Goal: Task Accomplishment & Management: Manage account settings

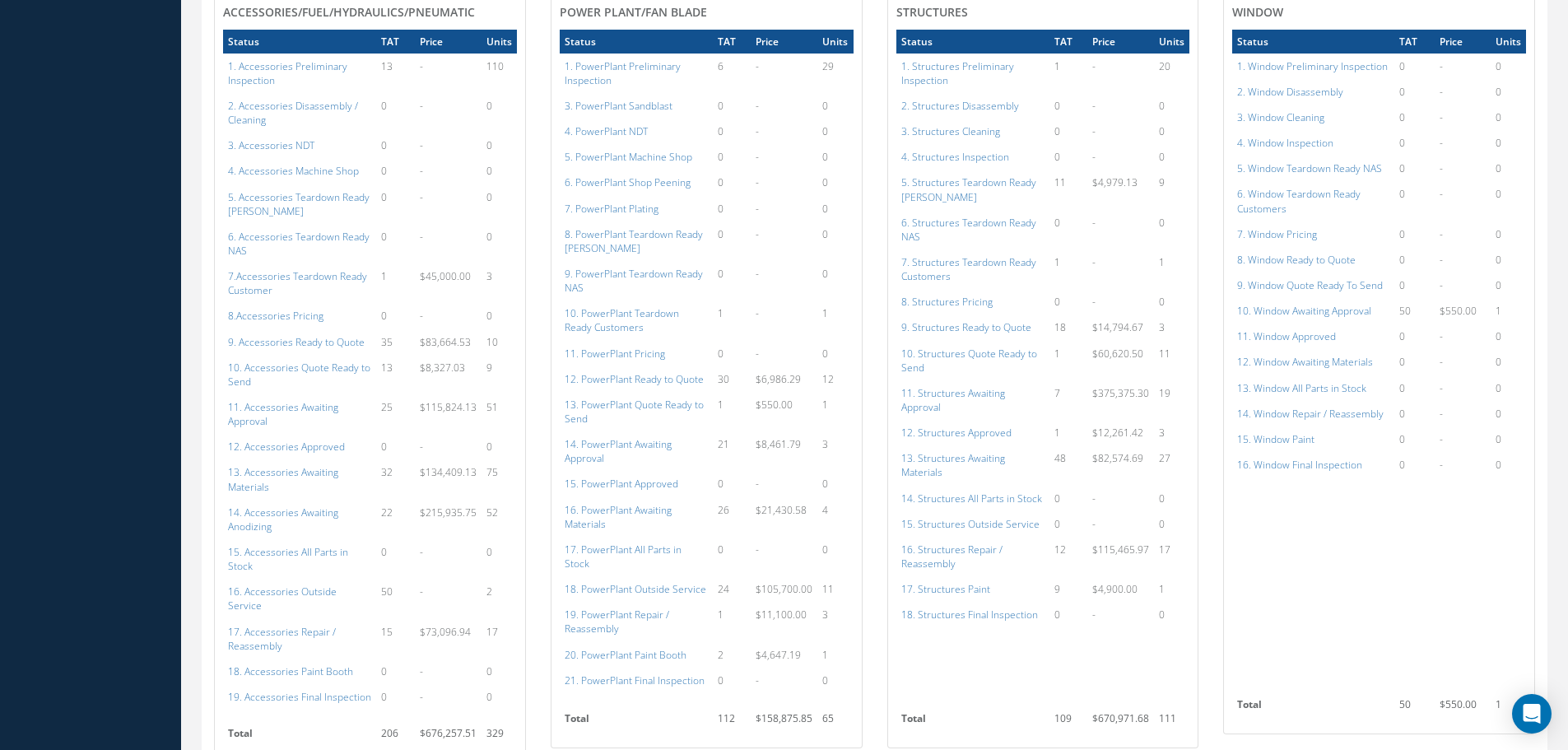
scroll to position [905, 0]
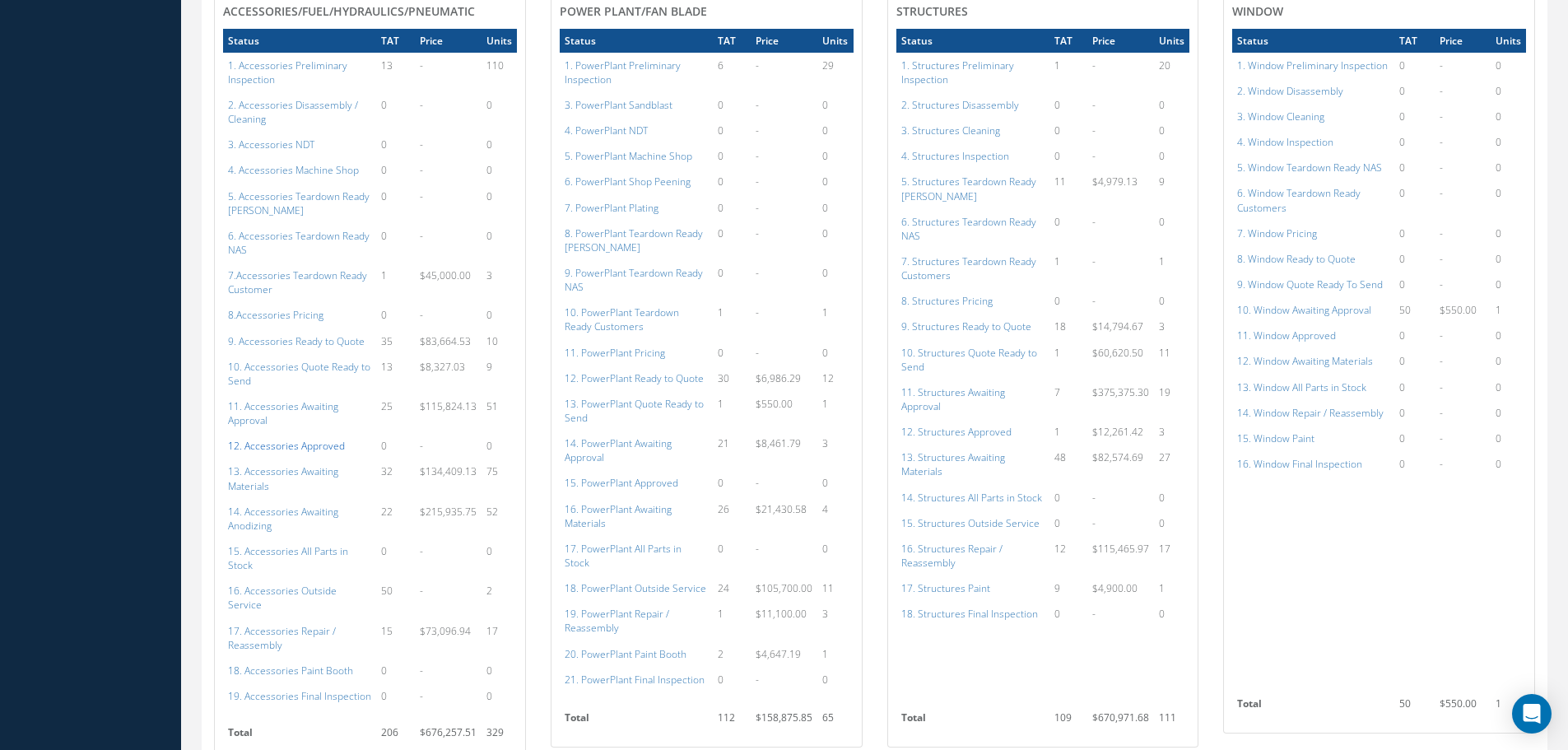
click at [263, 439] on a=112&excludeInternalCustomer=false&excludeInvoicedOrClosed=true&shop_id=14&filtersHidded"] "12. Accessories Approved" at bounding box center [286, 446] width 117 height 14
click at [639, 476] on a=134&excludeInternalCustomer=false&excludeInvoicedOrClosed=true&shop_id=15&filtersHidded"] "15. PowerPlant Approved" at bounding box center [621, 482] width 113 height 14
click at [983, 424] on a=152&excludeInternalCustomer=false&excludeInvoicedOrClosed=true&shop_id=3&filtersHidded"] "12. Structures Approved" at bounding box center [956, 431] width 110 height 14
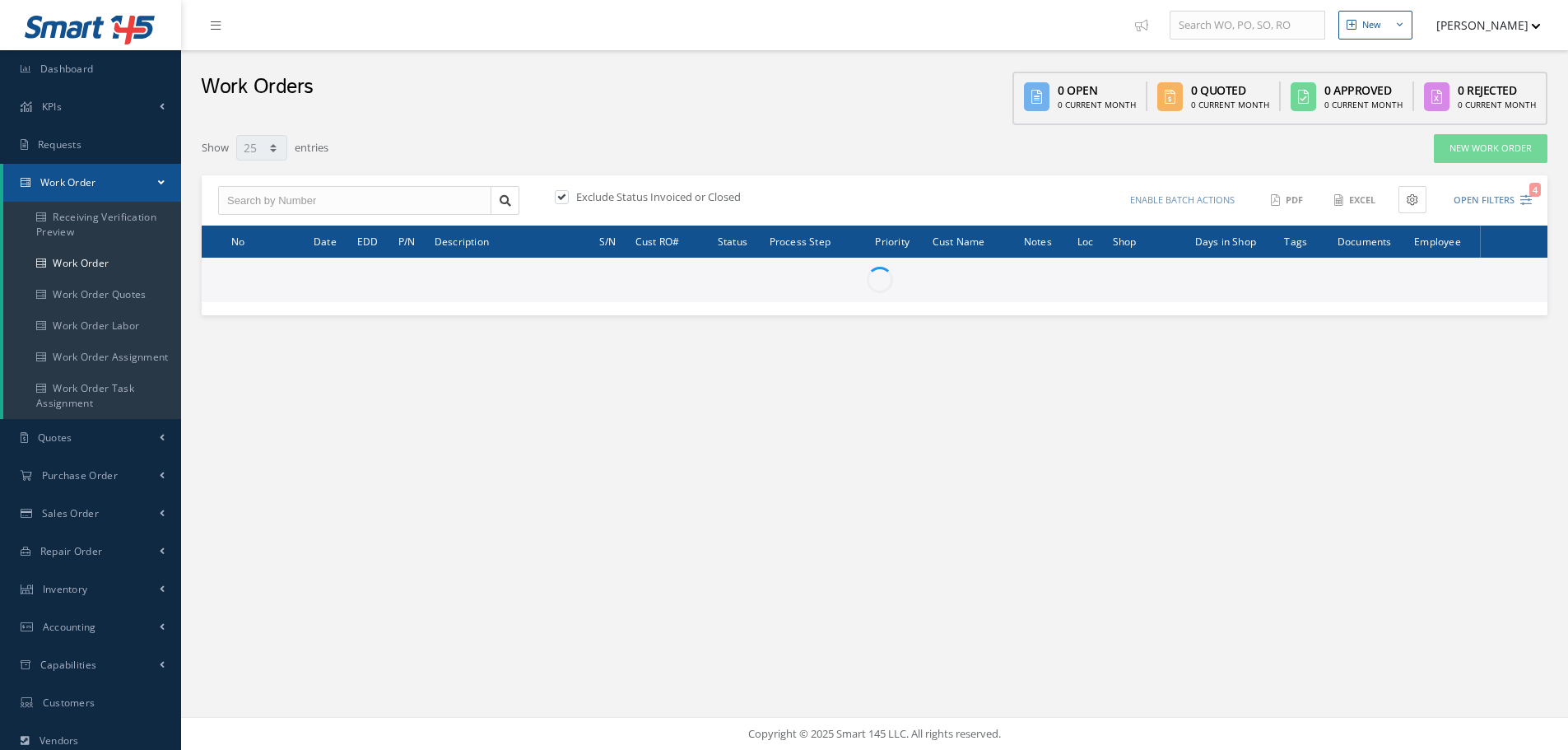
select select "25"
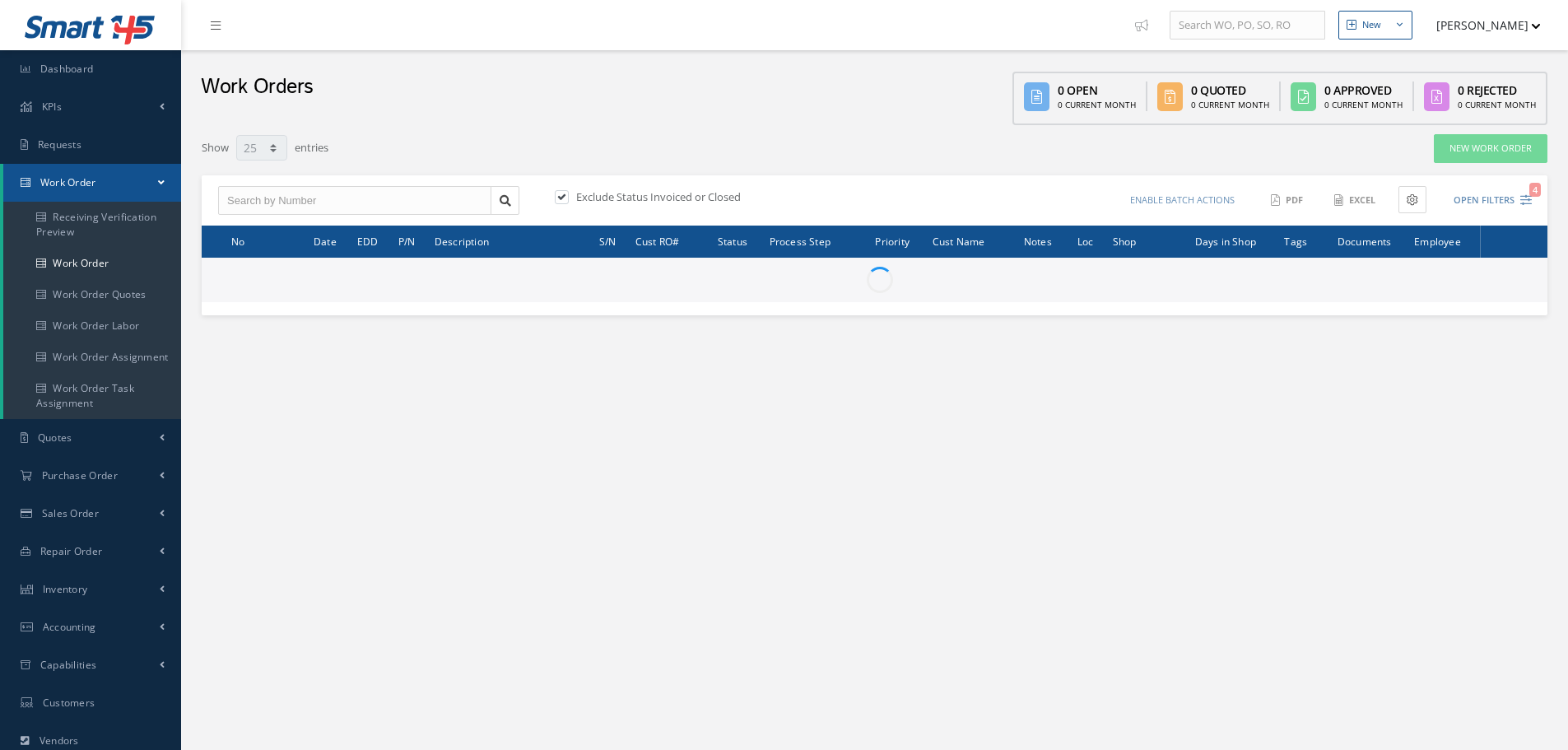
type input "All Work Request"
type input "All Work Performed"
type input "All Status"
type input "WO Part Status"
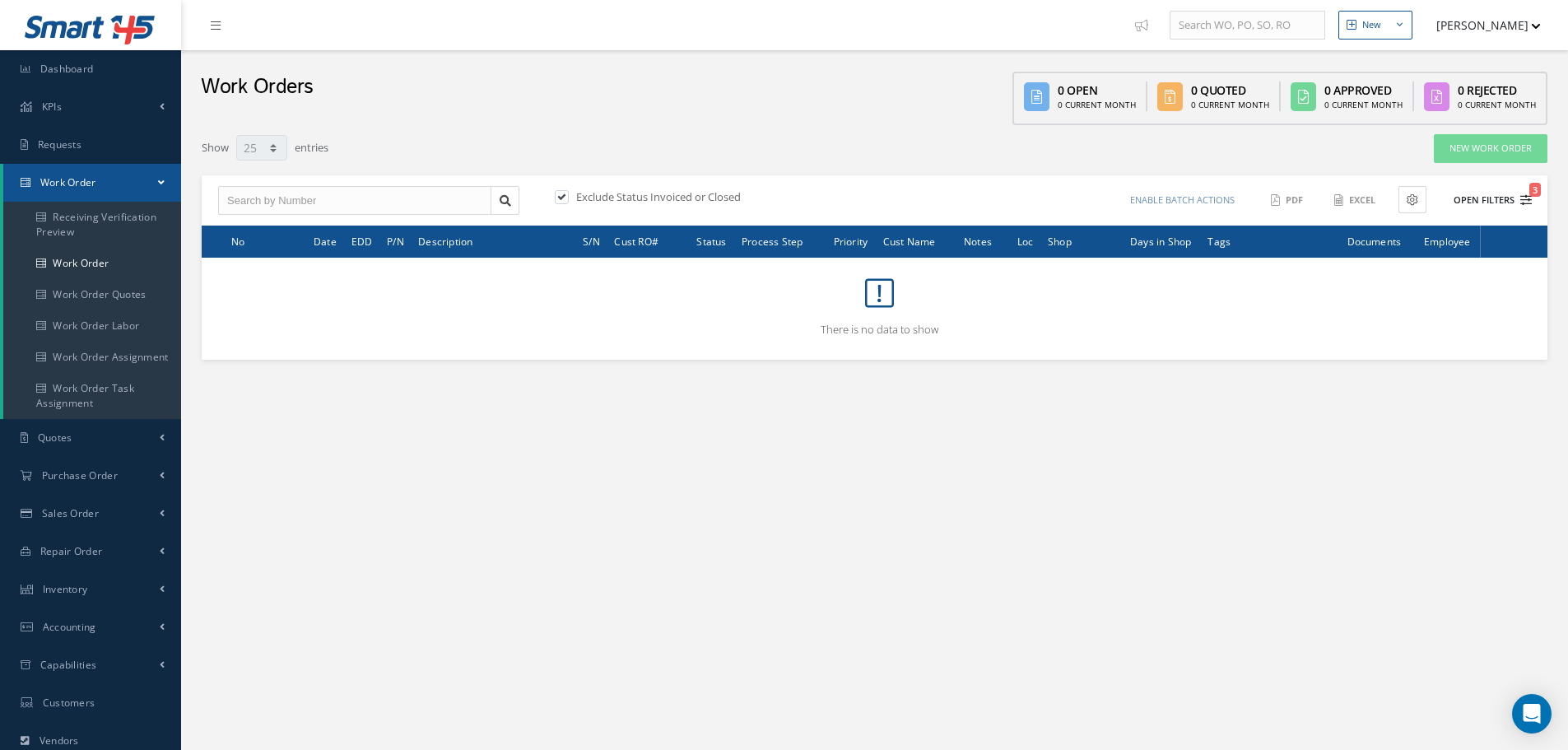
click at [1478, 197] on button "Open Filters 3" at bounding box center [1484, 200] width 93 height 27
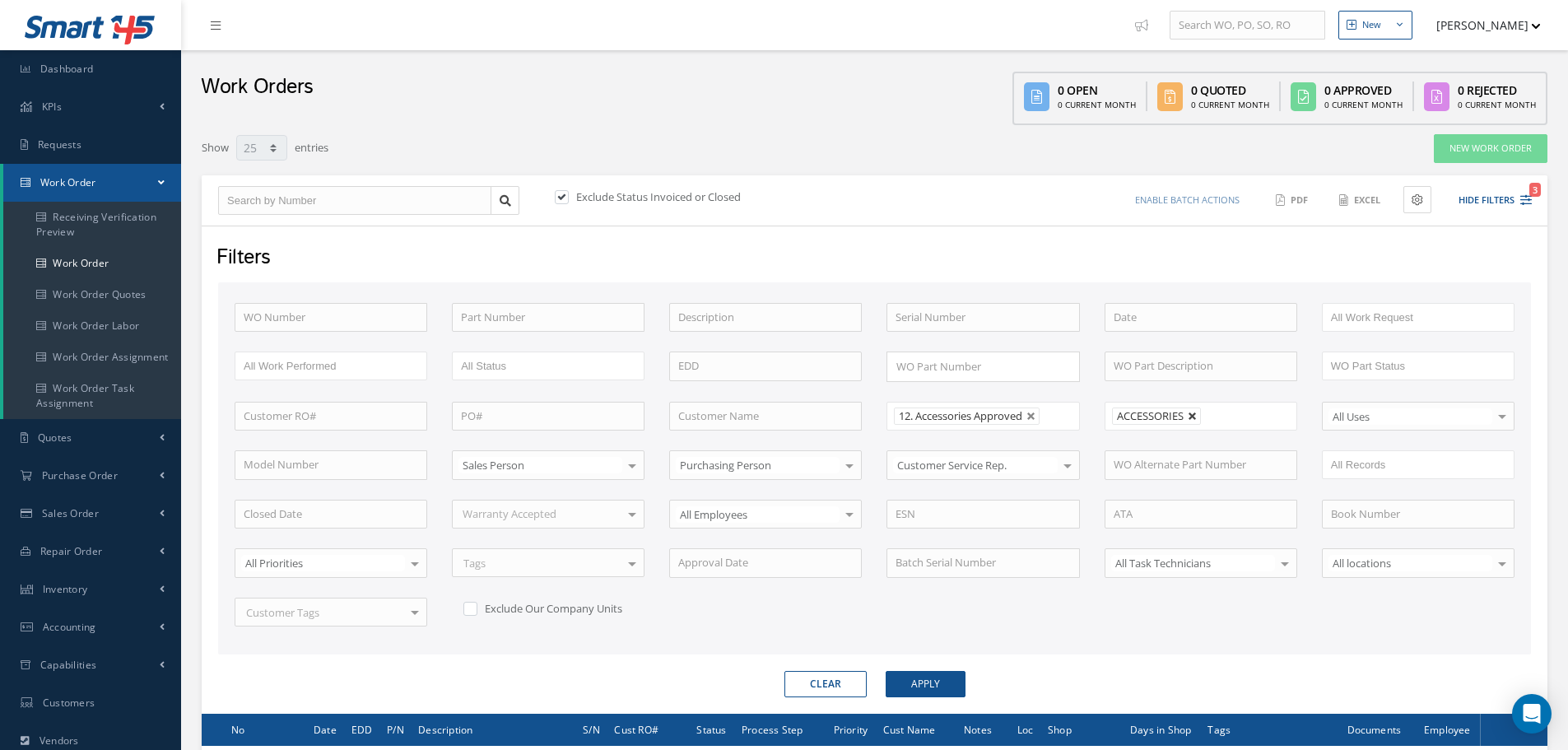
click at [1192, 414] on link at bounding box center [1193, 417] width 10 height 10
type input "All Shops"
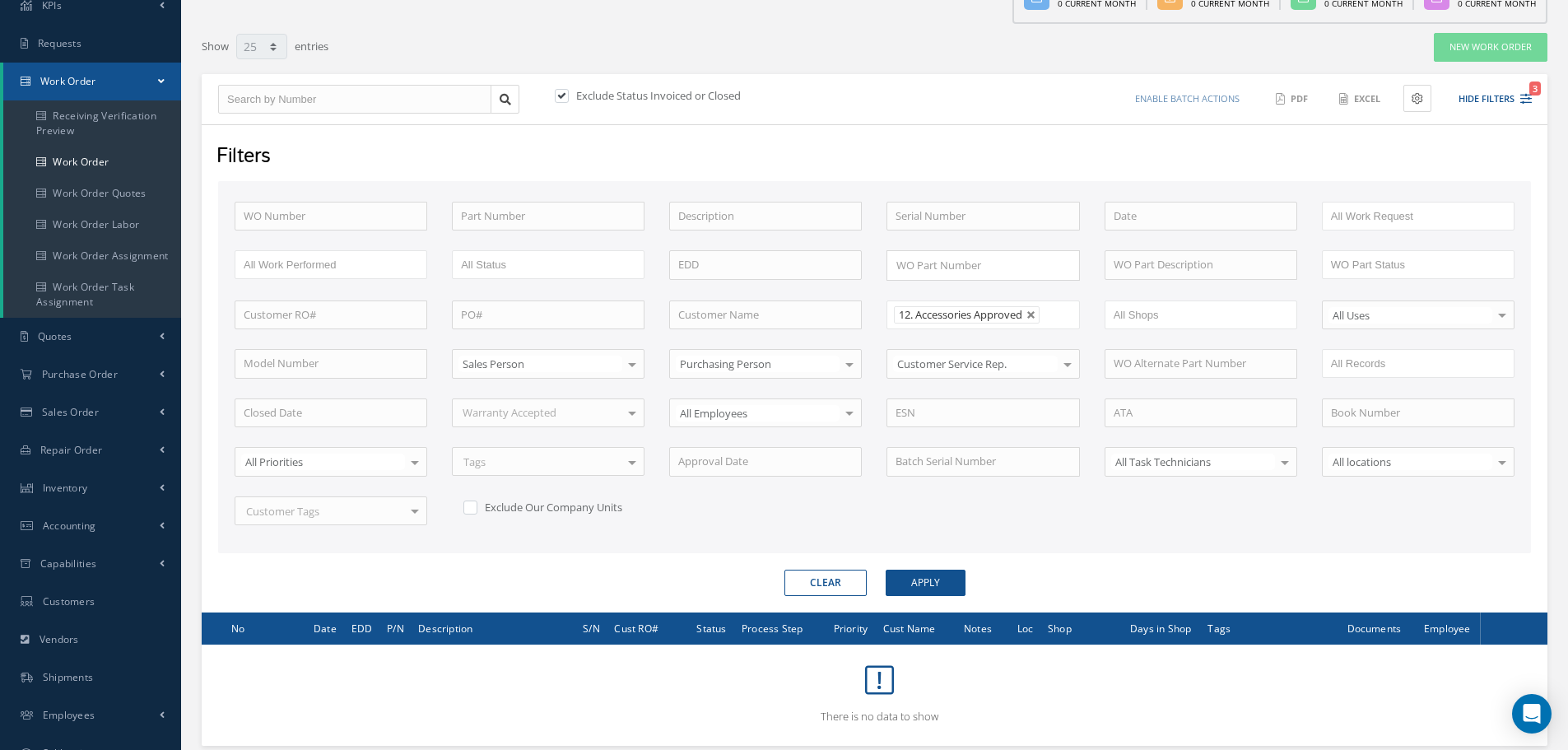
scroll to position [199, 0]
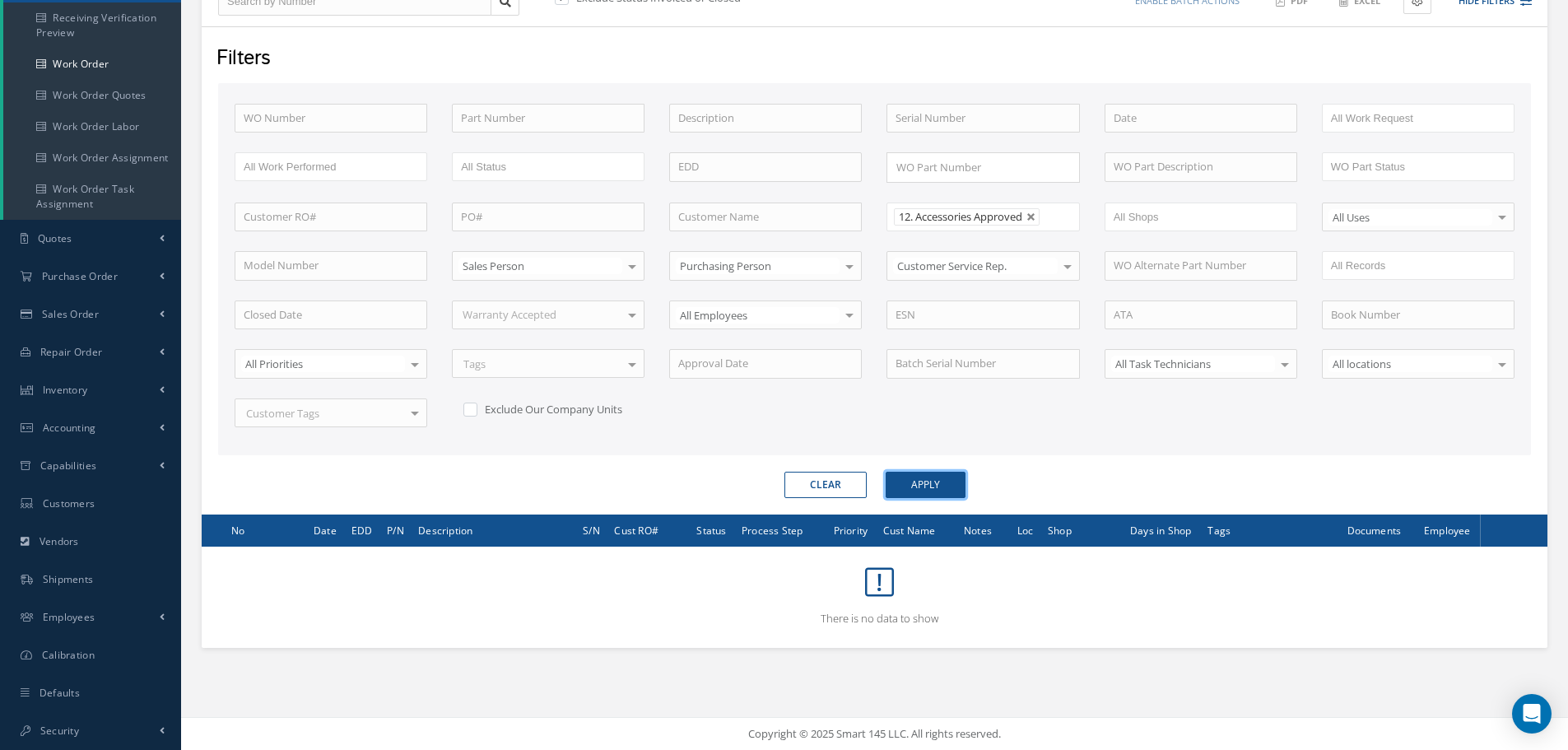
click at [925, 485] on button "Apply" at bounding box center [925, 484] width 80 height 26
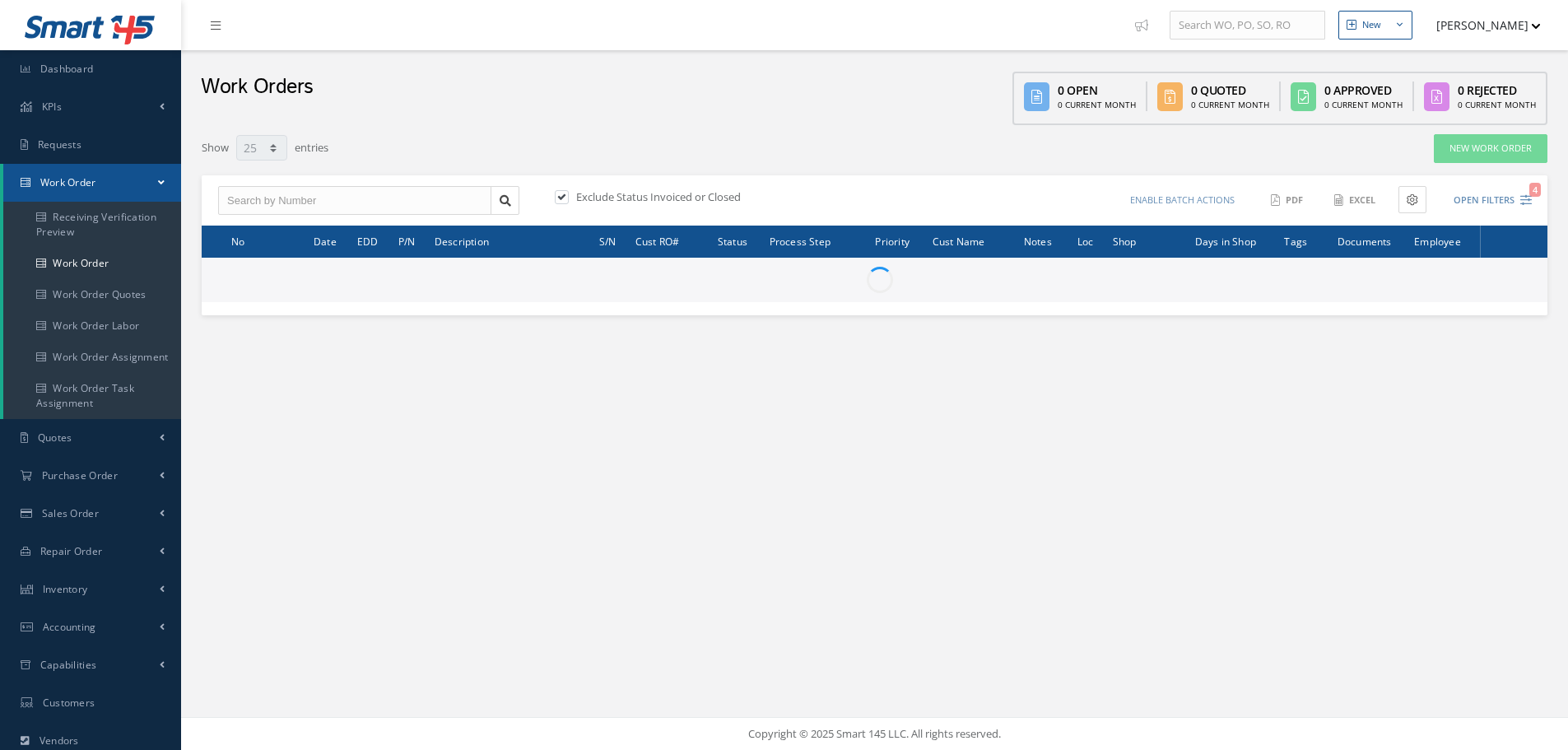
select select "25"
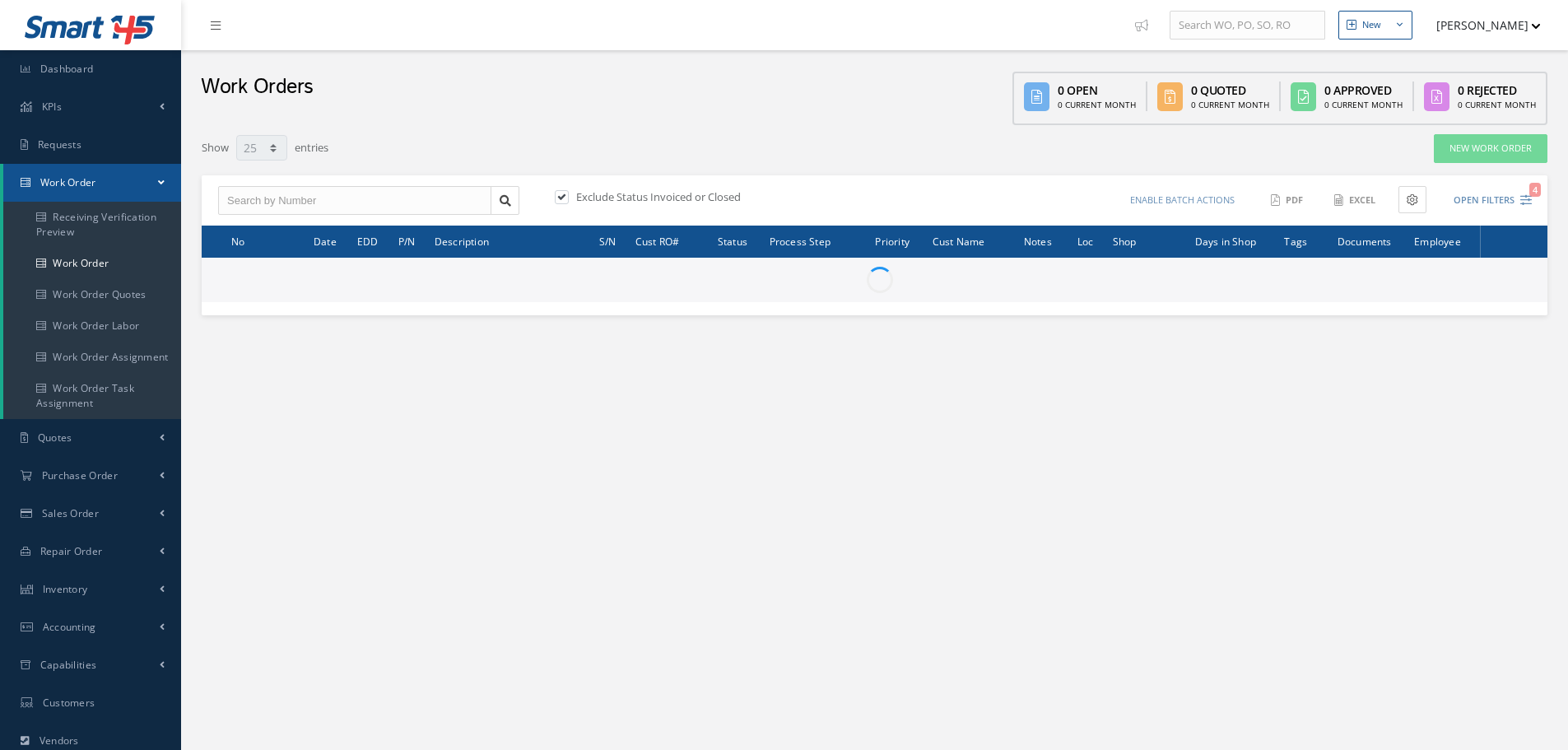
type input "All Work Request"
type input "All Work Performed"
type input "All Status"
type input "WO Part Status"
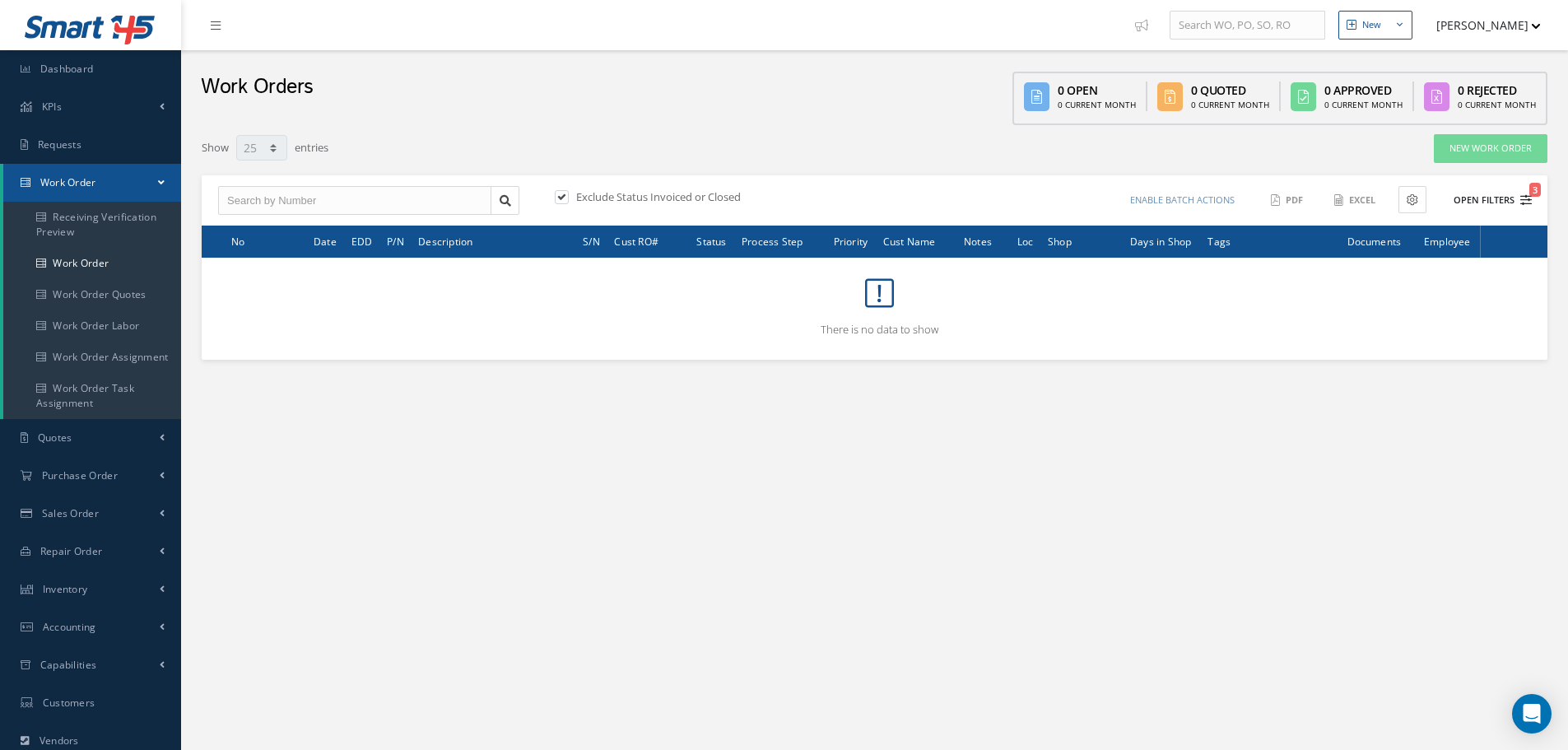
click at [1501, 204] on button "Open Filters 3" at bounding box center [1484, 200] width 93 height 27
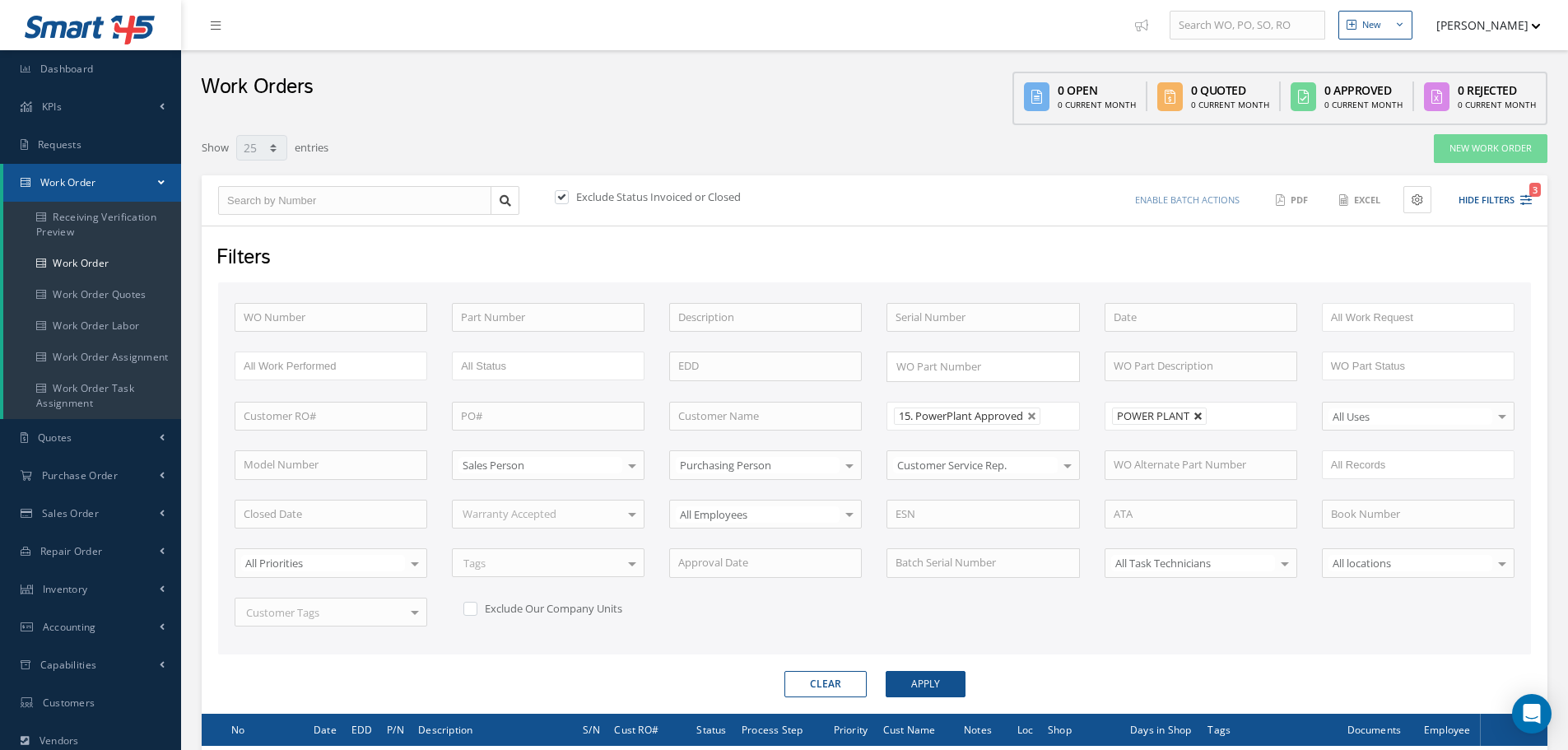
click at [1197, 418] on link at bounding box center [1198, 417] width 10 height 10
type input "All Shops"
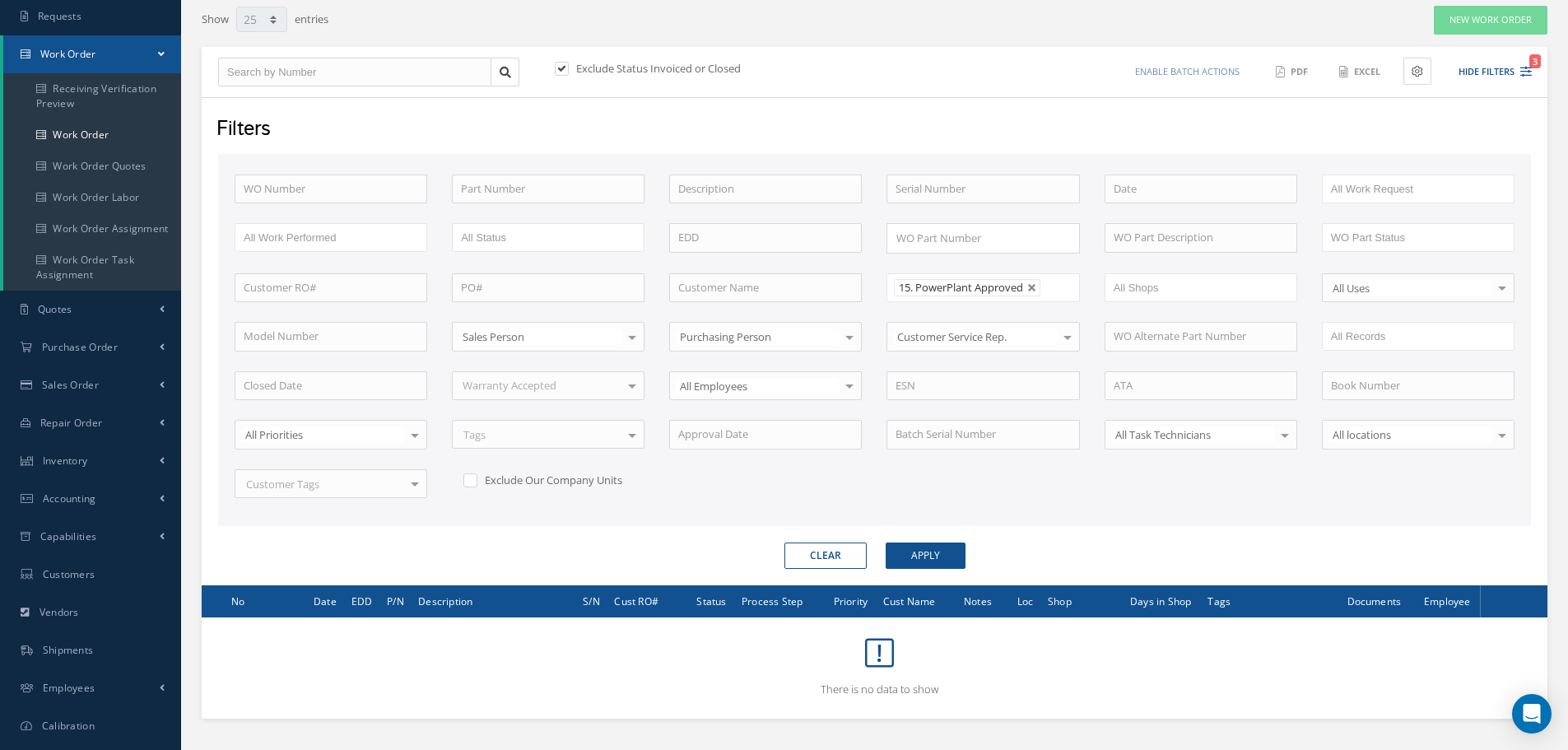
scroll to position [199, 0]
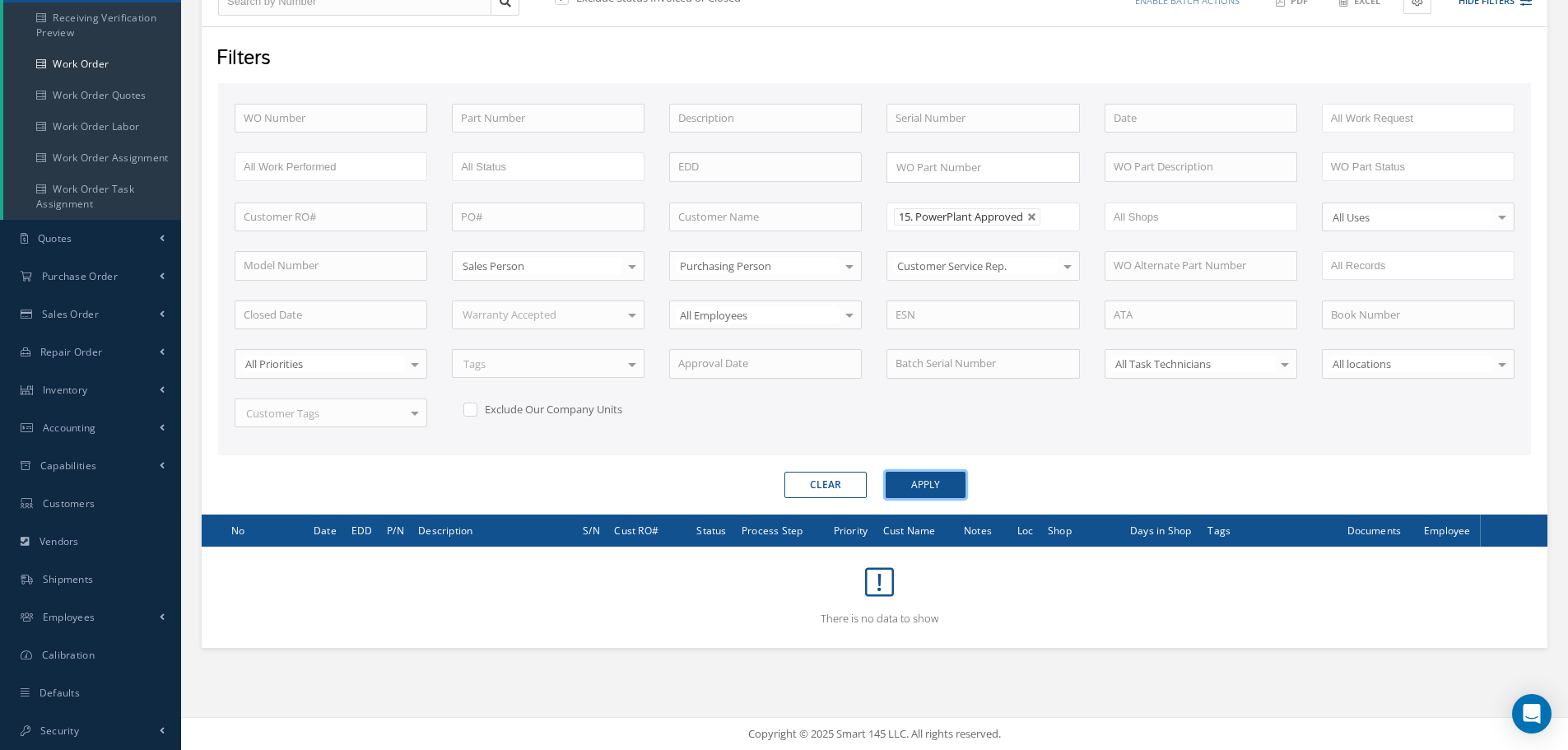
click at [946, 479] on button "Apply" at bounding box center [925, 484] width 80 height 26
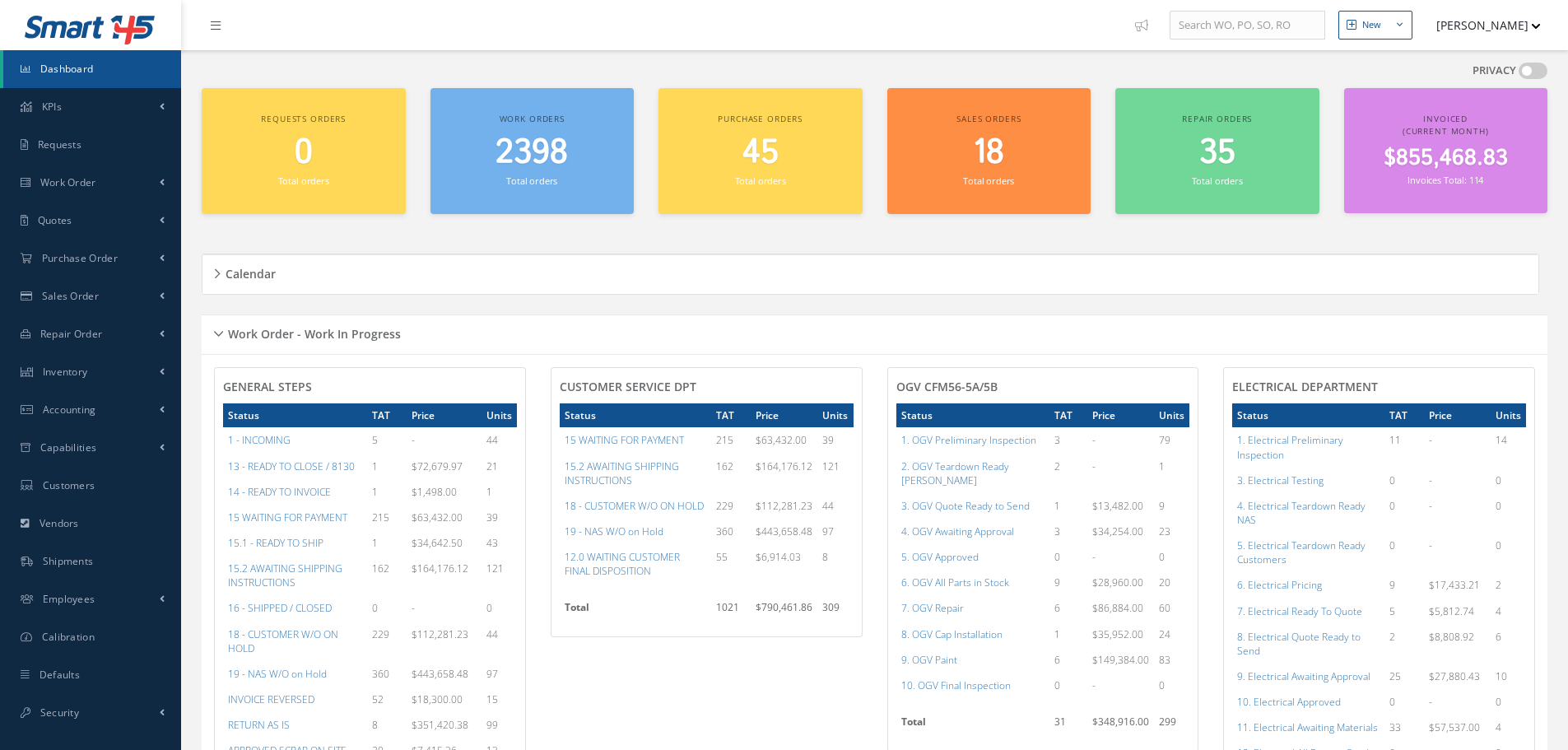
click at [82, 253] on span "Purchase Order" at bounding box center [79, 258] width 76 height 14
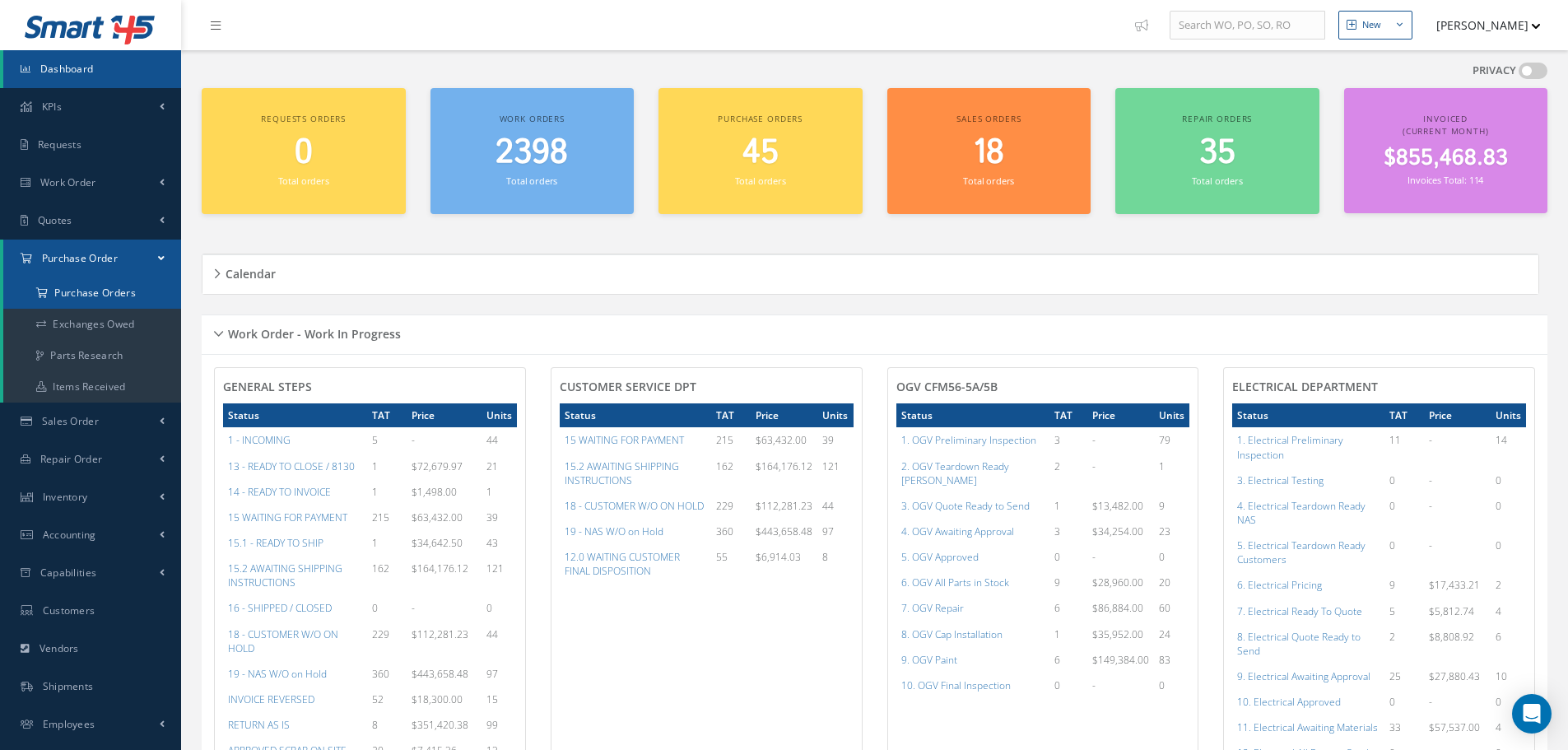
click at [73, 291] on a=1&status_id=2&status_id=3&status_id=5&collapsedFilters"] "Purchase Orders" at bounding box center [92, 292] width 178 height 32
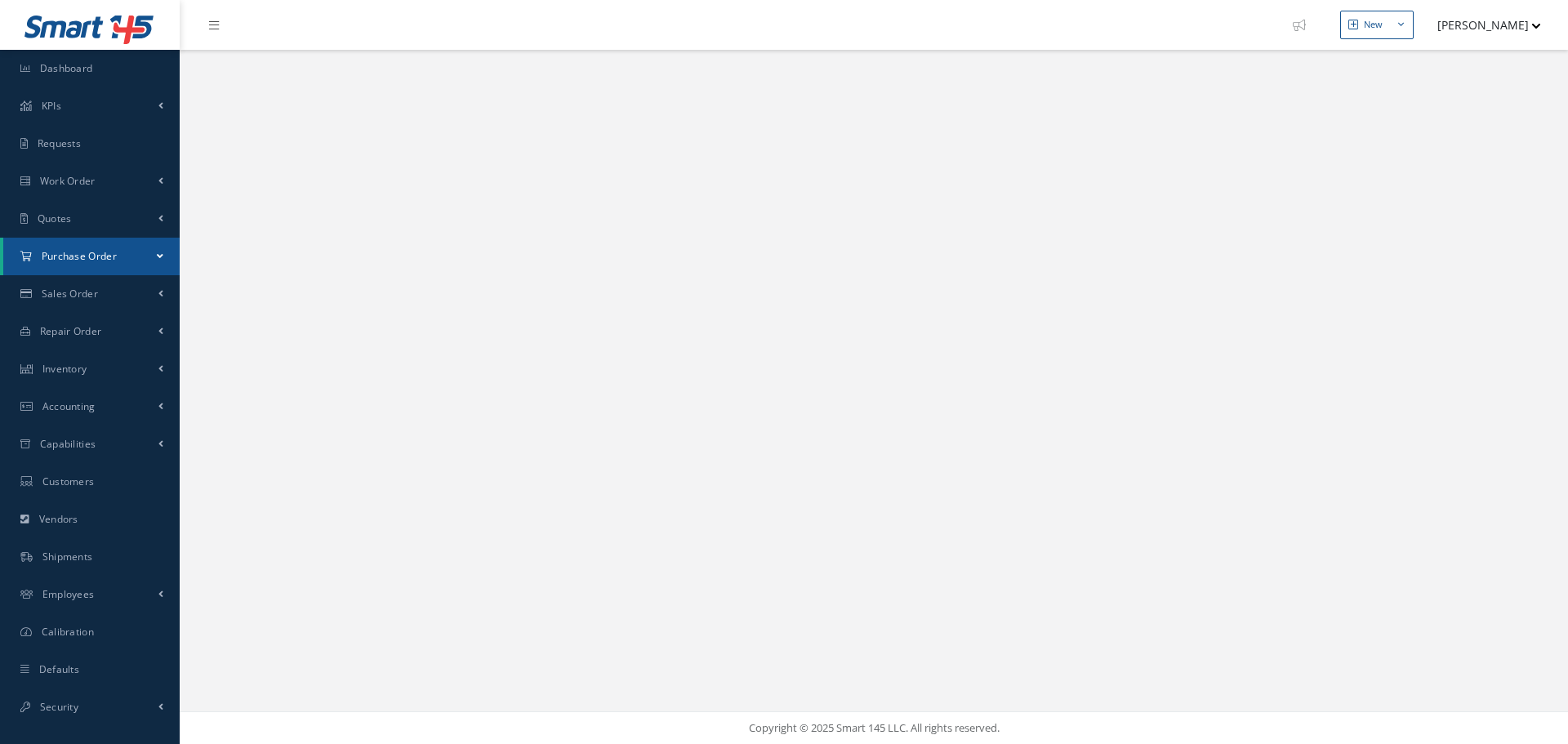
select select "25"
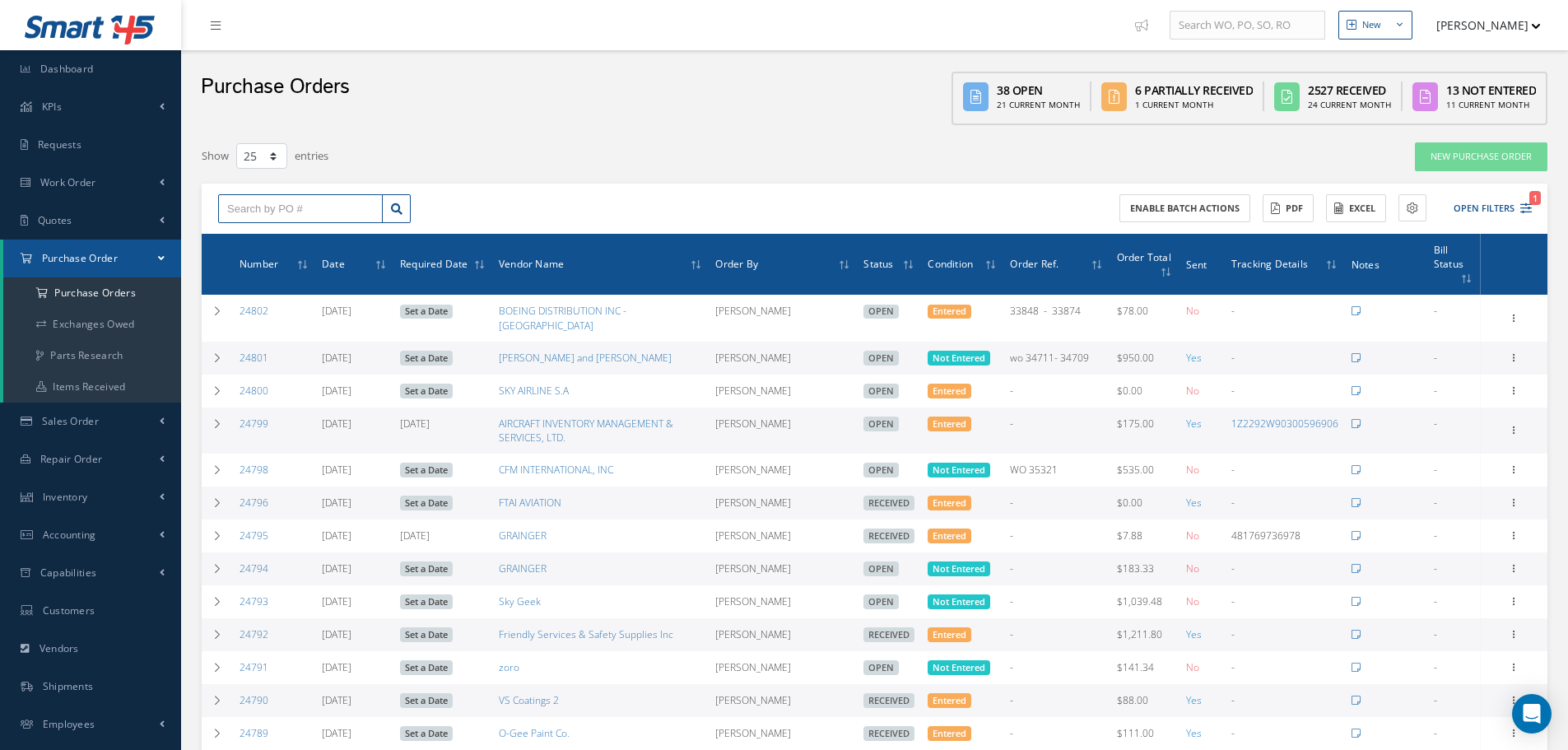
click at [333, 205] on input "text" at bounding box center [300, 209] width 164 height 30
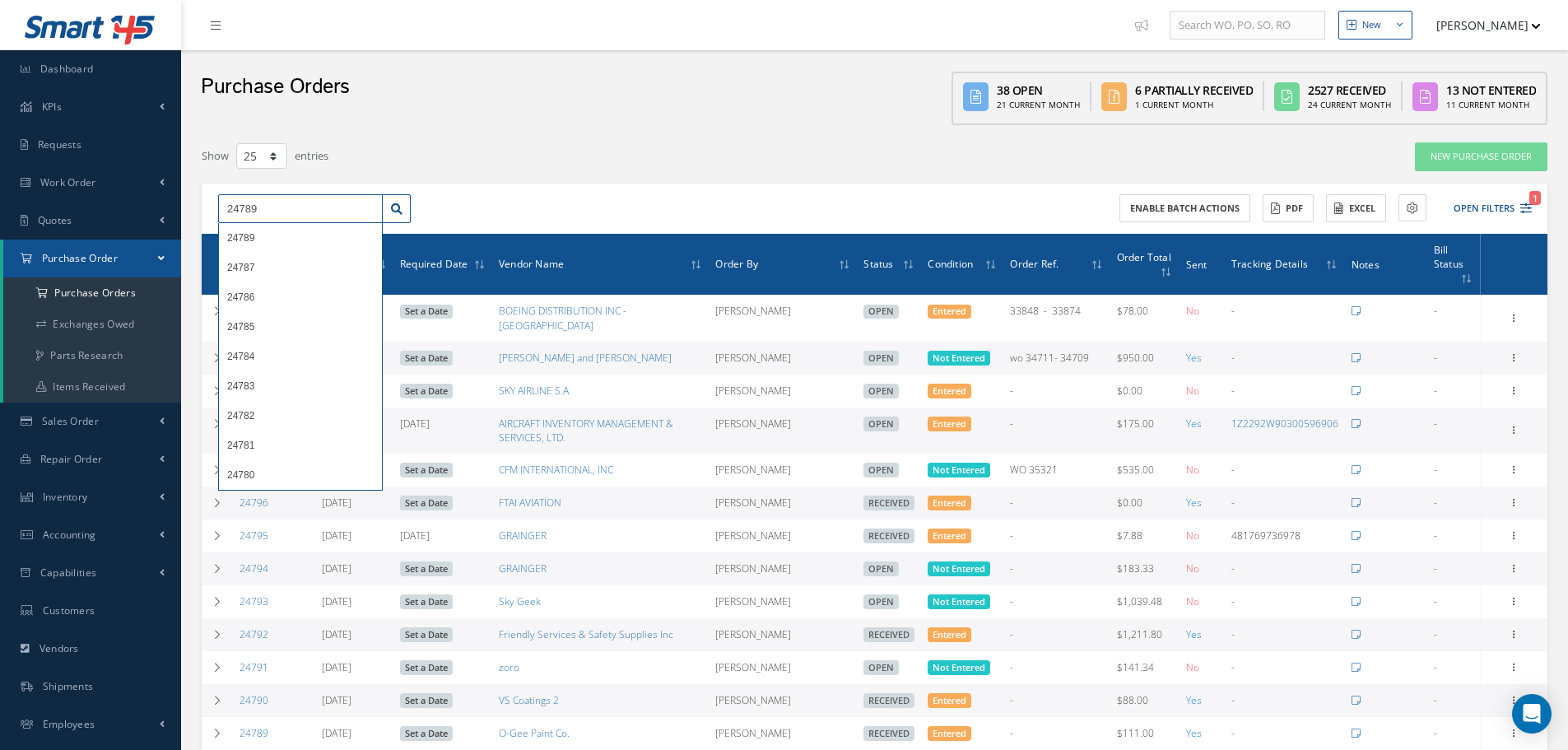
type input "24789"
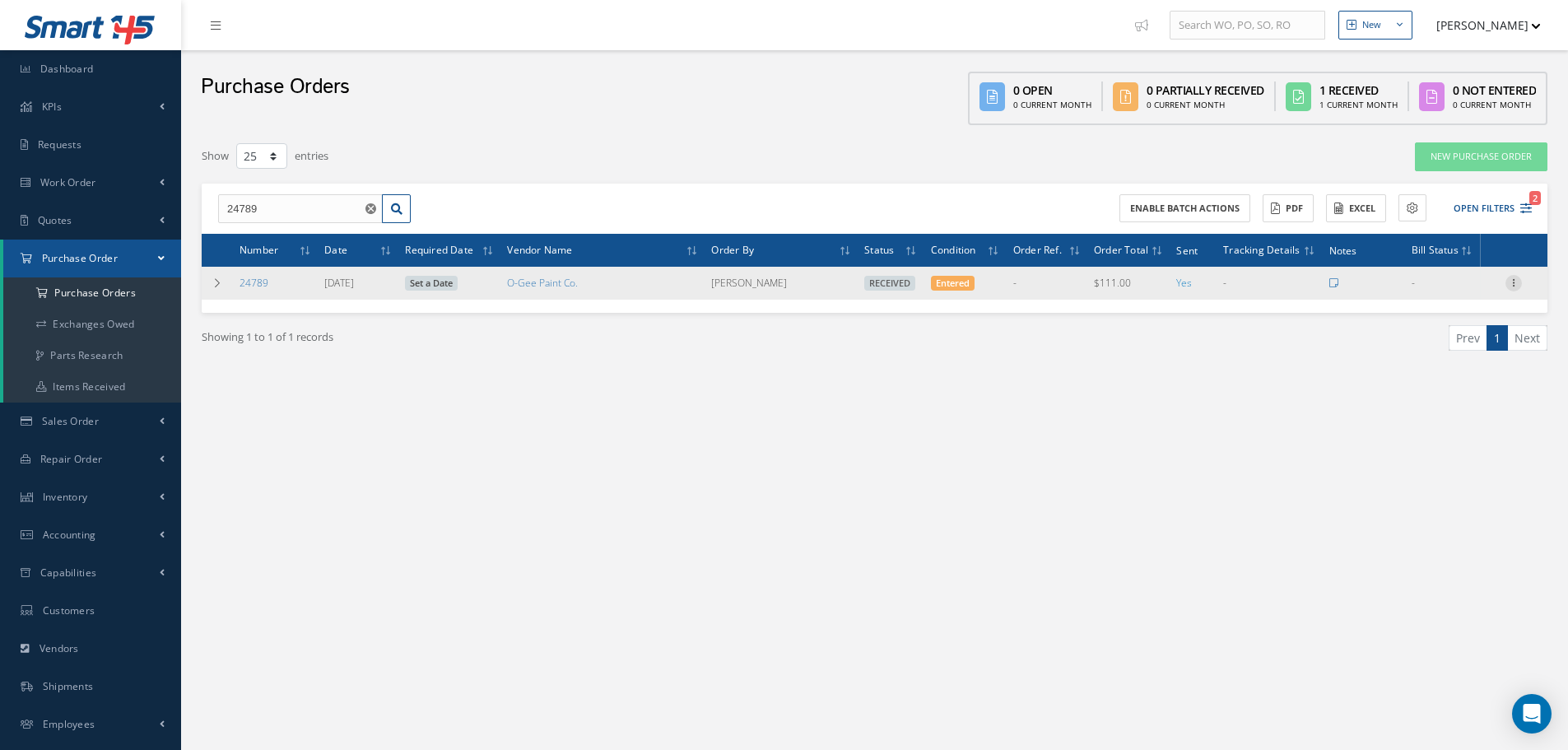
click at [1515, 281] on icon at bounding box center [1513, 281] width 16 height 13
click at [1470, 295] on link "Receiving Details" at bounding box center [1438, 293] width 130 height 21
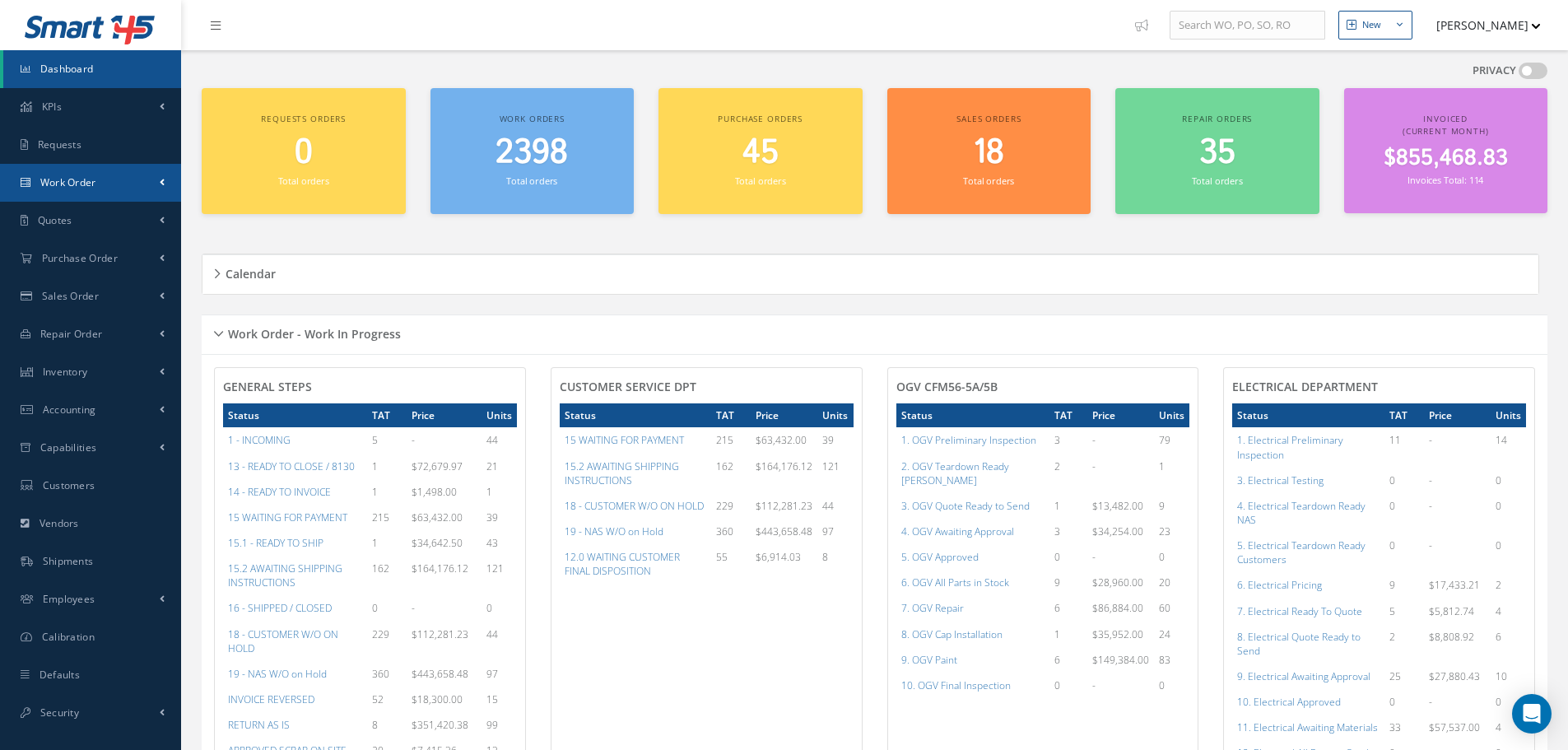
click at [86, 179] on span "Work Order" at bounding box center [68, 182] width 56 height 14
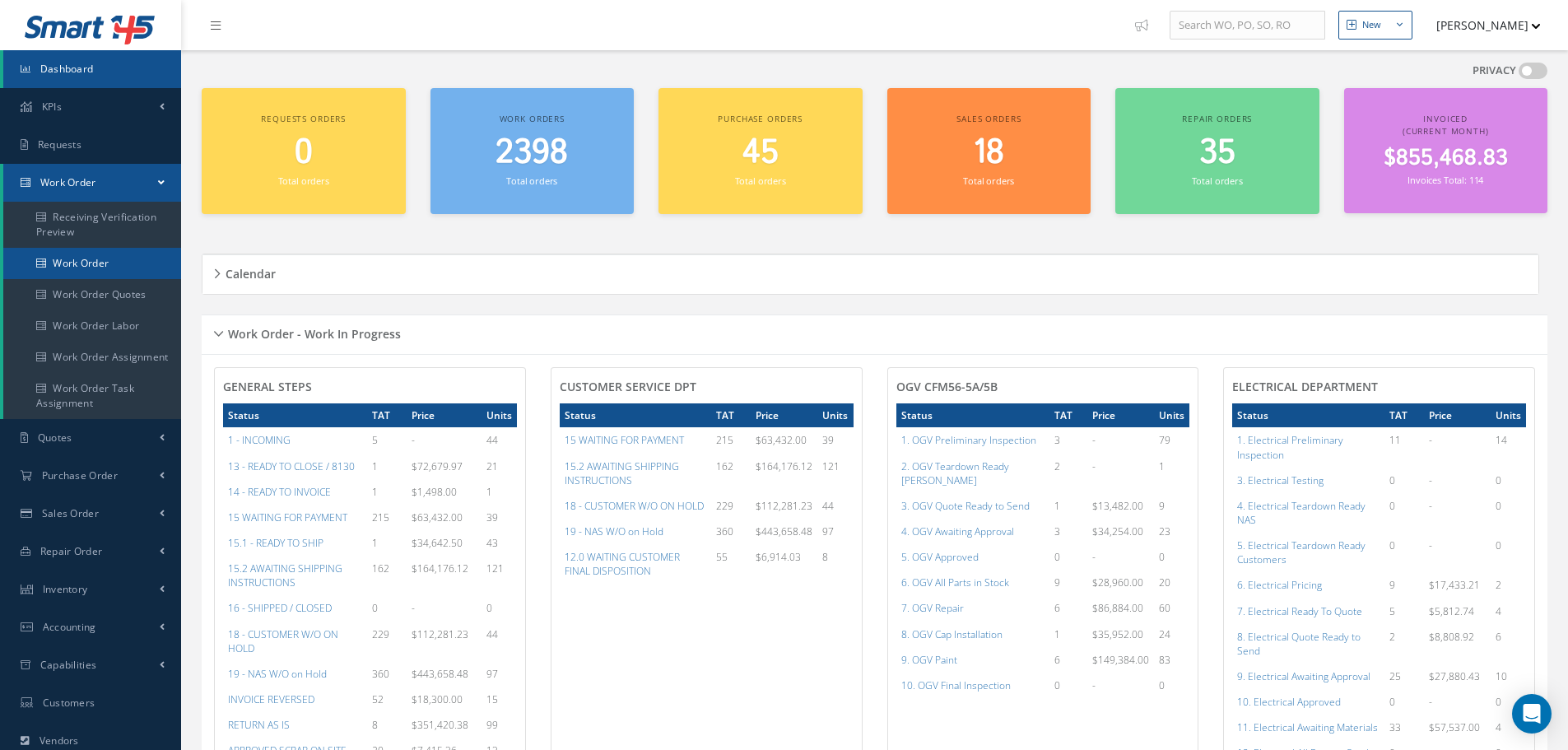
click at [72, 257] on link "Work Order" at bounding box center [92, 263] width 178 height 32
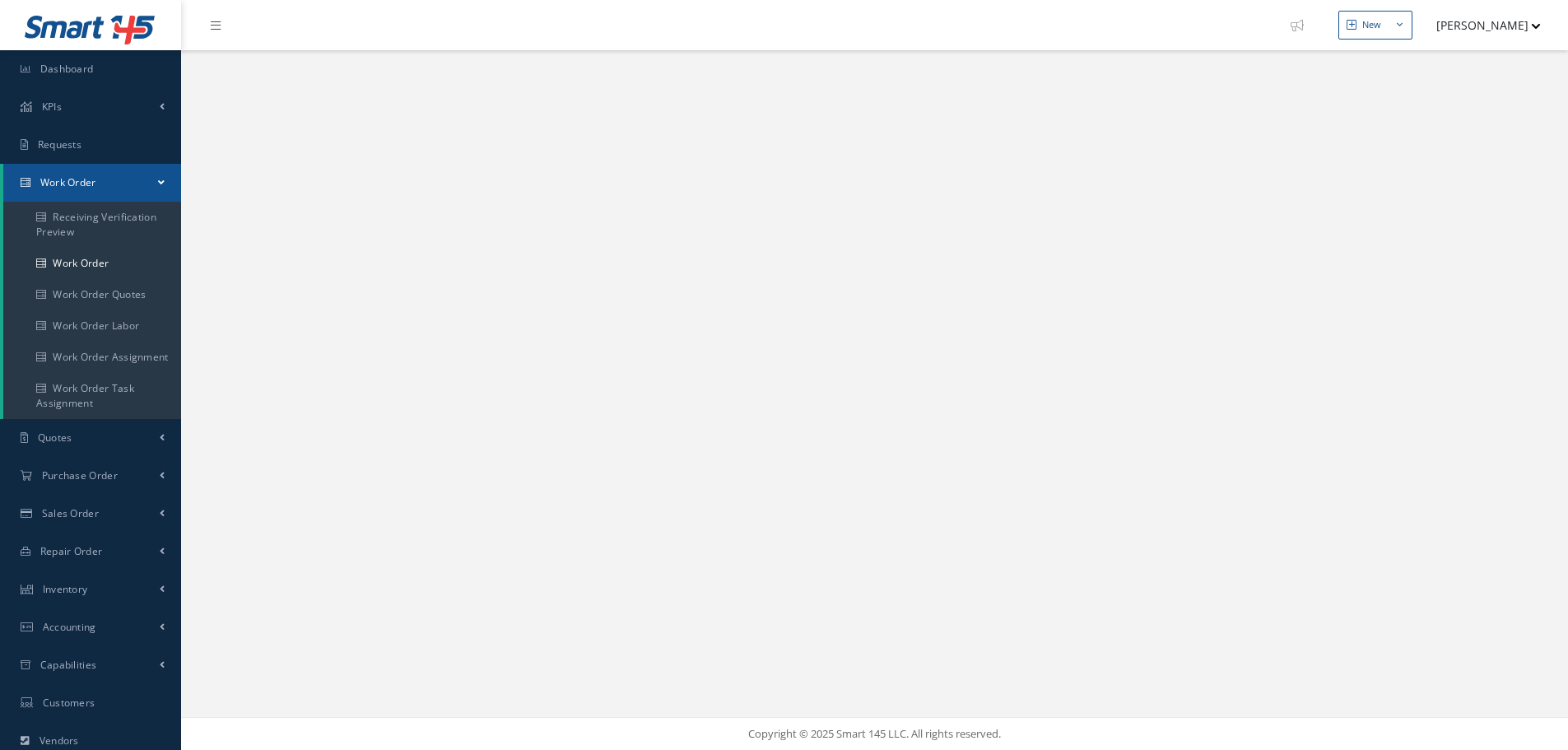
select select "25"
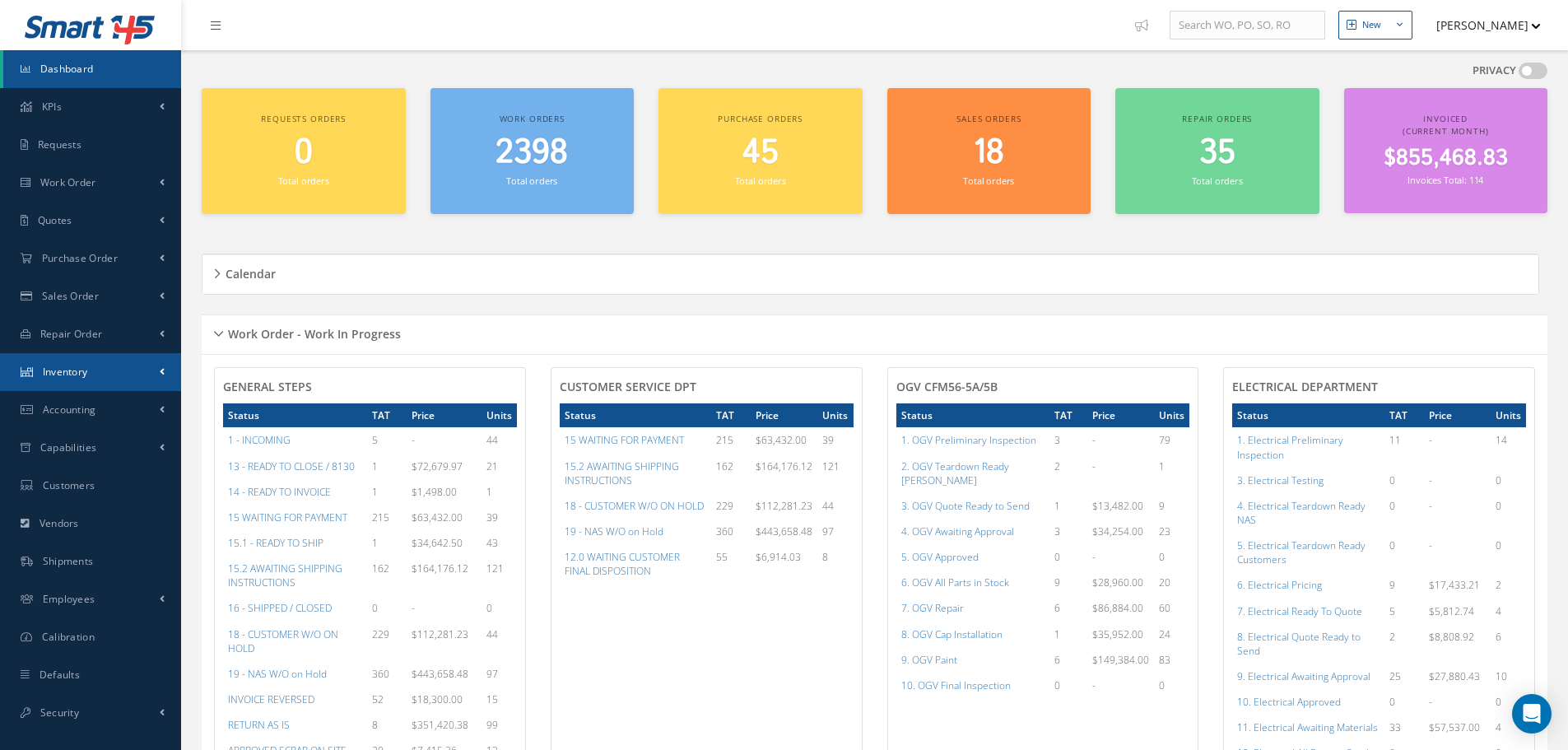
click at [61, 367] on span "Inventory" at bounding box center [65, 372] width 45 height 14
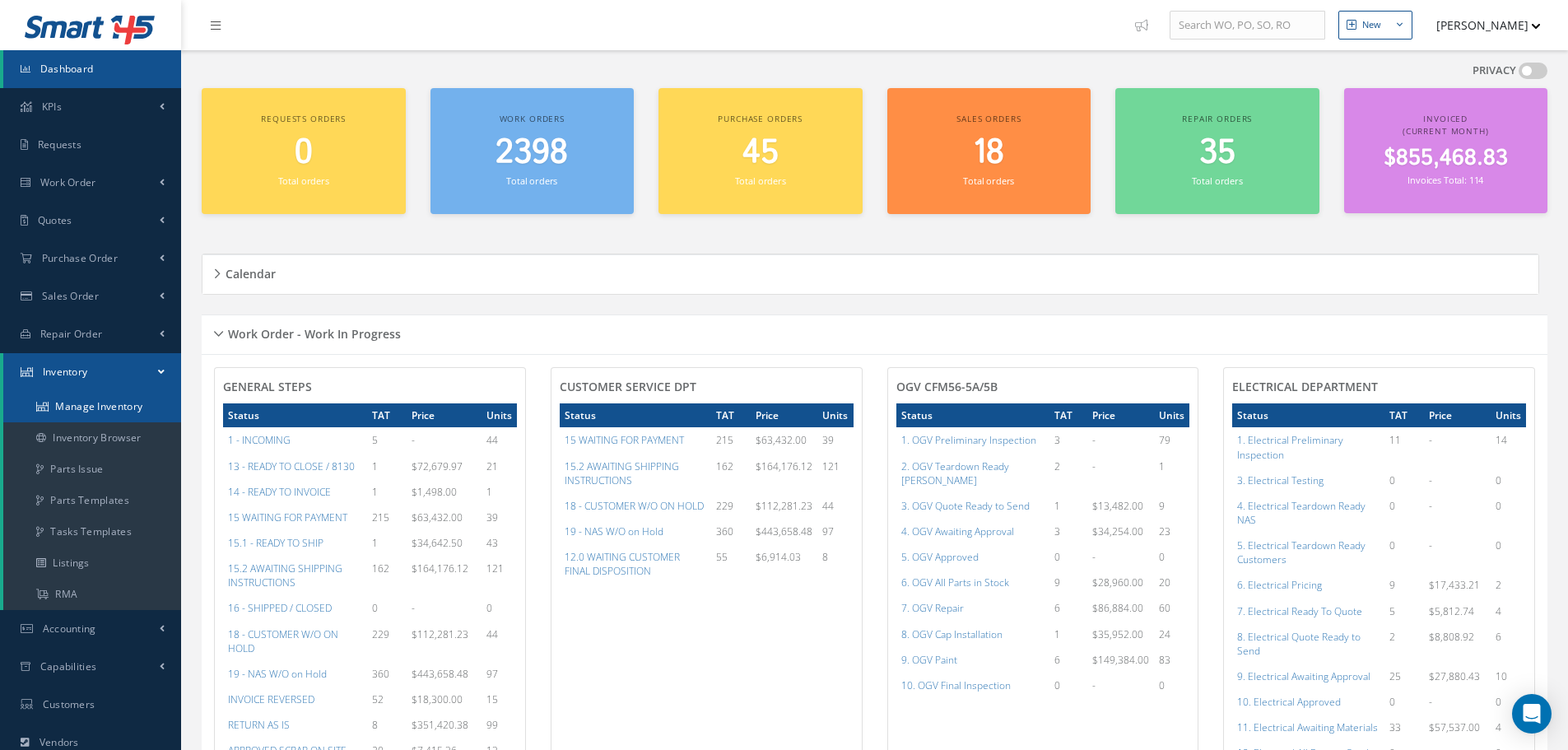
click at [60, 401] on link "Manage Inventory" at bounding box center [92, 407] width 178 height 32
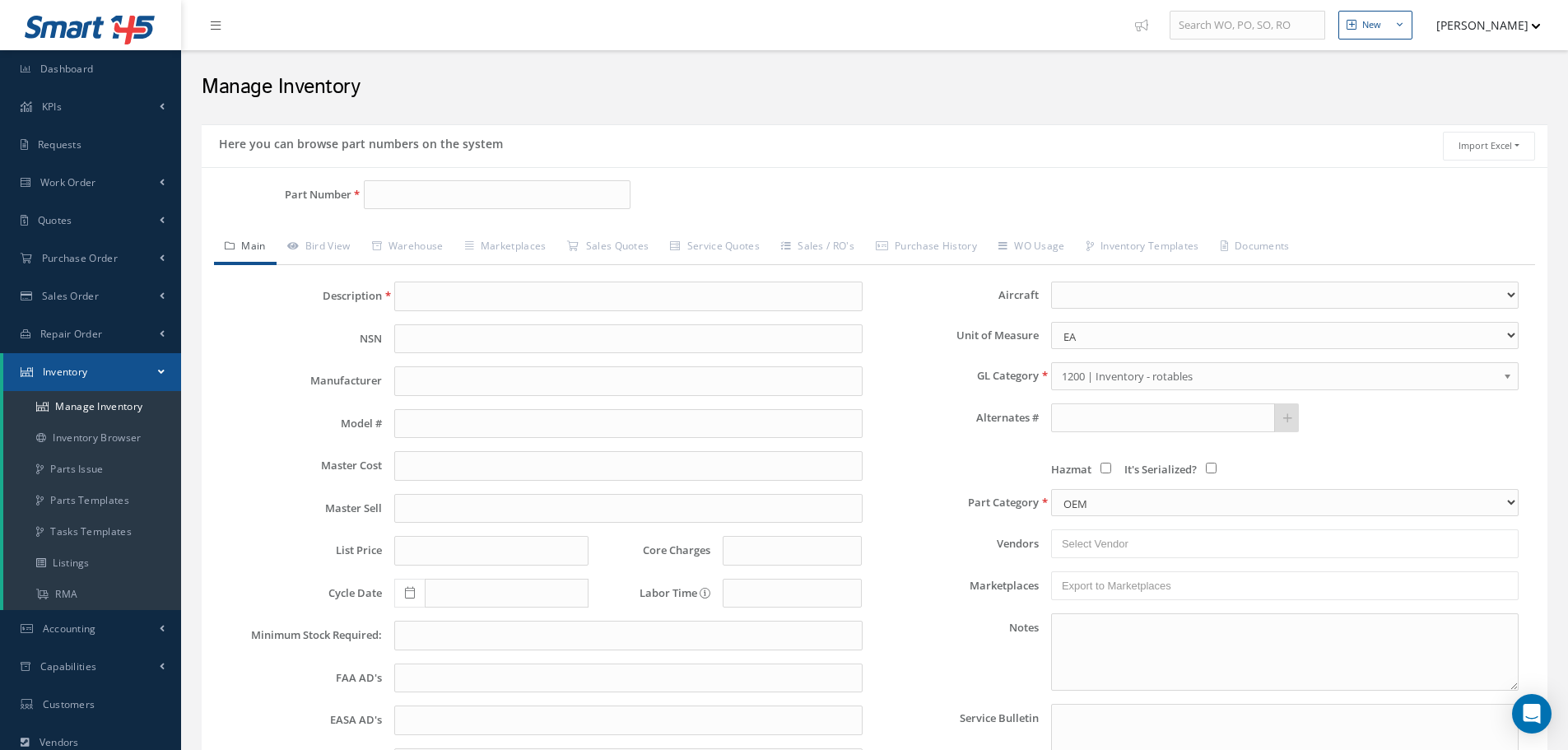
click at [460, 178] on div "Part Number Description Alternates Based on the selected General Ledger, Wareho…" at bounding box center [874, 526] width 1346 height 718
click at [467, 194] on input "Part Number" at bounding box center [497, 195] width 267 height 30
click at [389, 196] on input "EH S1-2022" at bounding box center [497, 195] width 267 height 30
click at [453, 195] on input "EHS1-2022" at bounding box center [497, 195] width 267 height 30
click at [486, 199] on input "EHS1-2022-01-A2461R - 07418" at bounding box center [497, 195] width 267 height 30
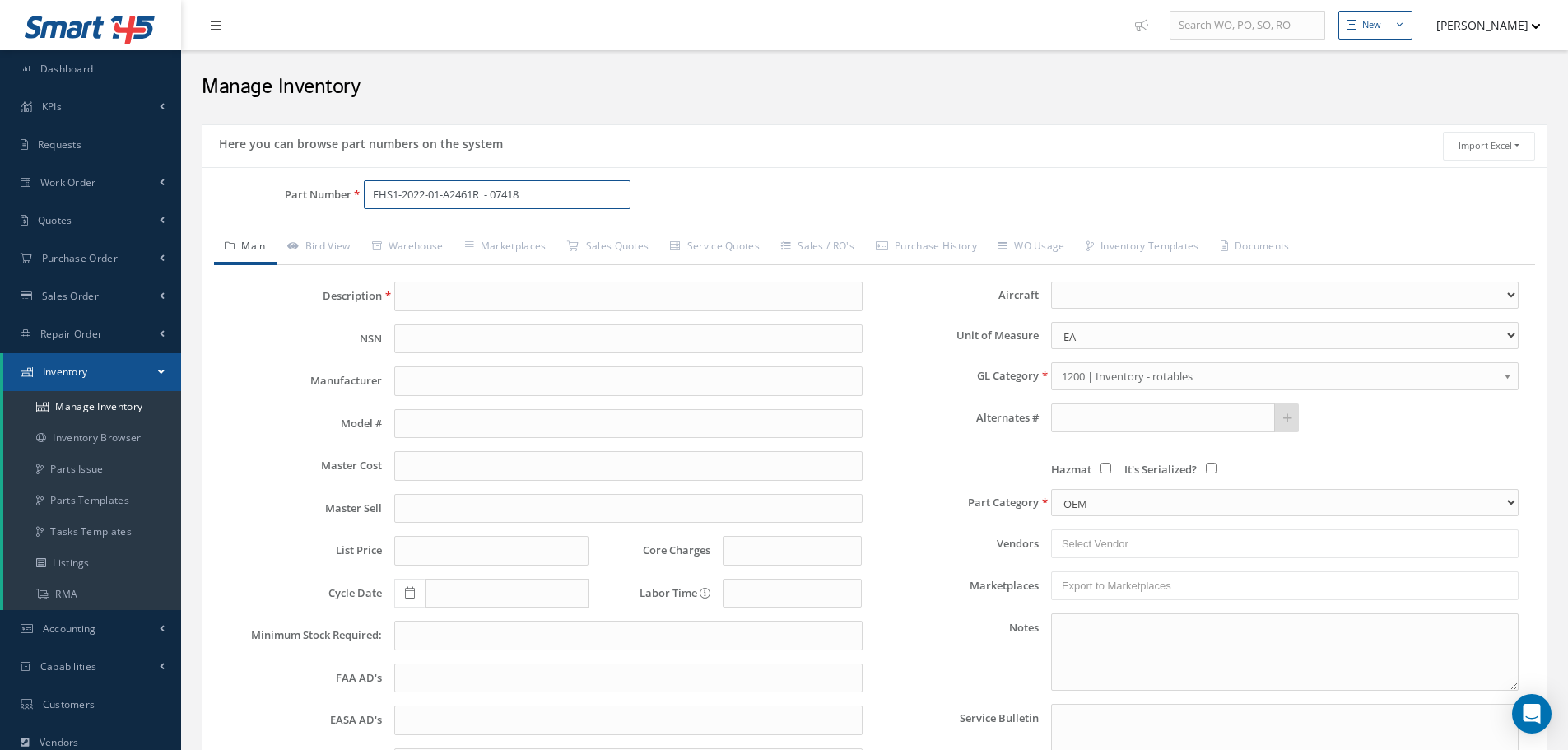
click at [493, 195] on input "EHS1-2022-01-A2461R - 07418" at bounding box center [497, 195] width 267 height 30
click at [555, 192] on input "EHS1-2022-01-A2461R - 07418" at bounding box center [497, 195] width 267 height 30
click at [375, 187] on input "EHS1-2022-01-A2461R - 07418-03A1001R2418P ; EH51-2022-01-A1624SN" at bounding box center [497, 195] width 267 height 30
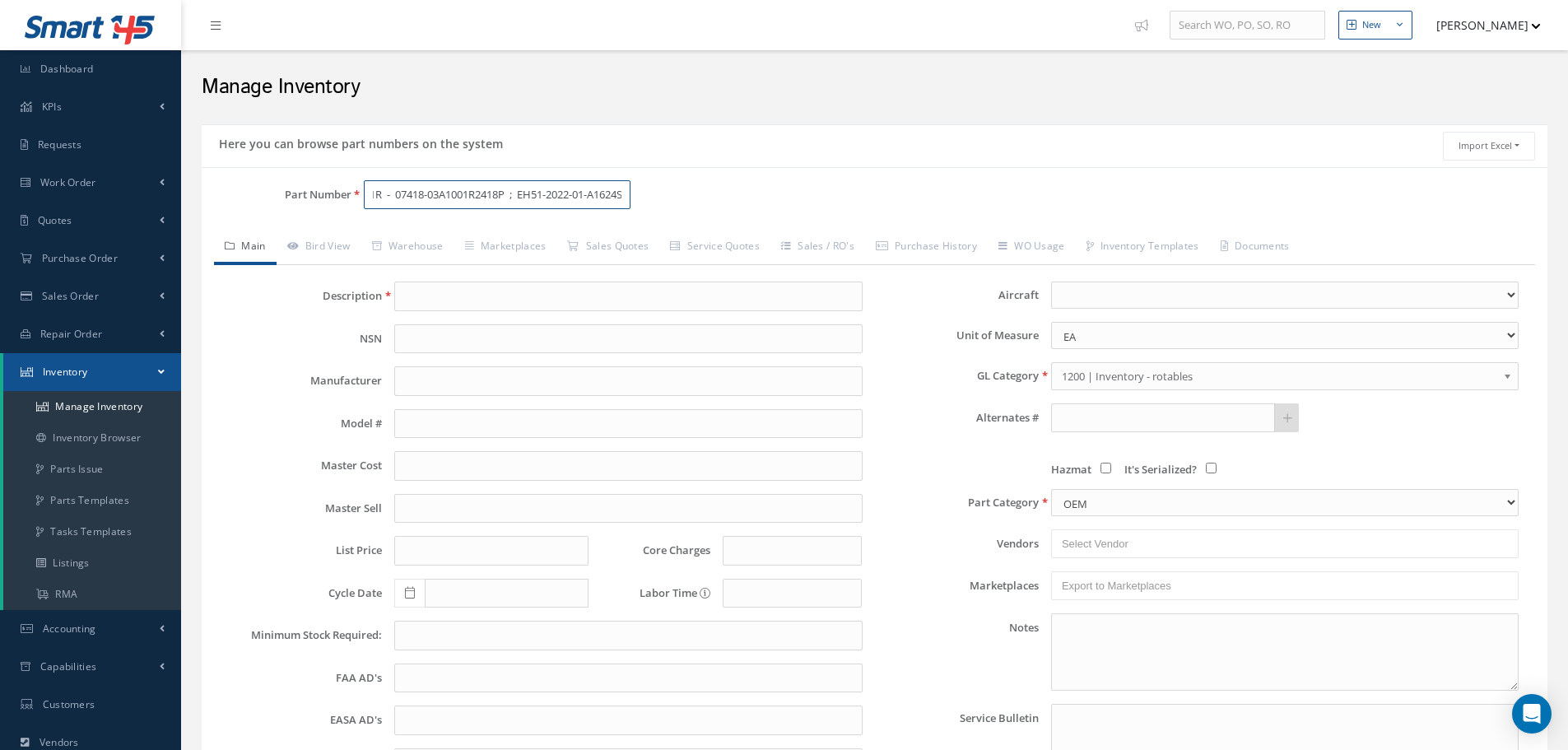
click at [615, 193] on input "EHS1-2022-01-A2461R - 07418-03A1001R2418P ; EH51-2022-01-A1624SN" at bounding box center [497, 195] width 267 height 30
type input "EHS1-2022-01-A2461R - 07418-03A1001R2418P ; EH51-2022-01-A1624SN - 07418-03A100…"
click at [493, 285] on input "text" at bounding box center [628, 296] width 468 height 30
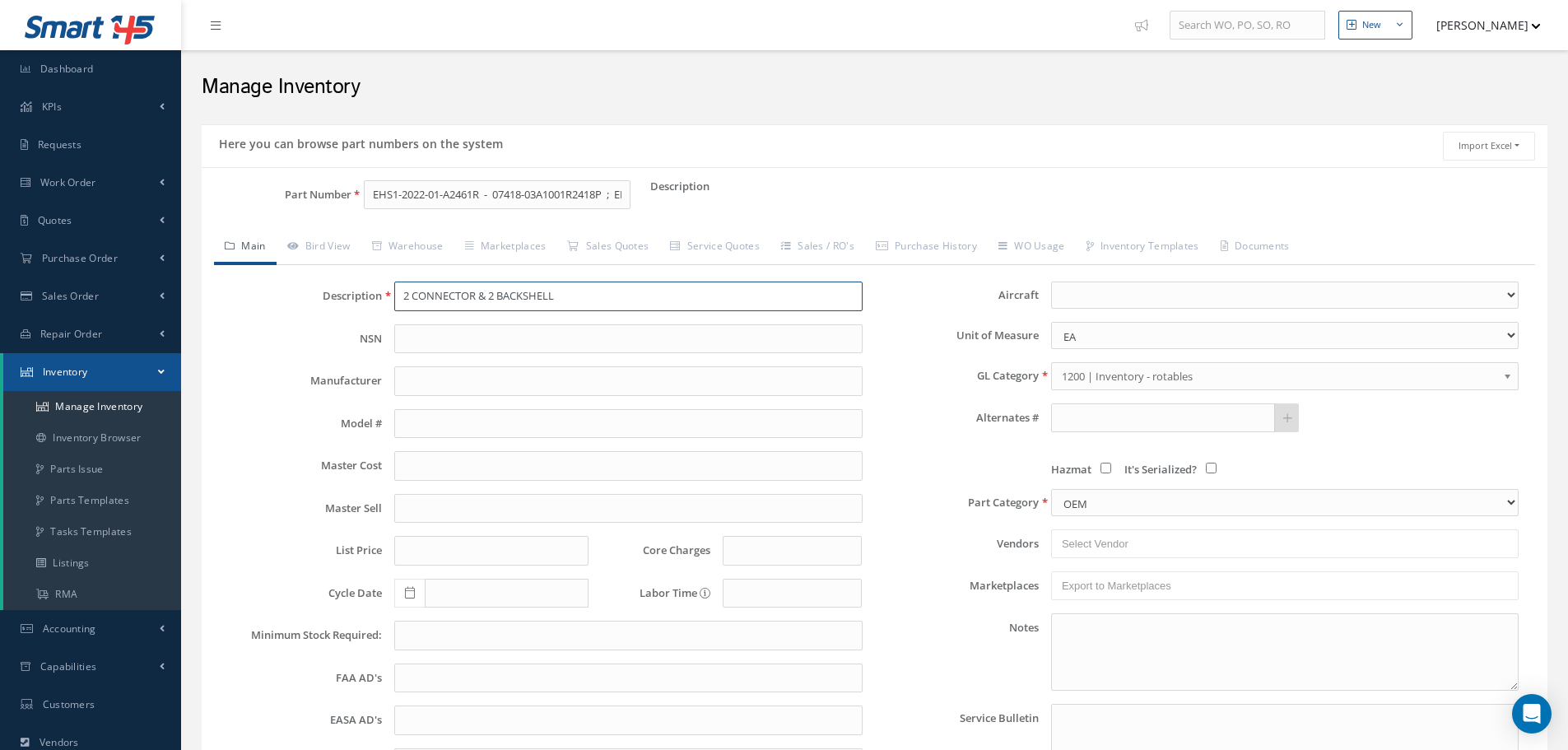
type input "2 CONNECTOR & 2 BACKSHELL"
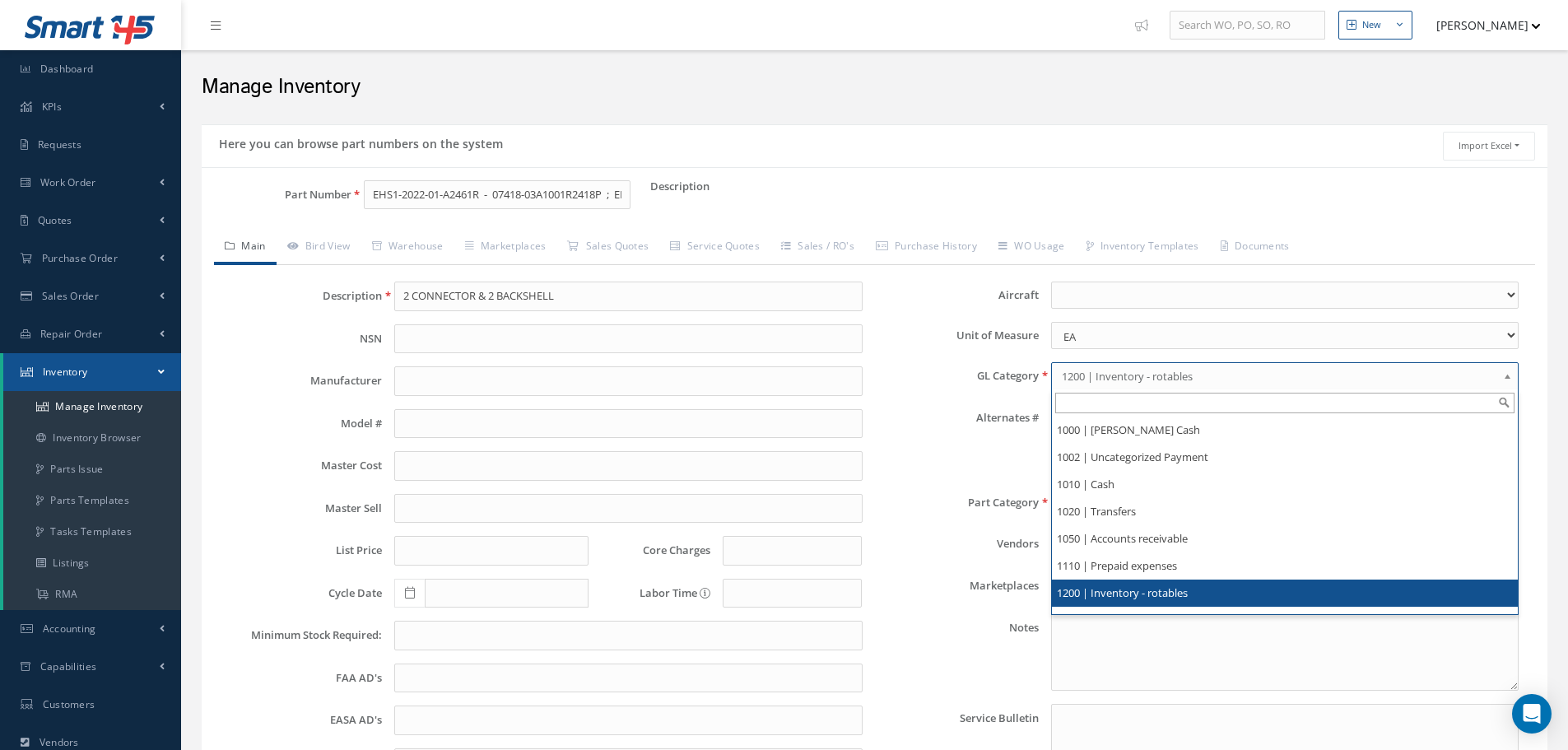
click at [1510, 375] on b at bounding box center [1510, 380] width 14 height 26
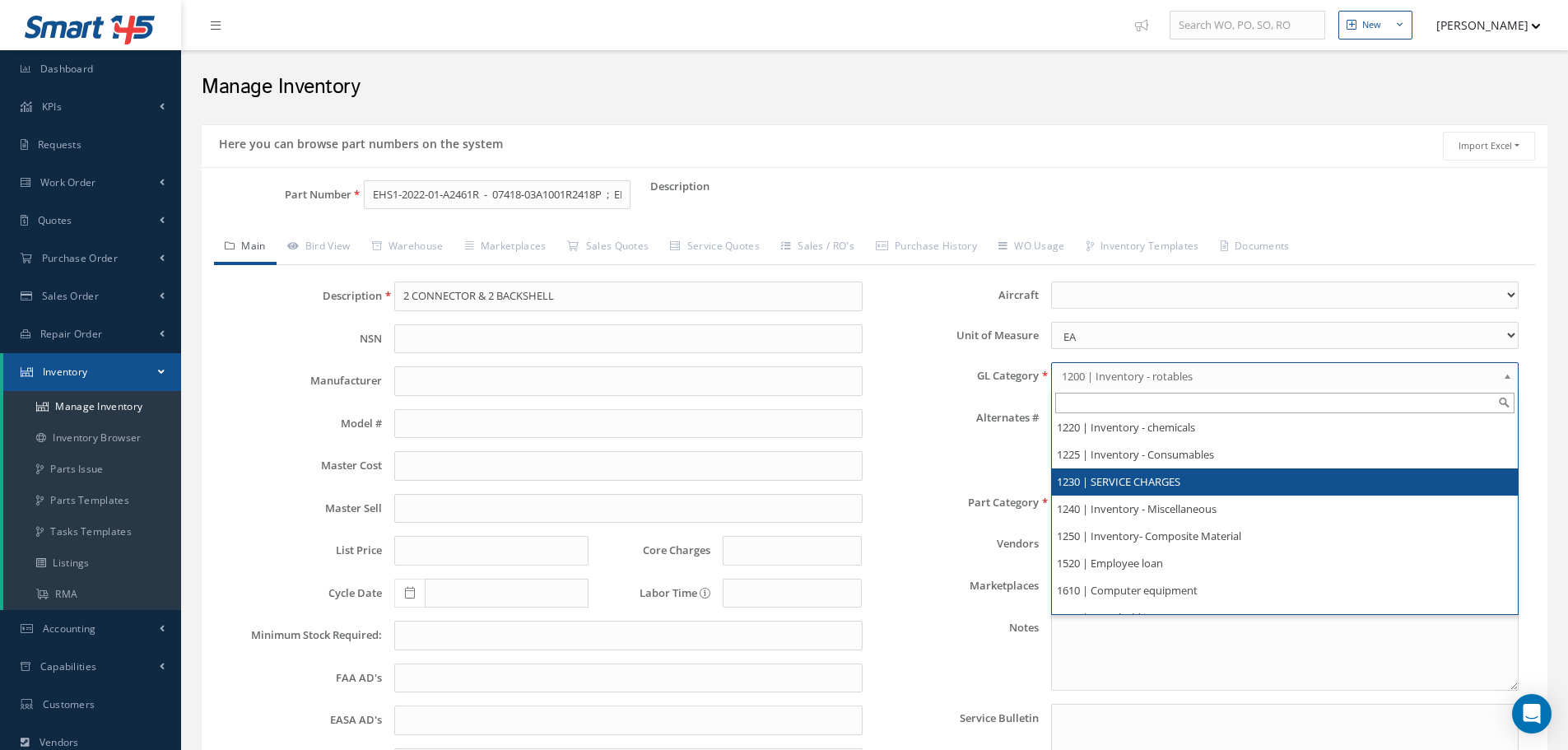
scroll to position [164, 0]
click at [1176, 483] on li "1210 | Inventory - expendables" at bounding box center [1284, 483] width 466 height 27
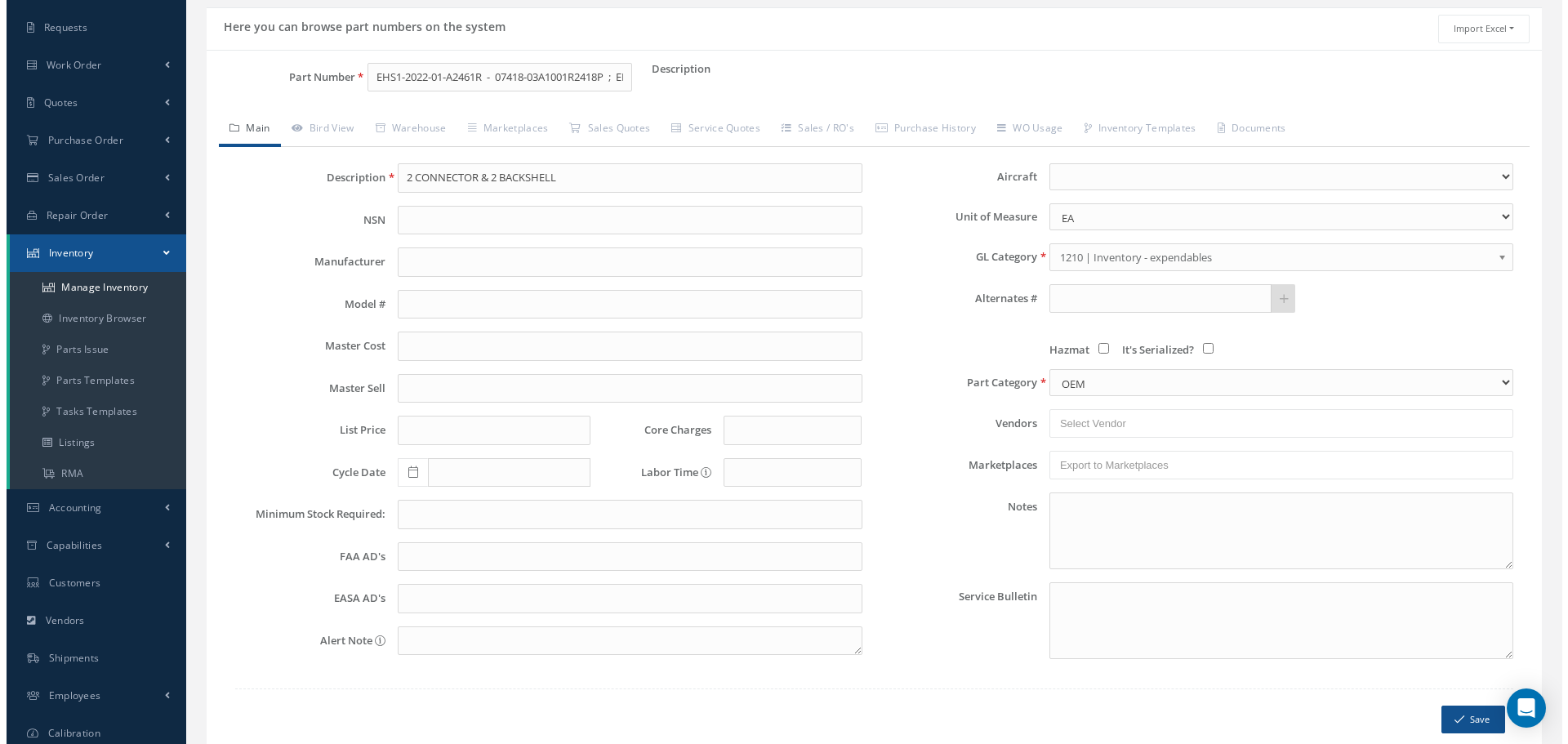
scroll to position [200, 0]
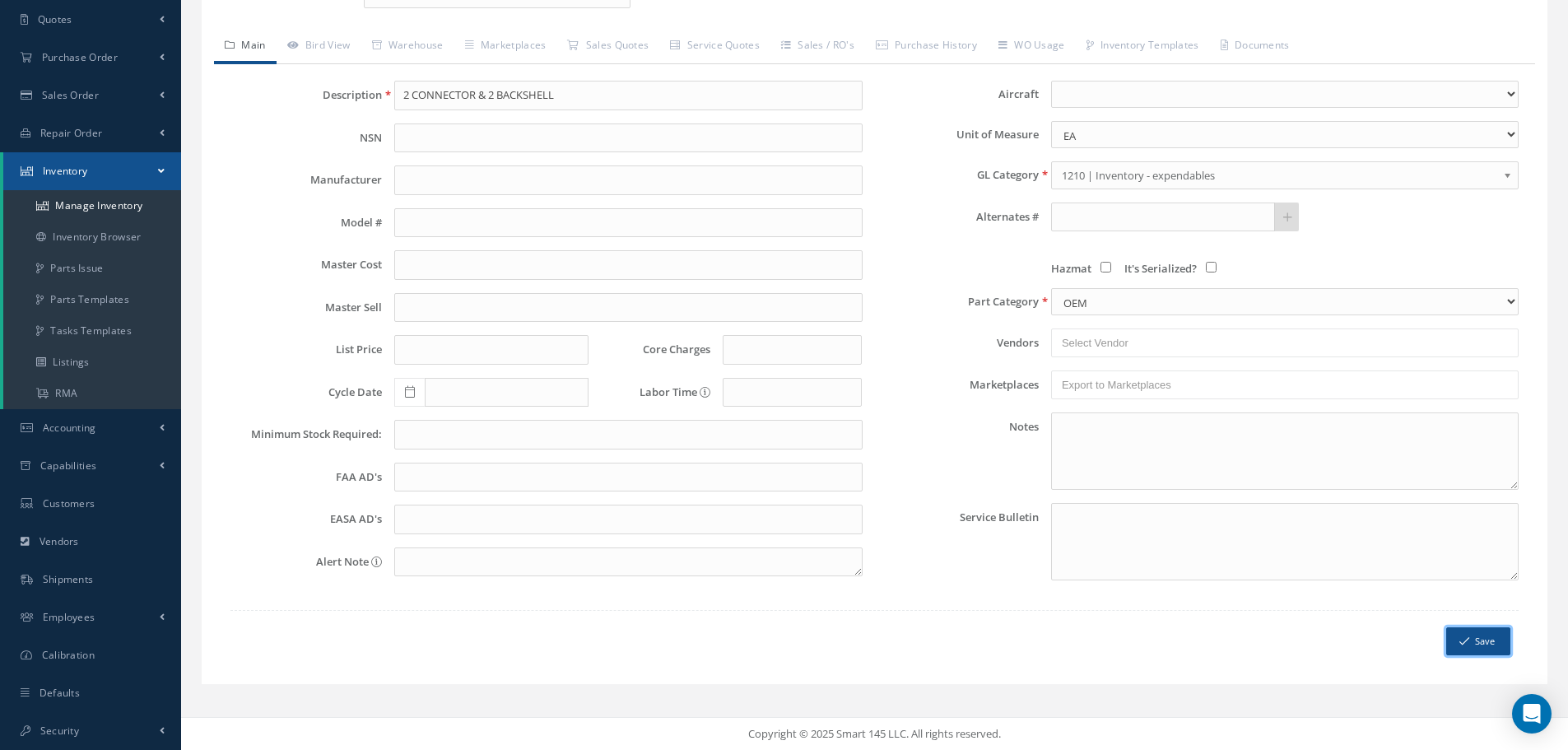
click at [1487, 650] on button "Save" at bounding box center [1478, 642] width 64 height 29
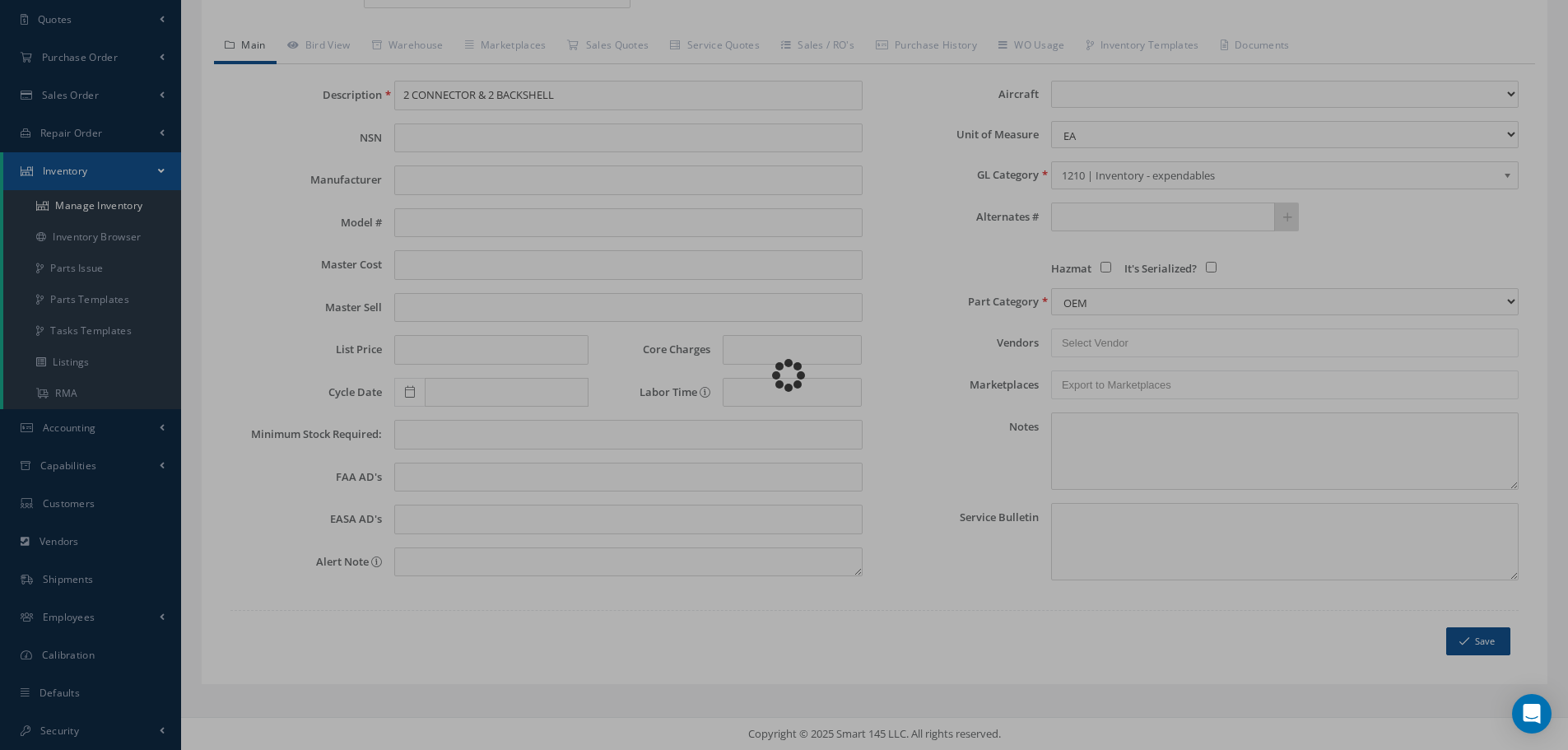
scroll to position [0, 0]
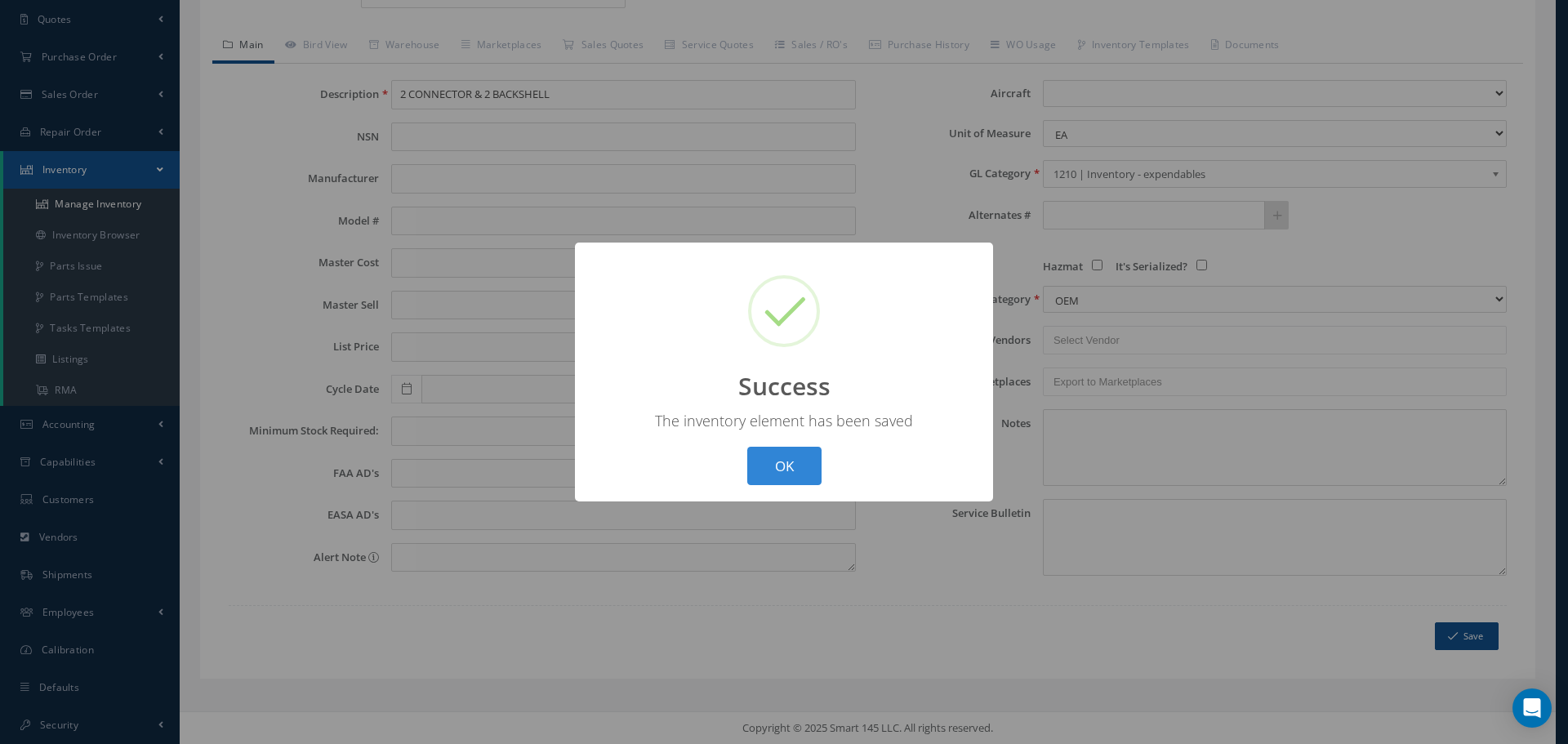
click at [749, 443] on div "? ! i Success × The inventory element has been saved OK Cancel" at bounding box center [784, 372] width 418 height 259
click at [787, 465] on button "OK" at bounding box center [785, 465] width 74 height 38
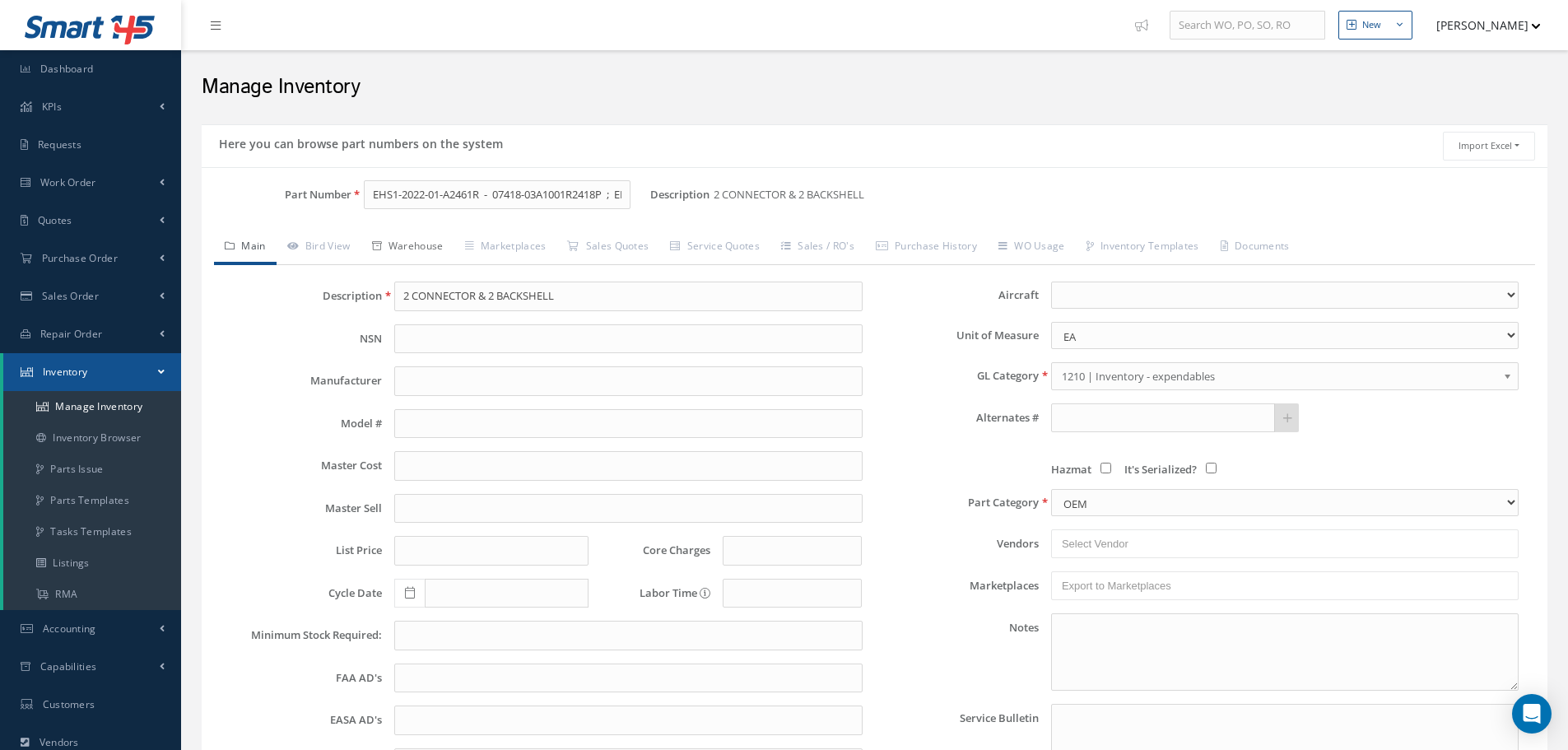
click at [406, 245] on link "Warehouse" at bounding box center [407, 247] width 93 height 35
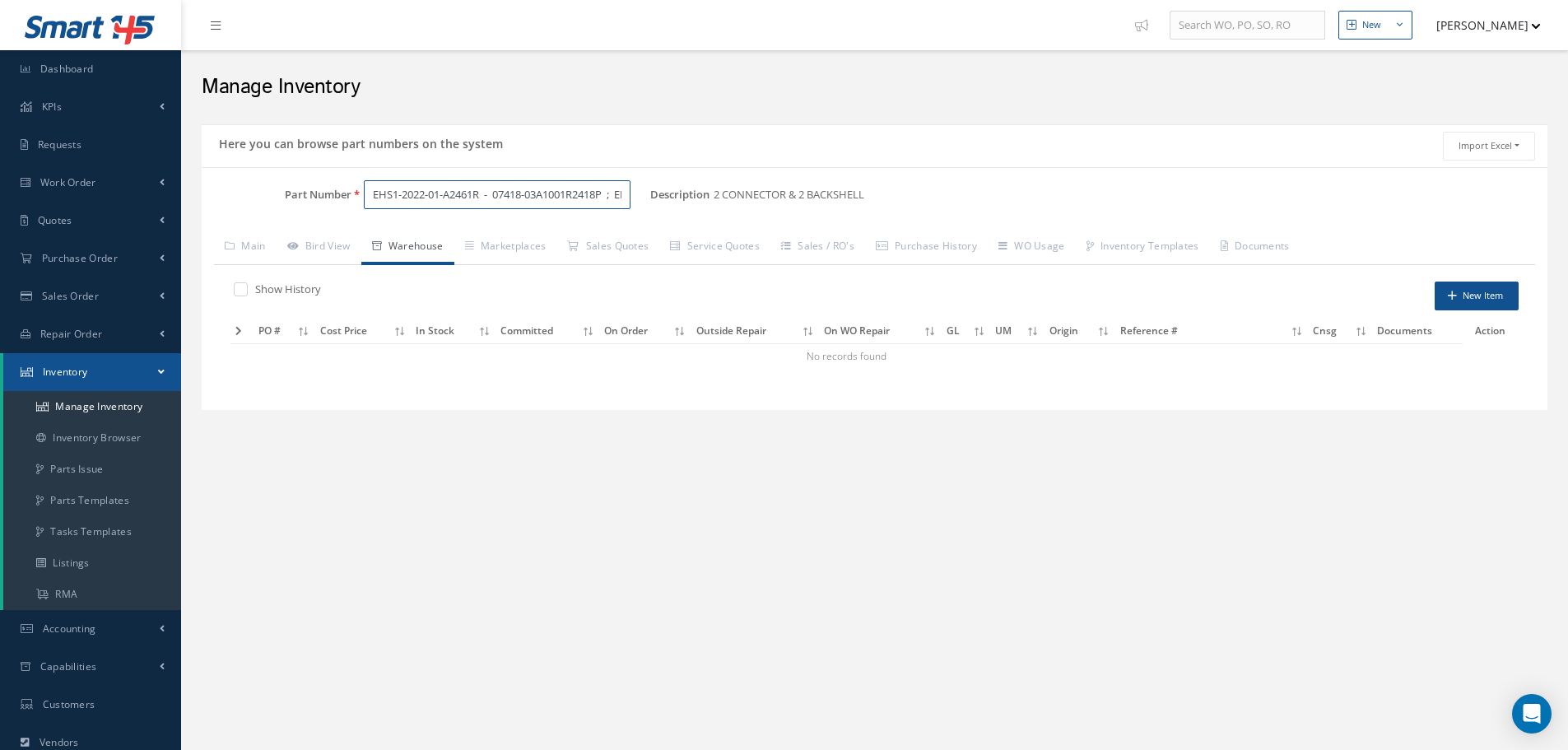
click at [624, 195] on input "EHS1-2022-01-A2461R - 07418-03A1001R2418P ; EH51-2022-01-A1624SN - 07418-03A100…" at bounding box center [497, 195] width 267 height 30
click at [625, 204] on input "EH51-2022-01-A1624SN - 07418-03A1001R161OP" at bounding box center [497, 195] width 267 height 30
type input "E"
click at [244, 246] on link "Main" at bounding box center [245, 247] width 62 height 35
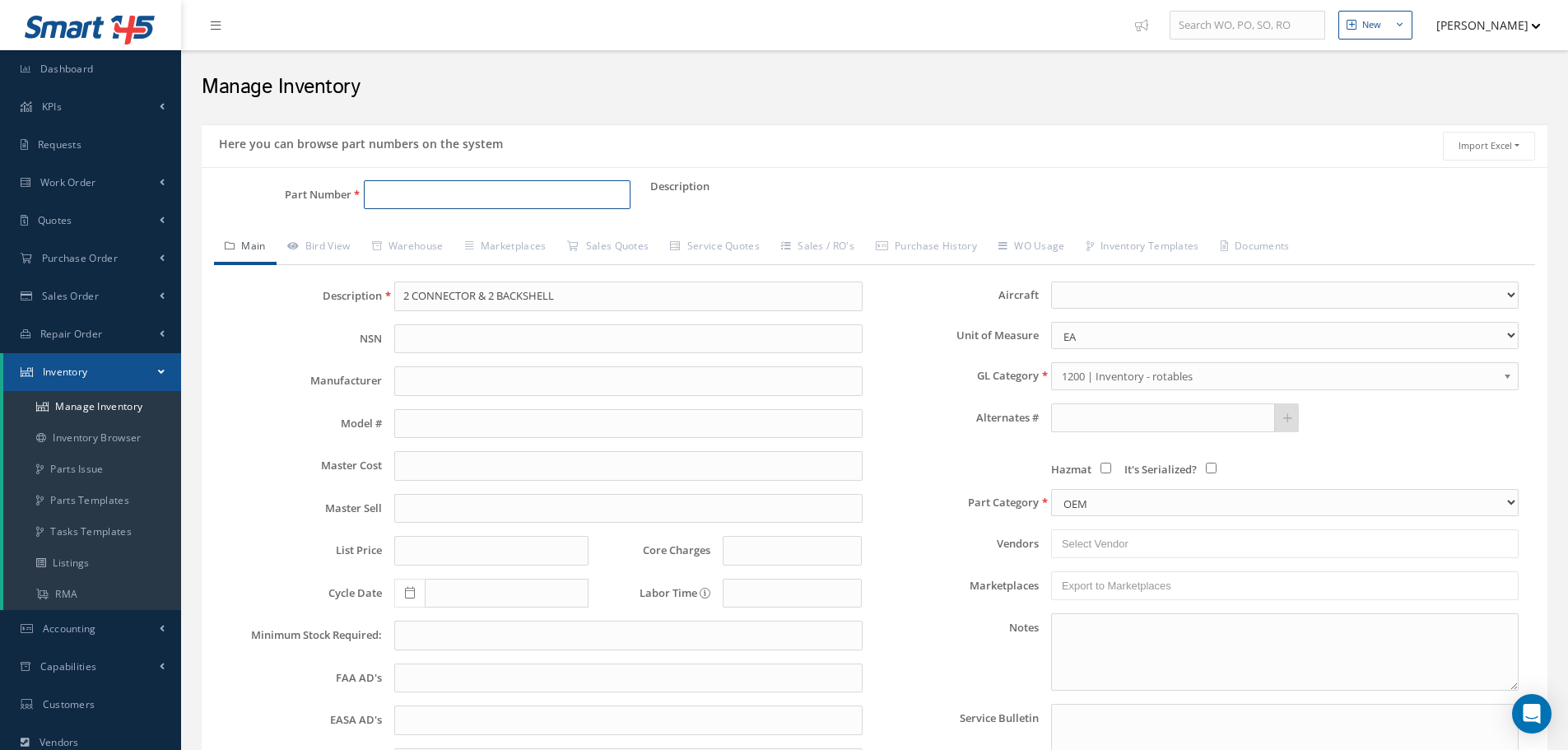
click at [463, 201] on input "Part Number" at bounding box center [497, 195] width 267 height 30
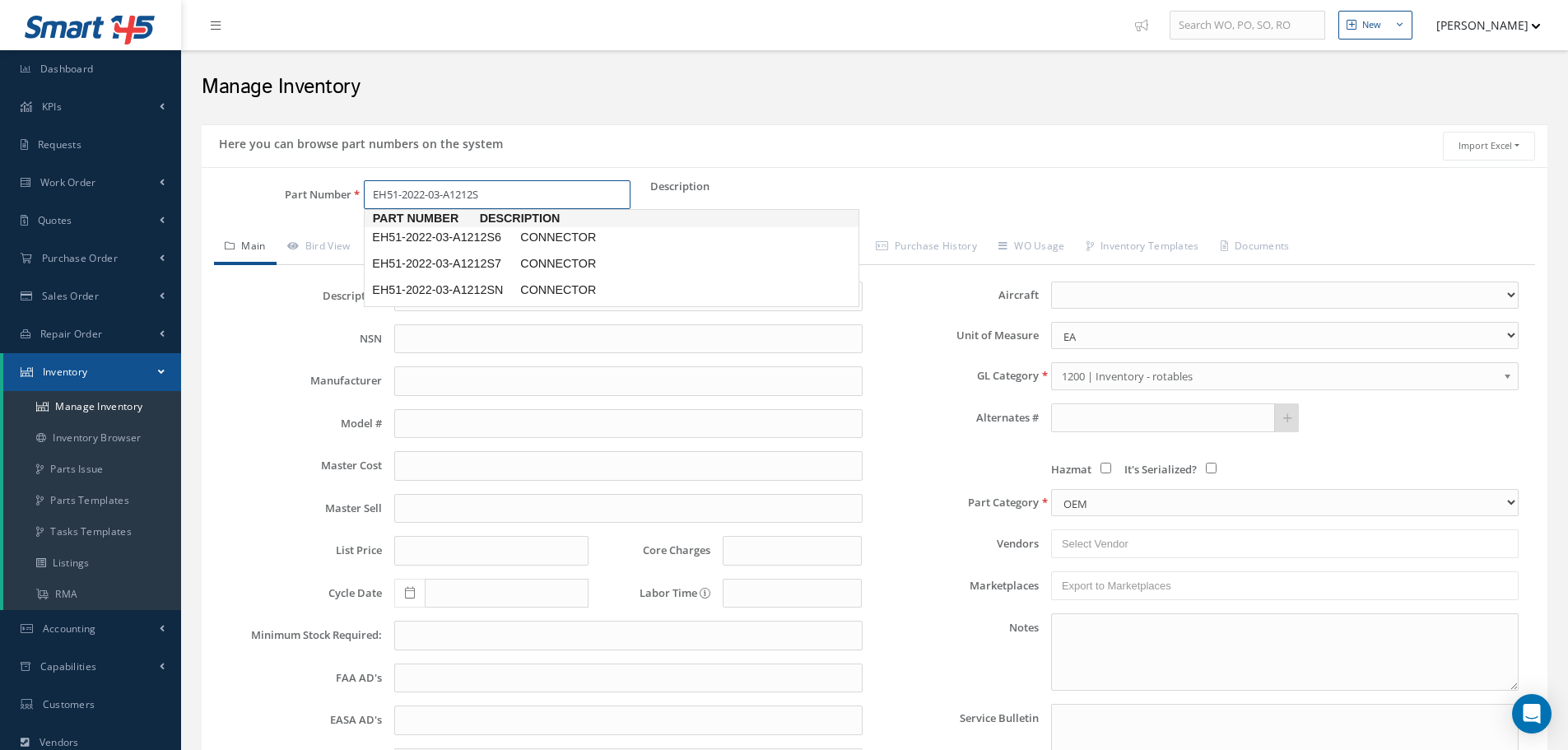
type input "EH51-2022-03-A1212SN"
click at [418, 237] on span "EH51-2022-03-A1212SN" at bounding box center [443, 237] width 148 height 17
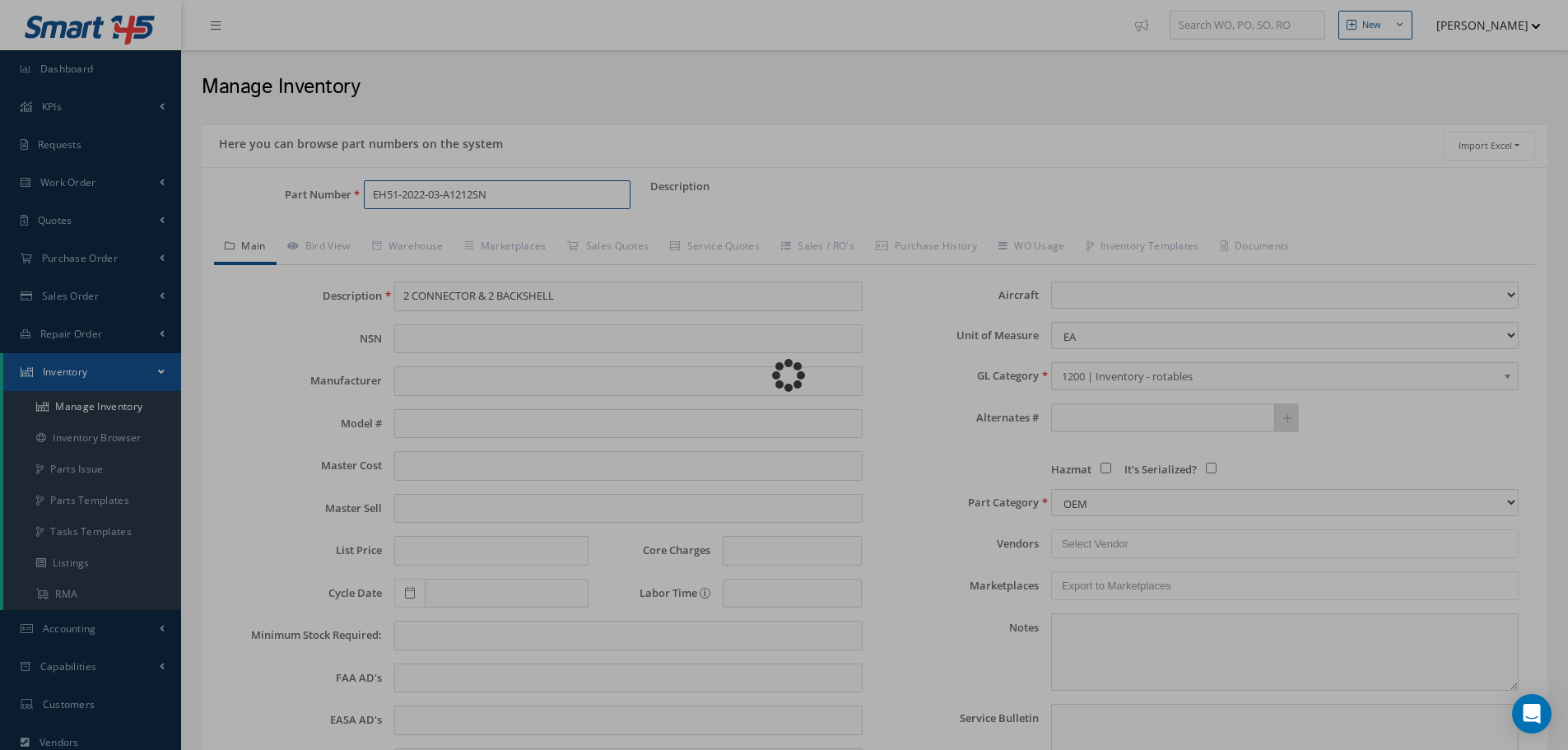
type input "CONNECTOR"
type input "0.00"
select select
select select "10"
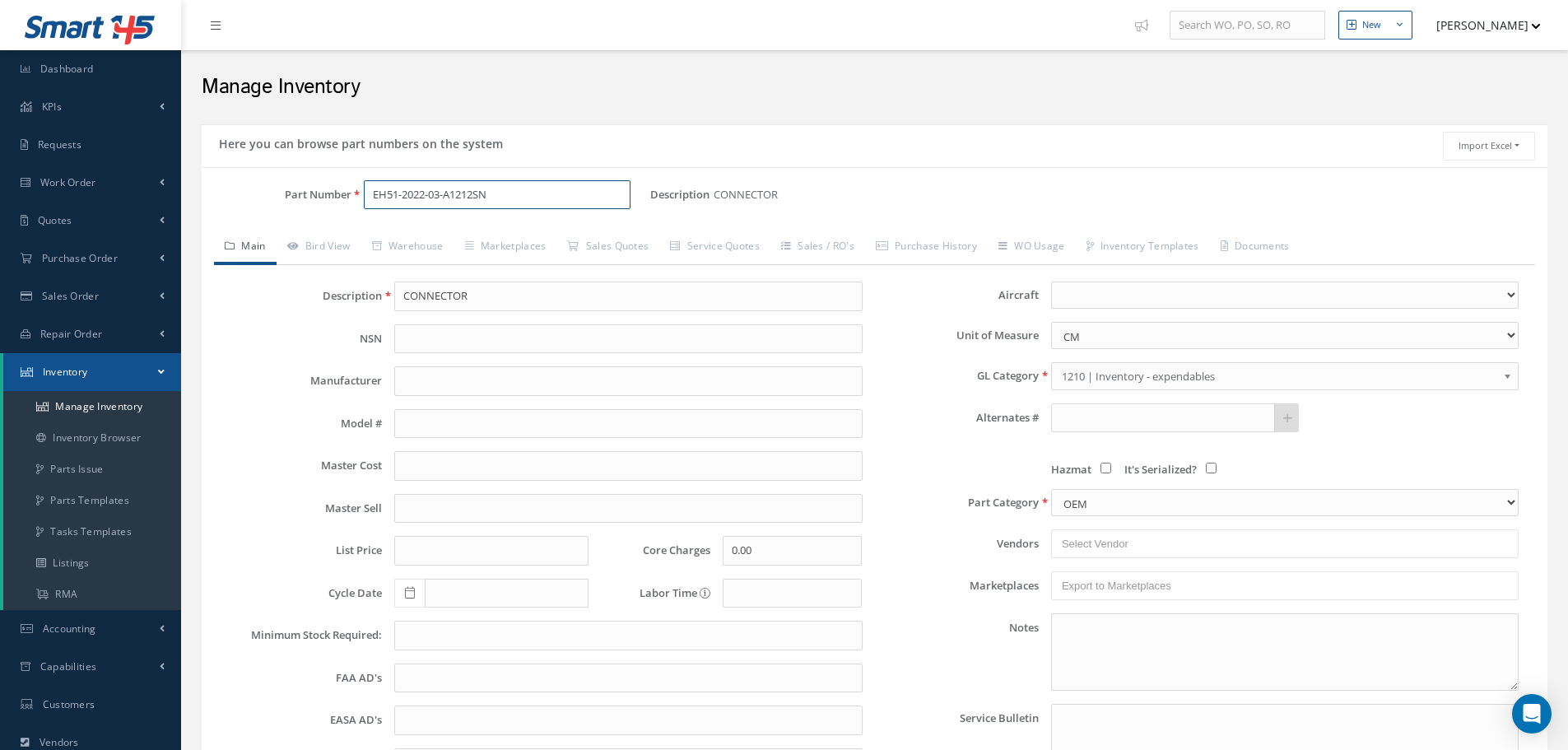
type input "EH51-2022-03-A1212SN"
click at [1513, 333] on select "CM EA FT Gl IN KT M MM OZ PK Pint LB SF YD" at bounding box center [1284, 336] width 468 height 27
select select "1"
click at [1051, 322] on select "CM EA FT Gl IN KT M MM OZ PK Pint LB SF YD" at bounding box center [1284, 336] width 468 height 27
click at [502, 191] on input "EH51-2022-03-A1212SN" at bounding box center [497, 195] width 267 height 30
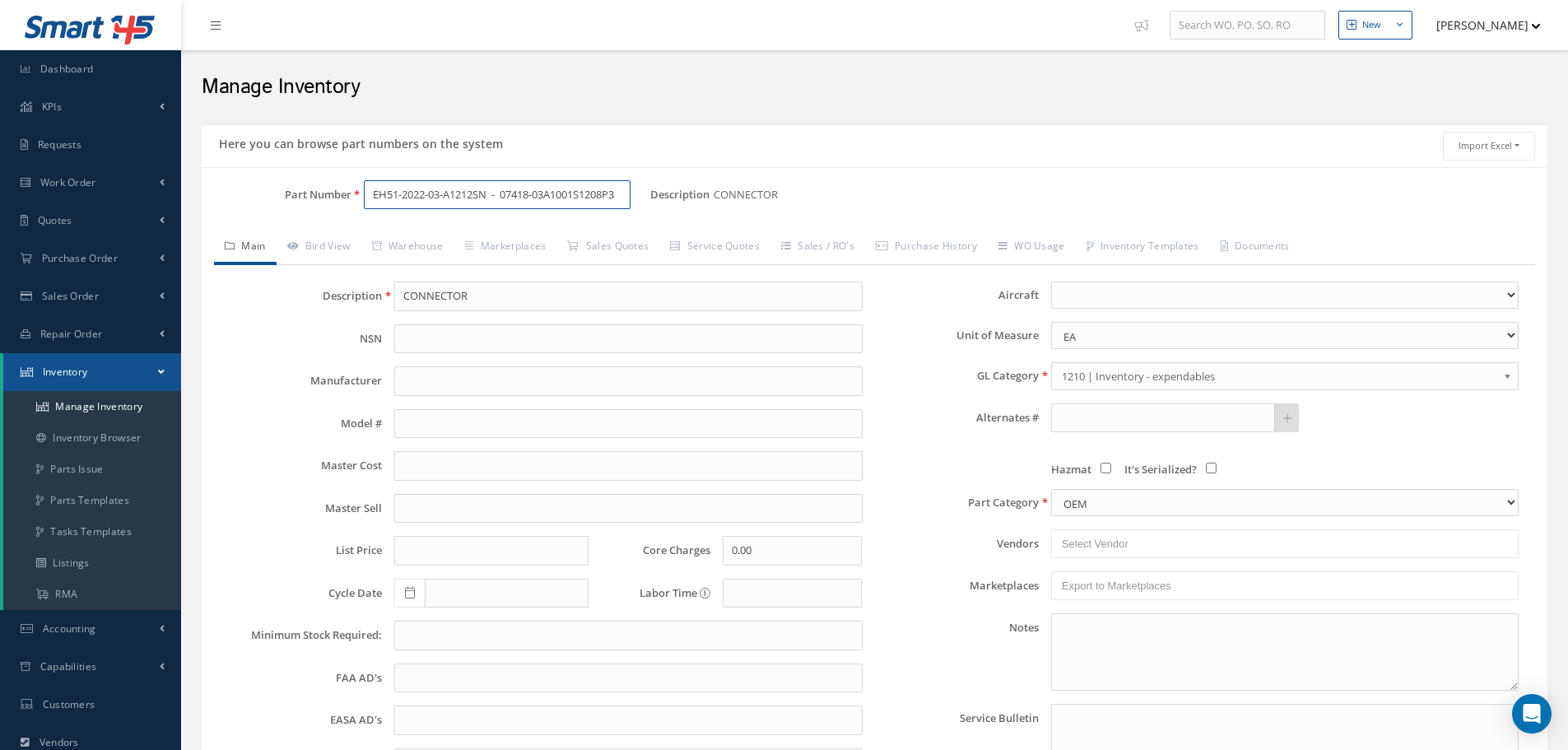
scroll to position [0, 4]
type input "EH51-2022-03-A1212SN - 07418-03A1001S1208P3"
click at [494, 295] on input "CONNECTOR" at bounding box center [628, 296] width 468 height 30
click at [433, 303] on input "CONNECTOR" at bounding box center [628, 296] width 468 height 30
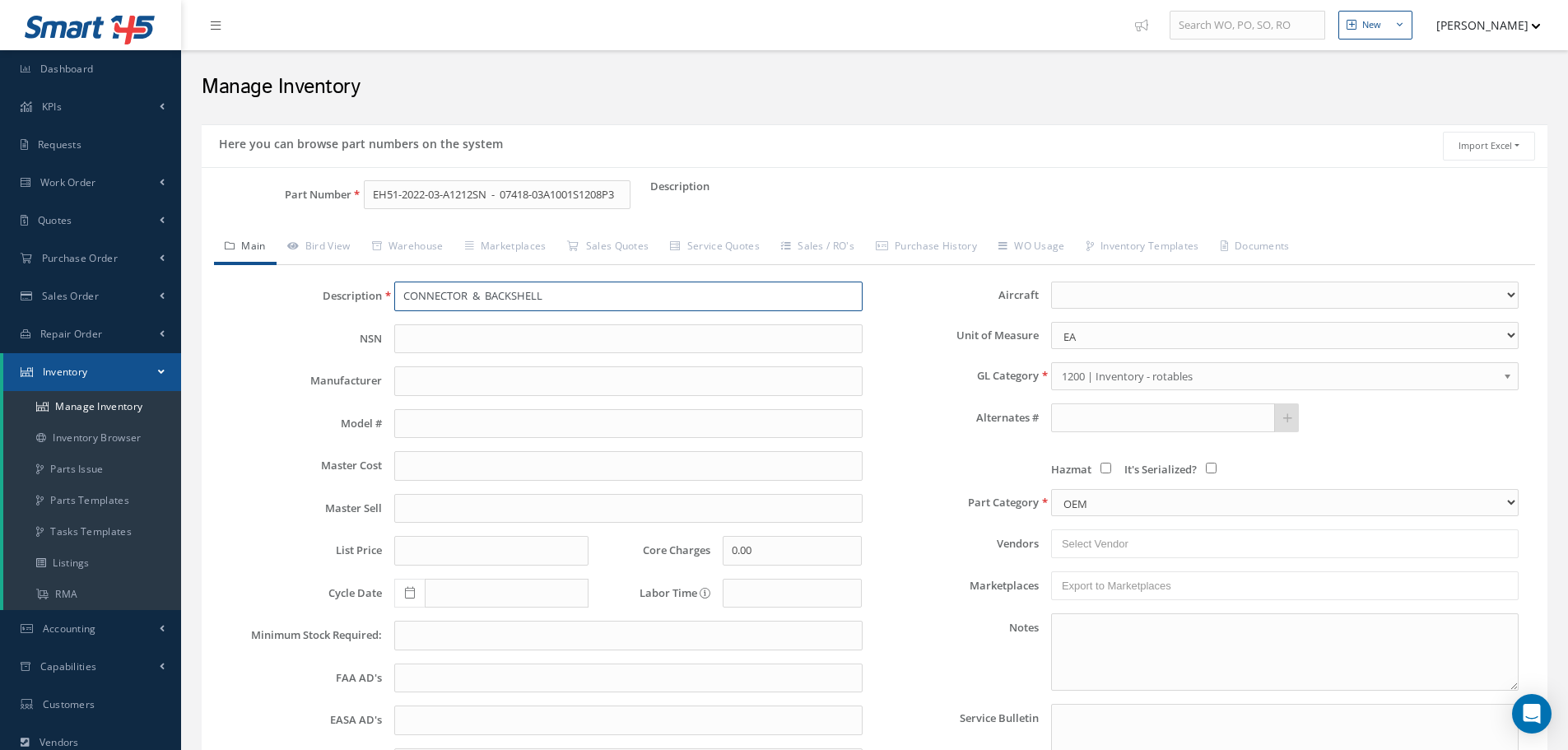
type input "CONNECTOR & BACKSHELL"
click at [1506, 373] on b at bounding box center [1510, 380] width 14 height 26
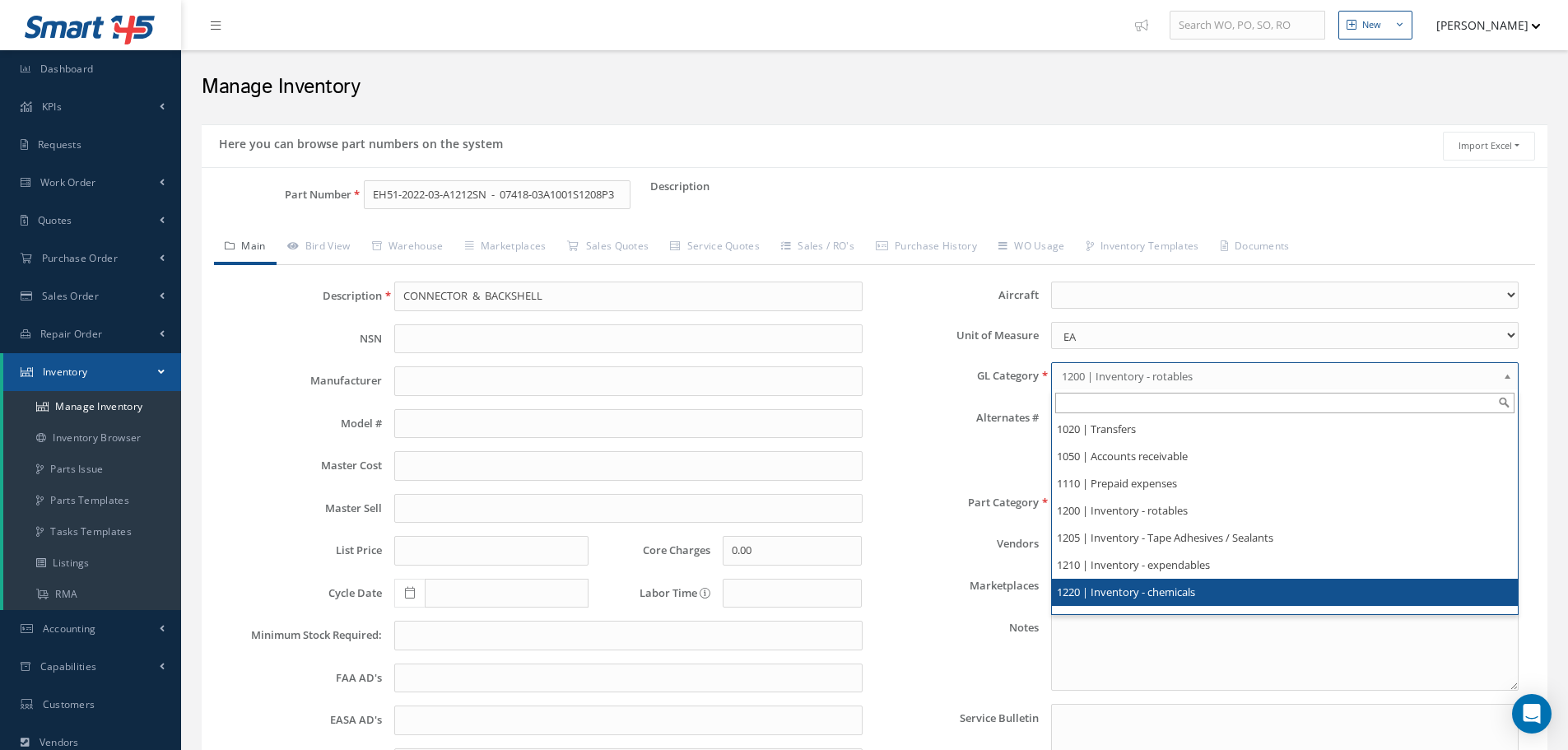
scroll to position [164, 0]
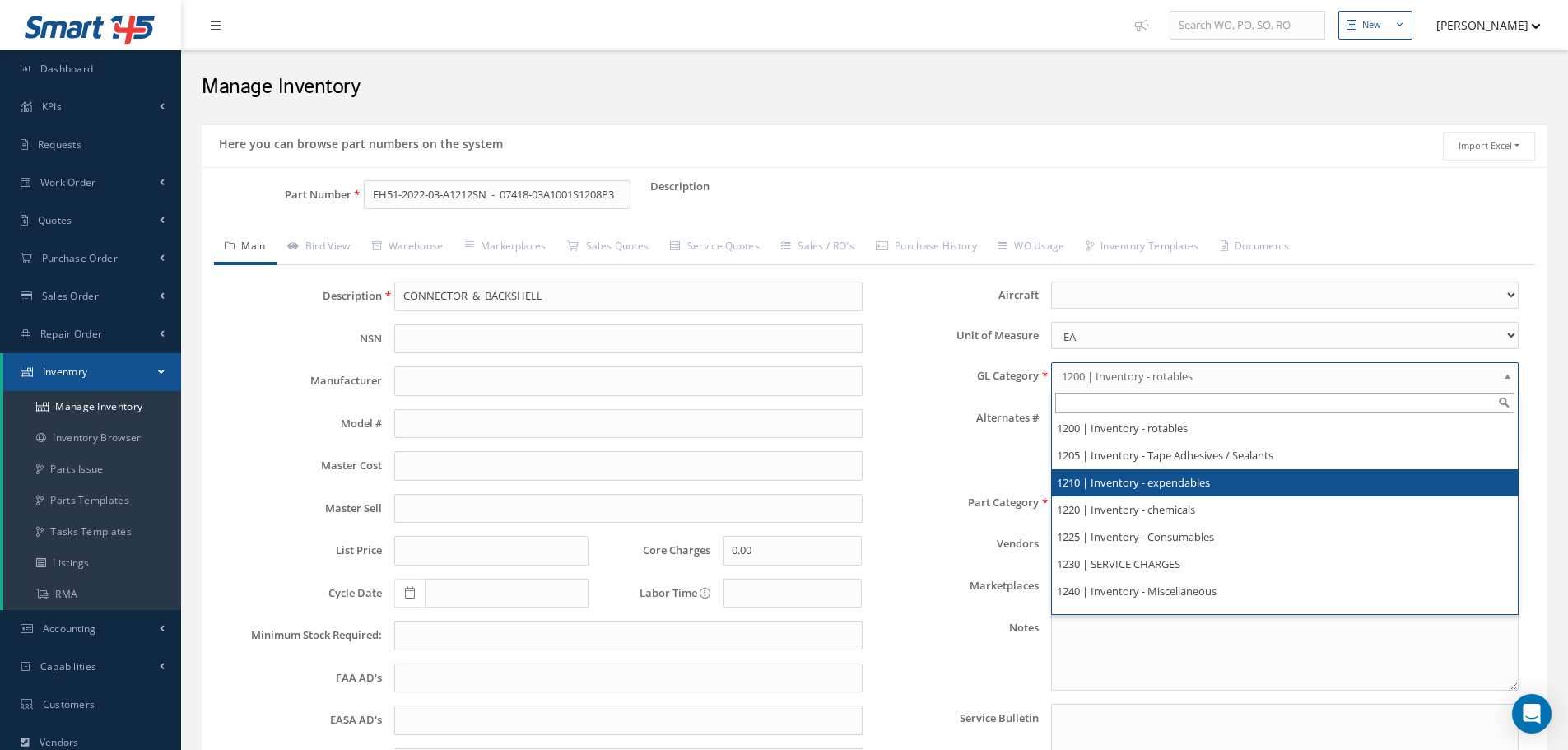
click at [1194, 480] on li "1210 | Inventory - expendables" at bounding box center [1284, 483] width 466 height 27
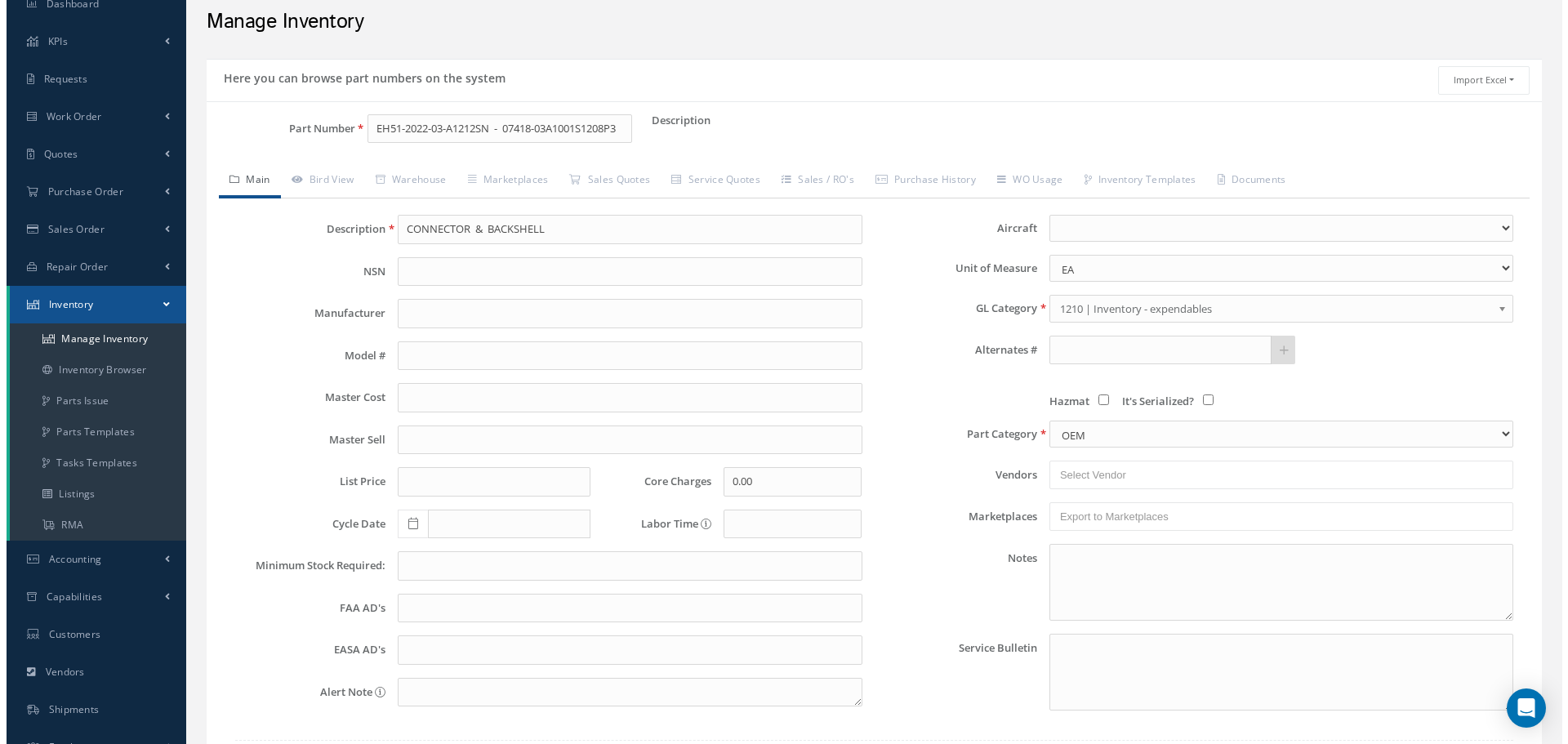
scroll to position [200, 0]
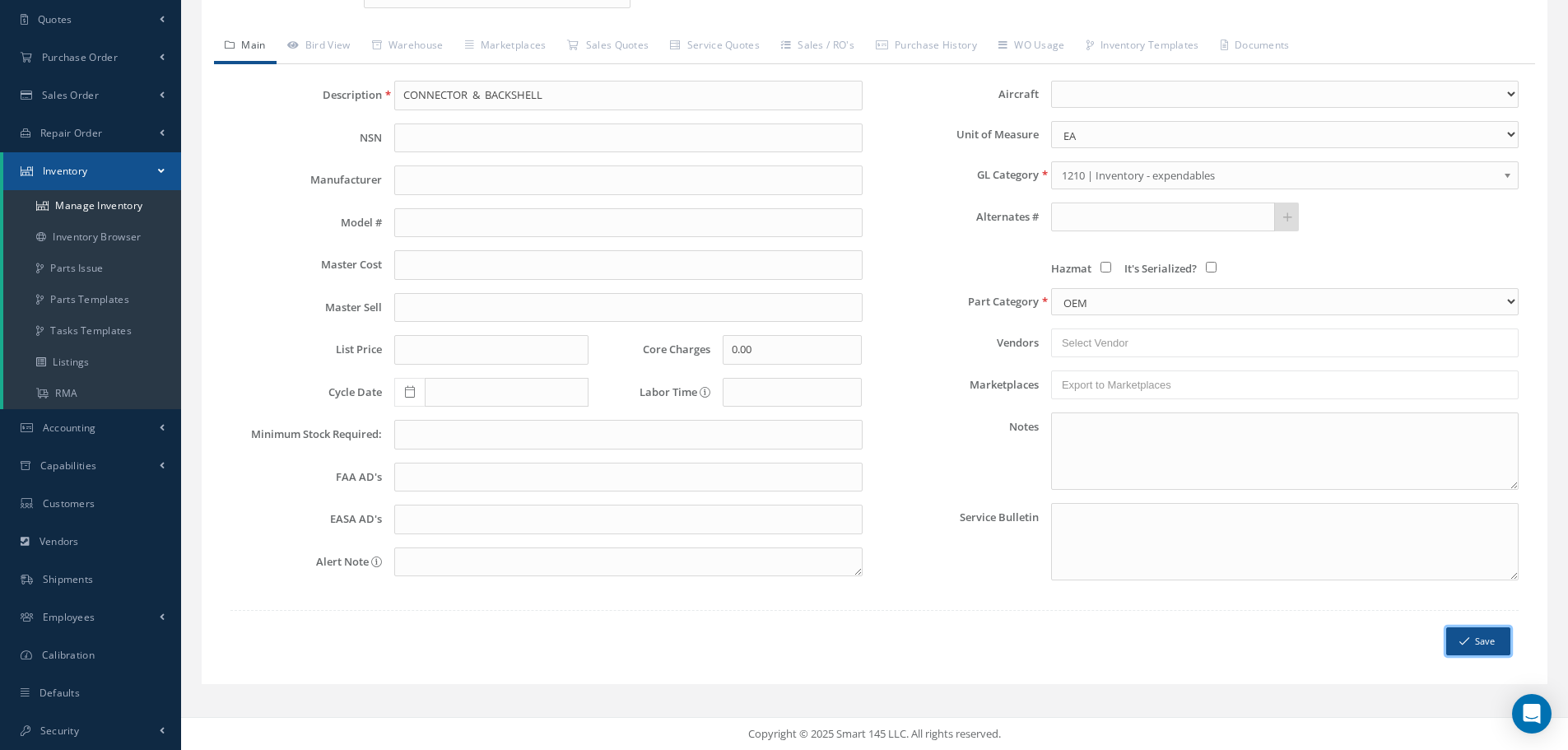
click at [1492, 645] on button "Save" at bounding box center [1478, 642] width 64 height 29
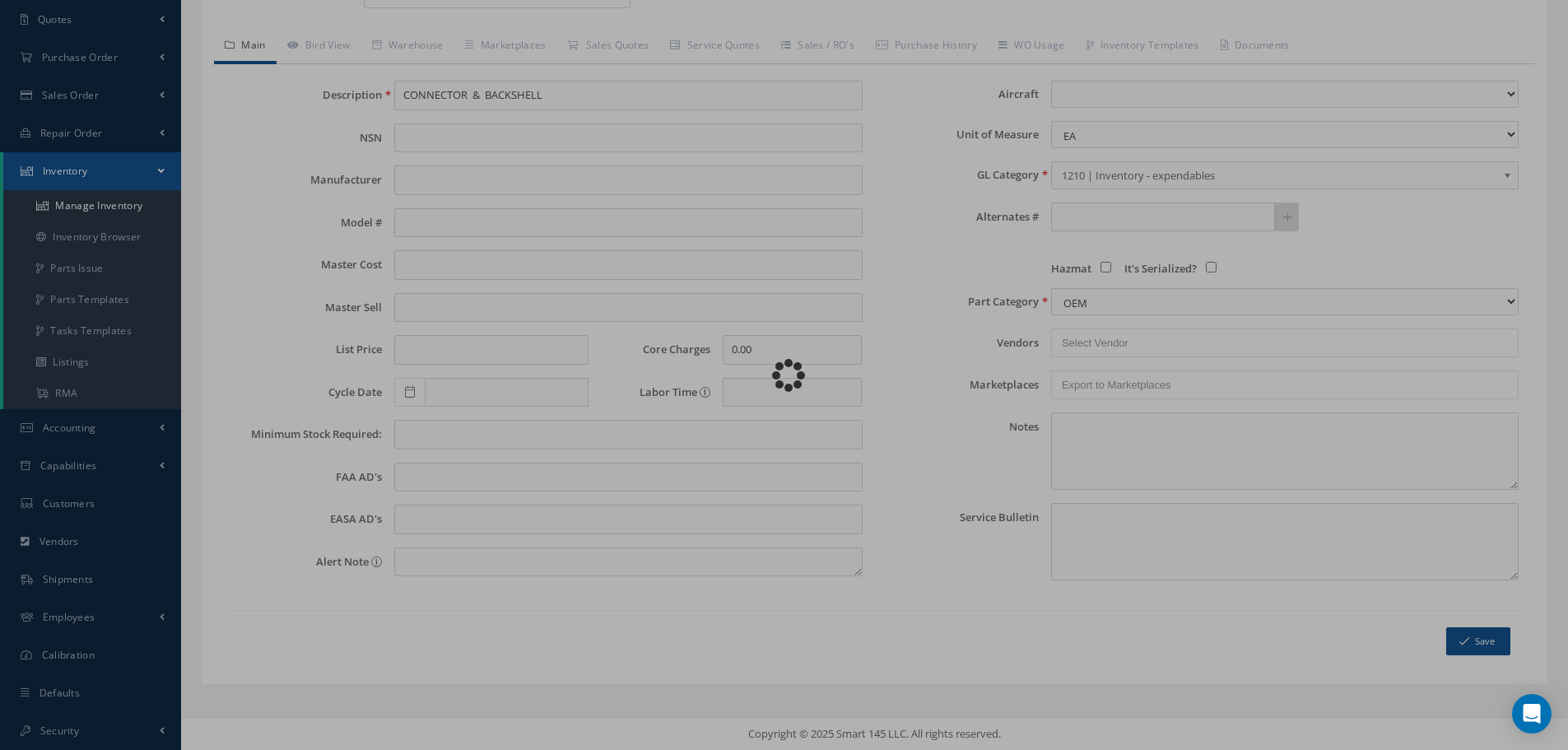
scroll to position [0, 0]
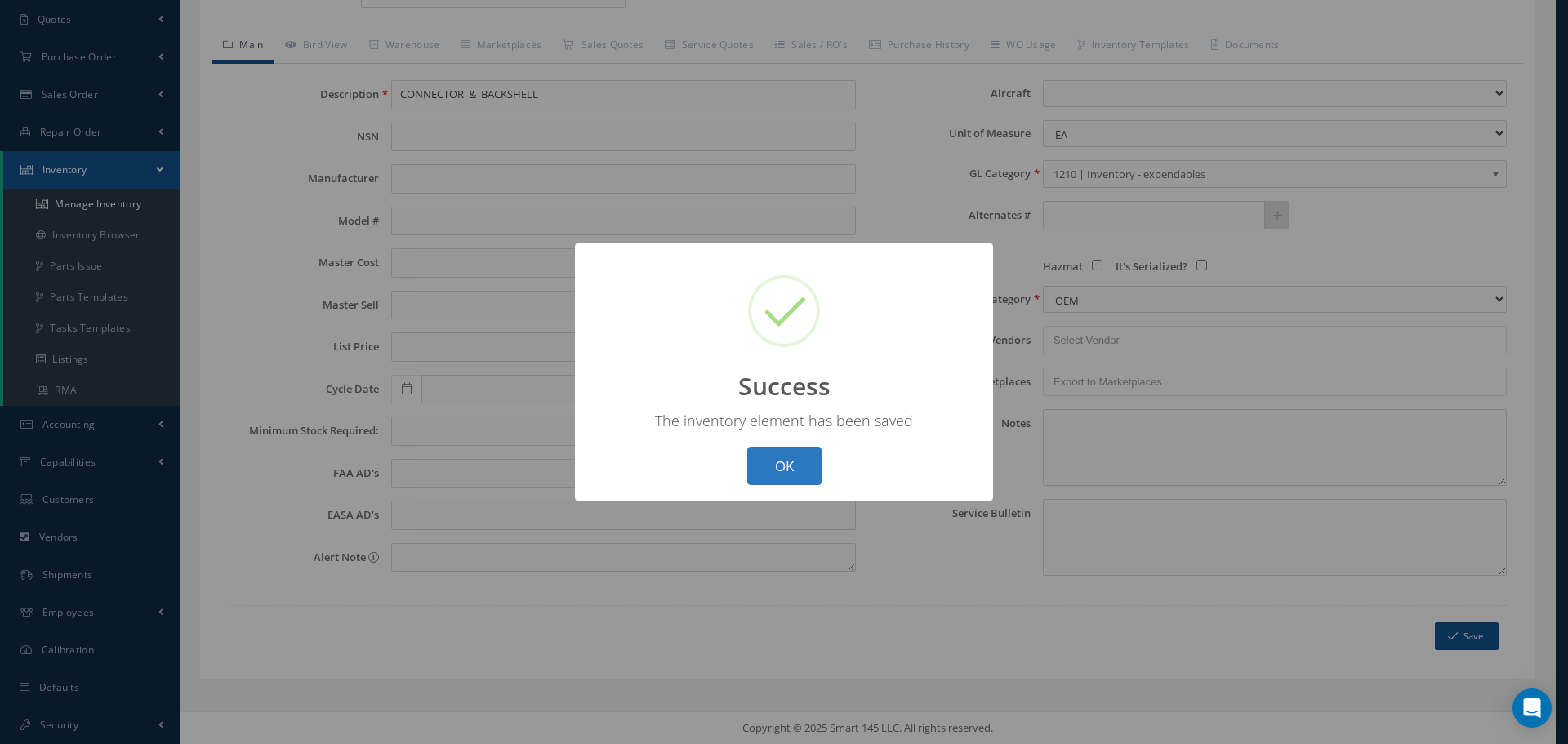
click at [796, 467] on button "OK" at bounding box center [785, 465] width 74 height 38
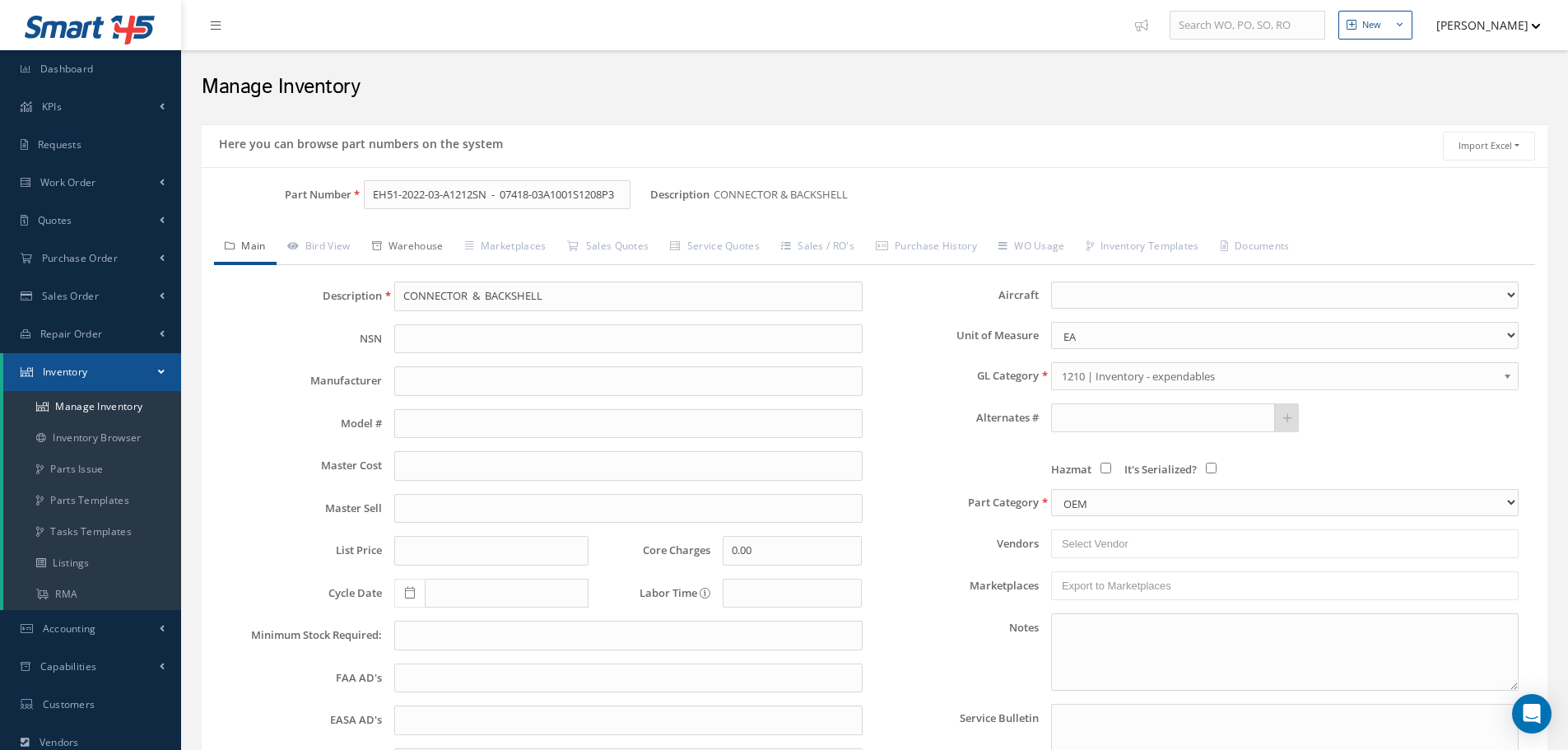
click at [424, 244] on link "Warehouse" at bounding box center [407, 247] width 93 height 35
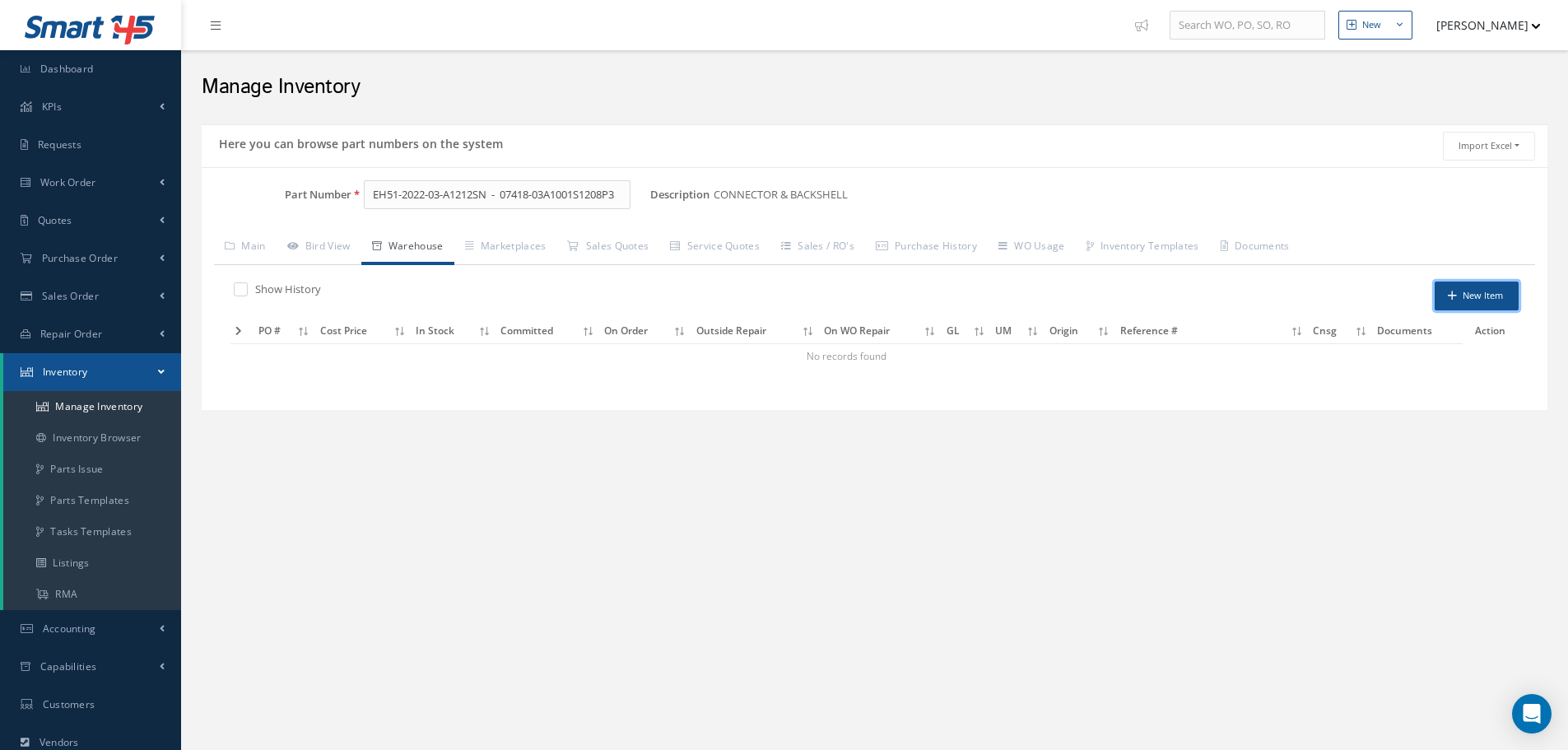
click at [1471, 290] on button "New Item" at bounding box center [1476, 296] width 84 height 29
type input "[DATE]"
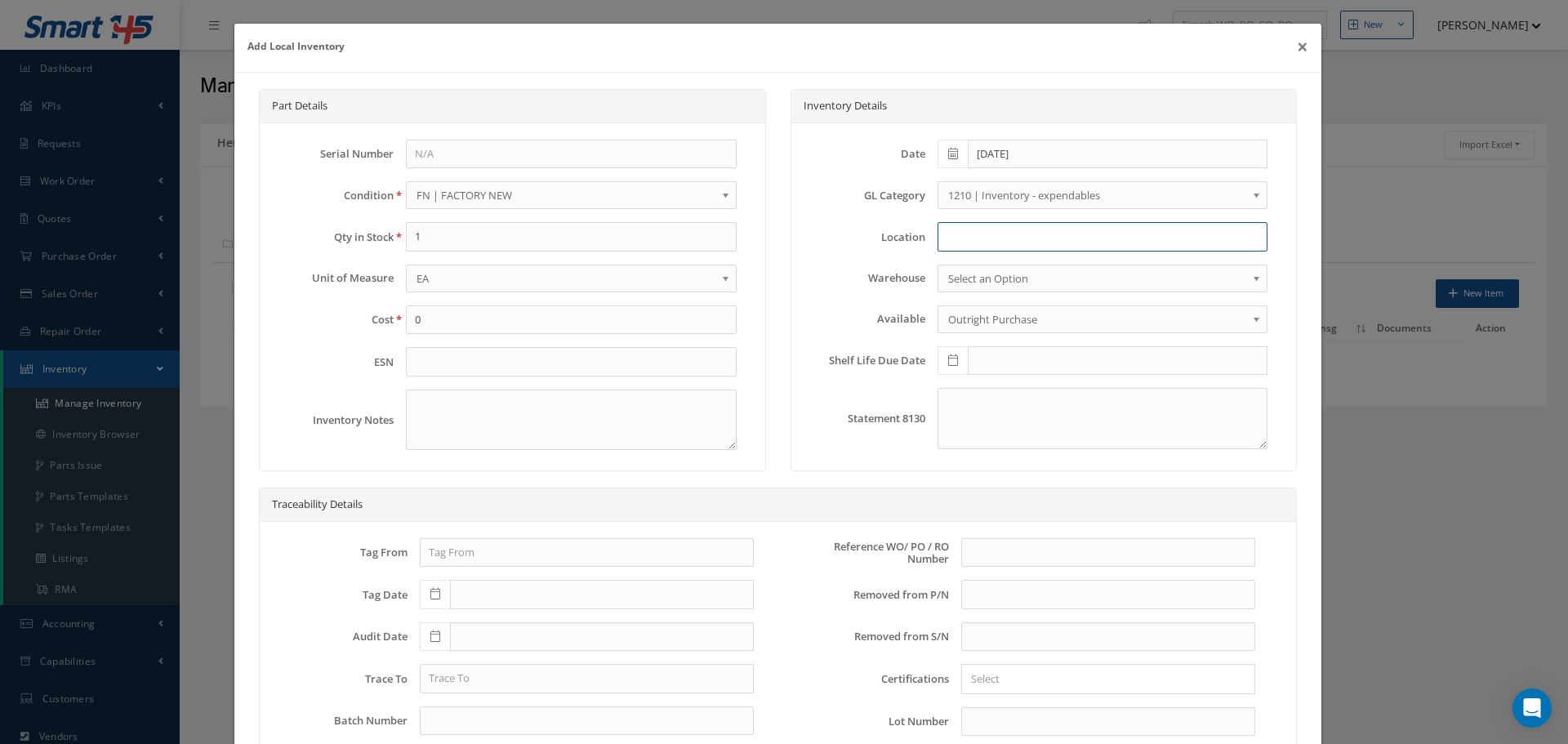
click at [962, 241] on input at bounding box center [1103, 237] width 330 height 30
type input "RN8-1-79"
click at [1276, 371] on div "Date 09/25/2025 GL Category 1200 | Inventory - rotables 1205 | Inventory - Tape…" at bounding box center [1044, 294] width 506 height 342
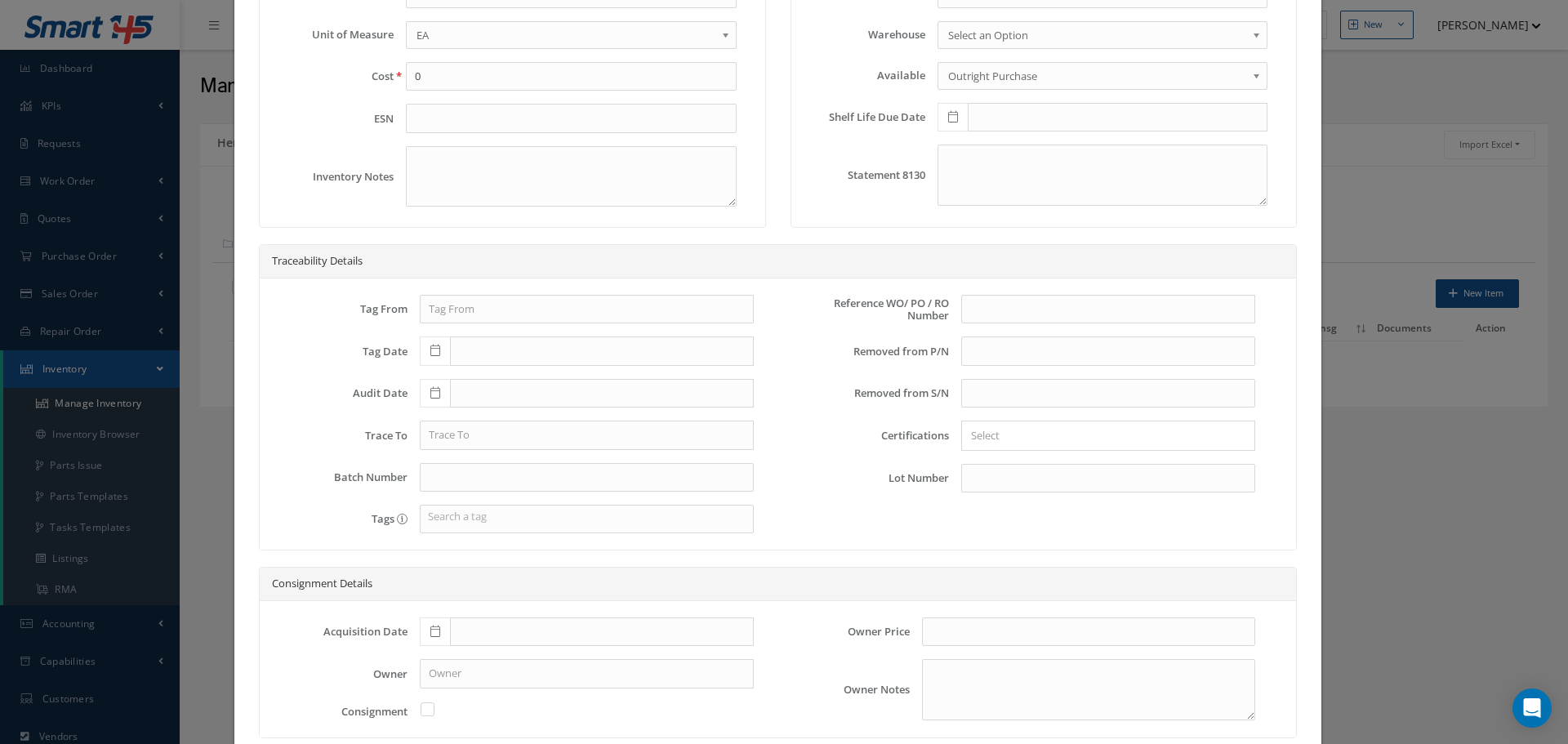
scroll to position [245, 0]
click at [969, 306] on input "text" at bounding box center [1109, 308] width 294 height 30
type input "WO 16253"
click at [436, 632] on icon at bounding box center [436, 630] width 10 height 12
click at [794, 469] on div "Lot Number" at bounding box center [1029, 477] width 478 height 30
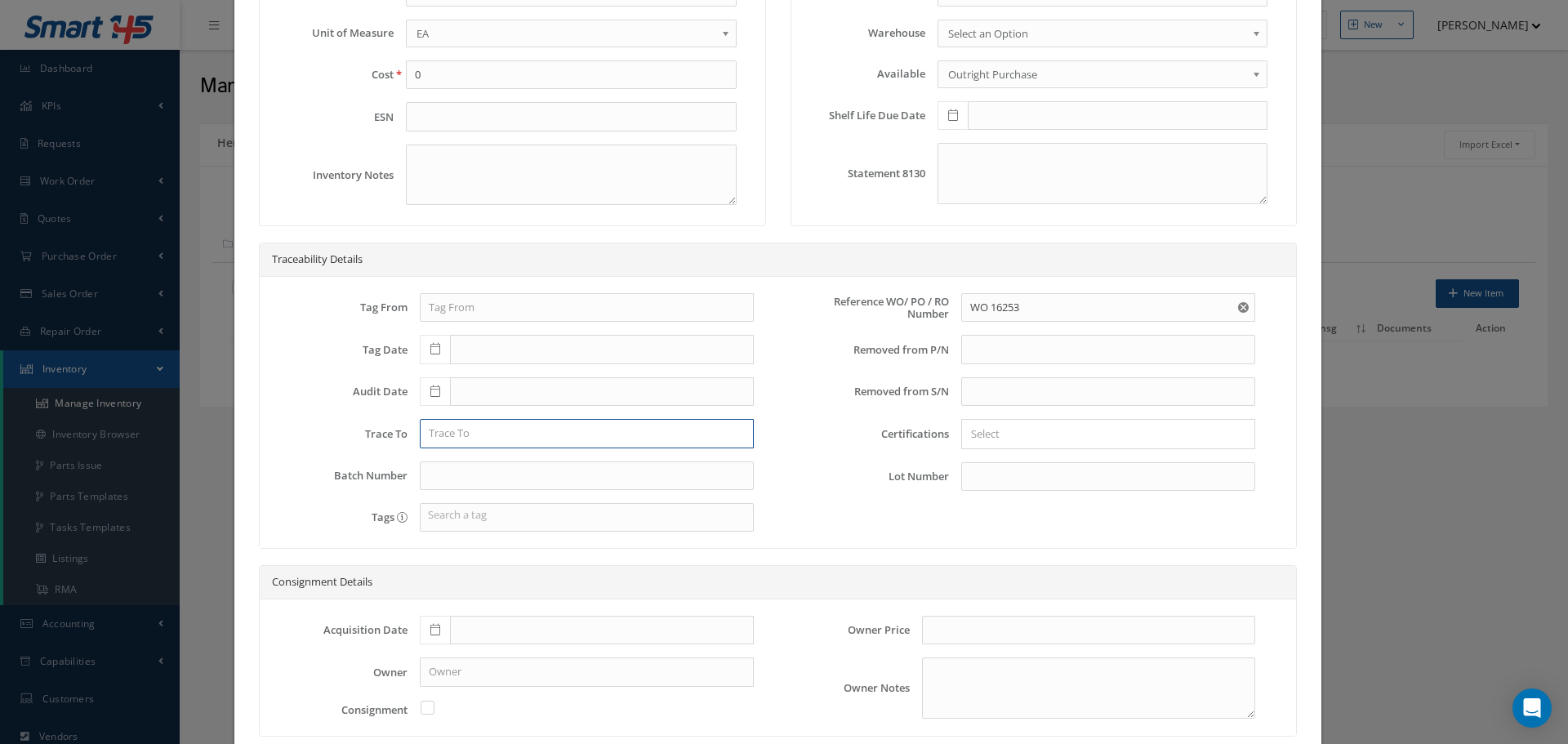
click at [467, 437] on input "text" at bounding box center [586, 433] width 334 height 30
click at [804, 442] on div "Certifications × Loading..." at bounding box center [1029, 434] width 478 height 30
click at [528, 434] on input "WO 16253 ( VOLARIS" at bounding box center [586, 433] width 334 height 30
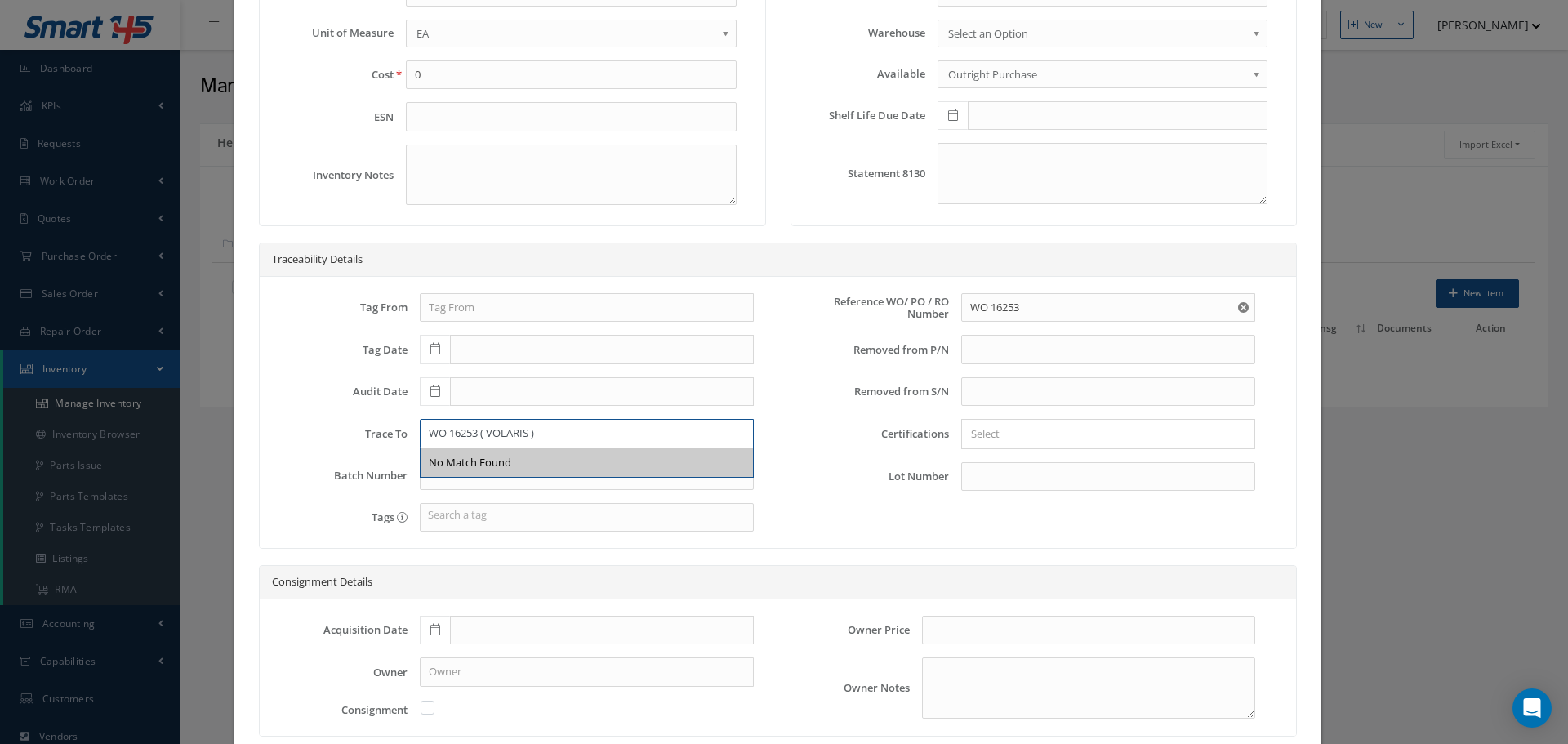
type input "WO 16253 ( VOLARIS )"
click at [436, 627] on icon at bounding box center [436, 630] width 10 height 12
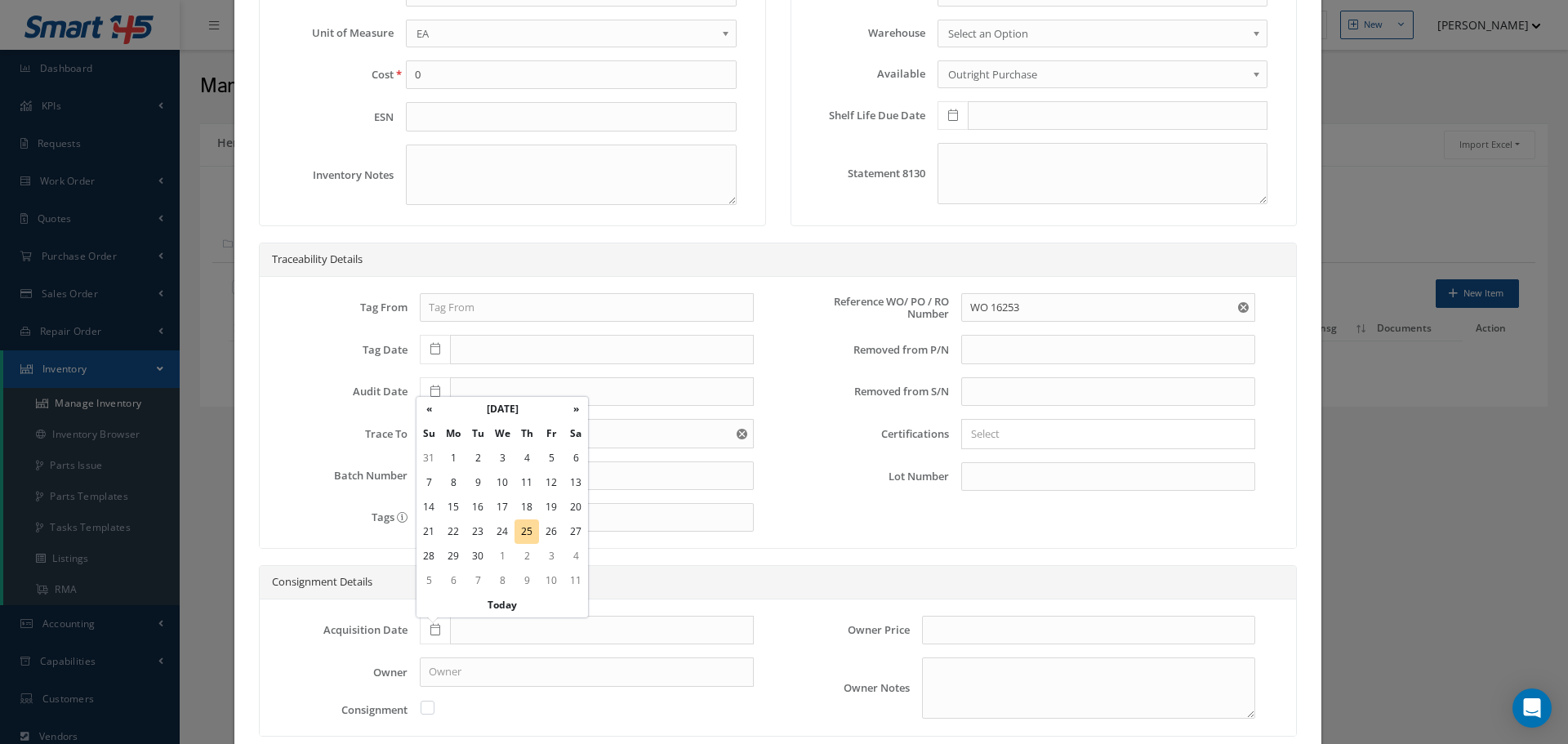
click at [792, 513] on div "Reference WO/ PO / RO Number WO 16253 No Match Found Removed from P/N PN Descri…" at bounding box center [1029, 419] width 502 height 252
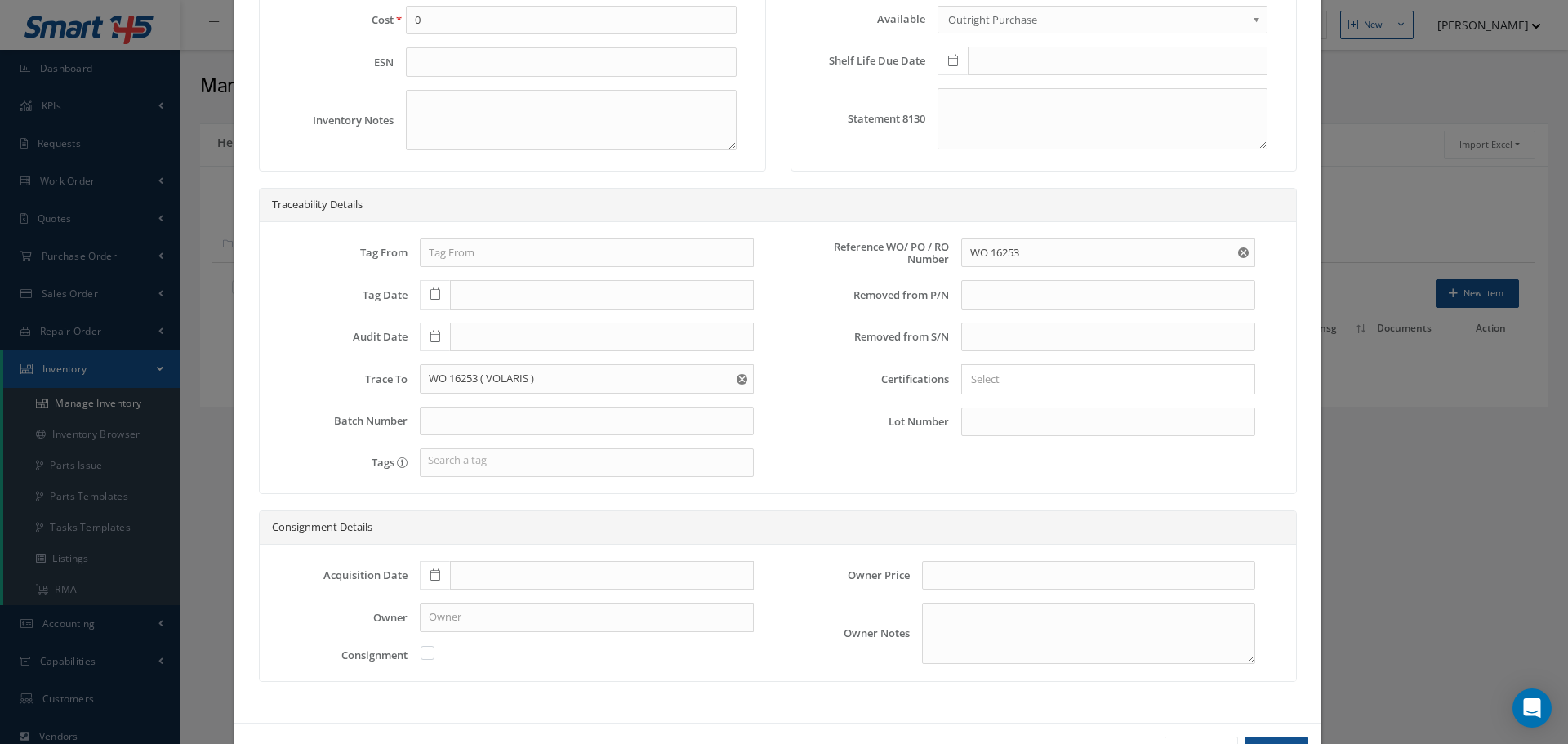
scroll to position [358, 0]
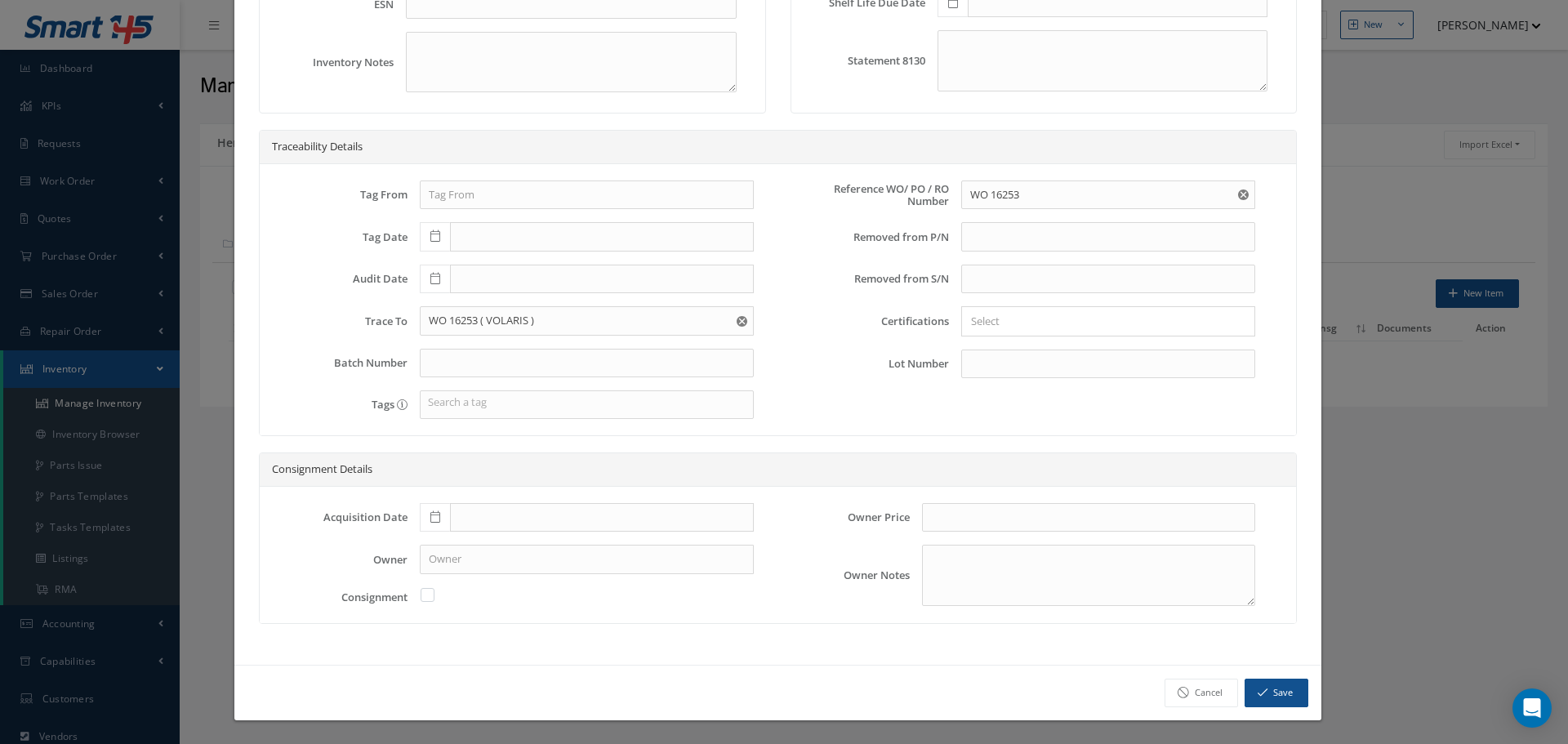
click at [435, 517] on icon at bounding box center [436, 517] width 10 height 12
click at [848, 402] on div "Reference WO/ PO / RO Number WO 16253 No Match Found Removed from P/N PN Descri…" at bounding box center [1029, 306] width 502 height 252
click at [1276, 693] on button "Save" at bounding box center [1276, 693] width 63 height 29
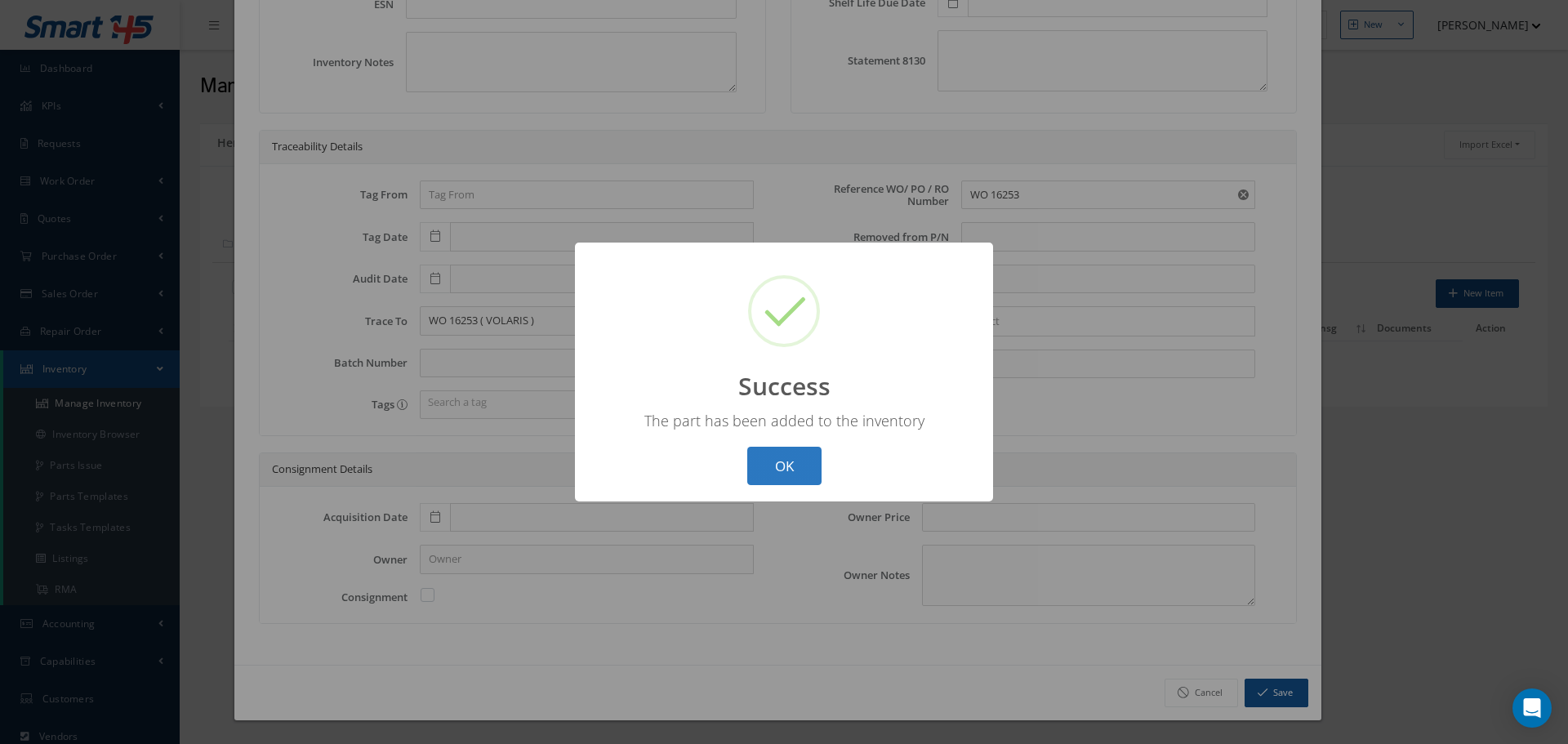
click at [779, 472] on button "OK" at bounding box center [785, 465] width 74 height 38
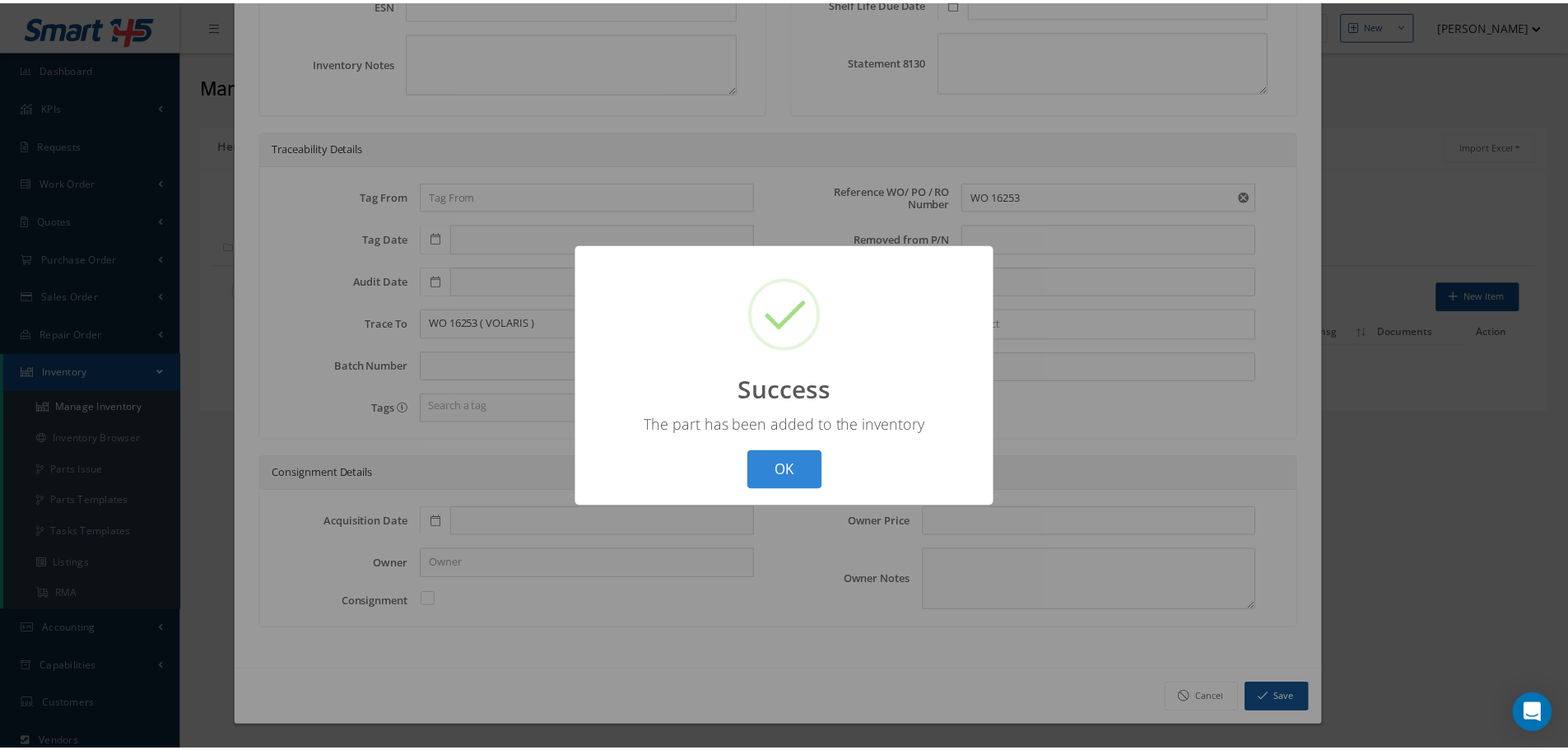
scroll to position [0, 0]
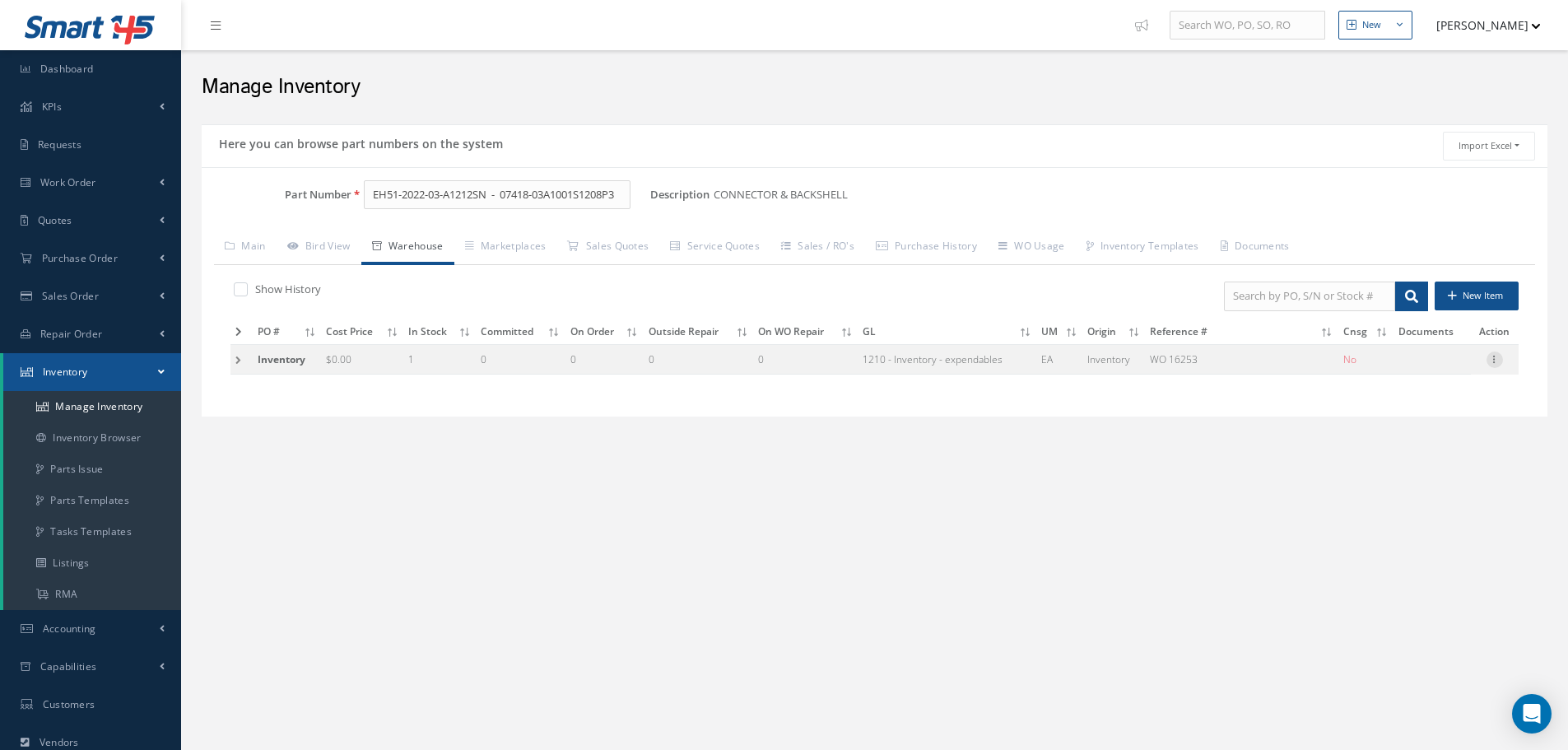
click at [1493, 359] on icon at bounding box center [1494, 357] width 16 height 13
click at [1439, 366] on link "Edit" at bounding box center [1419, 370] width 130 height 21
type input "0.00"
type input "[DATE]"
type input "WO 16253"
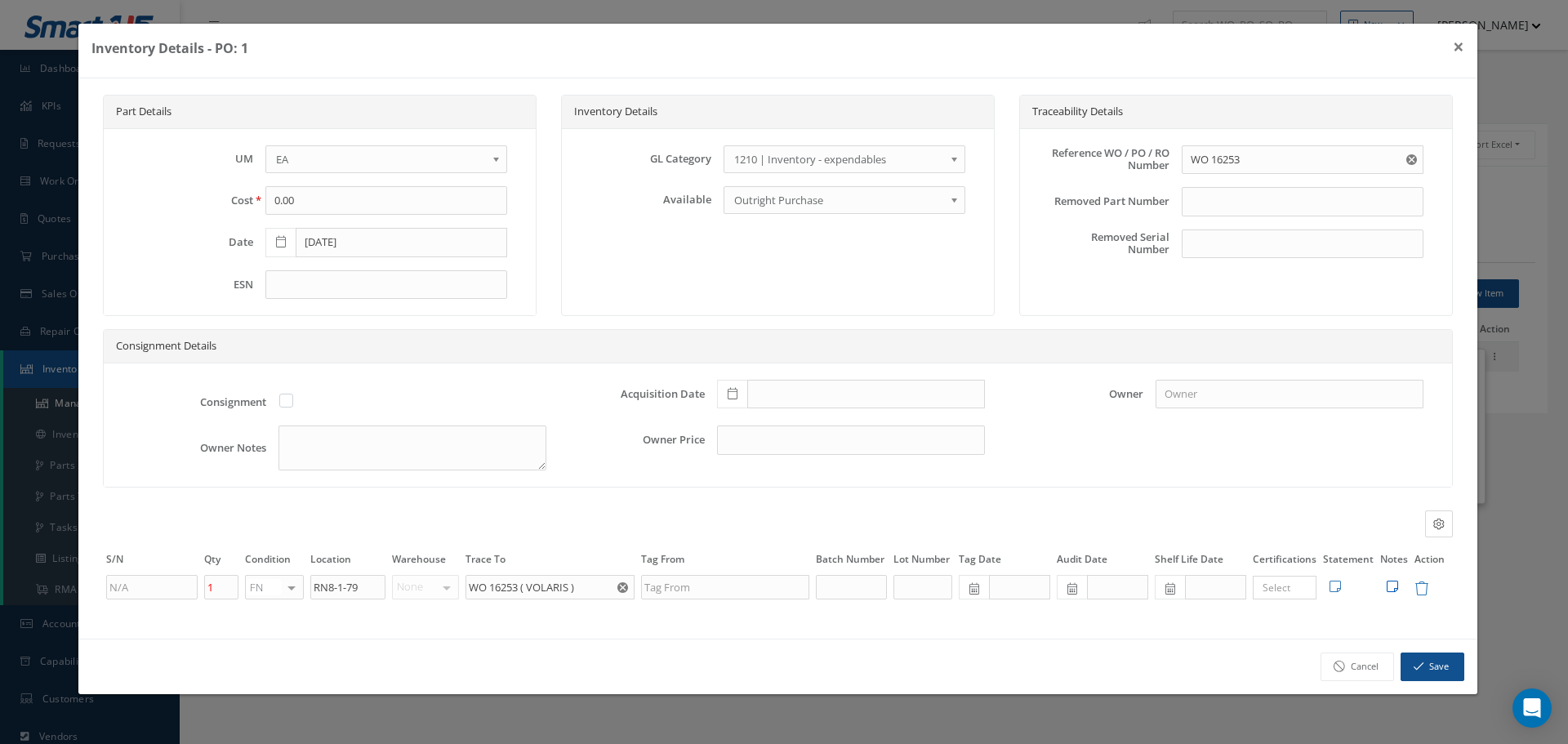
click at [1390, 588] on icon at bounding box center [1393, 586] width 12 height 13
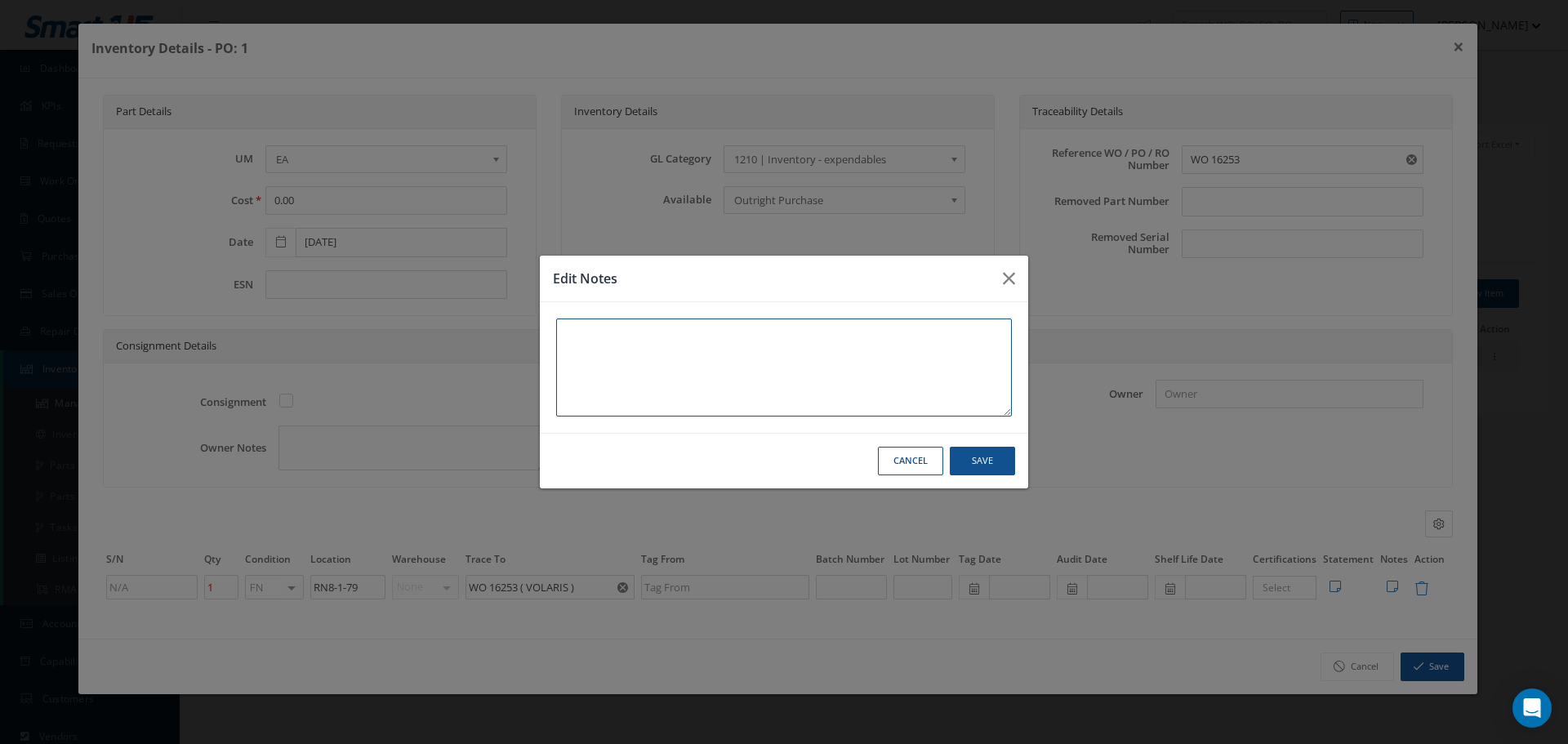
click at [581, 349] on textarea at bounding box center [784, 368] width 456 height 98
click at [611, 337] on textarea at bounding box center [784, 368] width 456 height 98
click at [603, 331] on textarea at bounding box center [784, 368] width 456 height 98
paste textarea "The connector and backshell were recovered from Volaris WO 16253"
type textarea "The connector and backshell were recovered from Volaris WO 16253"
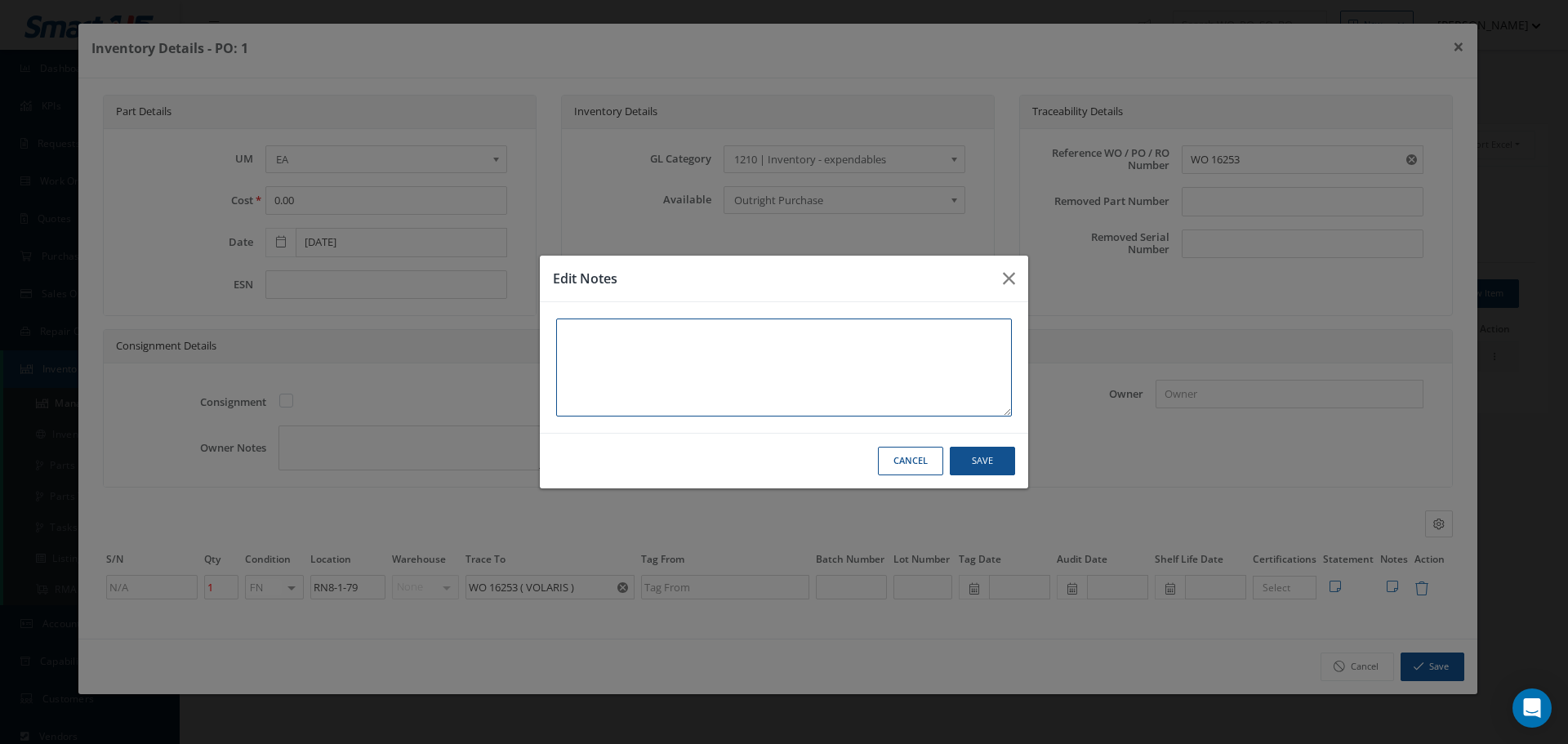
type textarea "The connector and backshell were recovered from Volaris WO 16253"
click at [562, 330] on textarea "The connector and backshell were recovered from Volaris WO 16253" at bounding box center [784, 368] width 456 height 98
type textarea "*The connector and backshell were recovered from Volaris WO 16253"
type textarea "**The connector and backshell were recovered from Volaris WO 16253"
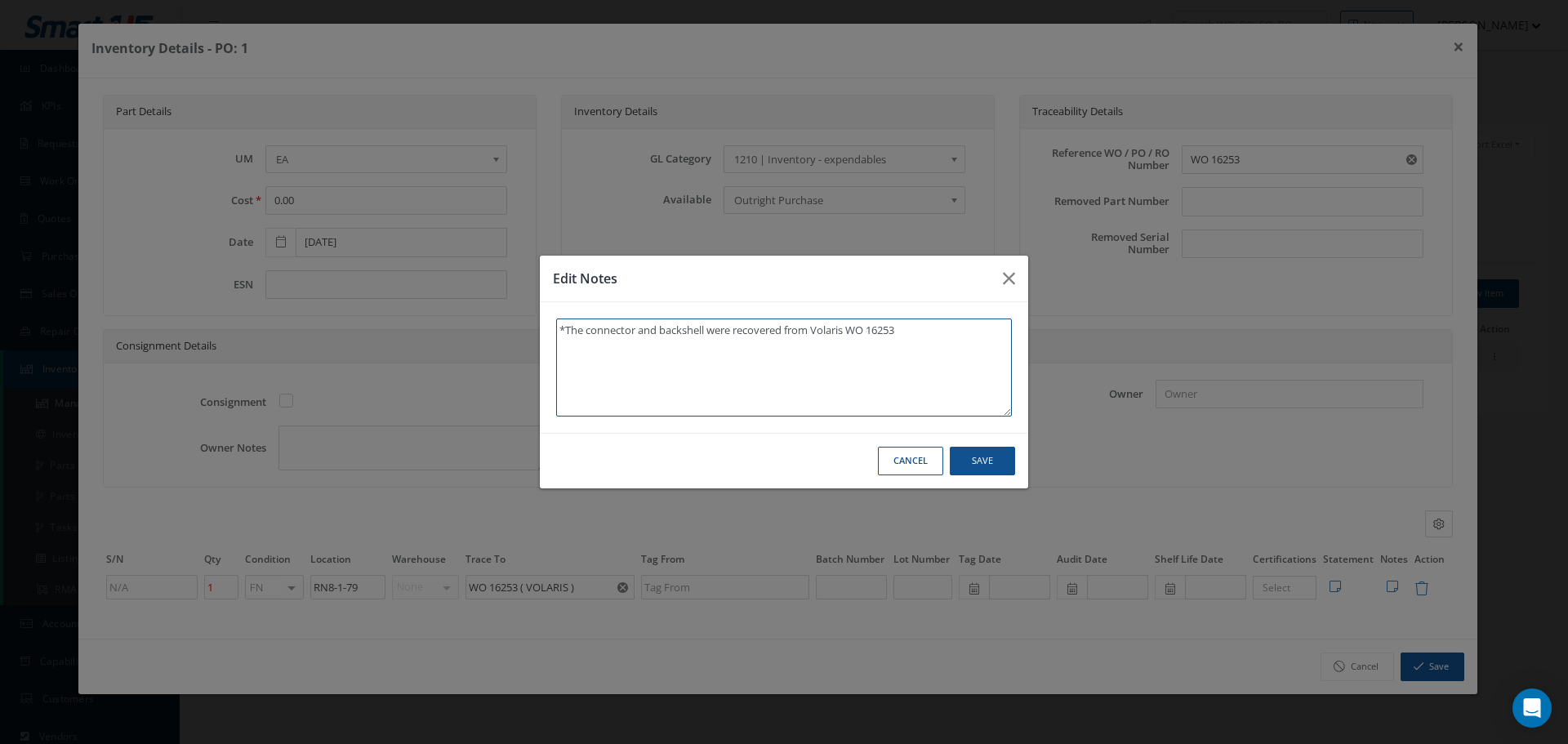
type textarea "**The connector and backshell were recovered from Volaris WO 16253"
type textarea "** The connector and backshell were recovered from Volaris WO 16253"
drag, startPoint x: 719, startPoint y: 328, endPoint x: 705, endPoint y: 342, distance: 19.8
click at [706, 340] on textarea "** The connector and backshell were recovered from Volaris WO 16253" at bounding box center [784, 368] width 456 height 98
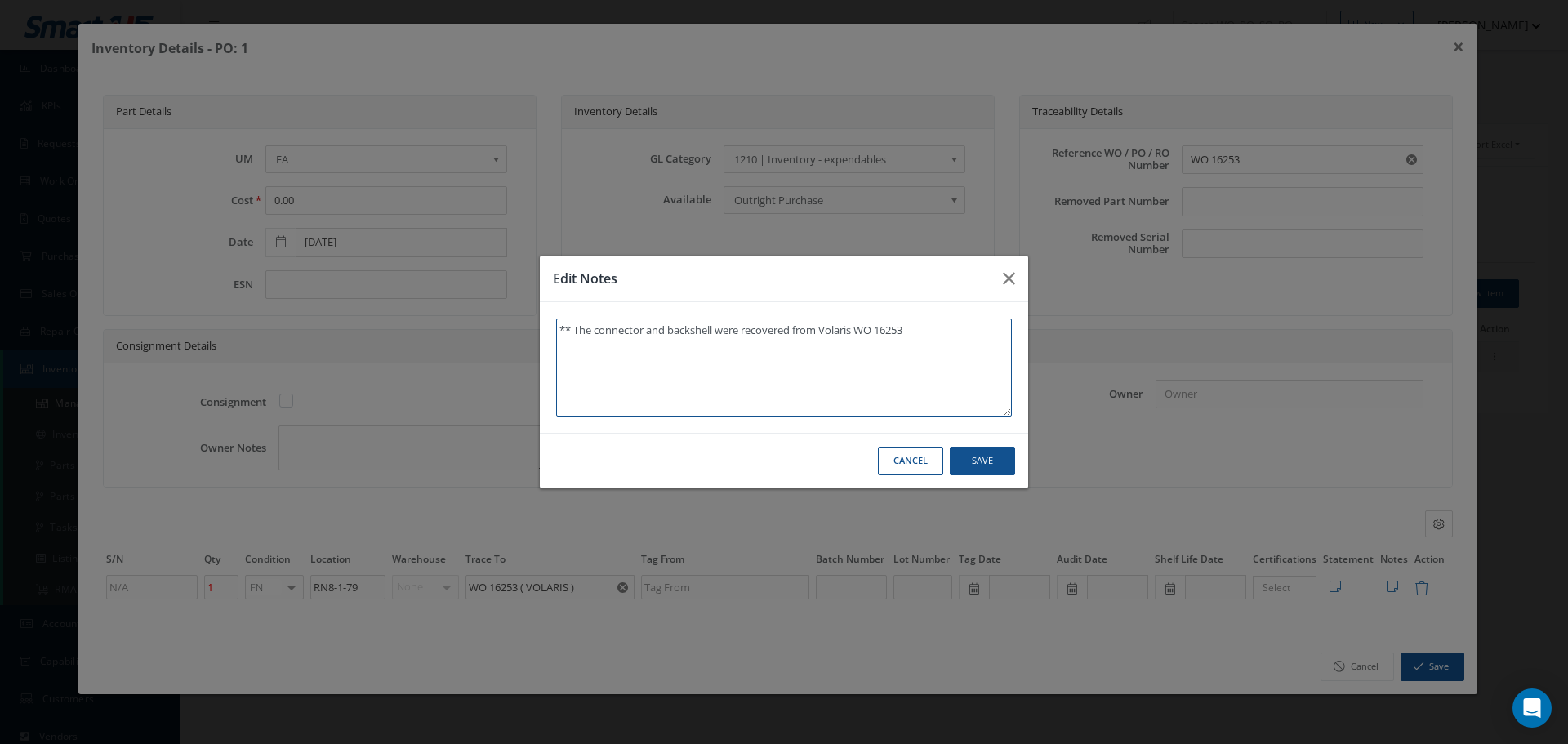
drag, startPoint x: 691, startPoint y: 330, endPoint x: 666, endPoint y: 402, distance: 76.2
click at [667, 401] on textarea "** The connector and backshell were recovered from Volaris WO 16253" at bounding box center [784, 368] width 456 height 98
click at [599, 331] on textarea "** The connector and backshell were recovered from Volaris WO 16253" at bounding box center [784, 368] width 456 height 98
type textarea "** The onnector and backshell were recovered from Volaris WO 16253"
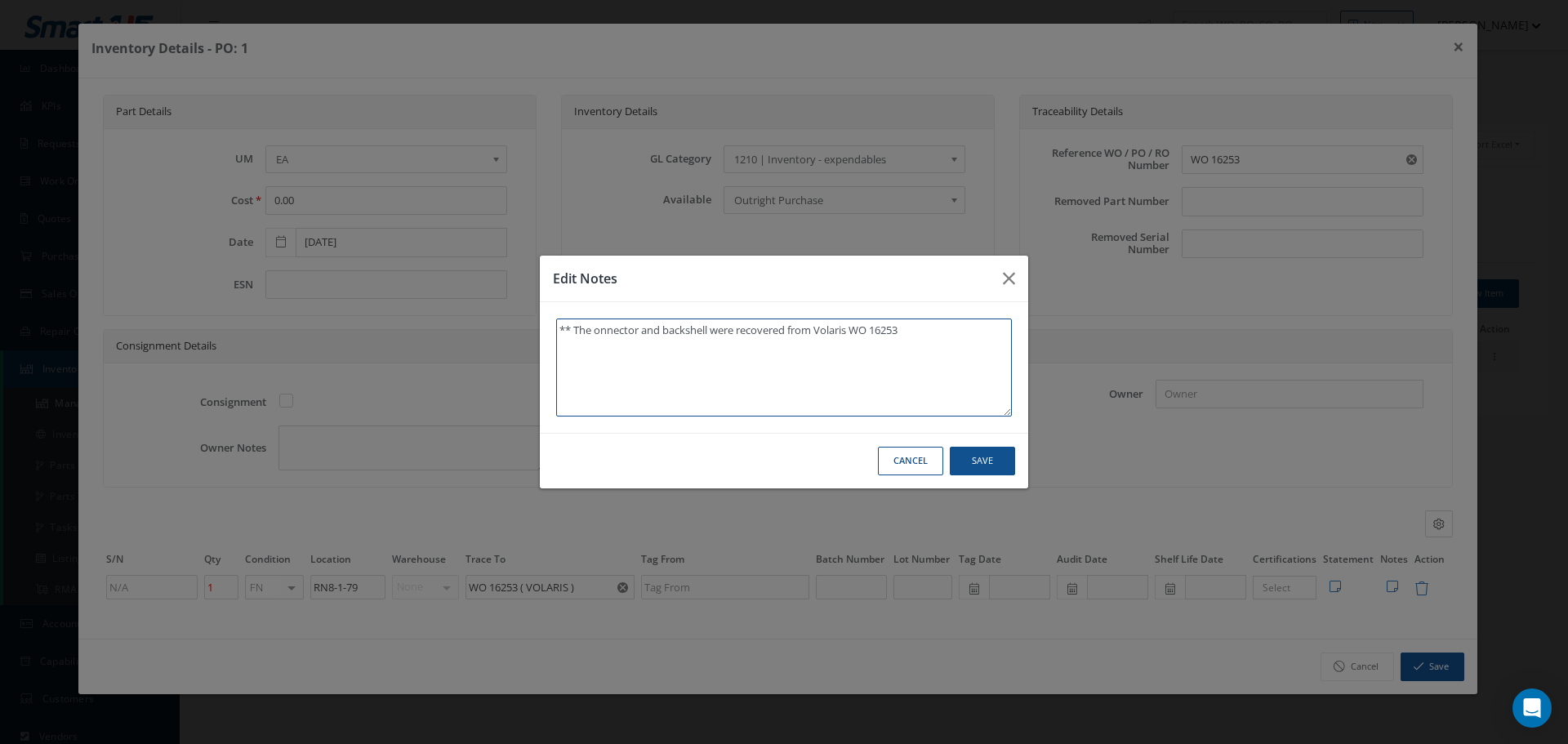
type textarea "** The Connector and backshell were recovered from Volaris WO 16253"
click at [676, 333] on textarea "** The Connector and backshell were recovered from Volaris WO 16253" at bounding box center [784, 368] width 456 height 98
type textarea "** The Connector and ackshell were recovered from Volaris WO 16253"
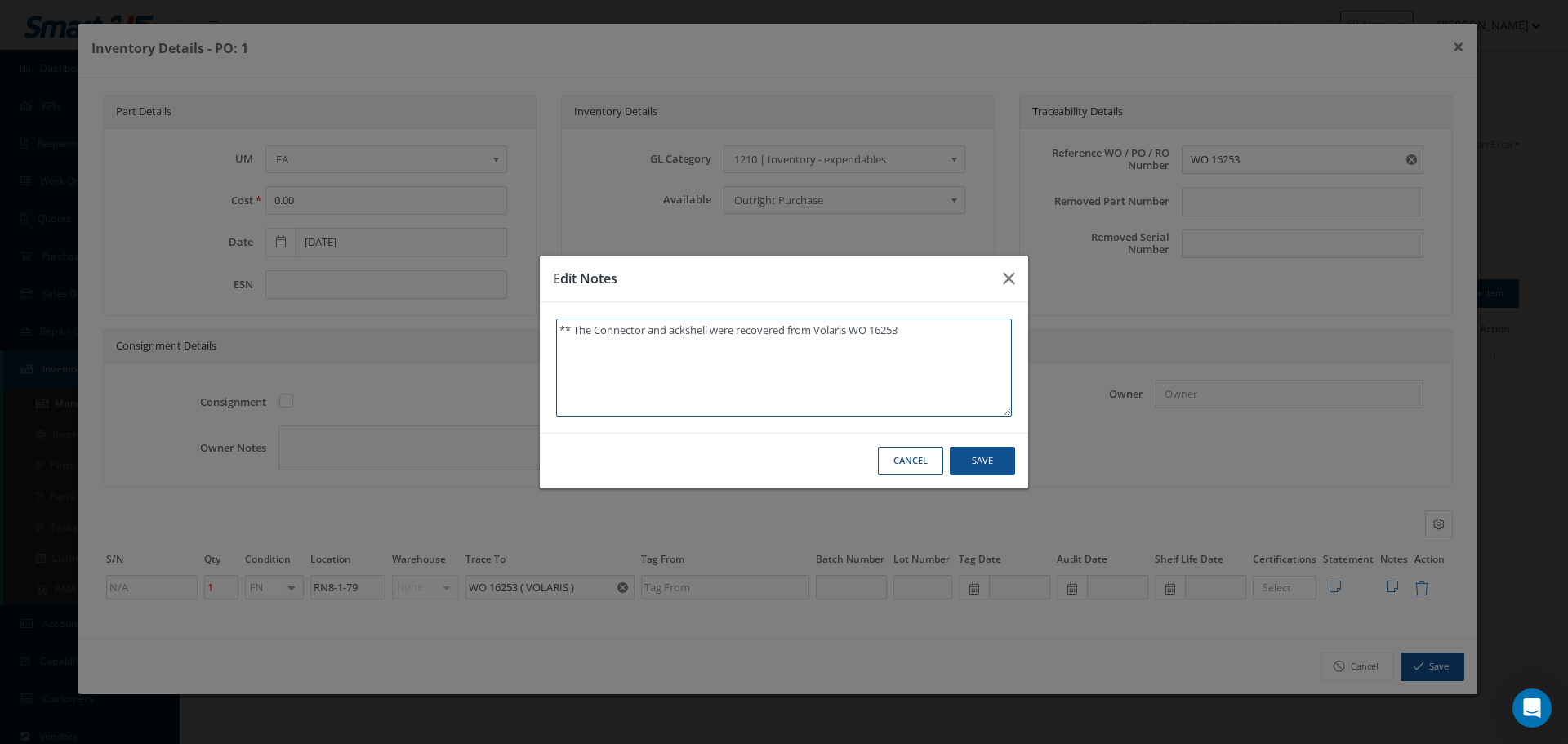
type textarea "** The Connector and Backshell were recovered from Volaris WO 16253"
click at [667, 327] on textarea "** The Connector and Backshell were recovered from Volaris WO 16253" at bounding box center [784, 368] width 456 height 98
click at [880, 327] on textarea "** The Connector and Backshell were recovered from Volaris WO 16253" at bounding box center [784, 368] width 456 height 98
type textarea "** The Connector and Backshell were recovered from Volaris WO: 16253"
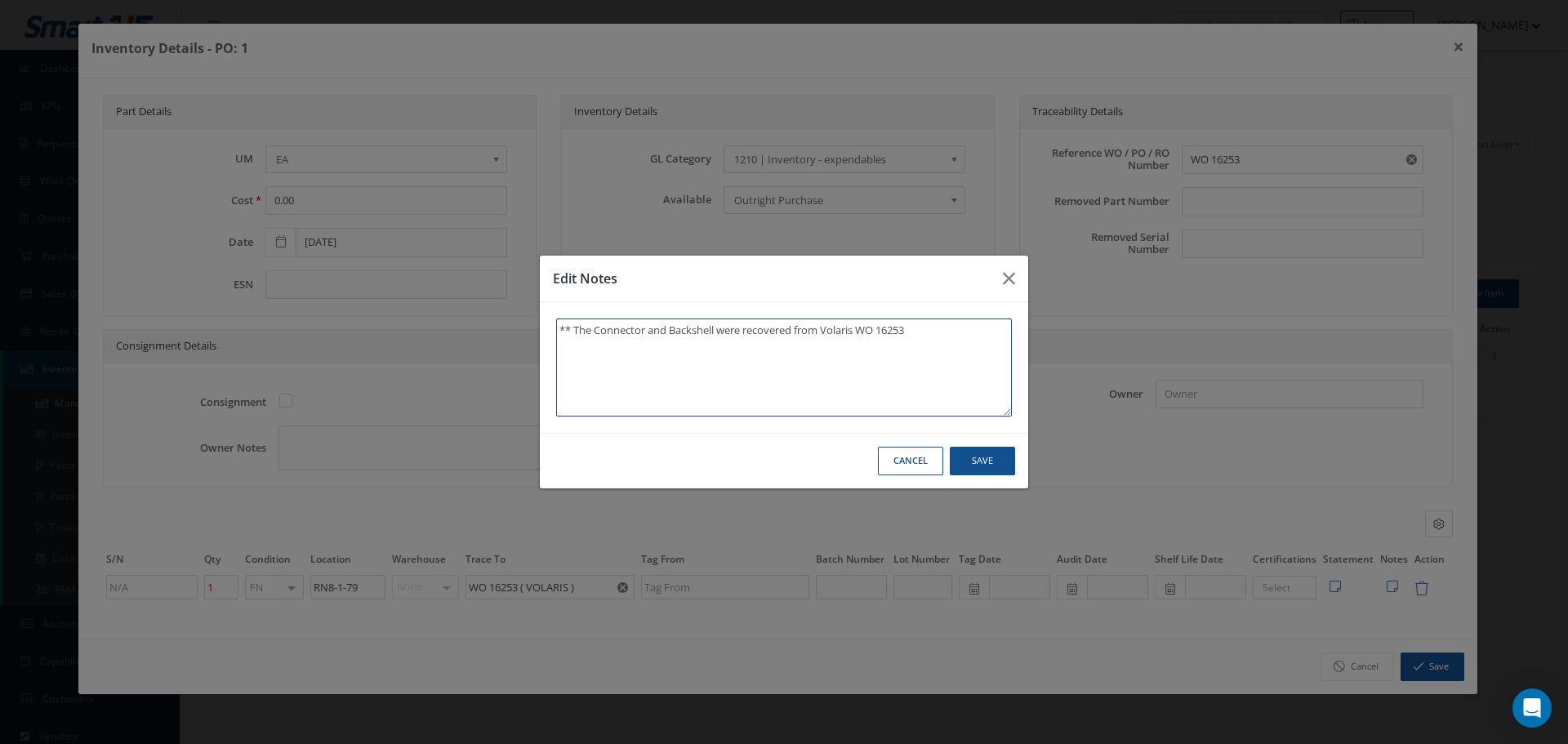
type textarea "** The Connector and Backshell were recovered from Volaris WO: 16253"
click at [886, 330] on textarea "** The Connector and Backshell were recovered from Volaris WO: 16253" at bounding box center [784, 368] width 456 height 98
type textarea "** The Connector and Backshell were recovered from Volaris WO:16253"
click at [924, 326] on textarea "** The Connector and Backshell were recovered from Volaris WO:16253" at bounding box center [784, 368] width 456 height 98
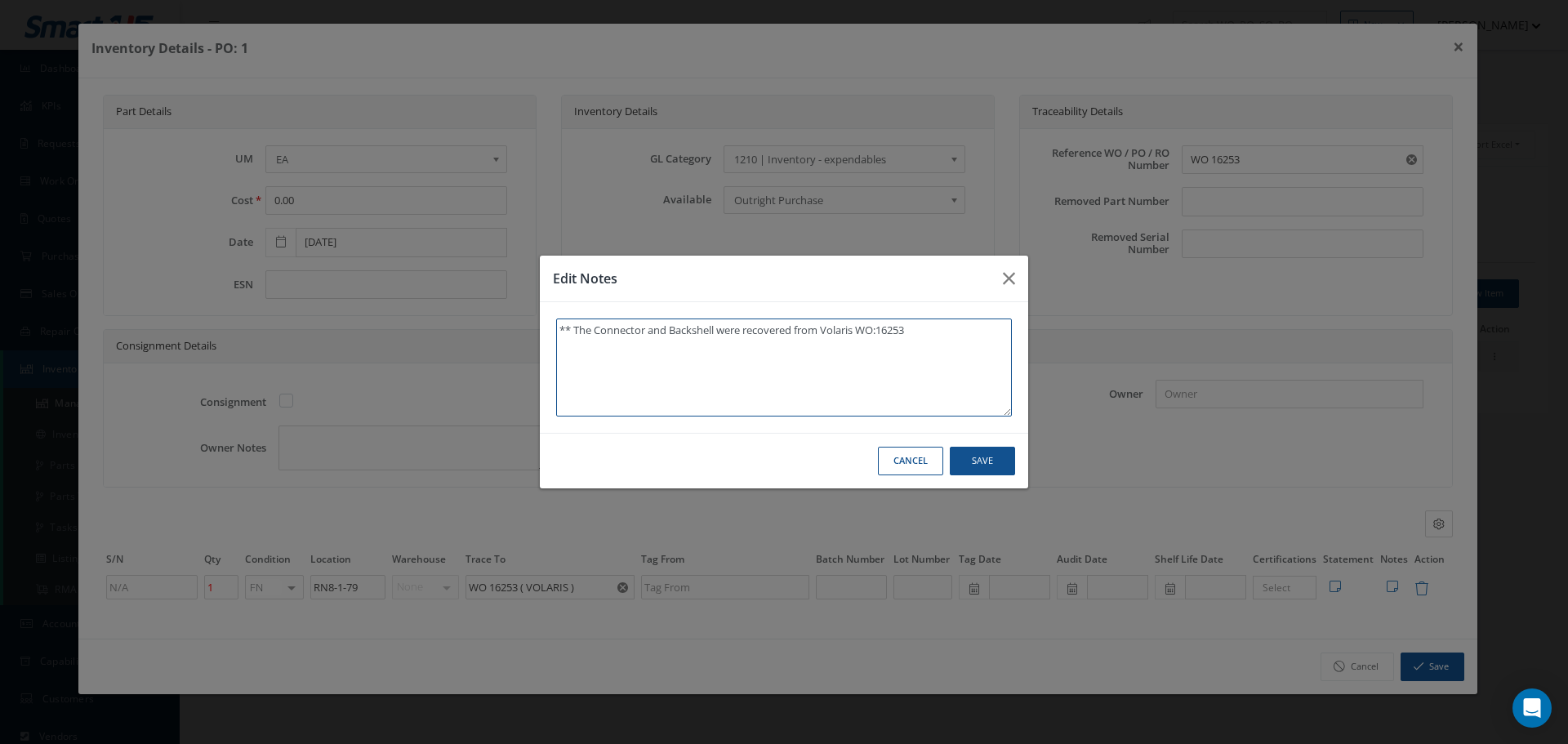
type textarea "** The Connector and Backshell were recovered from Volaris WO:16253."
click at [994, 463] on button "Save" at bounding box center [982, 461] width 65 height 29
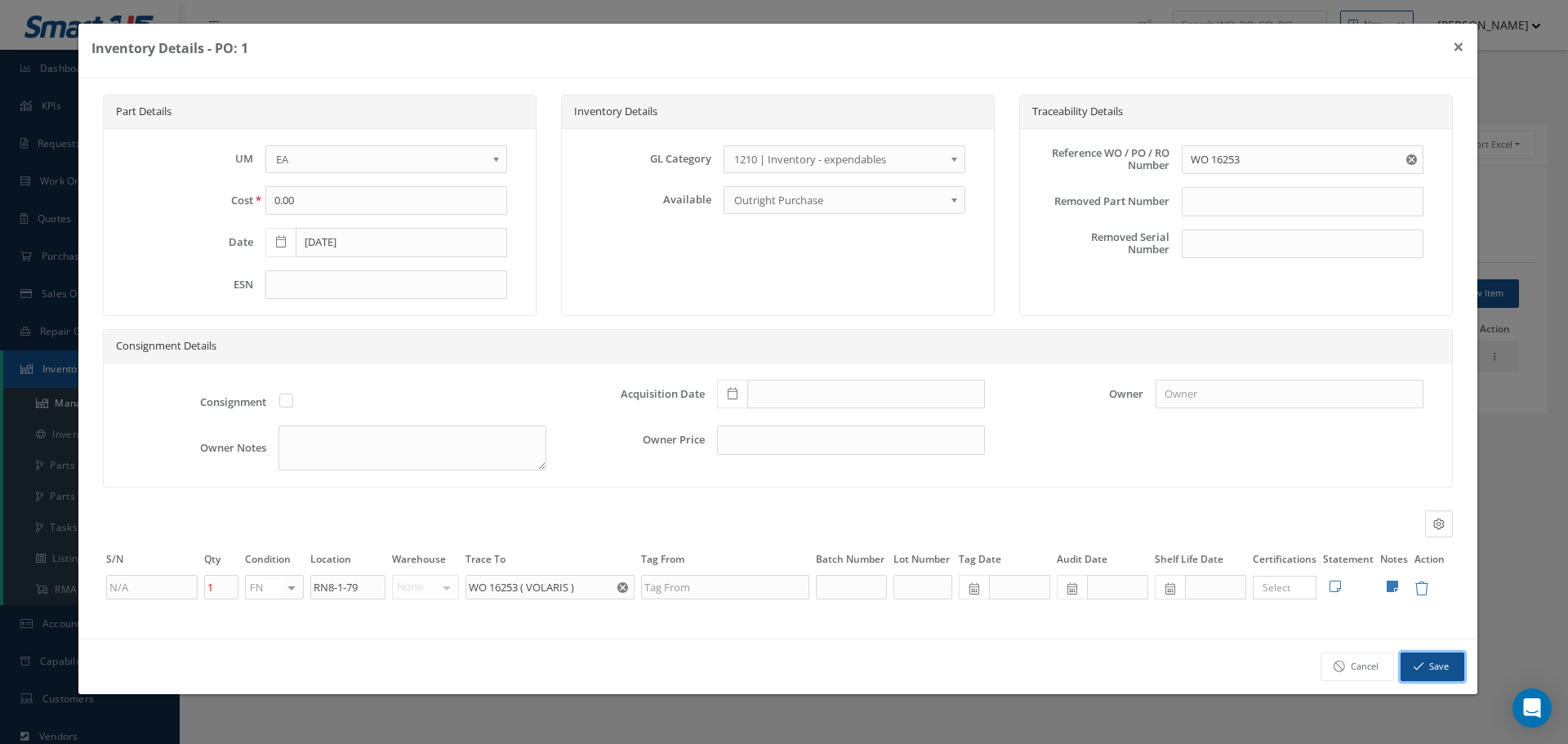
click at [1428, 667] on button "Save" at bounding box center [1432, 667] width 63 height 29
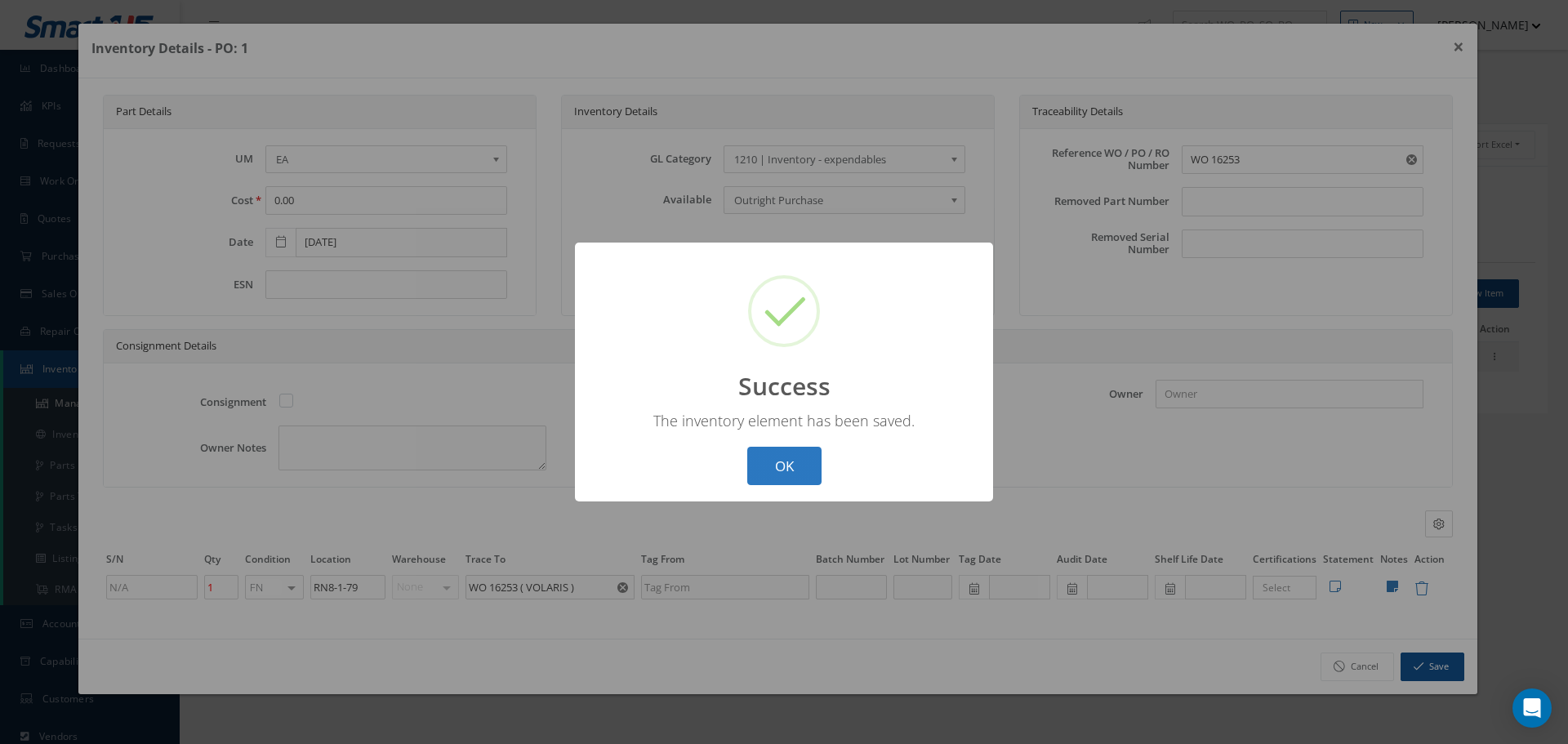
click at [794, 469] on button "OK" at bounding box center [785, 465] width 74 height 38
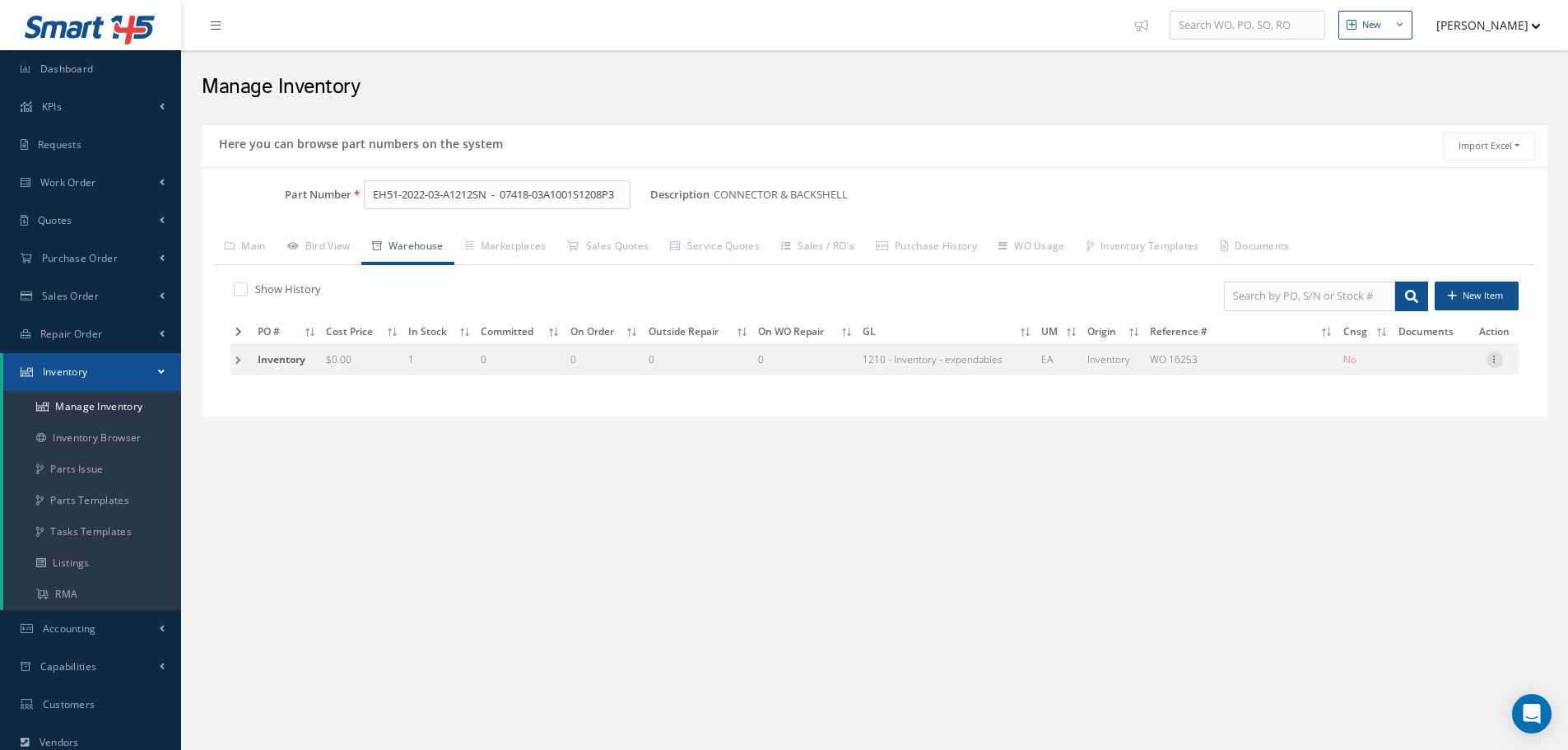
click at [1501, 359] on icon at bounding box center [1494, 357] width 16 height 13
click at [1415, 445] on link "Label" at bounding box center [1419, 446] width 130 height 21
click at [494, 194] on input "EH51-2022-03-A1212SN - 07418-03A1001S1208P3" at bounding box center [497, 195] width 267 height 30
click at [502, 195] on input "EH51-2022-03-A1212SN - 07418-03A1001S1208P3" at bounding box center [497, 195] width 267 height 30
click at [492, 194] on input "EH51-2022-03-A1212SN -07418-03A1001S1208P3" at bounding box center [497, 195] width 267 height 30
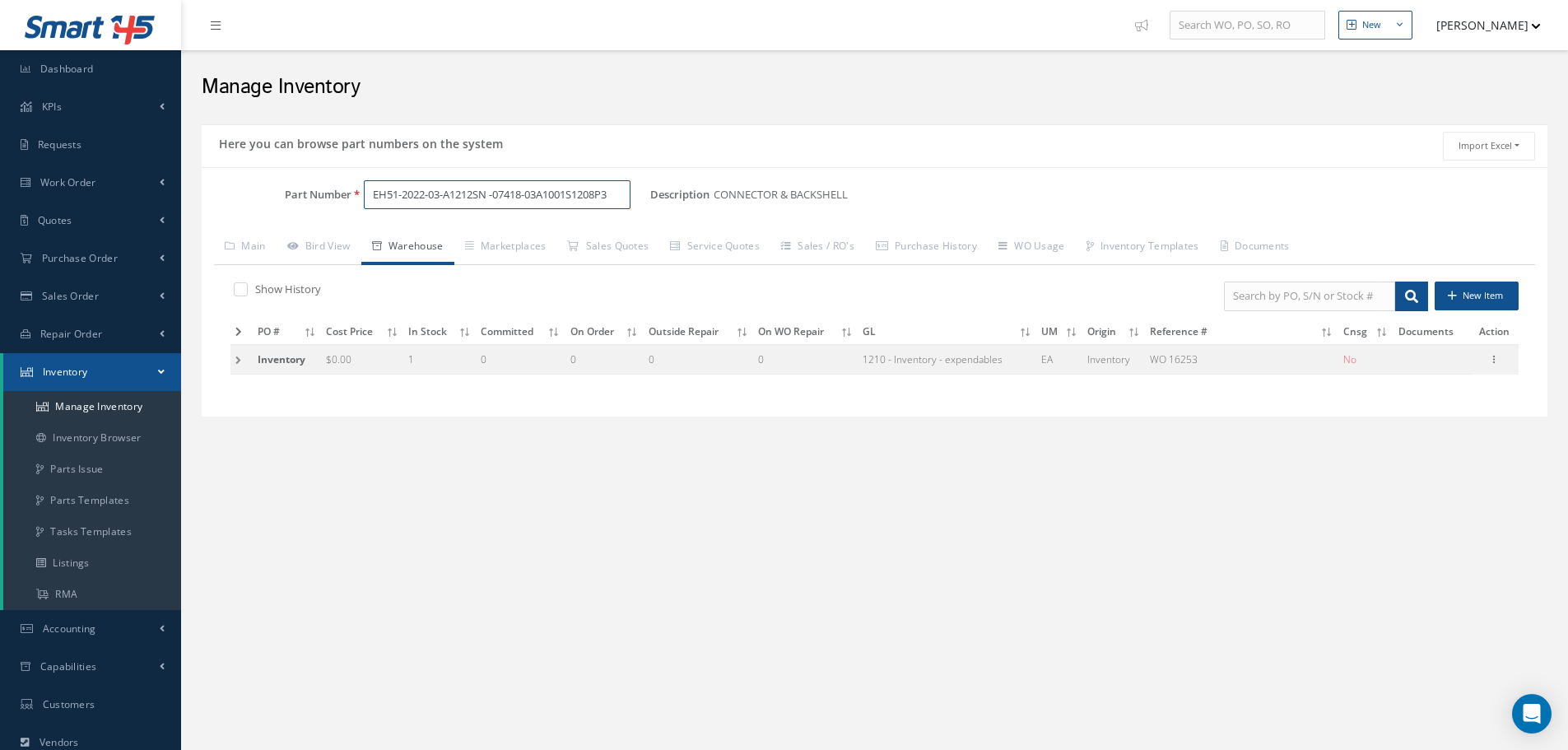
click at [496, 196] on input "EH51-2022-03-A1212SN -07418-03A1001S1208P3" at bounding box center [497, 195] width 267 height 30
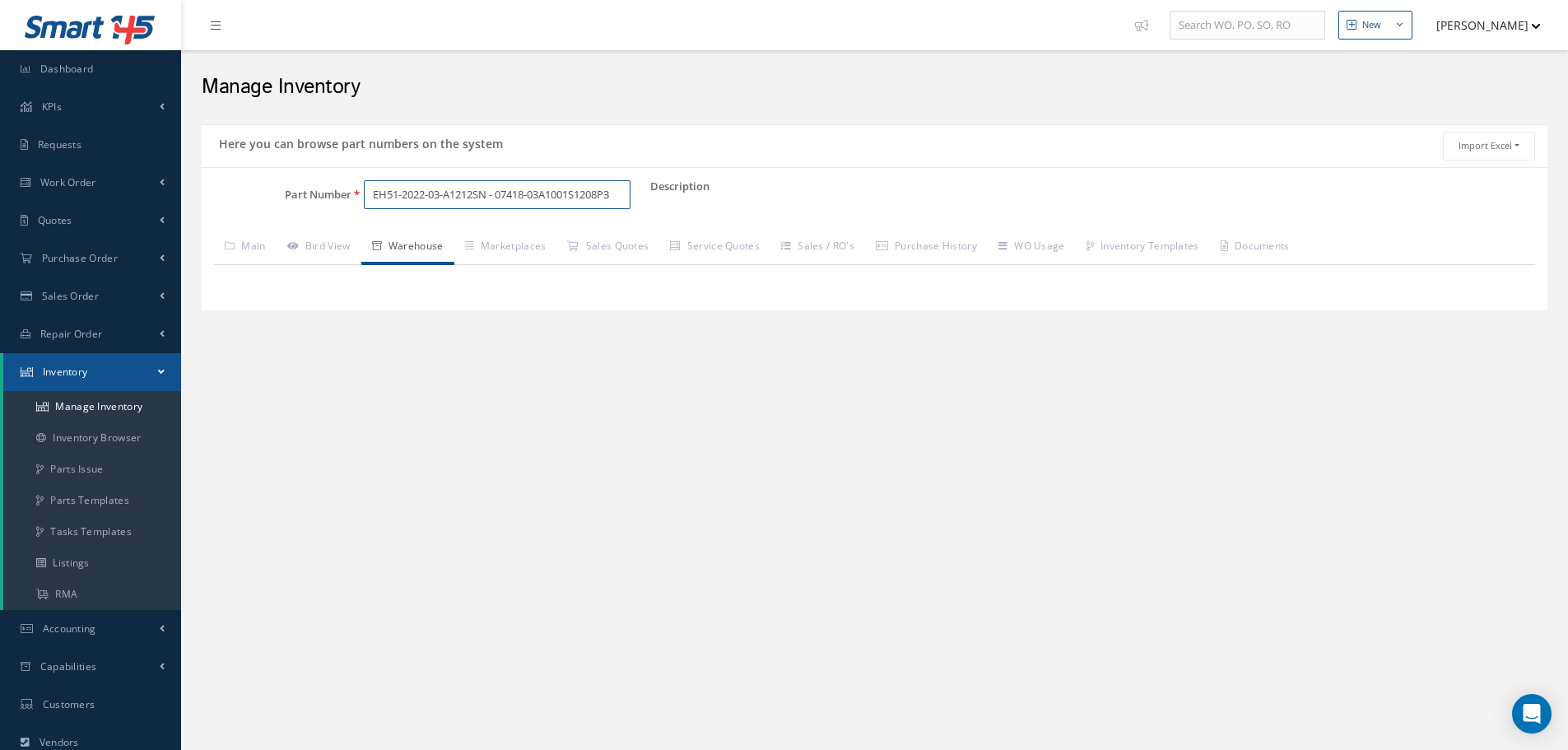
click at [497, 192] on input "EH51-2022-03-A1212SN - 07418-03A1001S1208P3" at bounding box center [497, 195] width 267 height 30
click at [493, 193] on input "EH51-2022-03-A1212SN - 07418-03A1001S1208P3" at bounding box center [497, 195] width 267 height 30
click at [453, 264] on span "EH51-2022-03-A1212SN - 07418-03A1001S1208P3" at bounding box center [443, 246] width 148 height 36
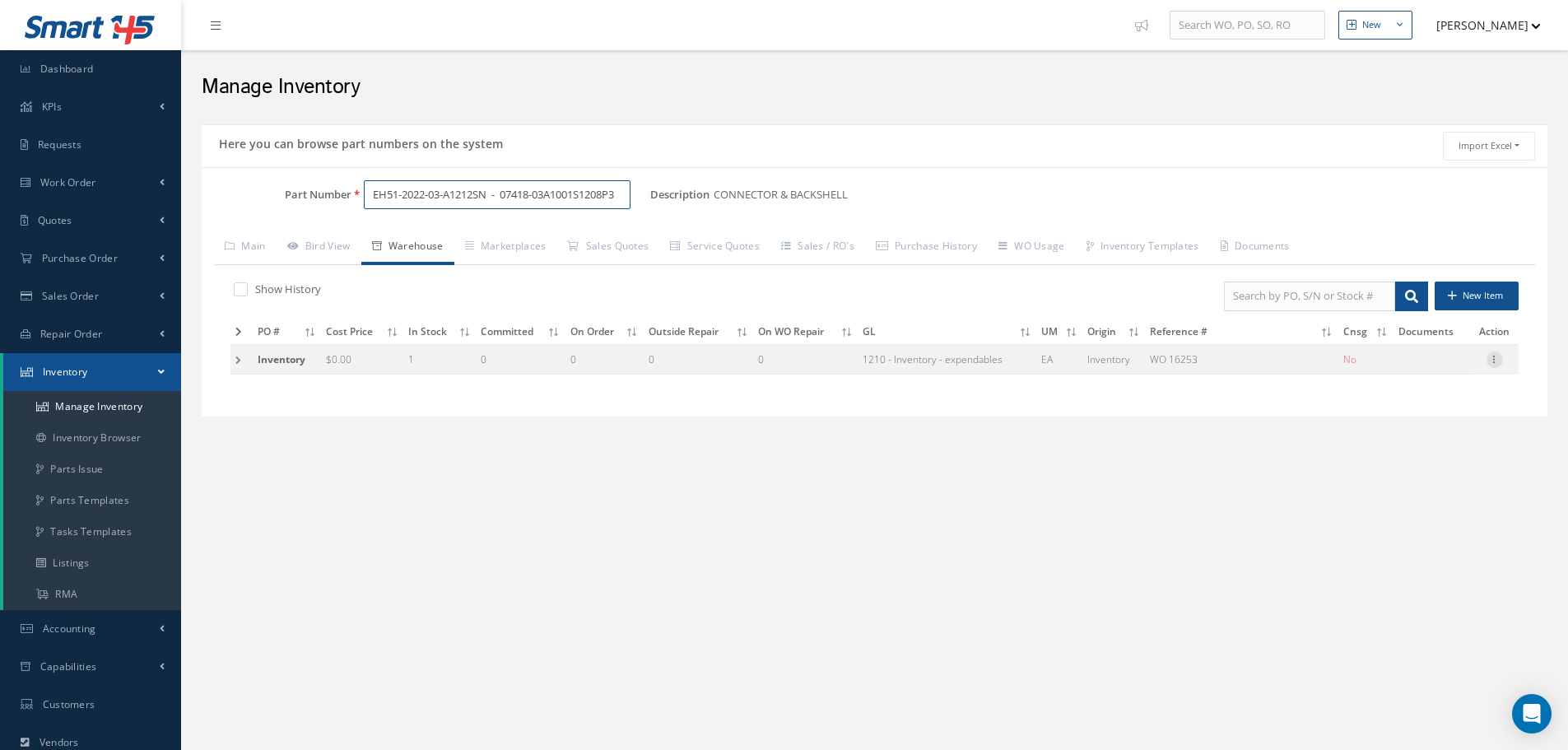
type input "EH51-2022-03-A1212SN - 07418-03A1001S1208P3"
click at [1491, 362] on icon at bounding box center [1494, 357] width 16 height 13
click at [1409, 443] on link "Label" at bounding box center [1419, 446] width 130 height 21
click at [625, 194] on input "EH51-2022-03-A1212SN - 07418-03A1001S1208P3" at bounding box center [497, 195] width 267 height 30
click at [251, 253] on link "Main" at bounding box center [245, 247] width 62 height 35
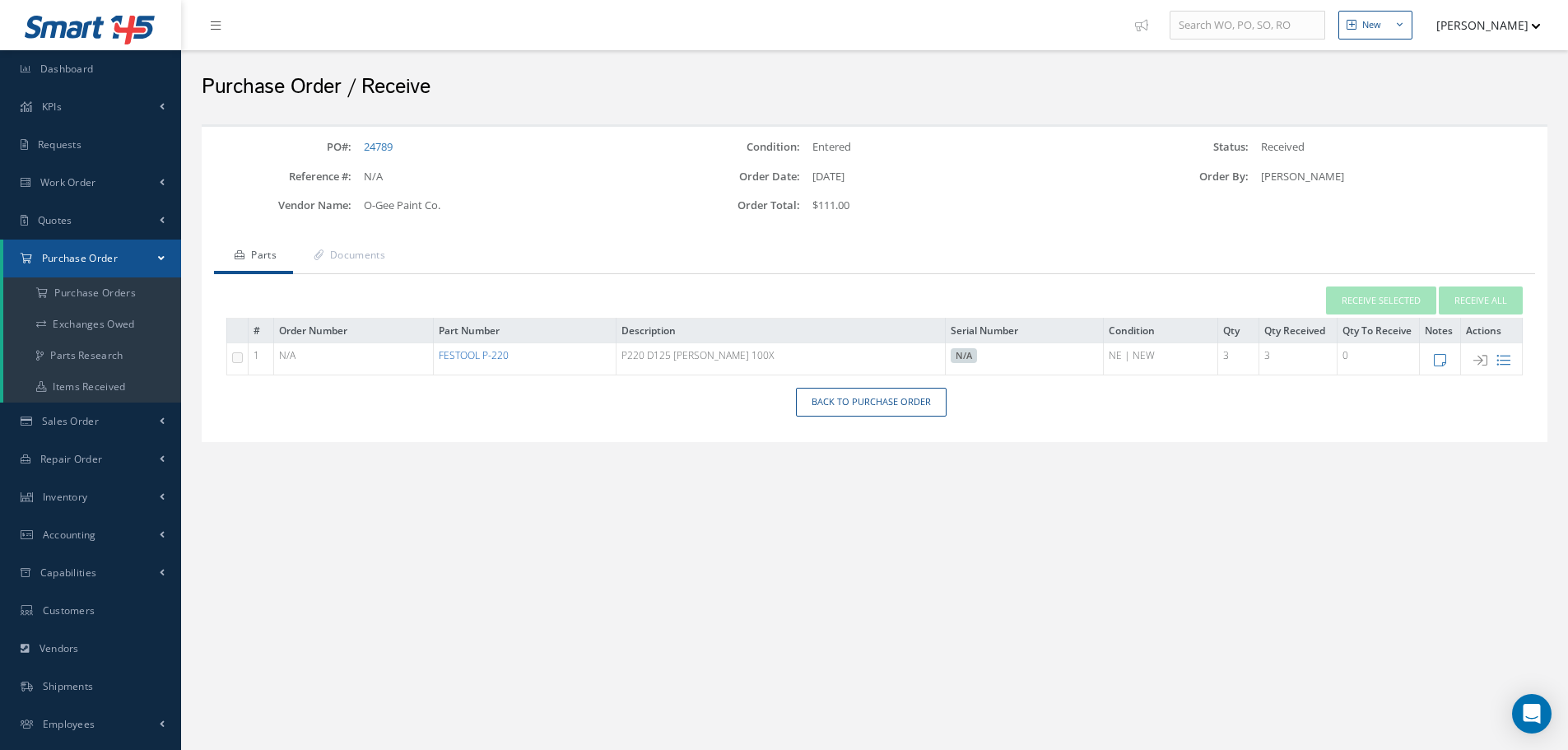
click at [509, 349] on link "FESTOOL P-220" at bounding box center [474, 355] width 70 height 14
click at [855, 405] on link "Back to Purchase Order" at bounding box center [871, 402] width 151 height 29
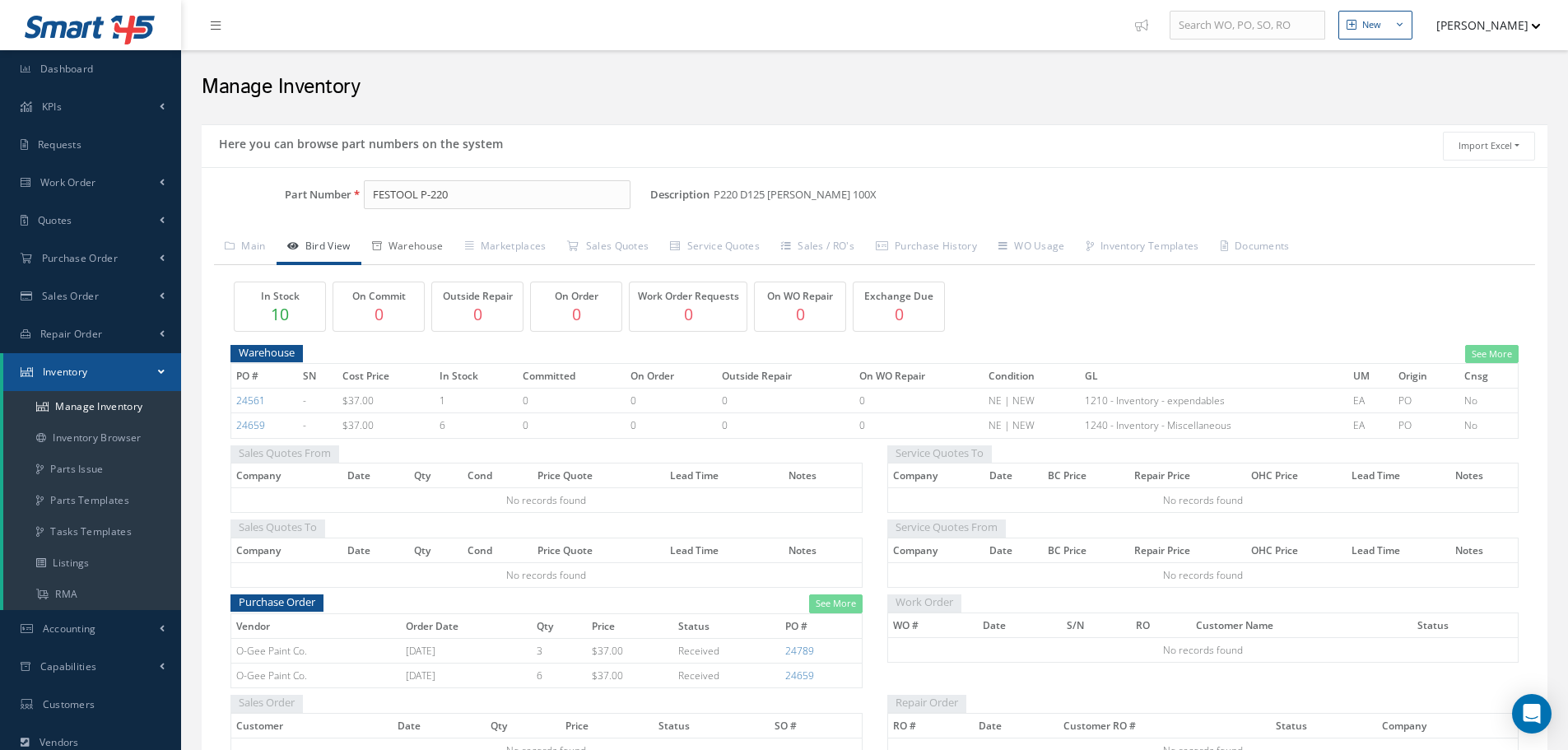
click at [408, 246] on link "Warehouse" at bounding box center [407, 247] width 93 height 35
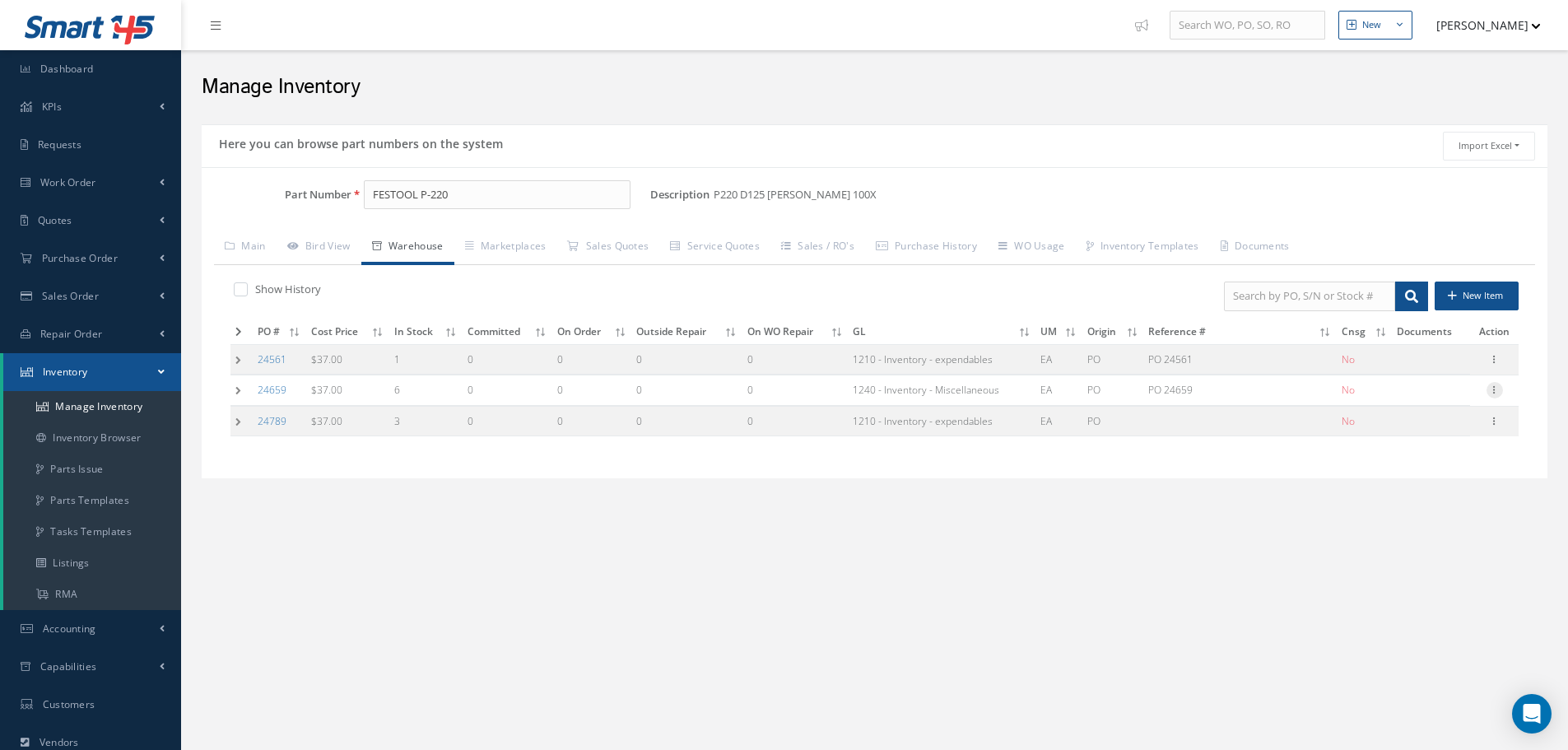
click at [1492, 390] on icon at bounding box center [1494, 388] width 16 height 13
click at [1413, 402] on link "Edit" at bounding box center [1419, 401] width 130 height 21
type input "37.00"
type input "08/18/2025"
type input "PO 24659"
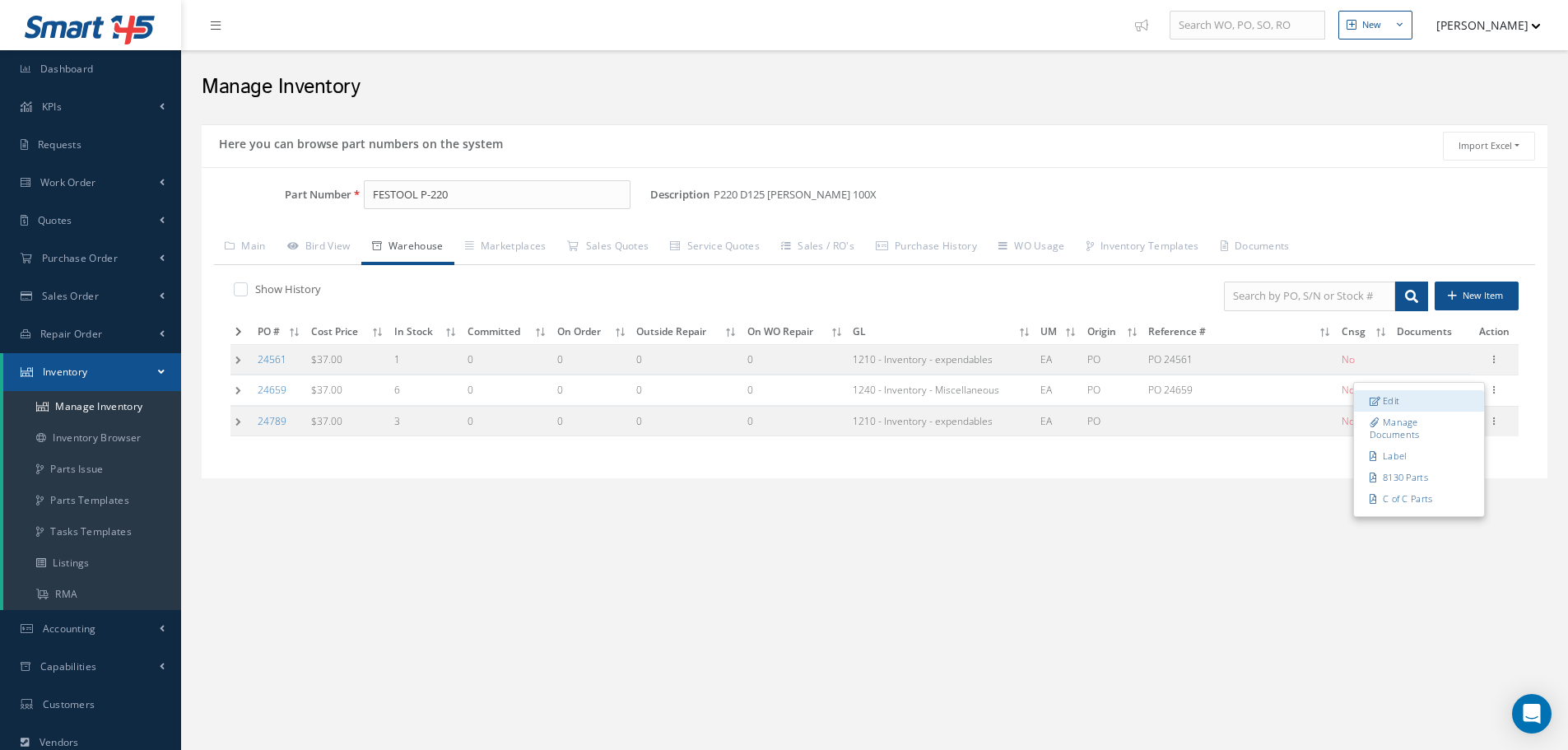
type input "08/18/2025"
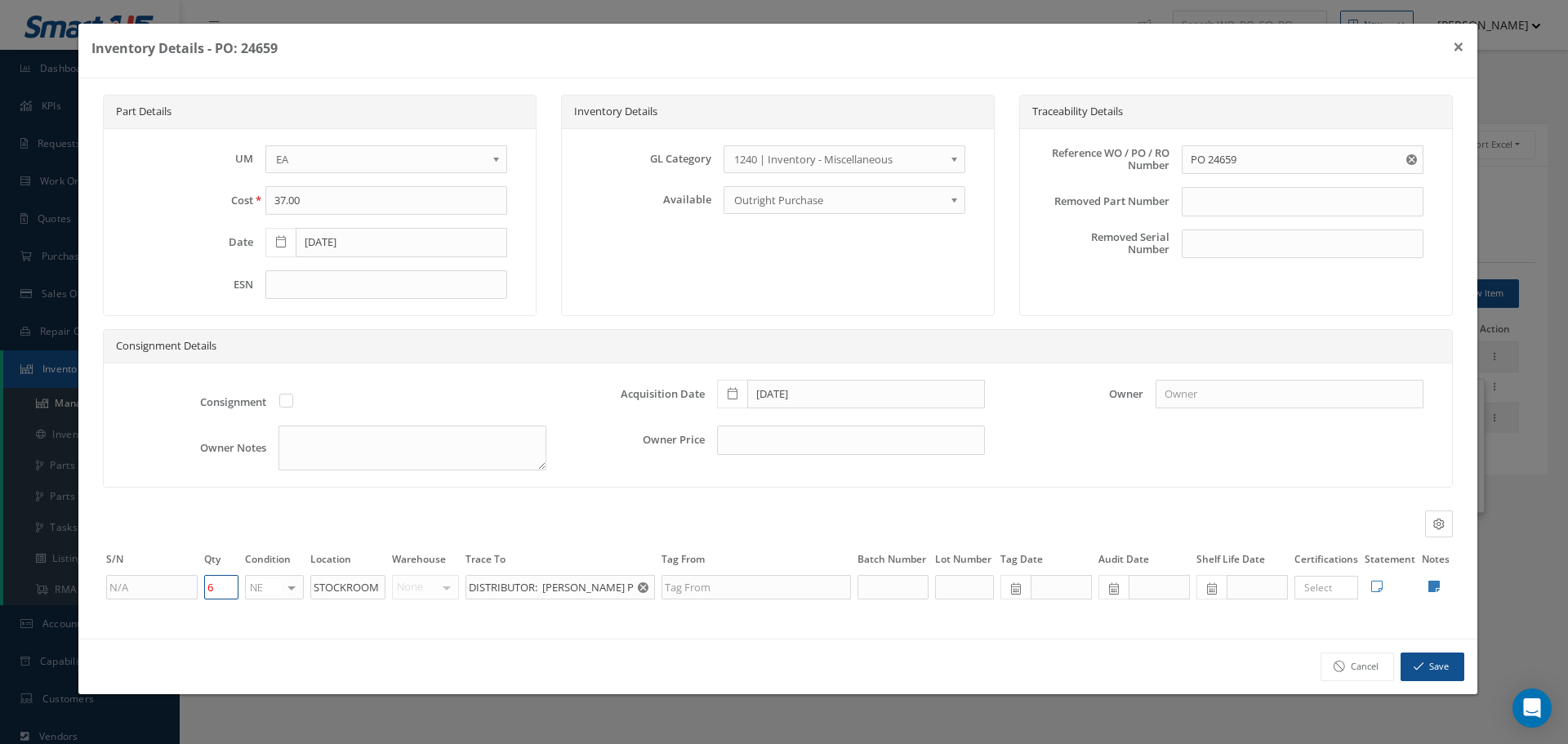
click at [215, 584] on input "6" at bounding box center [221, 587] width 35 height 25
type input "4"
click at [1446, 672] on button "Save" at bounding box center [1432, 667] width 63 height 29
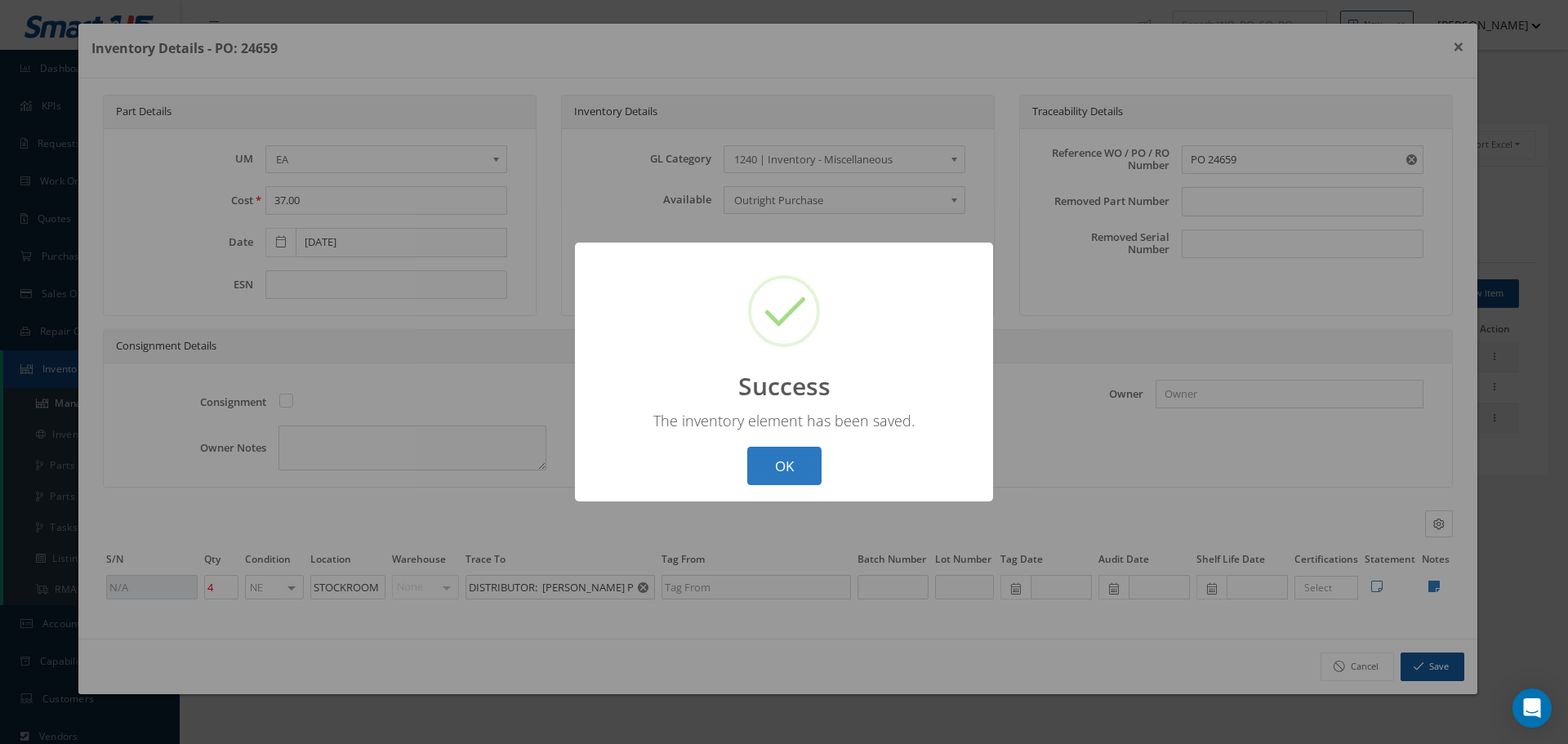
click at [788, 463] on button "OK" at bounding box center [785, 465] width 74 height 38
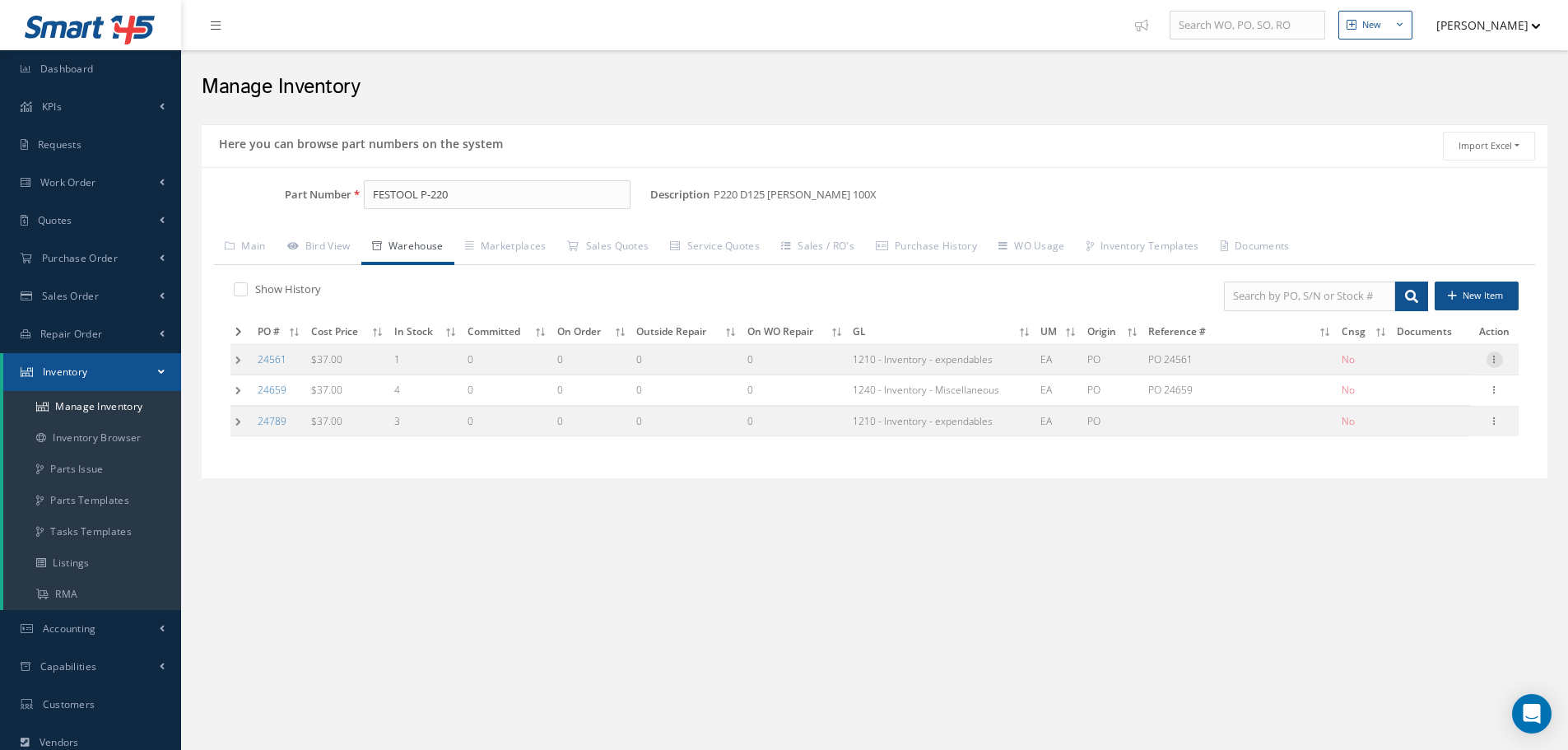
click at [1494, 358] on icon at bounding box center [1494, 357] width 16 height 13
click at [1440, 365] on link "Edit" at bounding box center [1419, 370] width 130 height 21
type input "07/10/2025"
type input "PO 24561"
type input "07/10/2025"
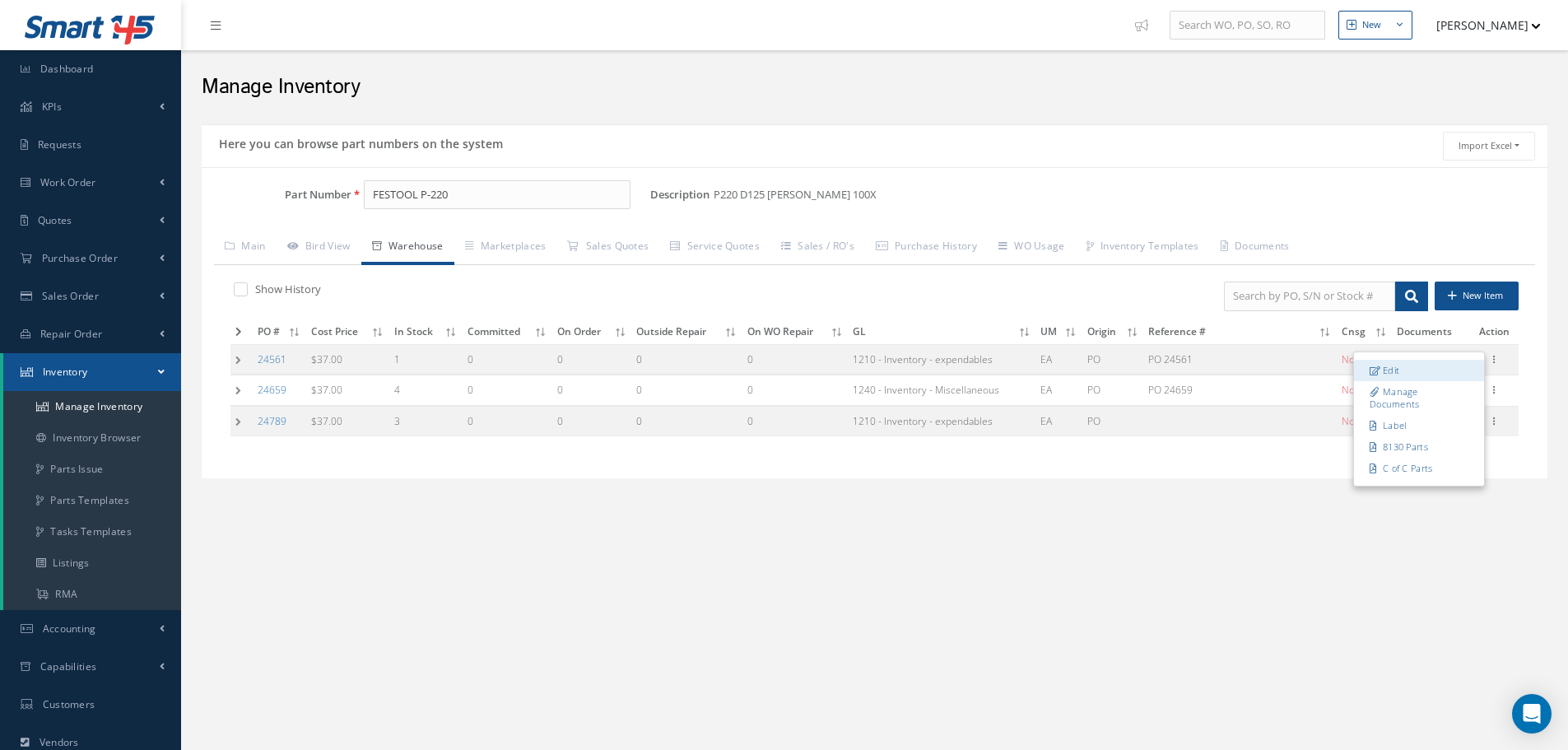
type input "1"
type input "STOCK ROOM"
type input "OEM: FESTOOL"
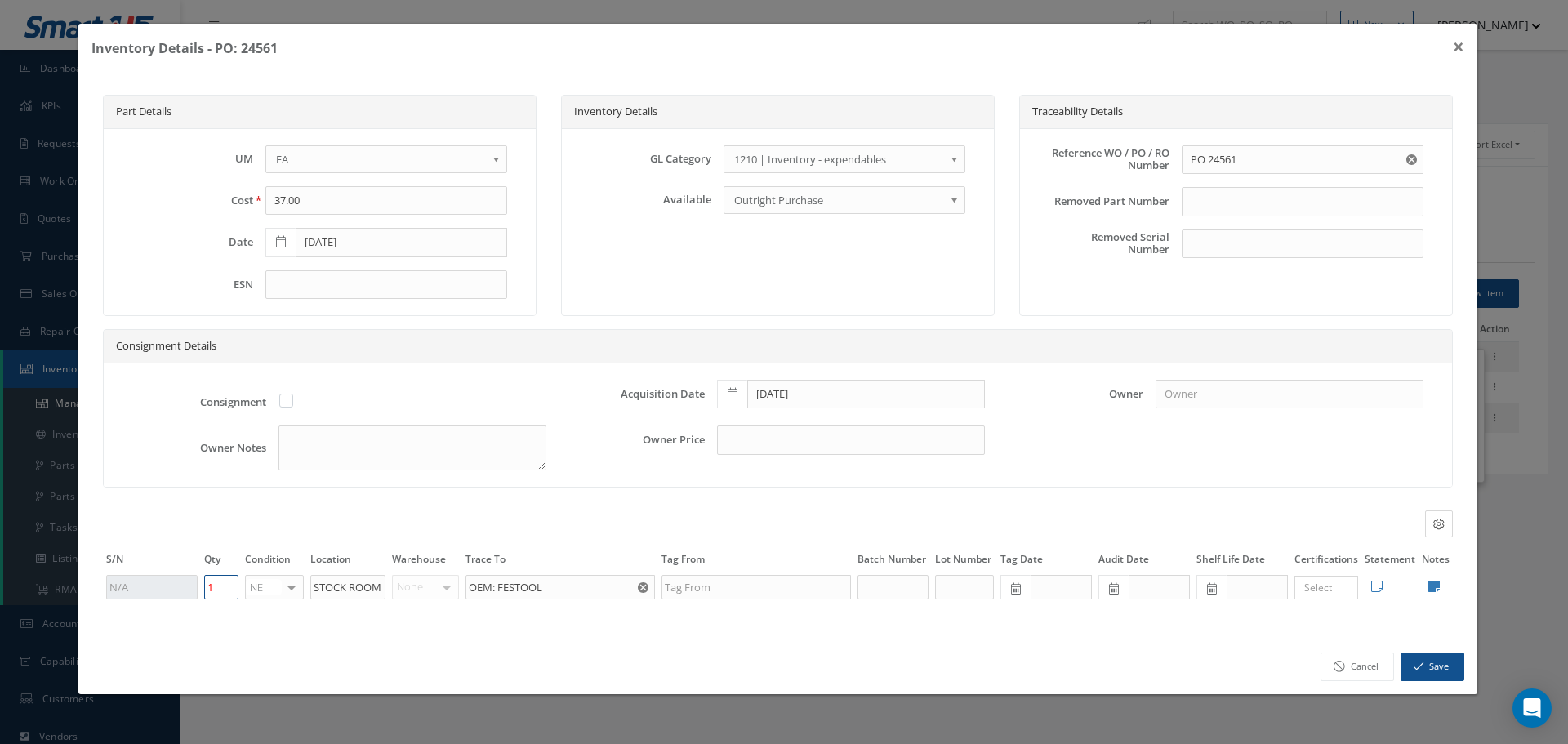
click at [219, 577] on input "1" at bounding box center [221, 587] width 35 height 25
type input "0"
click at [1432, 676] on button "Save" at bounding box center [1432, 667] width 63 height 29
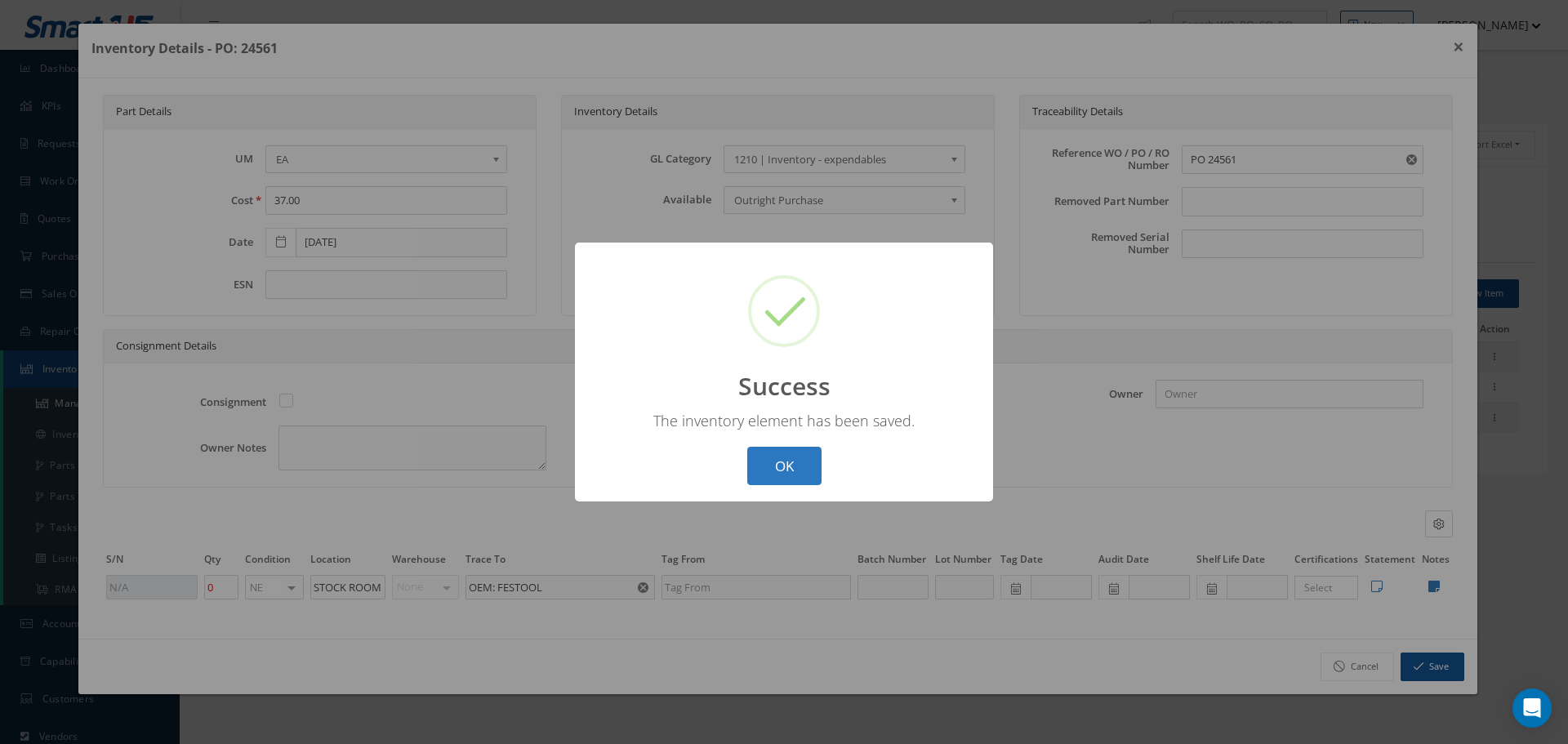
click at [775, 462] on button "OK" at bounding box center [785, 465] width 74 height 38
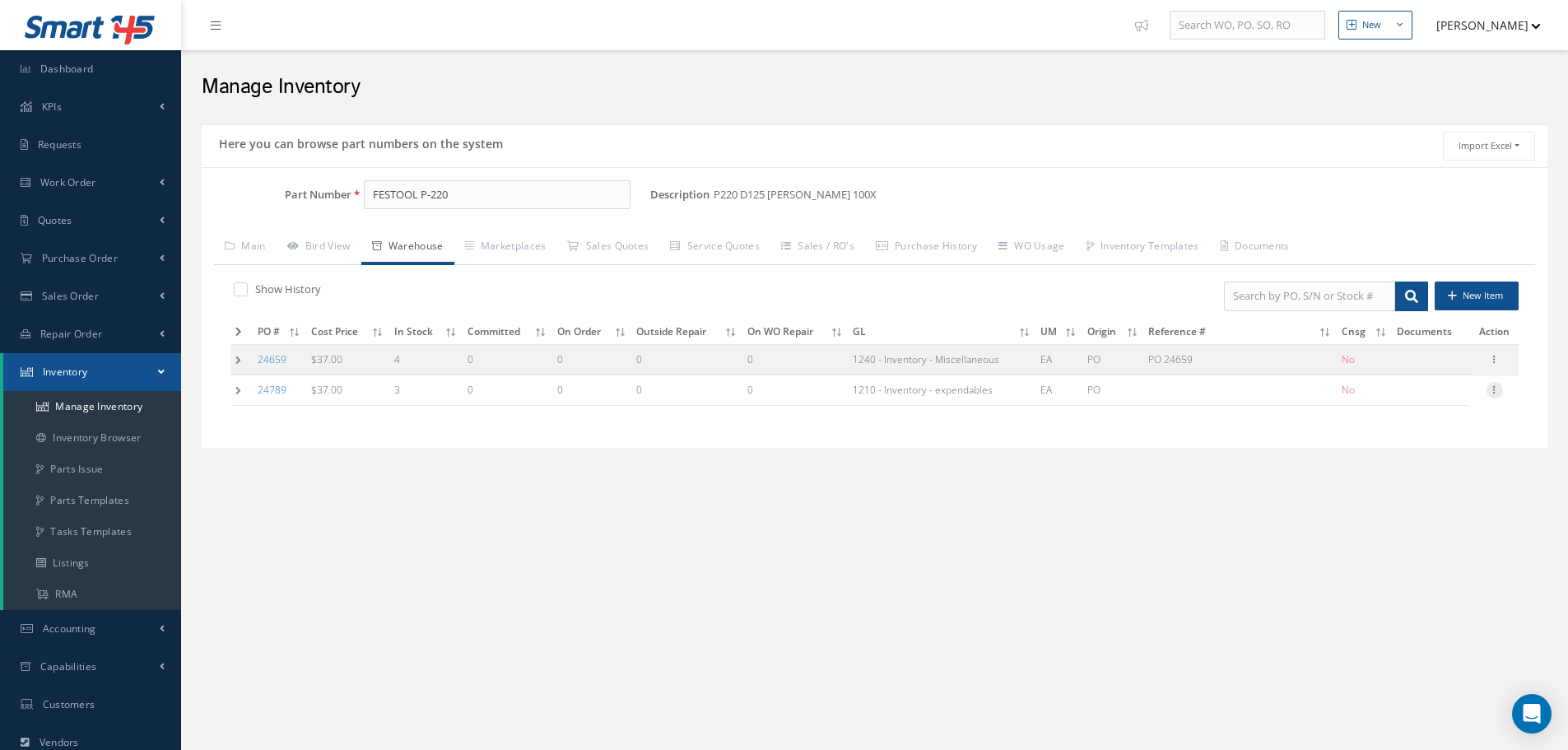
click at [1495, 391] on icon at bounding box center [1494, 388] width 16 height 13
click at [1429, 397] on link "Edit" at bounding box center [1419, 401] width 130 height 21
type input "09/23/2025"
type input "3"
type input "DISTRIBUTOR: O-GEE PAINT CO"
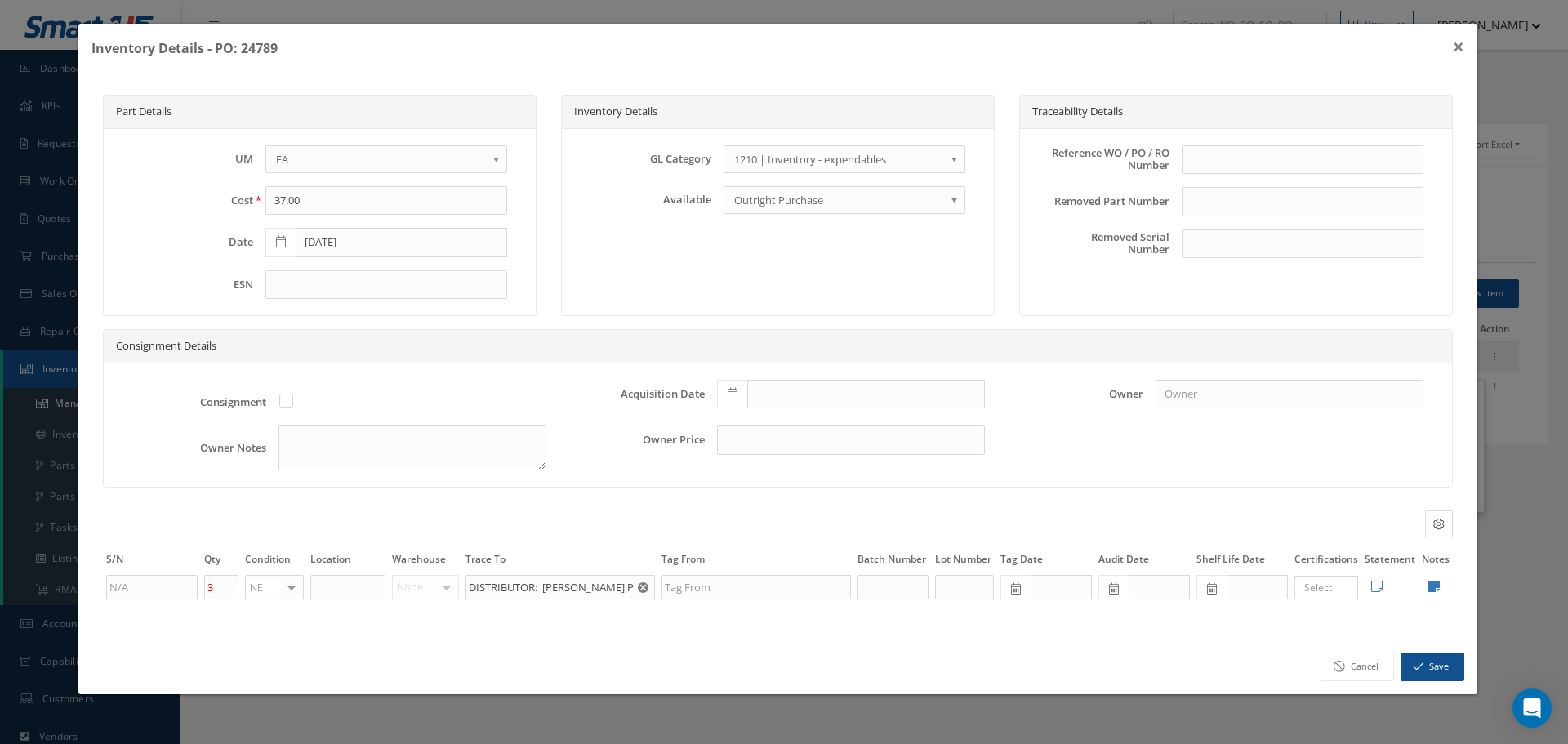
click at [1273, 175] on div "Reference WO / PO / RO Number" at bounding box center [1236, 167] width 399 height 42
click at [1262, 166] on input "text" at bounding box center [1303, 160] width 242 height 30
type input "p"
type input "PO 24789"
click at [729, 394] on icon at bounding box center [733, 394] width 10 height 12
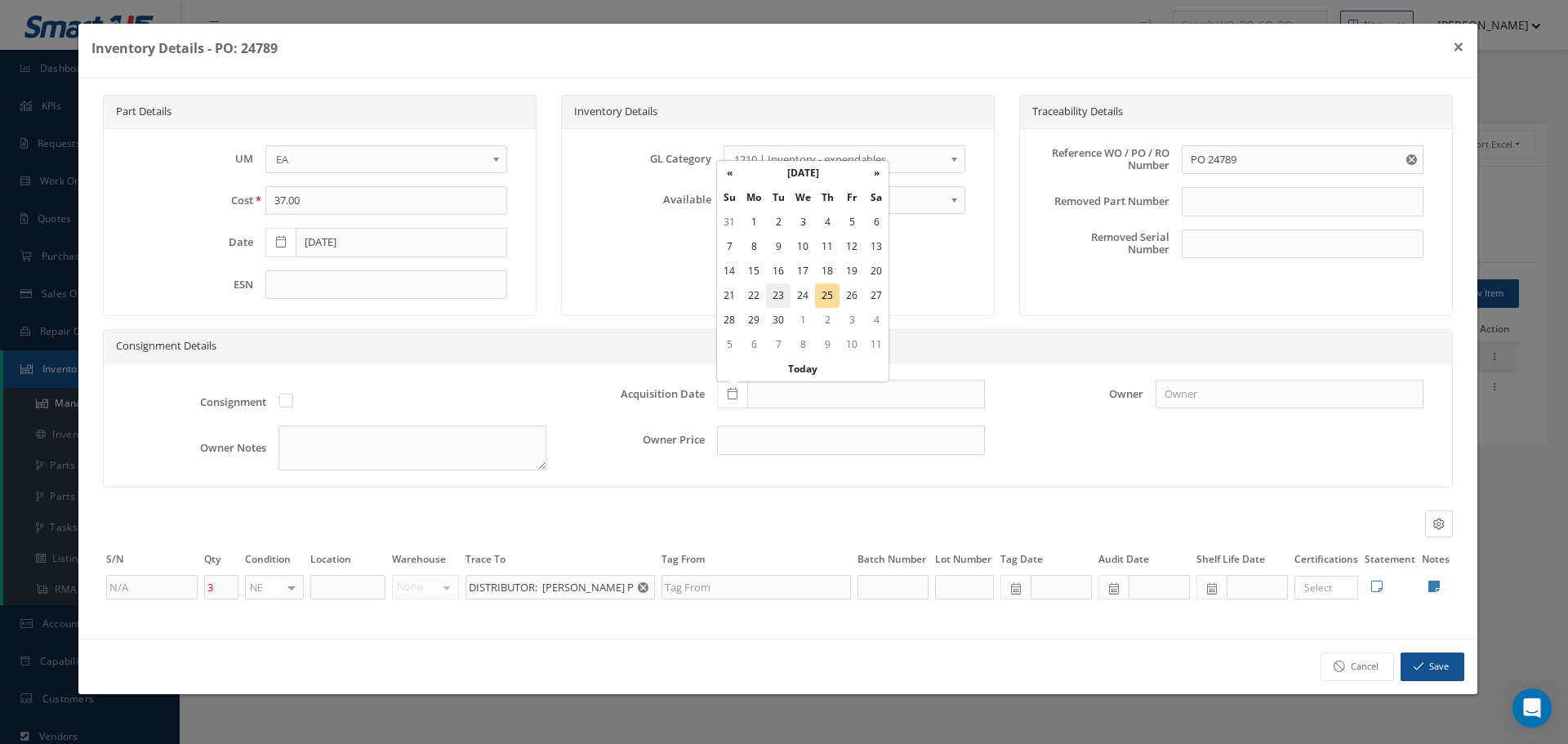
click at [781, 296] on td "23" at bounding box center [778, 295] width 25 height 25
type input "09/23/2025"
click at [325, 586] on input "text" at bounding box center [348, 587] width 75 height 25
type input "STOCK ROOM"
click at [1434, 585] on icon at bounding box center [1434, 586] width 12 height 13
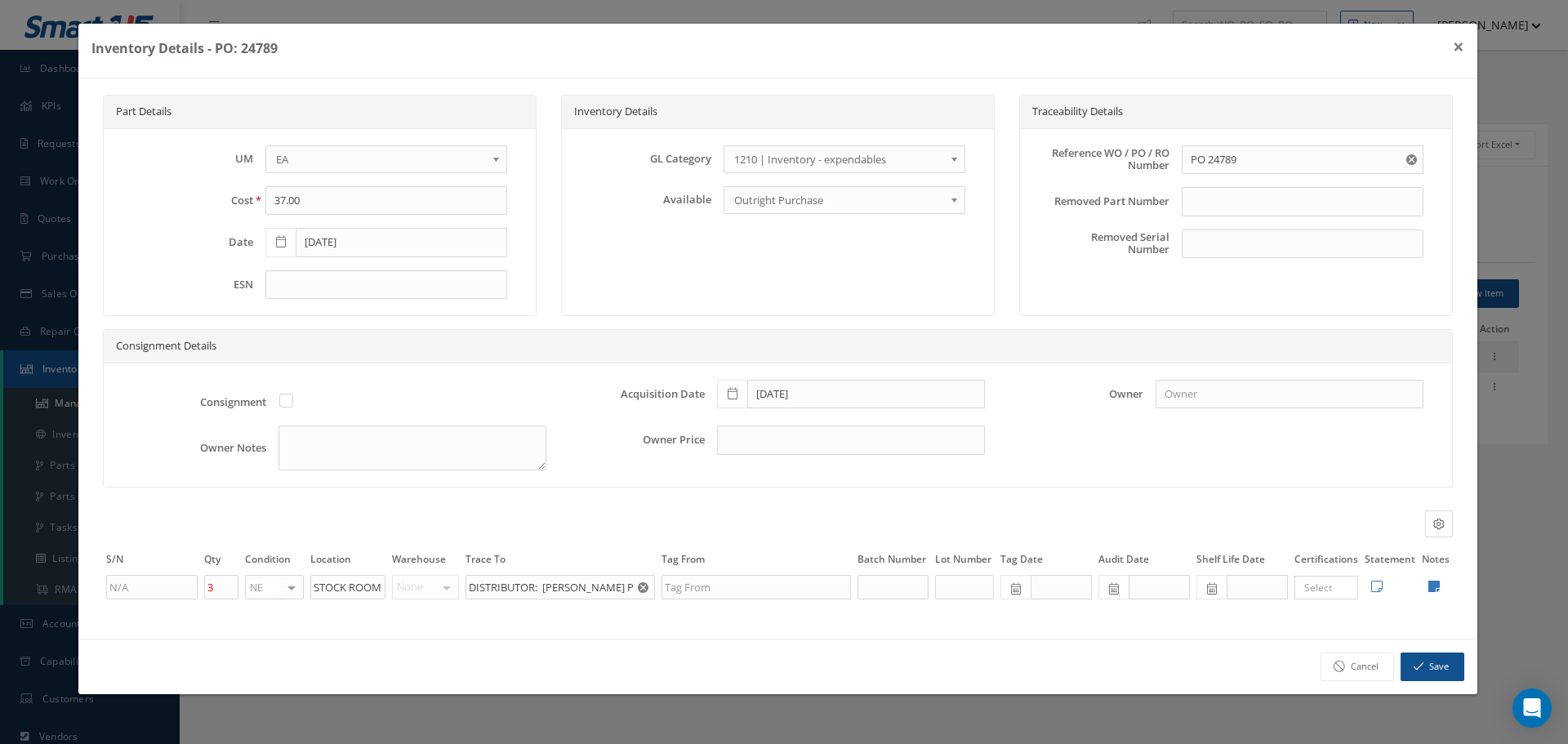
type textarea "TOOLING"
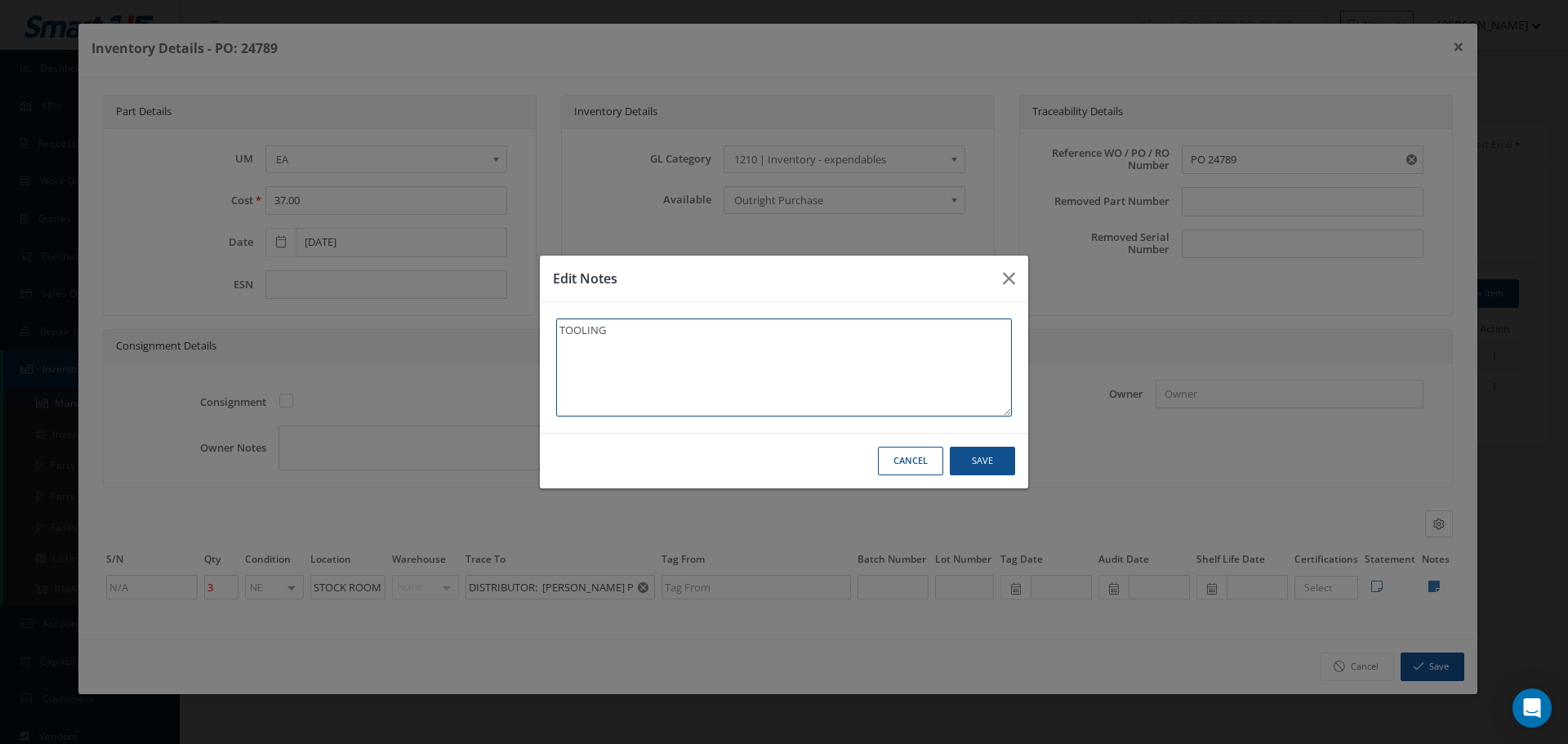
click at [657, 364] on textarea "TOOLING" at bounding box center [784, 368] width 456 height 98
type textarea "TOOLING"
type textarea "TOOLING *"
type textarea "TOOLING **"
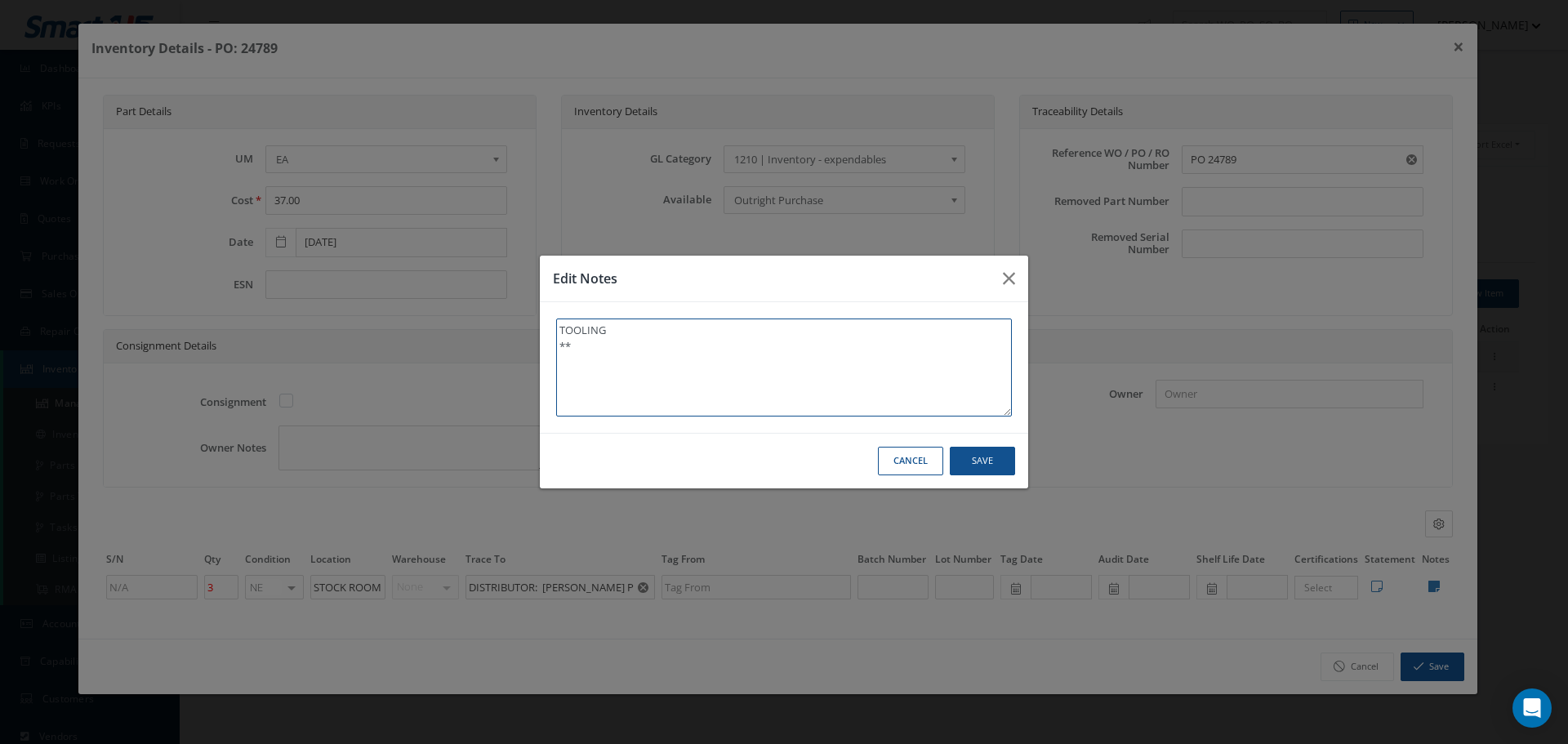
type textarea "TOOLING **"
type textarea "TOOLING ** R"
type textarea "TOOLING ** RE"
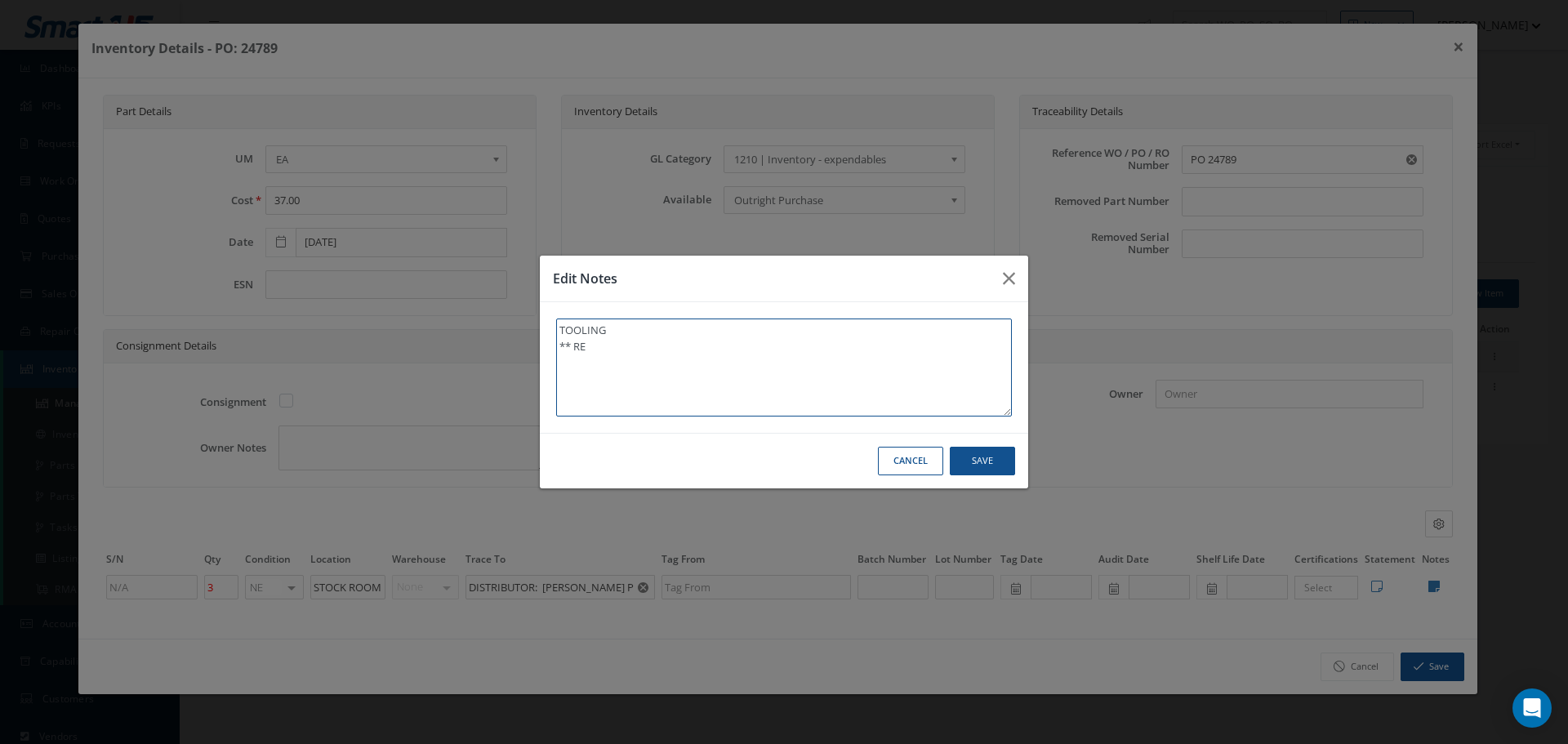
type textarea "TOOLING ** REC"
type textarea "TOOLING ** RECE"
type textarea "TOOLING ** RECEI"
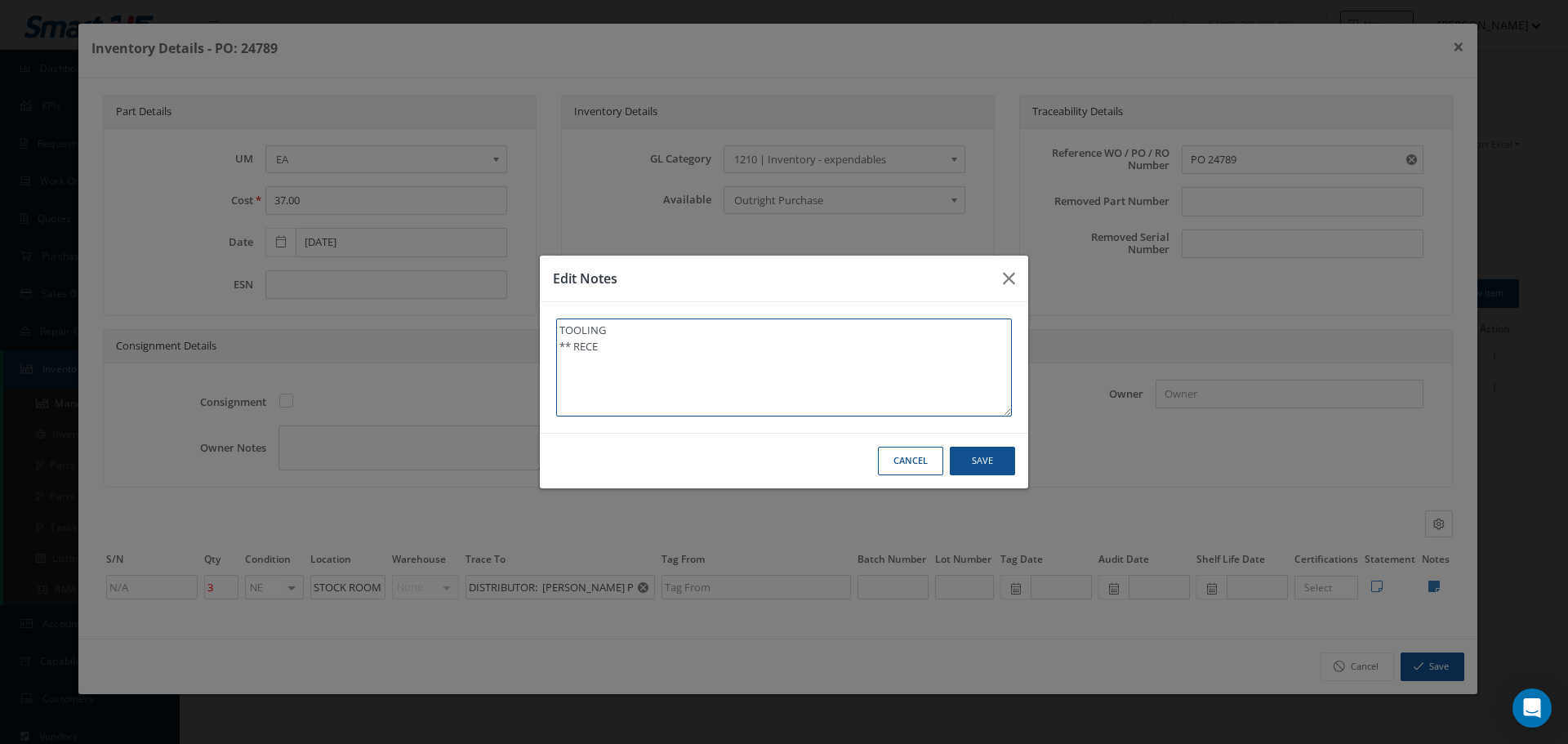
type textarea "TOOLING ** RECEI"
type textarea "TOOLING ** RECEIV"
type textarea "TOOLING ** RECEIVE"
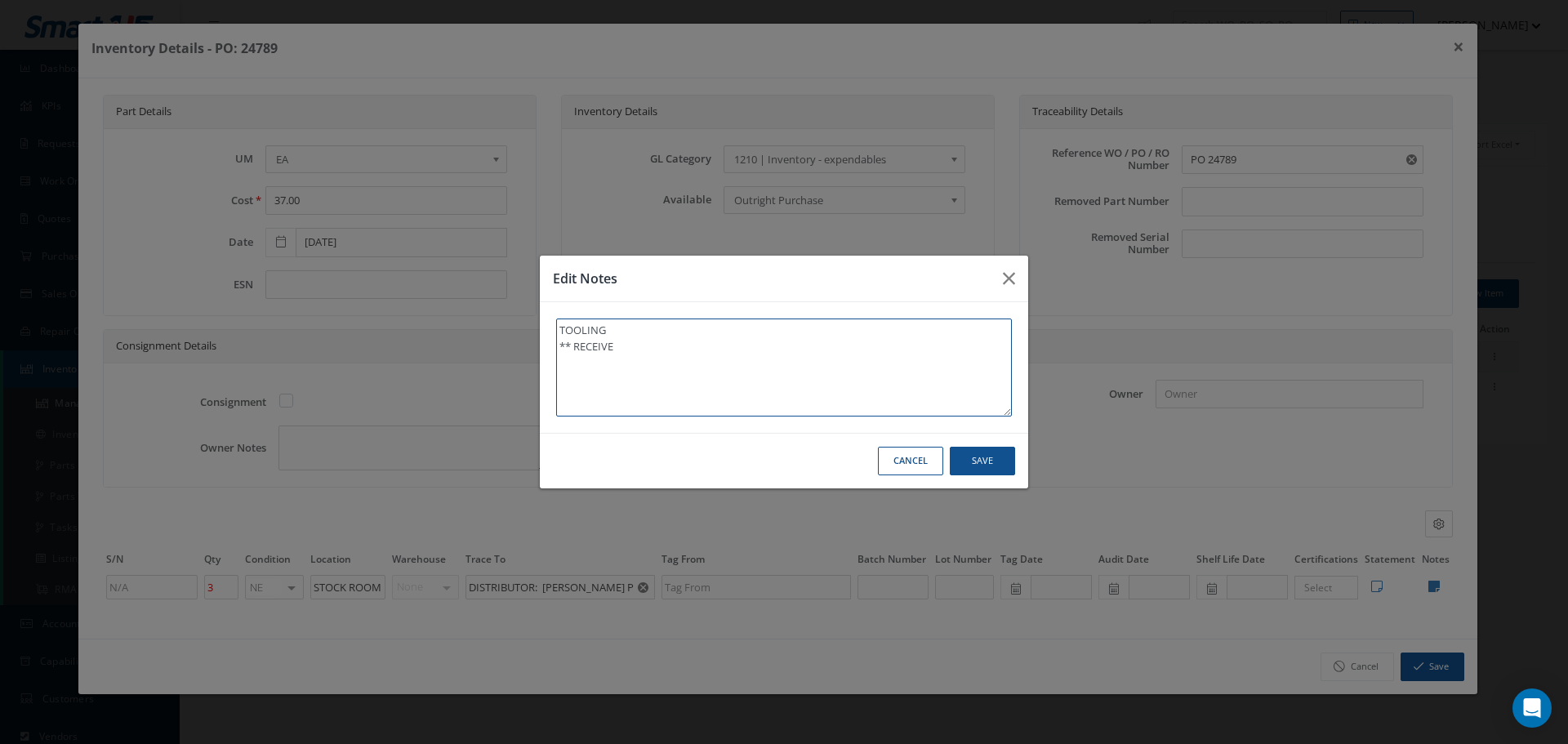
type textarea "TOOLING ** RECEIVED"
type textarea "TOOLING ** RECEIVED S"
type textarea "TOOLING ** RECEIVED ST"
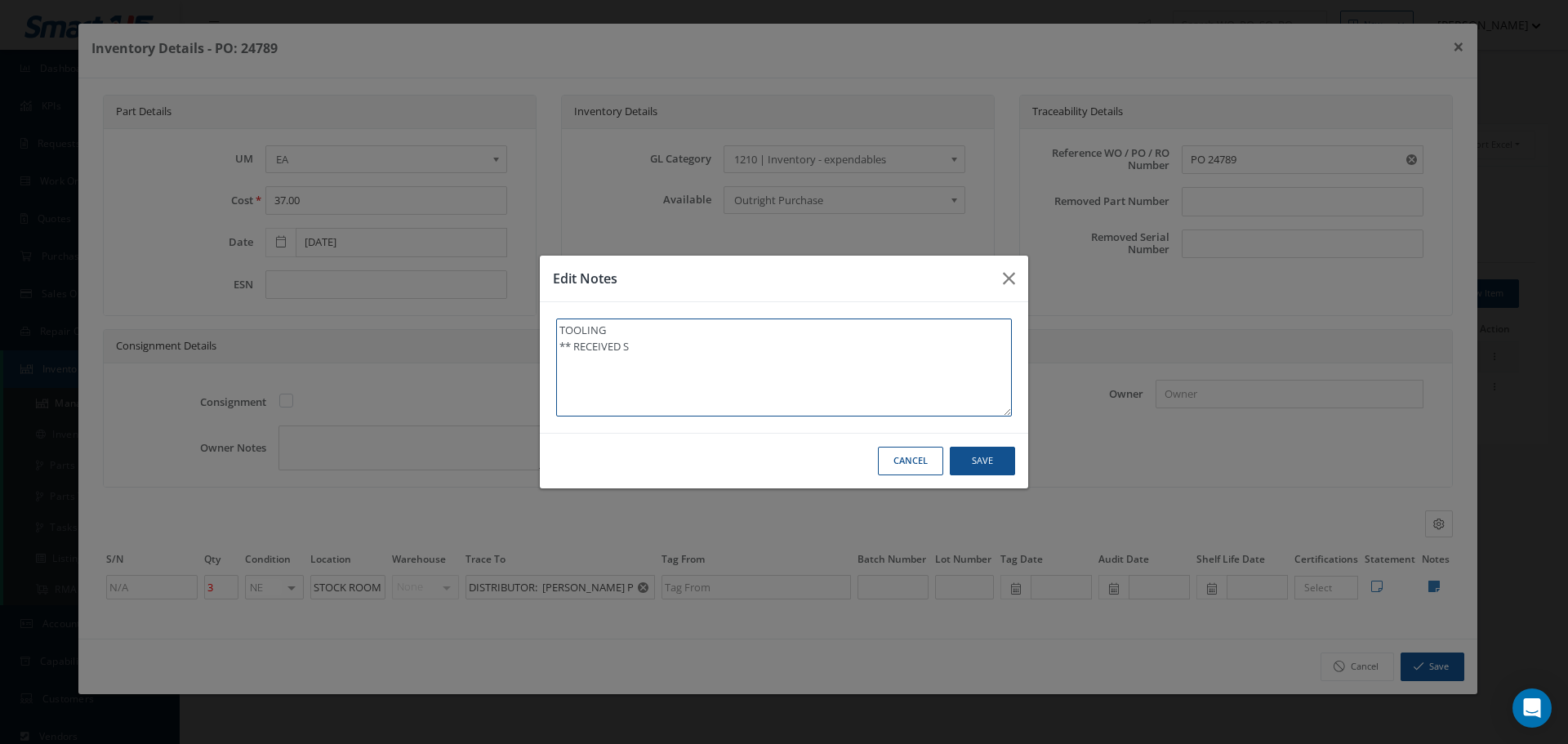
type textarea "TOOLING ** RECEIVED ST"
type textarea "TOOLING ** RECEIVED STO"
type textarea "TOOLING ** RECEIVED STOC"
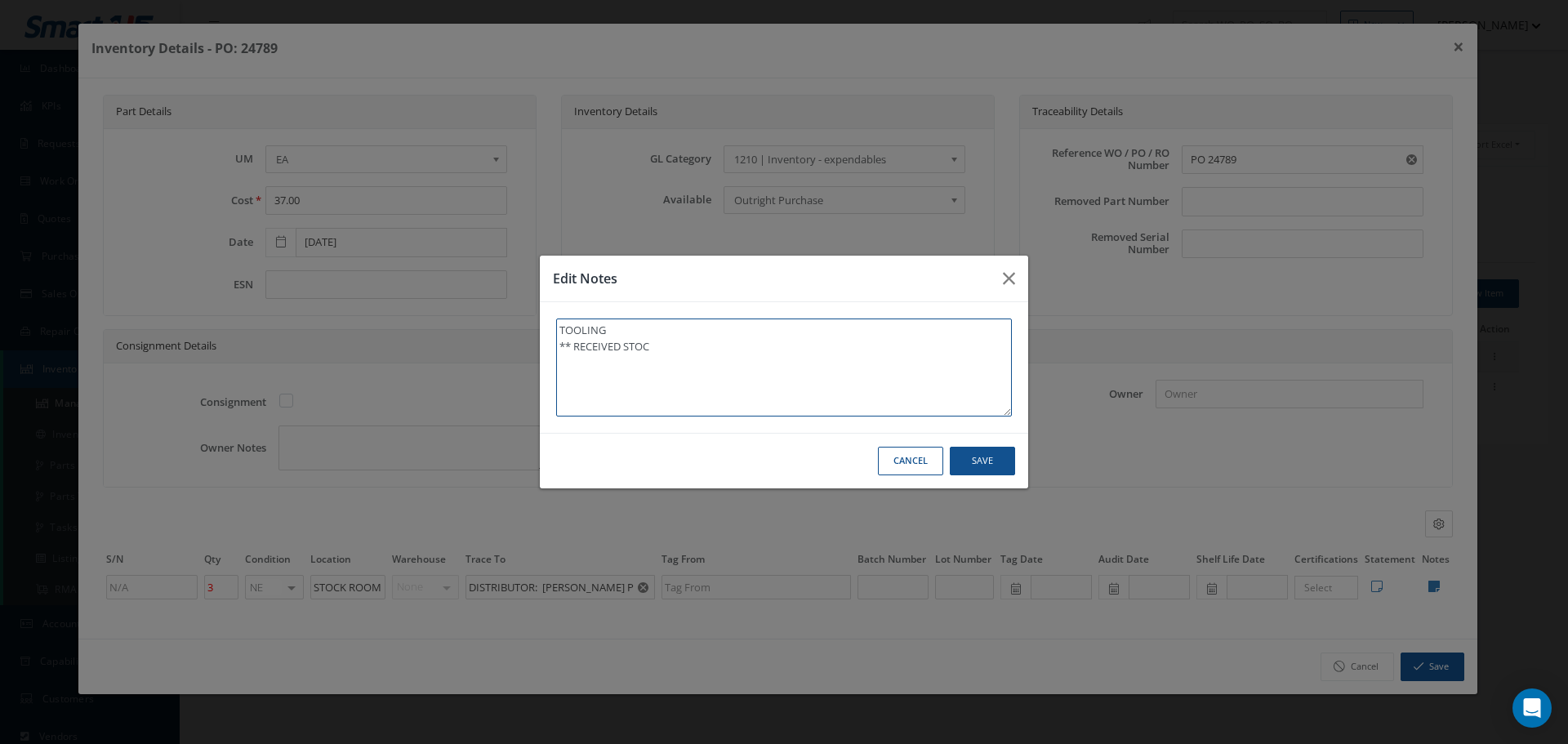
type textarea "TOOLING ** RECEIVED STOCK"
type textarea "TOOLING ** RECEIVED STOCK 0"
type textarea "TOOLING ** RECEIVED STOCK 09"
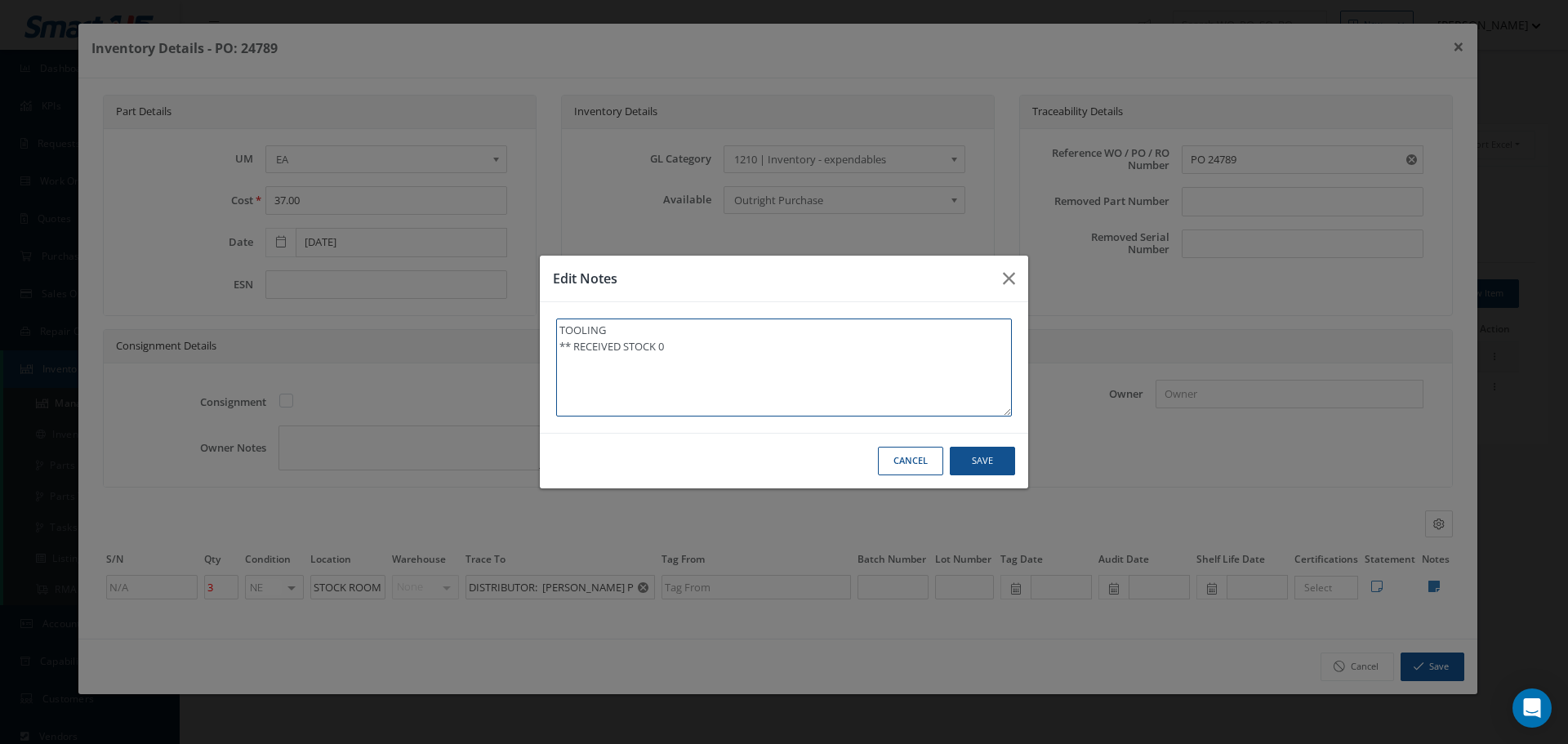
type textarea "TOOLING ** RECEIVED STOCK 09"
type textarea "TOOLING ** RECEIVED STOCK 09/"
type textarea "TOOLING ** RECEIVED STOCK 09/2"
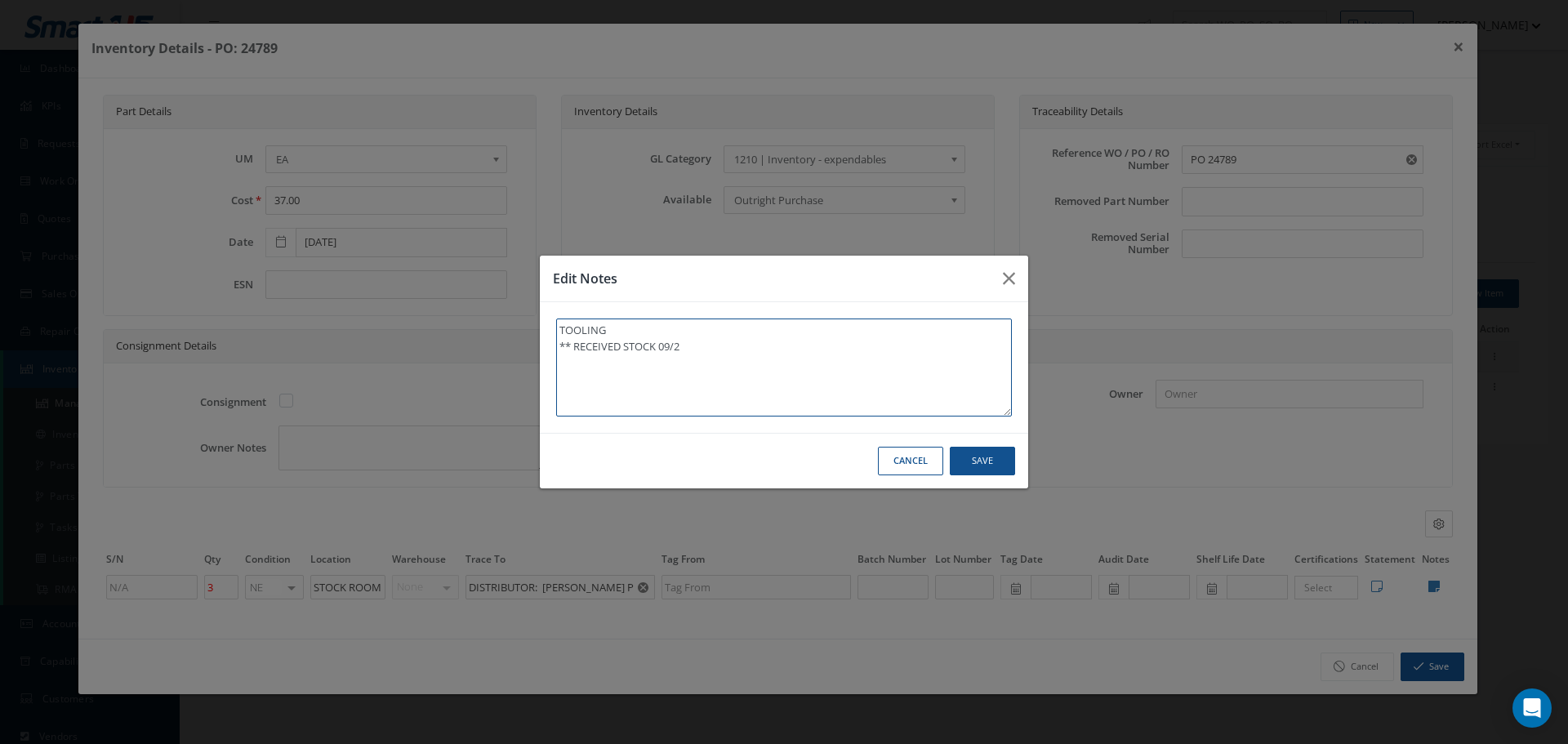
type textarea "TOOLING ** RECEIVED STOCK 09/24"
type textarea "TOOLING ** RECEIVED STOCK 09/24/"
type textarea "TOOLING ** RECEIVED STOCK 09/24/2"
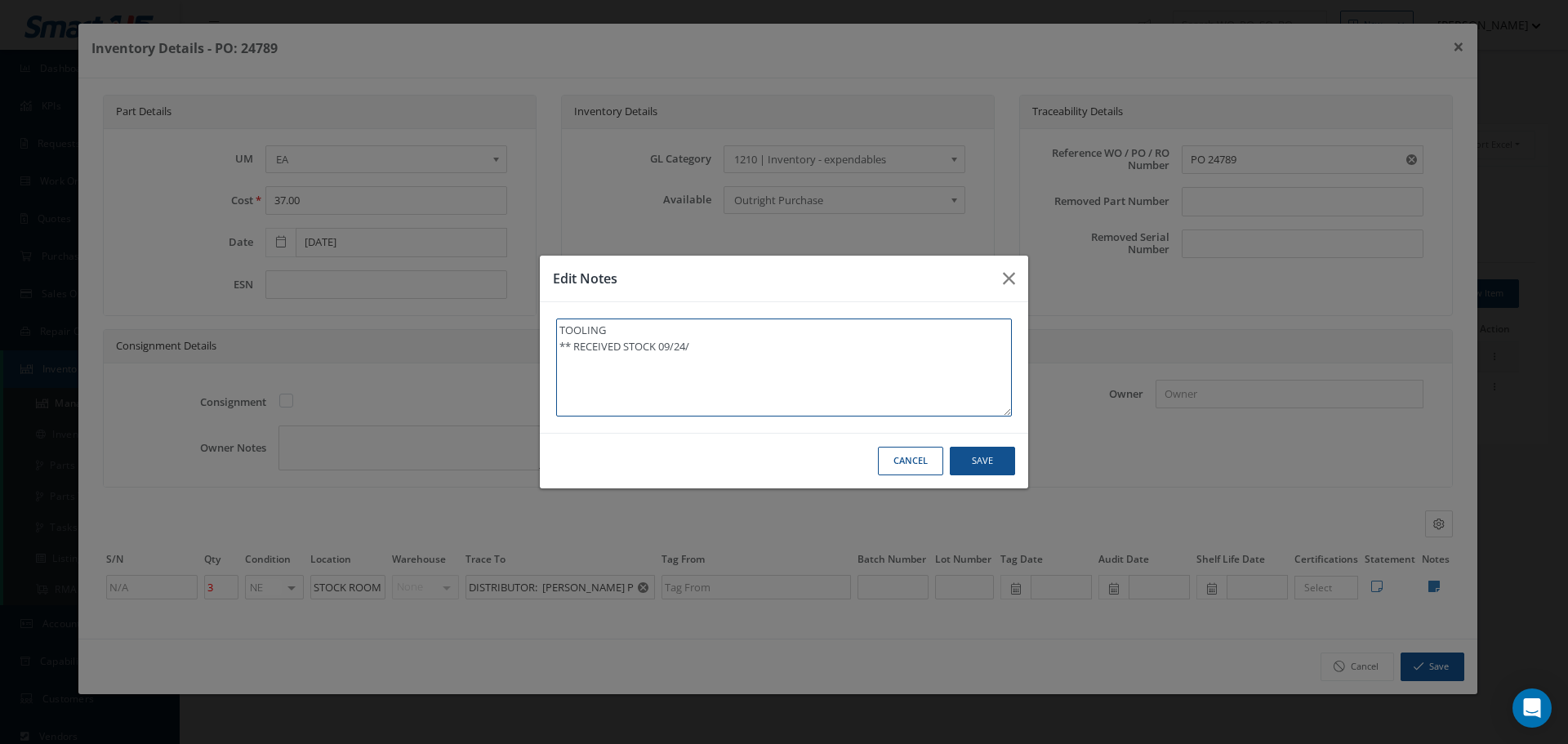
type textarea "TOOLING ** RECEIVED STOCK 09/24/2"
type textarea "TOOLING ** RECEIVED STOCK 09/24/20"
type textarea "TOOLING ** RECEIVED STOCK 09/24/202"
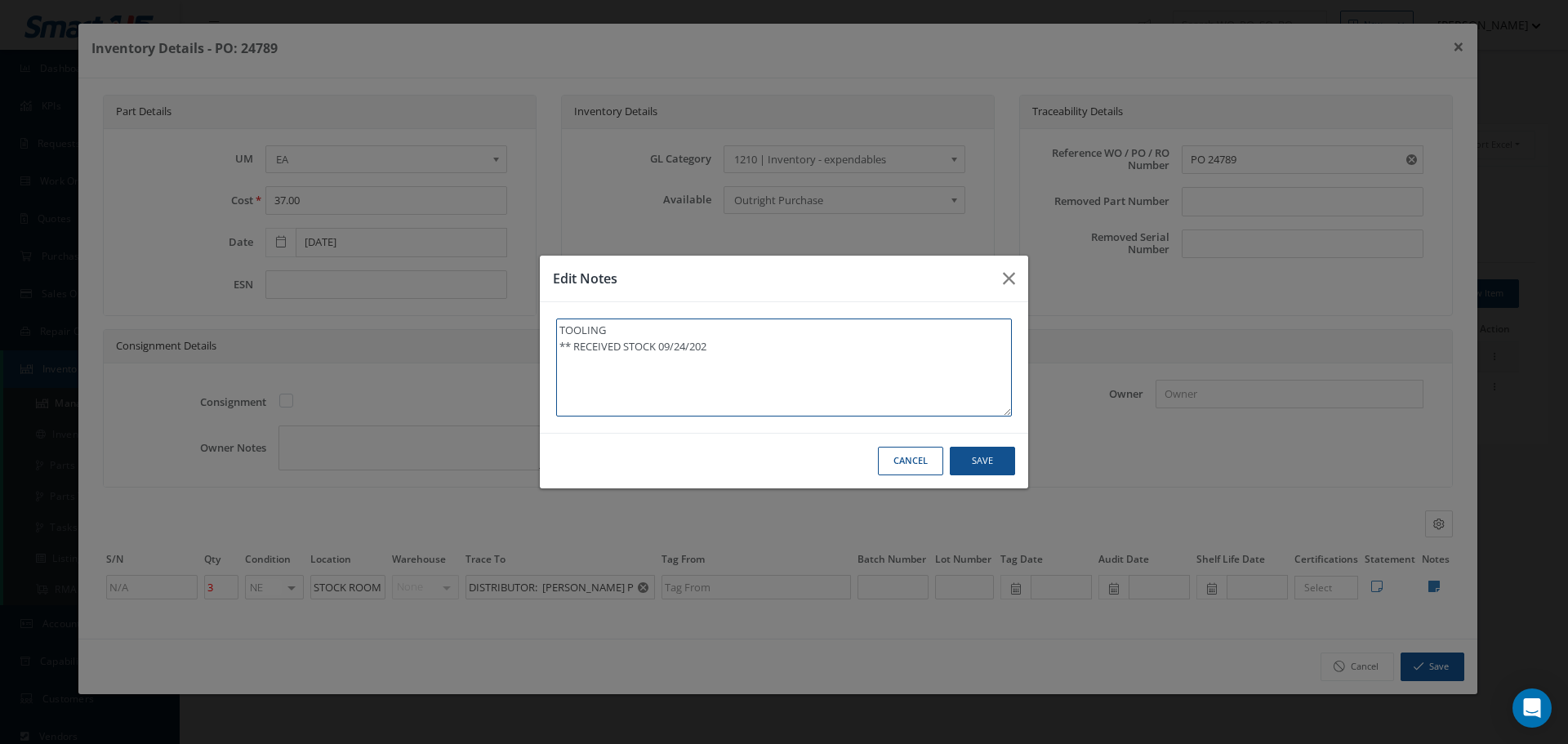
type textarea "TOOLING ** RECEIVED STOCK 09/24/2025"
type textarea "TOOLING ** RECEIVED STOCK 09/24/2025."
click at [983, 460] on button "Save" at bounding box center [982, 461] width 65 height 29
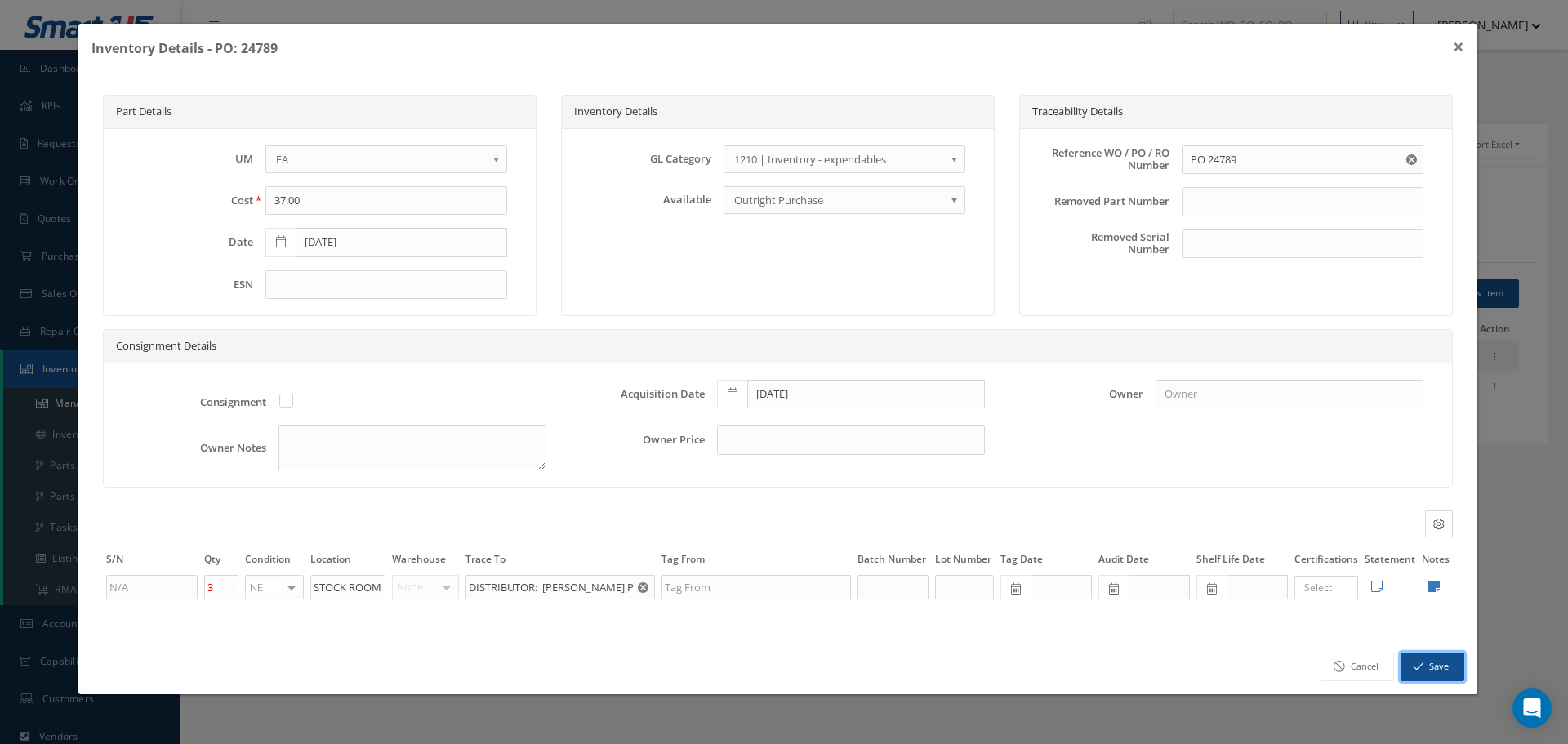
click at [1443, 671] on button "Save" at bounding box center [1432, 667] width 63 height 29
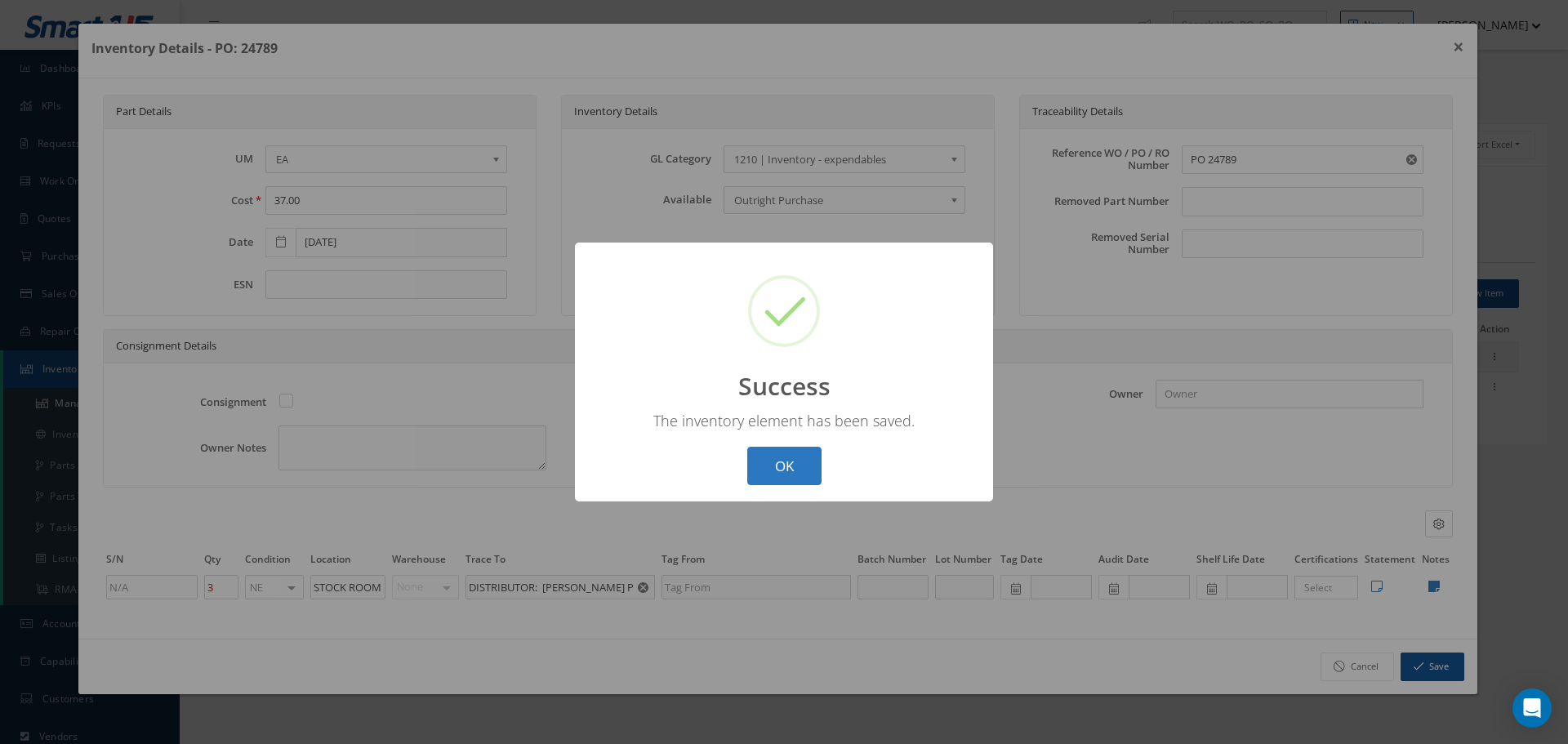
click at [803, 464] on button "OK" at bounding box center [785, 465] width 74 height 38
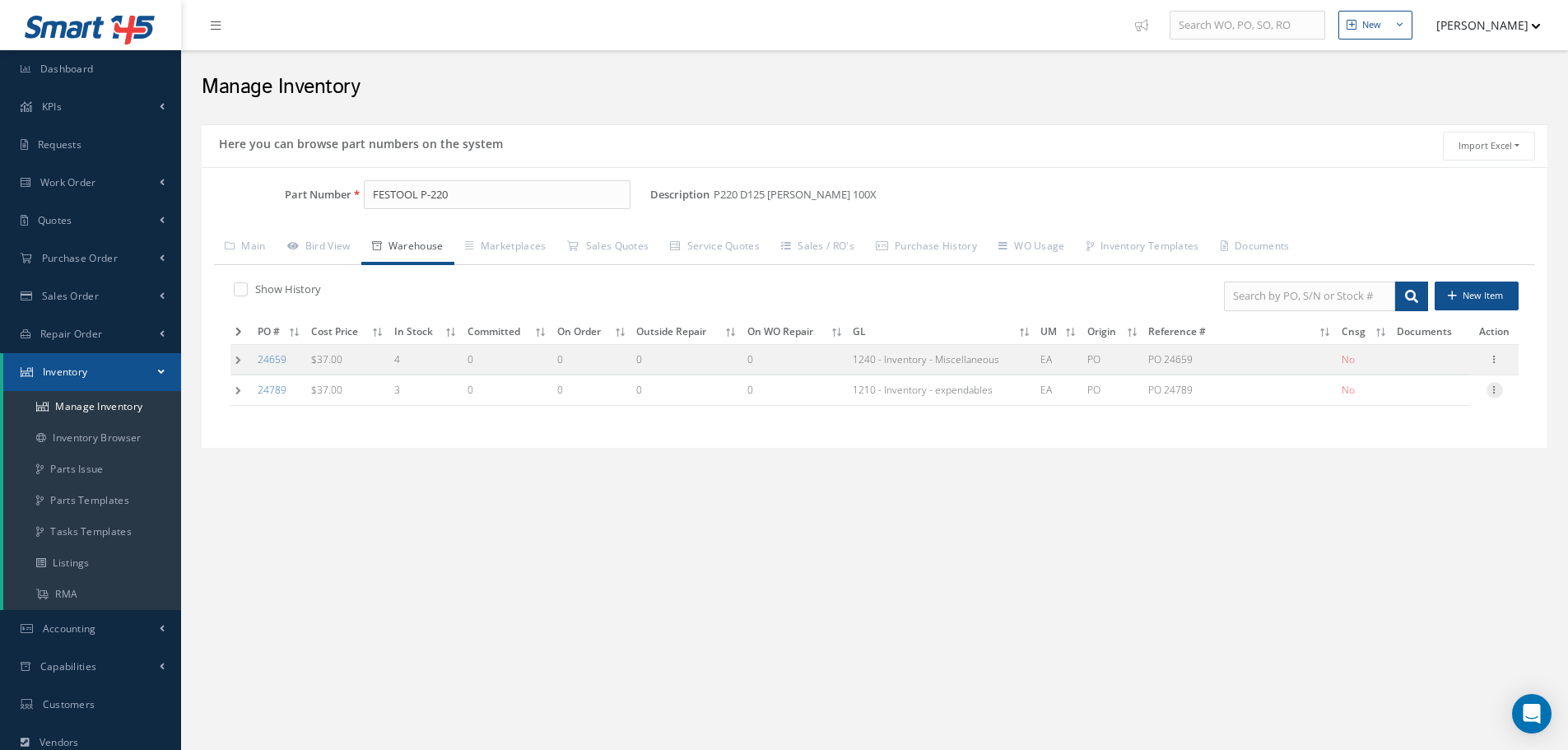
click at [1496, 389] on icon at bounding box center [1494, 388] width 16 height 13
click at [1409, 453] on link "Label" at bounding box center [1419, 456] width 130 height 21
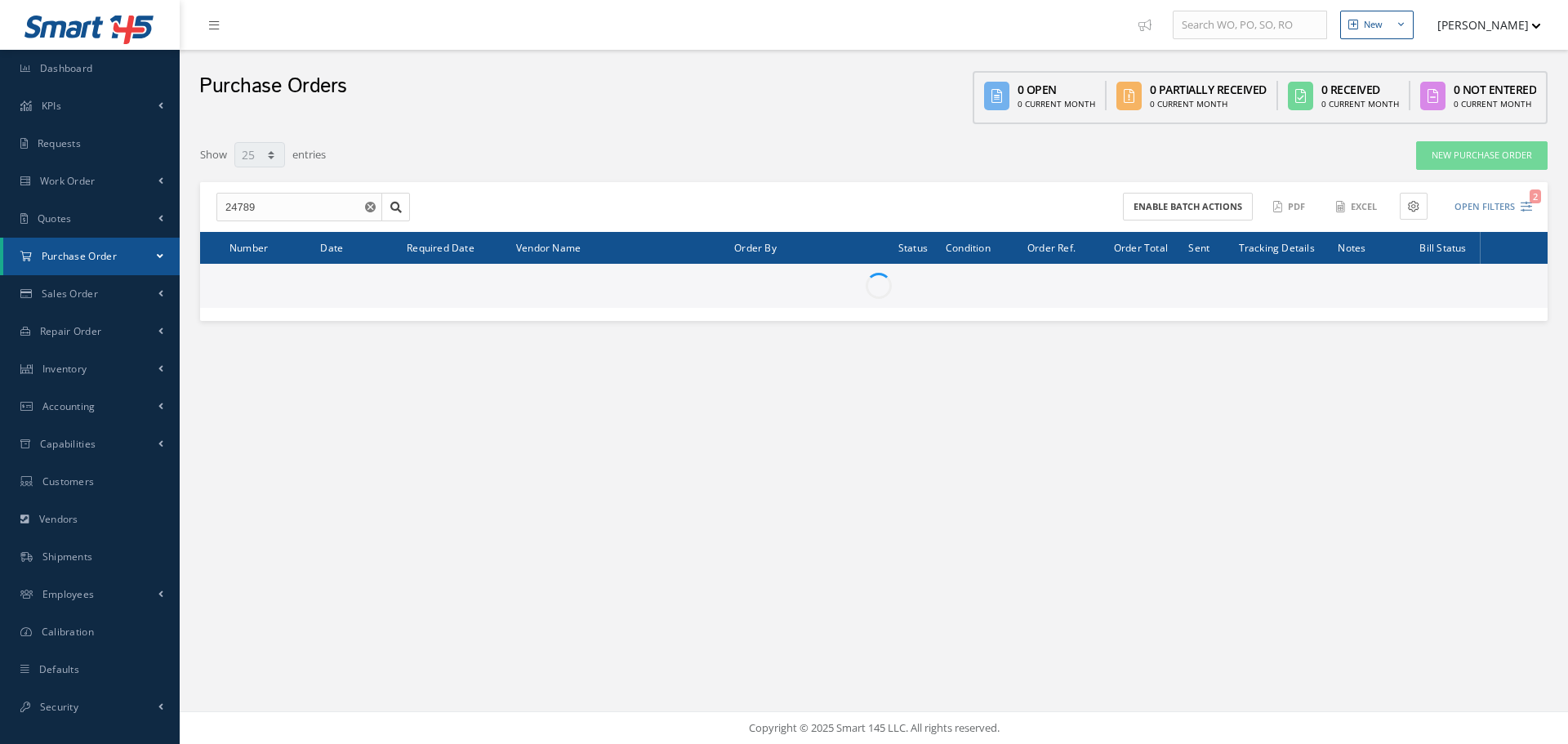
select select "25"
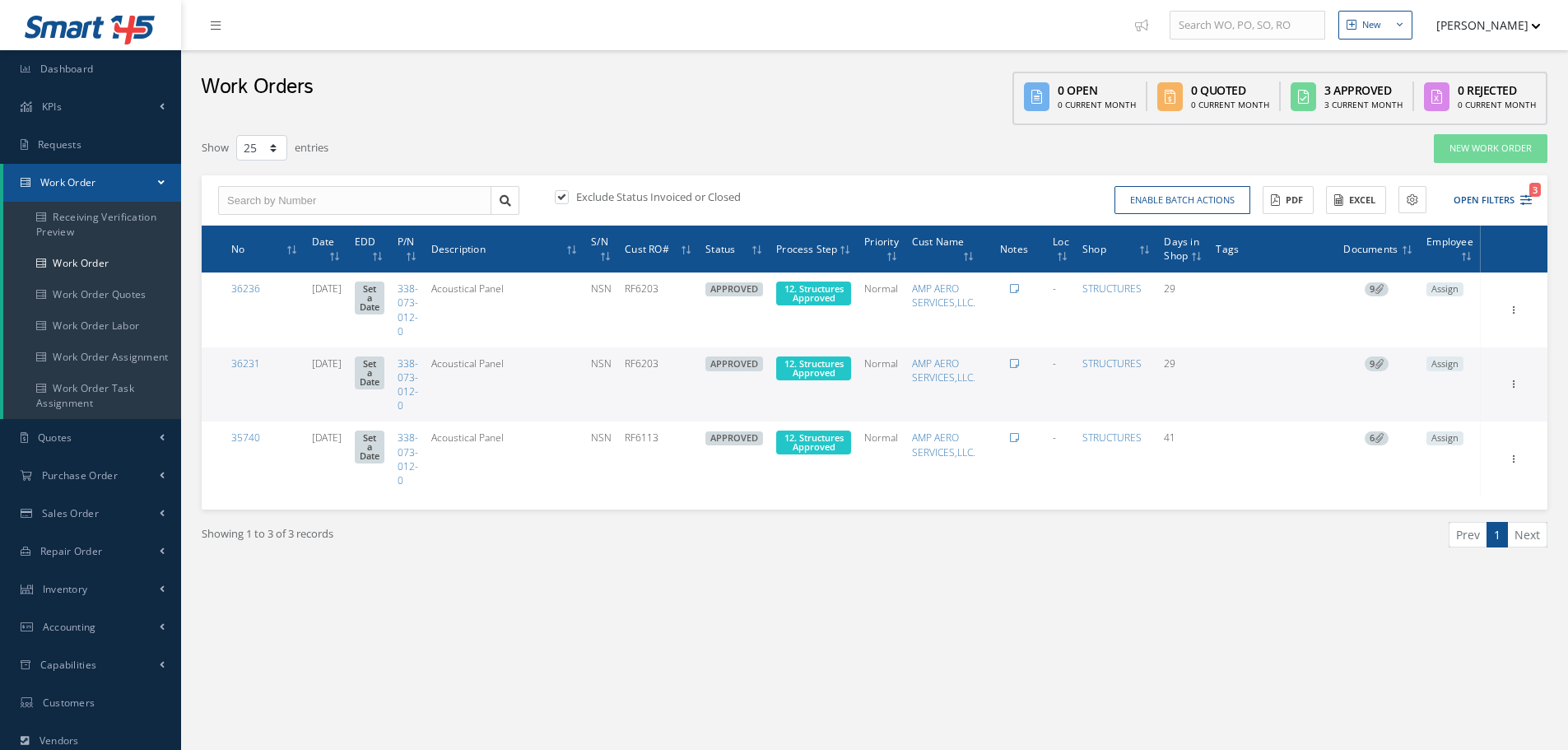
select select "25"
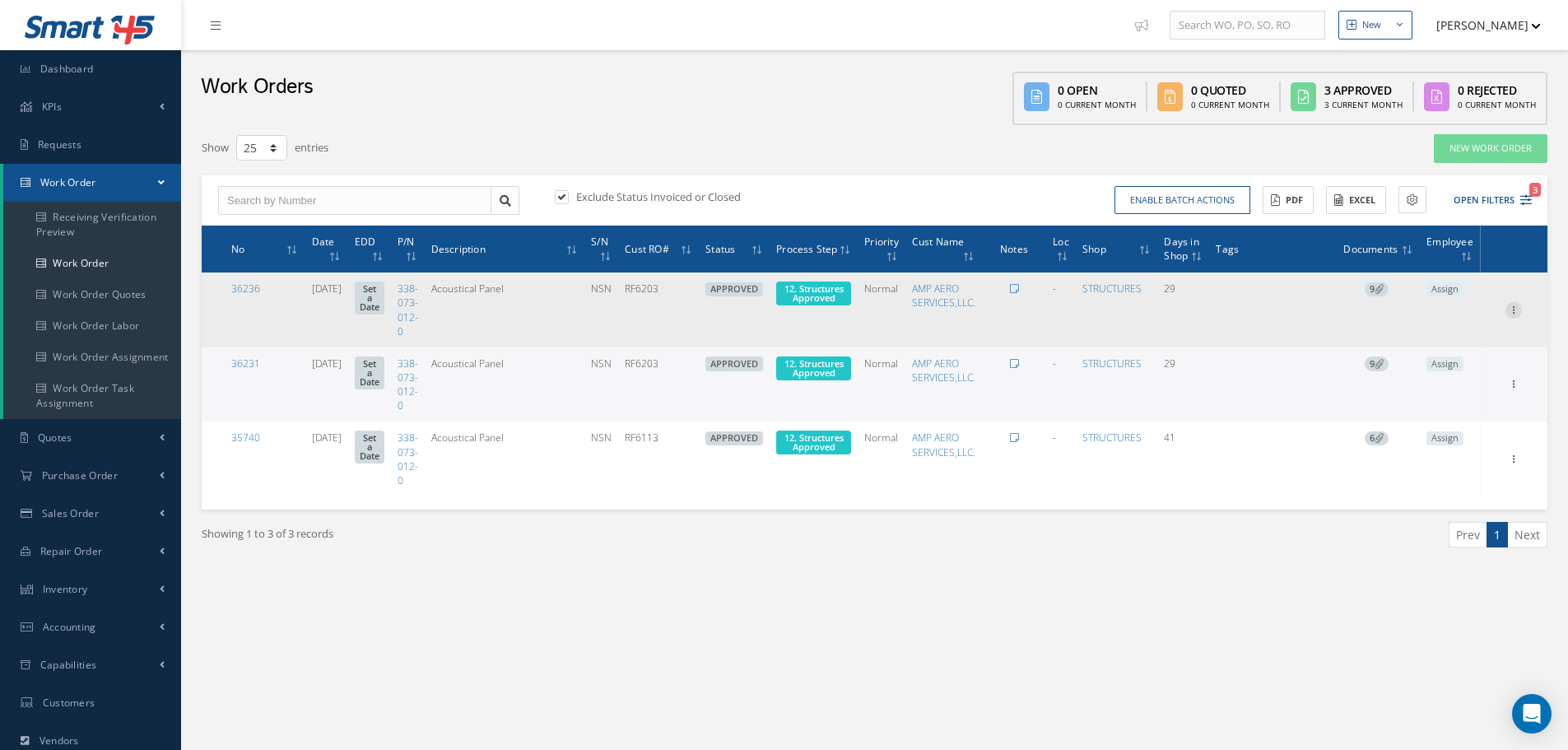
click at [1517, 311] on icon at bounding box center [1513, 308] width 16 height 13
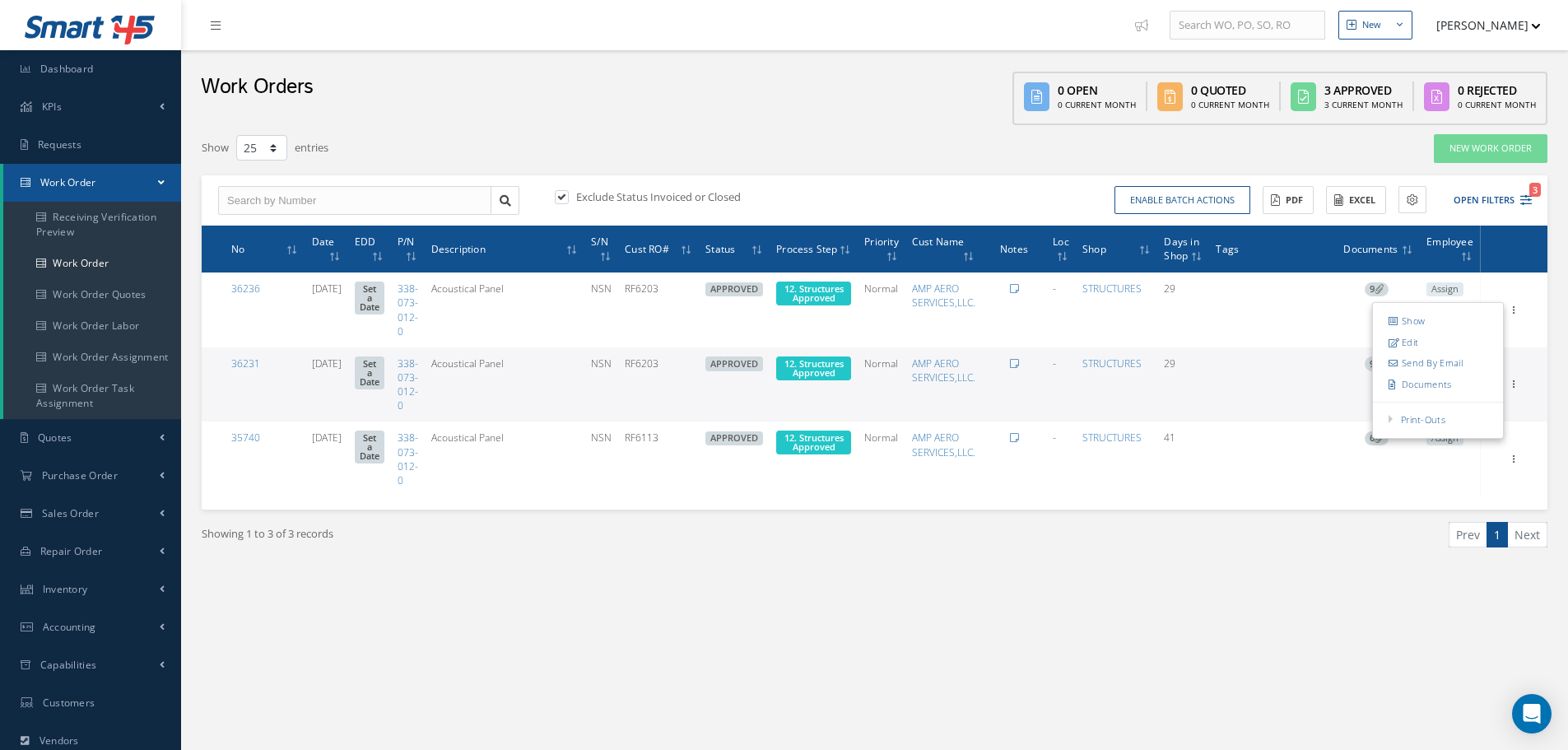
click at [891, 112] on div "Work Orders 0 Open 0 Current Month 0 Quoted 0 Current Month 3 Approved 3 Curren…" at bounding box center [873, 88] width 1386 height 75
click at [1349, 207] on button "Excel" at bounding box center [1356, 200] width 61 height 29
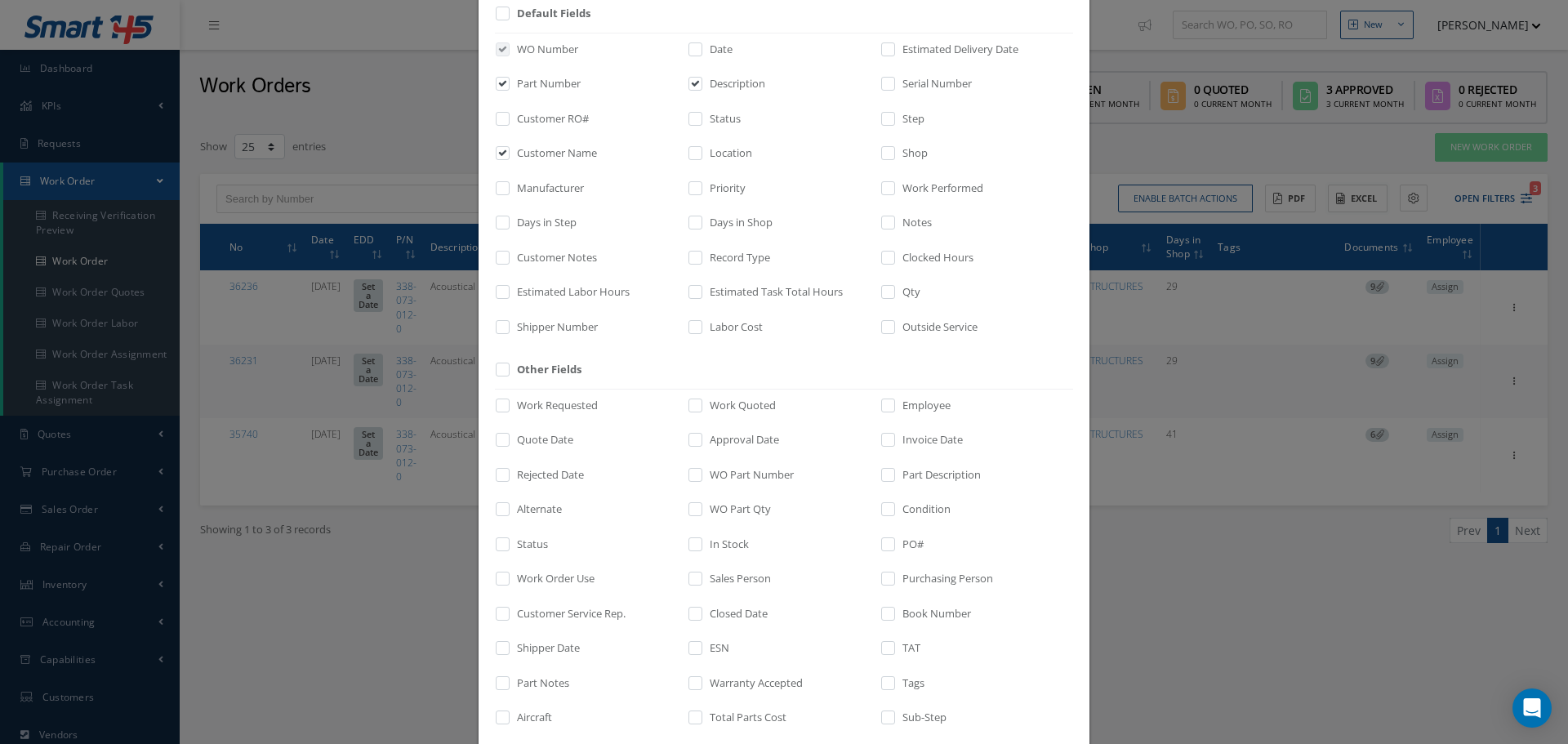
scroll to position [168, 0]
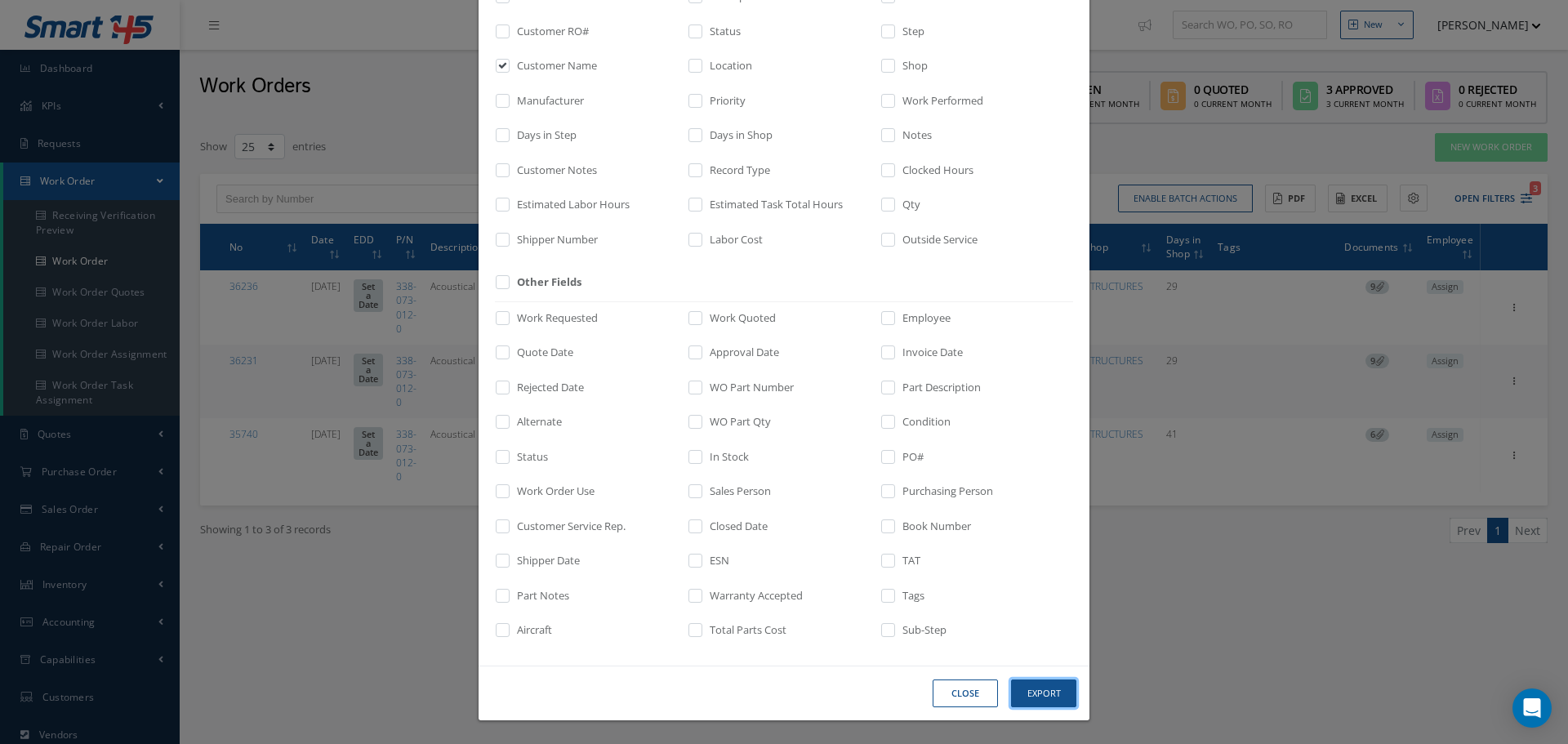
click at [1038, 691] on button "Export" at bounding box center [1044, 694] width 65 height 29
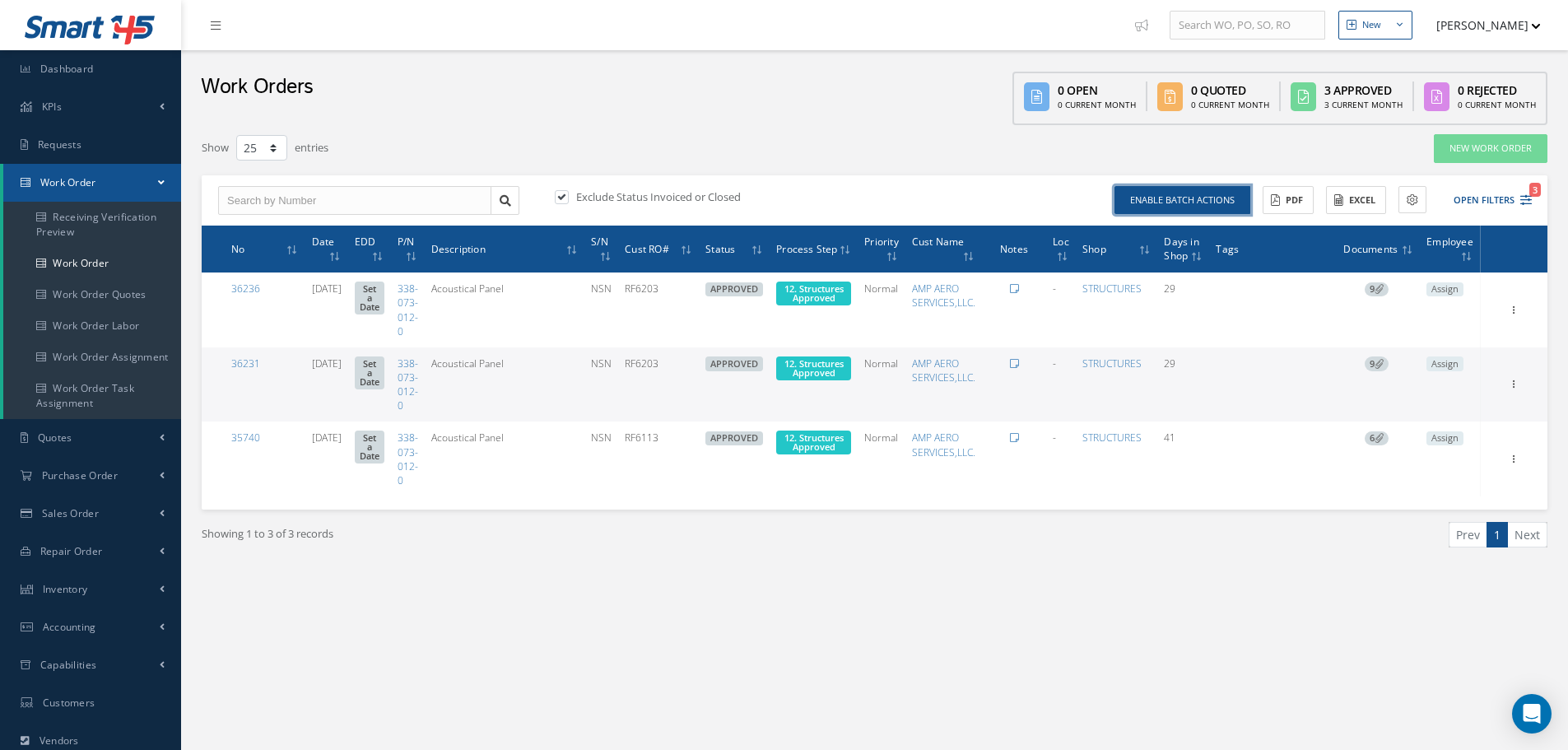
click at [1204, 191] on button "Enable batch actions" at bounding box center [1182, 200] width 135 height 29
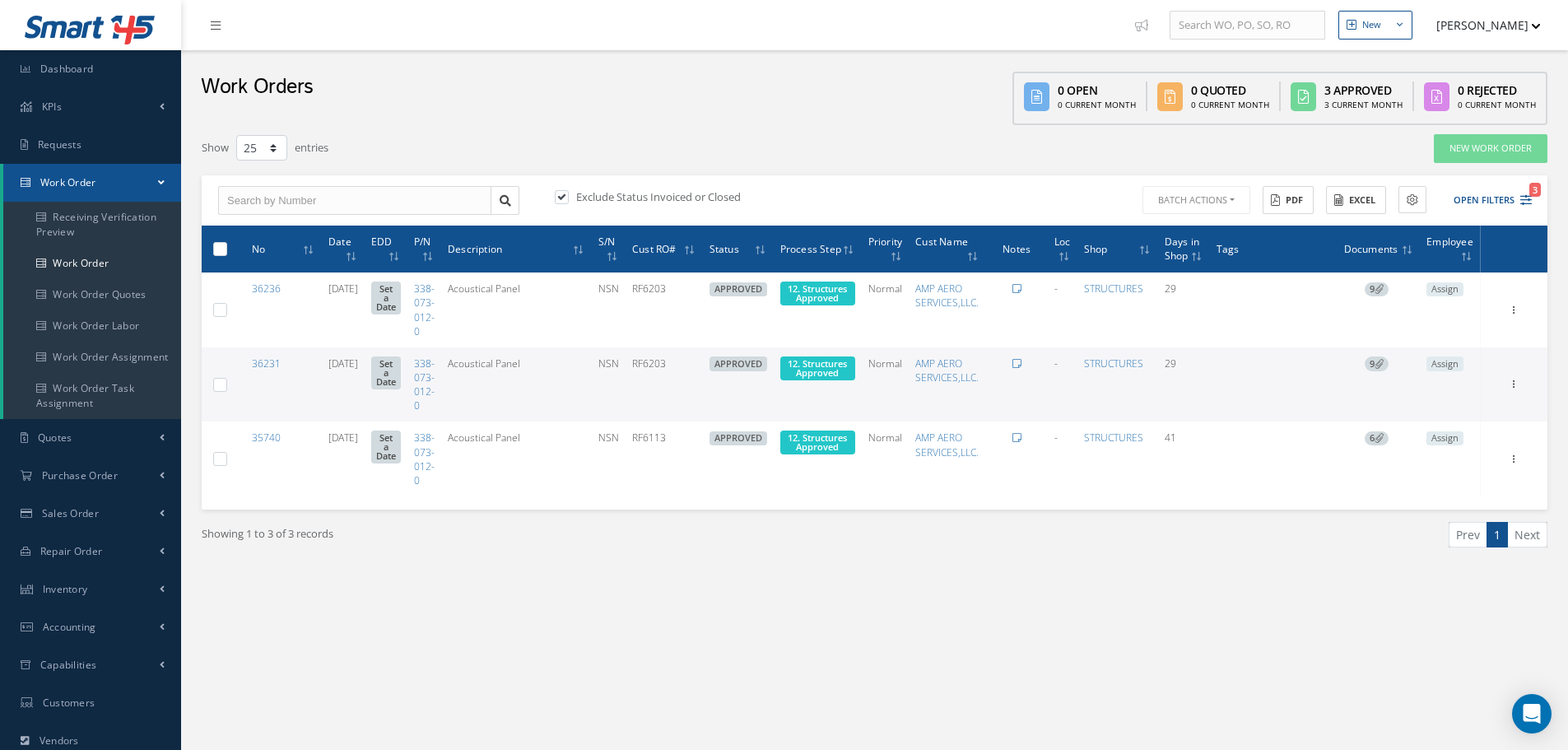
click at [227, 248] on label at bounding box center [227, 248] width 0 height 14
click at [220, 248] on input "checkbox" at bounding box center [221, 251] width 11 height 11
checkbox input "true"
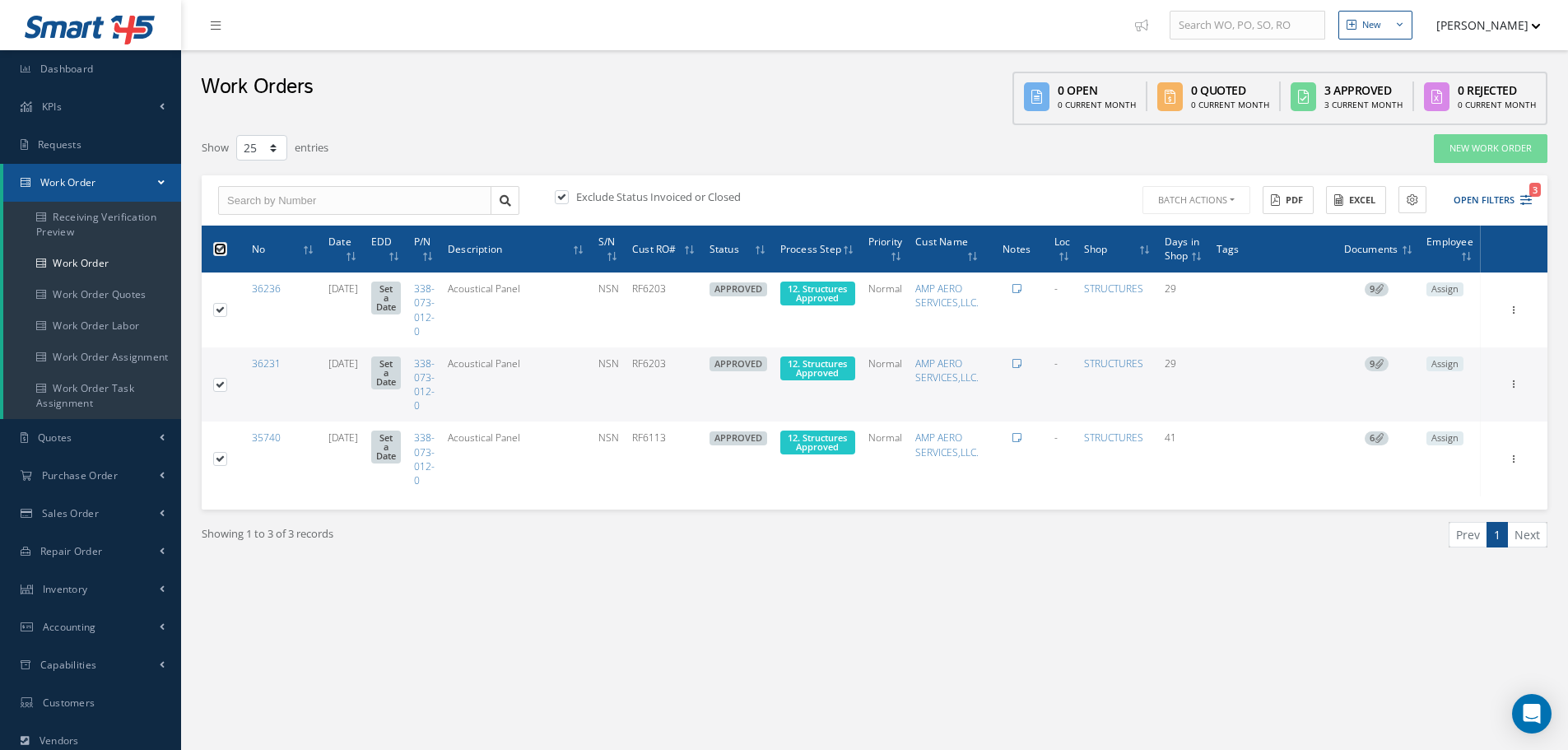
checkbox input "true"
click at [1230, 201] on button "Batch Actions" at bounding box center [1195, 200] width 111 height 29
click at [1197, 226] on link "Update Work Orders" at bounding box center [1205, 228] width 132 height 22
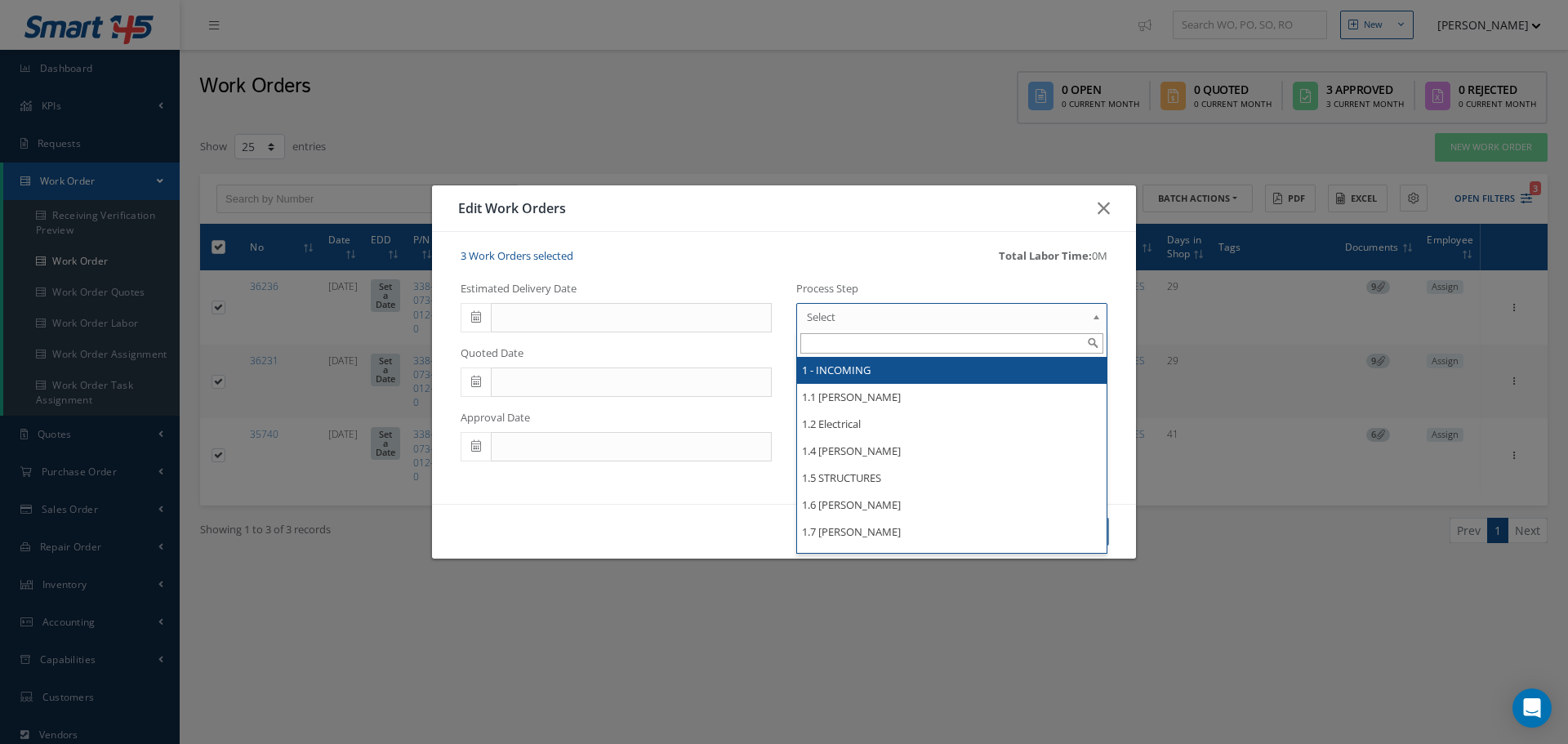
click at [1095, 322] on b at bounding box center [1099, 320] width 14 height 26
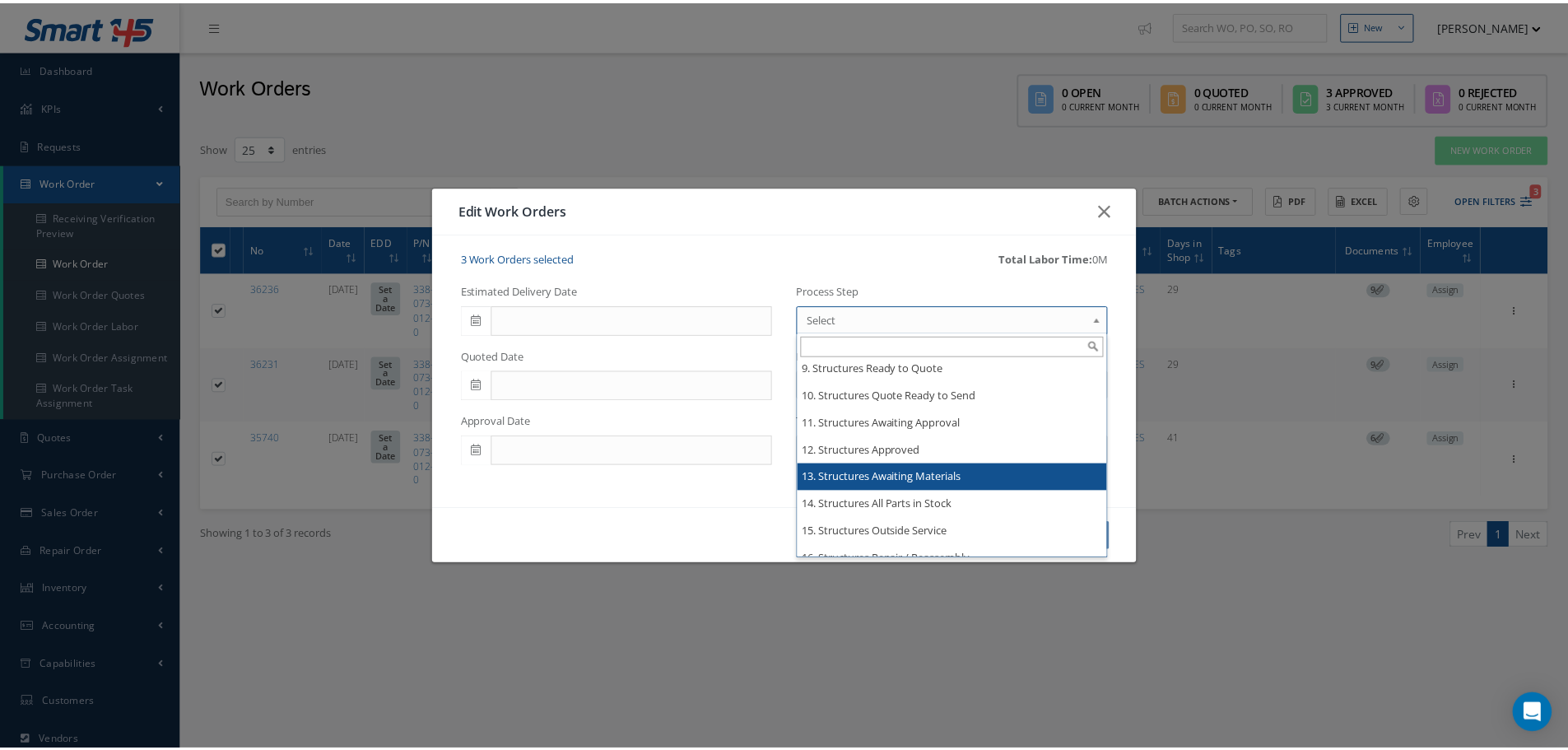
scroll to position [3292, 0]
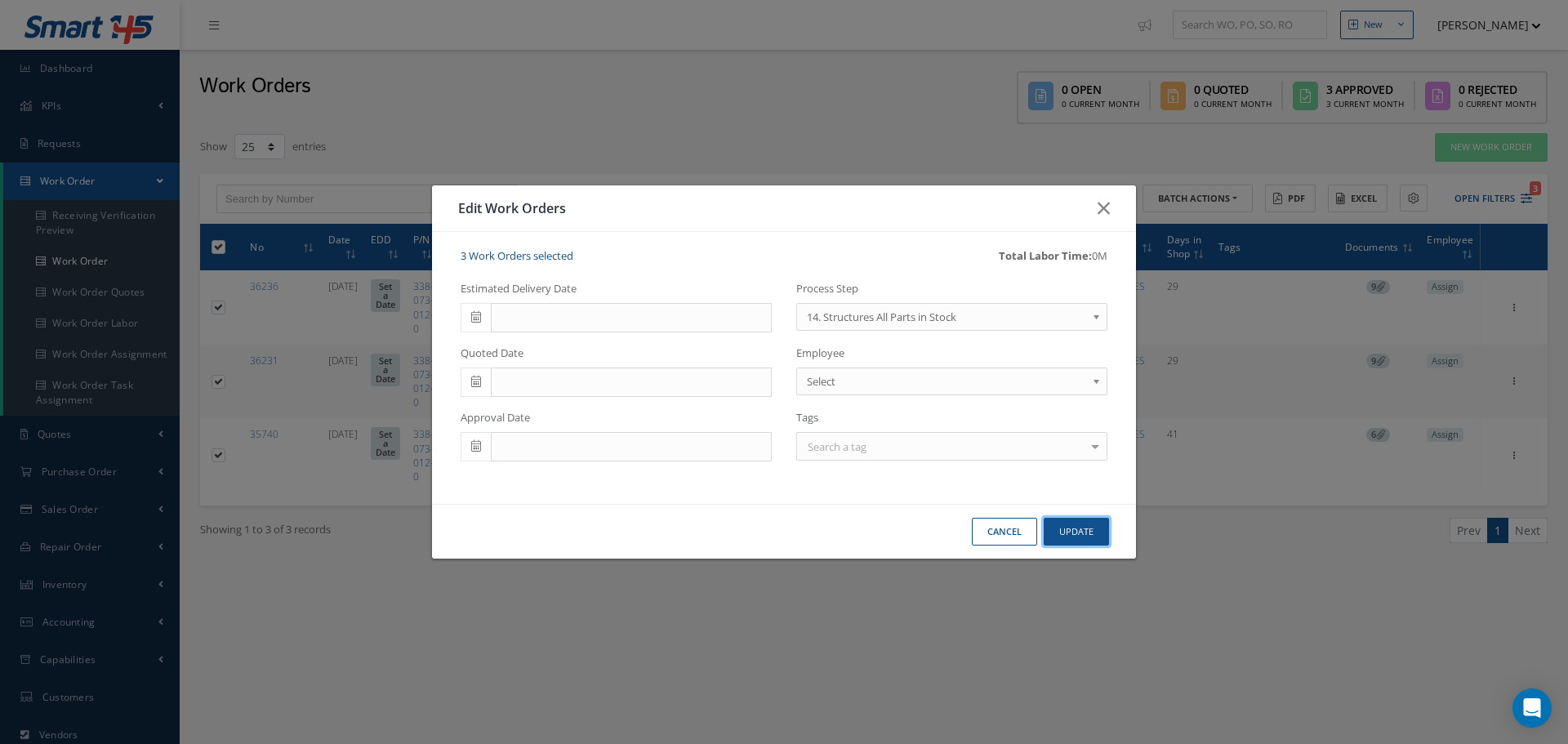
click at [1072, 532] on button "Update" at bounding box center [1076, 532] width 65 height 29
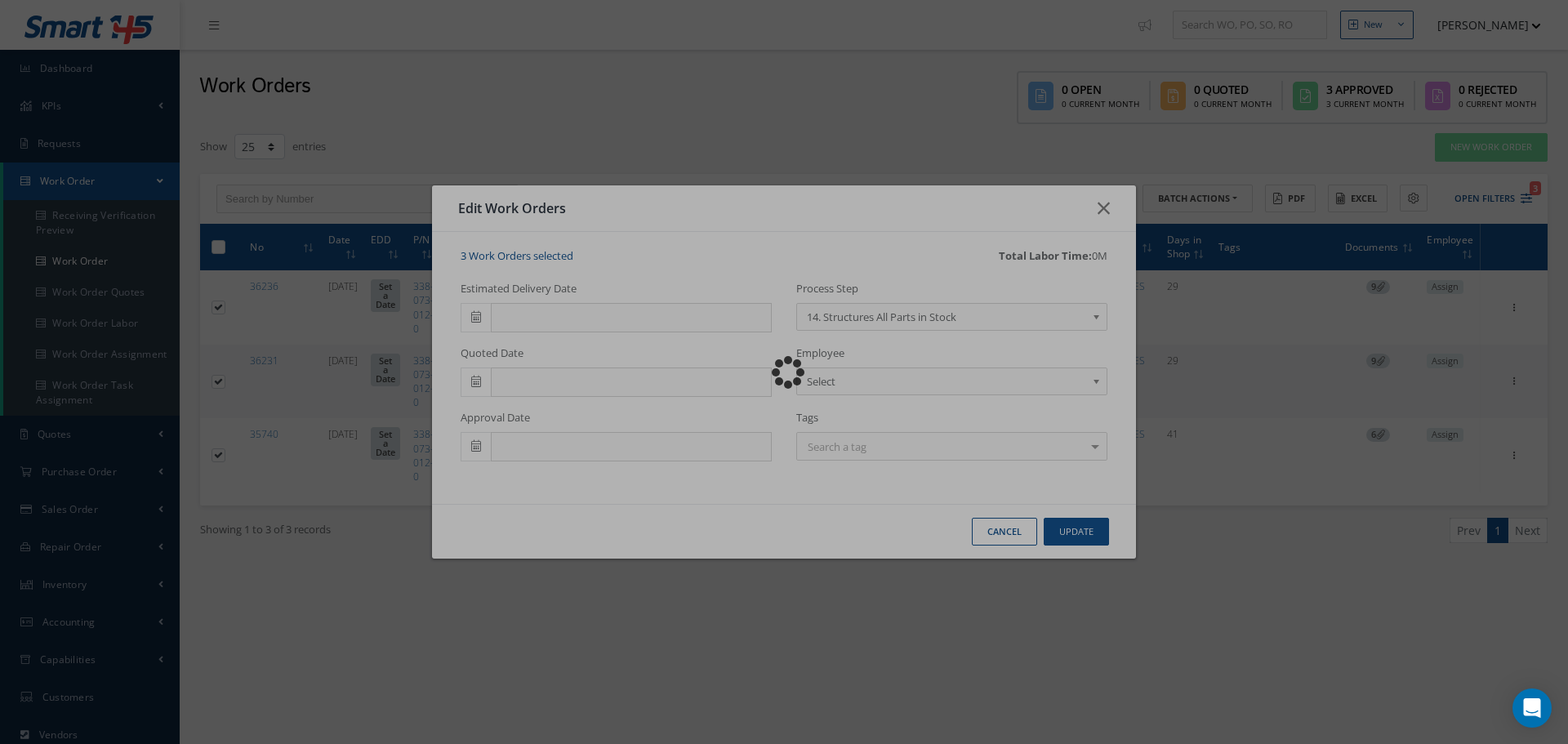
checkbox input "false"
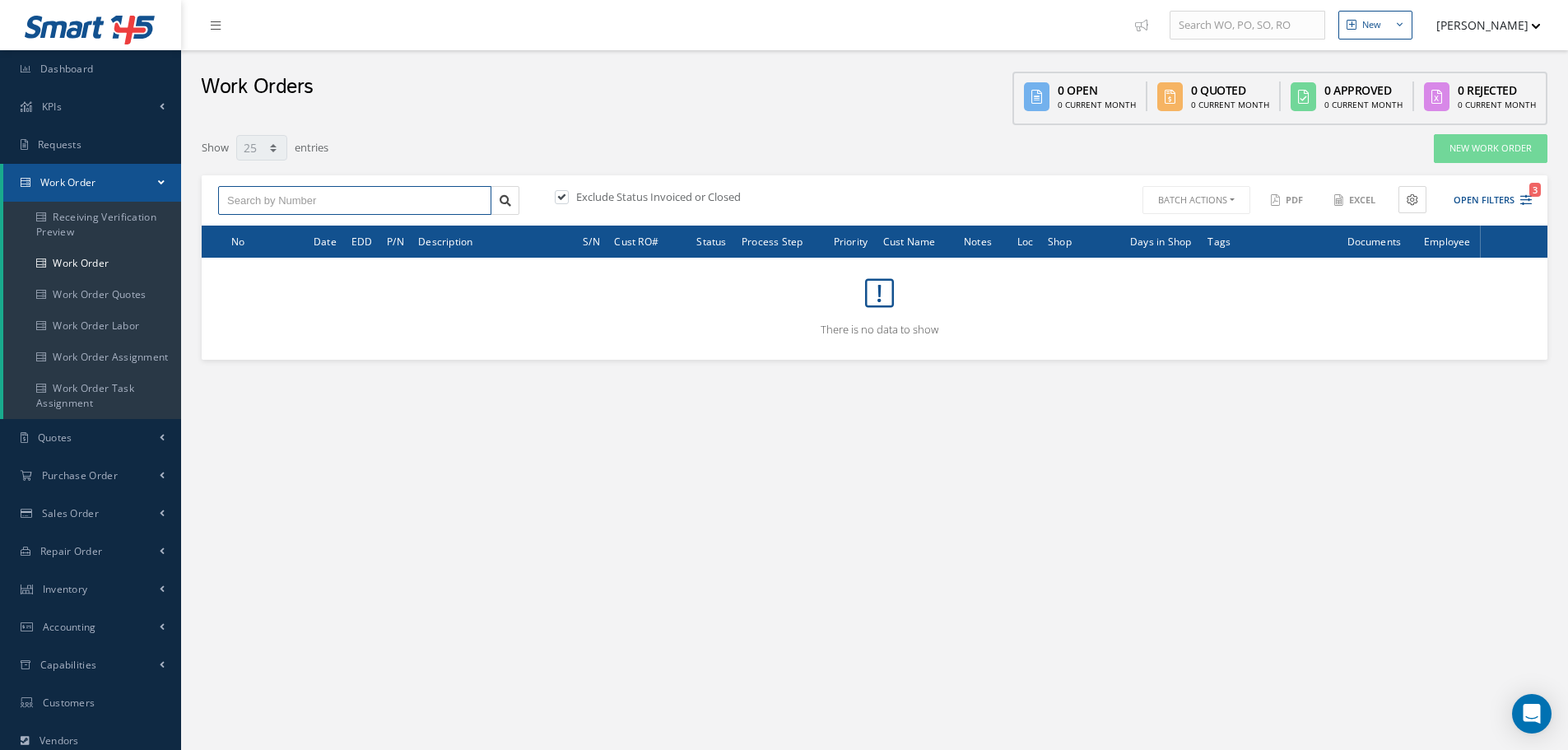
click at [390, 192] on input "text" at bounding box center [355, 200] width 274 height 30
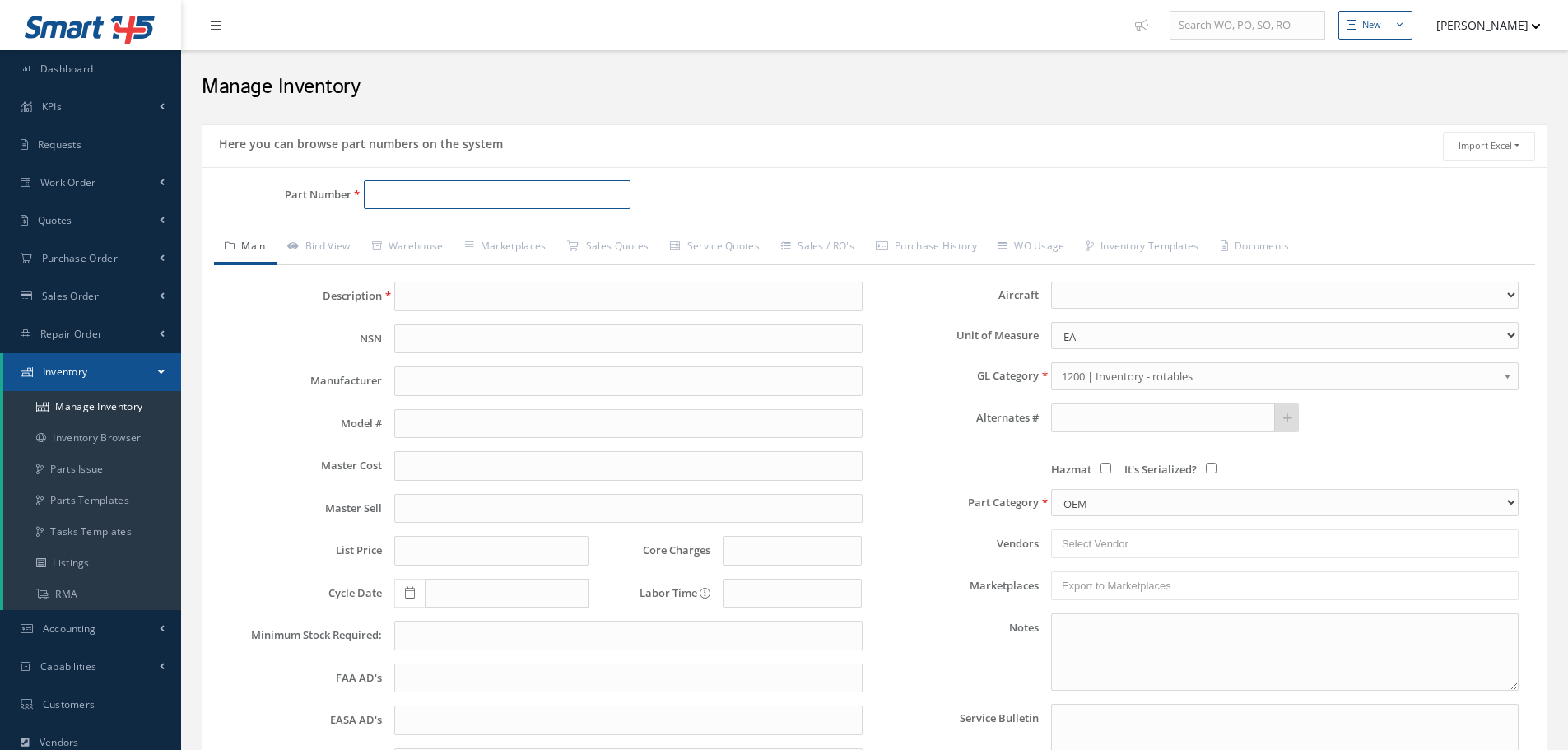
click at [424, 208] on input "Part Number" at bounding box center [497, 195] width 267 height 30
click at [485, 192] on input "EH51-2022-03-A1212S- 07418" at bounding box center [497, 195] width 267 height 30
click at [491, 193] on input "EH51-2022-03-A1212S - 07418" at bounding box center [497, 195] width 267 height 30
click at [547, 188] on input "EH51-2022-03-A1212S -07418" at bounding box center [497, 195] width 267 height 30
click at [485, 196] on input "EH51-2022-03-A1212S -07418" at bounding box center [497, 195] width 267 height 30
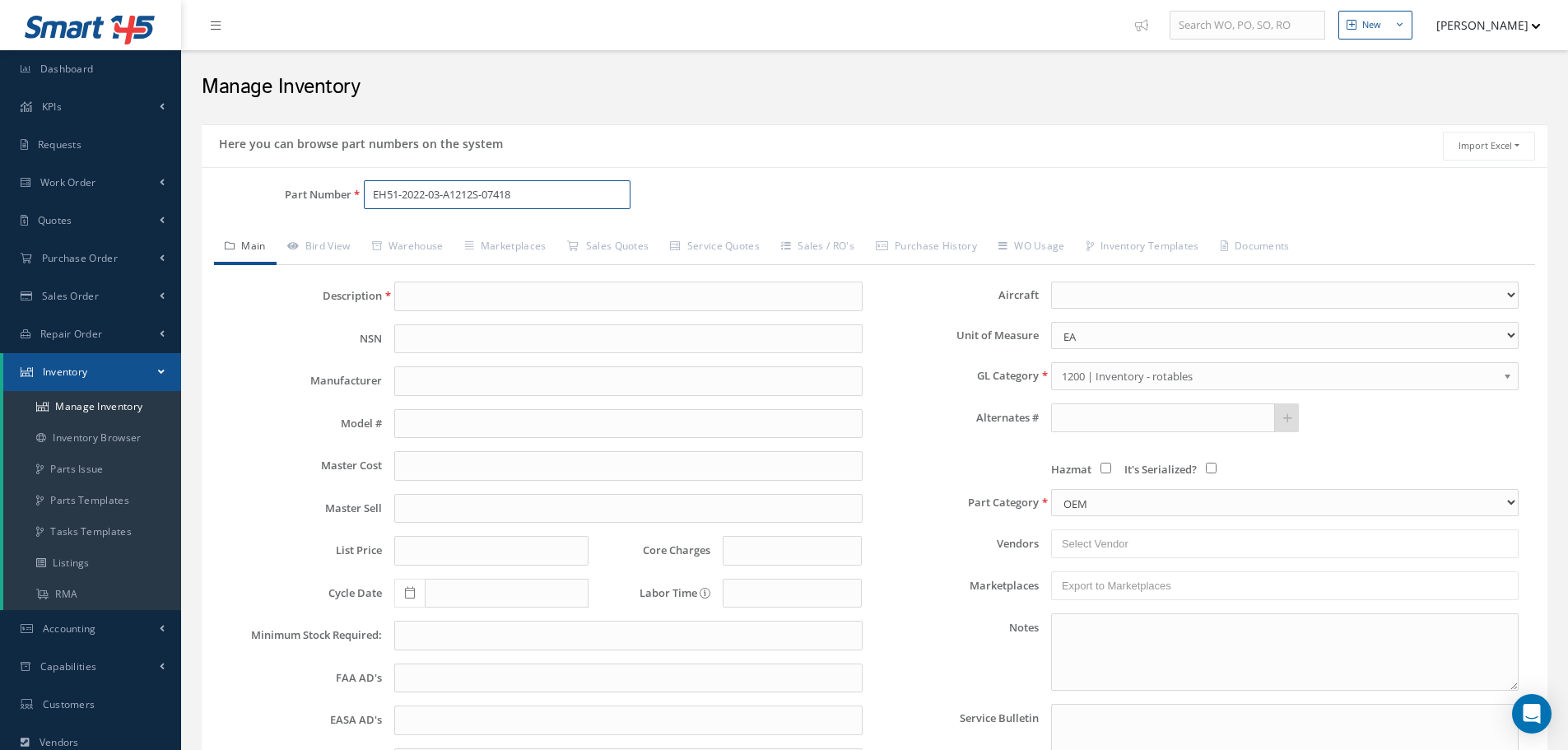
click at [542, 195] on input "EH51-2022-03-A1212S-07418" at bounding box center [497, 195] width 267 height 30
click at [482, 197] on input "EH51-2022-03-A1212S-07418" at bounding box center [497, 195] width 267 height 30
click at [487, 193] on input "EH51-2022-03-A1212S -07418" at bounding box center [497, 195] width 267 height 30
click at [545, 203] on input "EH51-2022-03-A1212S -07418" at bounding box center [497, 195] width 267 height 30
click at [484, 196] on input "EH51-2022-03-A1212S -07418-03A1001R1206P" at bounding box center [497, 195] width 267 height 30
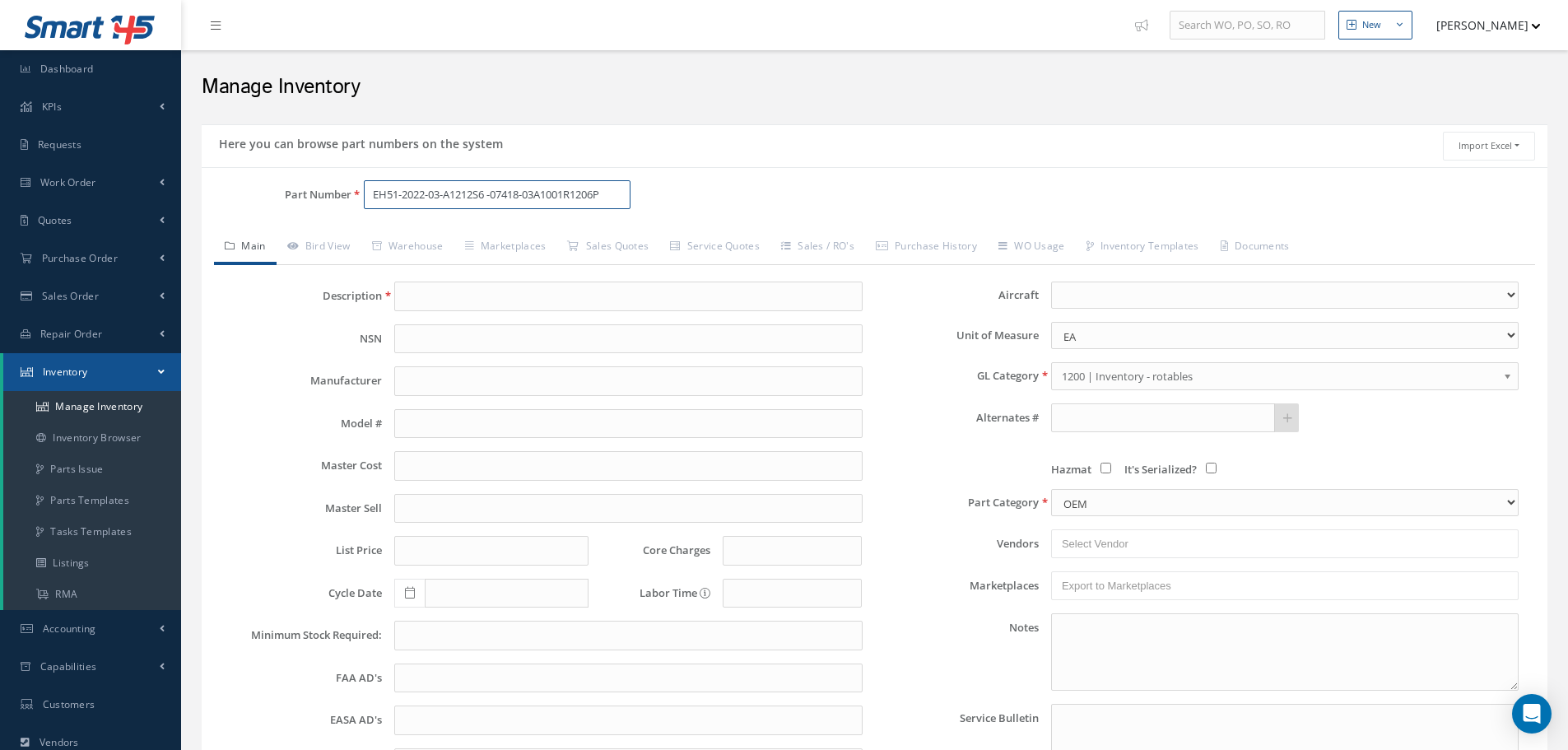
type input "EH51-2022-03-A1212S6 -07418-03A1001R1206P"
click at [426, 293] on input "text" at bounding box center [628, 296] width 468 height 30
type input "CONNECTOR & BACKSHELL"
click at [1507, 378] on b at bounding box center [1510, 380] width 14 height 26
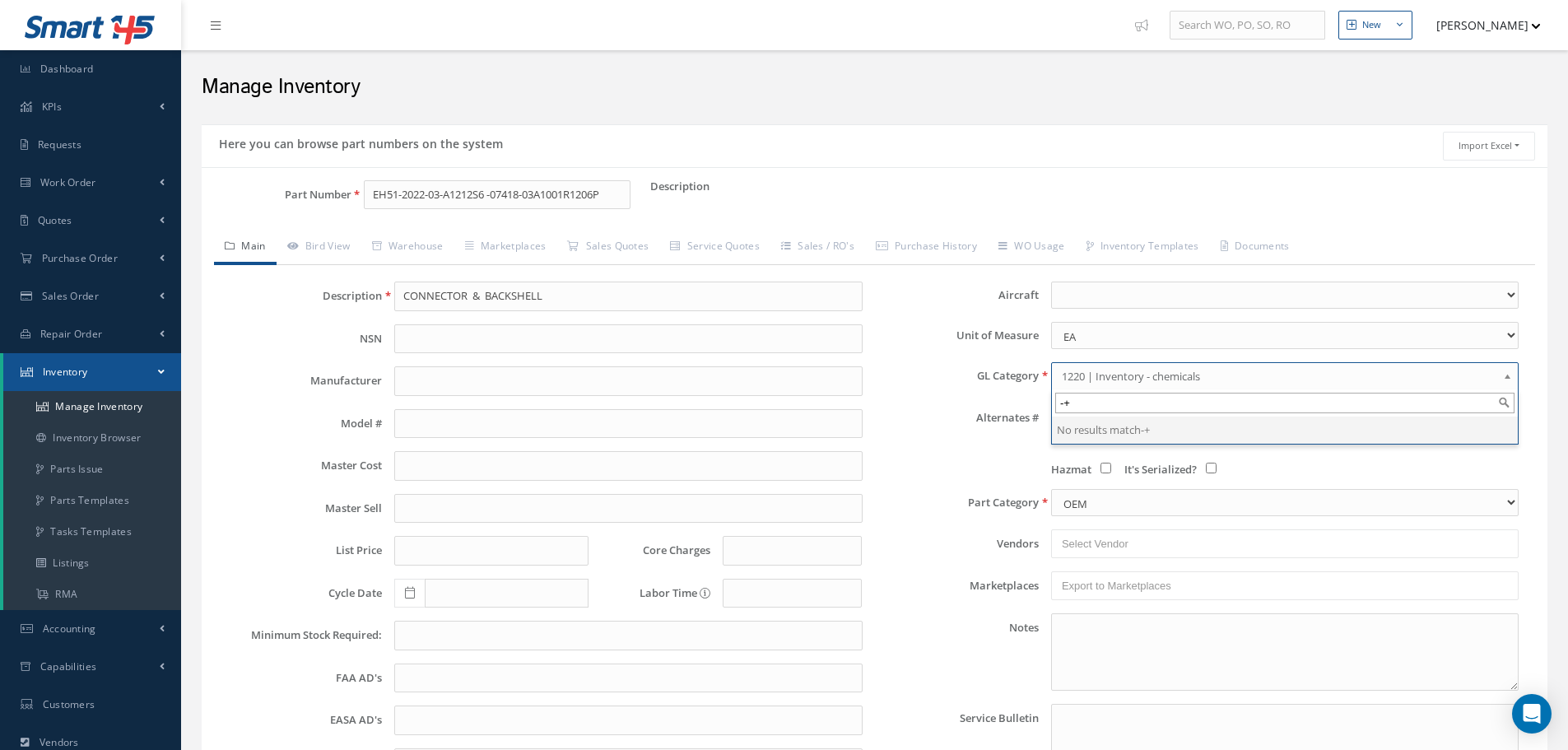
type input "-"
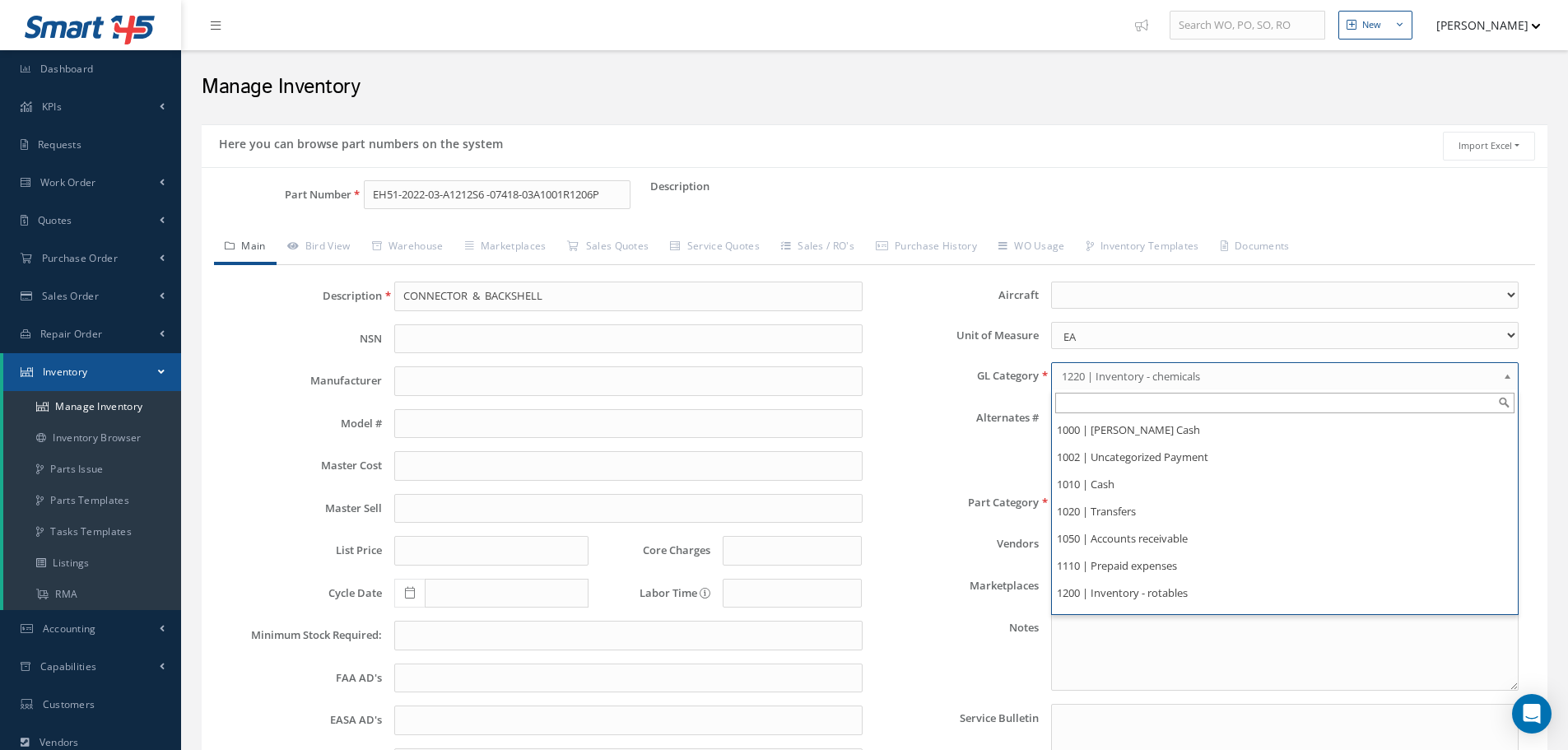
scroll to position [74, 0]
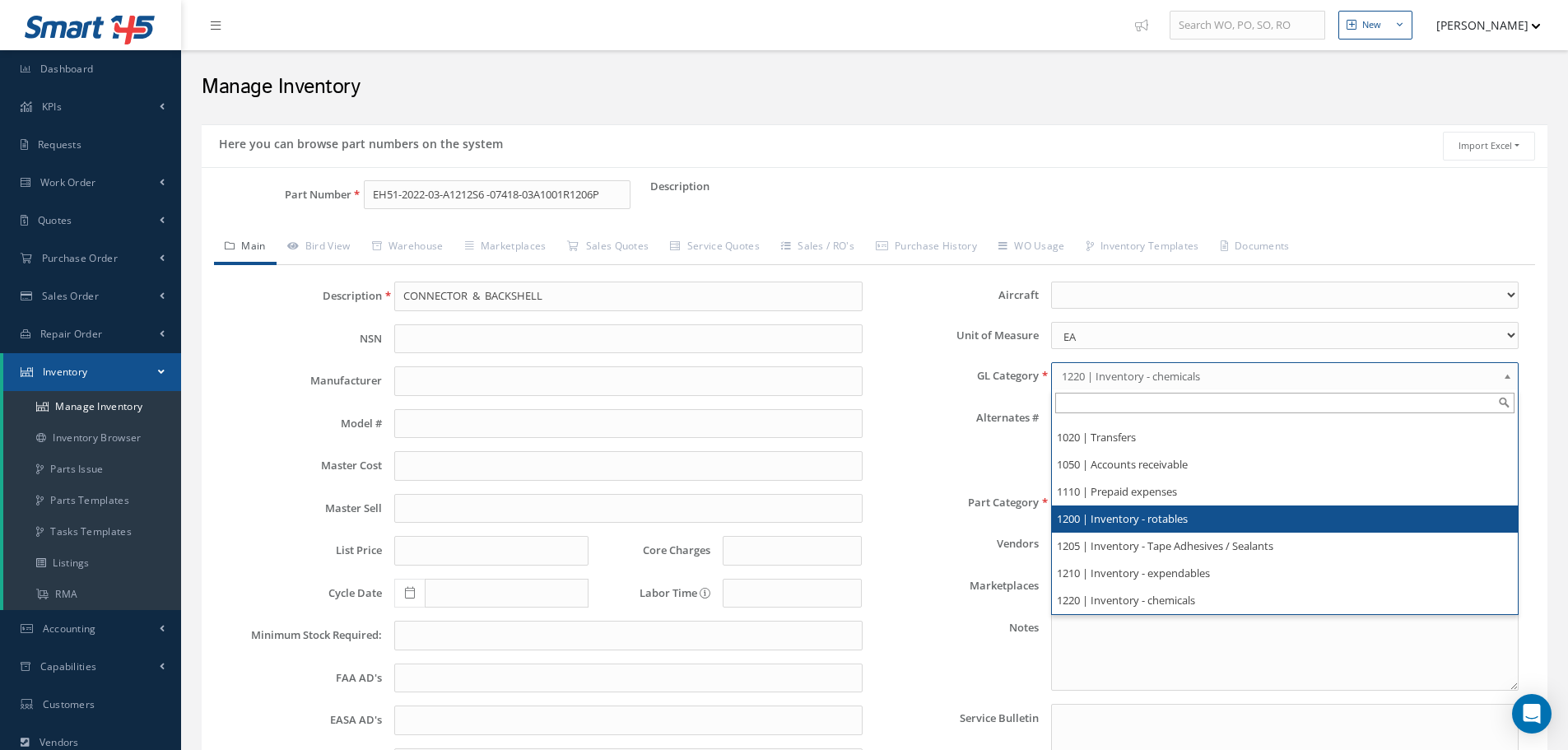
click at [1171, 522] on li "1200 | Inventory - rotables" at bounding box center [1284, 519] width 466 height 27
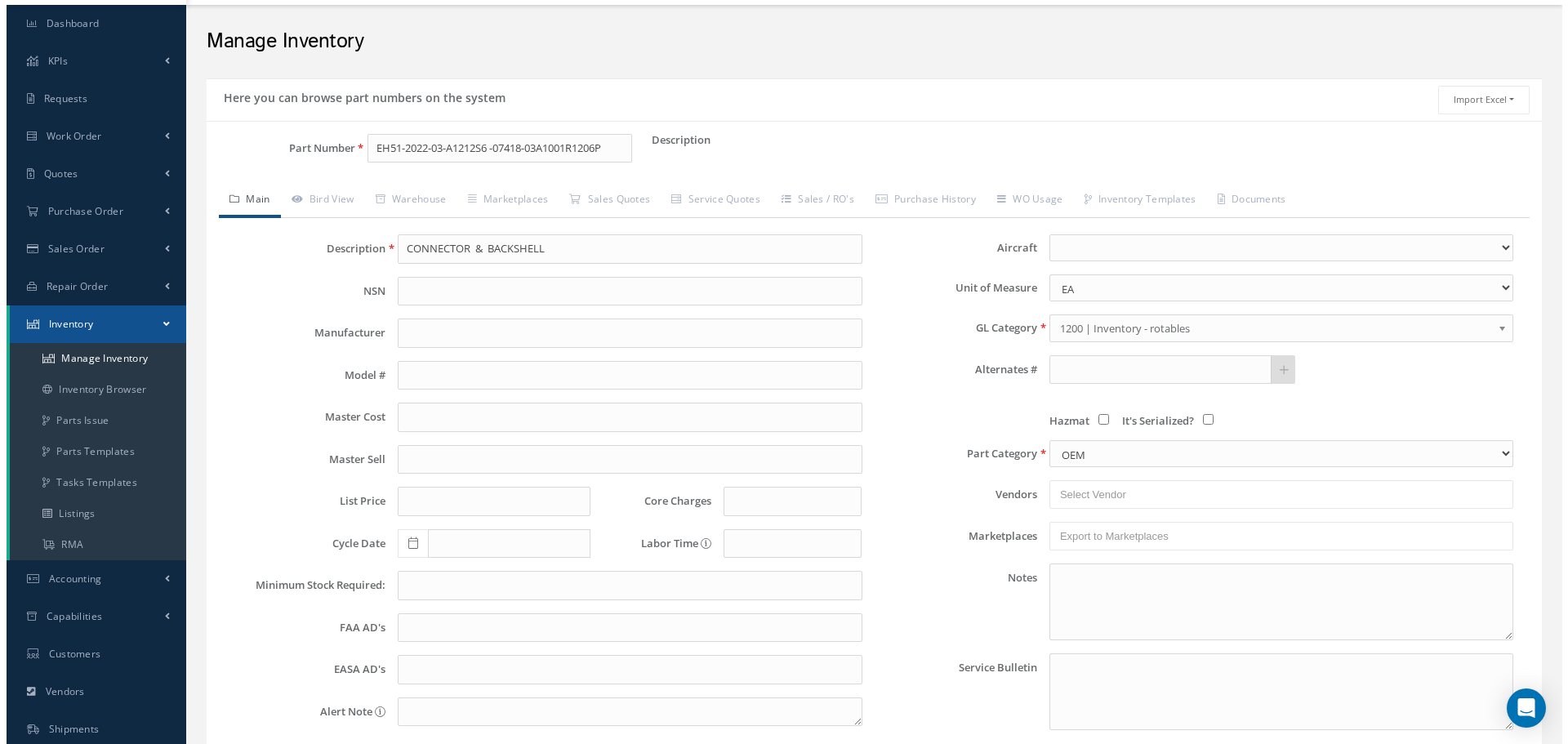
scroll to position [163, 0]
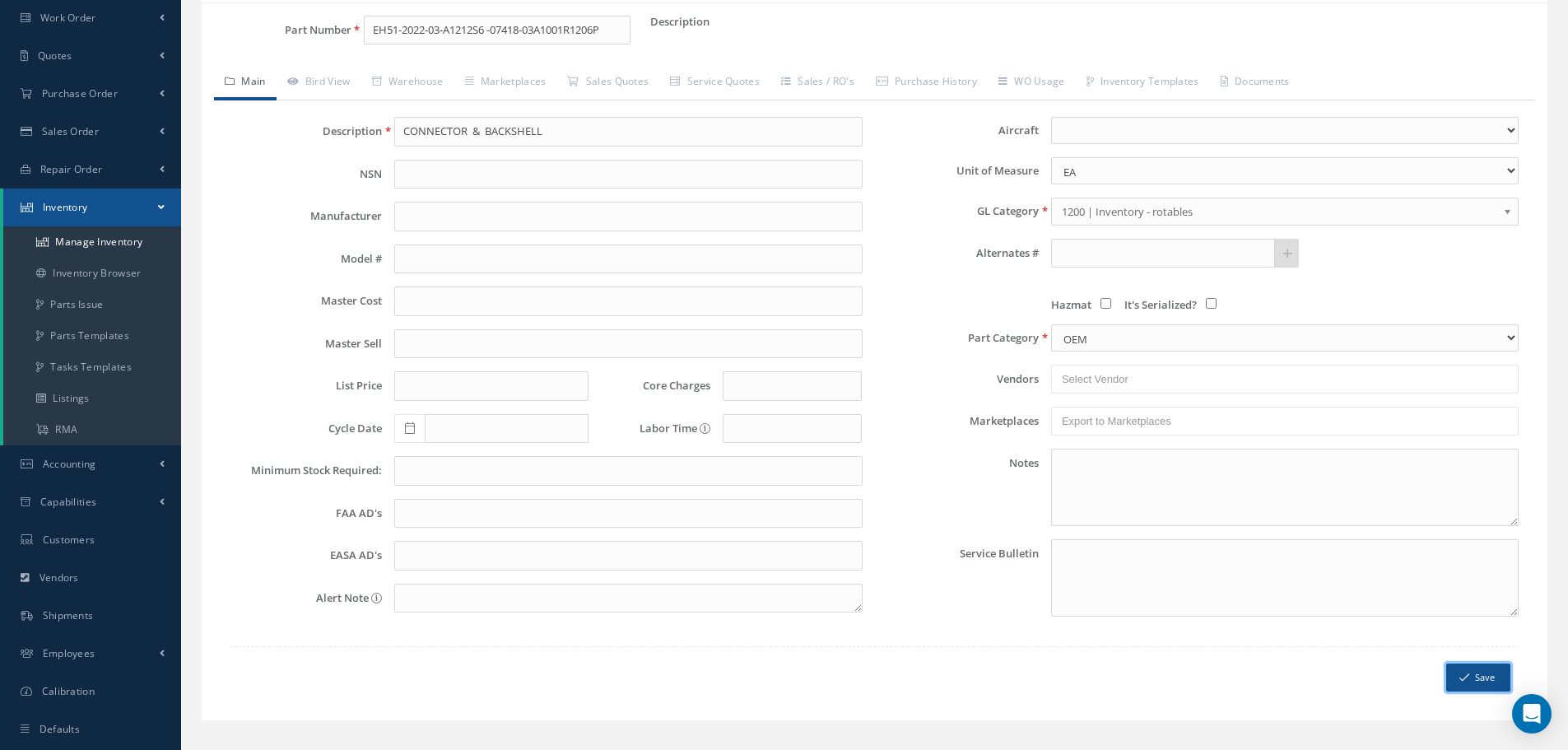
click at [1473, 670] on button "Save" at bounding box center [1478, 678] width 64 height 29
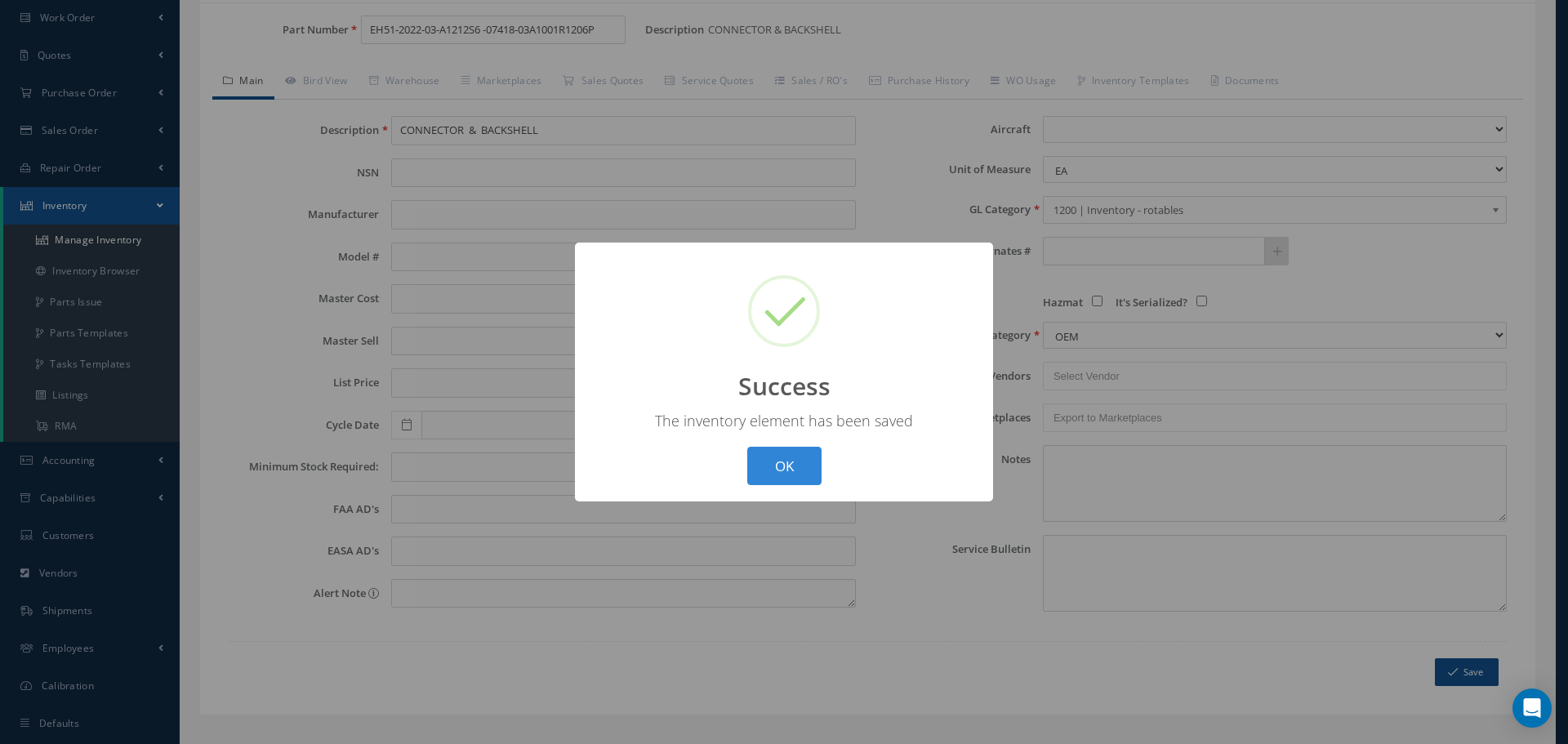
scroll to position [0, 0]
click at [777, 472] on button "OK" at bounding box center [785, 465] width 74 height 38
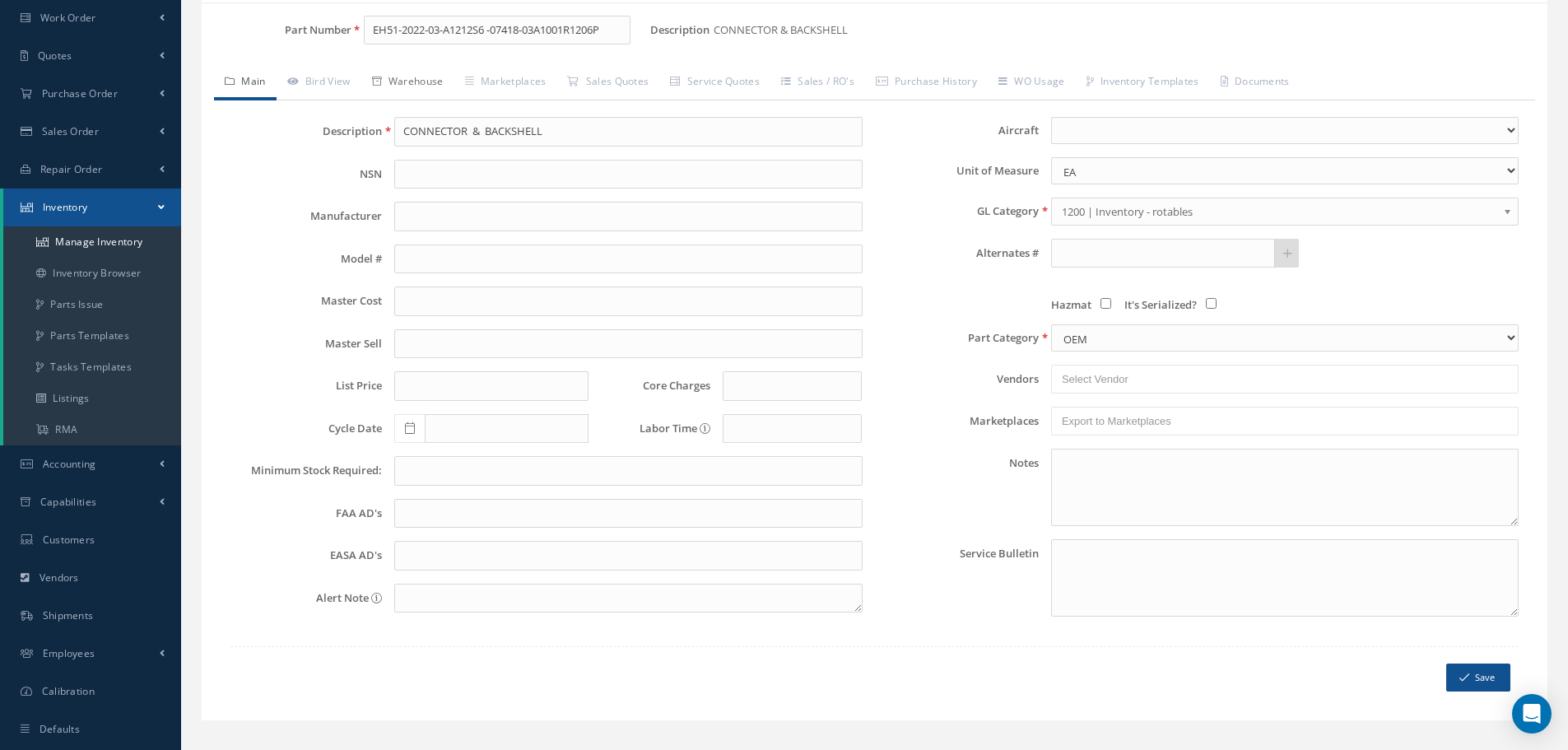
click at [436, 89] on link "Warehouse" at bounding box center [407, 83] width 93 height 35
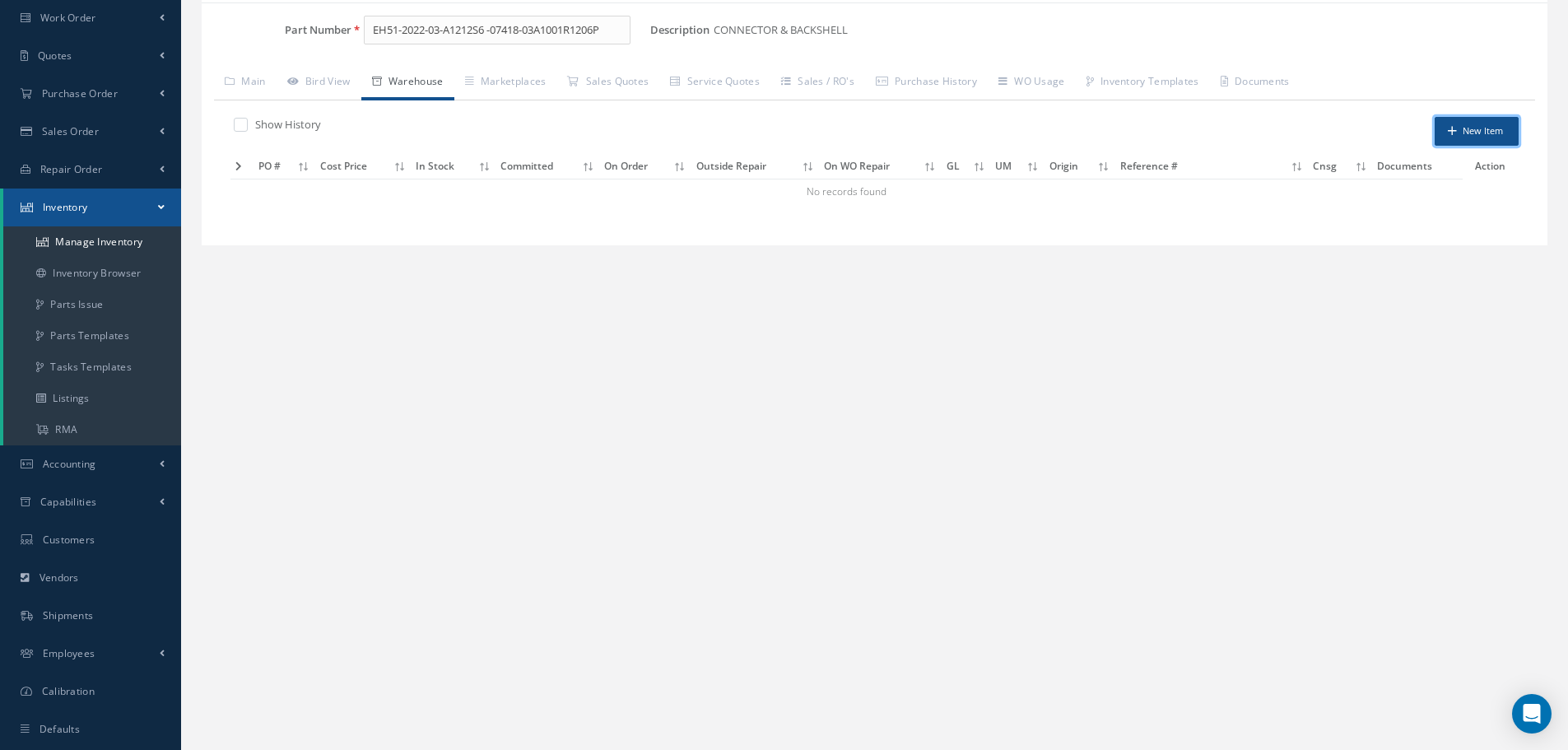
click at [1491, 128] on button "New Item" at bounding box center [1476, 131] width 84 height 29
type input "[DATE]"
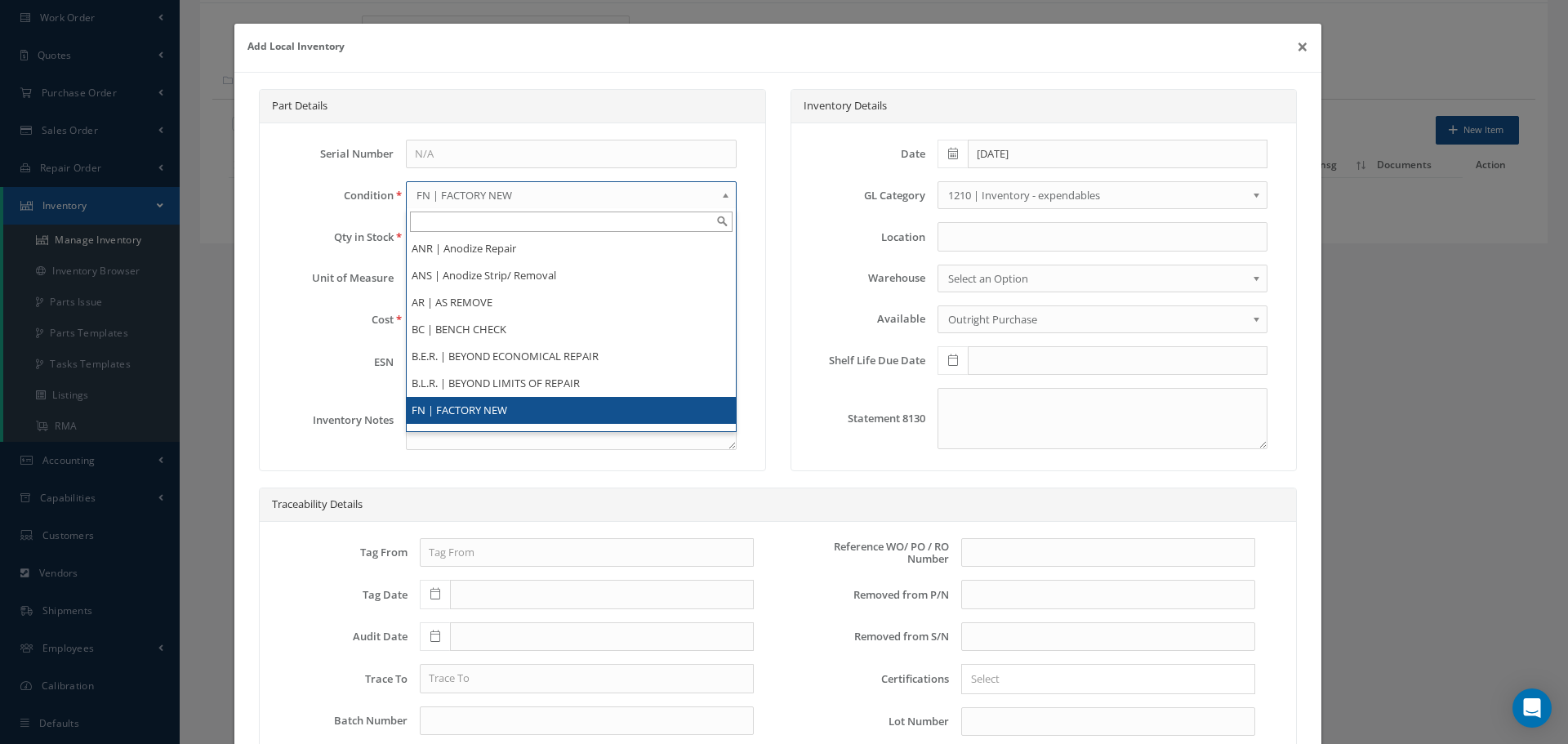
click at [721, 198] on b at bounding box center [728, 199] width 14 height 26
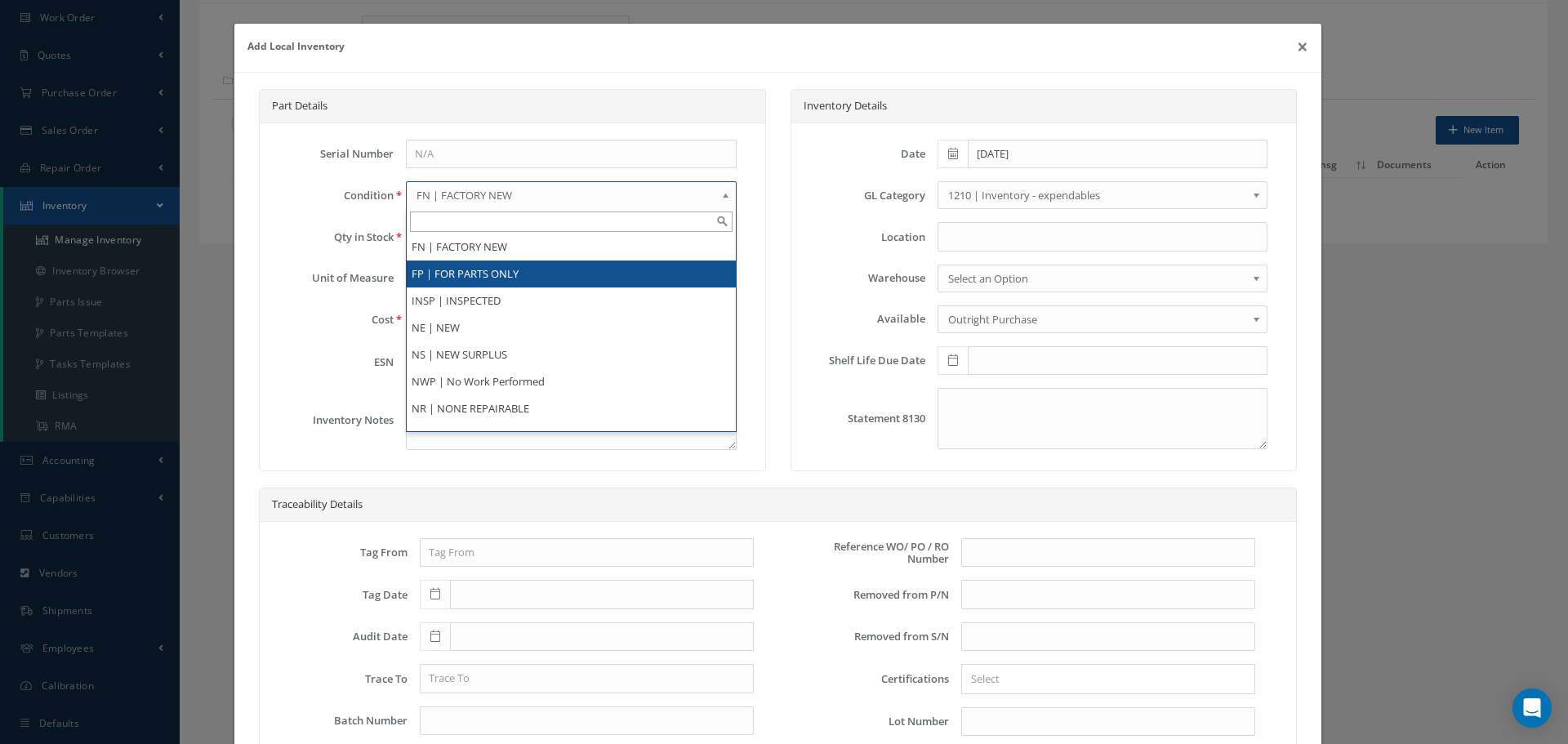
scroll to position [316, 0]
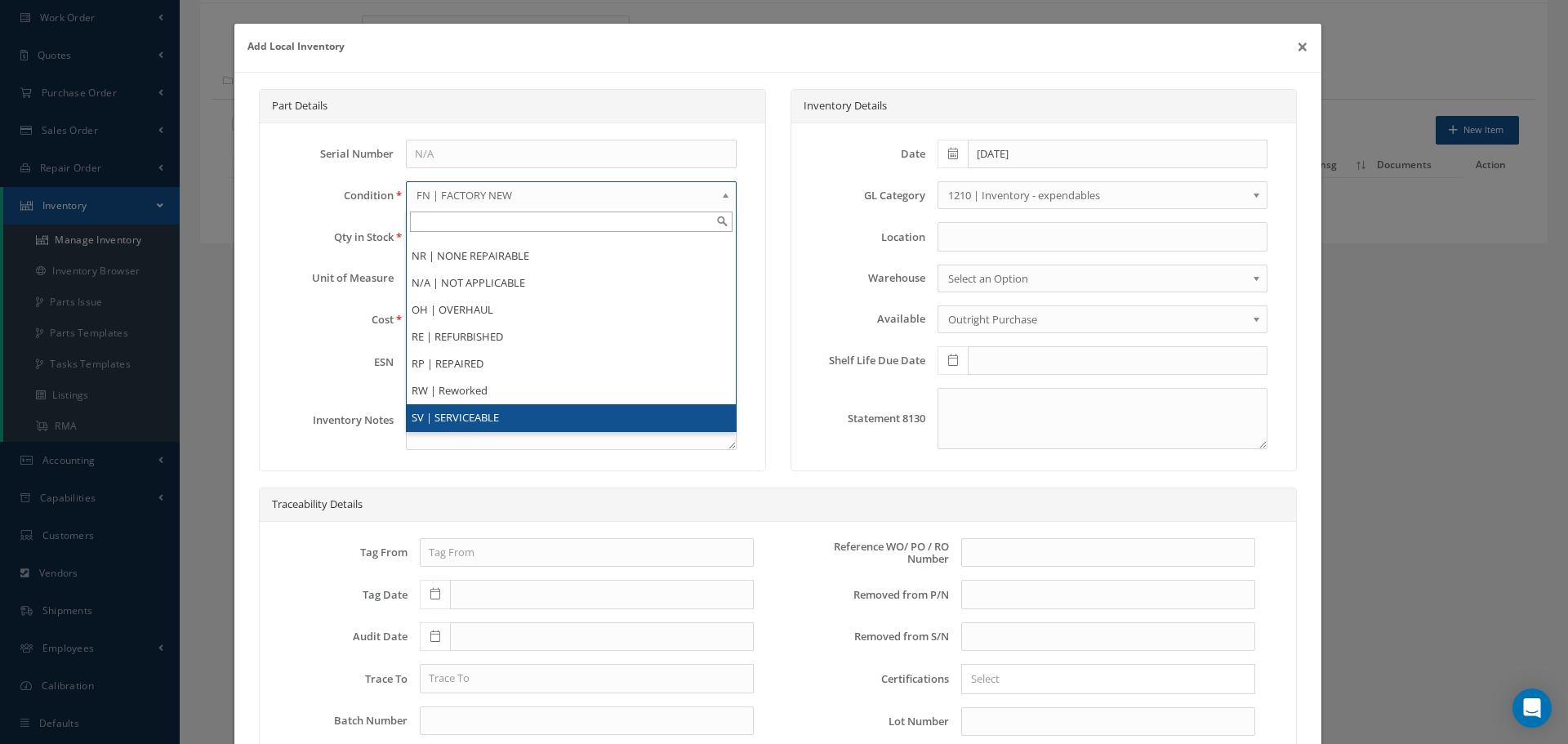
click at [507, 413] on li "SV | SERVICEABLE" at bounding box center [571, 418] width 328 height 27
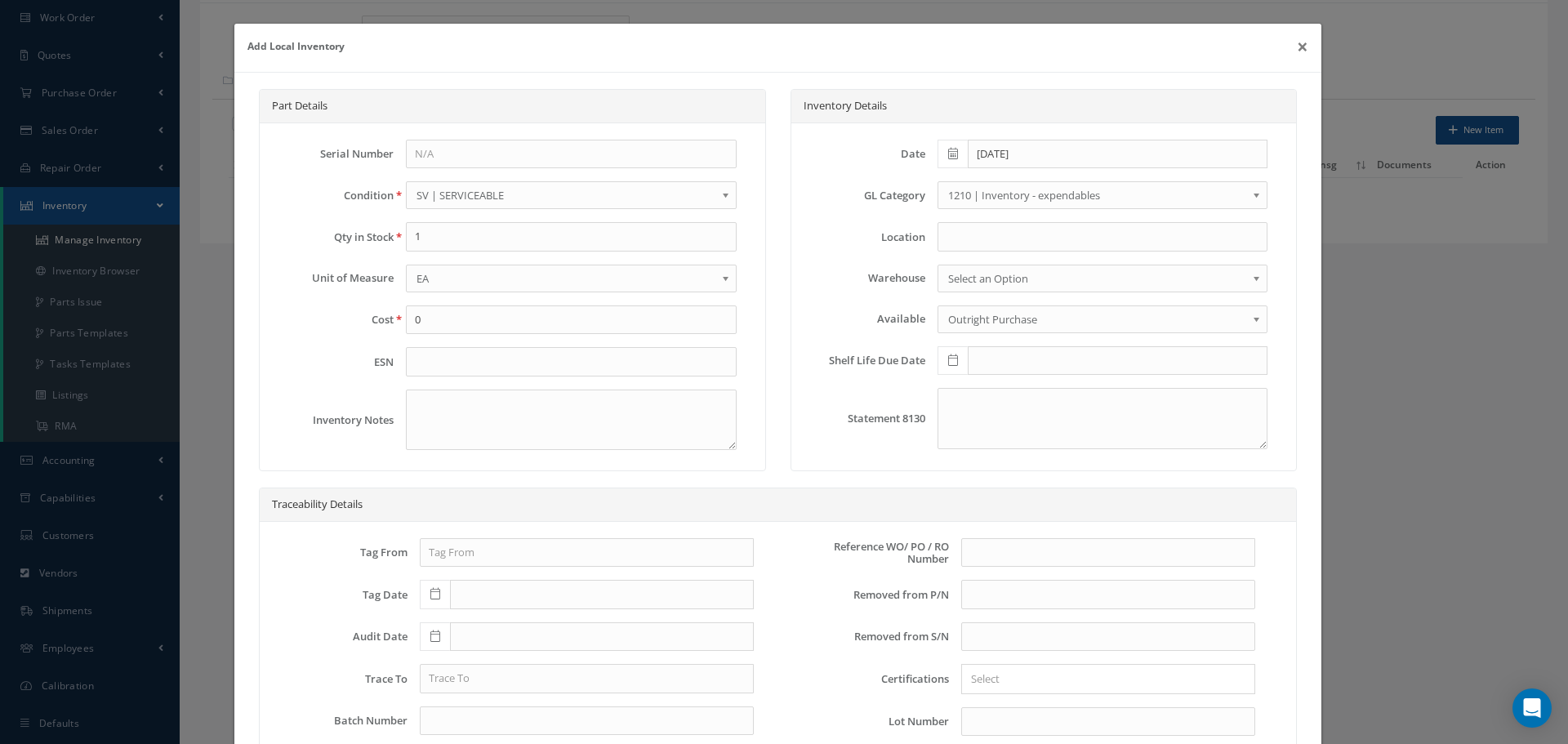
click at [721, 190] on b at bounding box center [728, 199] width 14 height 26
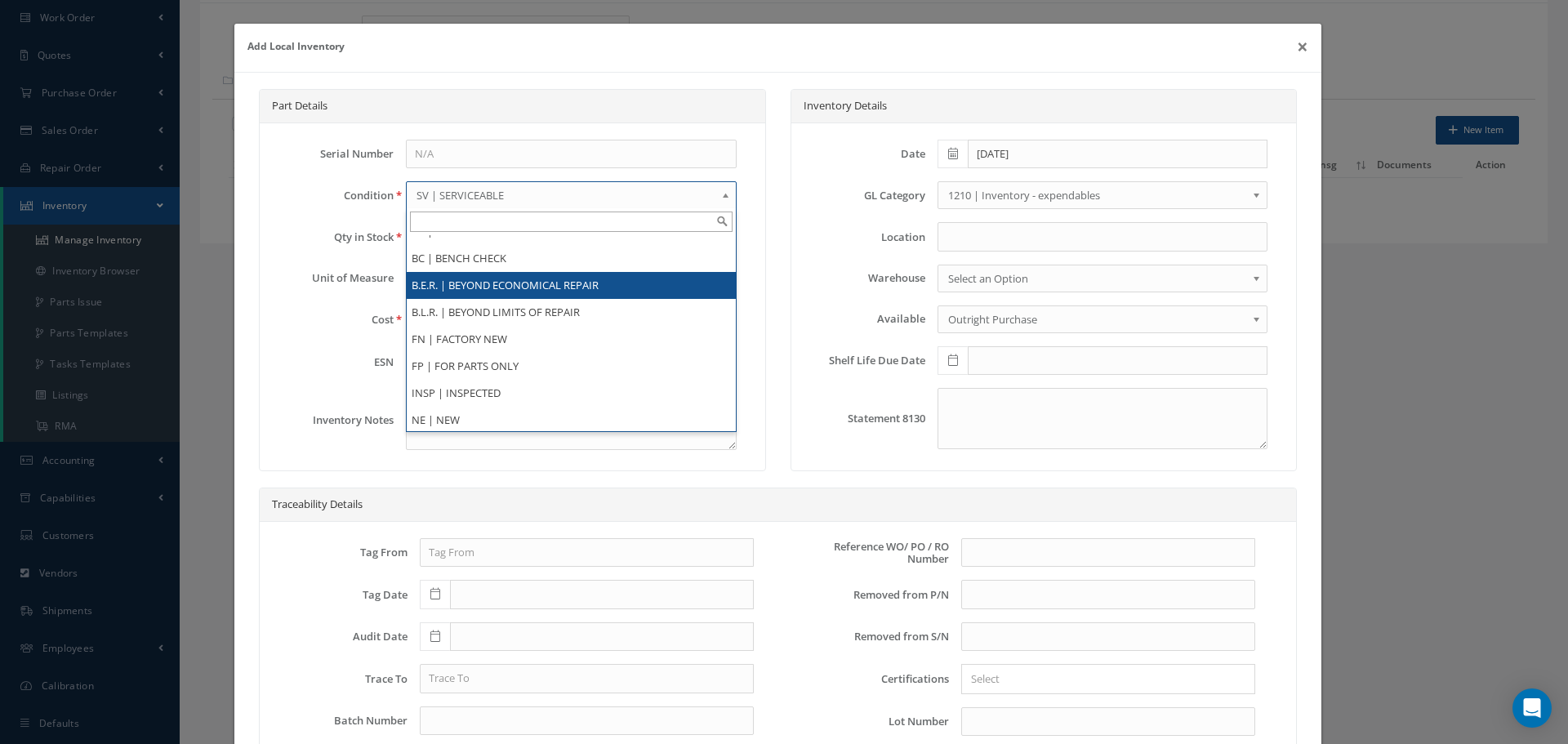
scroll to position [234, 0]
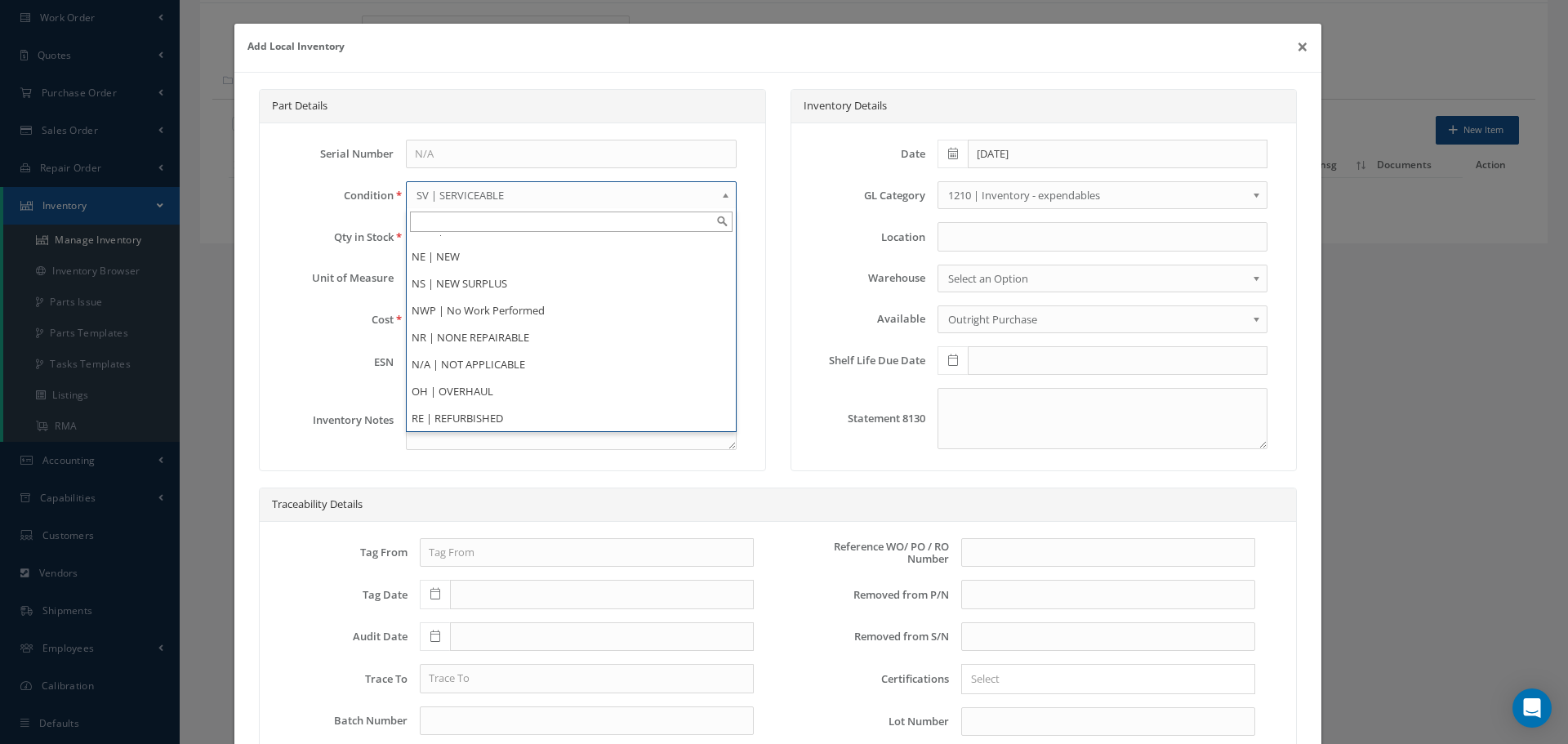
click at [778, 50] on div "Add Local Inventory ×" at bounding box center [778, 48] width 1088 height 49
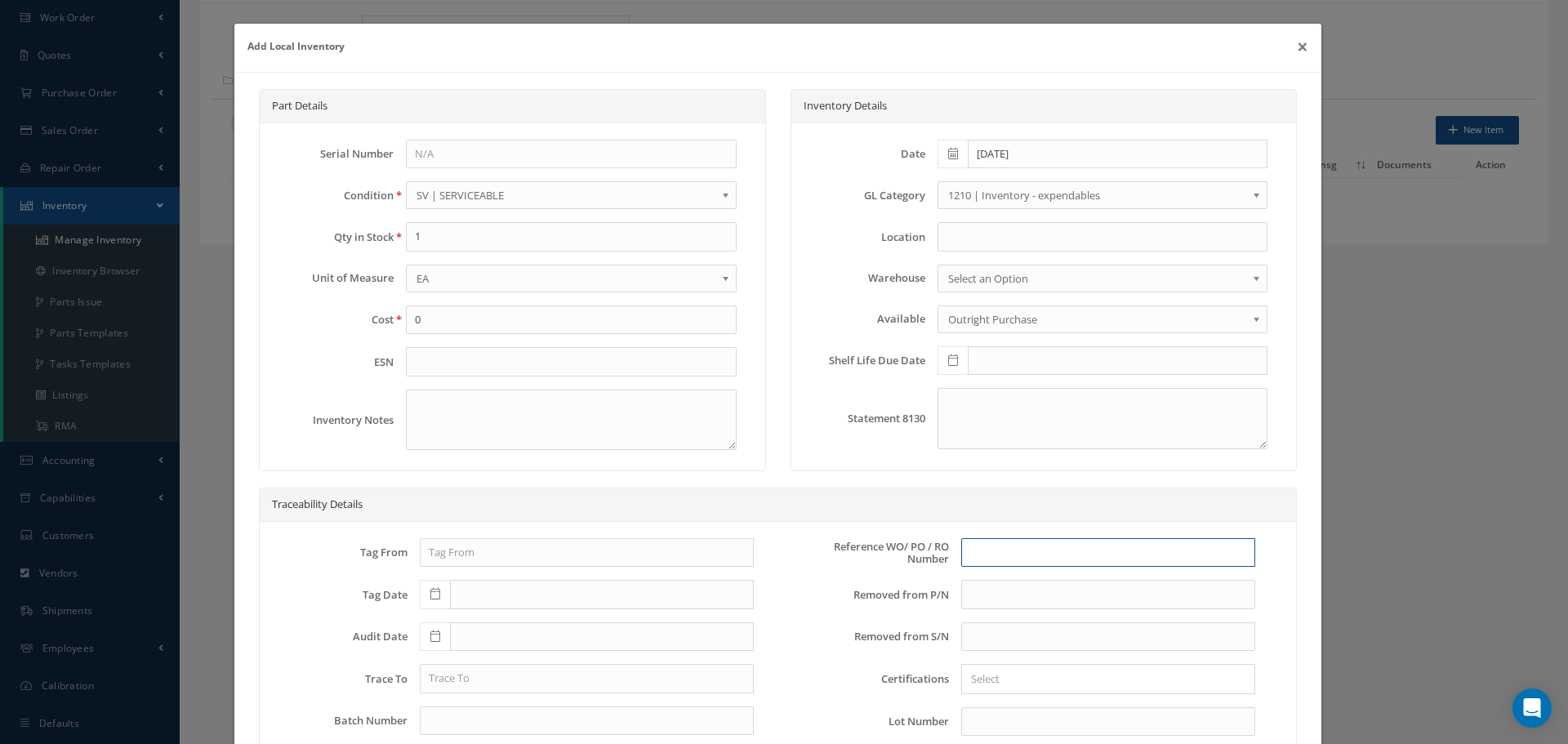
click at [976, 558] on input "text" at bounding box center [1109, 552] width 294 height 30
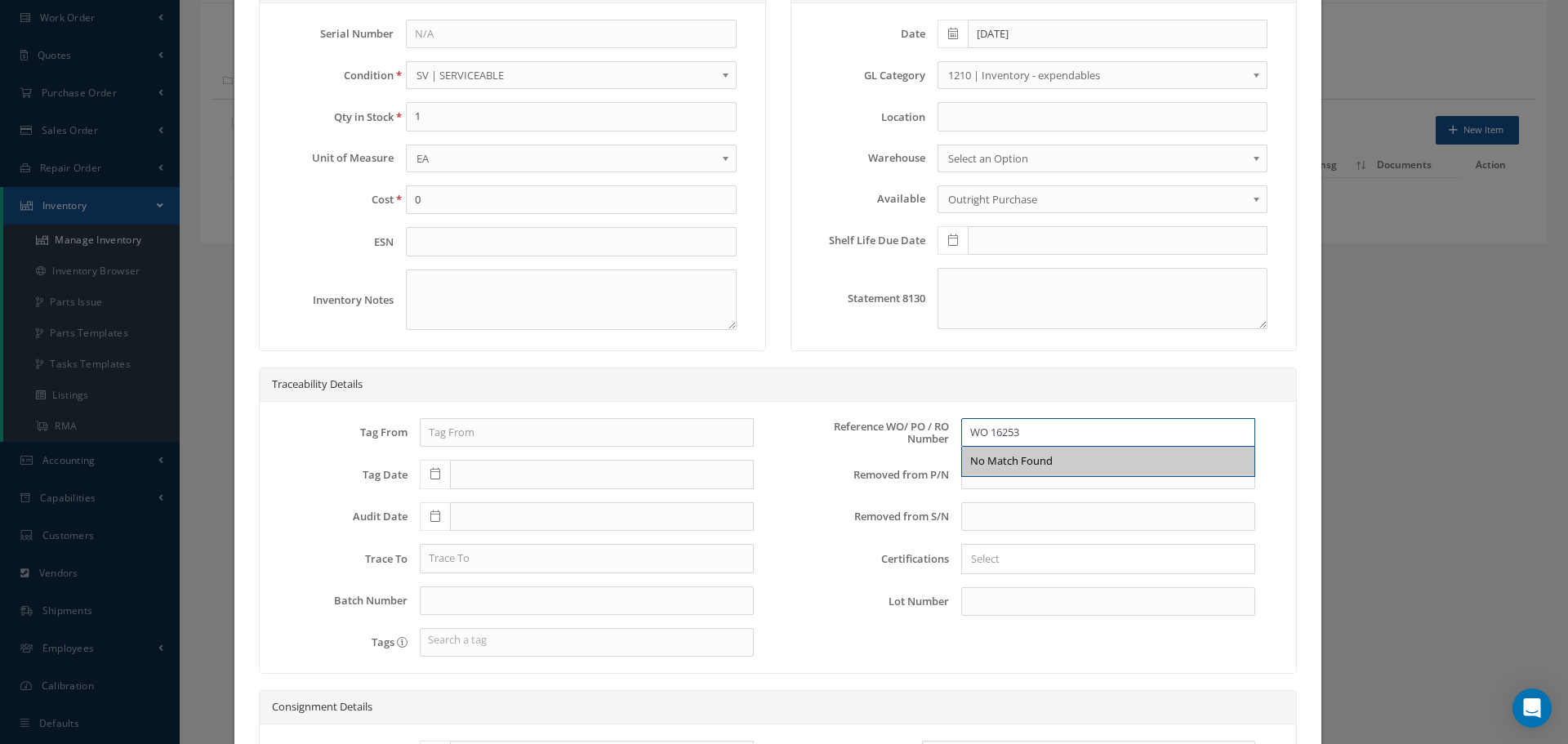
scroll to position [326, 0]
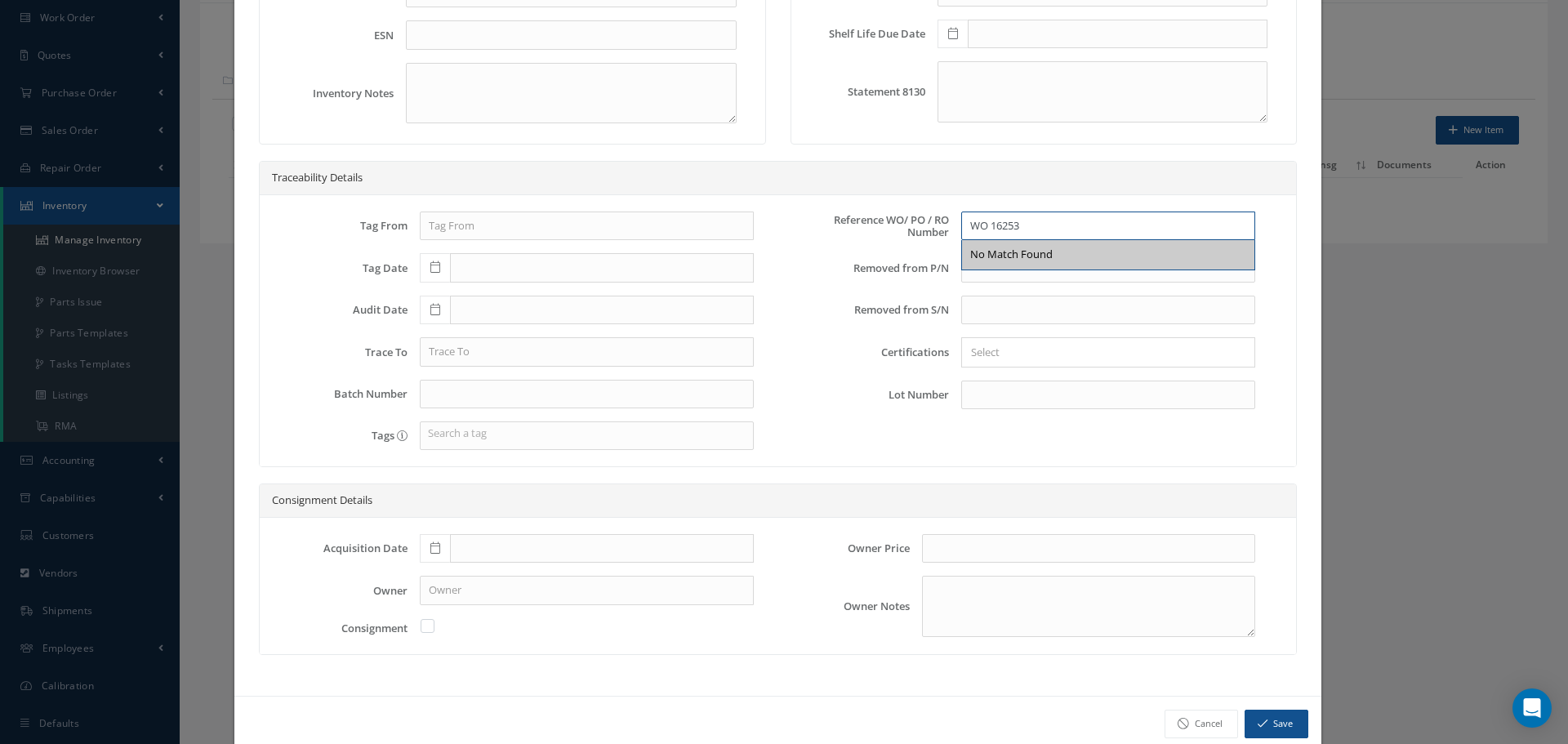
type input "WO 16253"
click at [1269, 722] on button "Save" at bounding box center [1276, 724] width 63 height 29
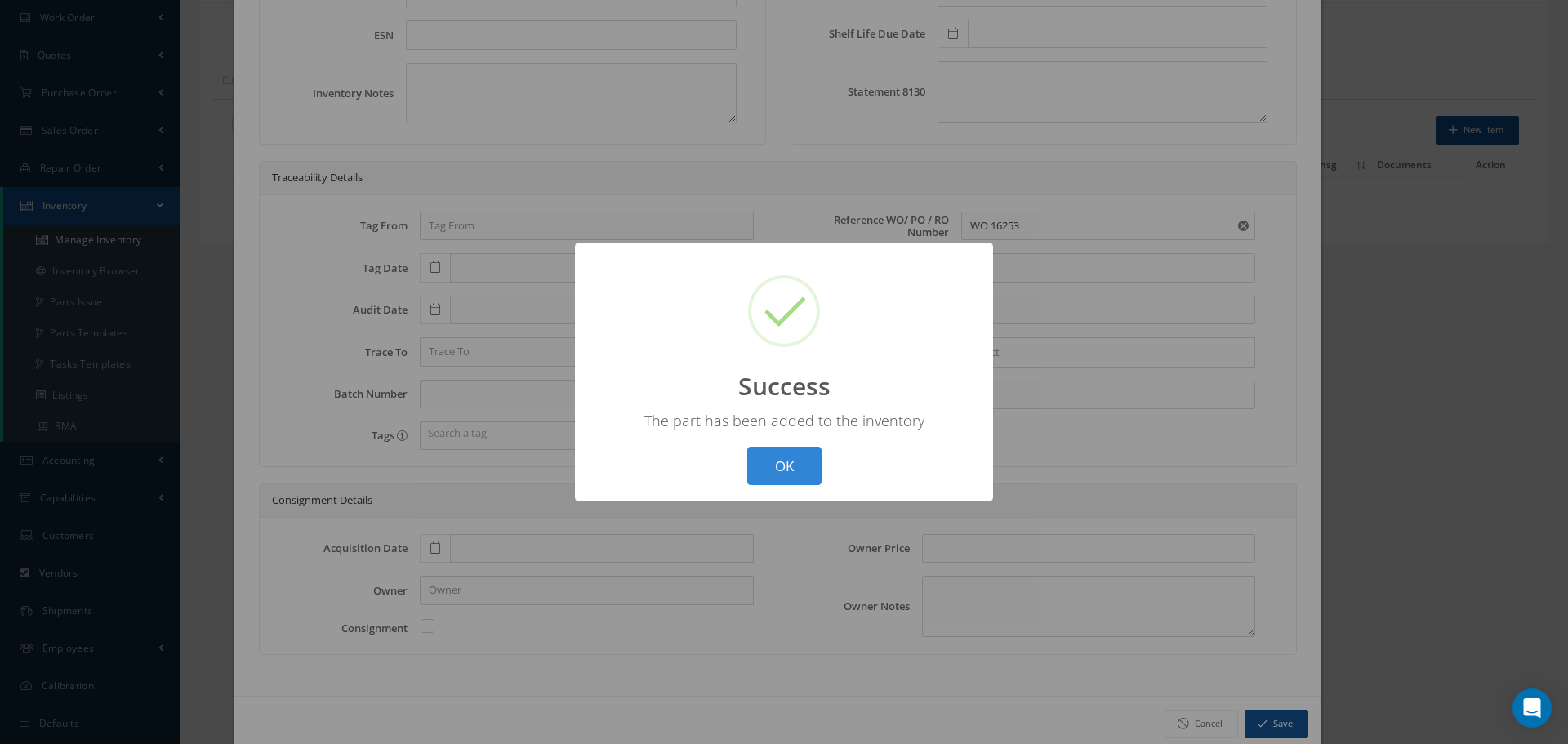
click at [796, 480] on button "OK" at bounding box center [785, 465] width 74 height 38
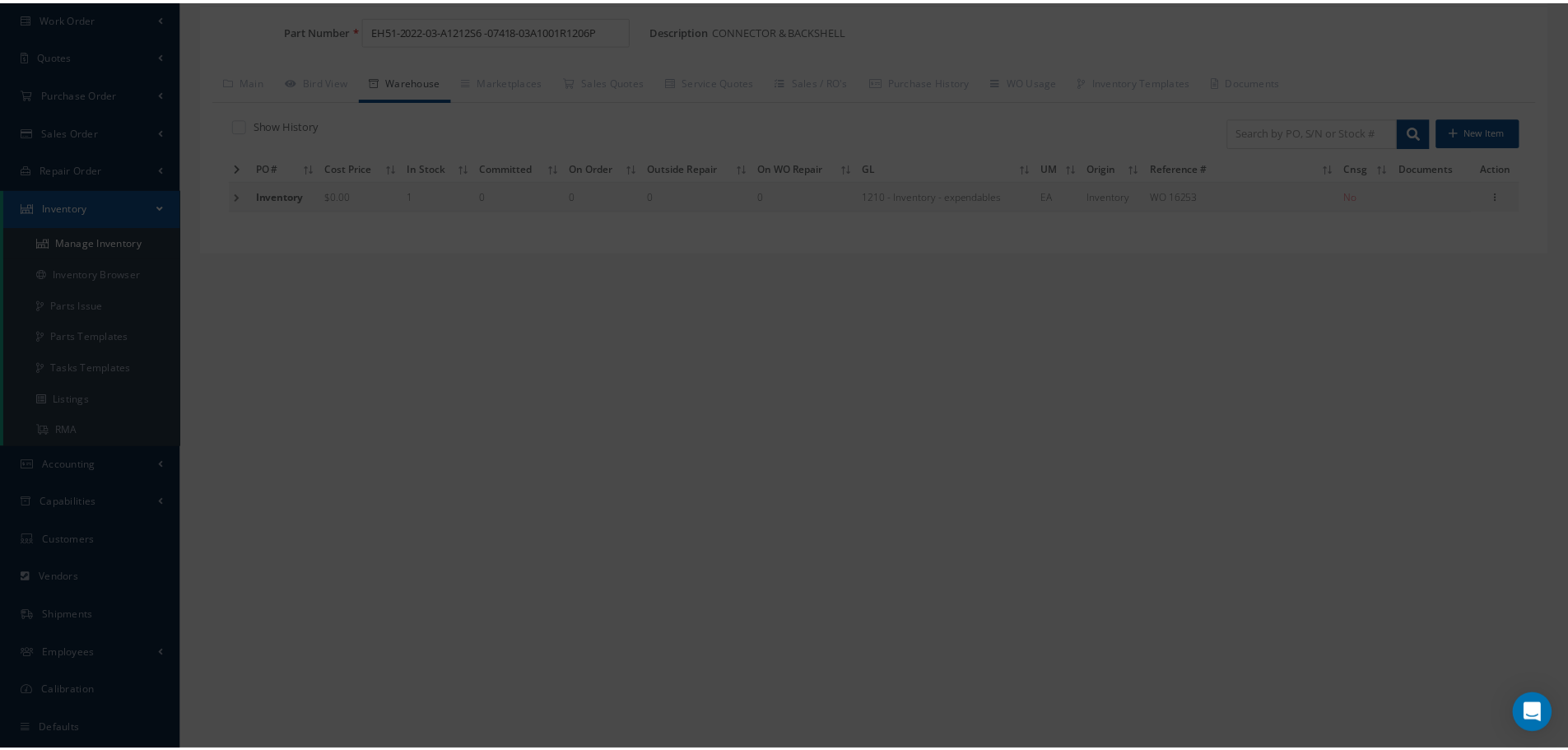
scroll to position [0, 0]
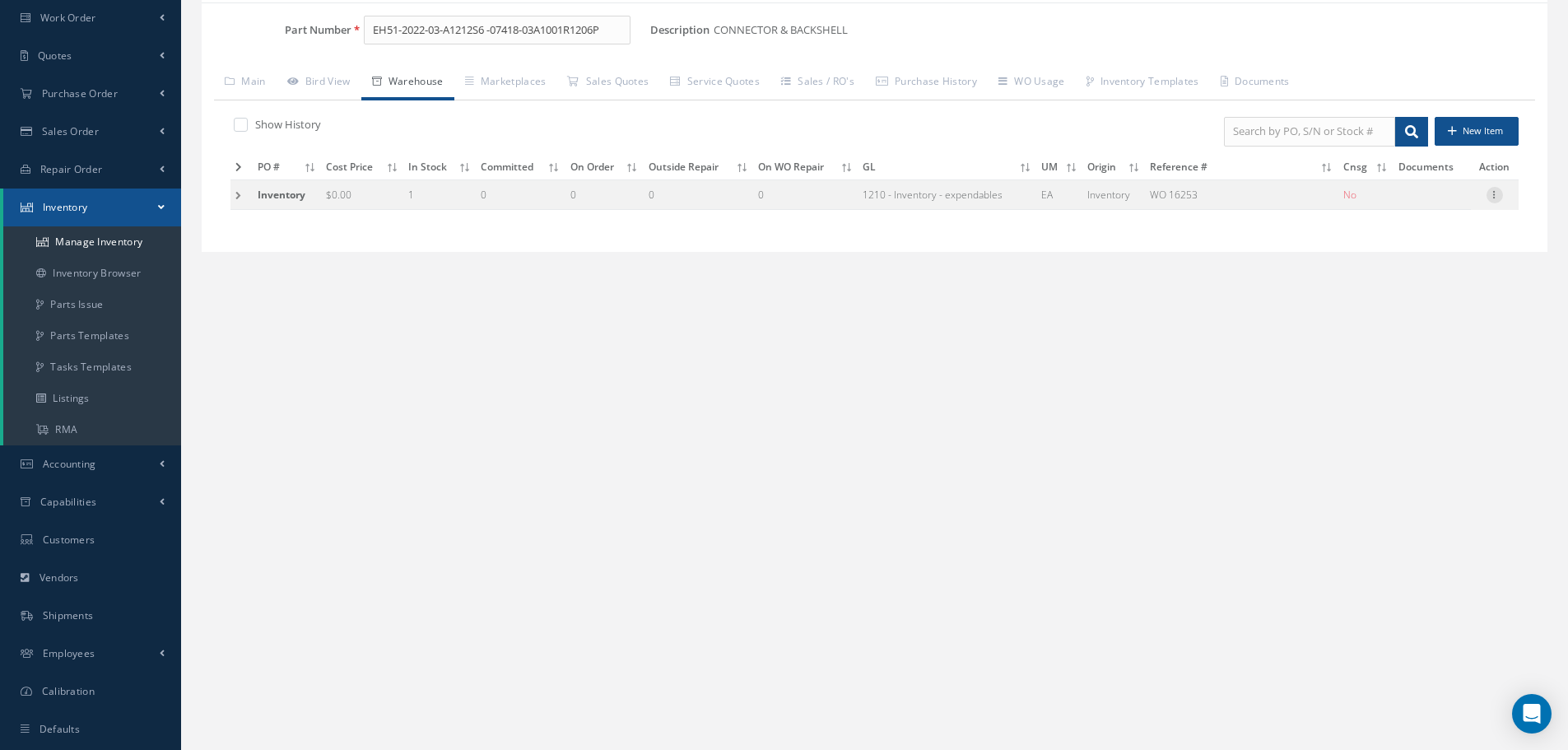
click at [1497, 196] on icon at bounding box center [1494, 193] width 16 height 13
click at [1421, 205] on link "Edit" at bounding box center [1419, 205] width 130 height 21
type input "0.00"
type input "[DATE]"
type input "WO 16253"
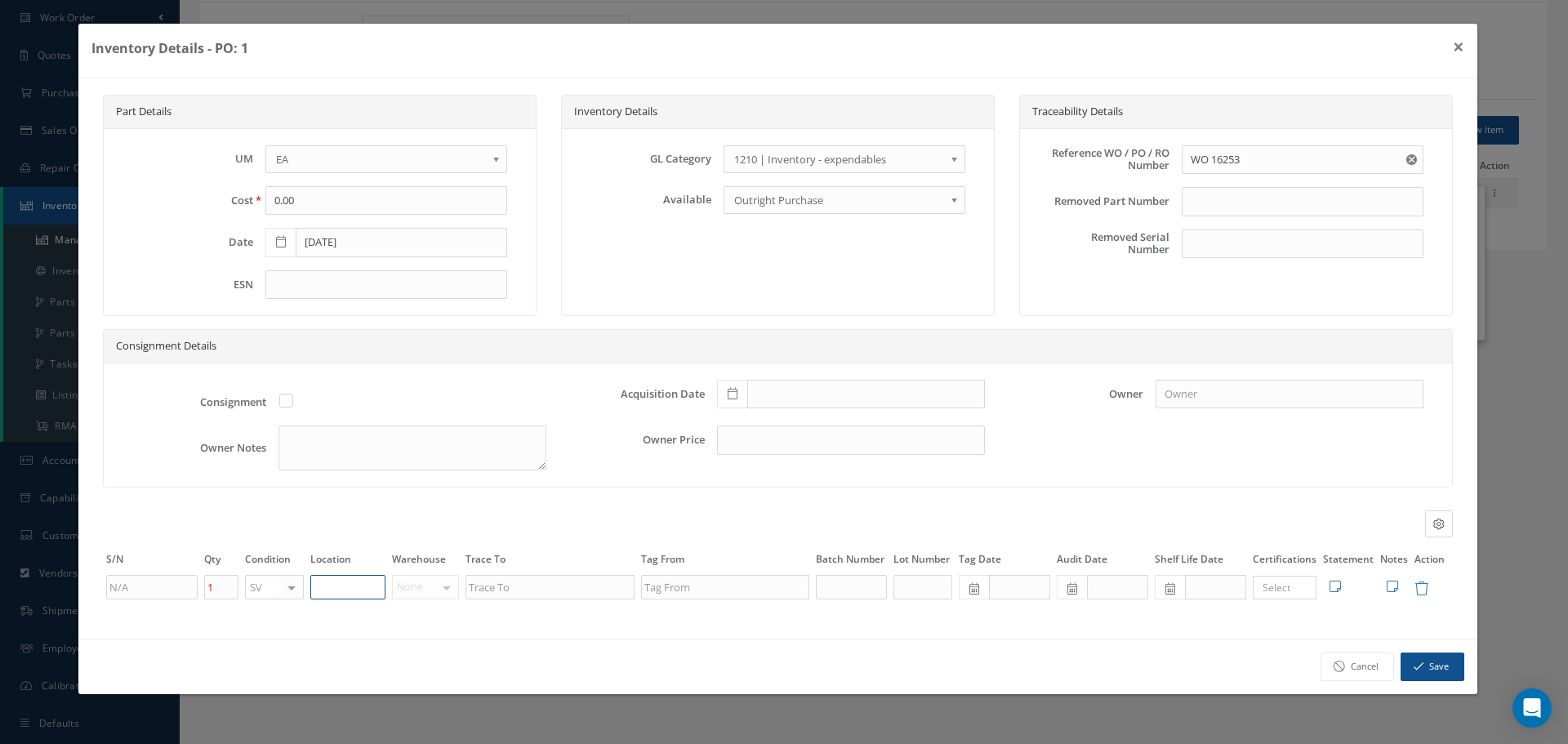
click at [359, 590] on input "text" at bounding box center [348, 587] width 75 height 25
type input "RN8-1-79"
click at [1392, 592] on icon at bounding box center [1393, 586] width 12 height 13
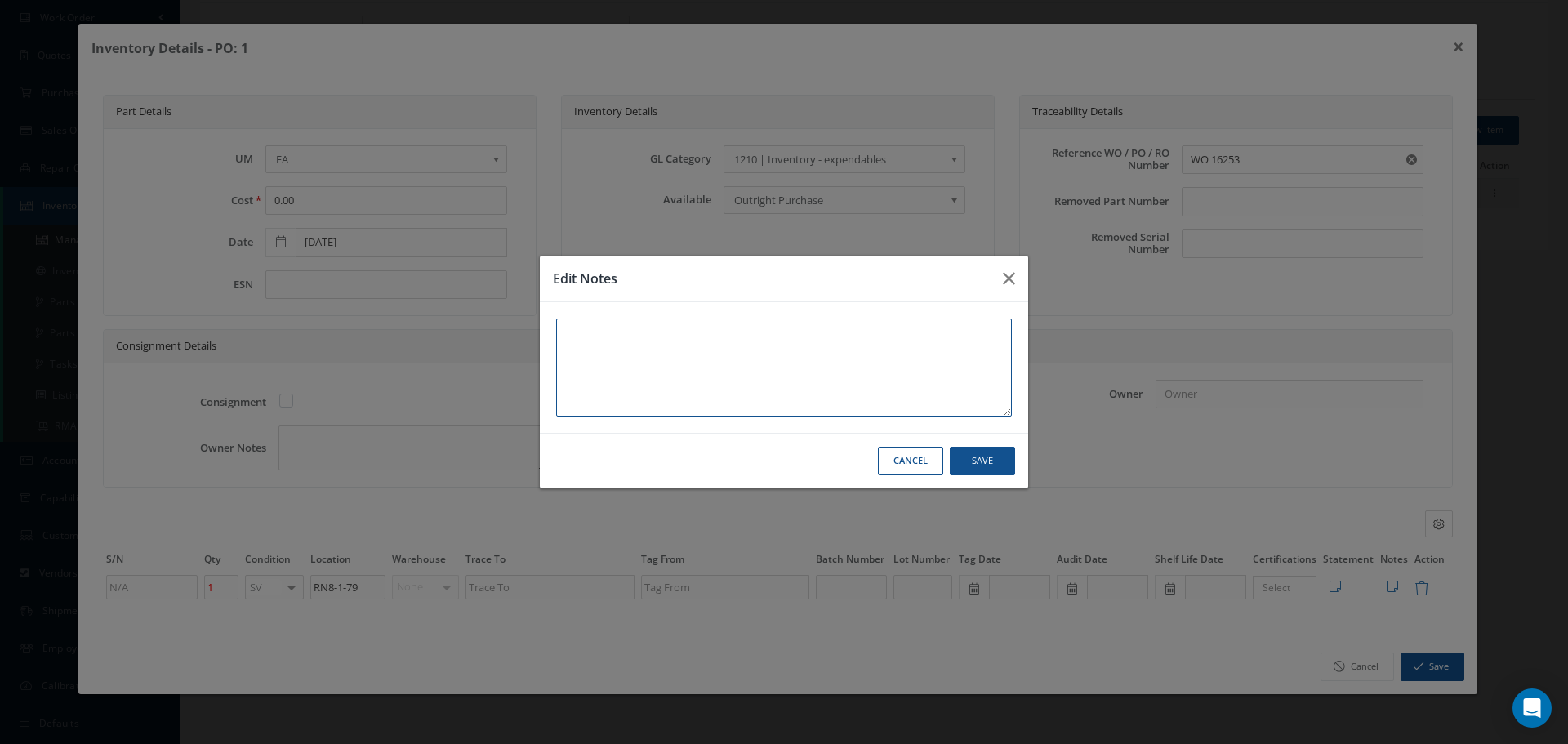
click at [630, 349] on textarea at bounding box center [784, 368] width 456 height 98
type textarea "*"
type textarea "**"
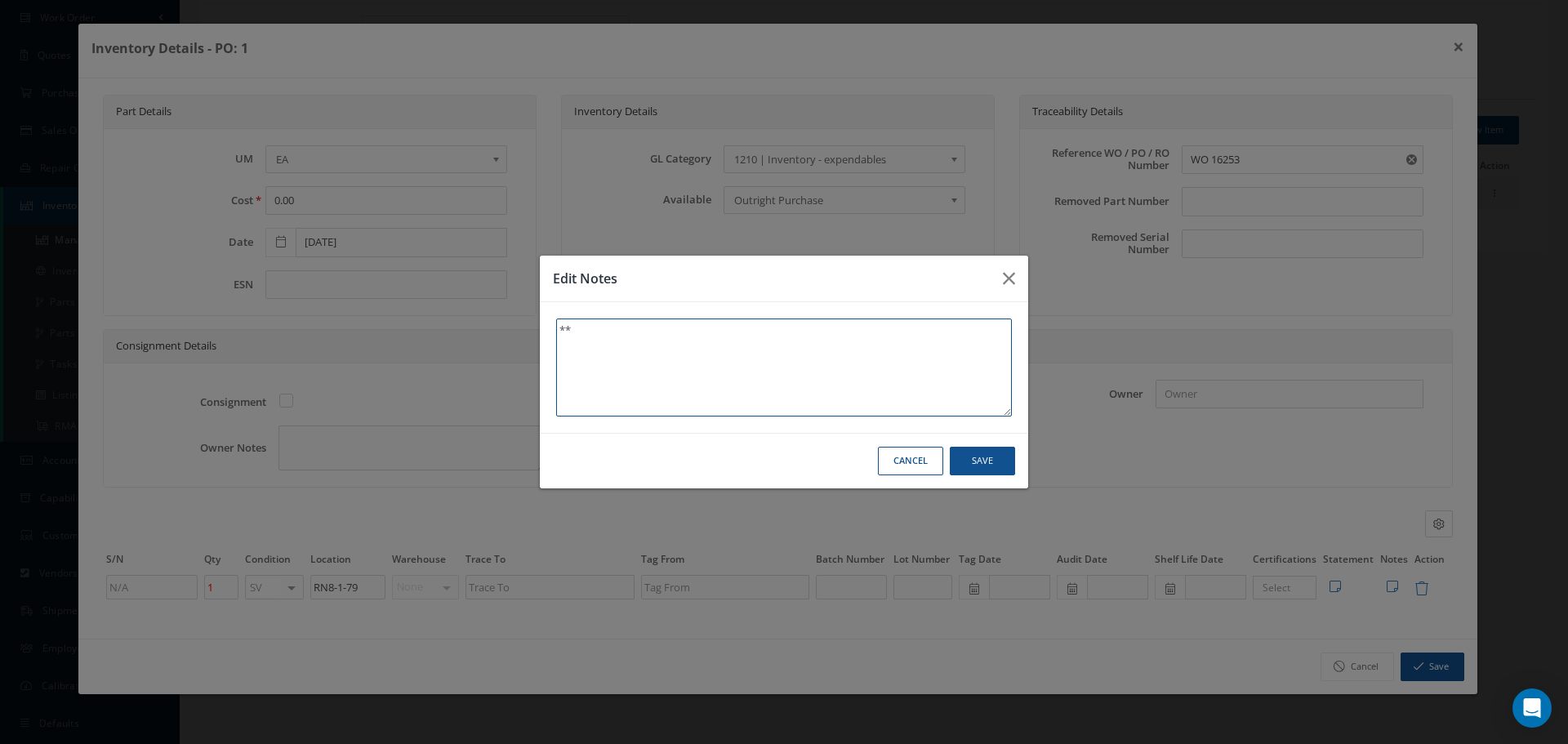
paste textarea "The connector and backshell were recovered from Volaris WO 16253"
type textarea "**The connector and backshell were recovered from Volaris WO 16253"
click at [569, 333] on textarea "**The connector and backshell were recovered from Volaris WO 16253" at bounding box center [784, 368] width 456 height 98
type textarea "** The connector and backshell were recovered from Volaris WO 16253"
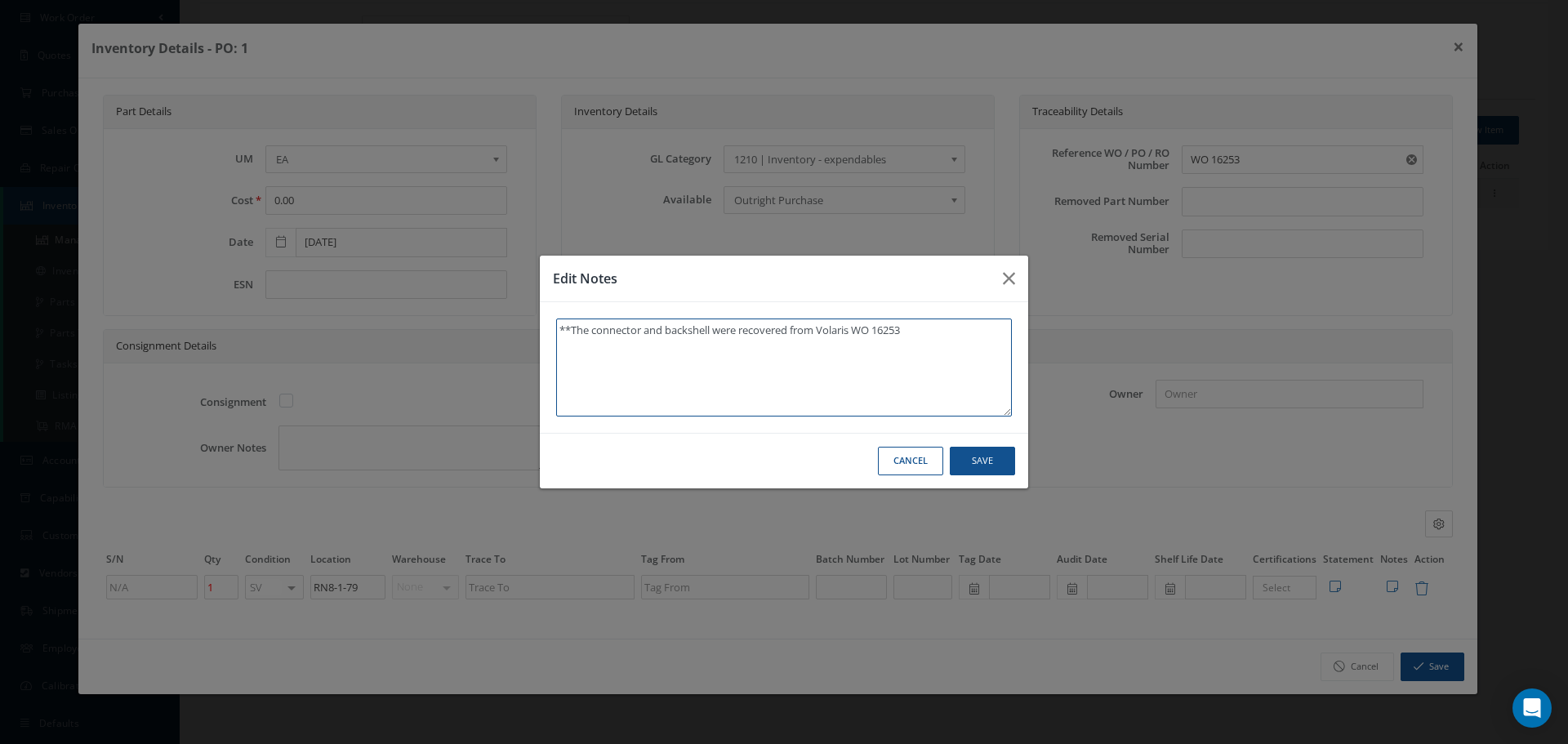
type textarea "** The connector and backshell were recovered from Volaris WO 16253"
click at [600, 331] on textarea "** The connector and backshell were recovered from Volaris WO 16253" at bounding box center [784, 368] width 456 height 98
type textarea "** The onnector and backshell were recovered from Volaris WO 16253"
type textarea "** The Connector and backshell were recovered from Volaris WO 16253"
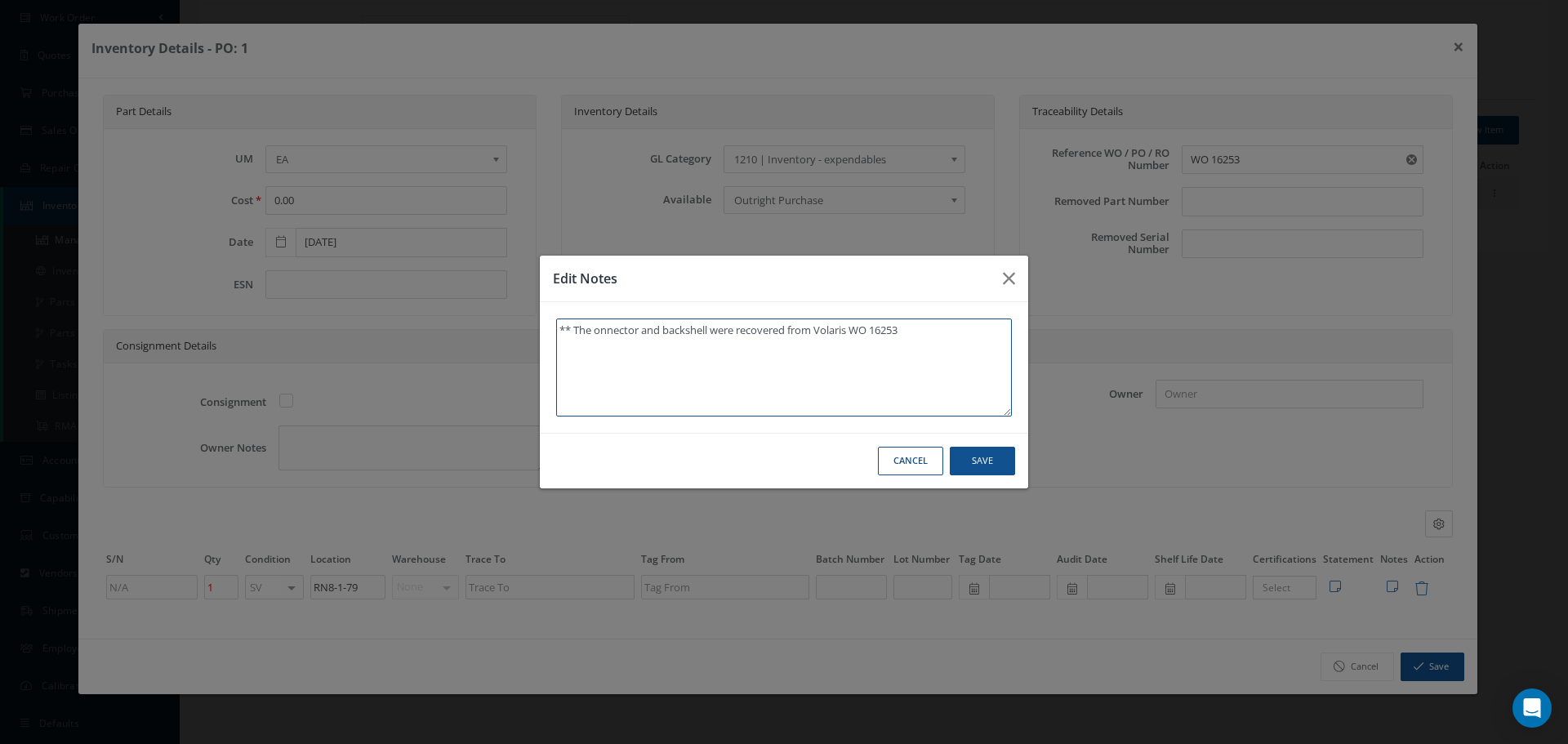
type textarea "** The Connector and backshell were recovered from Volaris WO 16253"
click at [676, 332] on textarea "** The Connector and backshell were recovered from Volaris WO 16253" at bounding box center [784, 368] width 456 height 98
type textarea "** The Connector and ackshell were recovered from Volaris WO 16253"
type textarea "** The Connector and Backshell were recovered from Volaris WO 16253"
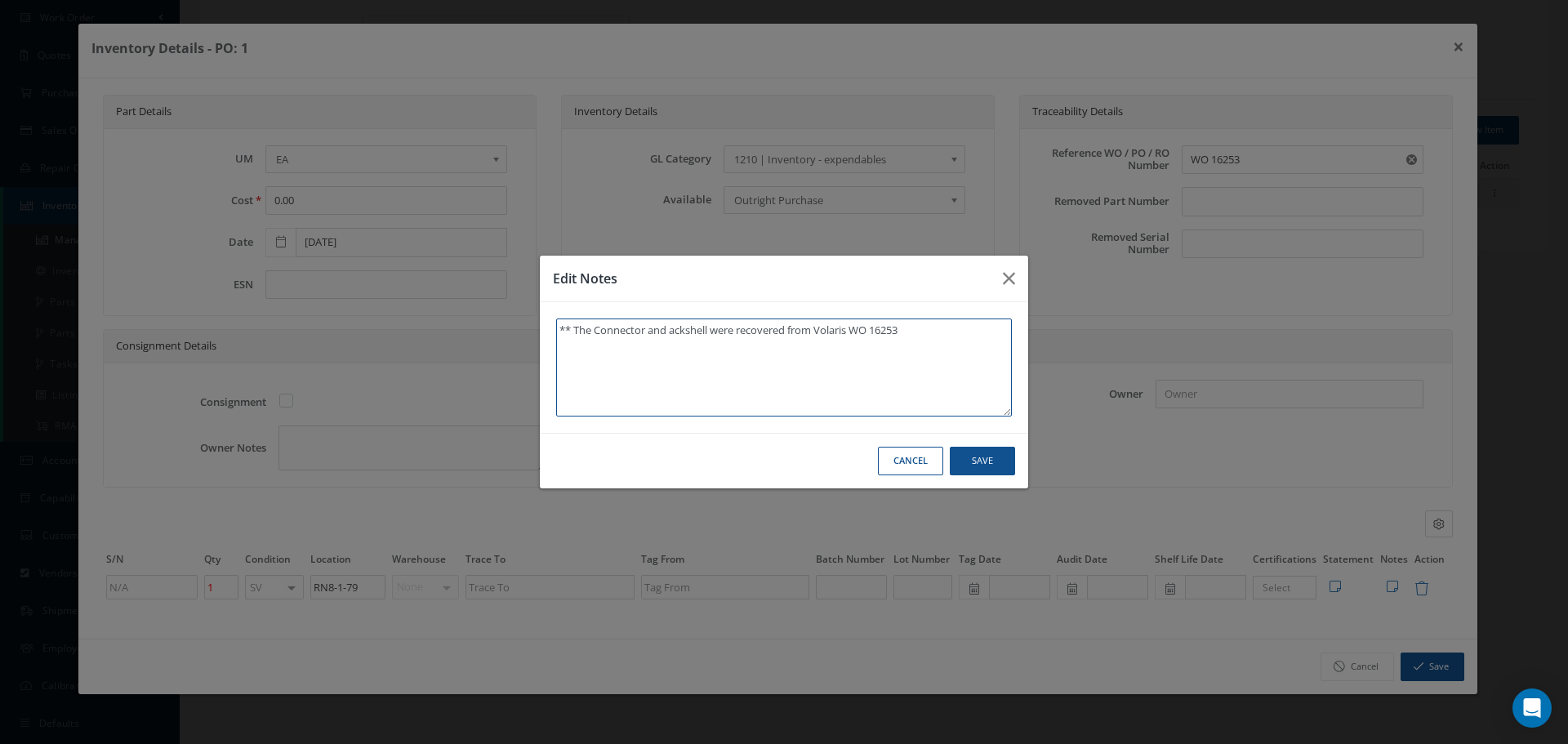
type textarea "** The Connector and Backshell were recovered from Volaris WO 16253"
click at [922, 334] on textarea "** The Connector and Backshell were recovered from Volaris WO 16253" at bounding box center [784, 368] width 456 height 98
type textarea "** The Connector and Backshell were recovered from Volaris WO 16253."
drag, startPoint x: 562, startPoint y: 329, endPoint x: 946, endPoint y: 336, distance: 384.1
click at [945, 336] on textarea "** The Connector and Backshell were recovered from Volaris WO 16253." at bounding box center [784, 368] width 456 height 98
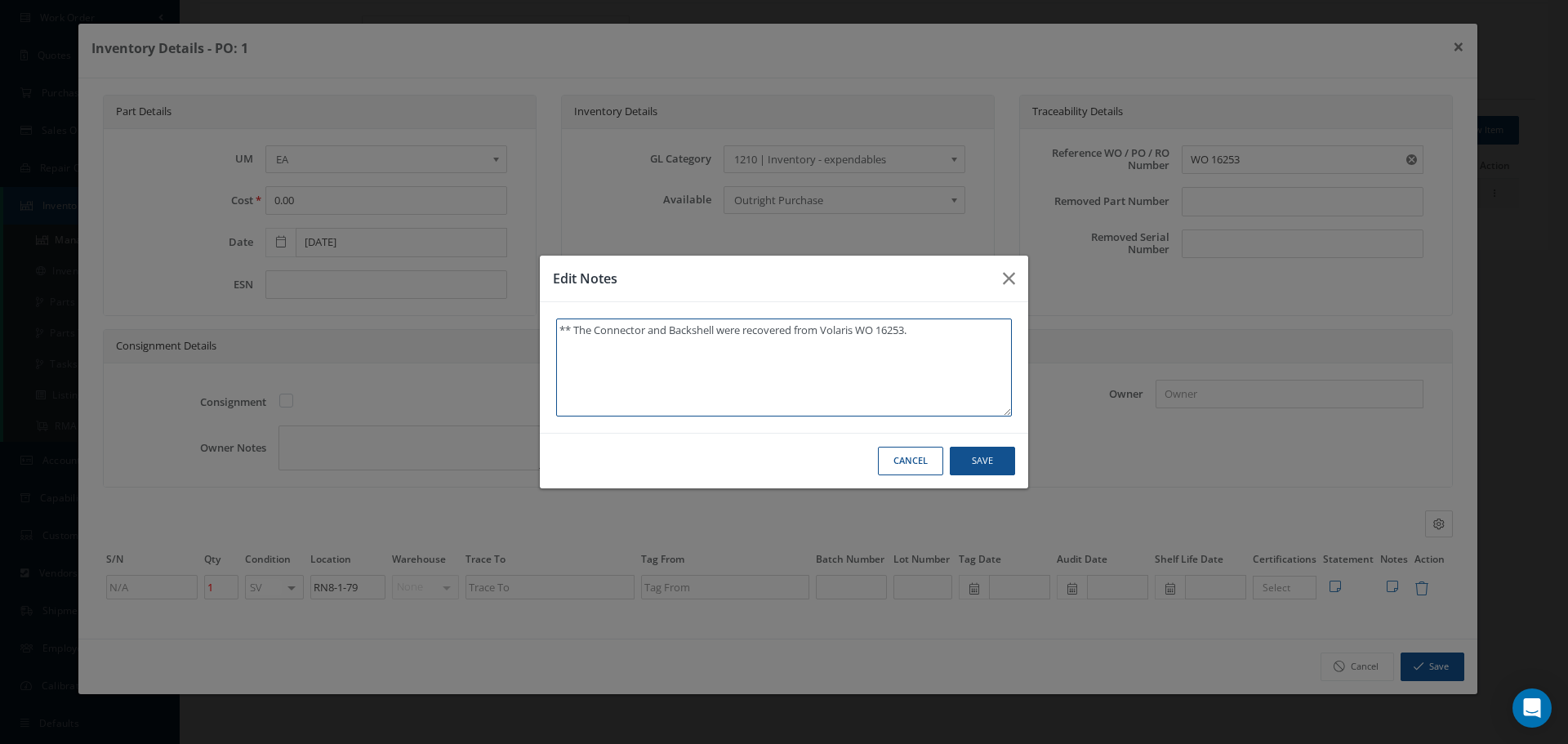
type textarea "** The Connector and Backshell were recovered from Volaris WO 16253."
click at [991, 462] on button "Save" at bounding box center [982, 461] width 65 height 29
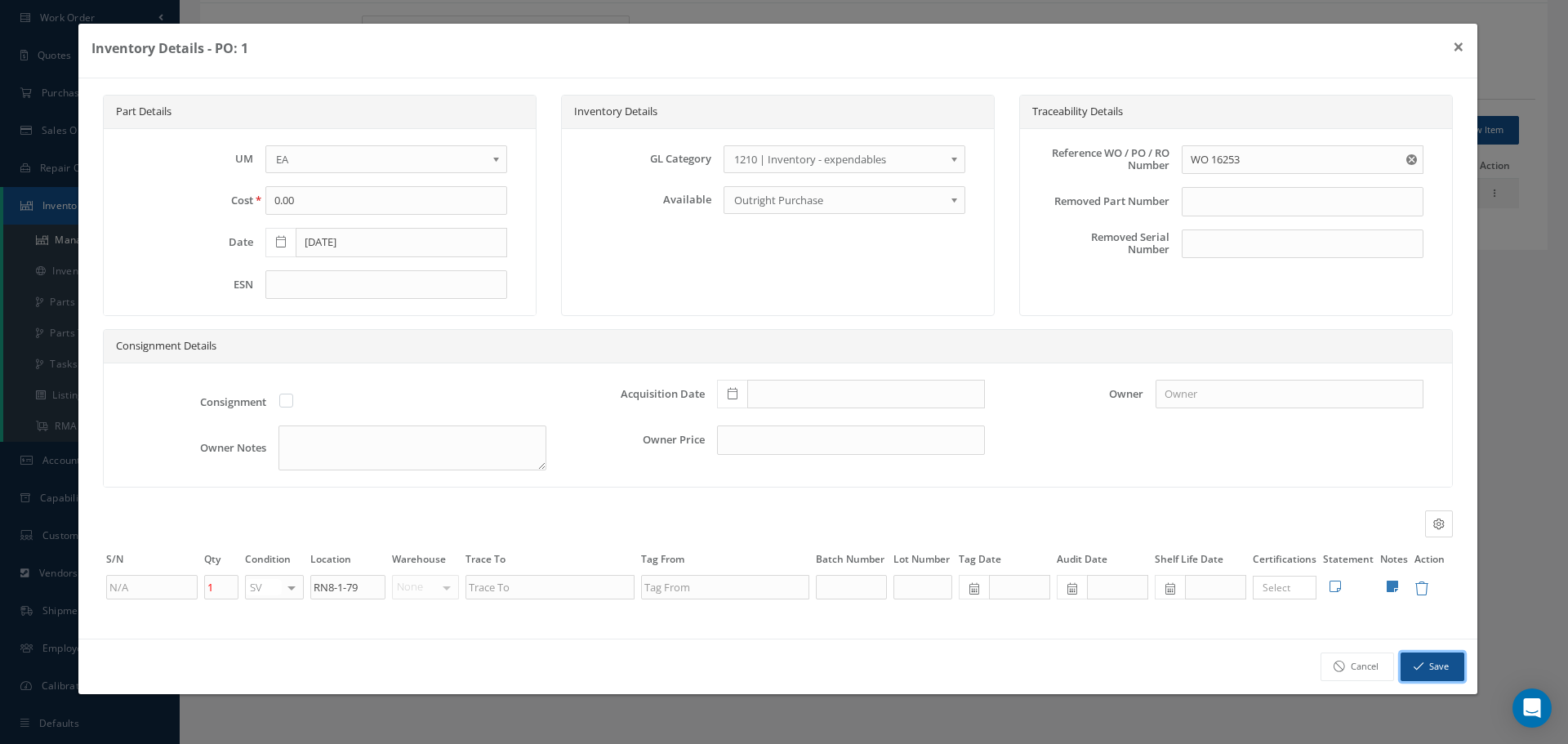
click at [1432, 667] on button "Save" at bounding box center [1432, 667] width 63 height 29
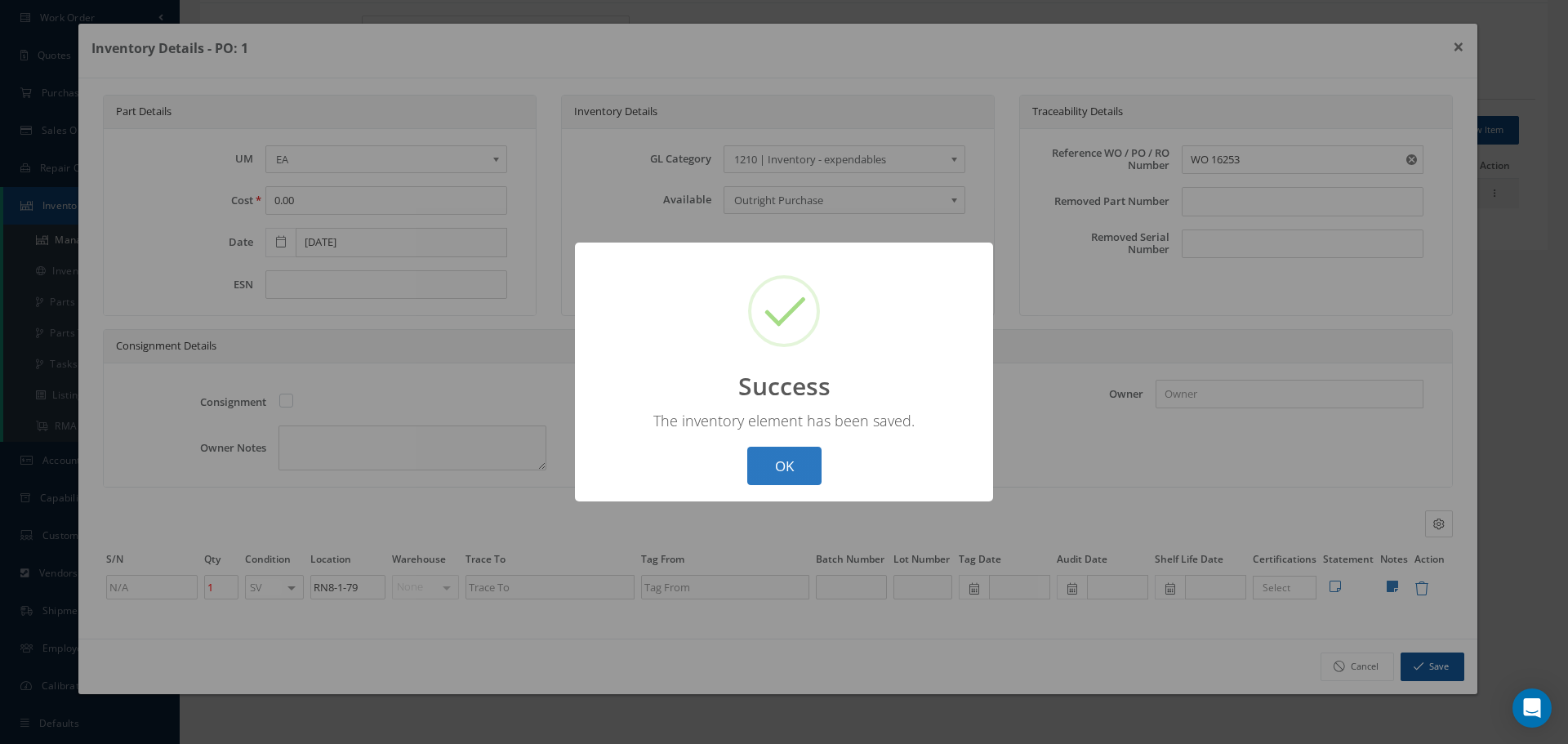
click at [785, 465] on button "OK" at bounding box center [785, 465] width 74 height 38
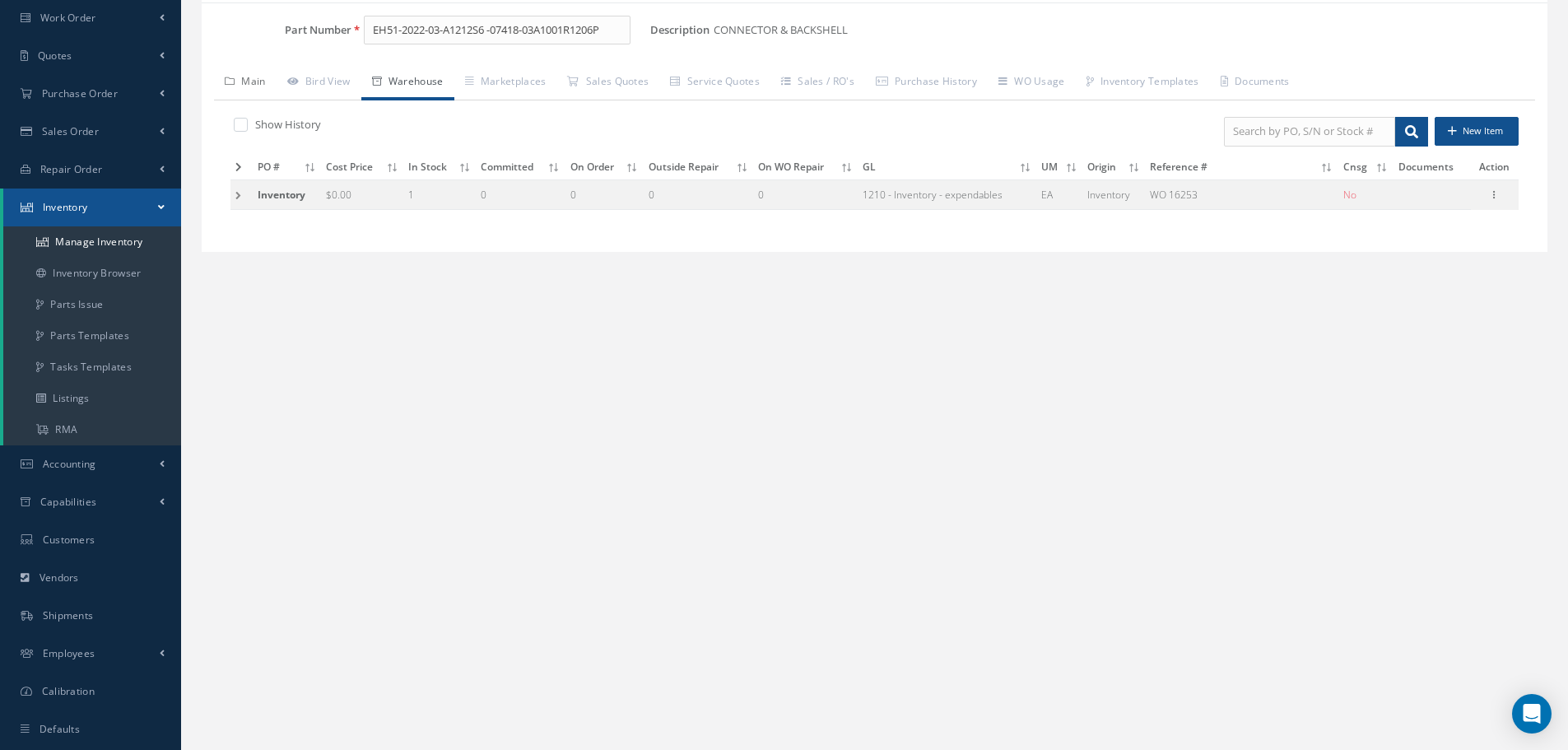
click at [261, 81] on link "Main" at bounding box center [245, 83] width 62 height 35
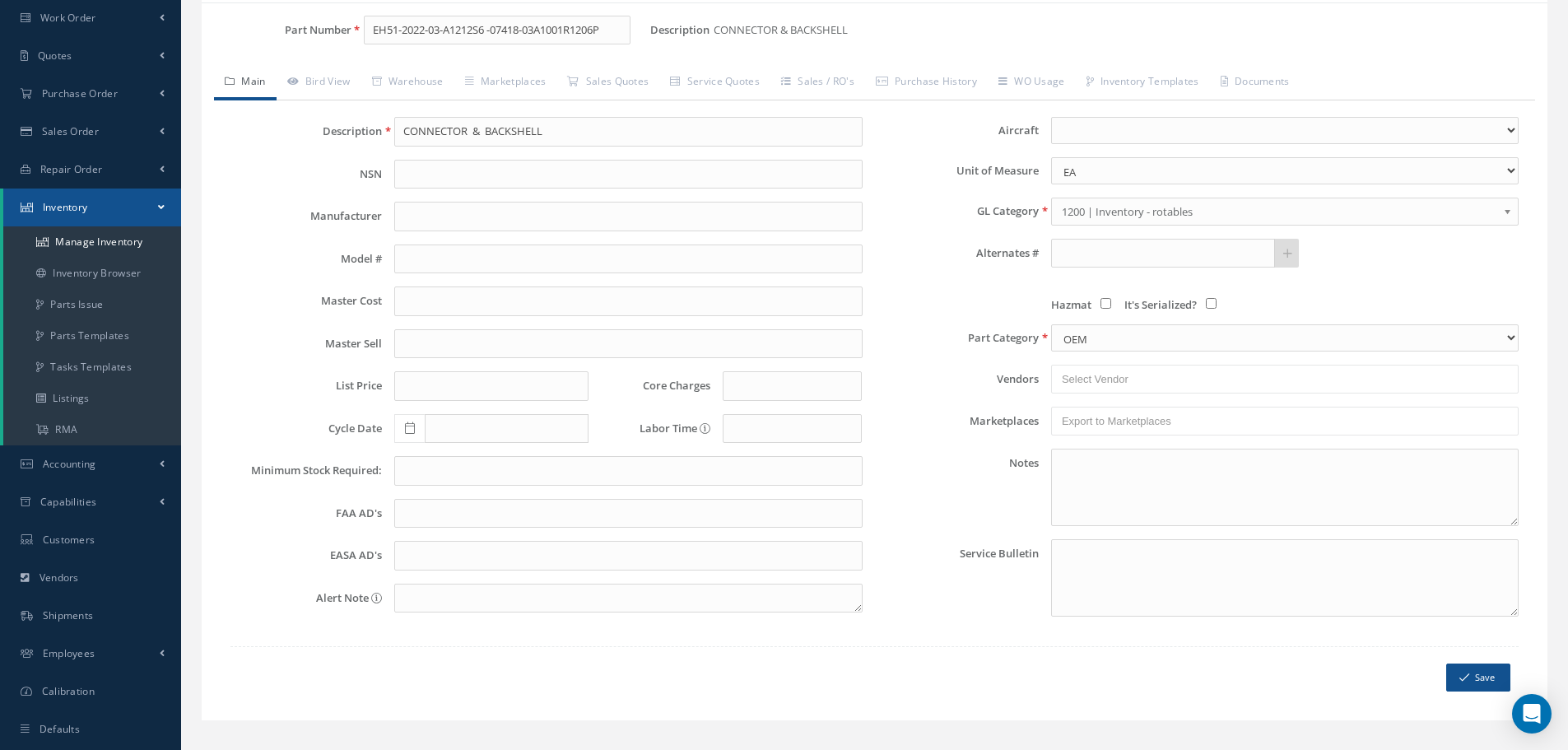
click at [1509, 208] on b at bounding box center [1510, 216] width 14 height 26
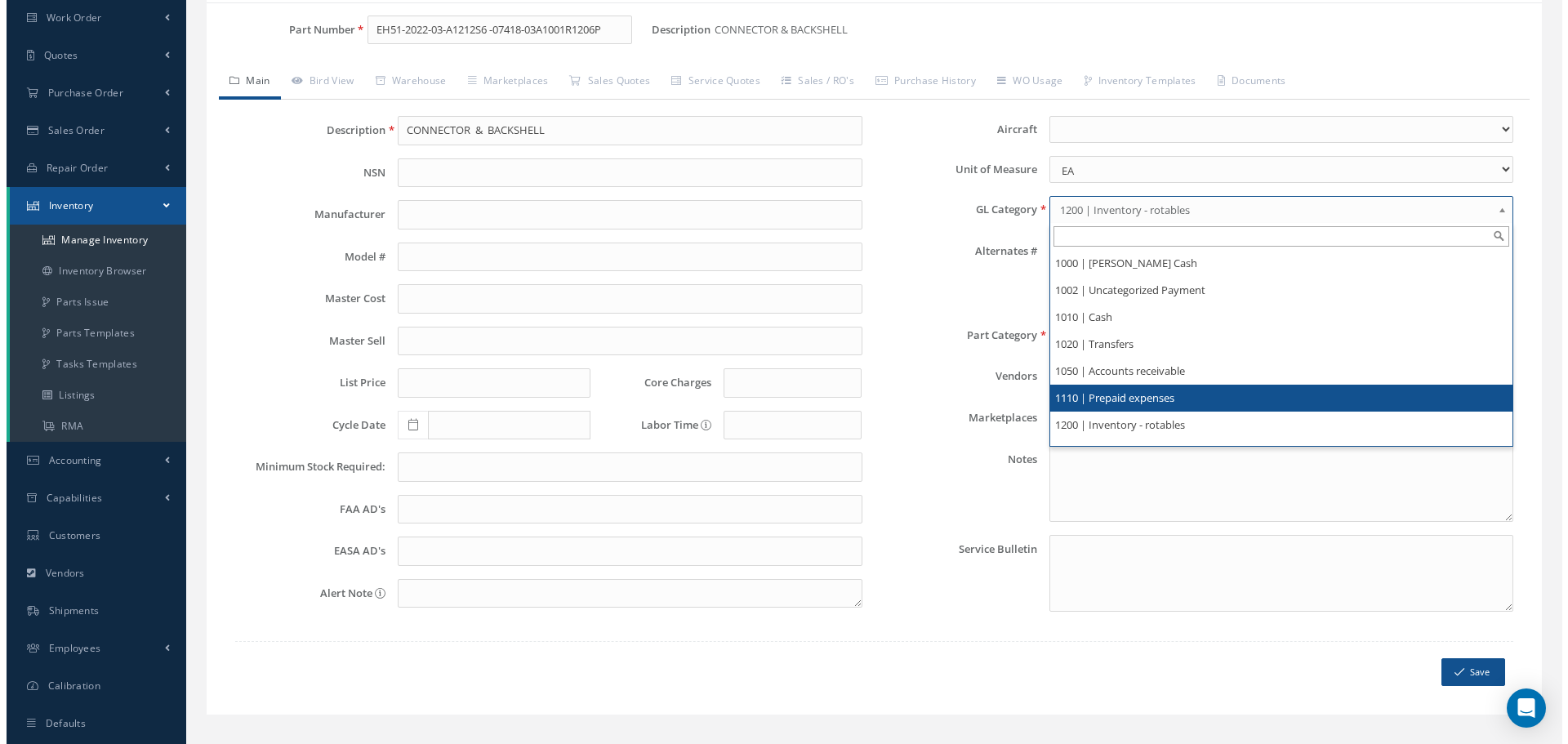
scroll to position [82, 0]
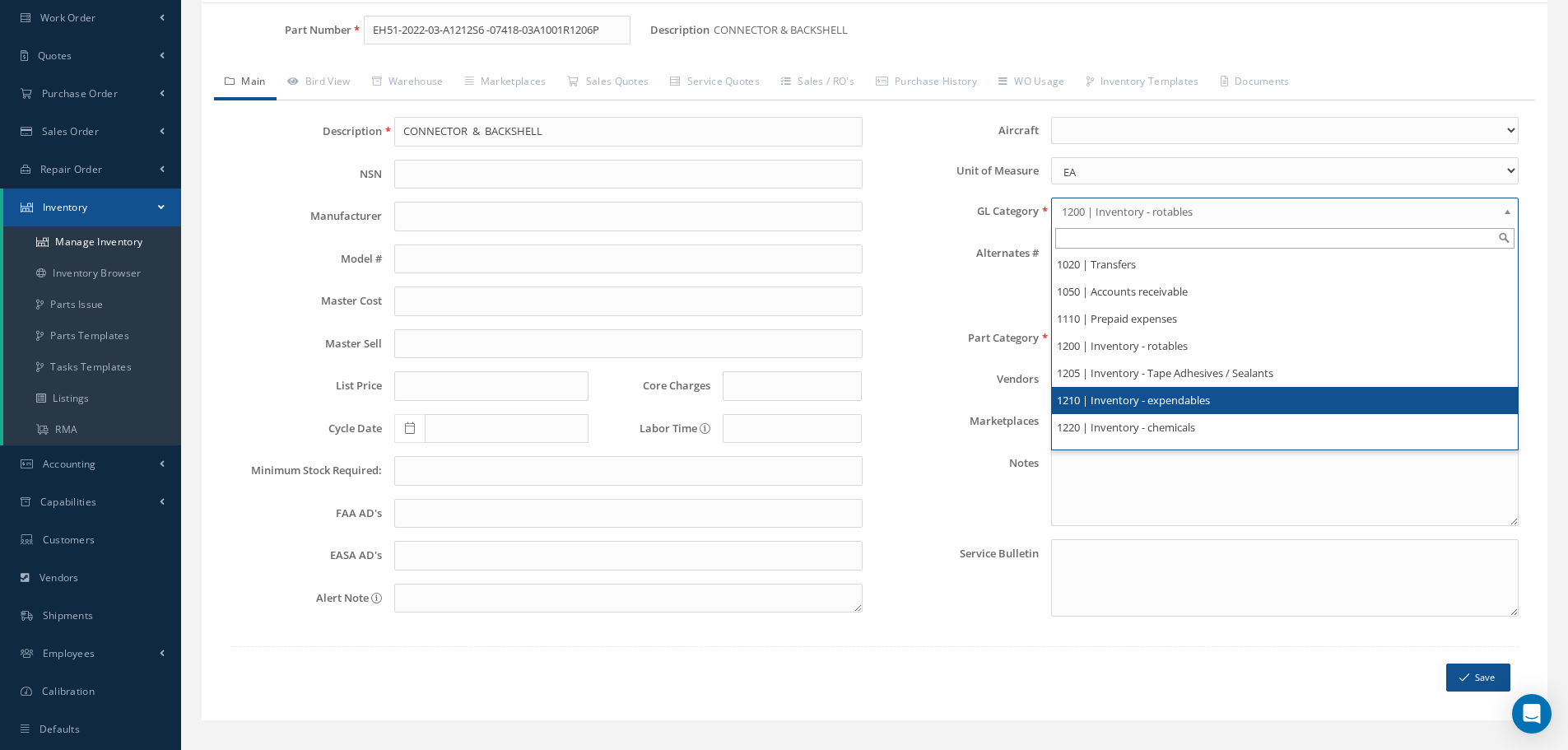
click at [1181, 398] on li "1210 | Inventory - expendables" at bounding box center [1284, 401] width 466 height 27
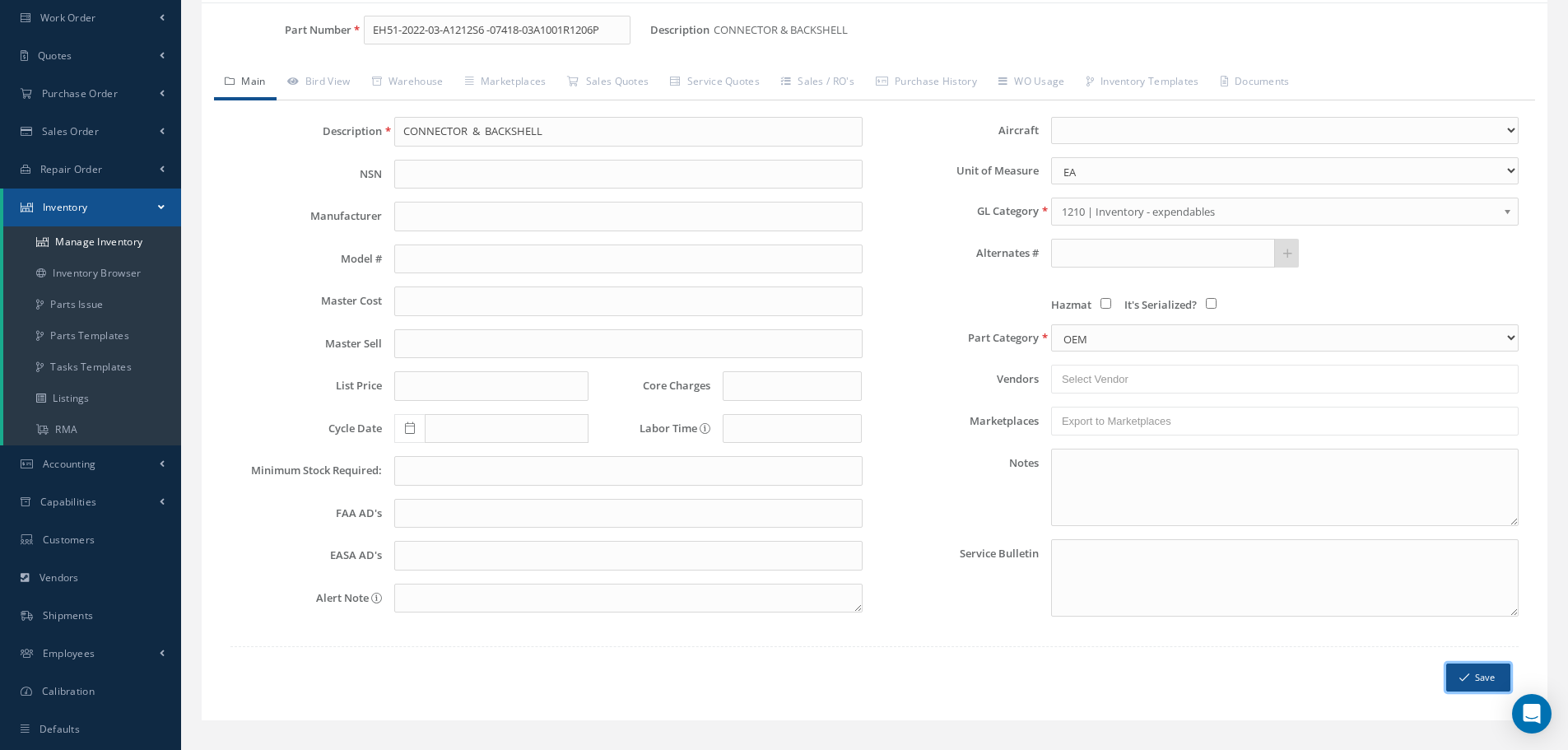
click at [1478, 673] on button "Save" at bounding box center [1478, 678] width 64 height 29
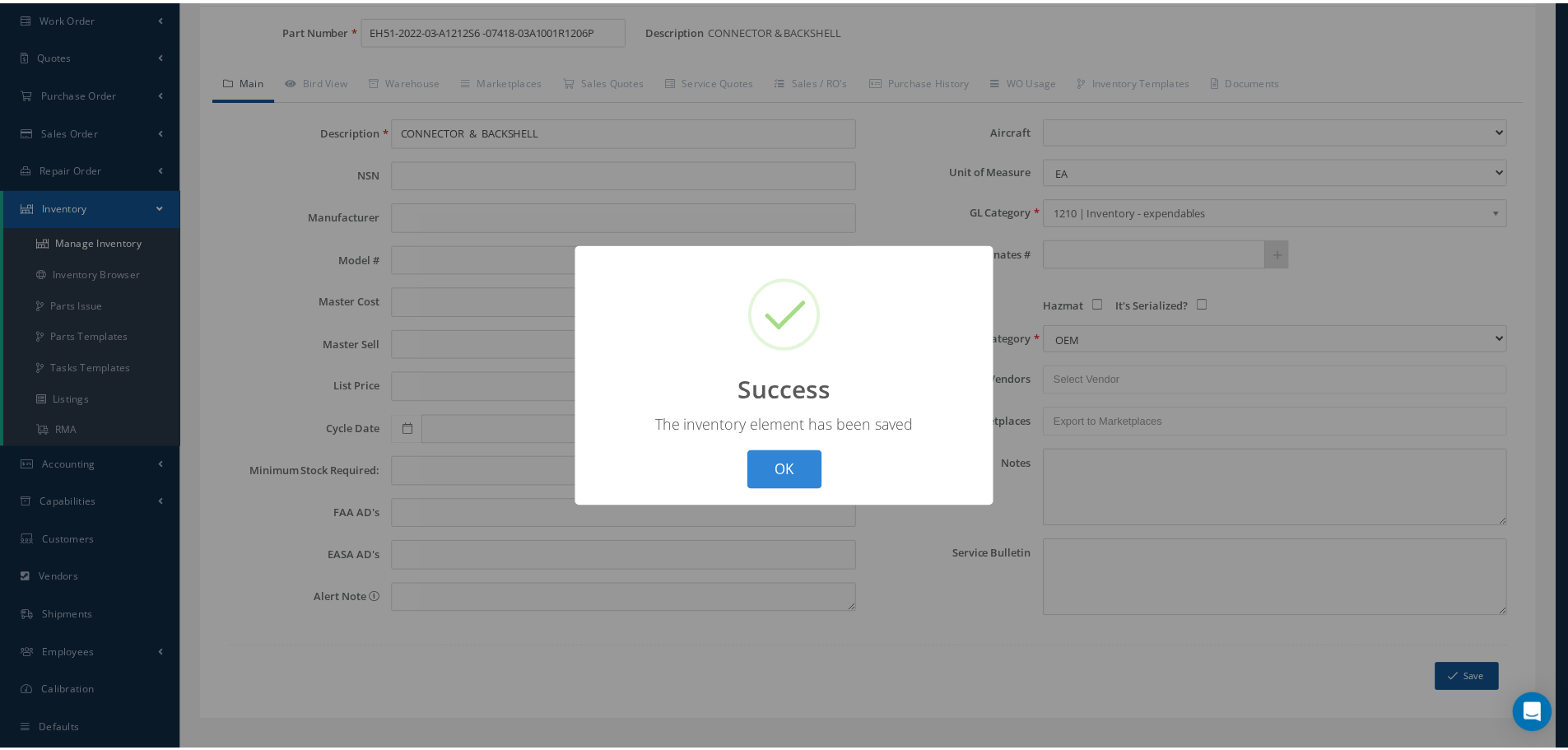
scroll to position [0, 0]
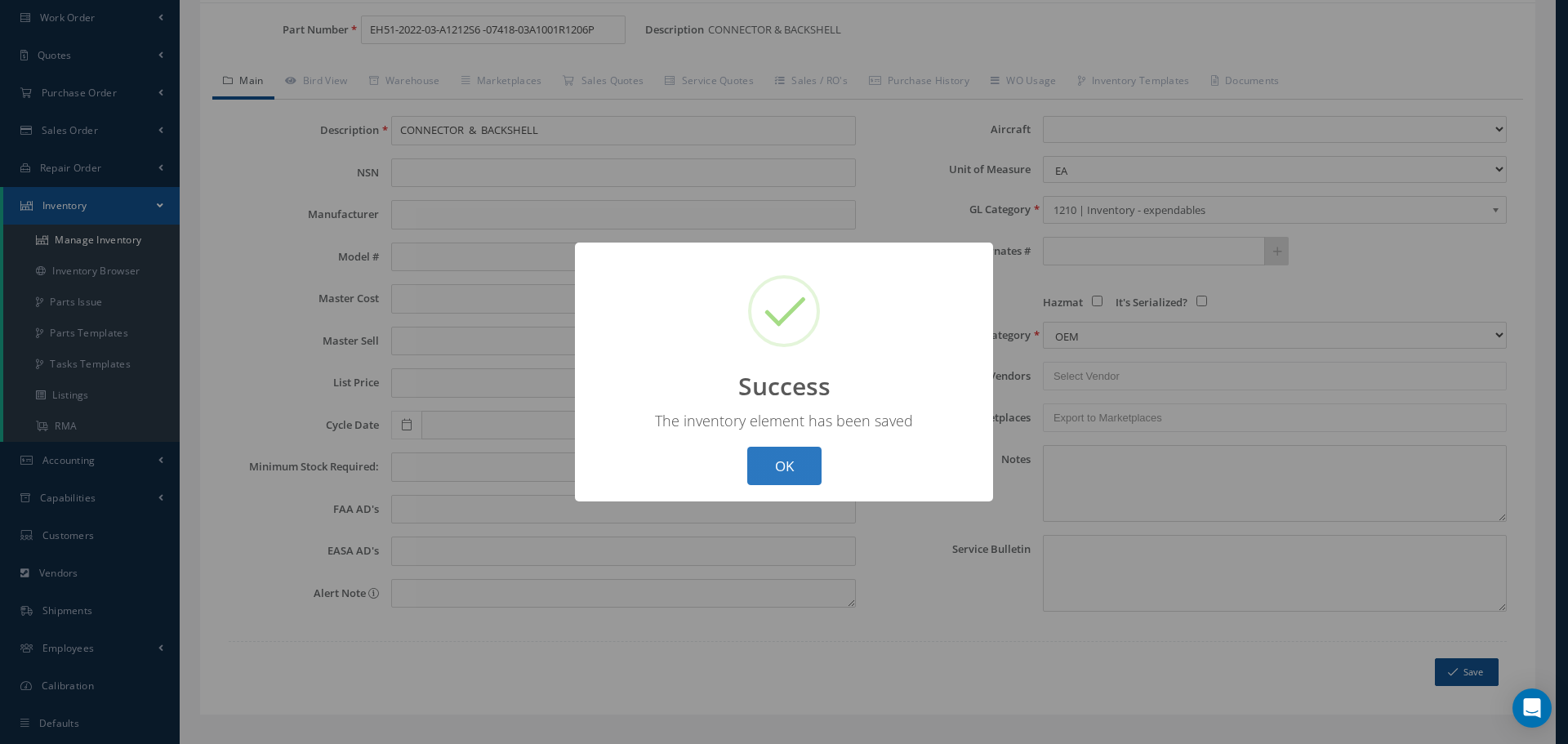
click at [776, 457] on button "OK" at bounding box center [785, 465] width 74 height 38
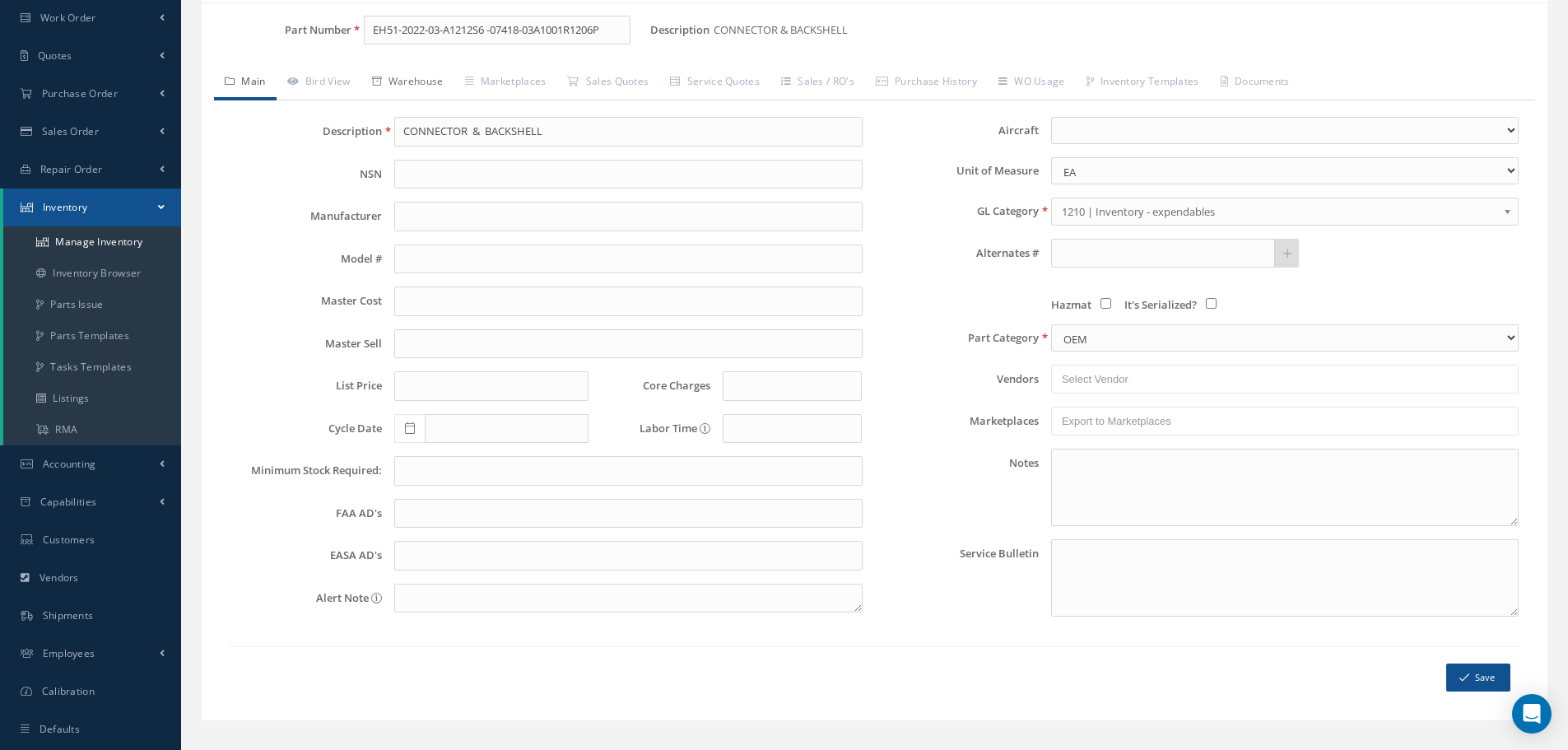
click at [449, 81] on link "Warehouse" at bounding box center [407, 83] width 93 height 35
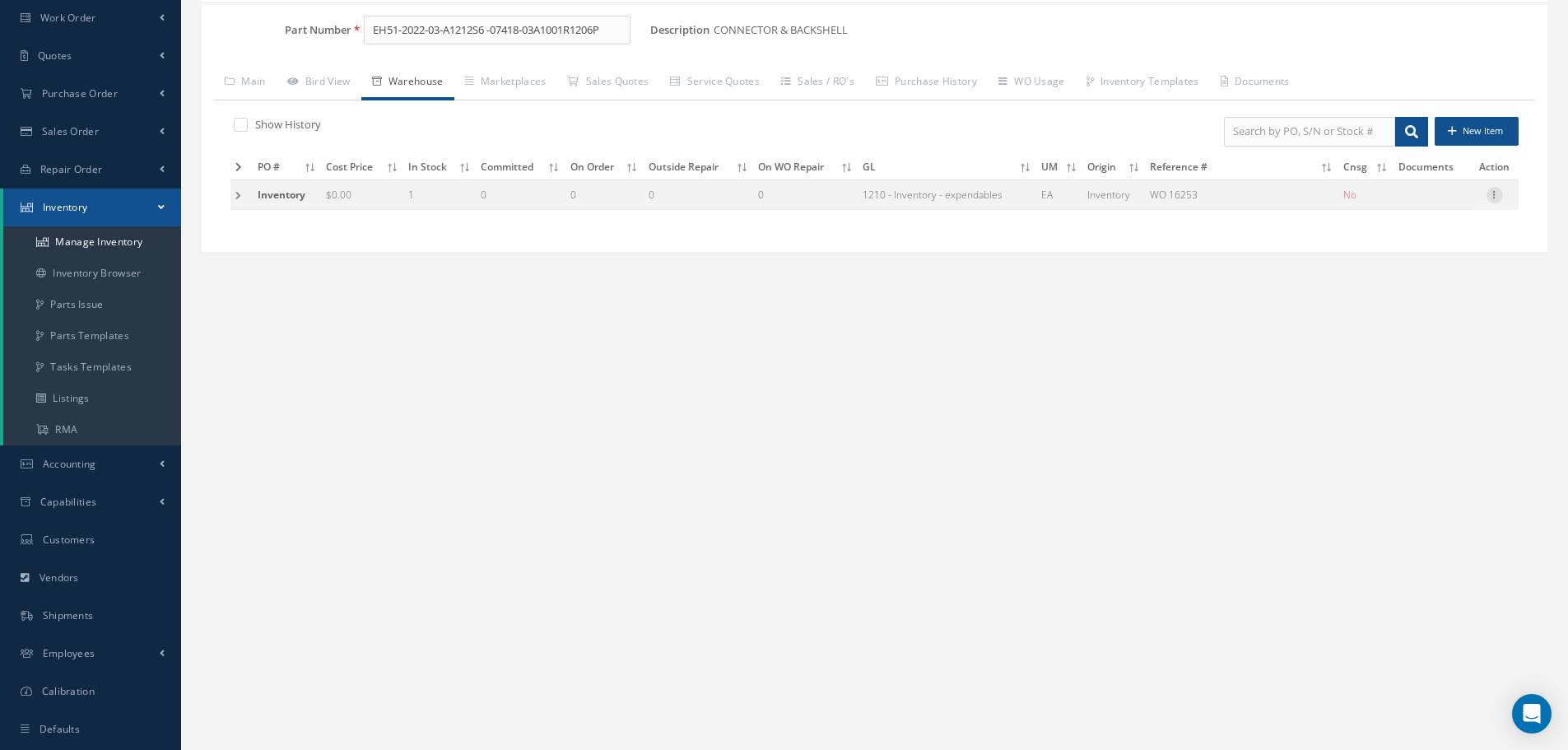
click at [1498, 195] on icon at bounding box center [1494, 193] width 16 height 13
click at [1413, 284] on link "Label" at bounding box center [1419, 281] width 130 height 21
click at [263, 89] on link "Main" at bounding box center [245, 83] width 62 height 35
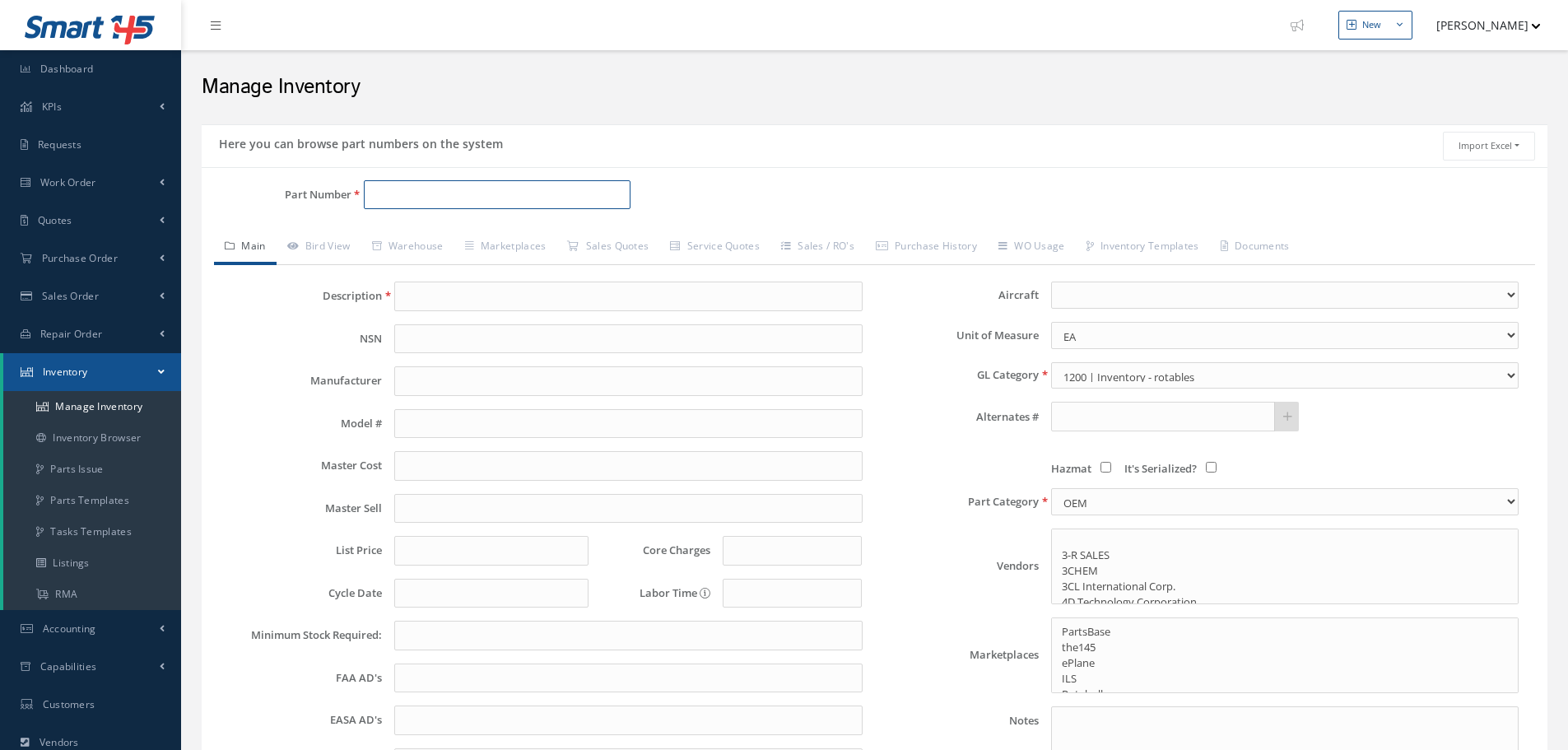
click at [390, 199] on input "Part Number" at bounding box center [497, 195] width 267 height 30
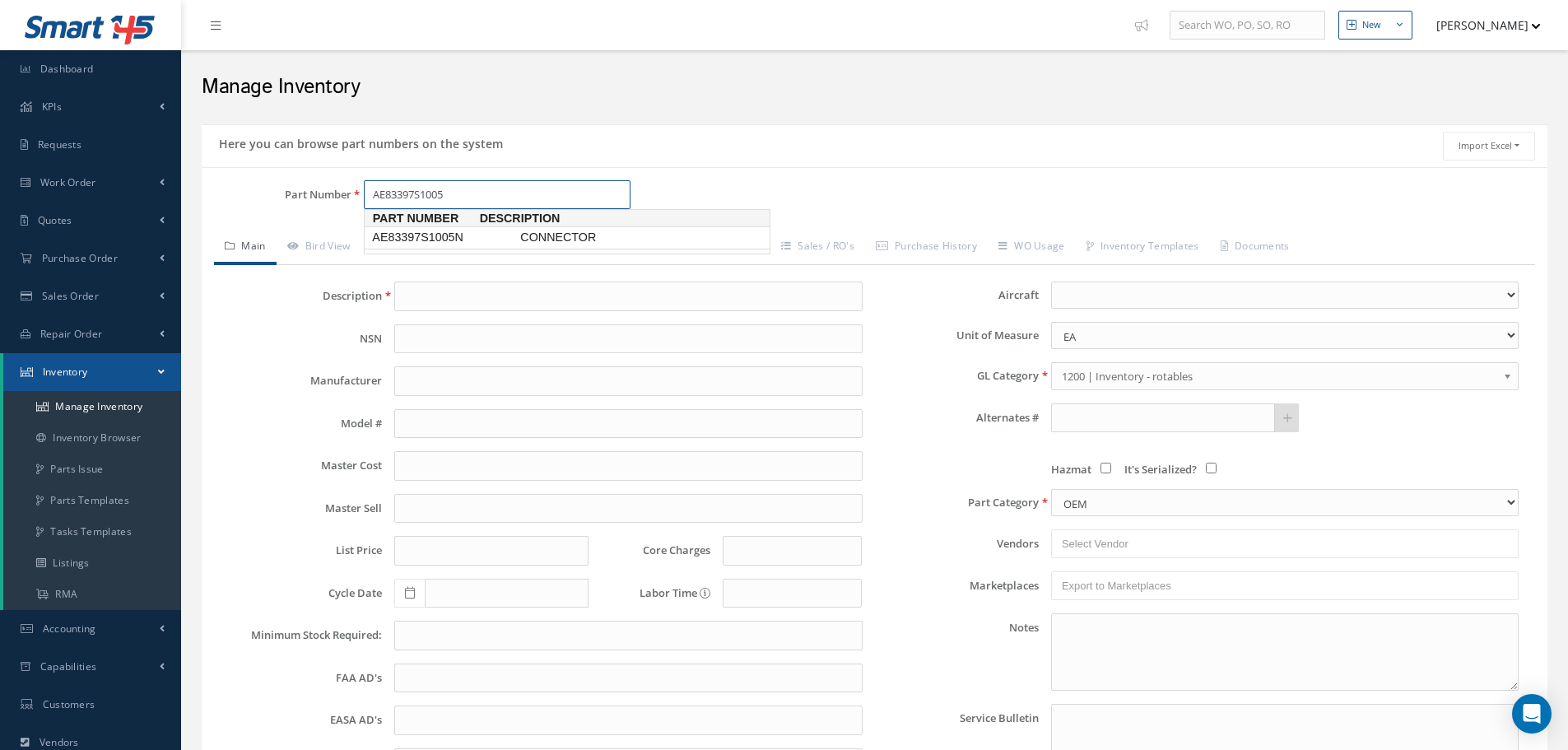
click at [437, 236] on span "AE83397S1005N" at bounding box center [443, 237] width 148 height 17
type input "AE83397S1005N"
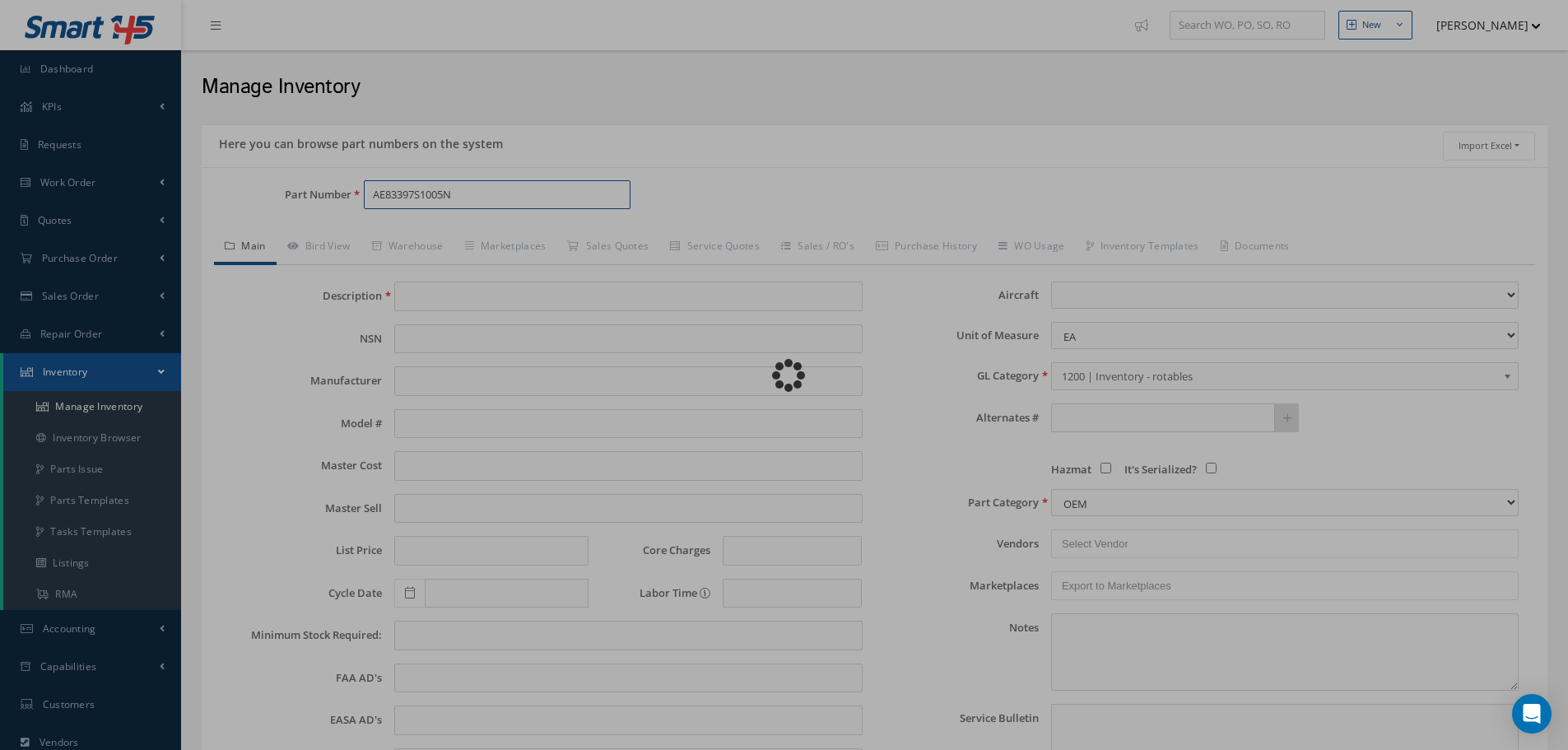
type input "CONNECTOR"
type input "0.00"
select select
select select "10"
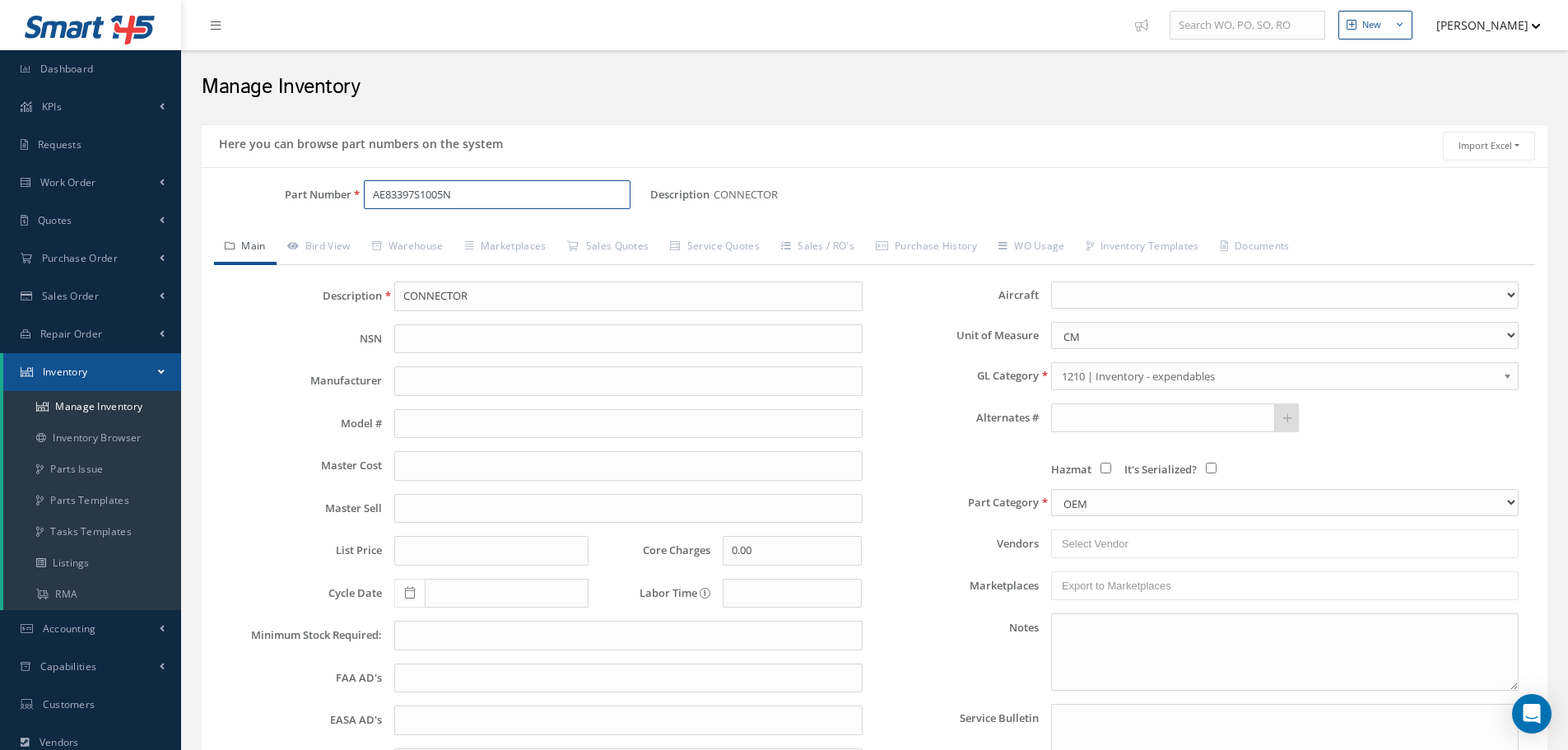
type input "AE83397S1005N"
click at [1513, 334] on select "CM EA FT Gl IN KT M MM OZ PK Pint LB SF YD" at bounding box center [1284, 336] width 468 height 27
select select "1"
click at [1051, 322] on select "CM EA FT Gl IN KT M MM OZ PK Pint LB SF YD" at bounding box center [1284, 336] width 468 height 27
click at [417, 243] on link "Warehouse" at bounding box center [407, 247] width 93 height 35
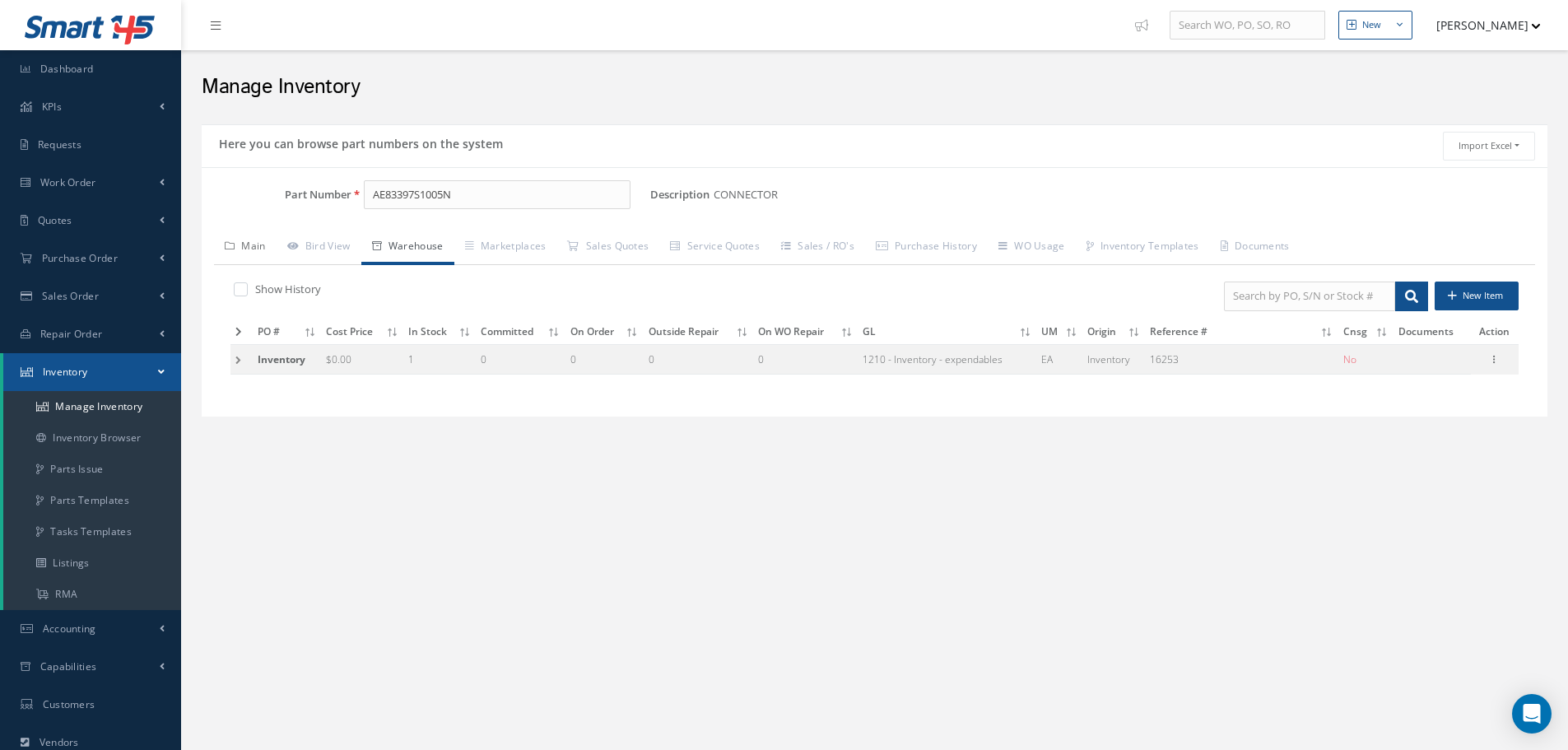
click at [265, 245] on link "Main" at bounding box center [245, 247] width 62 height 35
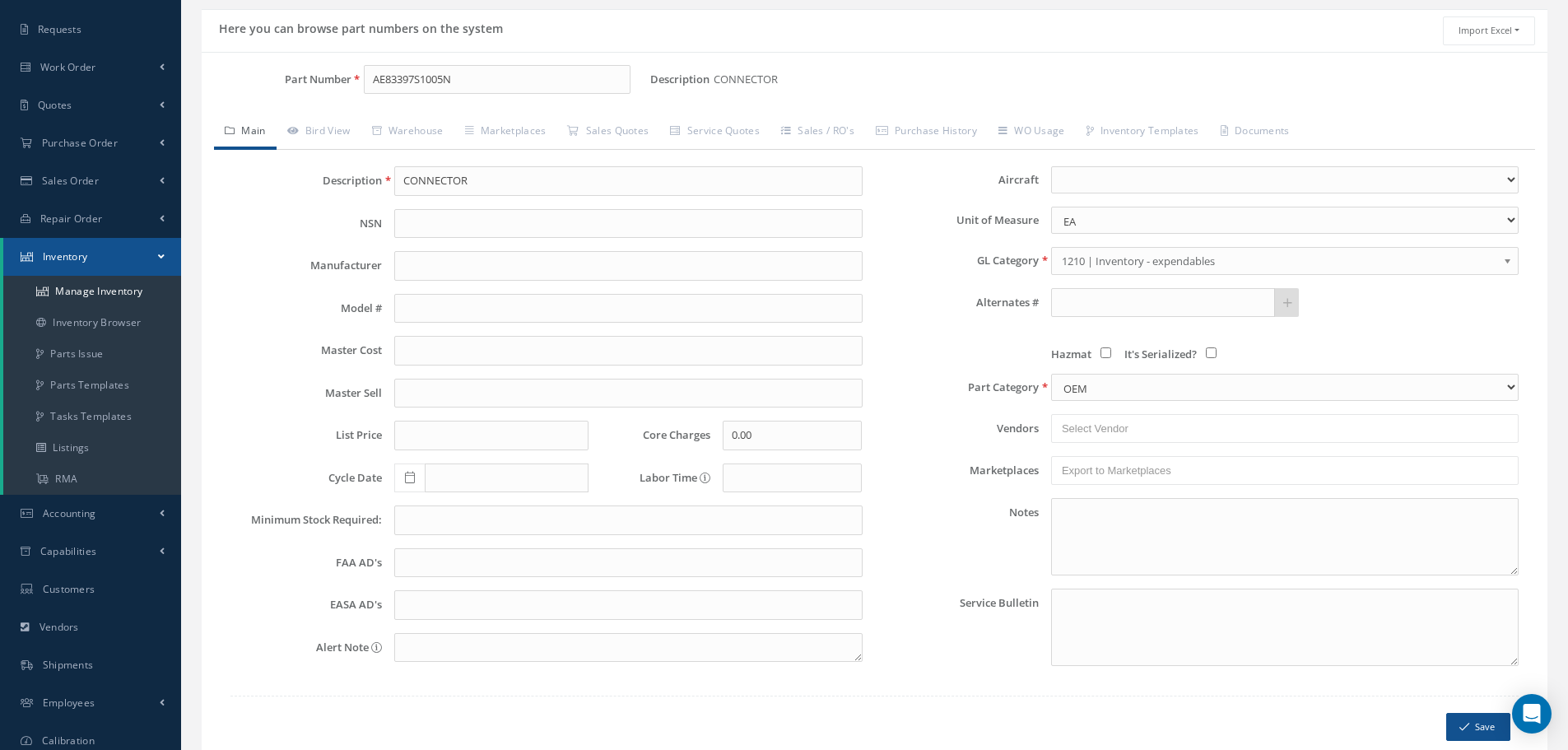
scroll to position [201, 0]
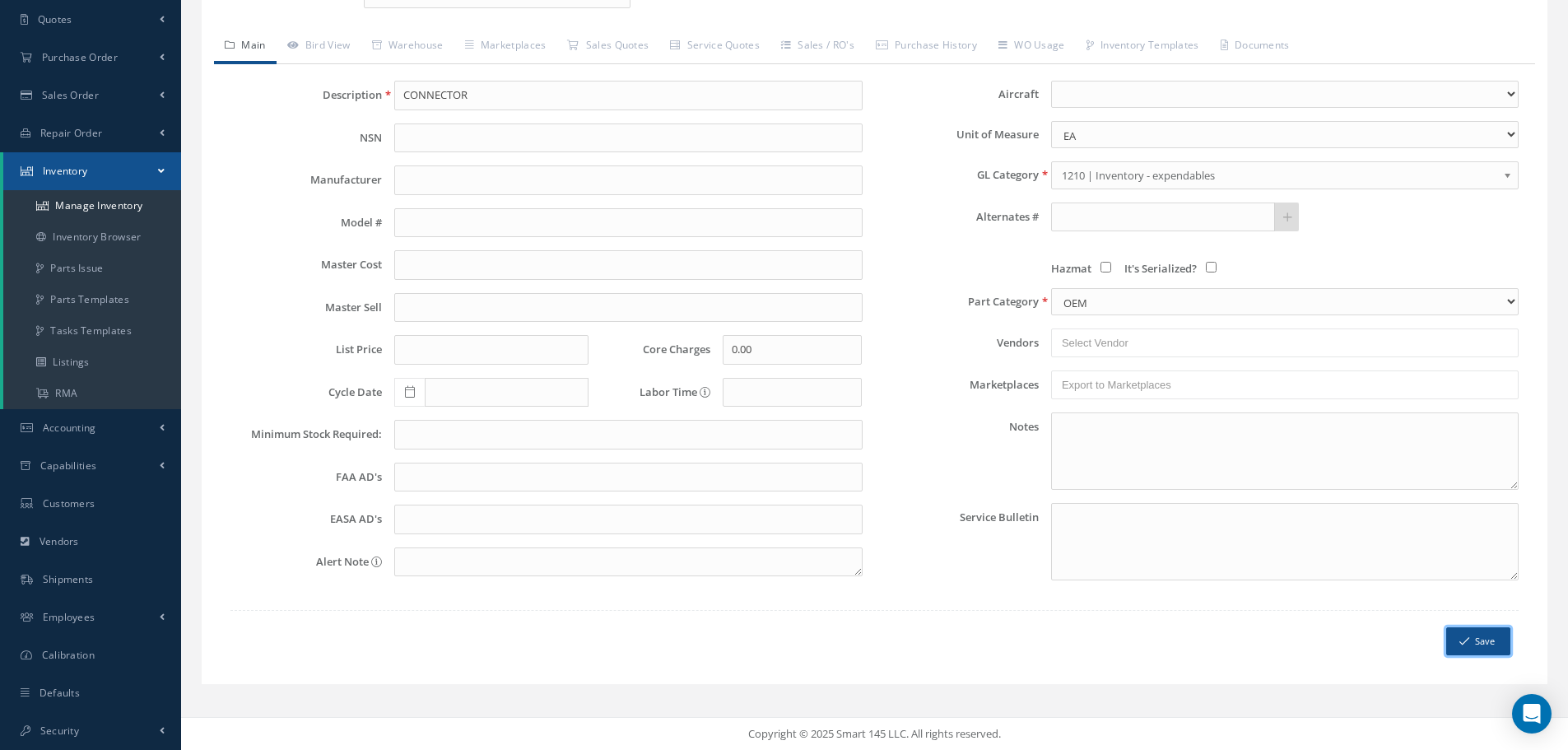
click at [1481, 639] on button "Save" at bounding box center [1478, 642] width 64 height 29
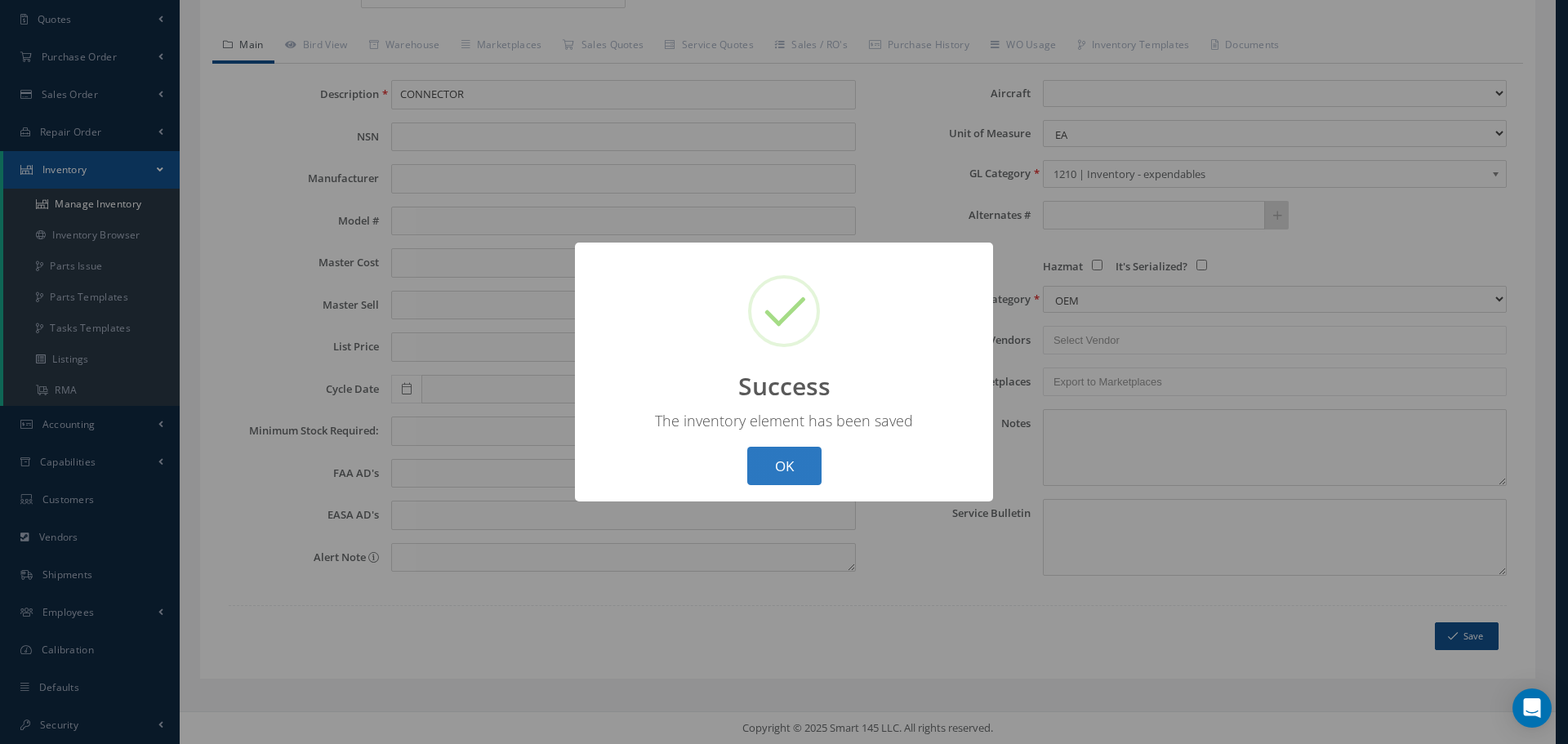
click at [798, 468] on button "OK" at bounding box center [785, 465] width 74 height 38
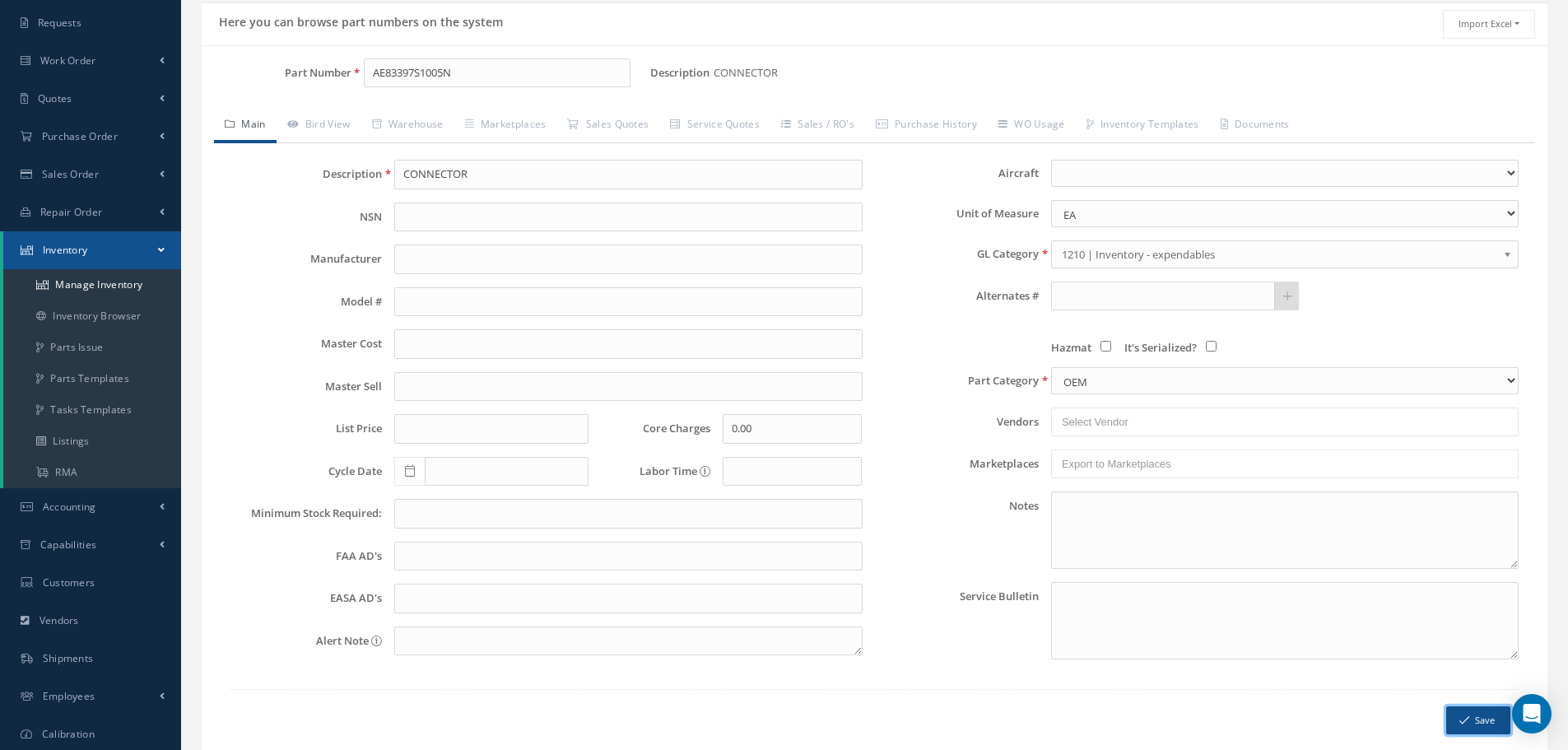
scroll to position [0, 0]
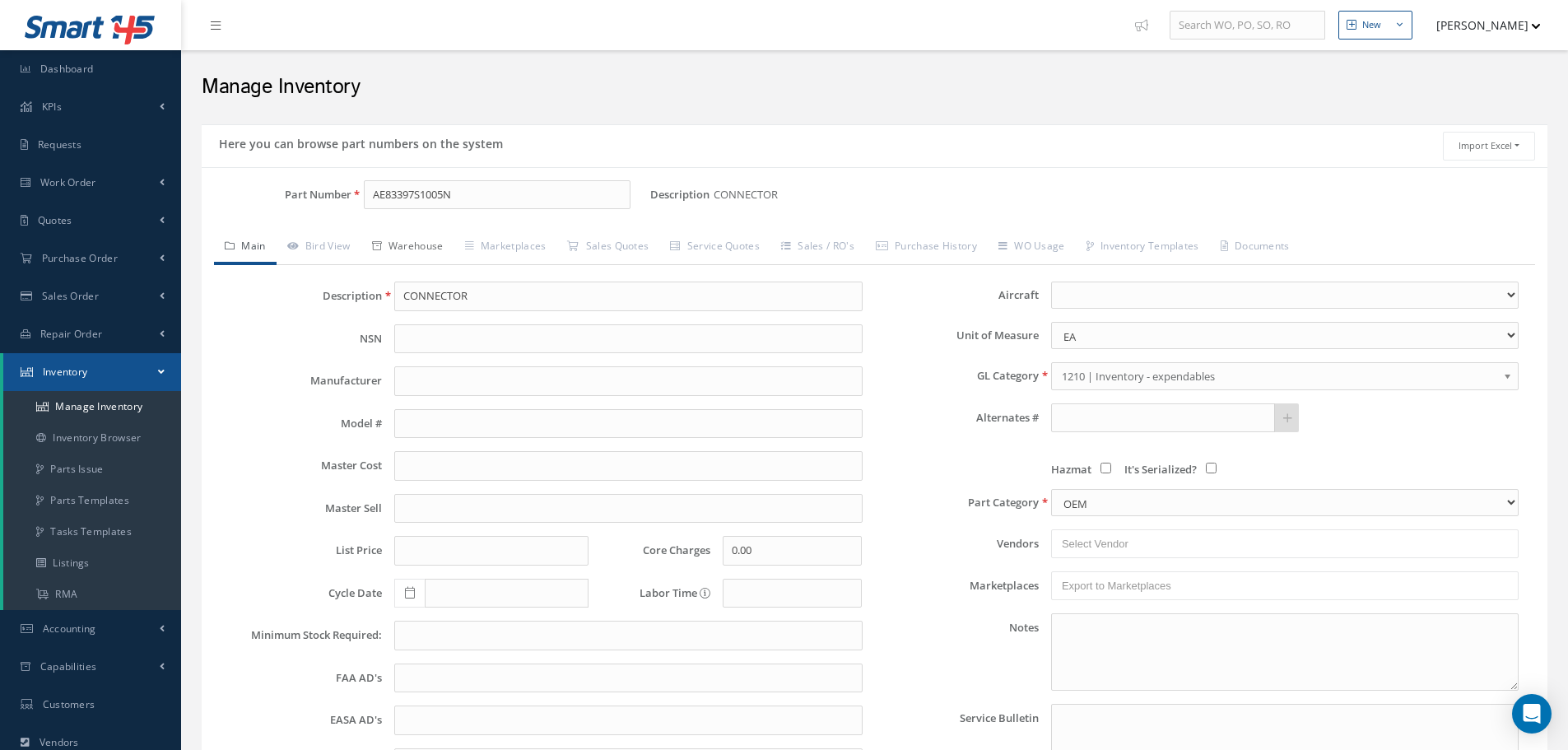
click at [408, 251] on link "Warehouse" at bounding box center [407, 247] width 93 height 35
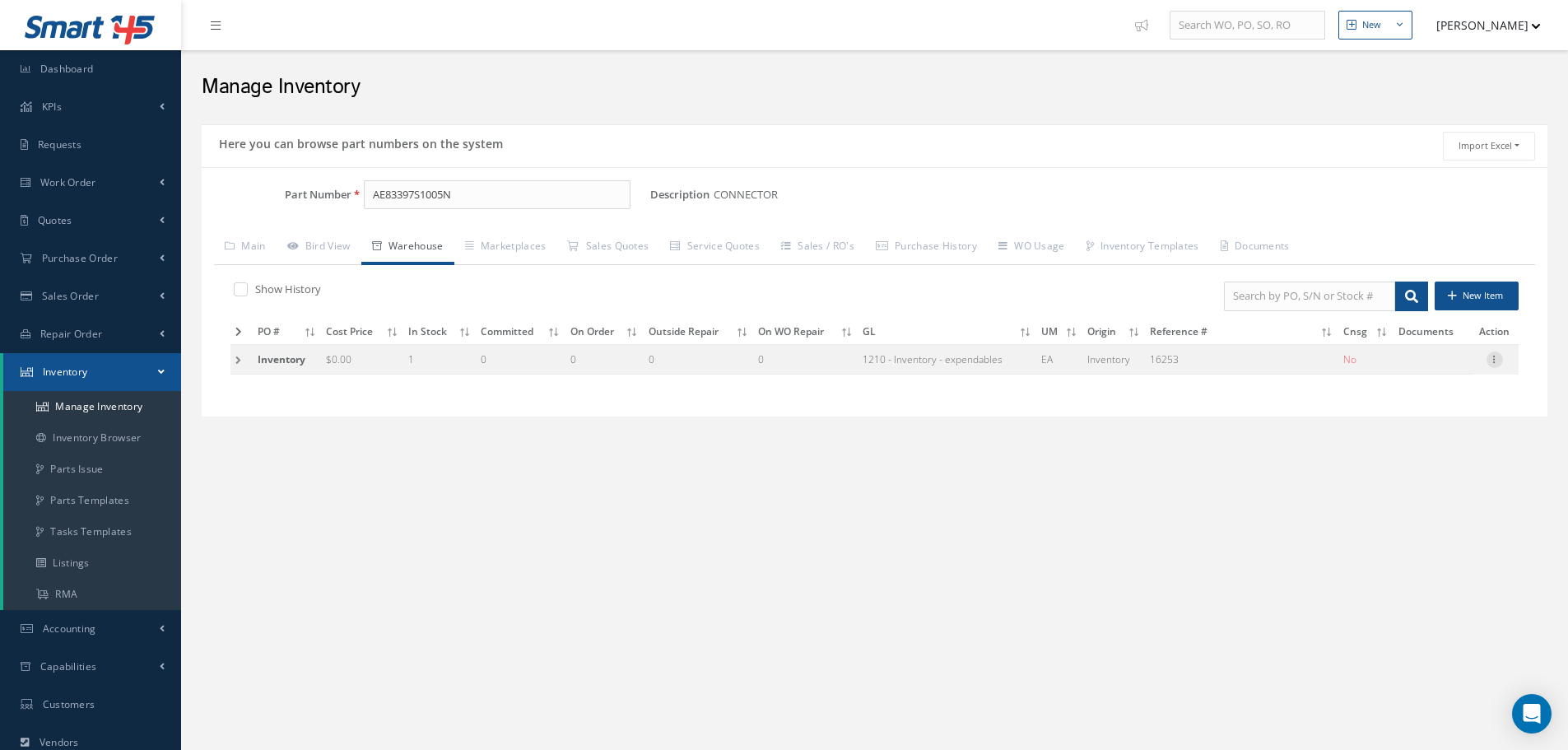
click at [1496, 357] on icon at bounding box center [1494, 357] width 16 height 13
click at [1400, 369] on link "Edit" at bounding box center [1419, 370] width 130 height 21
type input "0.00"
type input "16253"
type input "[DATE]"
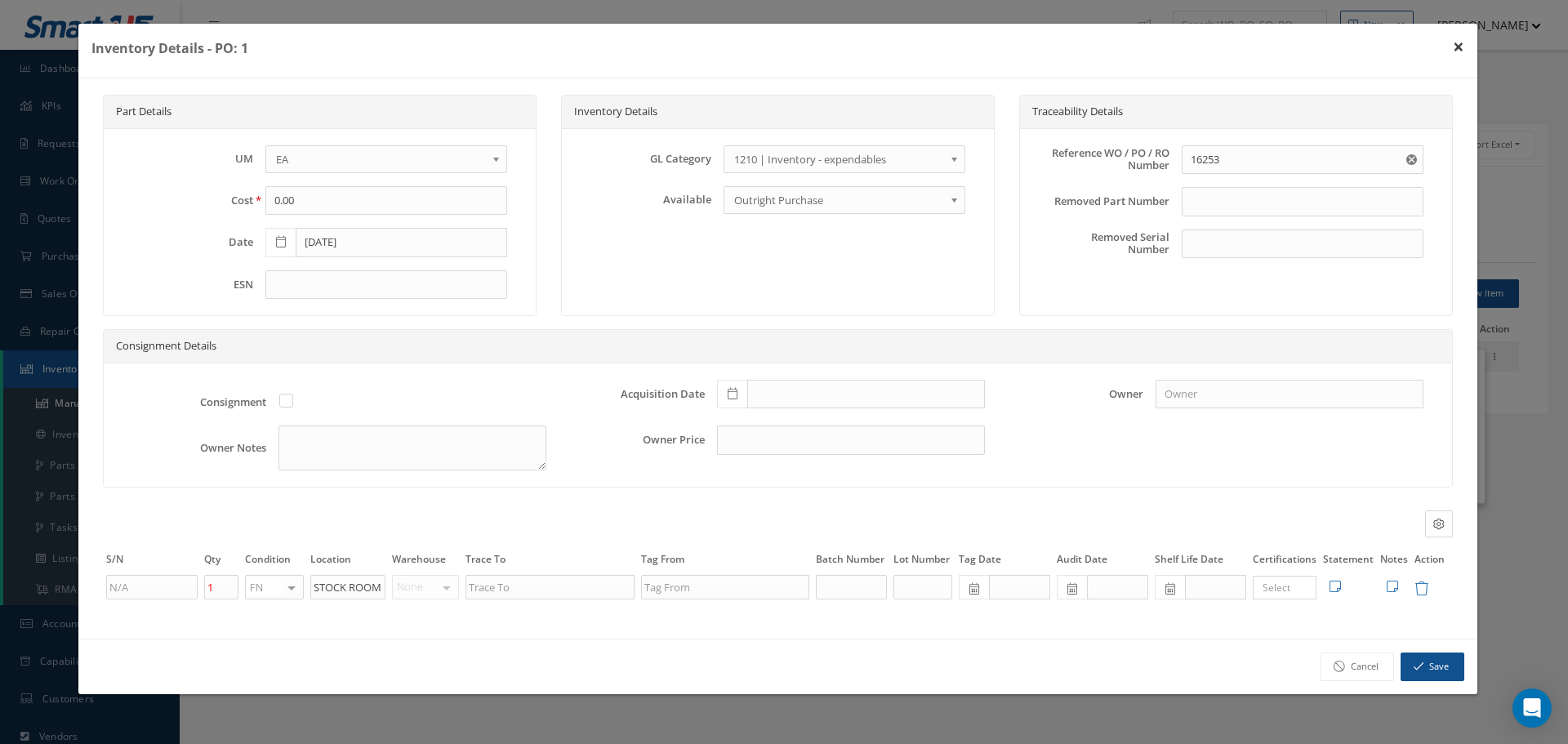
click at [1457, 39] on button "×" at bounding box center [1459, 46] width 37 height 46
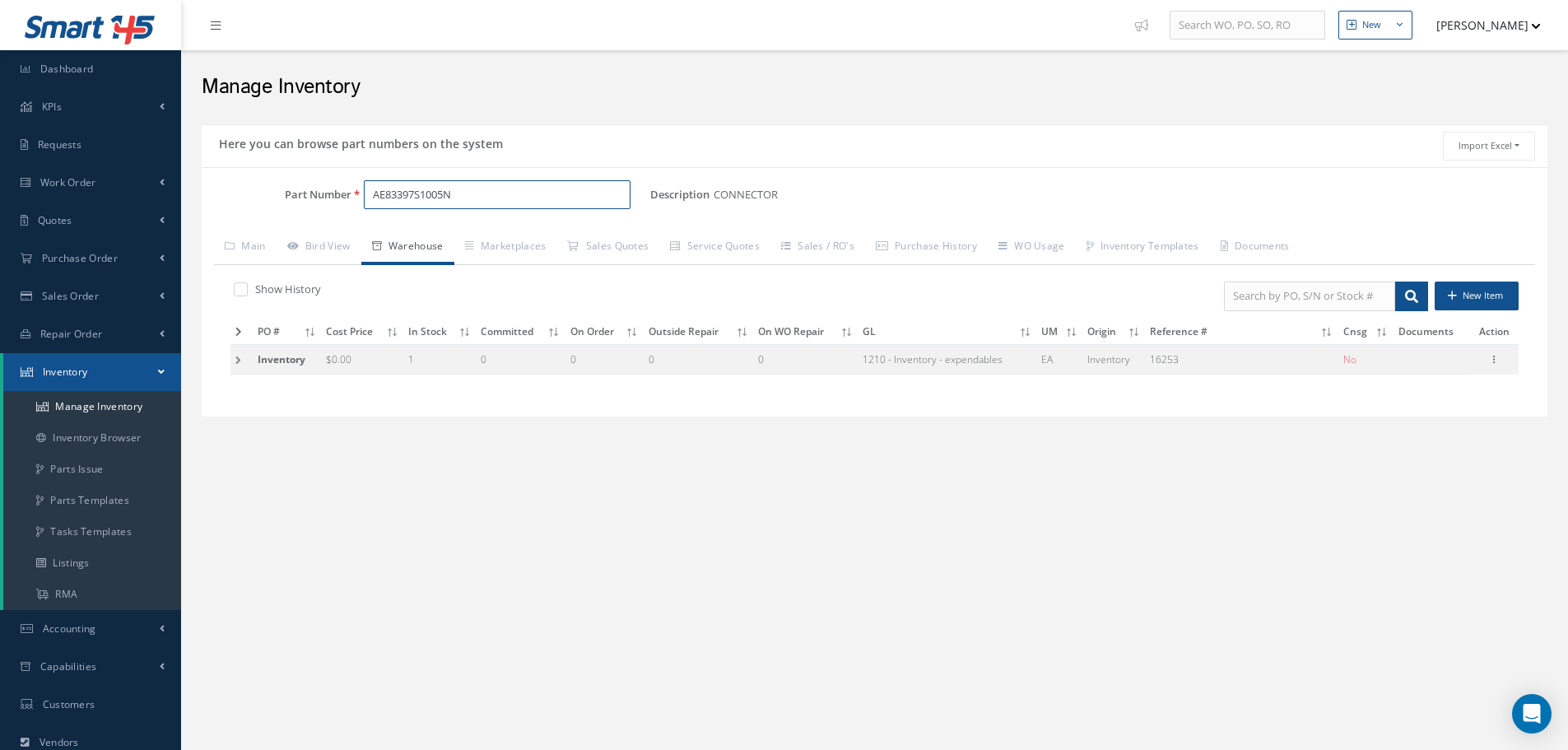
click at [522, 204] on input "AE83397S1005N" at bounding box center [497, 195] width 267 height 30
click at [255, 245] on link "Main" at bounding box center [245, 247] width 62 height 35
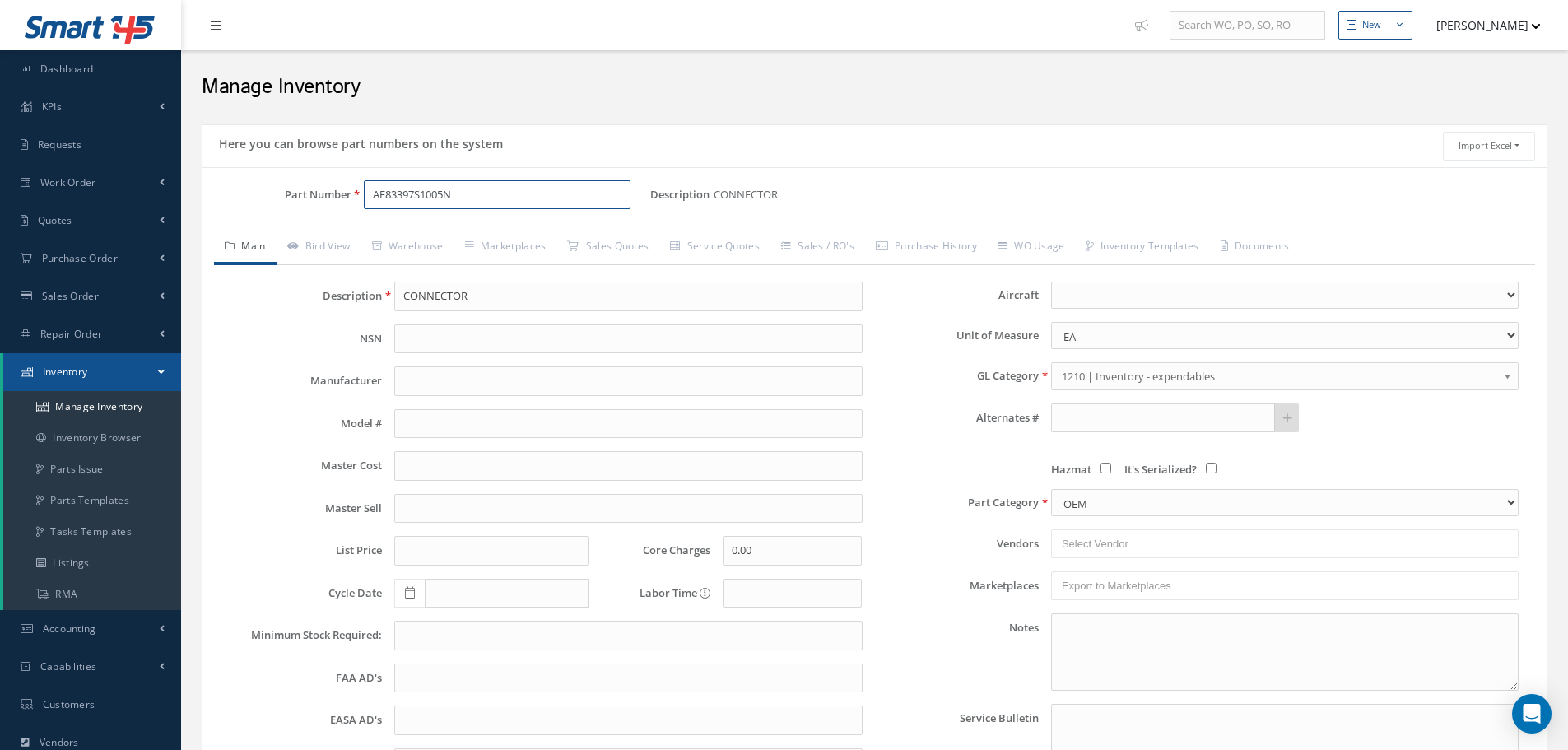
click at [488, 196] on input "AE83397S1005N" at bounding box center [497, 195] width 267 height 30
click at [493, 196] on input "AE83397S1005N" at bounding box center [497, 195] width 267 height 30
click at [461, 196] on input "AE83397S1005N &" at bounding box center [497, 195] width 267 height 30
click at [481, 194] on input "AE83397S1005N &" at bounding box center [497, 195] width 267 height 30
type input "AE83397S1005N- 07418"
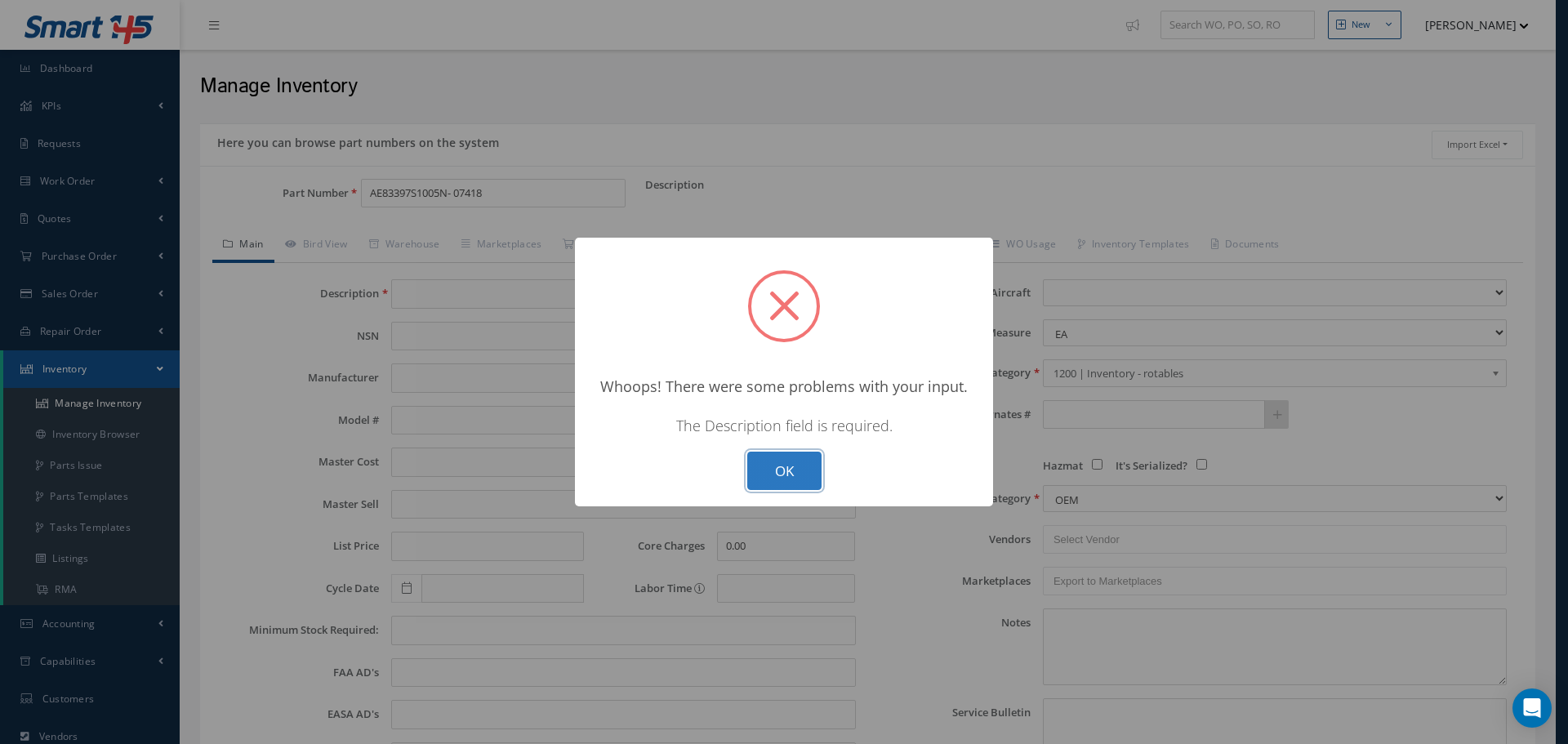
click at [777, 462] on button "OK" at bounding box center [785, 470] width 74 height 38
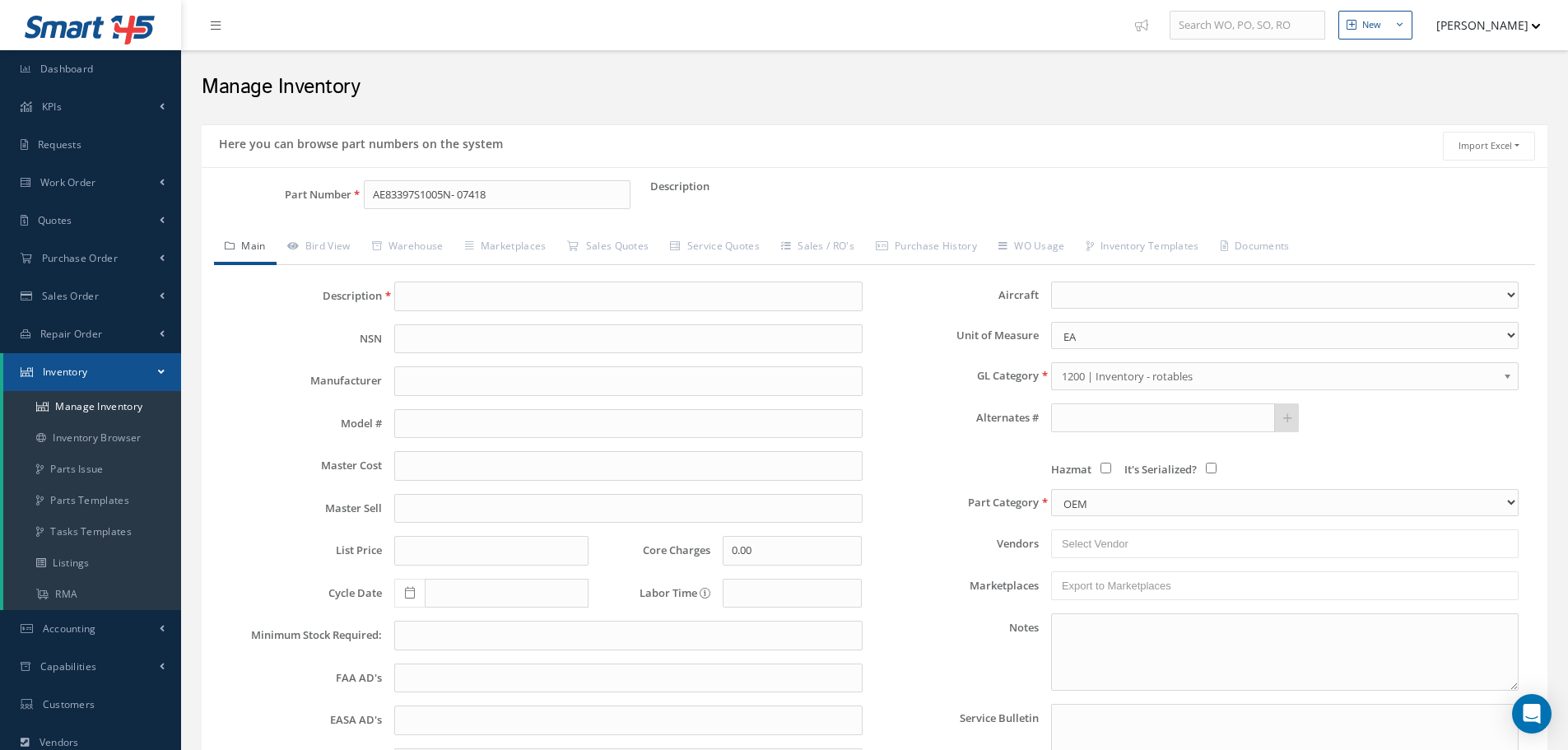
click at [516, 173] on div "Part Number AE83397S1005N- 07418 Description Alternates Based on the selected G…" at bounding box center [874, 526] width 1346 height 718
click at [508, 201] on input "AE83397S1005N- 07418" at bounding box center [497, 195] width 267 height 30
type input "AE83397S1005N- 07418-03A1001S1006P3"
click at [418, 303] on input "text" at bounding box center [628, 296] width 468 height 30
click at [472, 297] on input "CONNECTOR &" at bounding box center [628, 296] width 468 height 30
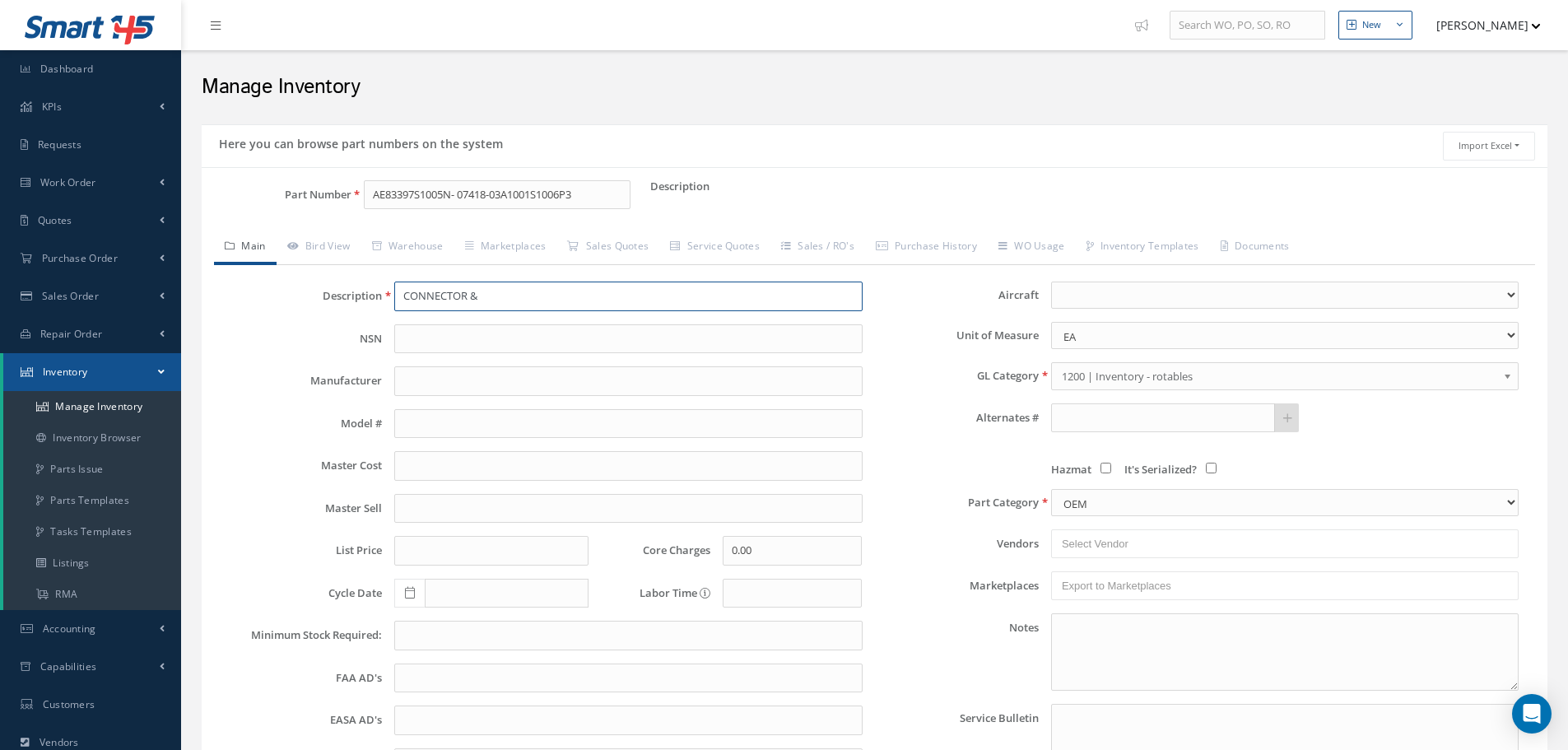
click at [499, 295] on input "CONNECTOR &" at bounding box center [628, 296] width 468 height 30
type input "CONNECTOR & BACKSHELL"
click at [1503, 377] on link "1200 | Inventory - rotables" at bounding box center [1284, 376] width 468 height 28
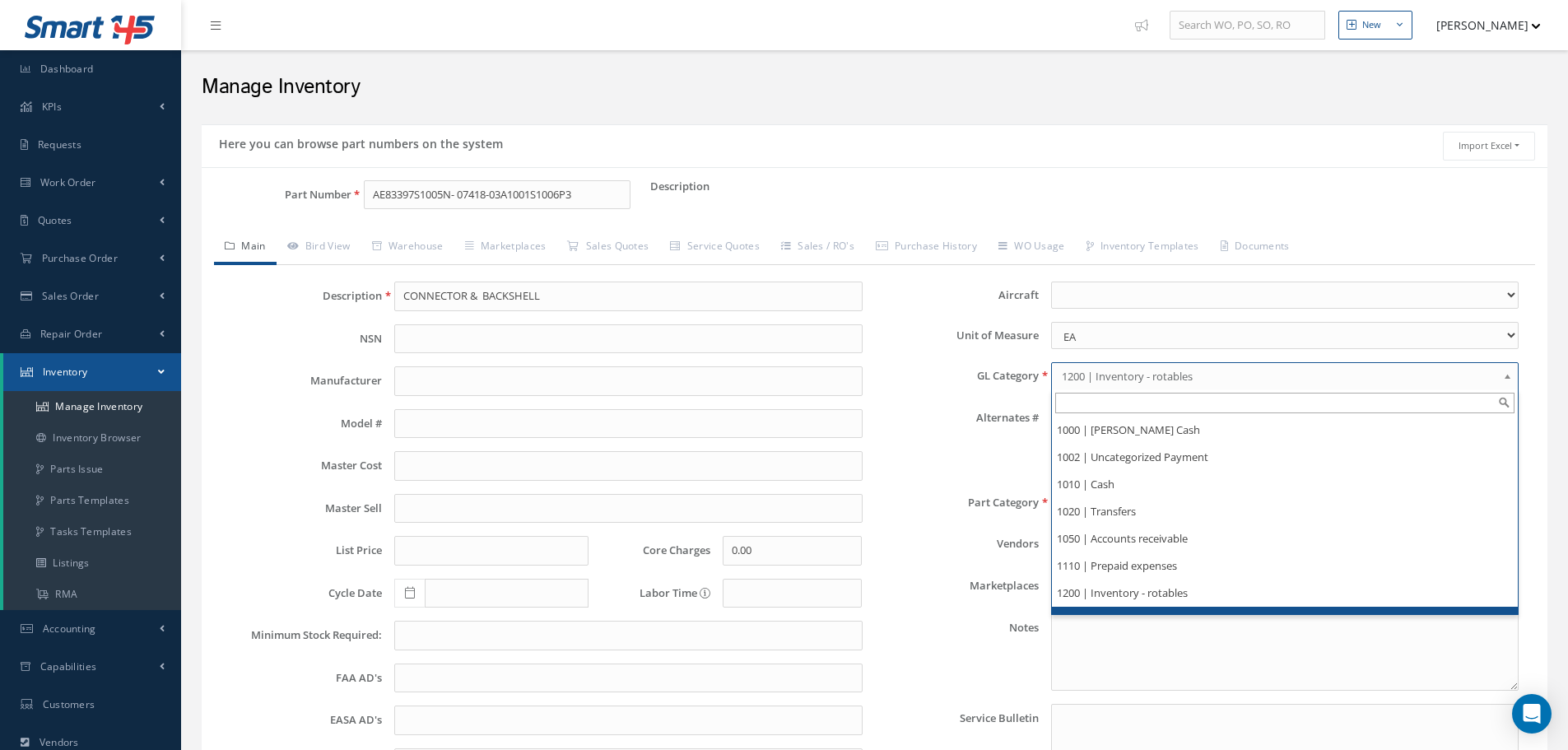
scroll to position [83, 0]
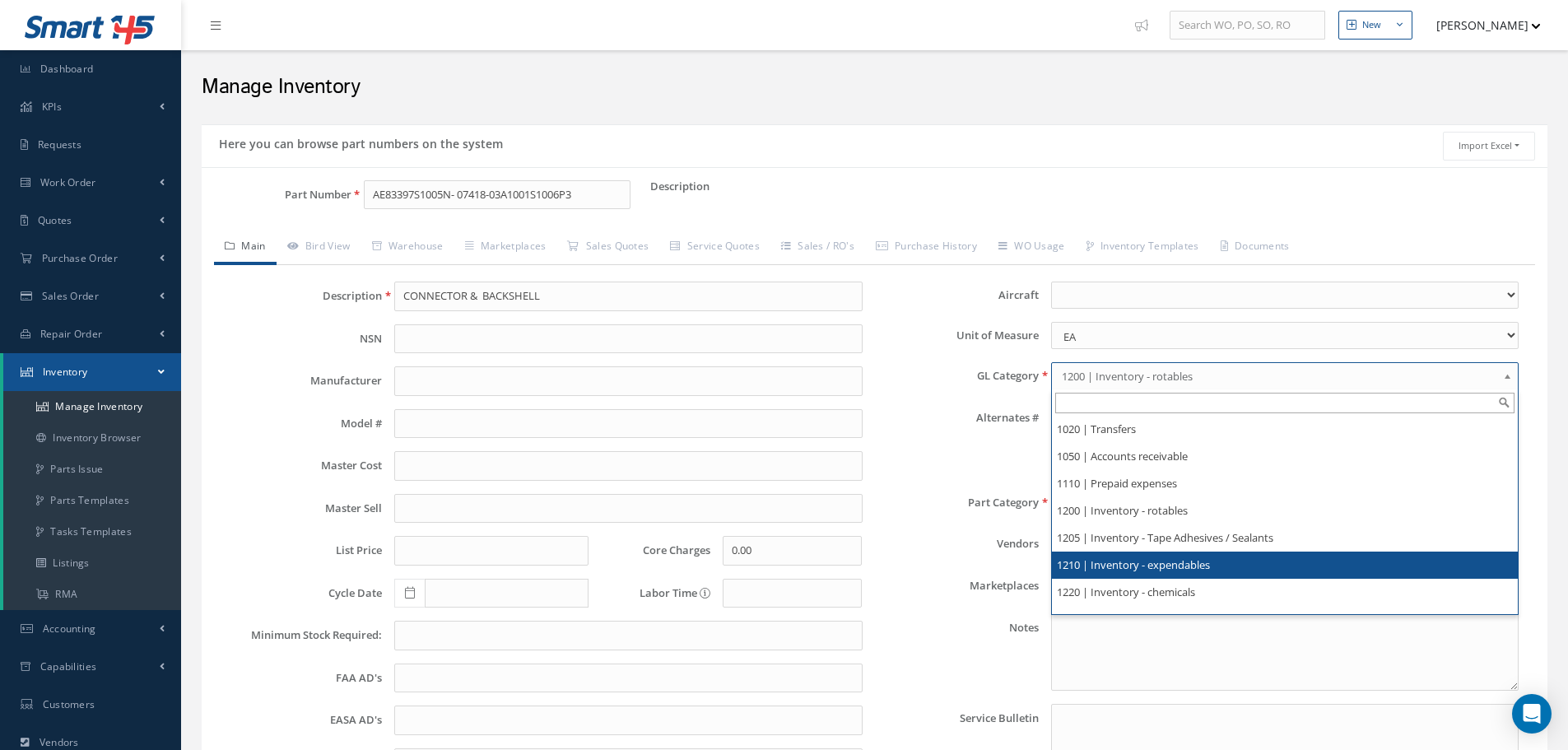
click at [1179, 564] on li "1210 | Inventory - expendables" at bounding box center [1284, 565] width 466 height 27
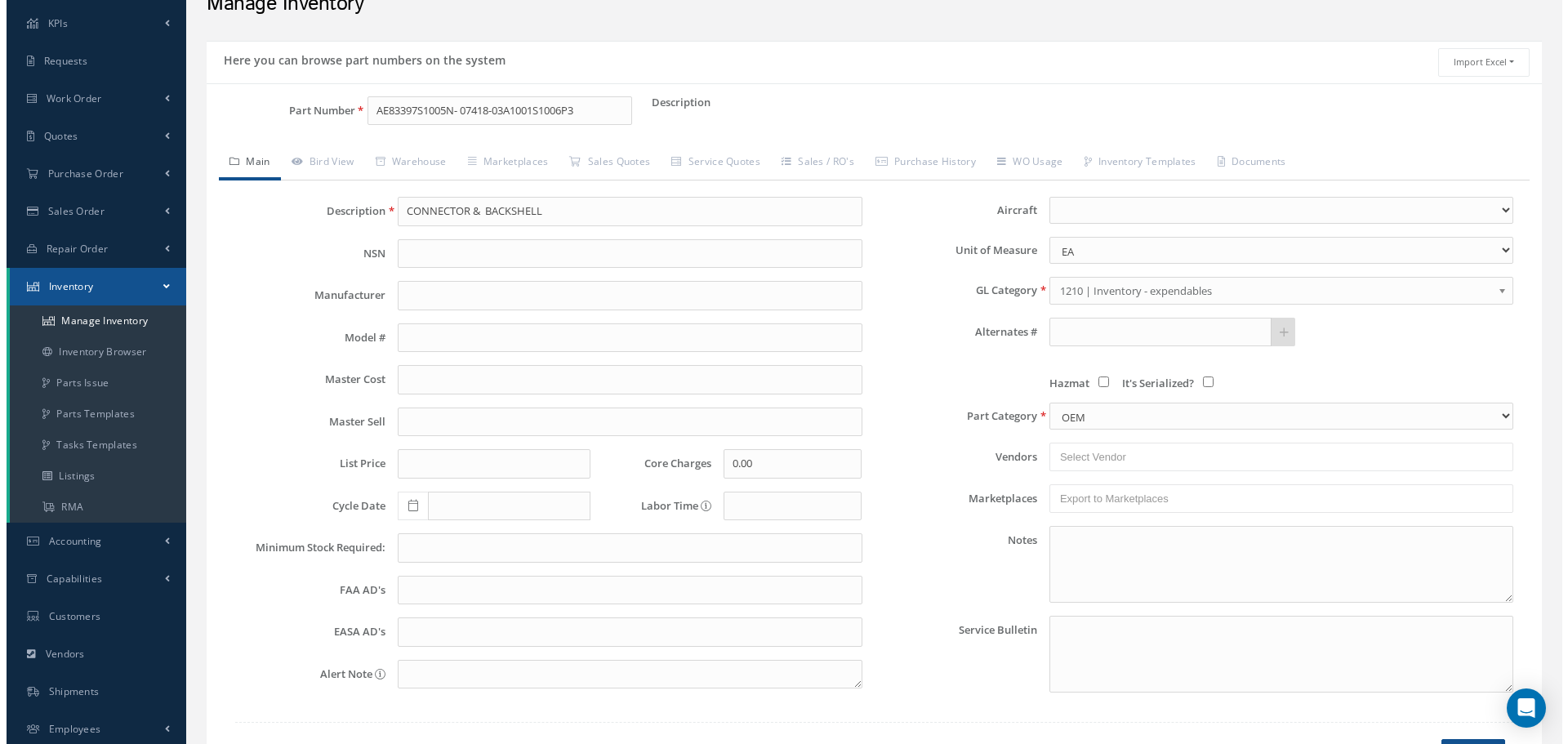
scroll to position [200, 0]
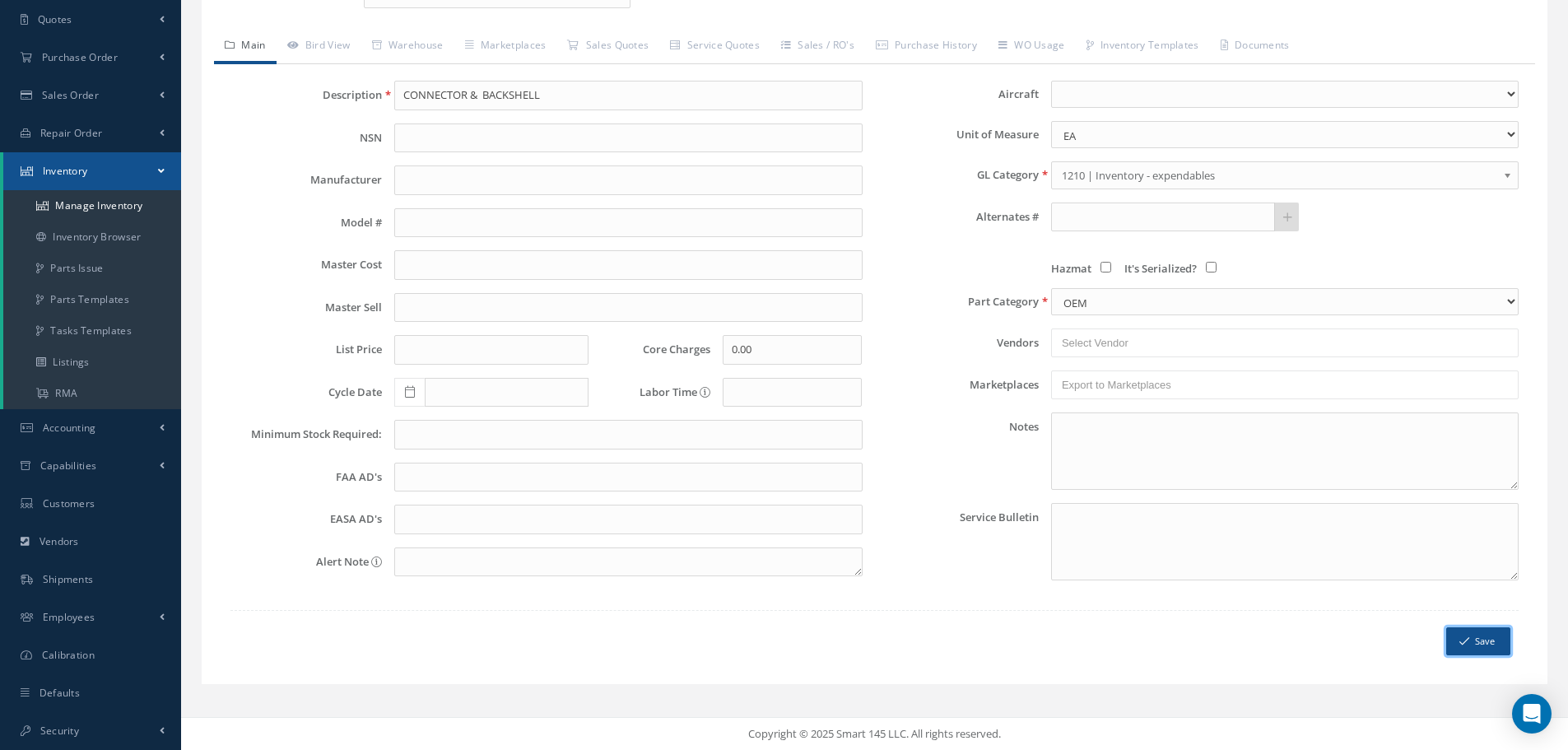
click at [1477, 646] on button "Save" at bounding box center [1478, 642] width 64 height 29
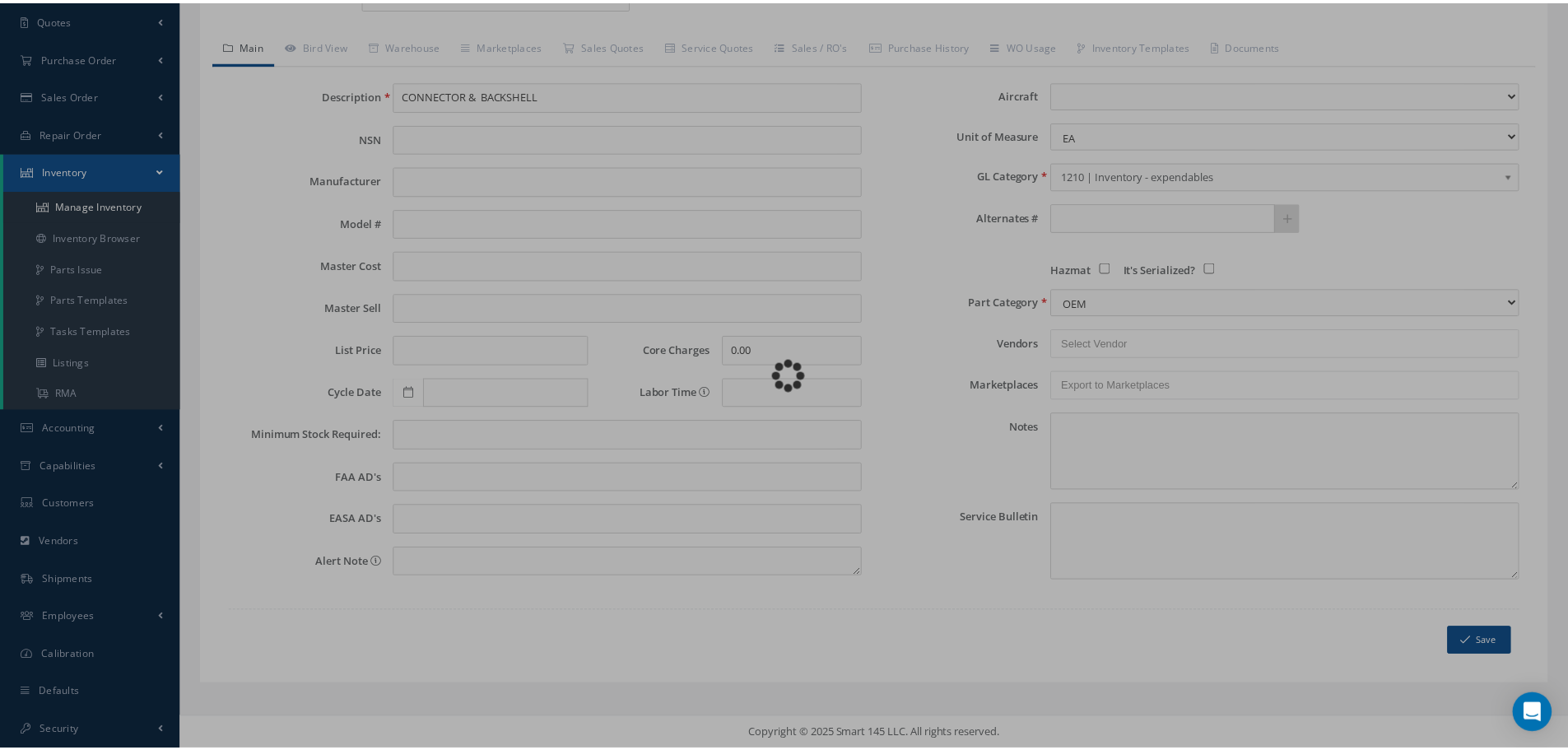
scroll to position [0, 0]
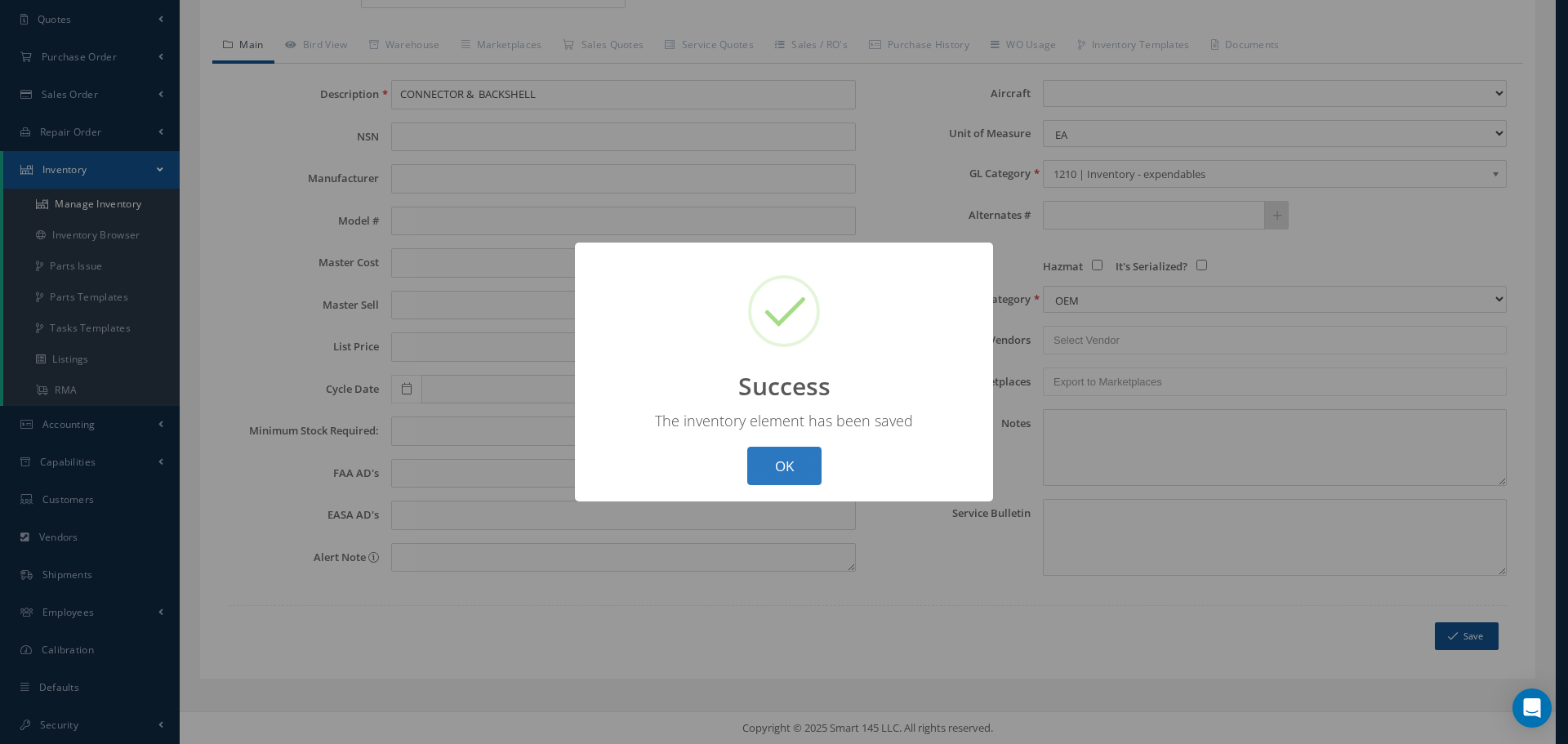
click at [800, 457] on button "OK" at bounding box center [785, 465] width 74 height 38
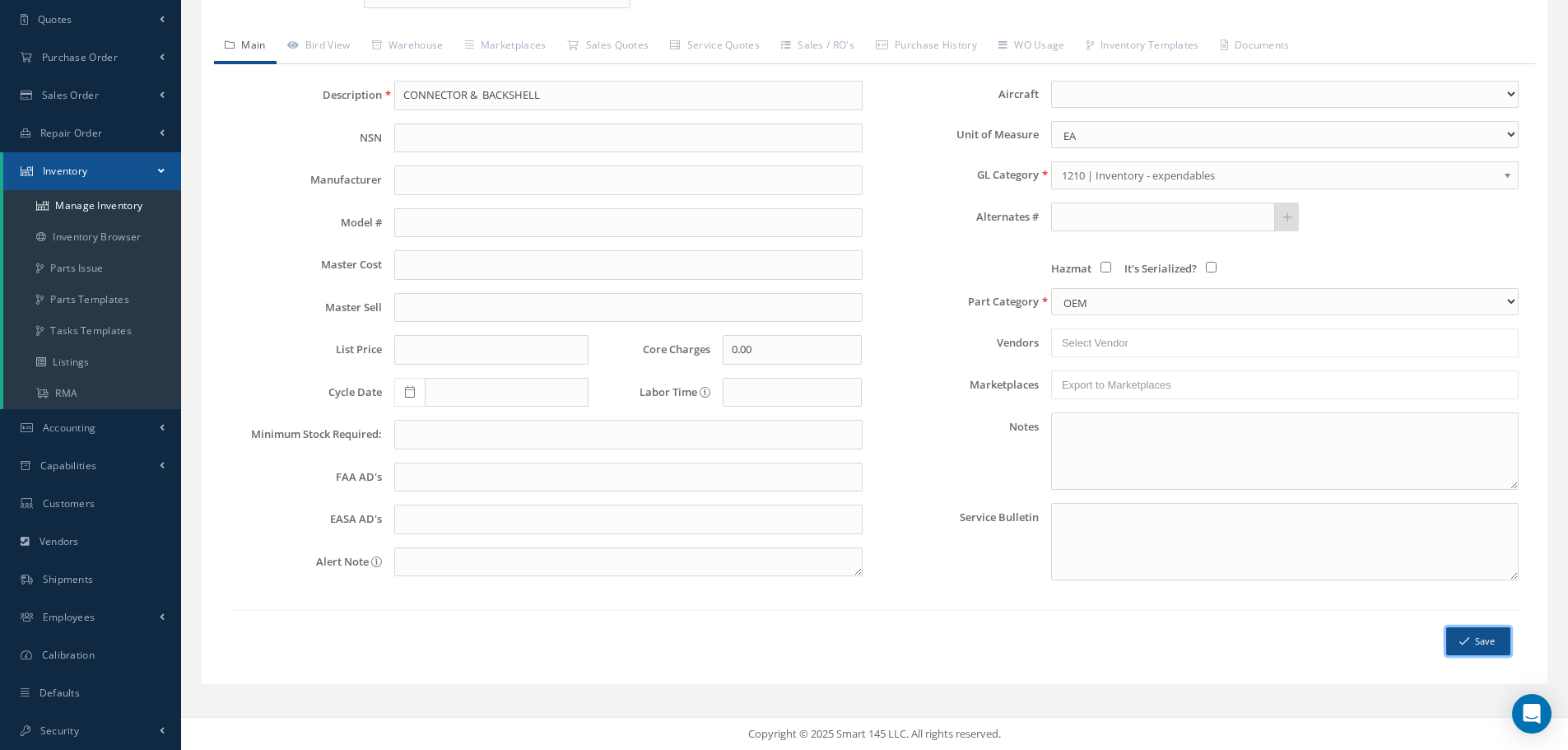
click at [1483, 638] on button "Save" at bounding box center [1478, 642] width 64 height 29
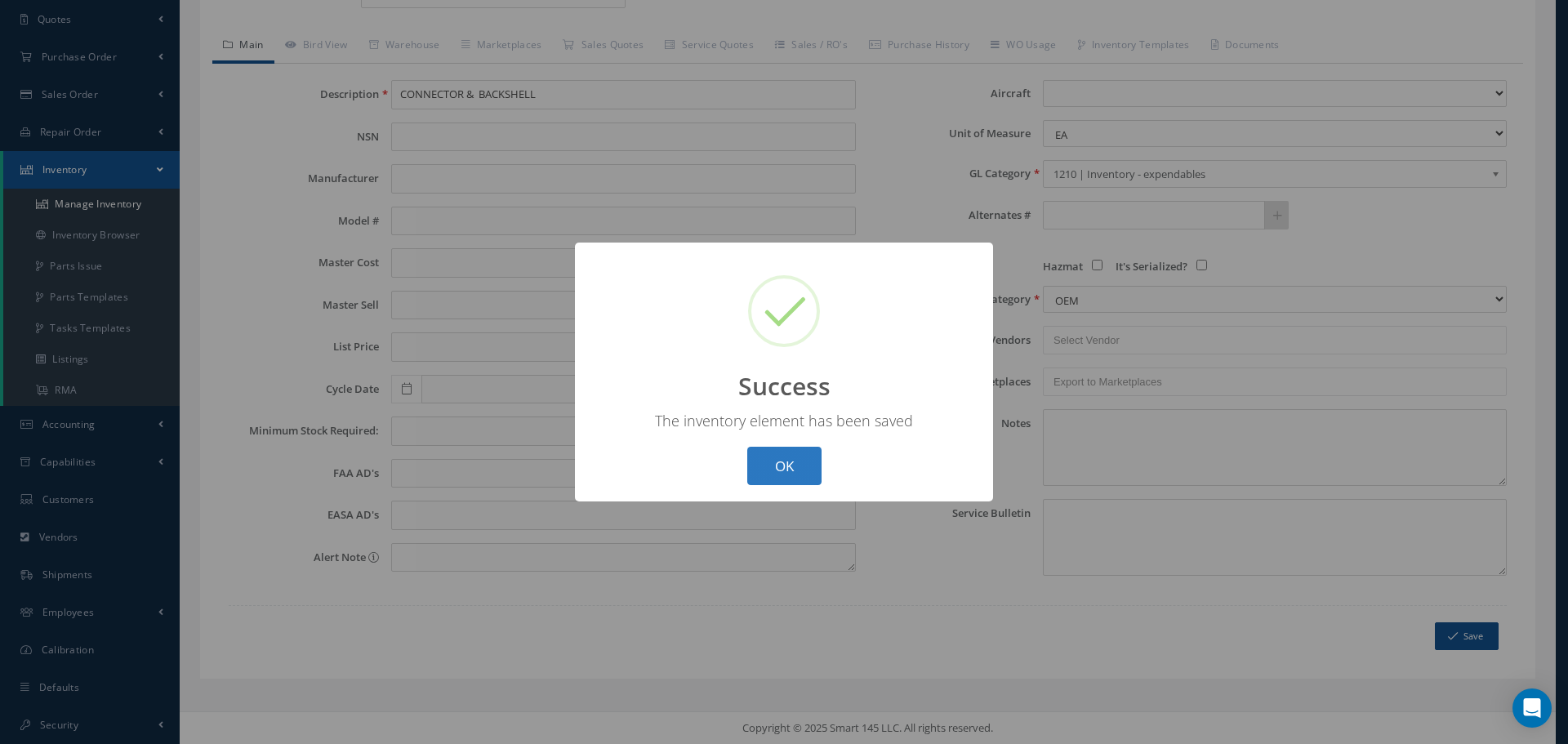
click at [774, 457] on button "OK" at bounding box center [785, 465] width 74 height 38
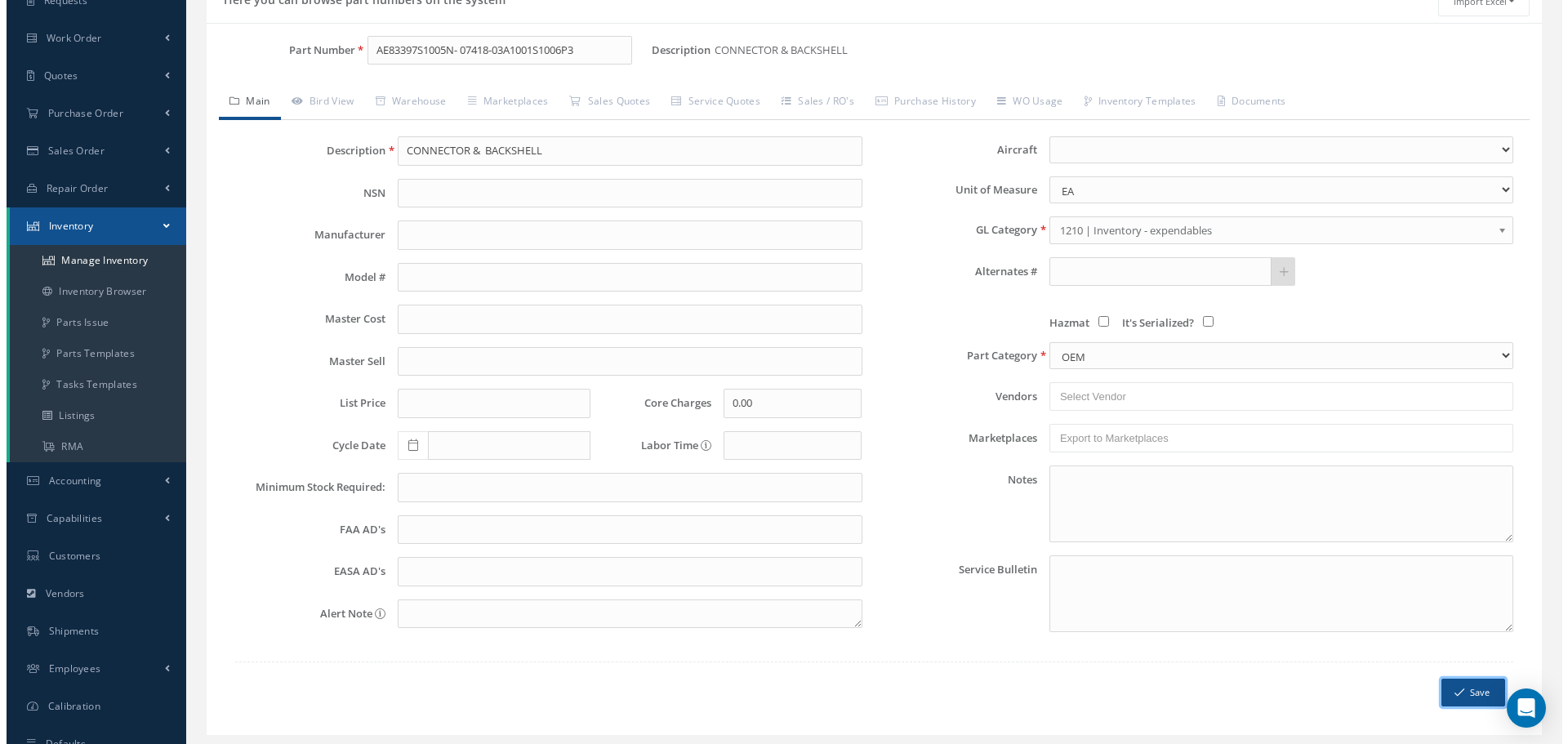
scroll to position [118, 0]
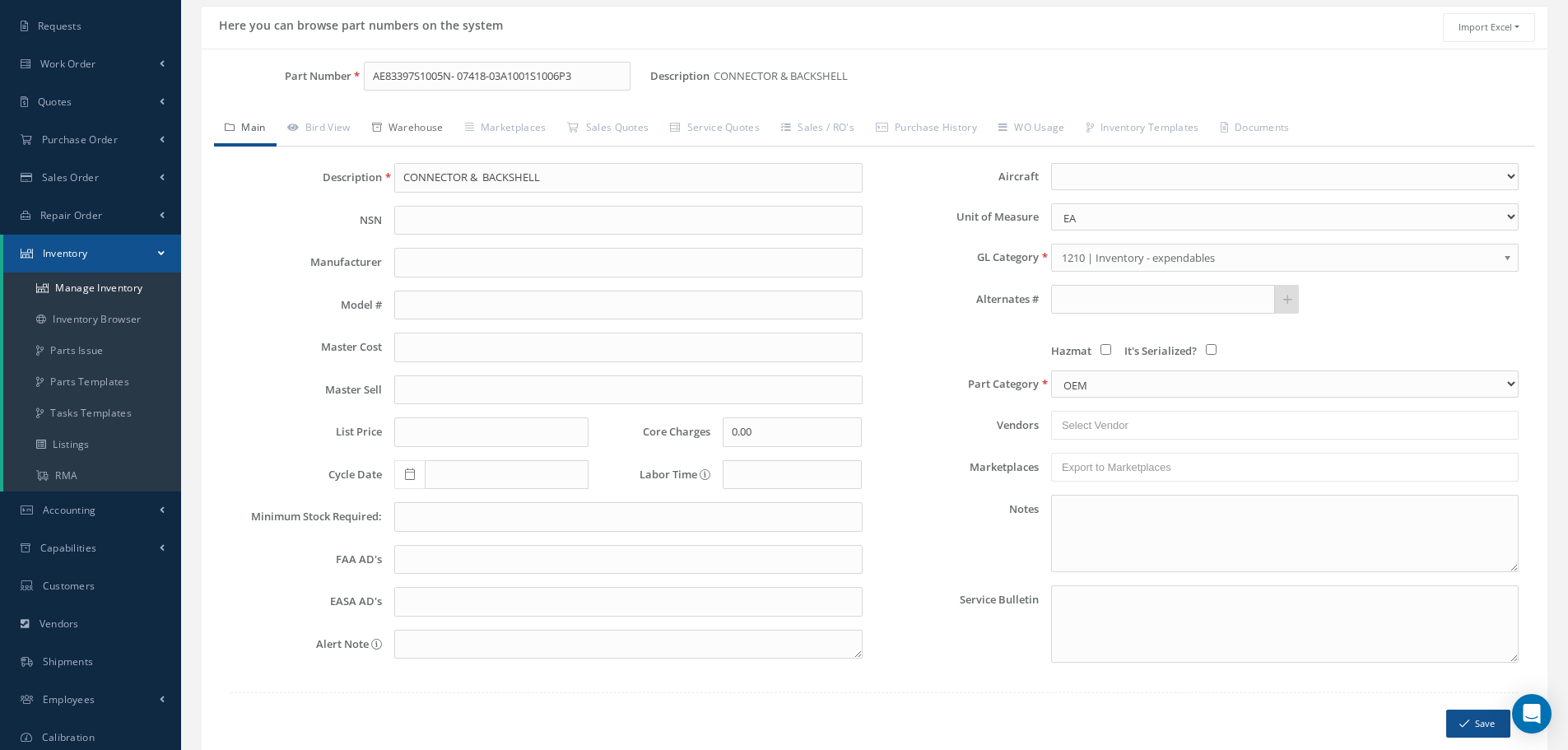
click at [411, 126] on link "Warehouse" at bounding box center [407, 129] width 93 height 35
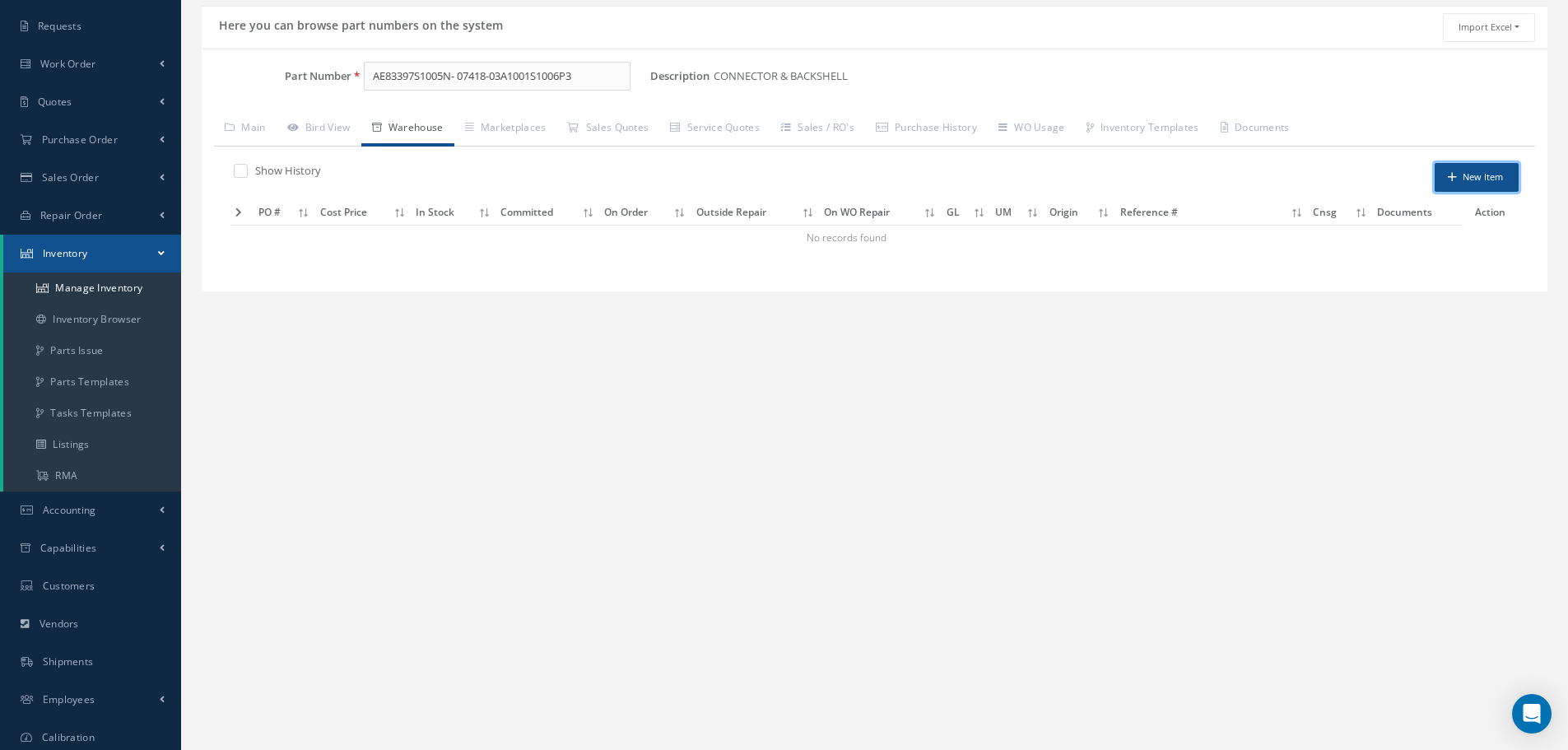
click at [1495, 176] on button "New Item" at bounding box center [1476, 177] width 84 height 29
type input "[DATE]"
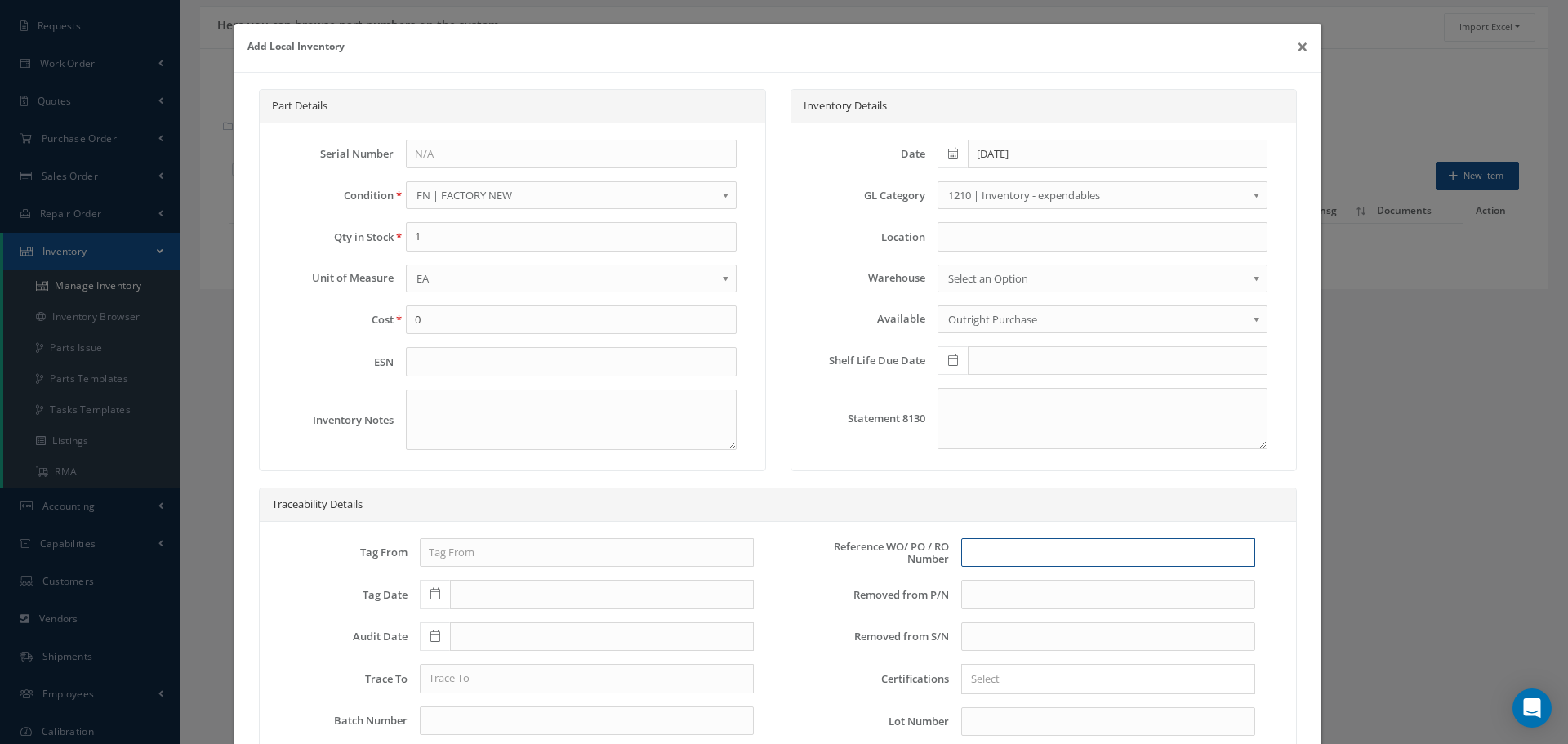
click at [973, 547] on input "text" at bounding box center [1109, 552] width 294 height 30
type input "WO 16253"
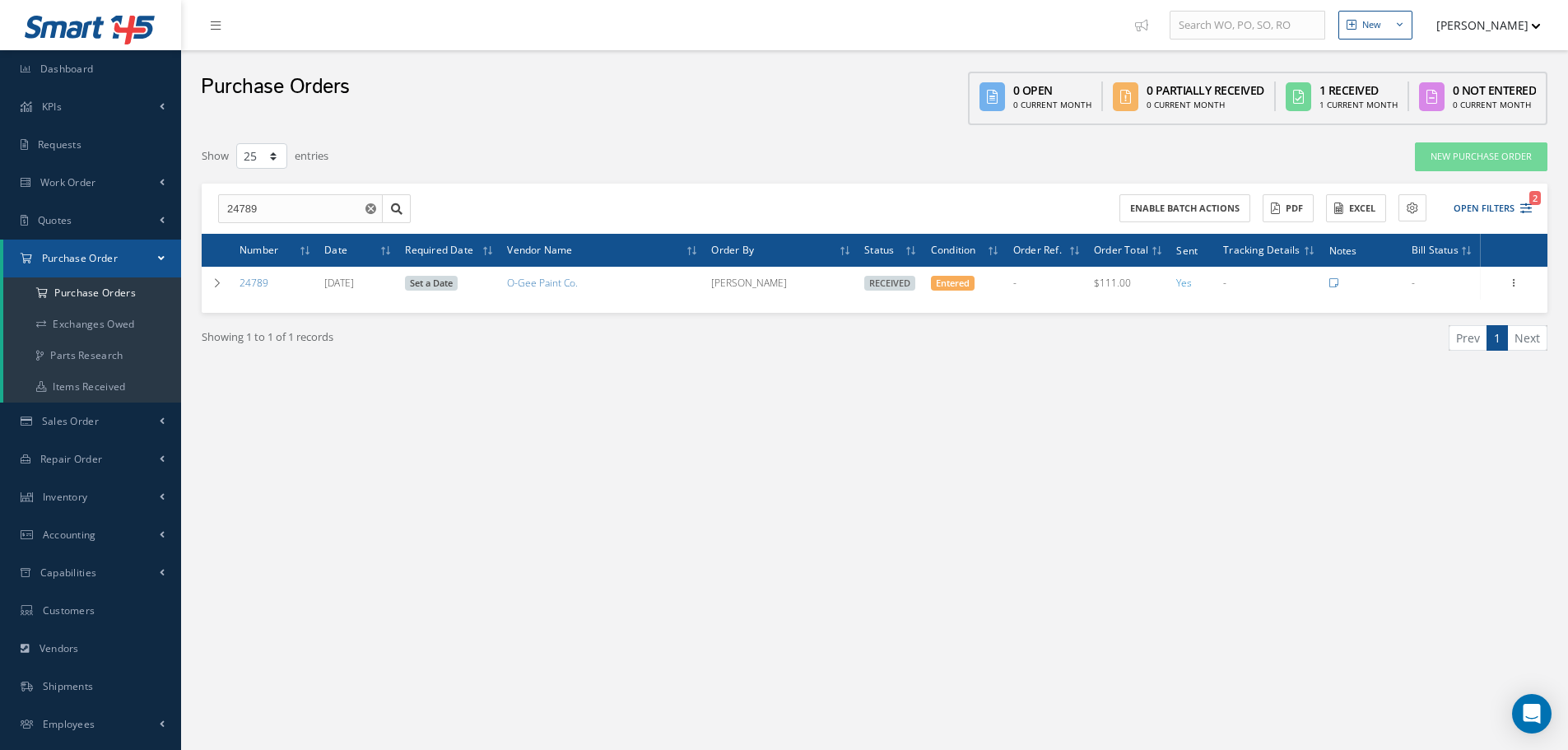
select select "25"
click at [291, 208] on input "24789" at bounding box center [300, 209] width 164 height 30
type input "24592"
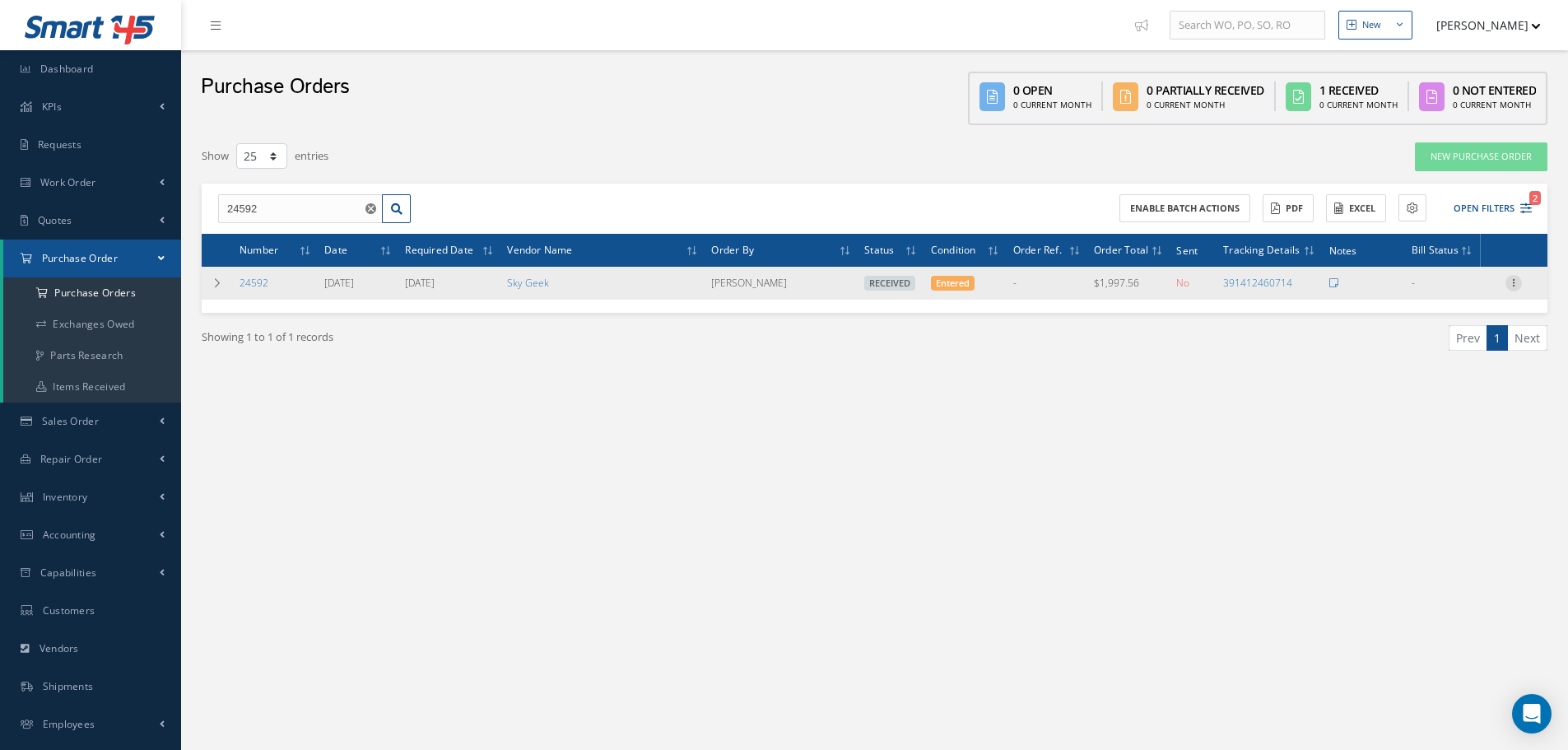
click at [1511, 286] on icon at bounding box center [1513, 281] width 16 height 13
click at [1421, 297] on link "Receiving Details" at bounding box center [1438, 293] width 130 height 21
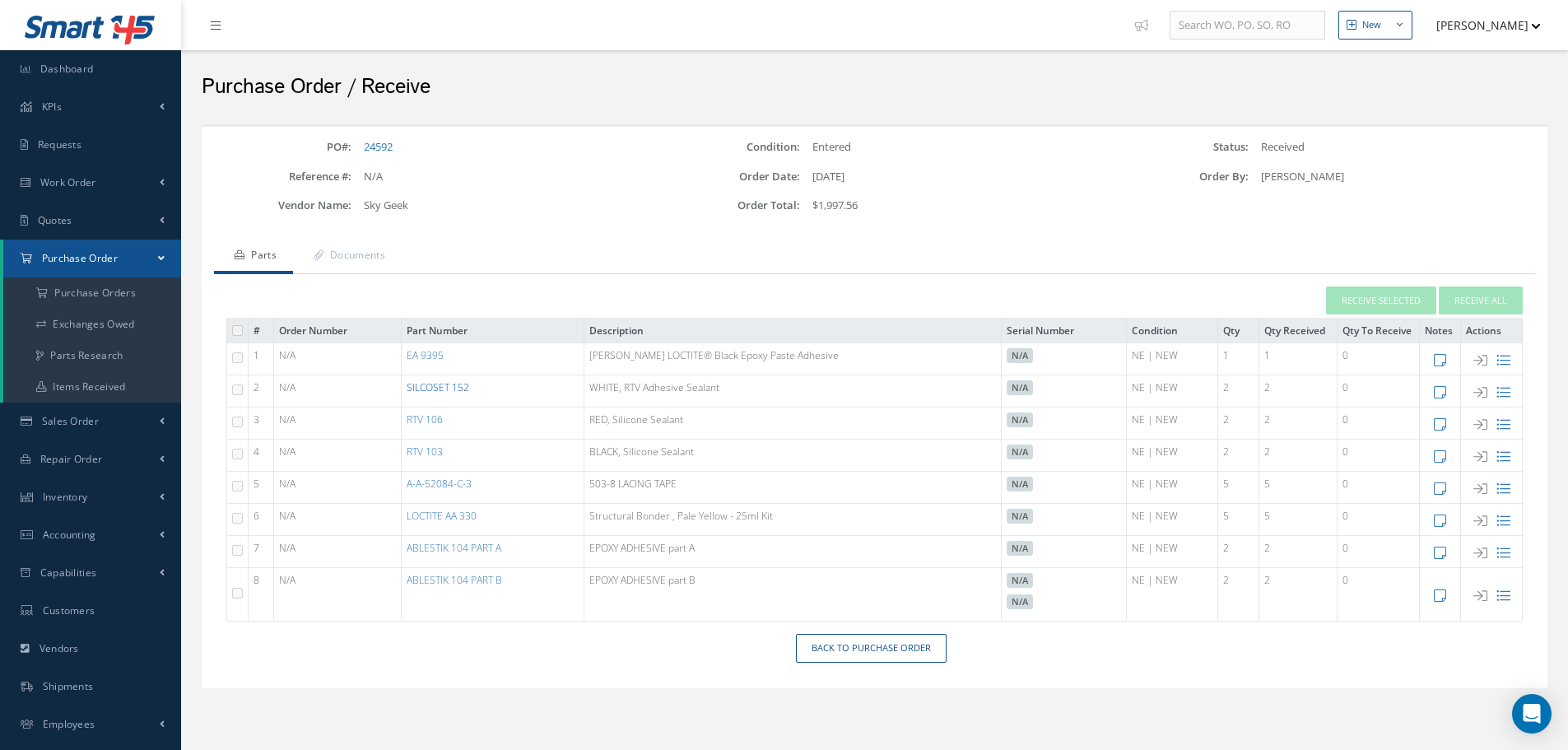
click at [446, 388] on link "SILCOSET 152" at bounding box center [437, 387] width 62 height 14
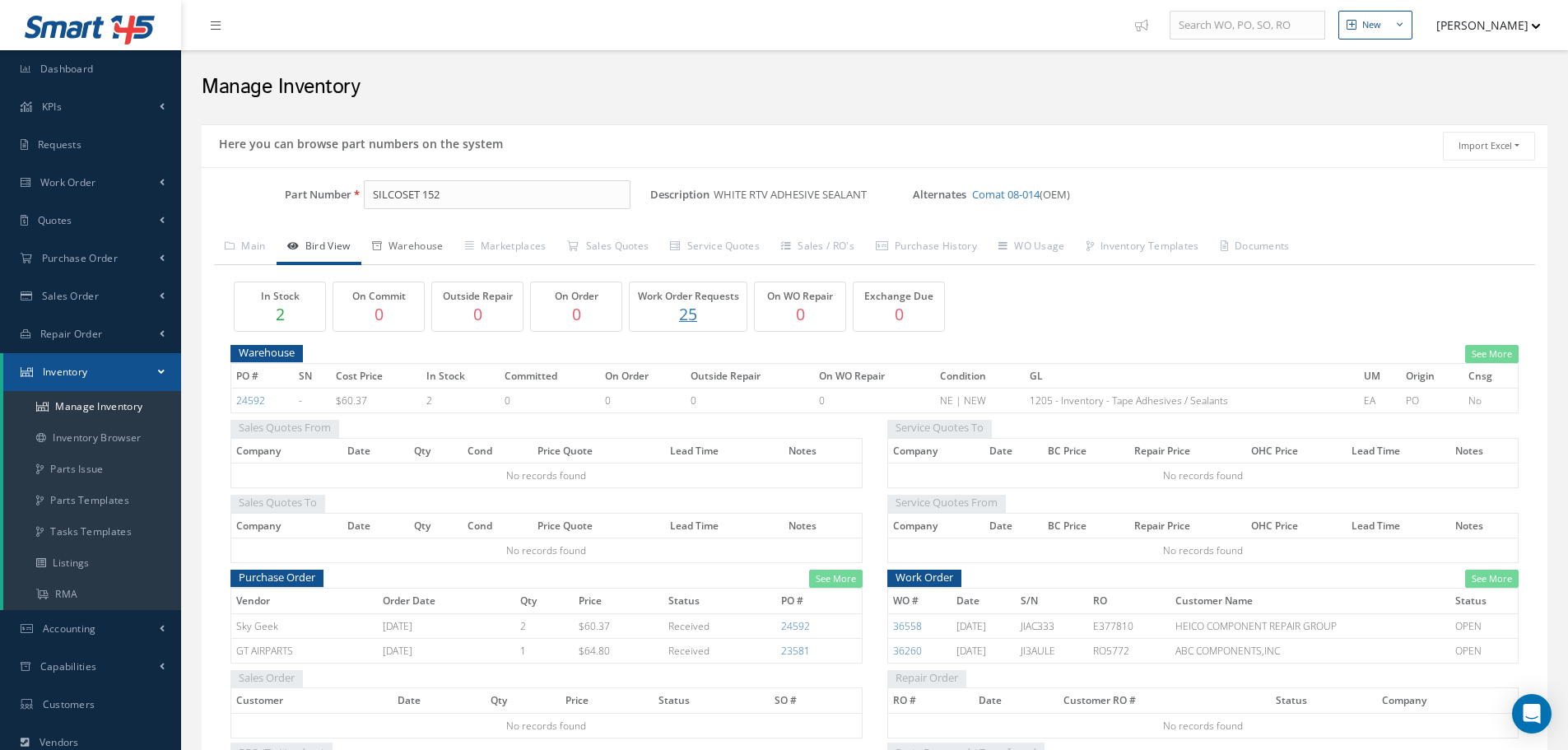
click at [431, 243] on link "Warehouse" at bounding box center [407, 247] width 93 height 35
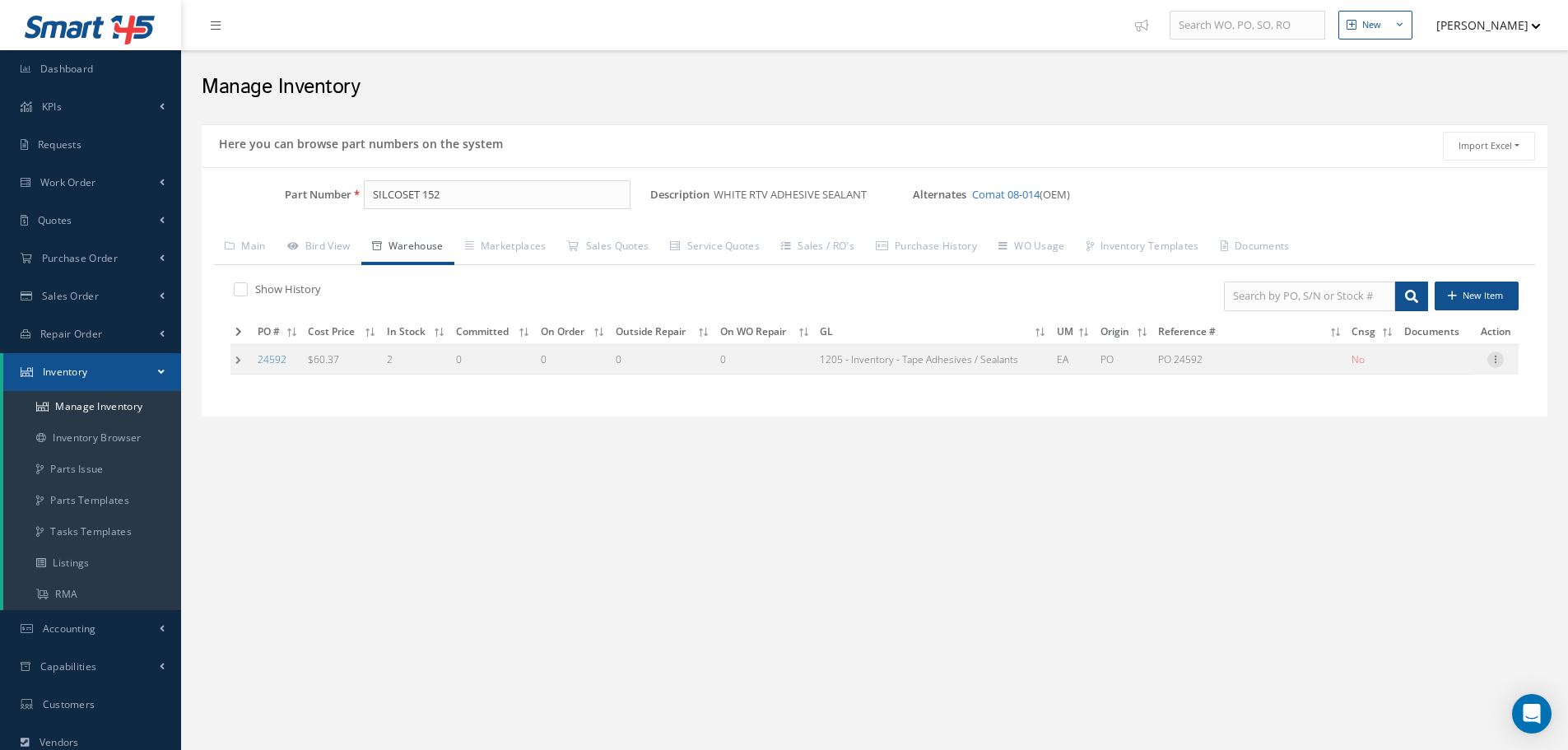
click at [1496, 362] on icon at bounding box center [1495, 357] width 16 height 13
click at [1420, 370] on link "Edit" at bounding box center [1420, 370] width 130 height 21
type input "60.37"
type input "[DATE]"
type input "PO 24592"
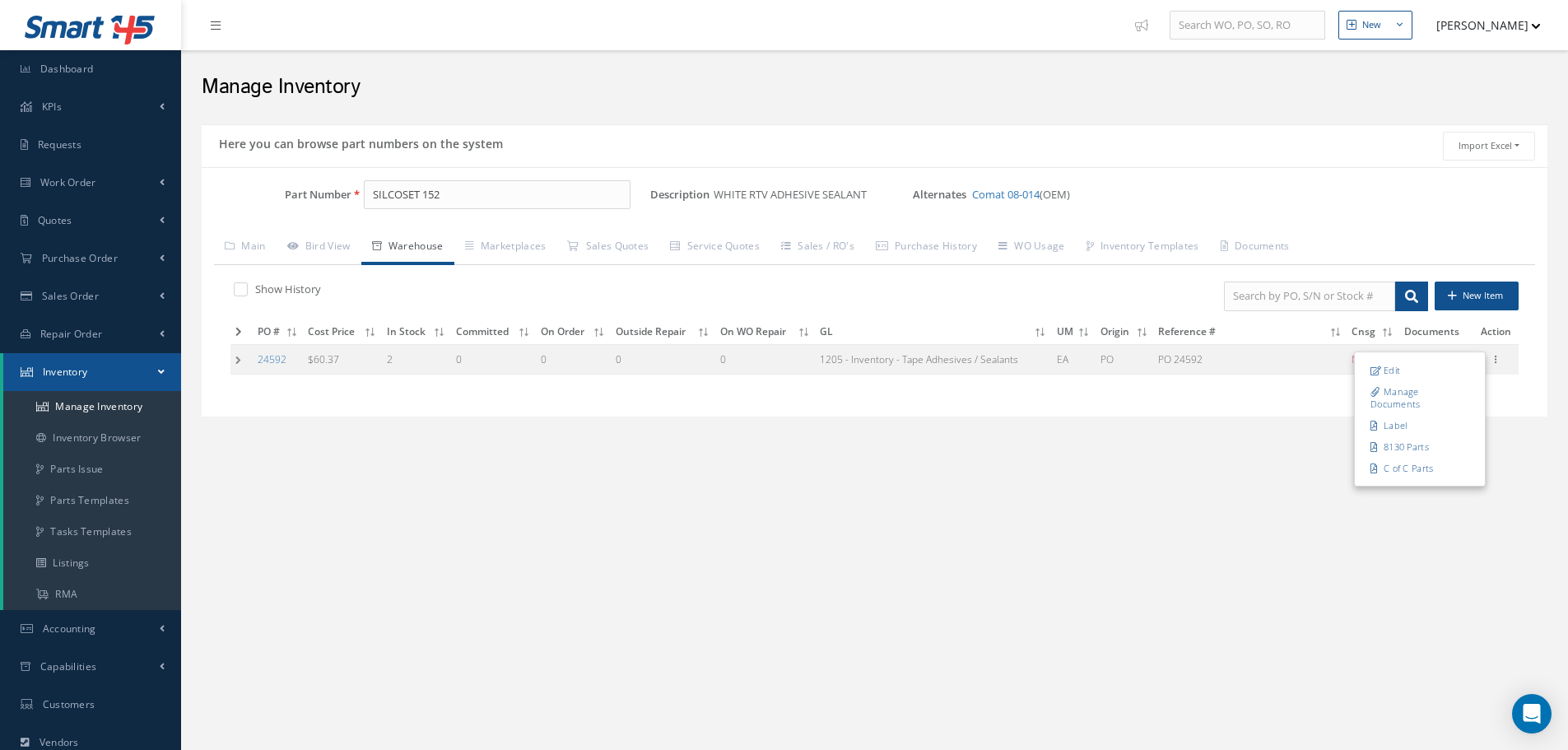
type input "[DATE]"
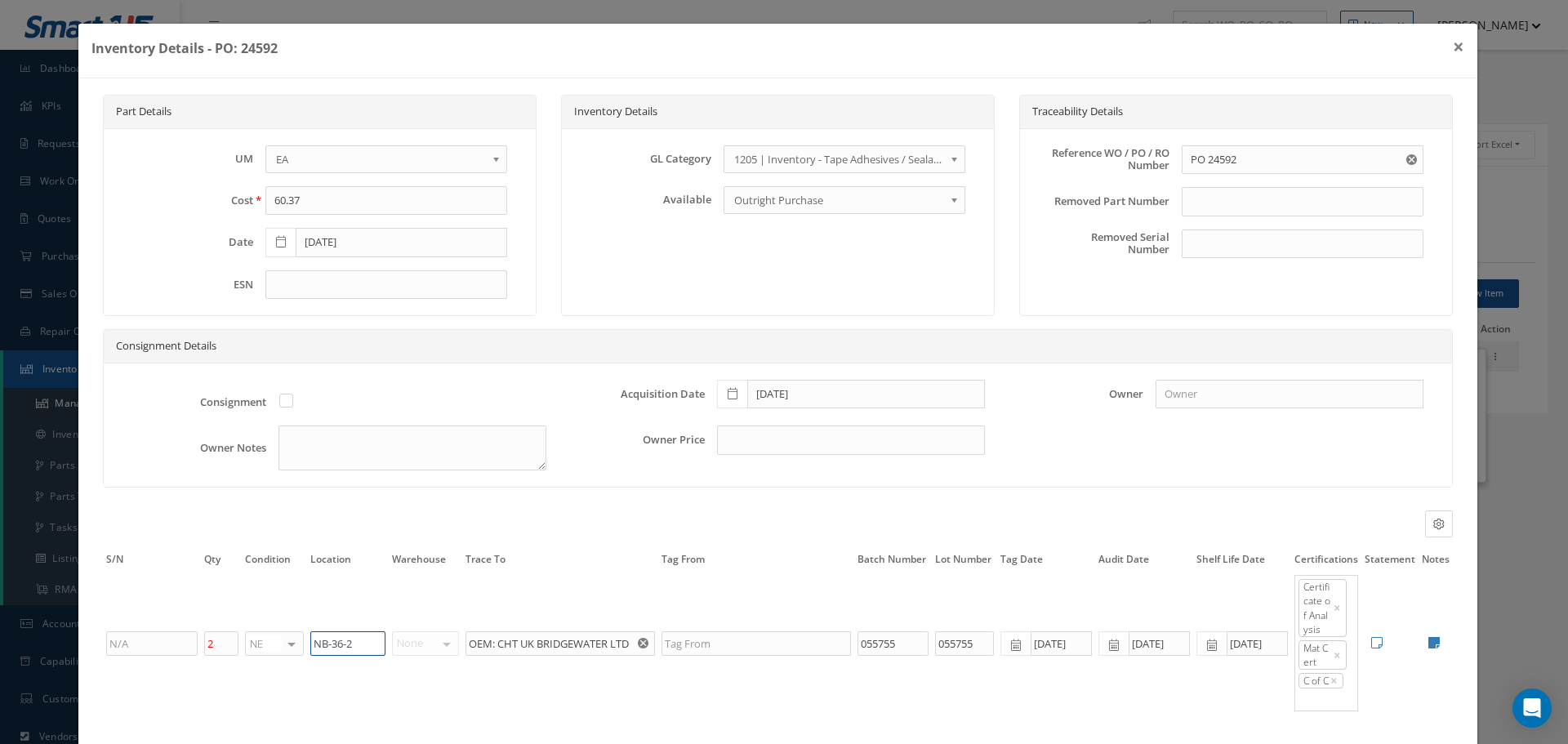
click at [363, 649] on input "NB-36-2" at bounding box center [348, 643] width 75 height 25
type input "NB-36-1"
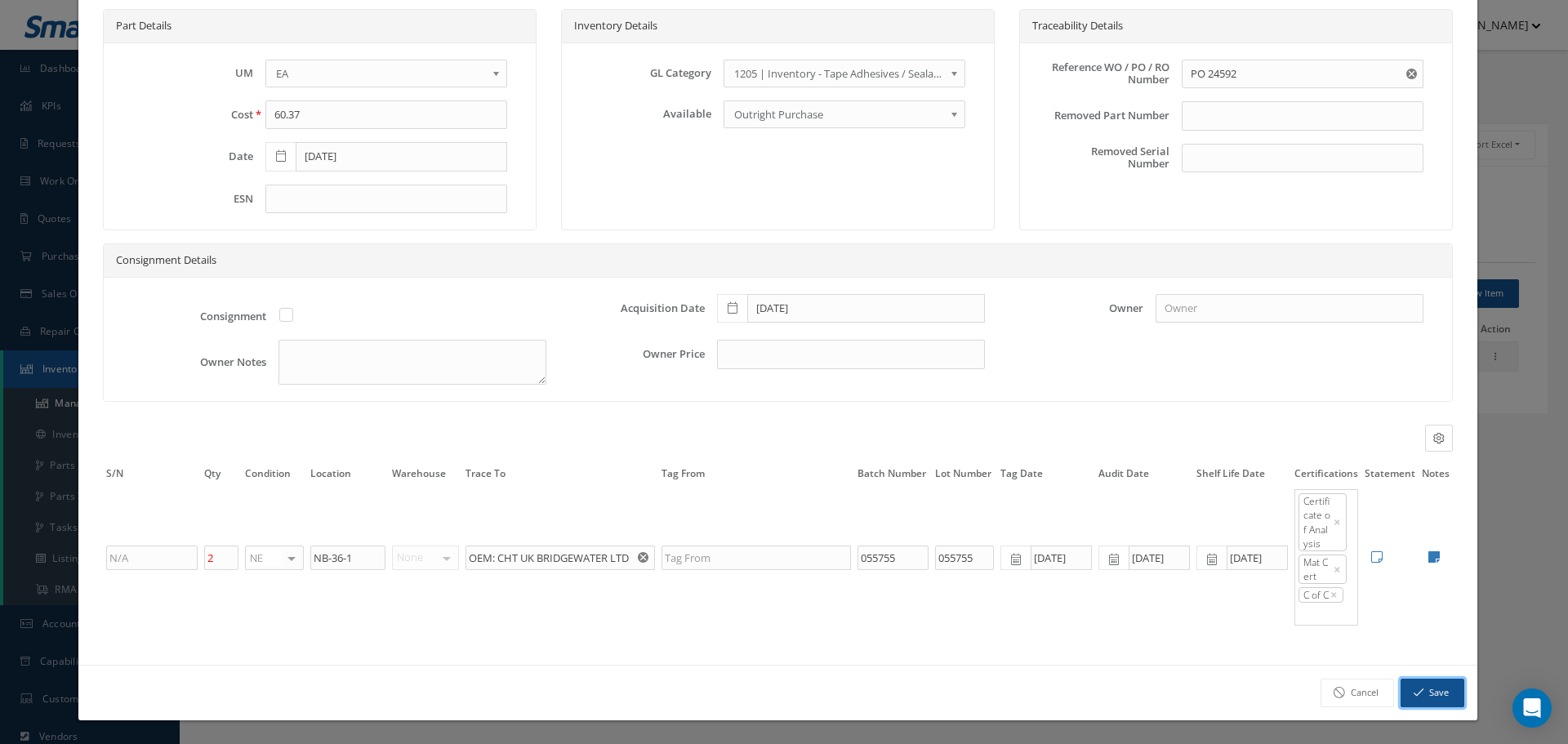
click at [1422, 702] on button "Save" at bounding box center [1432, 693] width 63 height 29
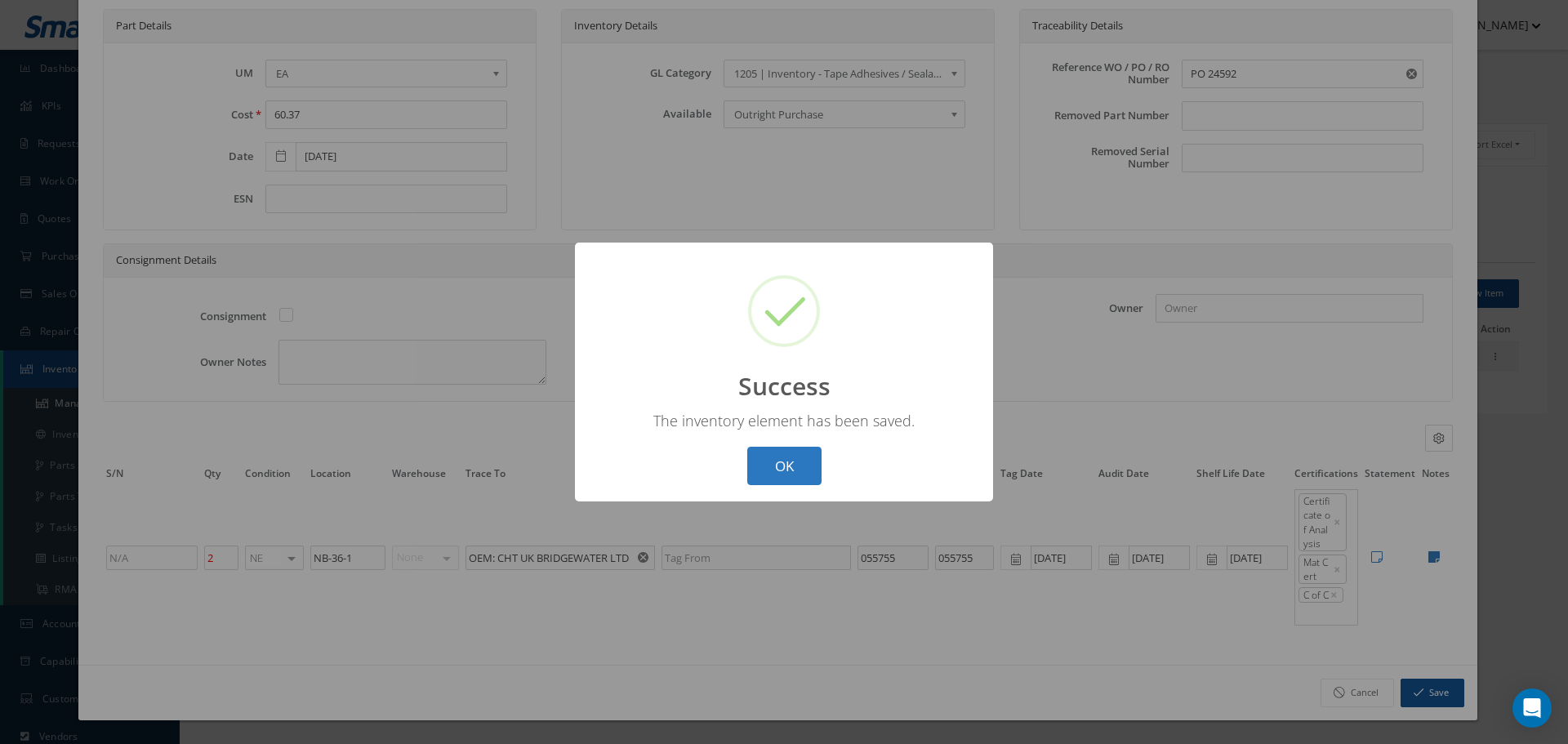
click at [794, 467] on button "OK" at bounding box center [785, 465] width 74 height 38
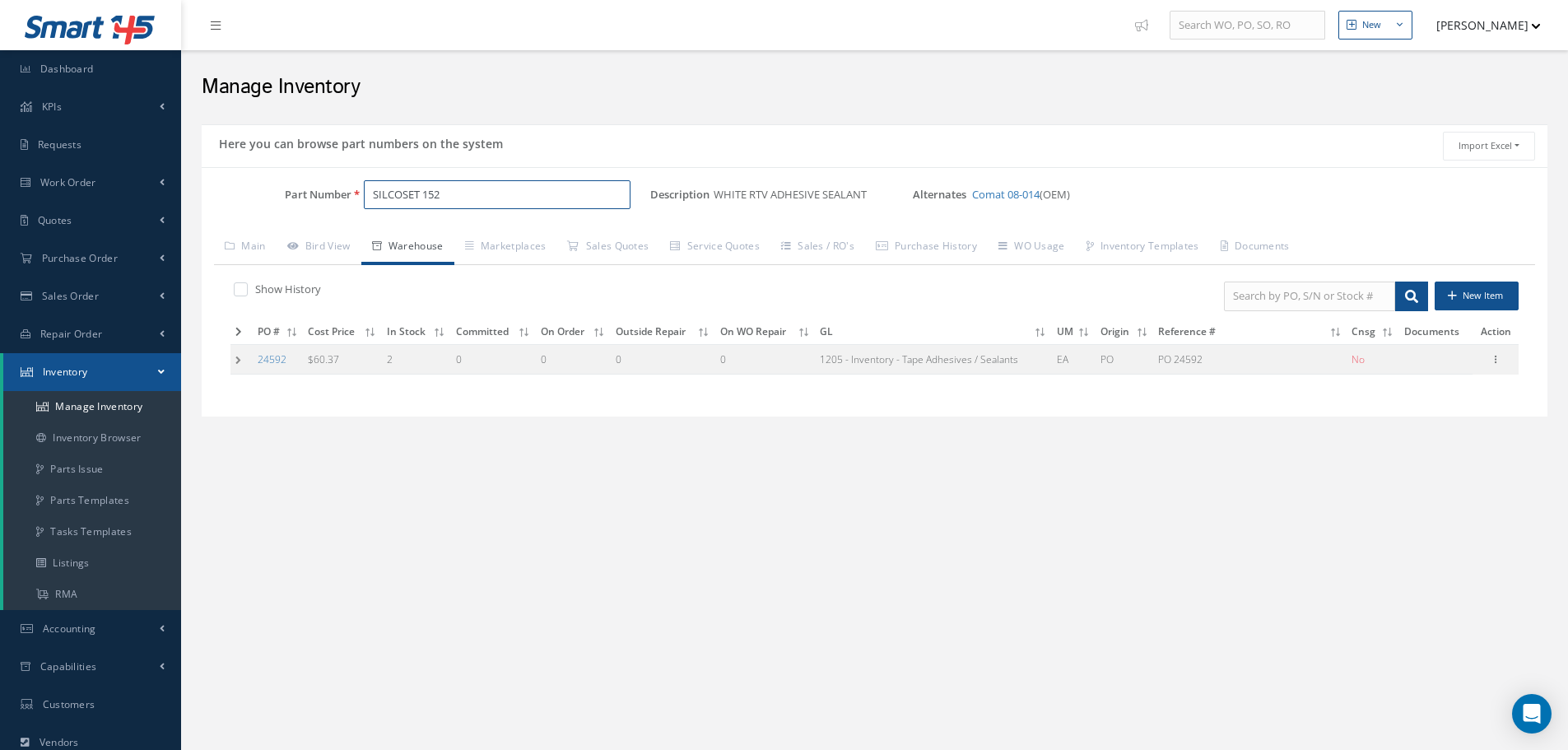
click at [461, 197] on input "SILCOSET 152" at bounding box center [497, 195] width 267 height 30
click at [461, 195] on input "SILCOSET 152" at bounding box center [497, 195] width 267 height 30
type input "SILCOSET 151"
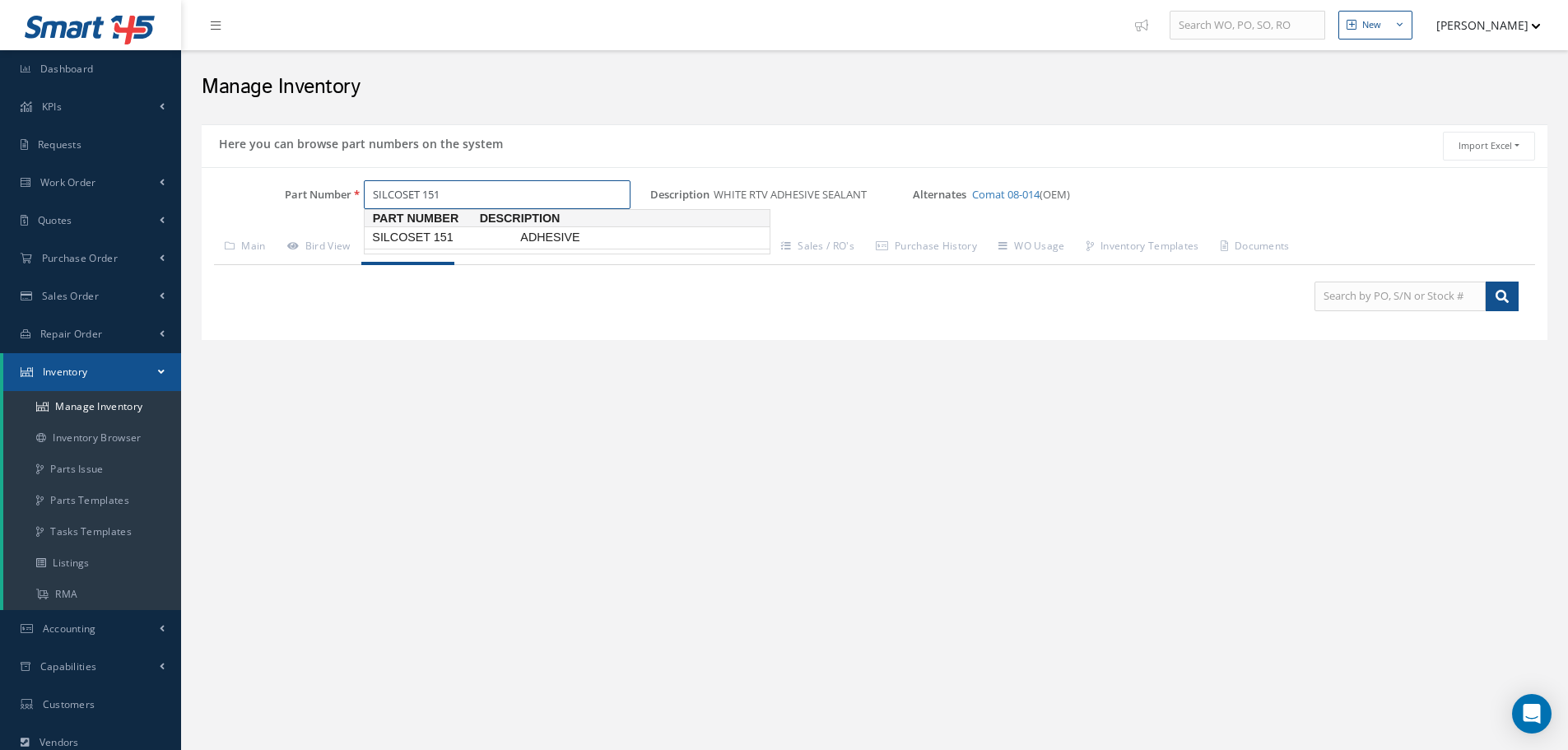
click at [449, 235] on span "SILCOSET 151" at bounding box center [443, 237] width 148 height 17
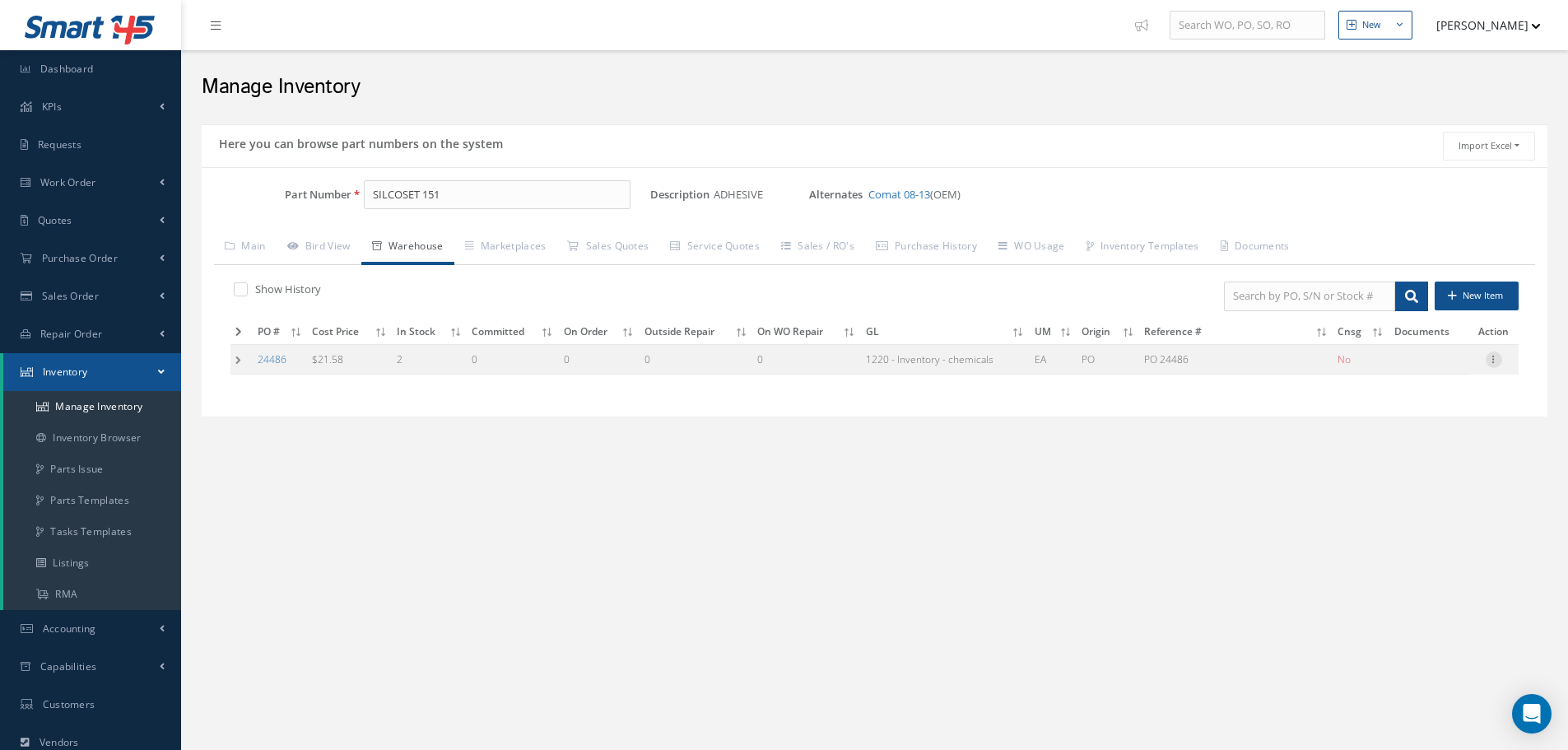
click at [1491, 358] on icon at bounding box center [1493, 357] width 16 height 13
click at [1446, 366] on link "Edit" at bounding box center [1418, 370] width 130 height 21
type input "21.58"
type input "06/23/2025"
type input "PO 24486"
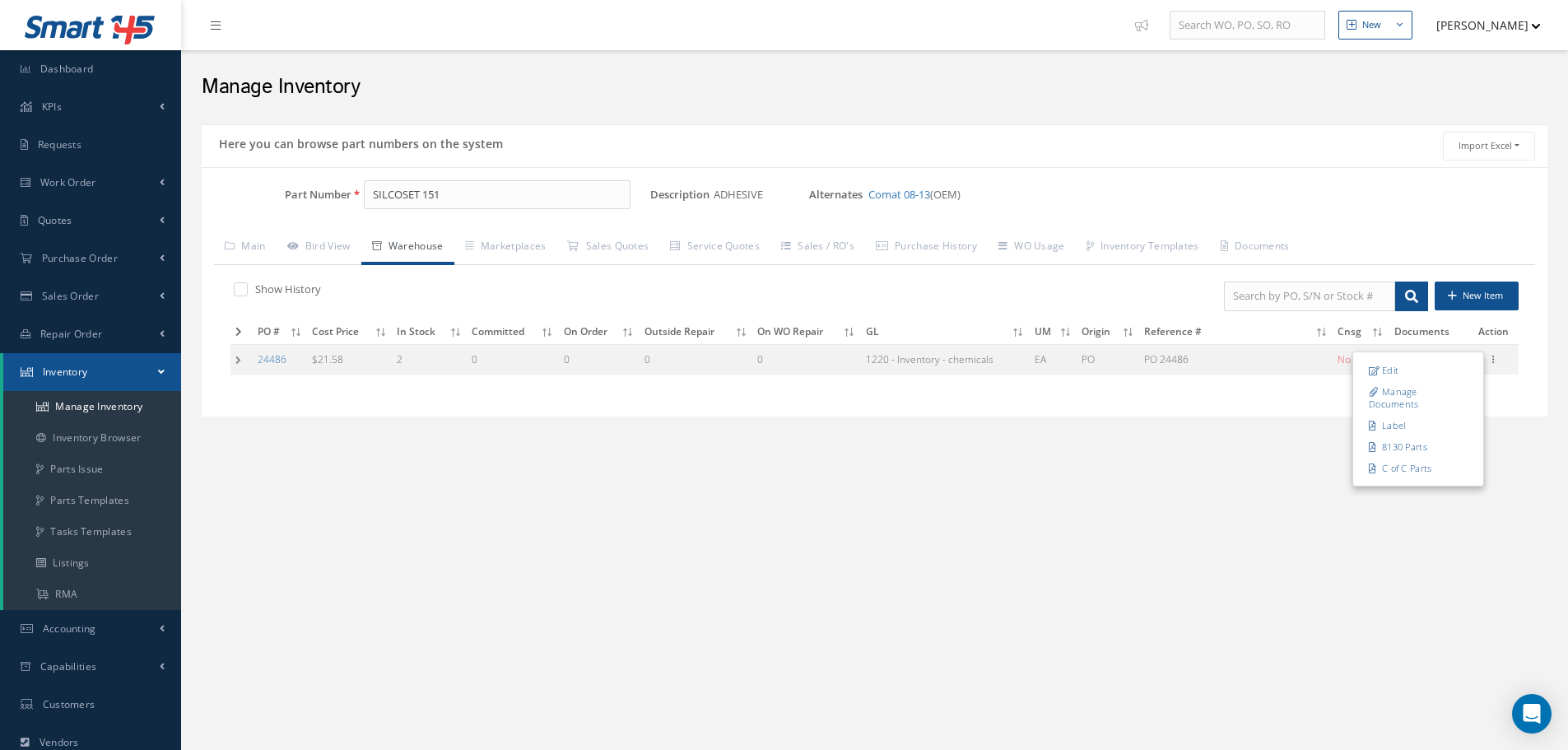
type input "06/23/2025"
type input "NB-35-3"
type input "055408"
type input "06/23/2025"
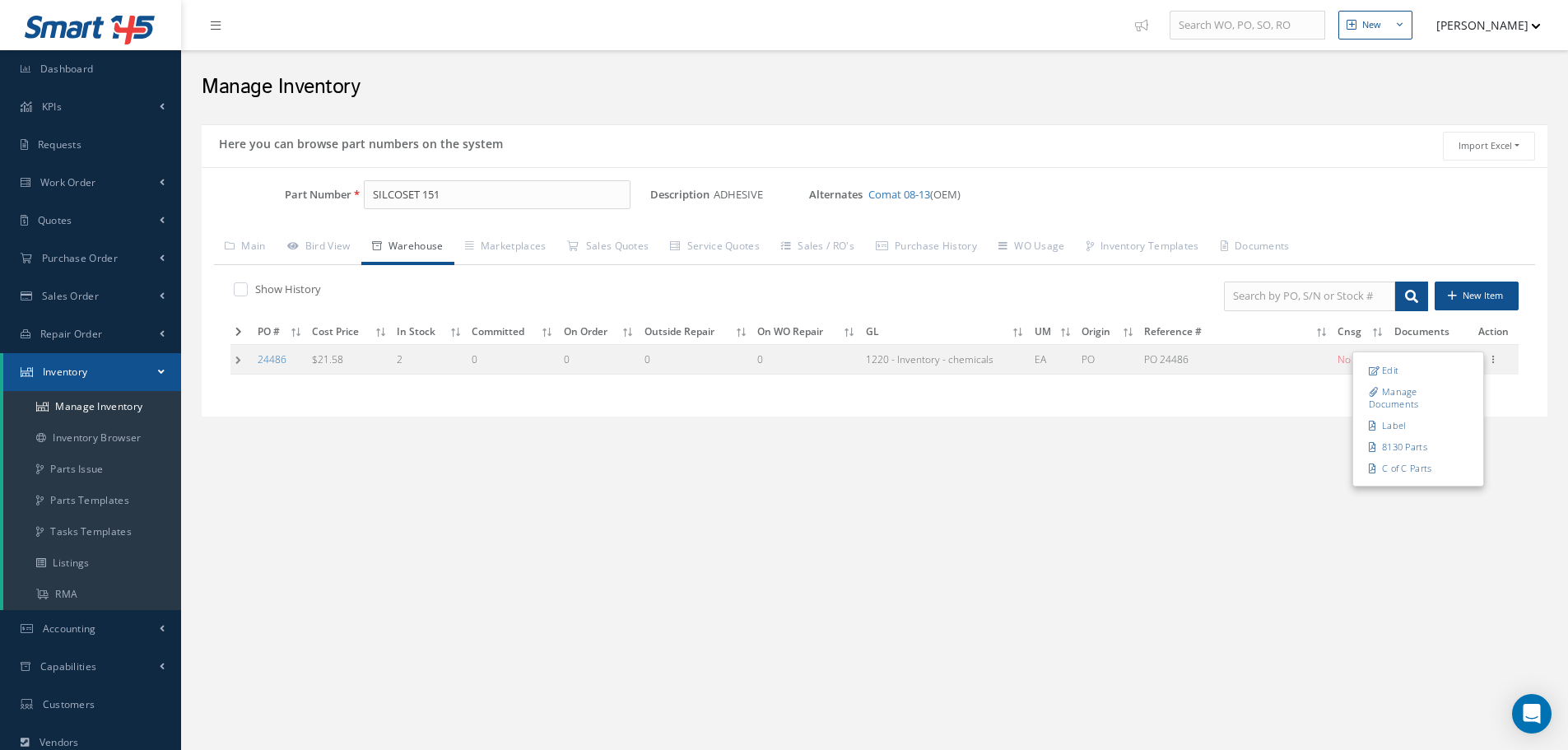
type input "08/31/2026"
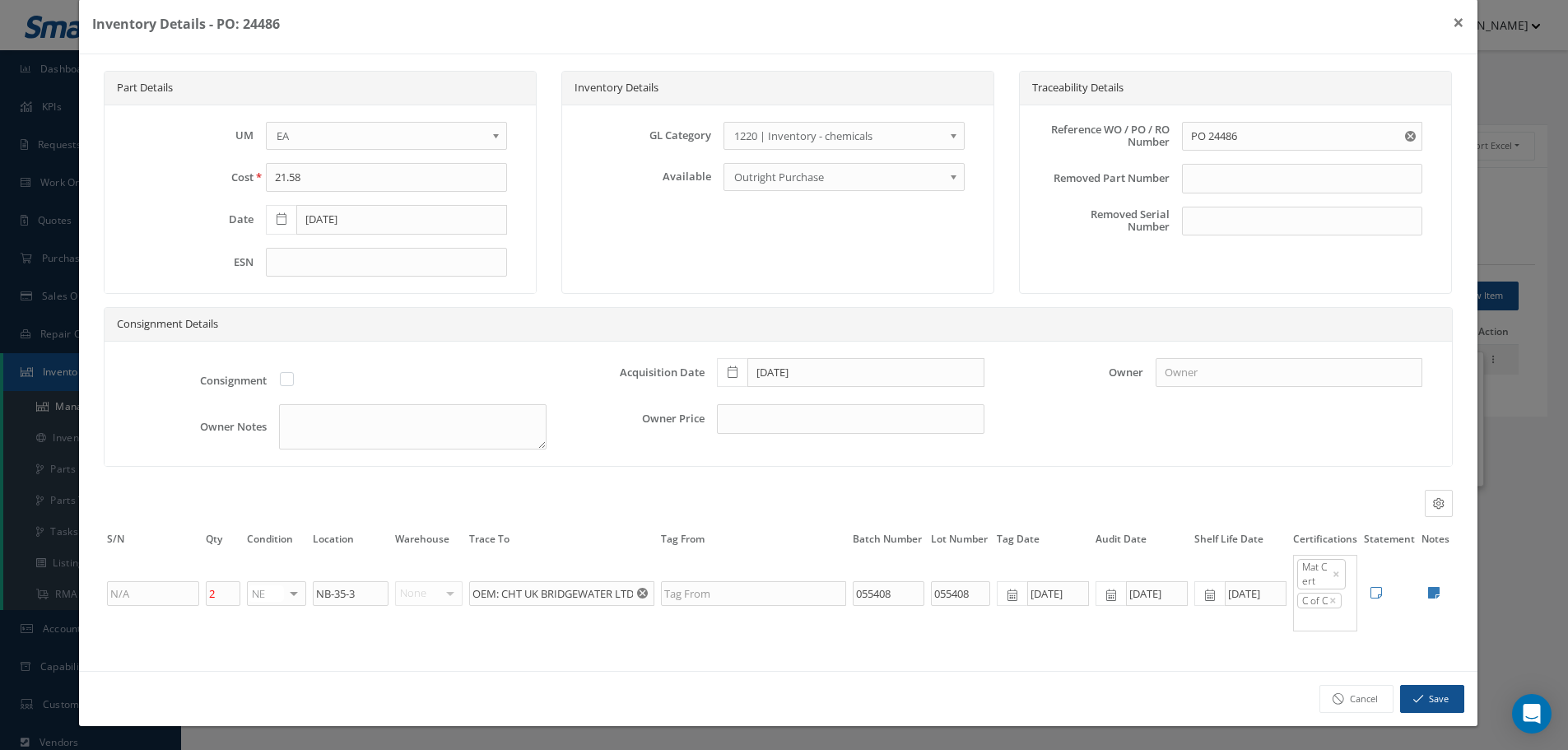
scroll to position [0, 0]
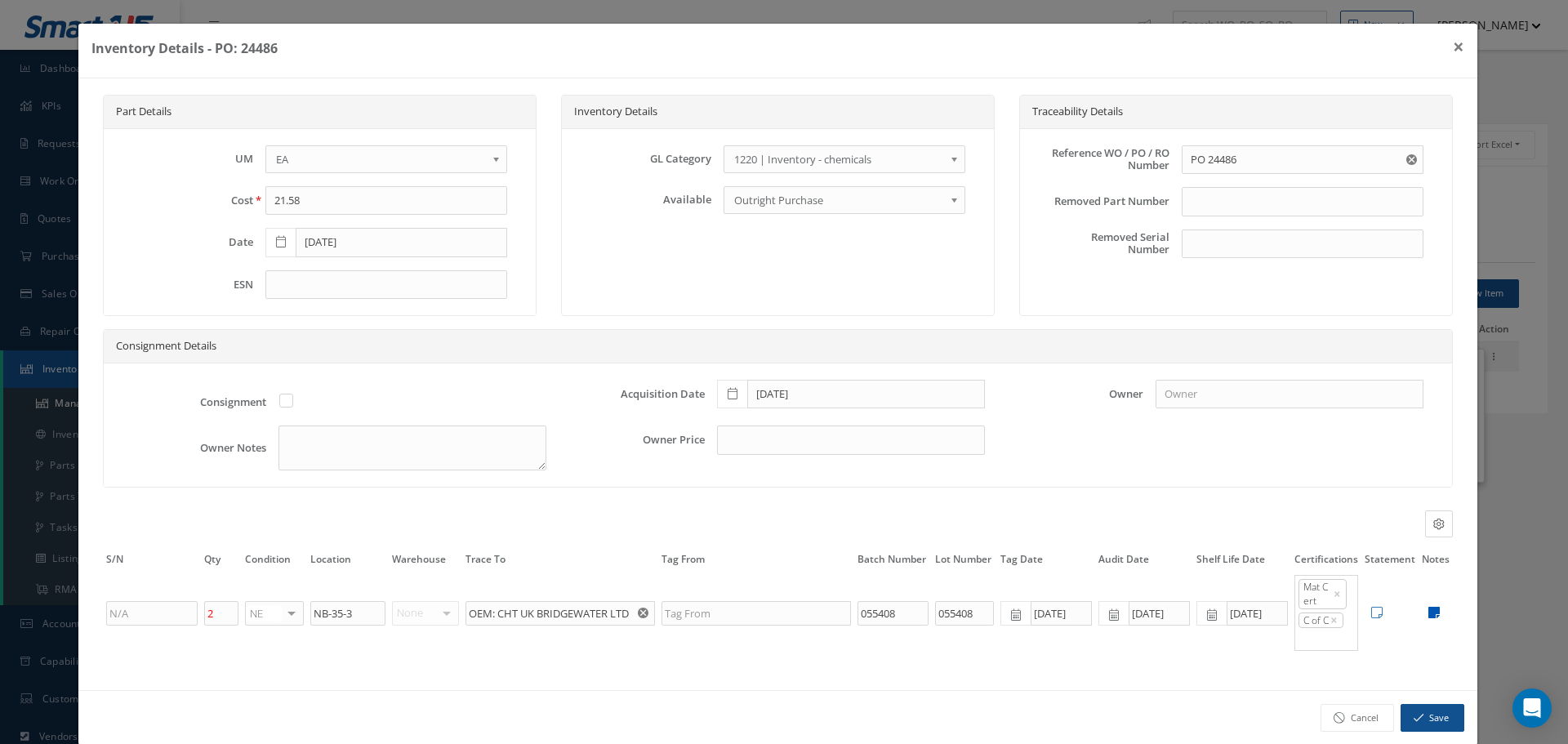
click at [1428, 611] on icon at bounding box center [1434, 612] width 12 height 13
type textarea "SILMID C OF C OEM TDS INCLUDED SHELF LIFE: 18 MONTHS ** RECEIVED STOCK 06/24/20…"
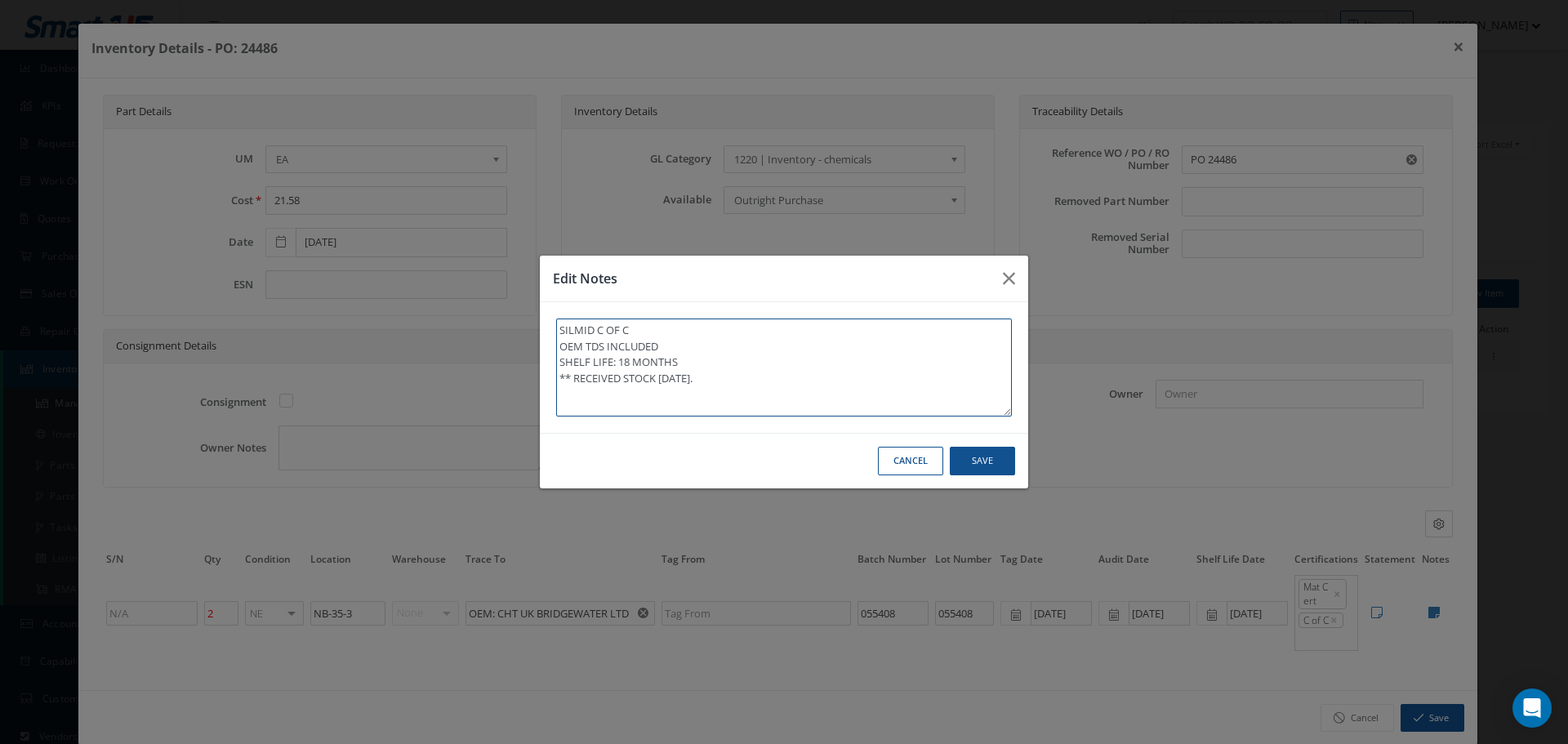
click at [776, 387] on textarea "SILMID C OF C OEM TDS INCLUDED SHELF LIFE: 18 MONTHS ** RECEIVED STOCK 06/24/20…" at bounding box center [784, 368] width 456 height 98
type textarea "SILMID C OF C OEM TDS INCLUDED SHELF LIFE: 18 MONTHS ** RECEIVED STOCK 06/24/20…"
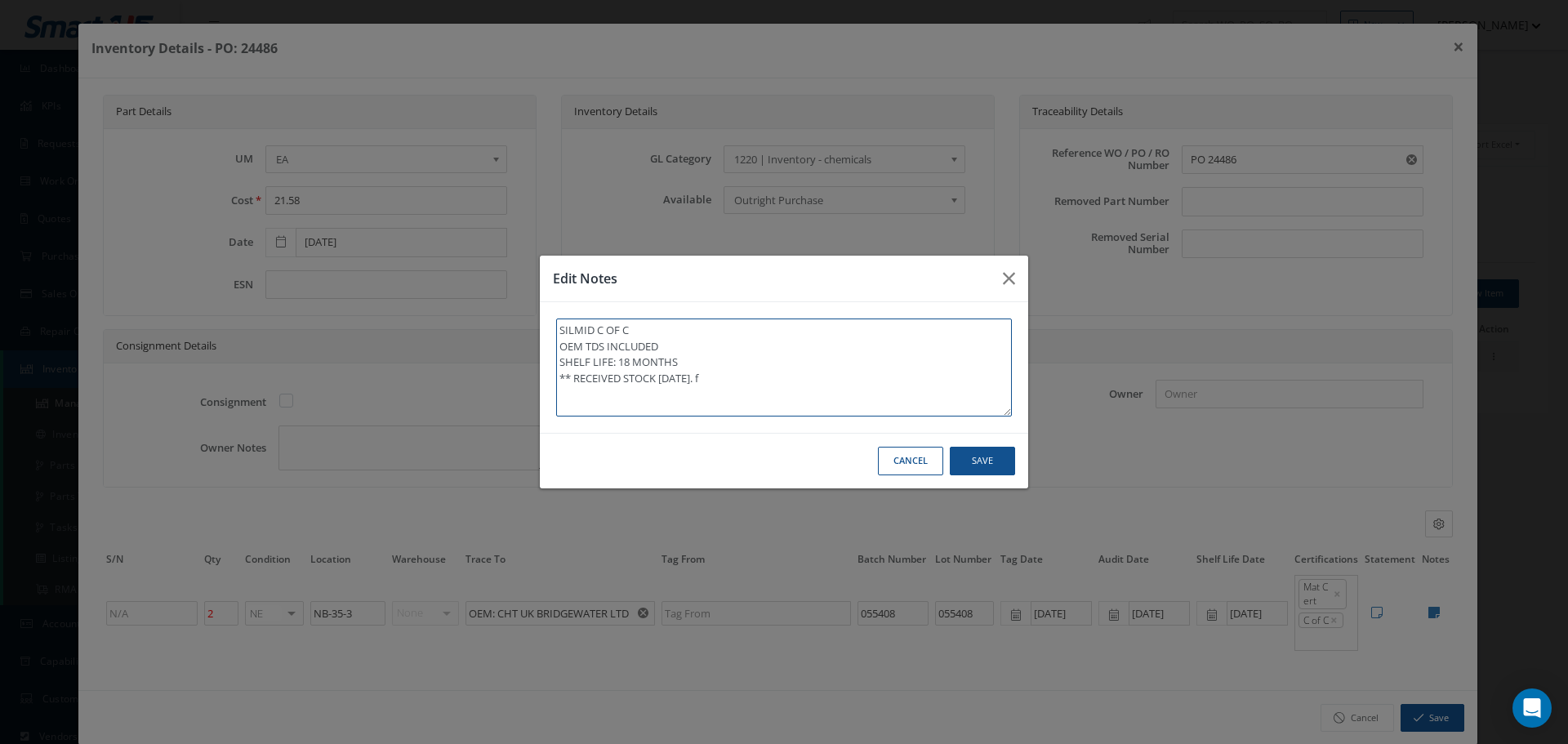
type textarea "SILMID C OF C OEM TDS INCLUDED SHELF LIFE: 18 MONTHS ** RECEIVED STOCK 06/24/20…"
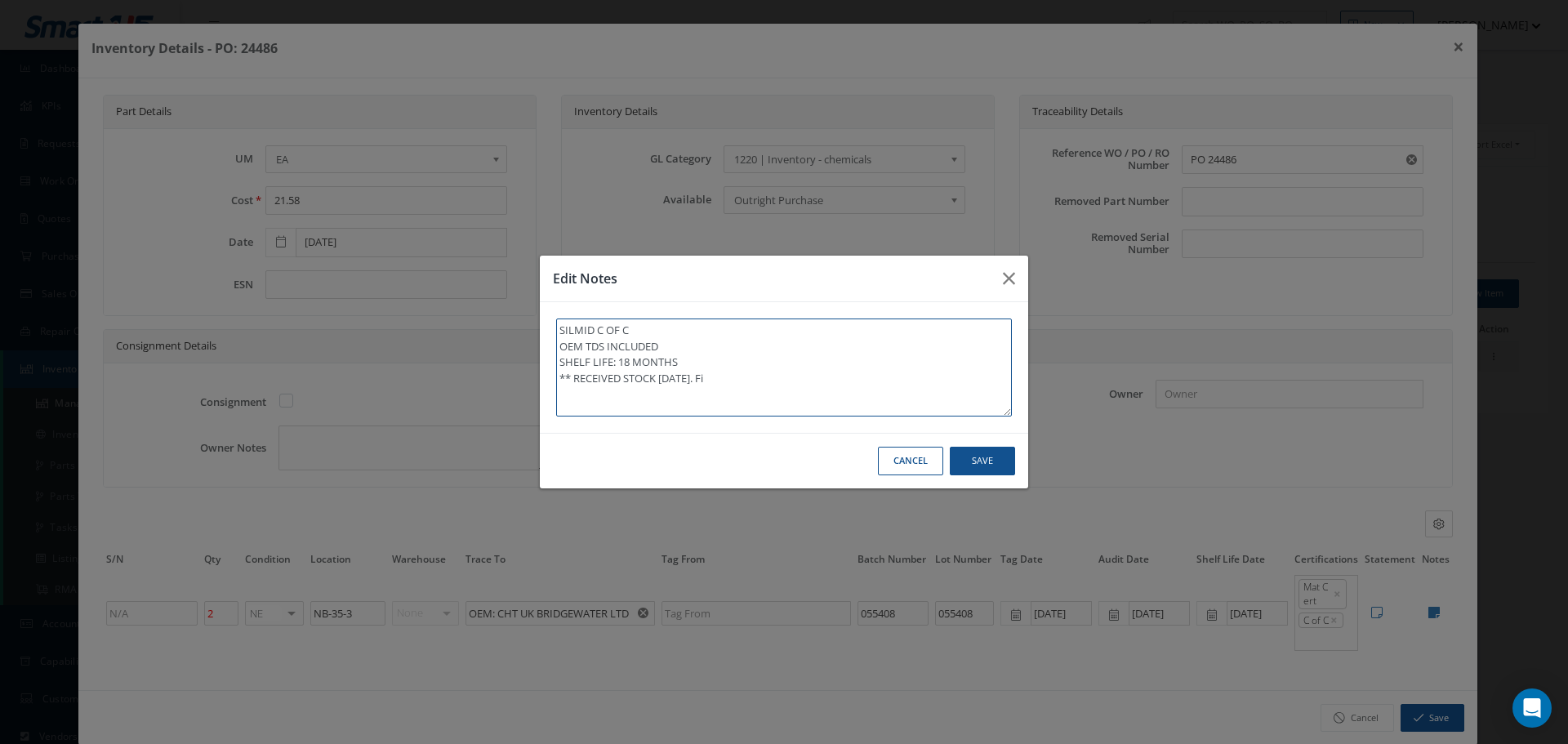
type textarea "SILMID C OF C OEM TDS INCLUDED SHELF LIFE: 18 MONTHS ** RECEIVED STOCK 06/24/20…"
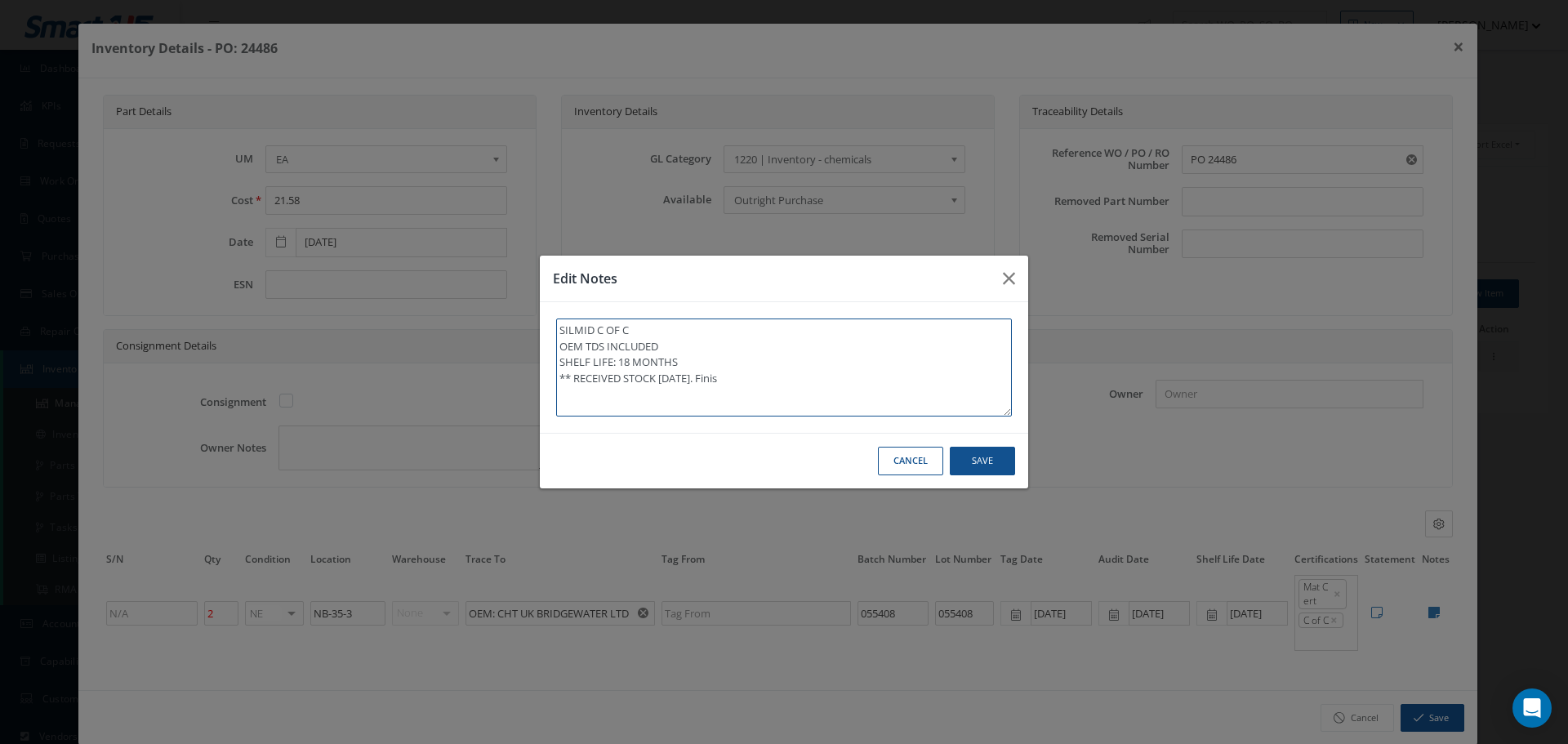
type textarea "SILMID C OF C OEM TDS INCLUDED SHELF LIFE: 18 MONTHS ** RECEIVED STOCK 06/24/20…"
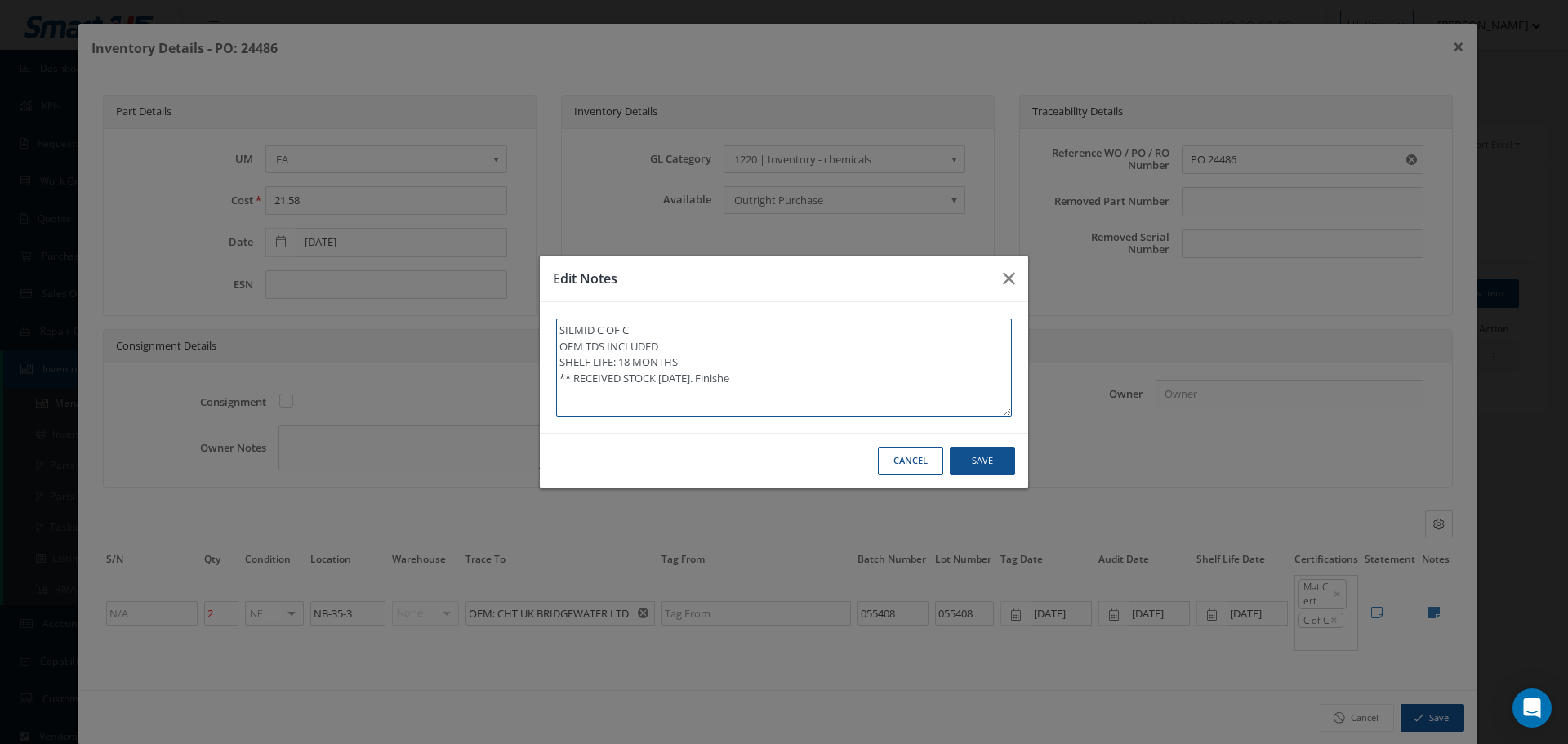
type textarea "SILMID C OF C OEM TDS INCLUDED SHELF LIFE: 18 MONTHS ** RECEIVED STOCK 06/24/20…"
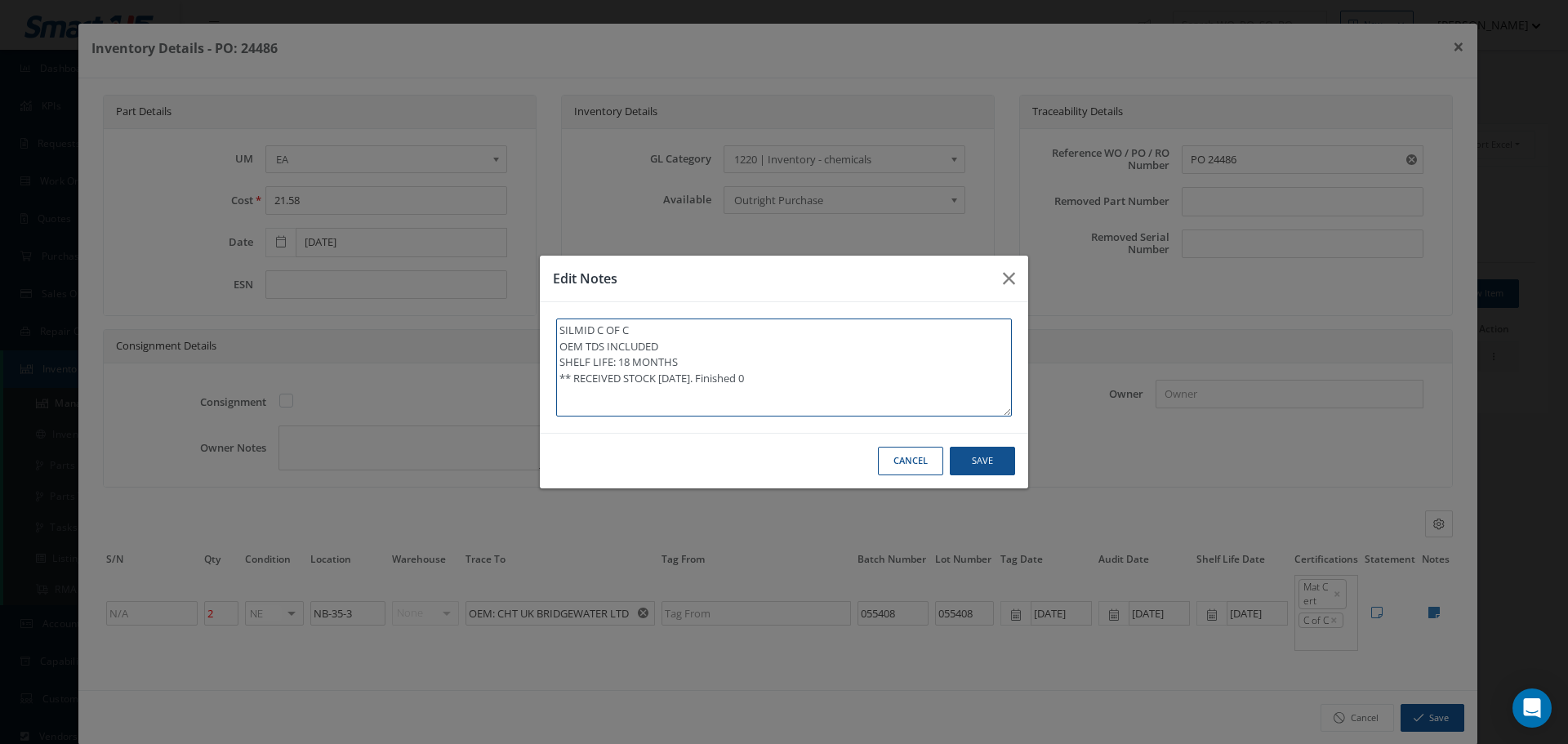
type textarea "SILMID C OF C OEM TDS INCLUDED SHELF LIFE: 18 MONTHS ** RECEIVED STOCK 06/24/20…"
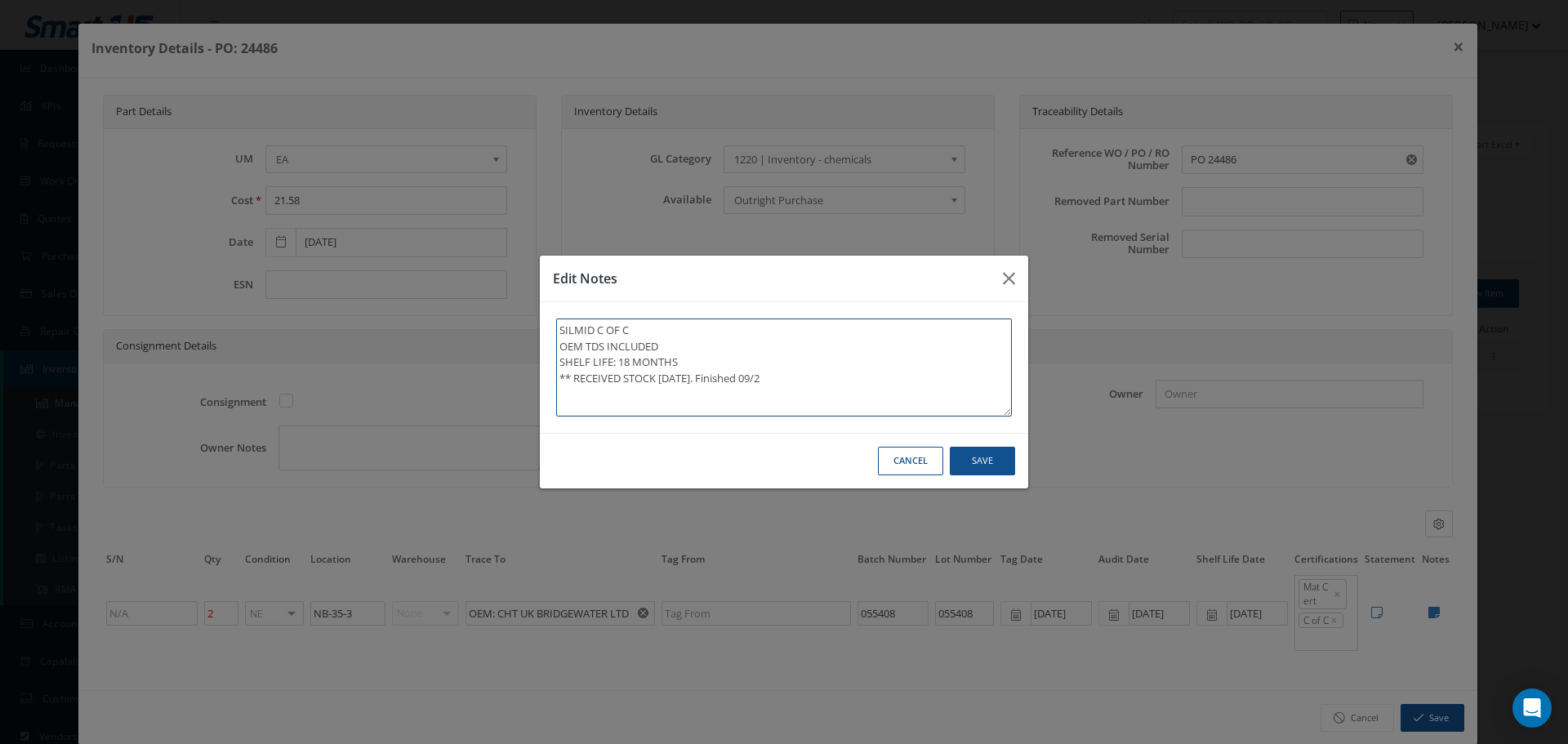
type textarea "SILMID C OF C OEM TDS INCLUDED SHELF LIFE: 18 MONTHS ** RECEIVED STOCK 06/24/20…"
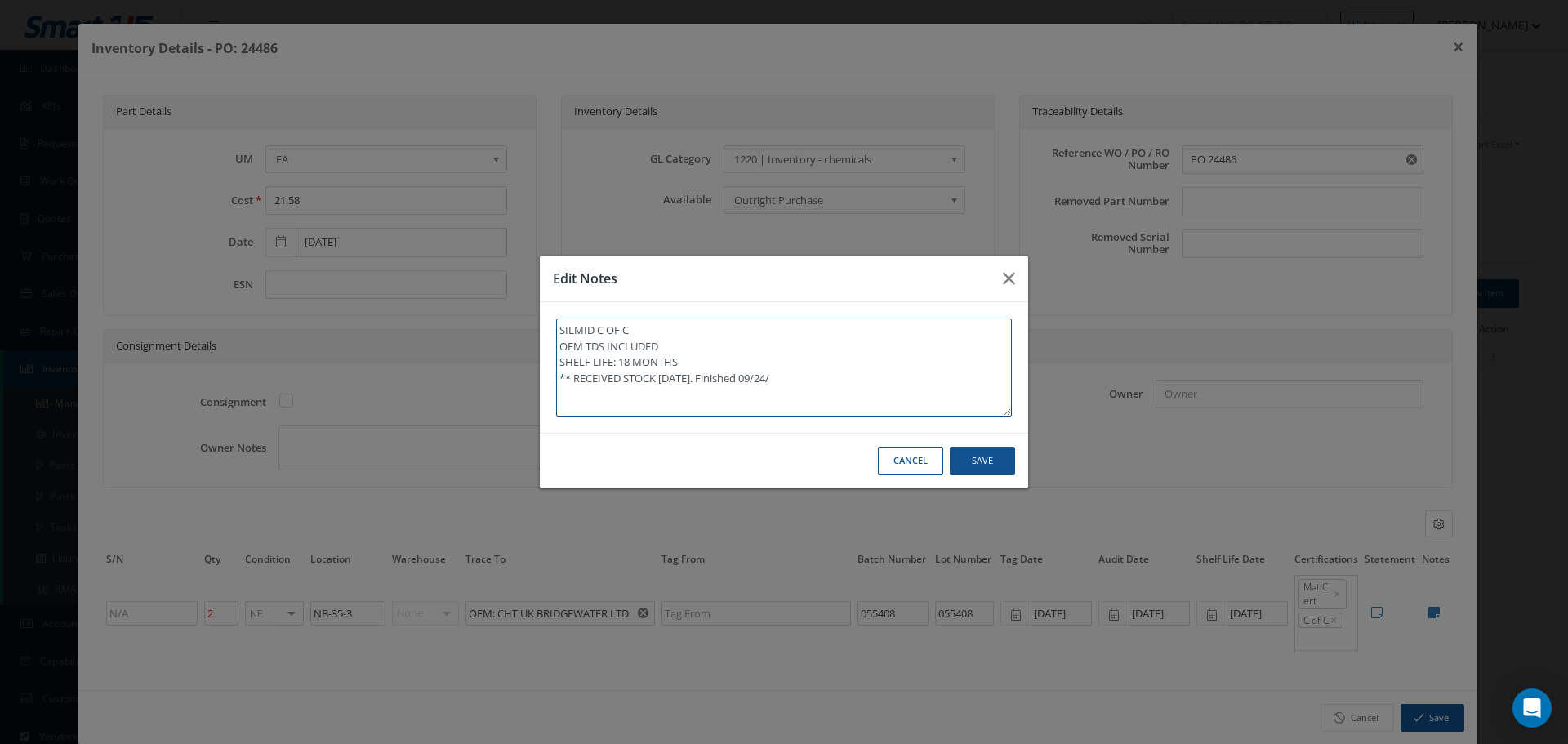
type textarea "SILMID C OF C OEM TDS INCLUDED SHELF LIFE: 18 MONTHS ** RECEIVED STOCK 06/24/20…"
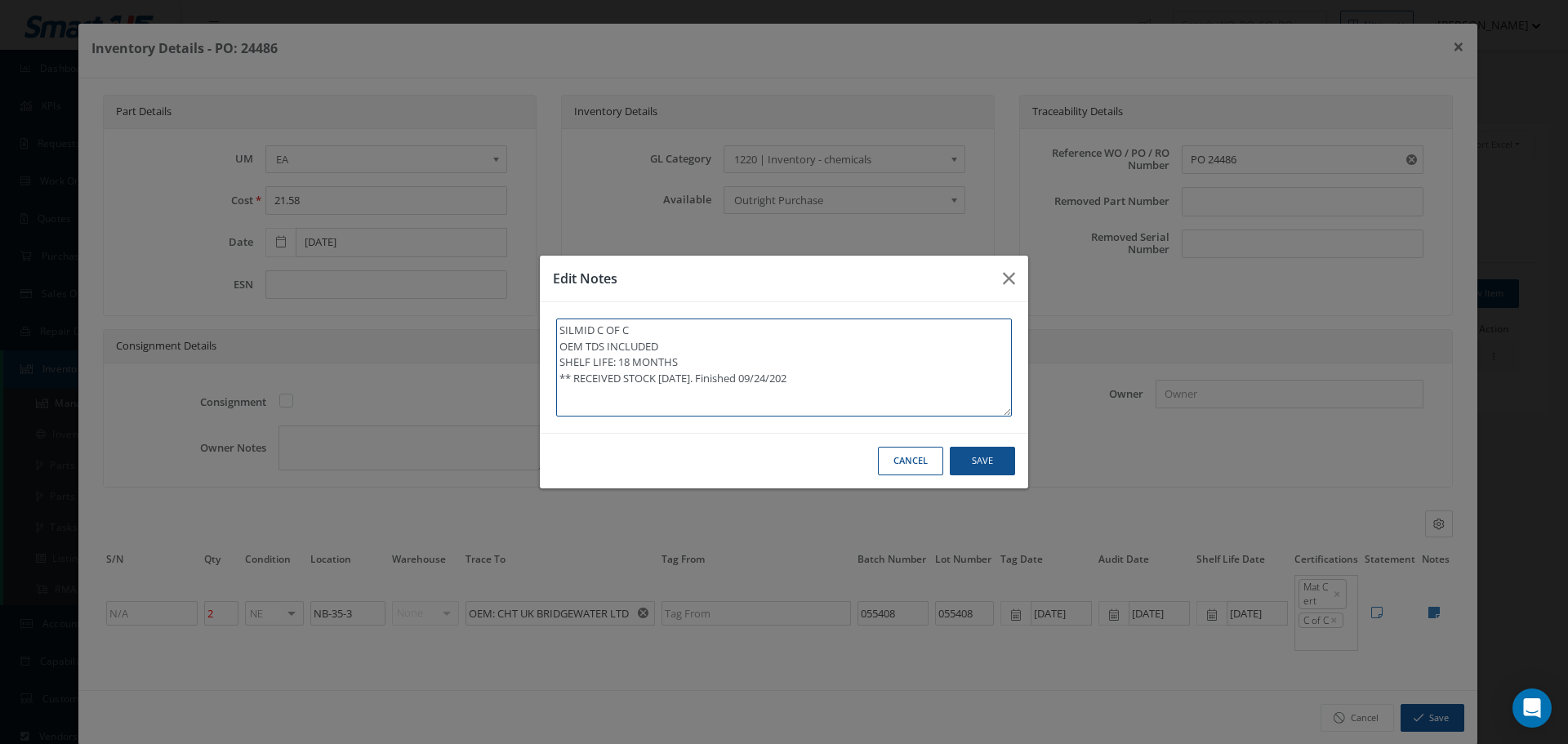
type textarea "SILMID C OF C OEM TDS INCLUDED SHELF LIFE: 18 MONTHS ** RECEIVED STOCK 06/24/20…"
click at [721, 378] on textarea "SILMID C OF C OEM TDS INCLUDED SHELF LIFE: 18 MONTHS ** RECEIVED STOCK 06/24/20…" at bounding box center [784, 368] width 456 height 98
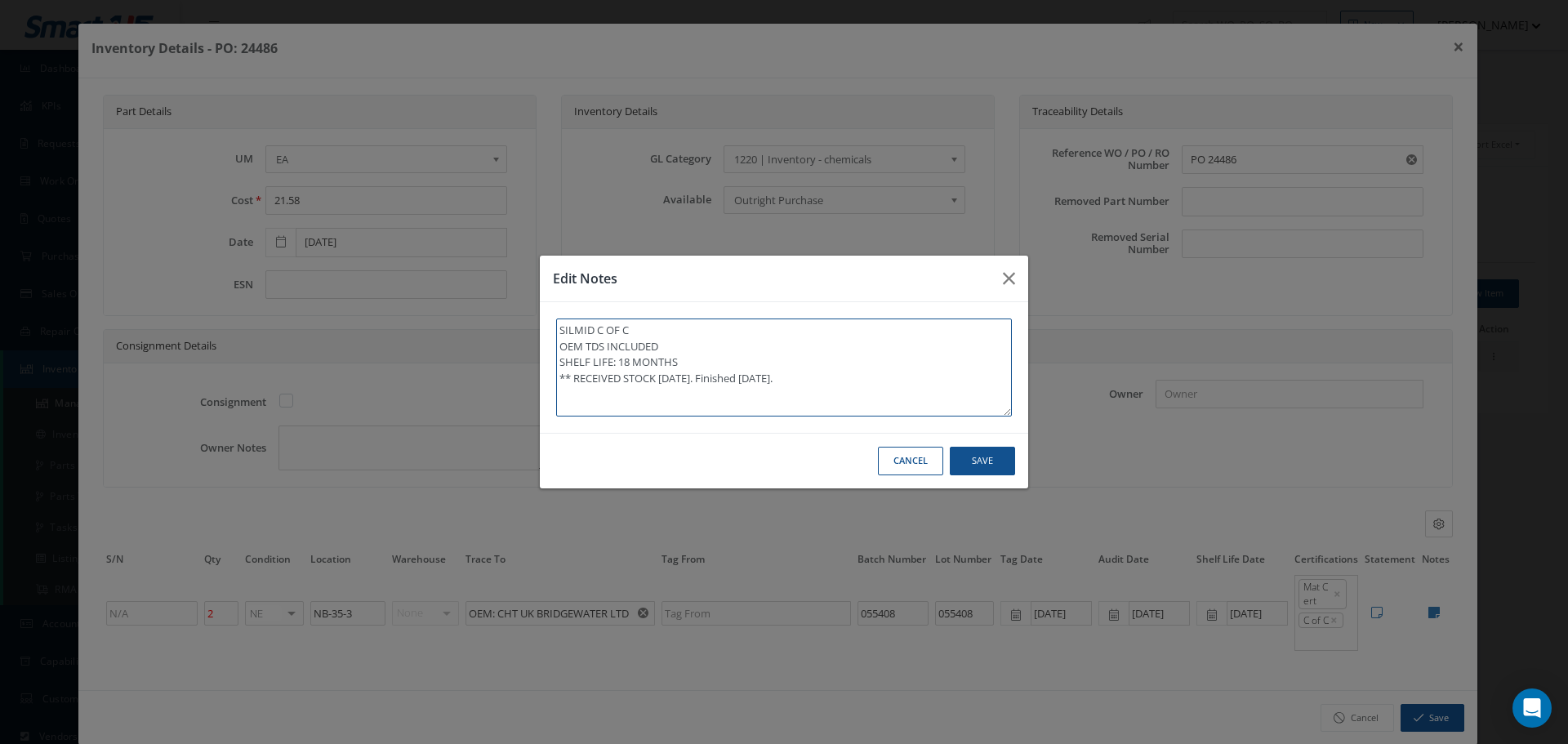
click at [861, 382] on textarea "SILMID C OF C OEM TDS INCLUDED SHELF LIFE: 18 MONTHS ** RECEIVED STOCK 06/24/20…" at bounding box center [784, 368] width 456 height 98
type textarea "SILMID C OF C OEM TDS INCLUDED SHELF LIFE: 18 MONTHS ** RECEIVED STOCK 06/24/20…"
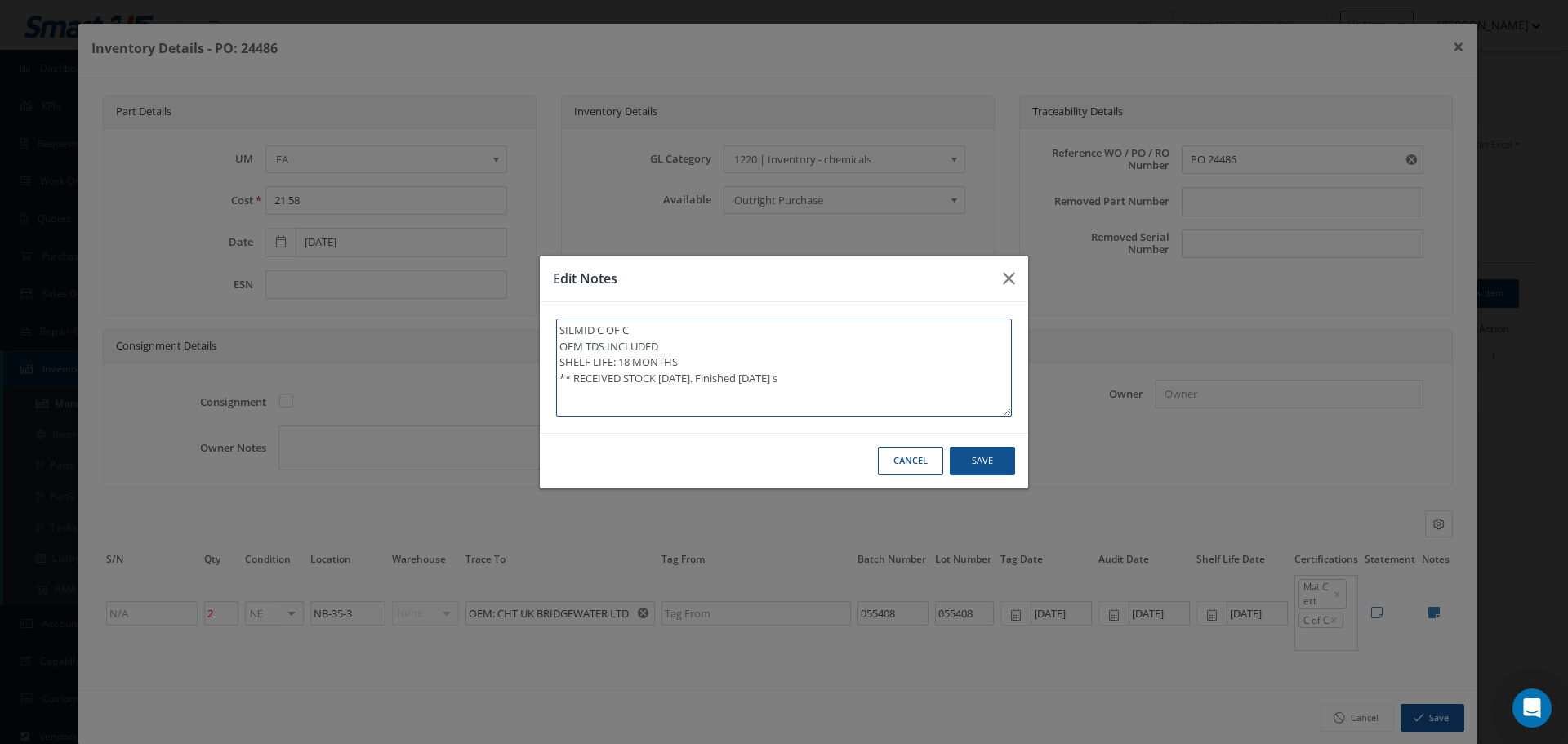
type textarea "SILMID C OF C OEM TDS INCLUDED SHELF LIFE: 18 MONTHS ** RECEIVED STOCK 06/24/20…"
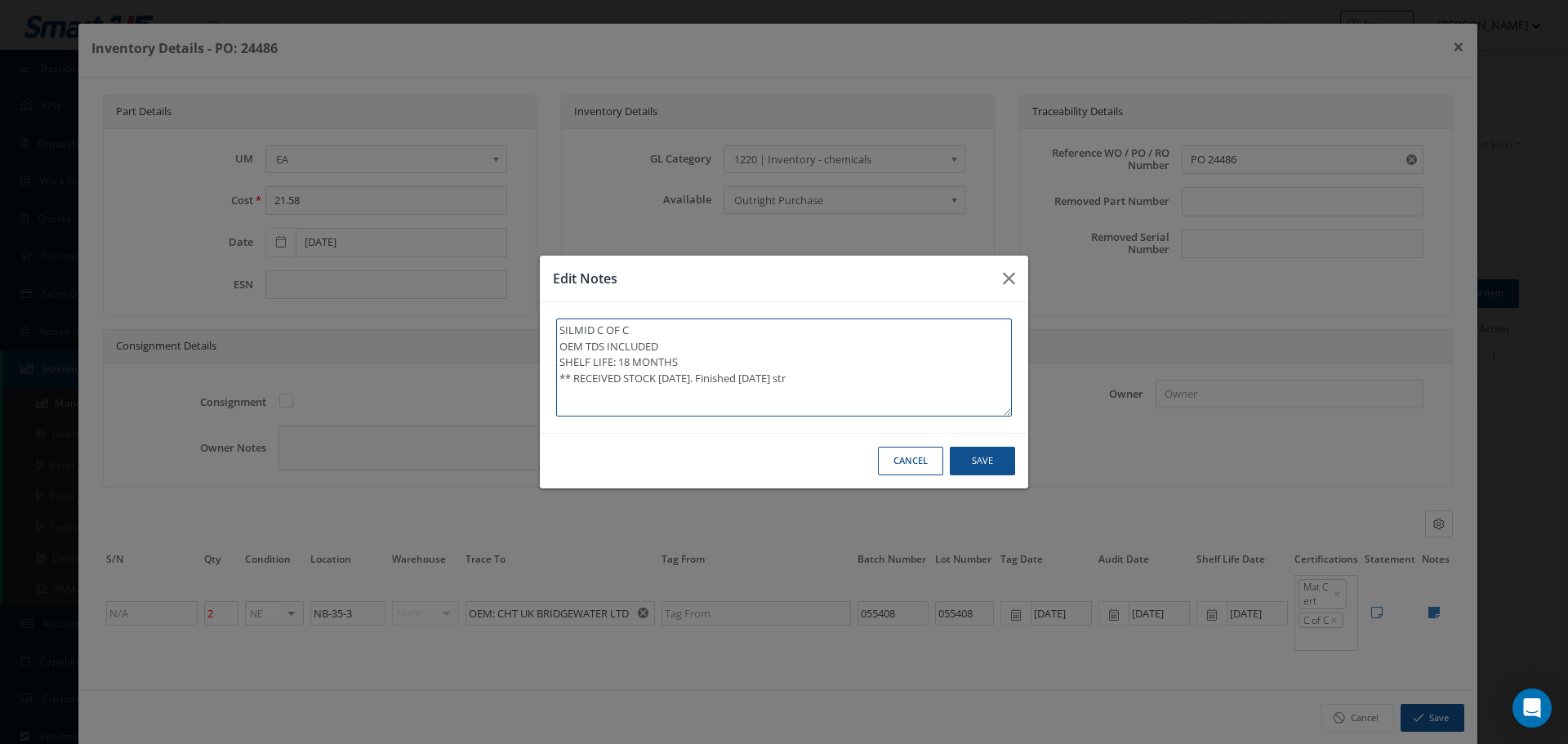
type textarea "SILMID C OF C OEM TDS INCLUDED SHELF LIFE: 18 MONTHS ** RECEIVED STOCK 06/24/20…"
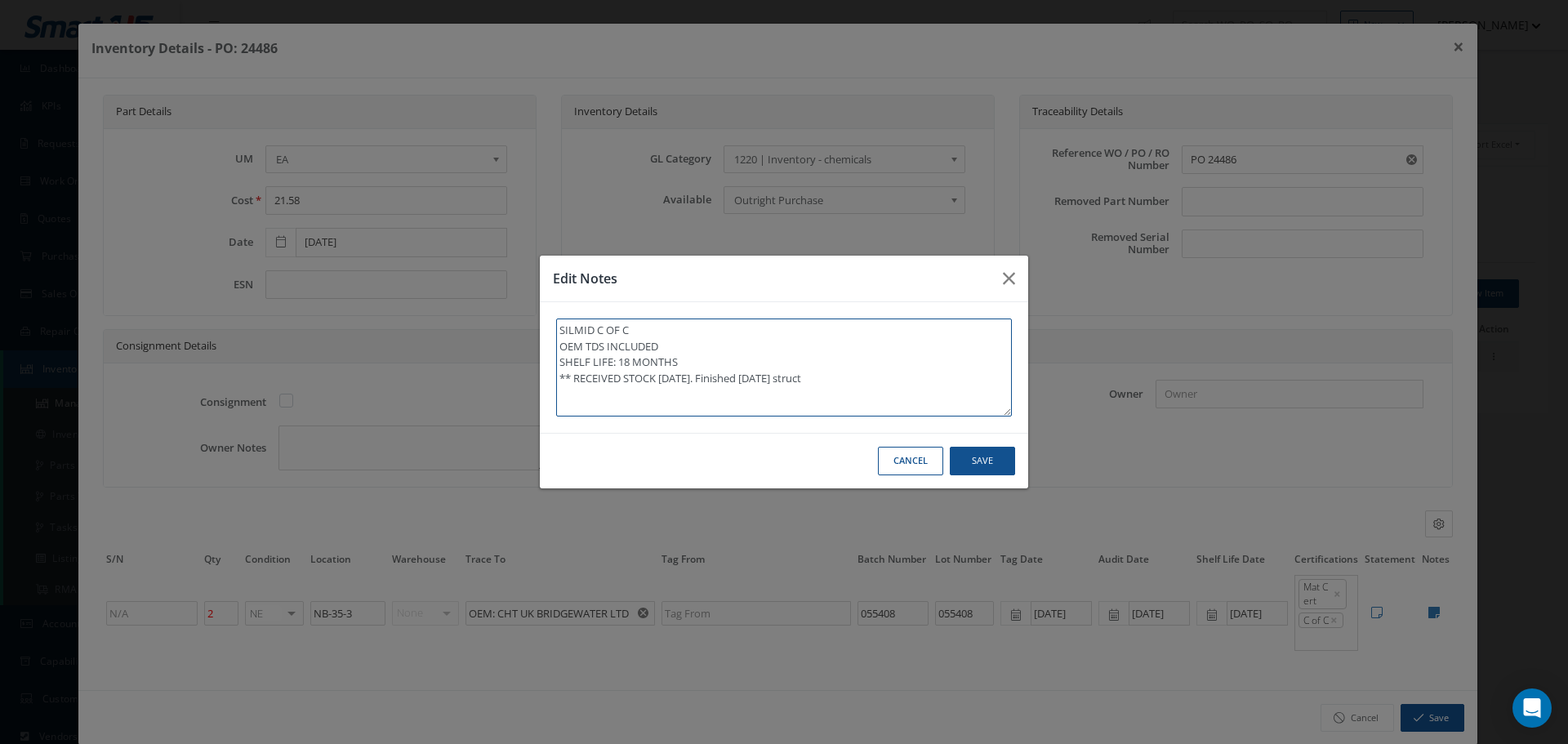
type textarea "SILMID C OF C OEM TDS INCLUDED SHELF LIFE: 18 MONTHS ** RECEIVED STOCK 06/24/20…"
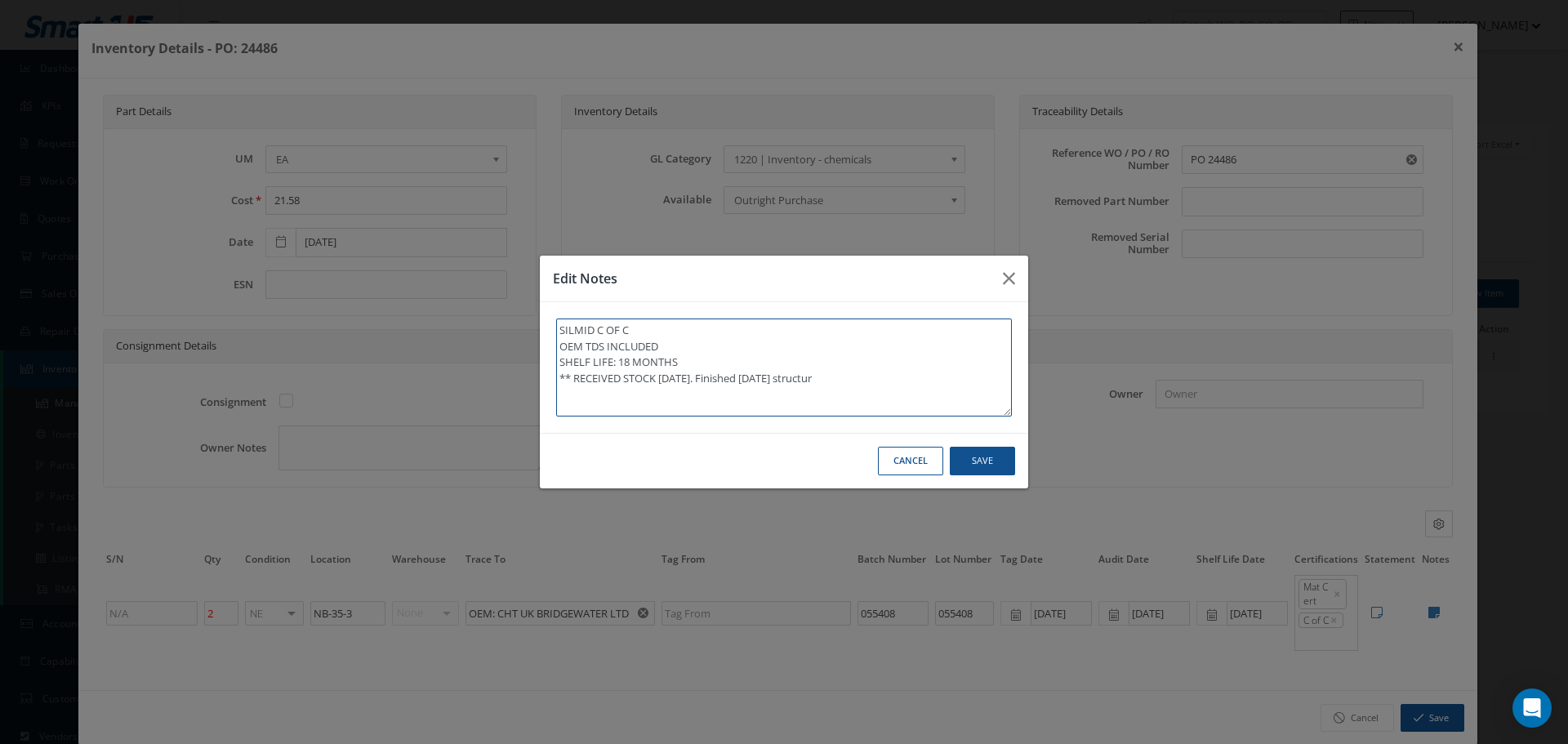
type textarea "SILMID C OF C OEM TDS INCLUDED SHELF LIFE: 18 MONTHS ** RECEIVED STOCK 06/24/20…"
click at [765, 382] on textarea "SILMID C OF C OEM TDS INCLUDED SHELF LIFE: 18 MONTHS ** RECEIVED STOCK 06/24/20…" at bounding box center [784, 368] width 456 height 98
type textarea "SILMID C OF C OEM TDS INCLUDED SHELF LIFE: 18 MONTHS ** RECEIVED STOCK 06/24/20…"
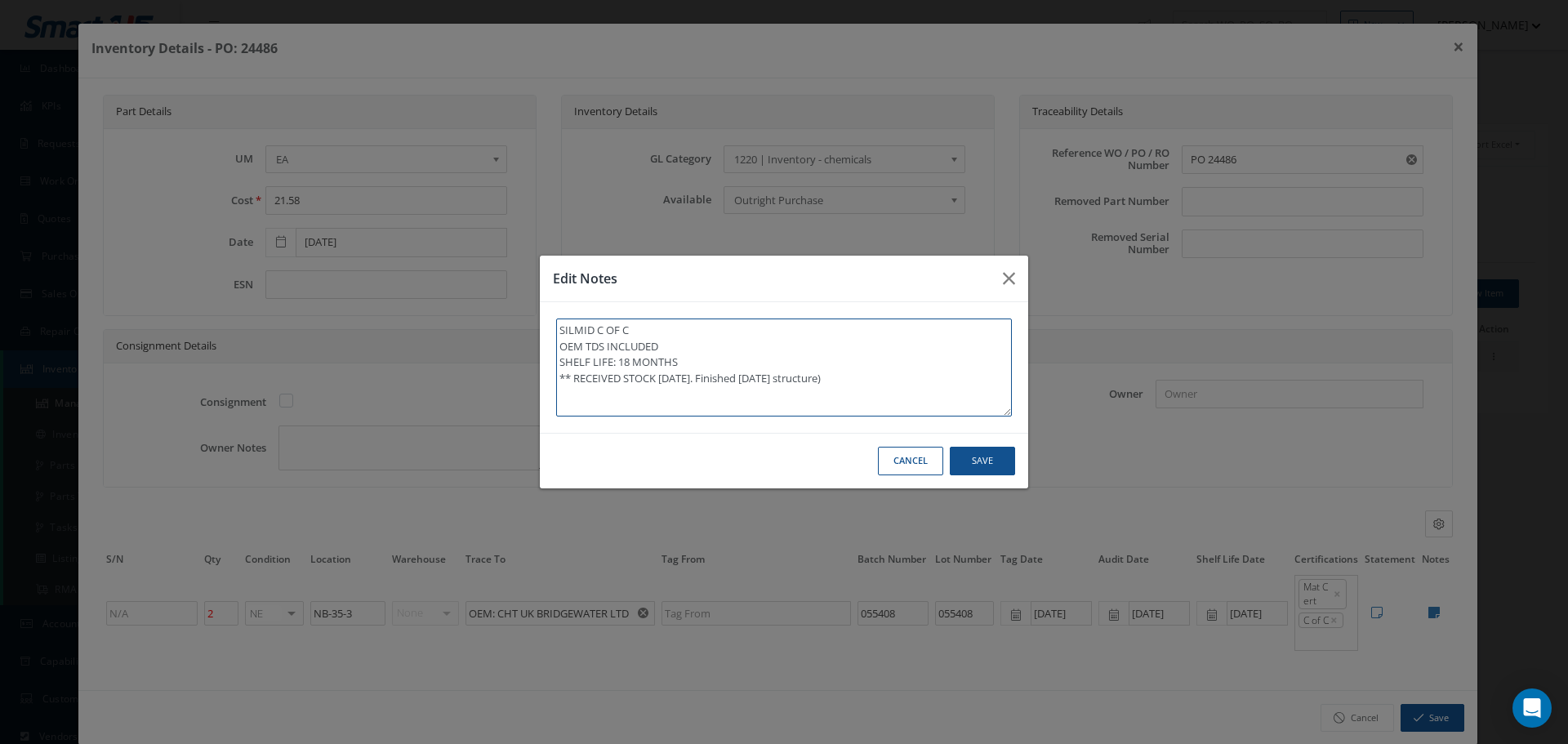
type textarea "SILMID C OF C OEM TDS INCLUDED SHELF LIFE: 18 MONTHS ** RECEIVED STOCK 06/24/20…"
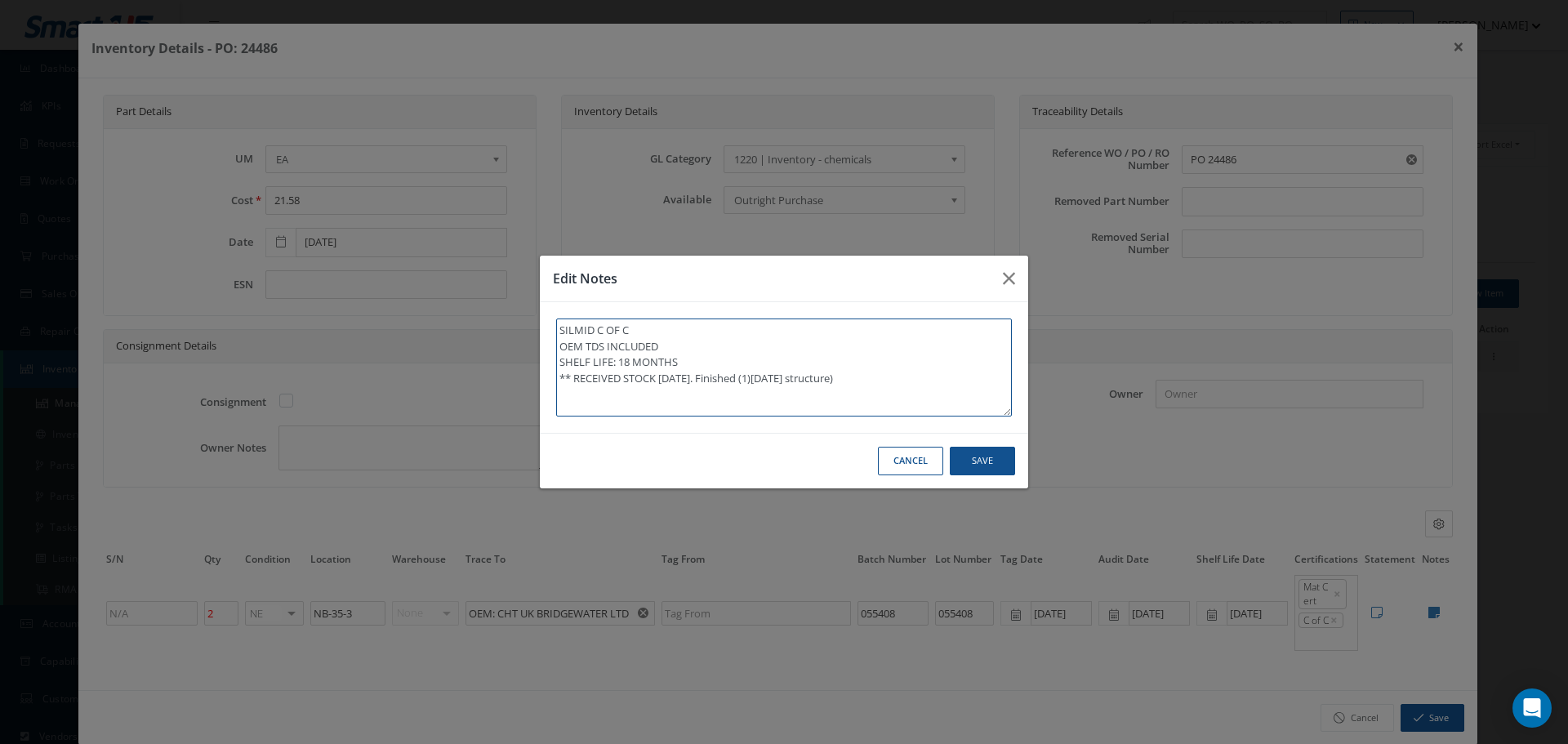
type textarea "SILMID C OF C OEM TDS INCLUDED SHELF LIFE: 18 MONTHS ** RECEIVED STOCK 06/24/20…"
click at [722, 377] on textarea "SILMID C OF C OEM TDS INCLUDED SHELF LIFE: 18 MONTHS ** RECEIVED STOCK 06/24/20…" at bounding box center [784, 368] width 456 height 98
type textarea "SILMID C OF C OEM TDS INCLUDED SHELF LIFE: 18 MONTHS ** RECEIVED STOCK 06/24/20…"
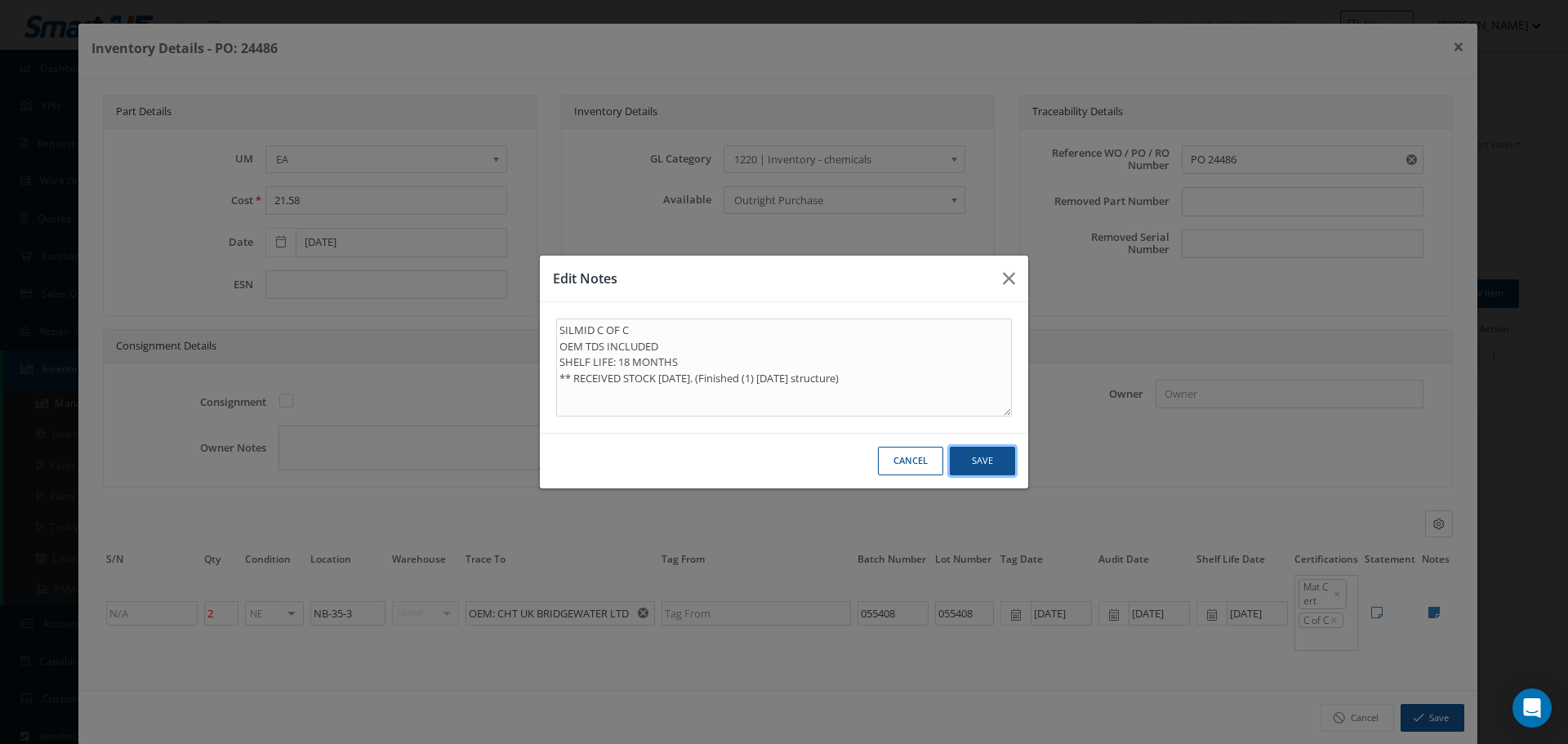
click at [984, 465] on button "Save" at bounding box center [982, 461] width 65 height 29
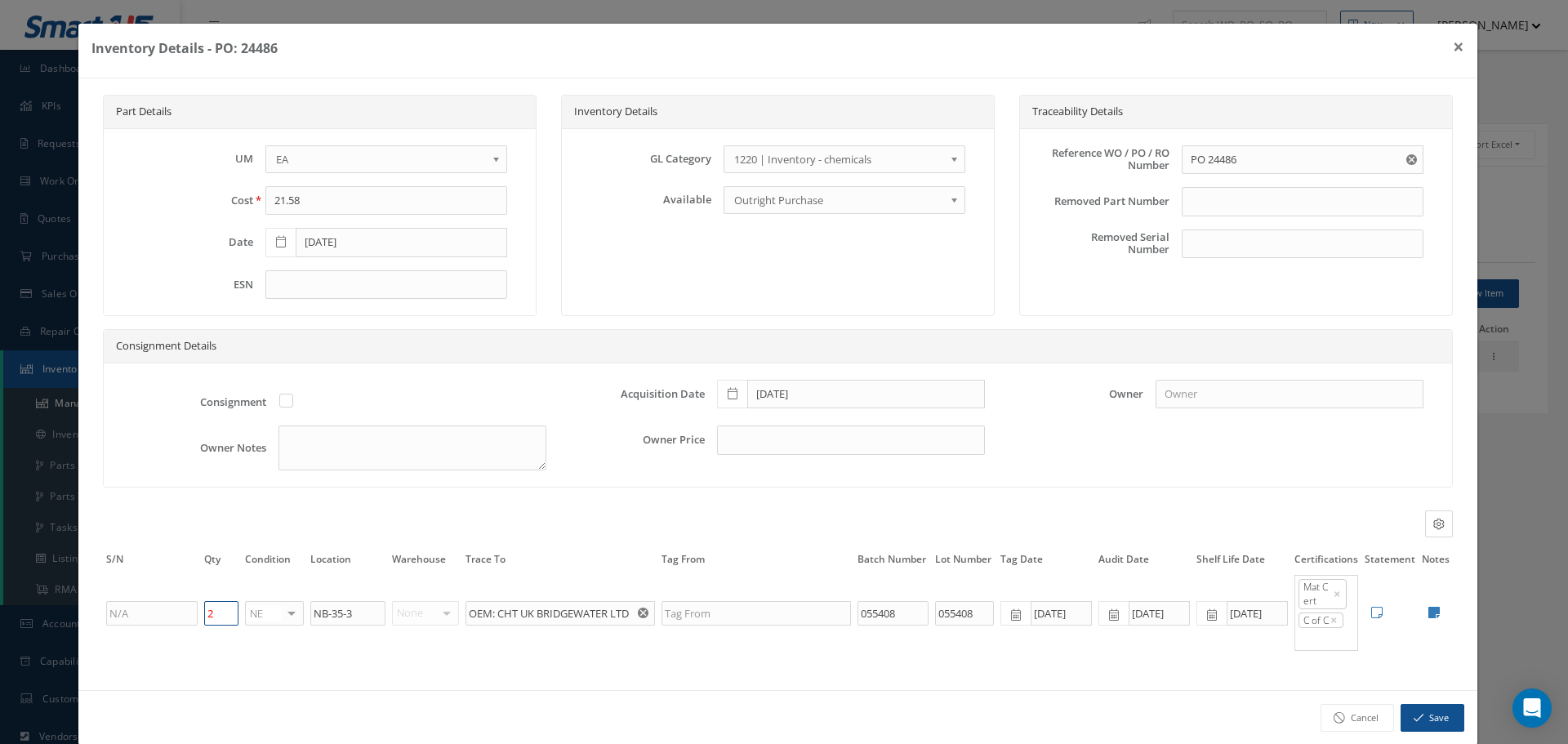
click at [212, 617] on input "2" at bounding box center [221, 613] width 35 height 25
type input "1"
click at [1432, 719] on button "Save" at bounding box center [1432, 719] width 63 height 29
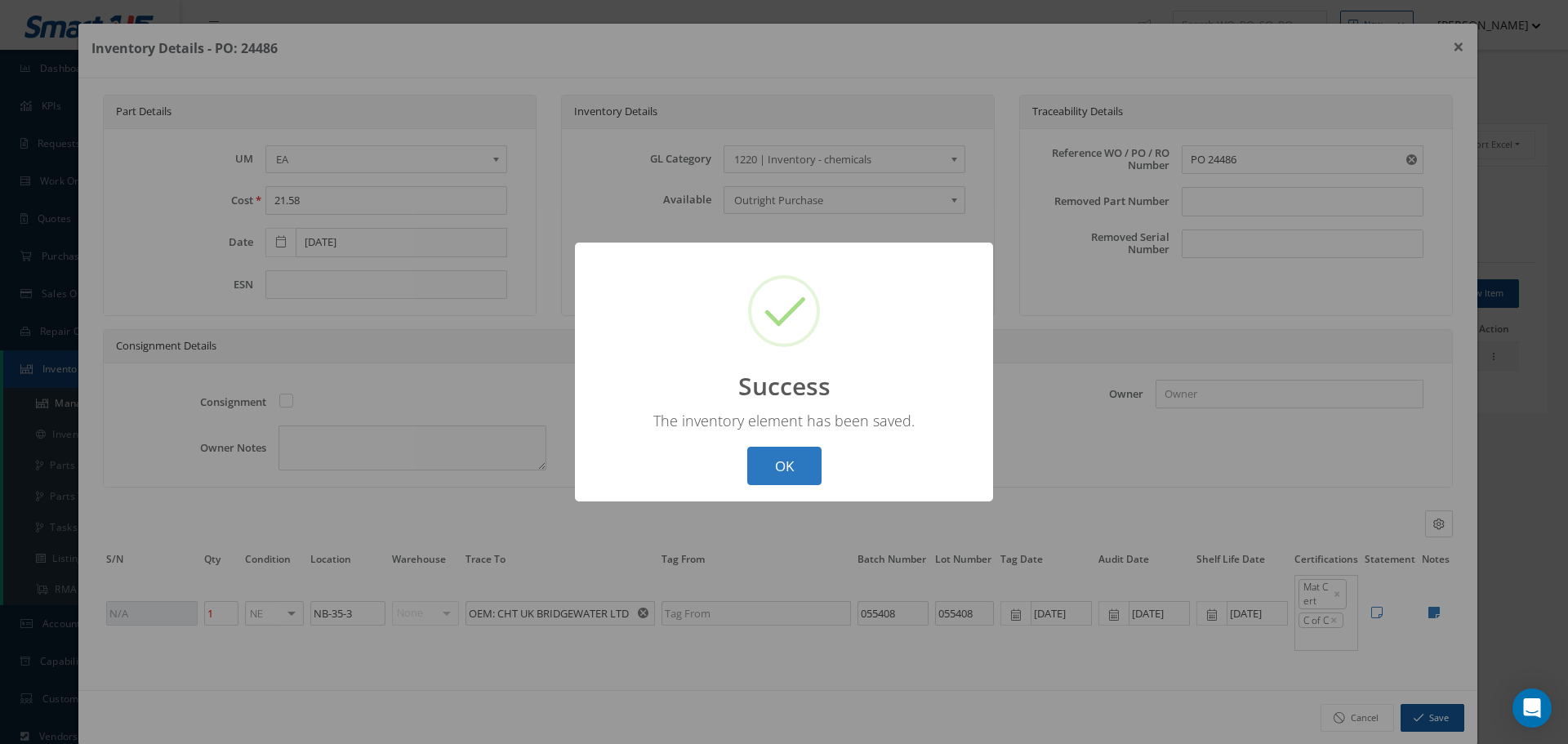
click at [786, 462] on button "OK" at bounding box center [785, 465] width 74 height 38
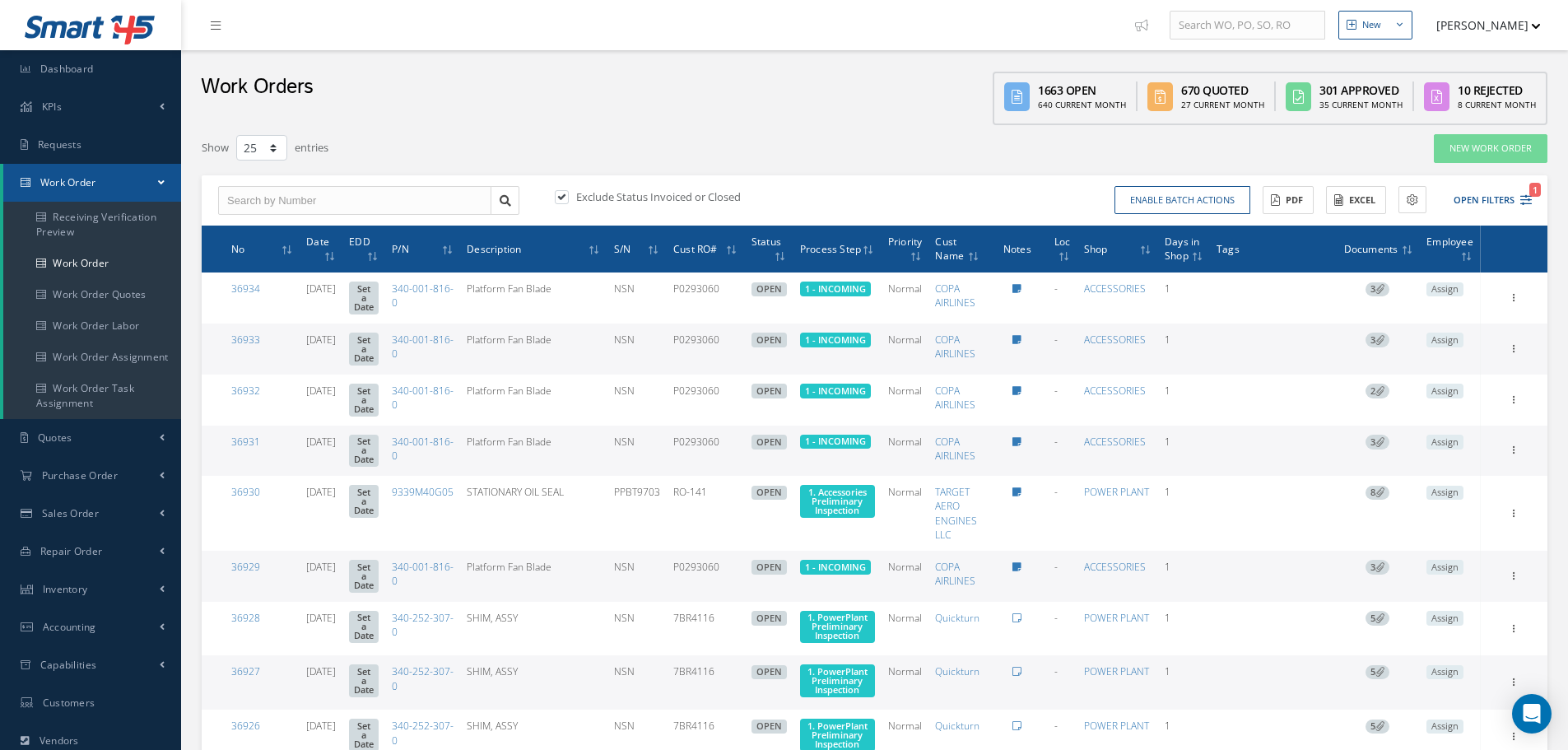
select select "25"
click at [299, 204] on input "text" at bounding box center [355, 200] width 274 height 30
type input "35233"
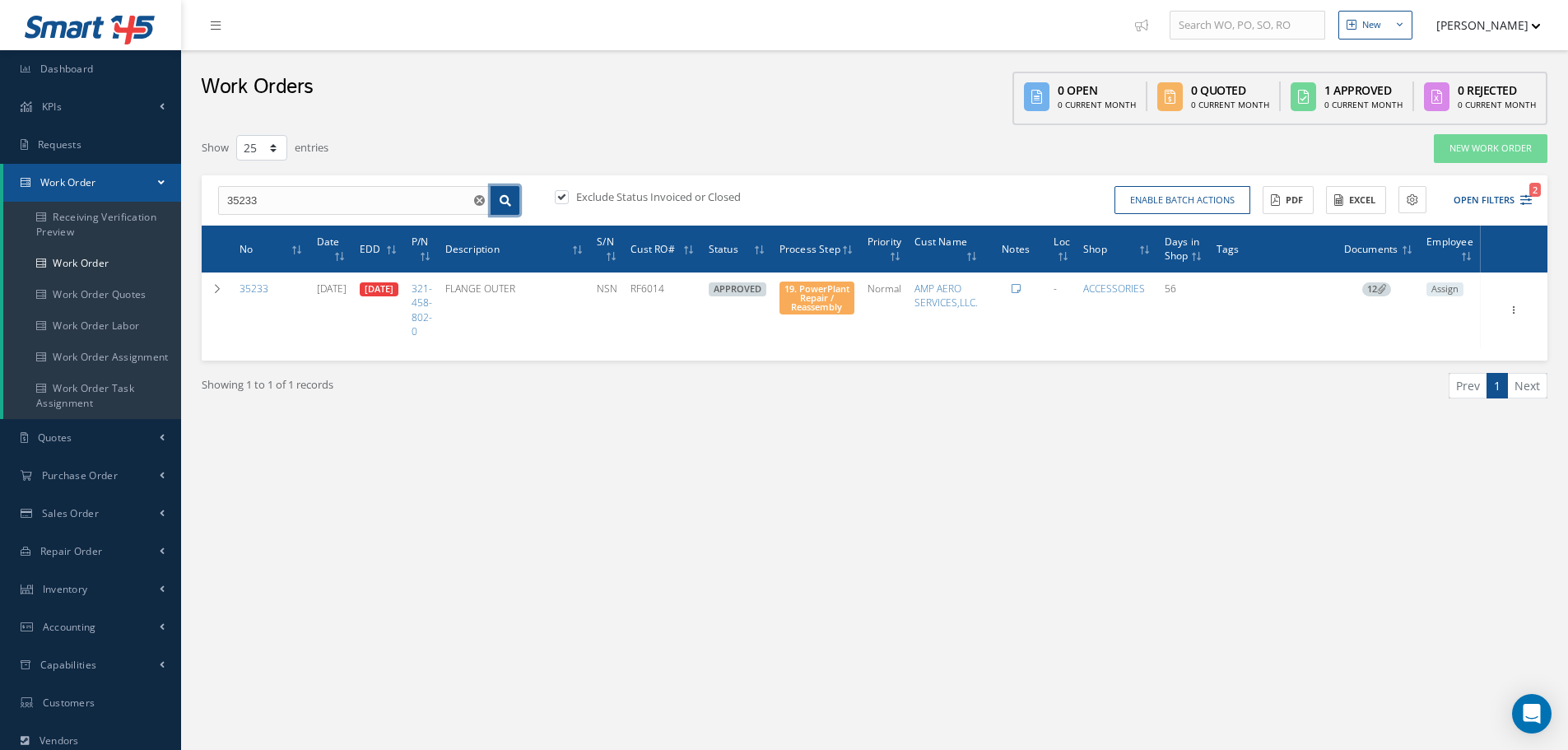
click at [508, 196] on icon at bounding box center [505, 201] width 12 height 12
click at [476, 199] on use "Reset" at bounding box center [479, 200] width 11 height 11
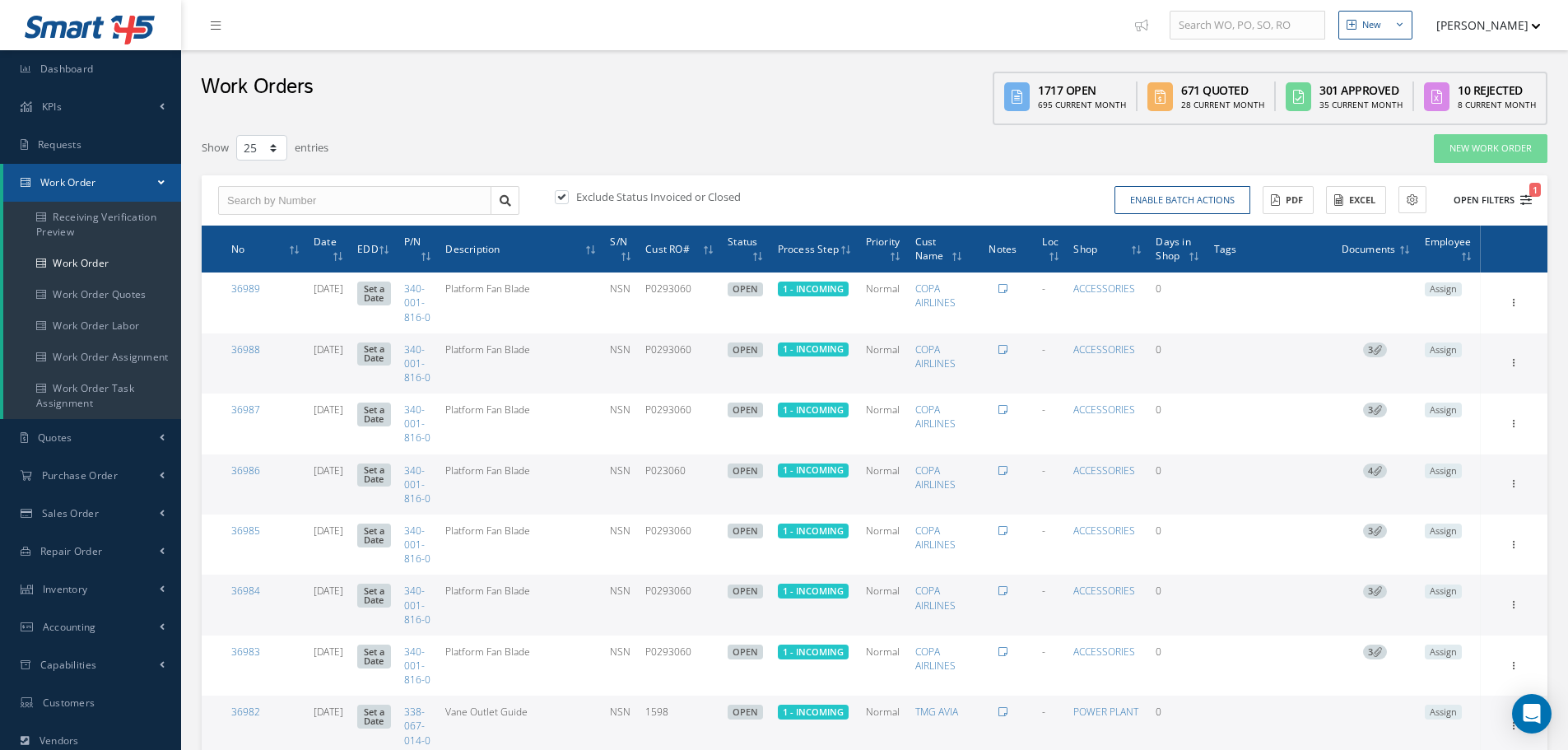
click at [1488, 204] on button "Open Filters 1" at bounding box center [1484, 200] width 93 height 27
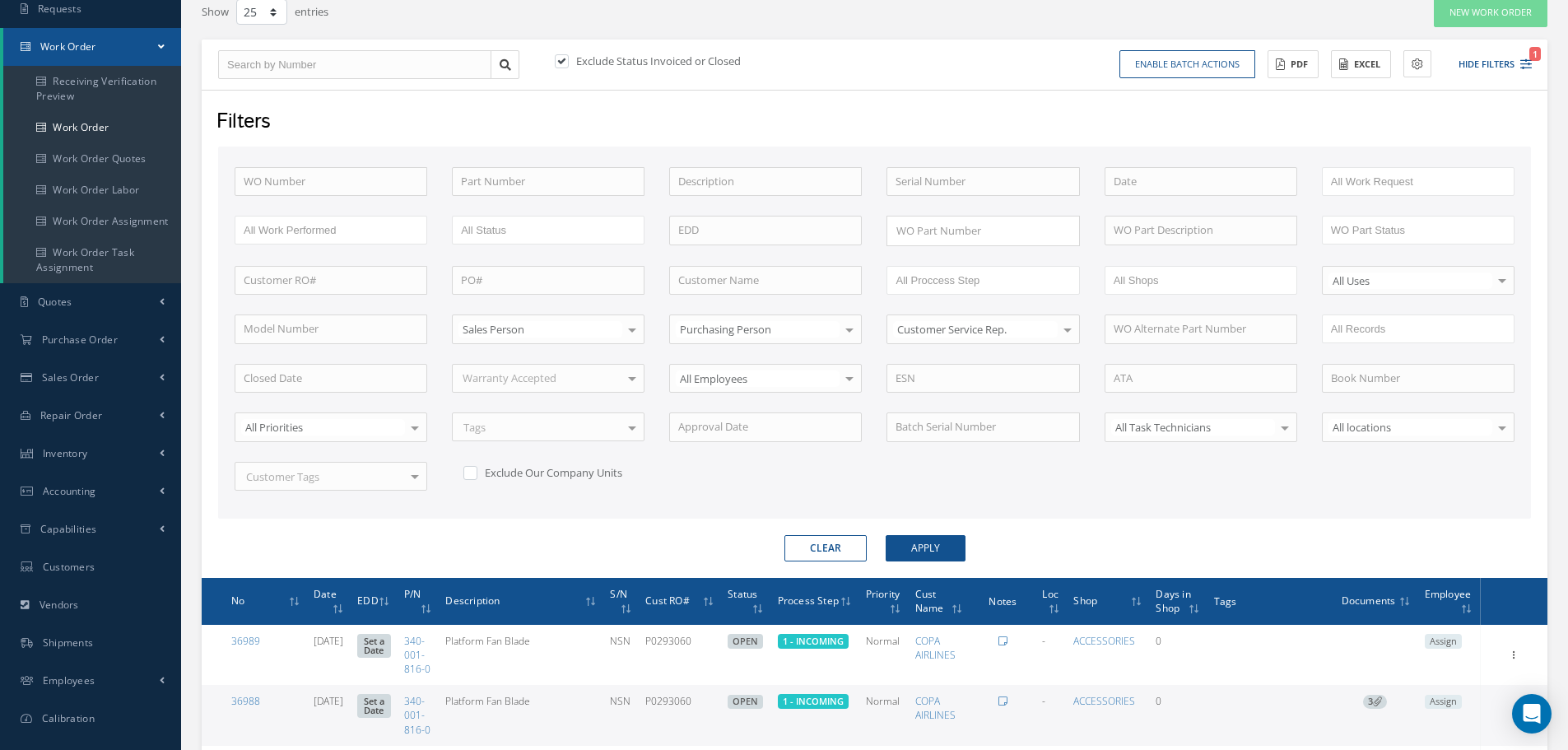
scroll to position [164, 0]
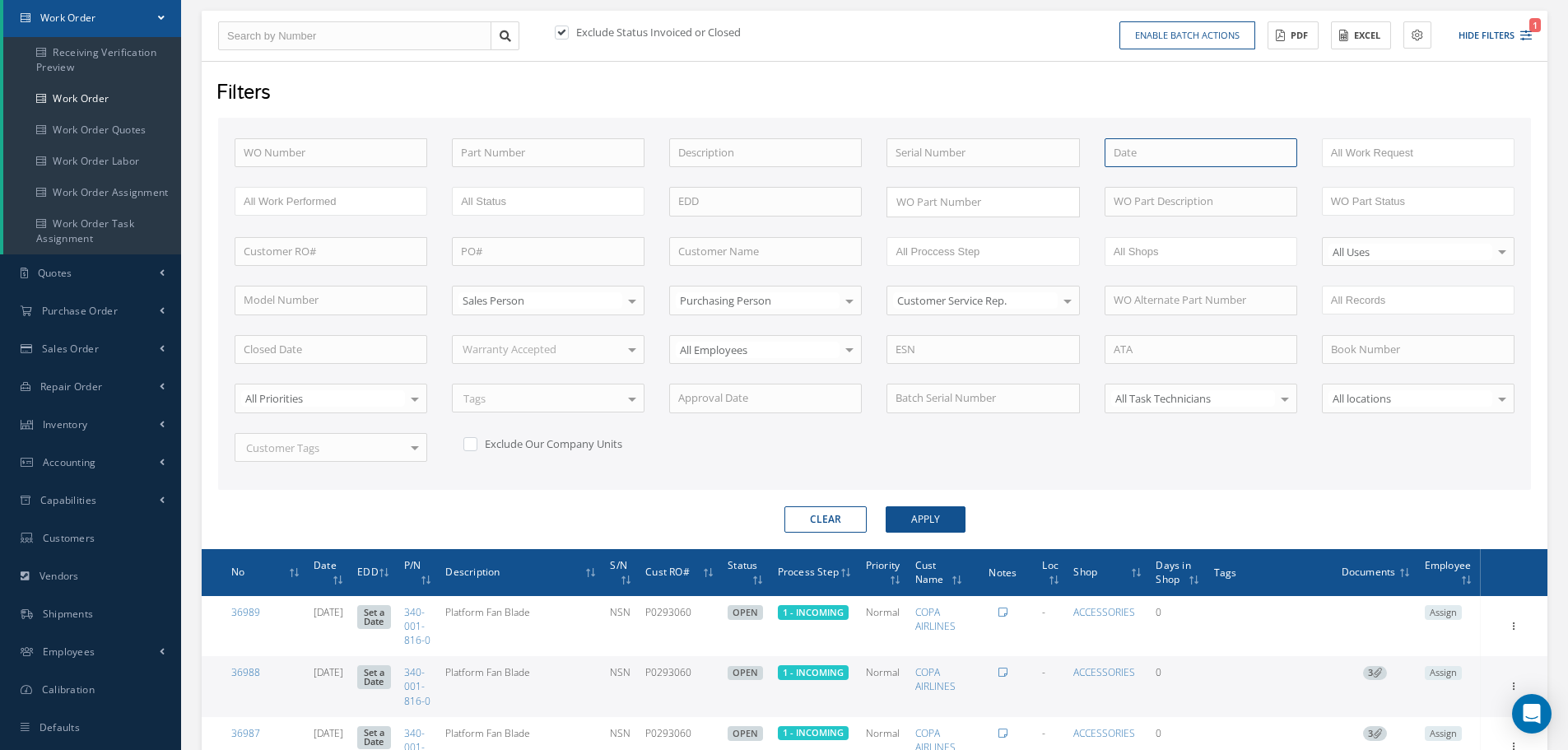
click at [1150, 150] on input at bounding box center [1201, 153] width 193 height 30
click at [1164, 146] on input at bounding box center [1201, 153] width 193 height 30
drag, startPoint x: 869, startPoint y: 69, endPoint x: 862, endPoint y: 75, distance: 9.2
click at [873, 70] on div "Filters WO Number Part Number Description Serial Number BENCH CHECK BER CADMIUM…" at bounding box center [874, 304] width 1346 height 488
click at [239, 149] on input "text" at bounding box center [331, 153] width 193 height 30
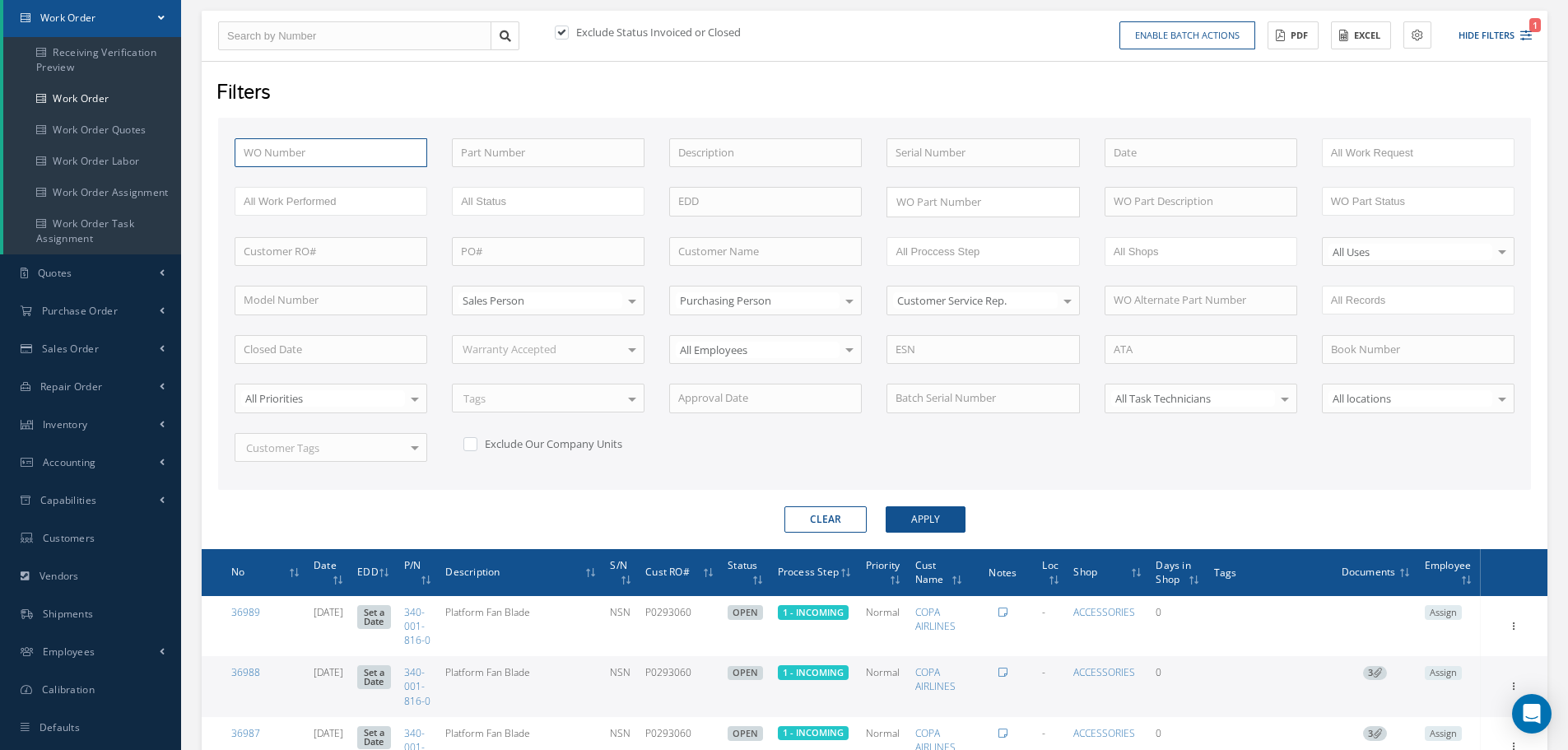
type input "3"
type input "35"
type input "352"
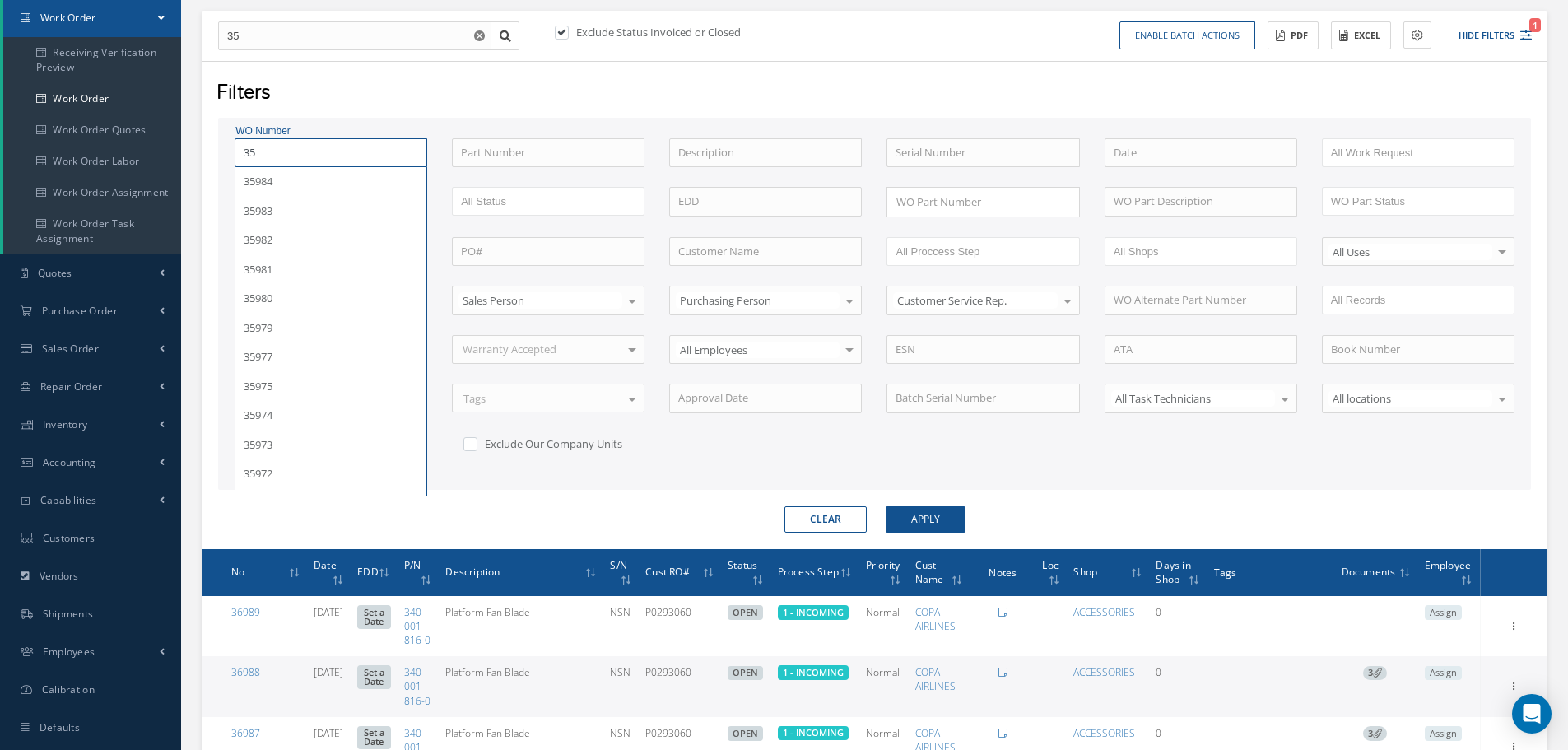
type input "352"
type input "3523"
type input "35233"
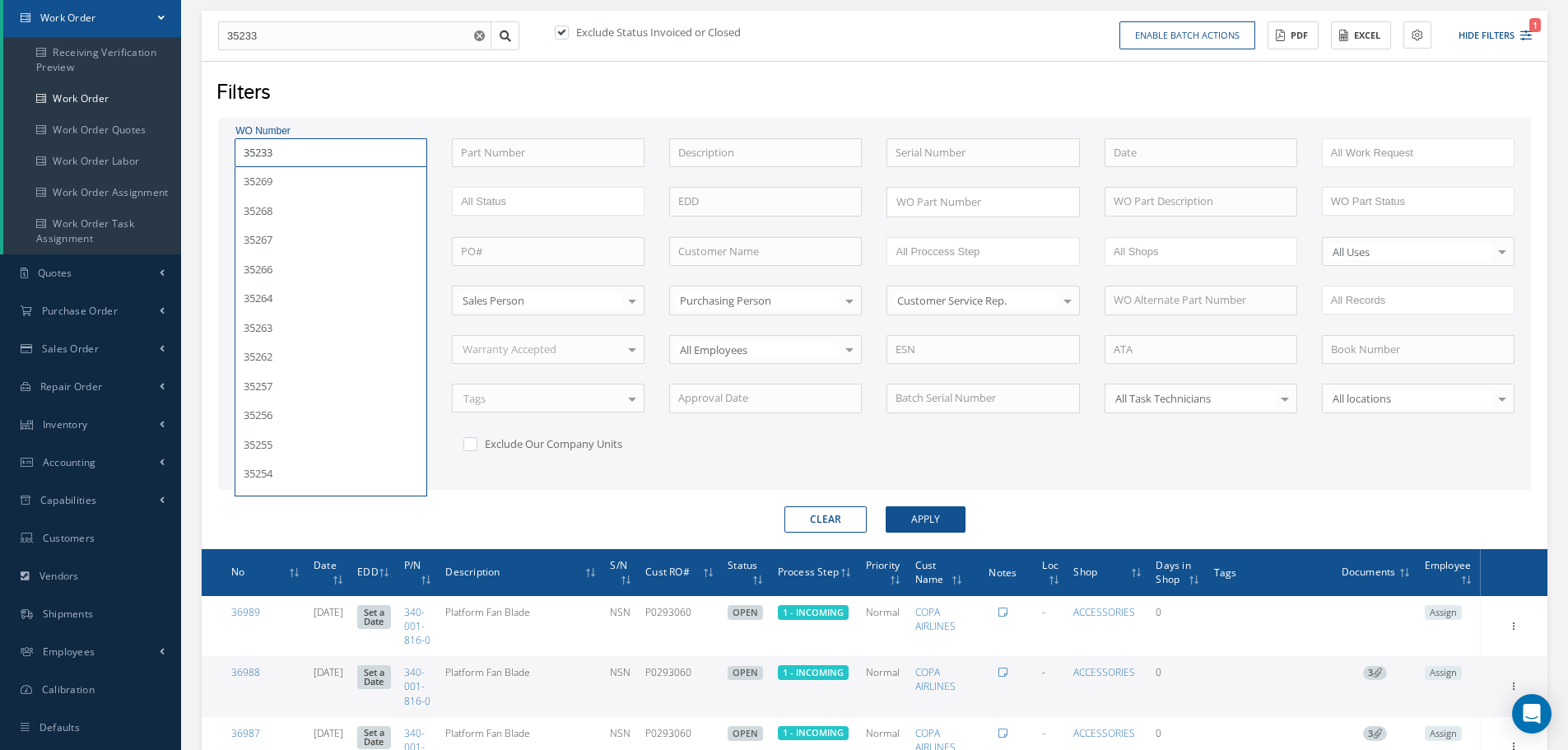
click at [885, 506] on button "Apply" at bounding box center [925, 519] width 80 height 26
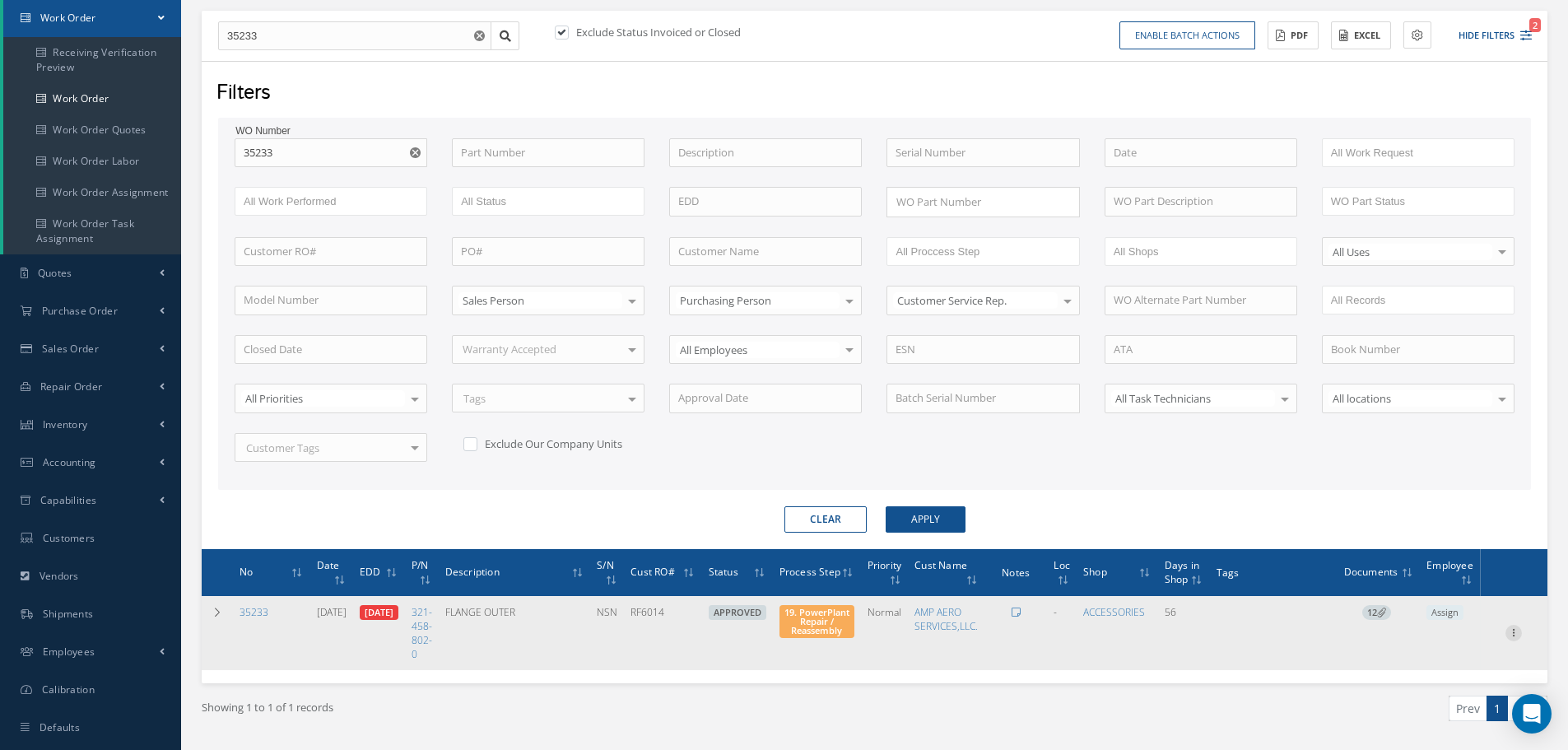
click at [1514, 629] on icon at bounding box center [1513, 631] width 16 height 13
click at [1459, 660] on link "Edit" at bounding box center [1438, 665] width 130 height 21
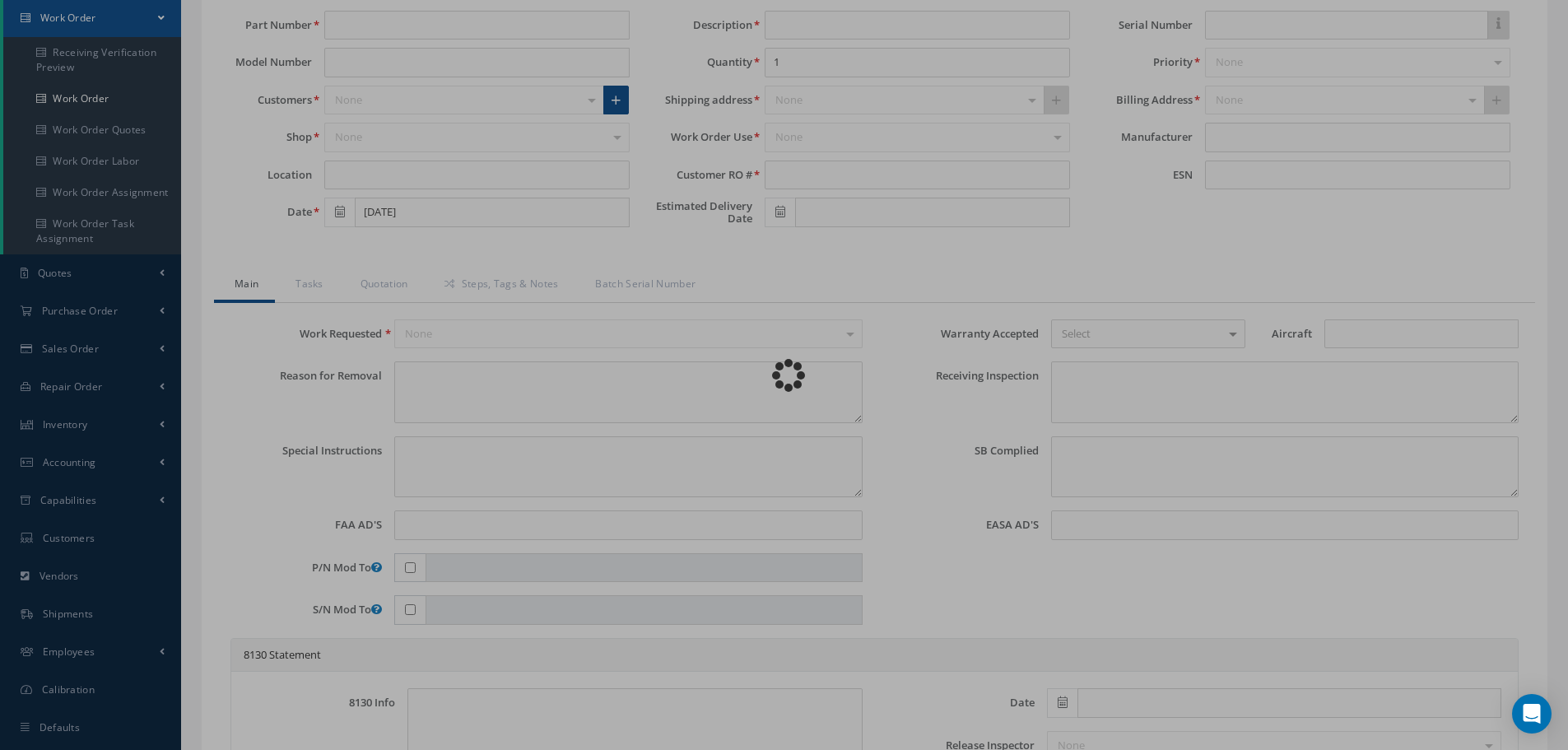
type input "321-458-802-0"
type input "07/31/2025"
type input "FLANGE OUTER"
type input "RF6014"
type input "09/16/2025"
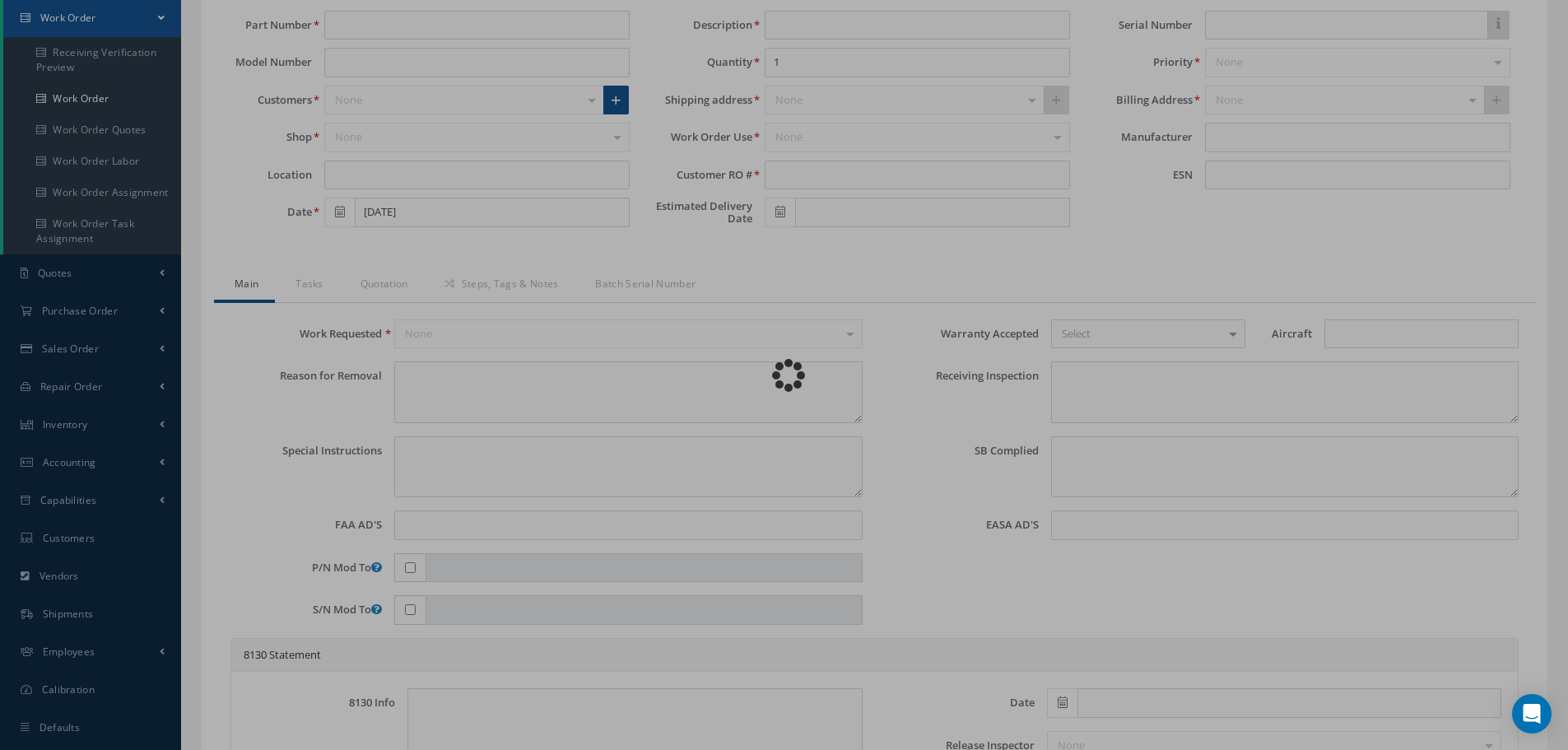
type input "NSN"
type input "779686"
type textarea "NONE"
type textarea "PLEASE SEE R.O. FOR DETAILS"
type textarea "NO VISUAL DAMAGE"
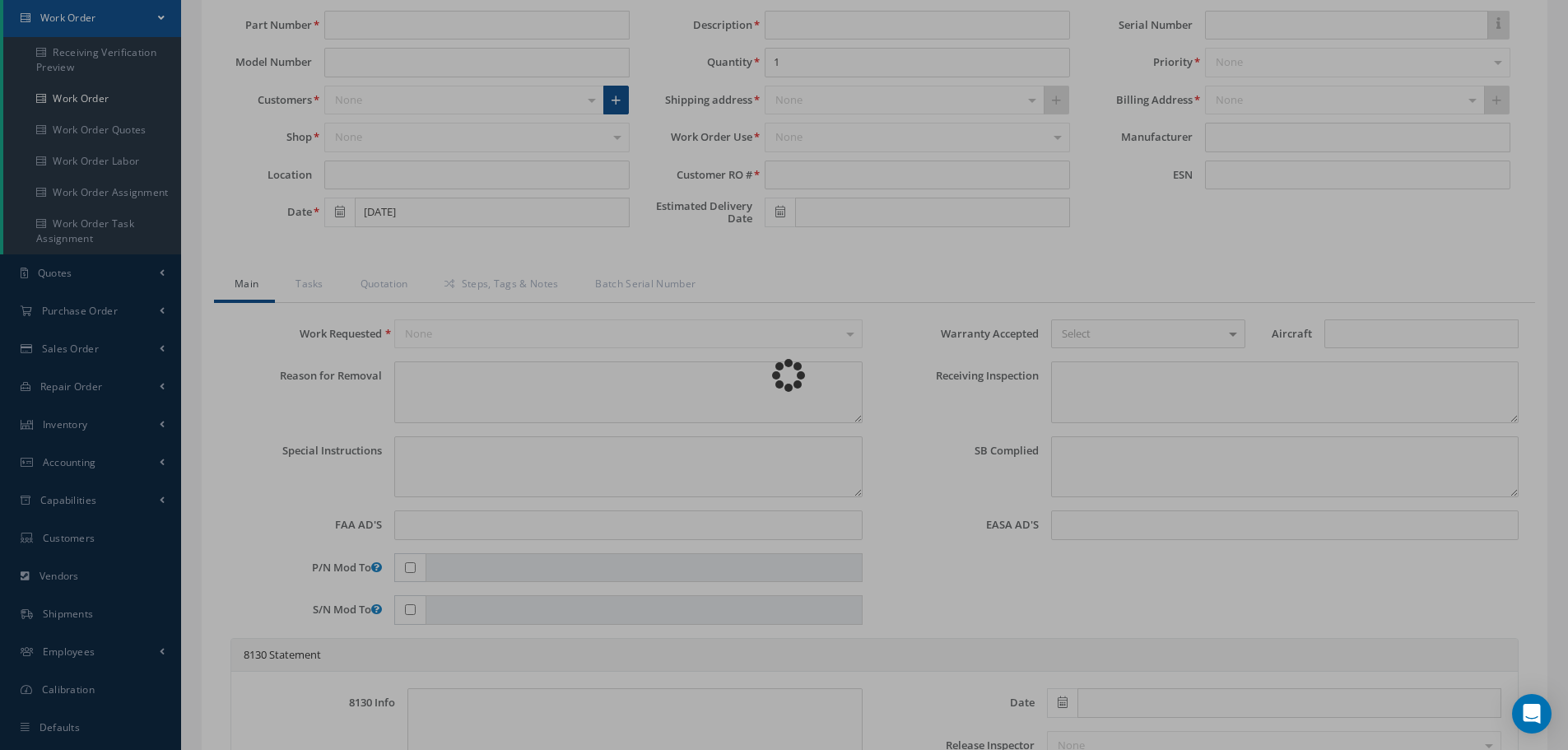
type textarea "None performed"
type textarea "Article was xxxxx in reference with the following Technical Standard : CFM56-5B…"
type textarea "Article has been approved to return to service."
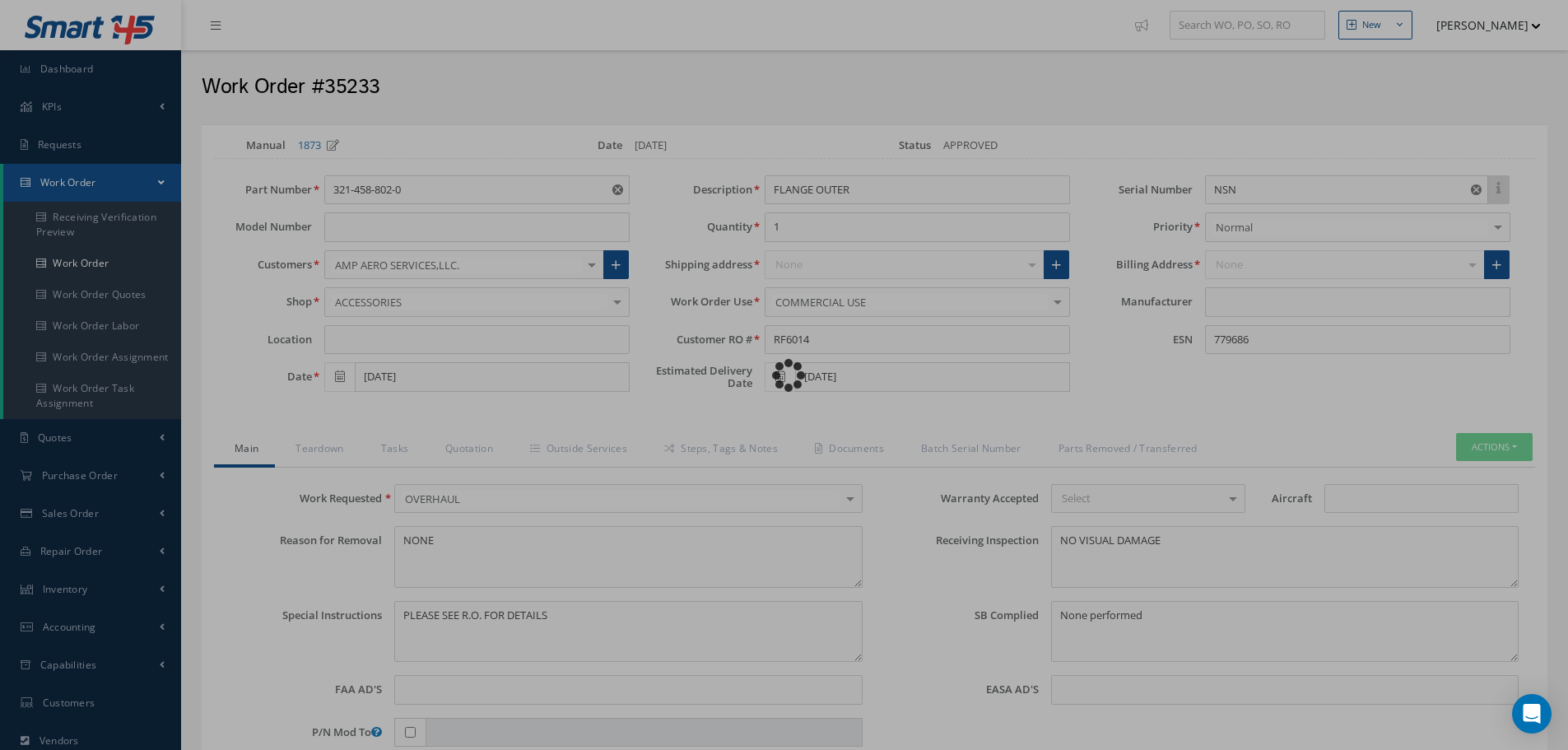
type input "CFM56-5B"
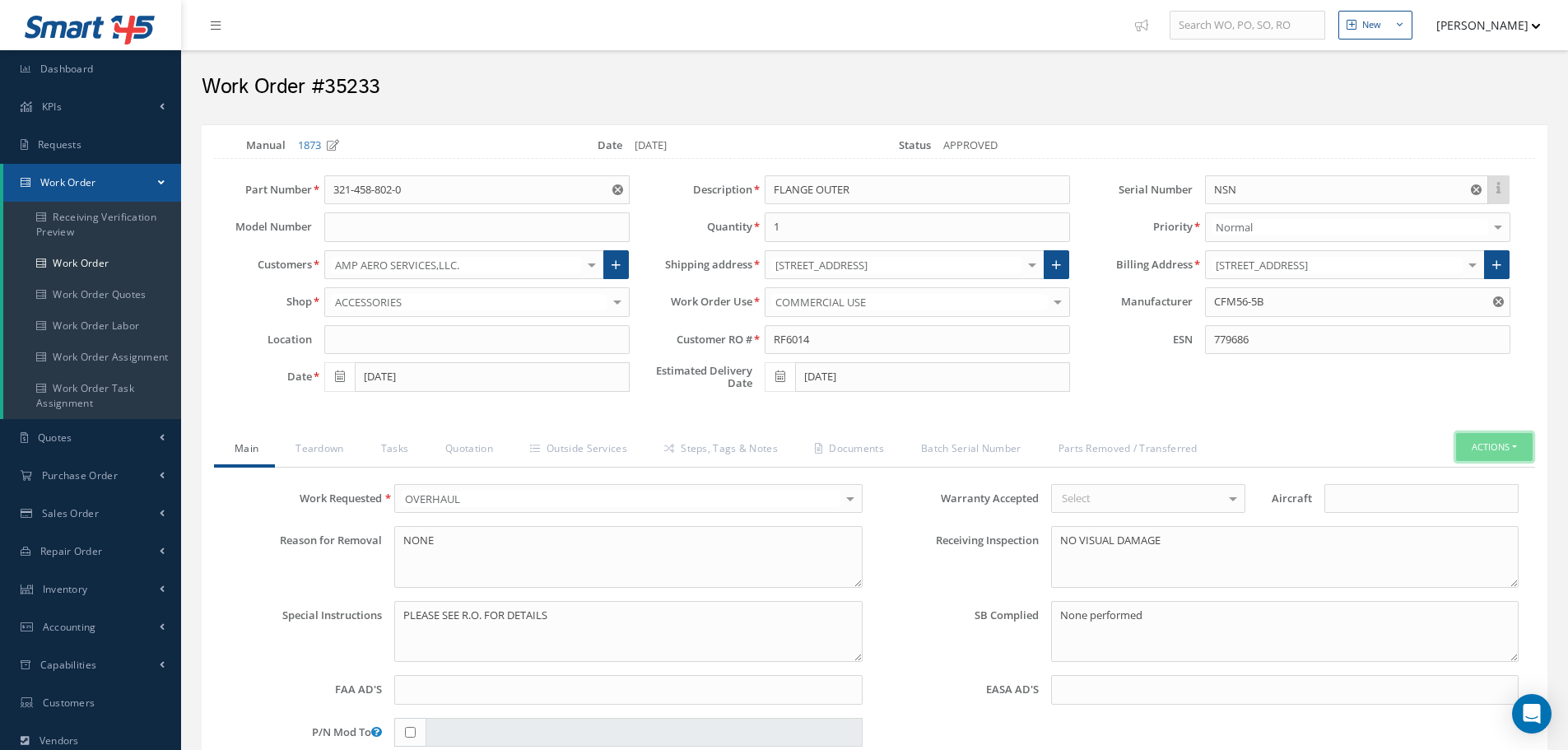
click at [1516, 451] on button "Actions" at bounding box center [1495, 447] width 77 height 29
click at [1473, 476] on link "Part Issue" at bounding box center [1469, 476] width 132 height 22
select select "25"
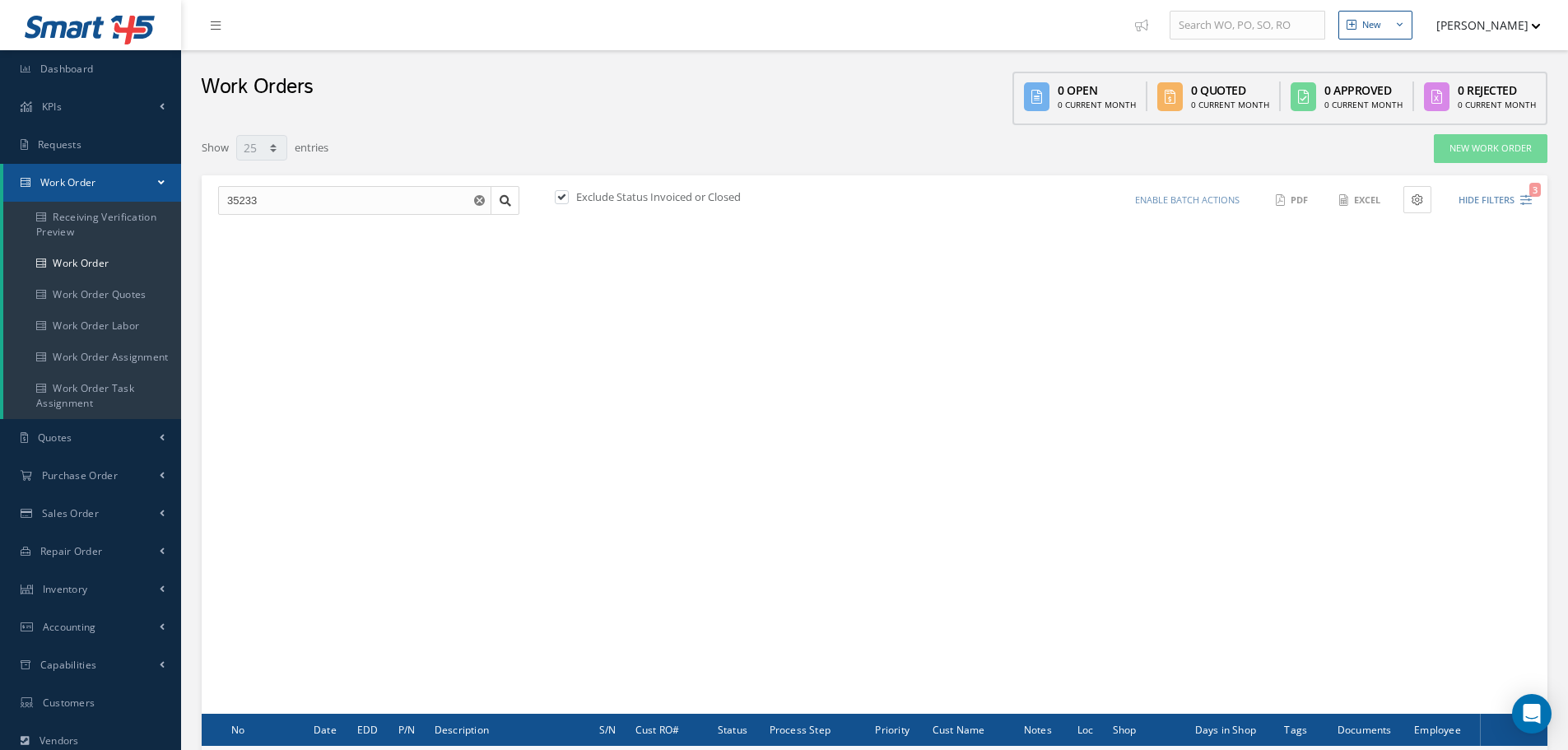
scroll to position [164, 0]
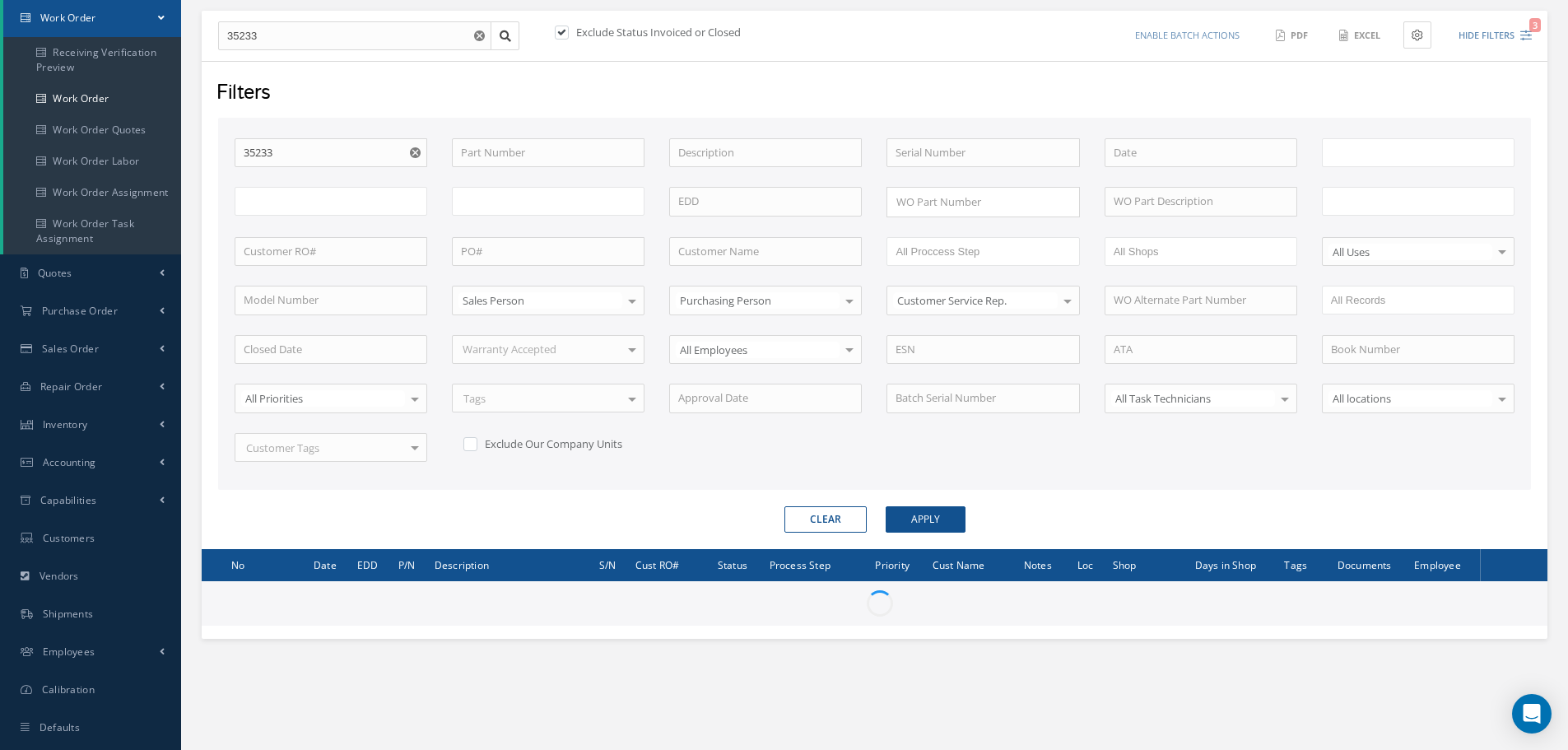
type input "All Work Request"
type input "All Work Performed"
type input "All Status"
type input "WO Part Status"
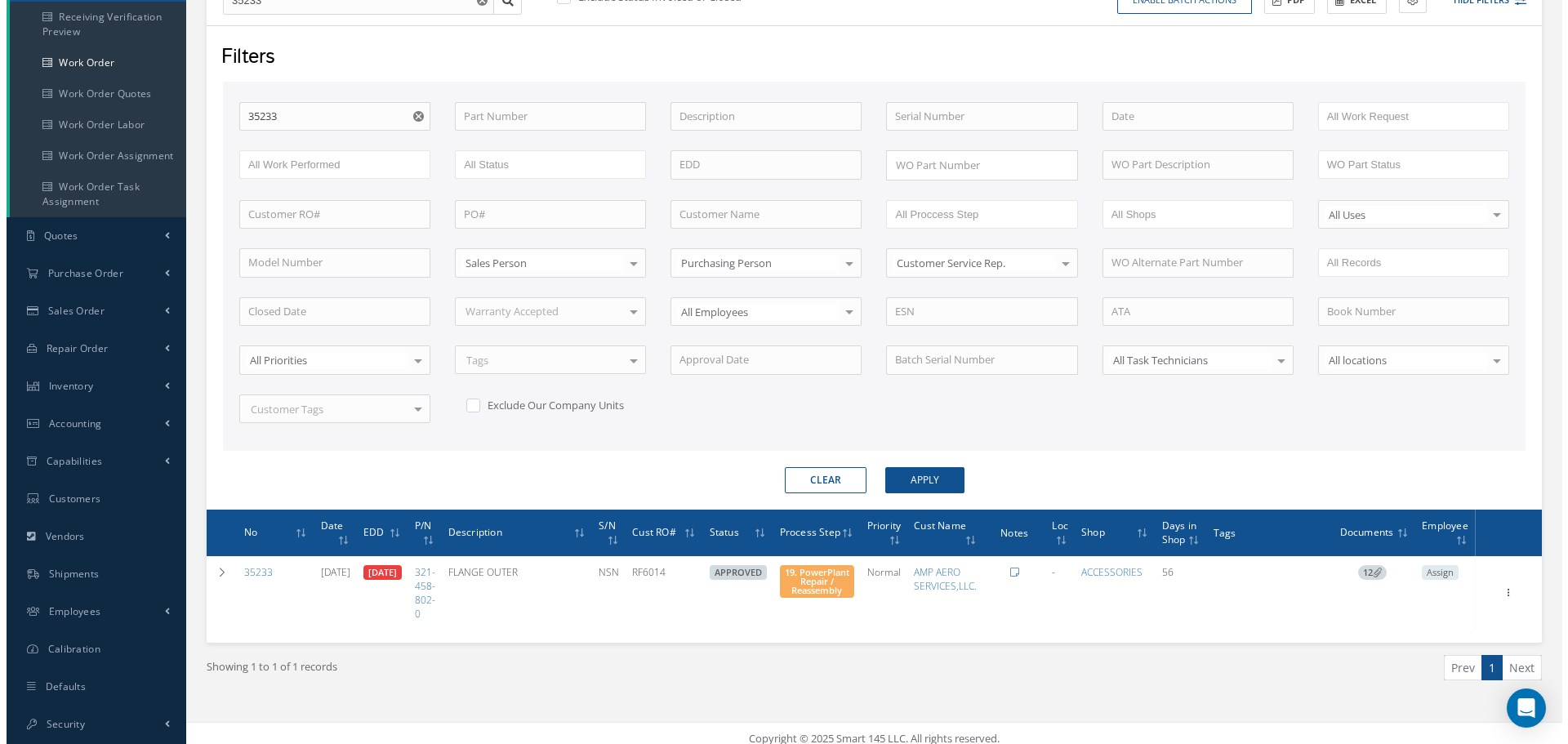
scroll to position [209, 0]
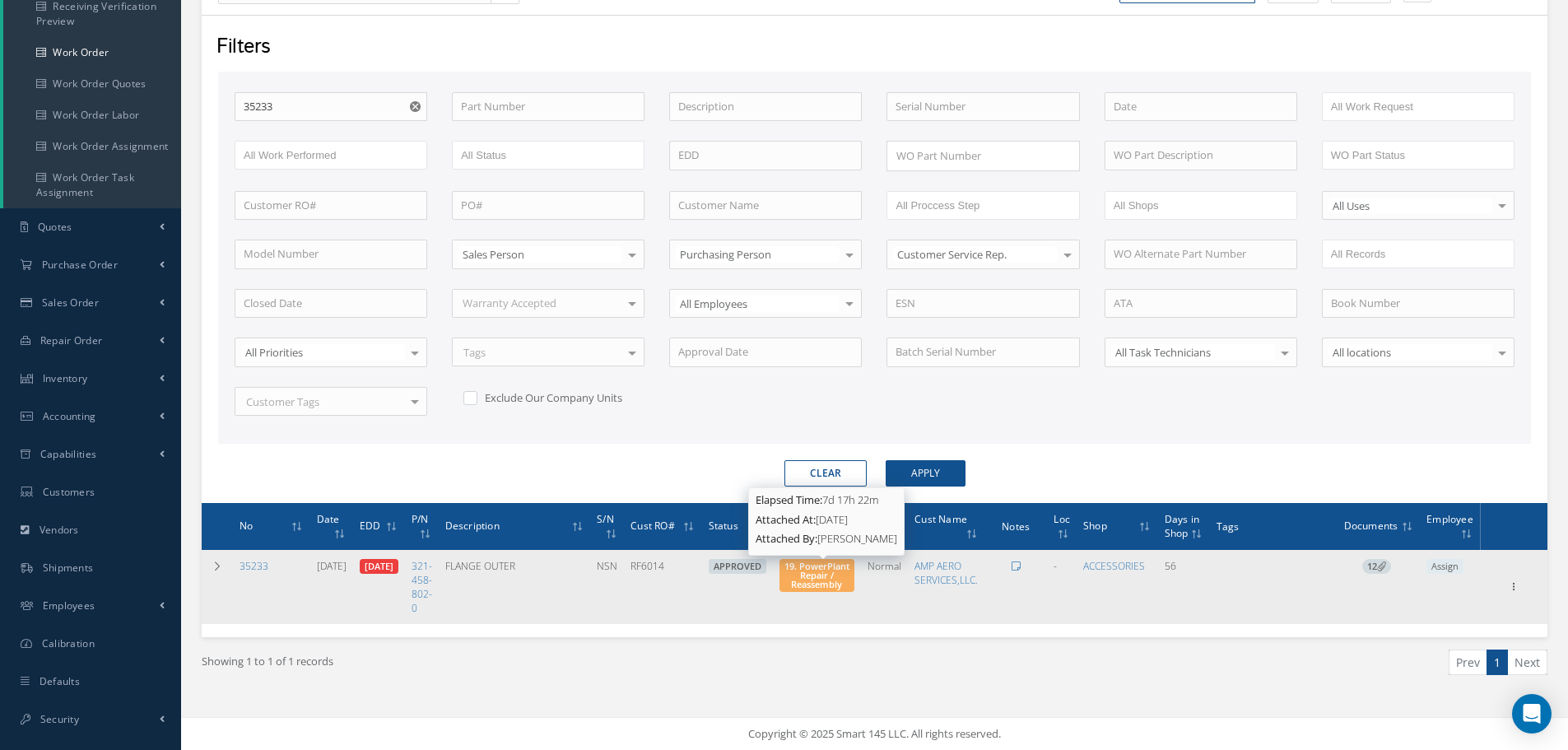
click at [806, 586] on span "19. PowerPlant Repair / Reassembly" at bounding box center [817, 575] width 75 height 33
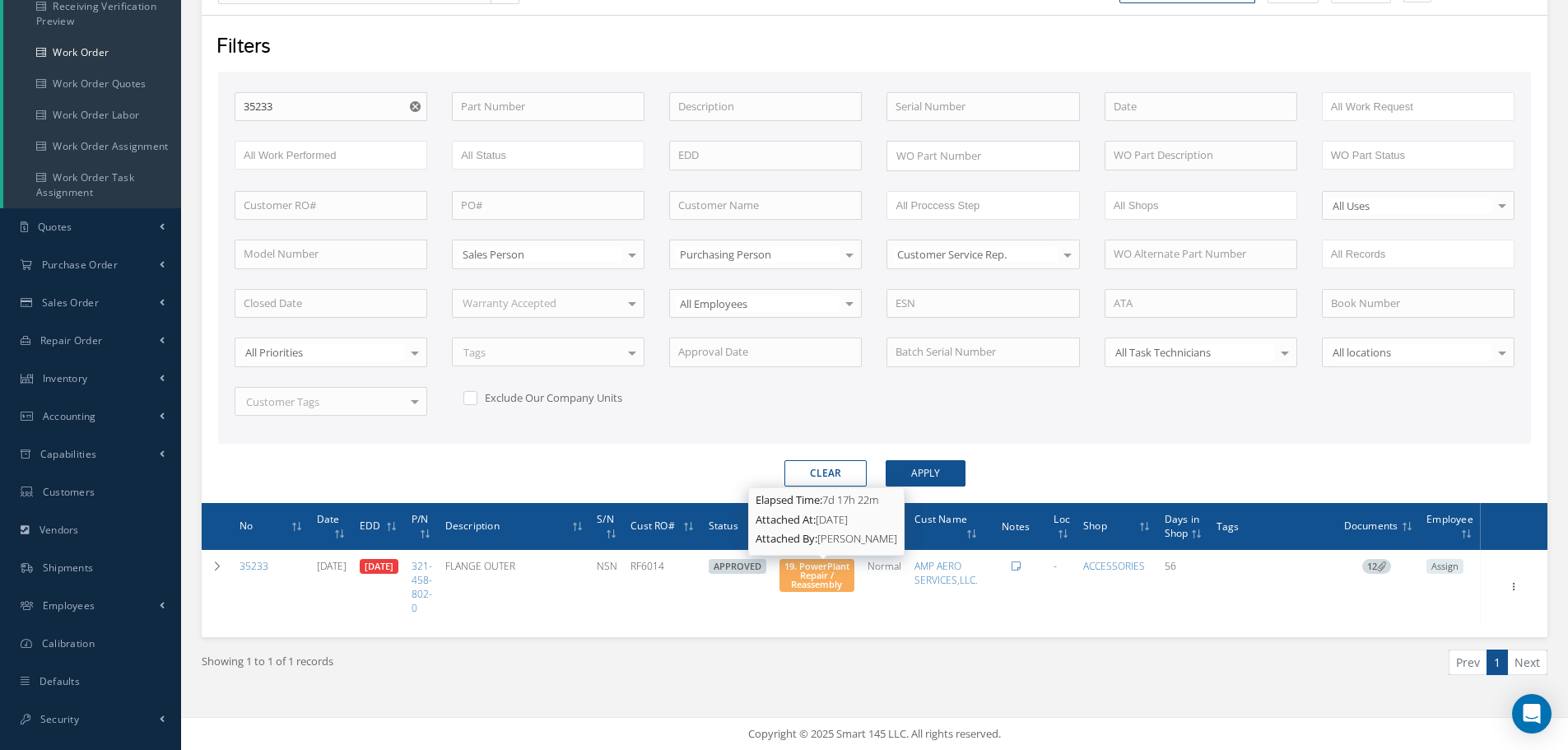
click at [834, 580] on span "19. PowerPlant Repair / Reassembly" at bounding box center [816, 575] width 65 height 31
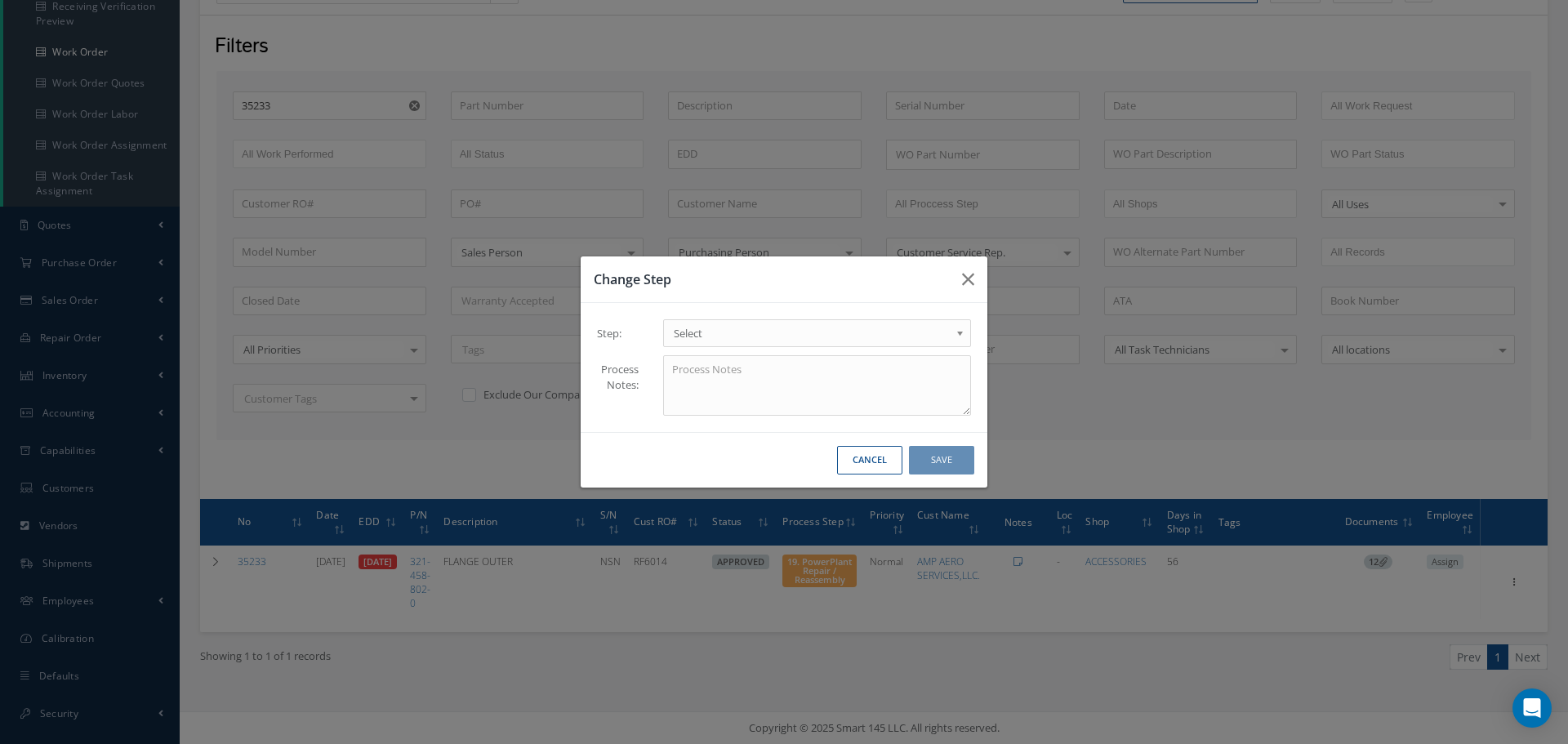
click at [960, 336] on b at bounding box center [962, 336] width 14 height 26
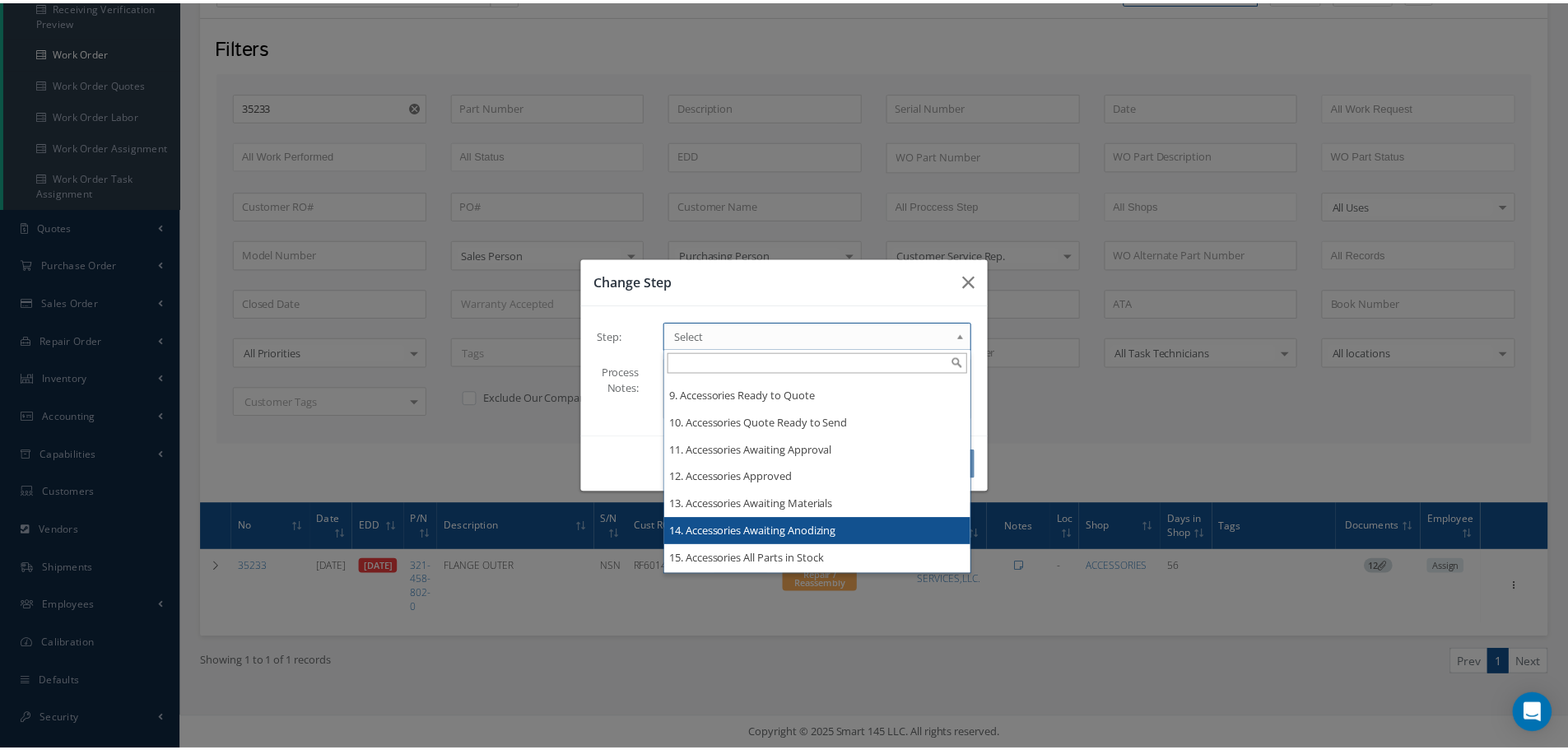
scroll to position [0, 0]
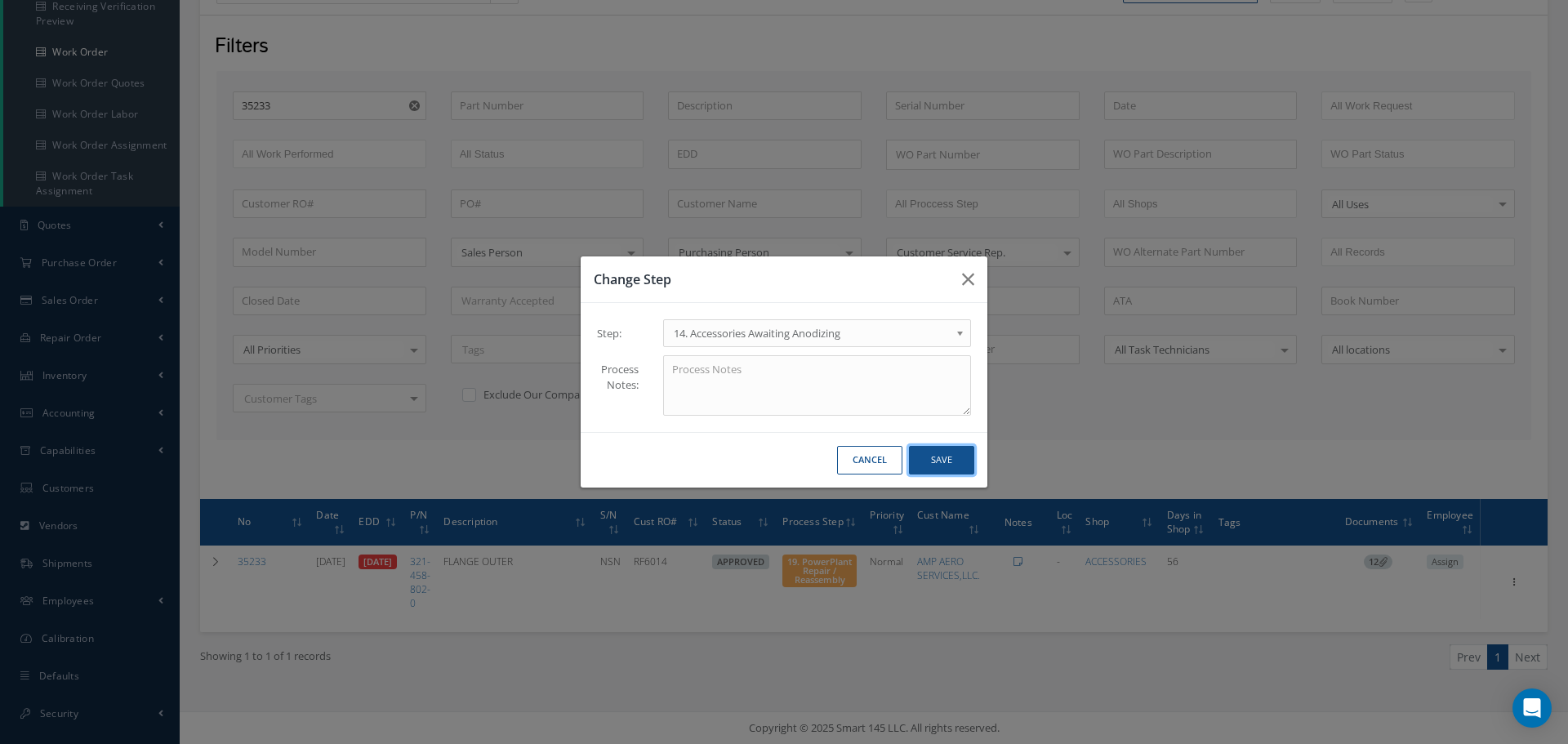
click at [941, 464] on button "Save" at bounding box center [941, 460] width 65 height 29
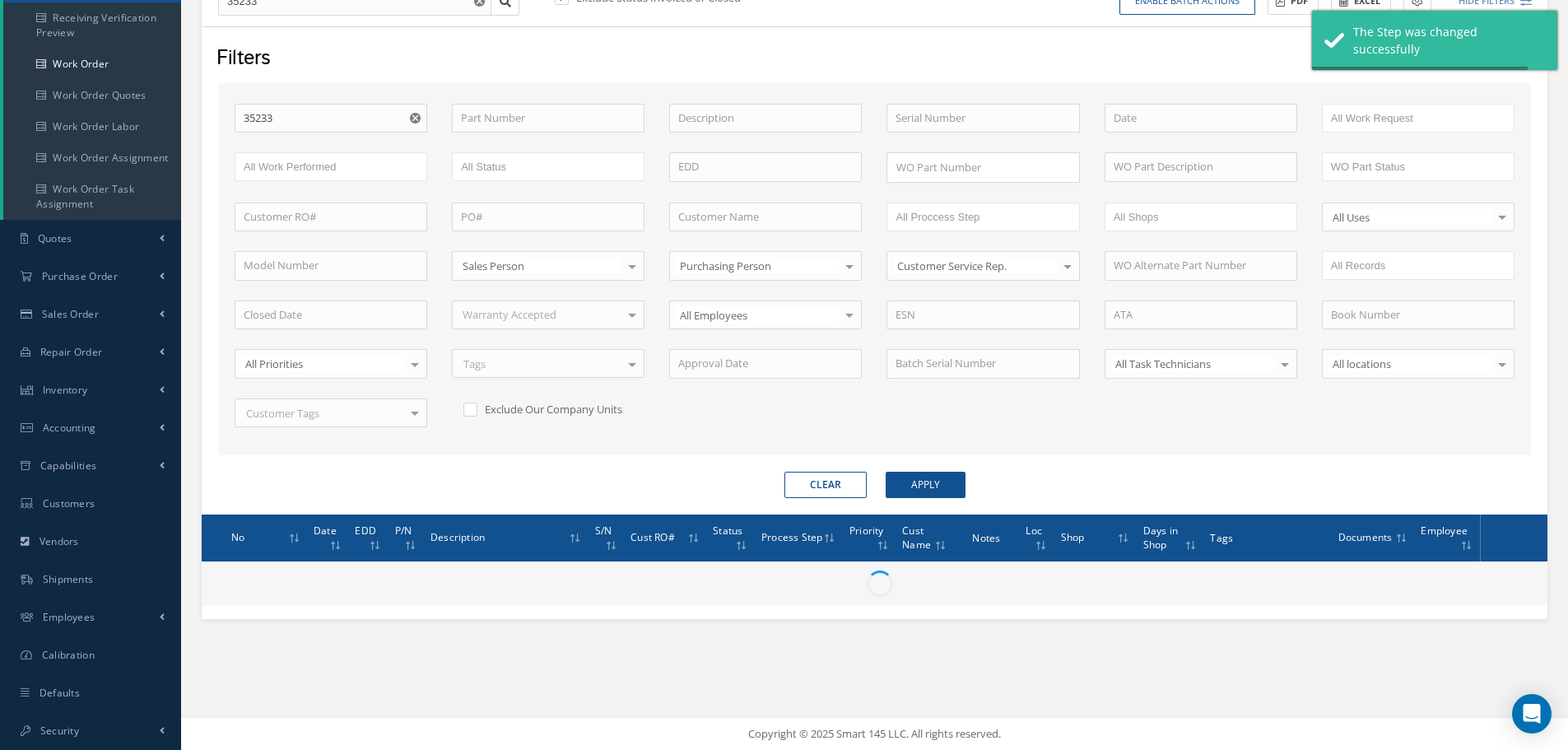
scroll to position [211, 0]
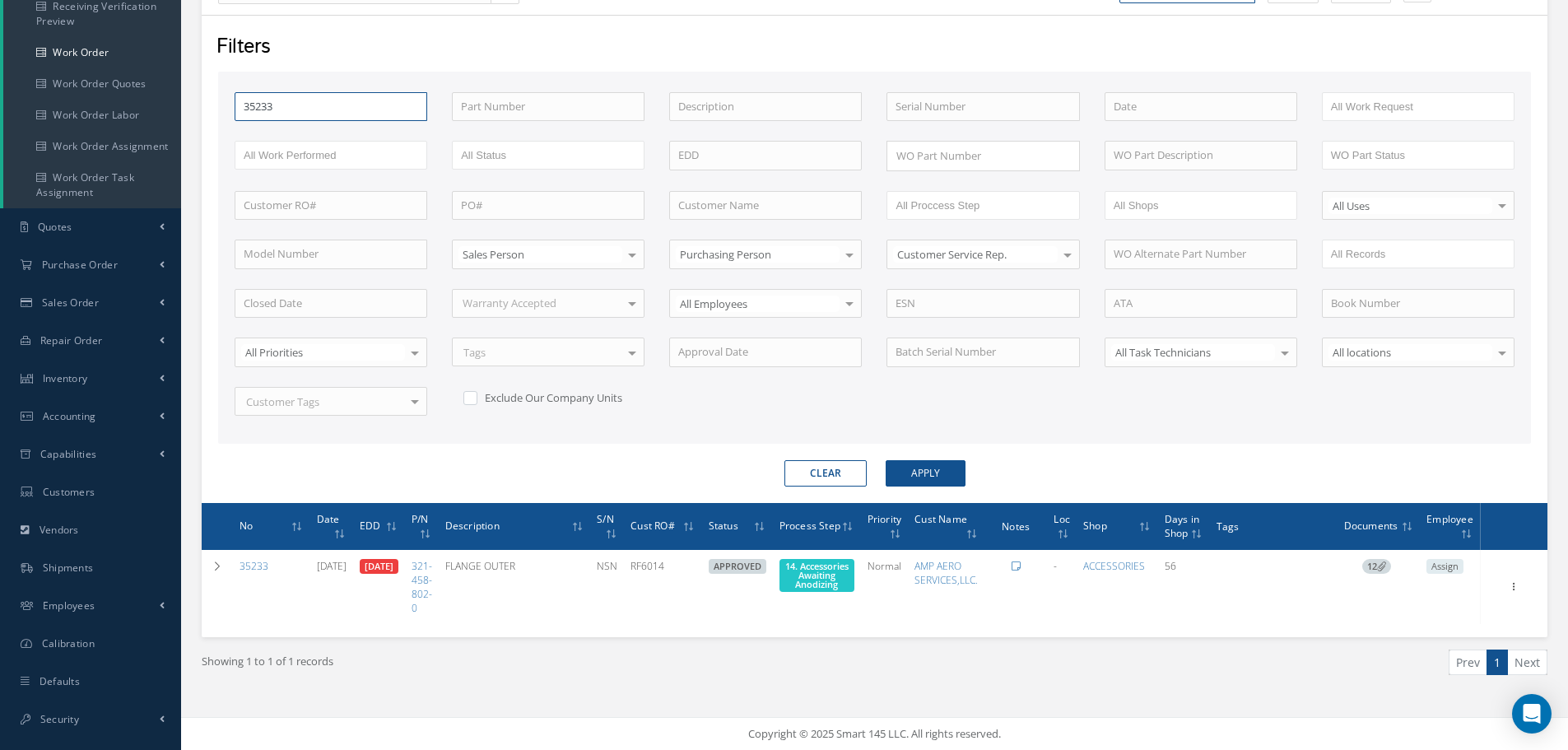
click at [340, 108] on input "35233" at bounding box center [331, 107] width 193 height 30
type input "3523"
type input "352"
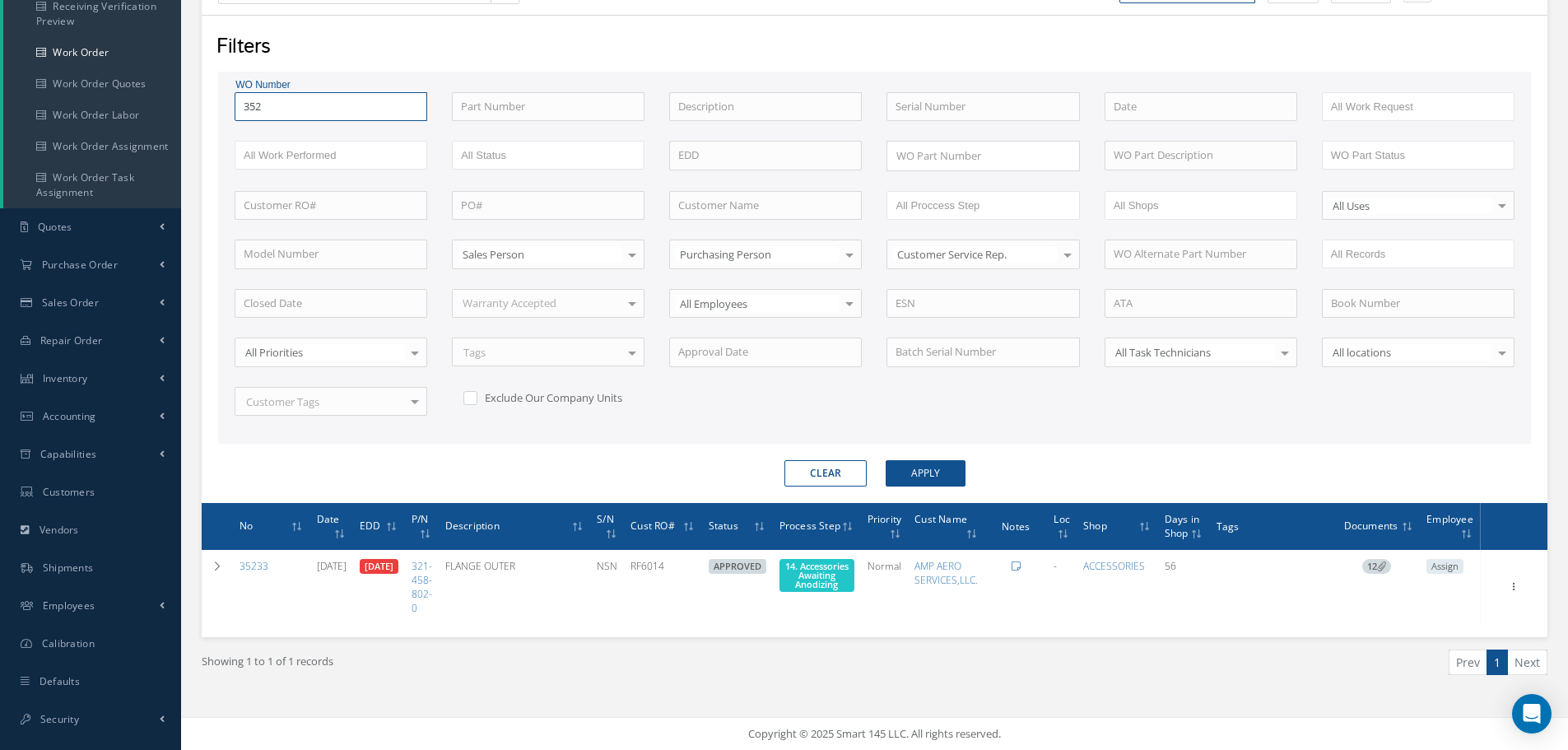
type input "35"
type input "3"
type input "34"
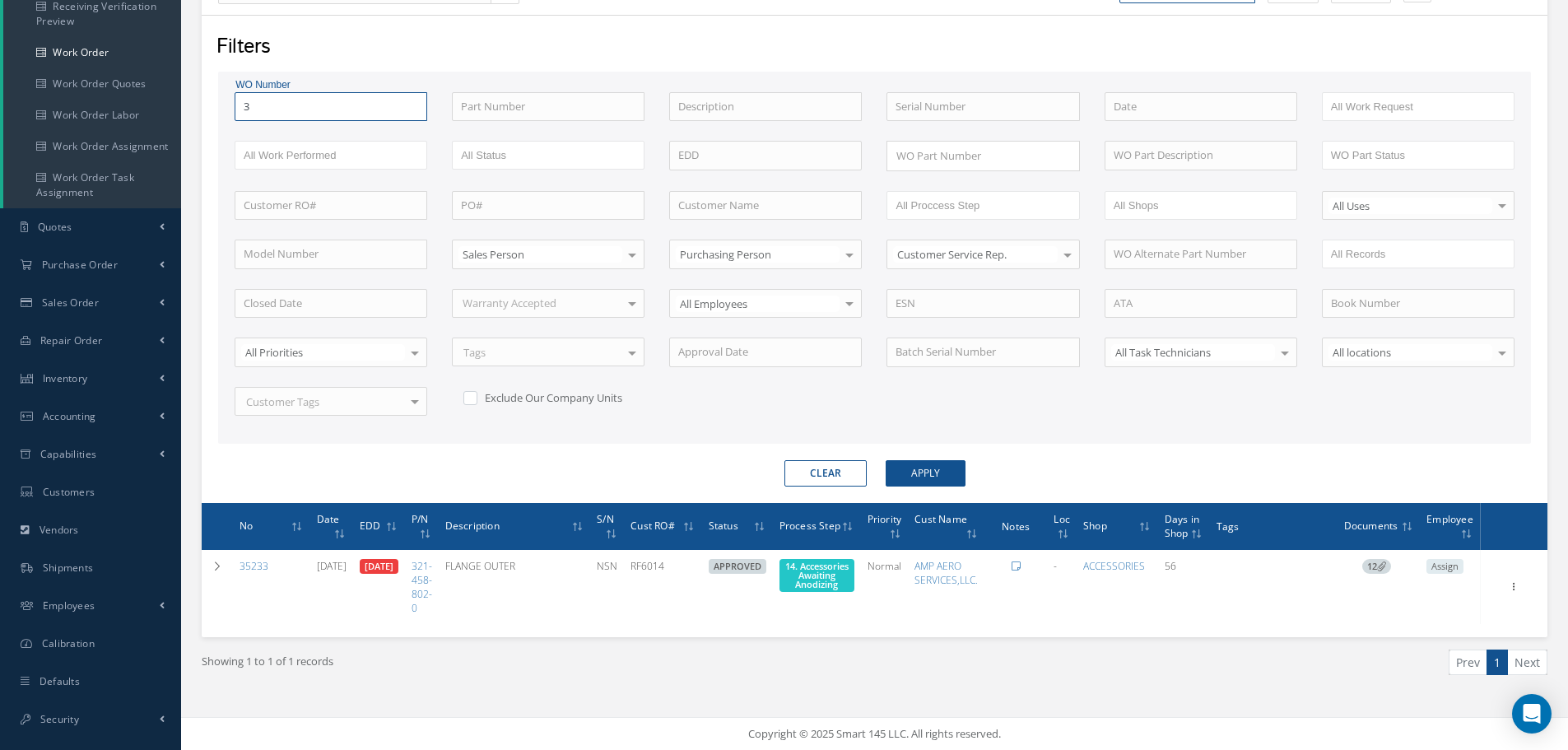
type input "34"
type input "349"
type input "3498"
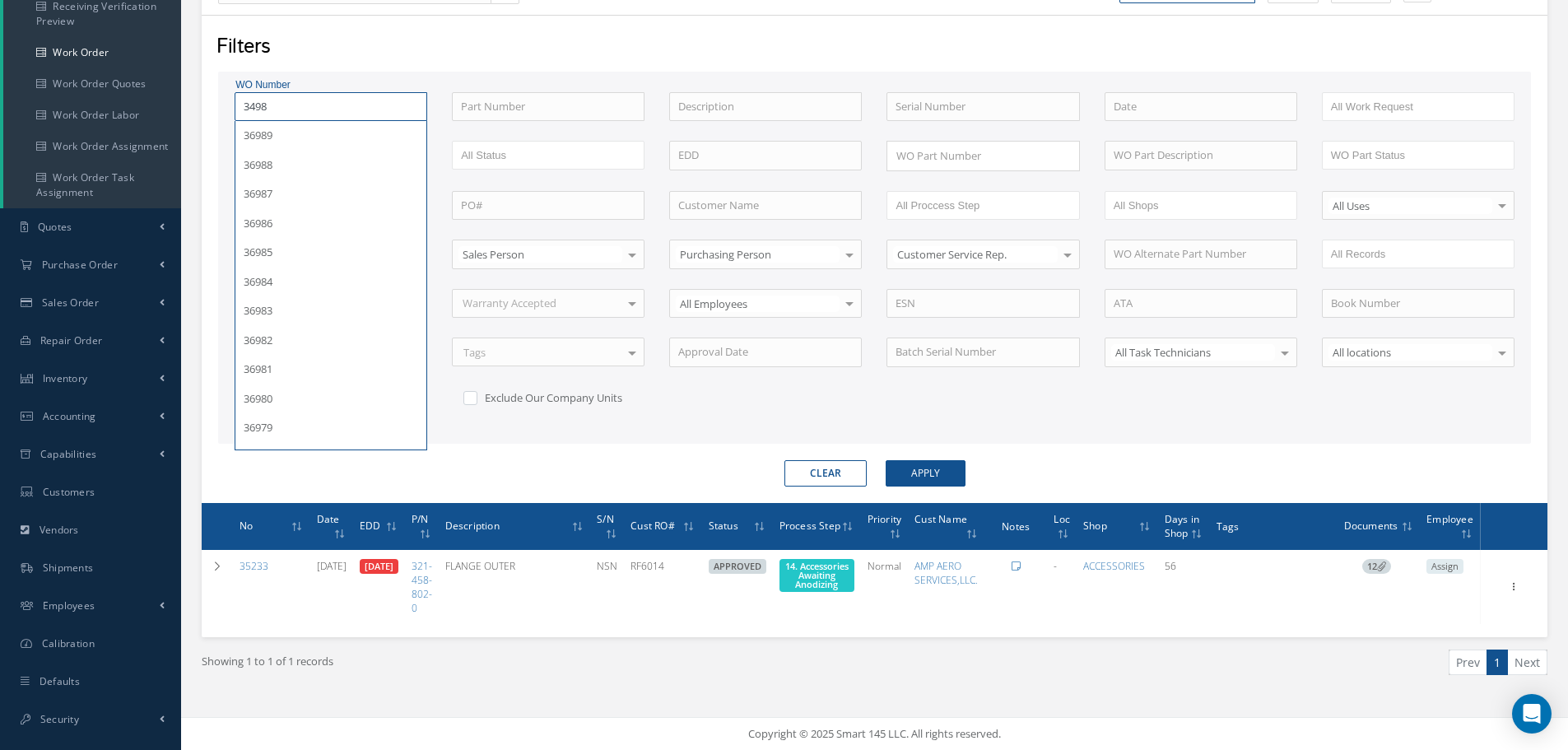
type input "34989"
click at [885, 460] on button "Apply" at bounding box center [925, 473] width 80 height 26
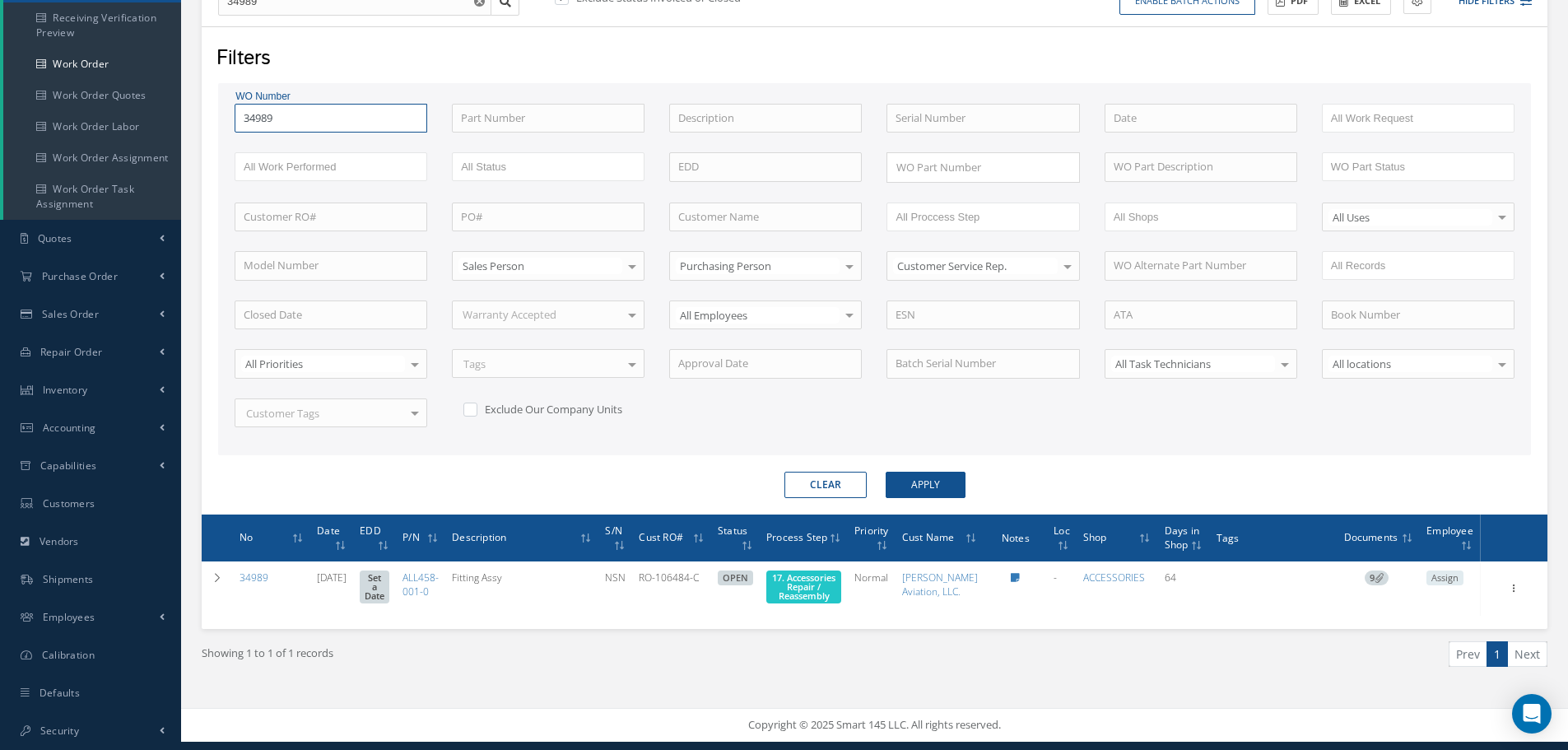
scroll to position [211, 0]
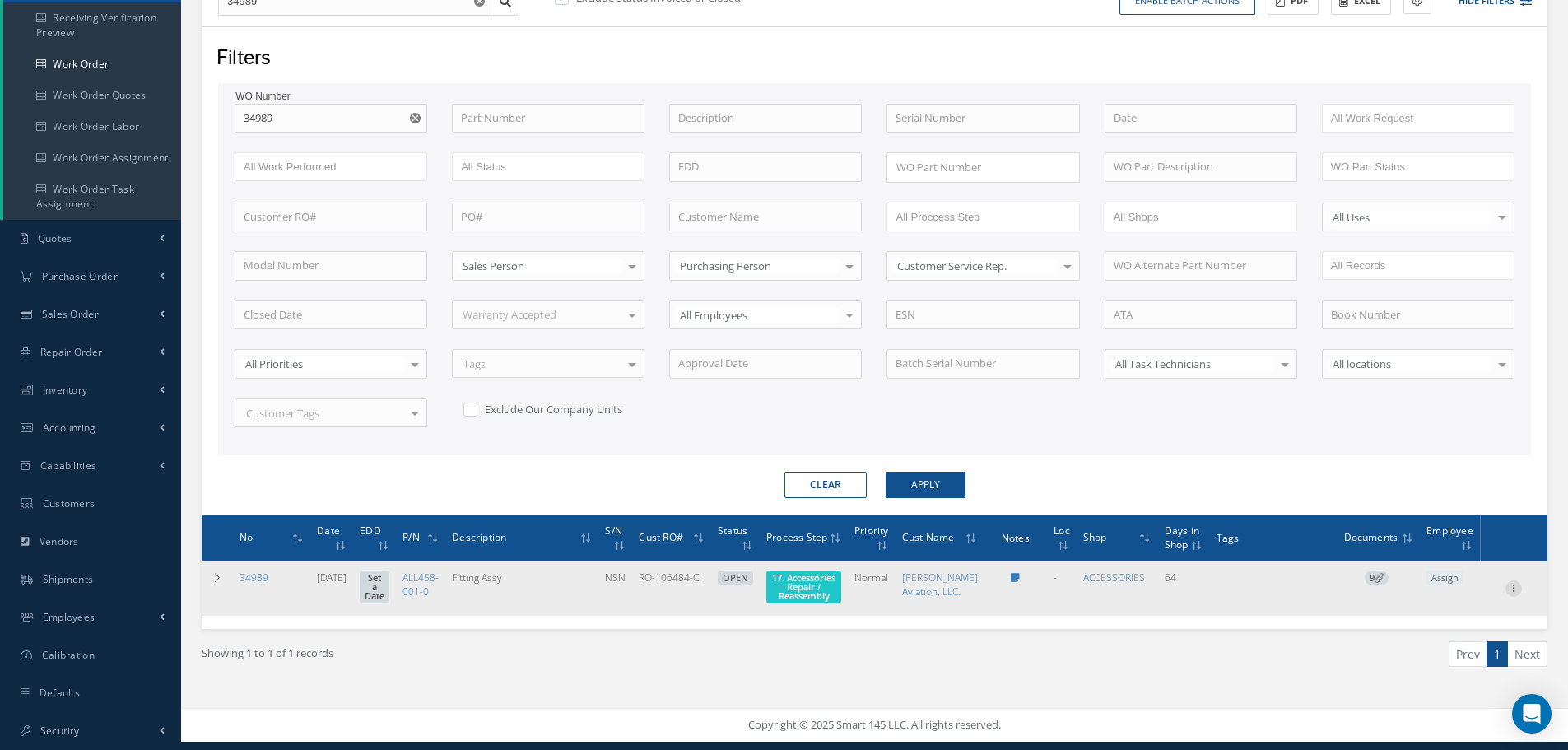
click at [1512, 593] on icon at bounding box center [1513, 586] width 16 height 13
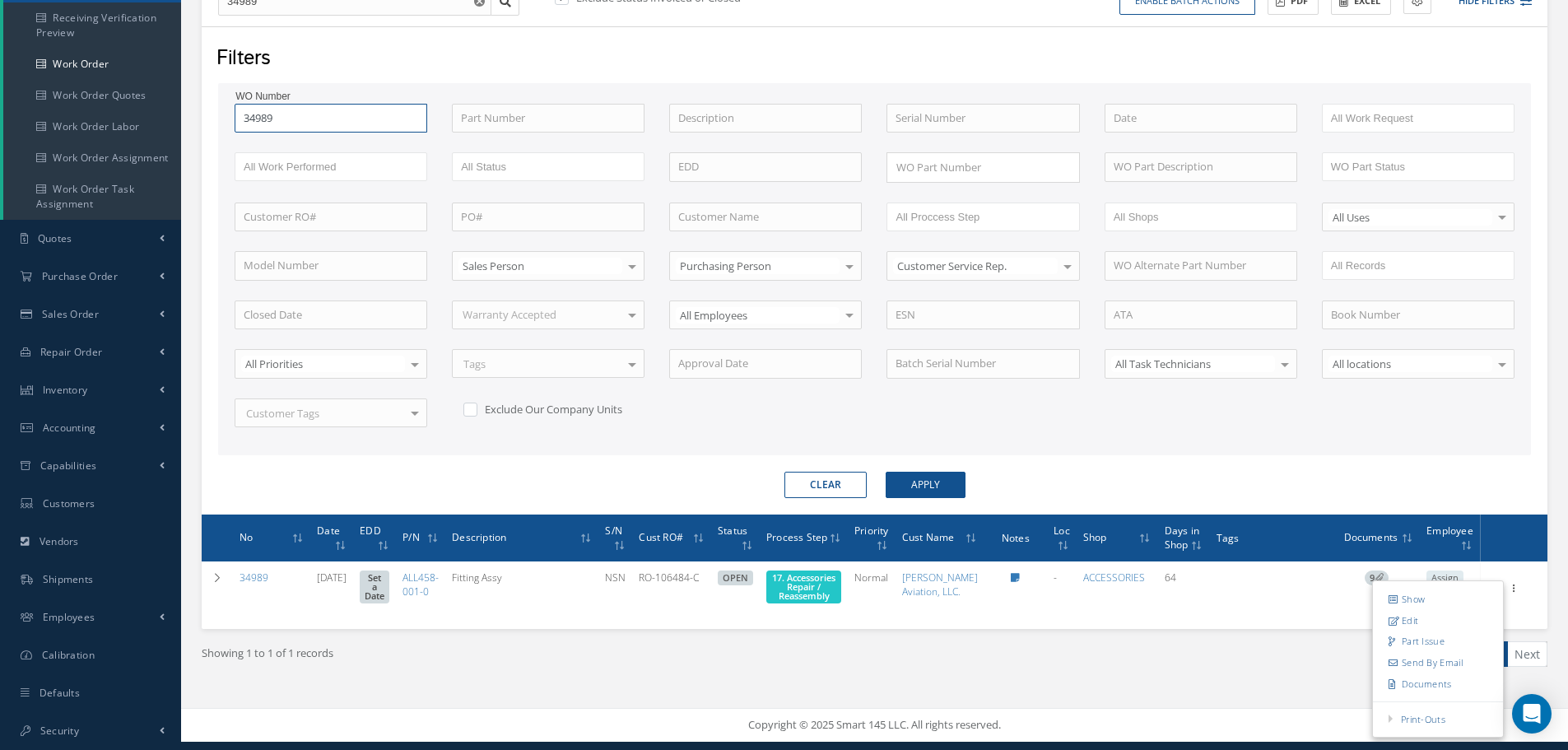
click at [364, 107] on input "34989" at bounding box center [331, 118] width 193 height 30
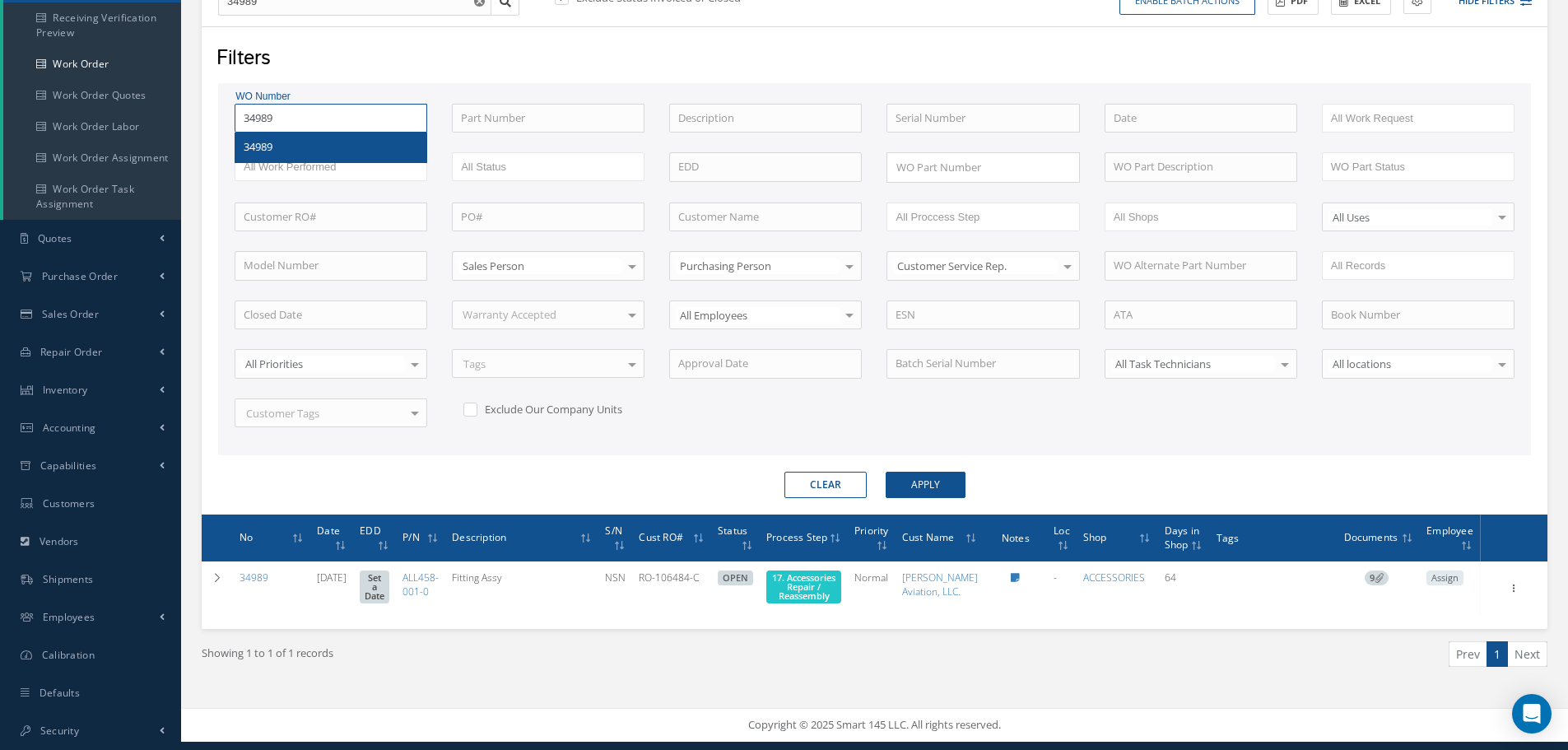
type input "3498"
type input "349"
type input "34"
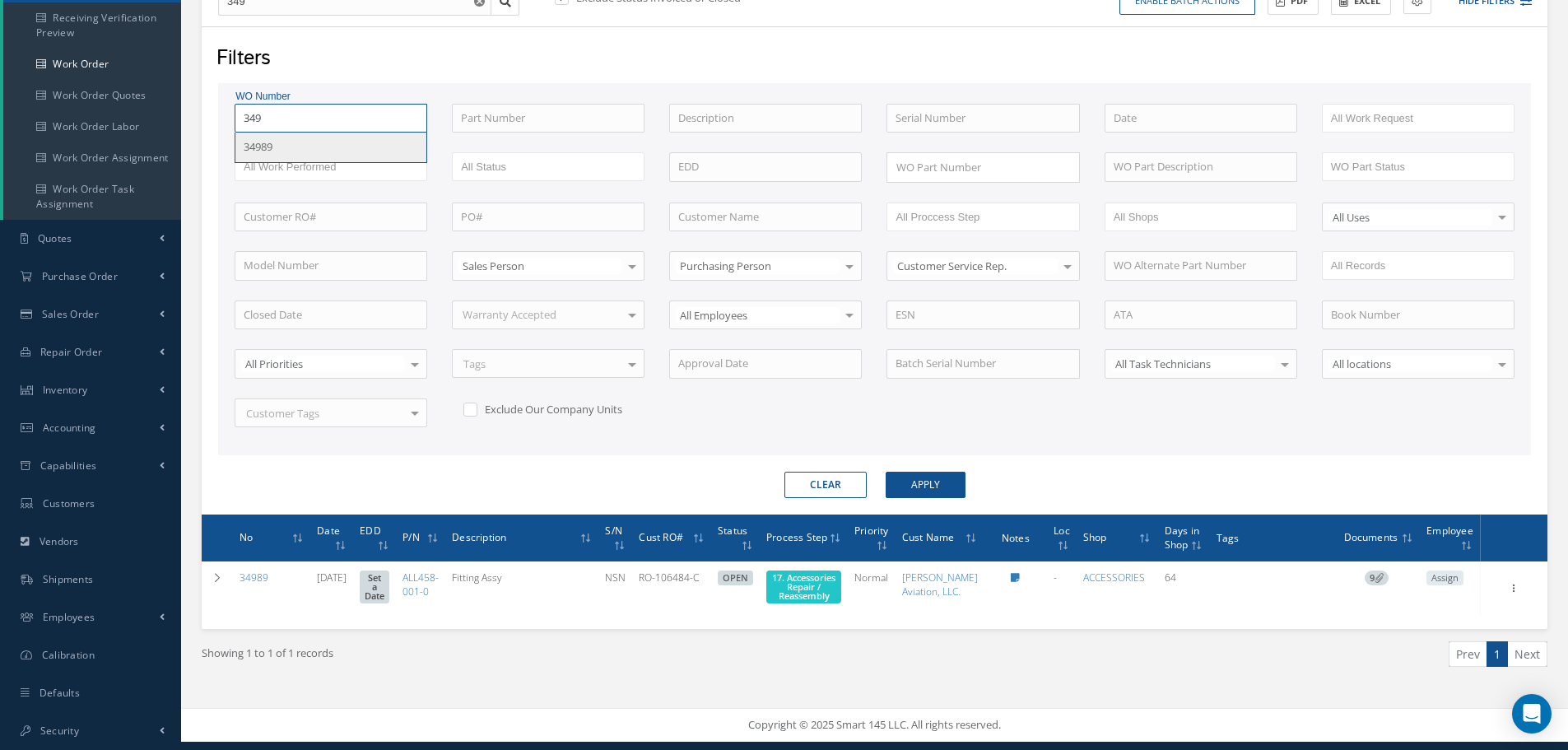
type input "34"
type input "3"
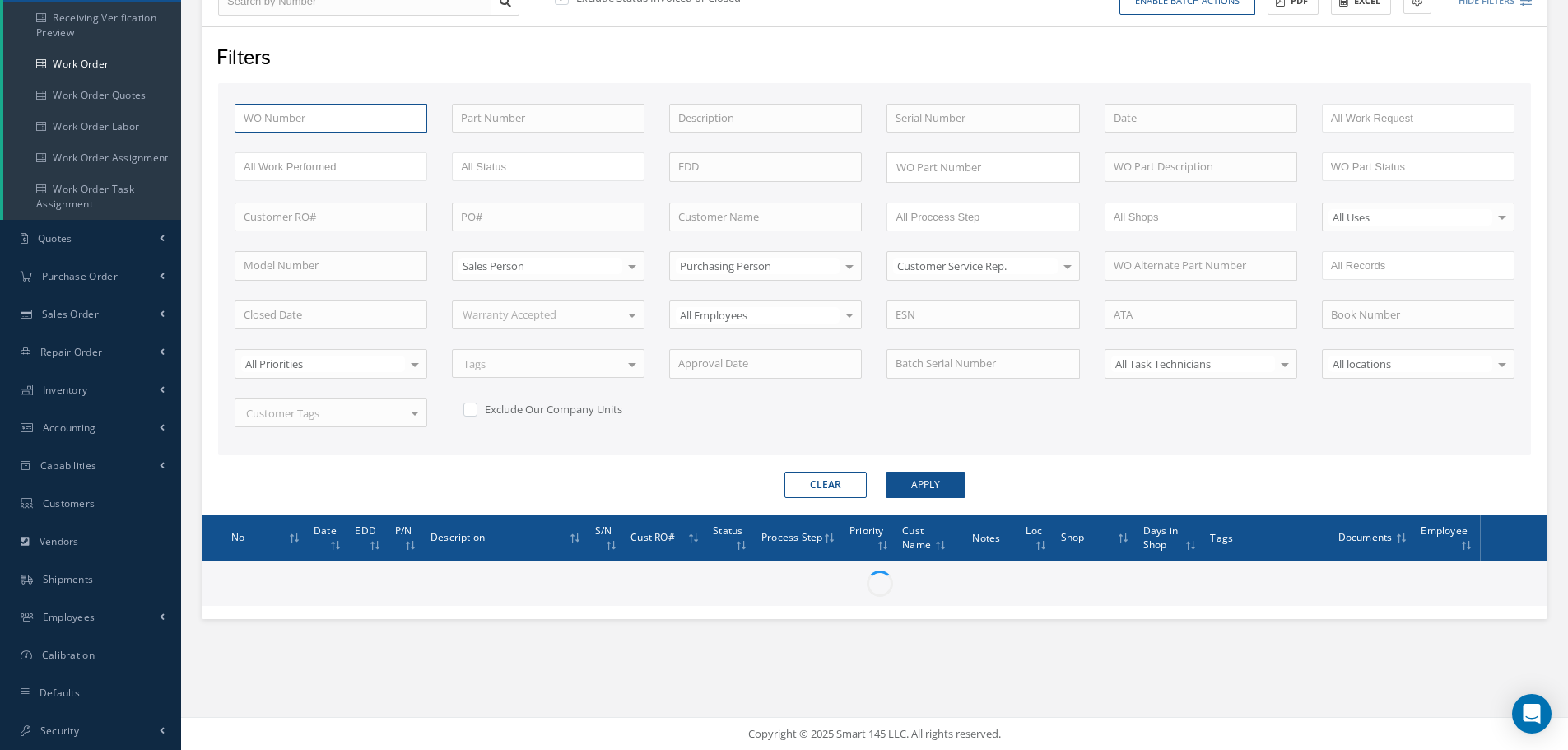
type input "3"
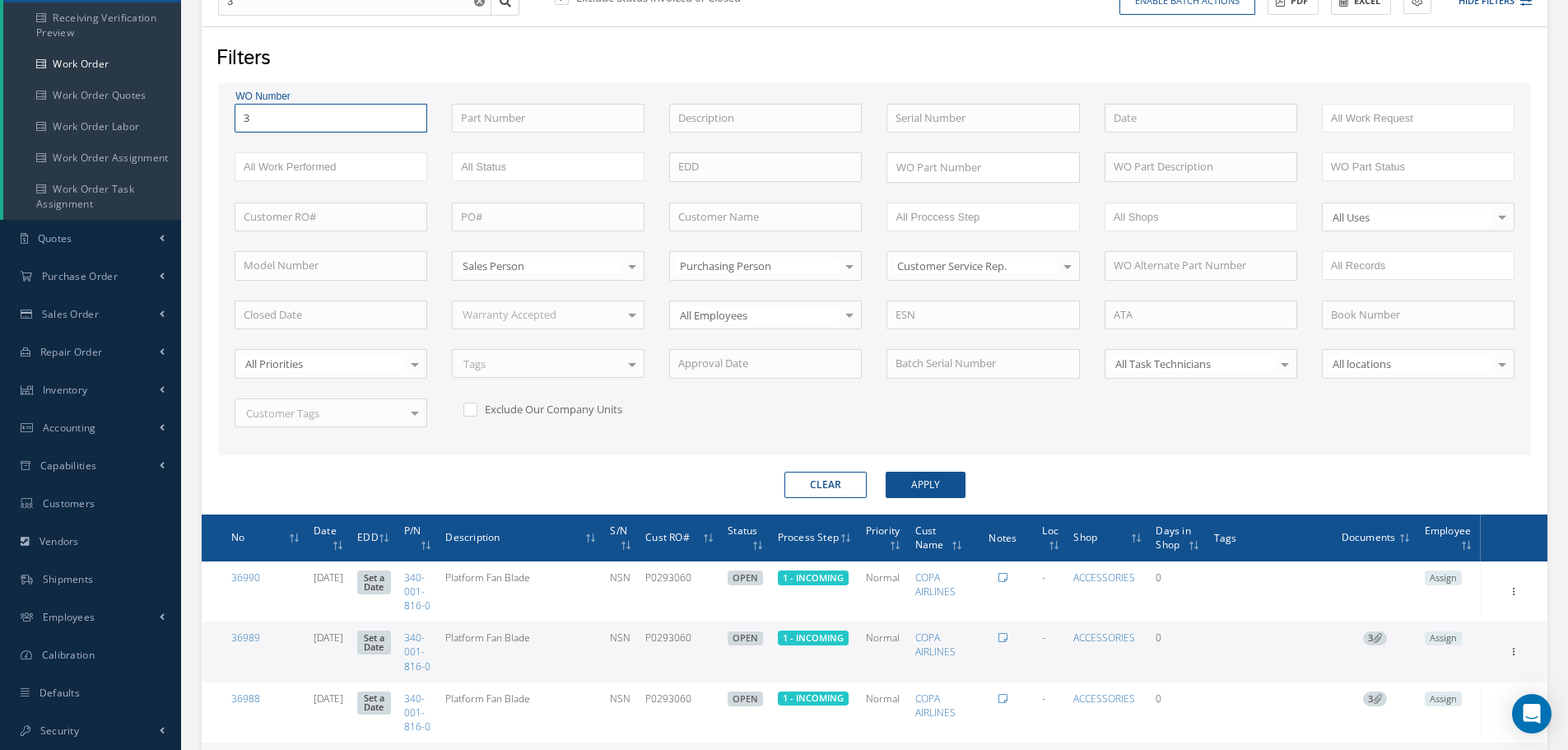
scroll to position [211, 0]
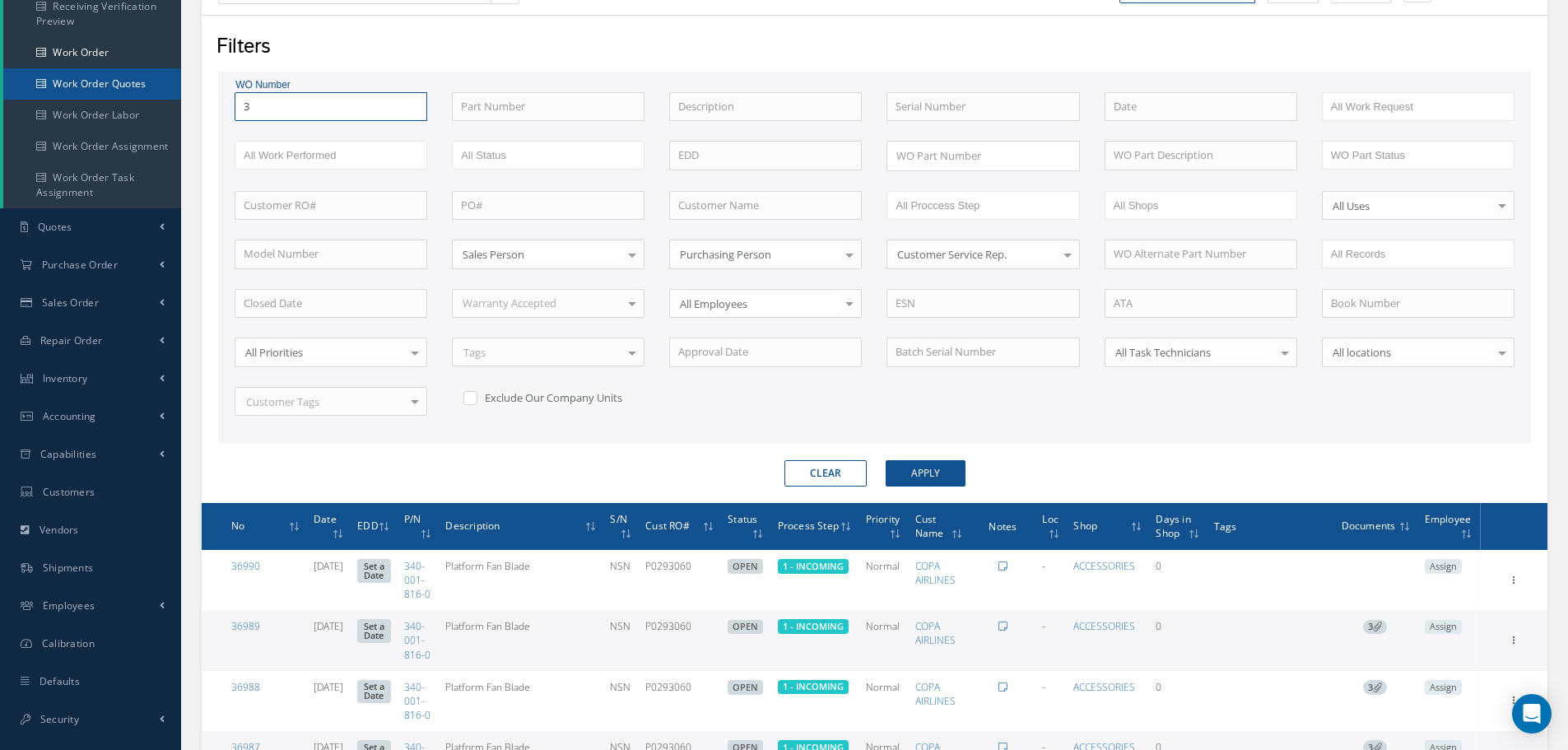
type input "34"
type input "349"
type input "3498"
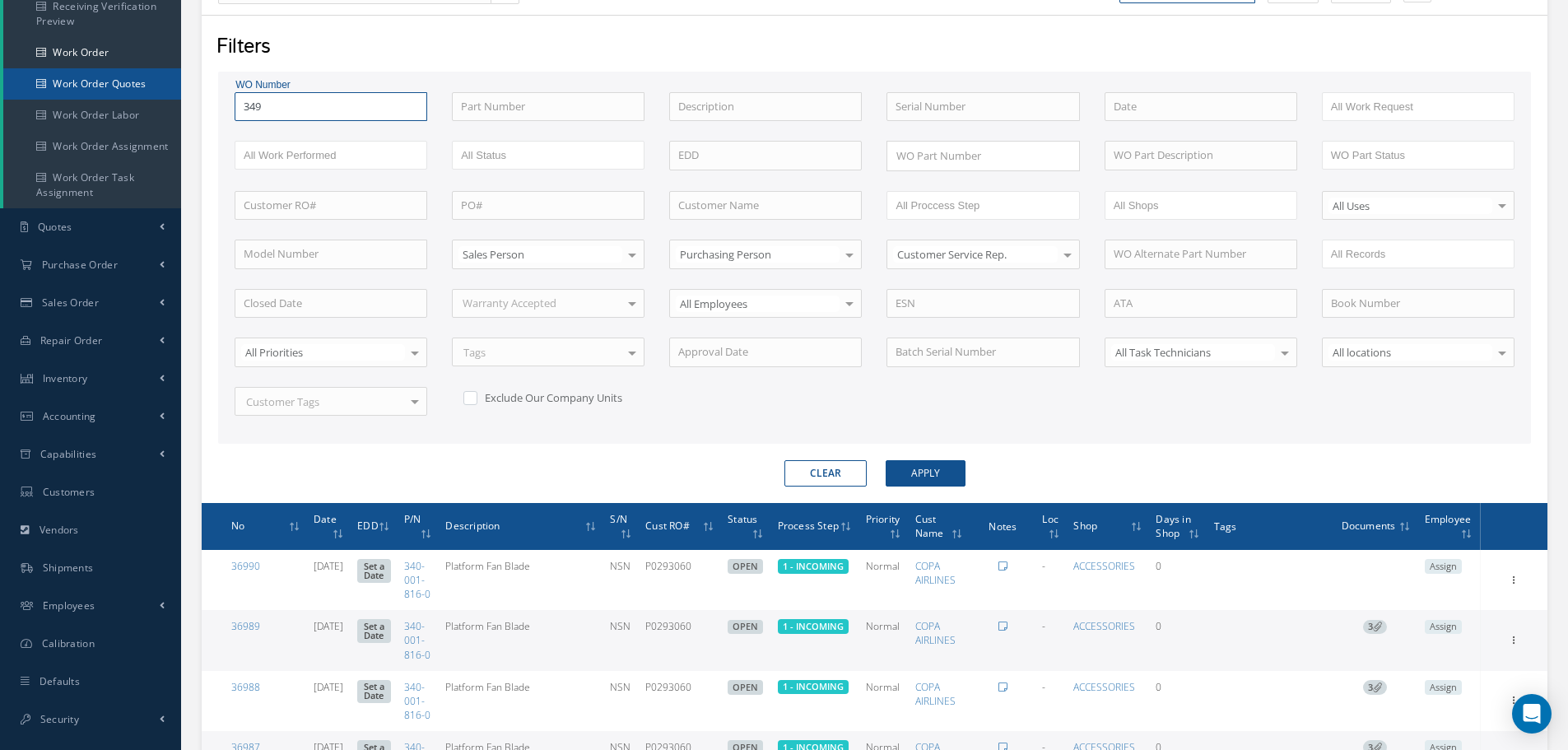
type input "3498"
type input "34989"
click at [885, 460] on button "Apply" at bounding box center [925, 473] width 80 height 26
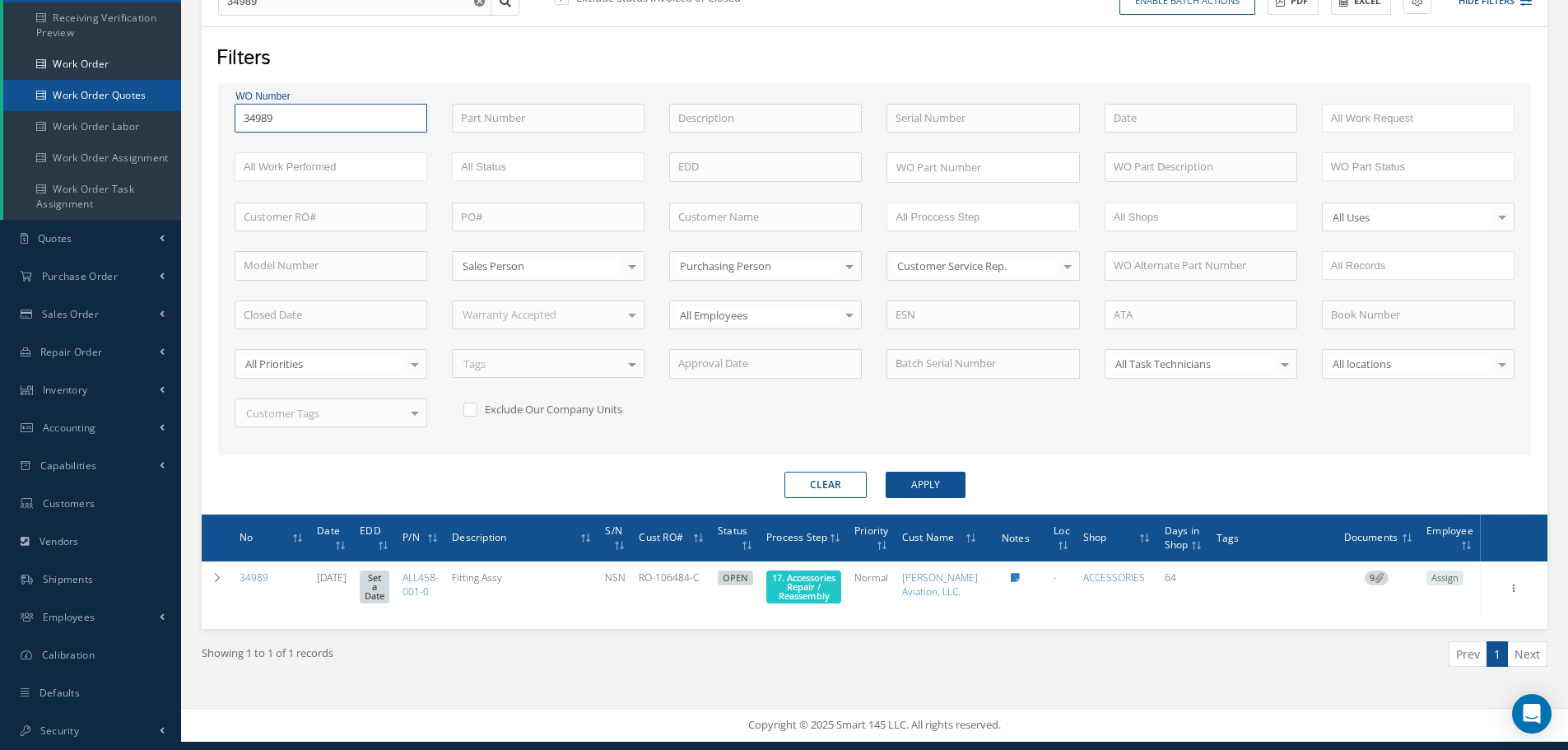
scroll to position [211, 0]
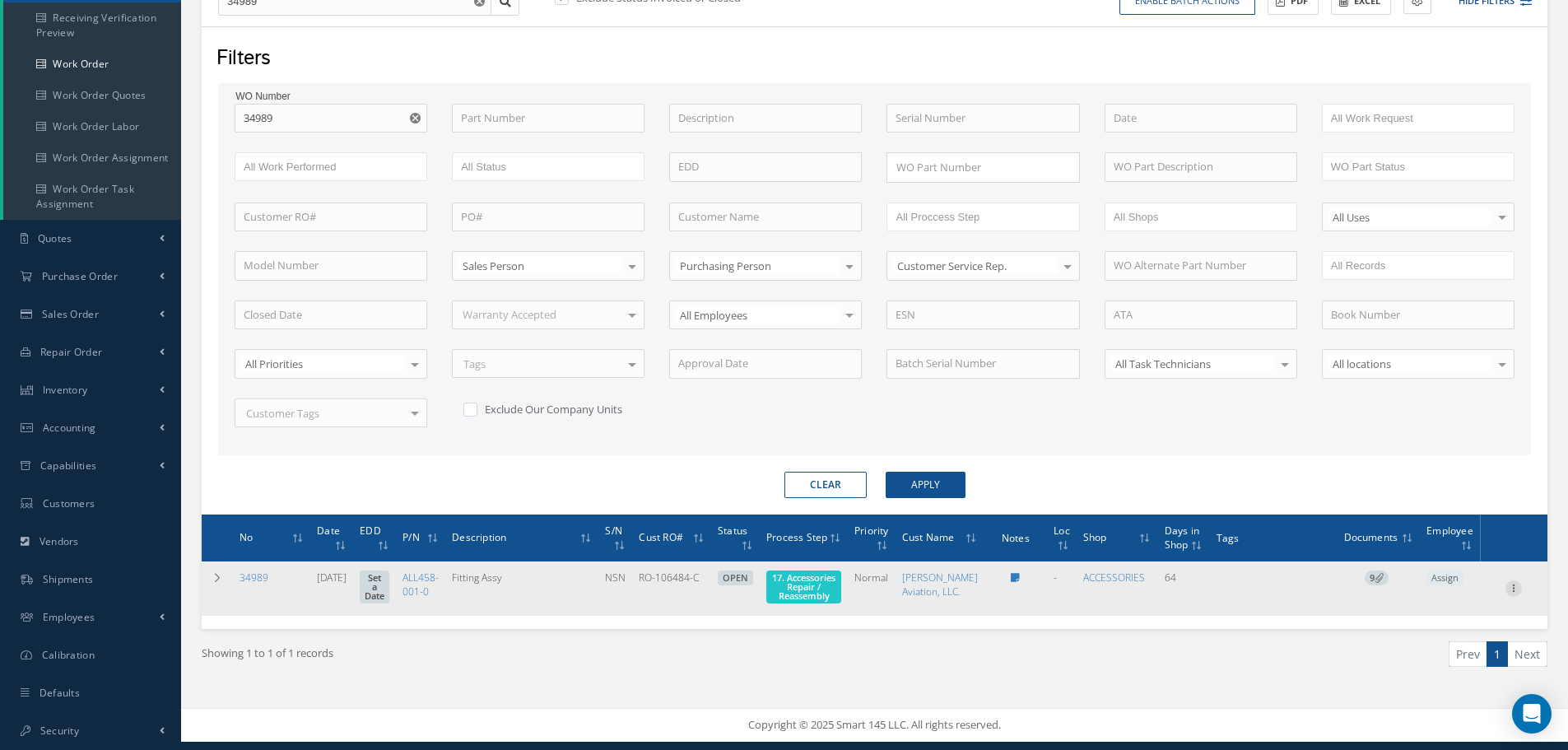
click at [1513, 593] on icon at bounding box center [1513, 586] width 16 height 13
click at [1465, 625] on link "Edit" at bounding box center [1438, 620] width 130 height 21
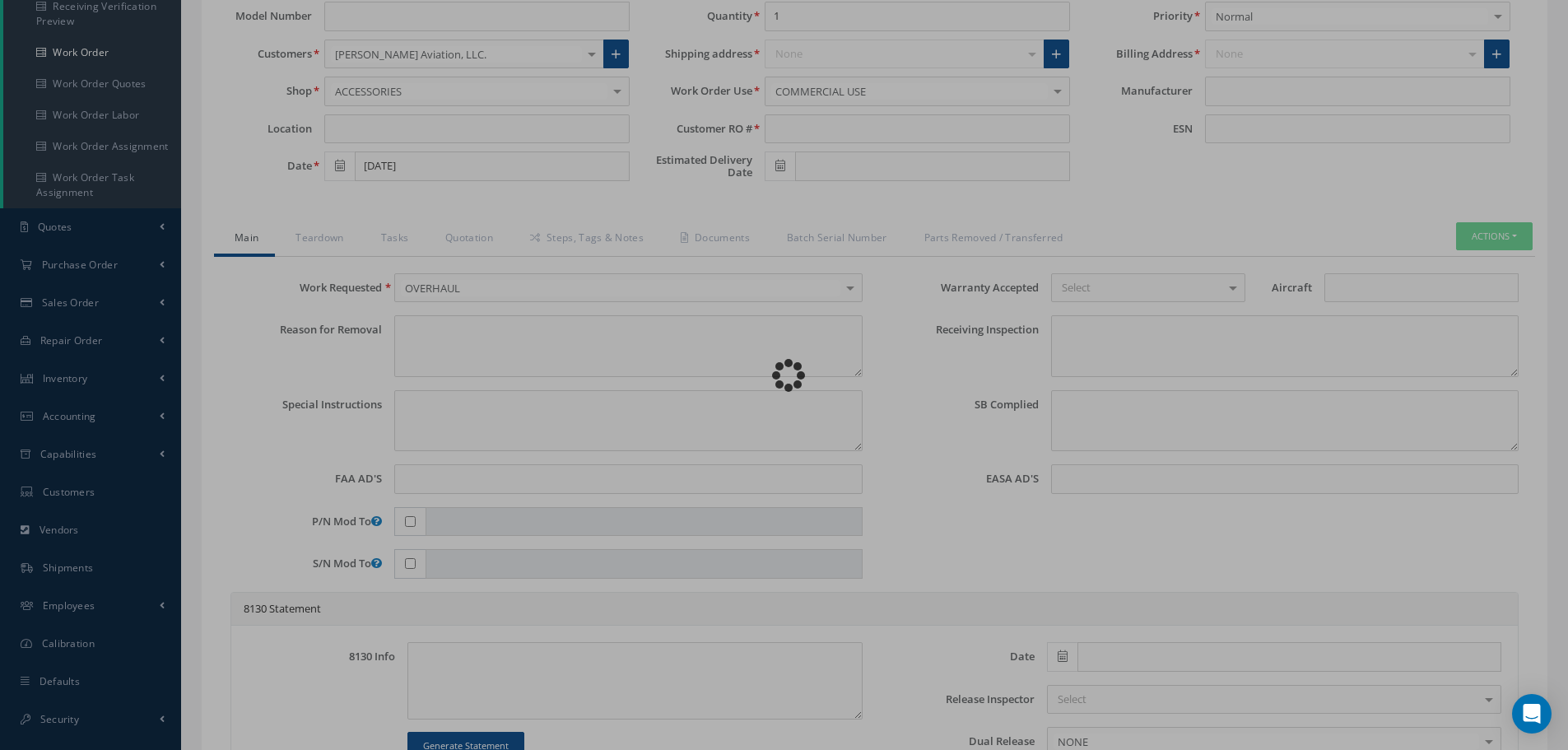
type input "ALL458-001-0"
type input "07/23/2025"
type input "Fitting Assy"
type input "RO-106484-C"
type input "NSN"
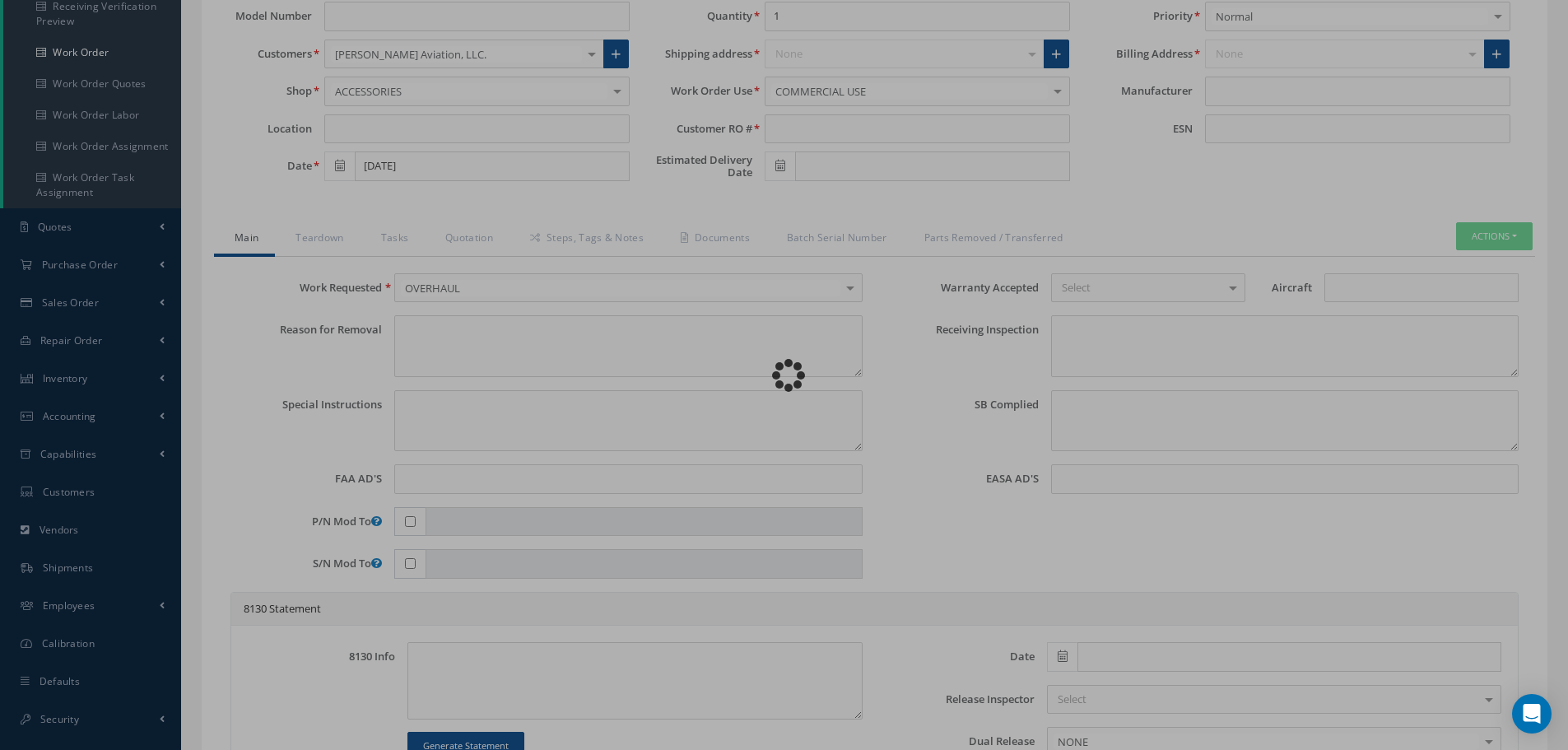
type input "575820"
type textarea "NONE"
type textarea "PLEASE SEE R.O. FOR DETAILS"
type textarea "NO VISUAL DAMAGE"
type textarea "None performed"
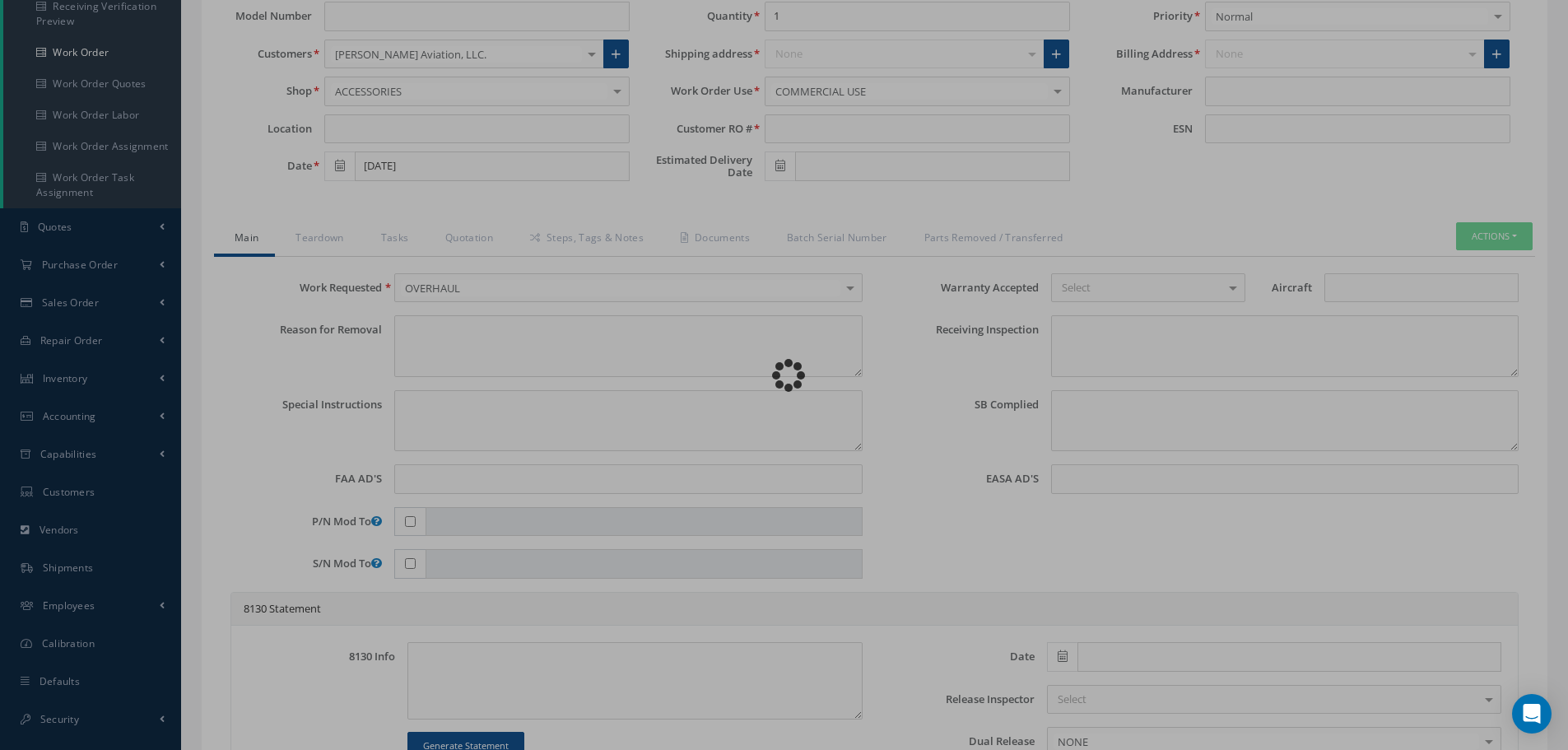
type textarea "Article was xxxxx in reference with the following Technical Standard : CFM56-5B…"
type textarea "Article has been approved to return to service."
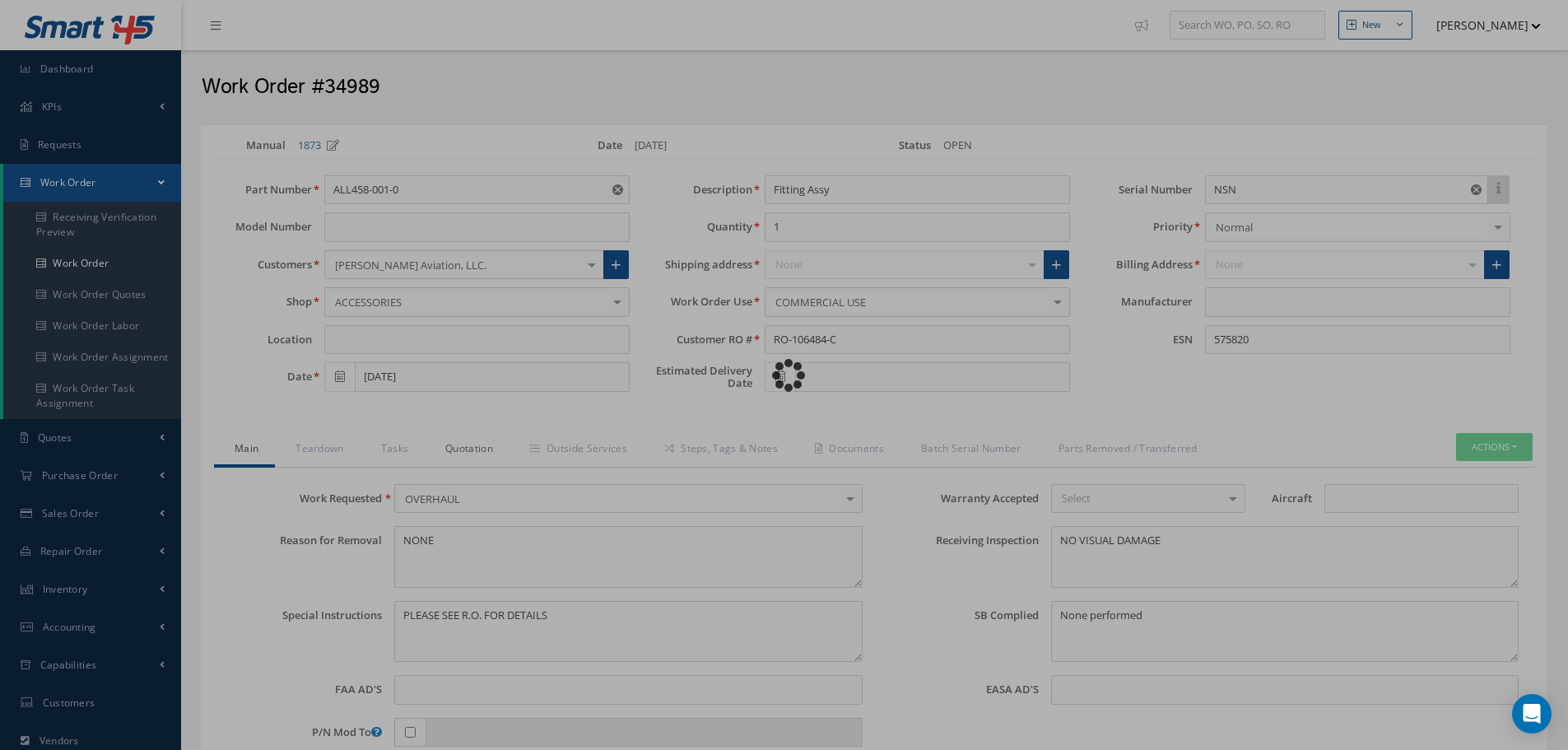
type input "CFM56-5B"
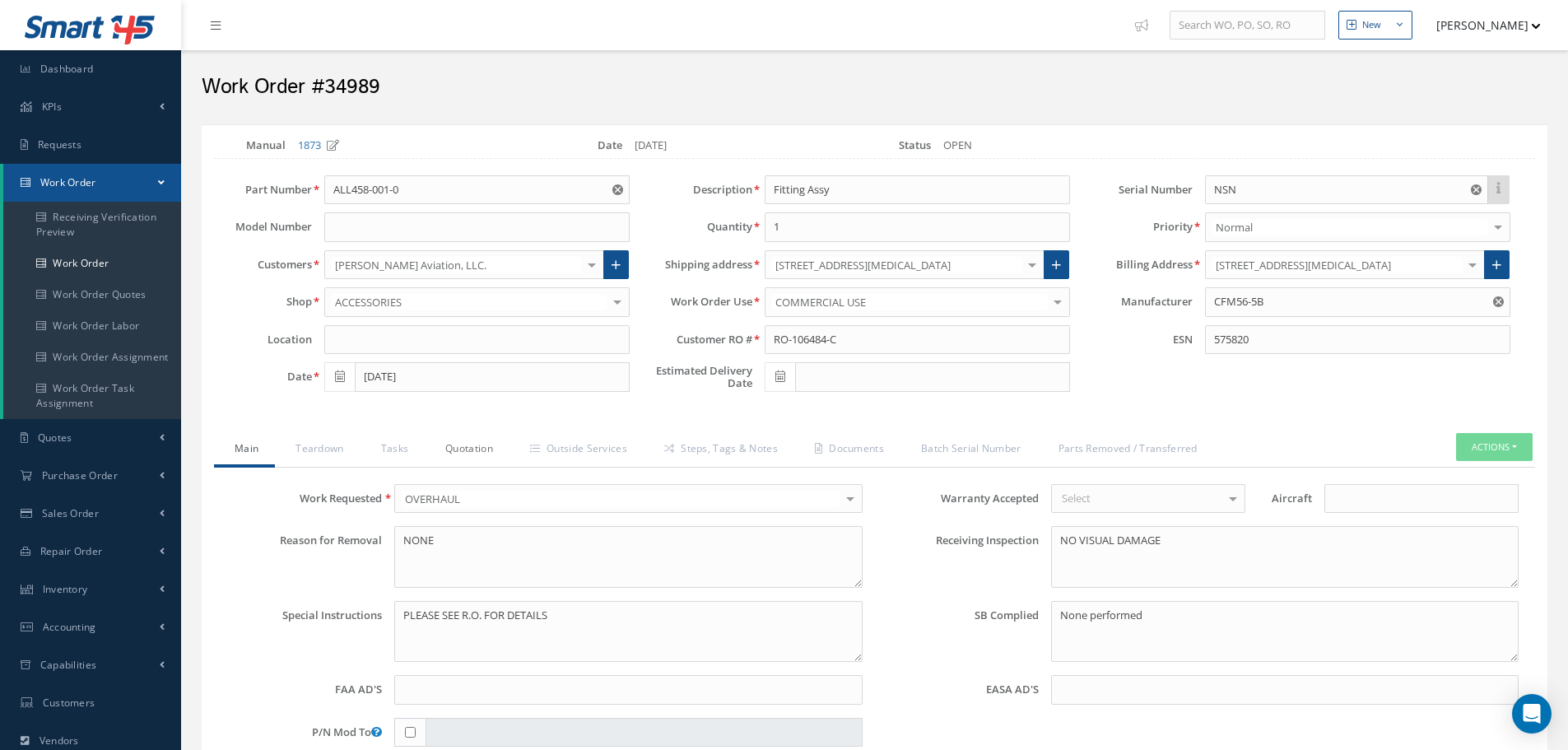
click at [469, 446] on link "Quotation" at bounding box center [466, 450] width 84 height 35
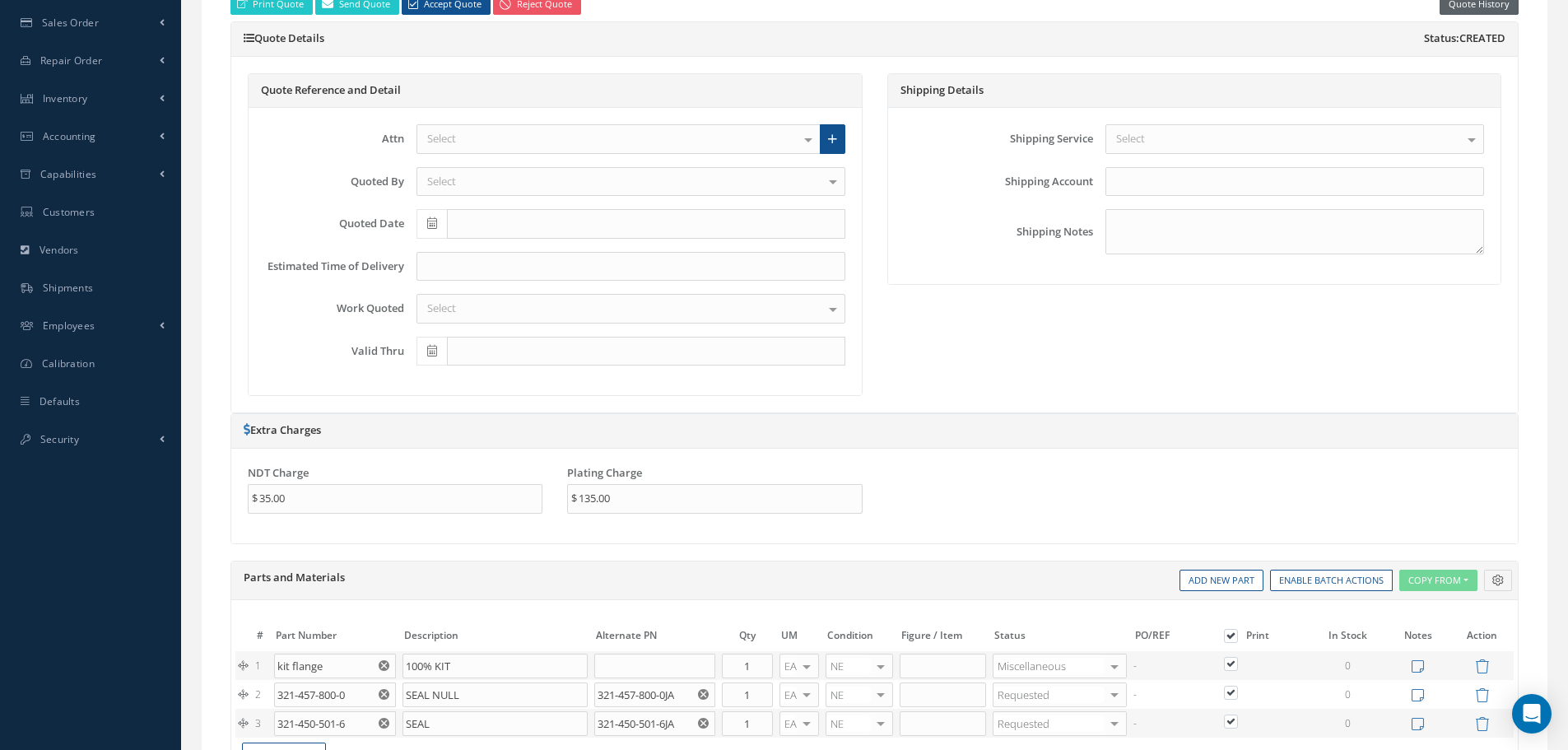
scroll to position [247, 0]
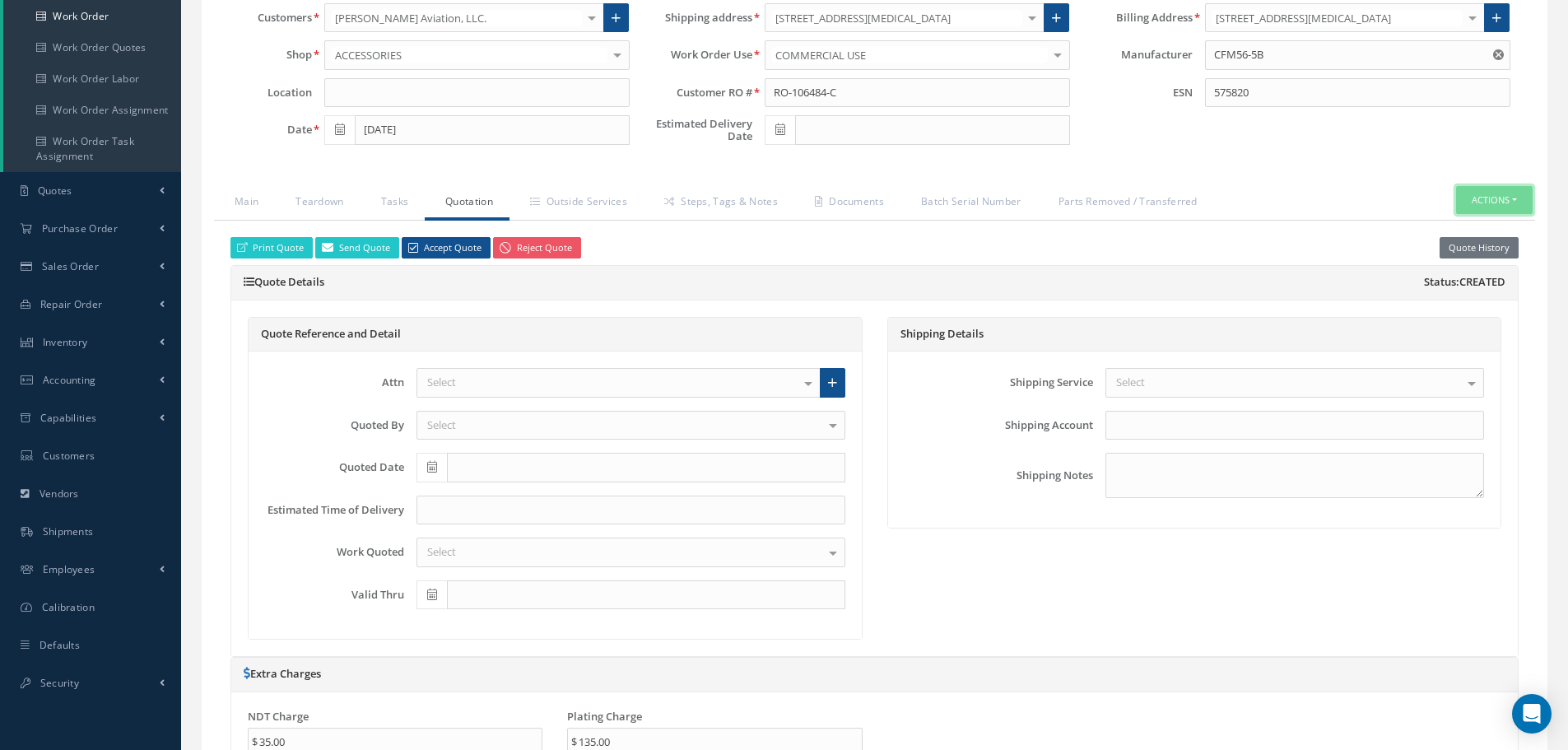
click at [1518, 201] on button "Actions" at bounding box center [1495, 200] width 77 height 29
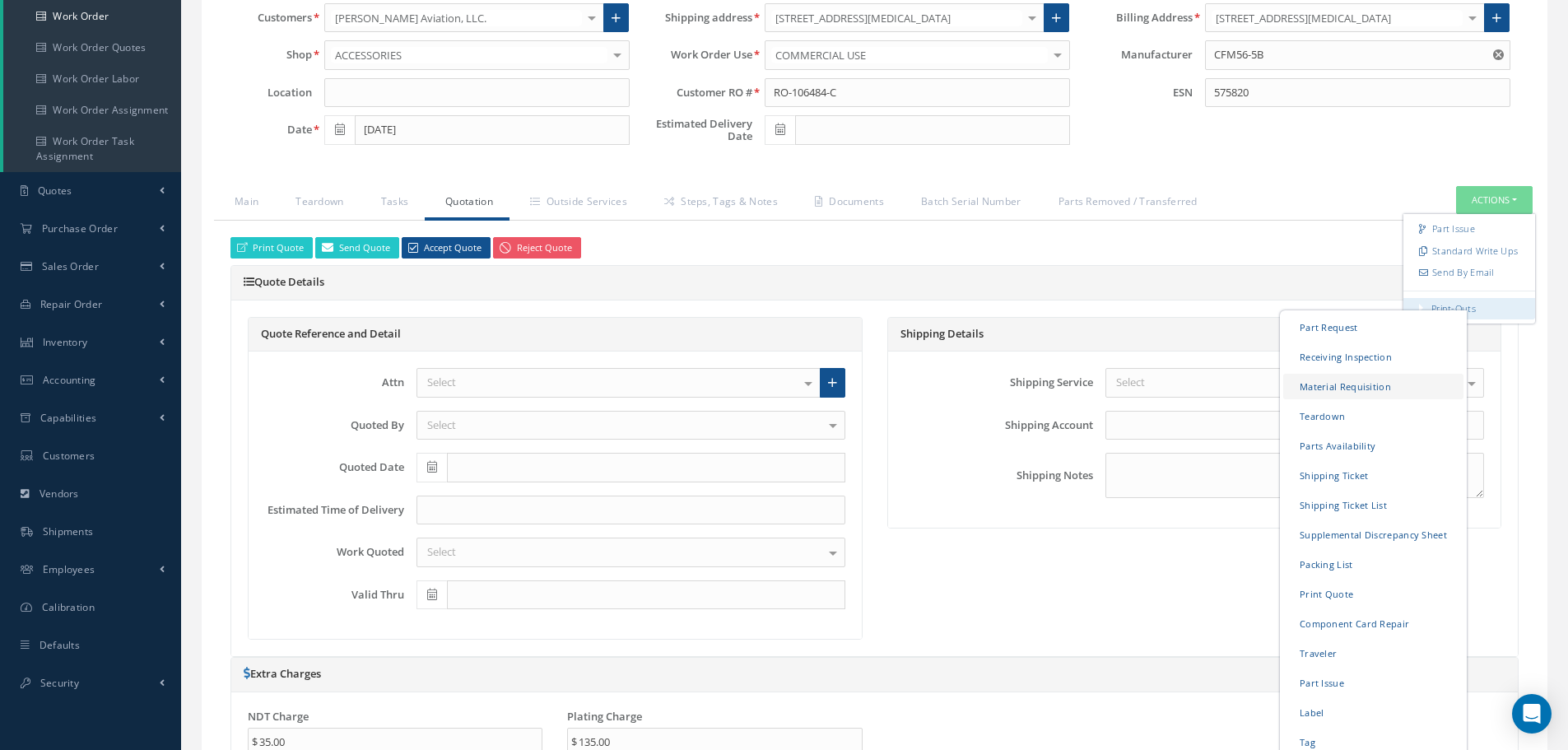
click at [1326, 388] on link "Material Requisition" at bounding box center [1374, 386] width 181 height 26
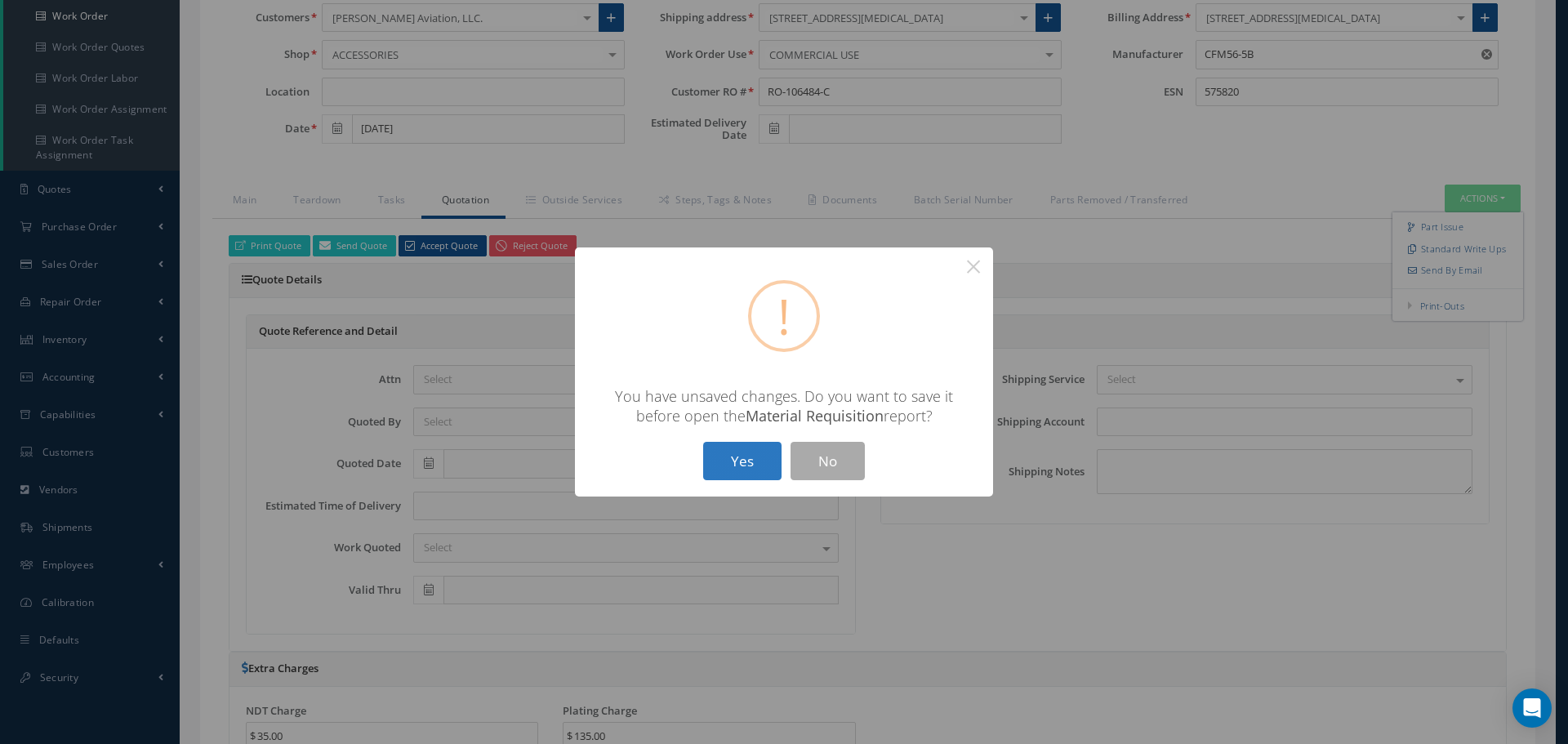
click at [721, 463] on button "Yes" at bounding box center [743, 461] width 79 height 38
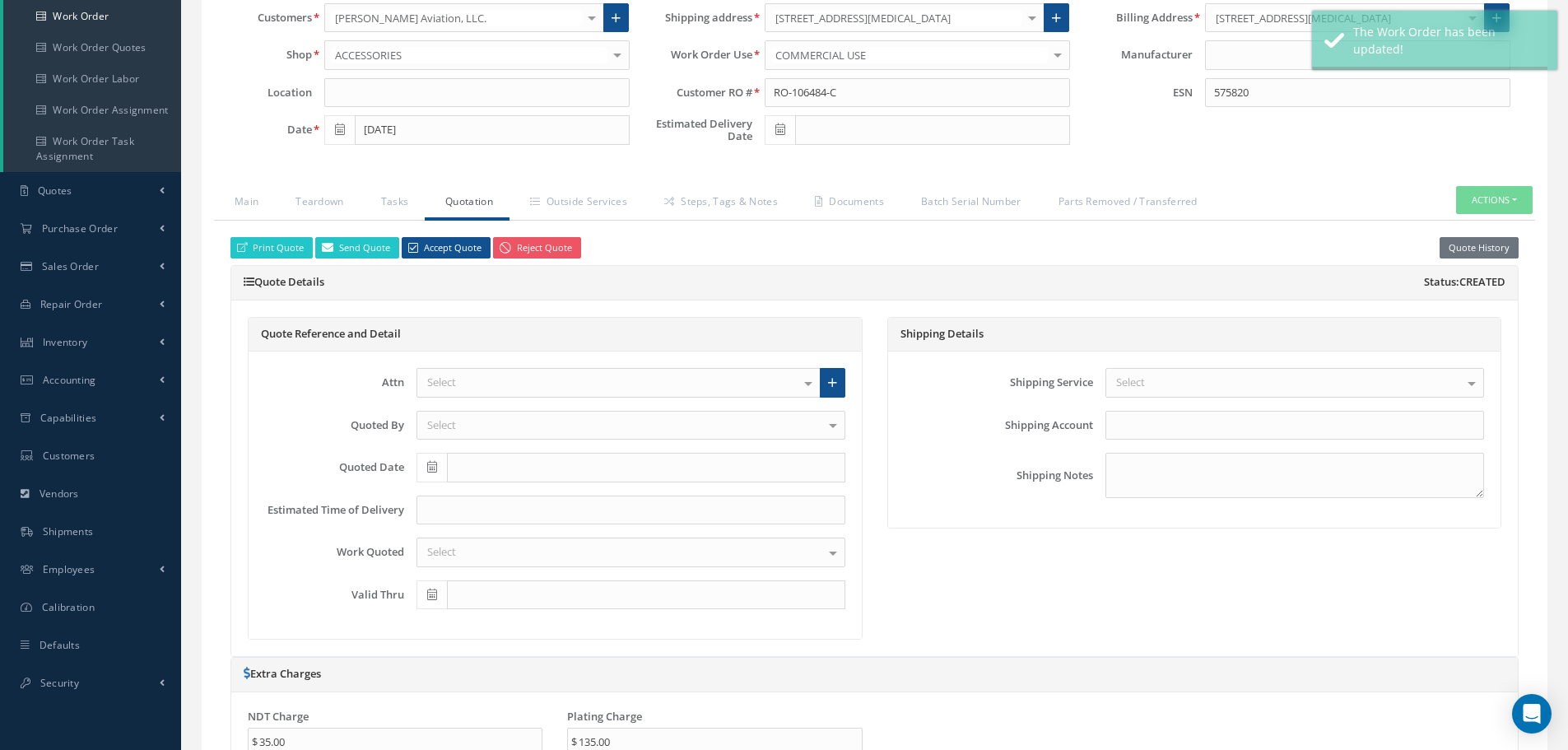
type input "CFM56-5B"
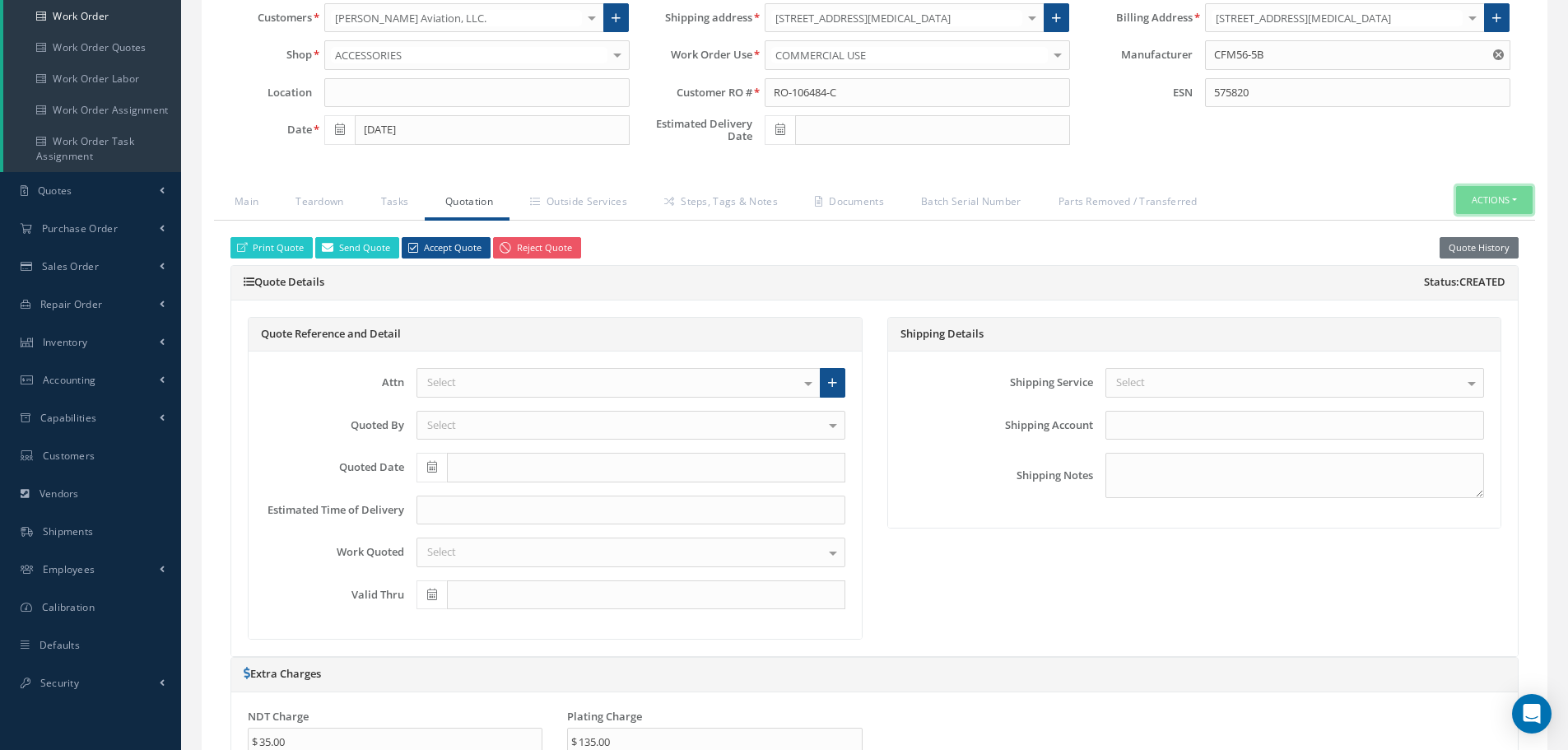
click at [1517, 203] on button "Actions" at bounding box center [1495, 200] width 77 height 29
click at [1477, 232] on link "Part Issue" at bounding box center [1469, 229] width 132 height 22
select select "25"
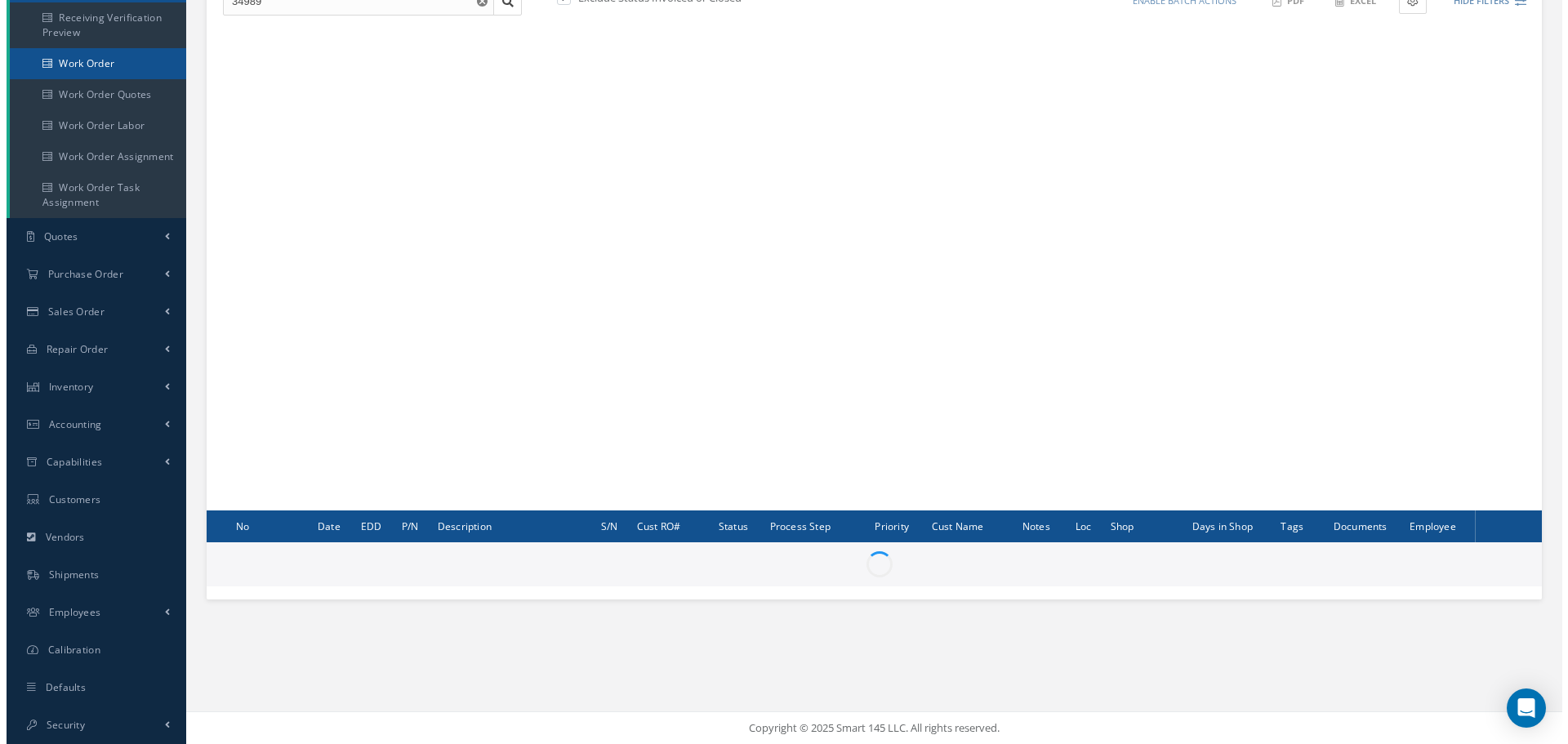
scroll to position [198, 0]
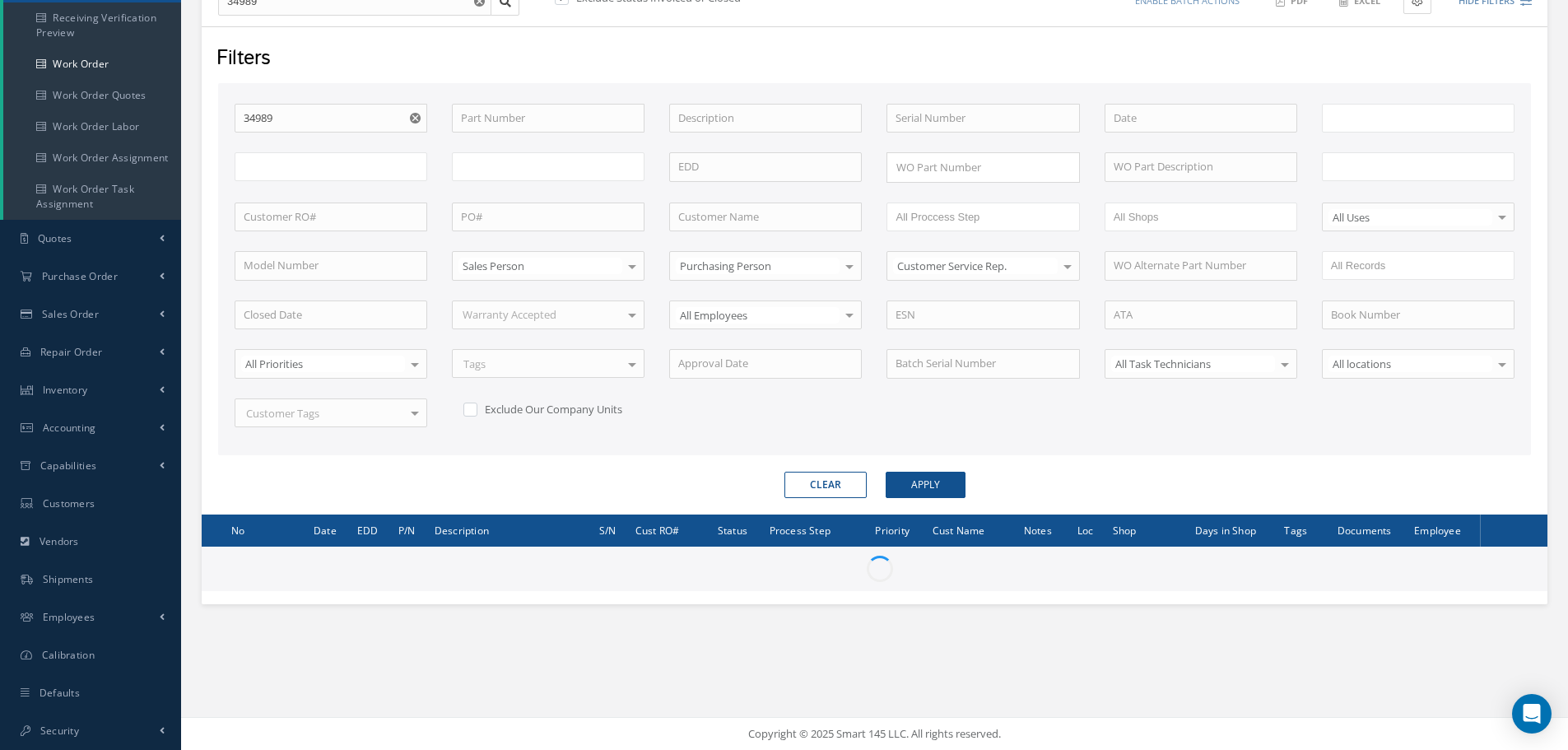
type input "All Work Request"
type input "All Work Performed"
type input "All Status"
type input "WO Part Status"
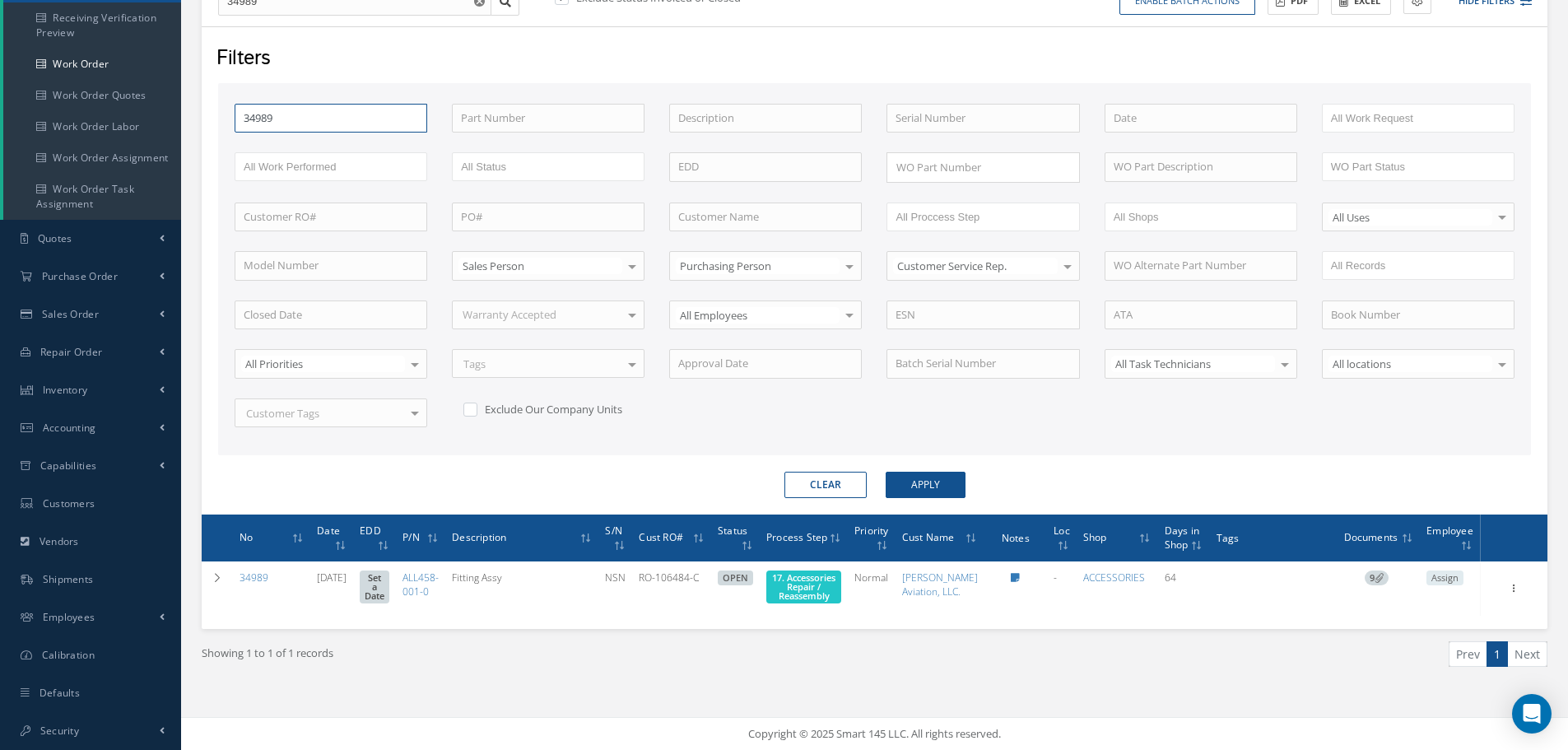
click at [316, 118] on input "34989" at bounding box center [331, 118] width 193 height 30
type input "3498"
type input "349"
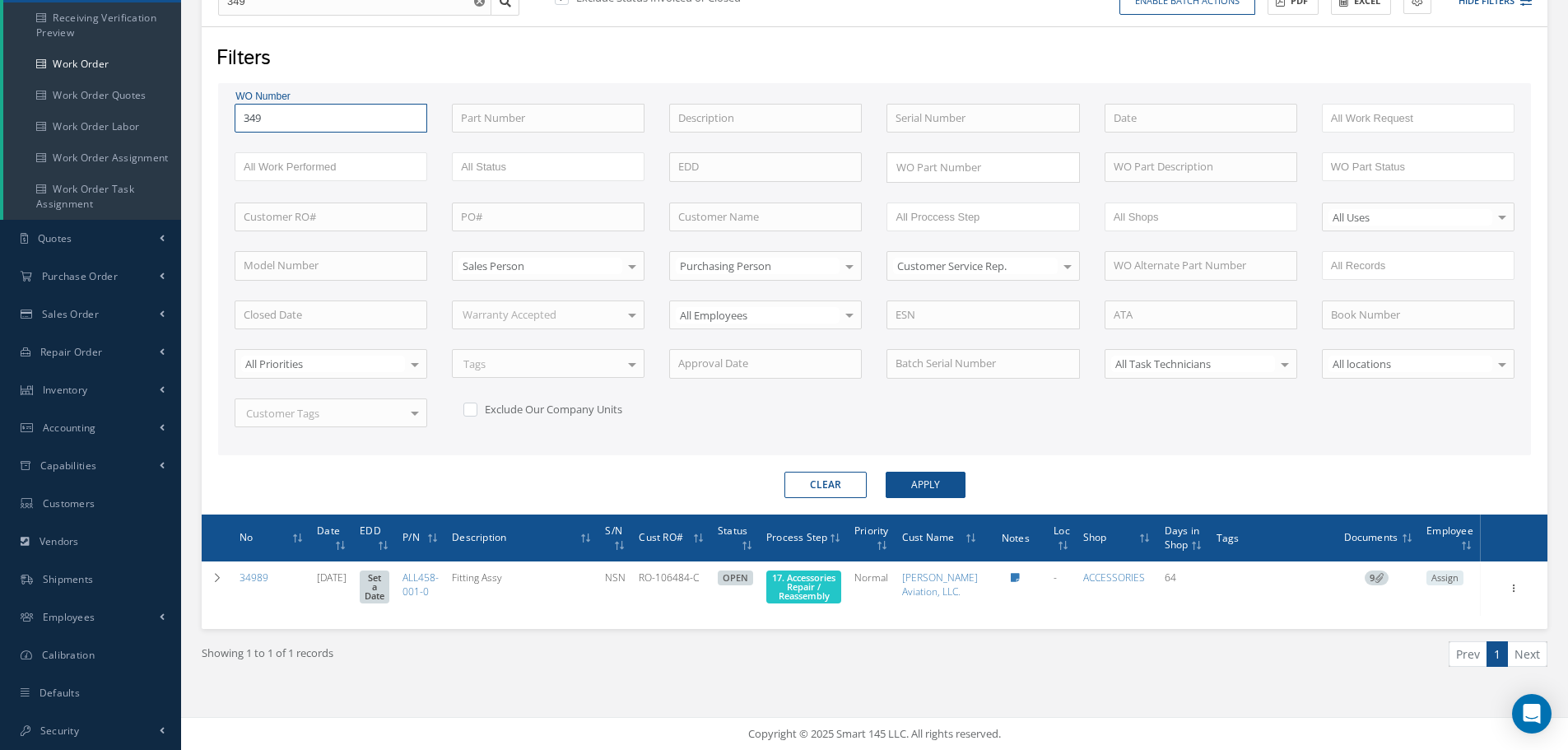
type input "34"
type input "3"
type input "35"
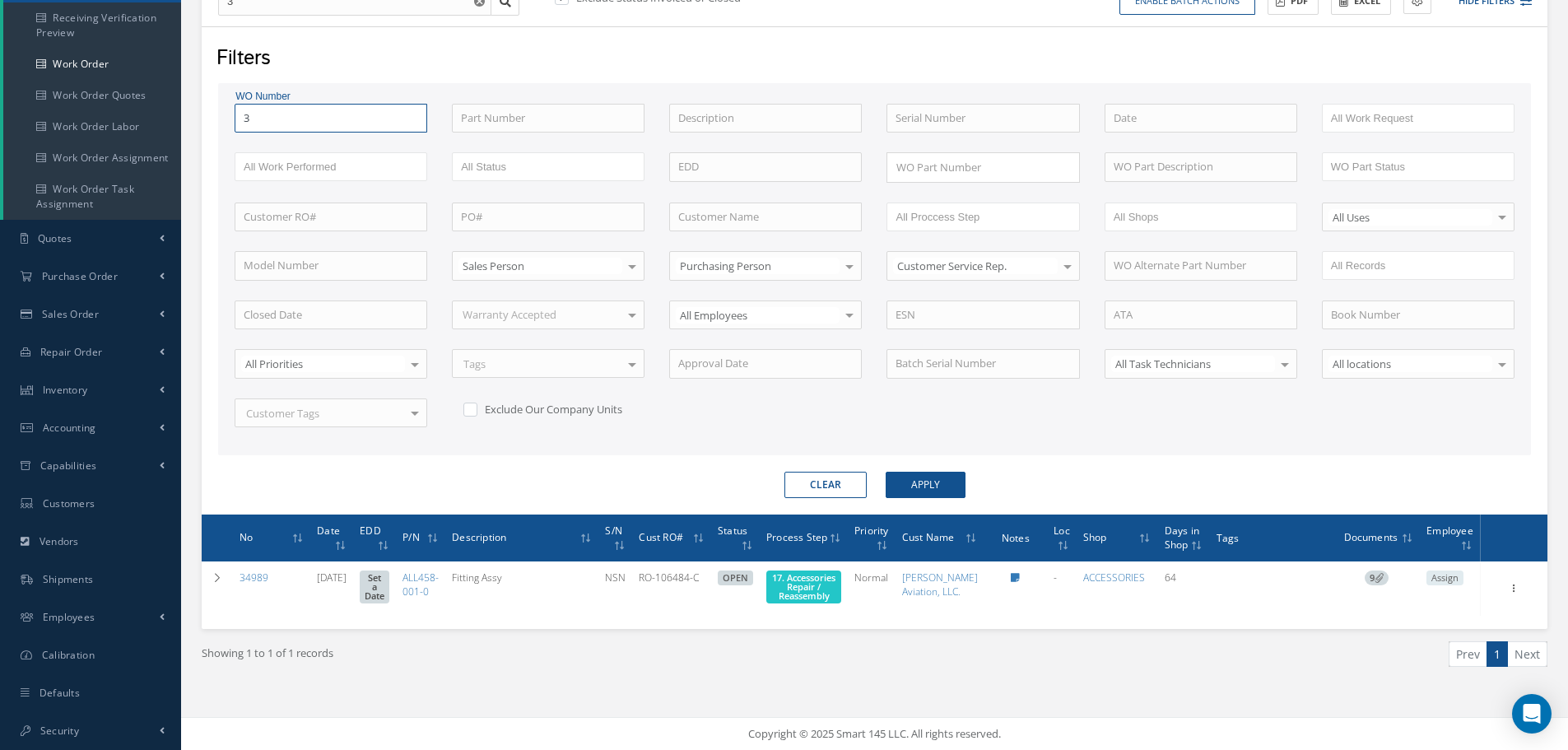
type input "35"
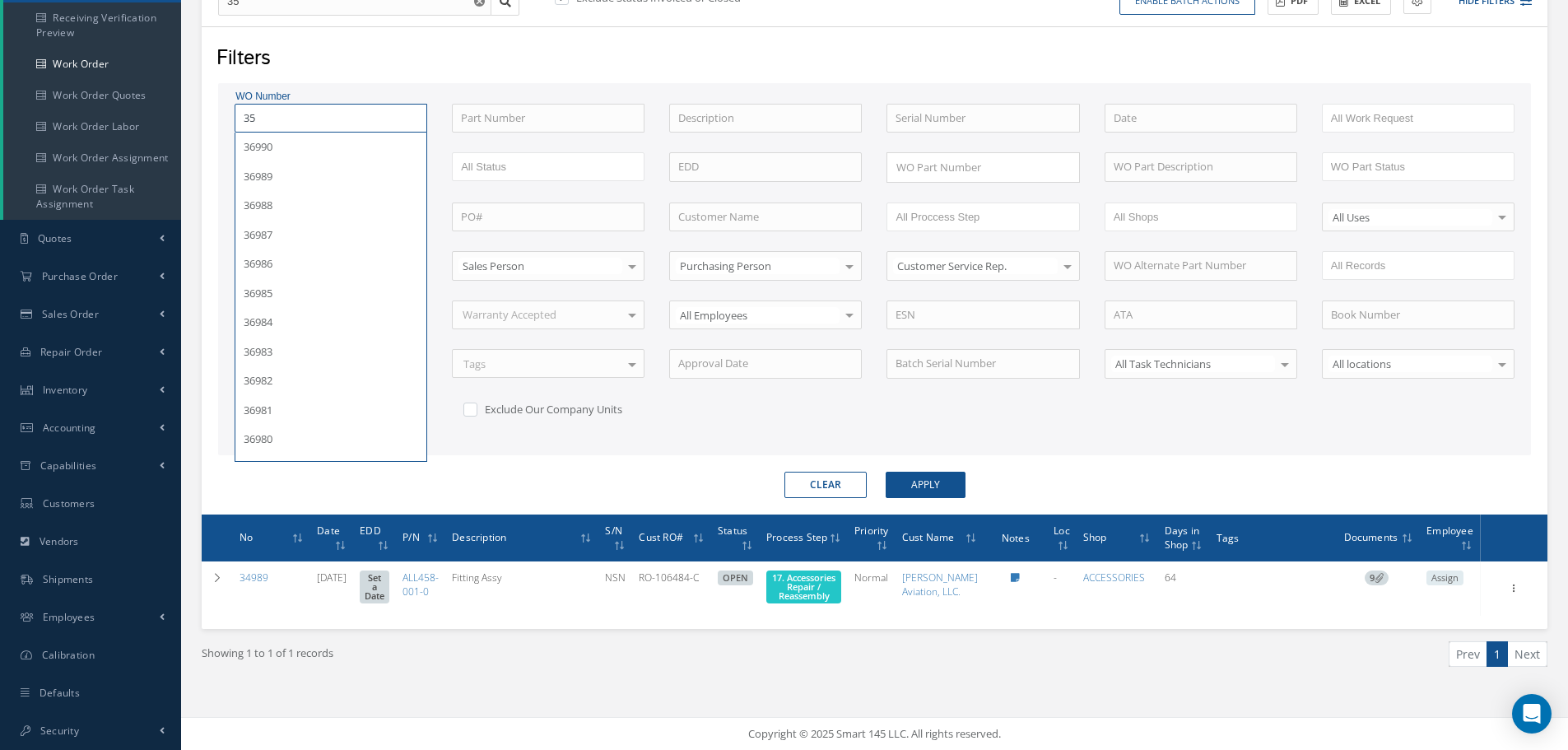
type input "353"
type input "3530"
type input "35309"
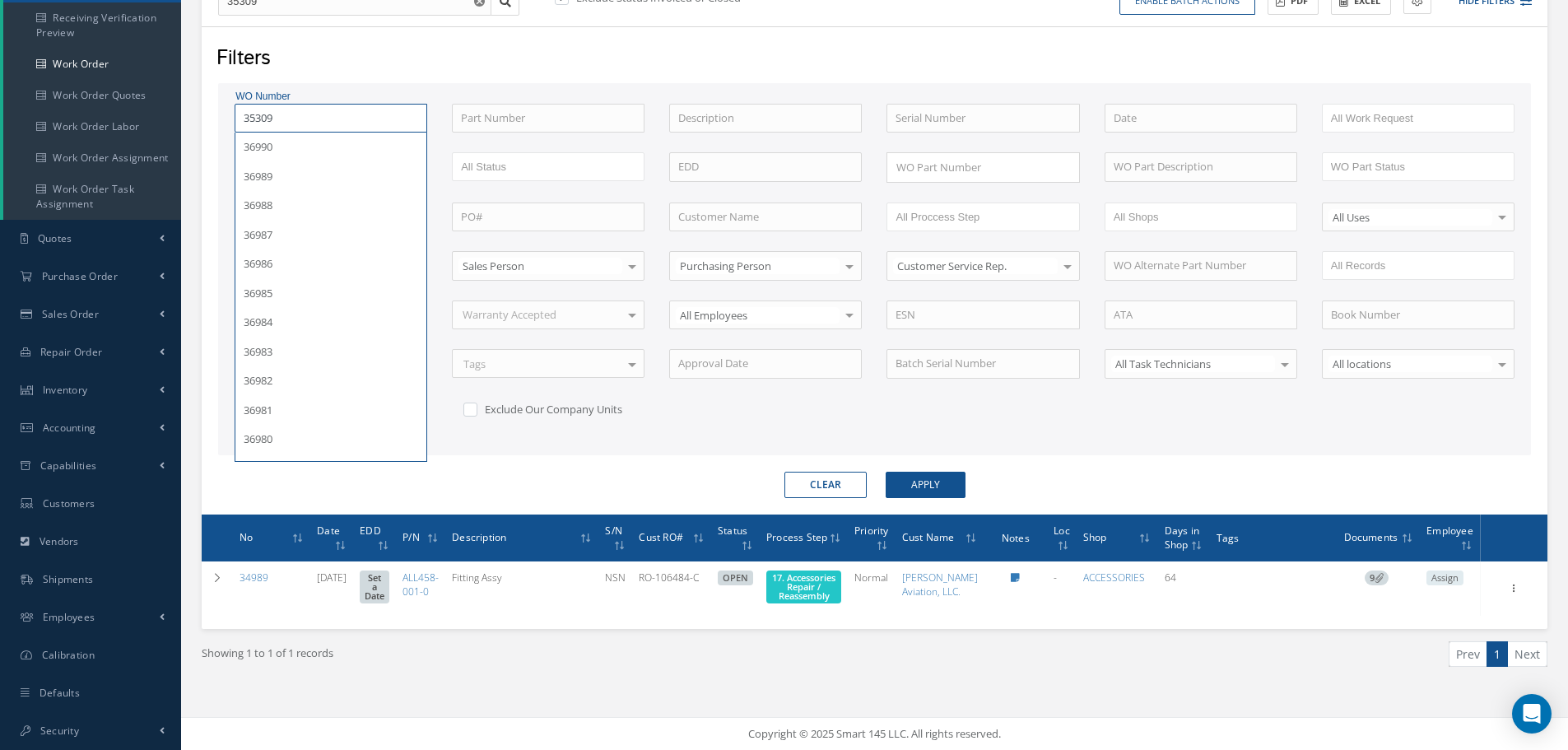
type input "35309"
click at [885, 471] on button "Apply" at bounding box center [925, 484] width 80 height 26
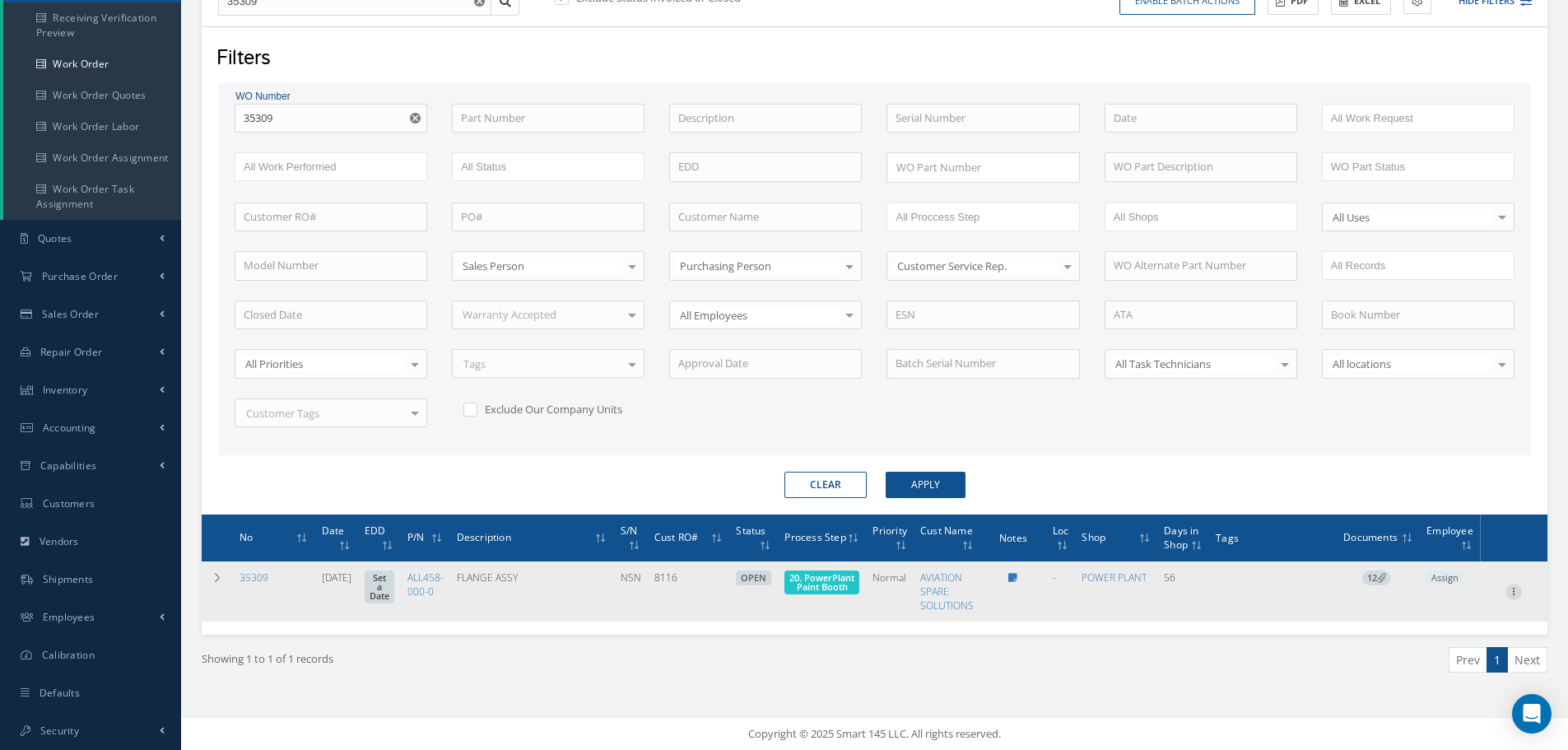
click at [1513, 592] on icon at bounding box center [1513, 590] width 16 height 13
click at [1434, 649] on link "Part Issue" at bounding box center [1438, 644] width 130 height 21
click at [831, 579] on span "20. PowerPlant Paint Booth" at bounding box center [821, 581] width 65 height 21
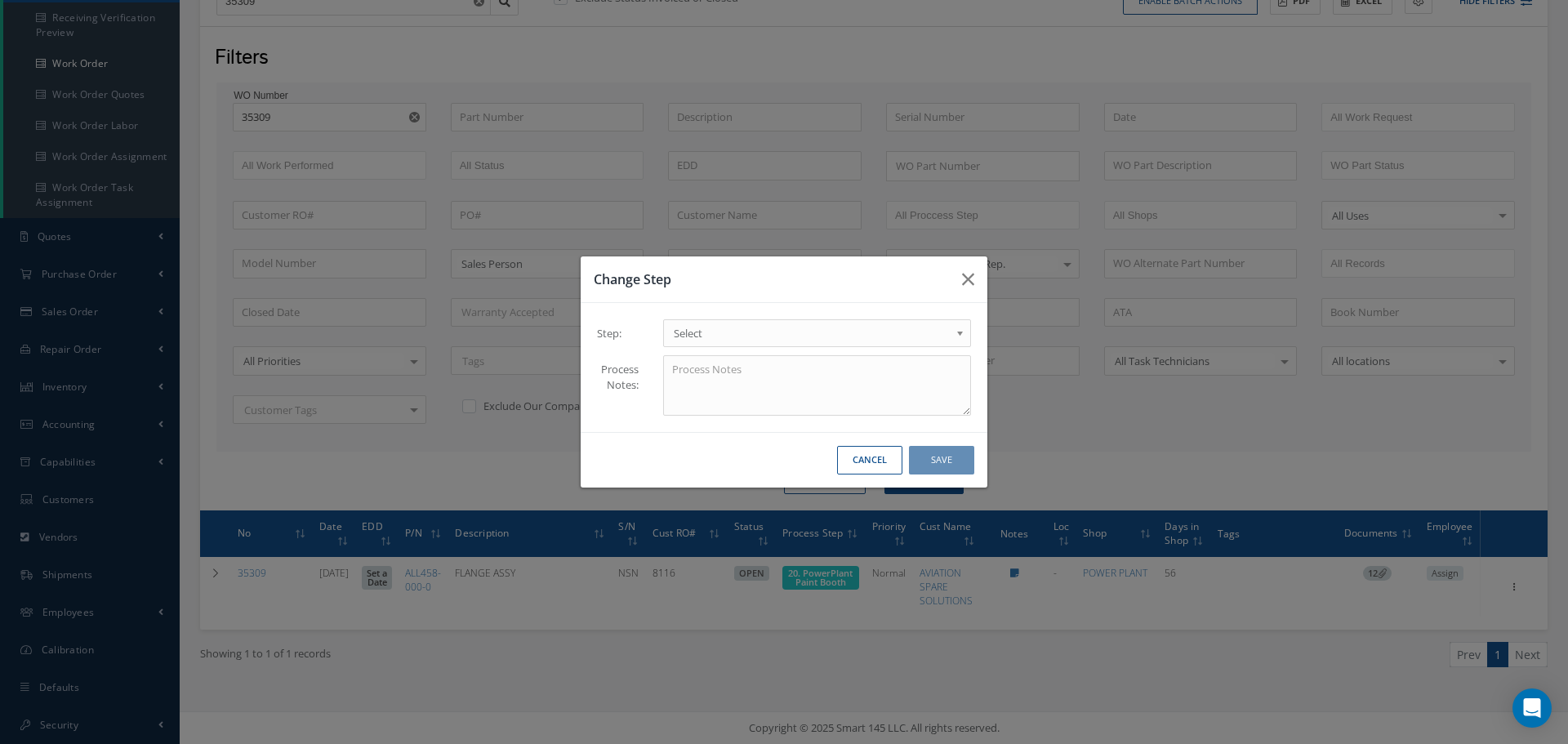
click at [965, 335] on b at bounding box center [962, 336] width 14 height 26
click at [933, 468] on button "Save" at bounding box center [941, 460] width 65 height 29
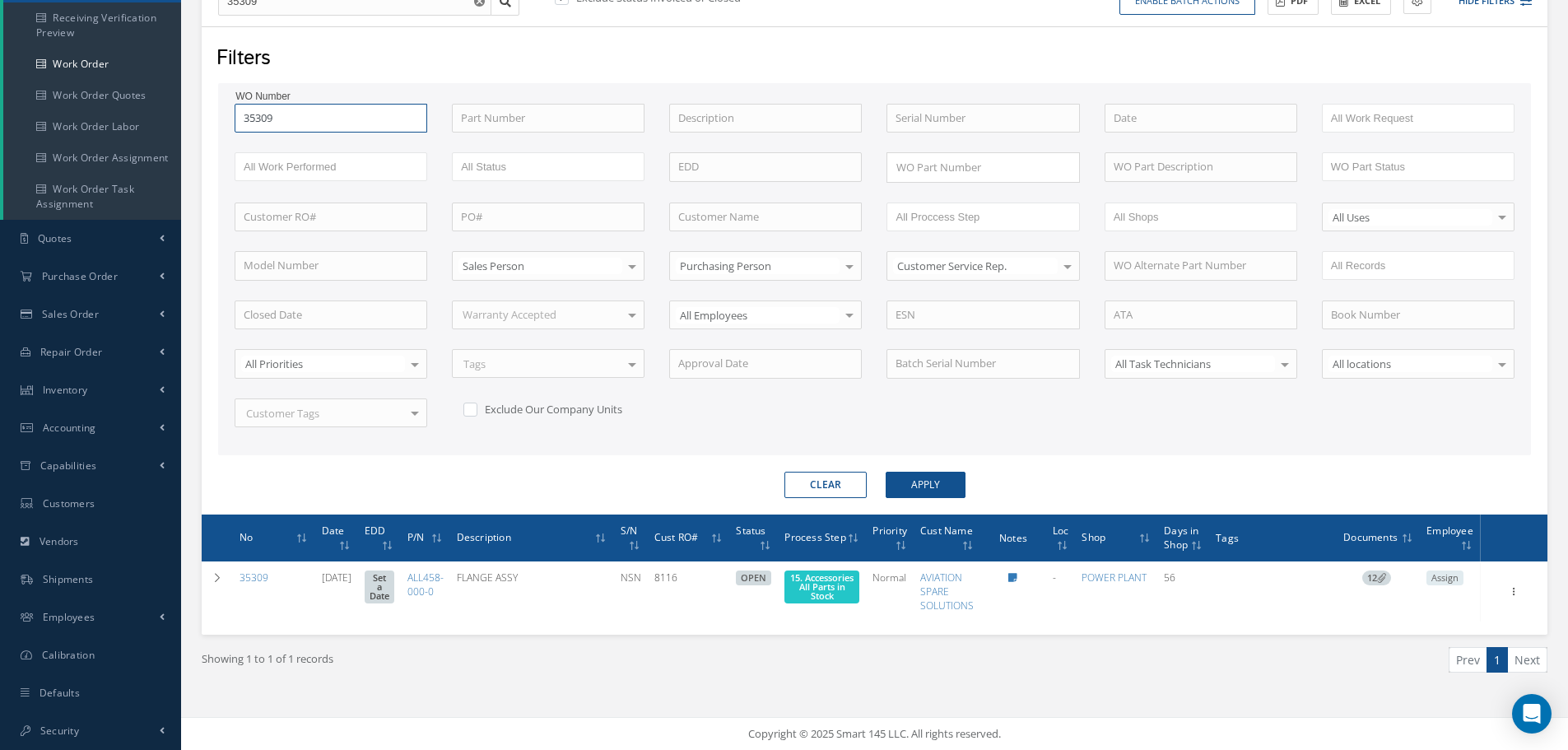
click at [326, 112] on input "35309" at bounding box center [331, 118] width 193 height 30
type input "3530"
type input "353"
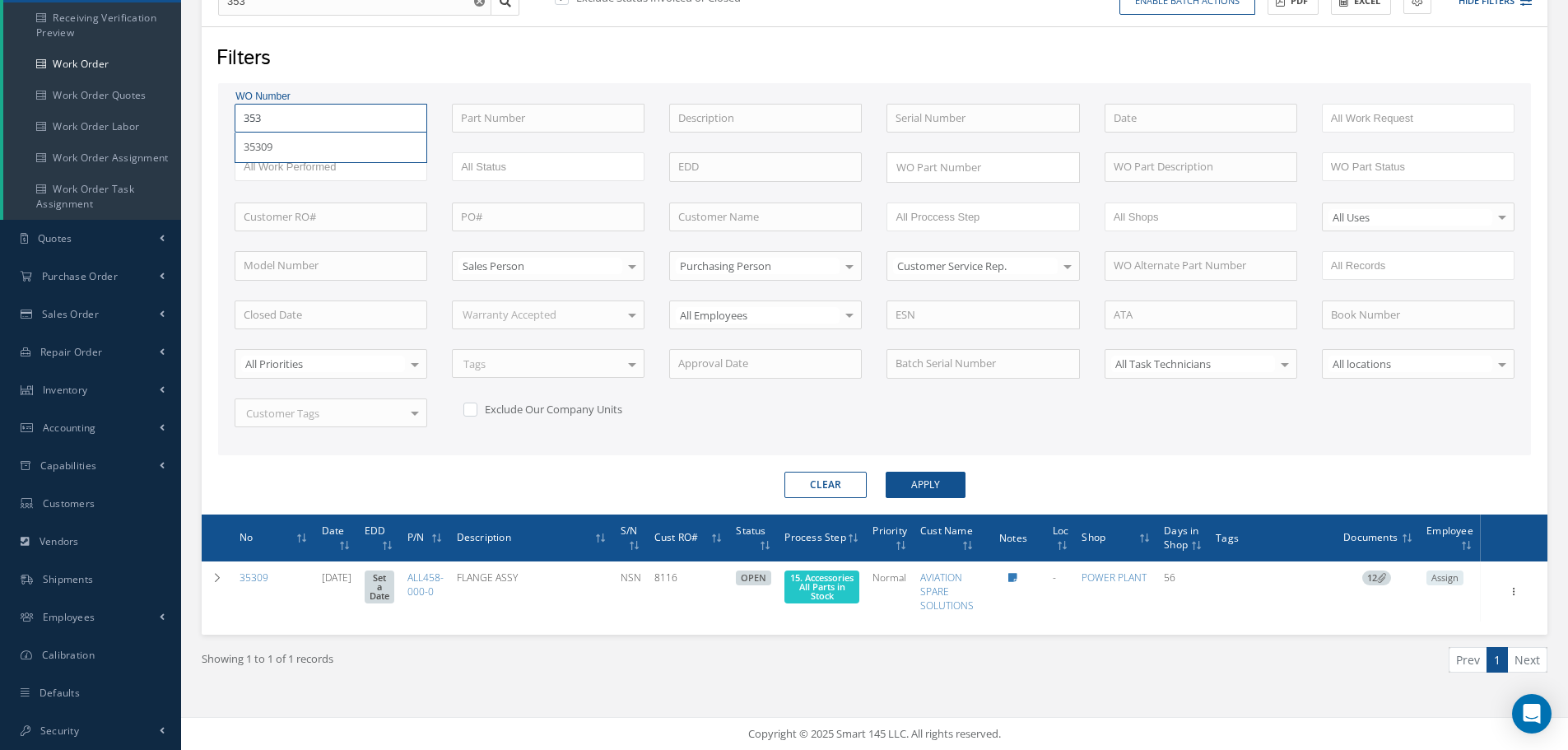
type input "35"
type input "3"
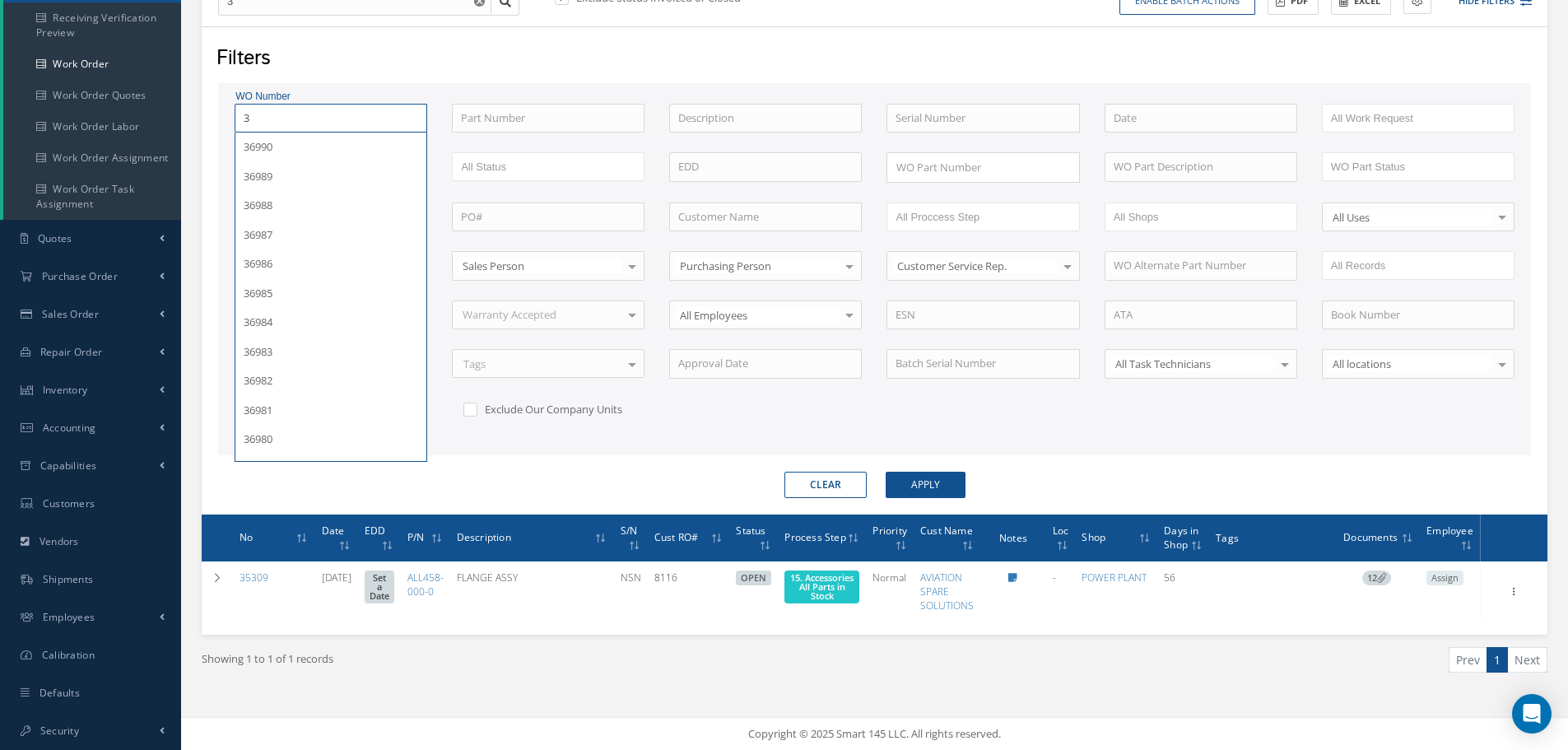
type input "35"
type input "359"
type input "3598"
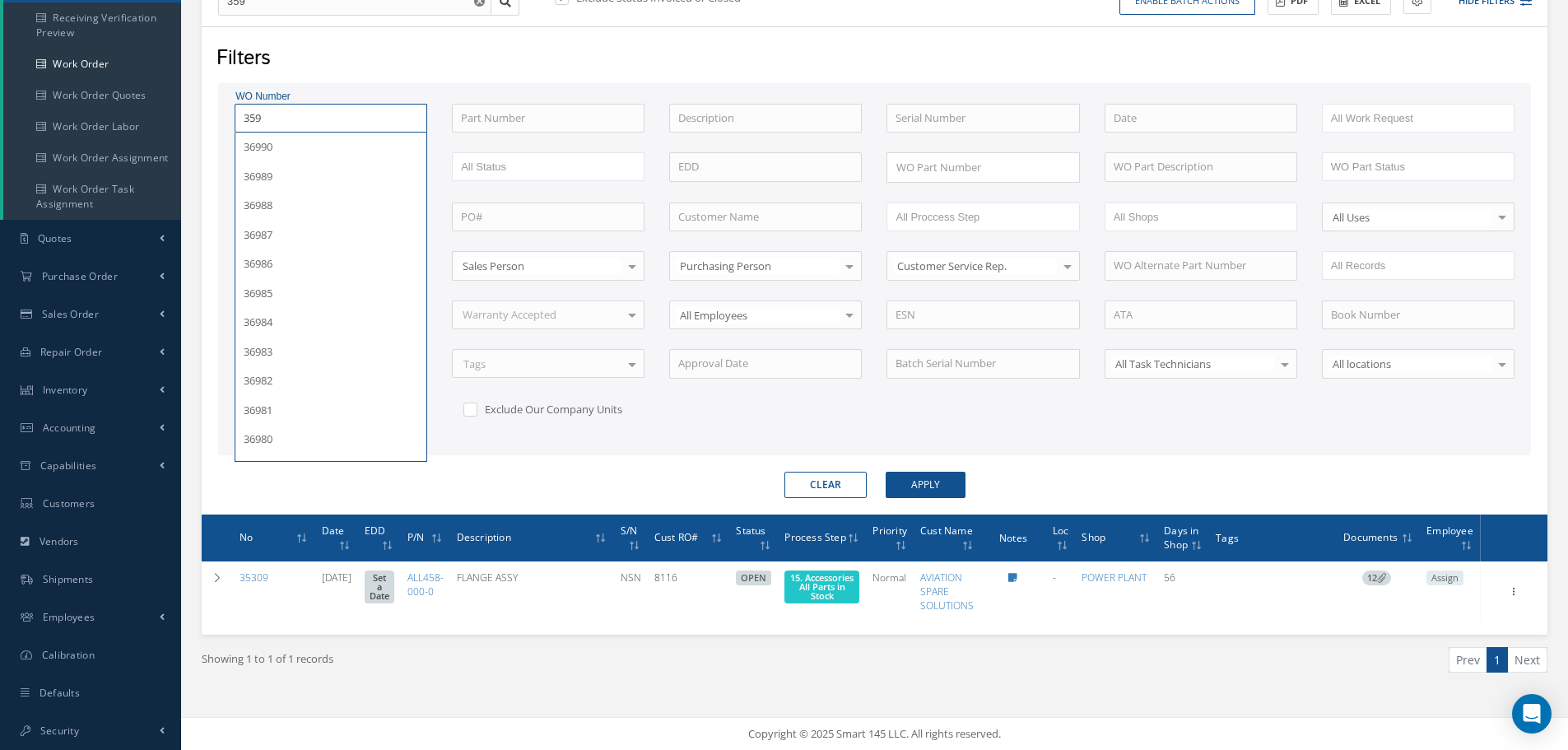
type input "3598"
type input "35981"
click at [885, 471] on button "Apply" at bounding box center [925, 484] width 80 height 26
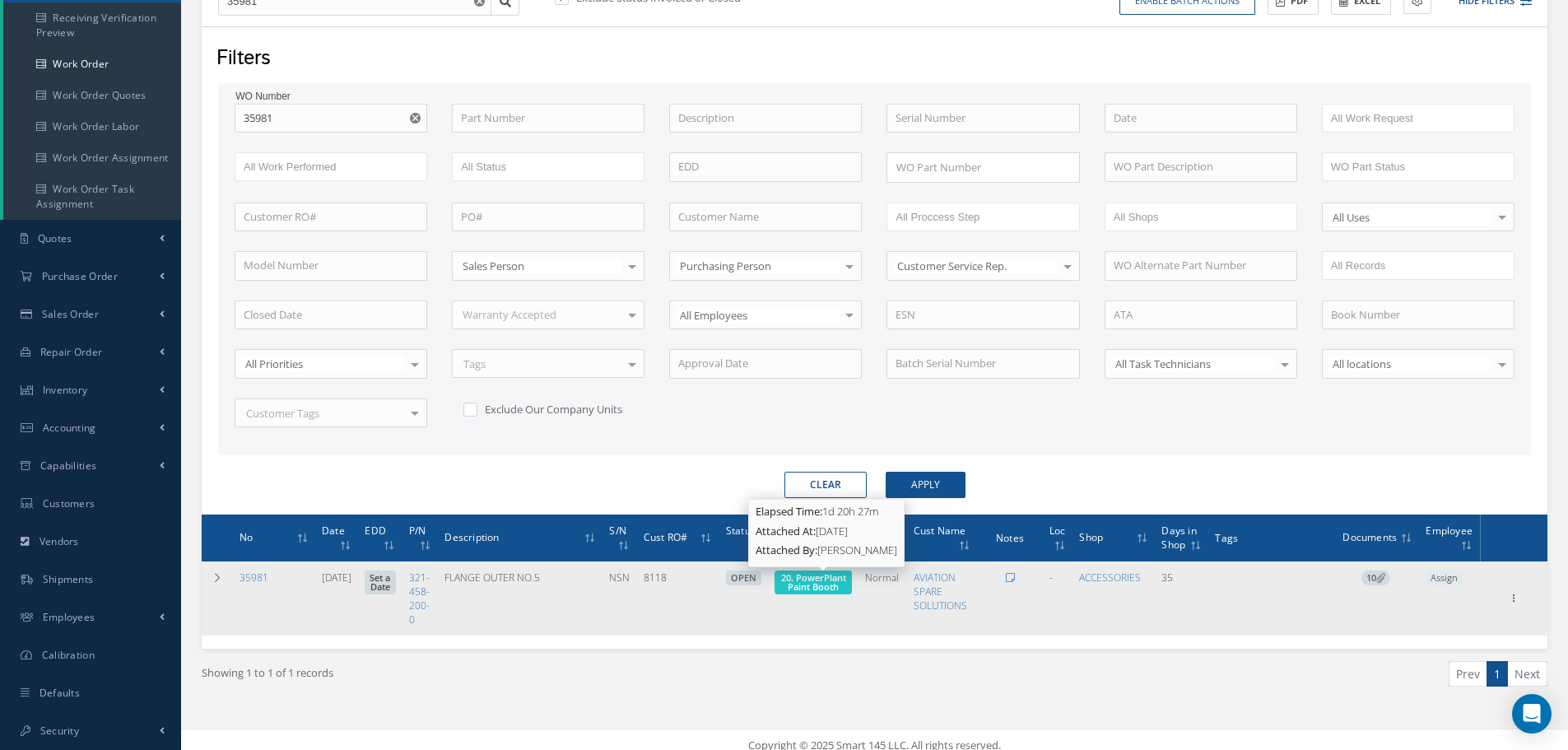
click at [829, 582] on span "20. PowerPlant Paint Booth" at bounding box center [814, 581] width 65 height 21
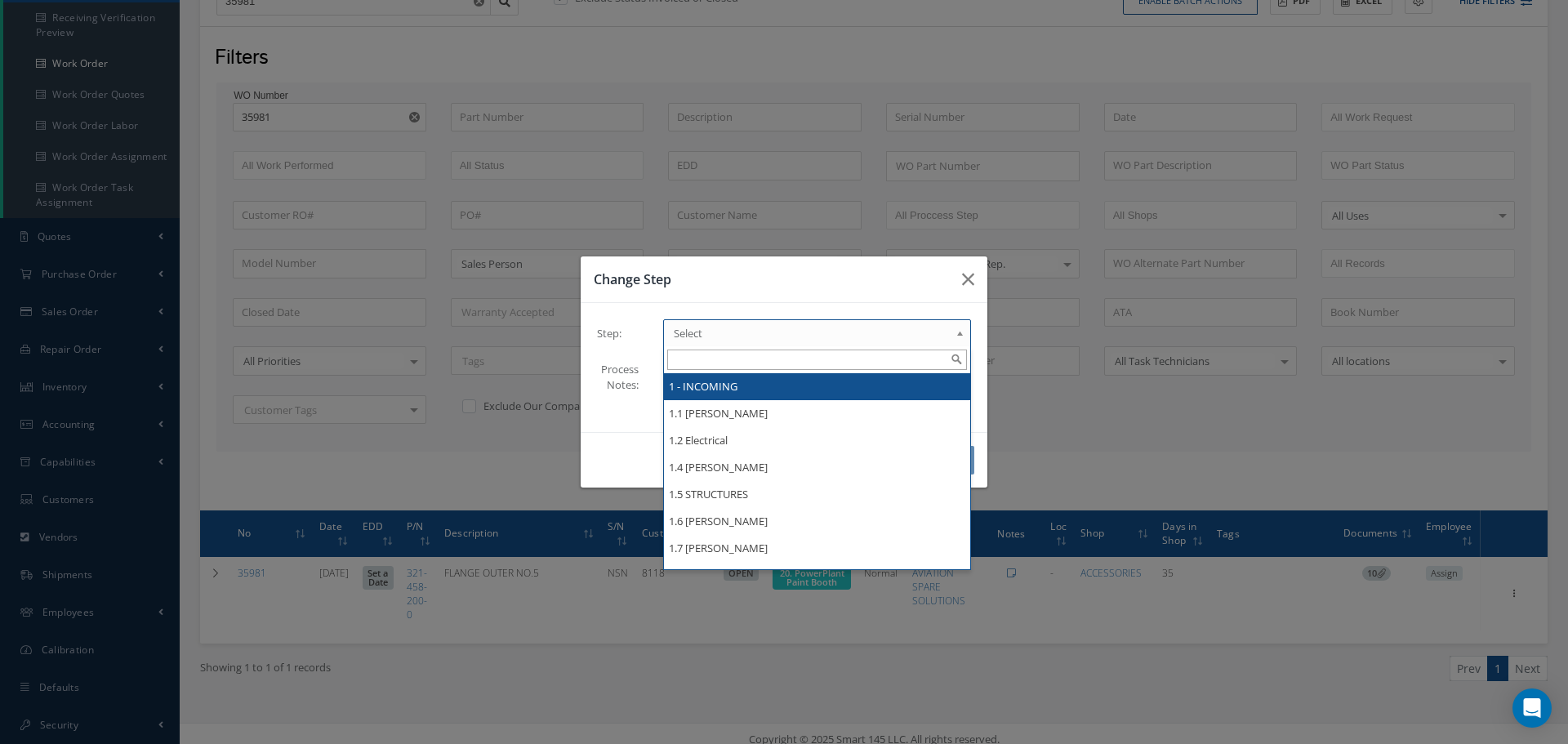
click at [962, 329] on b at bounding box center [962, 336] width 14 height 26
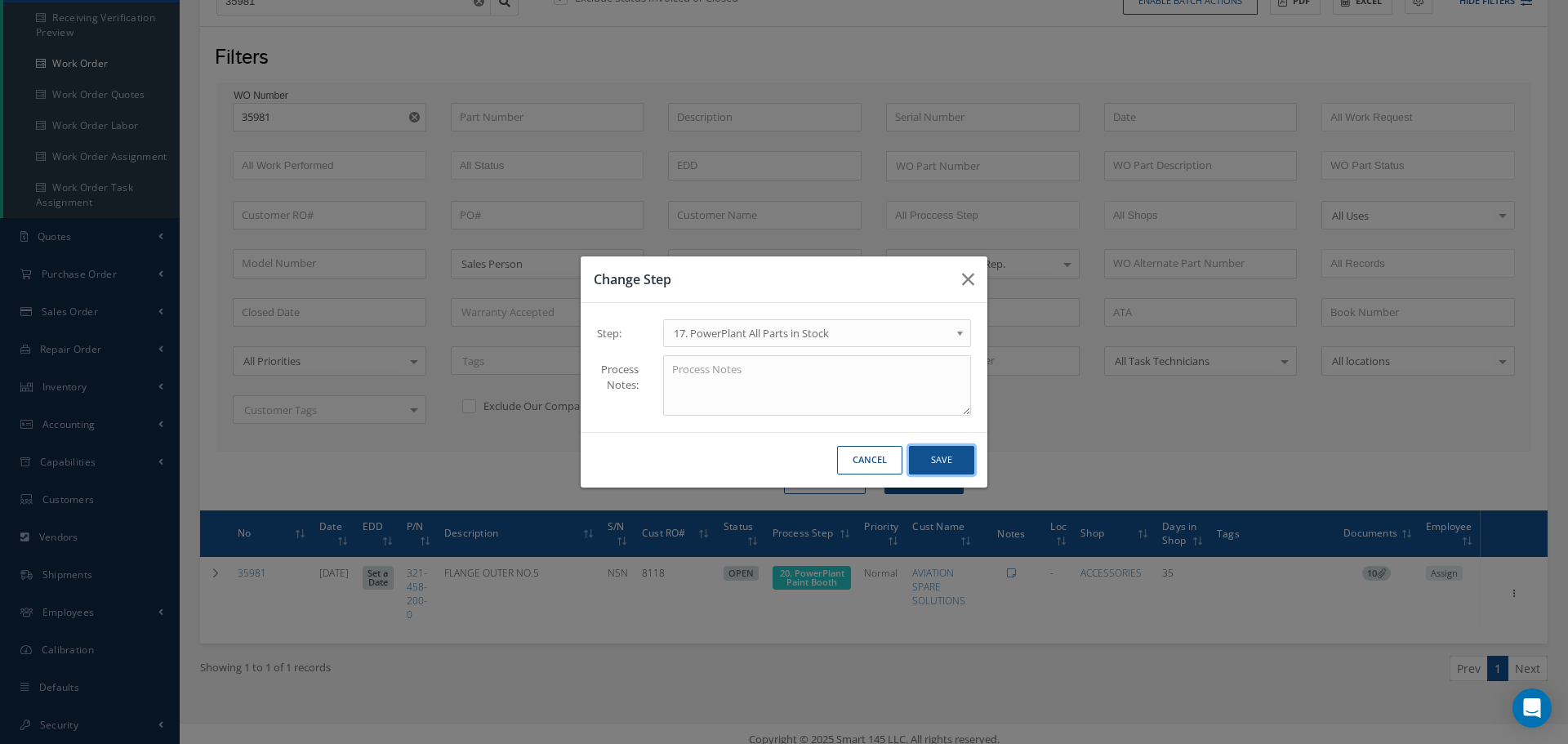
click at [944, 463] on button "Save" at bounding box center [941, 460] width 65 height 29
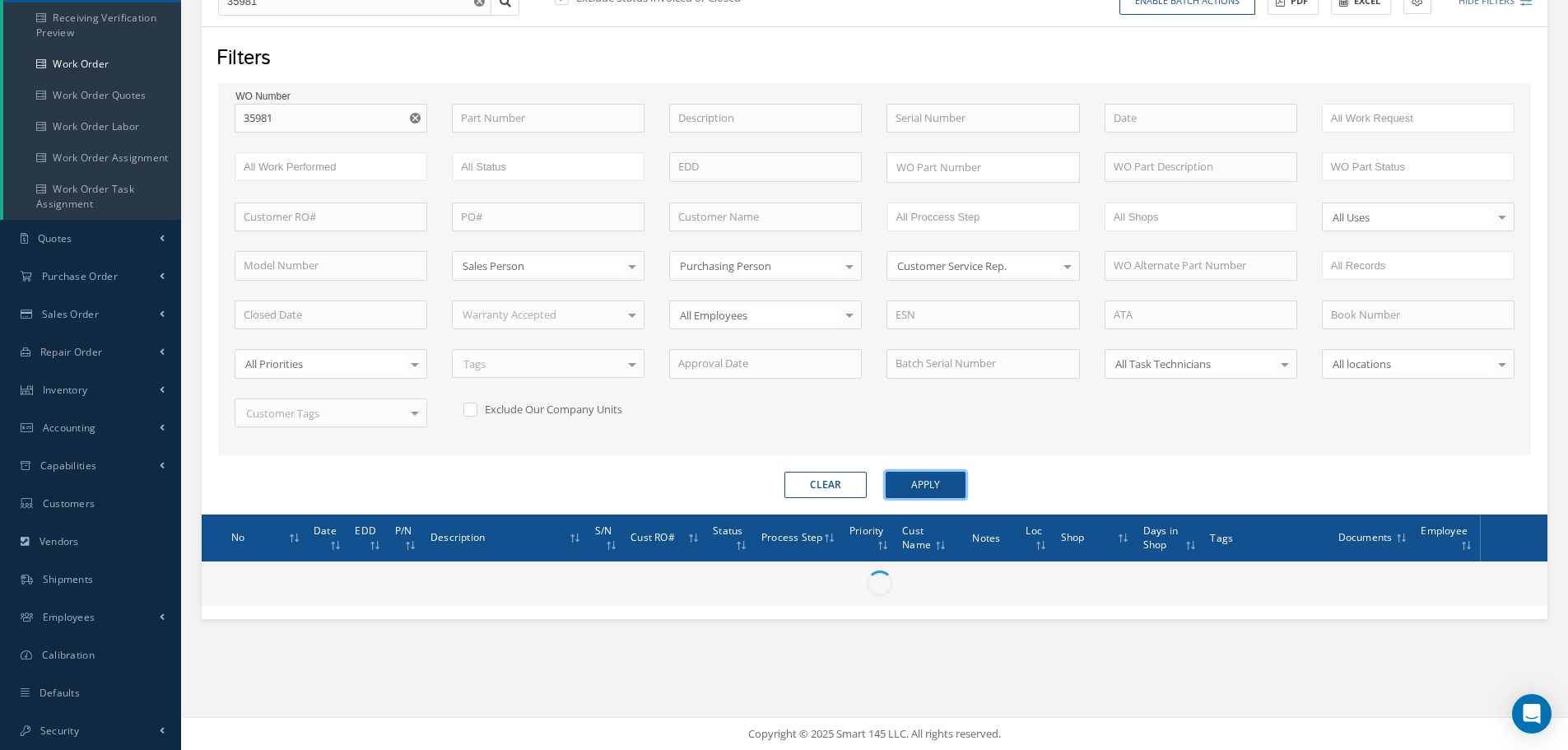
click at [931, 482] on button "Apply" at bounding box center [925, 484] width 80 height 26
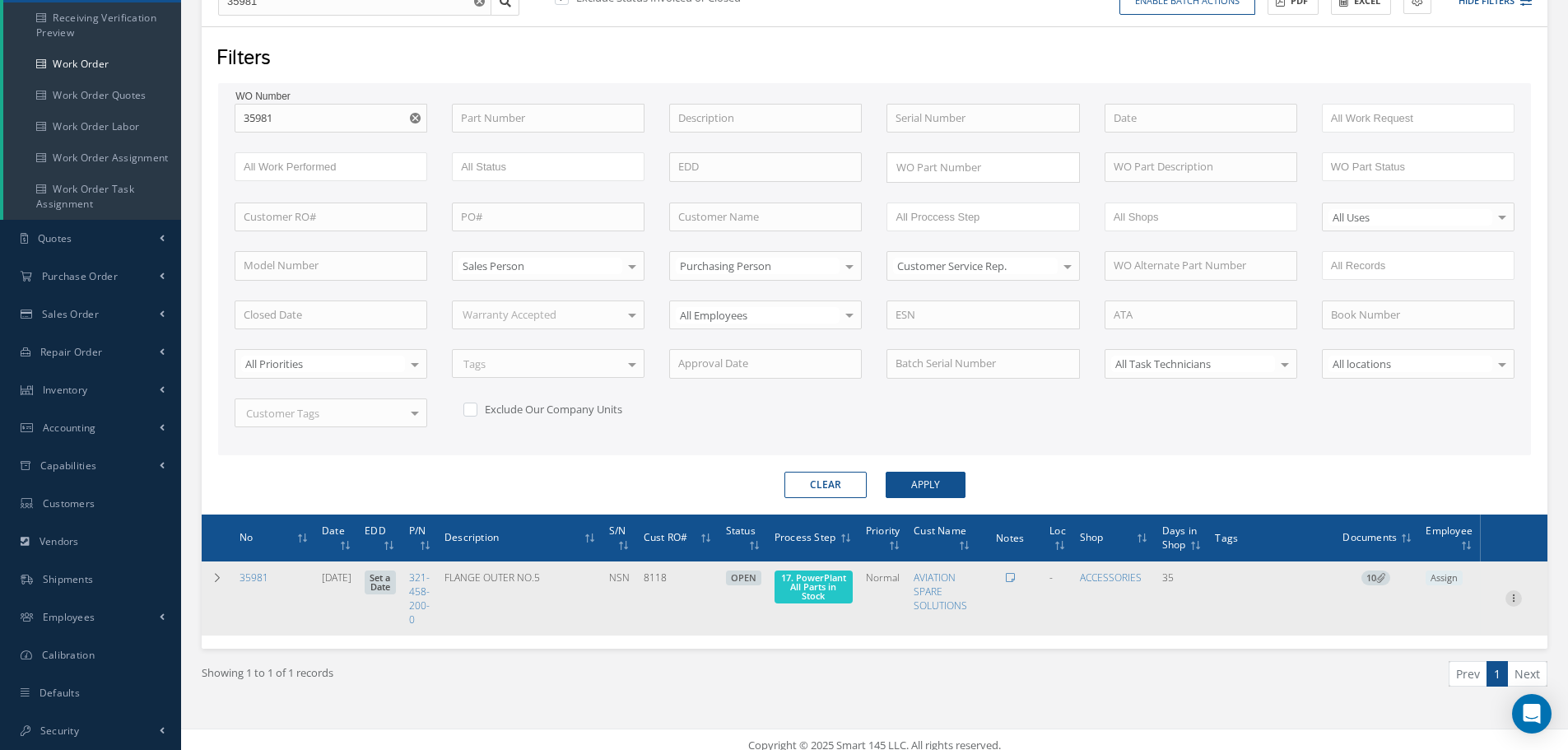
click at [1518, 596] on icon at bounding box center [1513, 596] width 16 height 13
click at [1442, 653] on link "Part Issue" at bounding box center [1438, 651] width 130 height 21
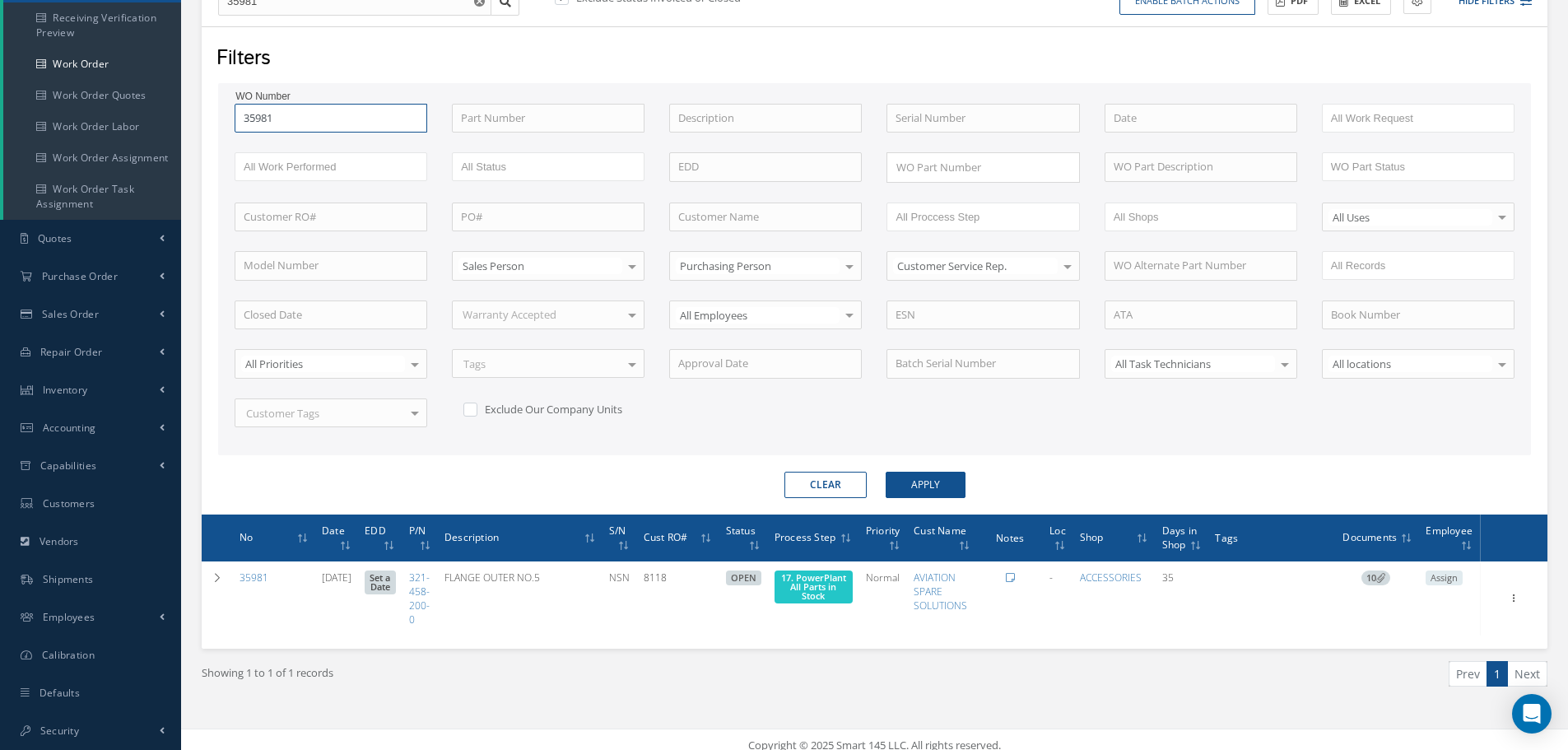
click at [336, 122] on input "35981" at bounding box center [331, 118] width 193 height 30
type input "3598"
type input "359"
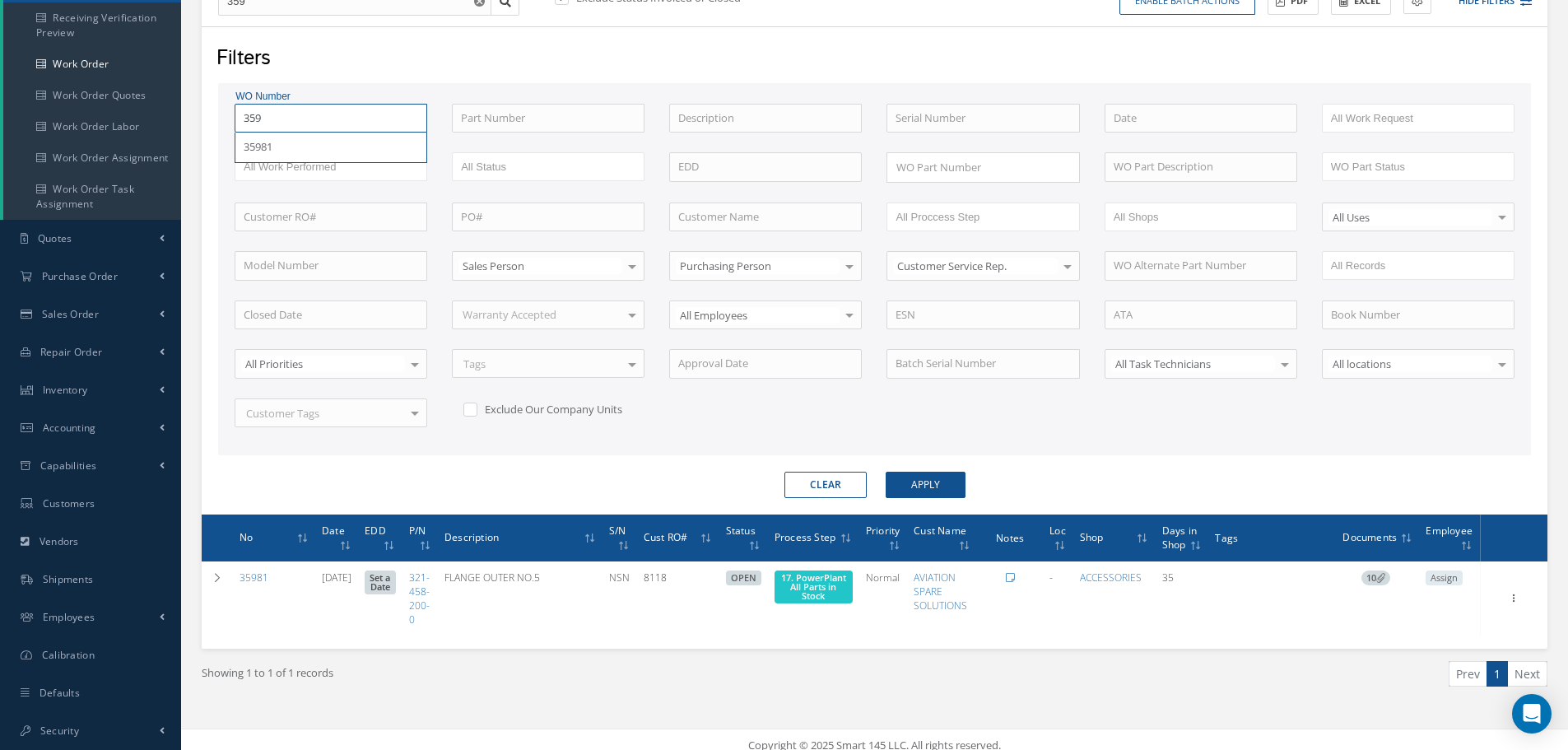
type input "35"
type input "352"
type input "3523"
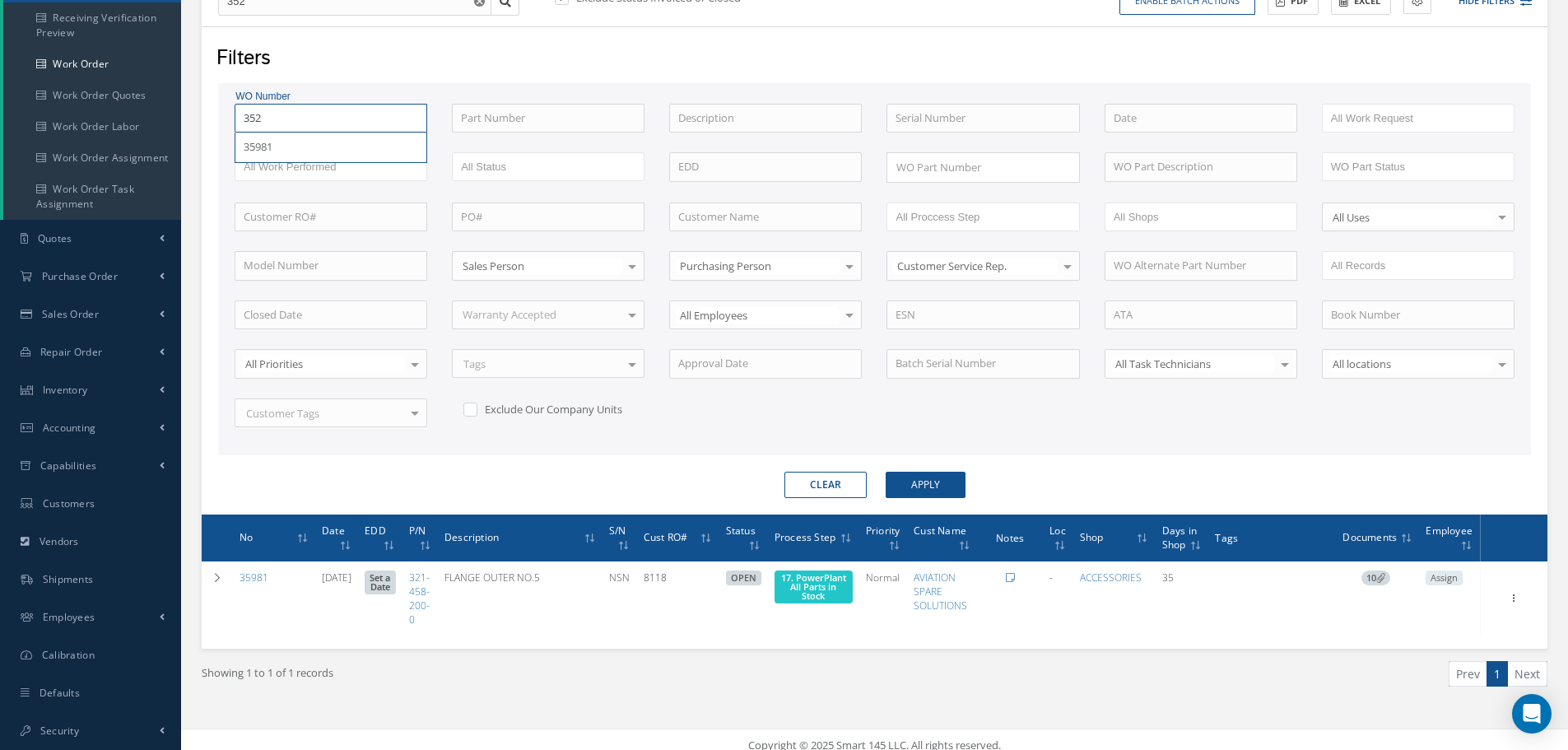
type input "3523"
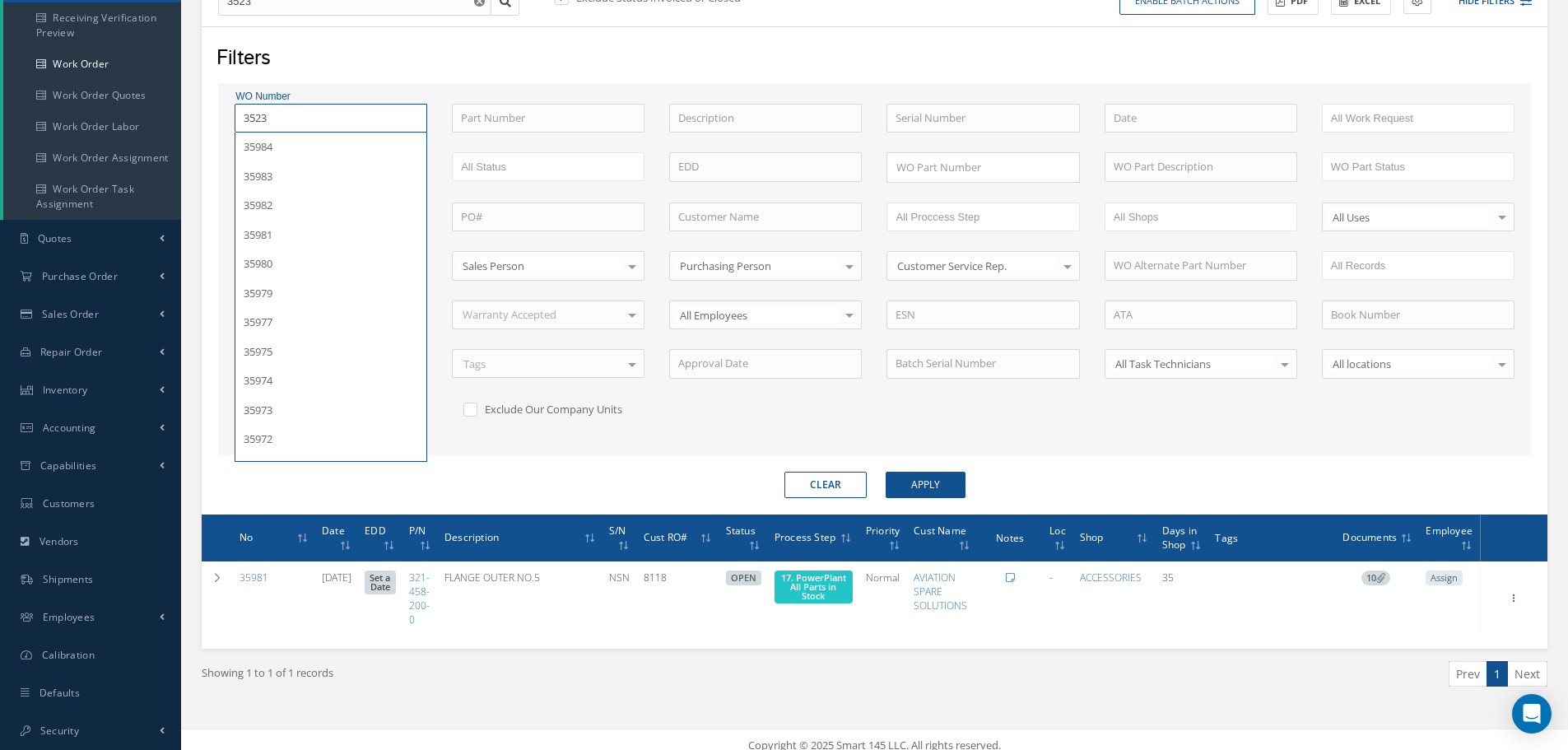
type input "35238"
click at [885, 471] on button "Apply" at bounding box center [925, 484] width 80 height 26
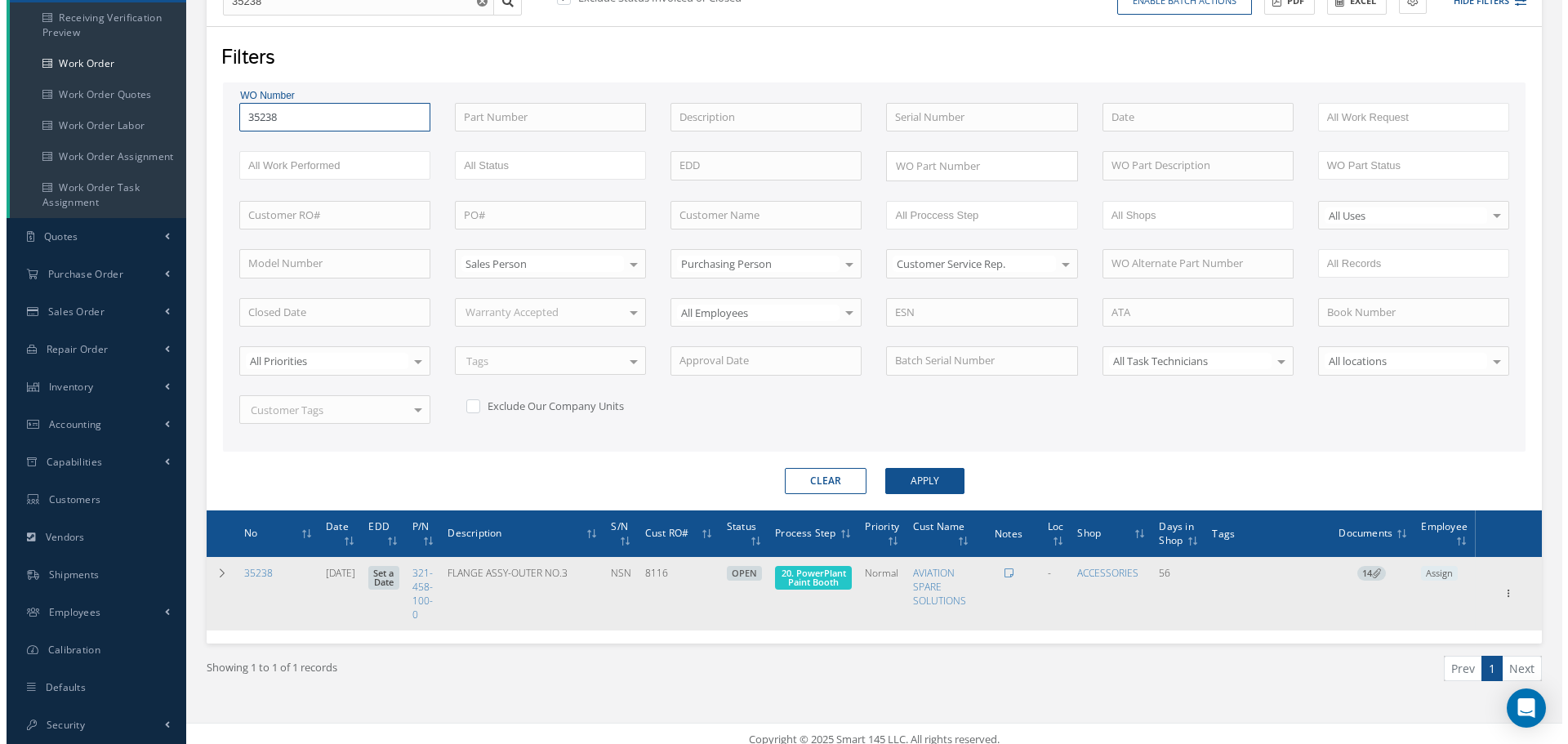
scroll to position [209, 0]
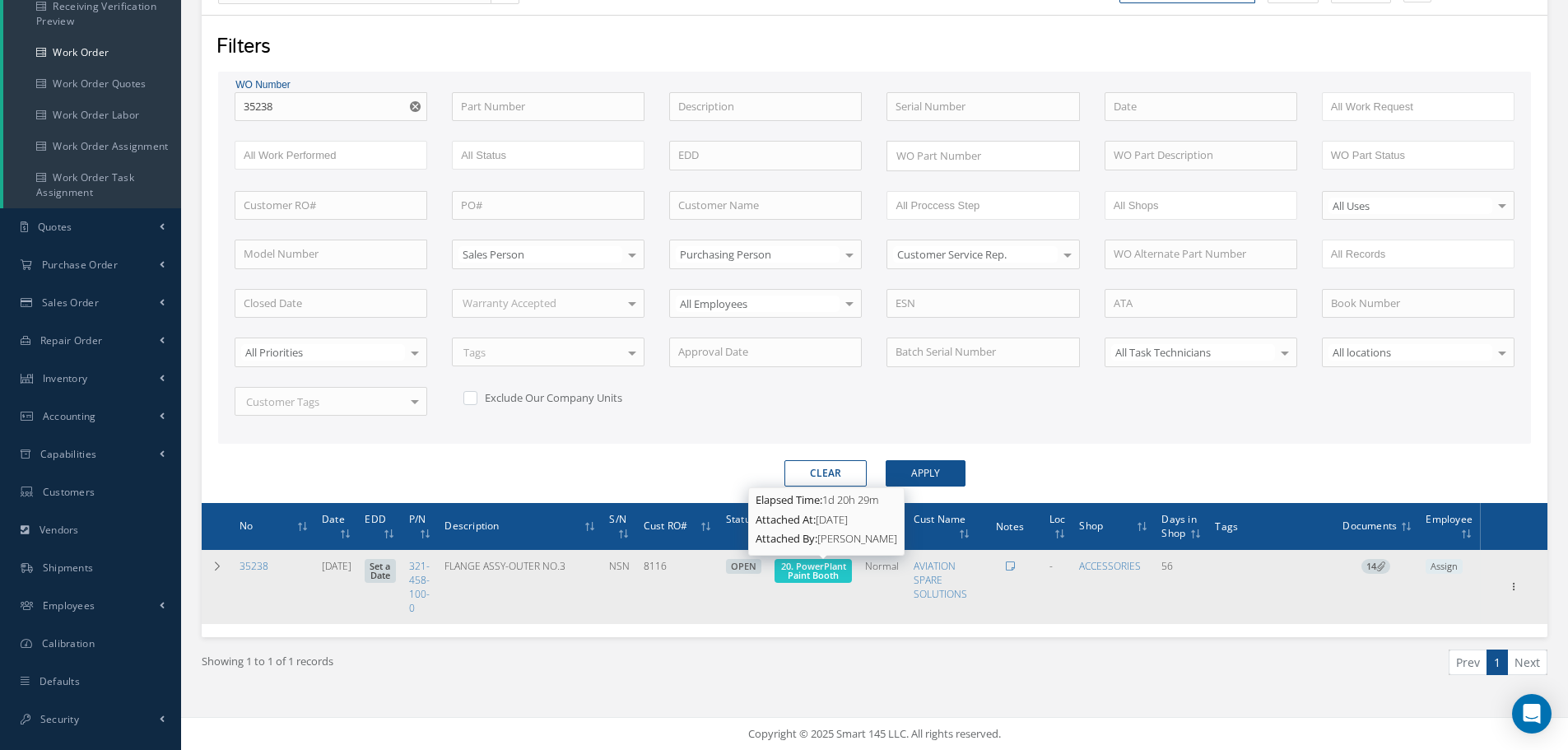
click at [825, 576] on span "20. PowerPlant Paint Booth" at bounding box center [814, 570] width 65 height 21
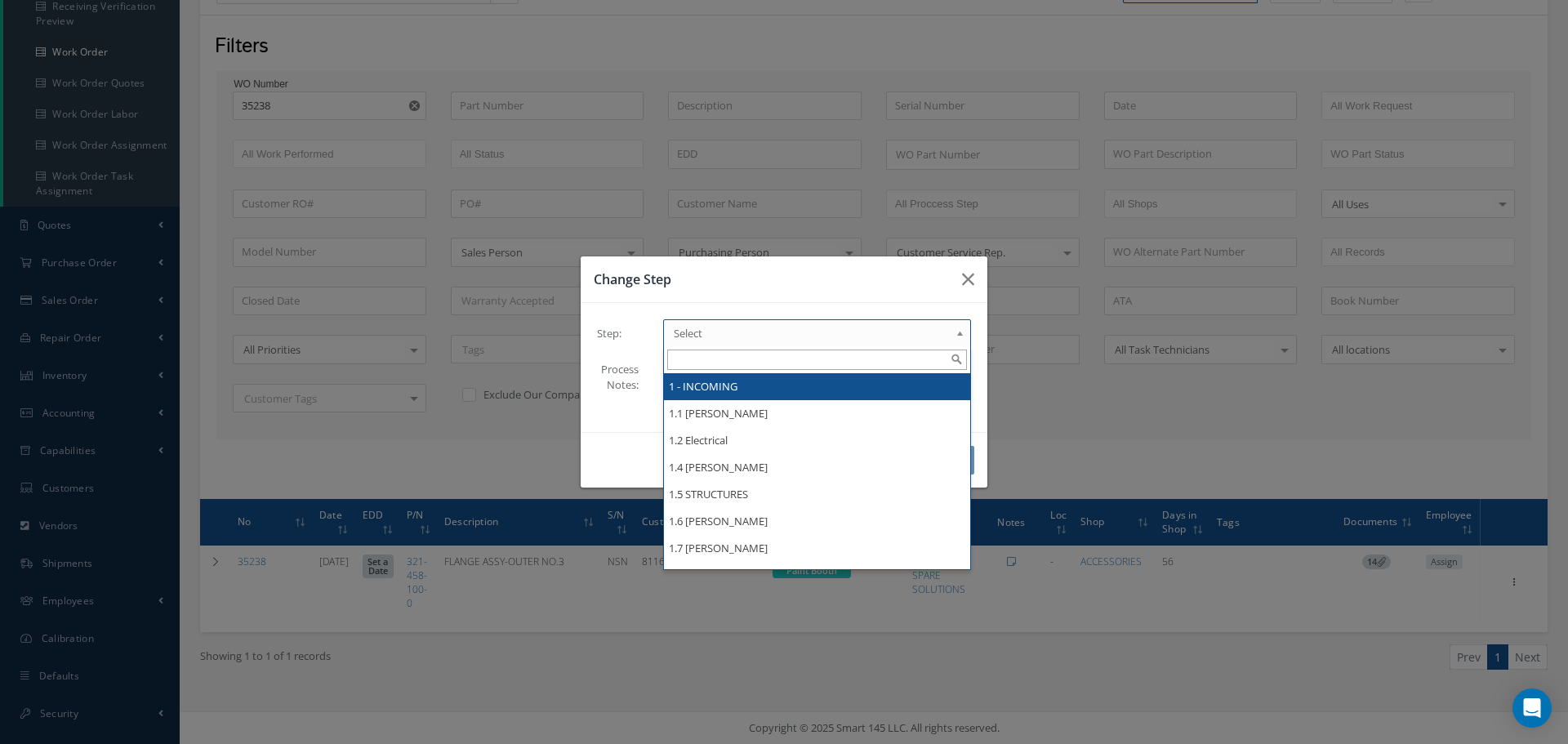
click at [960, 335] on b at bounding box center [962, 336] width 14 height 26
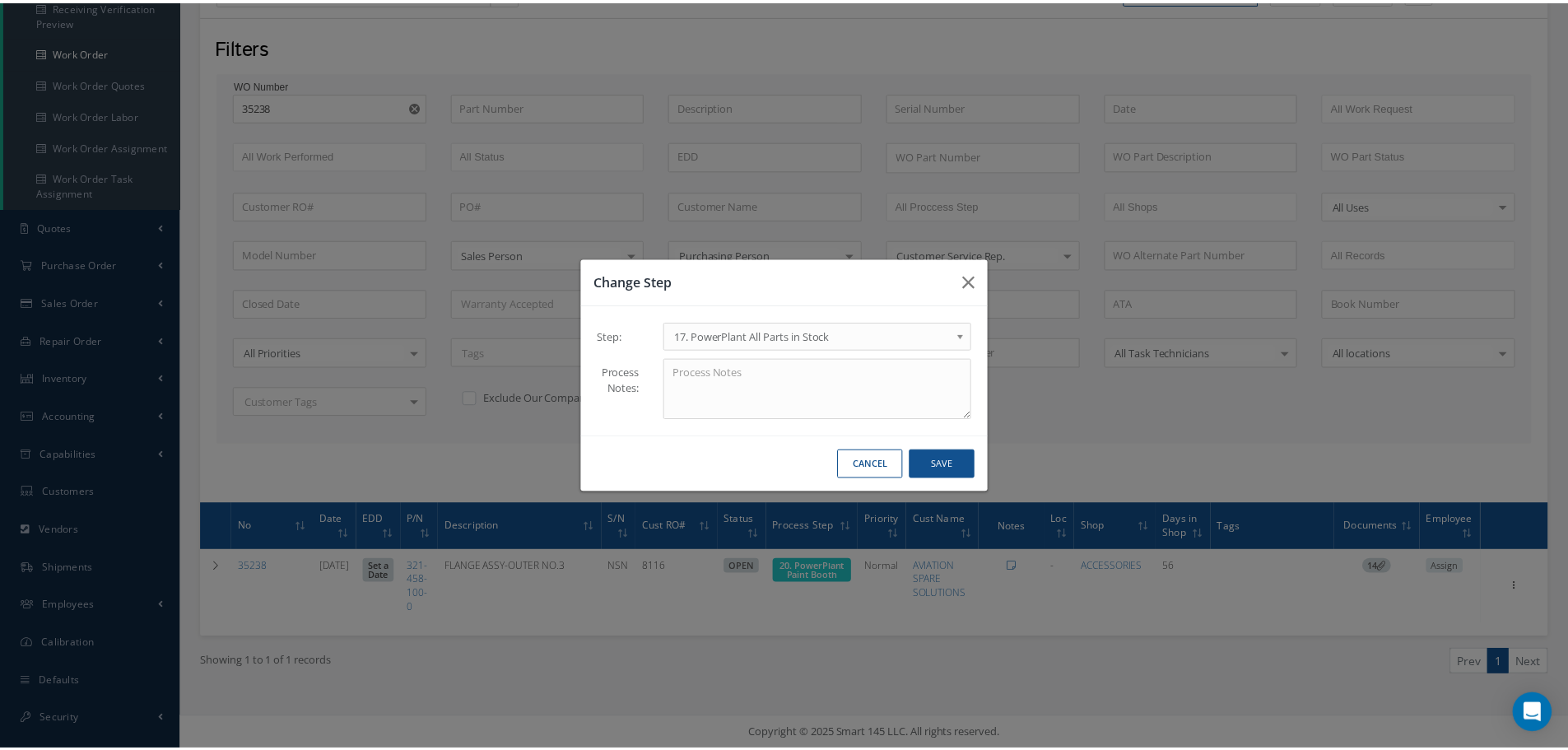
scroll to position [0, 0]
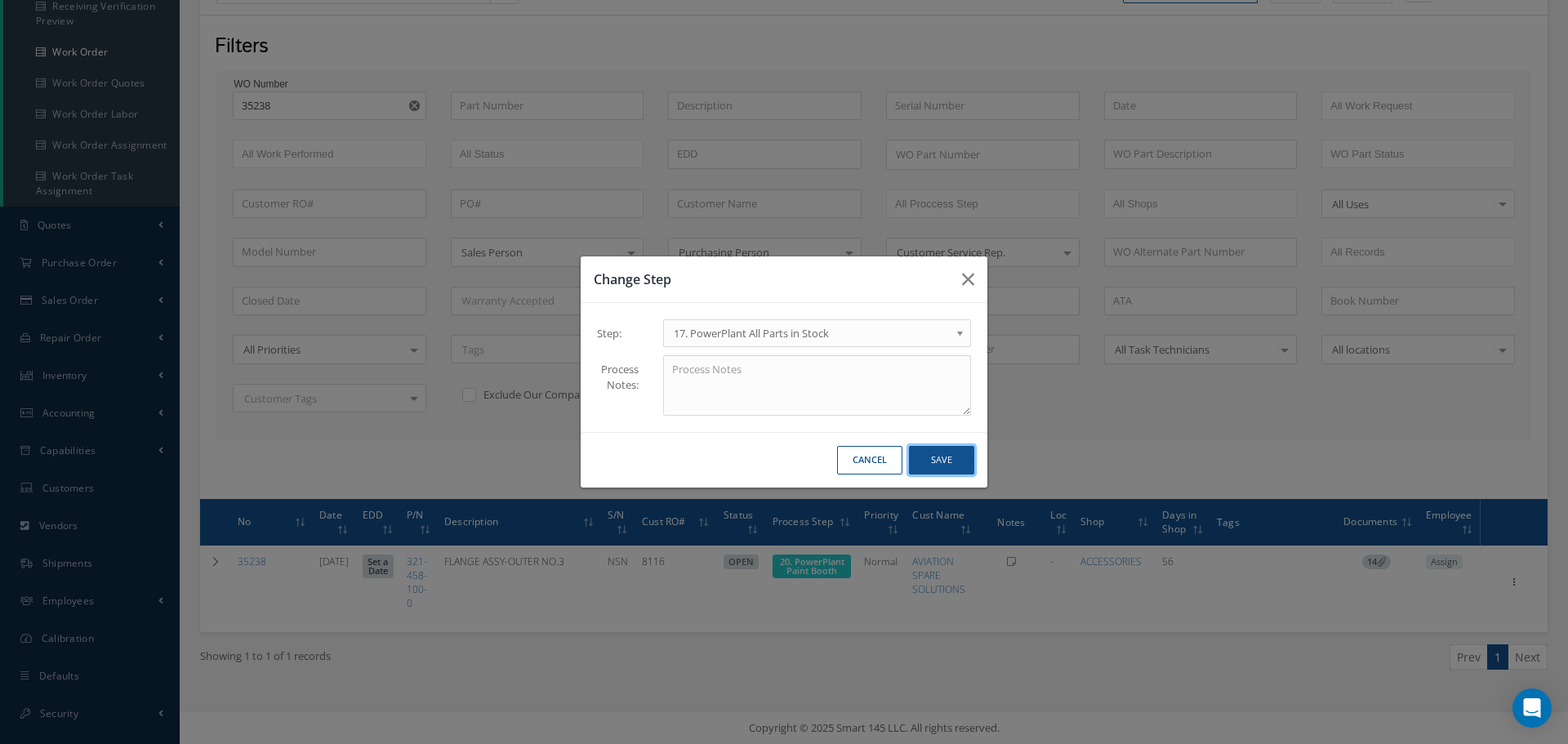
click at [947, 452] on button "Save" at bounding box center [941, 460] width 65 height 29
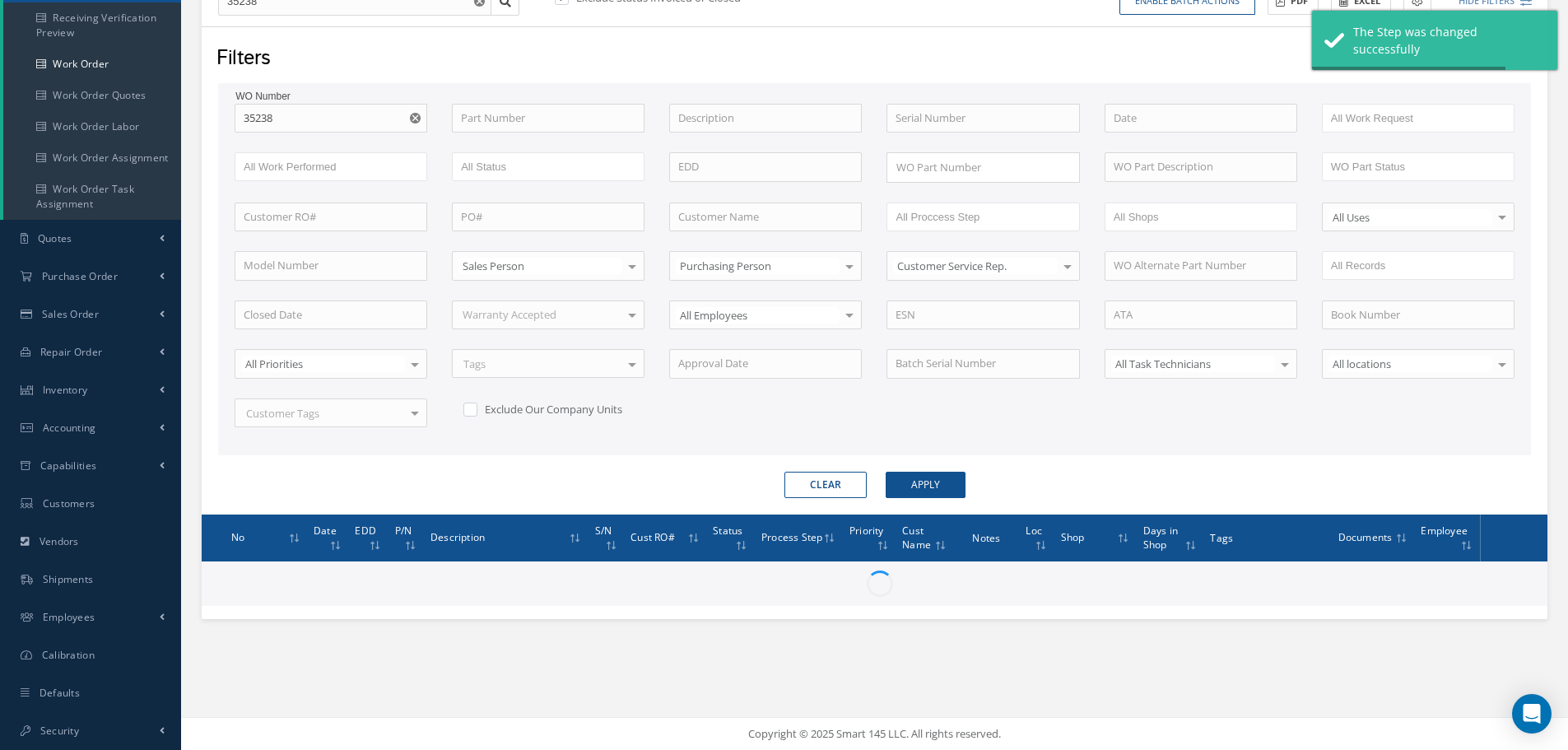
scroll to position [211, 0]
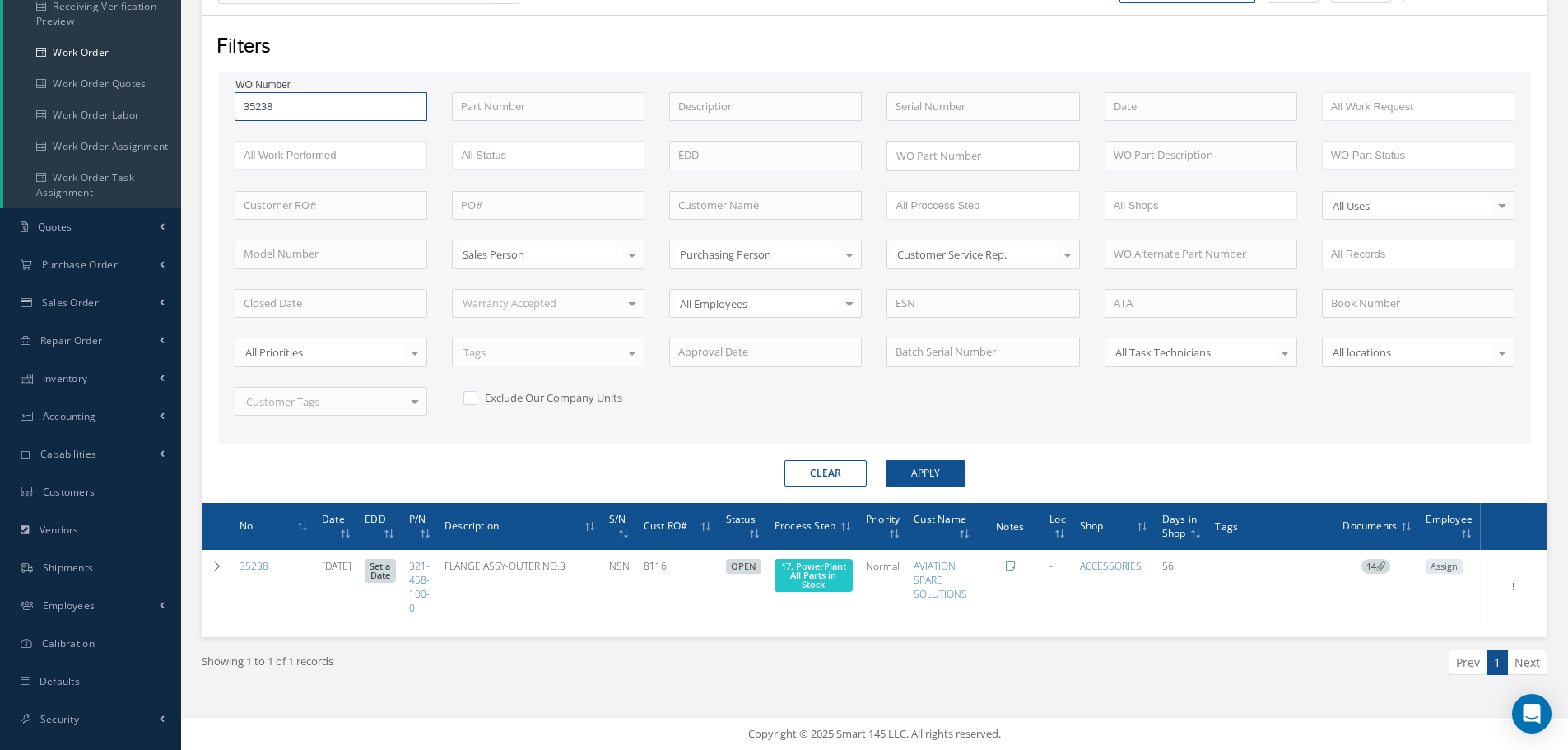
click at [305, 109] on input "35238" at bounding box center [331, 107] width 193 height 30
type input "3523"
type input "352"
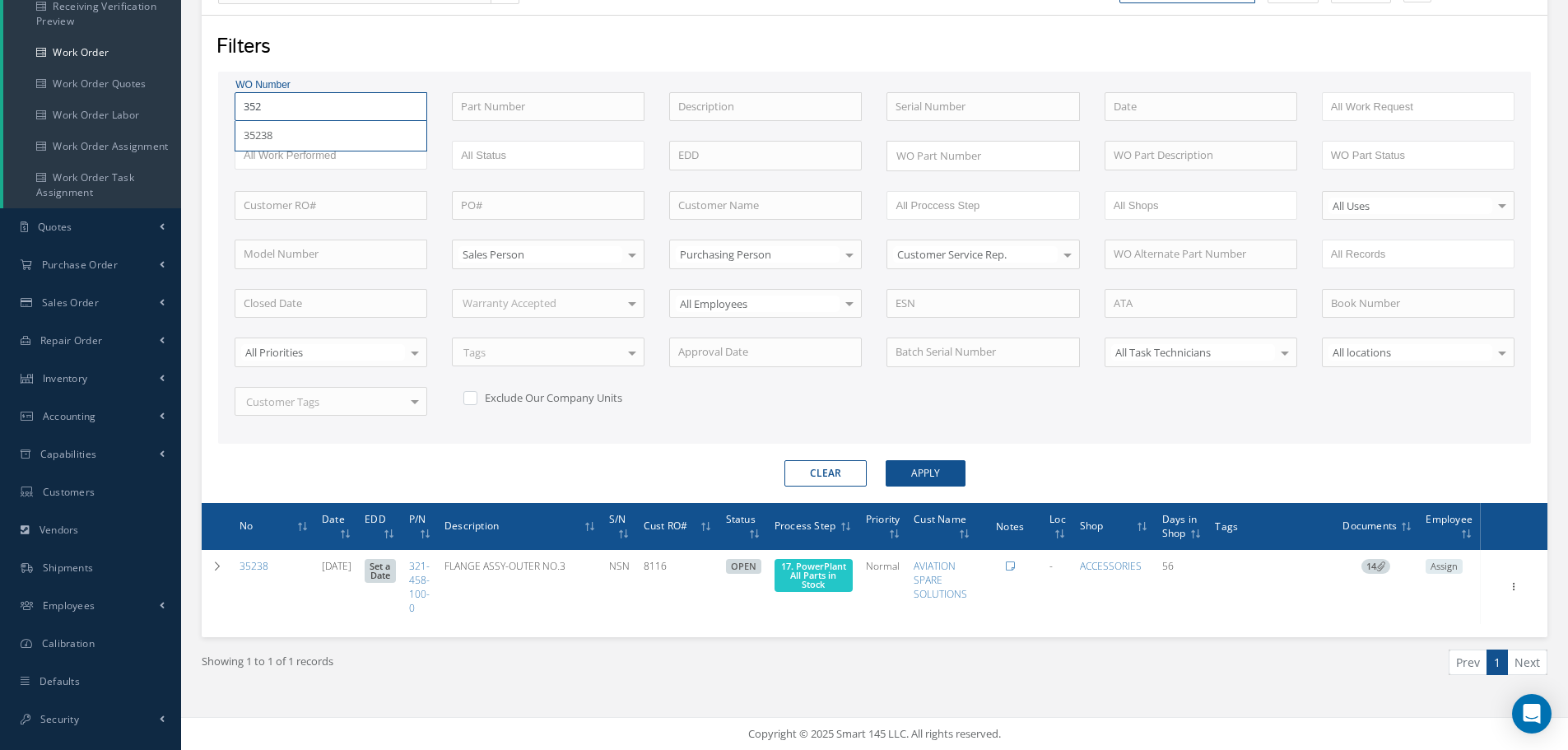
type input "35"
type input "351"
type input "3516"
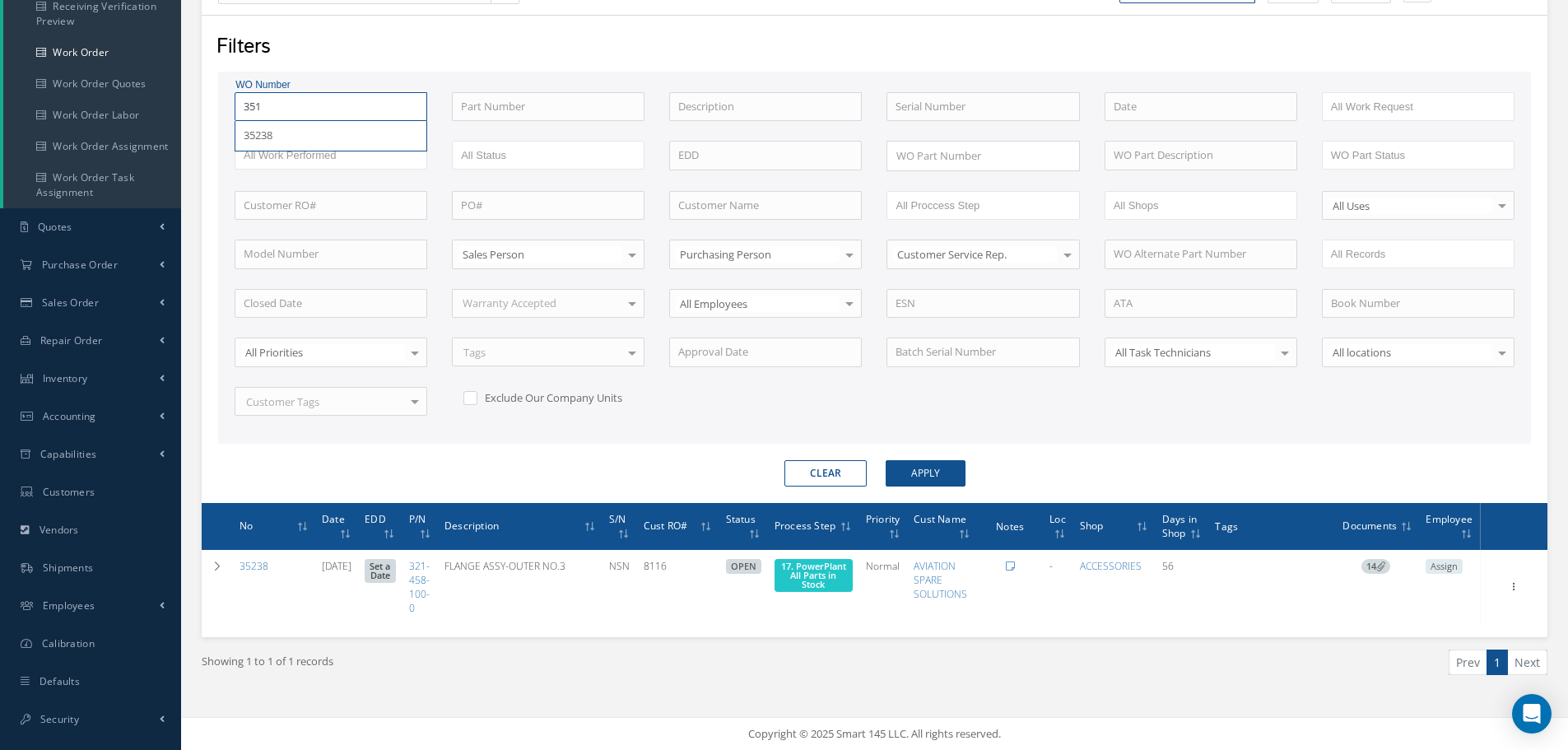
type input "3516"
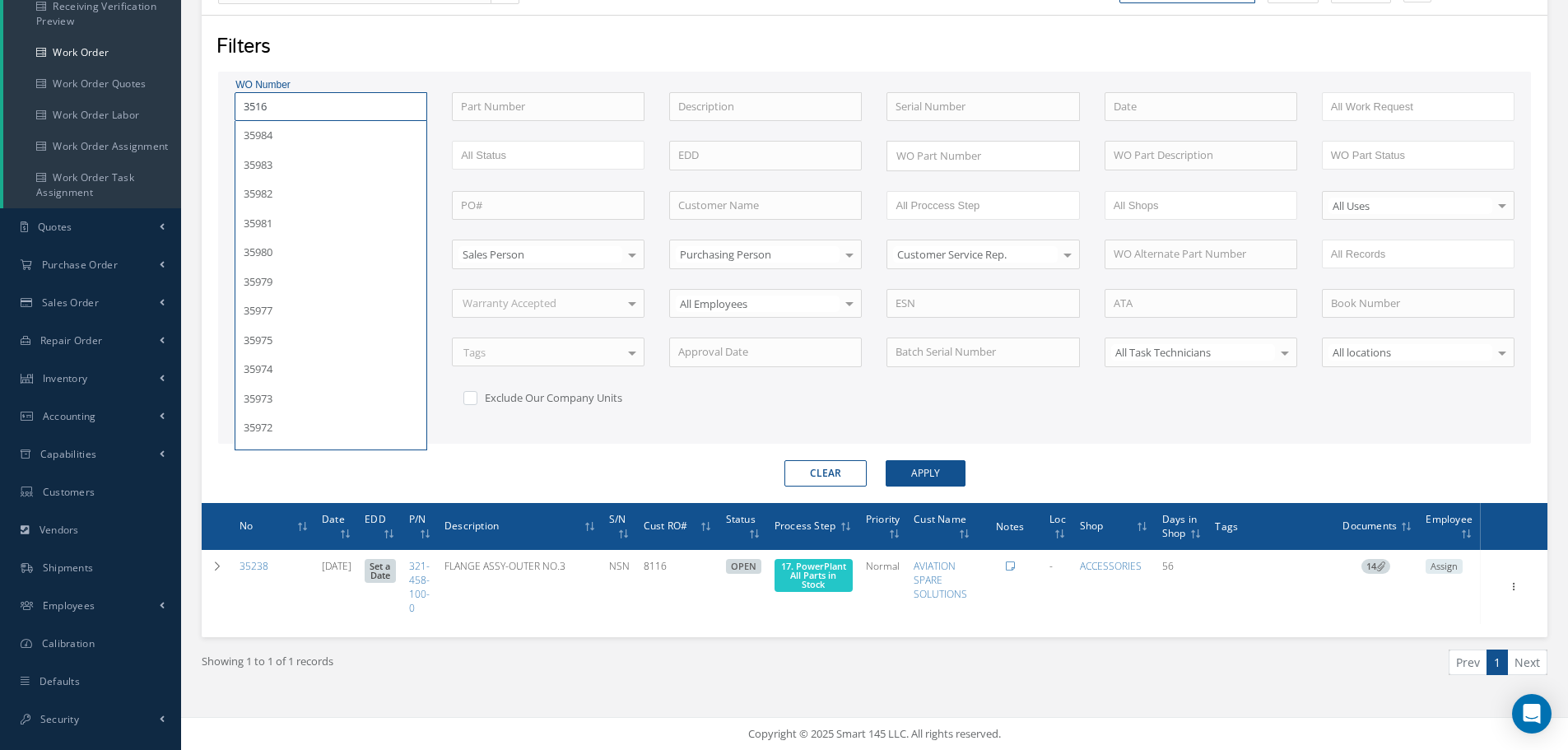
type input "35167"
click at [885, 460] on button "Apply" at bounding box center [925, 473] width 80 height 26
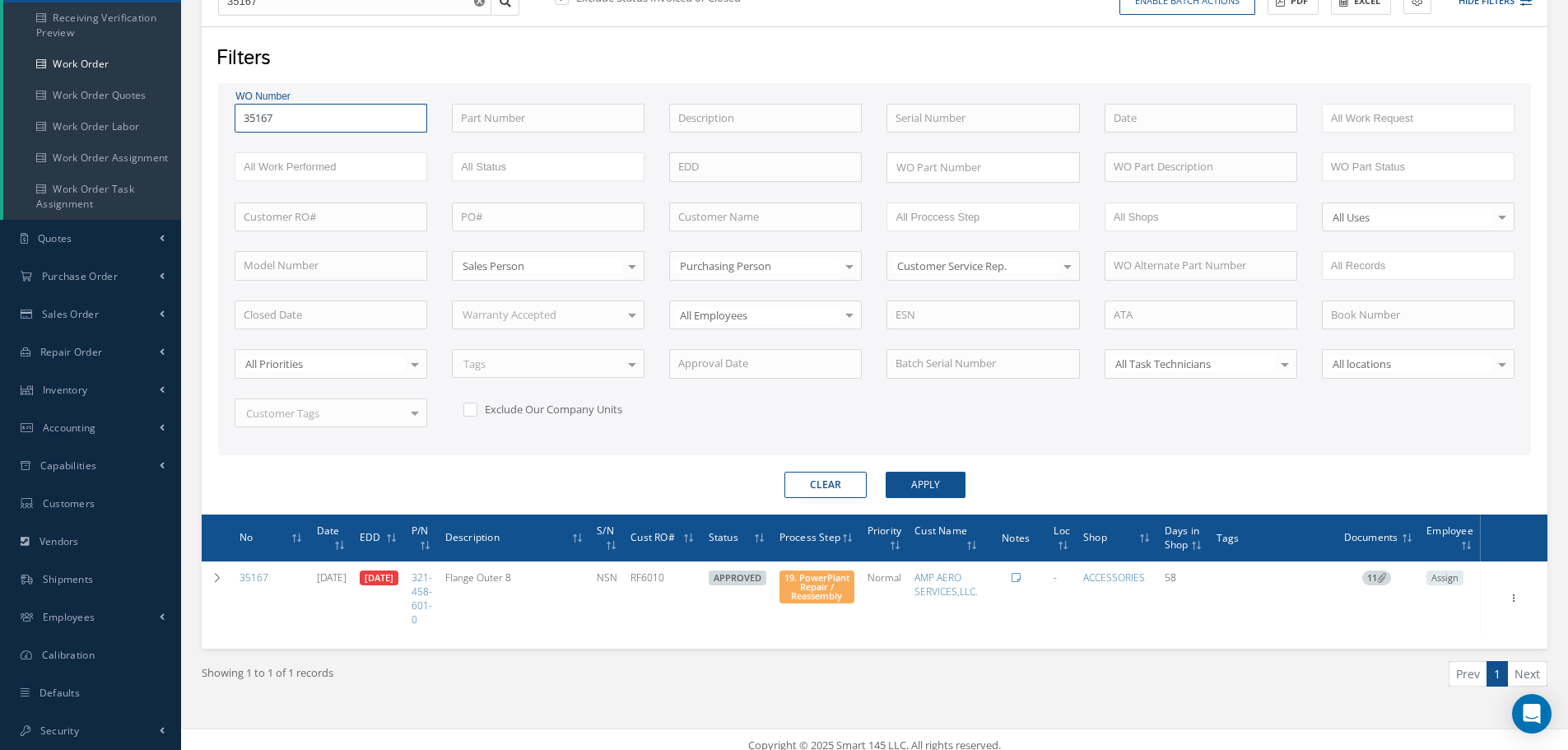
scroll to position [211, 0]
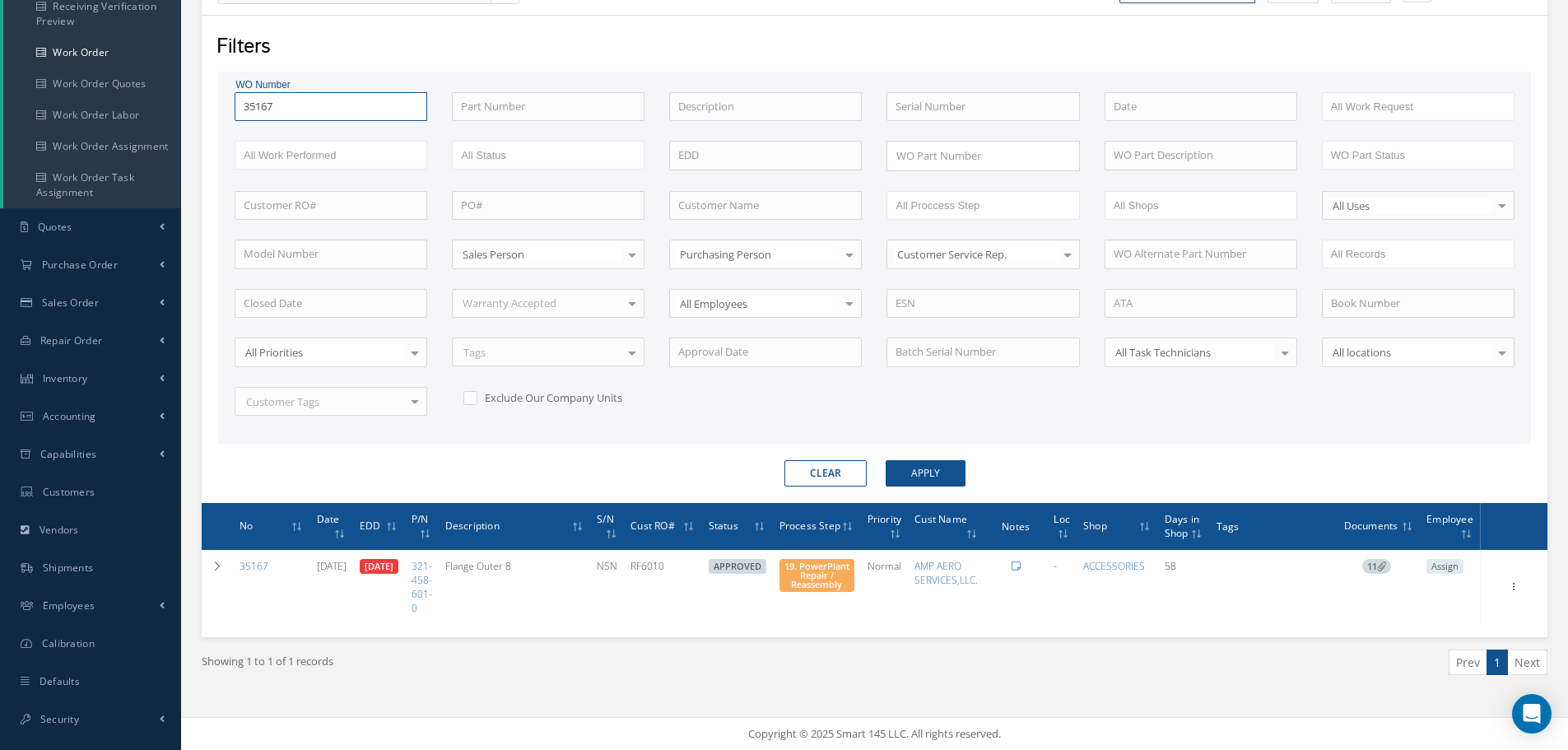
click at [303, 103] on input "35167" at bounding box center [331, 107] width 193 height 30
type input "3516"
type input "351"
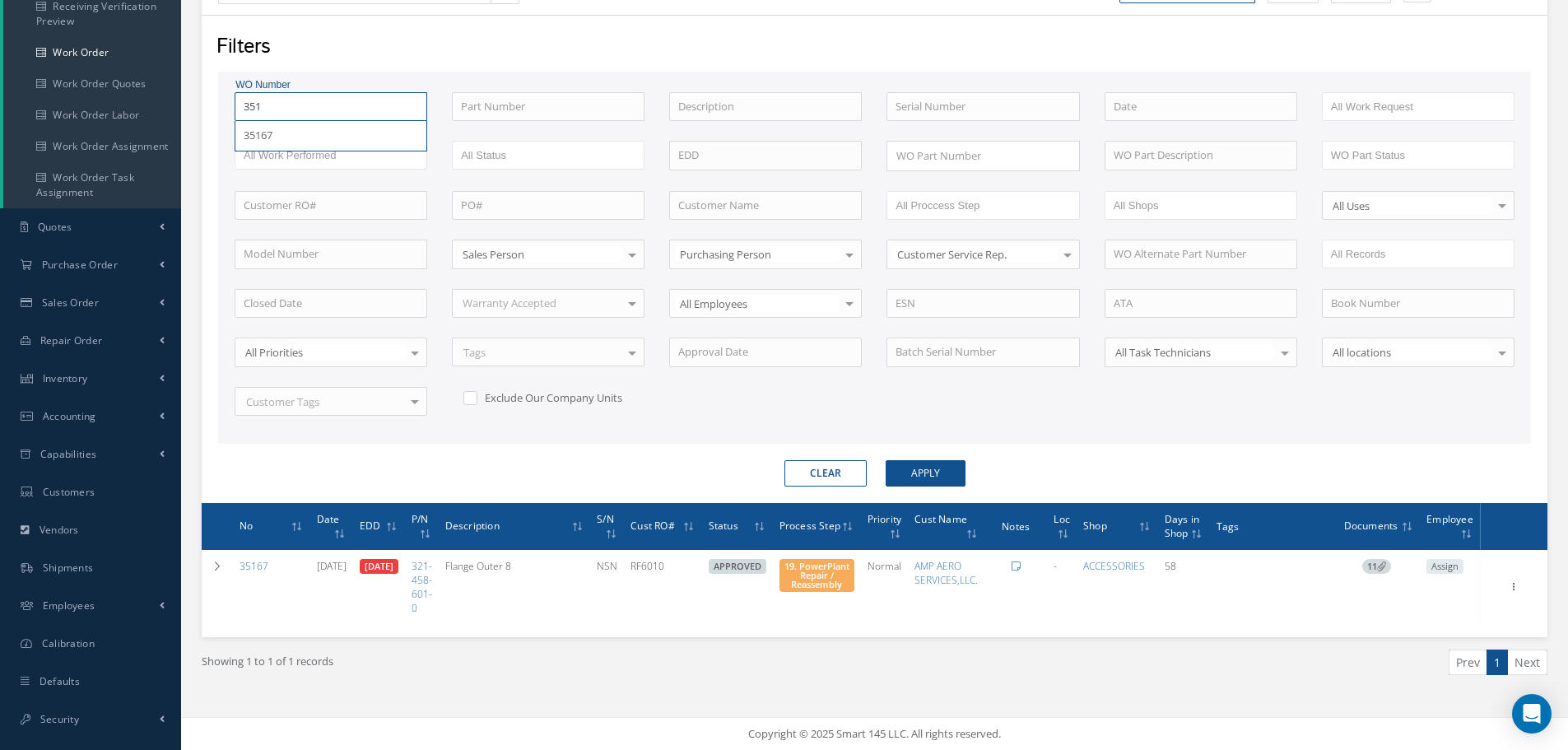
type input "35"
type input "353"
type input "3533"
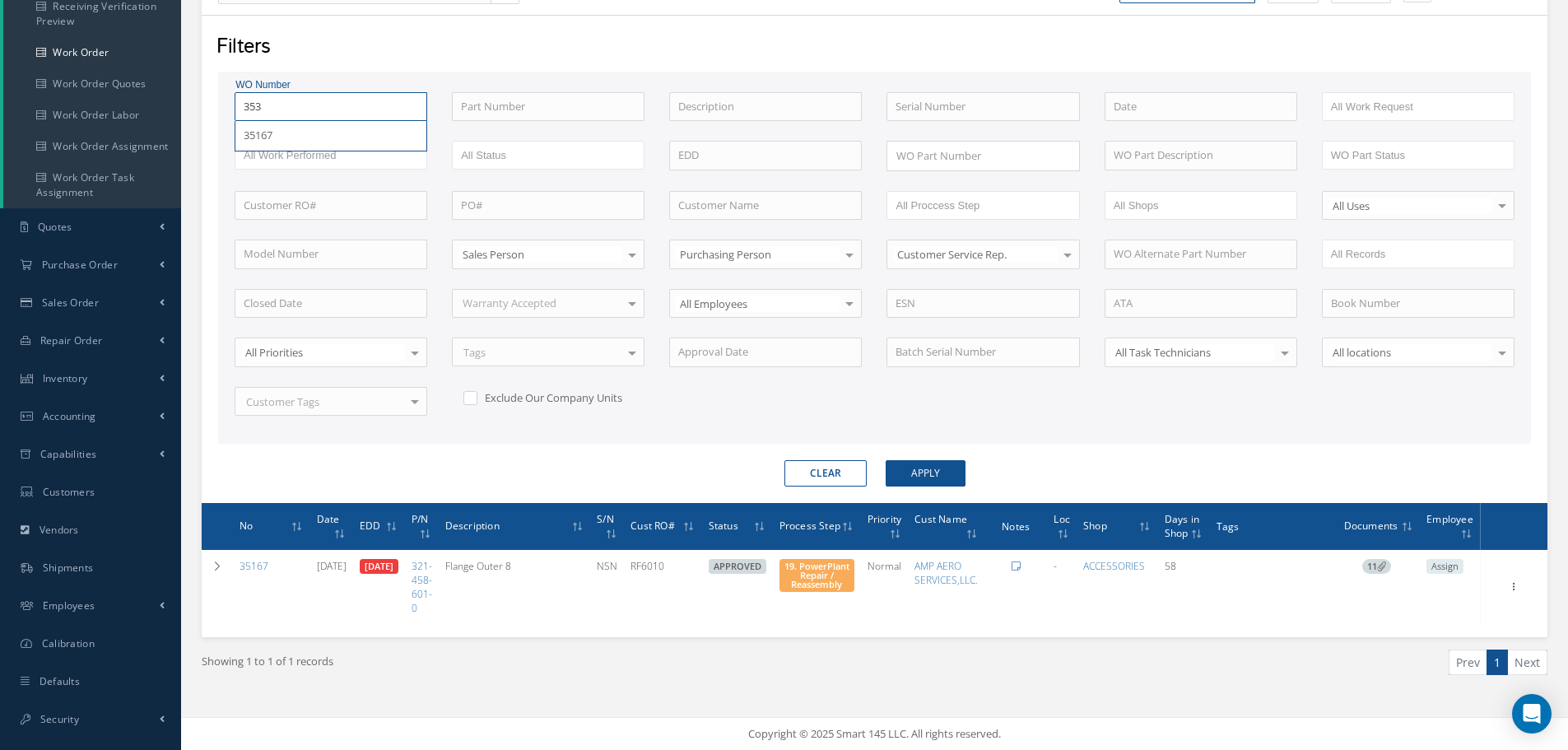
type input "3533"
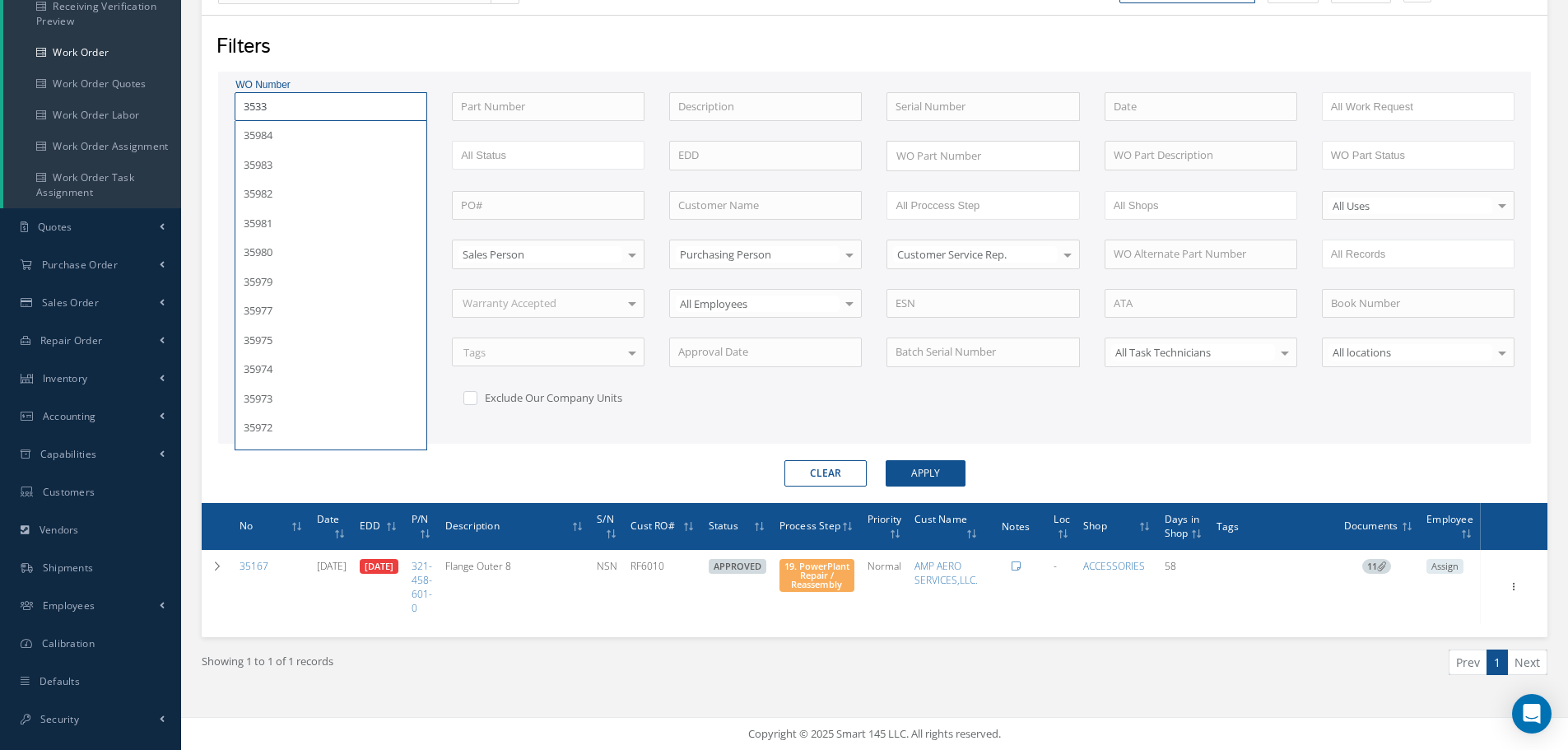
type input "35331"
click at [885, 460] on button "Apply" at bounding box center [925, 473] width 80 height 26
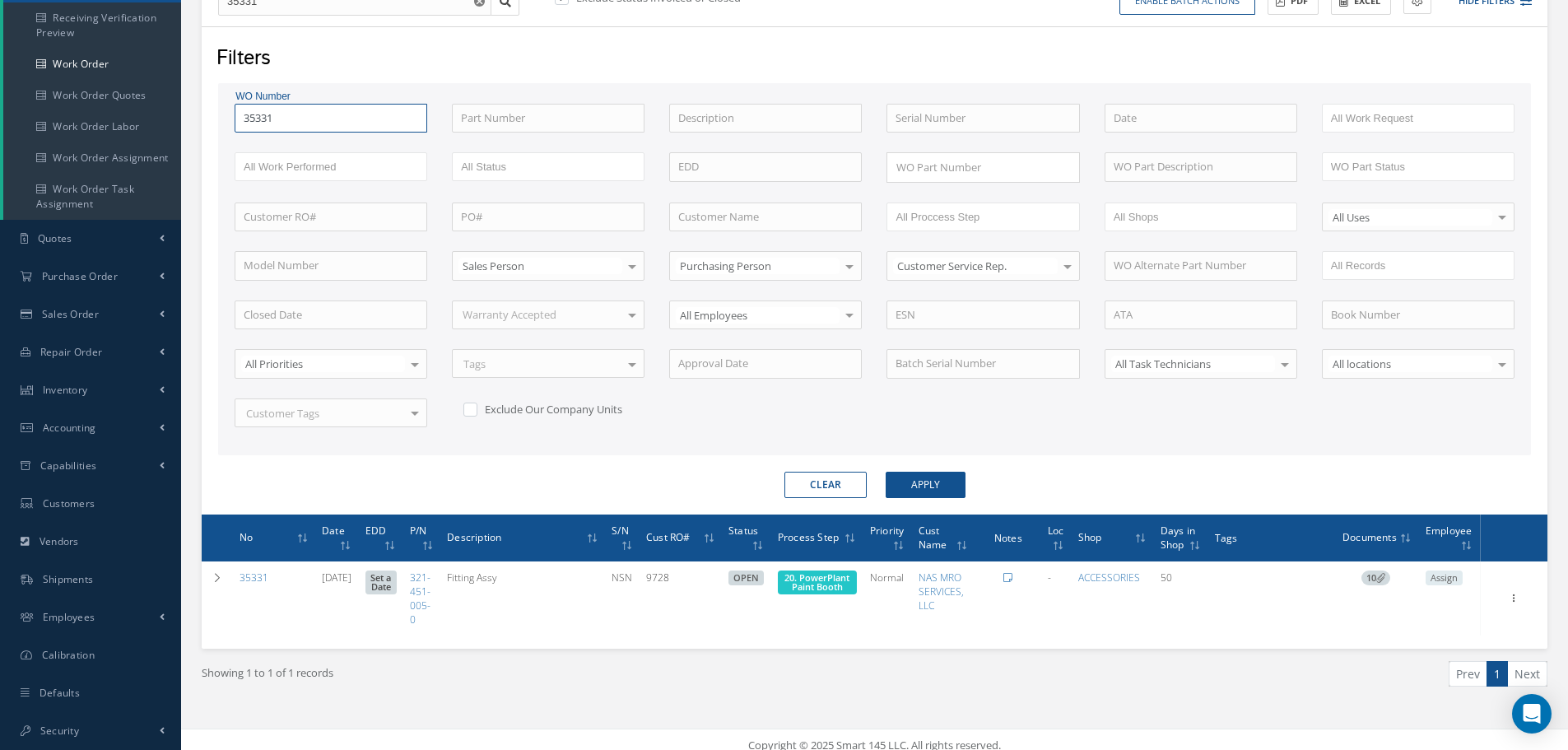
scroll to position [211, 0]
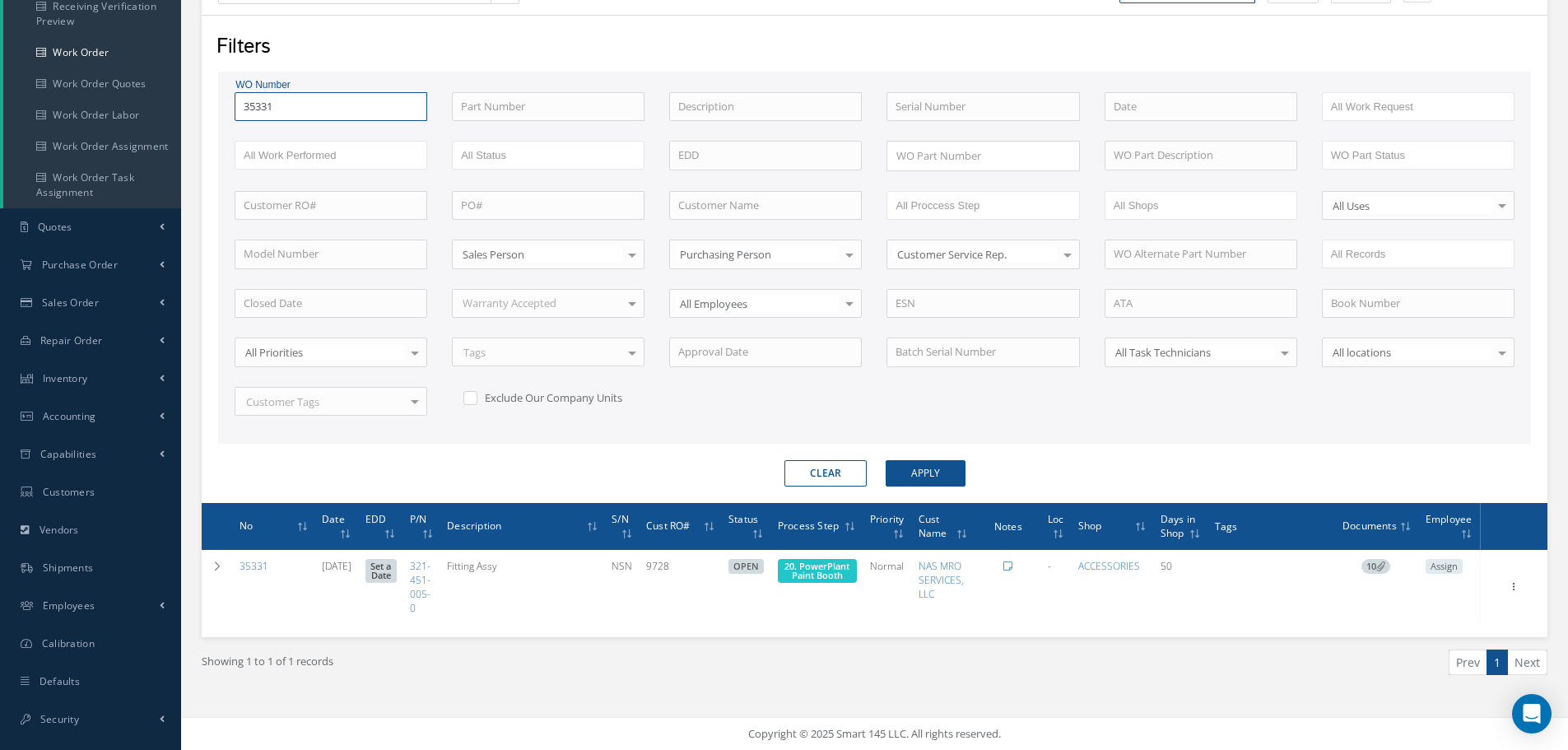
click at [306, 108] on input "35331" at bounding box center [331, 107] width 193 height 30
type input "3533"
type input "353"
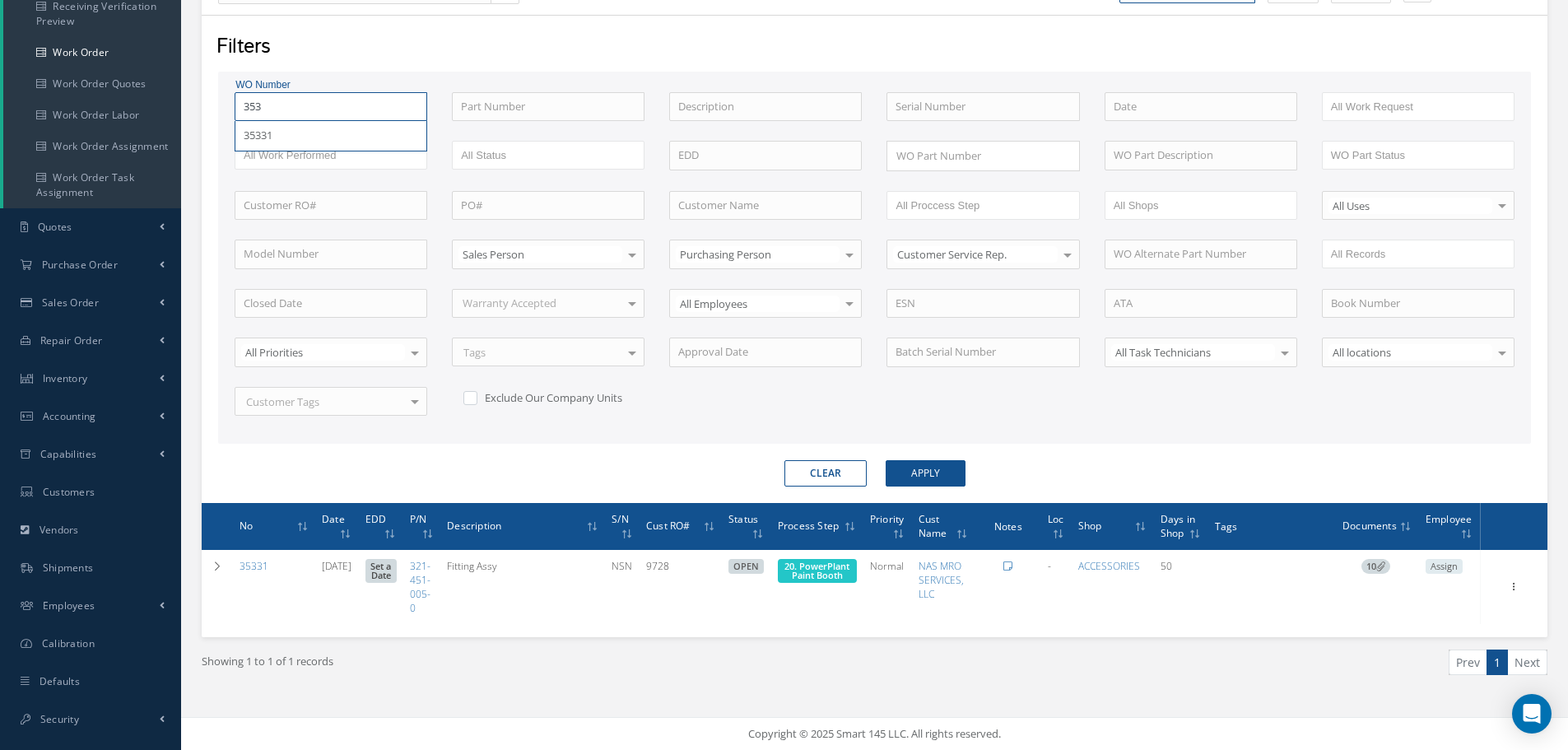
type input "35"
type input "352"
type input "3523"
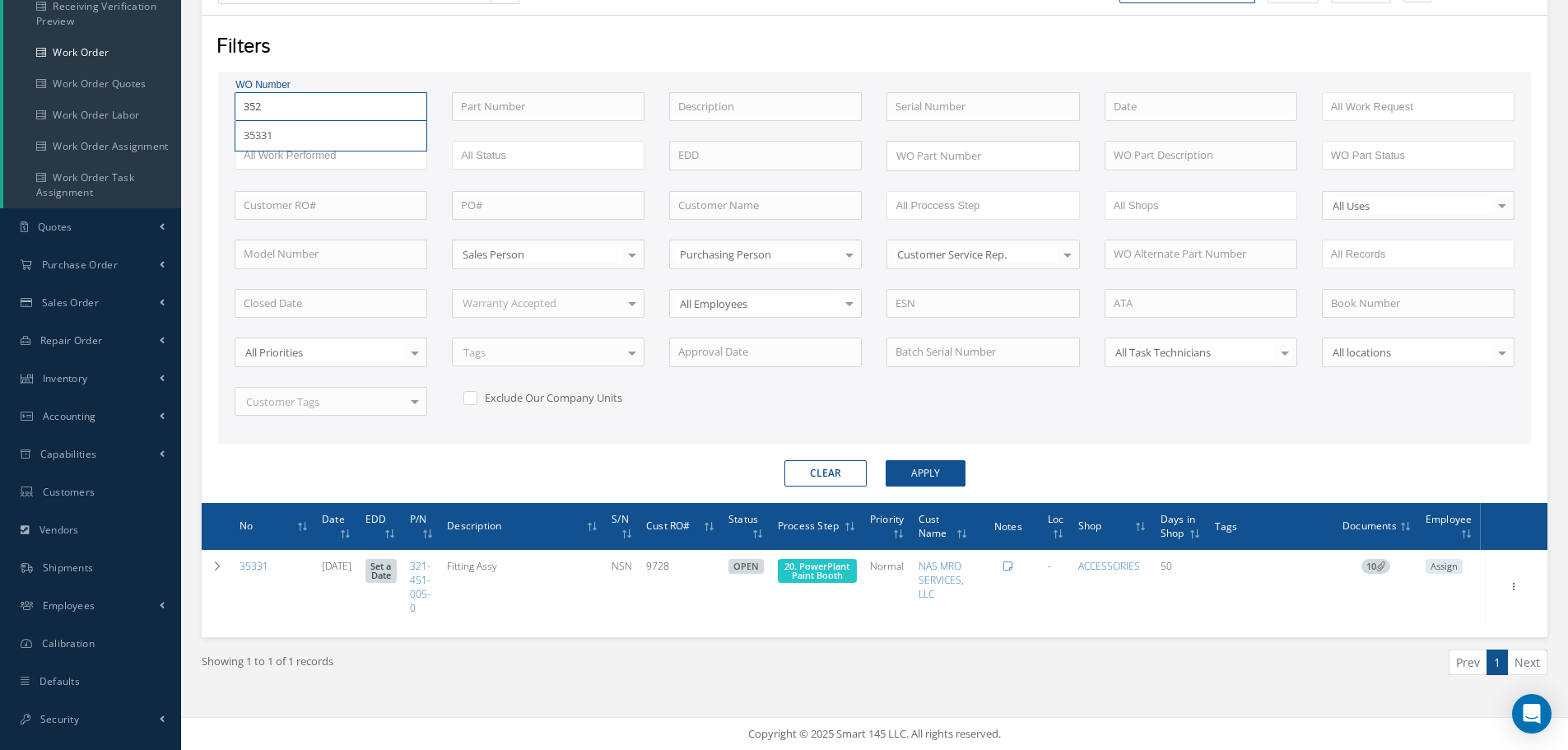
type input "3523"
type input "35236"
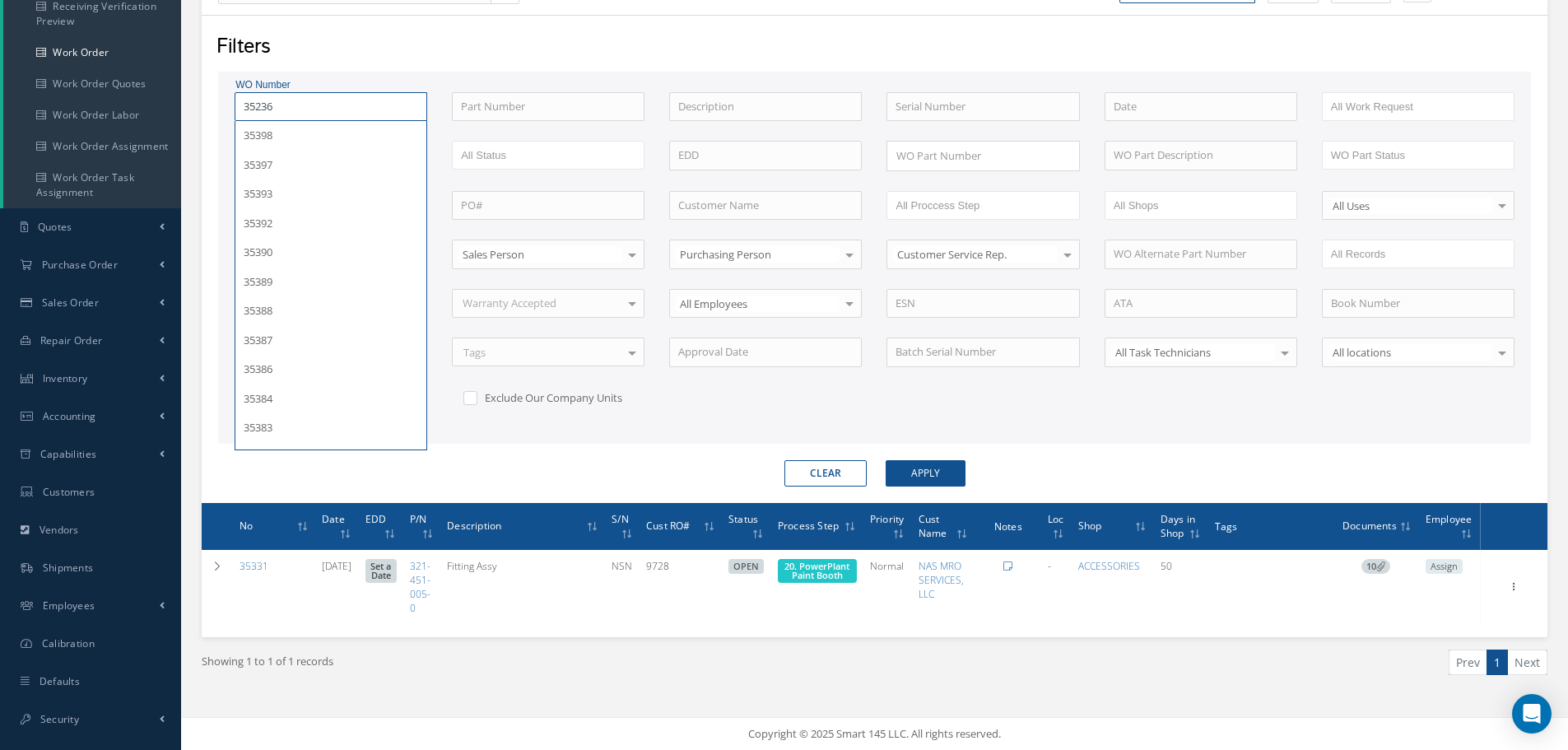
type input "35236"
click at [885, 460] on button "Apply" at bounding box center [925, 473] width 80 height 26
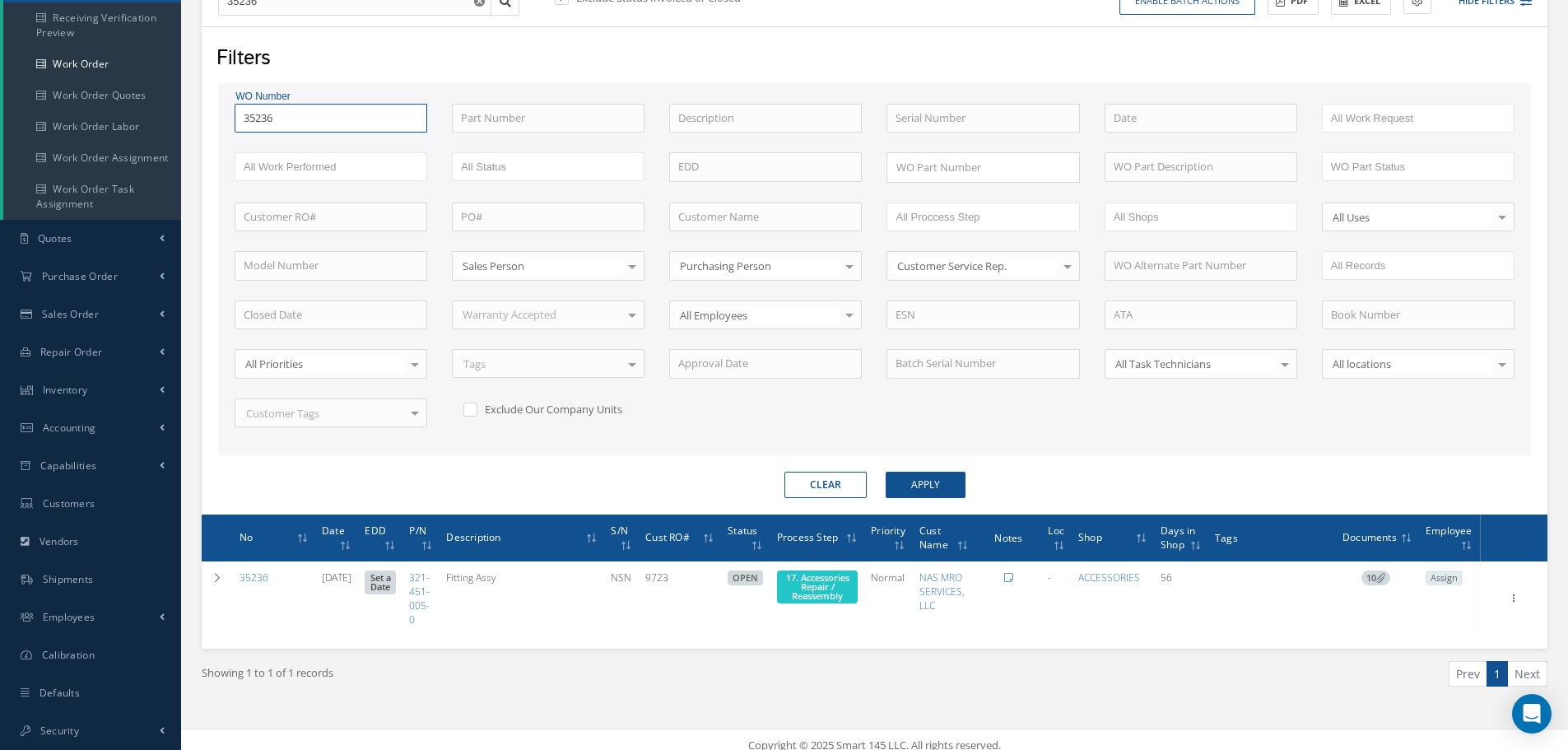
scroll to position [211, 0]
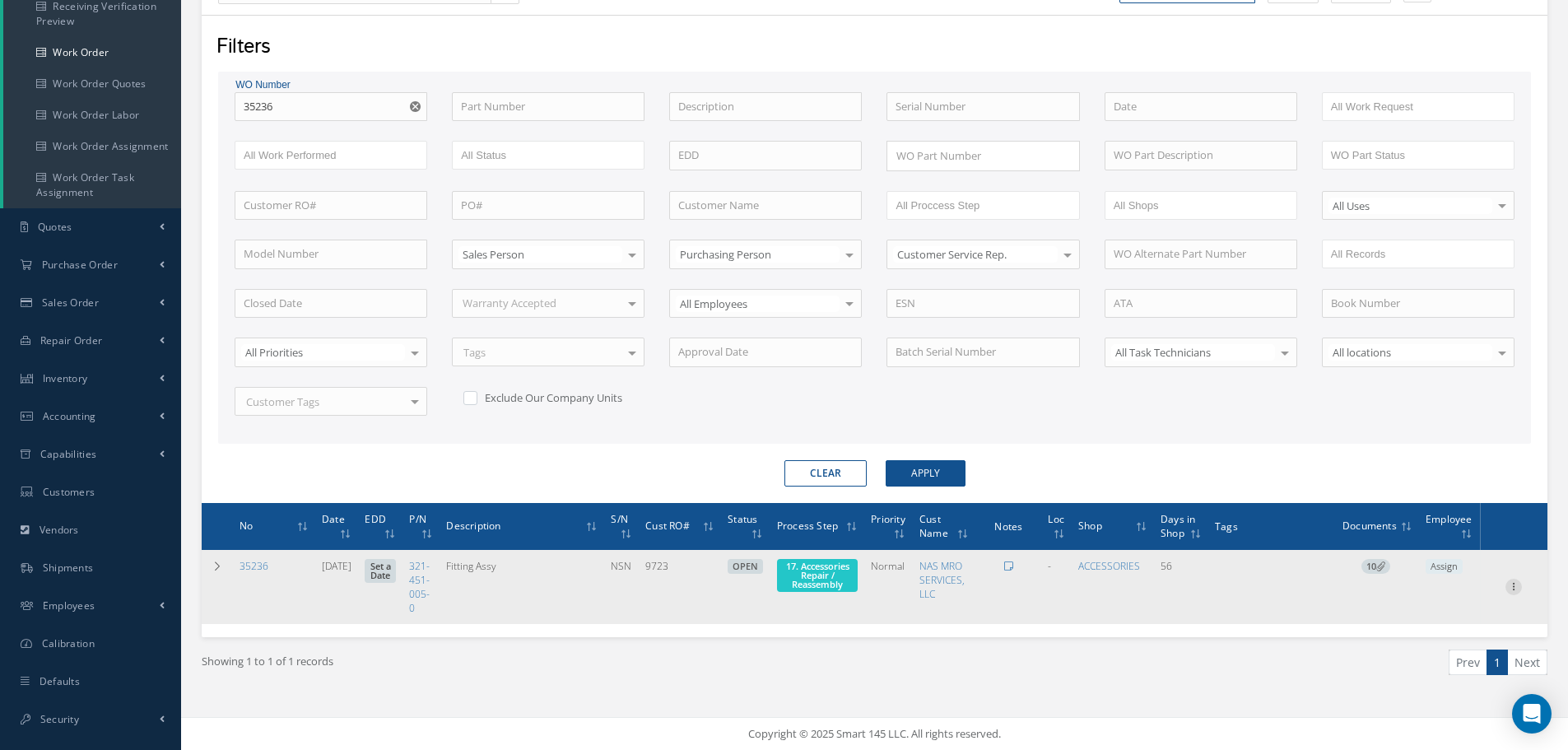
click at [1520, 583] on icon at bounding box center [1513, 585] width 16 height 13
click at [1444, 640] on link "Part Issue" at bounding box center [1438, 640] width 130 height 21
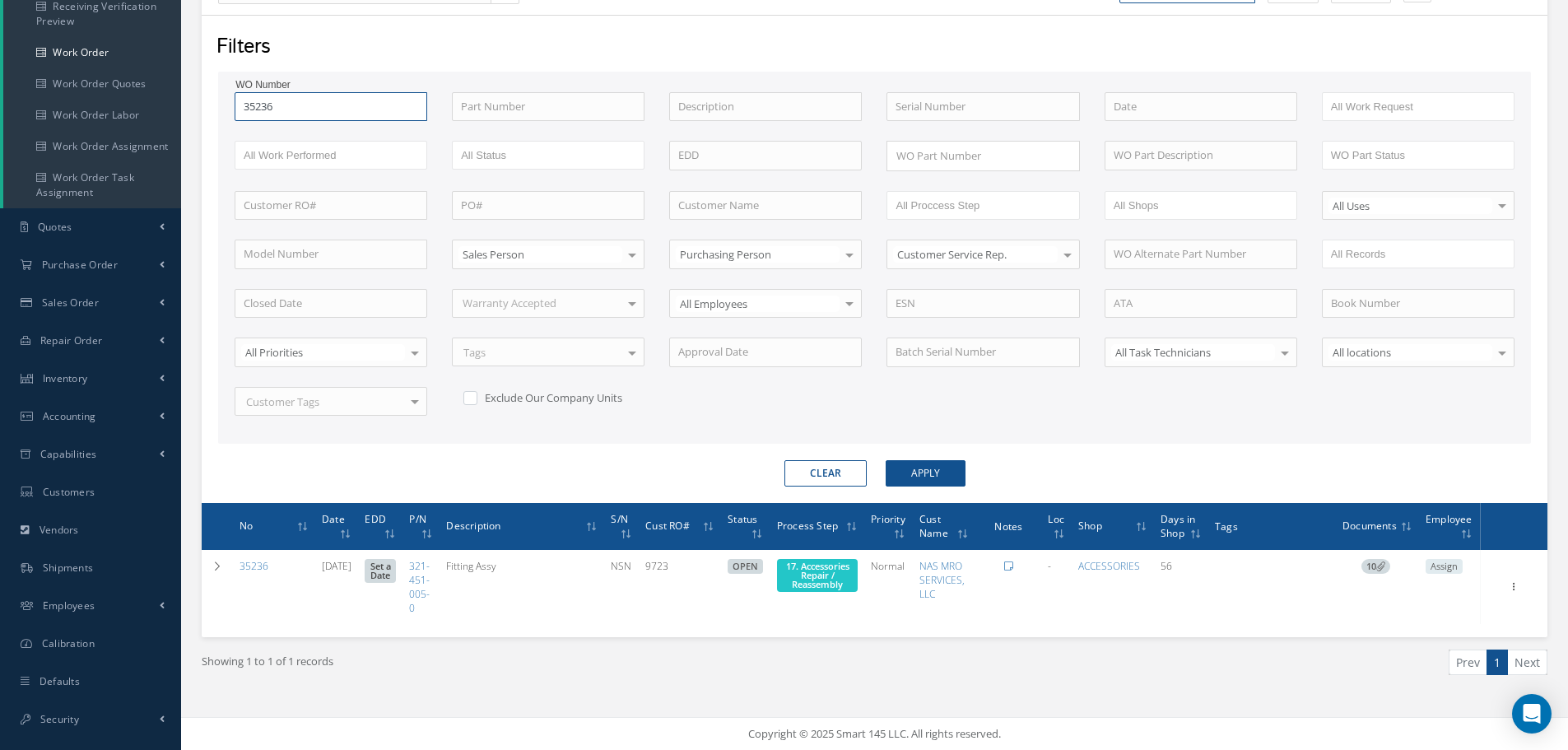
click at [336, 97] on input "35236" at bounding box center [331, 107] width 193 height 30
type input "3523"
type input "352"
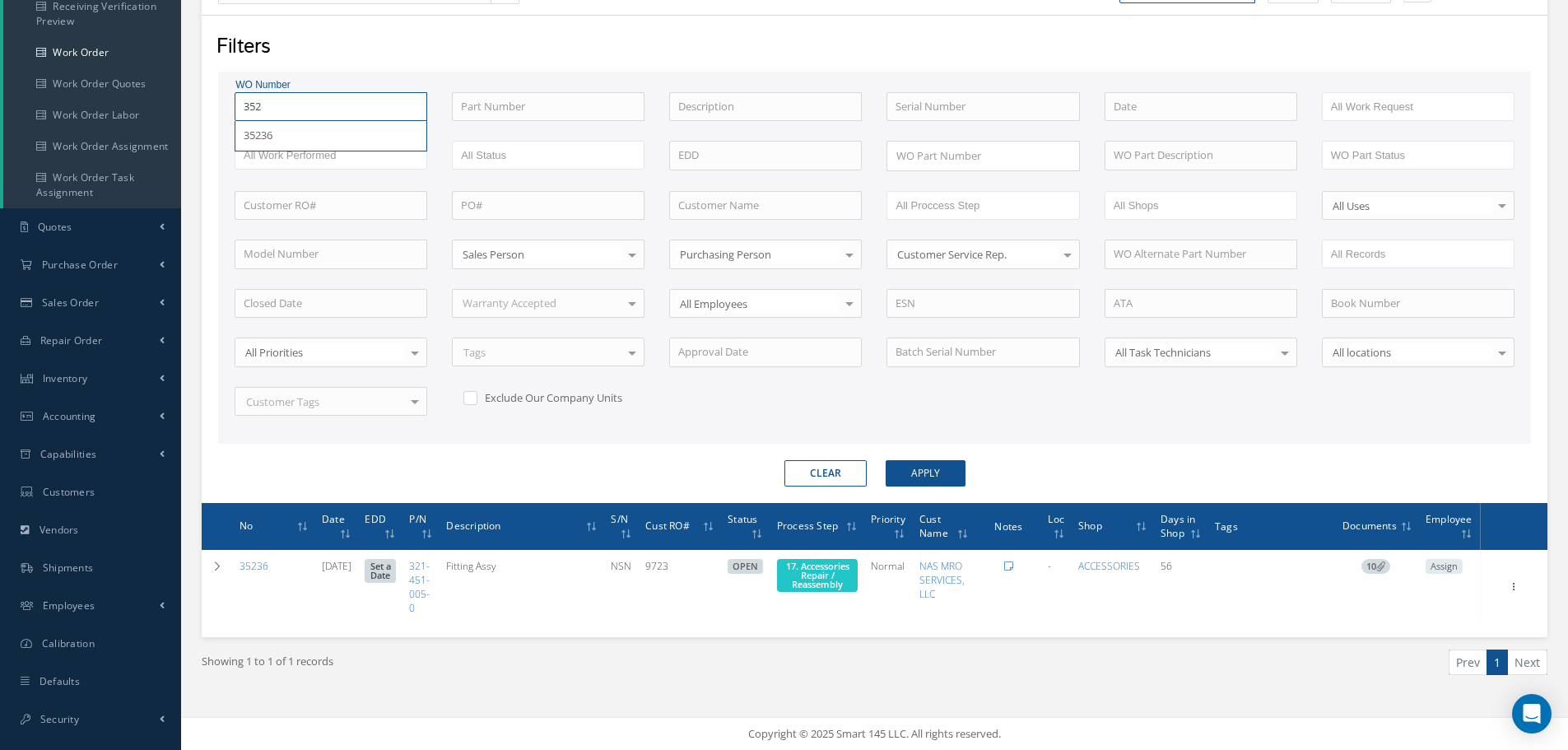
type input "35"
type input "352"
type input "3524"
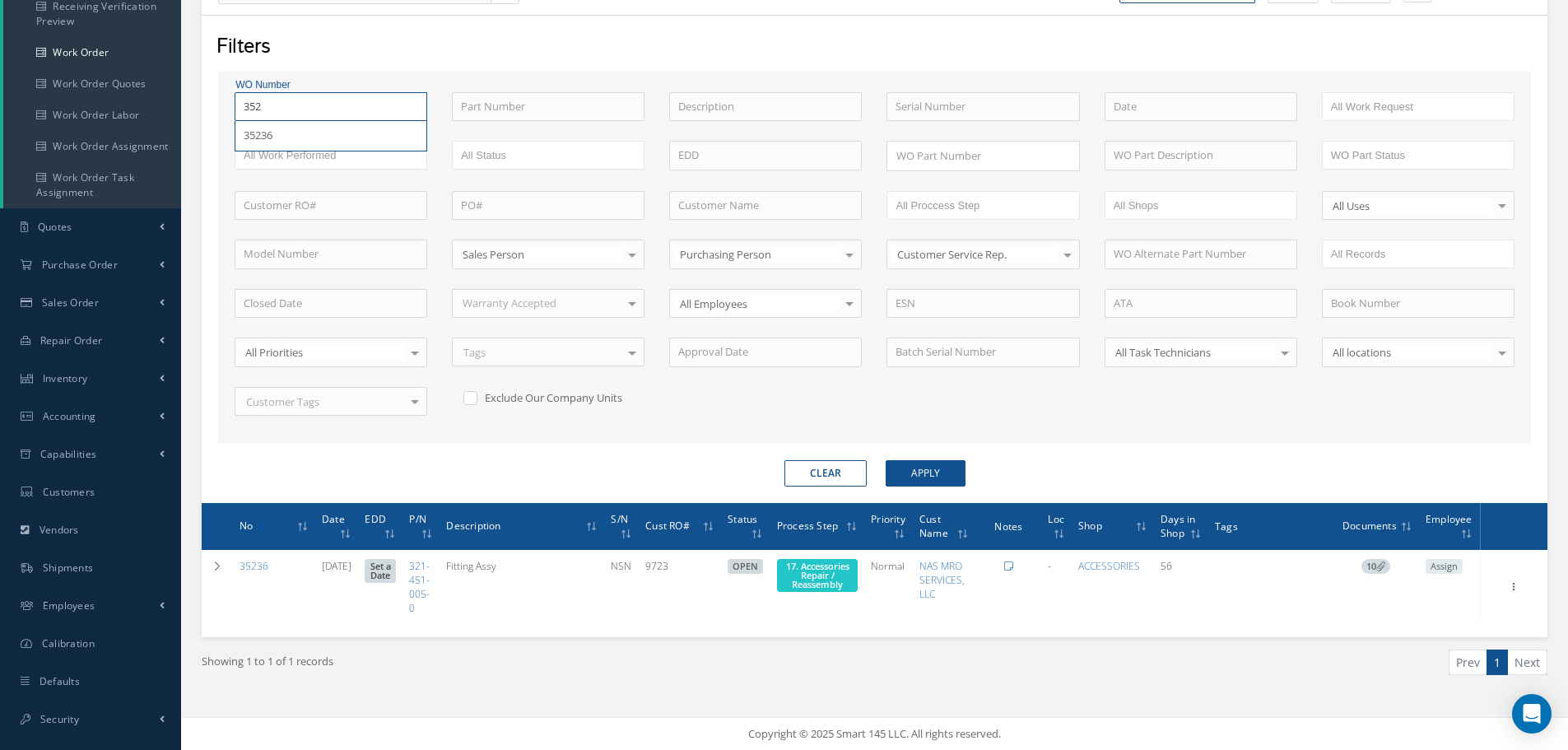
type input "3524"
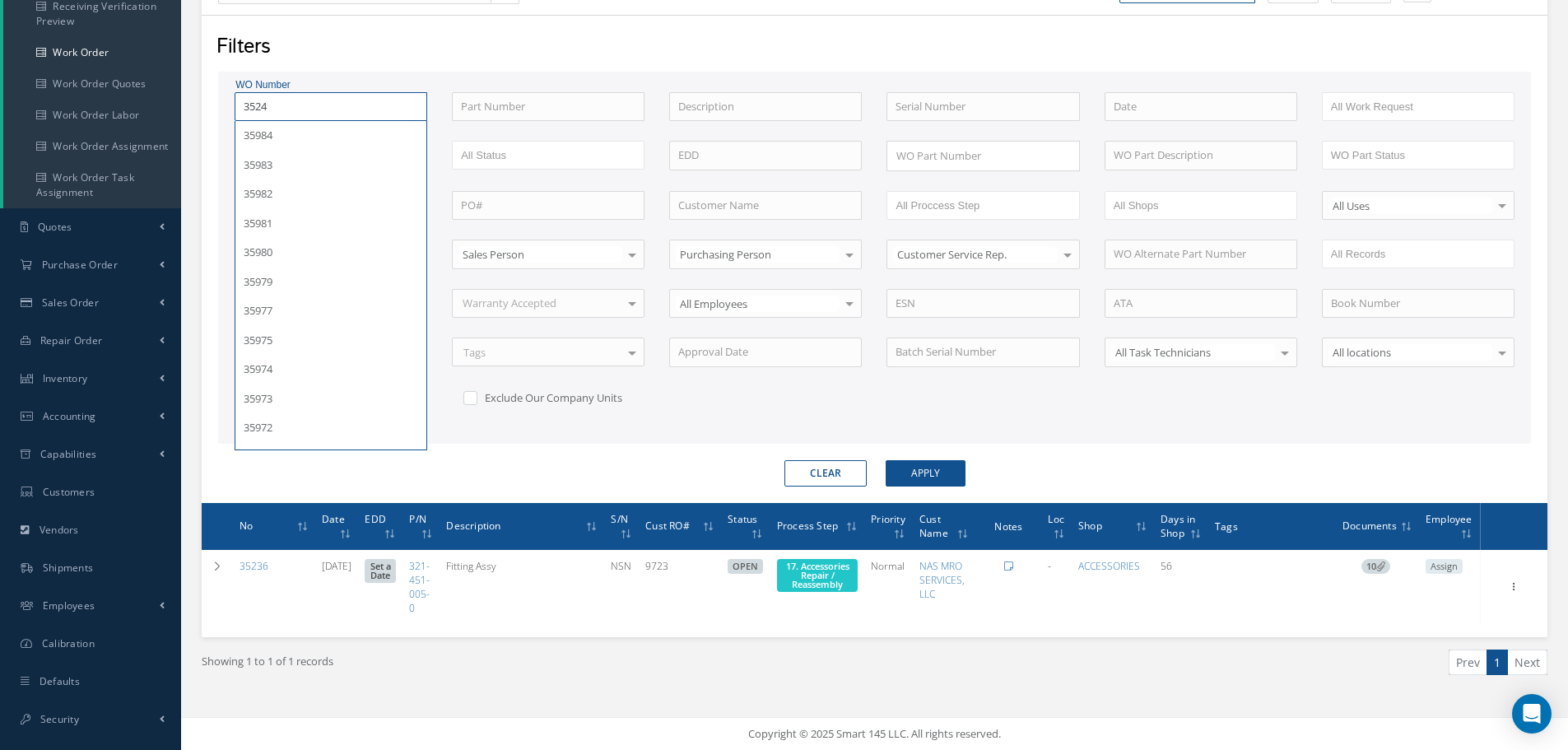
type input "35247"
click at [885, 460] on button "Apply" at bounding box center [925, 473] width 80 height 26
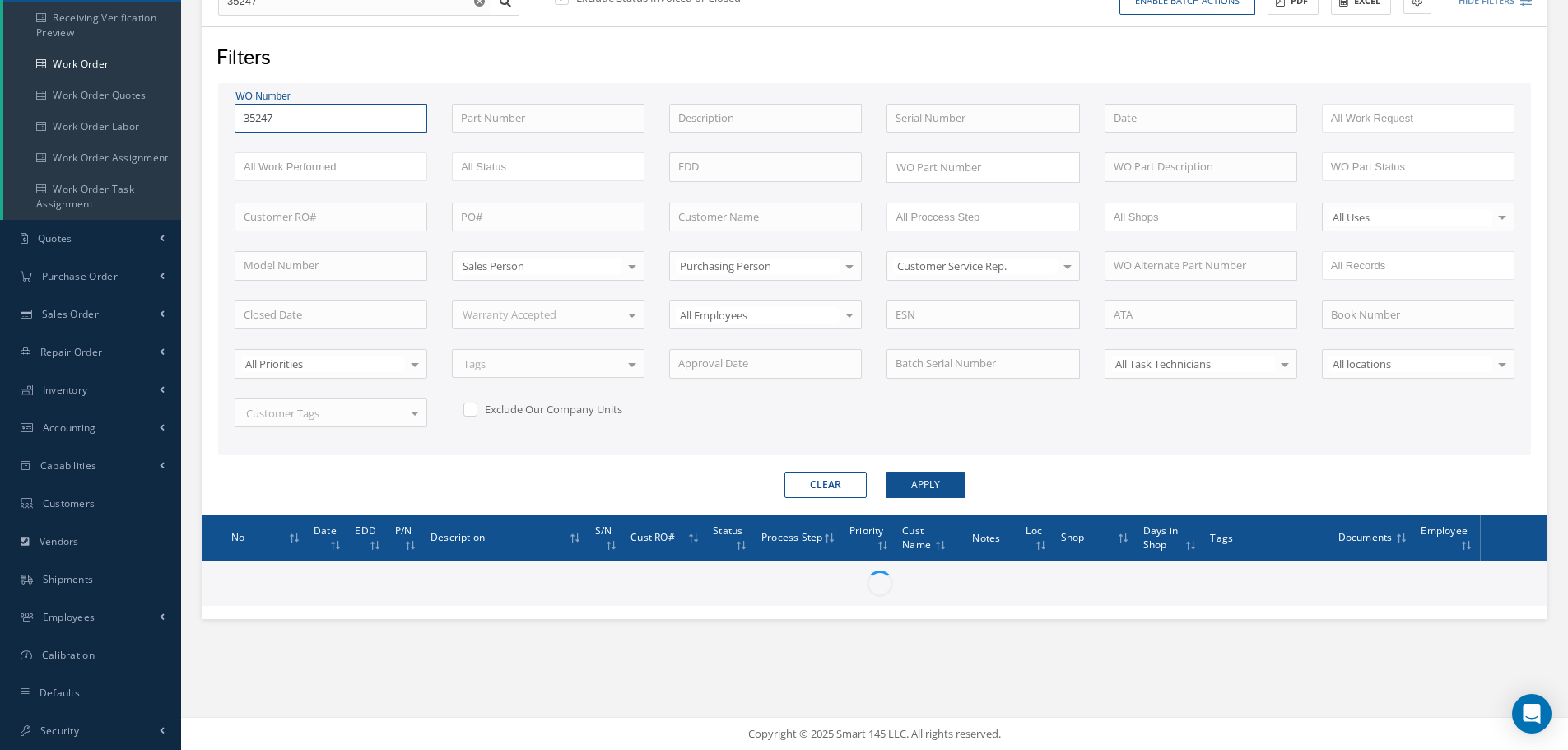
scroll to position [211, 0]
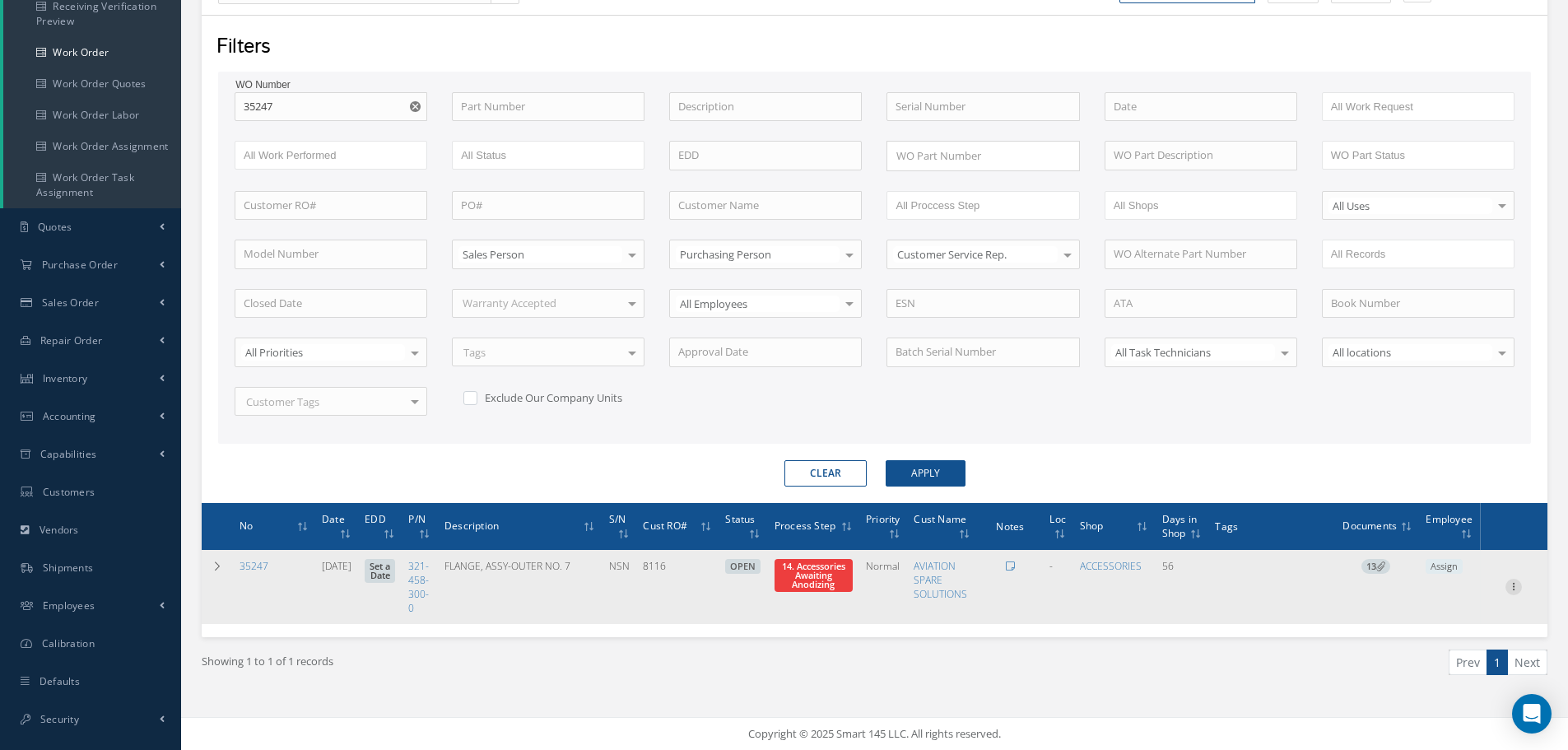
click at [1516, 588] on icon at bounding box center [1513, 585] width 16 height 13
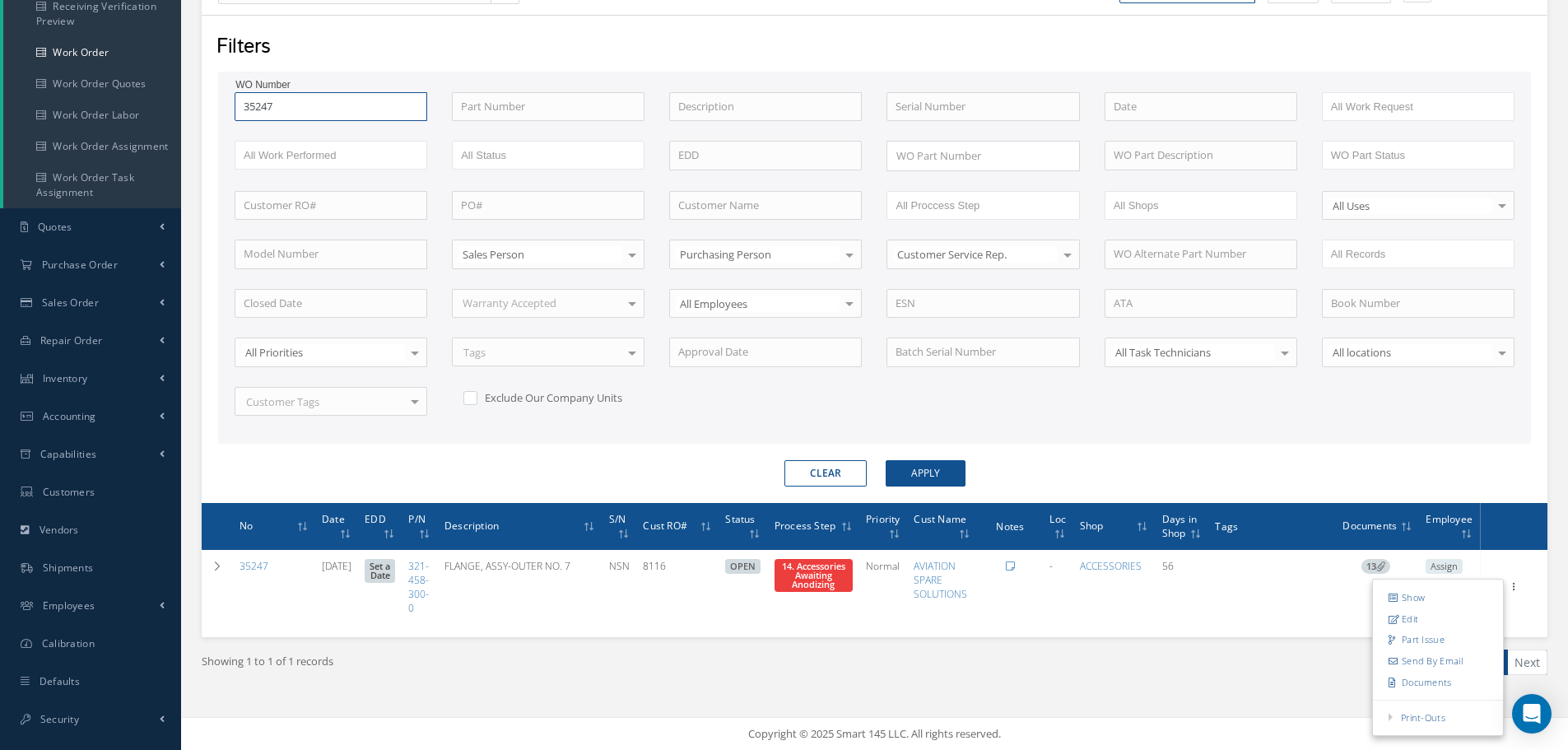
click at [287, 111] on input "35247" at bounding box center [331, 107] width 193 height 30
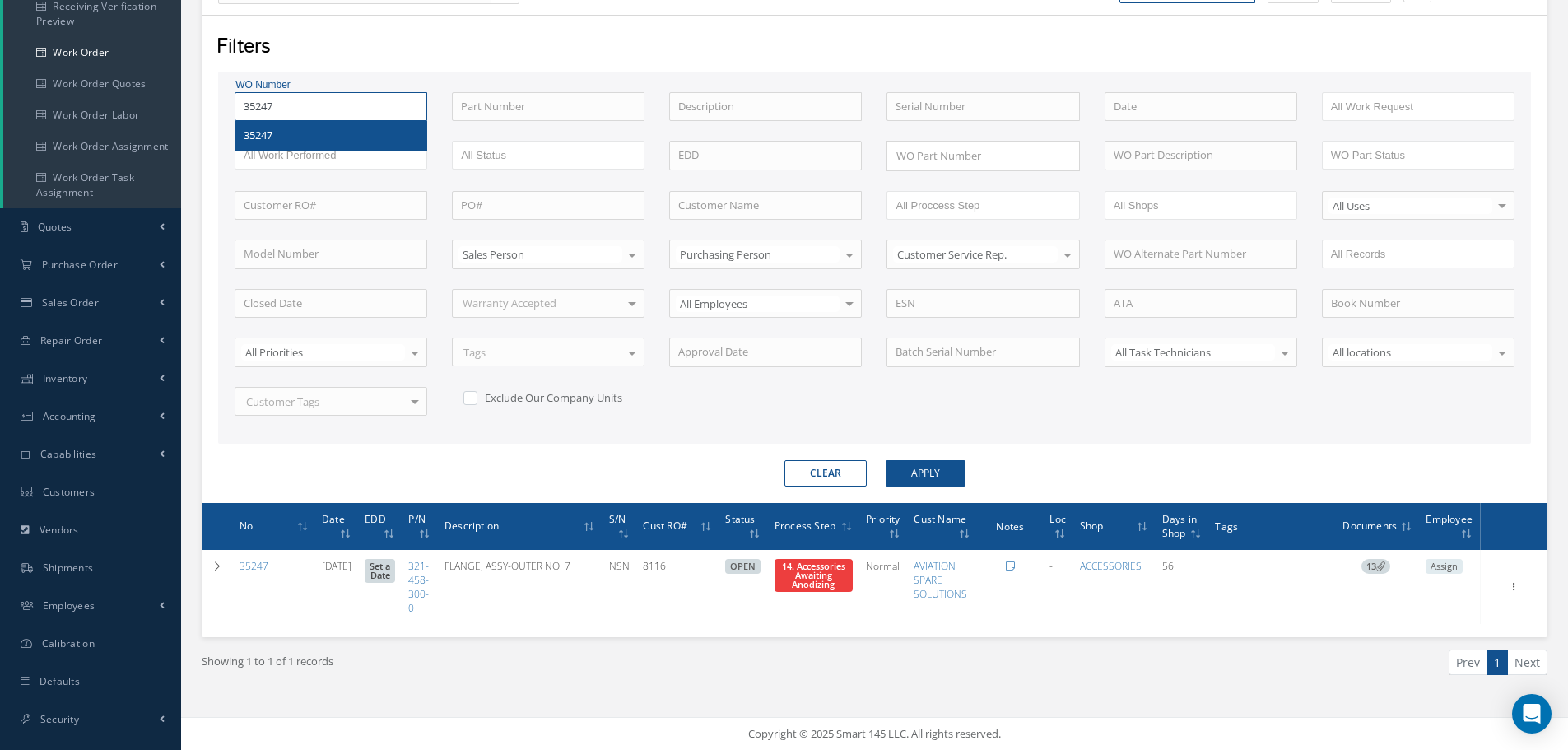
type input "3524"
type input "352"
type input "35"
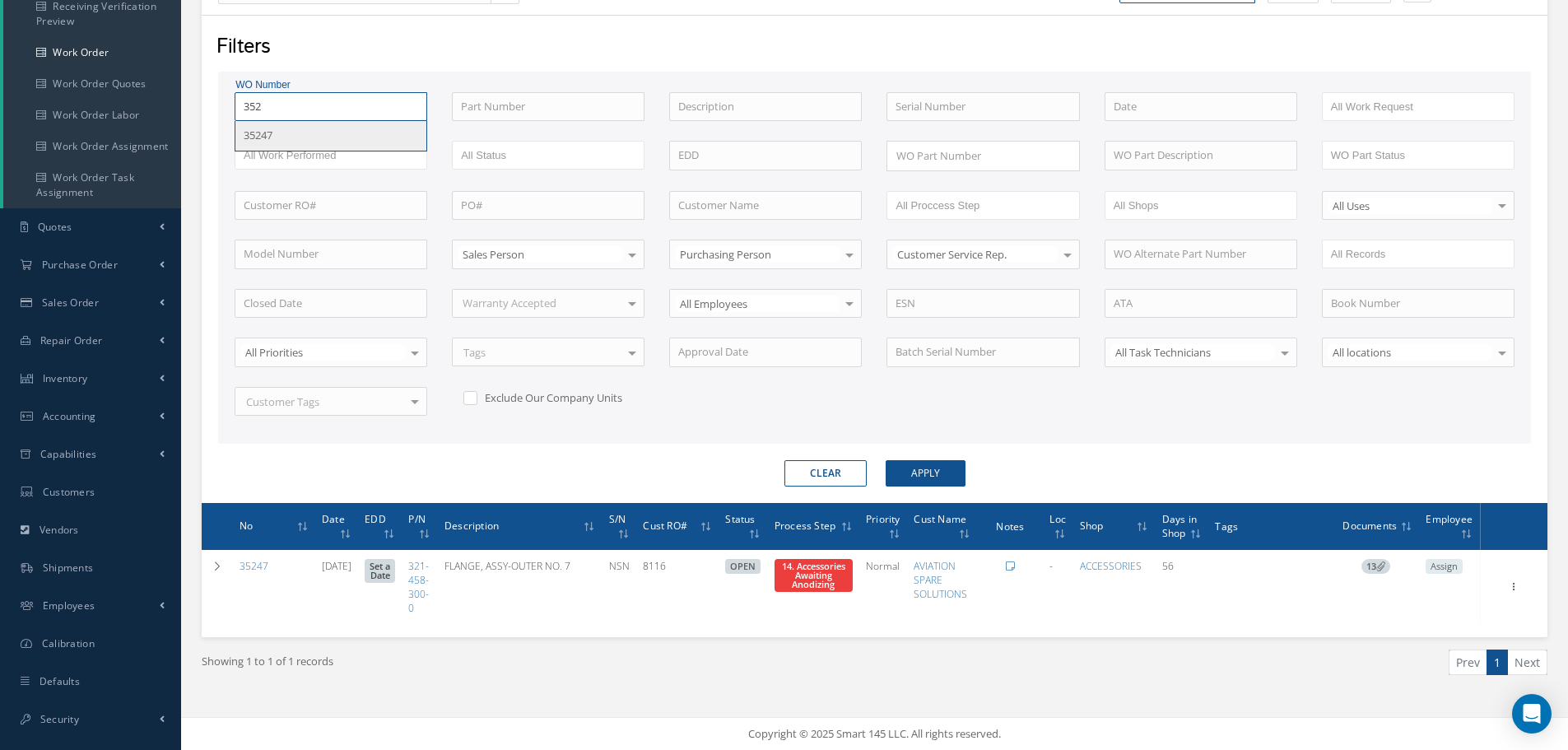
type input "35"
type input "3"
type input "34"
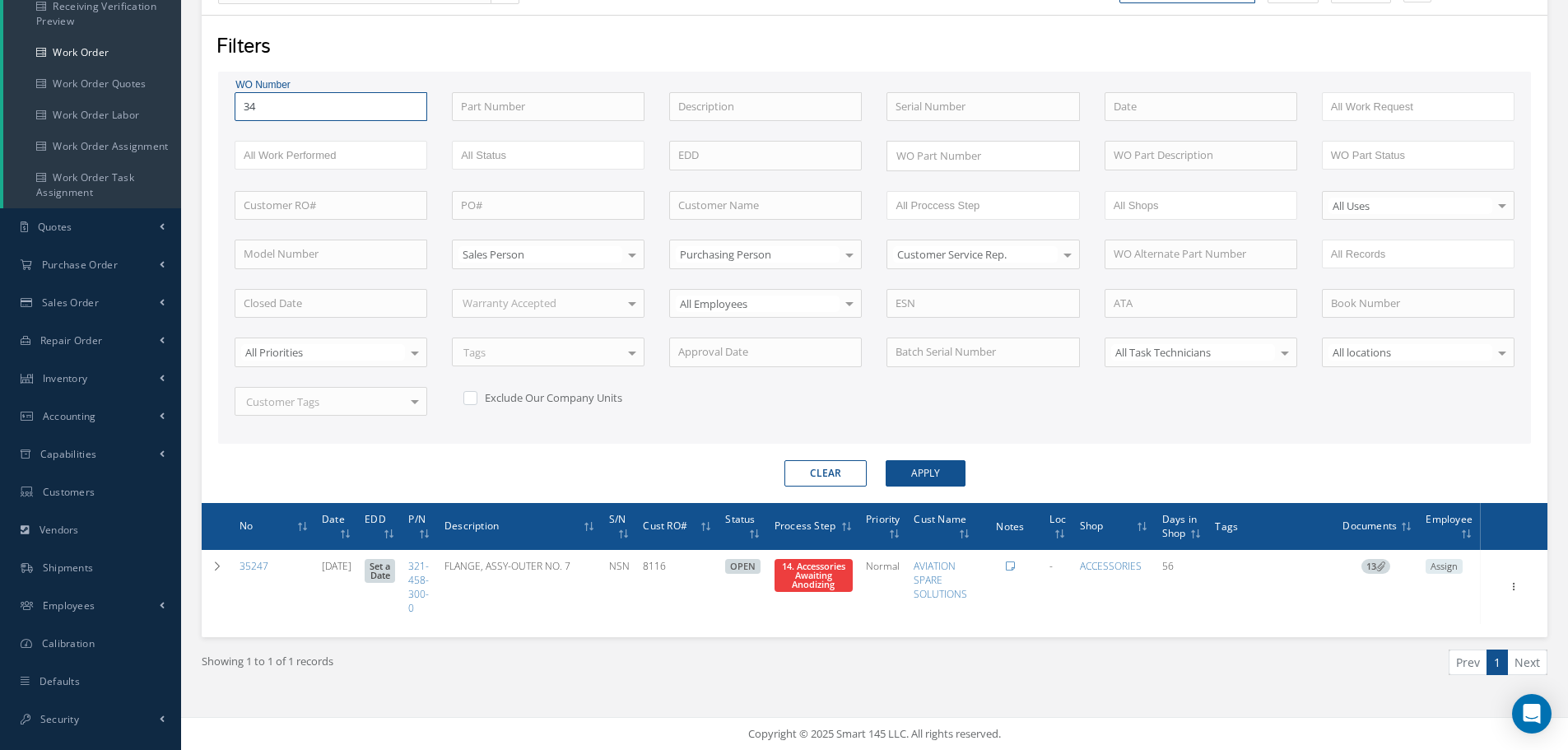
type input "349"
type input "3498"
type input "34989"
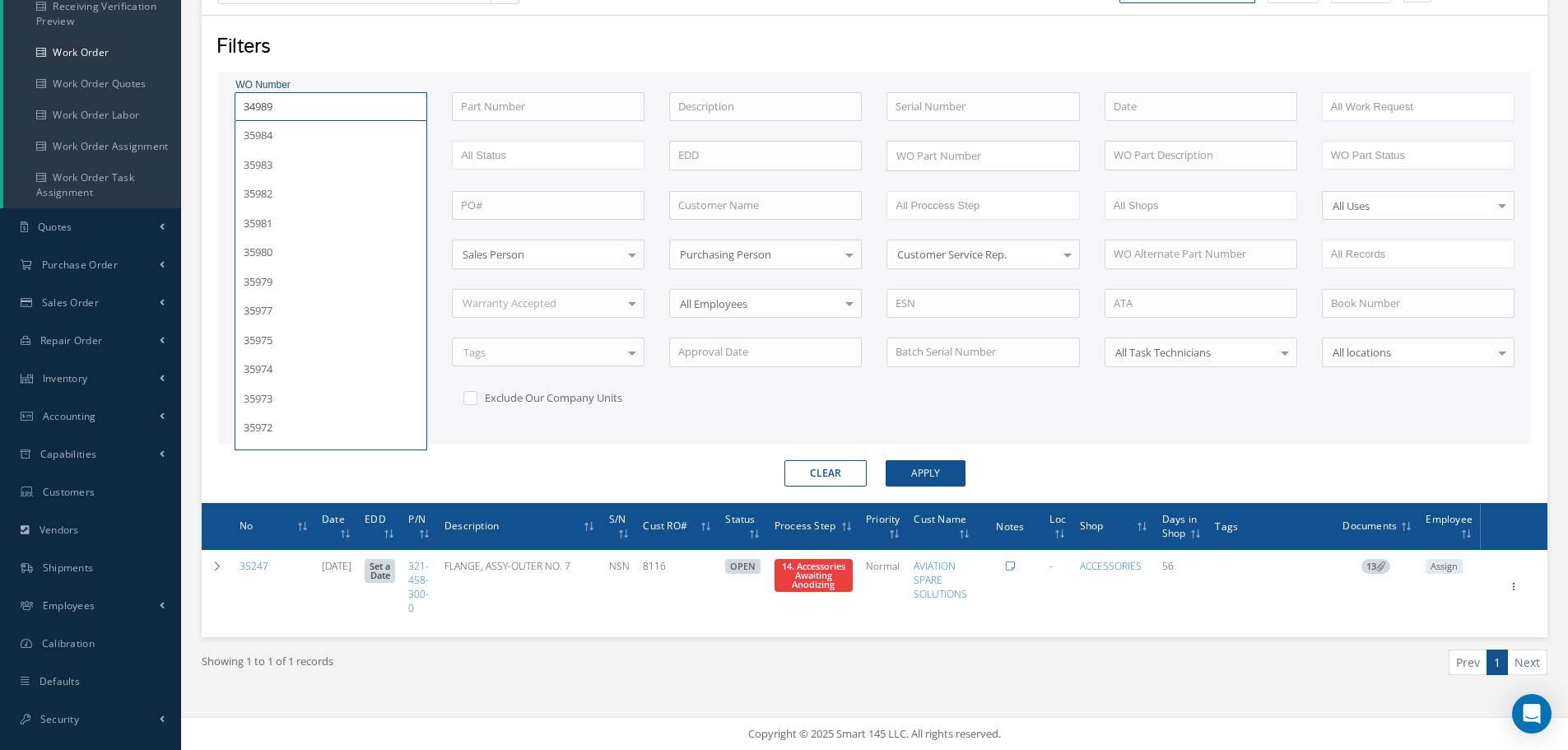
type input "34989"
click at [885, 460] on button "Apply" at bounding box center [925, 473] width 80 height 26
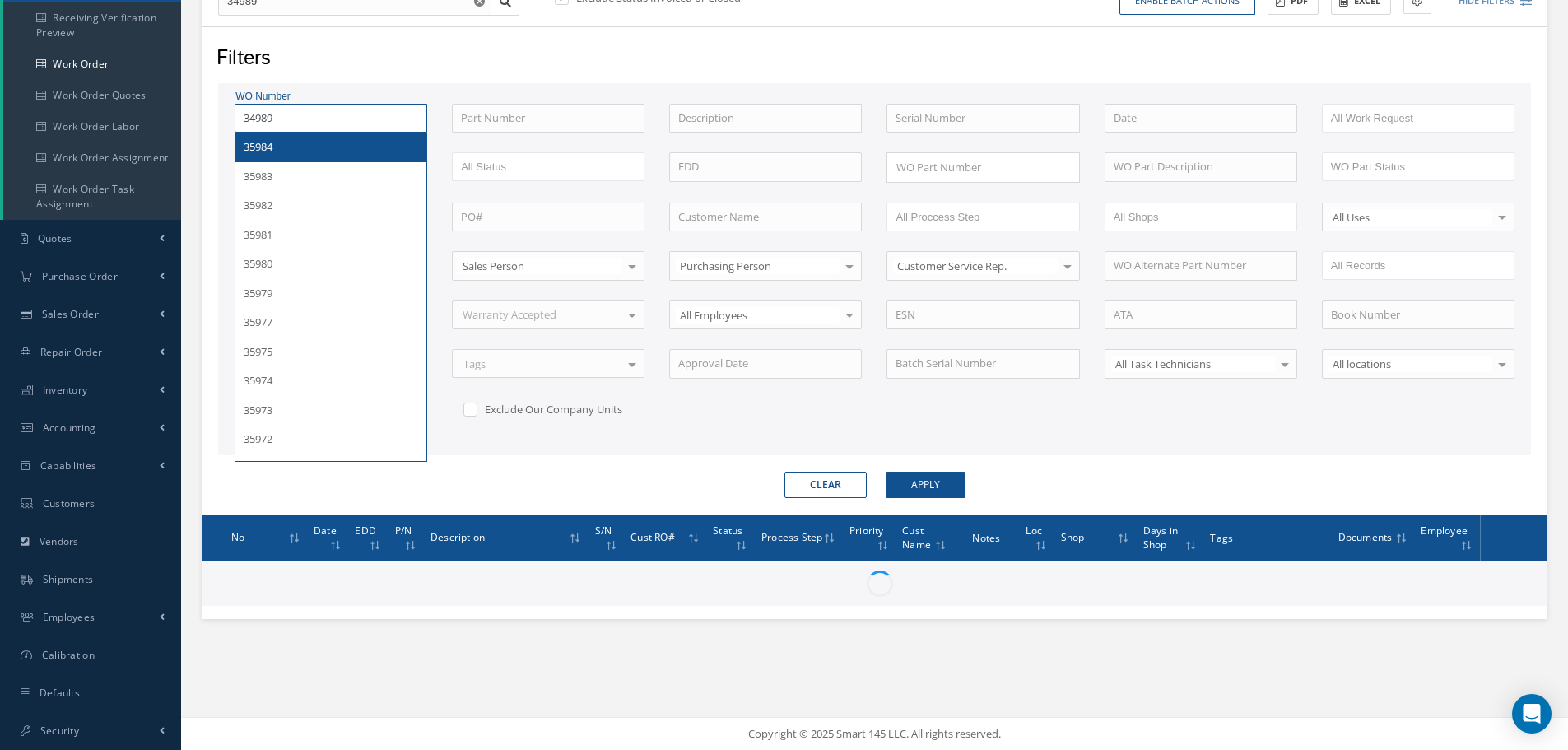
scroll to position [199, 0]
type input "35984"
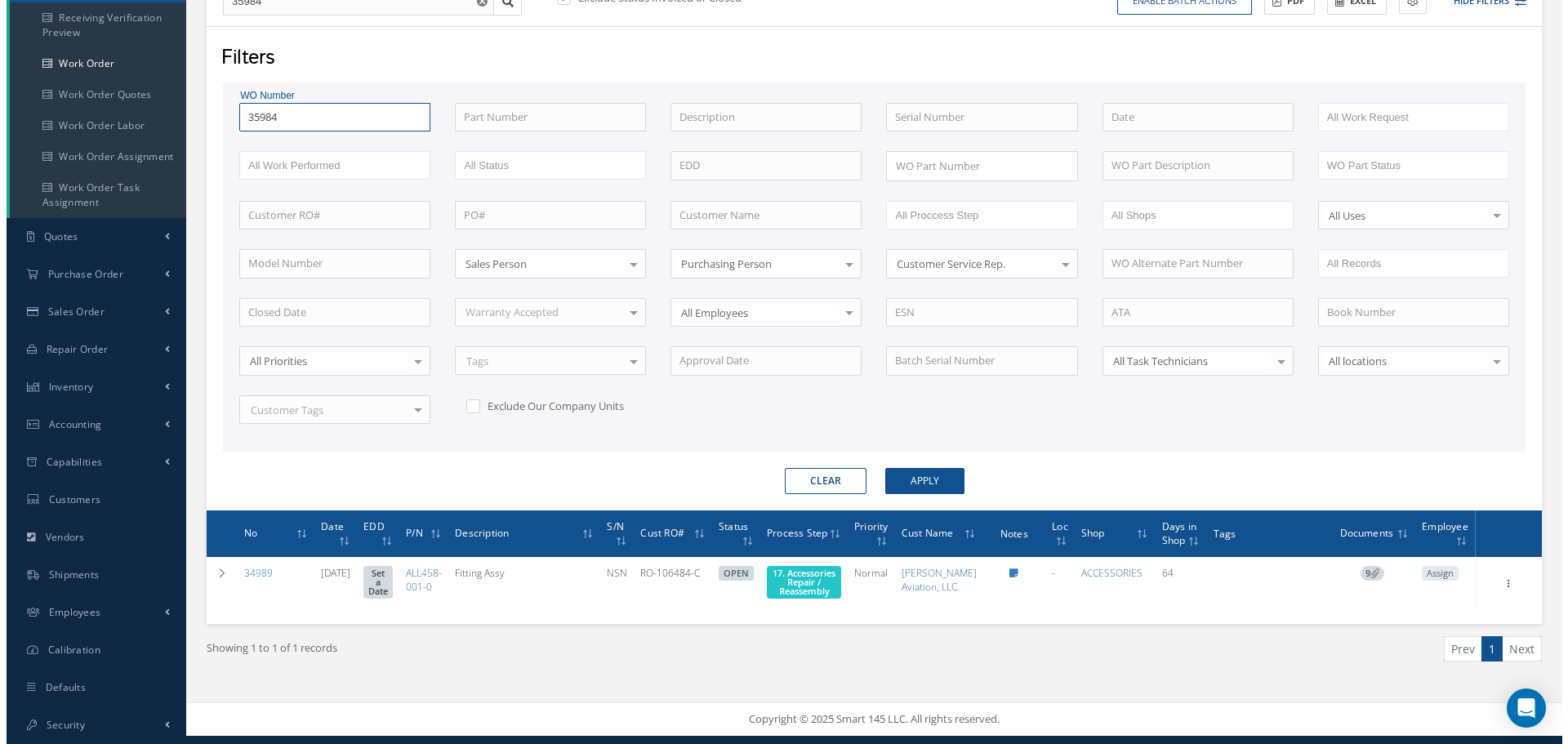
scroll to position [209, 0]
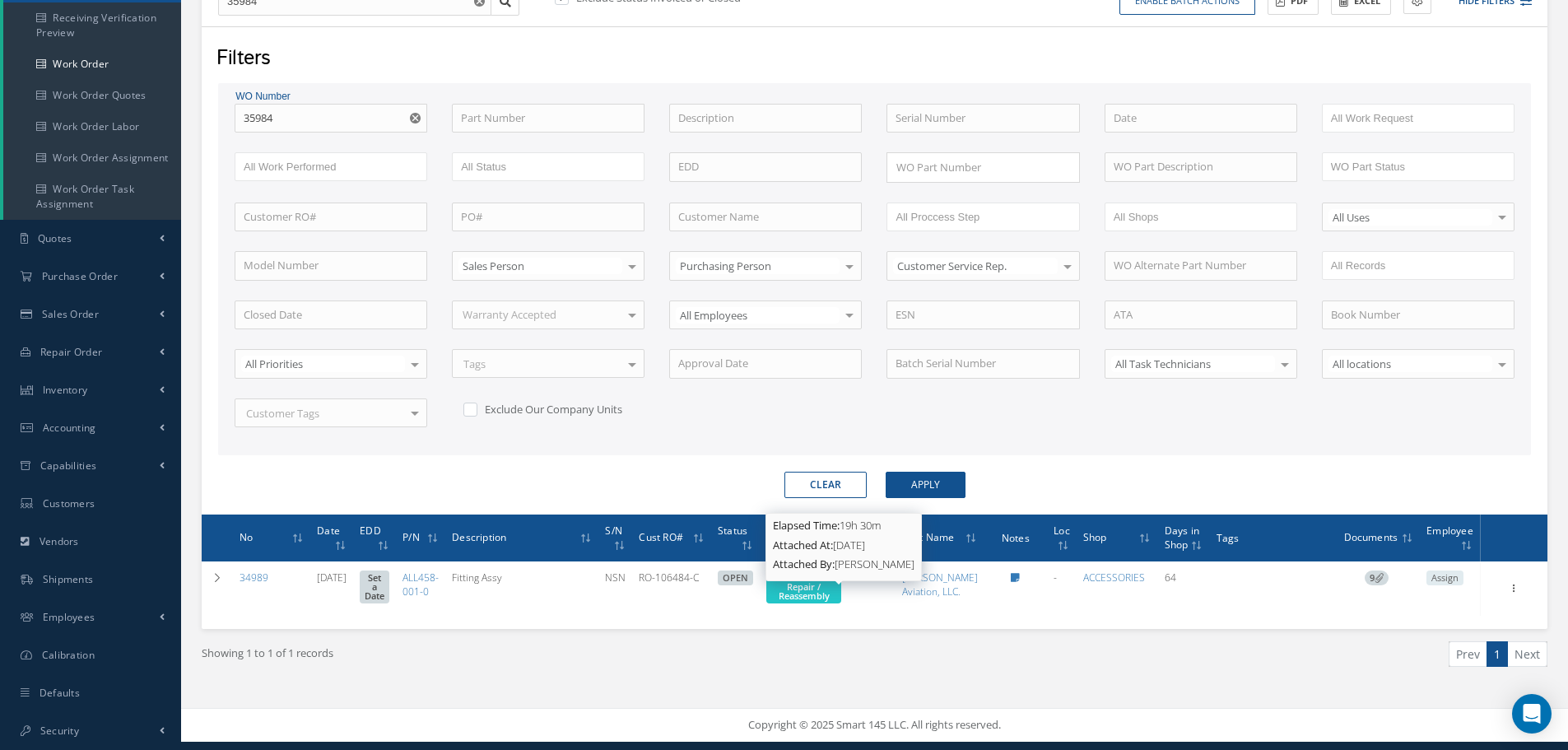
click at [830, 587] on span "17. Accessories Repair / Reassembly" at bounding box center [804, 586] width 63 height 31
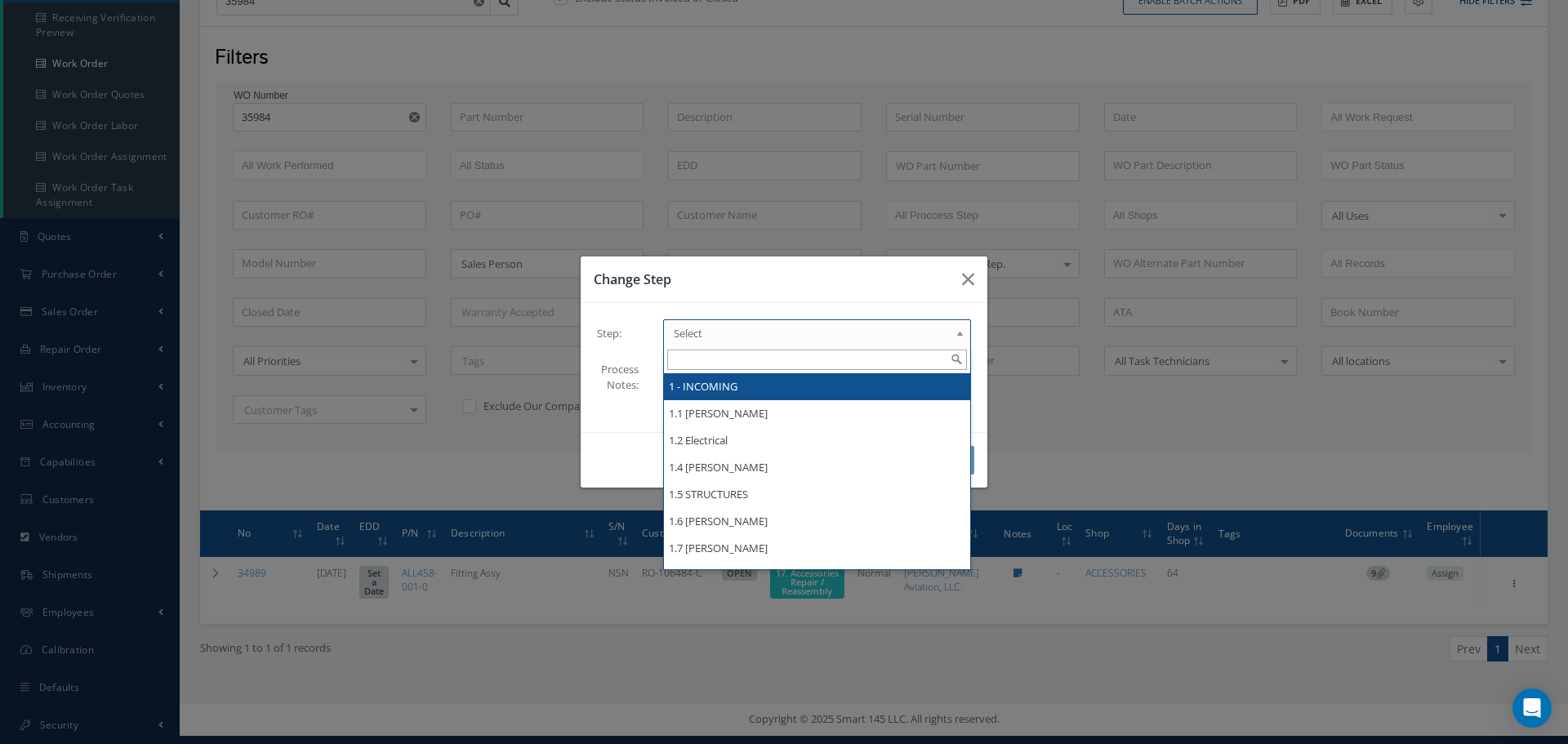
click at [960, 332] on b at bounding box center [962, 336] width 14 height 26
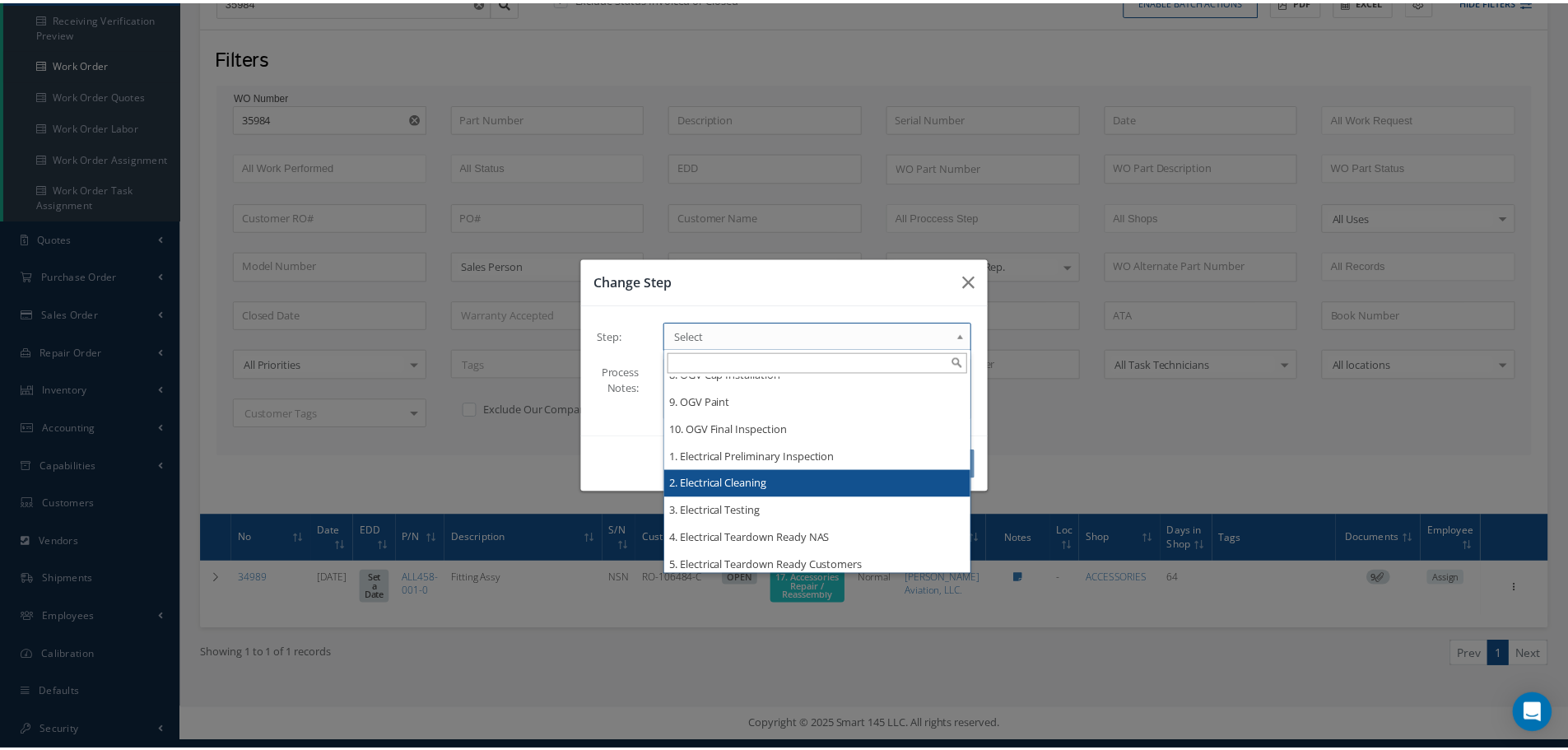
scroll to position [1467, 0]
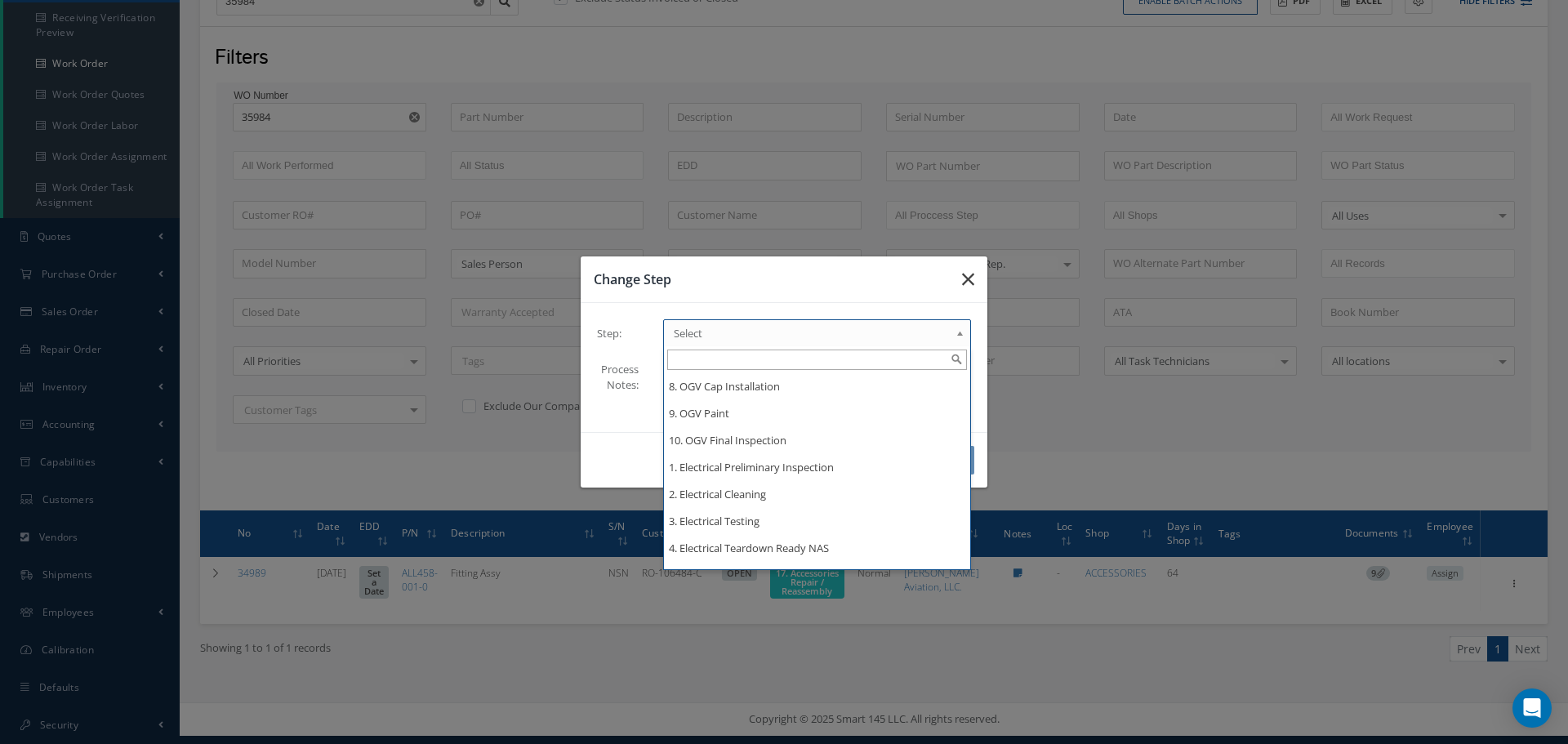
click at [972, 276] on icon "button" at bounding box center [968, 279] width 12 height 19
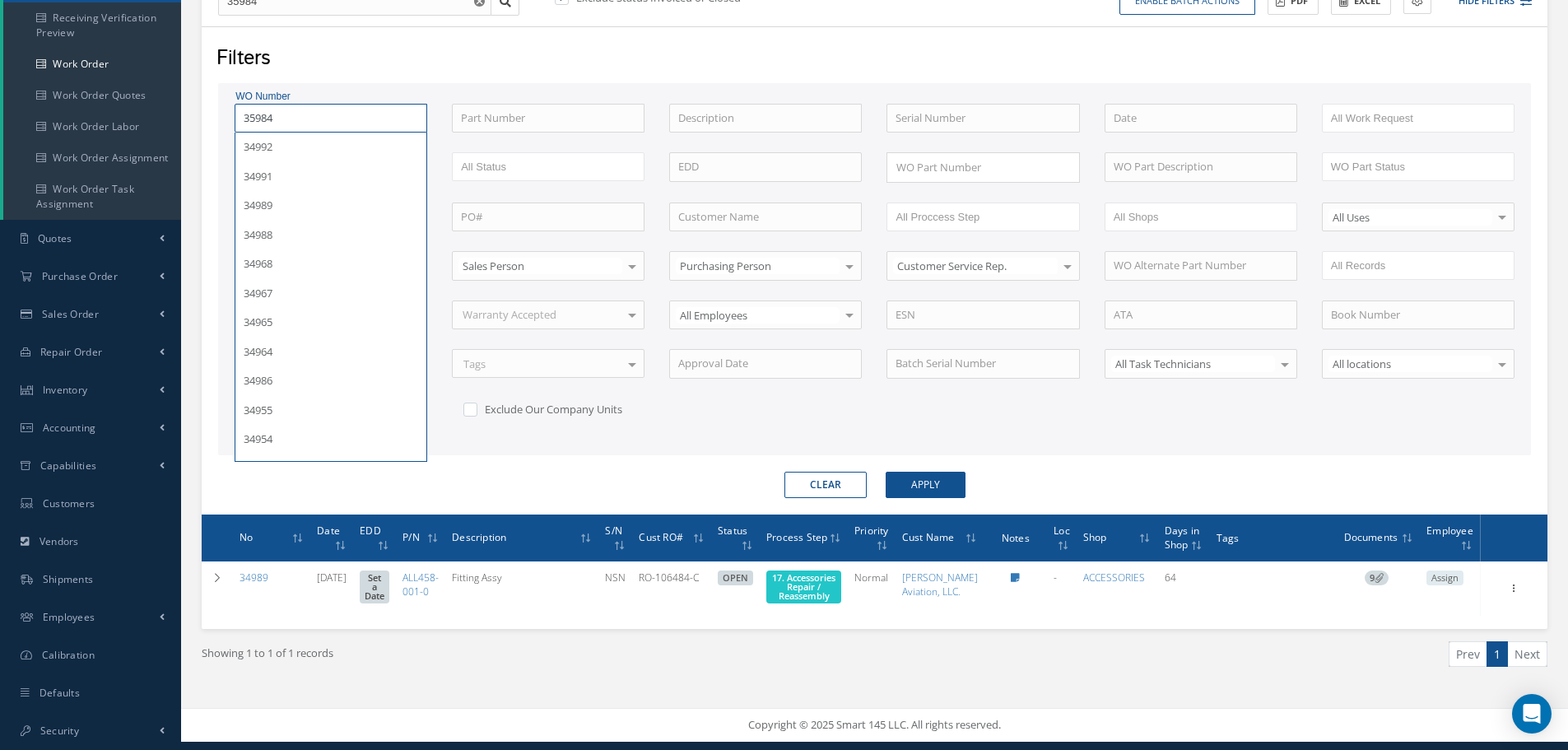
click at [309, 105] on input "35984" at bounding box center [331, 118] width 193 height 30
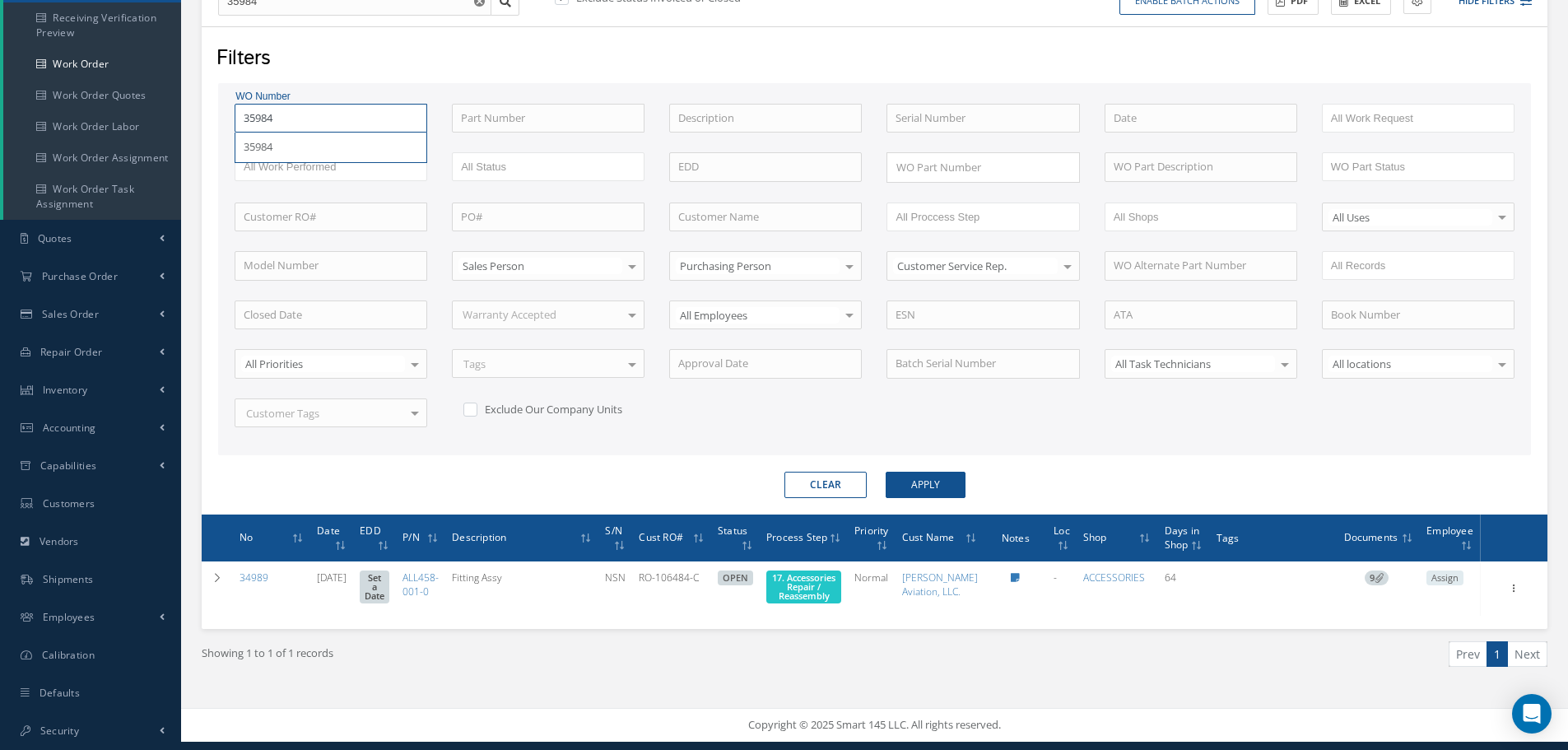
type input "3598"
type input "359"
click at [885, 471] on button "Apply" at bounding box center [925, 484] width 80 height 26
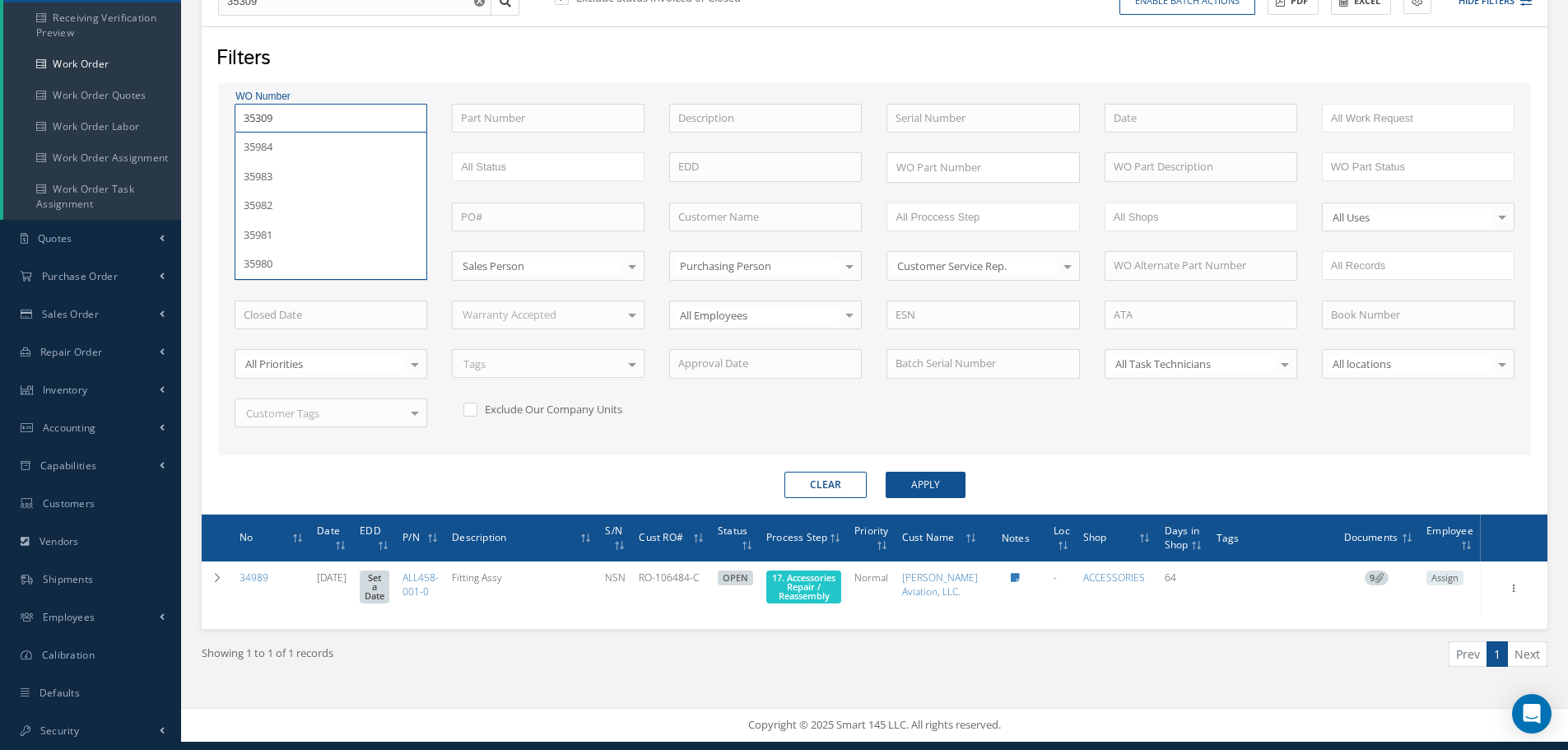
scroll to position [199, 0]
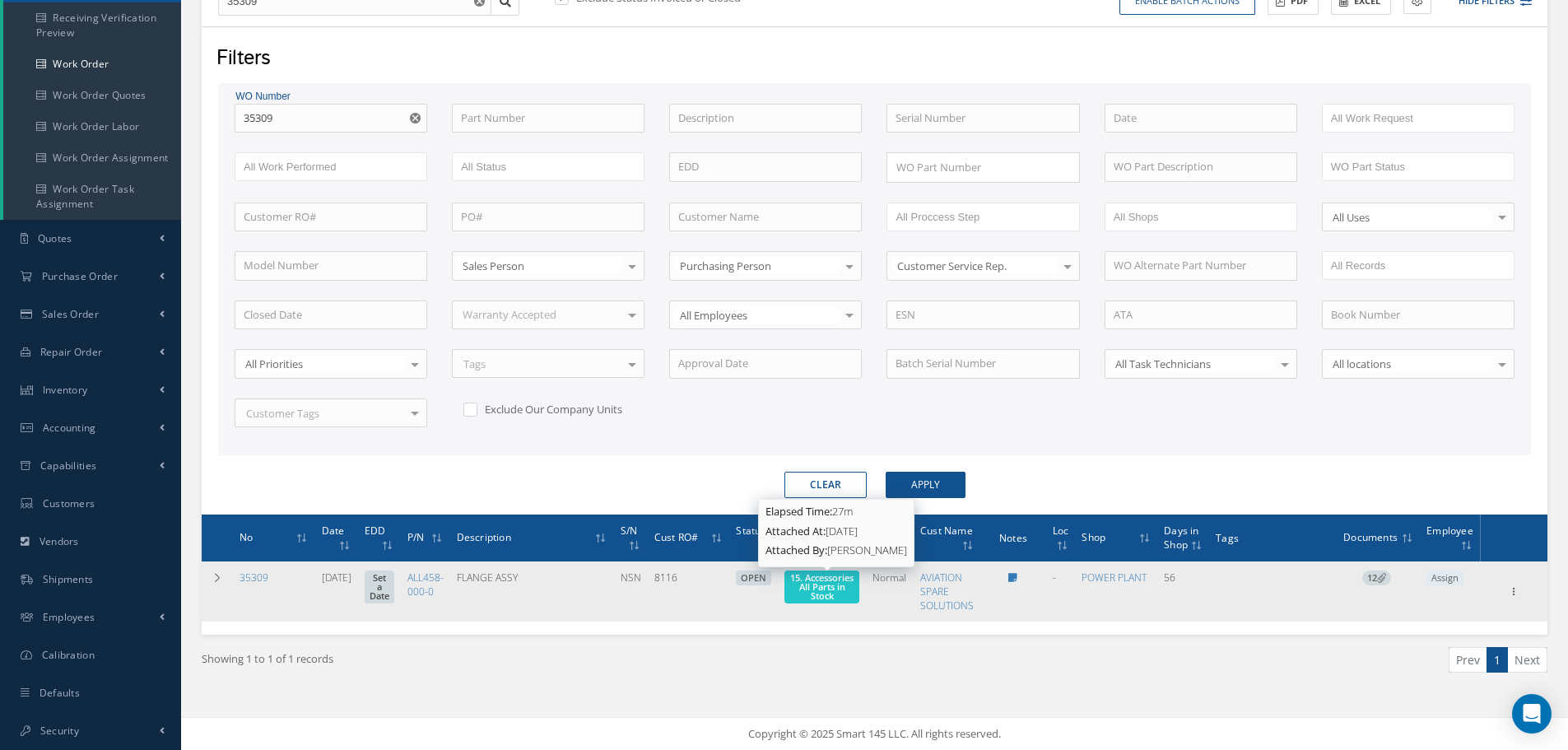
click at [818, 583] on span "15. Accessories All Parts in Stock" at bounding box center [821, 586] width 63 height 31
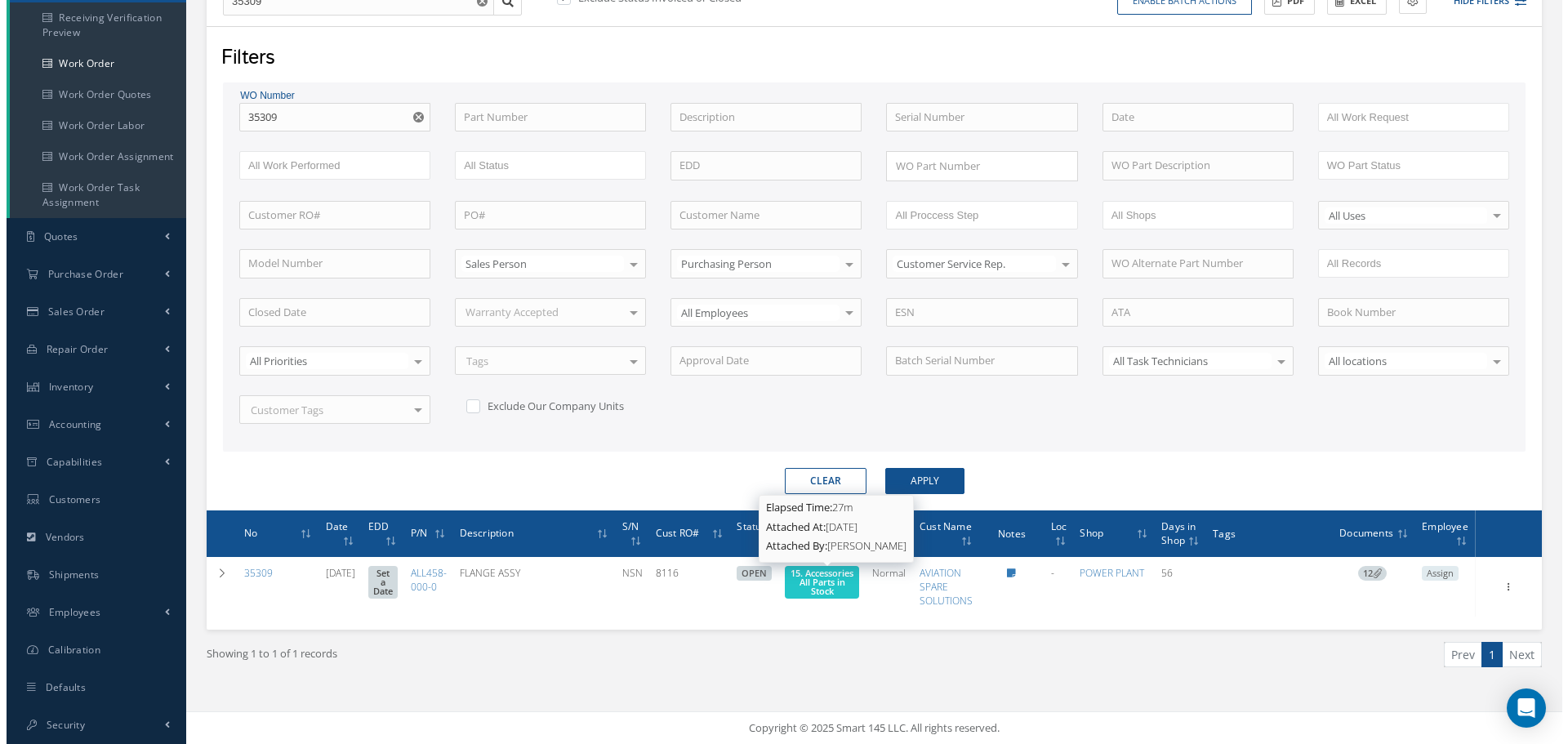
scroll to position [0, 0]
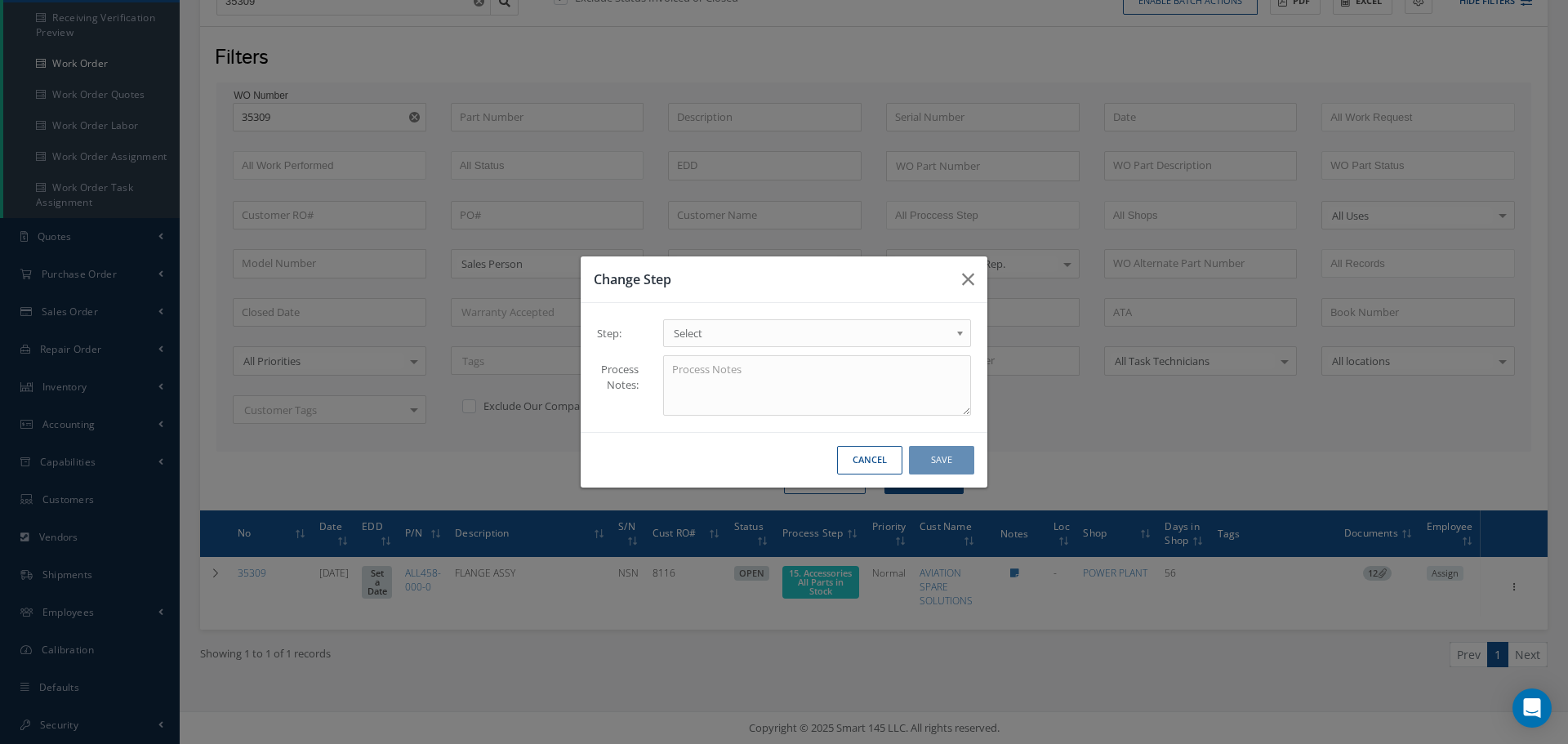
click at [962, 334] on b at bounding box center [962, 336] width 14 height 26
click at [970, 462] on button "Save" at bounding box center [941, 460] width 65 height 29
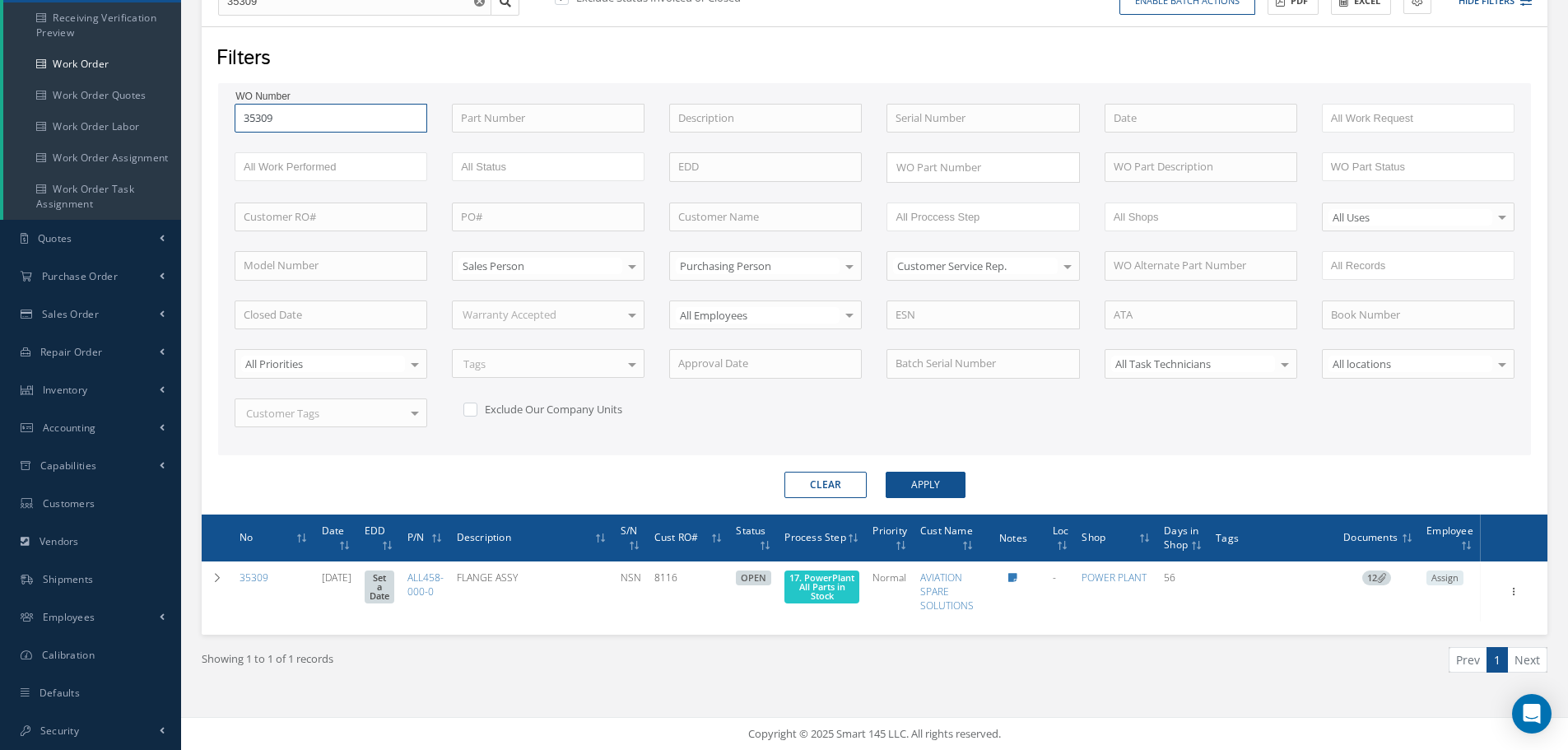
click at [319, 119] on input "35309" at bounding box center [331, 118] width 193 height 30
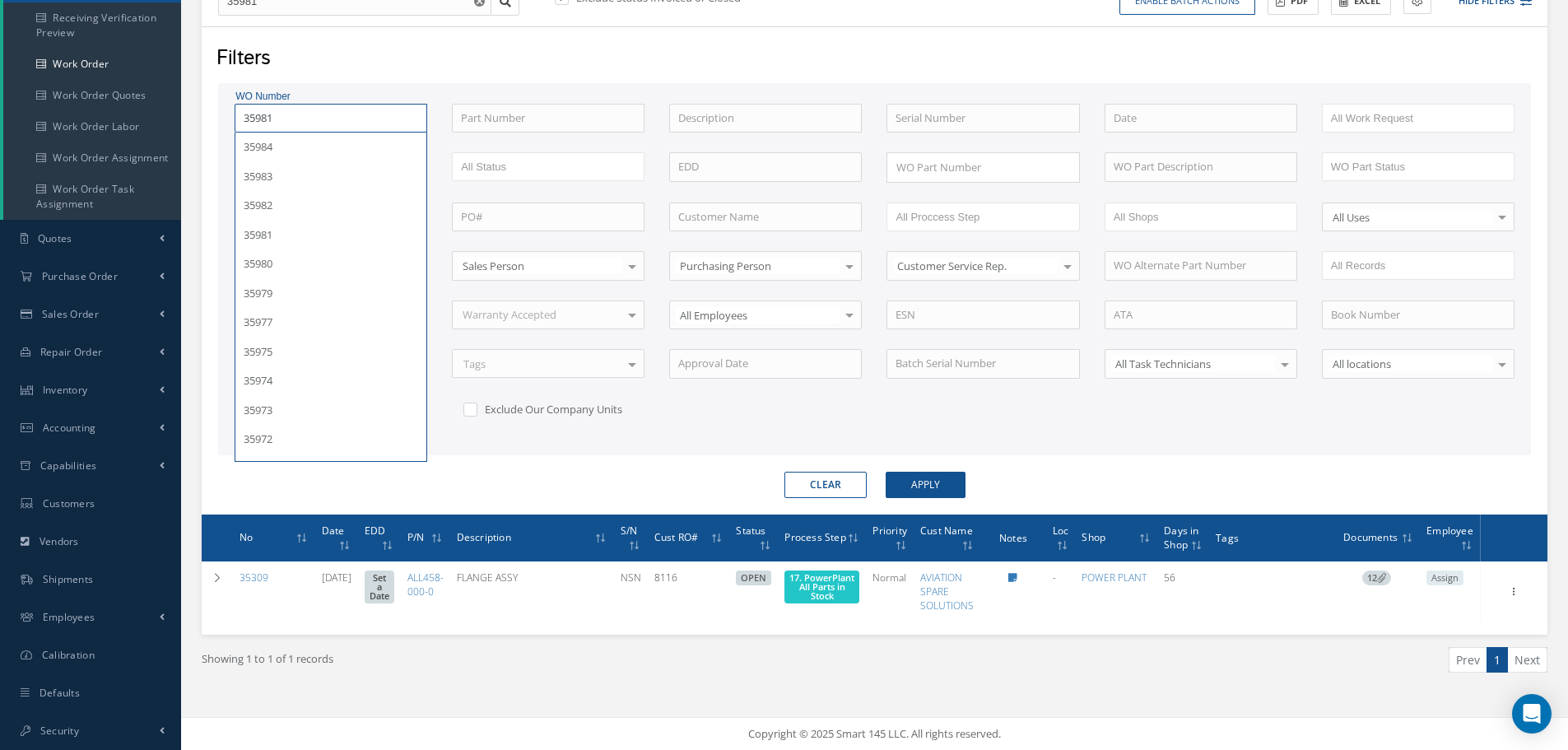
click at [885, 471] on button "Apply" at bounding box center [925, 484] width 80 height 26
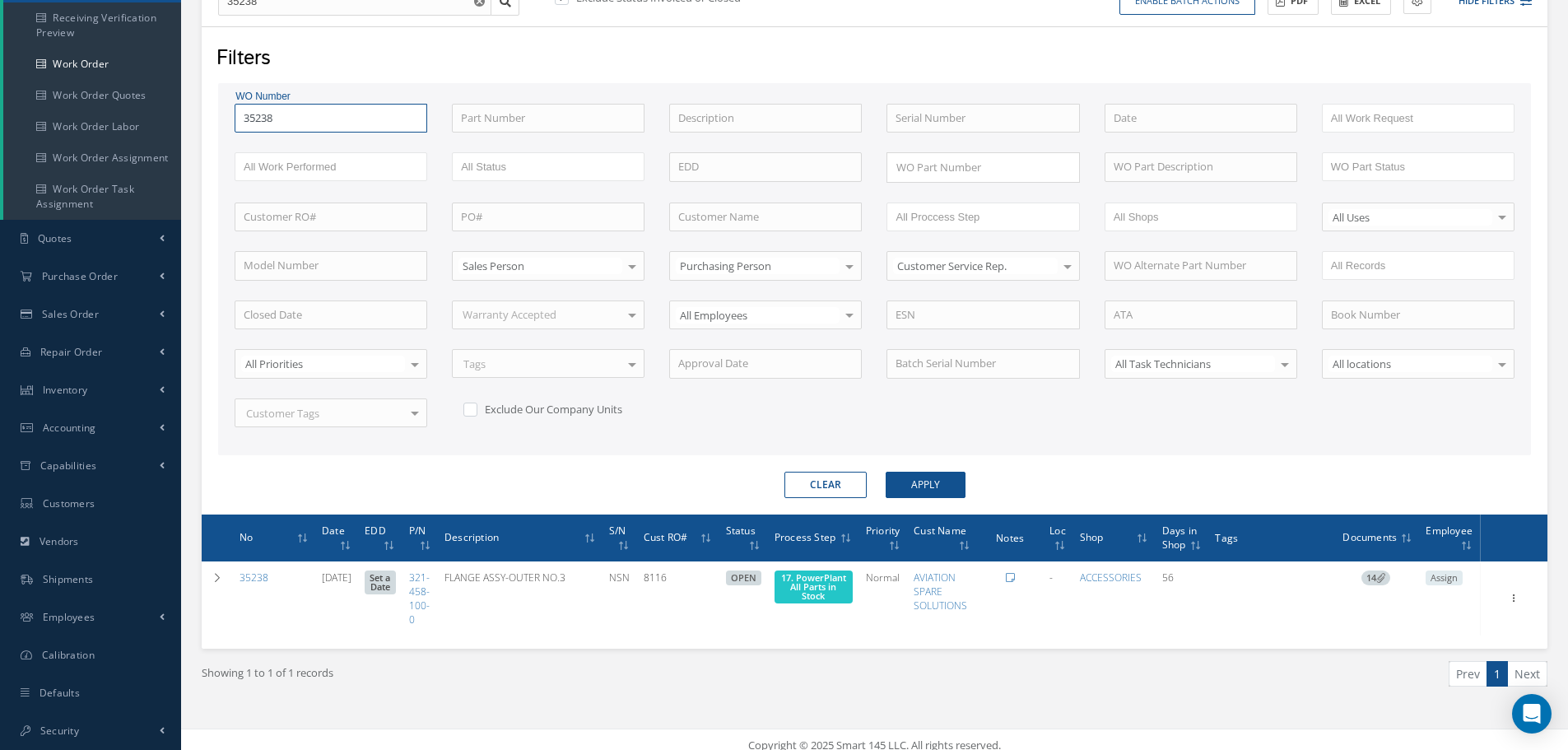
click at [885, 471] on button "Apply" at bounding box center [925, 484] width 80 height 26
click at [301, 130] on input "35238" at bounding box center [331, 118] width 193 height 30
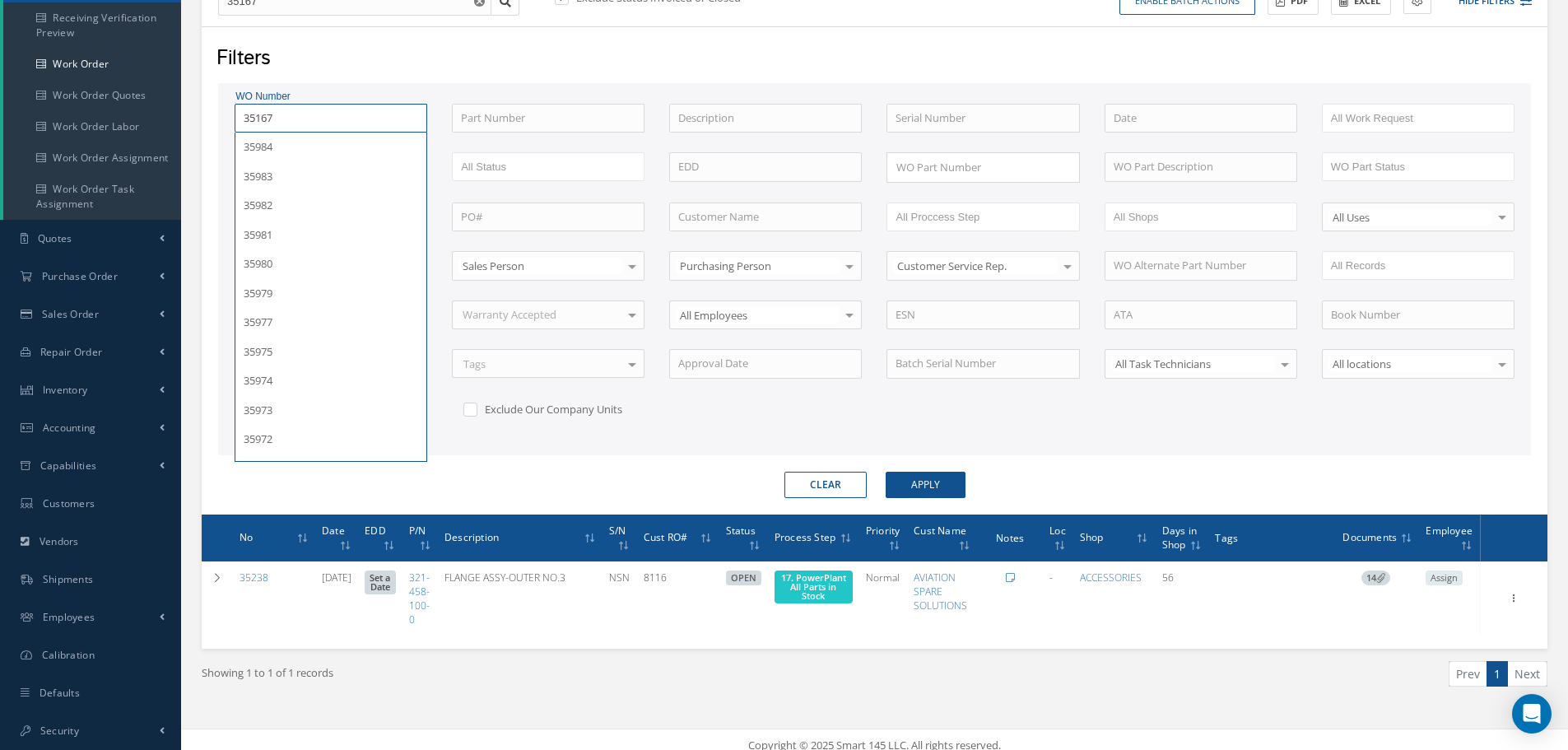
click at [885, 471] on button "Apply" at bounding box center [925, 484] width 80 height 26
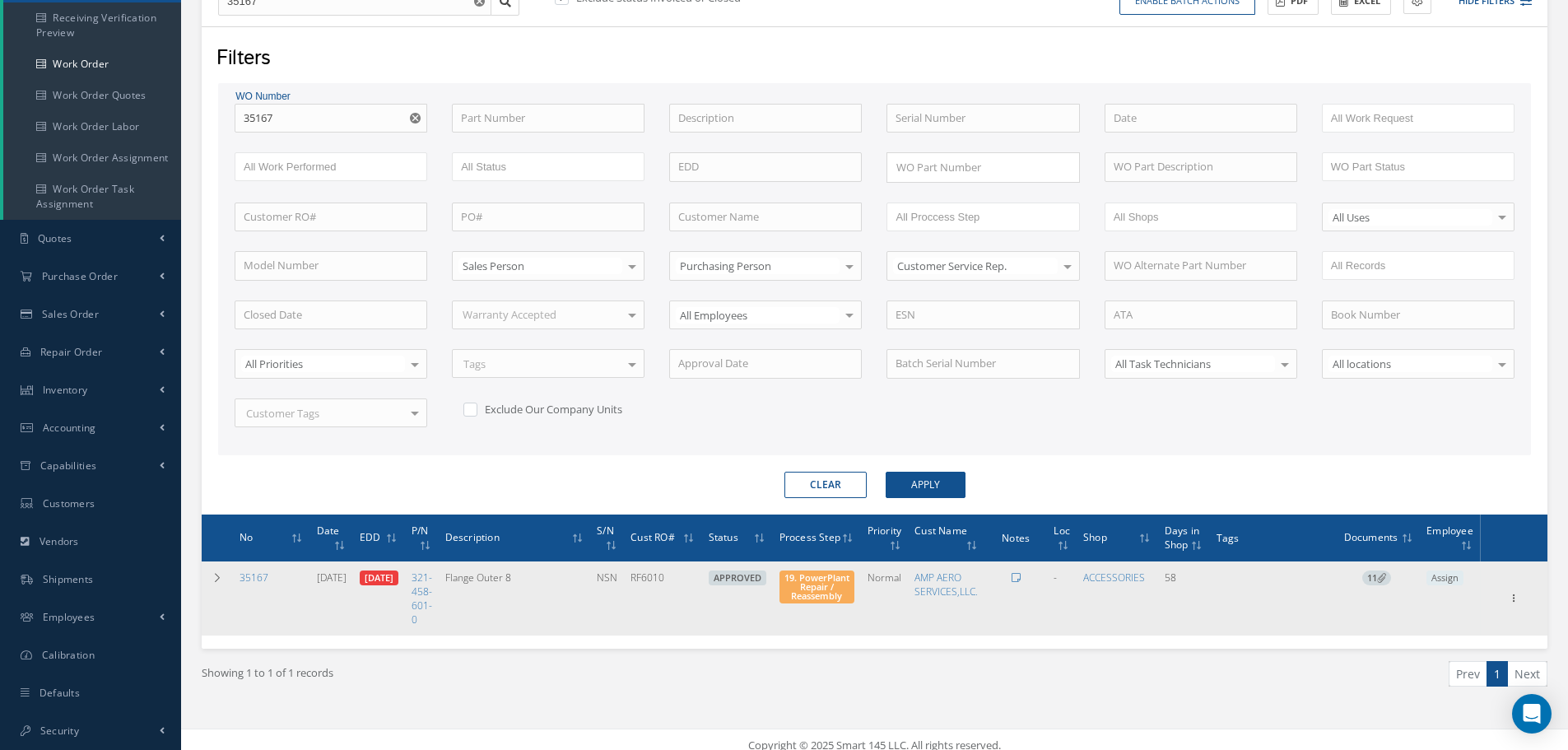
click at [834, 572] on span "19. PowerPlant Repair / Reassembly" at bounding box center [817, 586] width 75 height 33
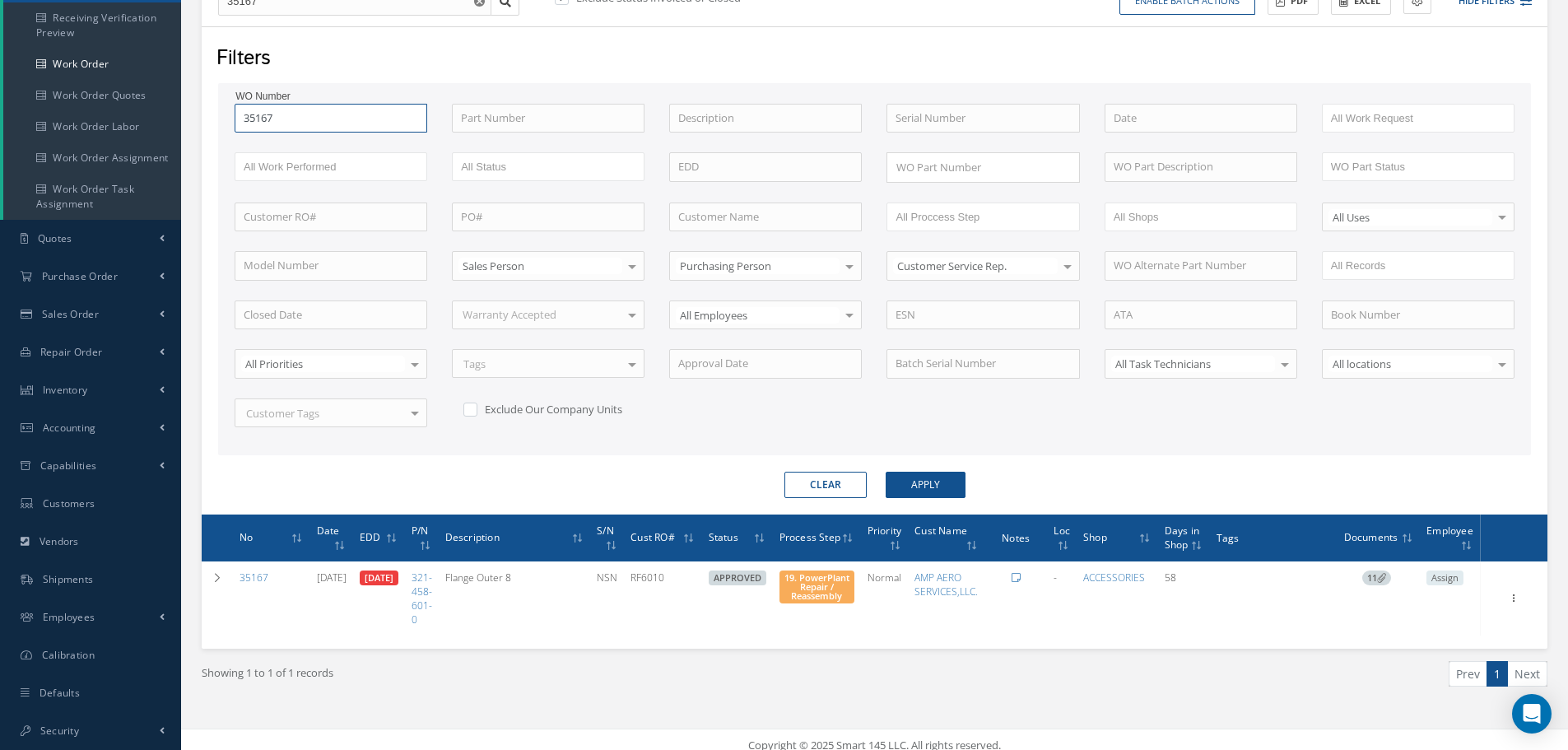
click at [314, 113] on input "35167" at bounding box center [331, 118] width 193 height 30
click at [885, 471] on button "Apply" at bounding box center [925, 484] width 80 height 26
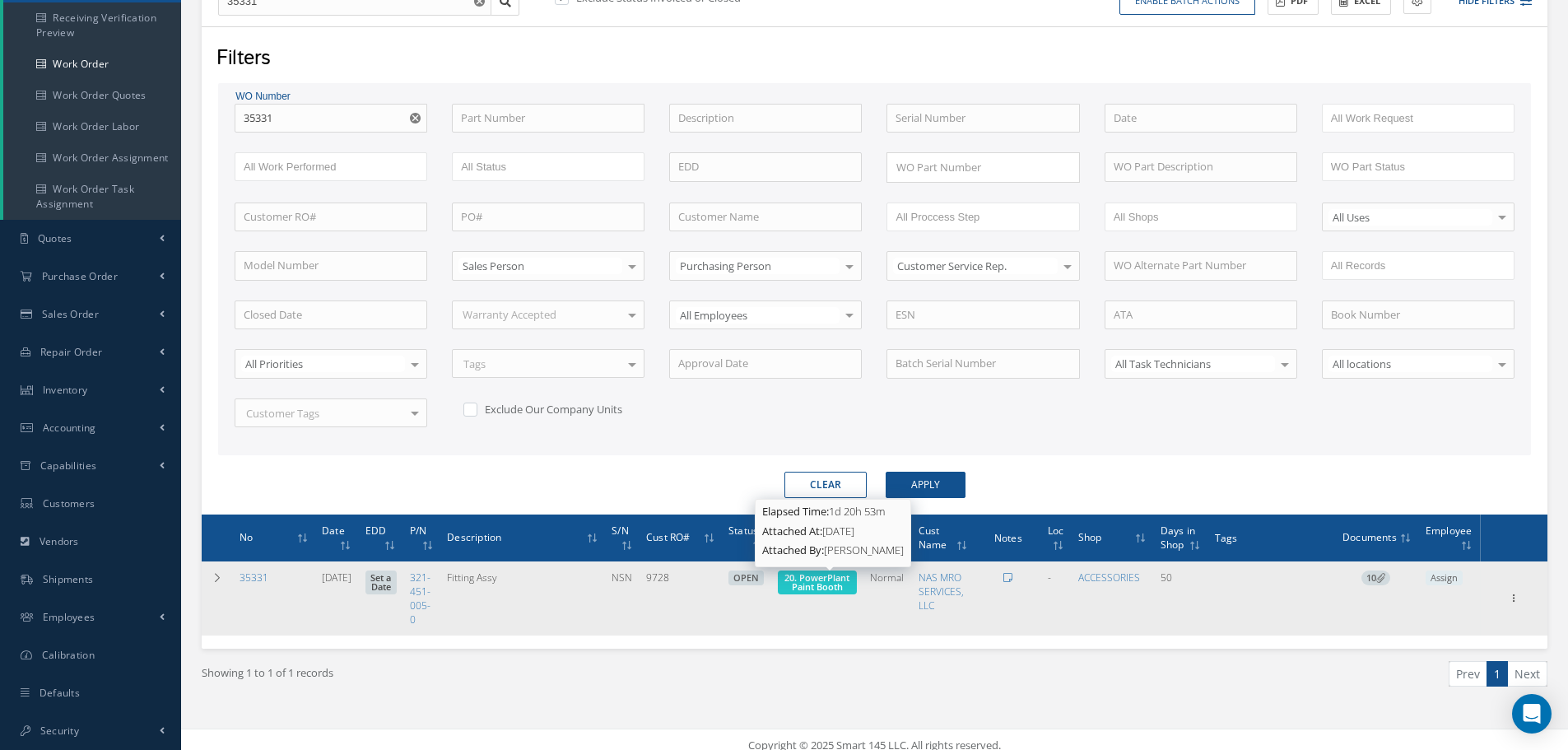
click at [848, 585] on span "20. PowerPlant Paint Booth" at bounding box center [816, 581] width 65 height 21
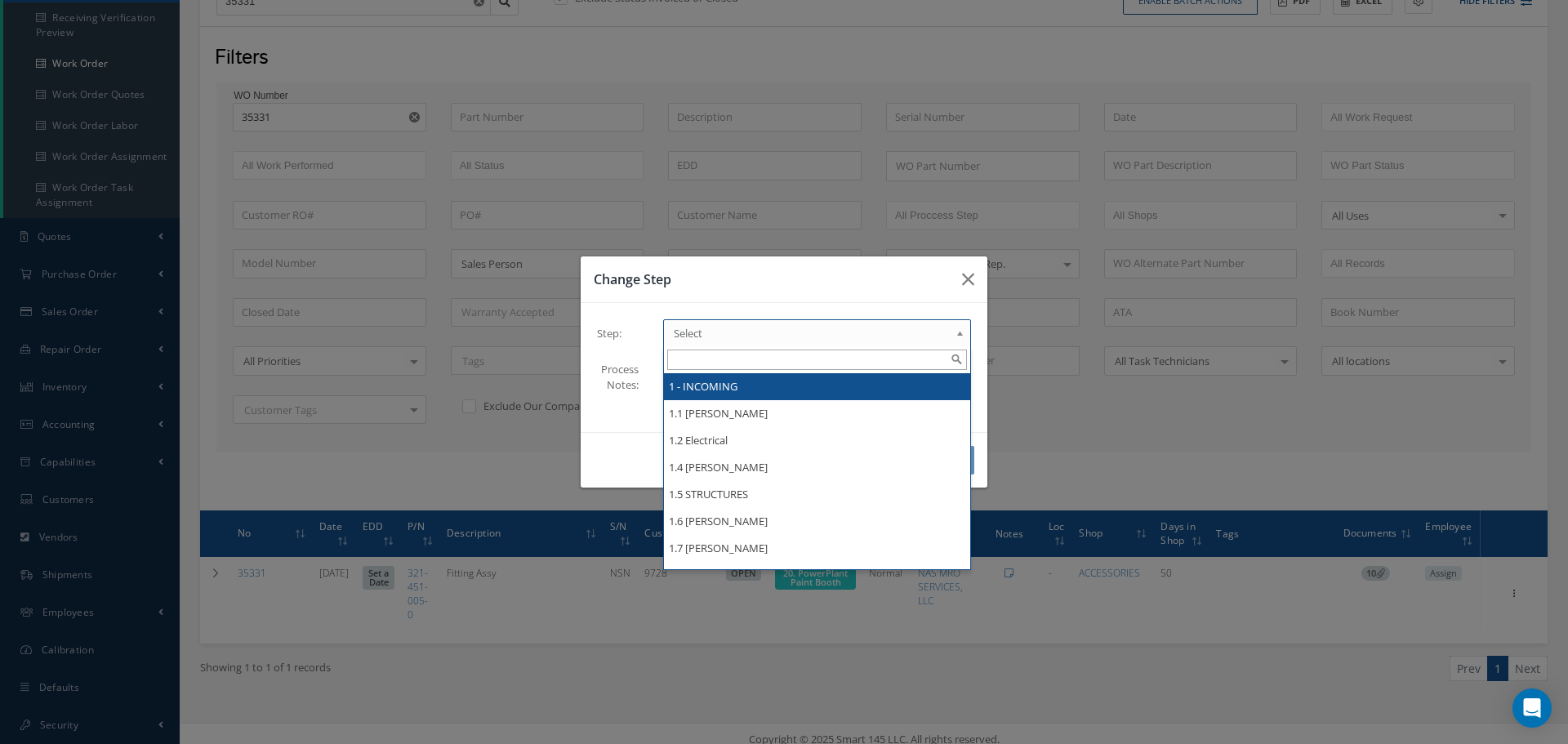
click at [963, 335] on b at bounding box center [962, 336] width 14 height 26
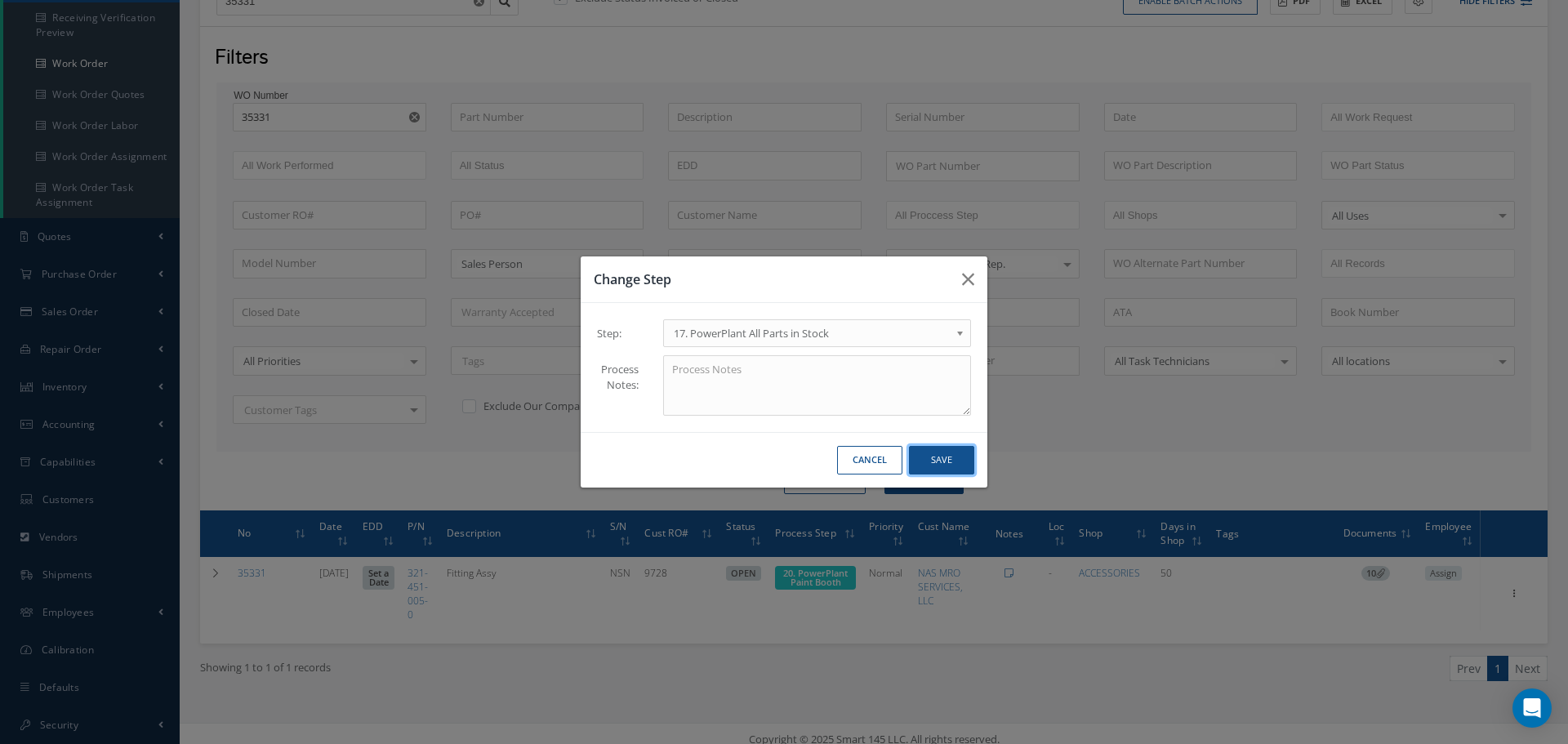
click at [938, 456] on button "Save" at bounding box center [941, 460] width 65 height 29
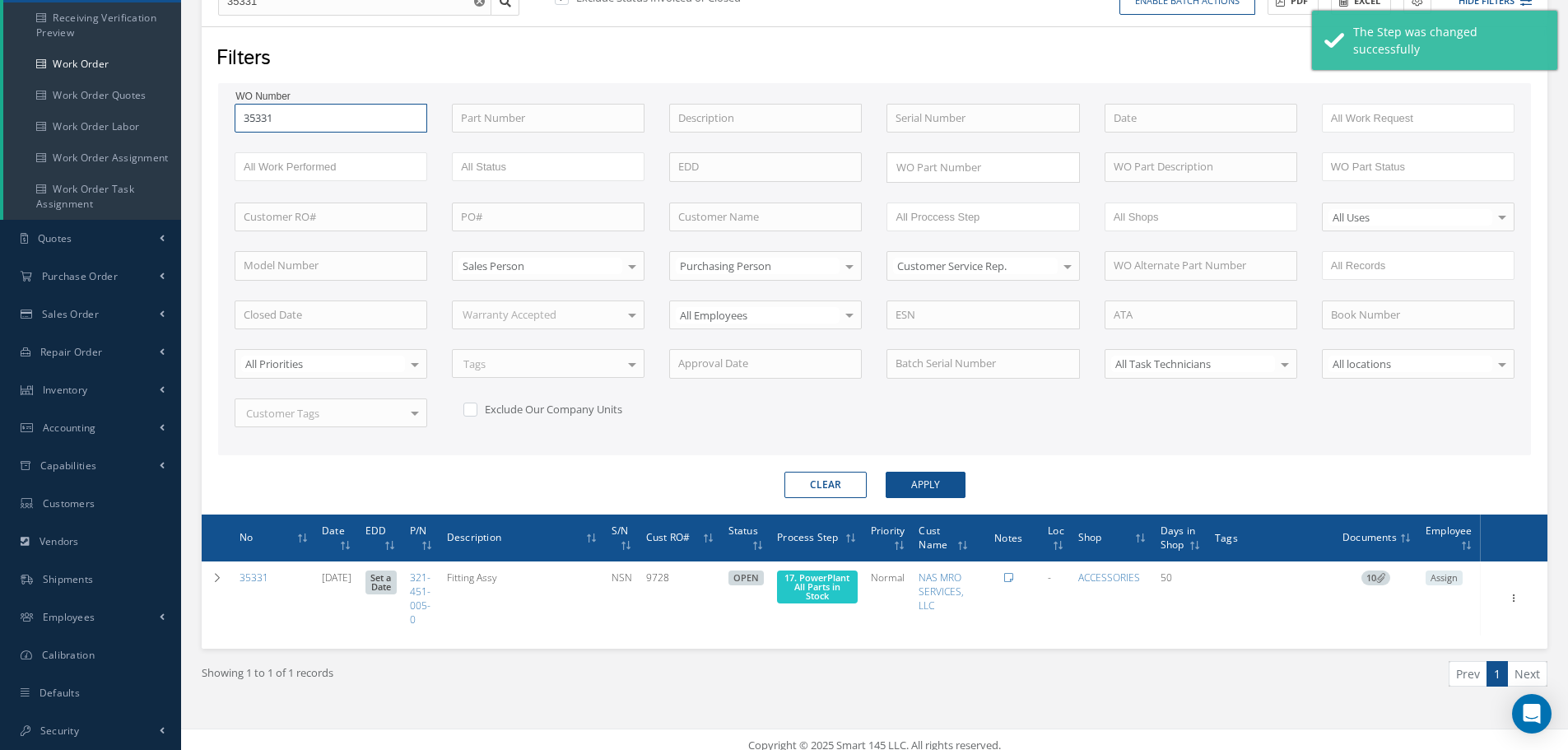
click at [301, 112] on input "35331" at bounding box center [331, 118] width 193 height 30
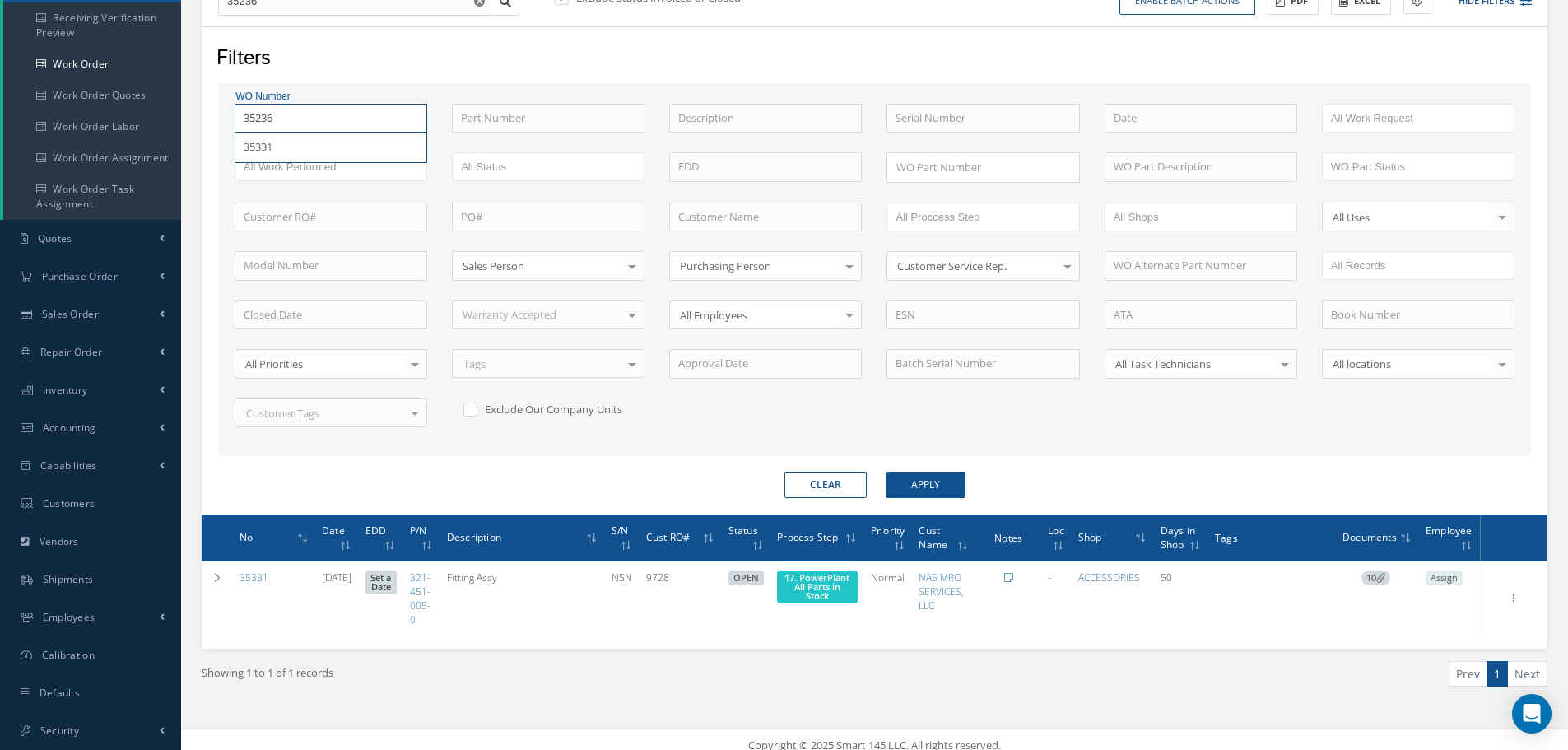
click at [885, 471] on button "Apply" at bounding box center [925, 484] width 80 height 26
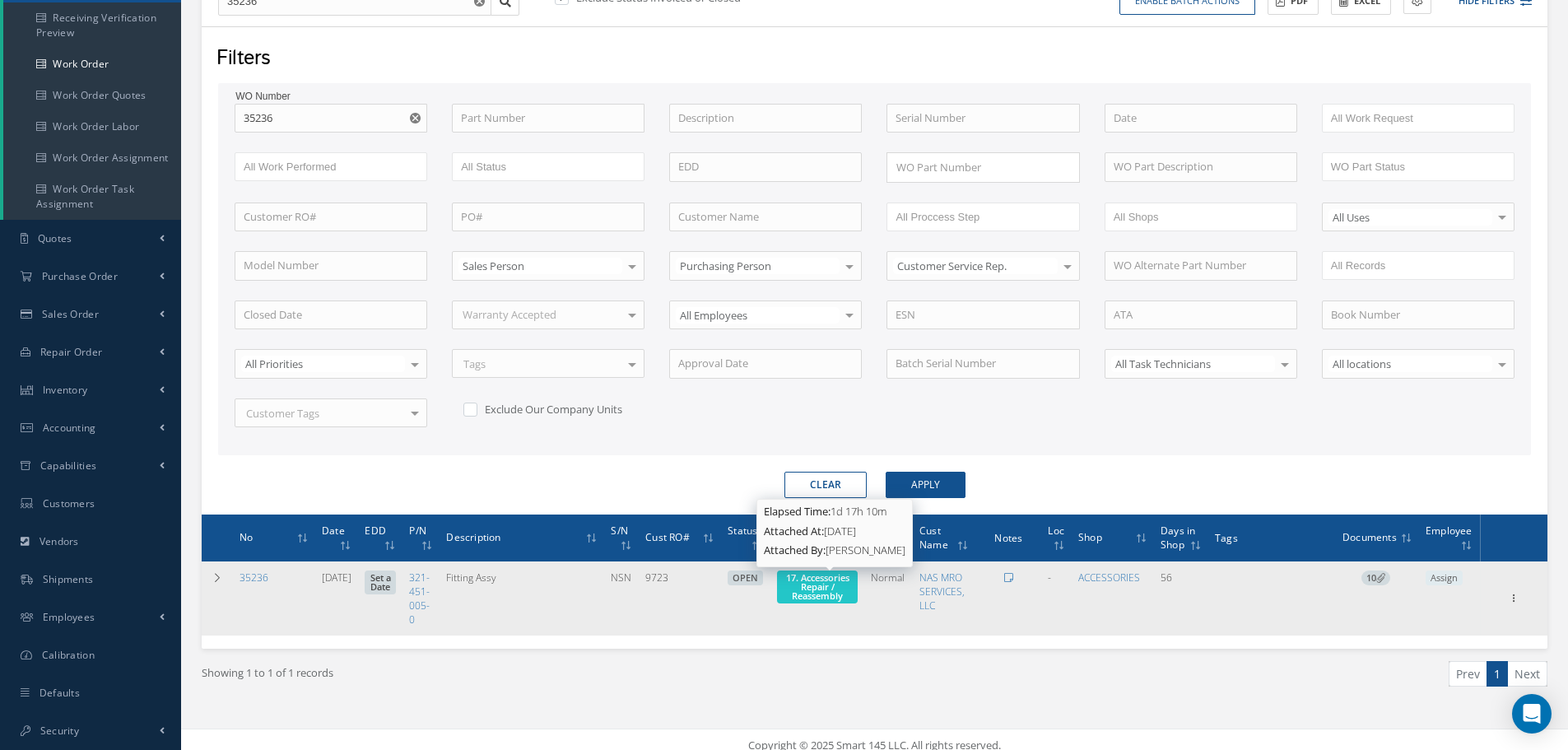
click at [840, 588] on span "17. Accessories Repair / Reassembly" at bounding box center [817, 586] width 63 height 31
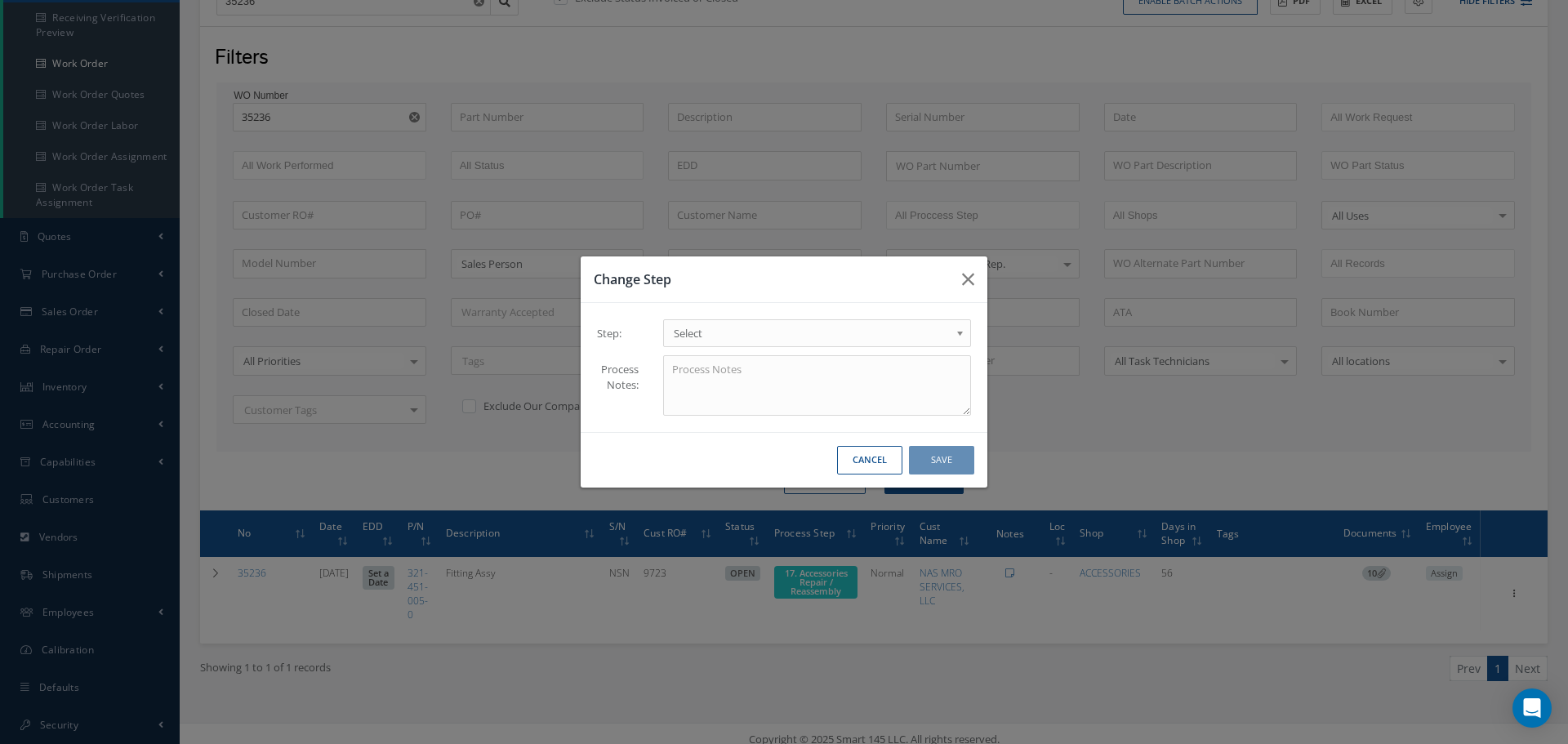
click at [961, 334] on b at bounding box center [962, 336] width 14 height 26
click at [948, 460] on button "Save" at bounding box center [941, 460] width 65 height 29
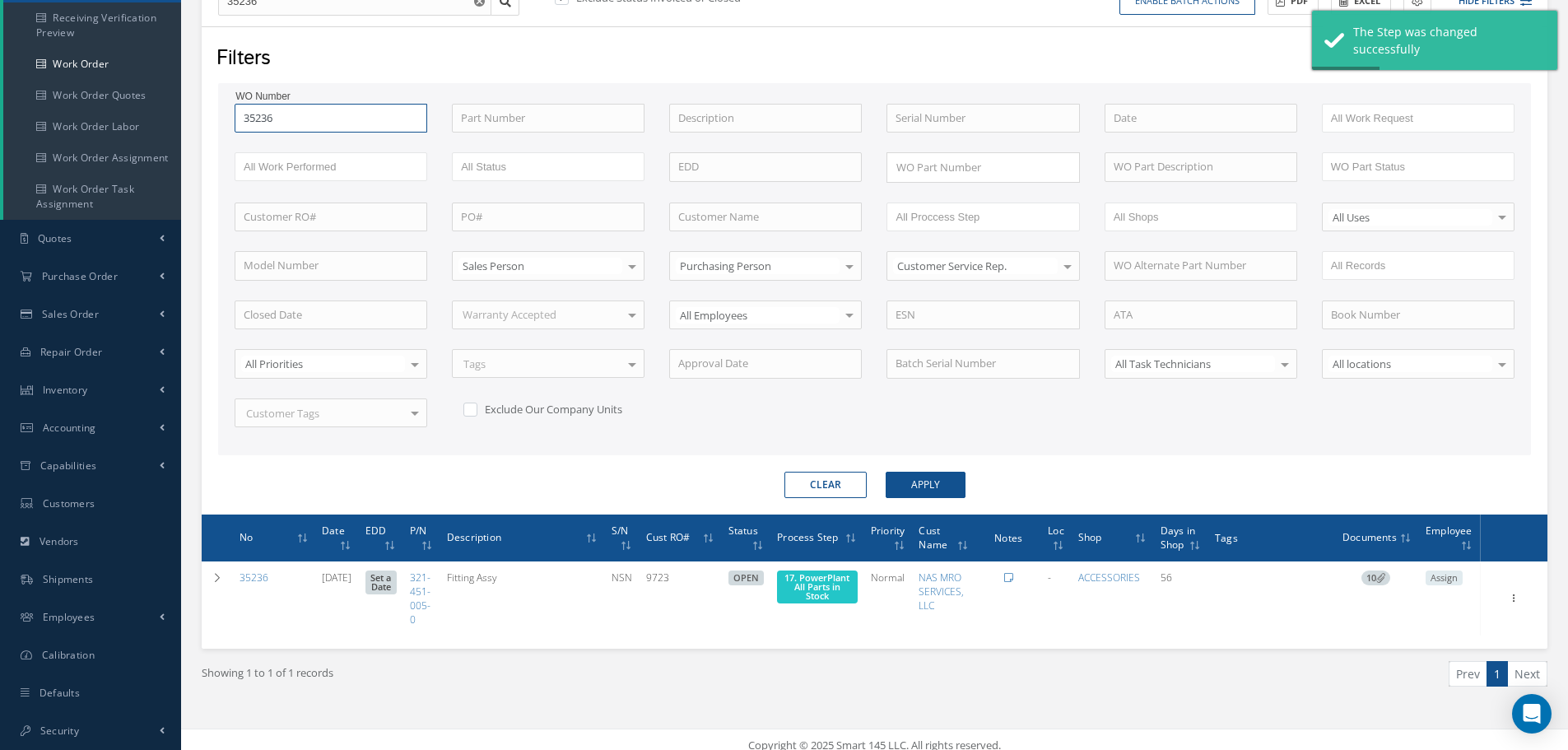
click at [315, 120] on input "35236" at bounding box center [331, 118] width 193 height 30
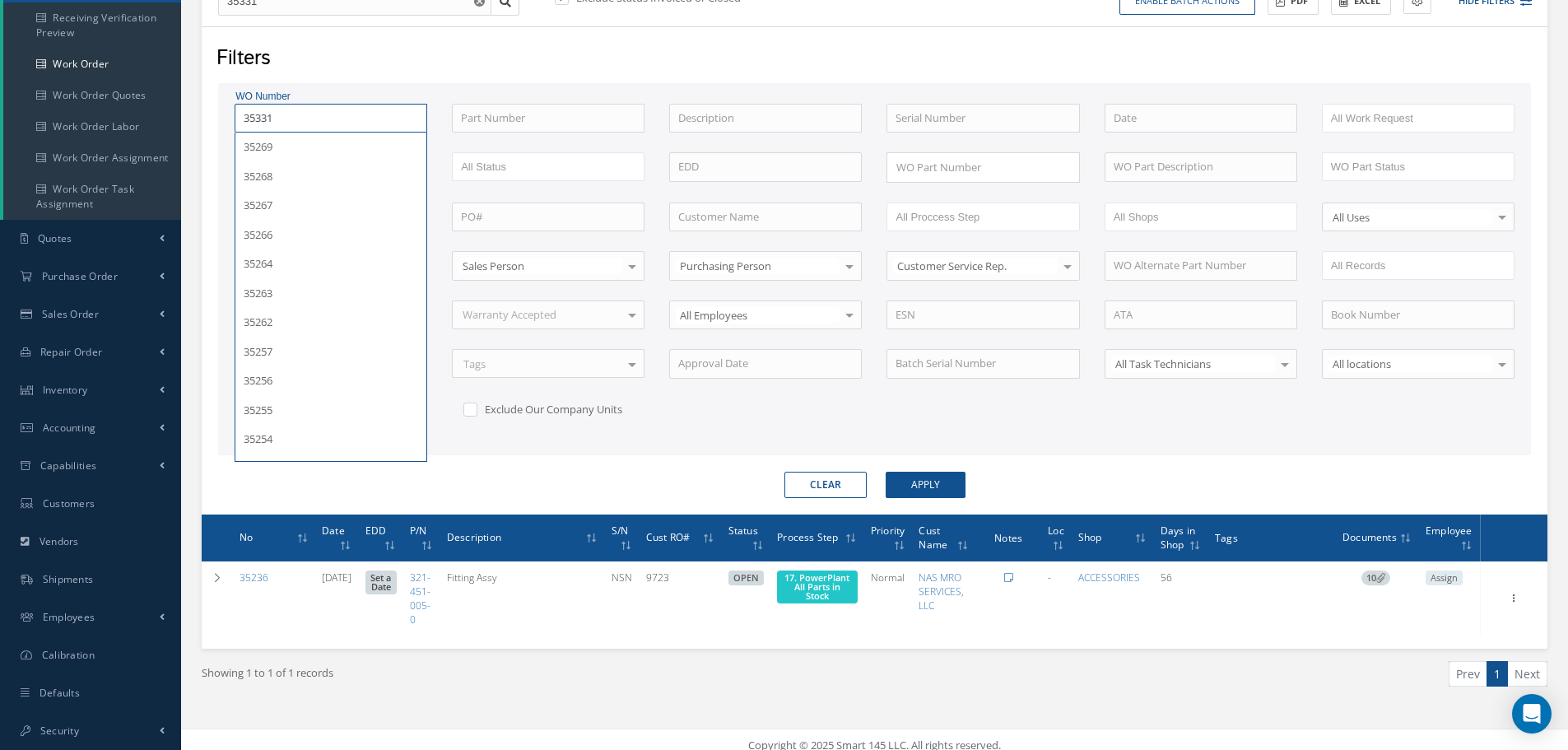
click at [885, 471] on button "Apply" at bounding box center [925, 484] width 80 height 26
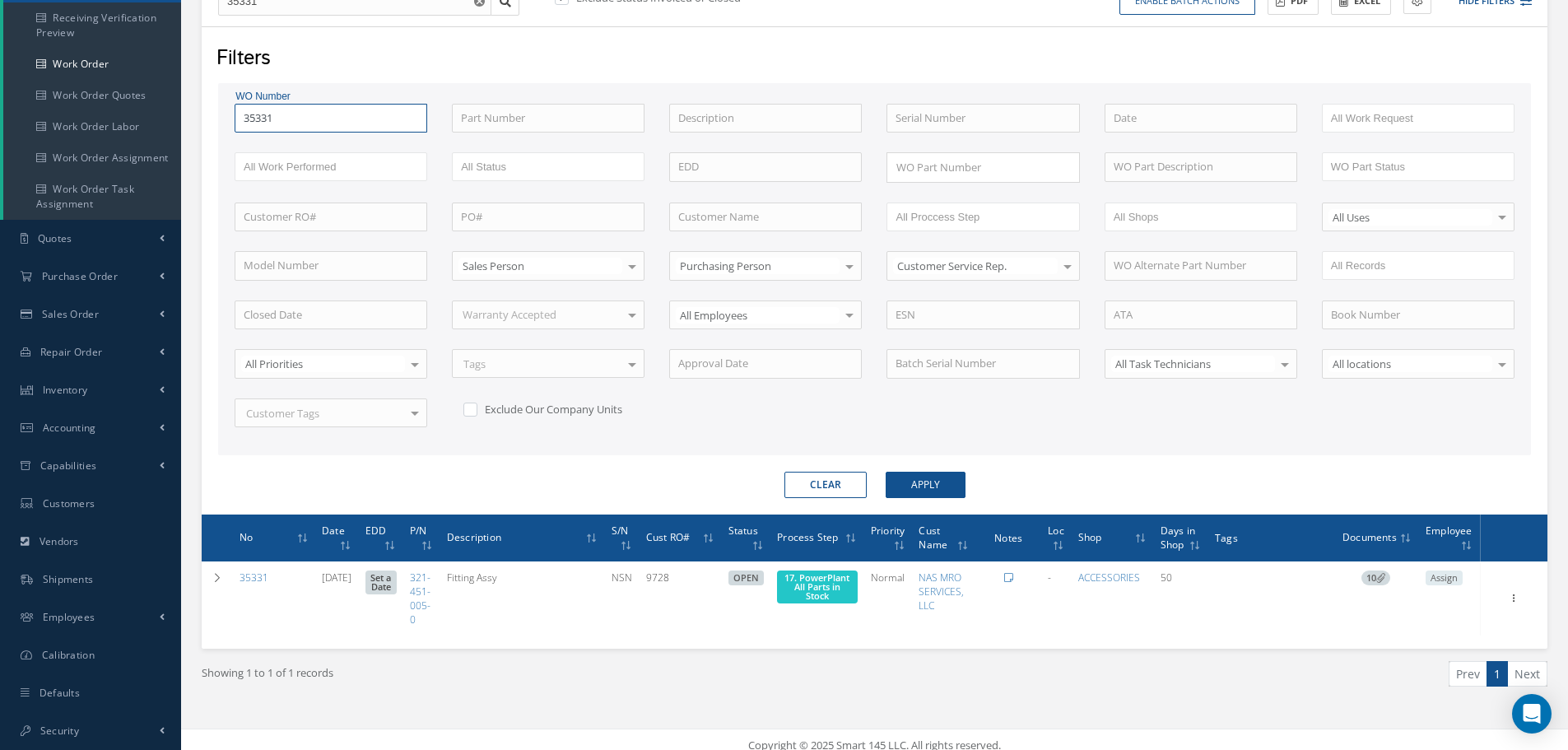
click at [317, 115] on input "35331" at bounding box center [331, 118] width 193 height 30
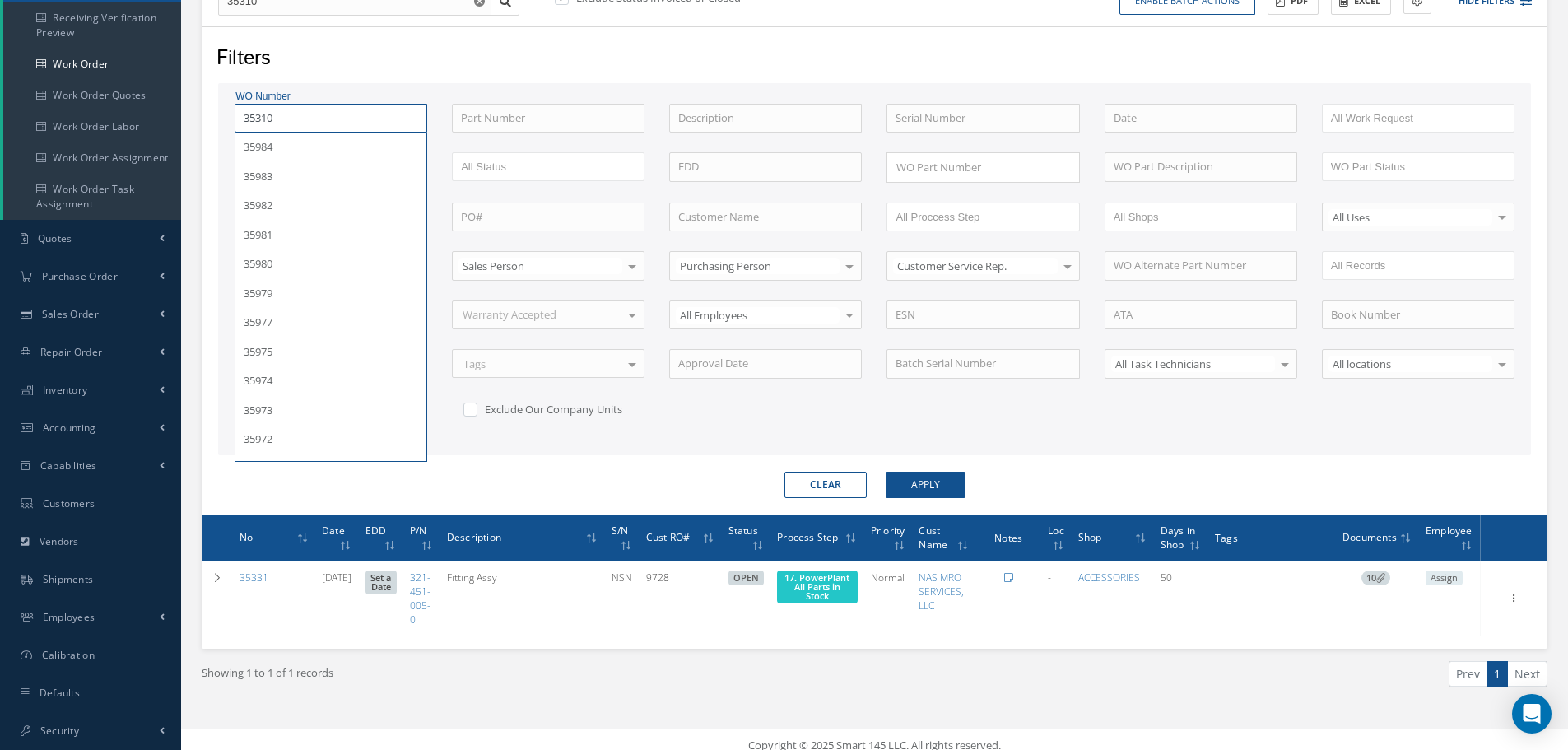
click at [885, 471] on button "Apply" at bounding box center [925, 484] width 80 height 26
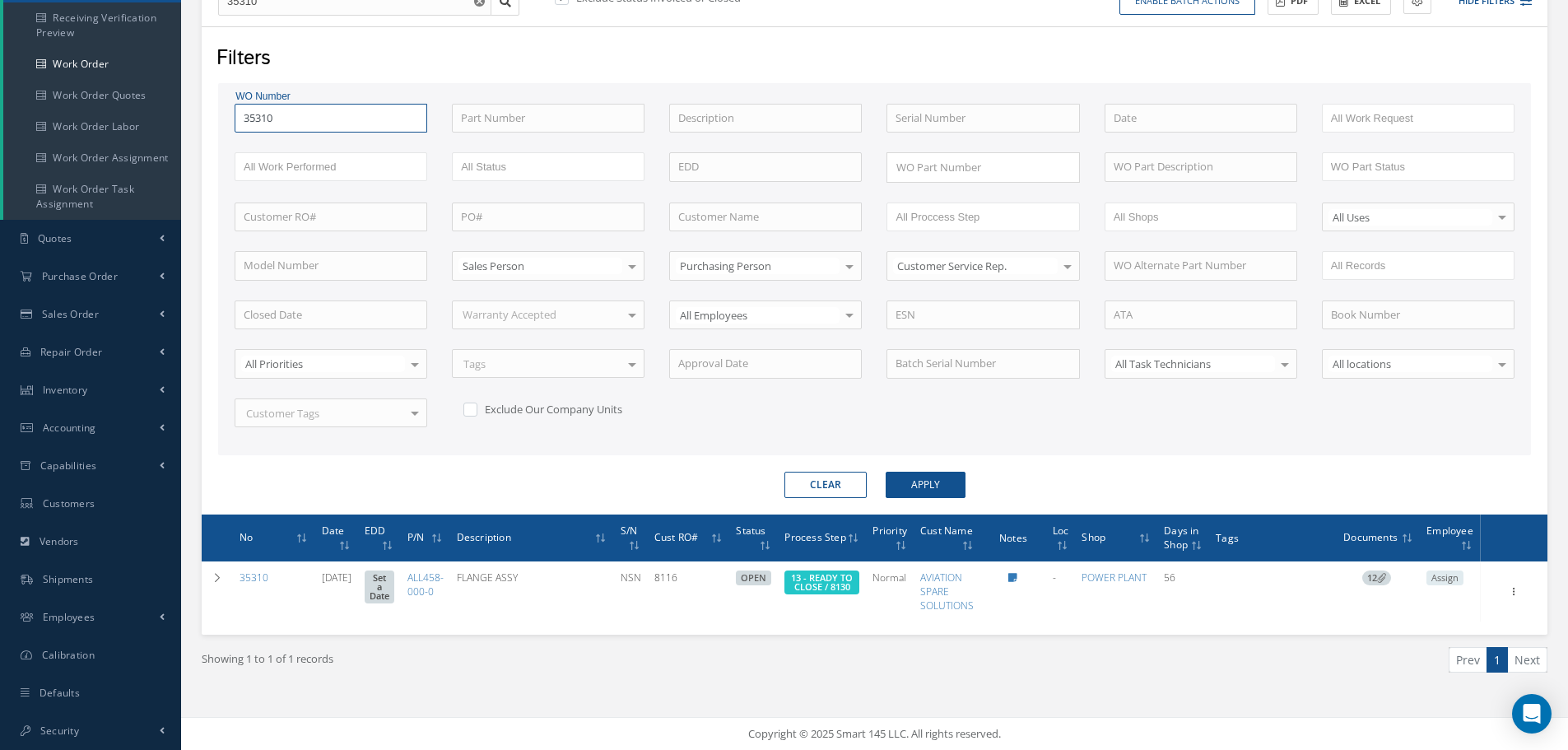
click at [313, 125] on input "35310" at bounding box center [331, 118] width 193 height 30
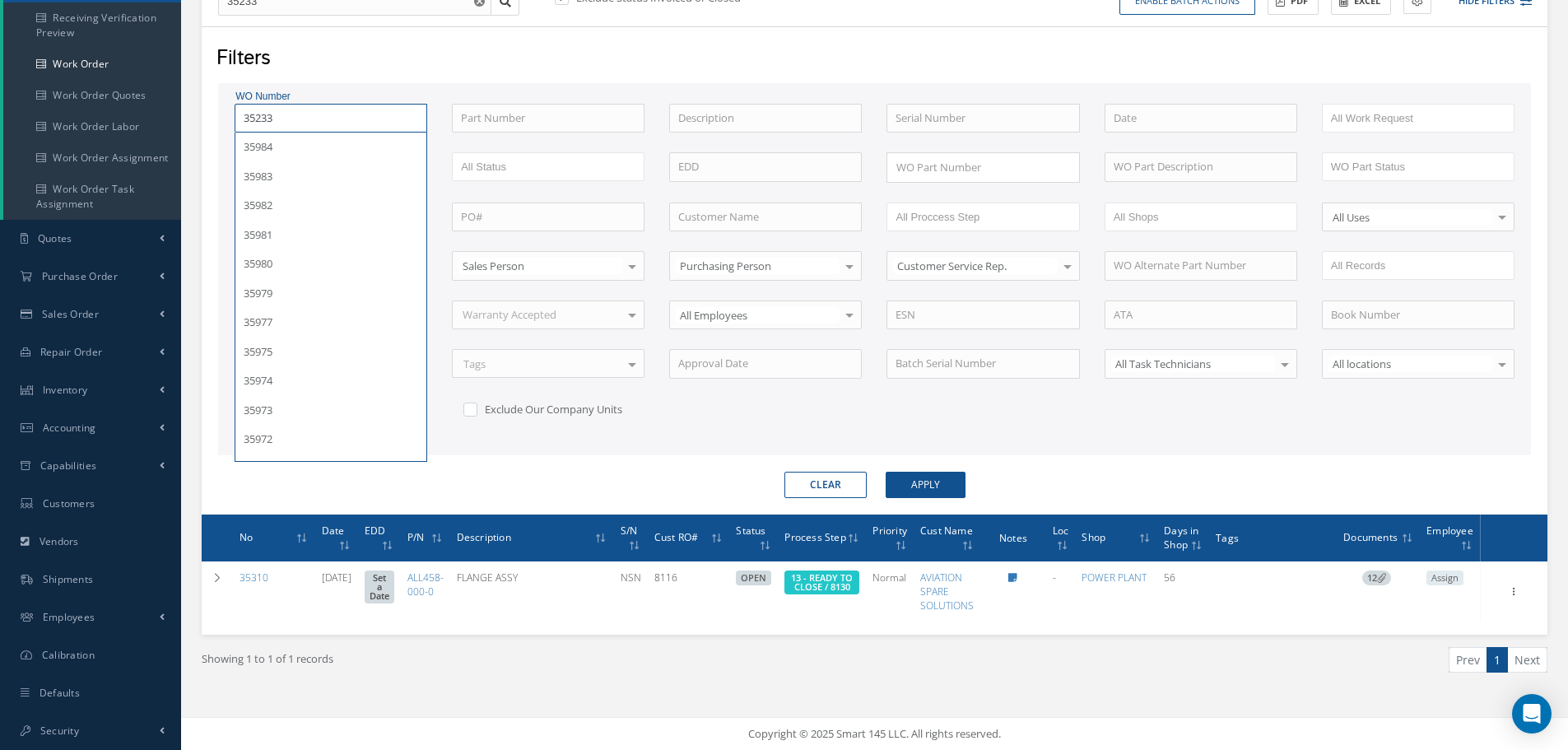
click at [885, 471] on button "Apply" at bounding box center [925, 484] width 80 height 26
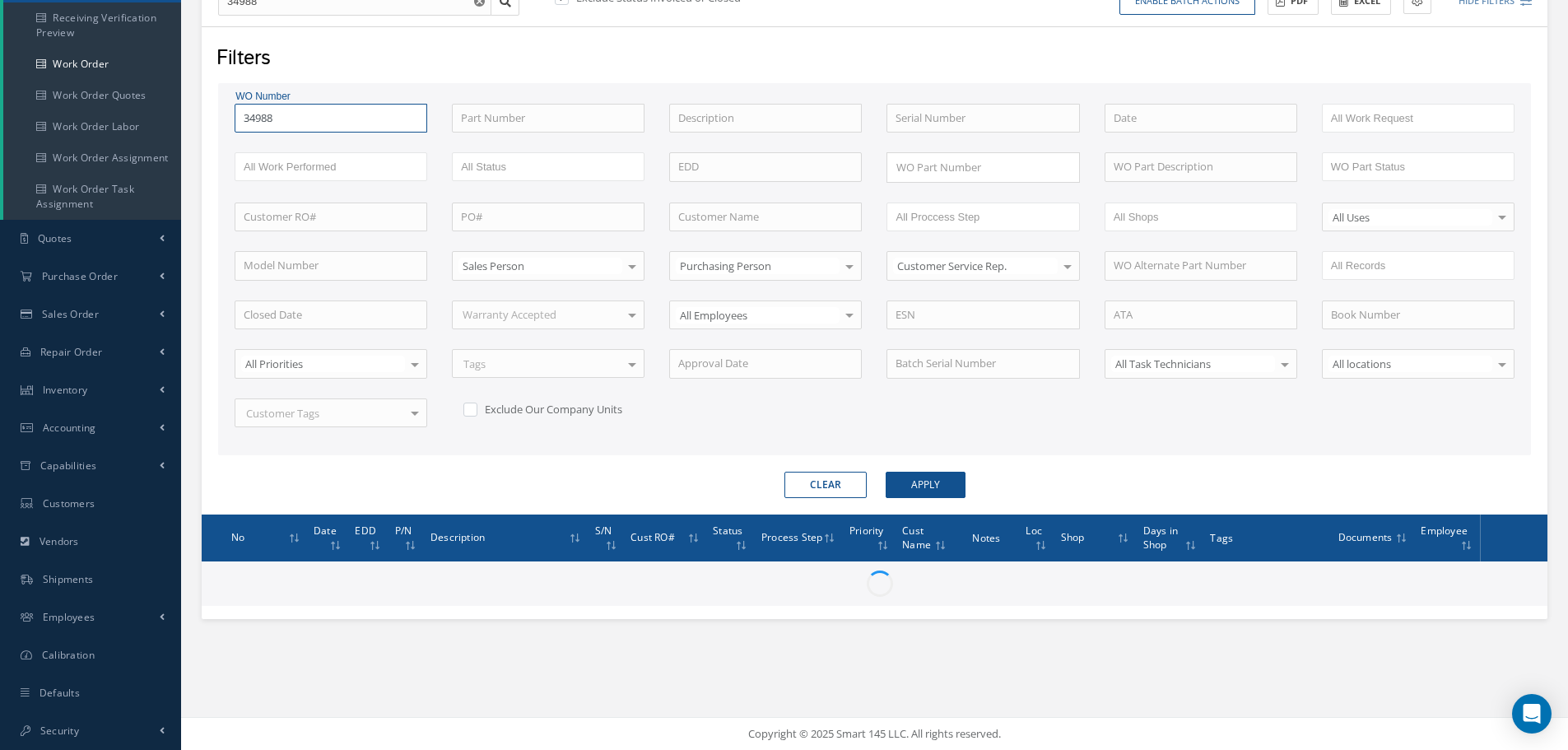
click at [885, 471] on button "Apply" at bounding box center [925, 484] width 80 height 26
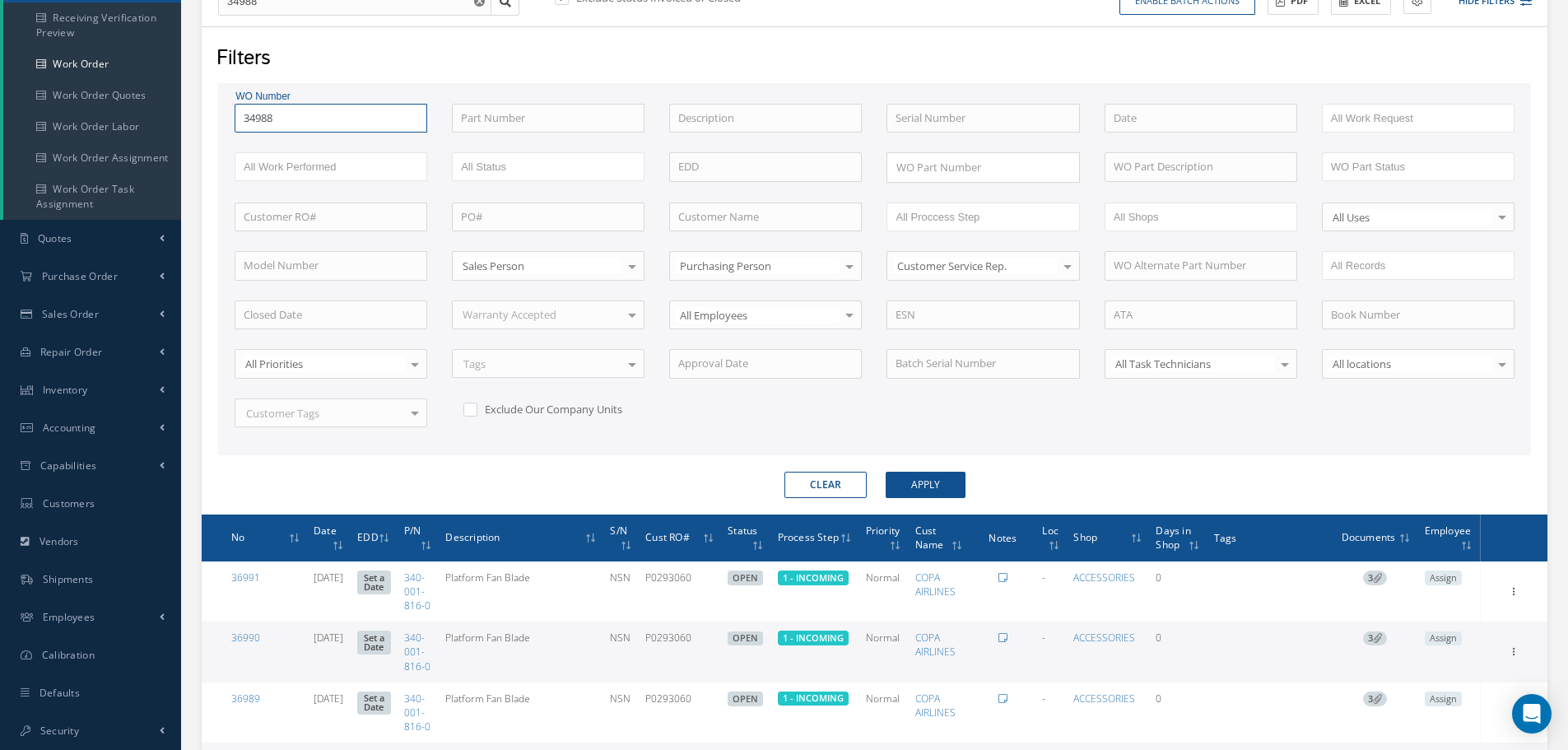
click at [312, 127] on input "34988" at bounding box center [331, 118] width 193 height 30
click at [288, 118] on input "34988" at bounding box center [331, 118] width 193 height 30
click at [934, 476] on button "Apply" at bounding box center [925, 484] width 80 height 26
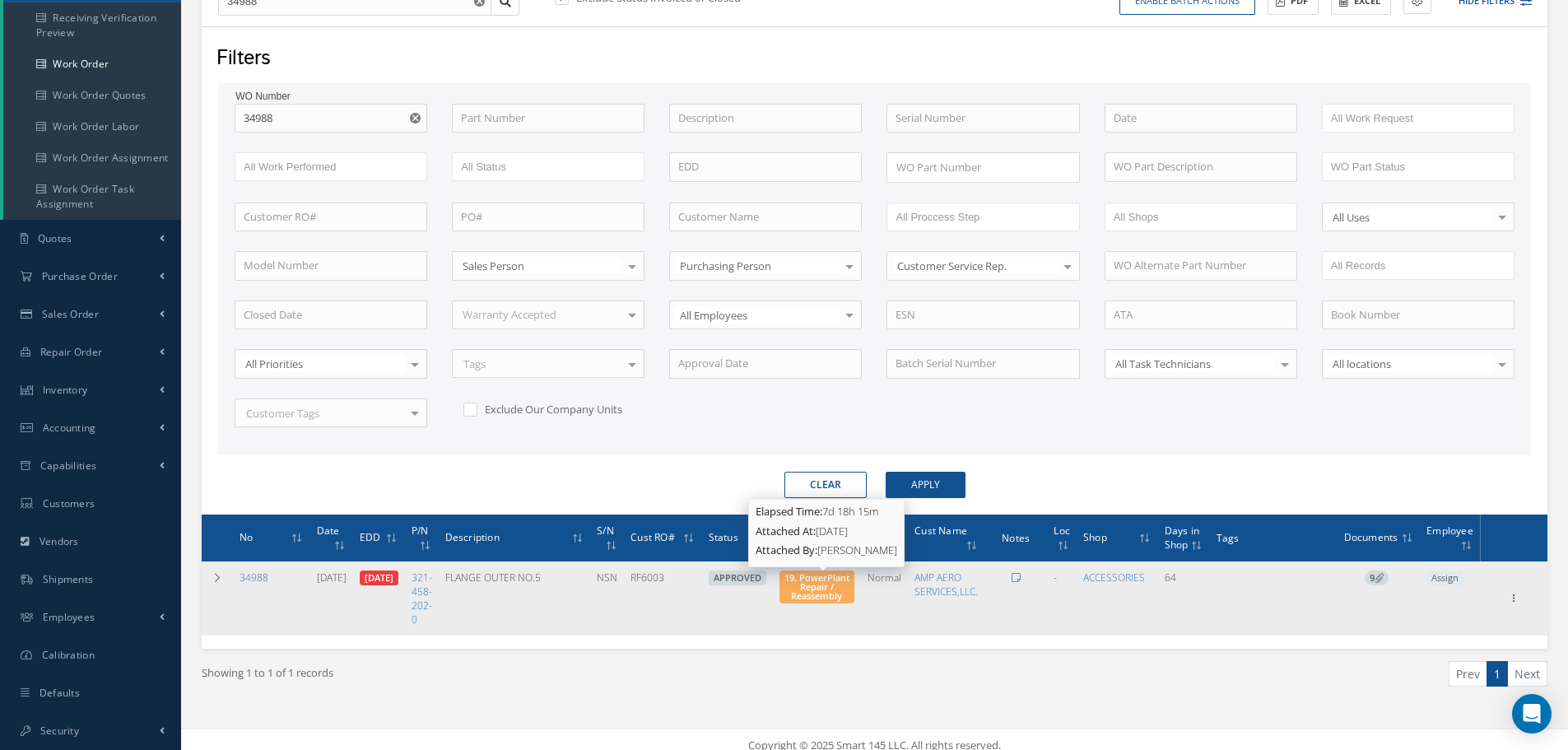
click at [842, 589] on span "19. PowerPlant Repair / Reassembly" at bounding box center [816, 586] width 65 height 31
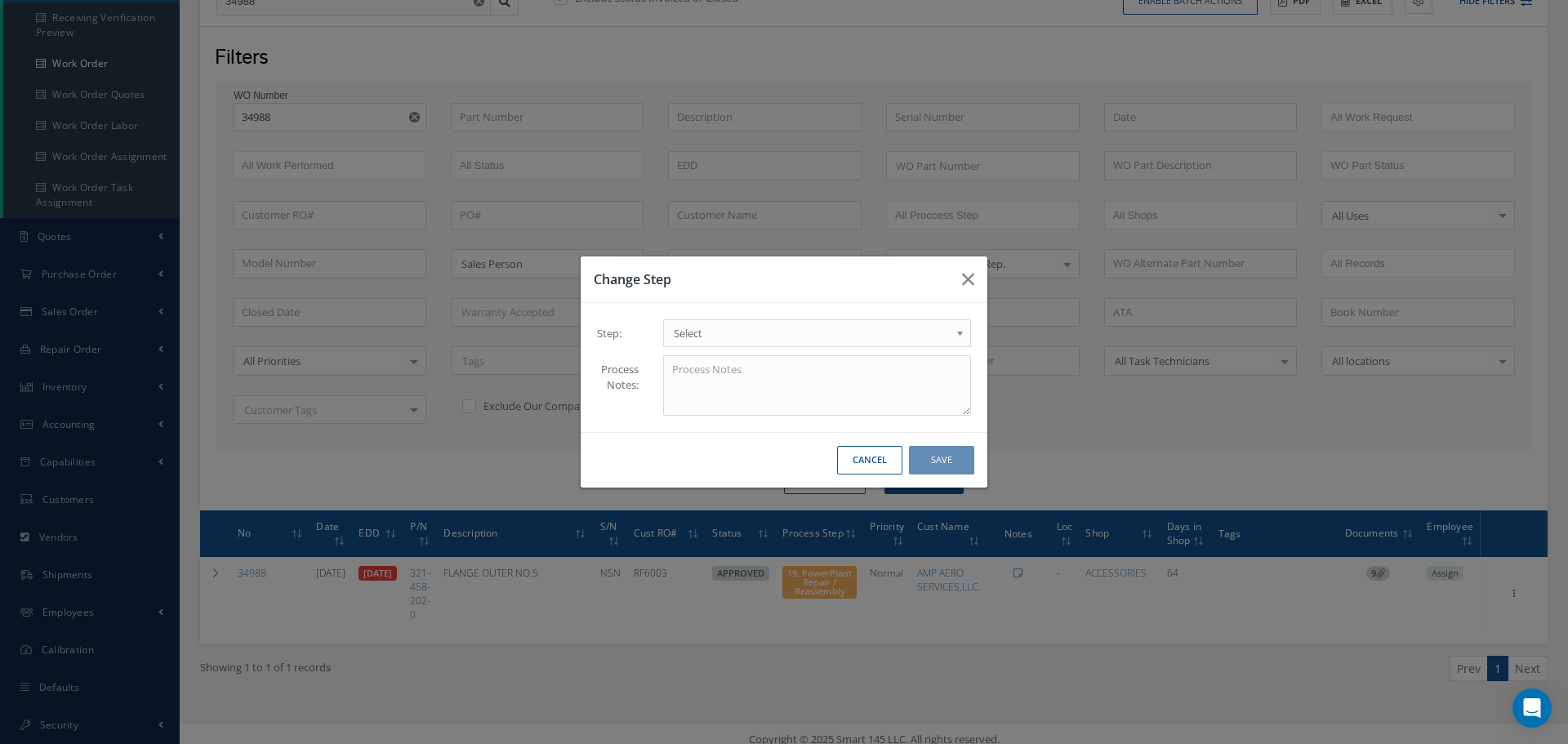
click at [962, 333] on b at bounding box center [962, 336] width 14 height 26
click at [947, 451] on button "Save" at bounding box center [941, 460] width 65 height 29
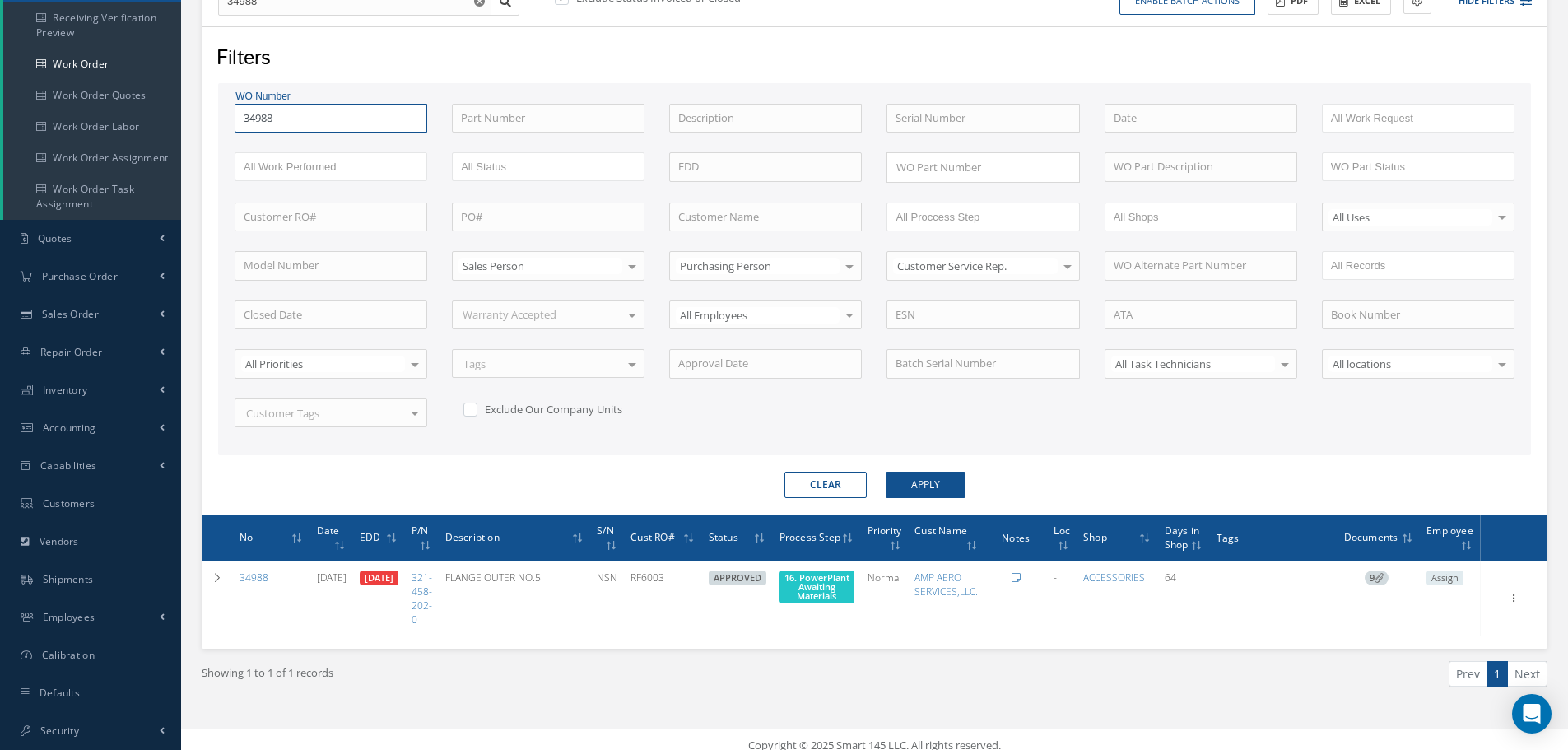
click at [291, 115] on input "34988" at bounding box center [331, 118] width 193 height 30
click at [885, 471] on button "Apply" at bounding box center [925, 484] width 80 height 26
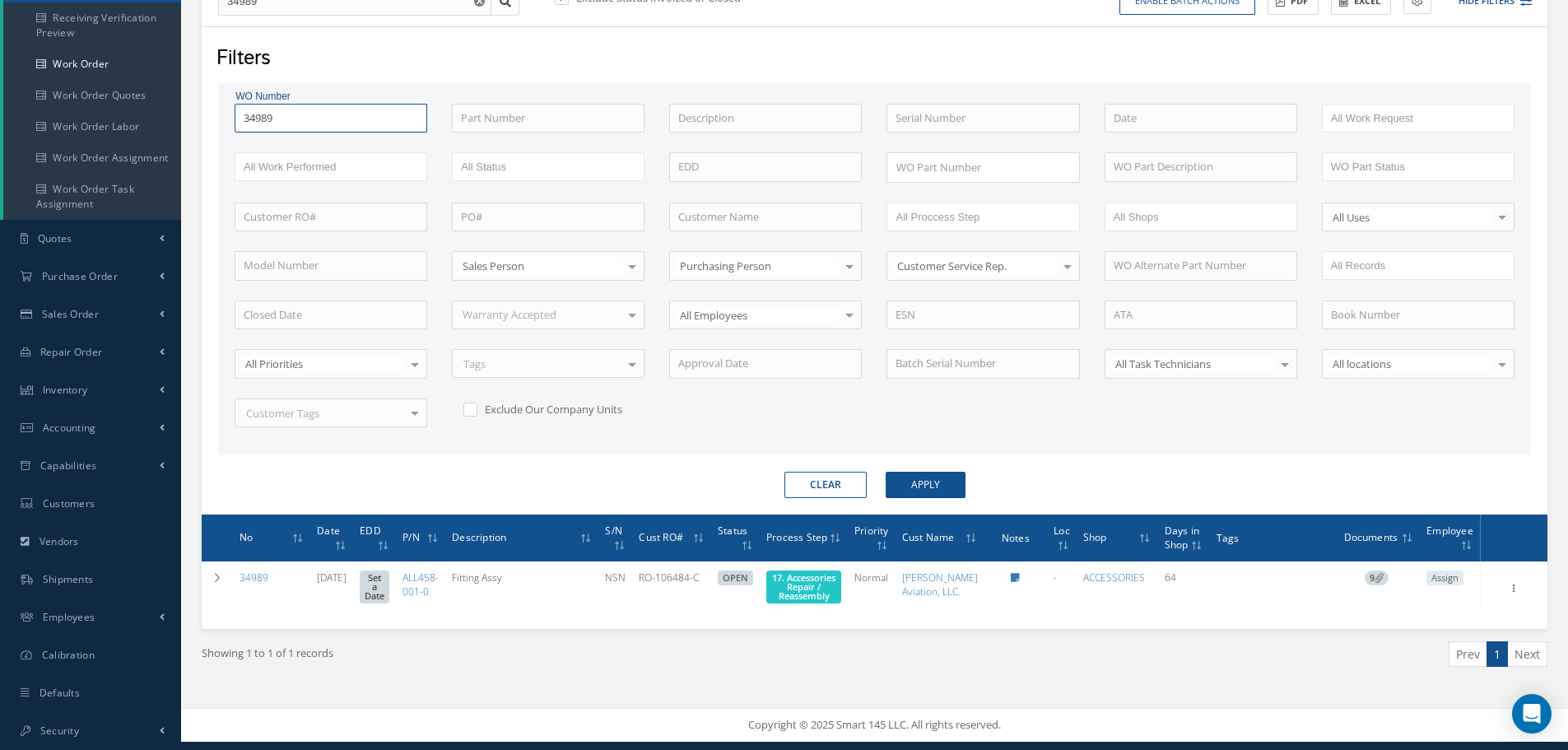
scroll to position [214, 0]
click at [337, 107] on input "34989" at bounding box center [331, 118] width 193 height 30
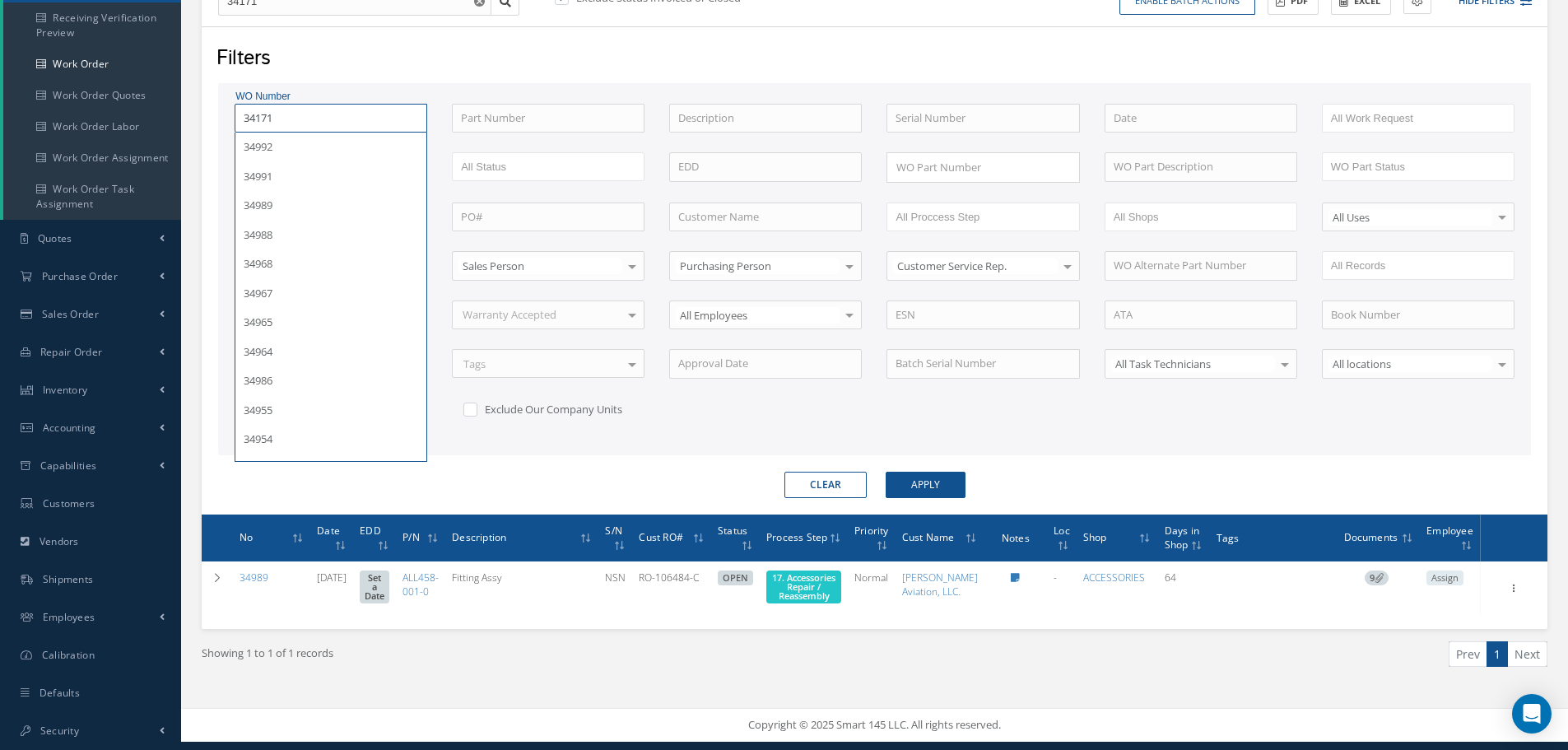
click at [885, 471] on button "Apply" at bounding box center [925, 484] width 80 height 26
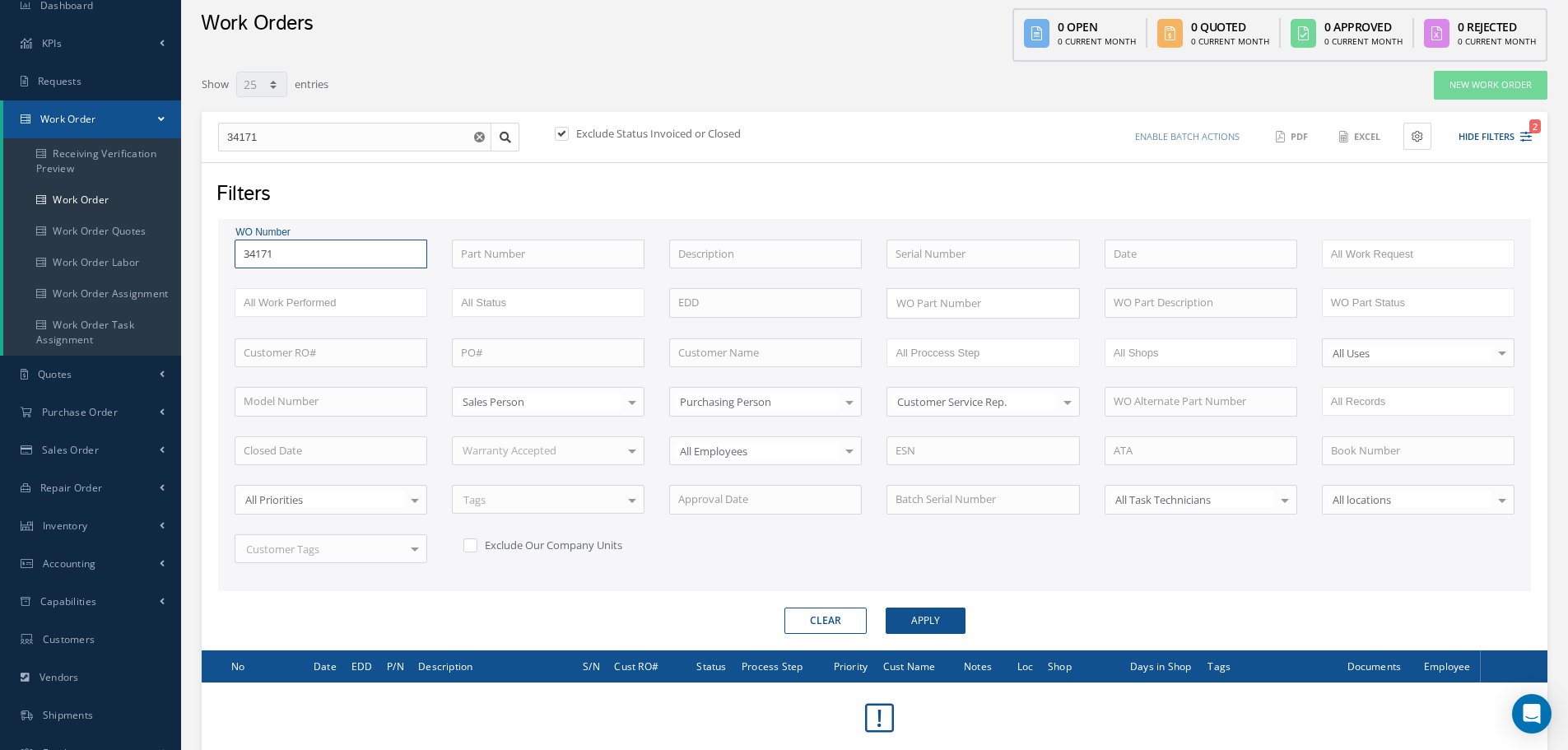
scroll to position [83, 0]
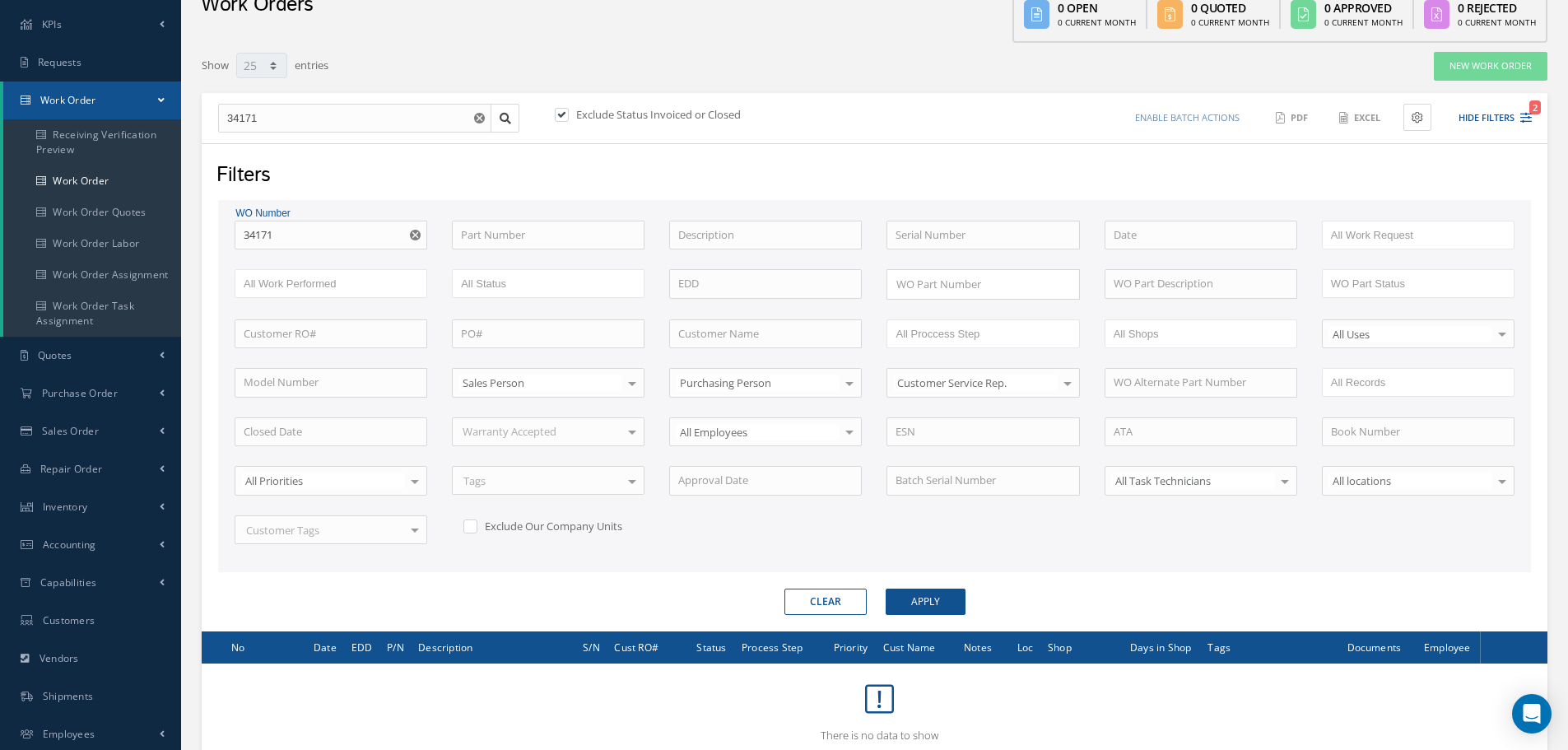
click at [568, 118] on label at bounding box center [569, 114] width 4 height 14
click at [566, 118] on input "checkbox" at bounding box center [560, 115] width 11 height 11
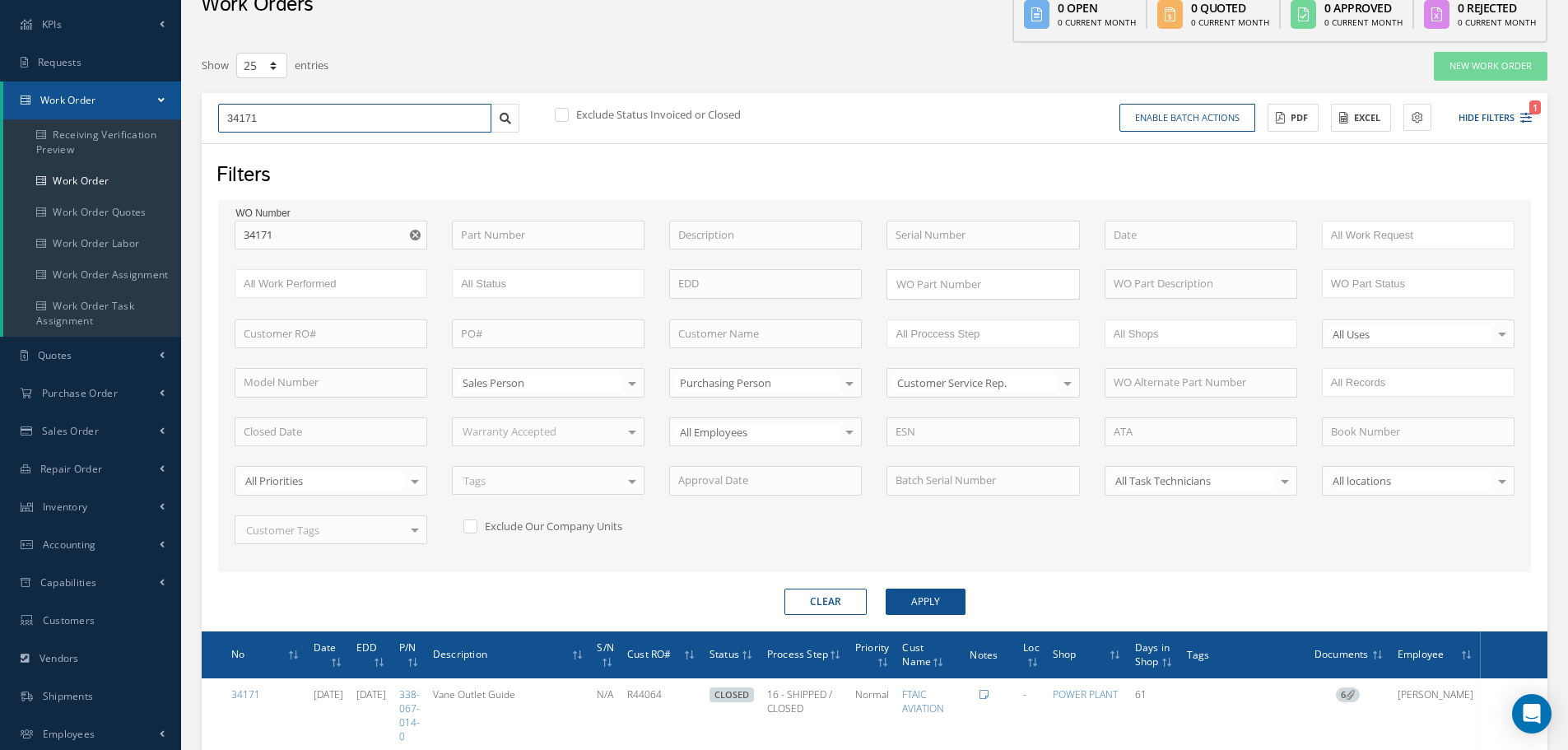
click at [242, 113] on input "34171" at bounding box center [355, 118] width 274 height 30
click at [568, 113] on label at bounding box center [569, 114] width 4 height 14
click at [560, 113] on input "checkbox" at bounding box center [560, 115] width 11 height 11
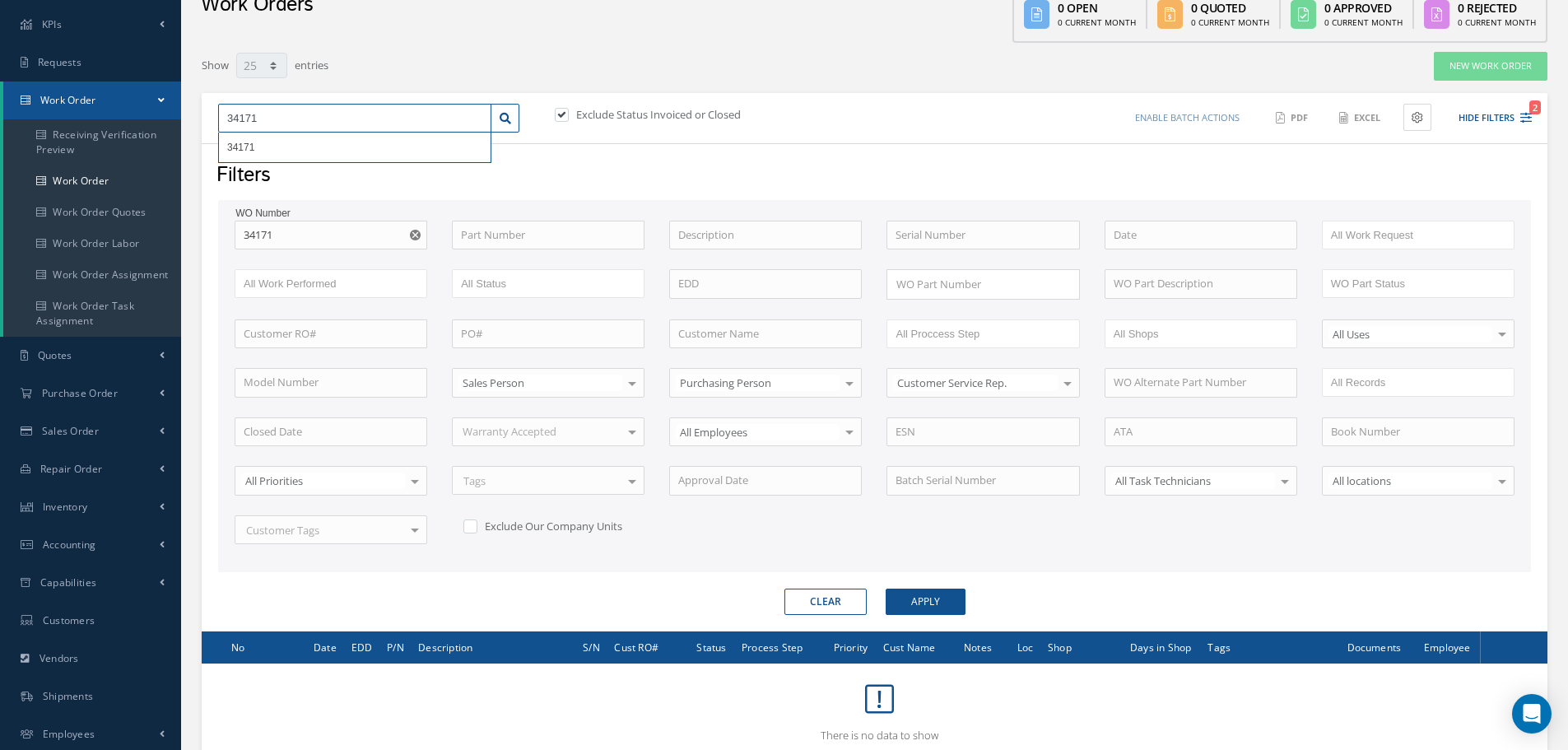
click at [237, 118] on input "34171" at bounding box center [355, 118] width 274 height 30
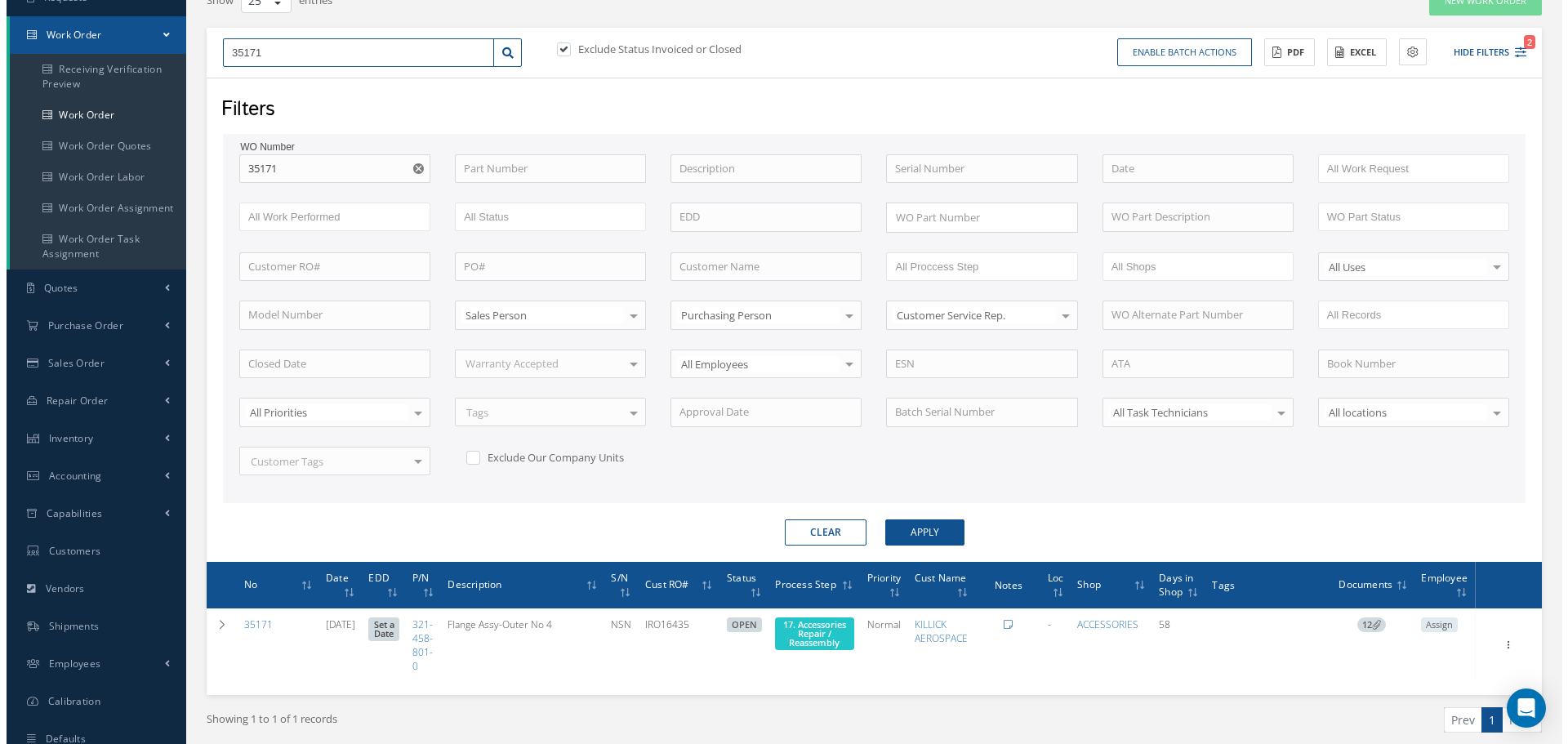
scroll to position [209, 0]
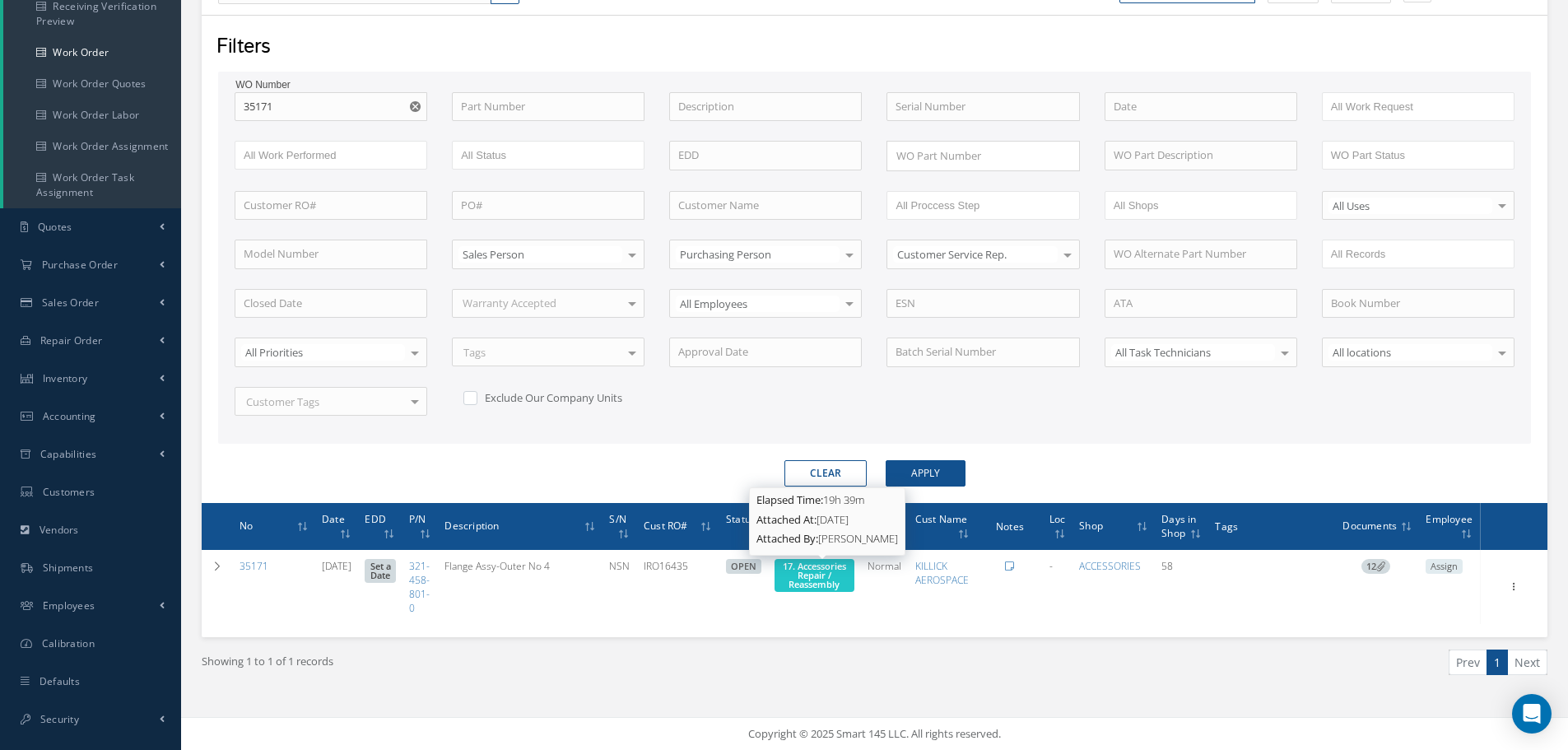
click at [813, 574] on span "17. Accessories Repair / Reassembly" at bounding box center [814, 575] width 63 height 31
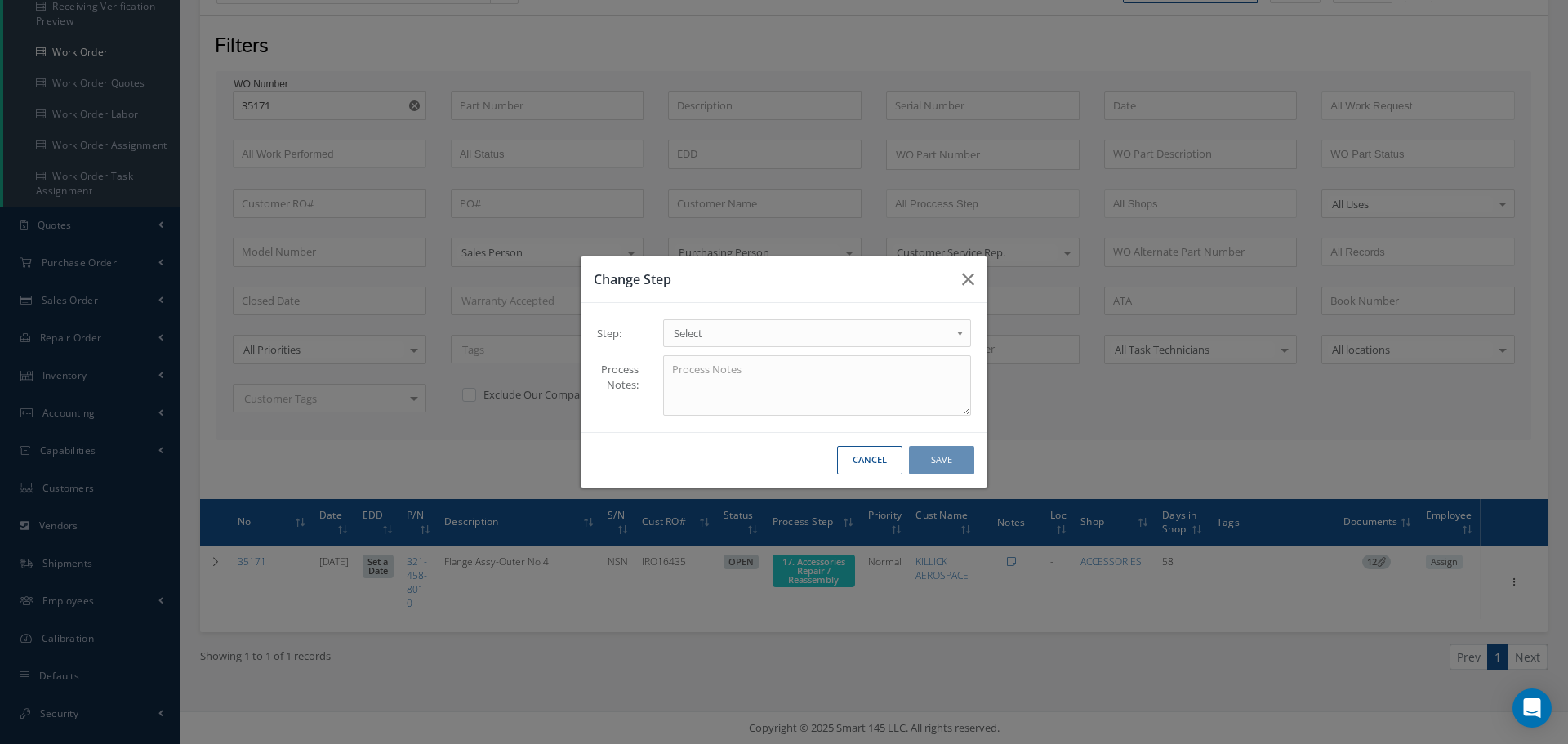
click at [961, 336] on b at bounding box center [962, 336] width 14 height 26
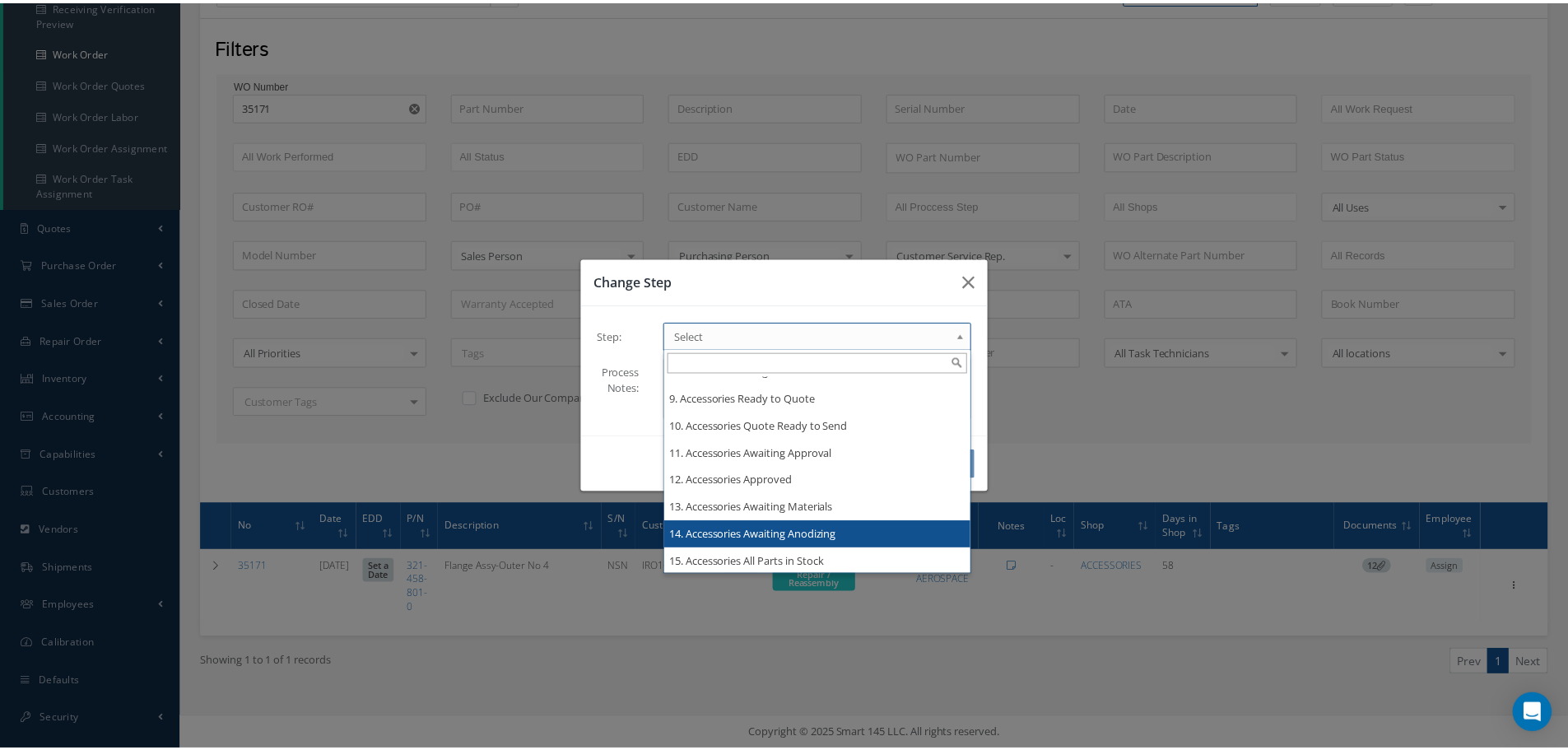
scroll to position [0, 0]
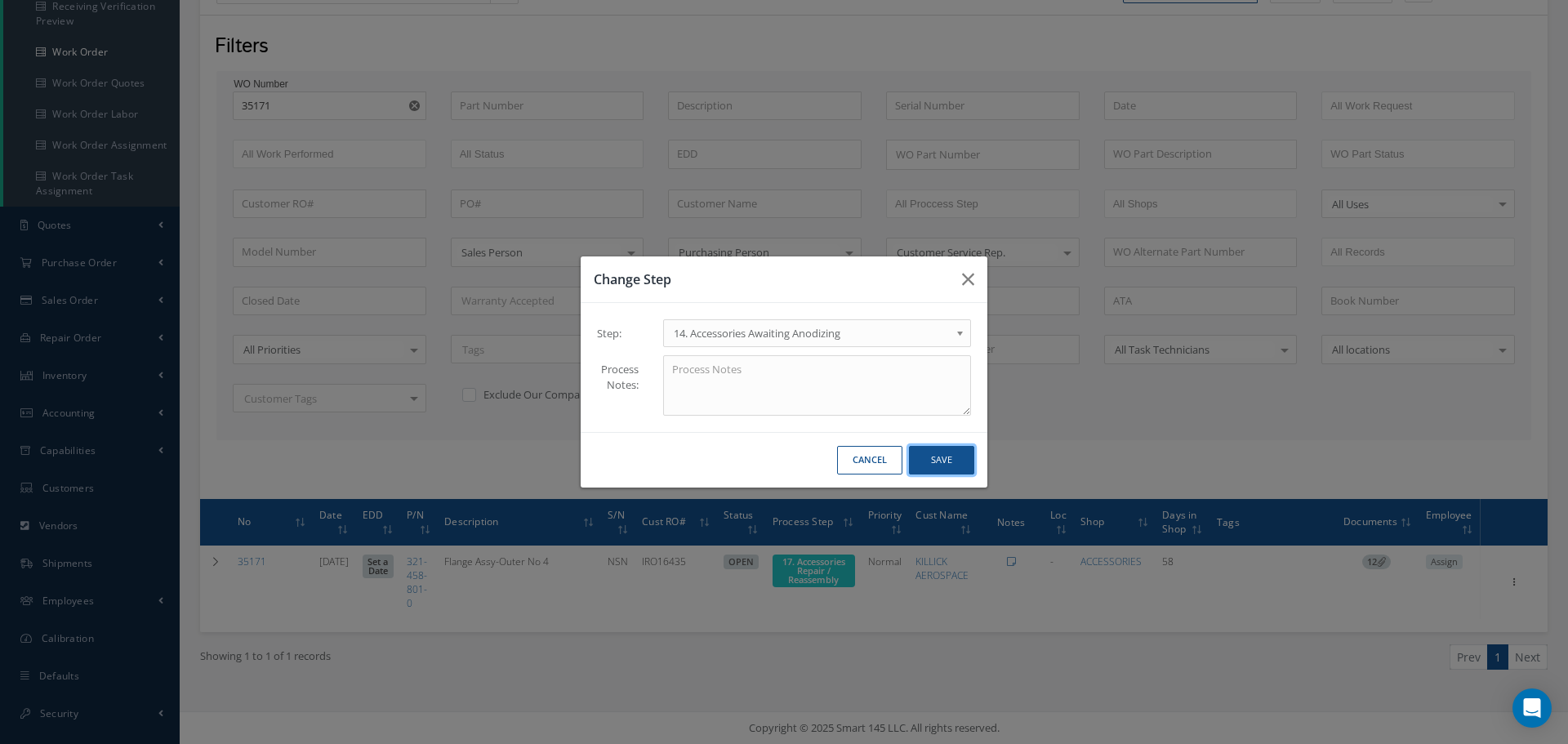
click at [950, 453] on button "Save" at bounding box center [941, 460] width 65 height 29
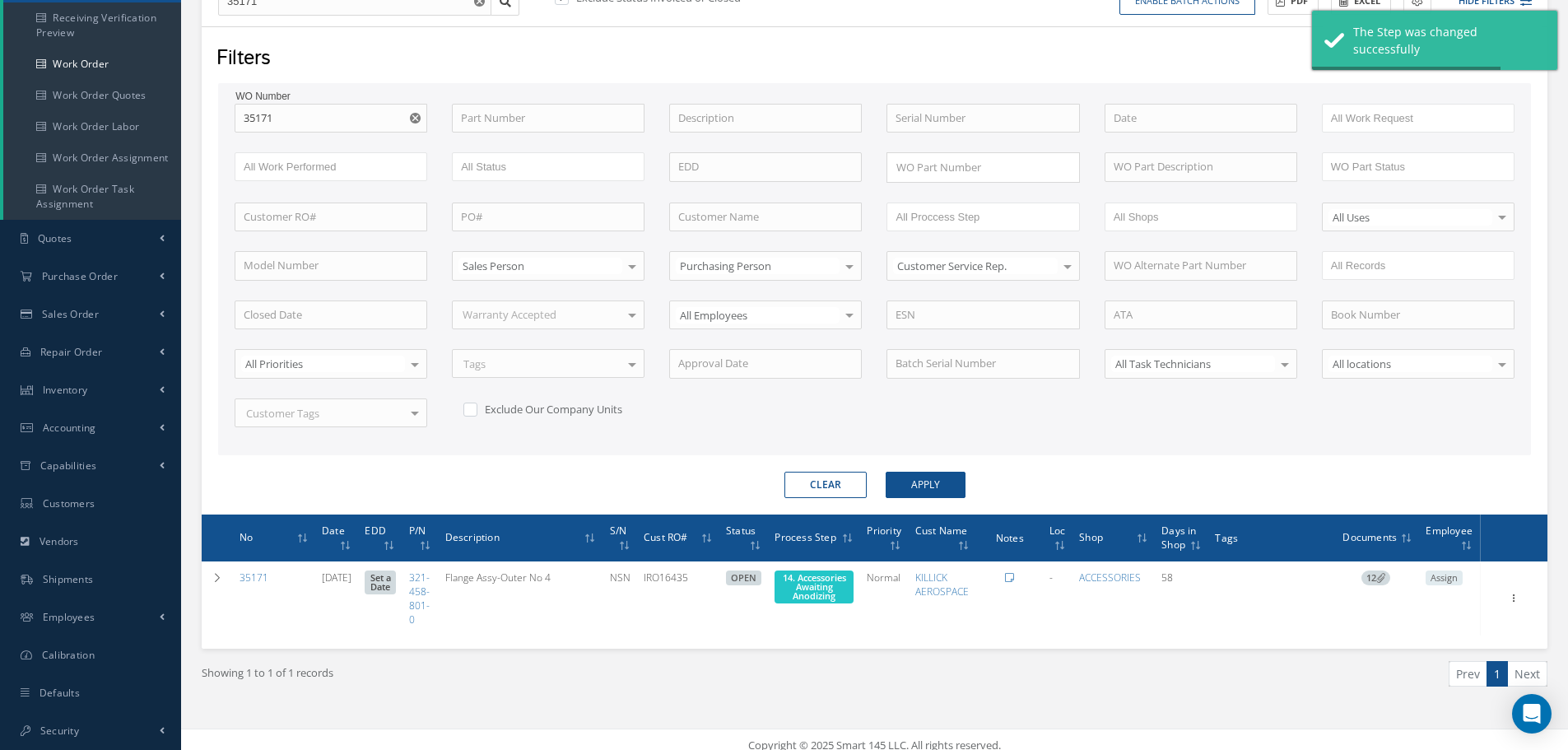
scroll to position [211, 0]
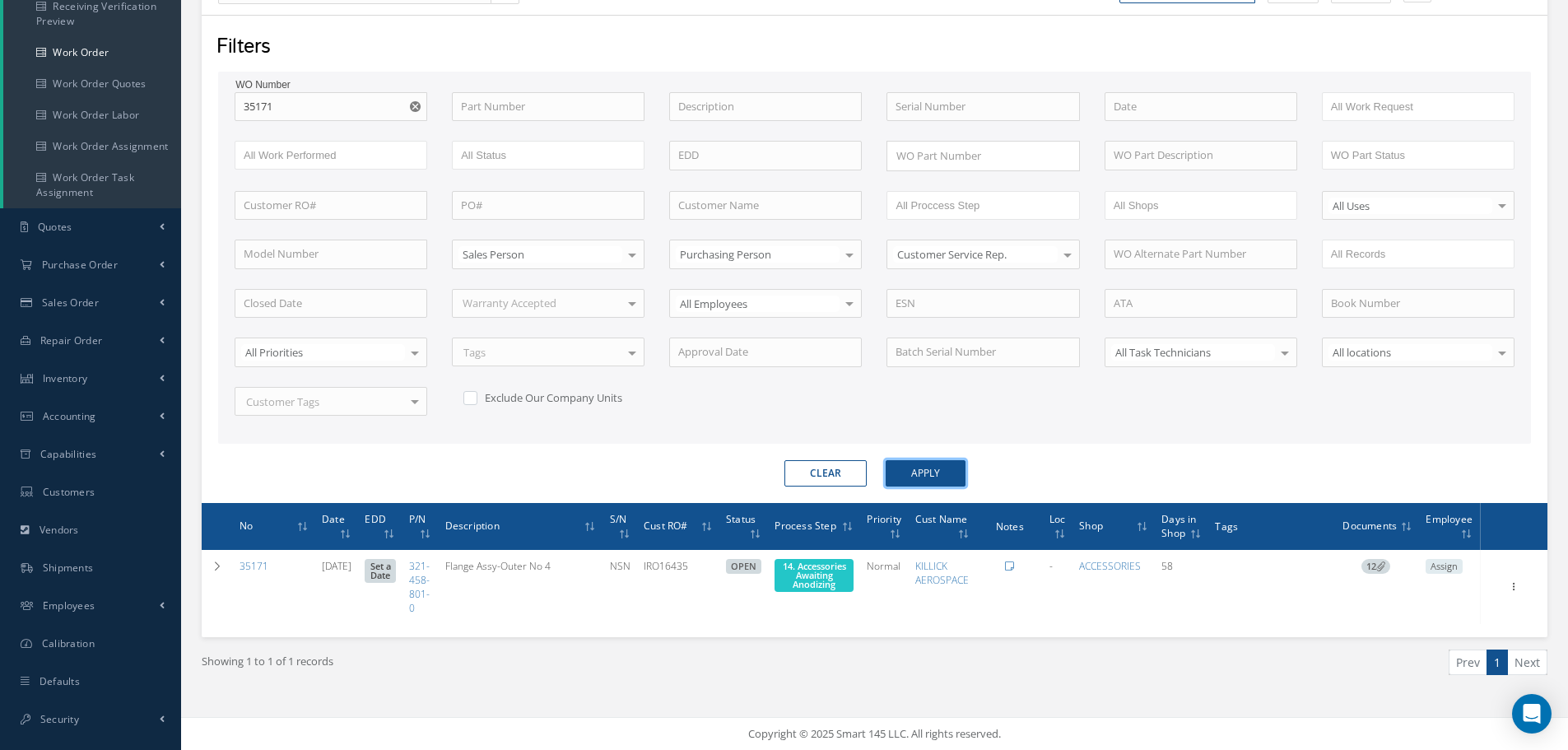
click at [941, 472] on button "Apply" at bounding box center [925, 473] width 80 height 26
click at [301, 101] on input "35171" at bounding box center [331, 107] width 193 height 30
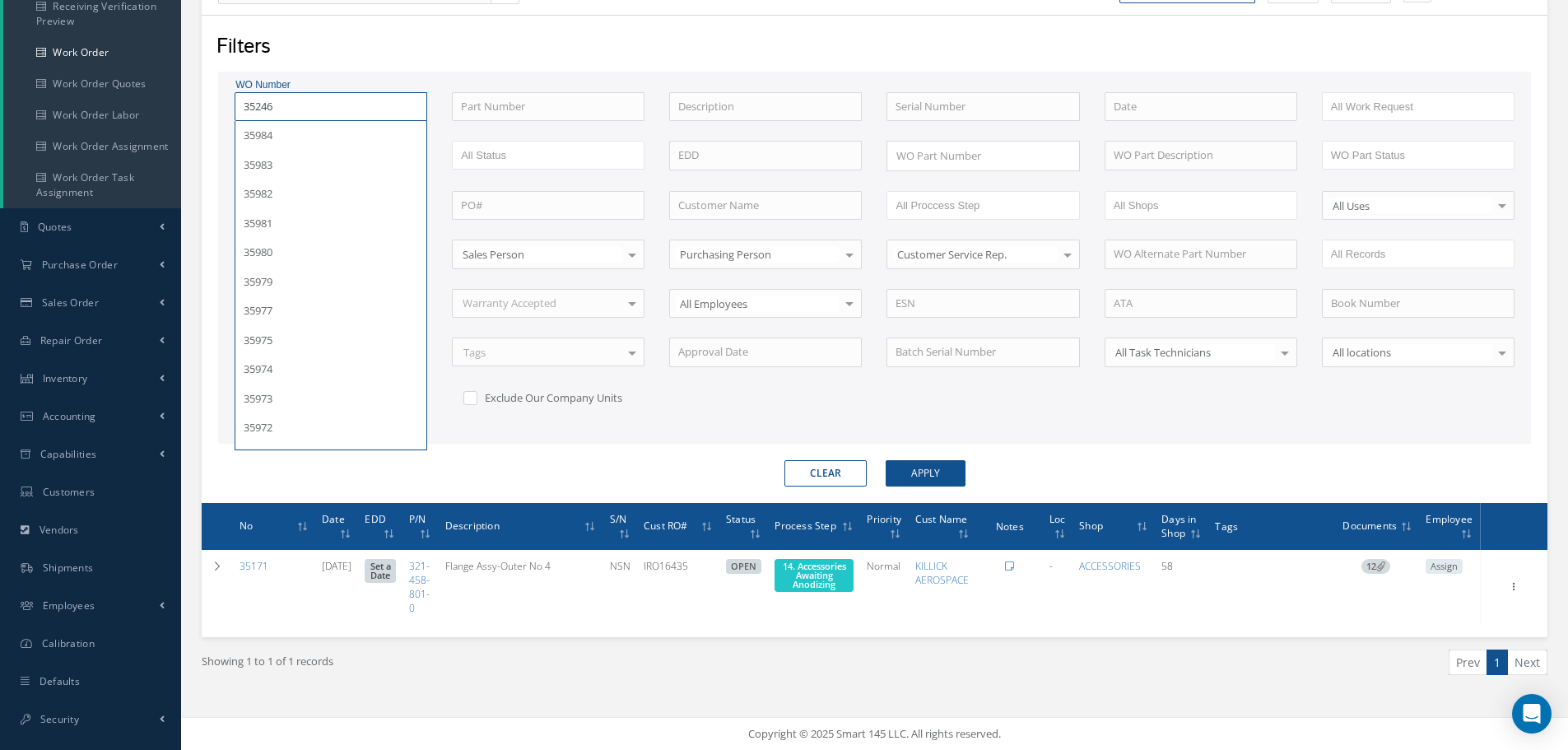
click at [885, 460] on button "Apply" at bounding box center [925, 473] width 80 height 26
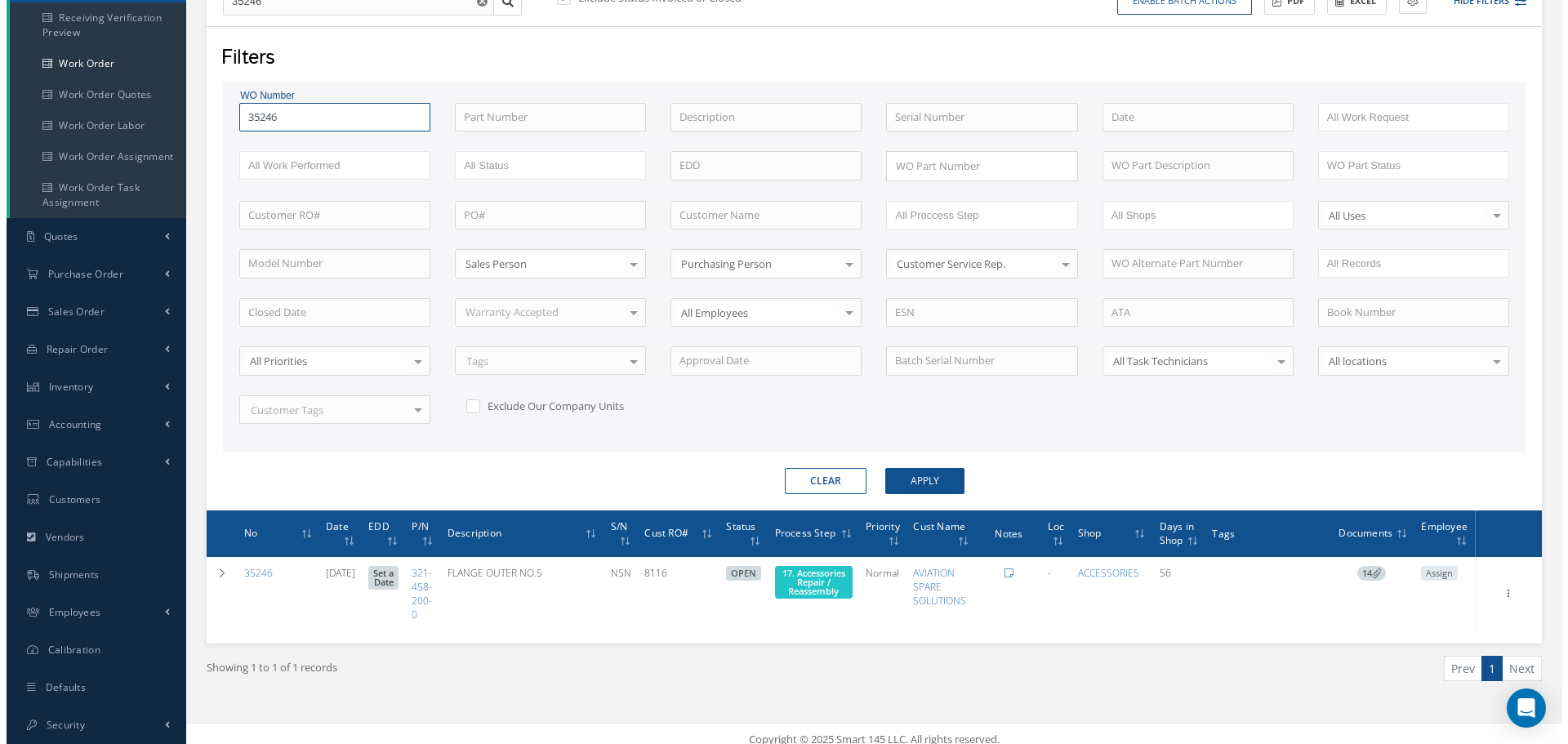
scroll to position [209, 0]
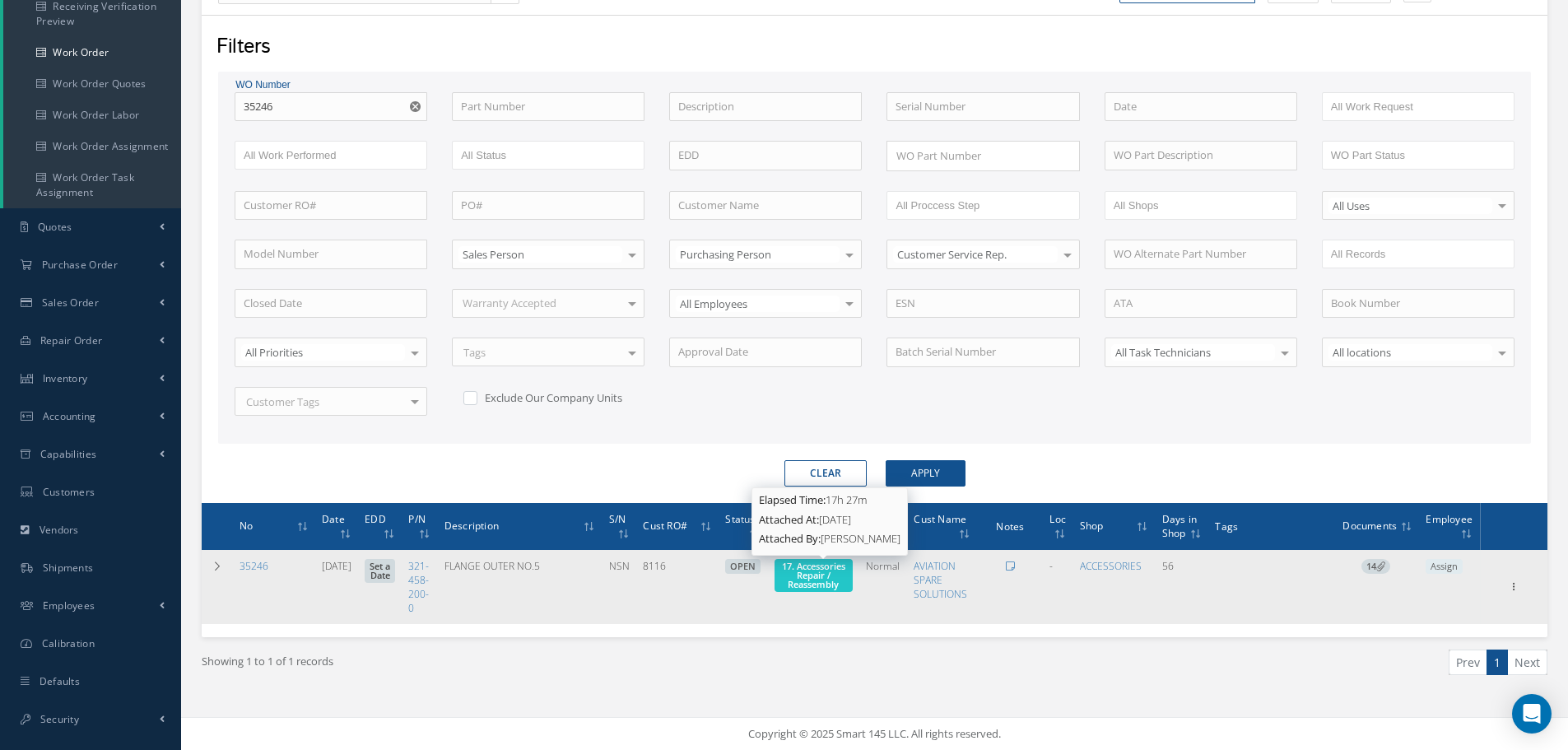
click at [830, 576] on span "17. Accessories Repair / Reassembly" at bounding box center [814, 575] width 63 height 31
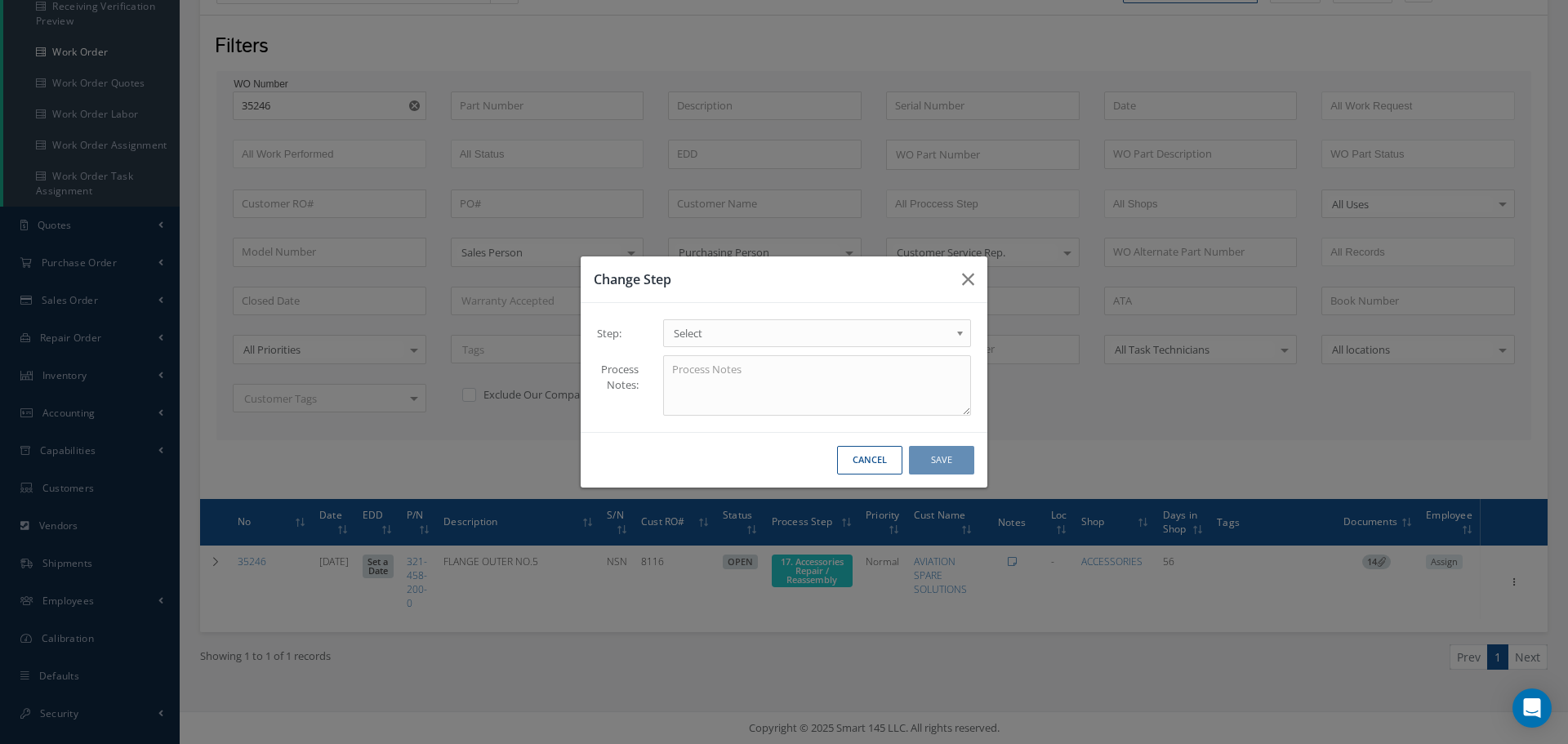
click at [962, 336] on b at bounding box center [962, 336] width 14 height 26
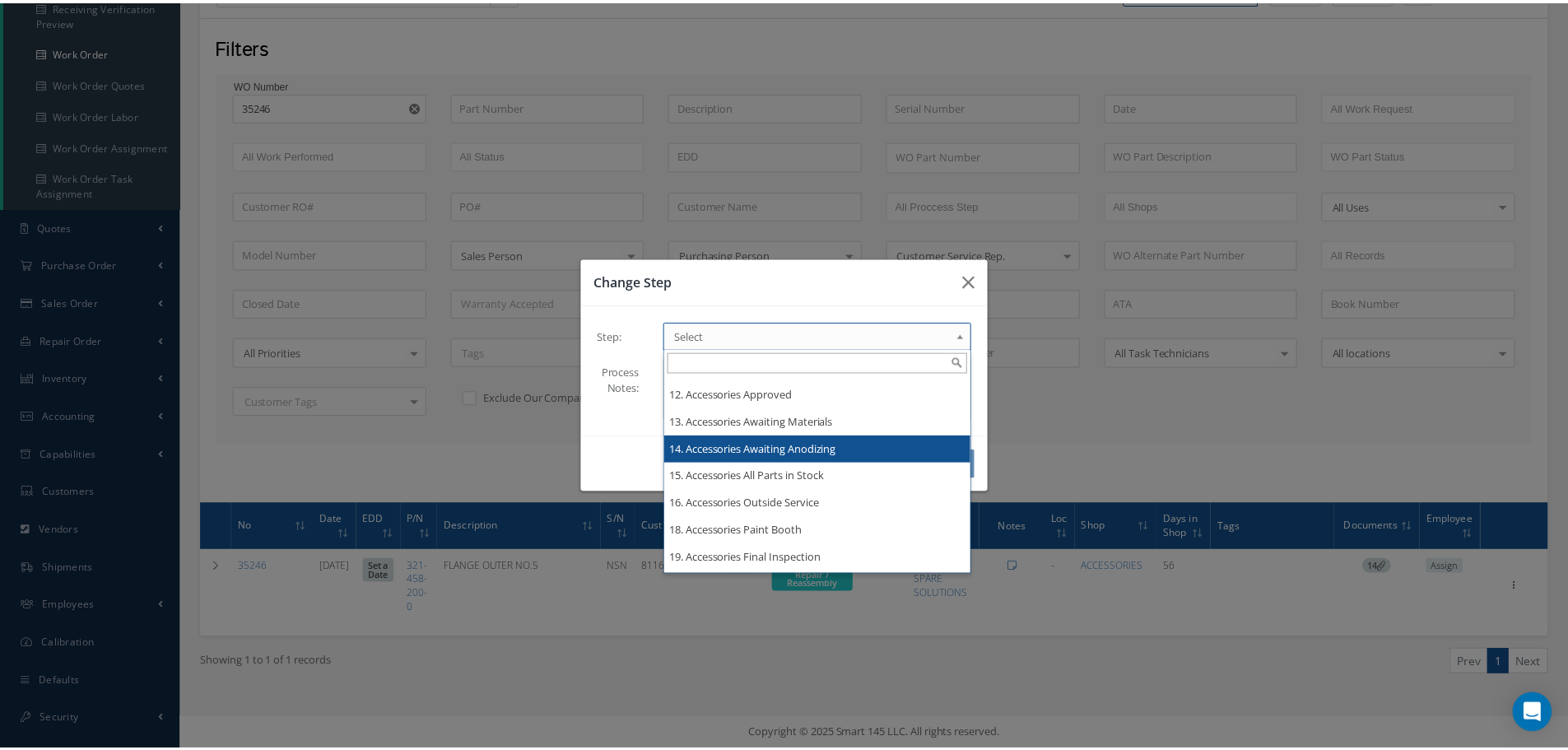
scroll to position [0, 0]
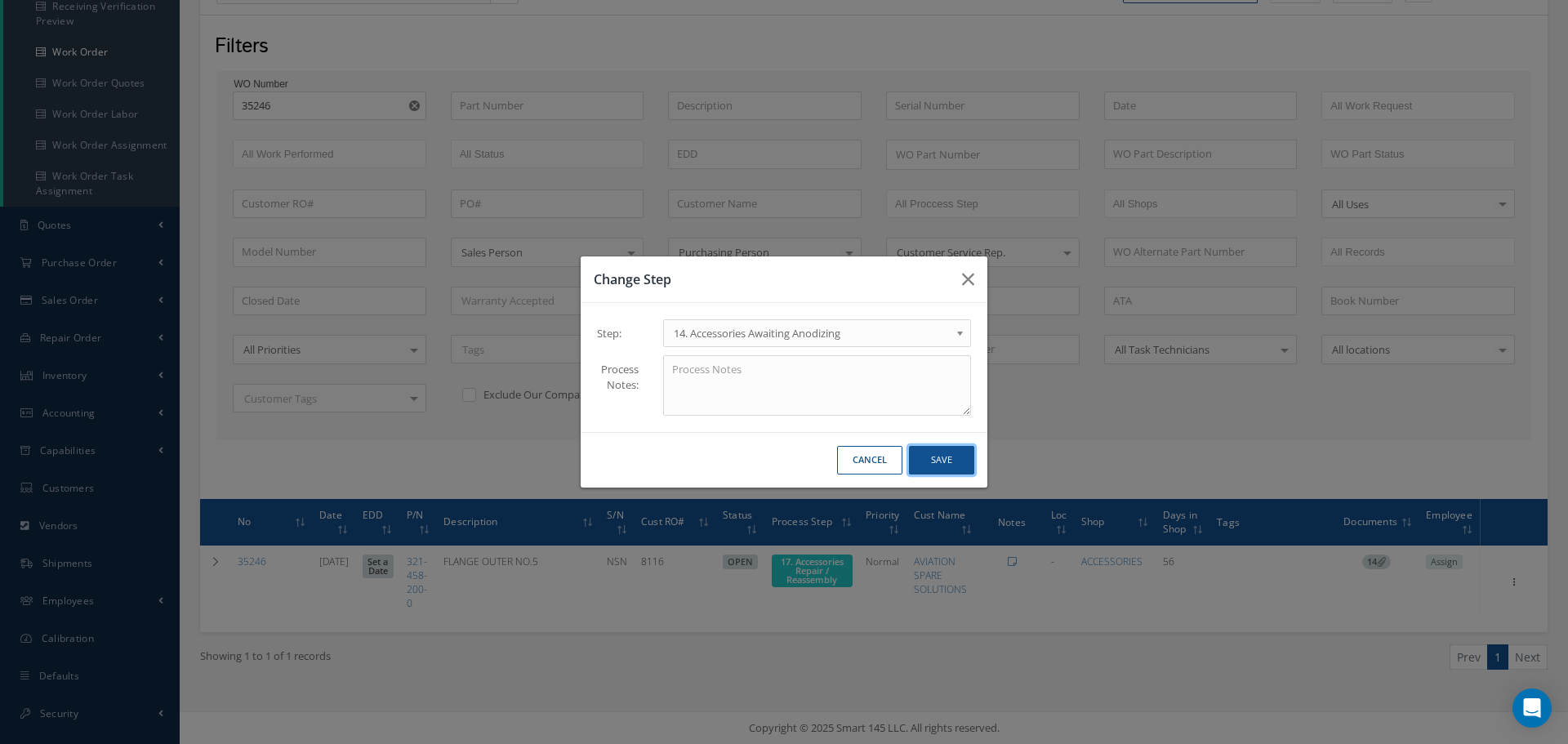
click at [945, 458] on button "Save" at bounding box center [941, 460] width 65 height 29
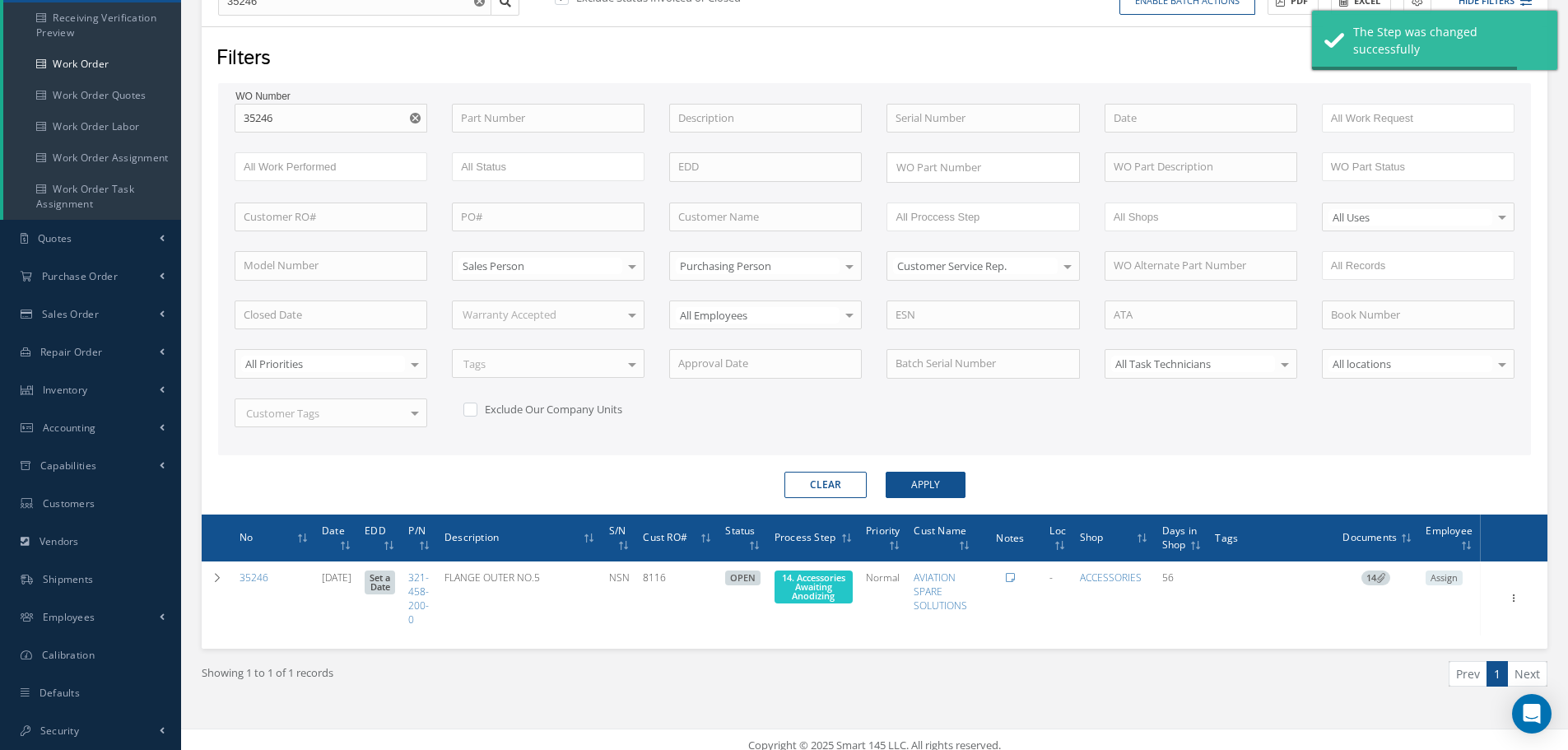
scroll to position [211, 0]
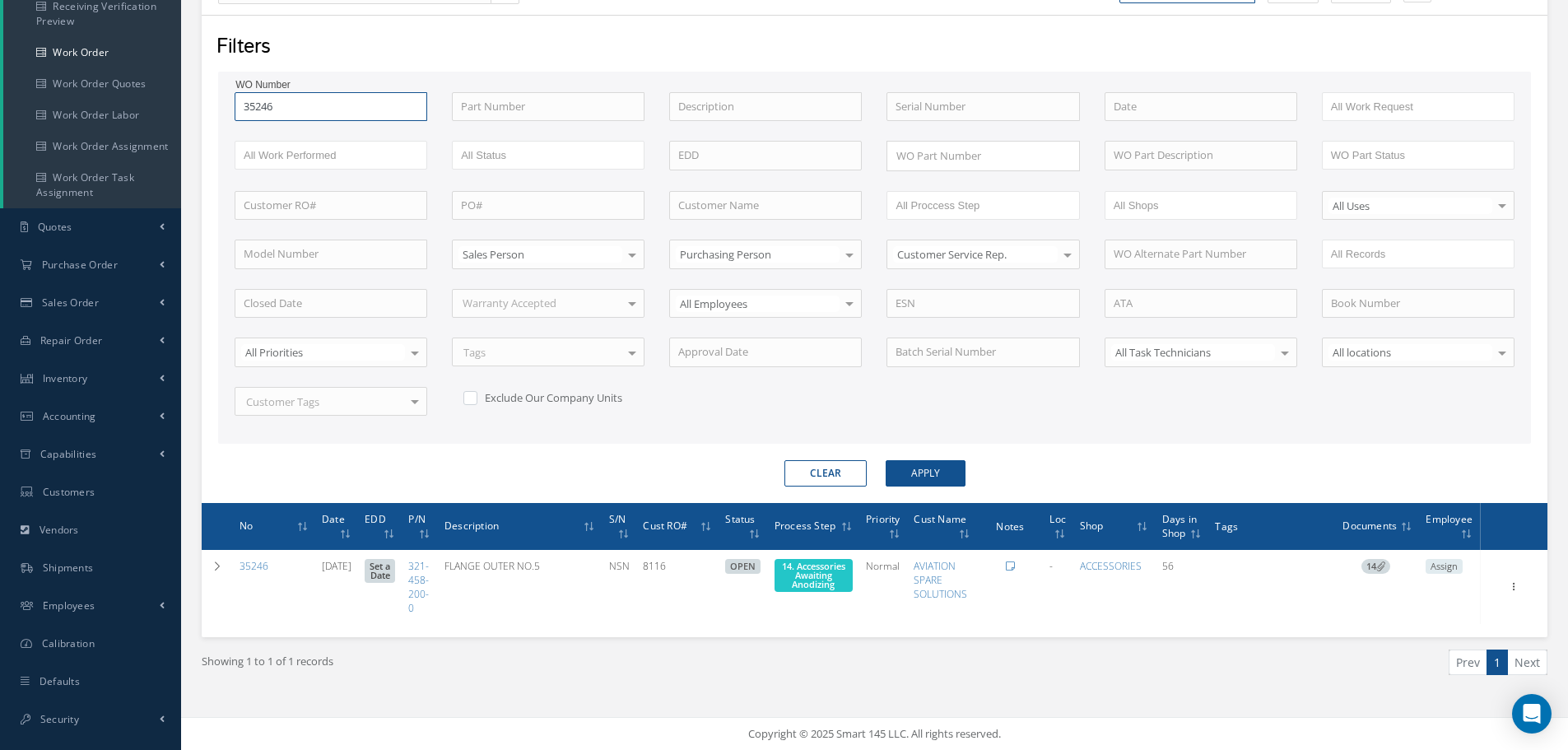
click at [303, 100] on input "35246" at bounding box center [331, 107] width 193 height 30
click at [885, 460] on button "Apply" at bounding box center [925, 473] width 80 height 26
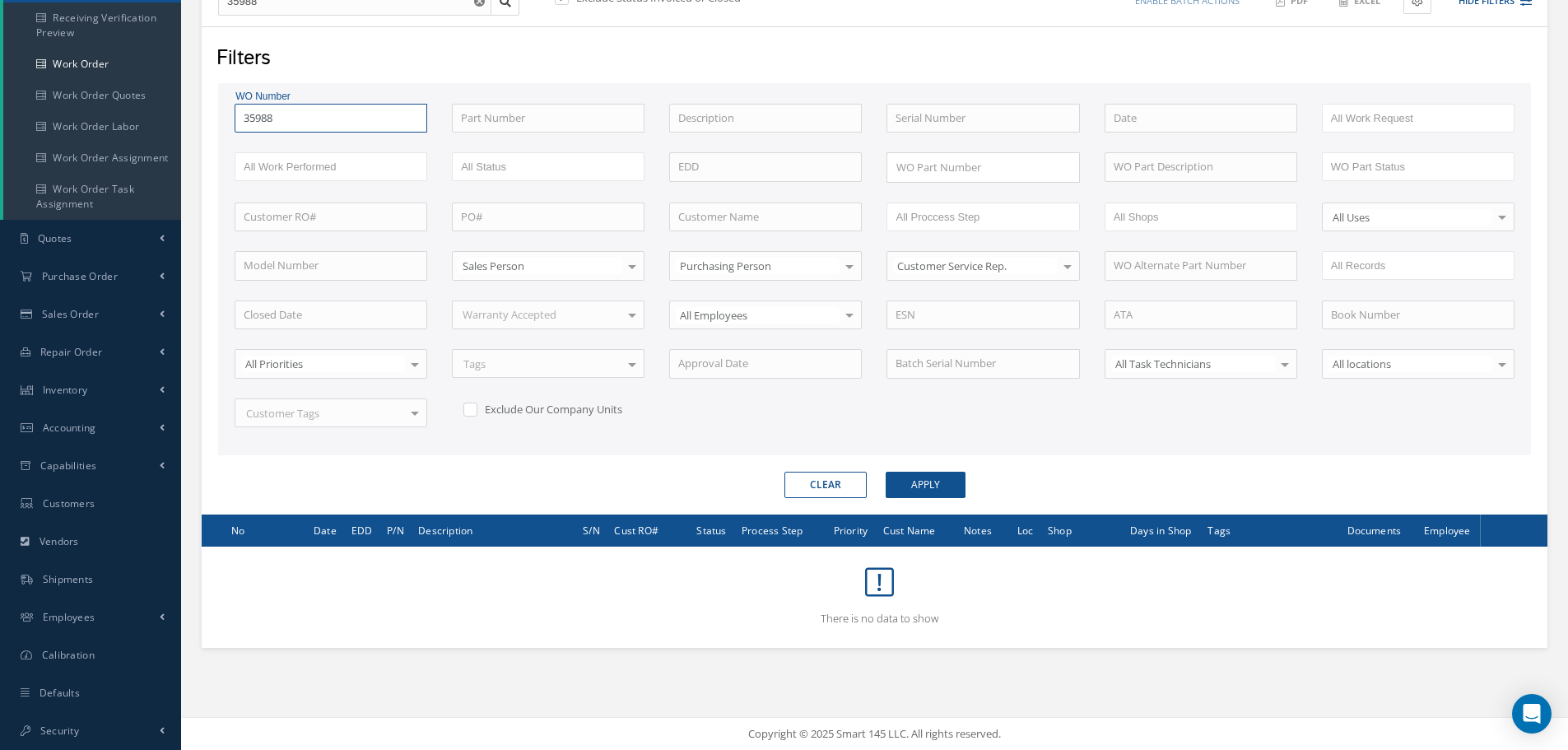
click at [255, 115] on input "35988" at bounding box center [331, 118] width 193 height 30
click at [885, 471] on button "Apply" at bounding box center [925, 484] width 80 height 26
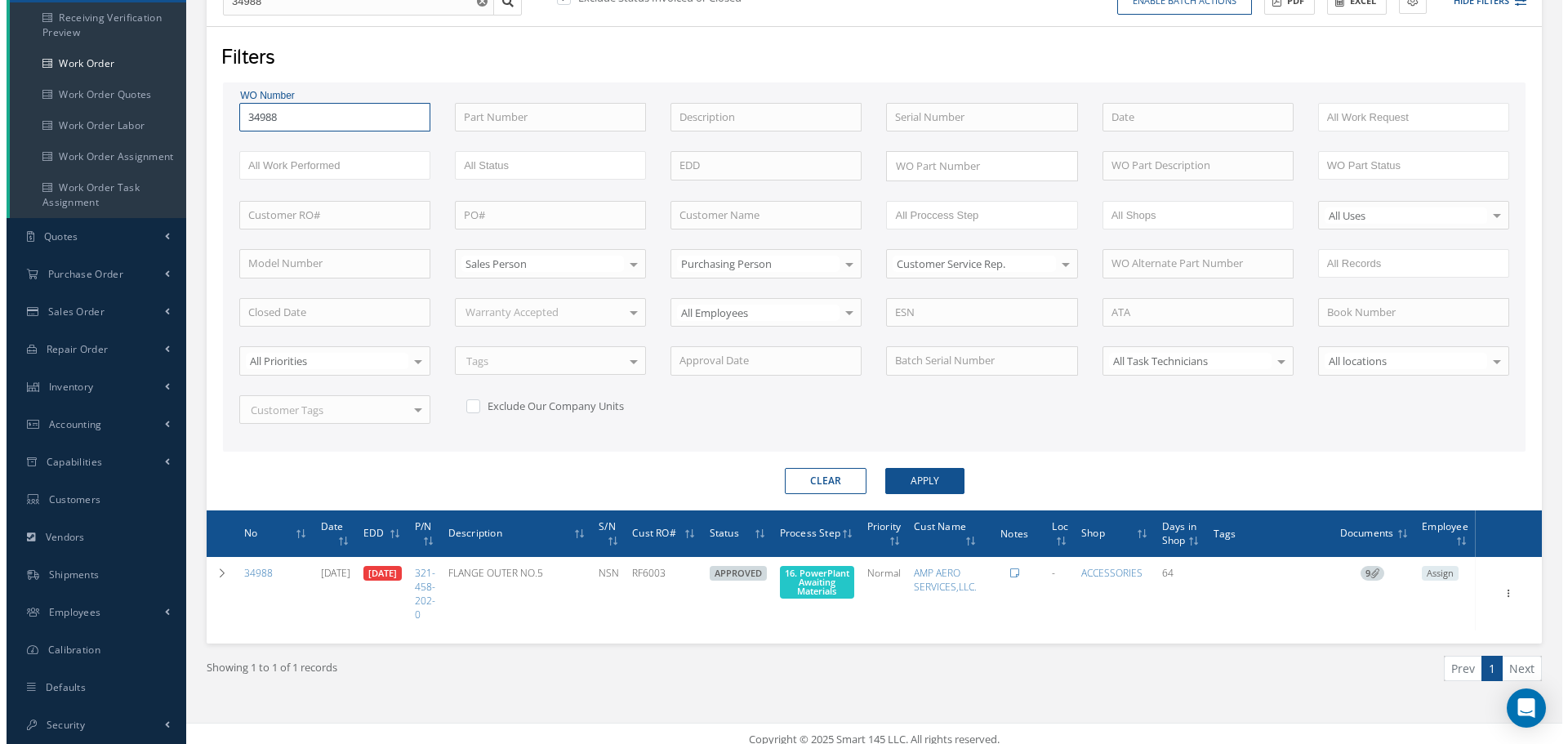
scroll to position [209, 0]
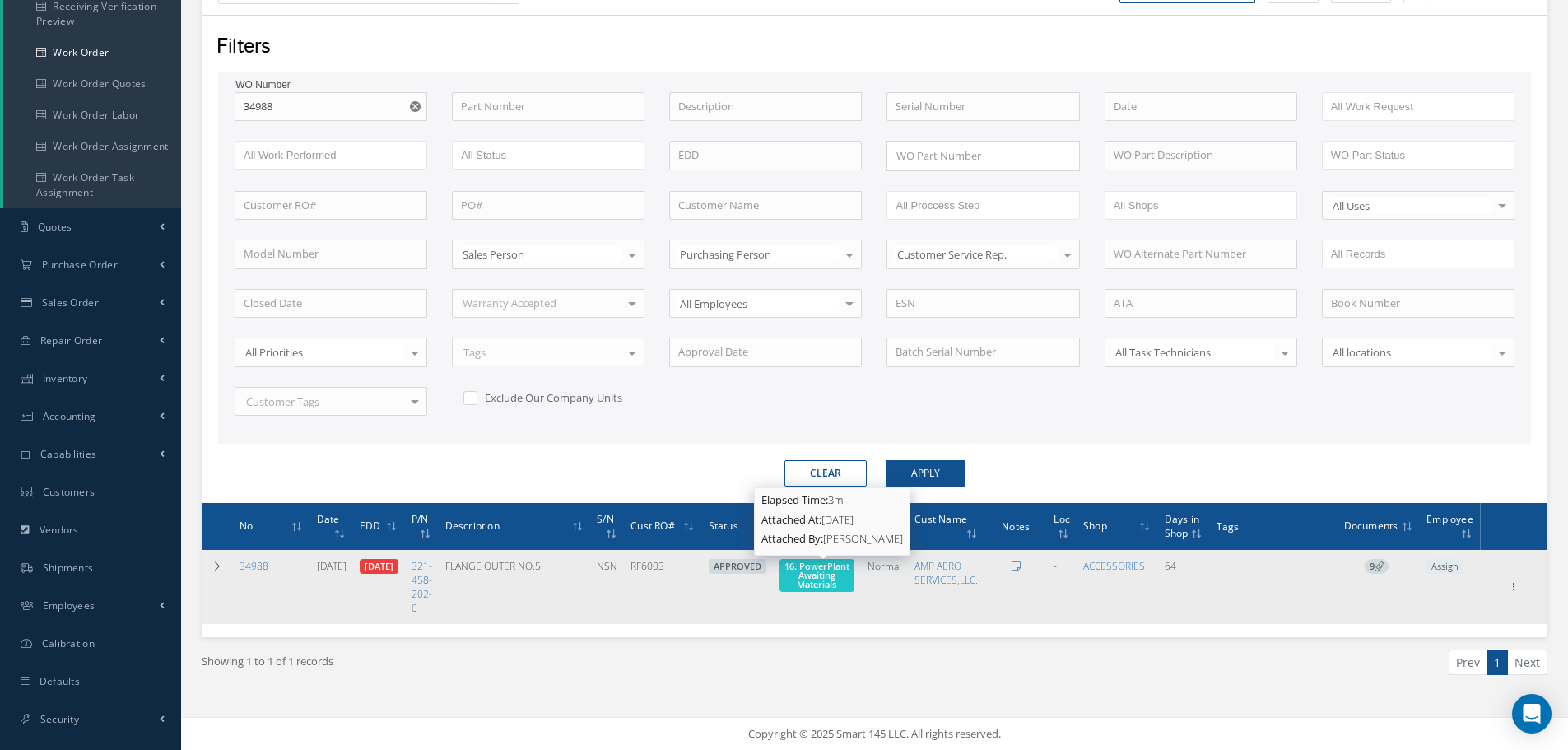
click at [831, 580] on span "16. PowerPlant Awaiting Materials" at bounding box center [816, 575] width 65 height 31
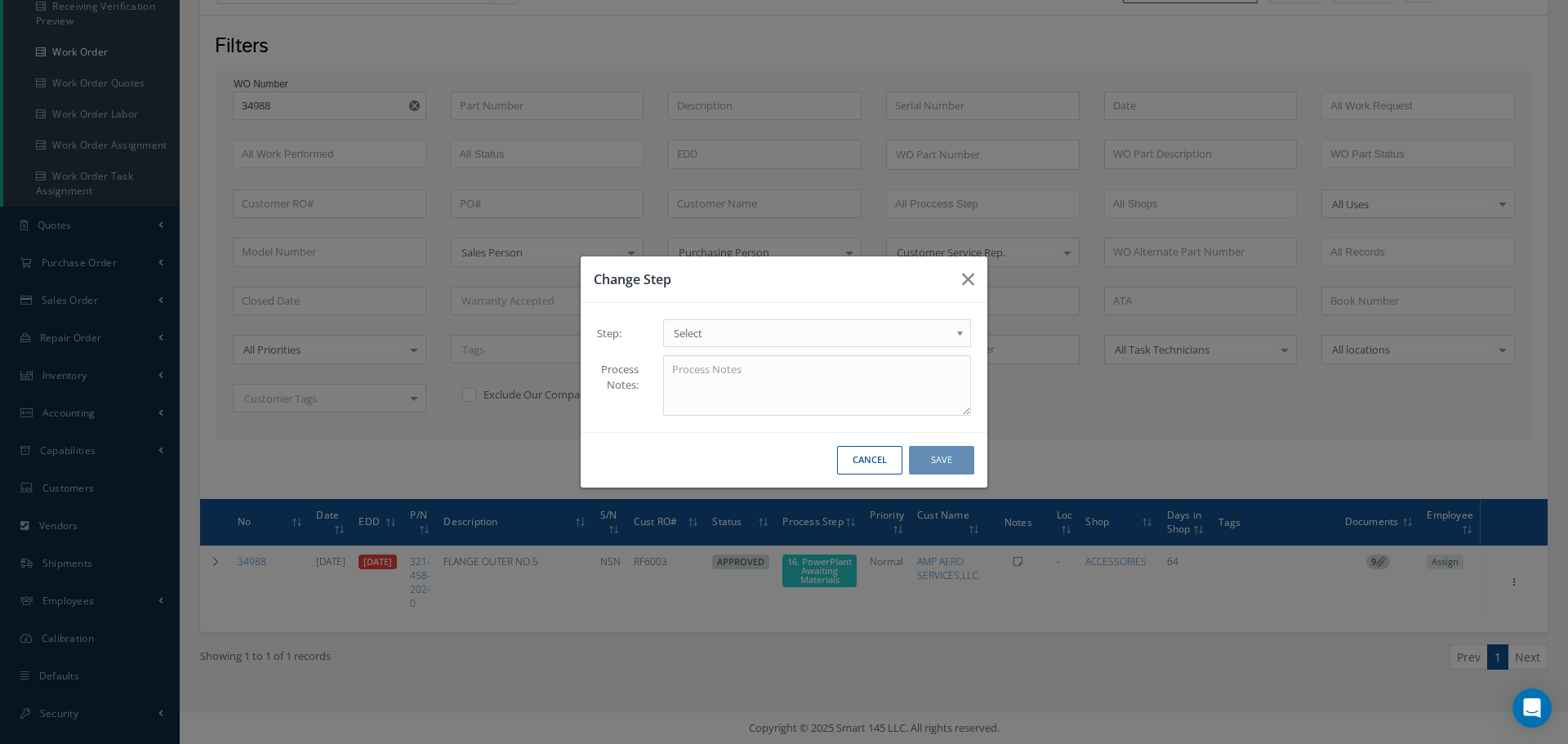
click at [963, 332] on b at bounding box center [962, 336] width 14 height 26
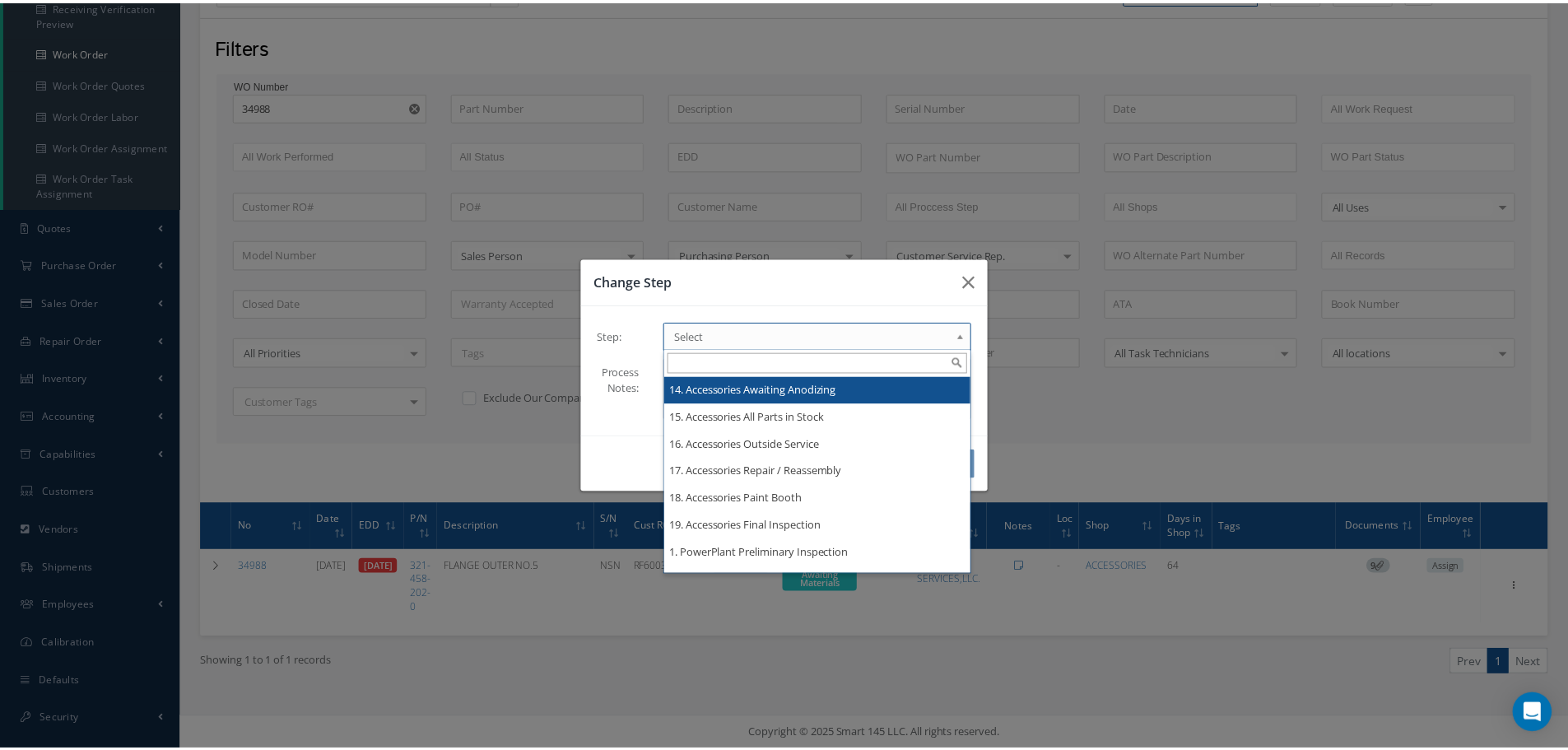
scroll to position [0, 0]
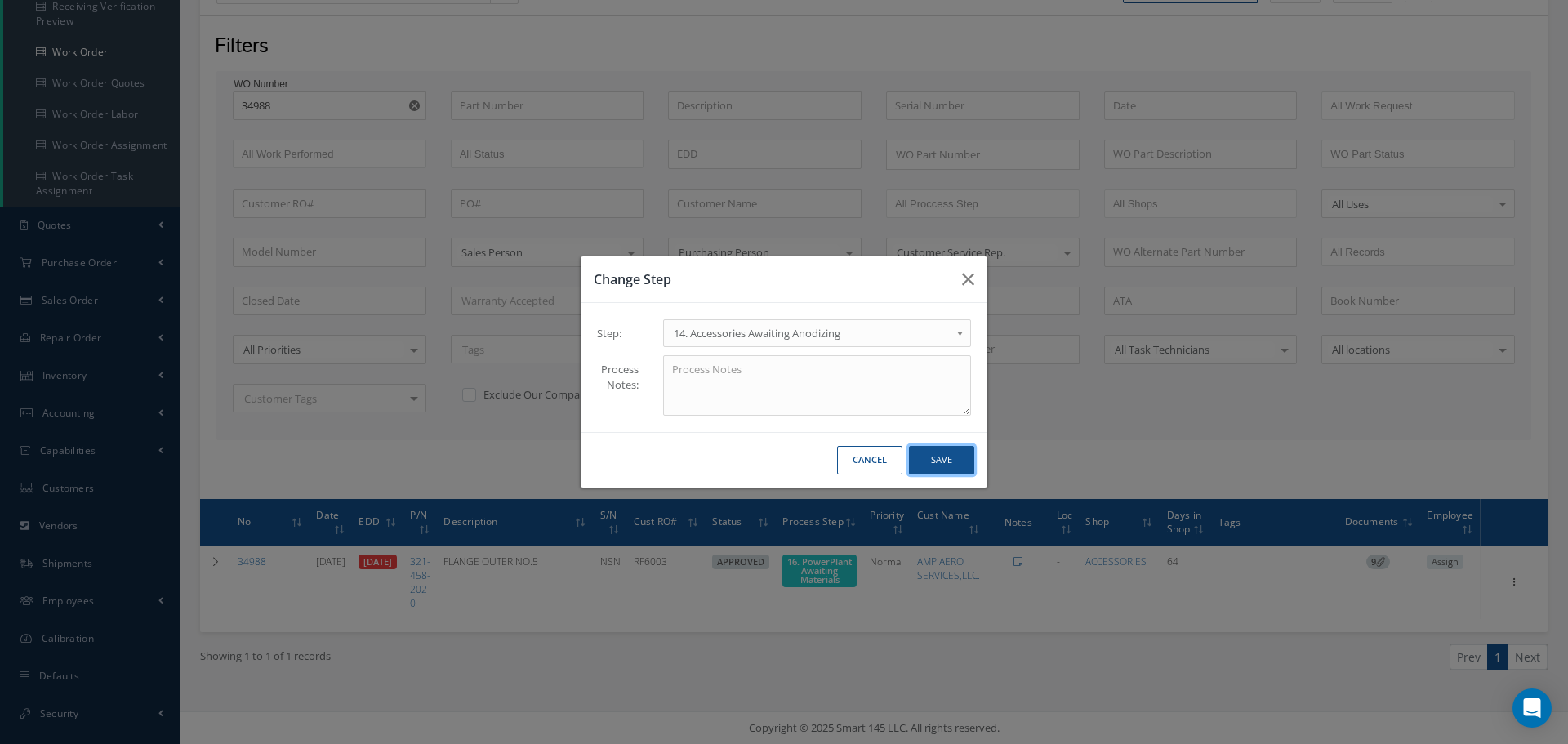
click at [946, 459] on button "Save" at bounding box center [941, 460] width 65 height 29
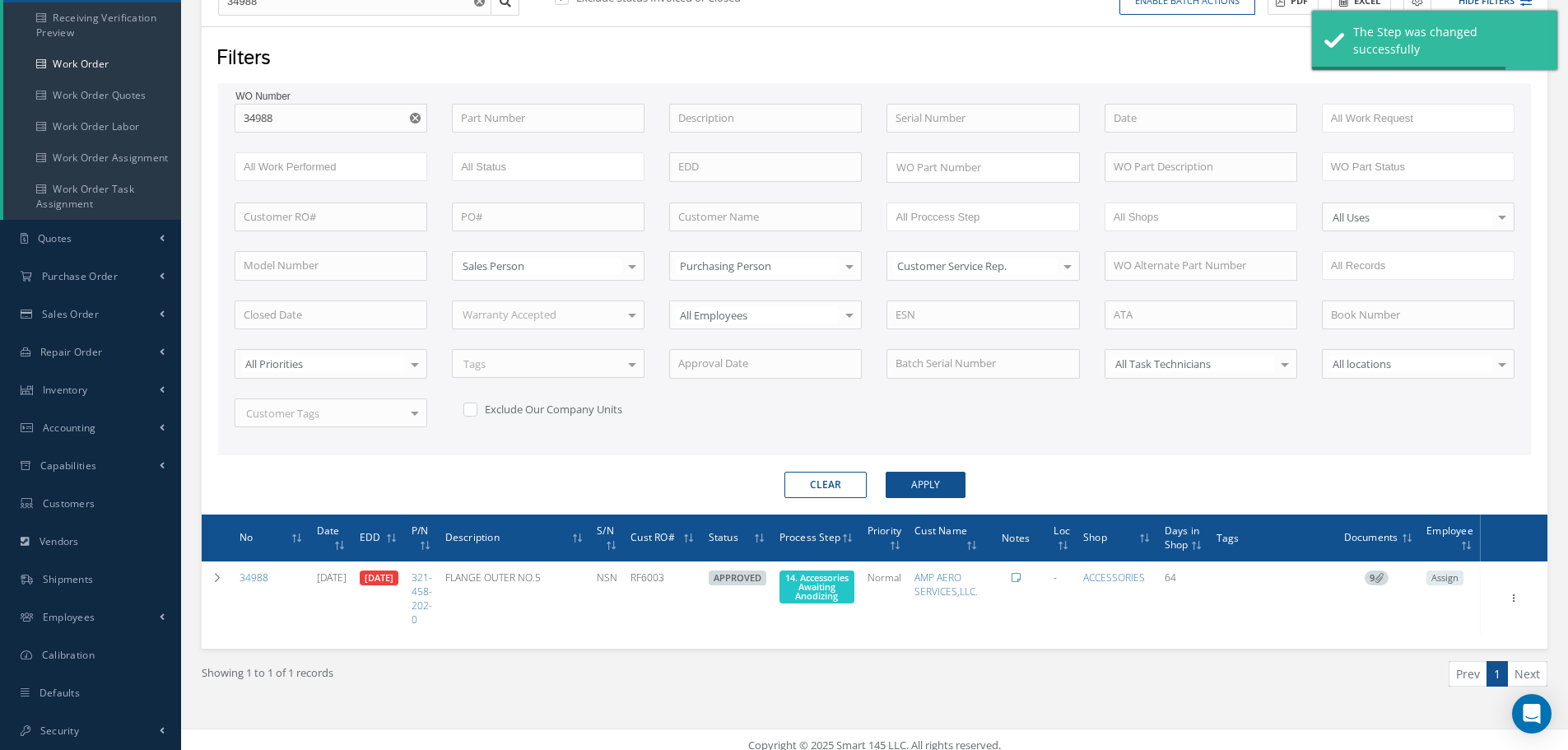
scroll to position [211, 0]
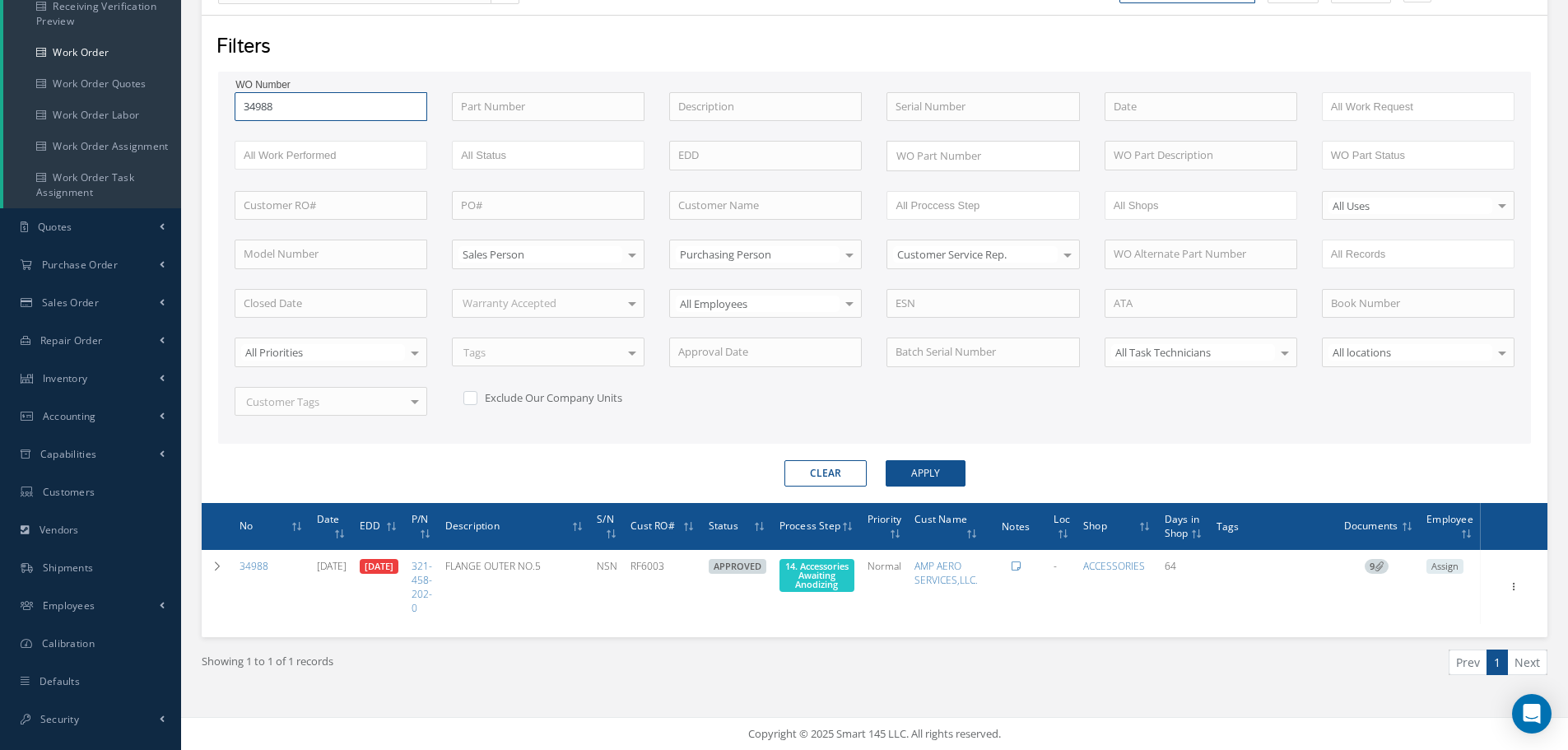
click at [285, 109] on input "34988" at bounding box center [331, 107] width 193 height 30
click at [885, 460] on button "Apply" at bounding box center [925, 473] width 80 height 26
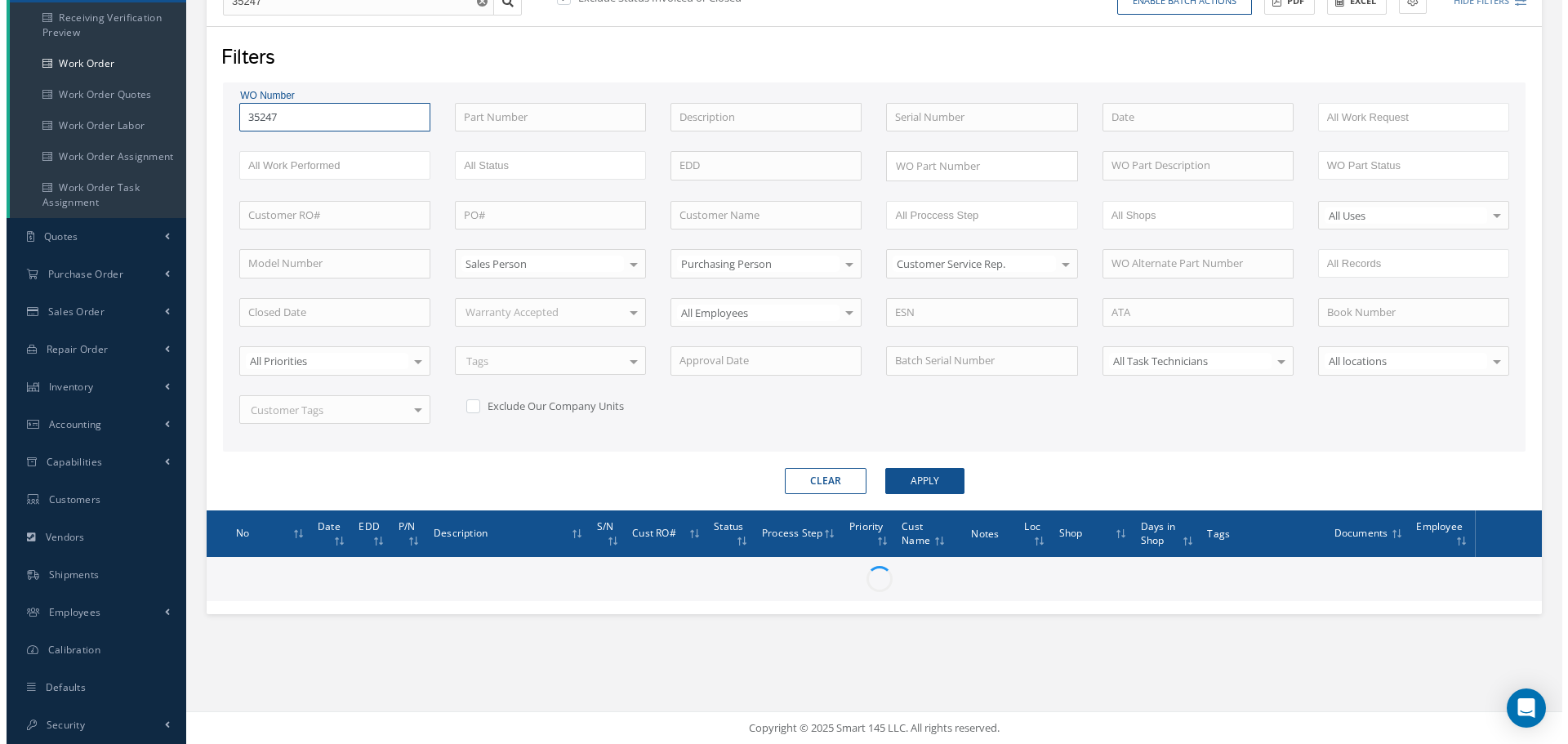
scroll to position [209, 0]
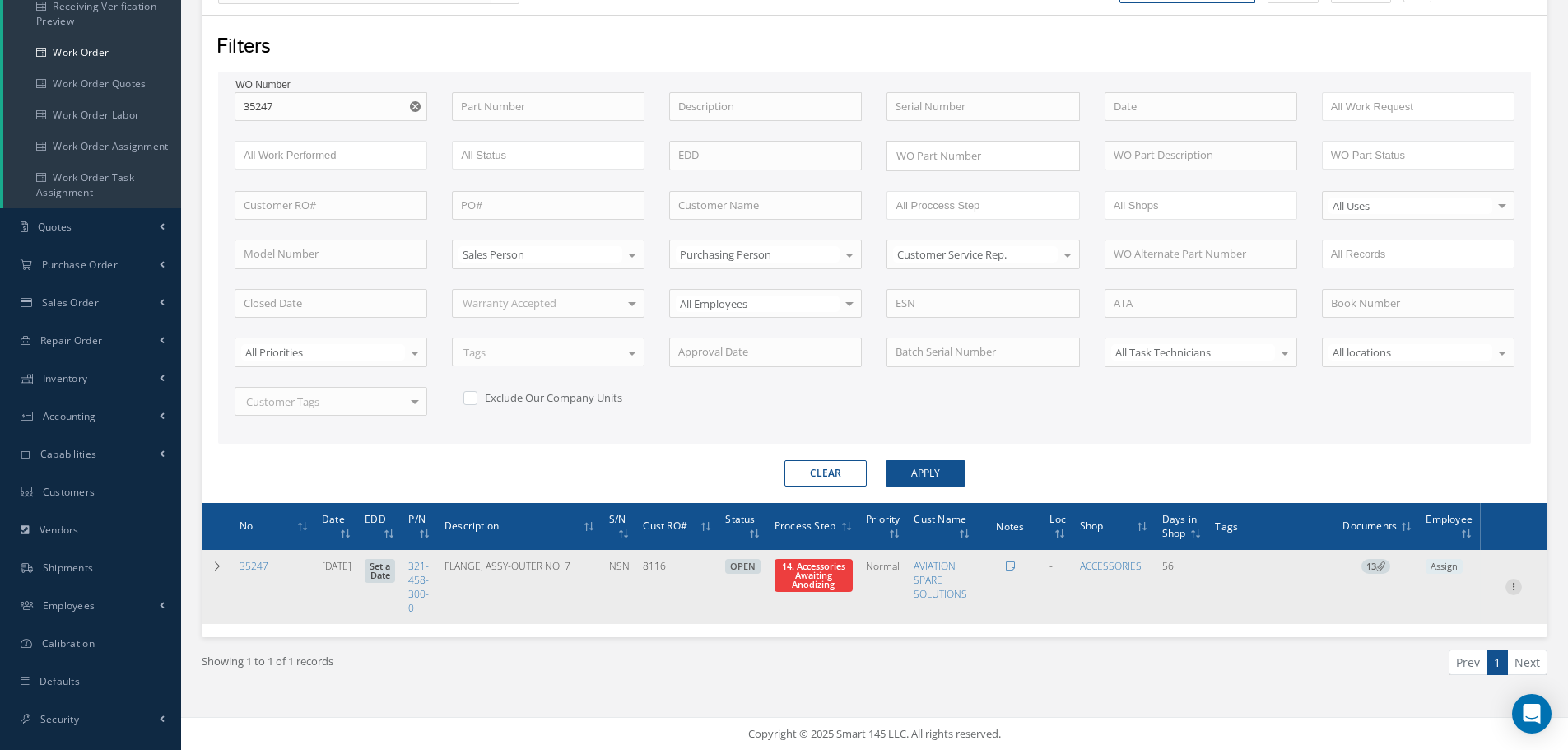
click at [1518, 586] on icon at bounding box center [1513, 585] width 16 height 13
click at [1433, 635] on link "Part Issue" at bounding box center [1438, 640] width 130 height 21
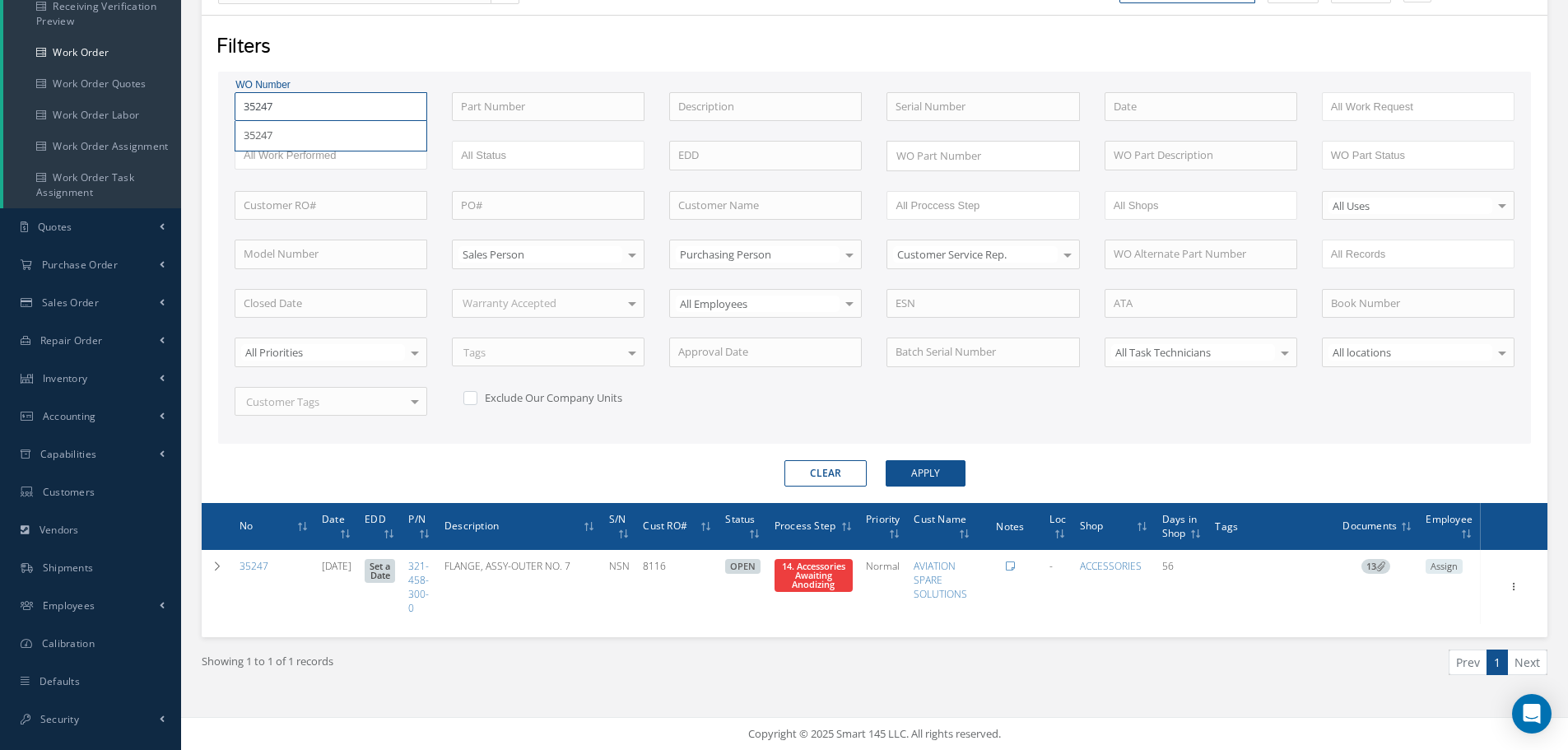
click at [306, 115] on input "35247" at bounding box center [331, 107] width 193 height 30
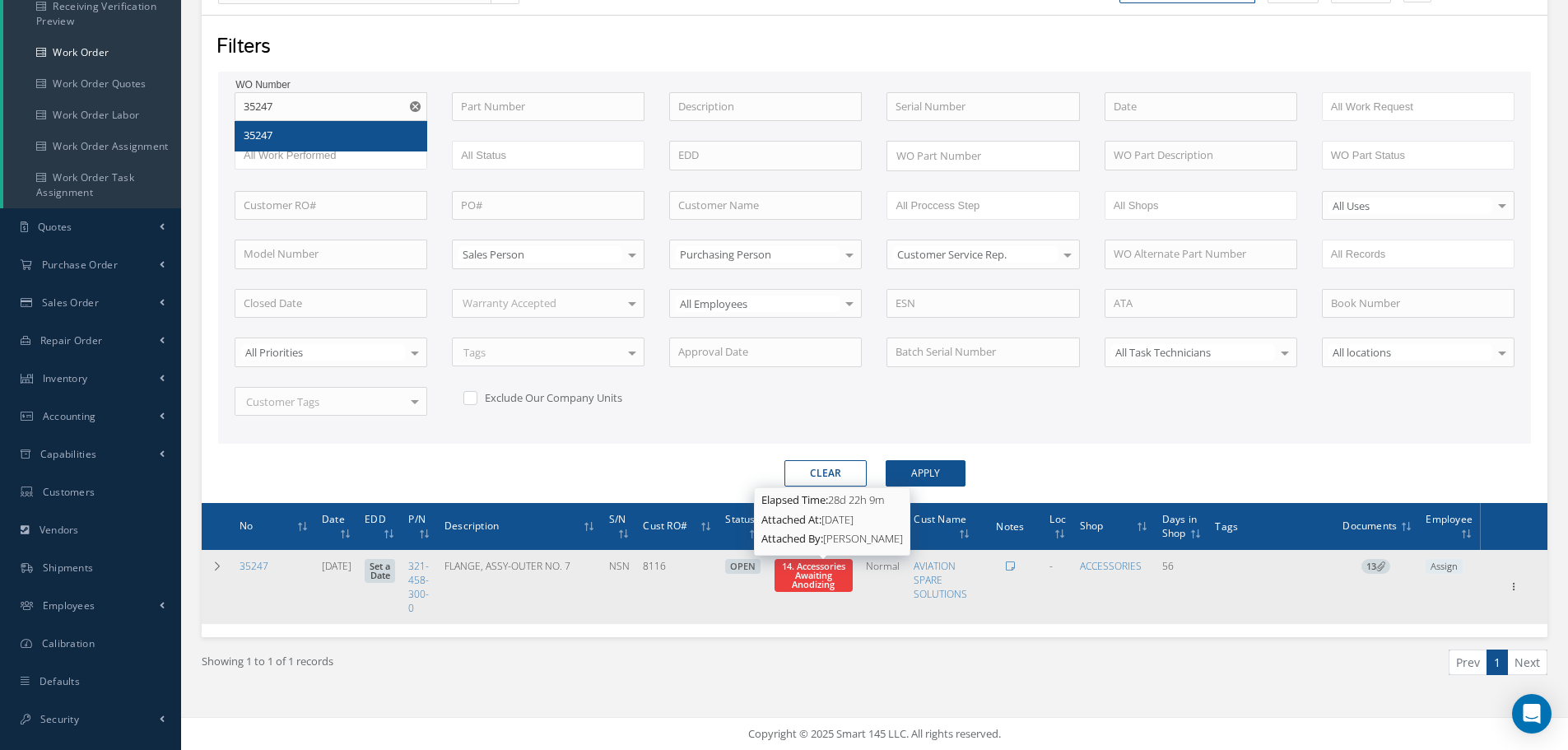
click at [839, 590] on span "14. Accessories Awaiting Anodizing" at bounding box center [814, 575] width 63 height 31
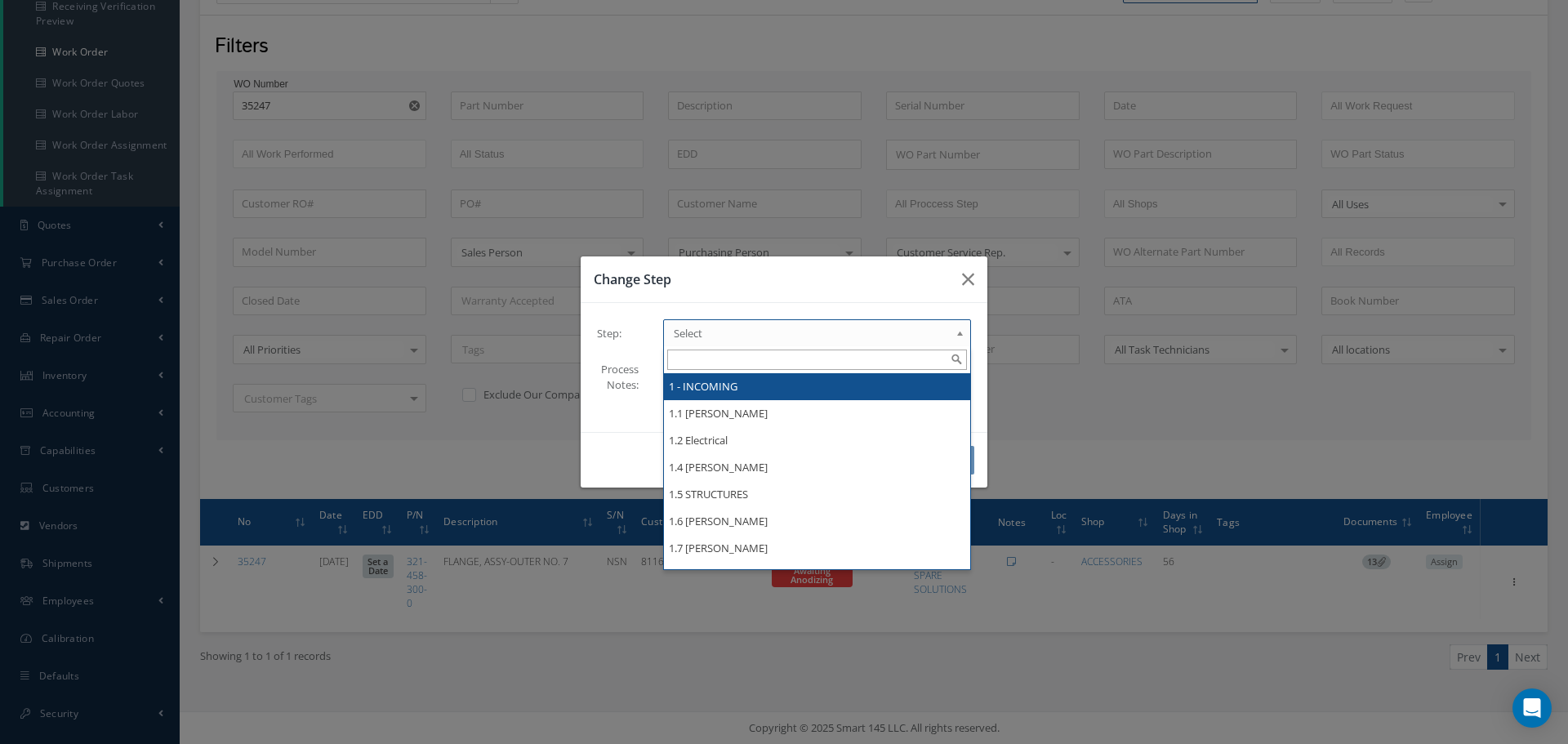
click at [960, 335] on b at bounding box center [962, 336] width 14 height 26
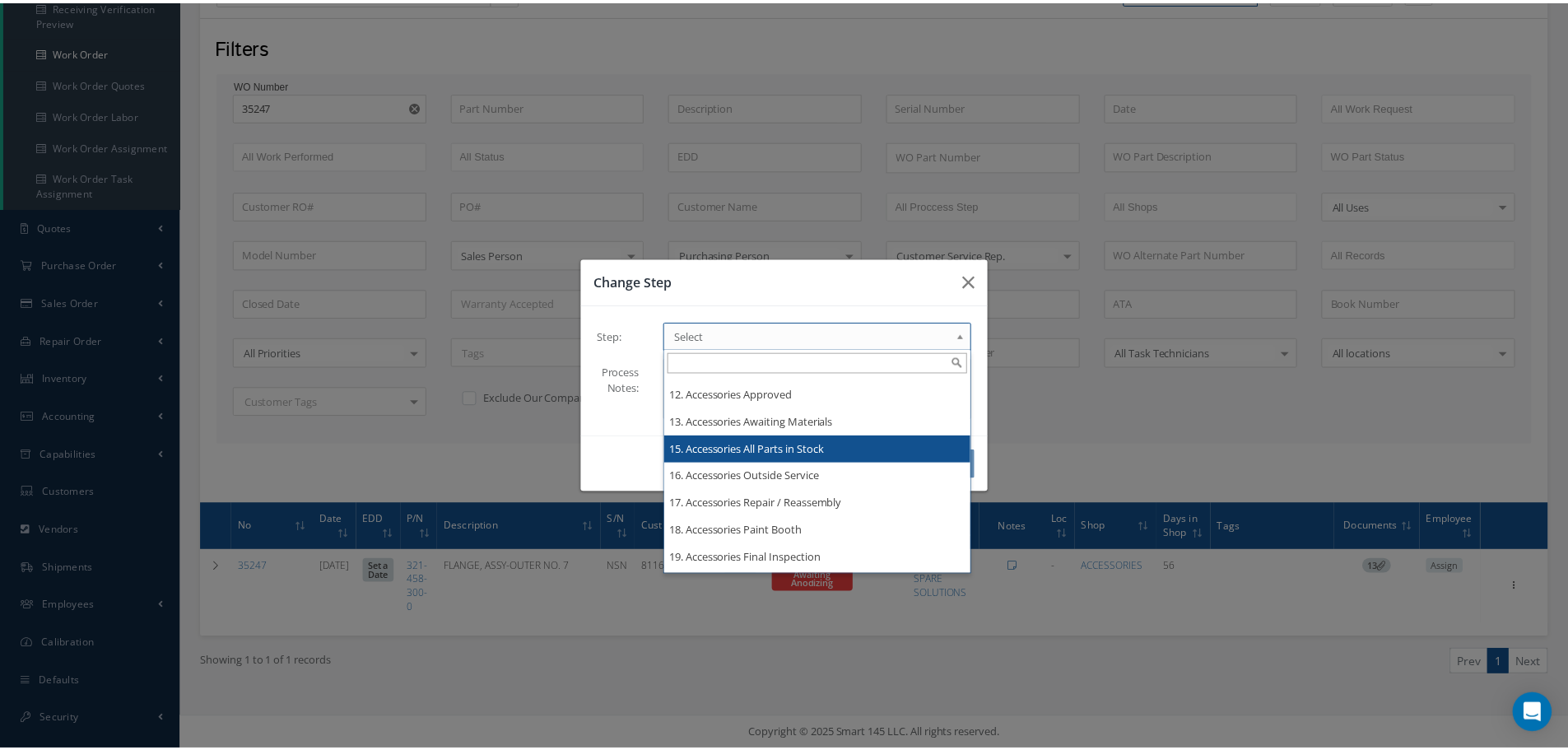
scroll to position [0, 0]
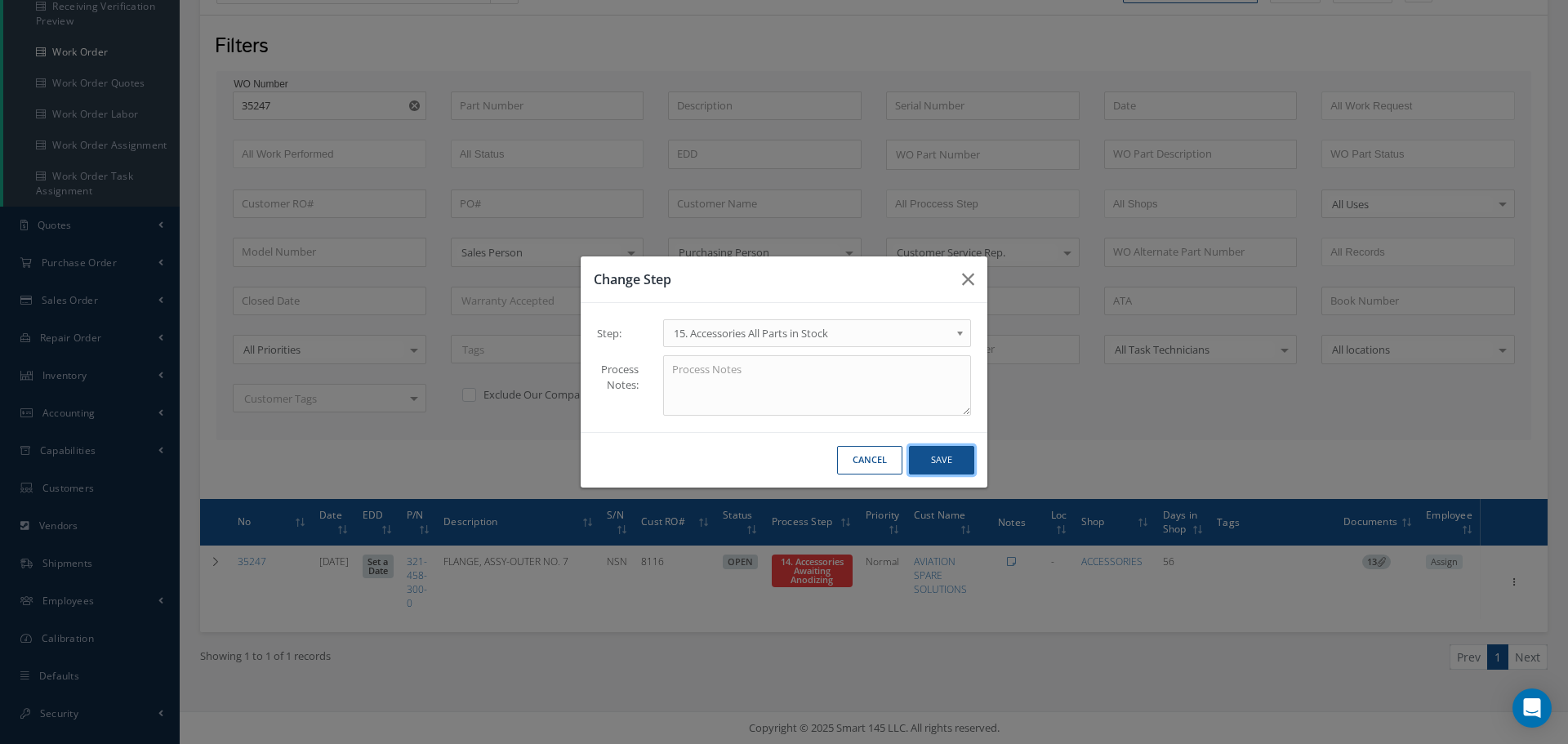
click at [964, 457] on button "Save" at bounding box center [941, 460] width 65 height 29
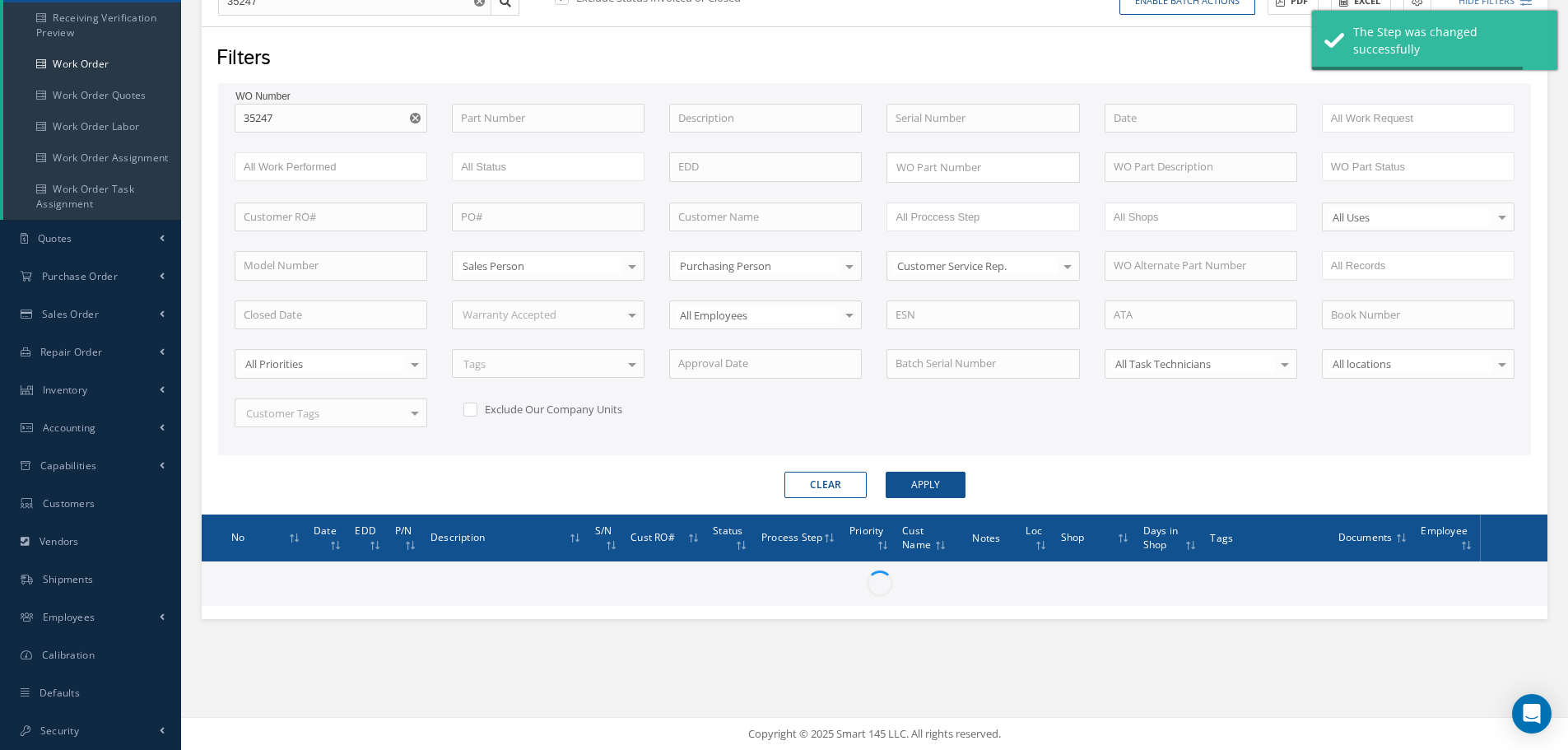
scroll to position [211, 0]
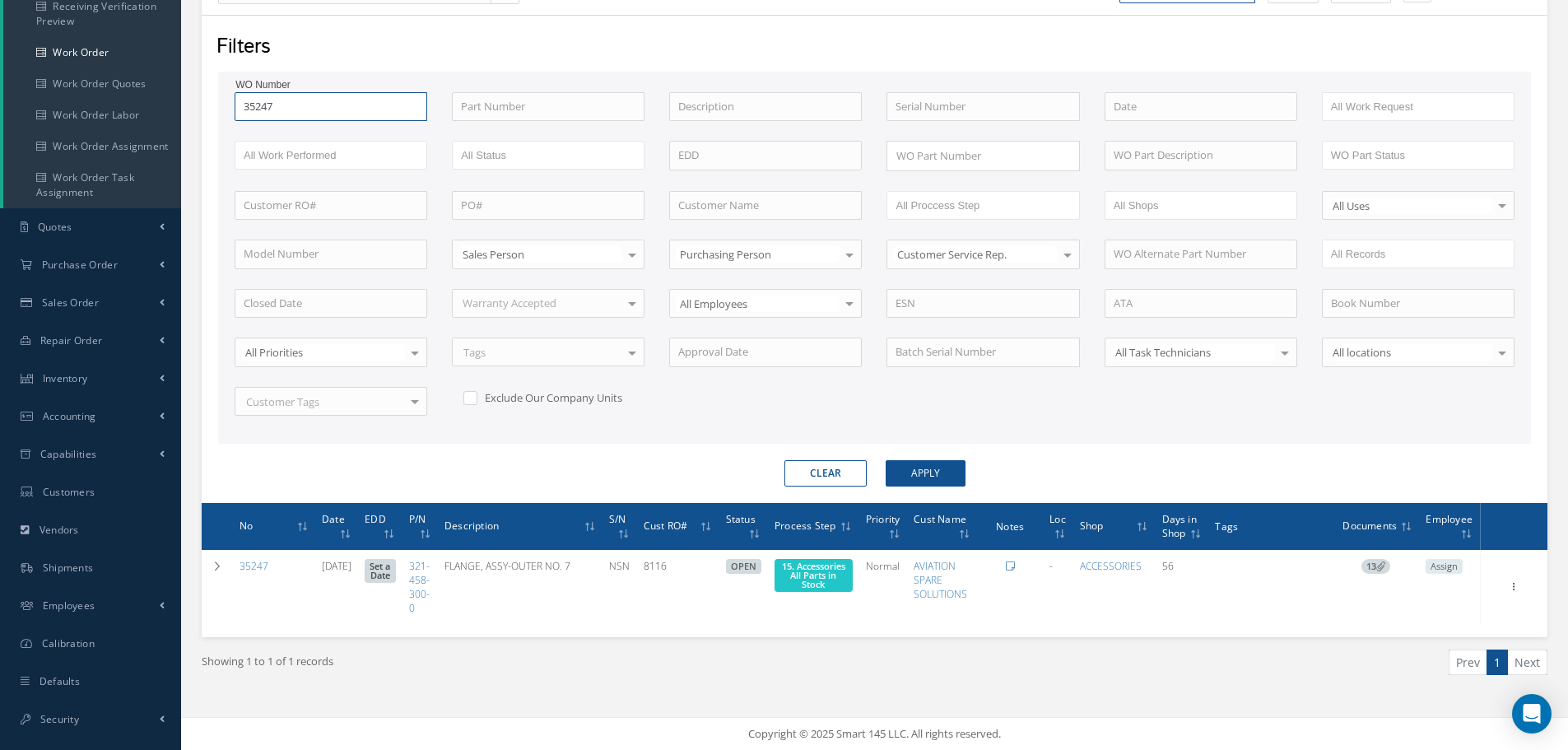
click at [314, 107] on input "35247" at bounding box center [331, 107] width 193 height 30
click at [885, 460] on button "Apply" at bounding box center [925, 473] width 80 height 26
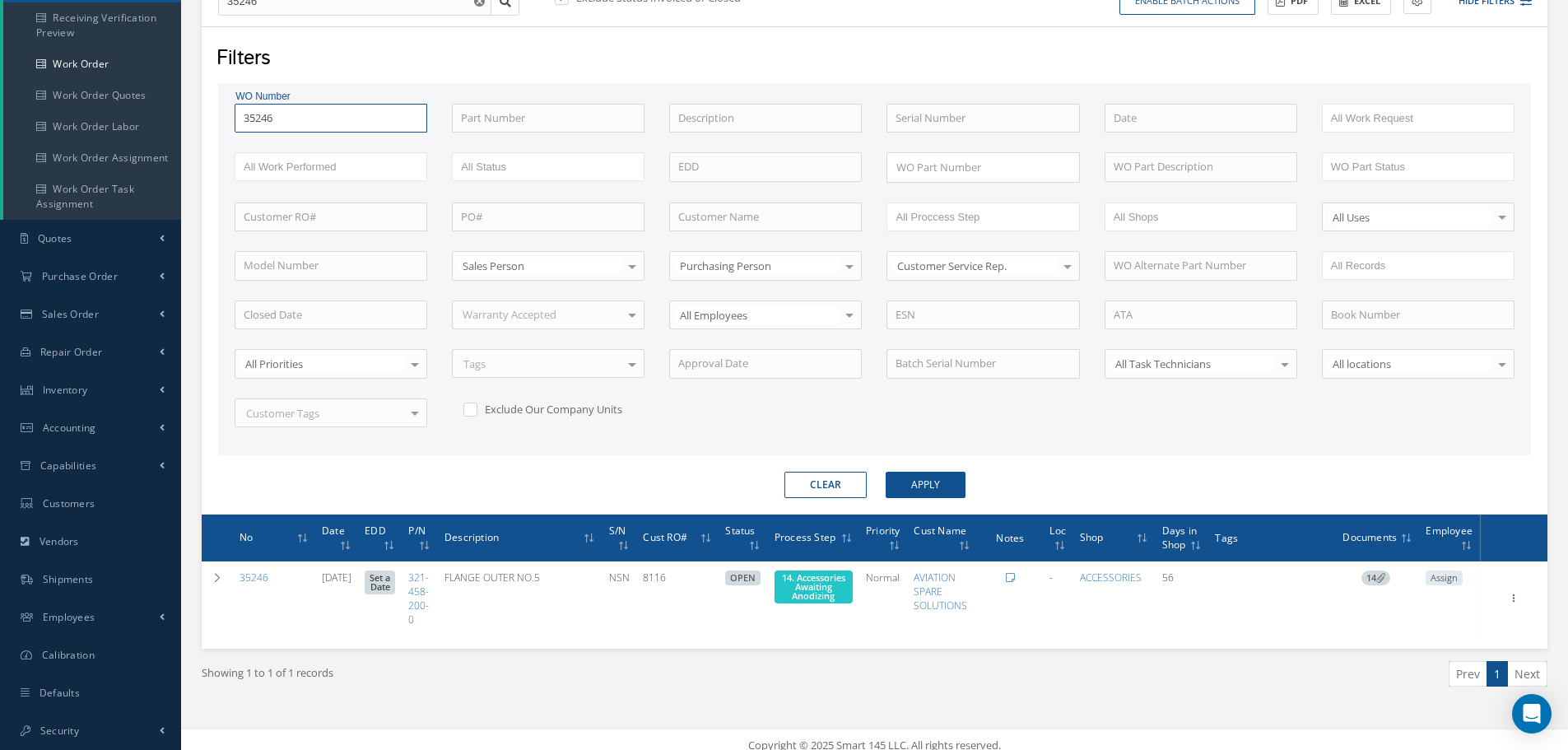
scroll to position [211, 0]
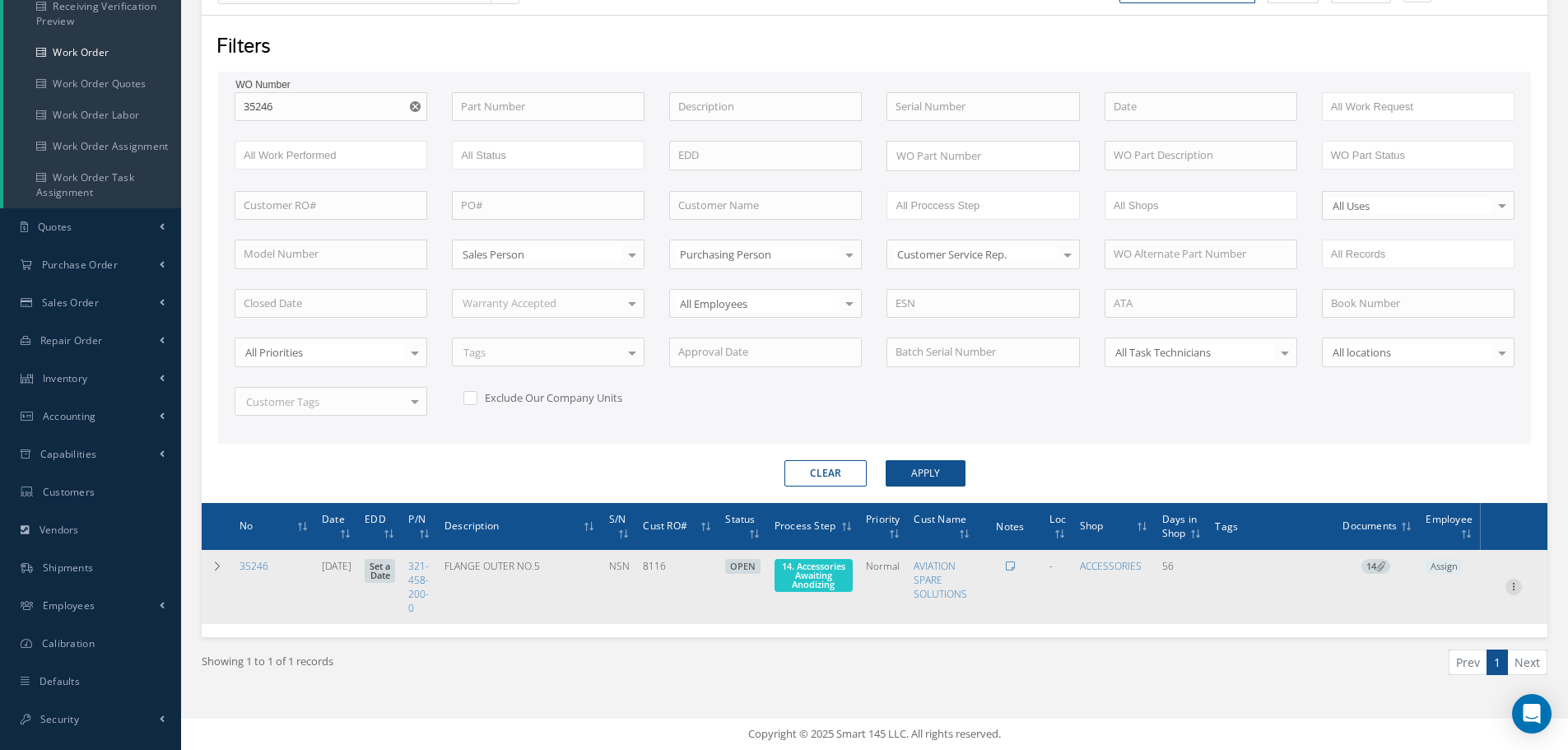
click at [1517, 587] on icon at bounding box center [1513, 585] width 16 height 13
click at [1445, 638] on link "Part Issue" at bounding box center [1438, 640] width 130 height 21
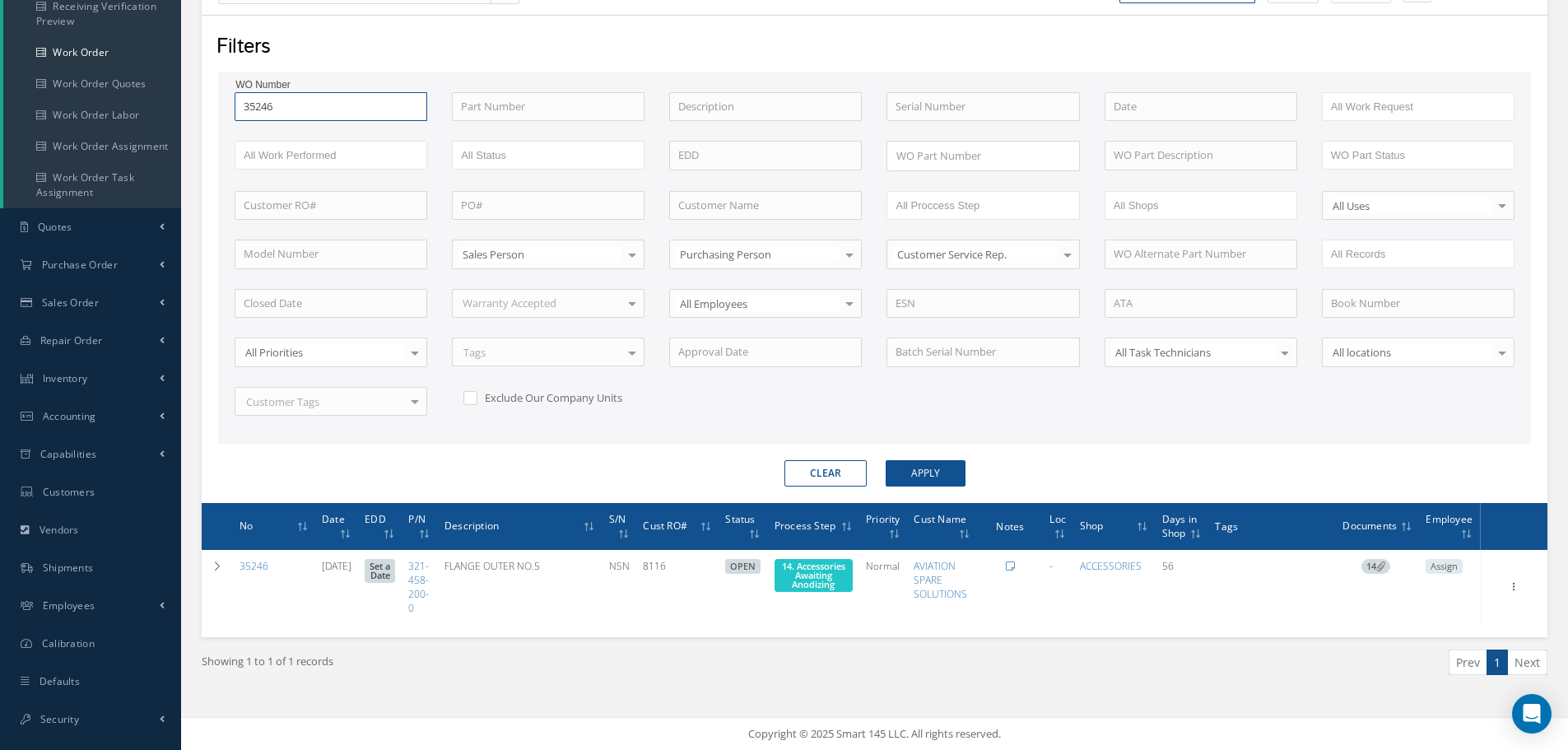
click at [281, 112] on input "35246" at bounding box center [331, 107] width 193 height 30
click at [885, 460] on button "Apply" at bounding box center [925, 473] width 80 height 26
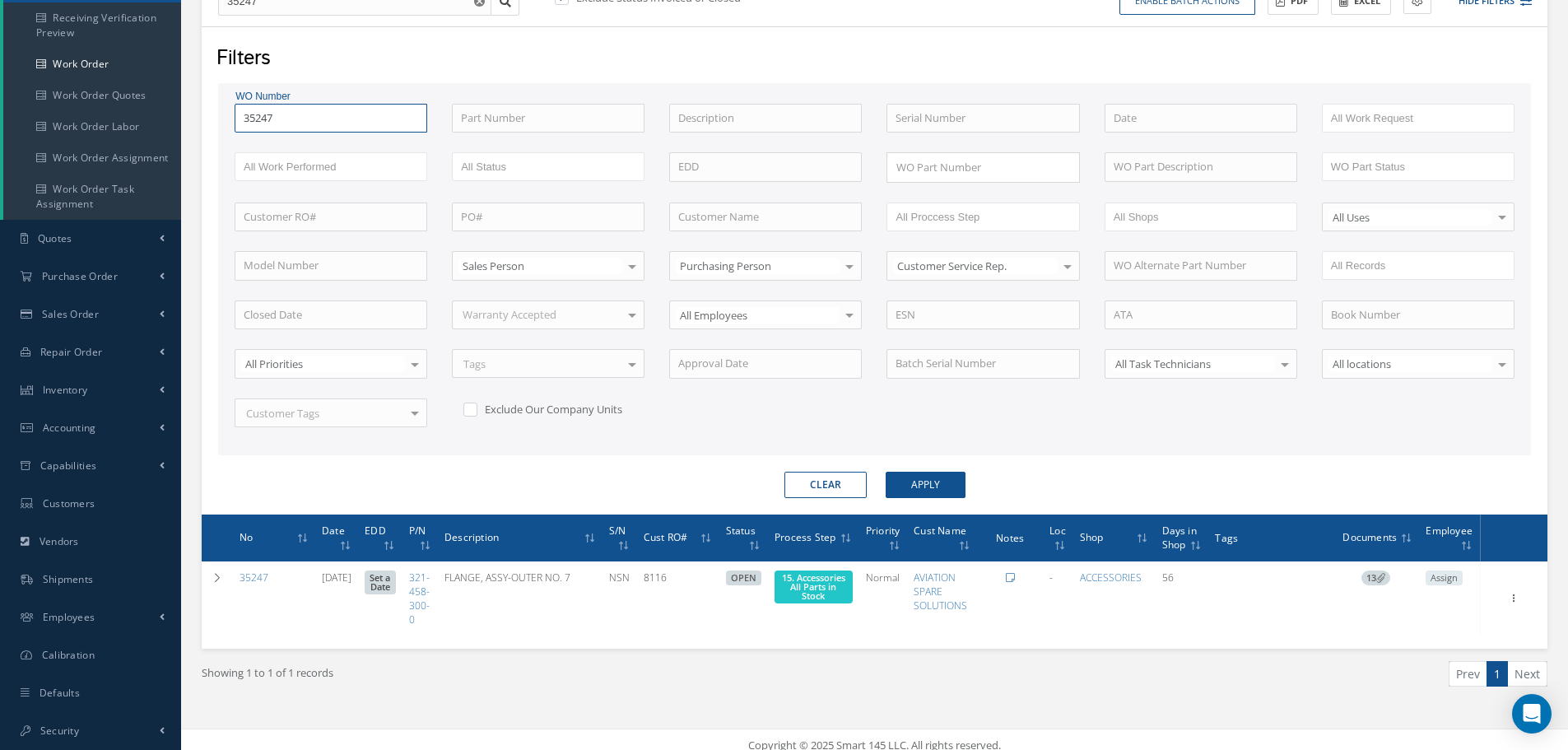
scroll to position [211, 0]
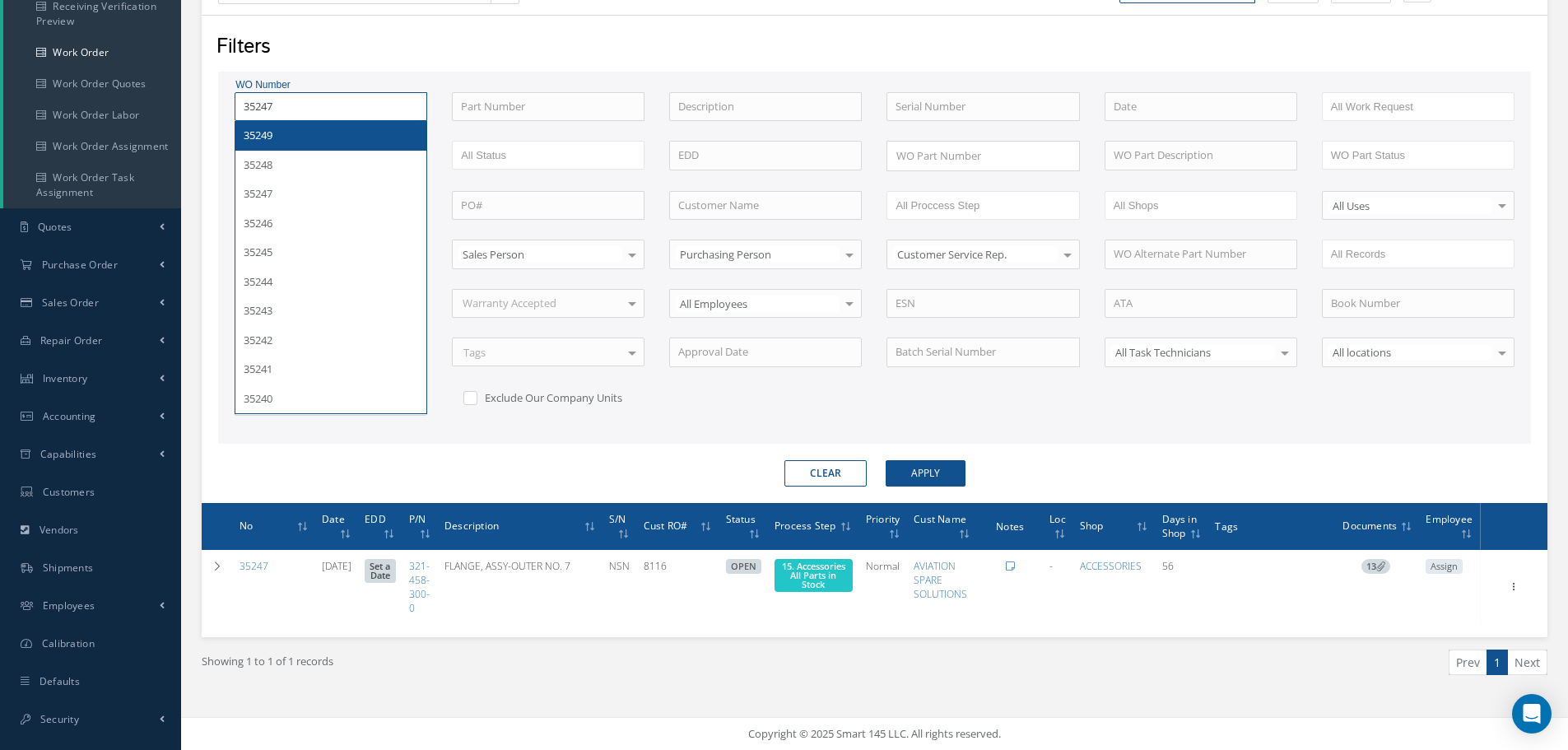
click at [303, 112] on input "35247" at bounding box center [331, 107] width 193 height 30
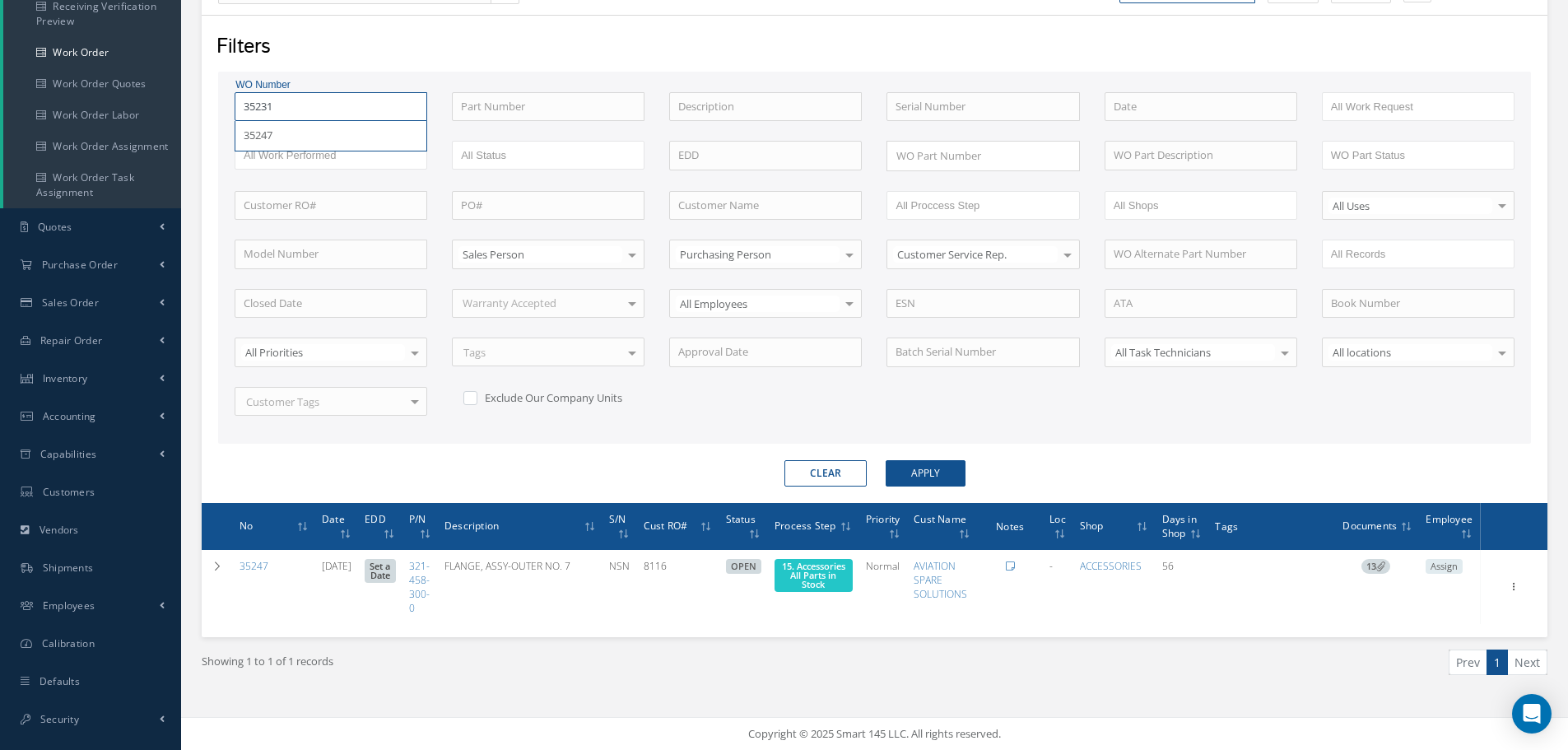
click at [885, 460] on button "Apply" at bounding box center [925, 473] width 80 height 26
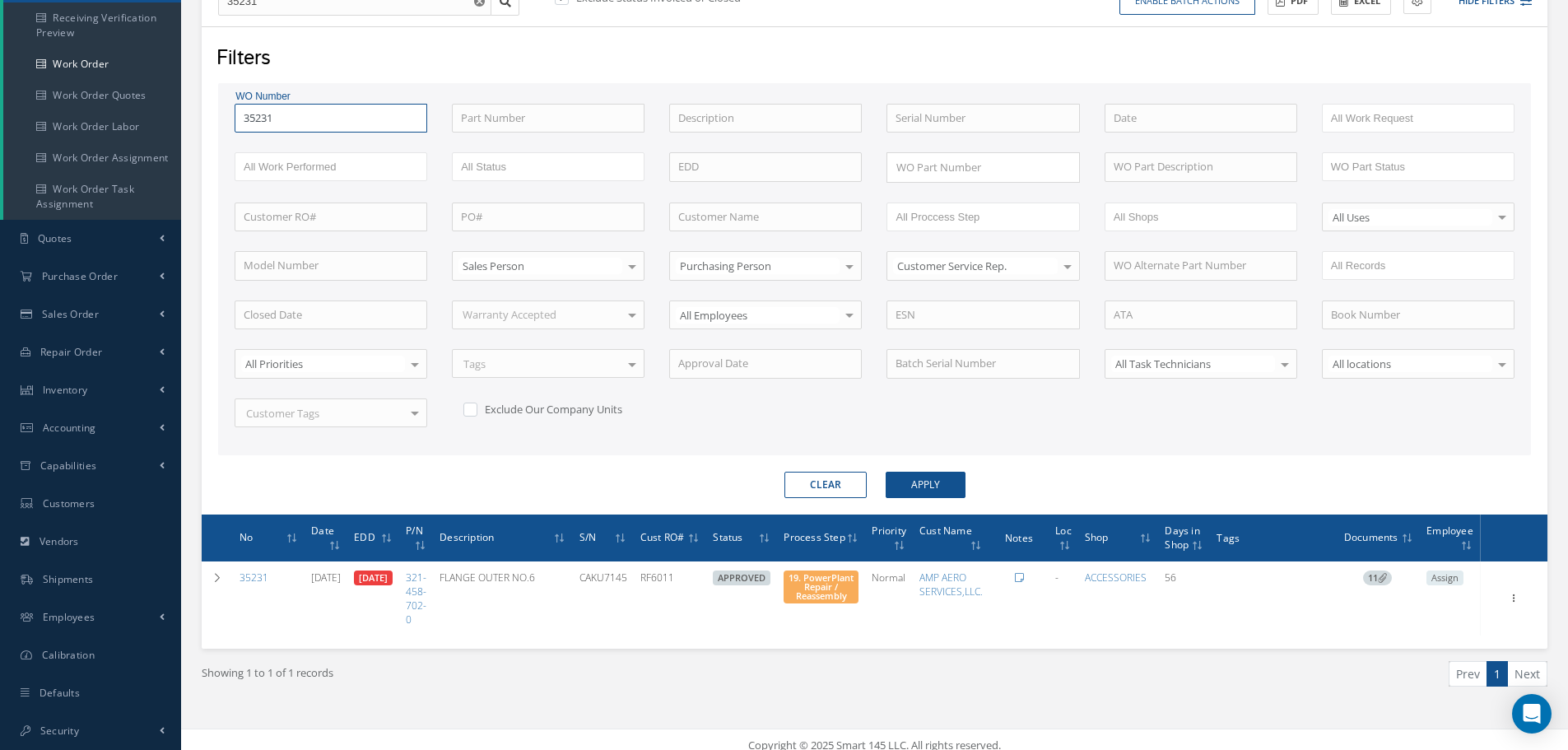
scroll to position [211, 0]
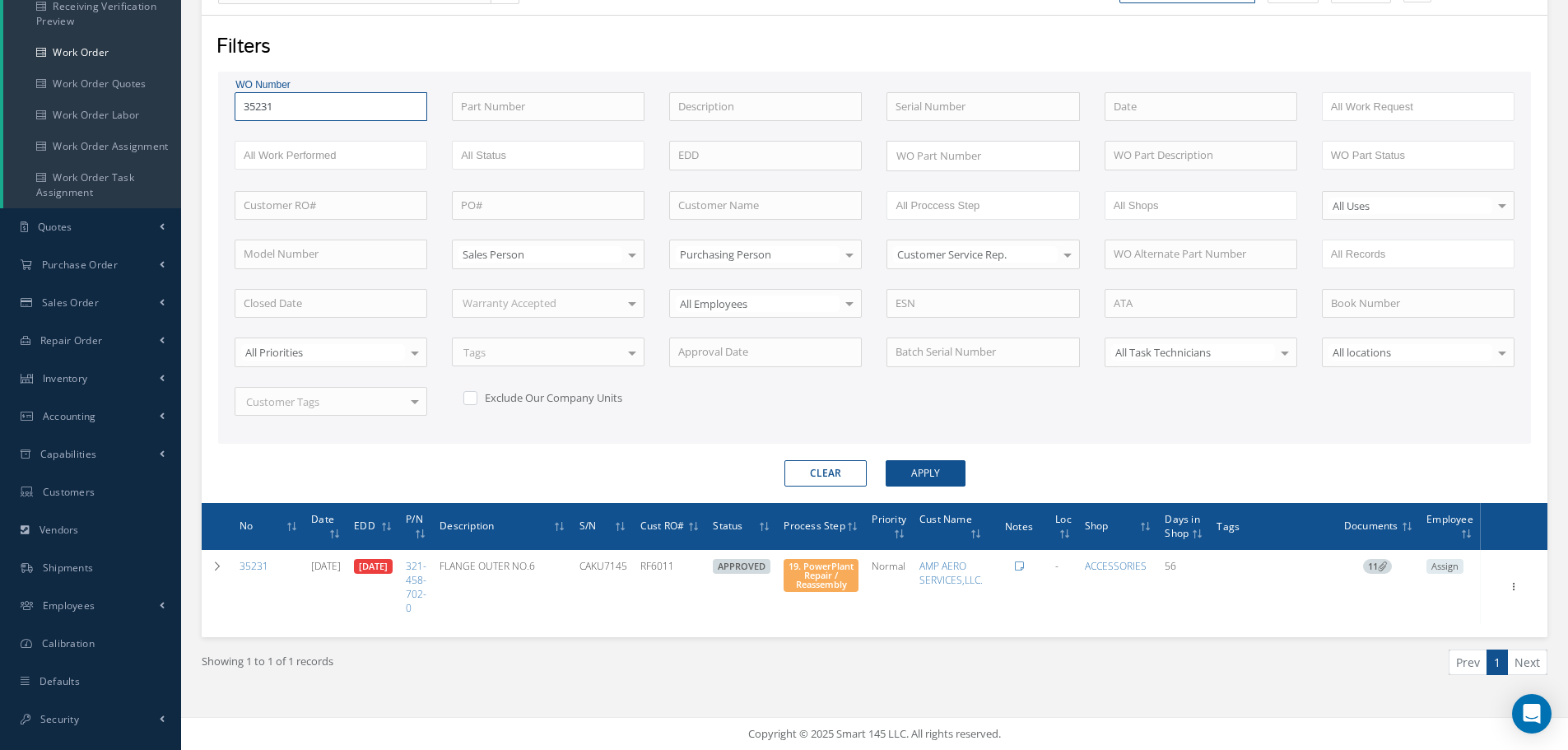
click at [885, 460] on button "Apply" at bounding box center [925, 473] width 80 height 26
click at [329, 112] on input "35231" at bounding box center [331, 107] width 193 height 30
click at [885, 460] on button "Apply" at bounding box center [925, 473] width 80 height 26
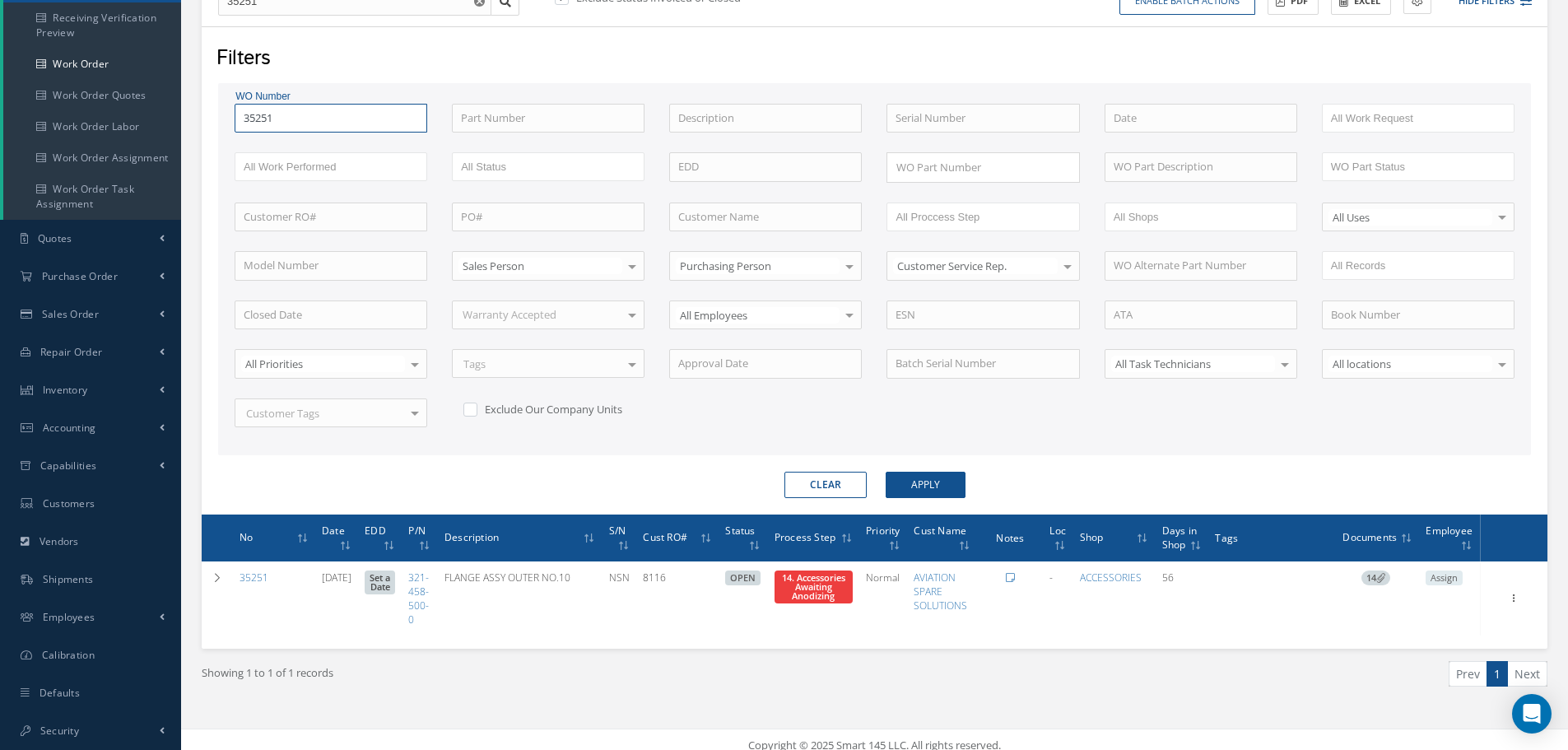
scroll to position [211, 0]
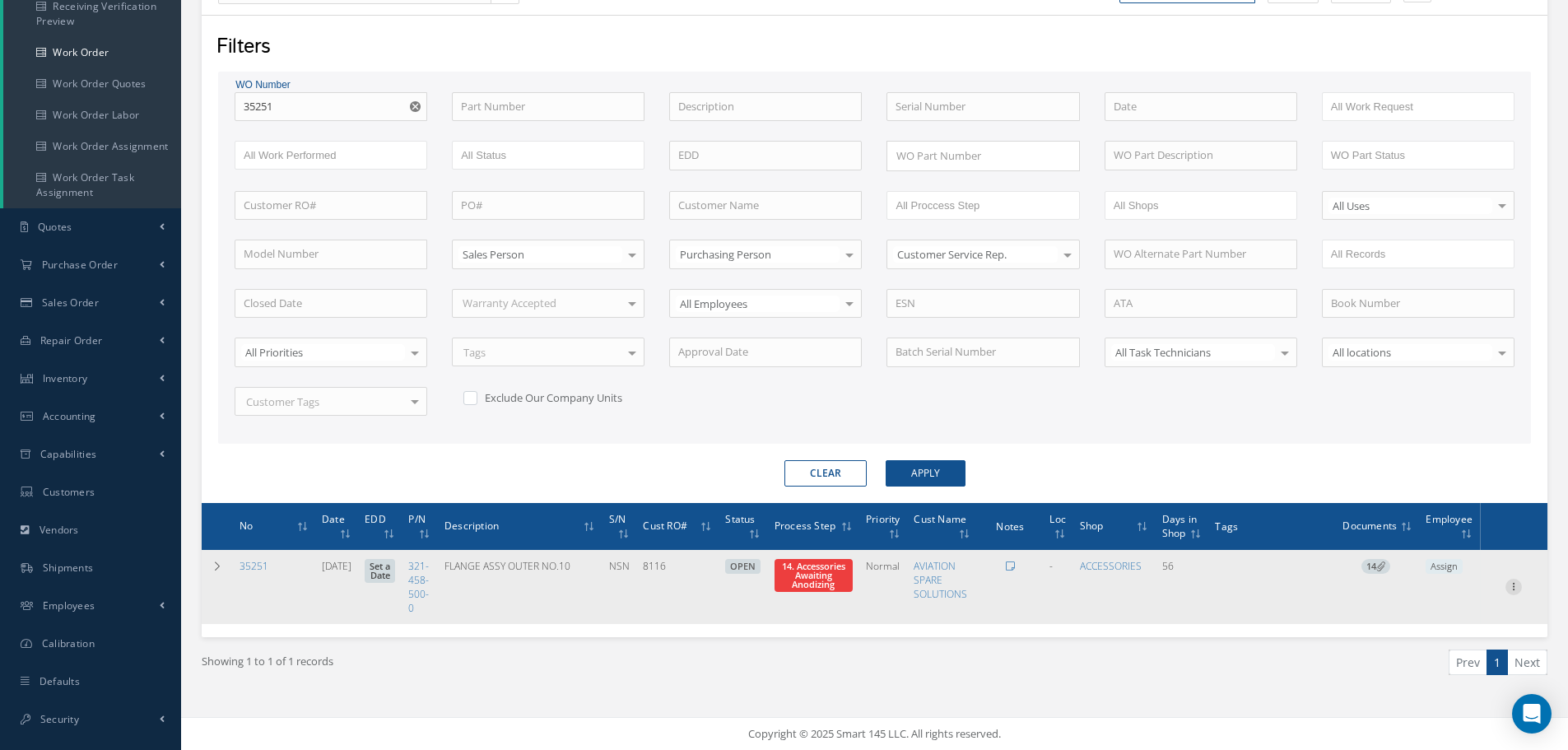
click at [1513, 586] on icon at bounding box center [1513, 585] width 16 height 13
click at [1436, 638] on link "Part Issue" at bounding box center [1438, 640] width 130 height 21
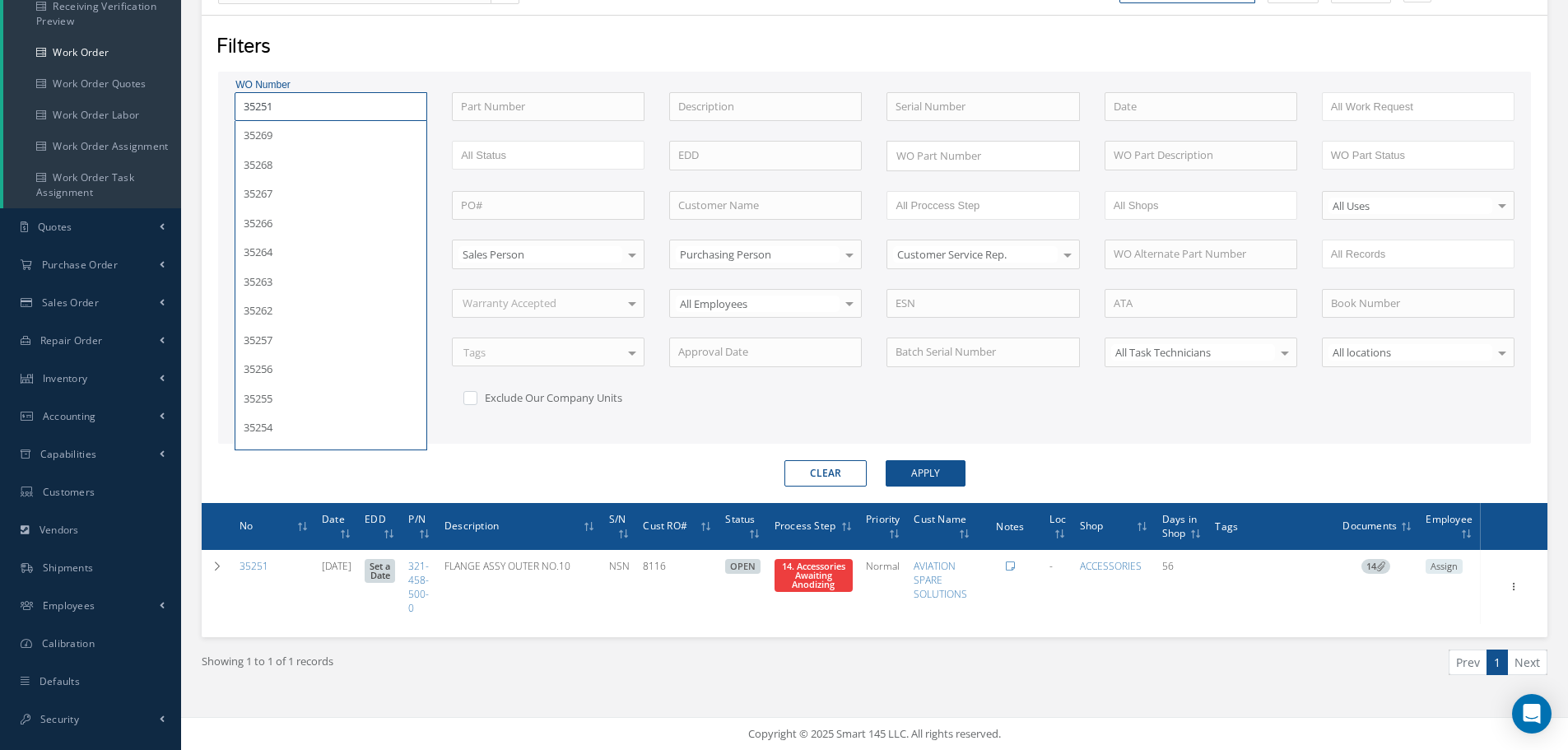
click at [319, 107] on input "35251" at bounding box center [331, 107] width 193 height 30
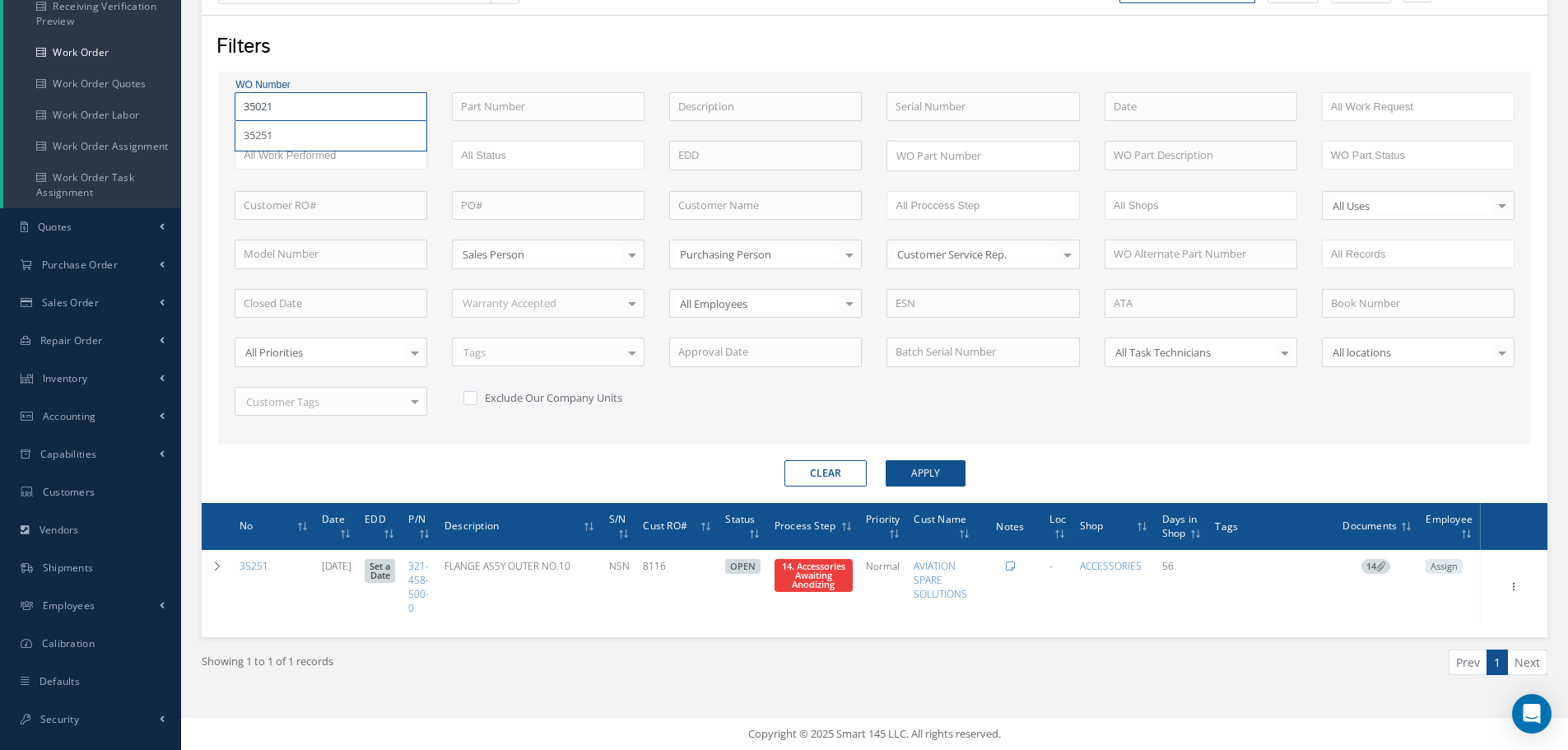
click at [885, 460] on button "Apply" at bounding box center [925, 473] width 80 height 26
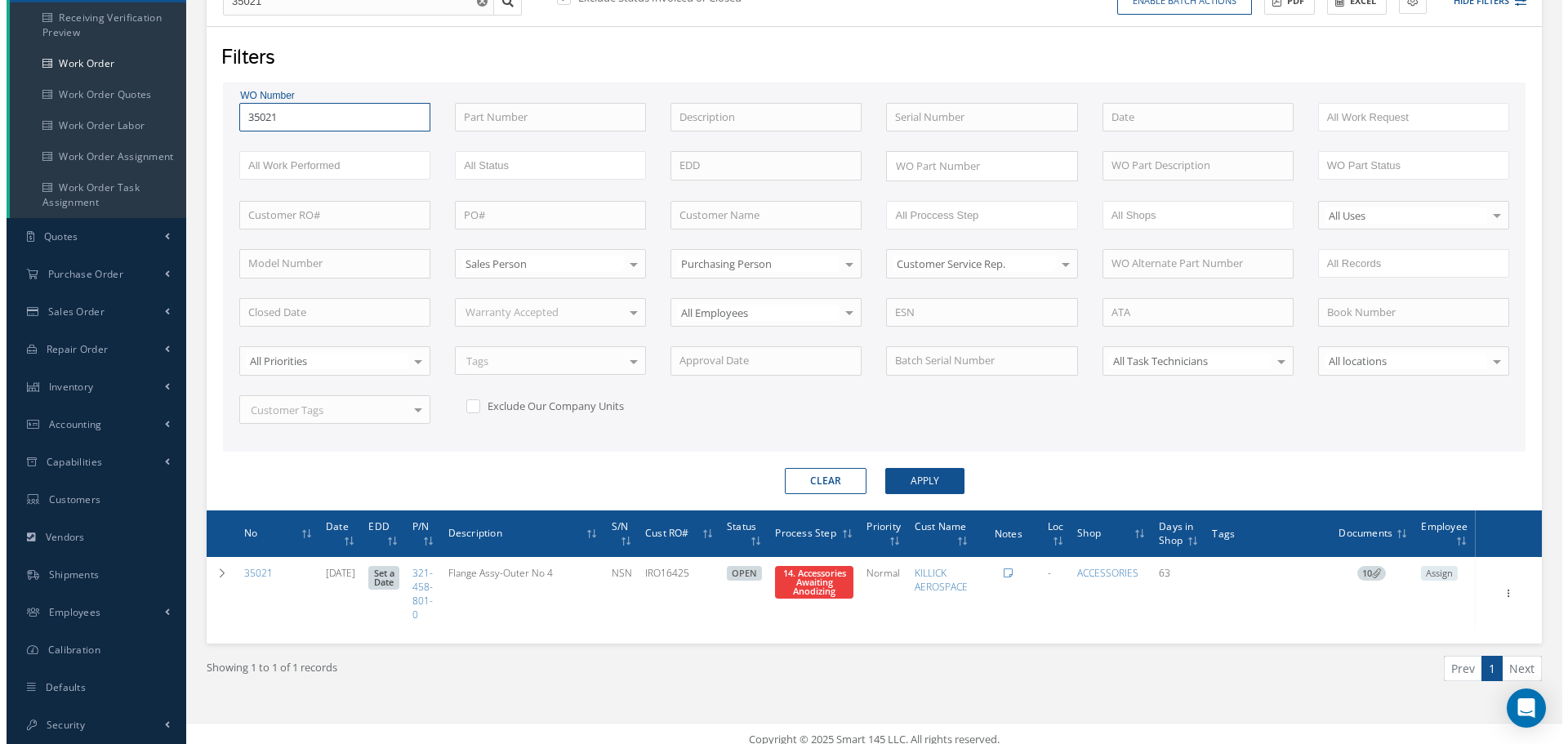
scroll to position [209, 0]
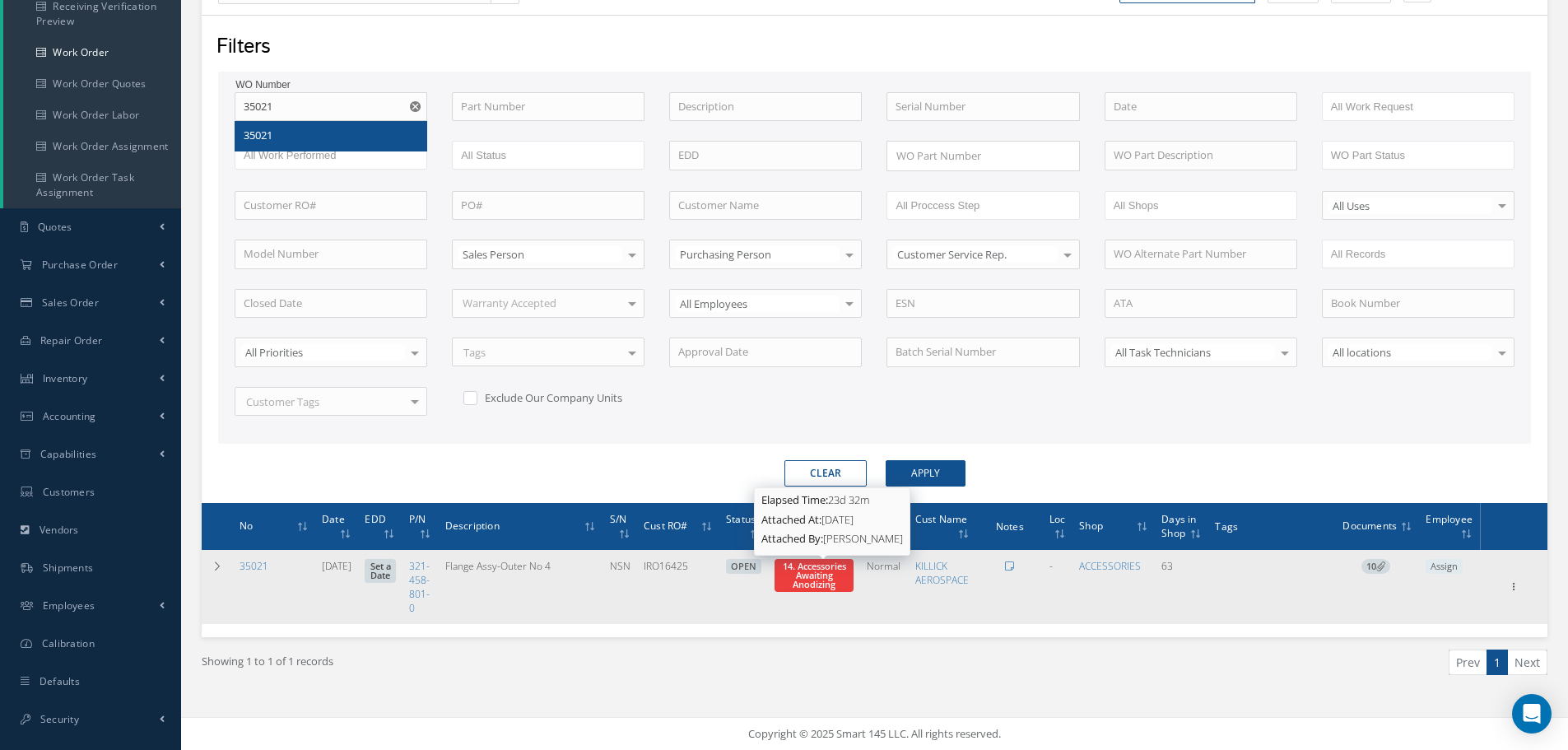
click at [815, 581] on span "14. Accessories Awaiting Anodizing" at bounding box center [814, 575] width 63 height 31
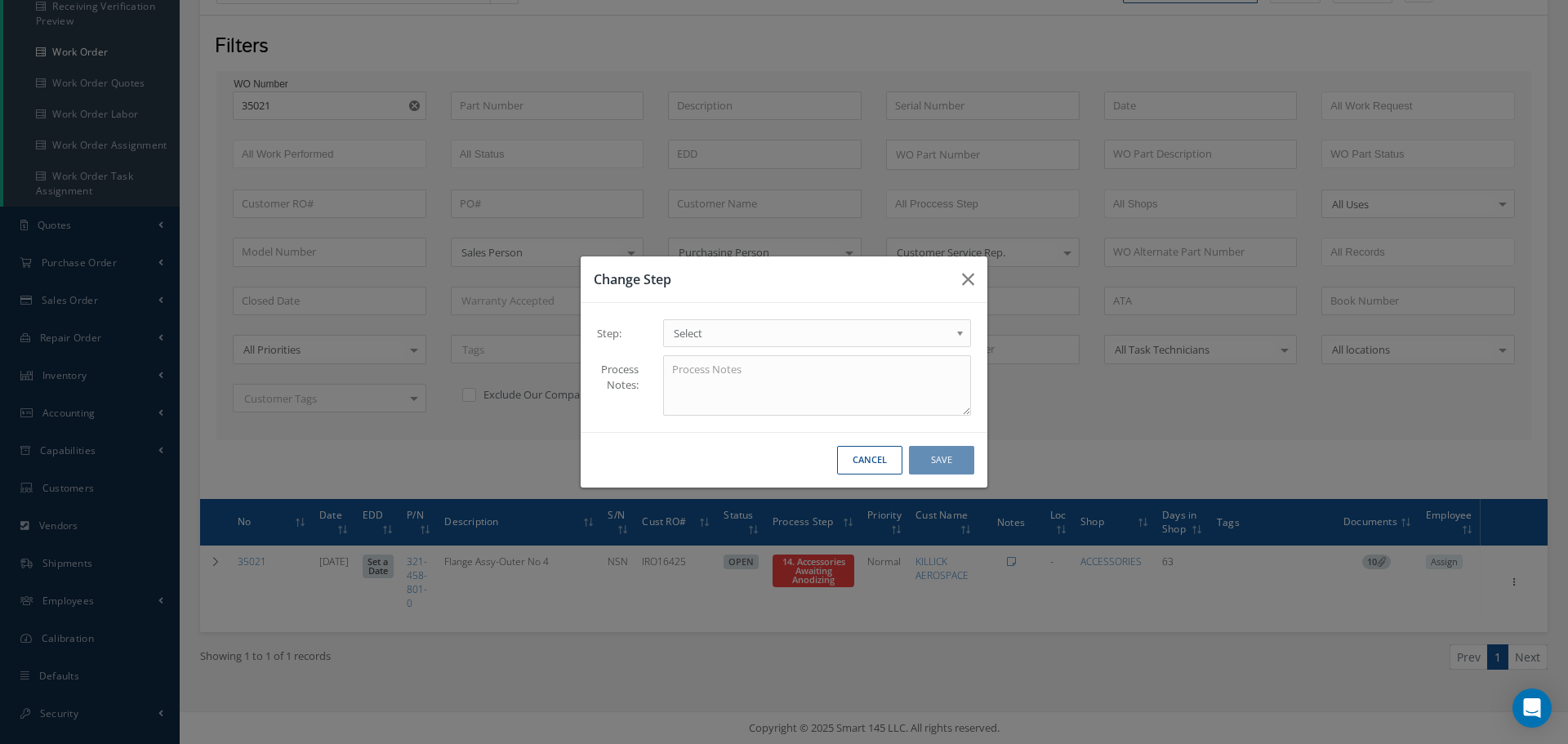
click at [961, 333] on b at bounding box center [962, 336] width 14 height 26
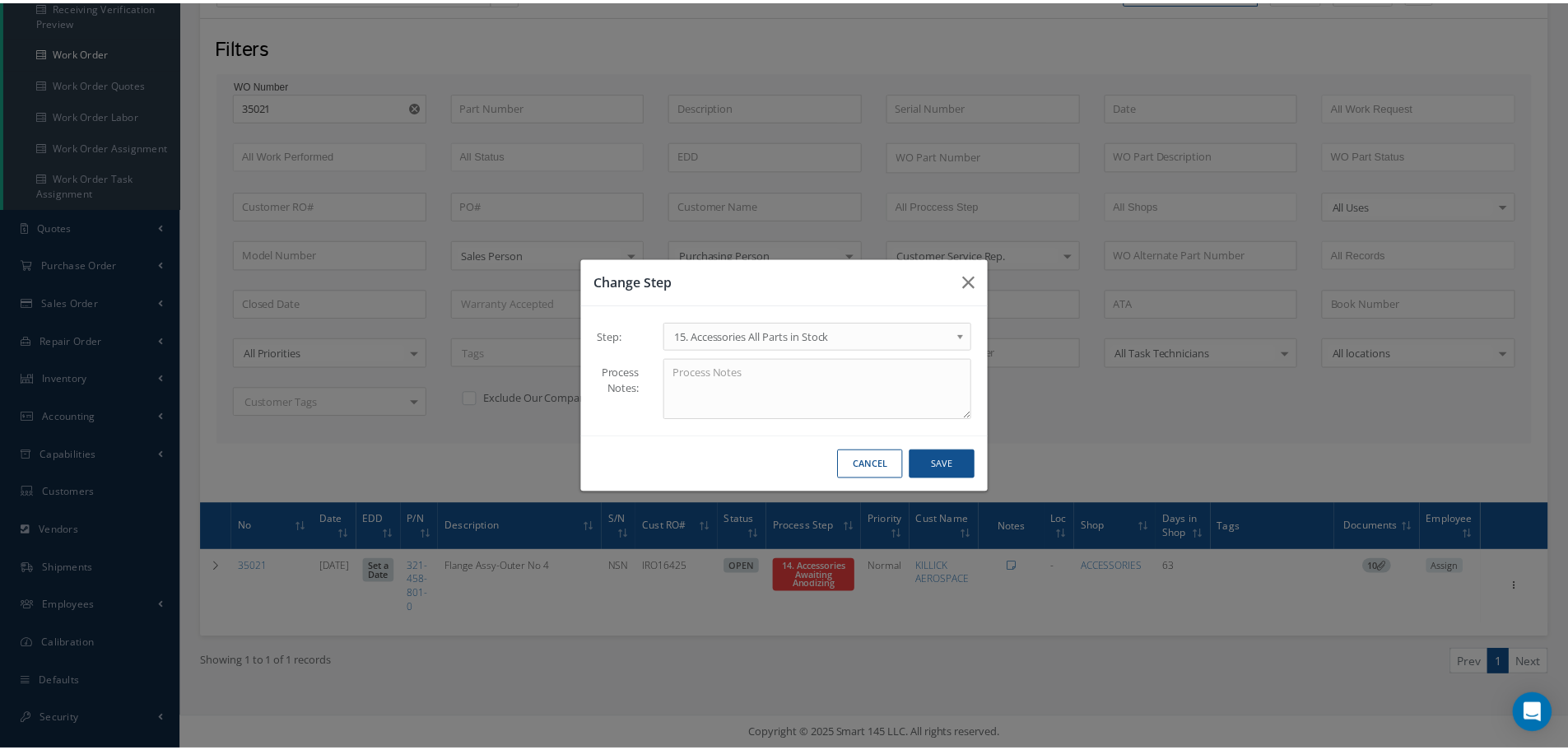
scroll to position [0, 0]
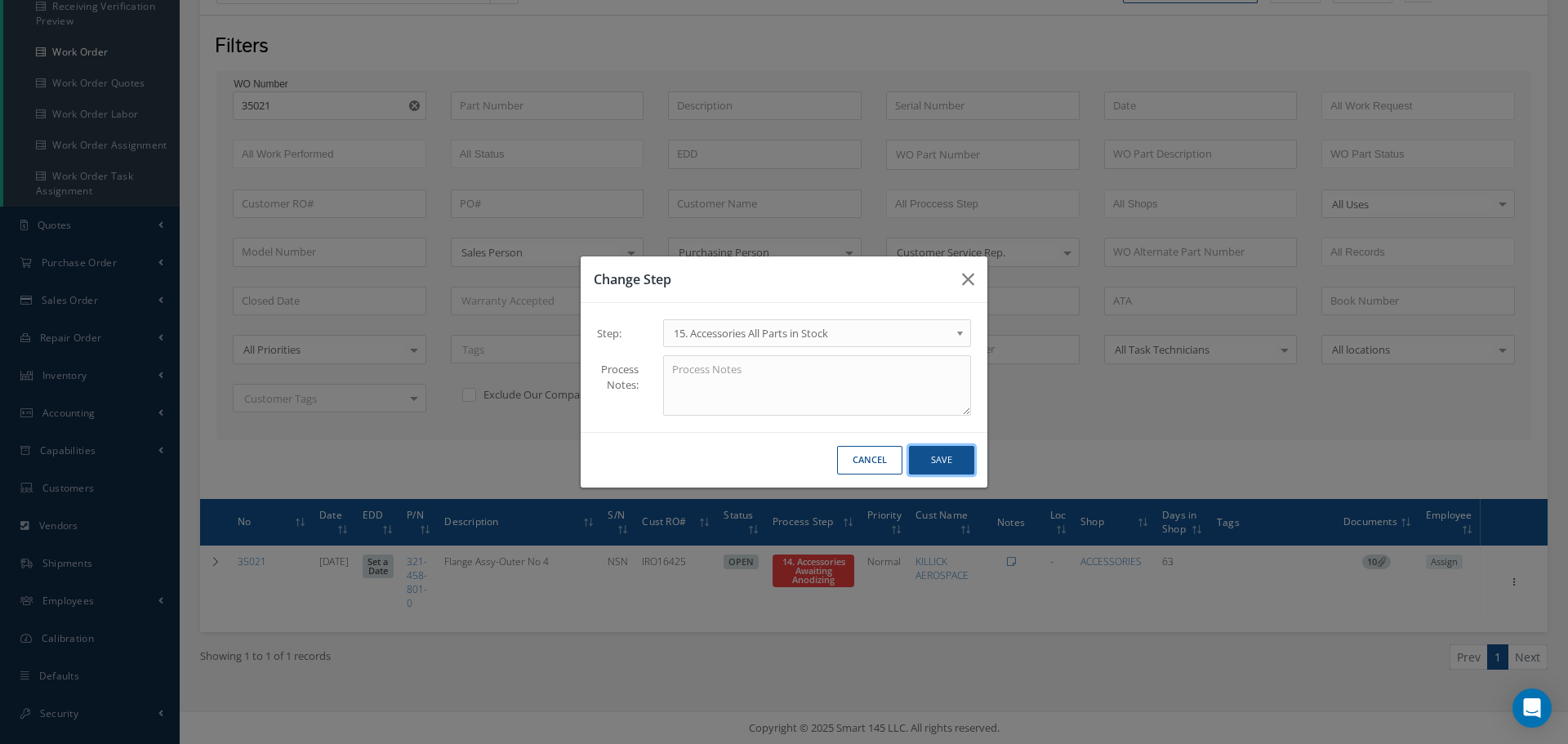
click at [934, 465] on button "Save" at bounding box center [941, 460] width 65 height 29
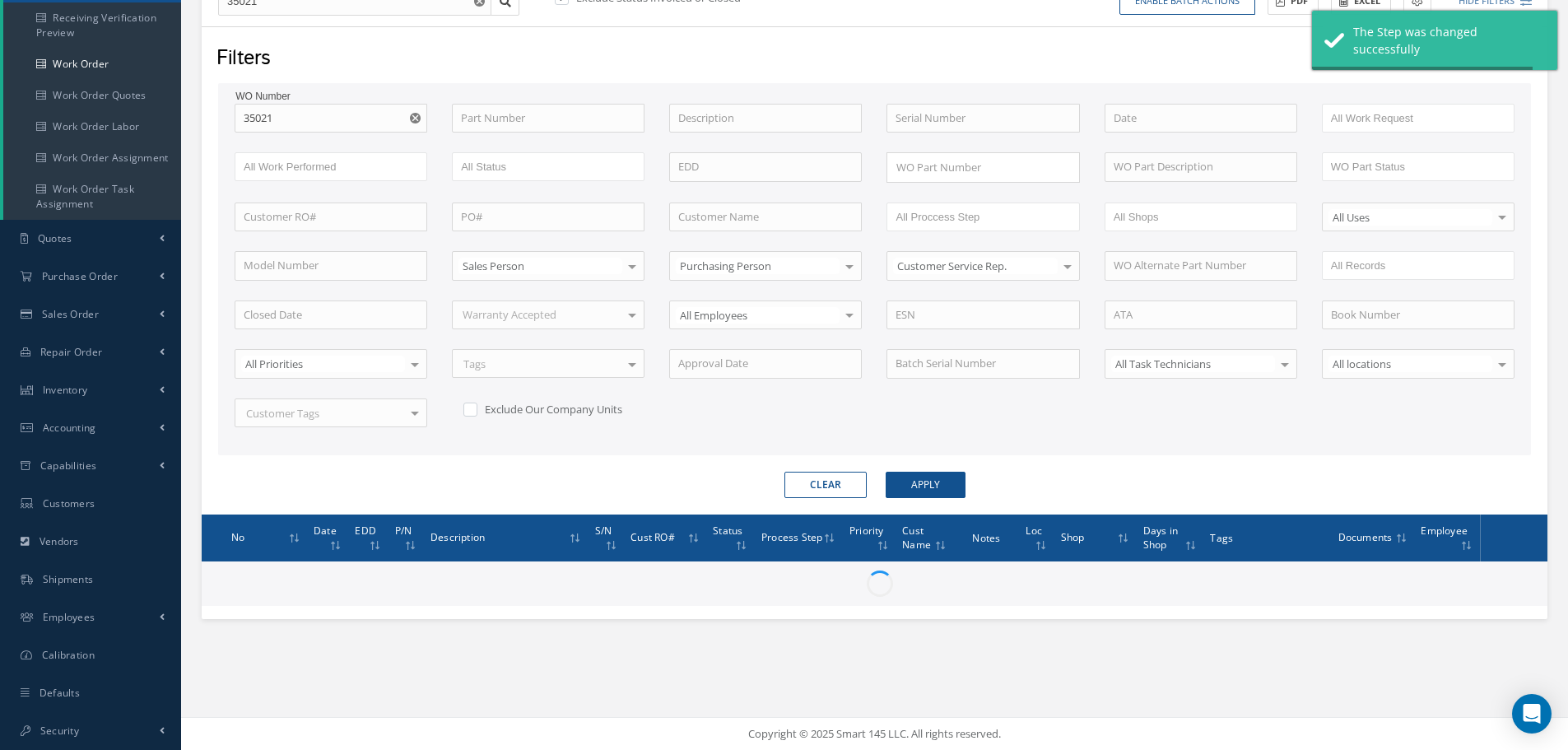
scroll to position [211, 0]
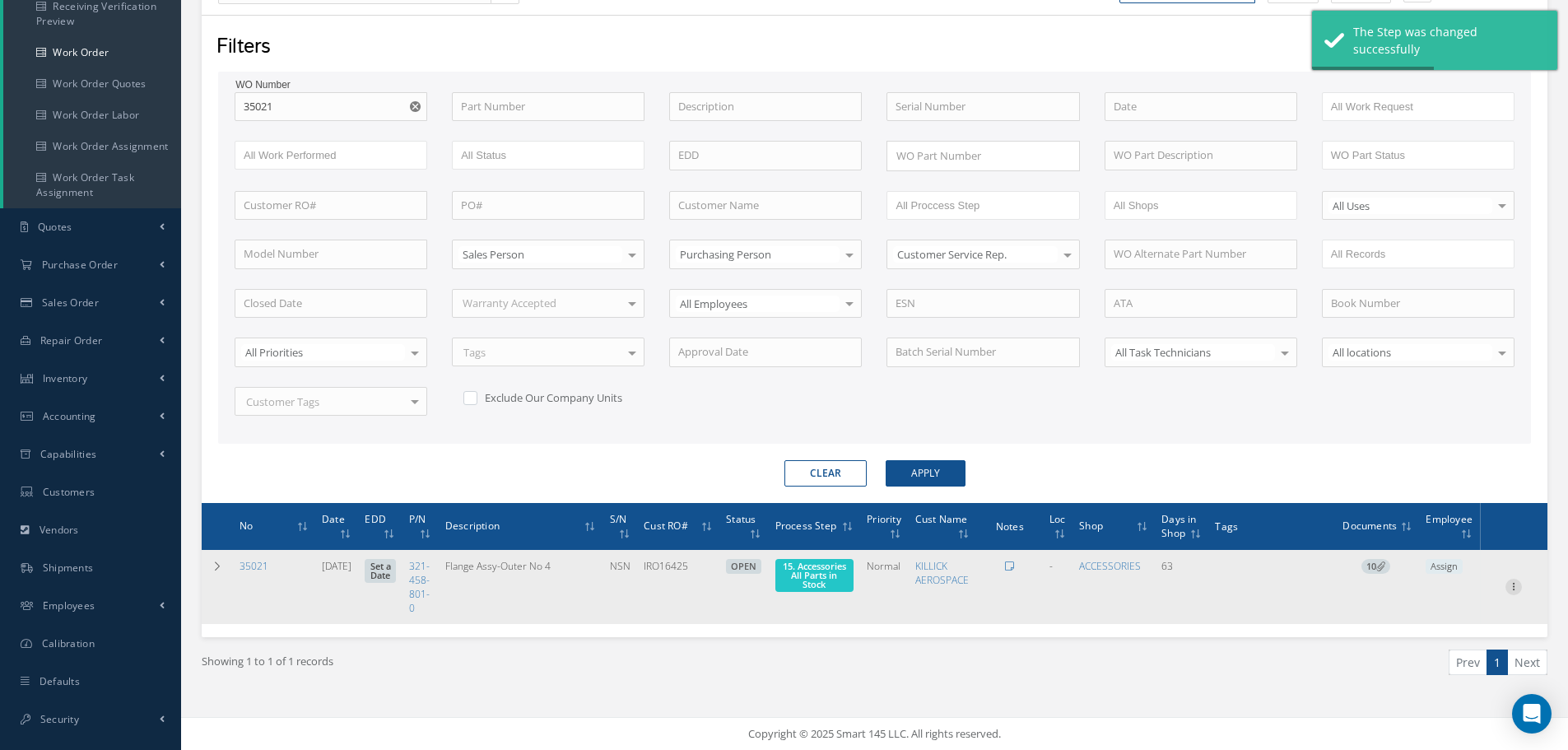
click at [1513, 587] on icon at bounding box center [1513, 585] width 16 height 13
click at [1433, 635] on link "Part Issue" at bounding box center [1438, 640] width 130 height 21
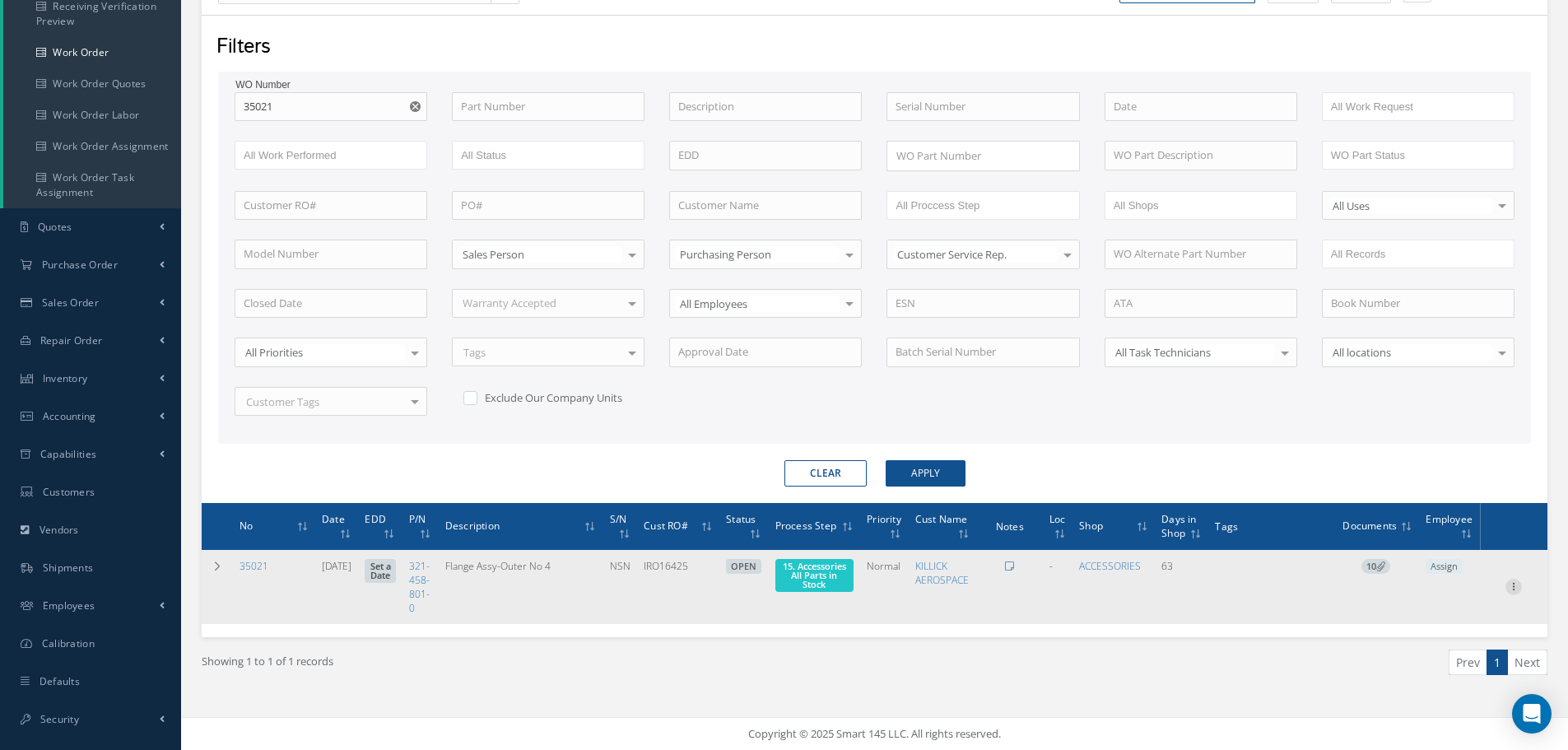
click at [1517, 590] on icon at bounding box center [1513, 585] width 16 height 13
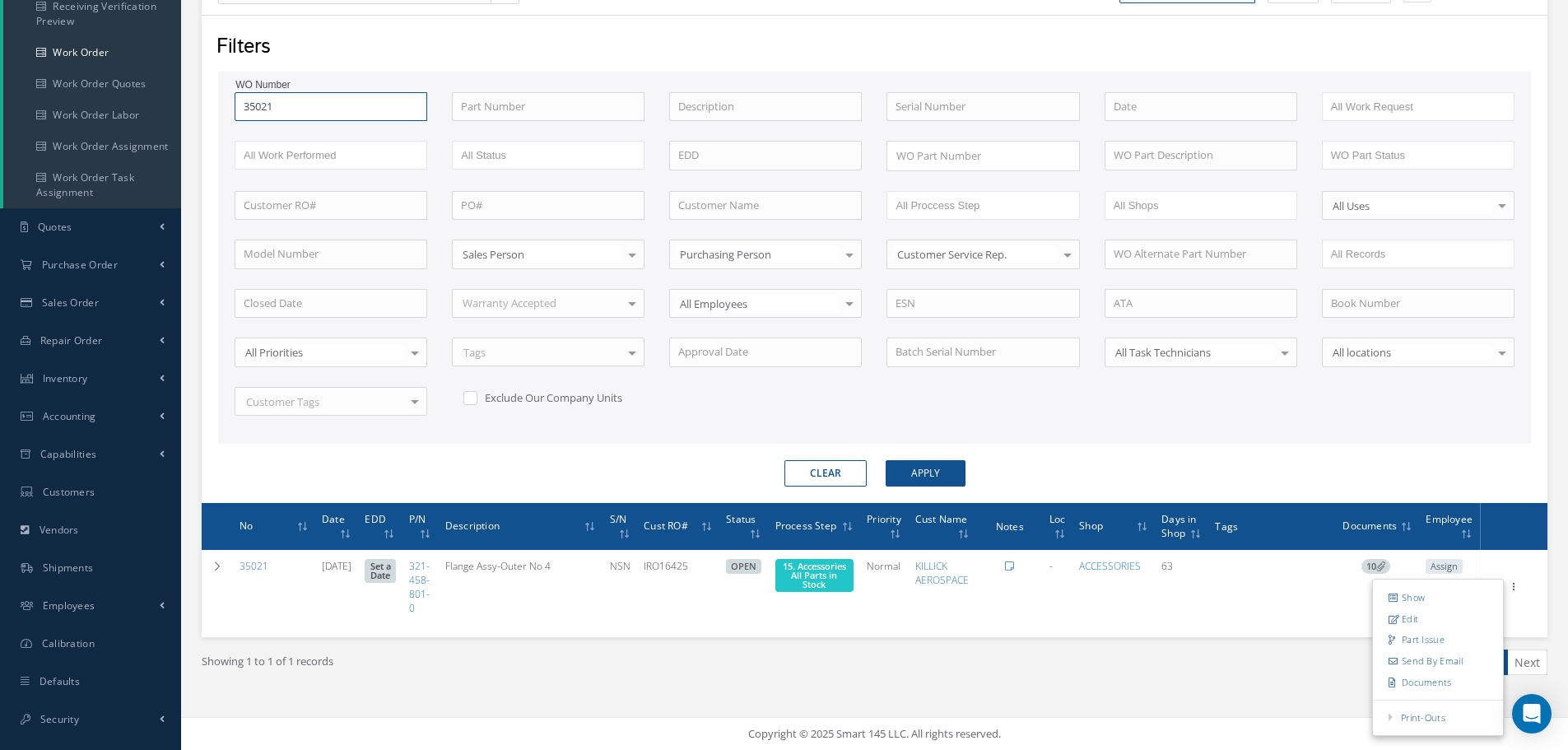
click at [287, 102] on input "35021" at bounding box center [331, 107] width 193 height 30
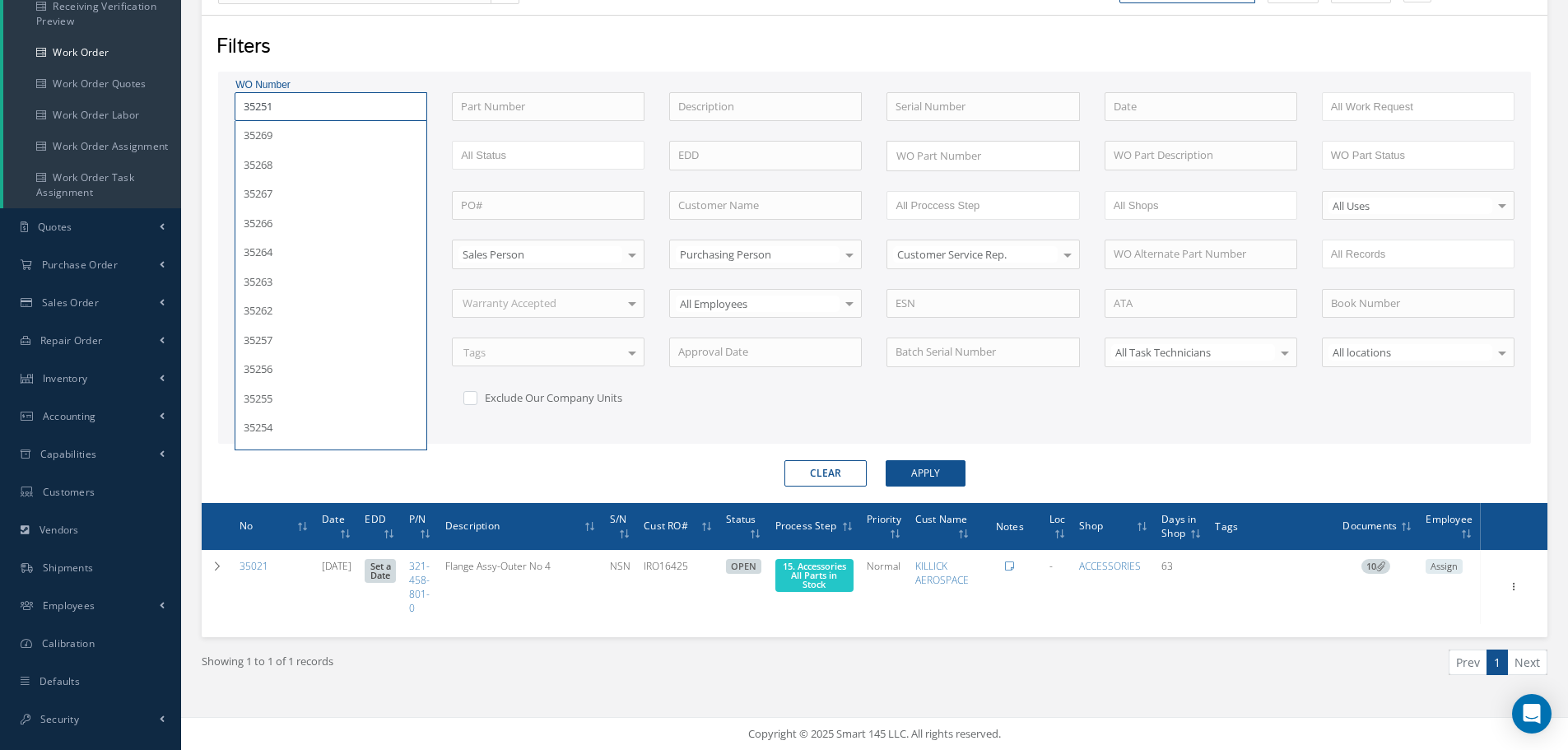
click at [885, 460] on button "Apply" at bounding box center [925, 473] width 80 height 26
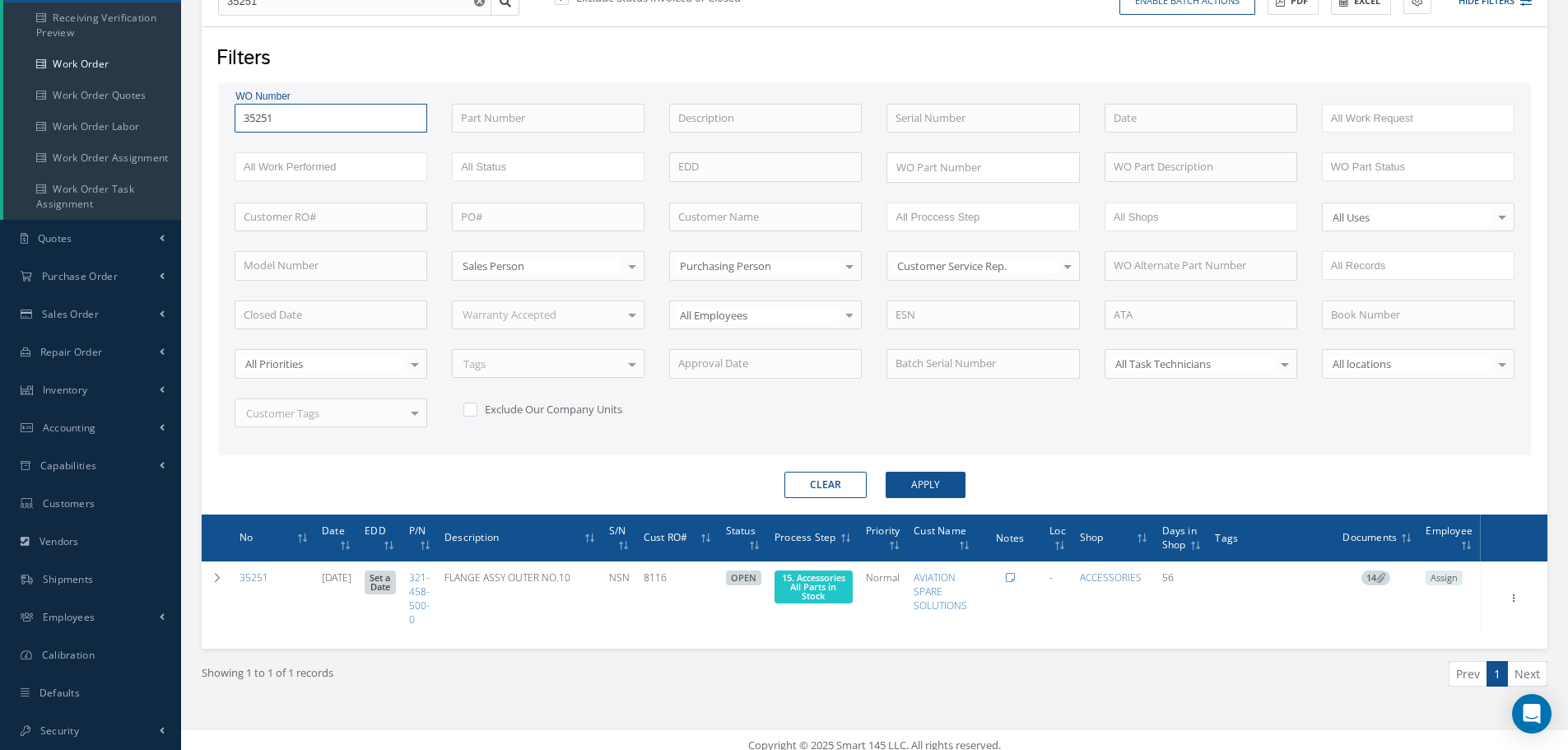
scroll to position [211, 0]
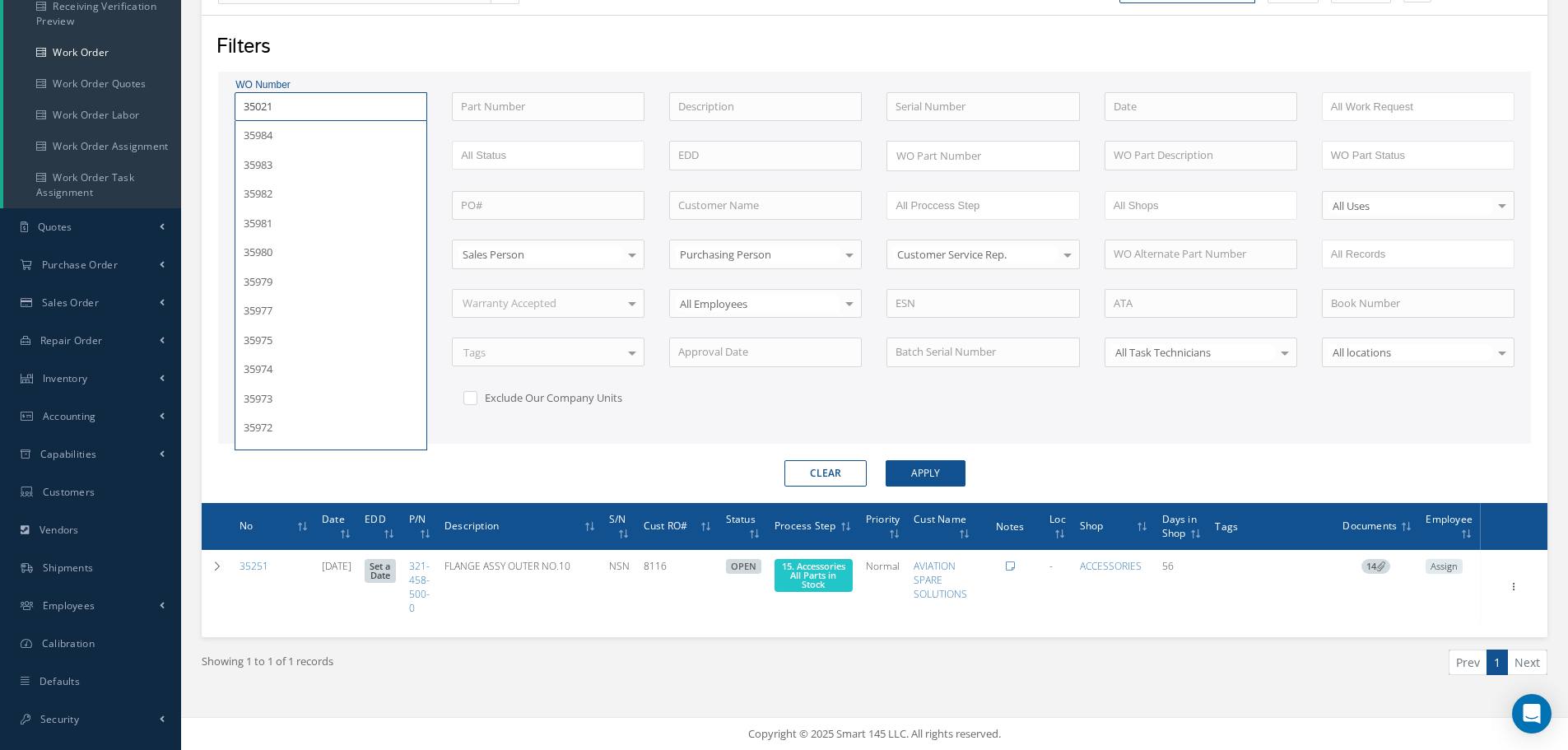
click at [885, 460] on button "Apply" at bounding box center [925, 473] width 80 height 26
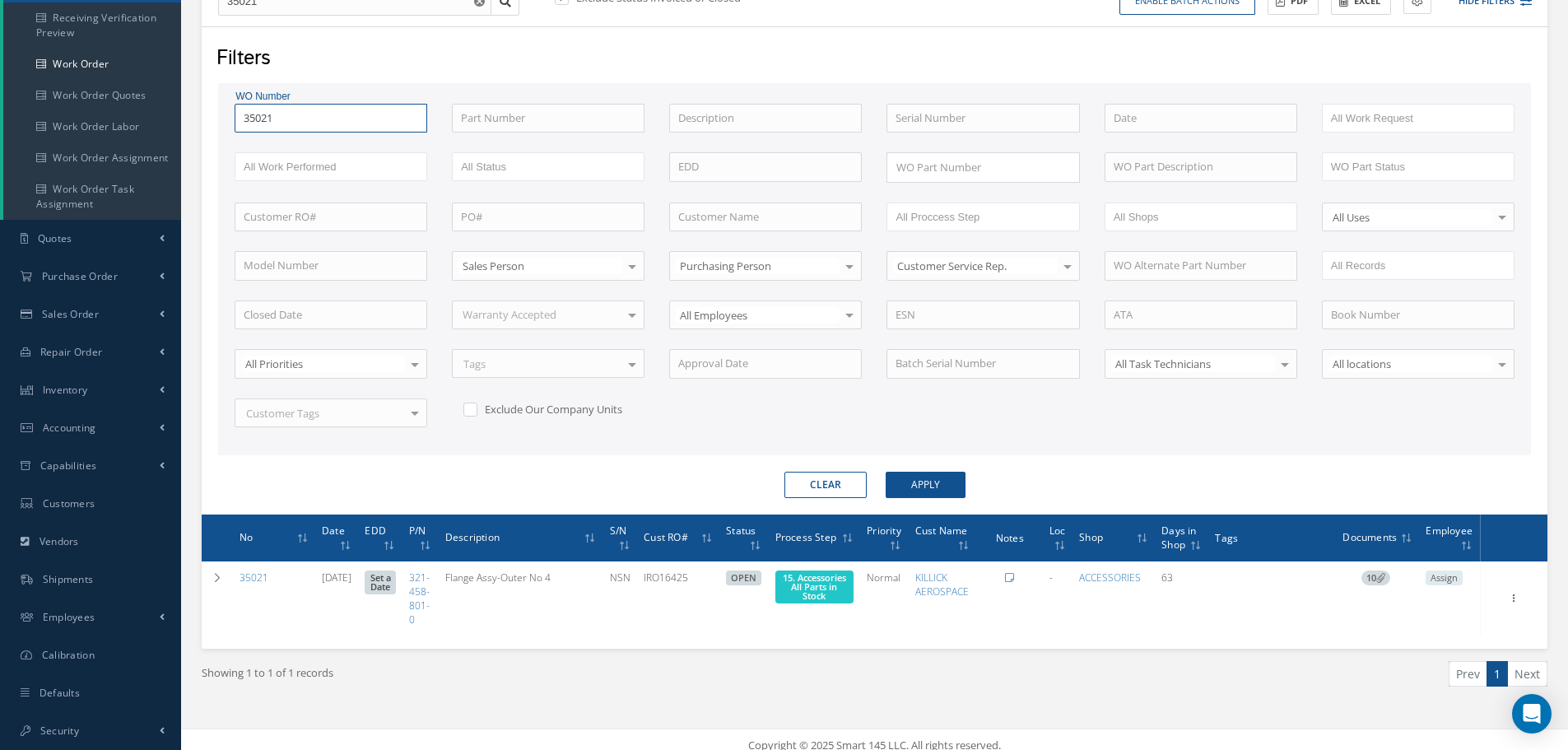
scroll to position [211, 0]
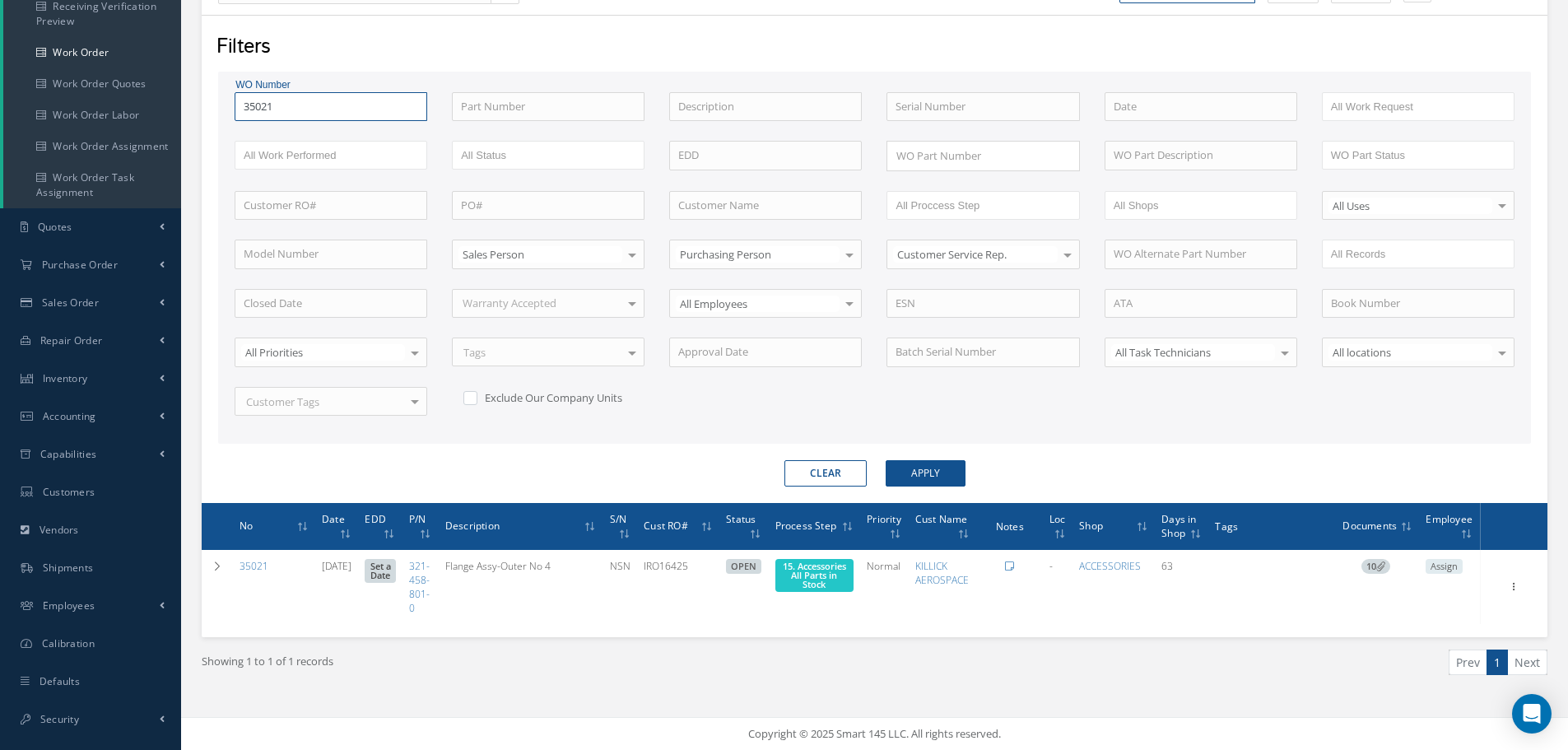
click at [303, 109] on input "35021" at bounding box center [331, 107] width 193 height 30
click at [885, 460] on button "Apply" at bounding box center [925, 473] width 80 height 26
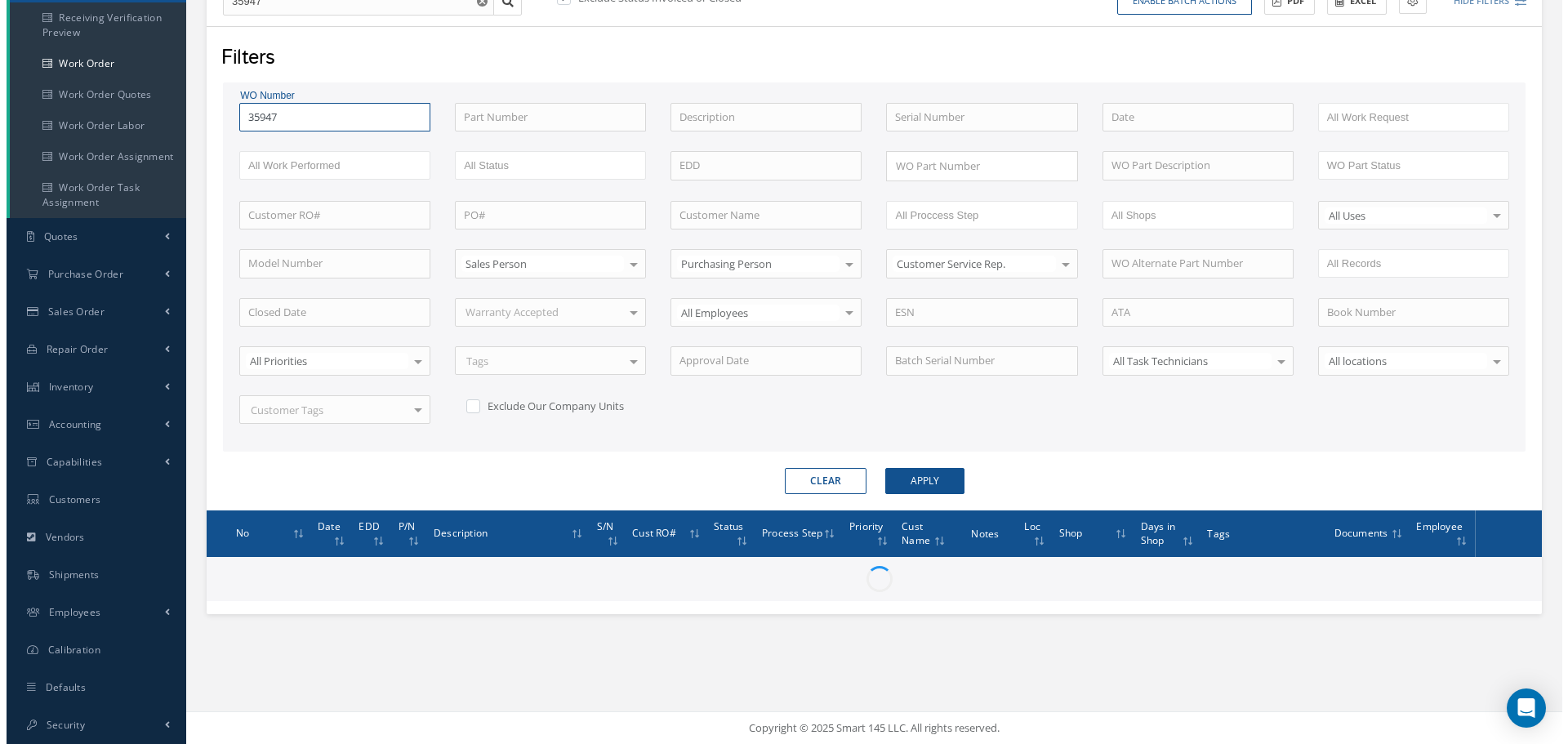
scroll to position [199, 0]
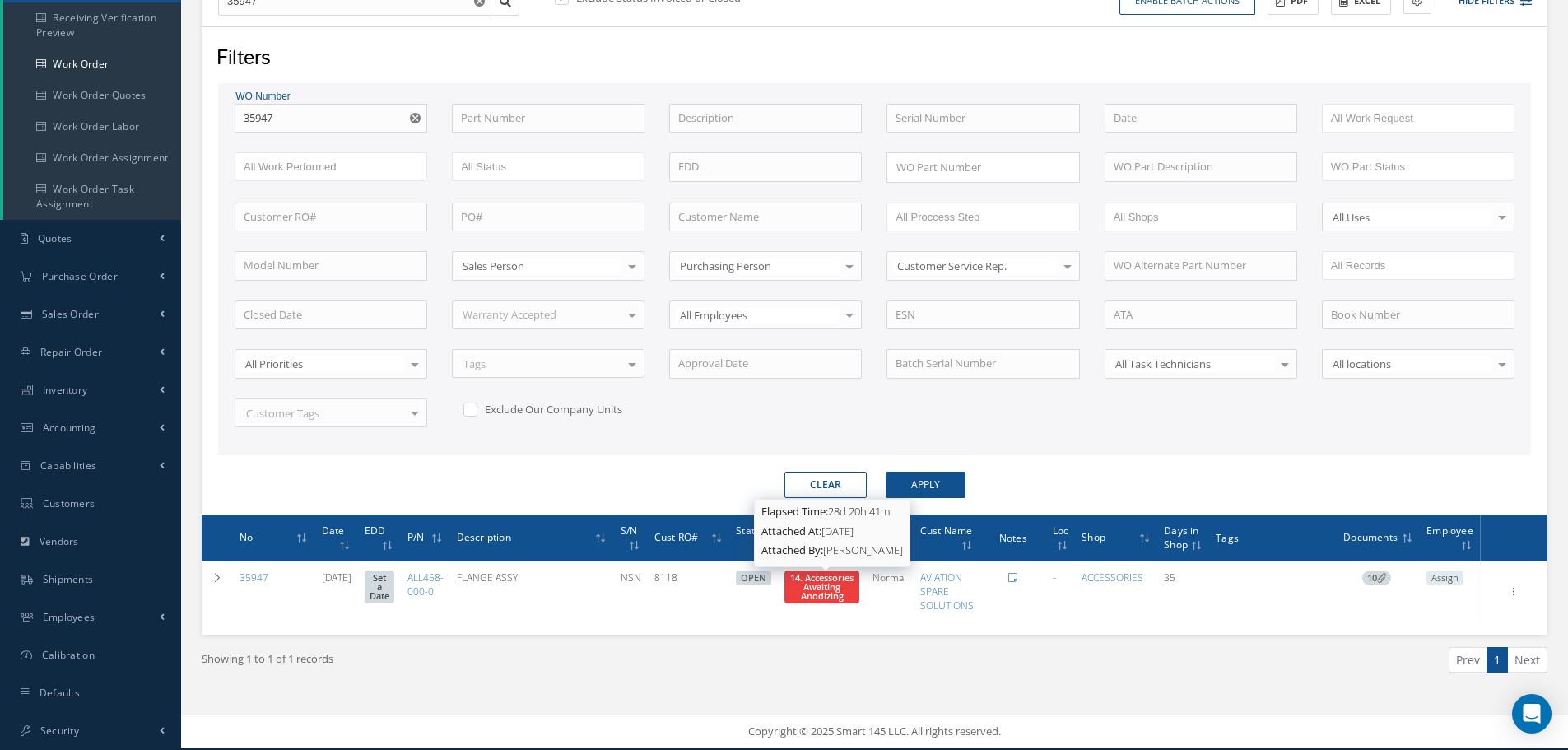
click at [810, 594] on span "14. Accessories Awaiting Anodizing" at bounding box center [821, 586] width 63 height 31
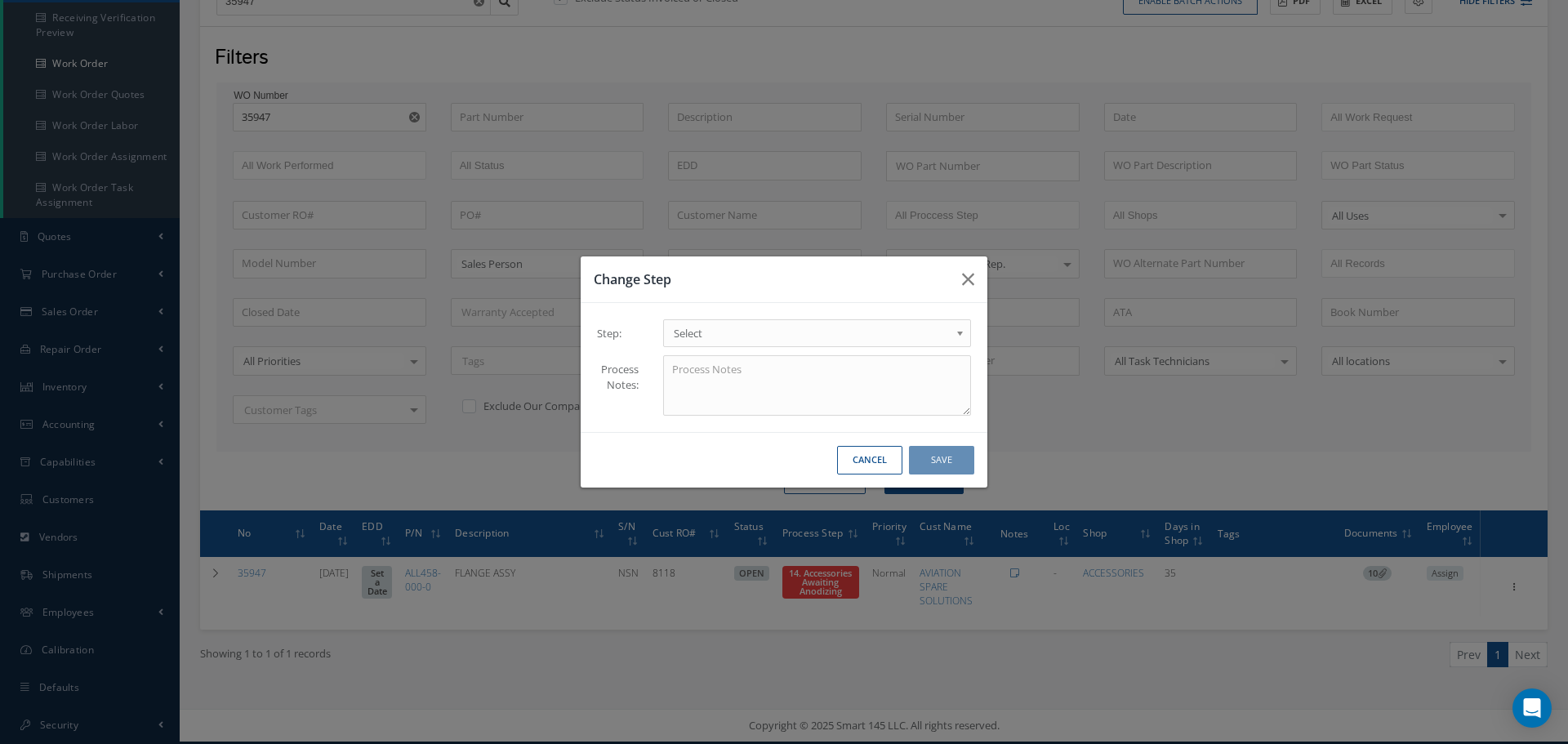
click at [962, 331] on b at bounding box center [962, 336] width 14 height 26
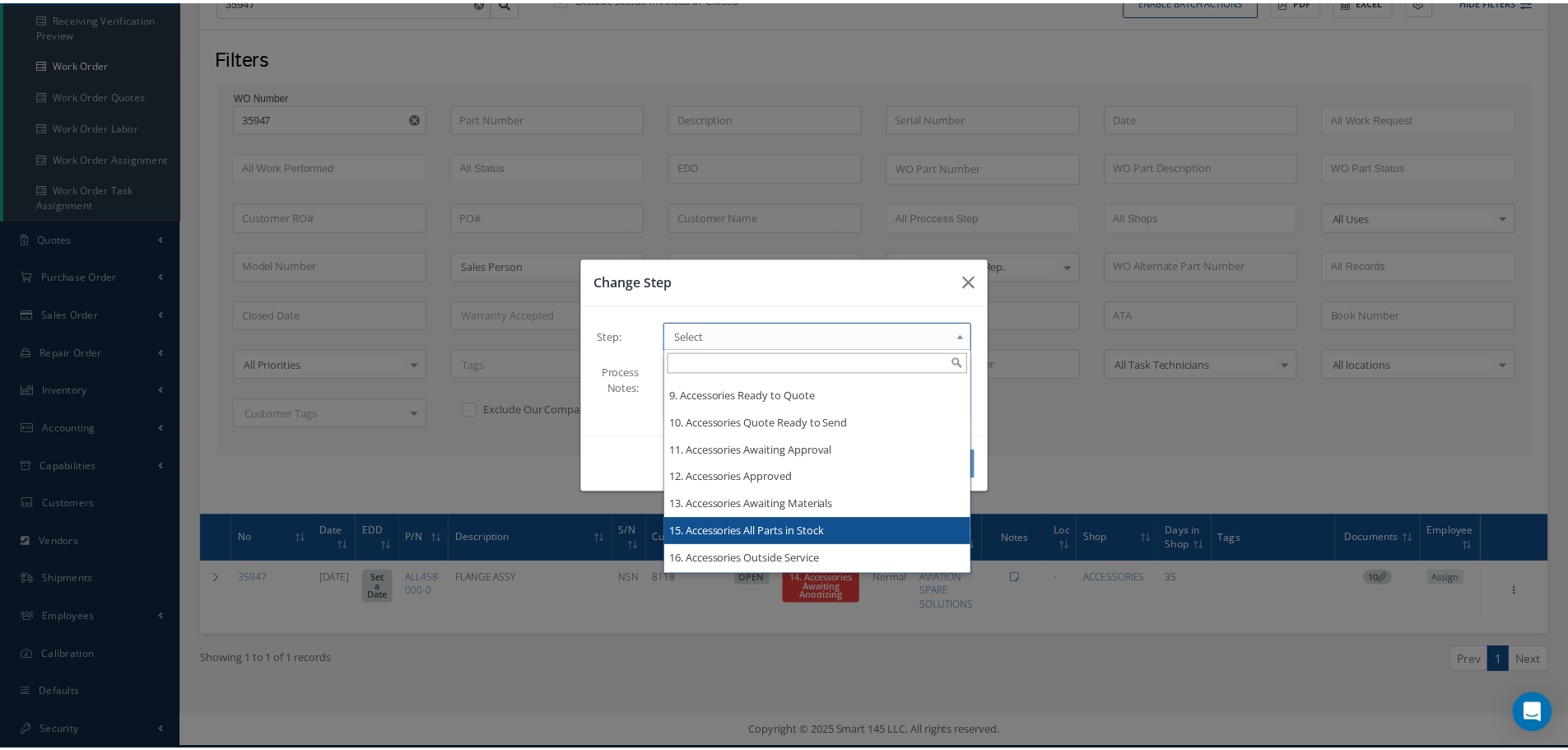
scroll to position [0, 0]
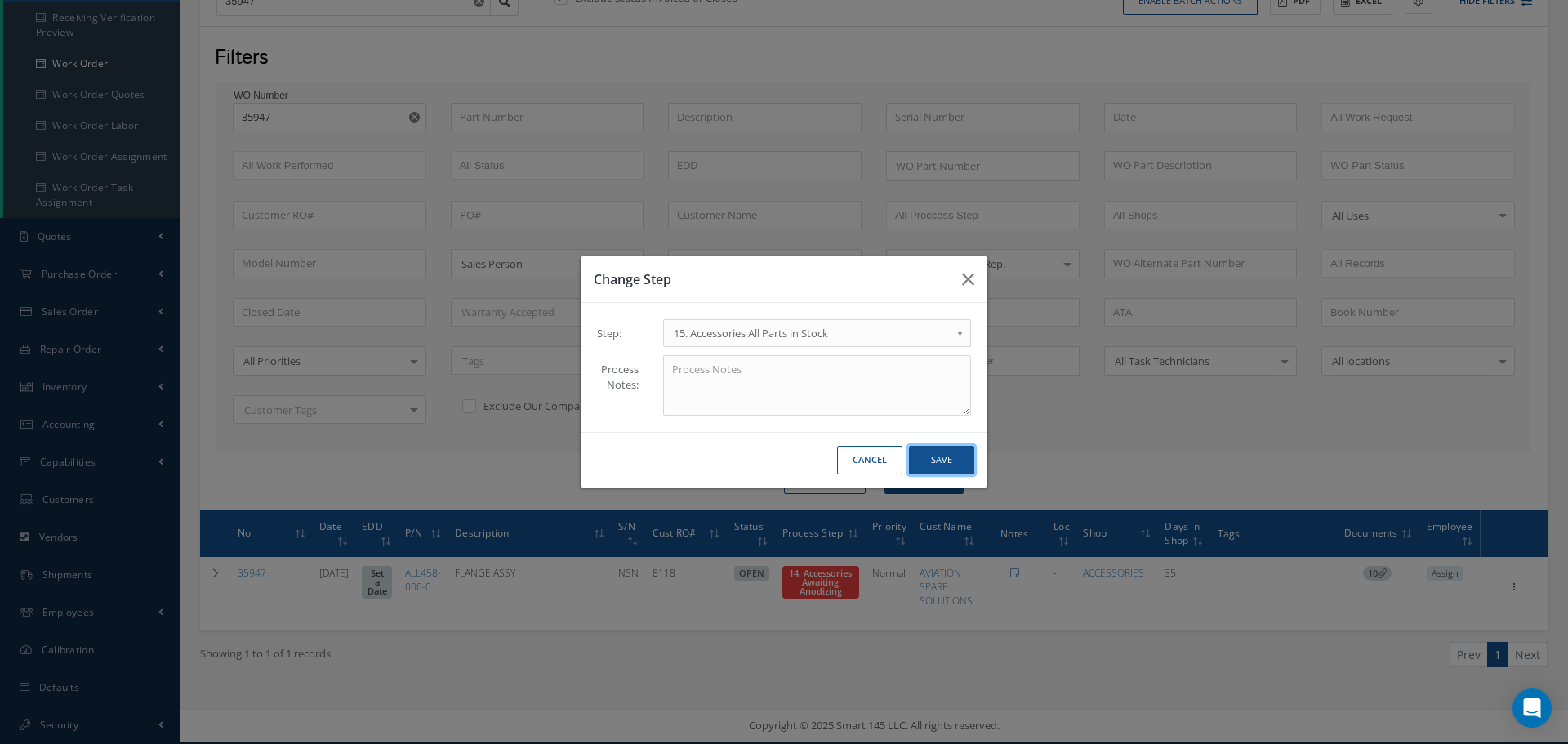
click at [940, 464] on button "Save" at bounding box center [941, 460] width 65 height 29
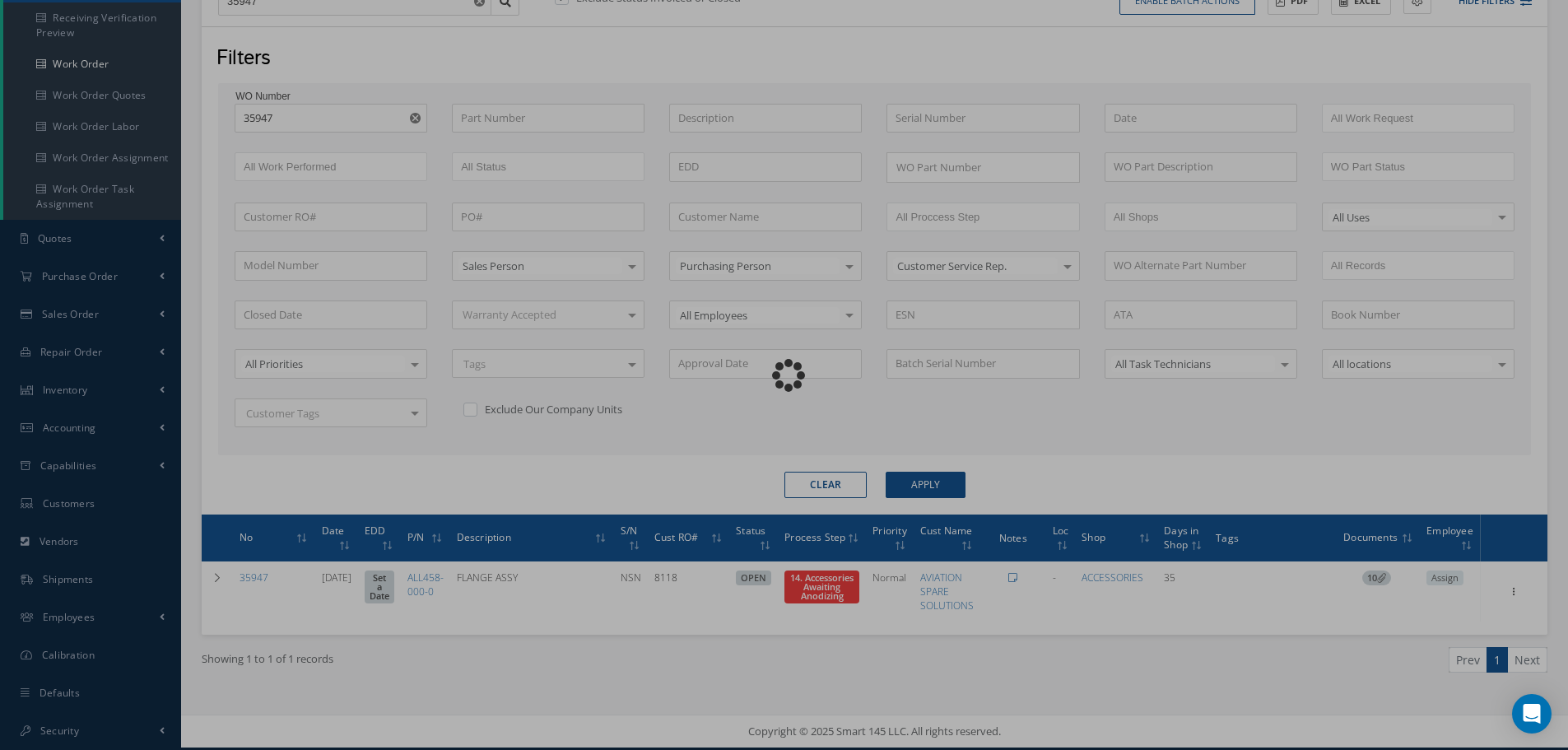
scroll to position [199, 0]
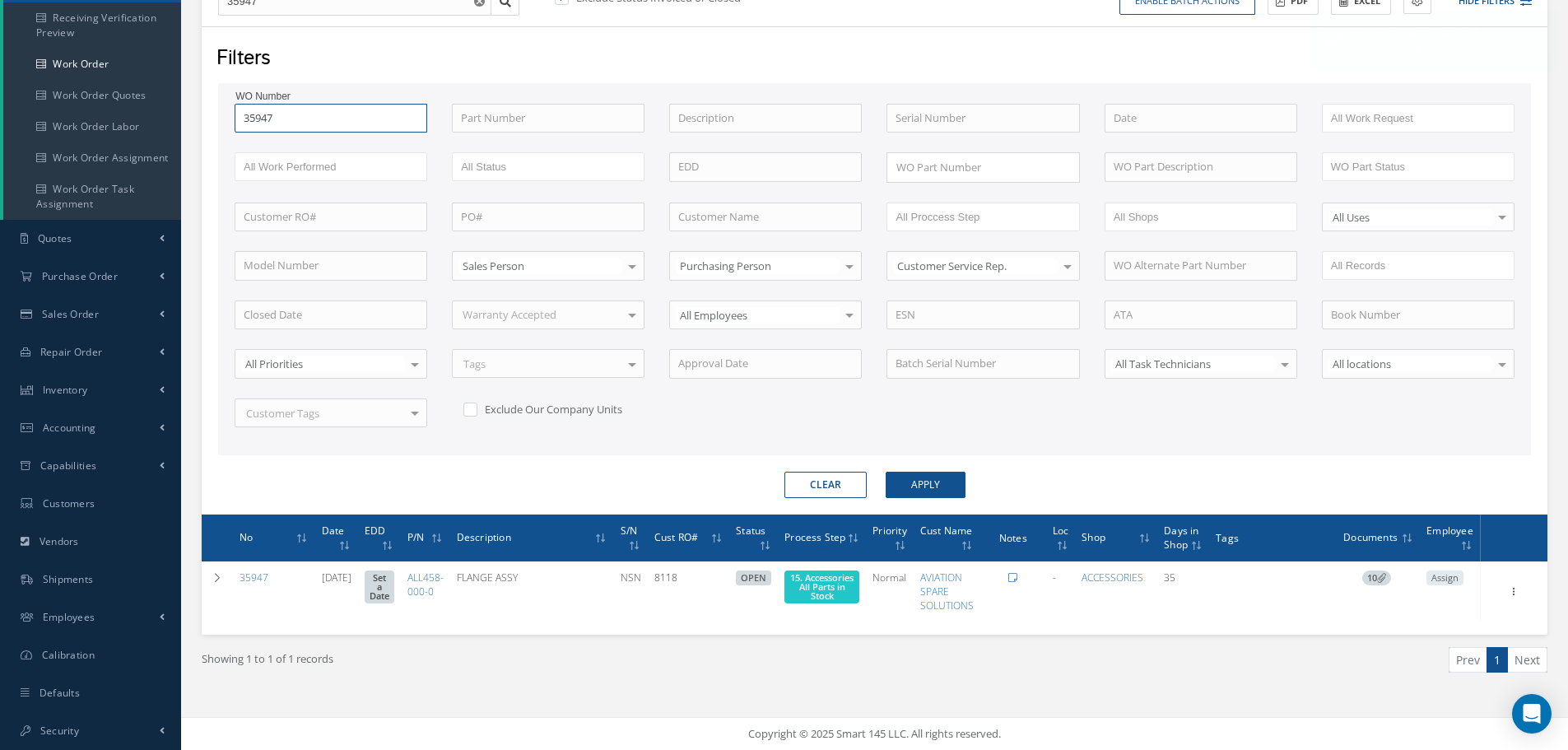
click at [339, 119] on input "35947" at bounding box center [331, 118] width 193 height 30
click at [885, 471] on button "Apply" at bounding box center [925, 484] width 80 height 26
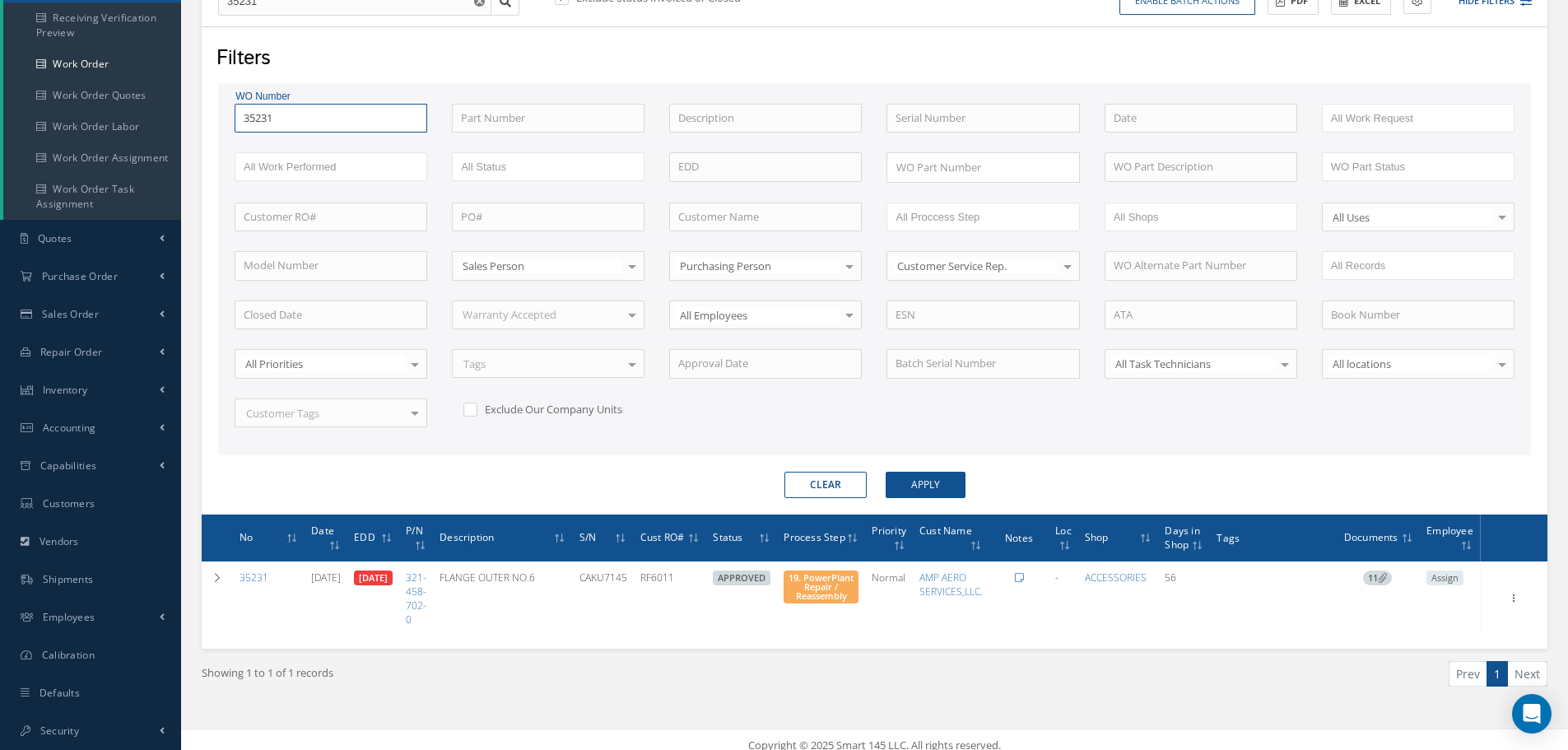
click at [322, 116] on input "35231" at bounding box center [331, 118] width 193 height 30
click at [885, 471] on button "Apply" at bounding box center [925, 484] width 80 height 26
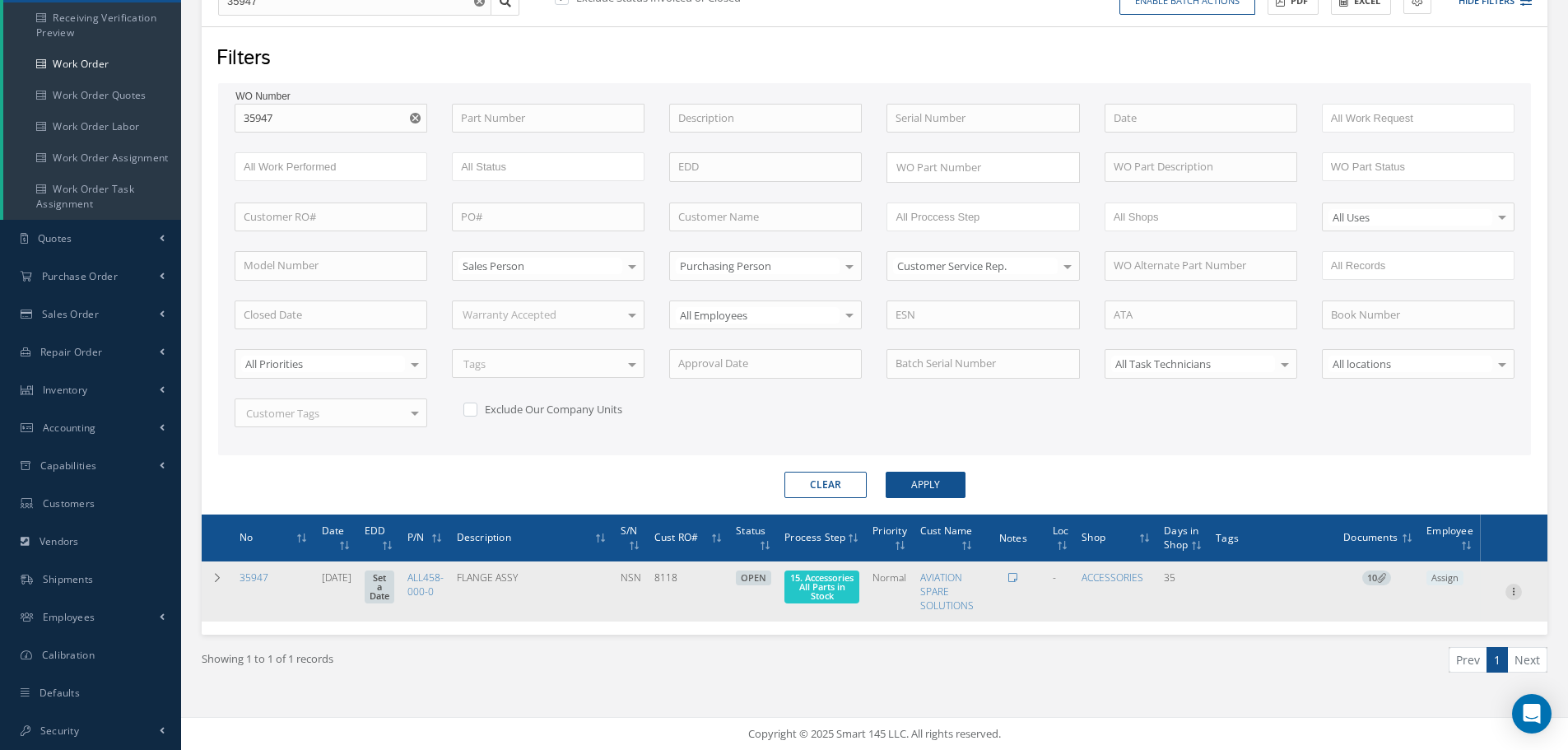
click at [1512, 596] on icon at bounding box center [1513, 590] width 16 height 13
click at [1420, 645] on link "Part Issue" at bounding box center [1438, 644] width 130 height 21
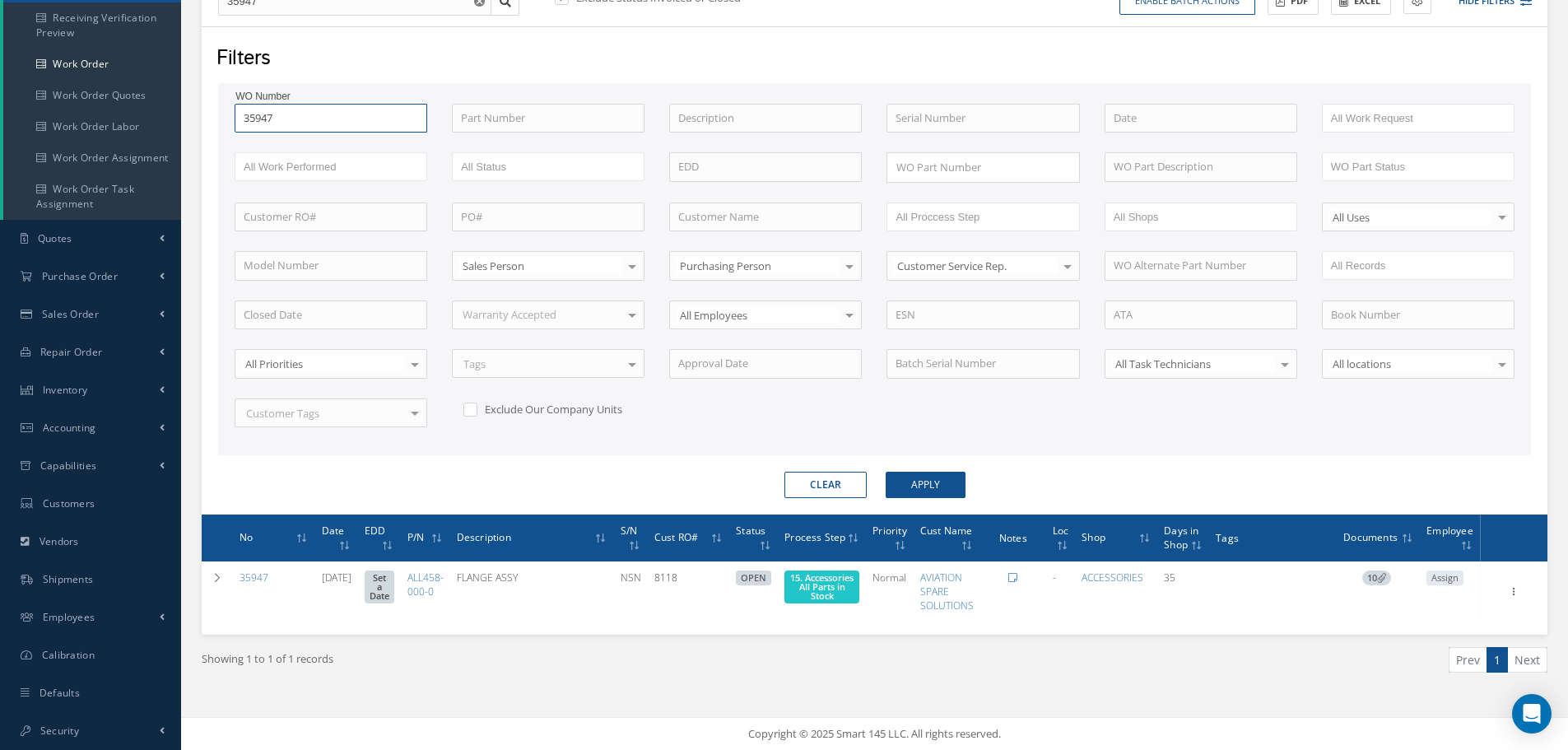
click at [294, 122] on input "35947" at bounding box center [331, 118] width 193 height 30
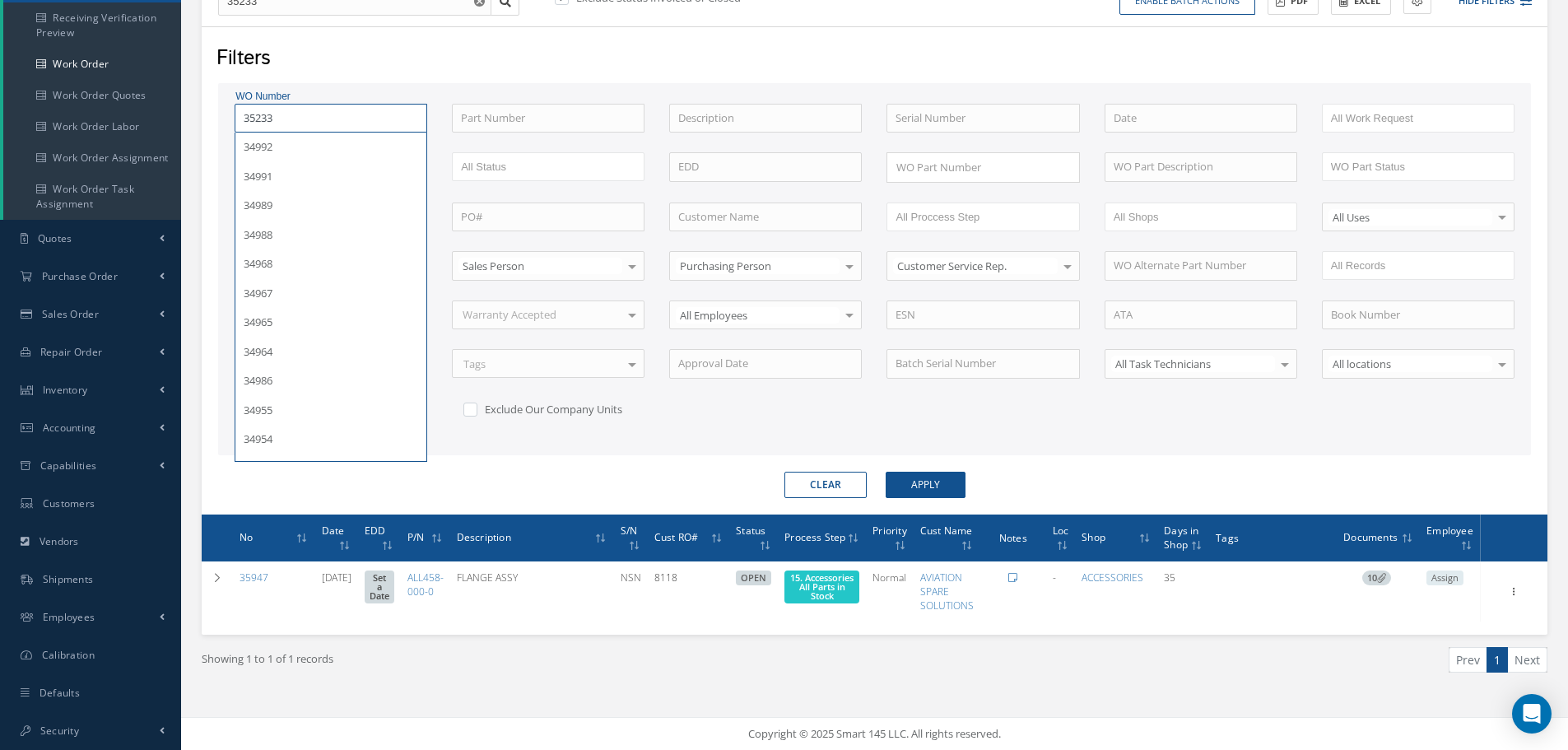
click at [885, 471] on button "Apply" at bounding box center [925, 484] width 80 height 26
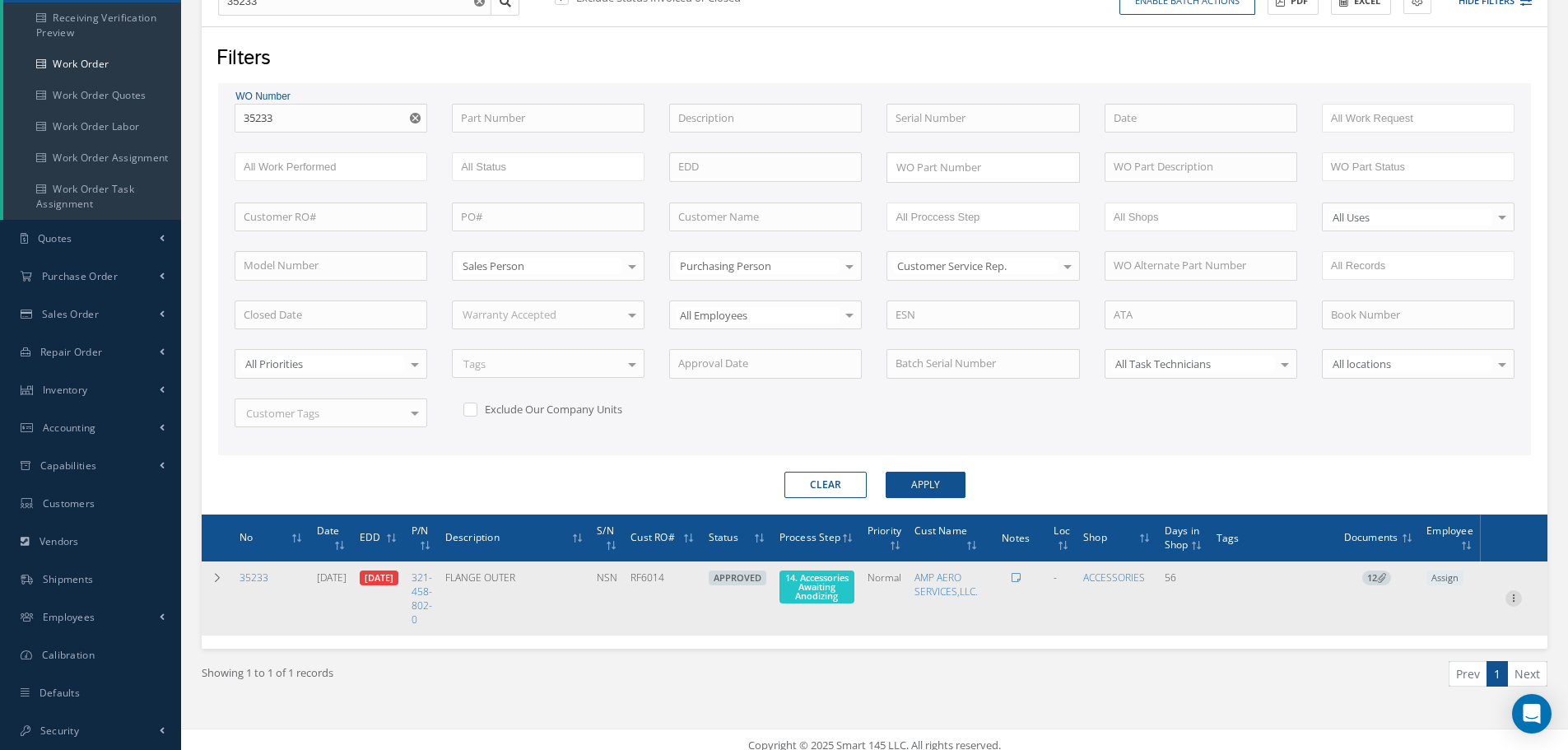
click at [1515, 599] on icon at bounding box center [1513, 596] width 16 height 13
click at [1449, 659] on link "Part Issue" at bounding box center [1438, 651] width 130 height 21
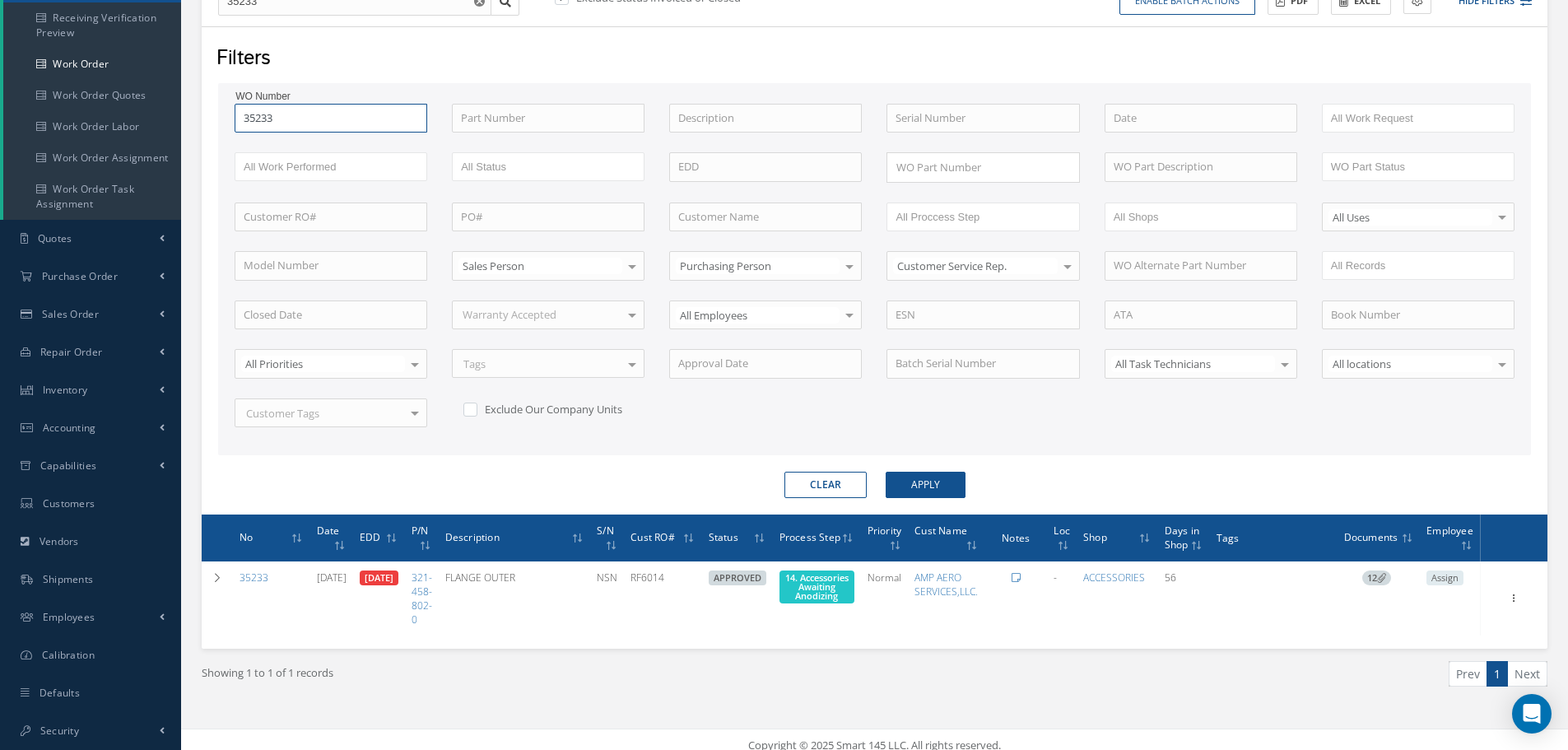
click at [324, 106] on input "35233" at bounding box center [331, 118] width 193 height 30
click at [885, 471] on button "Apply" at bounding box center [925, 484] width 80 height 26
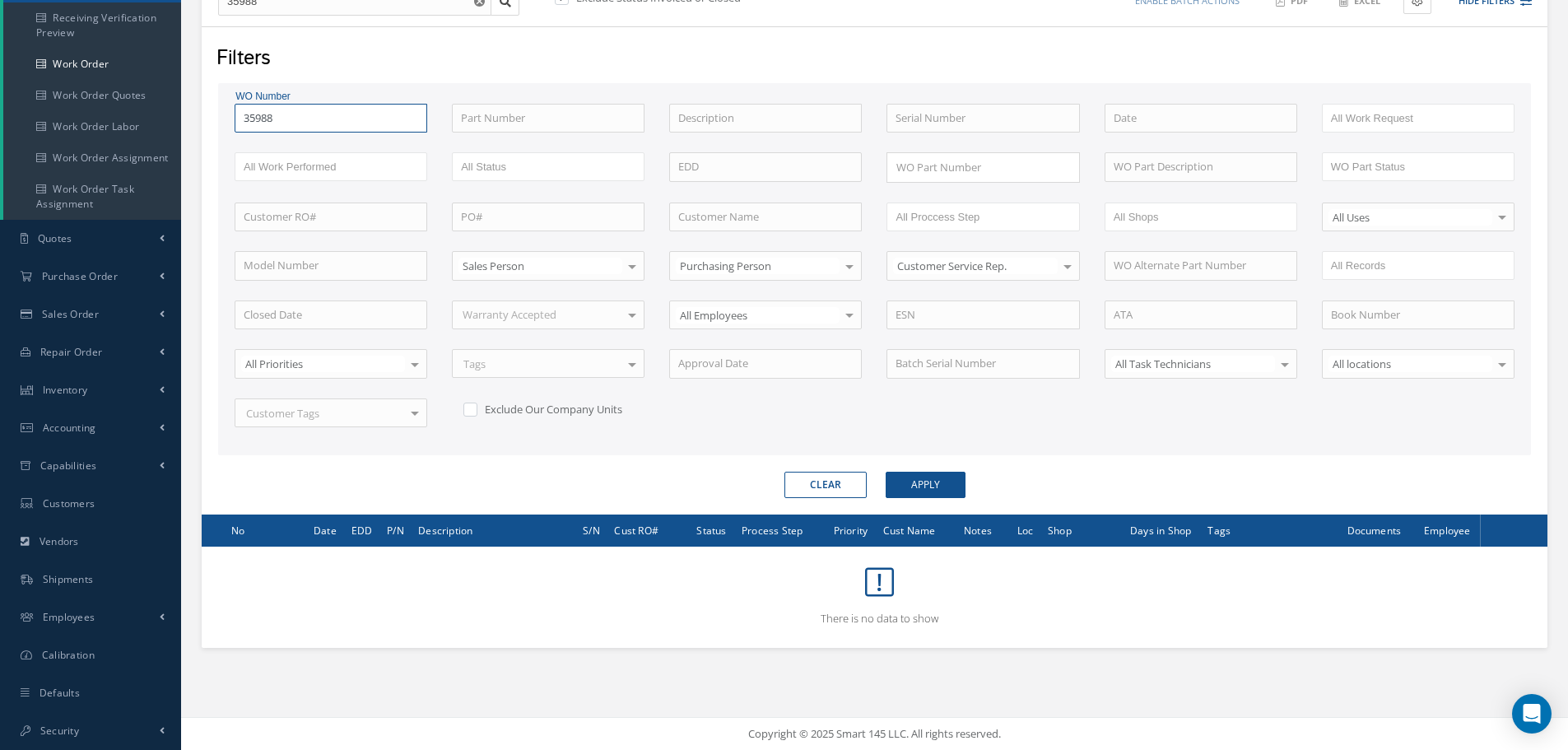
click at [255, 120] on input "35988" at bounding box center [331, 118] width 193 height 30
click at [885, 471] on button "Apply" at bounding box center [925, 484] width 80 height 26
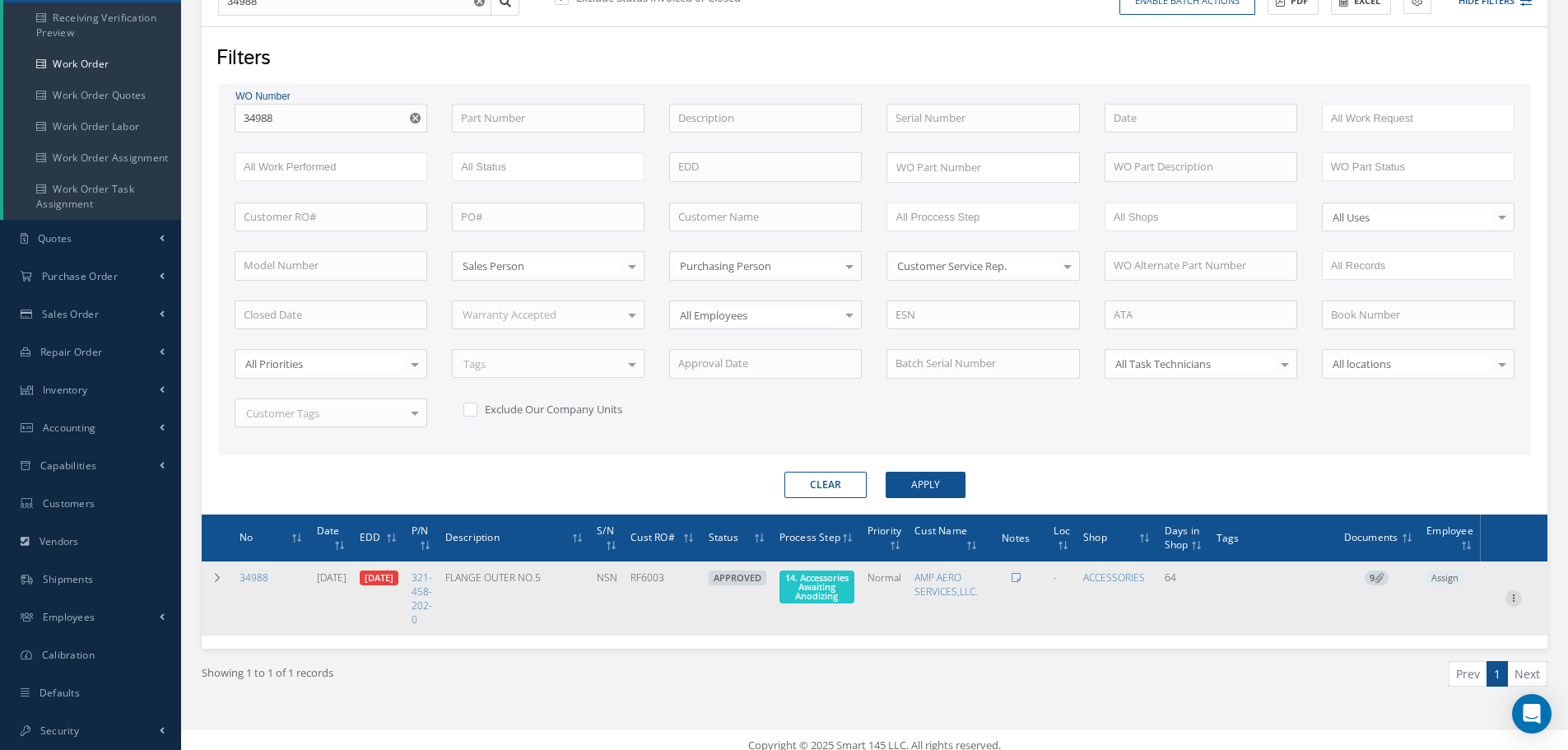
click at [1515, 601] on icon at bounding box center [1513, 596] width 16 height 13
click at [1421, 649] on link "Part Issue" at bounding box center [1438, 651] width 130 height 21
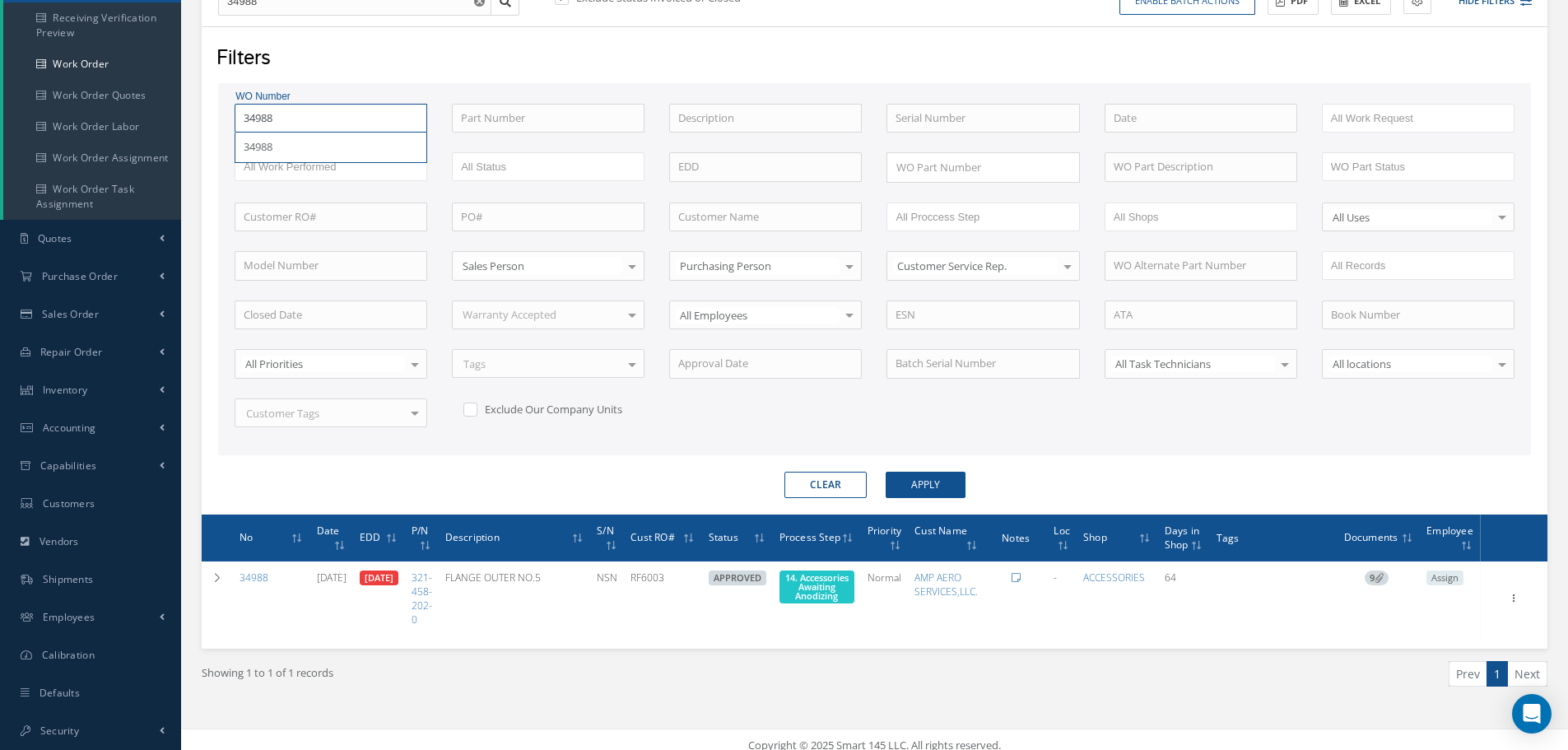
click at [285, 121] on input "34988" at bounding box center [331, 118] width 193 height 30
click at [885, 471] on button "Apply" at bounding box center [925, 484] width 80 height 26
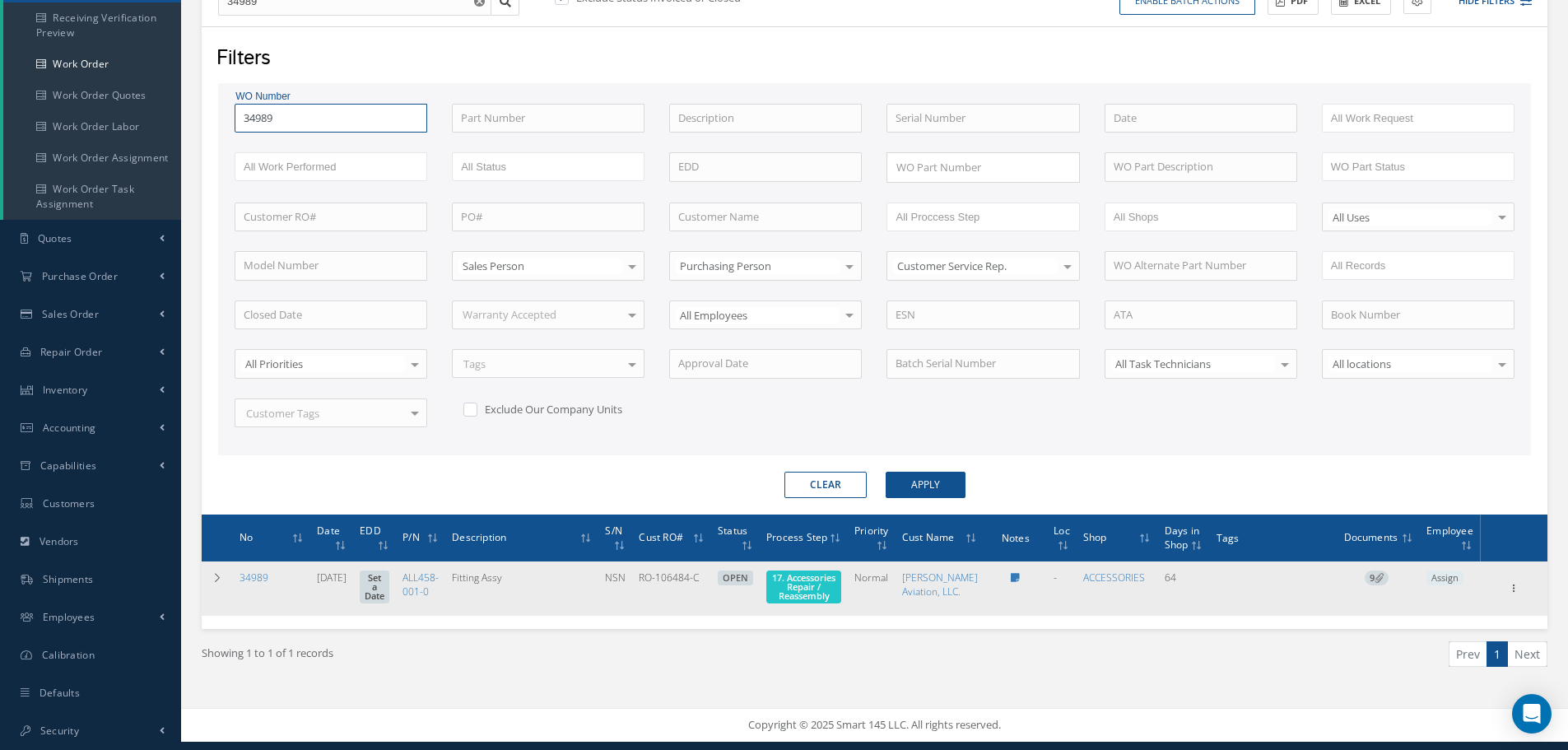
scroll to position [214, 0]
click at [1518, 591] on icon at bounding box center [1513, 586] width 16 height 13
click at [1432, 645] on link "Part Issue" at bounding box center [1438, 641] width 130 height 21
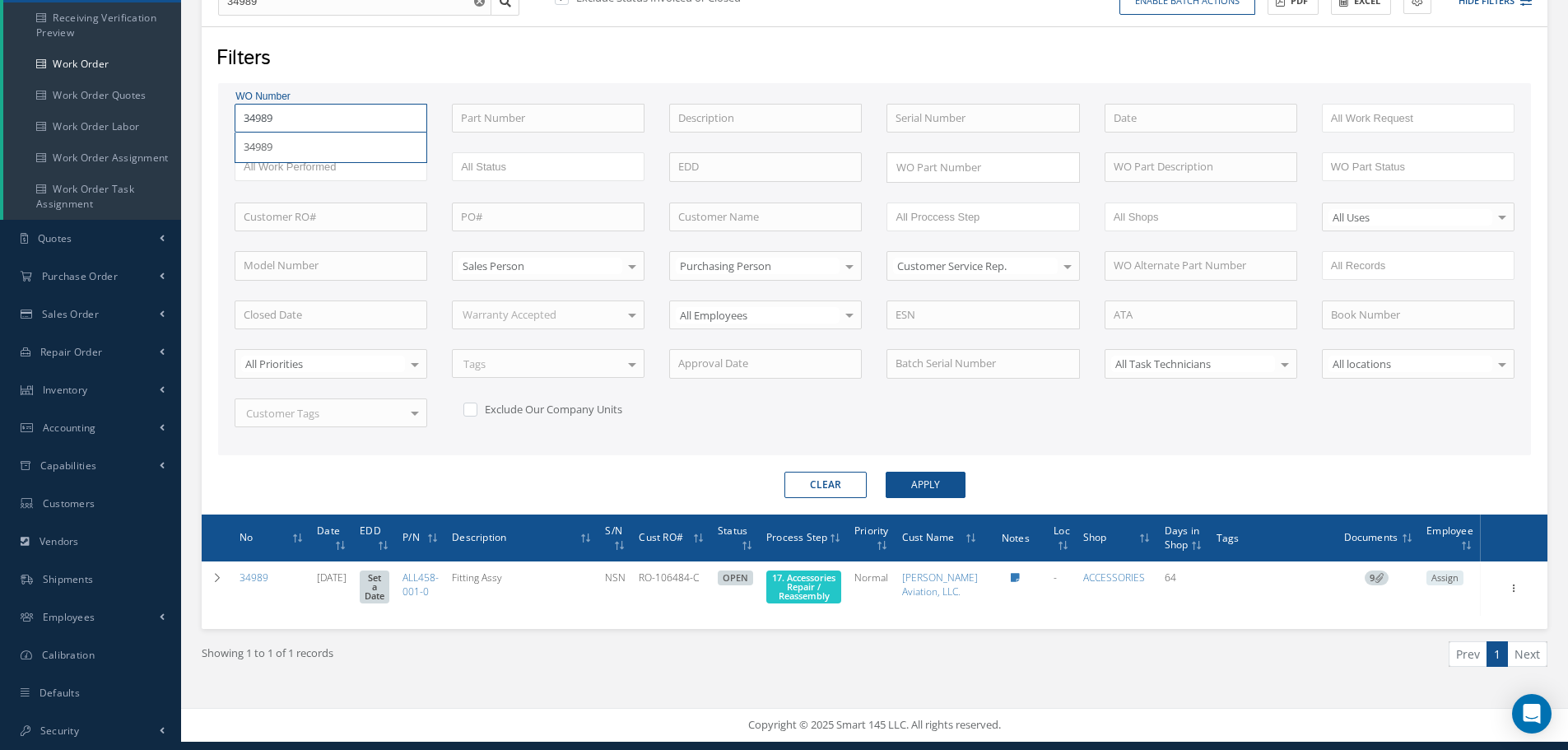
click at [301, 104] on input "34989" at bounding box center [331, 118] width 193 height 30
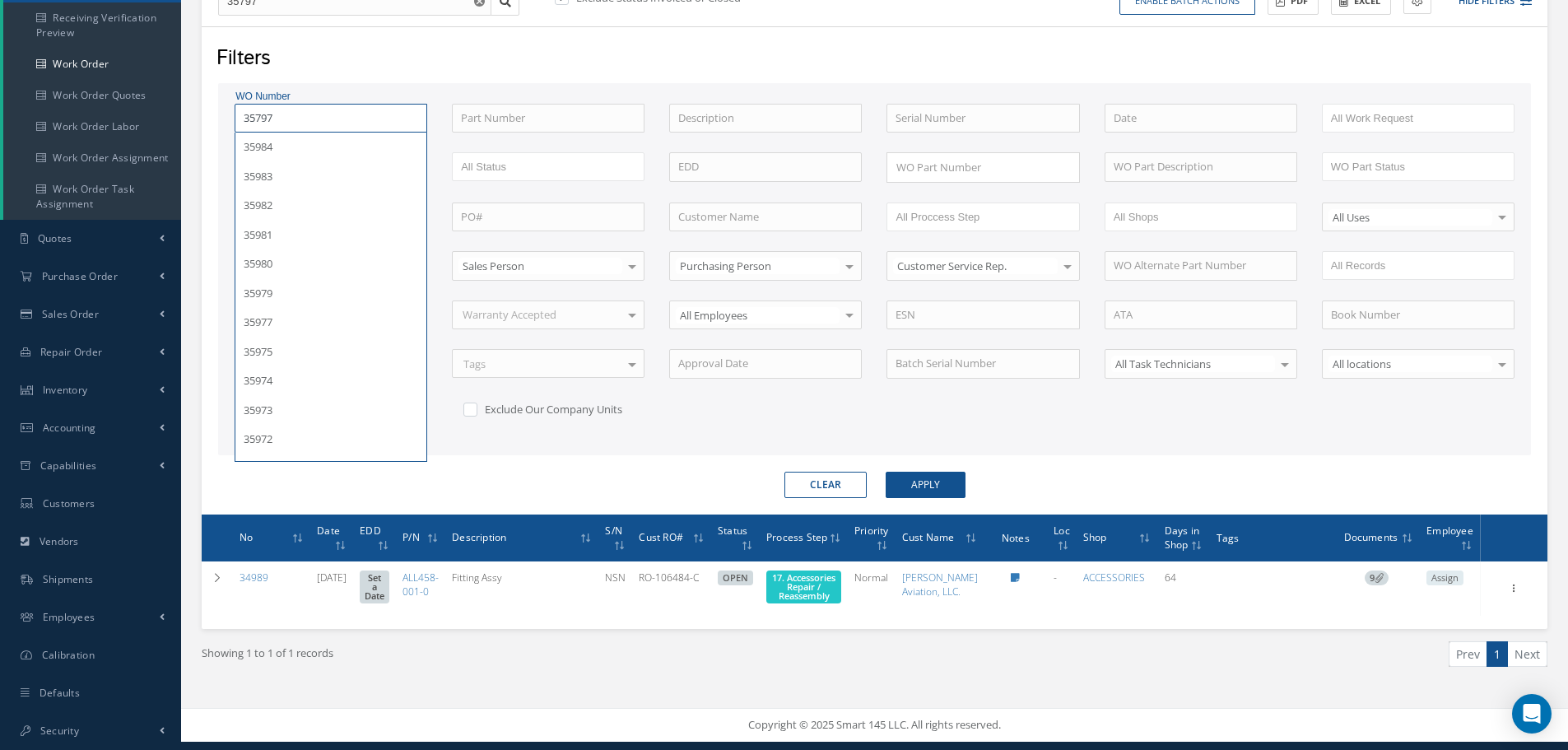
click at [885, 471] on button "Apply" at bounding box center [925, 484] width 80 height 26
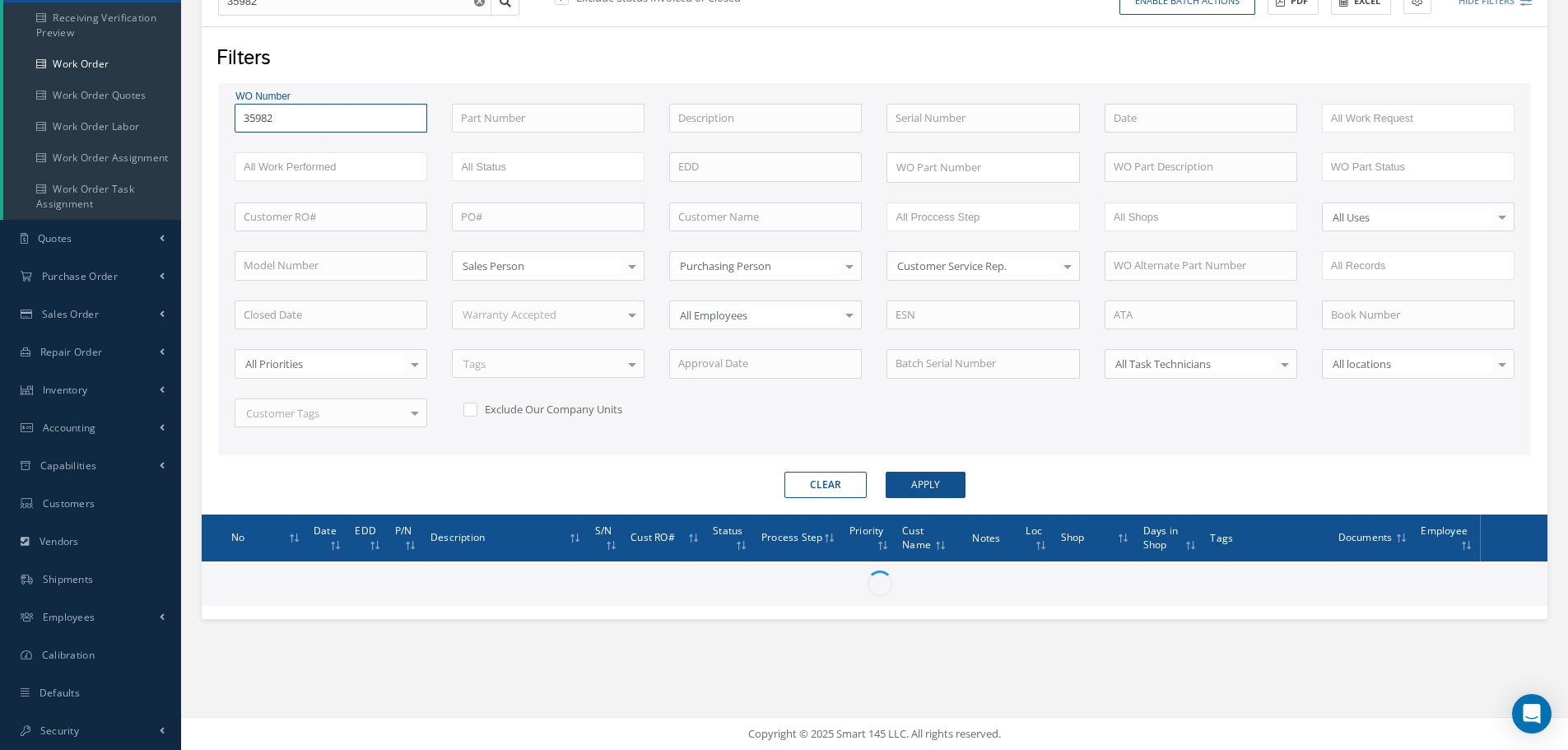
scroll to position [211, 0]
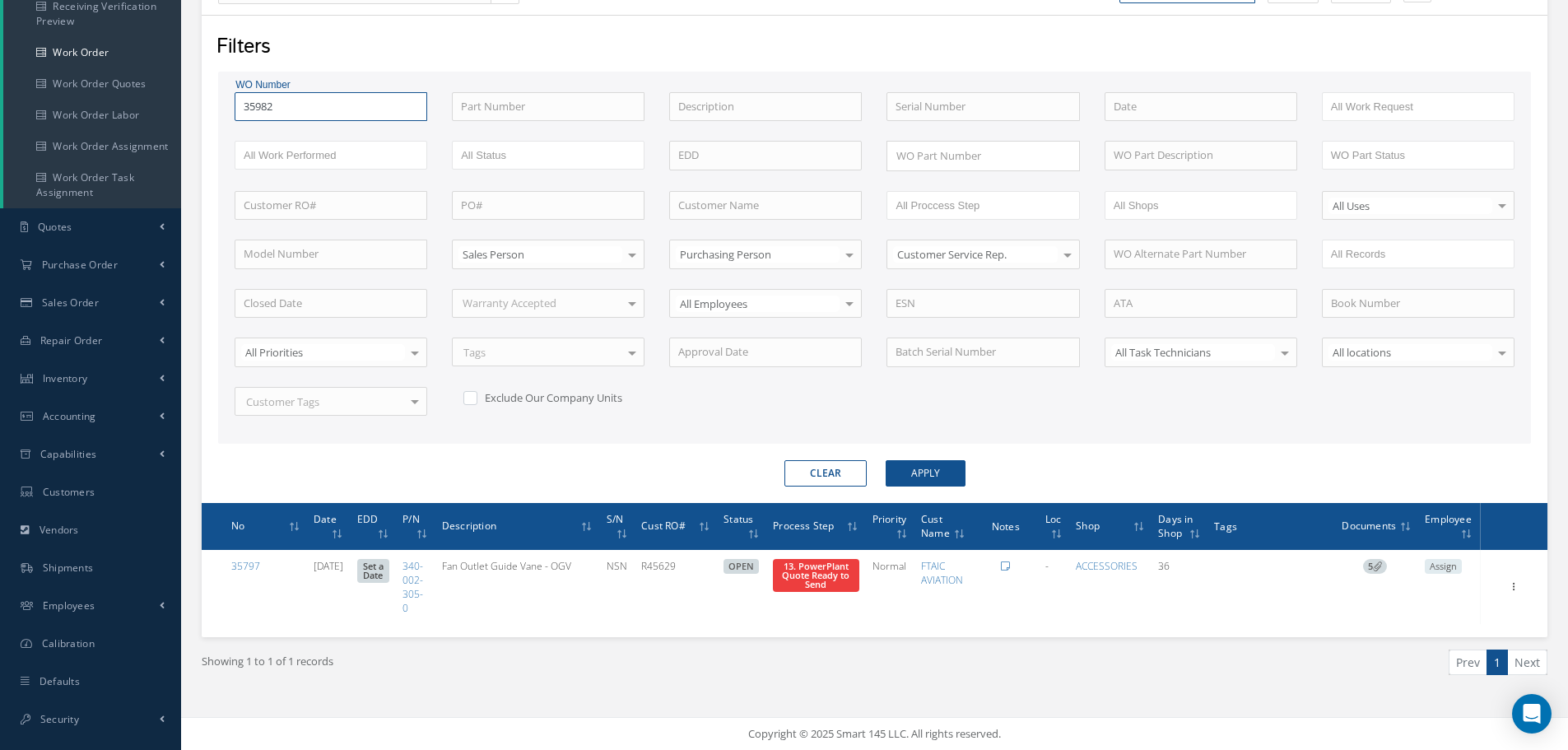
click at [299, 113] on input "35982" at bounding box center [331, 107] width 193 height 30
click at [885, 460] on button "Apply" at bounding box center [925, 473] width 80 height 26
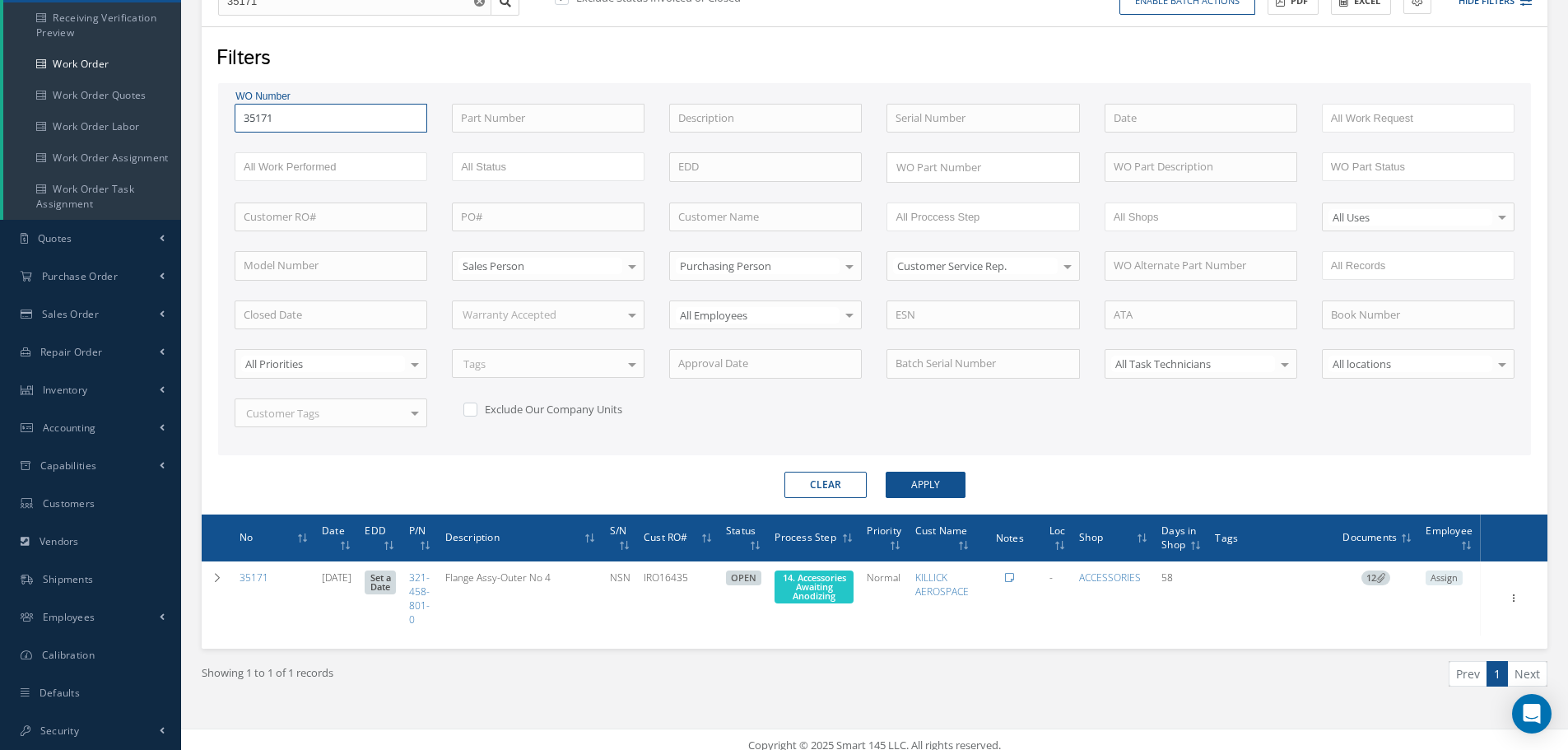
scroll to position [211, 0]
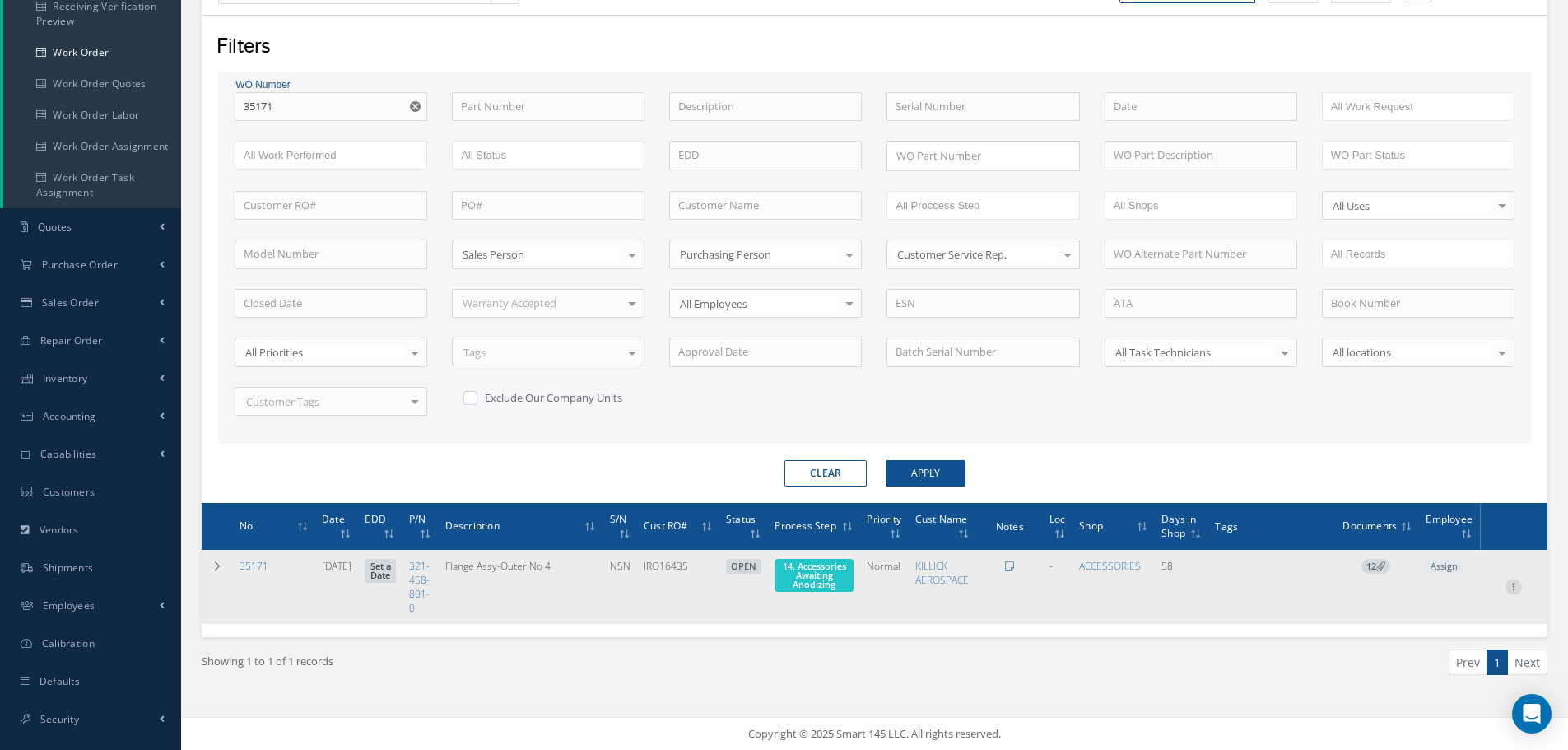
click at [1514, 590] on icon at bounding box center [1513, 585] width 16 height 13
click at [1433, 636] on link "Part Issue" at bounding box center [1438, 640] width 130 height 21
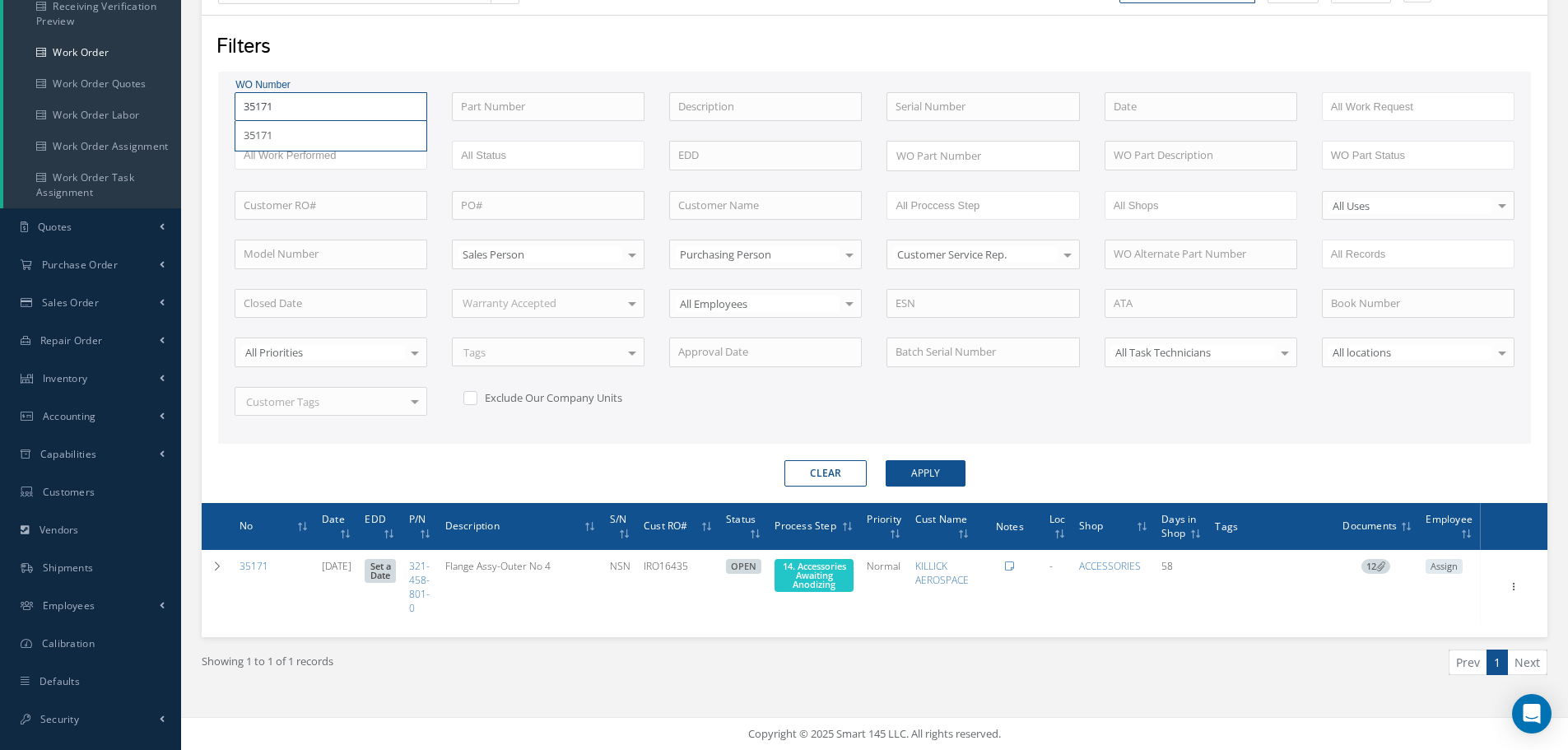
click at [316, 112] on input "35171" at bounding box center [331, 107] width 193 height 30
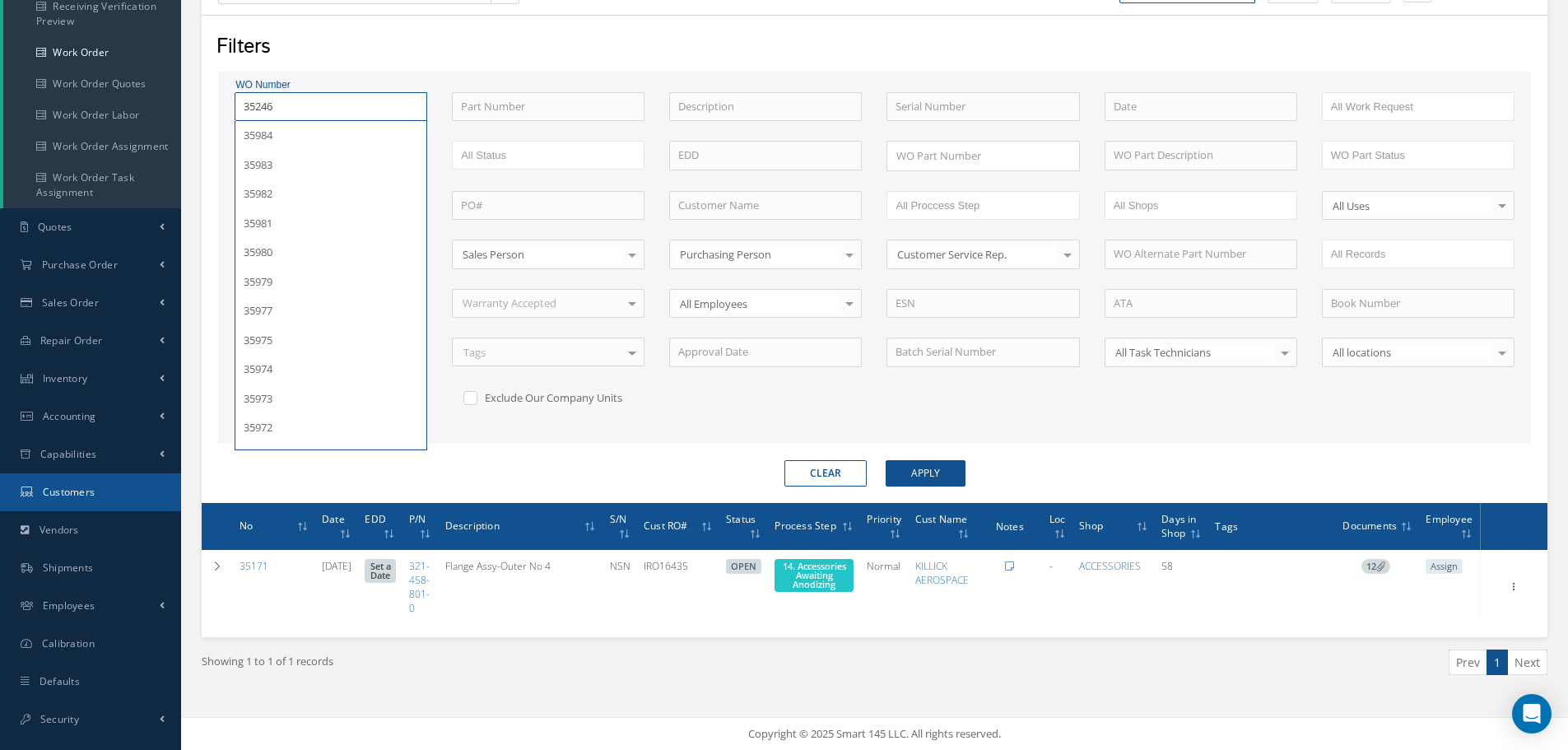
click at [885, 460] on button "Apply" at bounding box center [925, 473] width 80 height 26
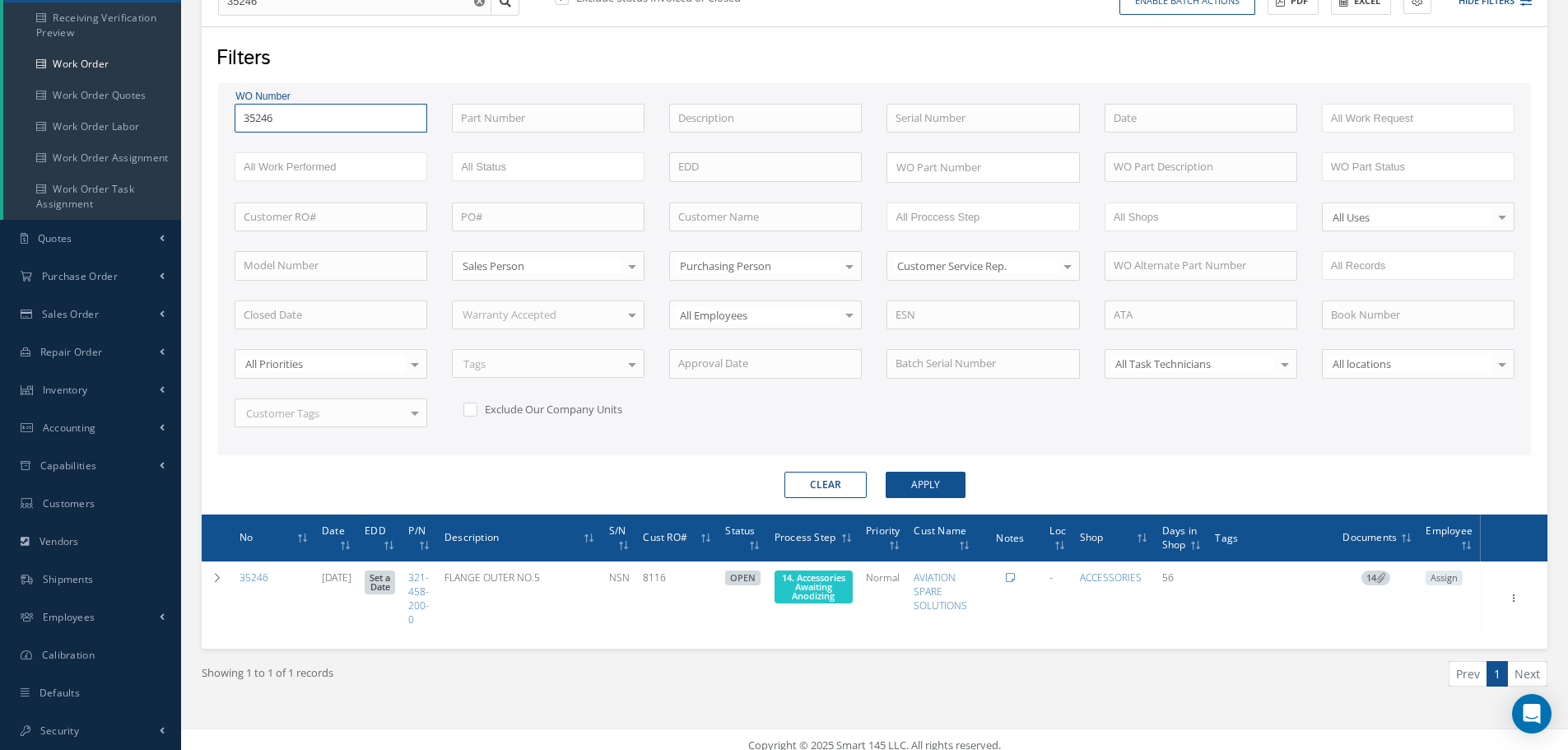
scroll to position [211, 0]
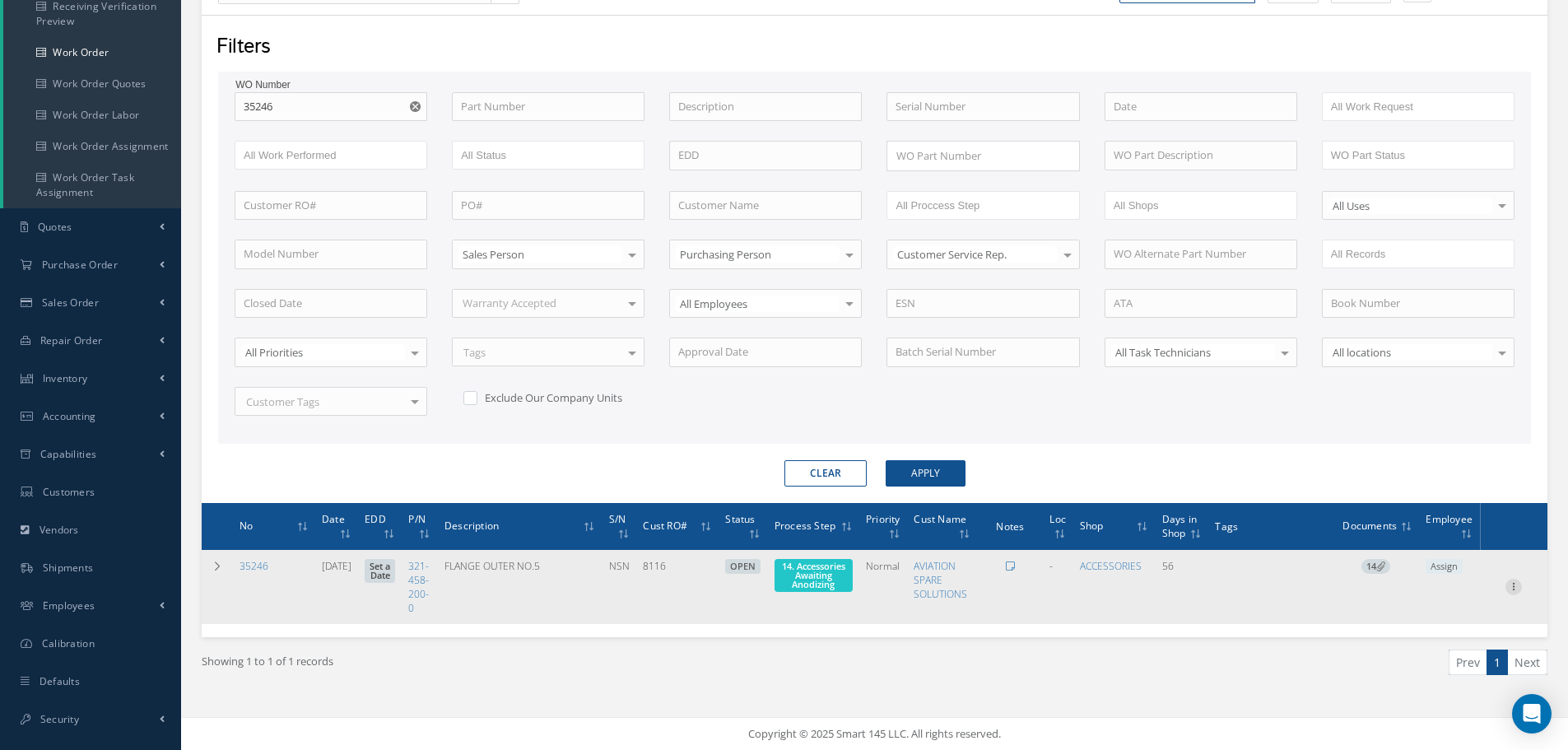
click at [1513, 588] on icon at bounding box center [1513, 585] width 16 height 13
click at [1433, 642] on link "Part Issue" at bounding box center [1438, 640] width 130 height 21
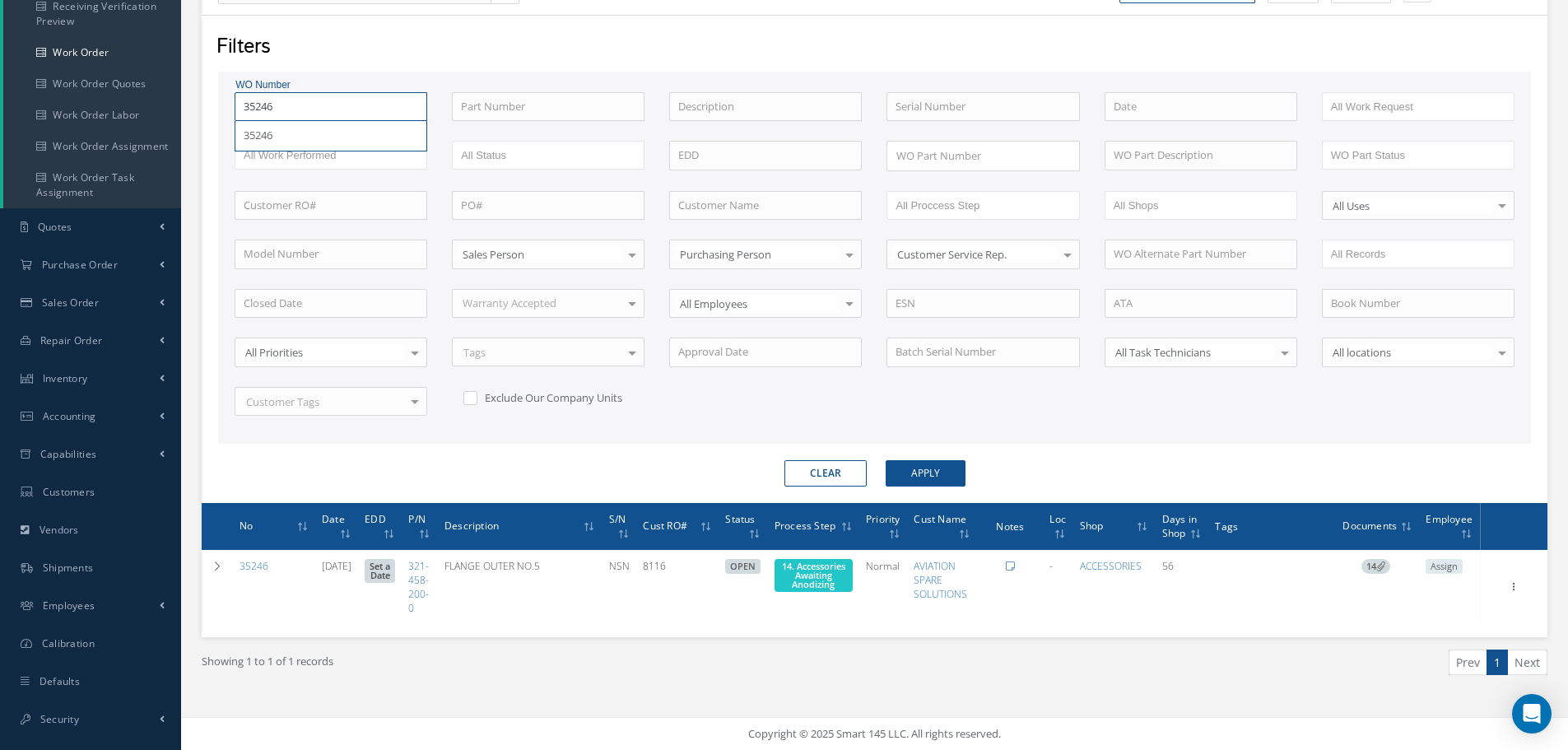
click at [295, 106] on input "35246" at bounding box center [331, 107] width 193 height 30
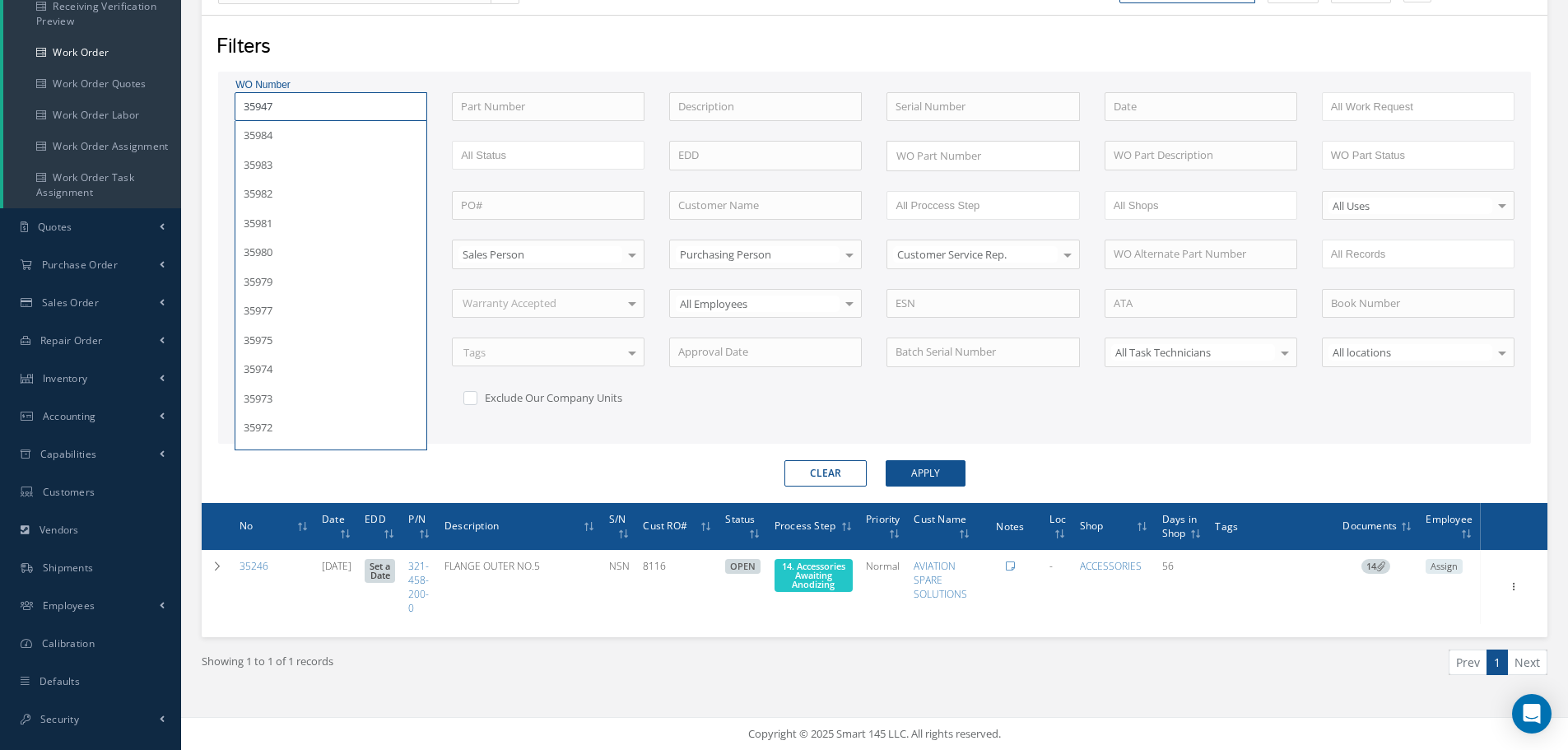
click at [885, 460] on button "Apply" at bounding box center [925, 473] width 80 height 26
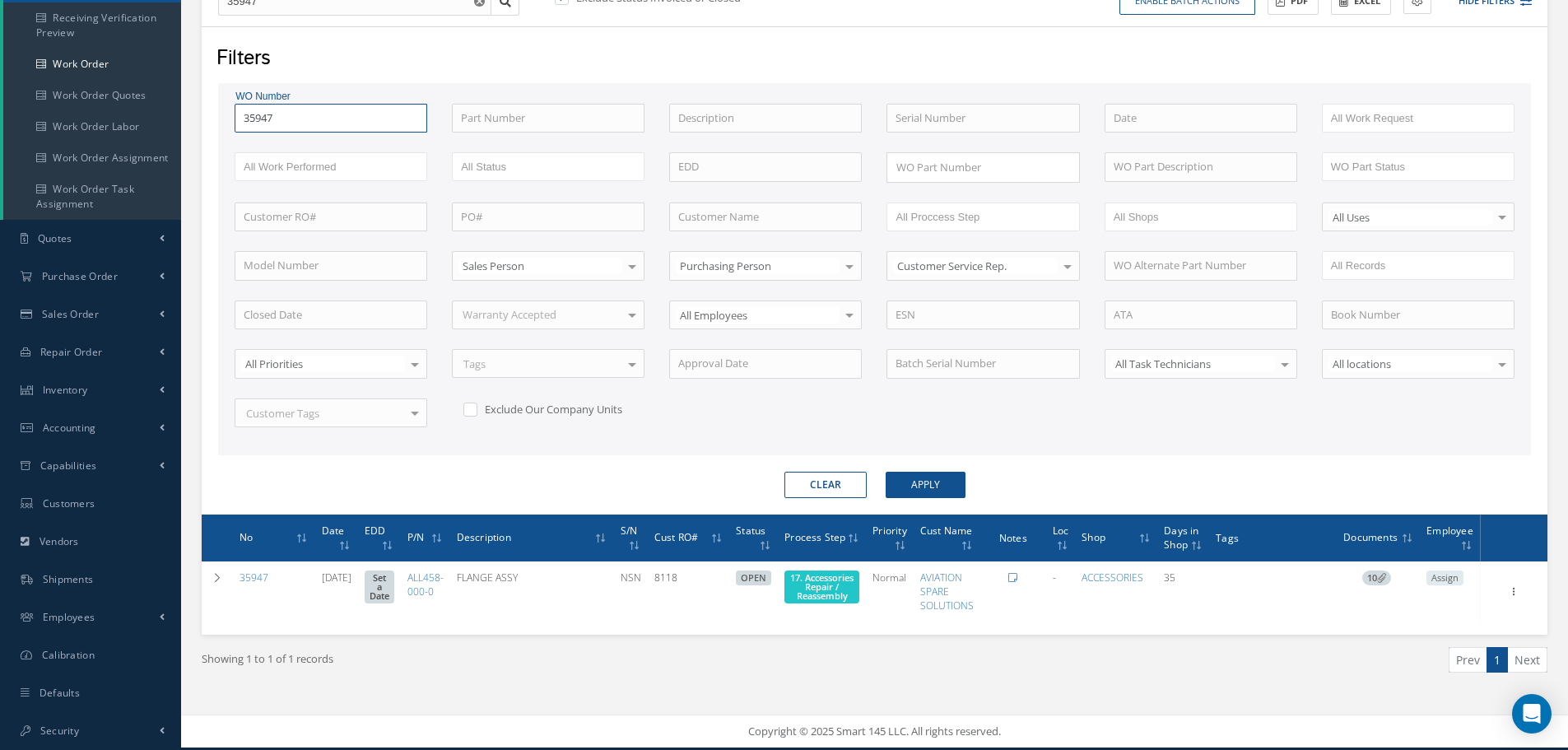
scroll to position [200, 0]
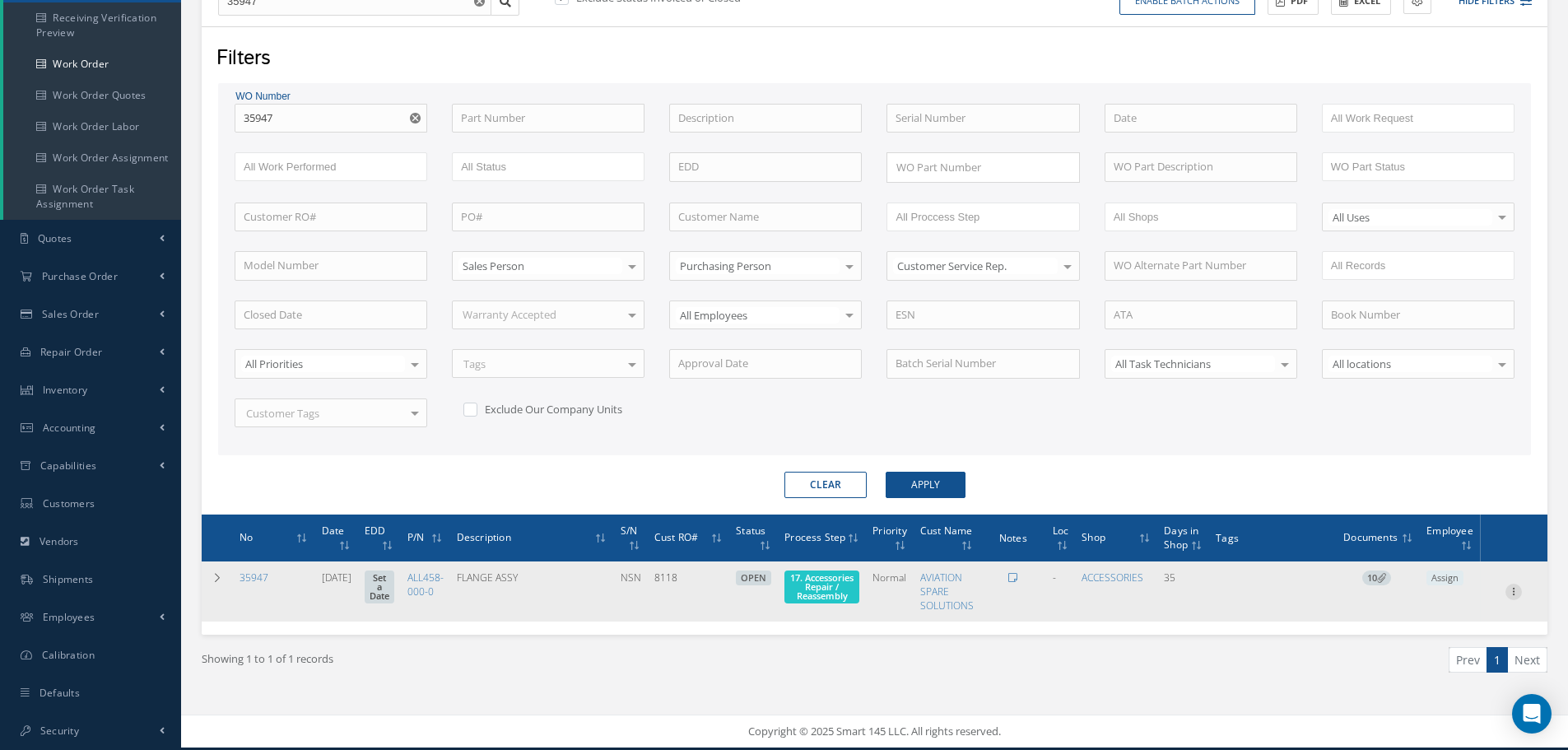
click at [1513, 590] on icon at bounding box center [1513, 590] width 16 height 13
click at [1443, 641] on link "Part Issue" at bounding box center [1438, 644] width 130 height 21
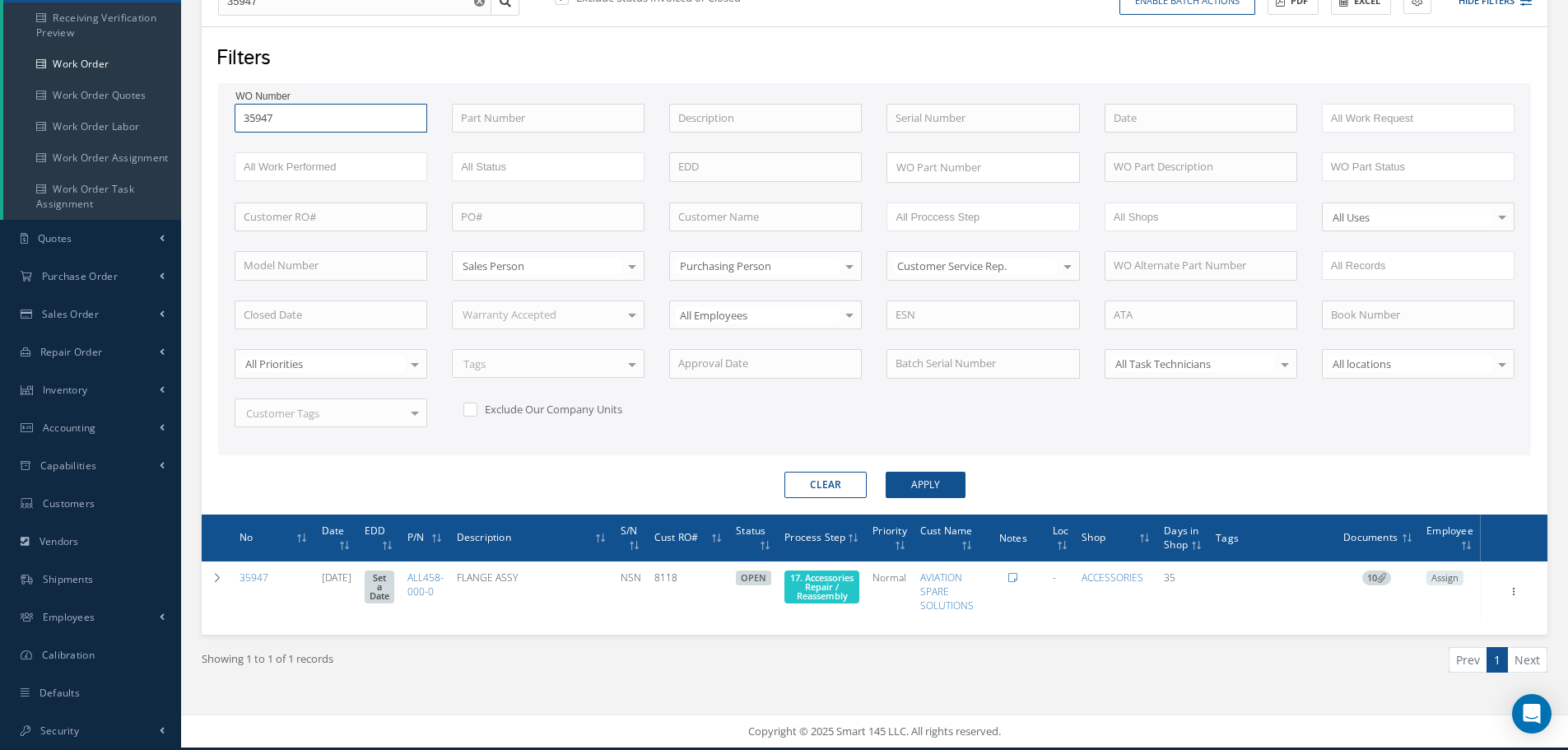
click at [307, 115] on input "35947" at bounding box center [331, 118] width 193 height 30
click at [238, 153] on div "35171" at bounding box center [331, 147] width 191 height 30
click at [948, 472] on button "Apply" at bounding box center [925, 484] width 80 height 26
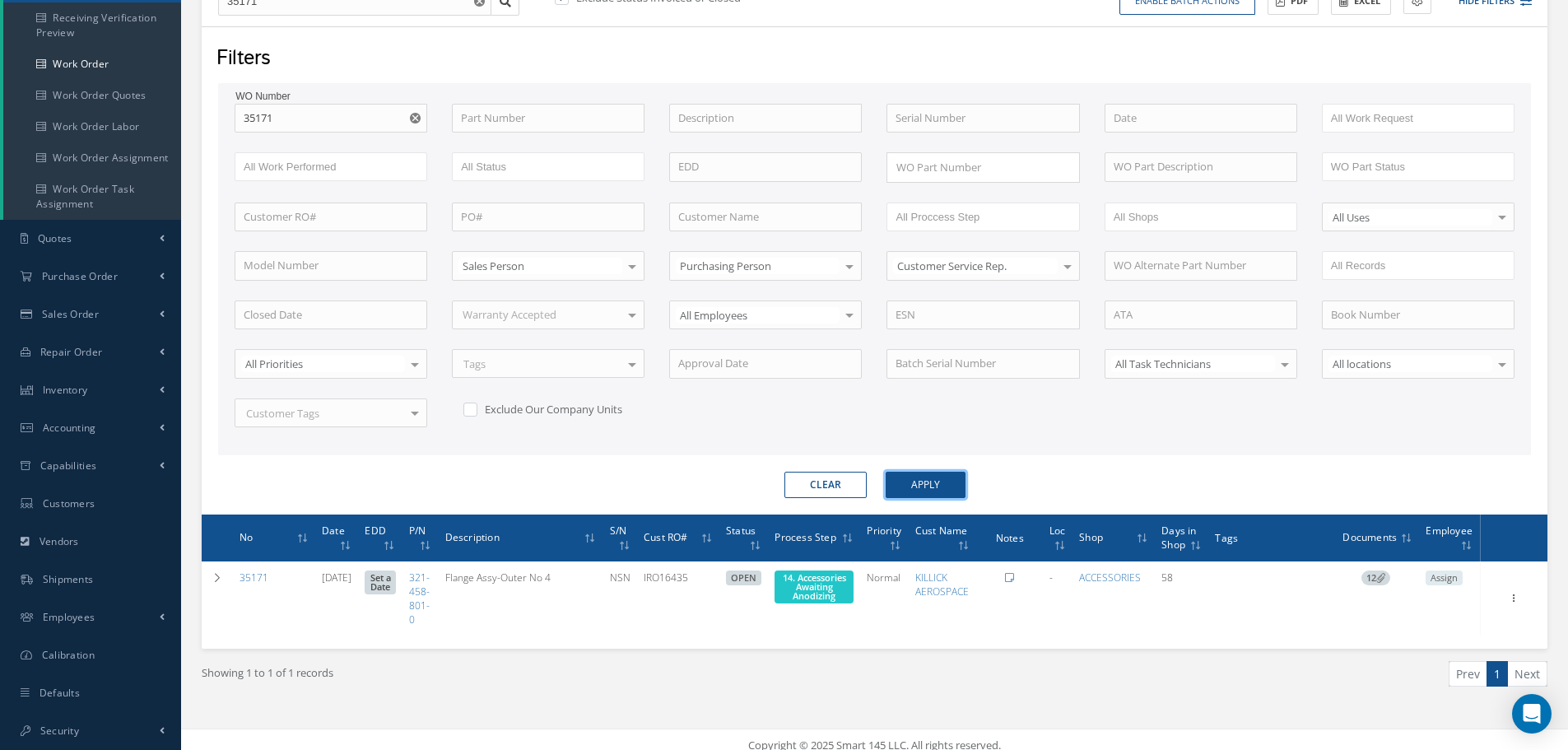
scroll to position [200, 0]
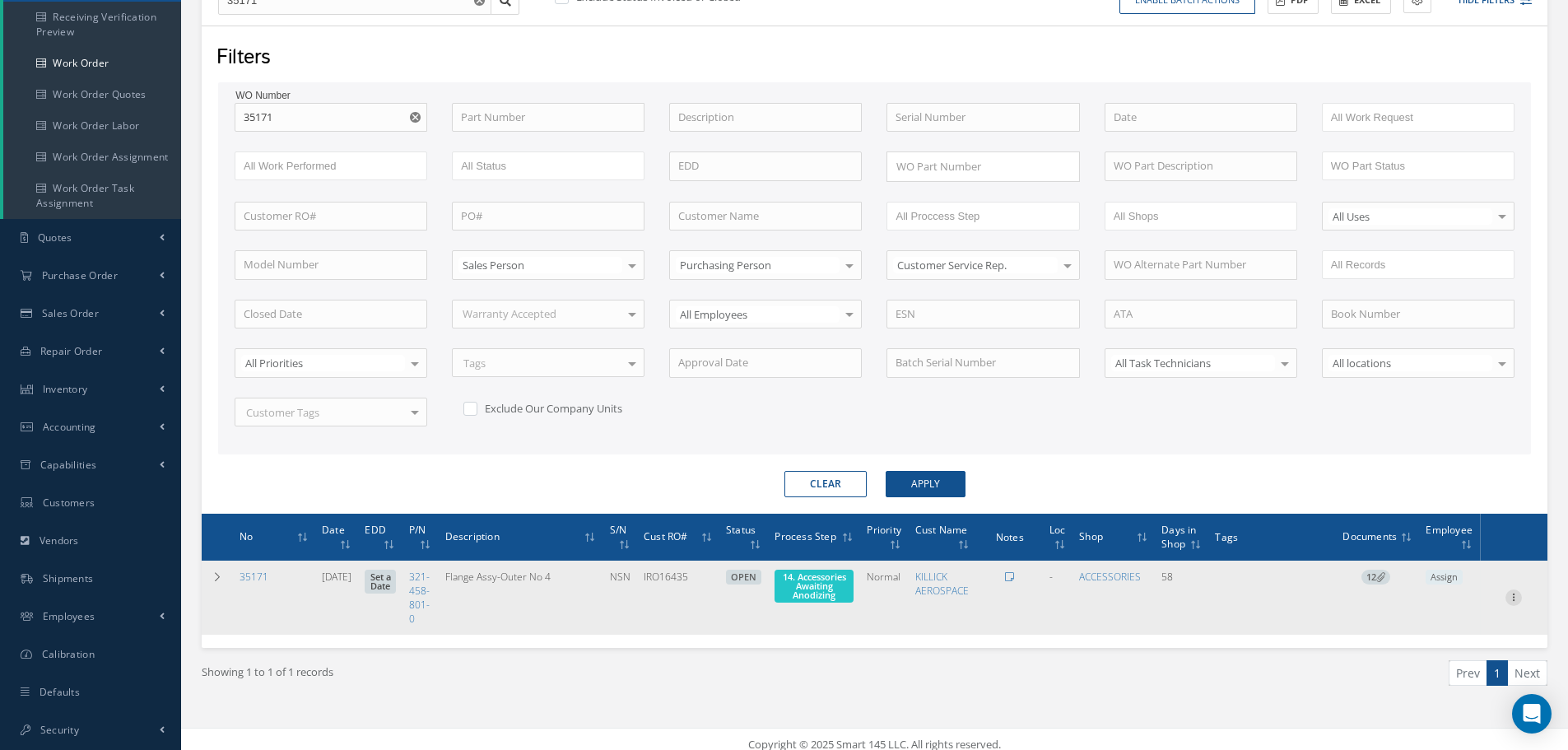
click at [1514, 593] on icon at bounding box center [1513, 596] width 16 height 13
click at [1425, 632] on link "Edit" at bounding box center [1438, 629] width 130 height 21
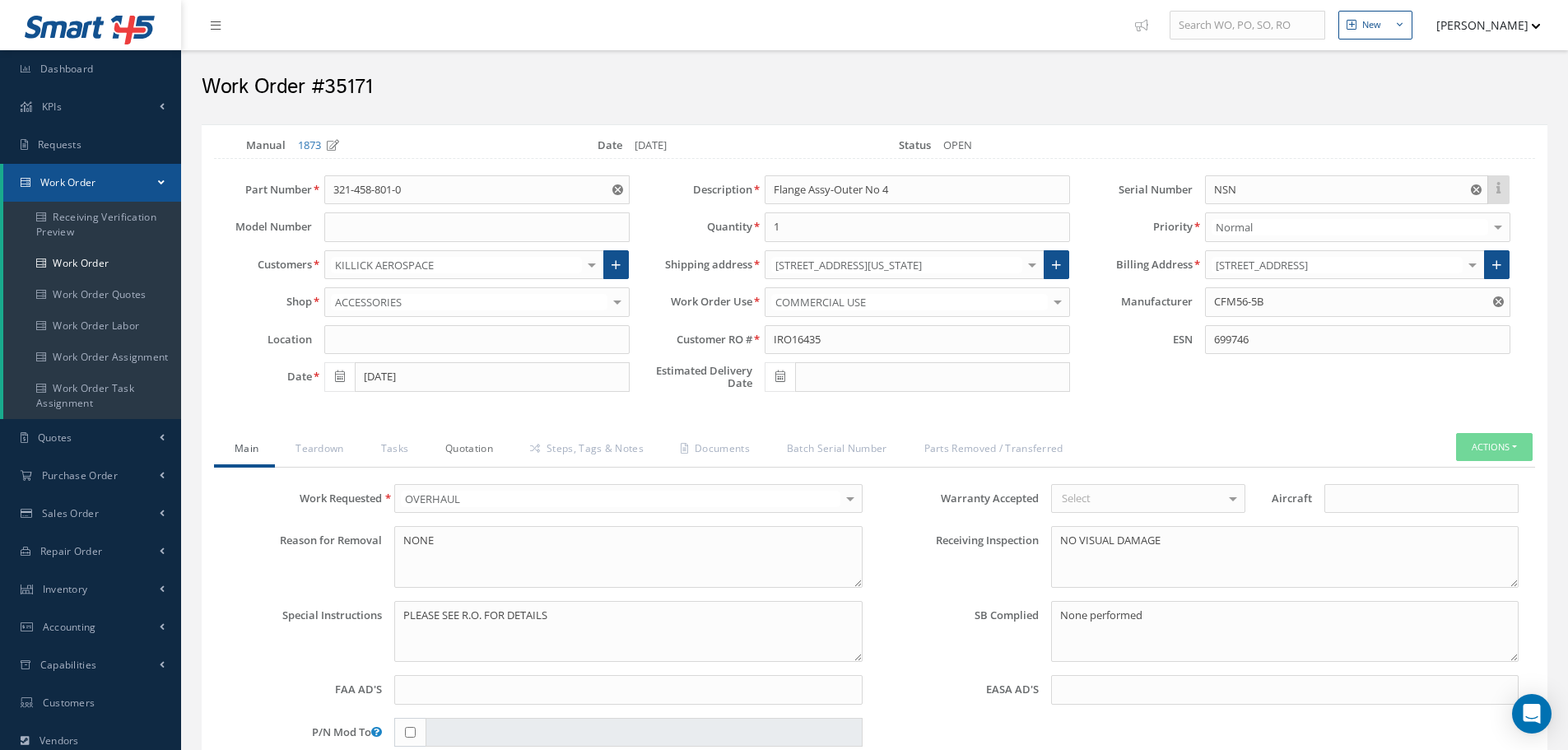
drag, startPoint x: 475, startPoint y: 448, endPoint x: 482, endPoint y: 456, distance: 10.6
click at [482, 453] on link "Quotation" at bounding box center [466, 450] width 84 height 35
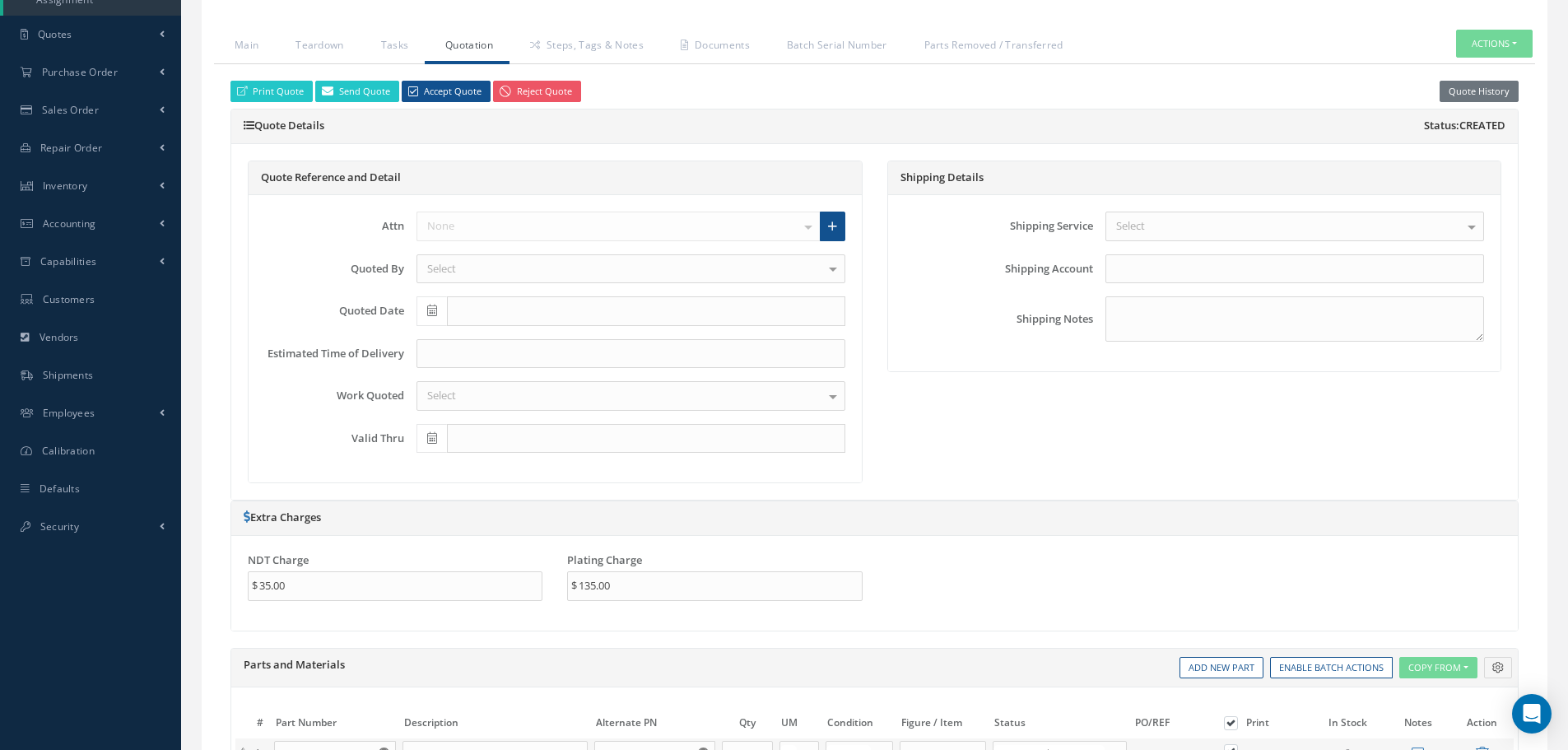
scroll to position [247, 0]
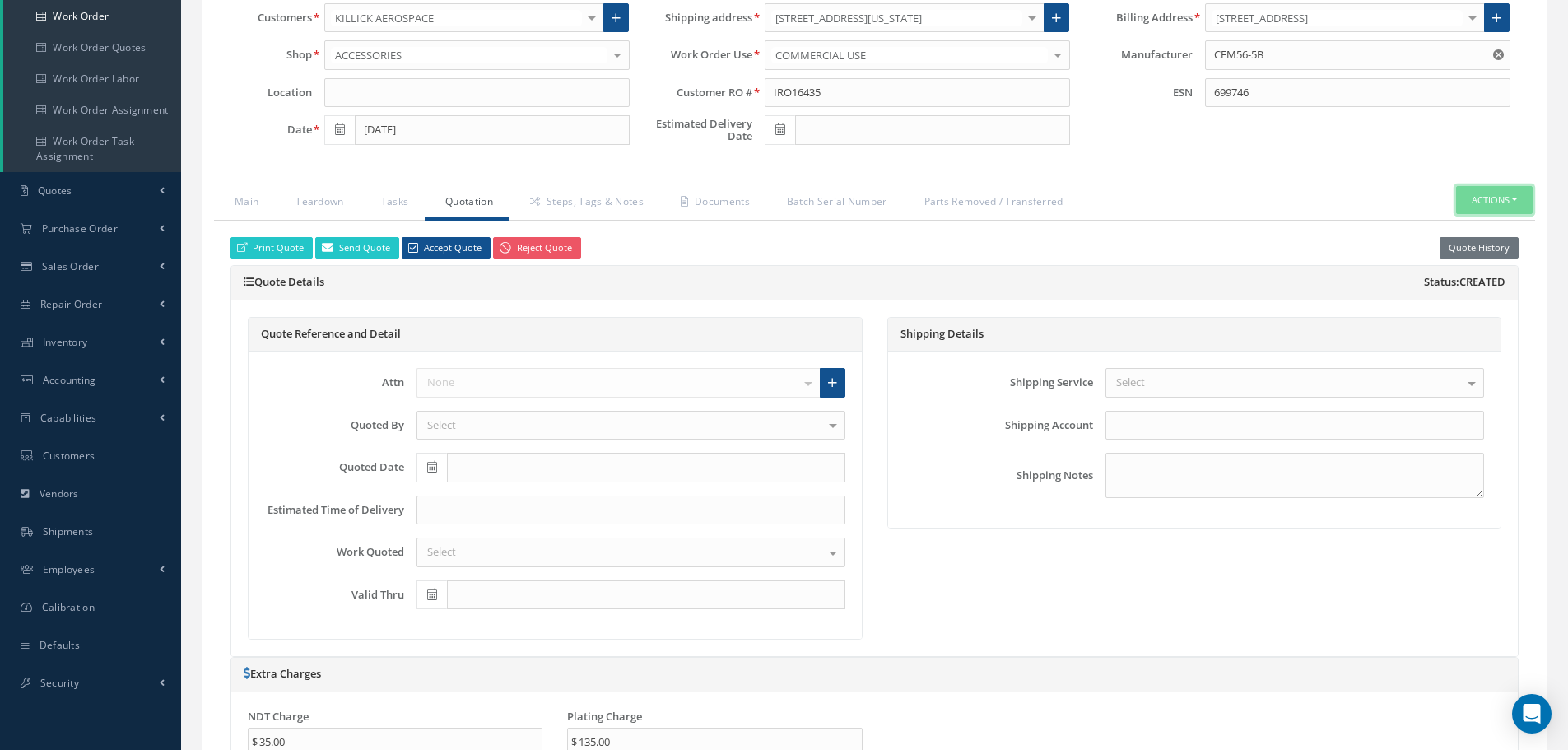
click at [1518, 200] on button "Actions" at bounding box center [1495, 200] width 77 height 29
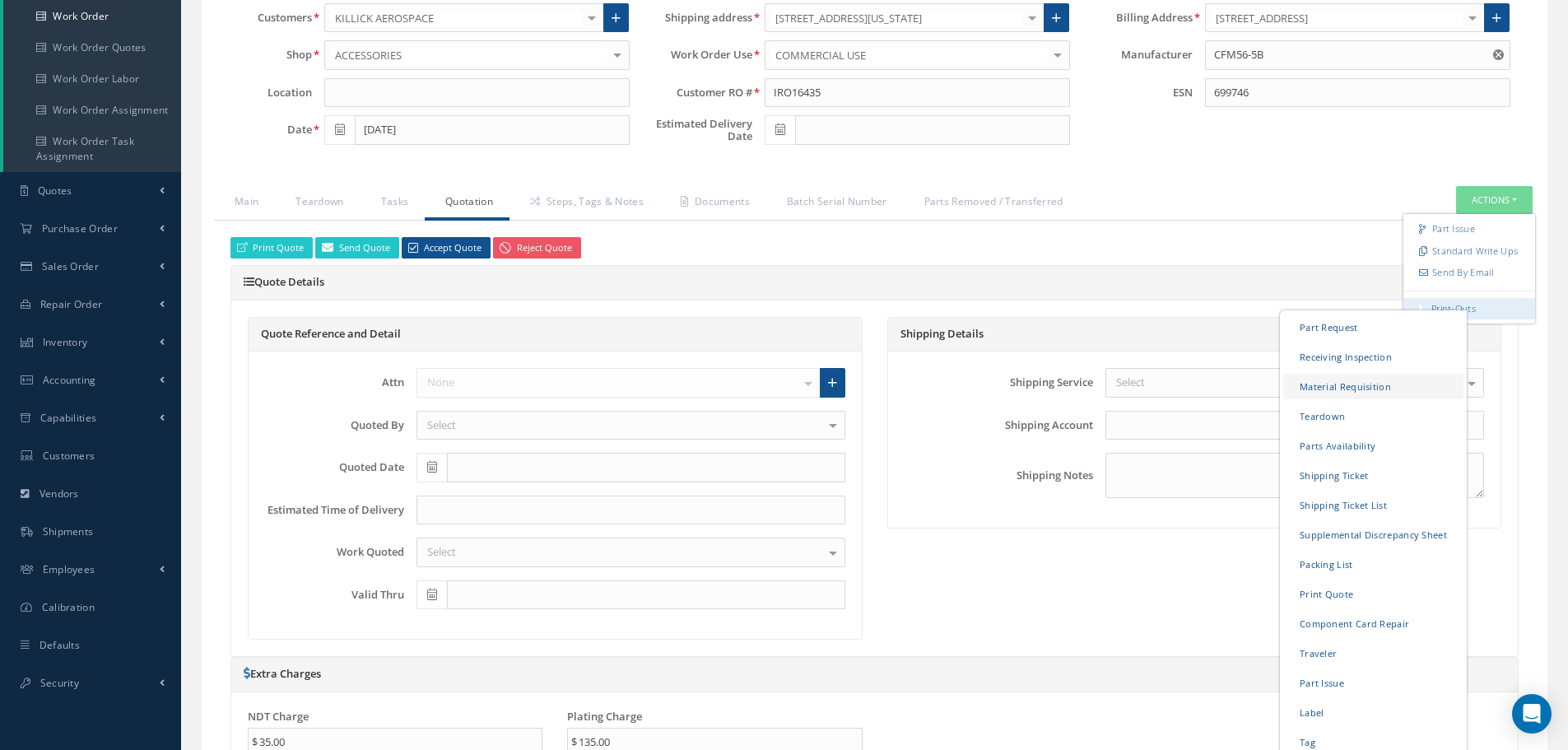
click at [1317, 389] on link "Material Requisition" at bounding box center [1374, 386] width 181 height 26
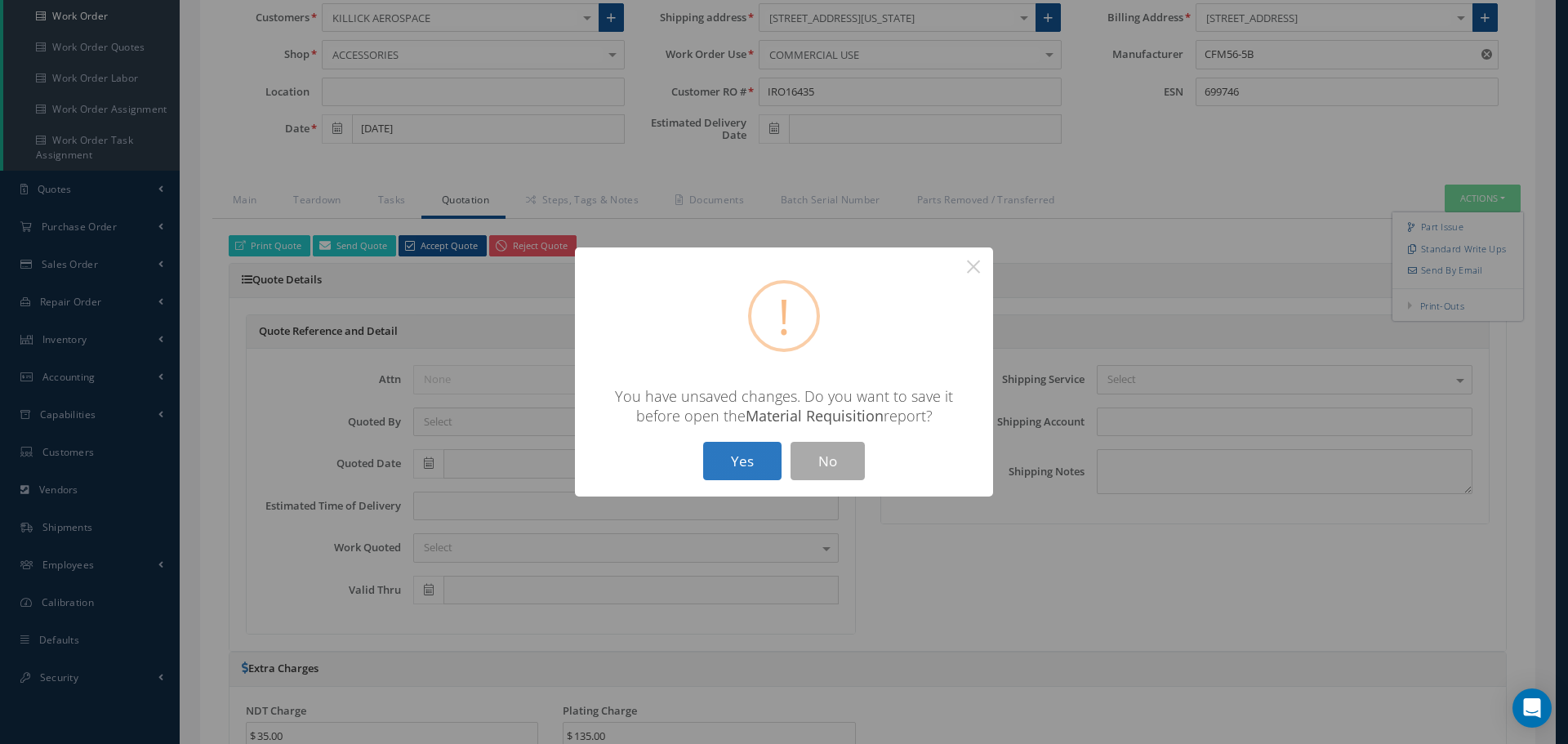
click at [733, 460] on button "Yes" at bounding box center [743, 461] width 79 height 38
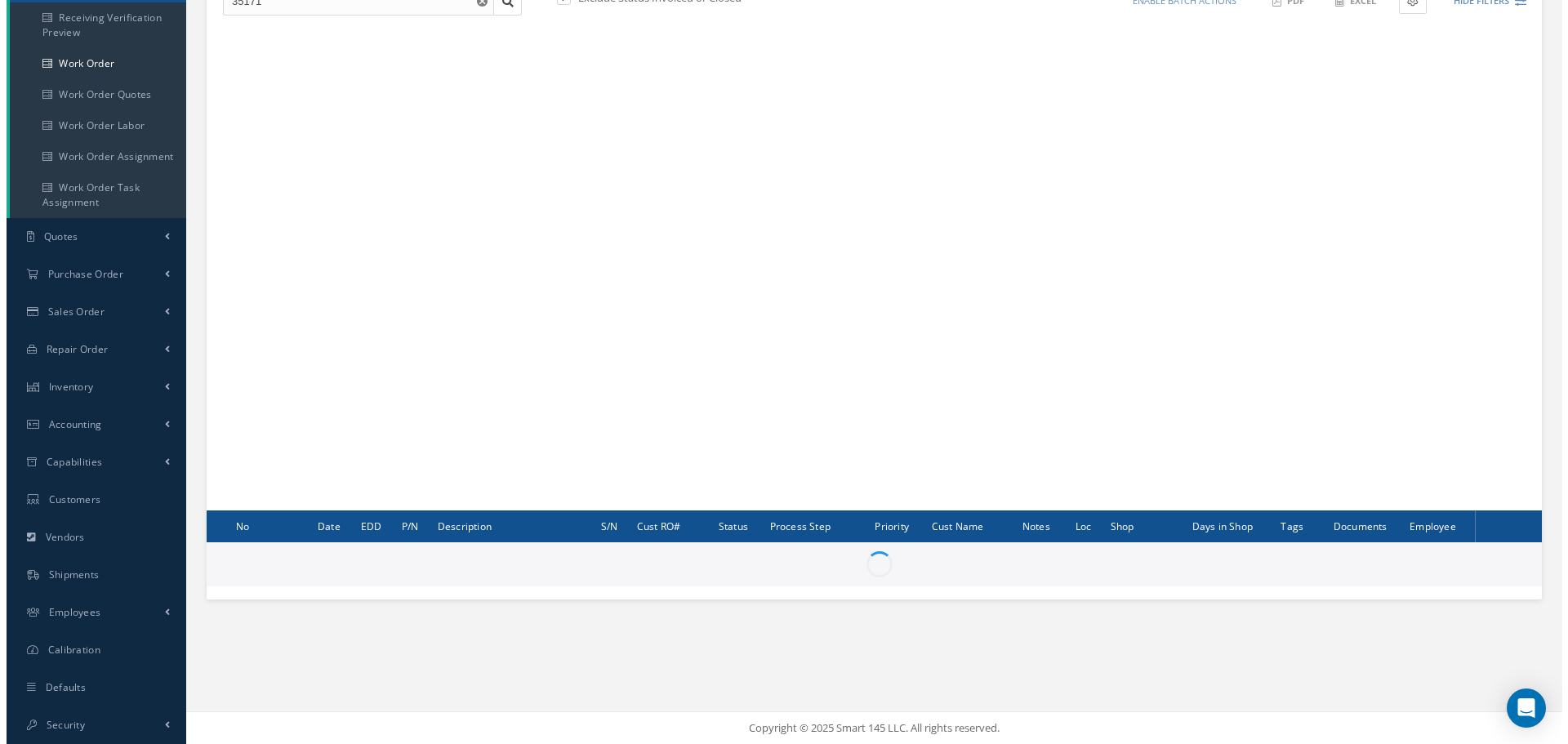
scroll to position [198, 0]
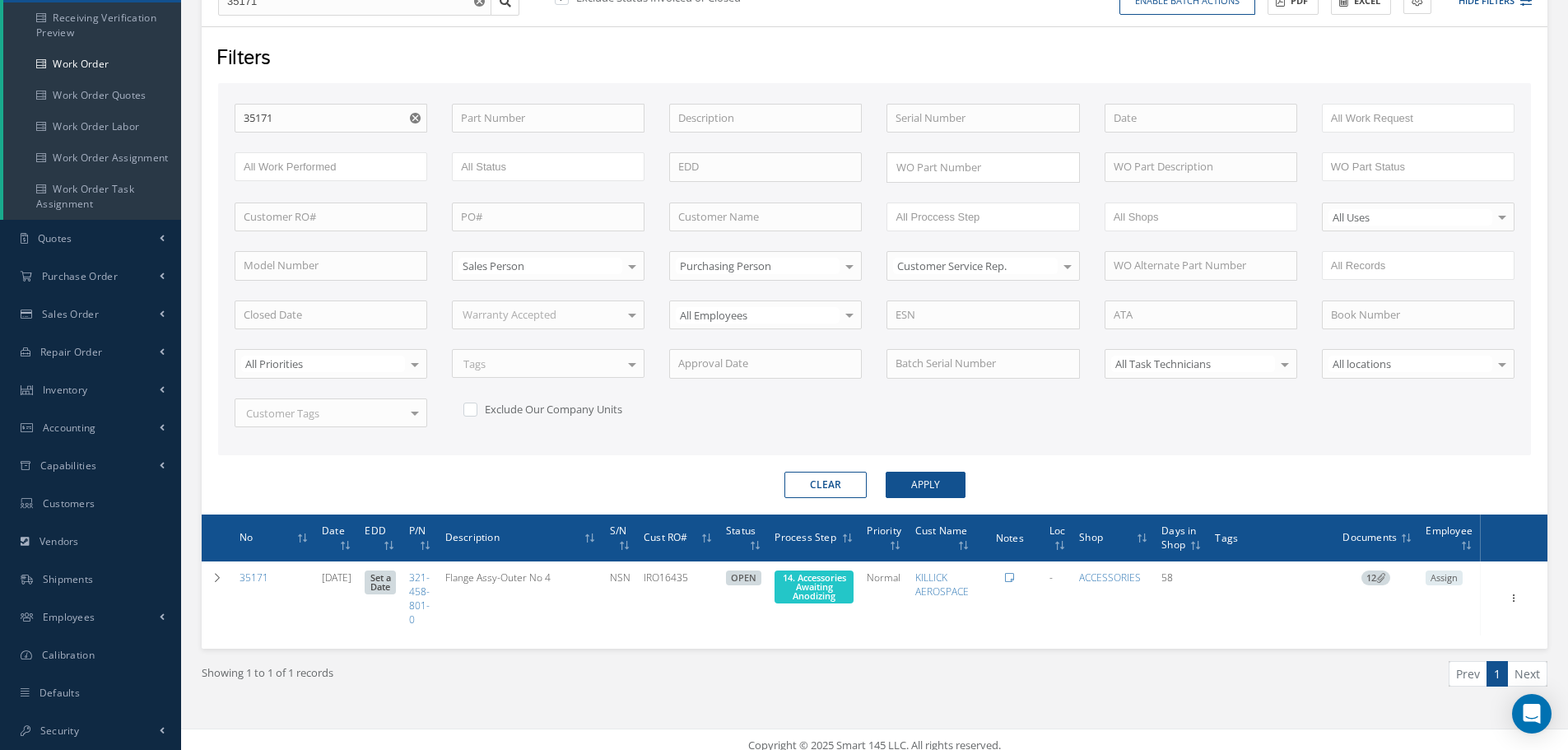
click at [417, 119] on icon "Reset" at bounding box center [415, 118] width 11 height 11
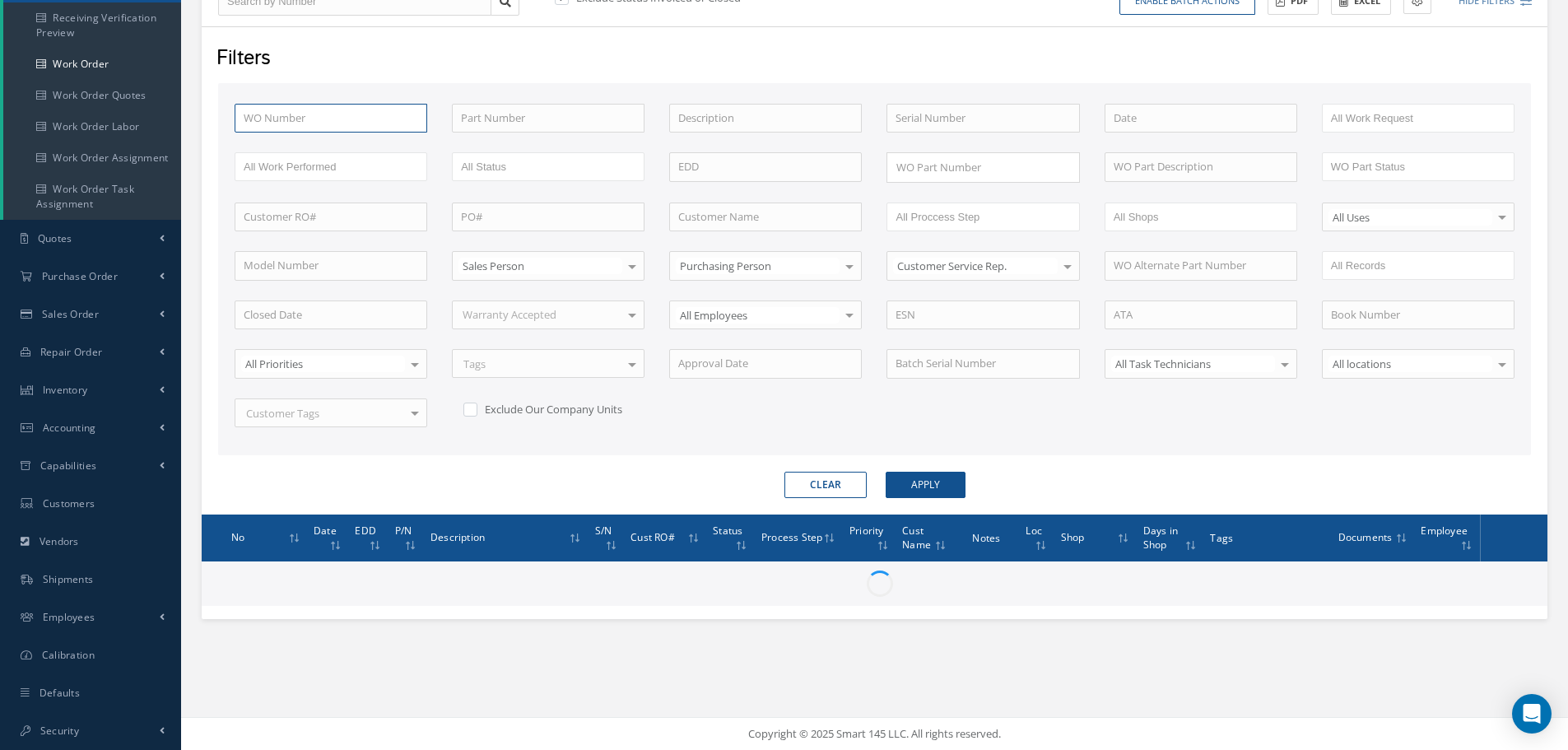
click at [289, 122] on input "text" at bounding box center [331, 118] width 193 height 30
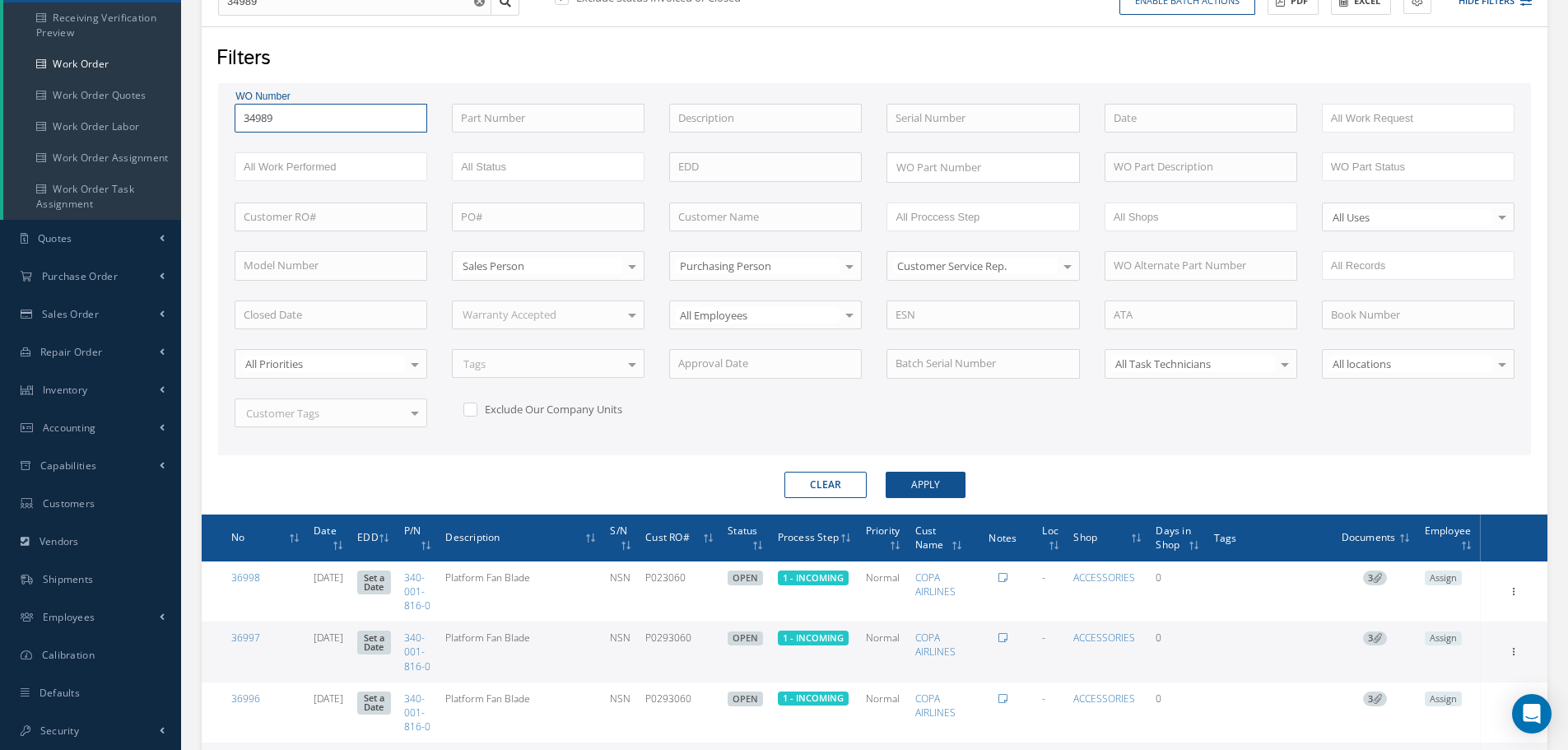
click at [885, 471] on button "Apply" at bounding box center [925, 484] width 80 height 26
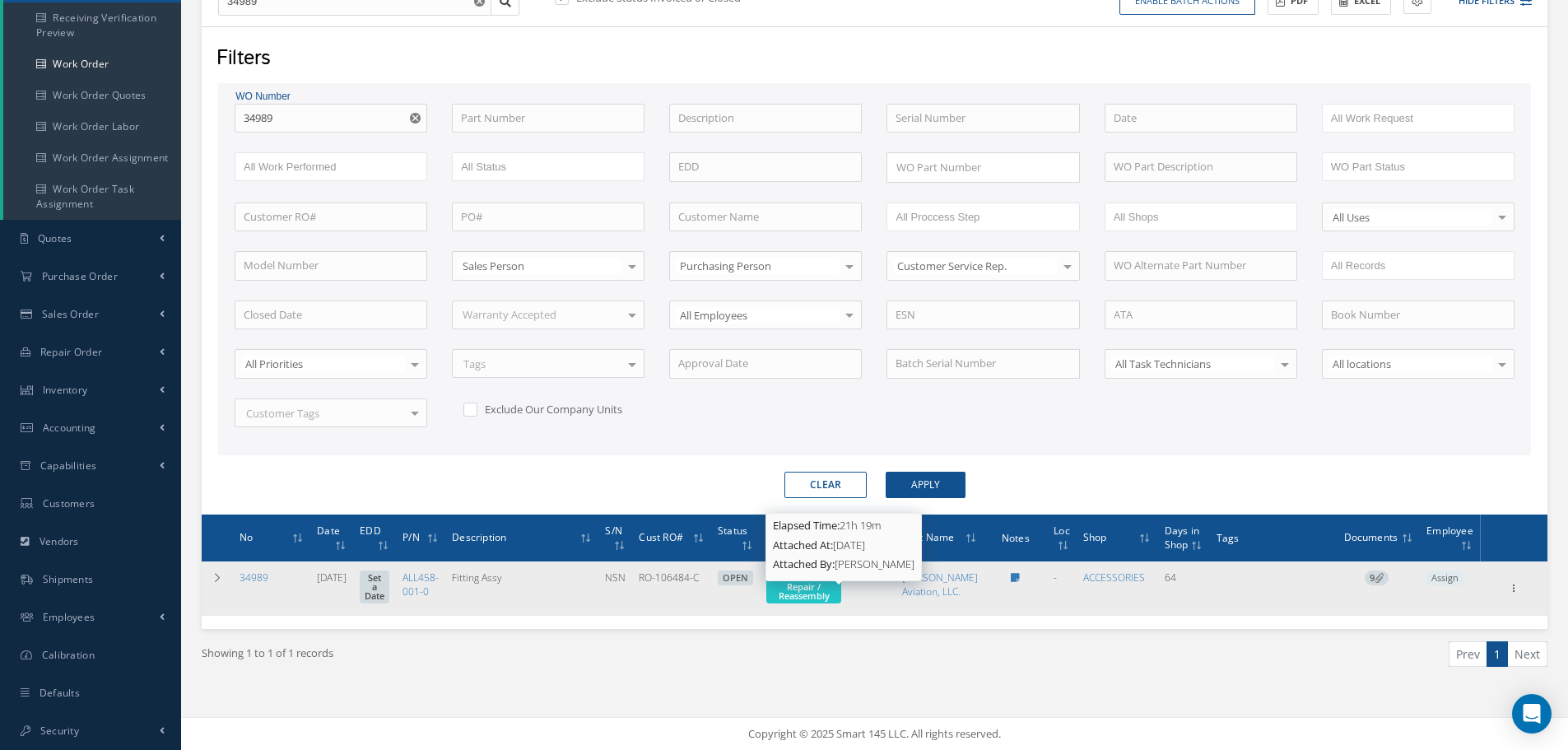
click at [835, 602] on span "17. Accessories Repair / Reassembly" at bounding box center [804, 586] width 63 height 31
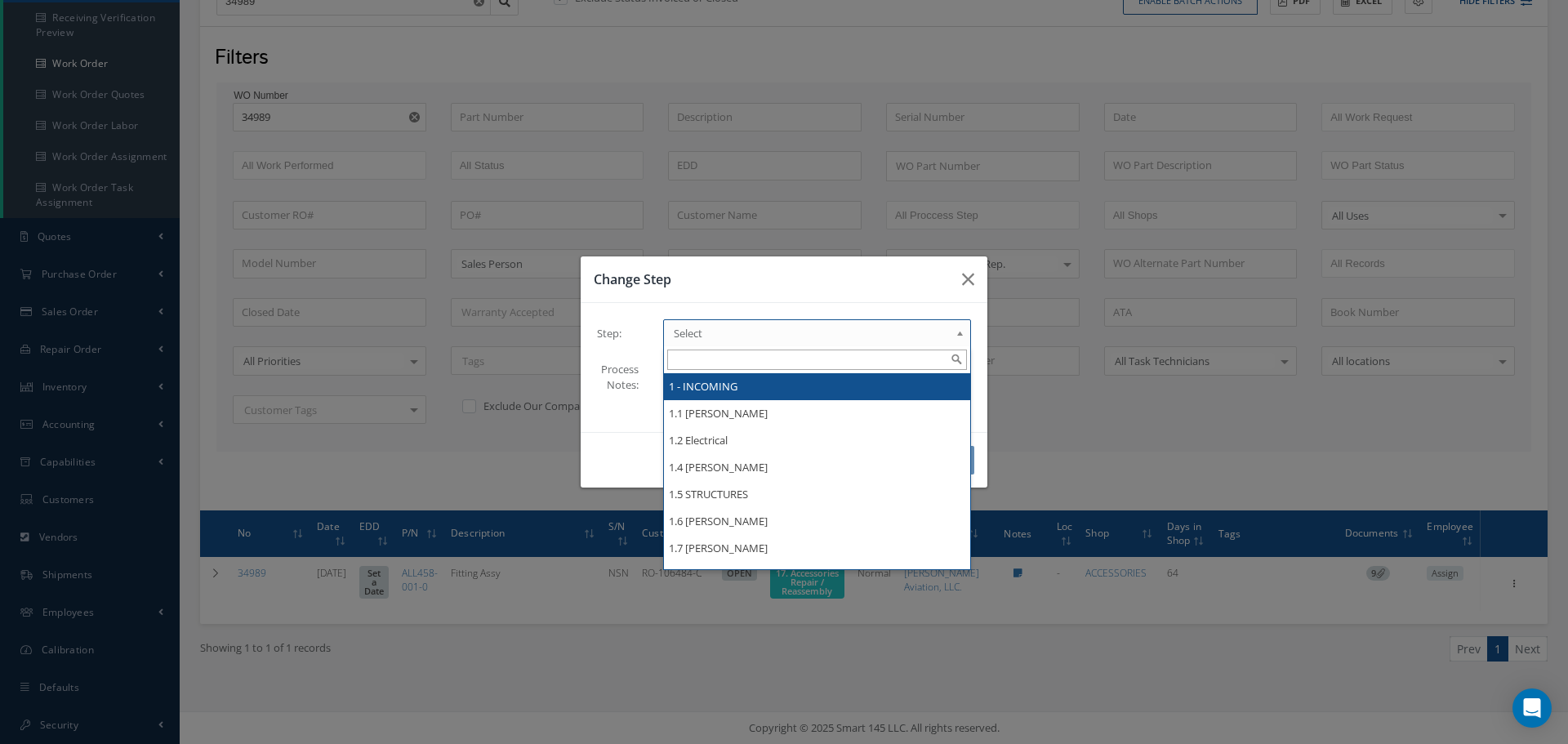
click at [962, 338] on b at bounding box center [962, 336] width 14 height 26
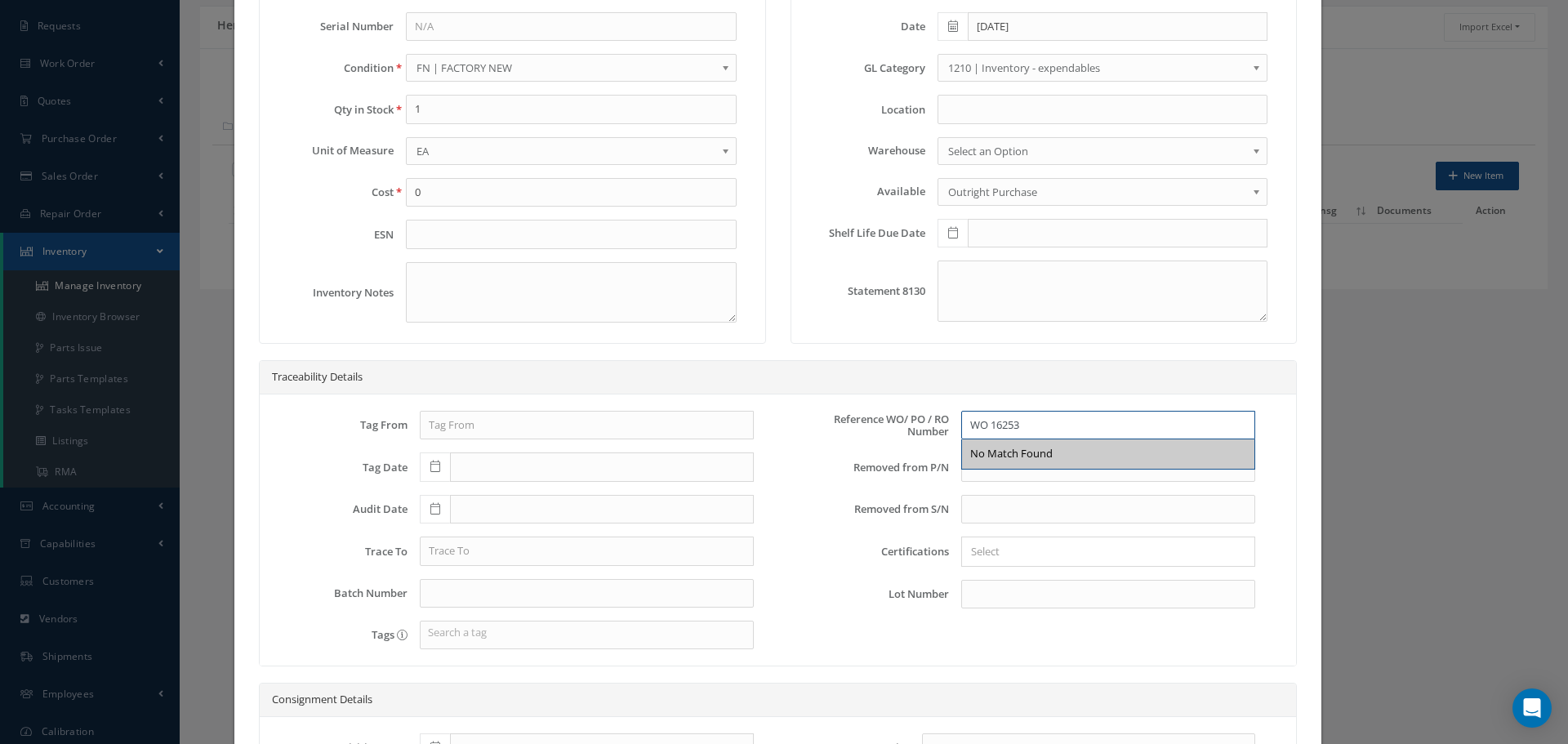
scroll to position [326, 0]
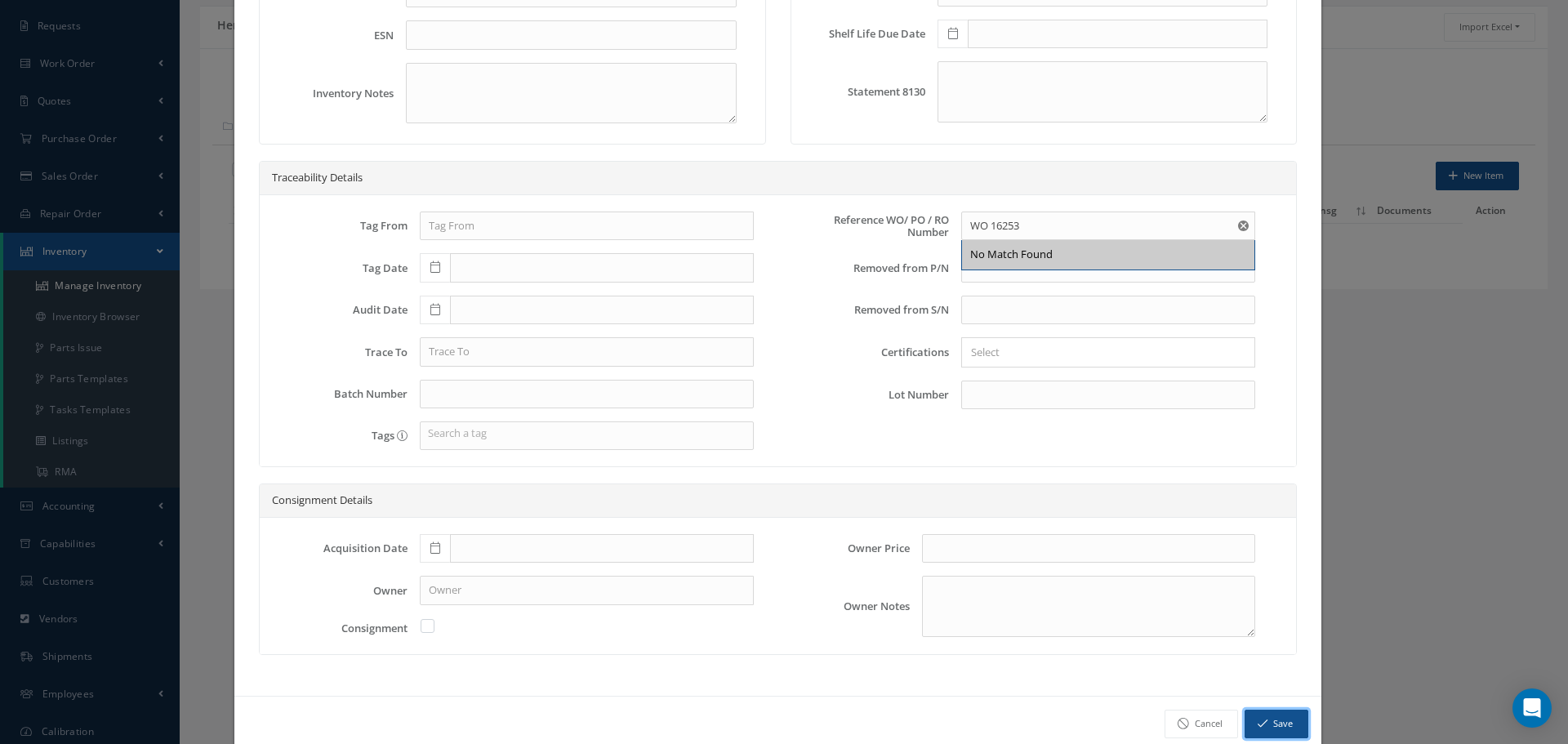
click at [1271, 720] on button "Save" at bounding box center [1276, 724] width 63 height 29
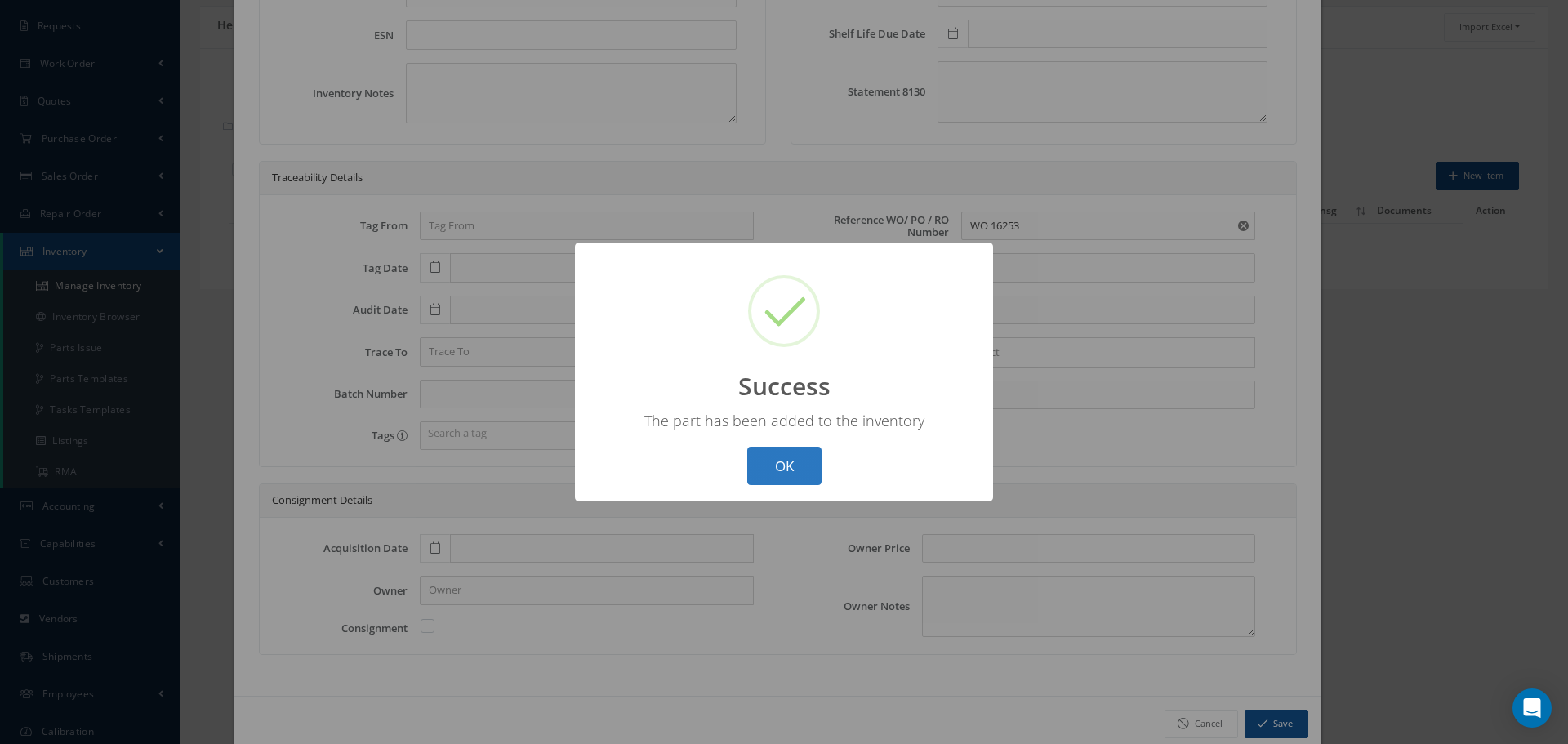
click at [792, 453] on button "OK" at bounding box center [785, 465] width 74 height 38
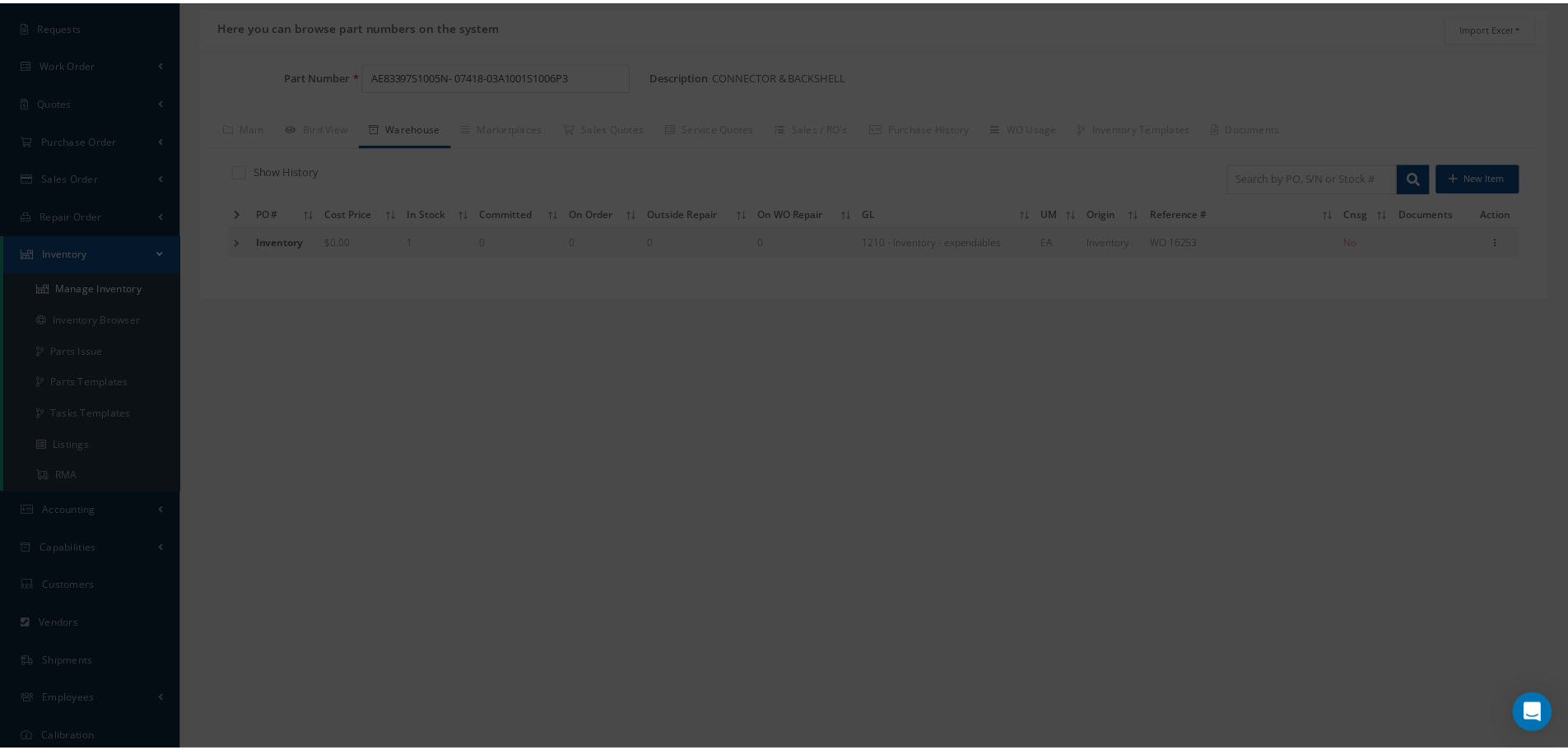
scroll to position [0, 0]
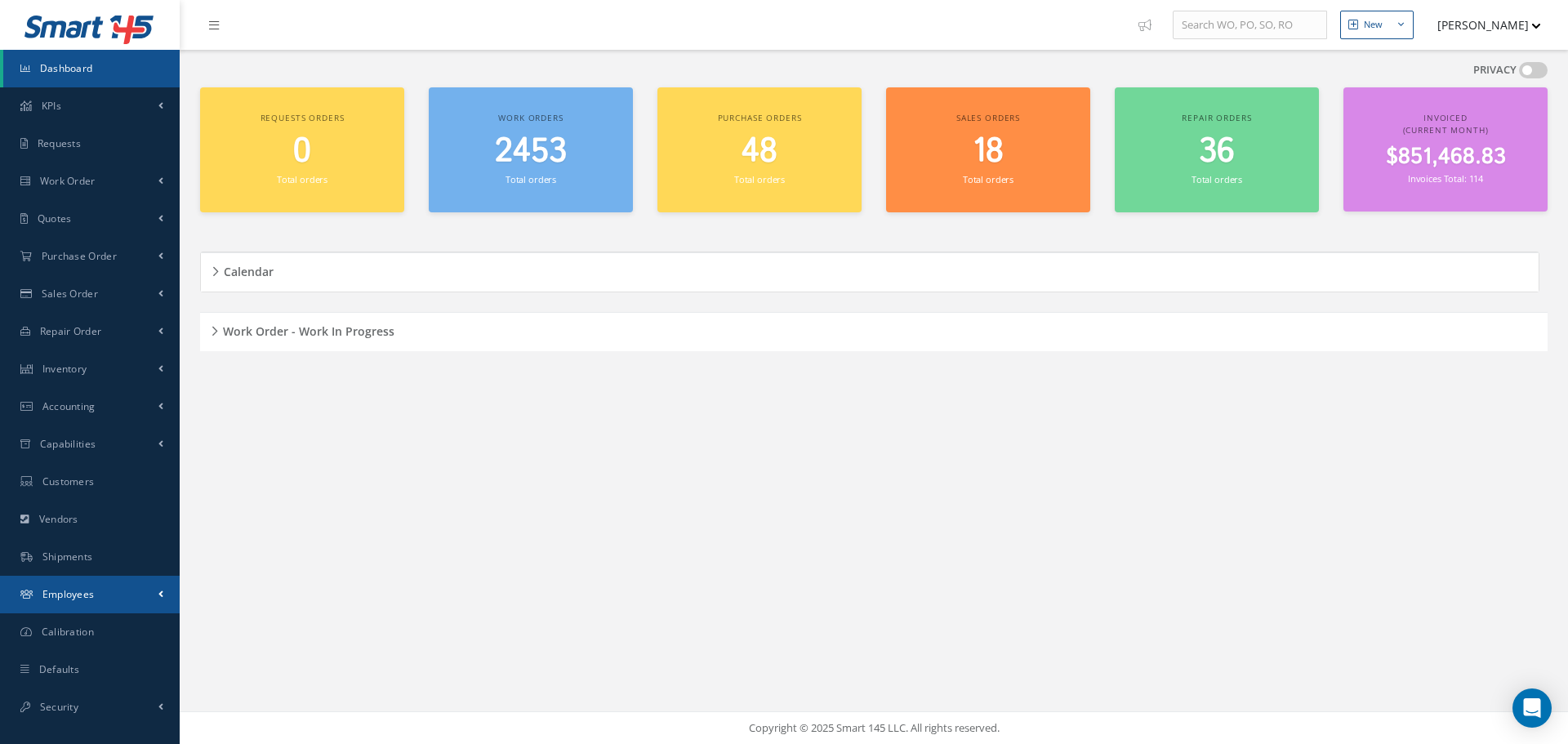
click at [49, 588] on span "Employees" at bounding box center [69, 594] width 52 height 14
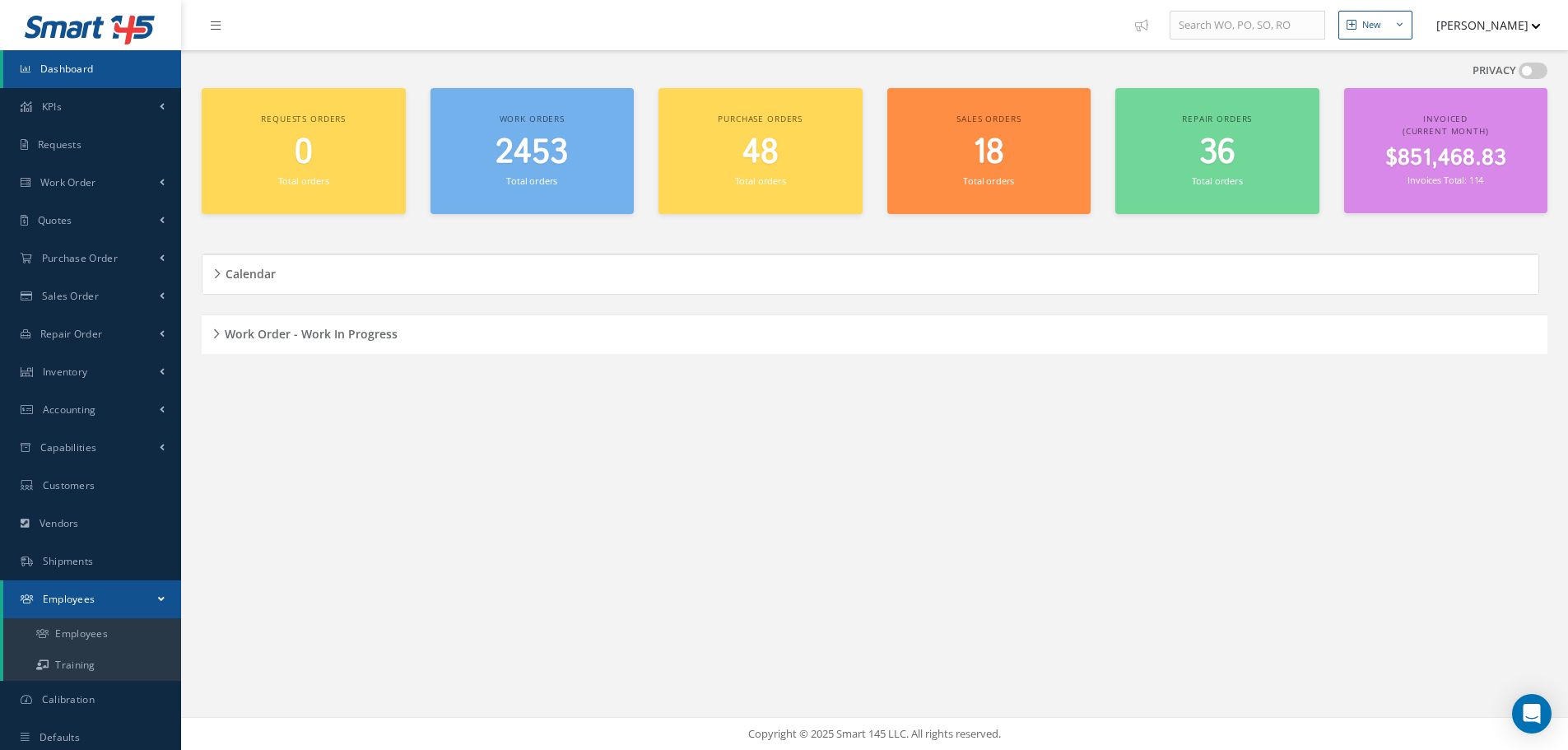
click at [50, 593] on span "Employees" at bounding box center [69, 598] width 53 height 14
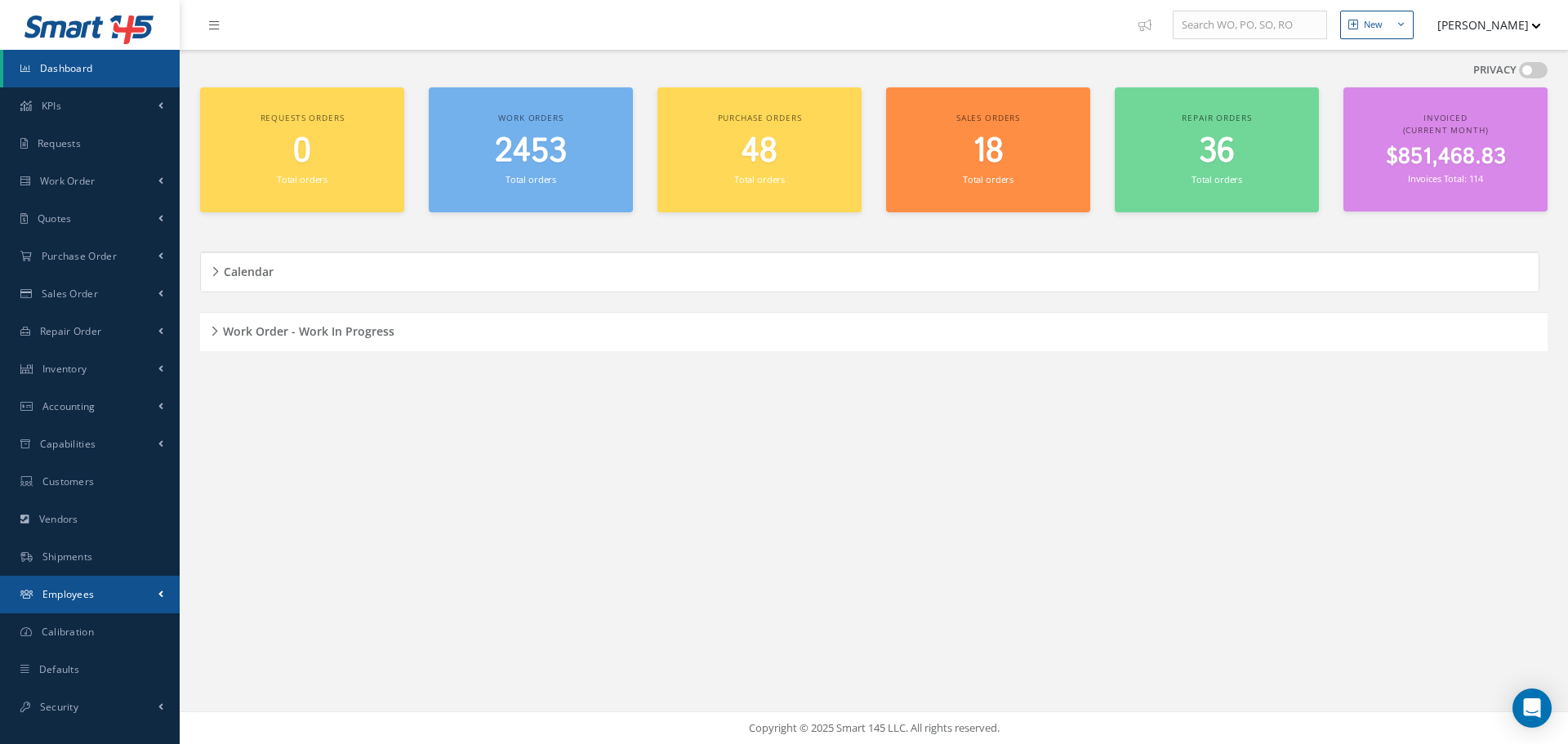
click at [50, 588] on span "Employees" at bounding box center [69, 594] width 52 height 14
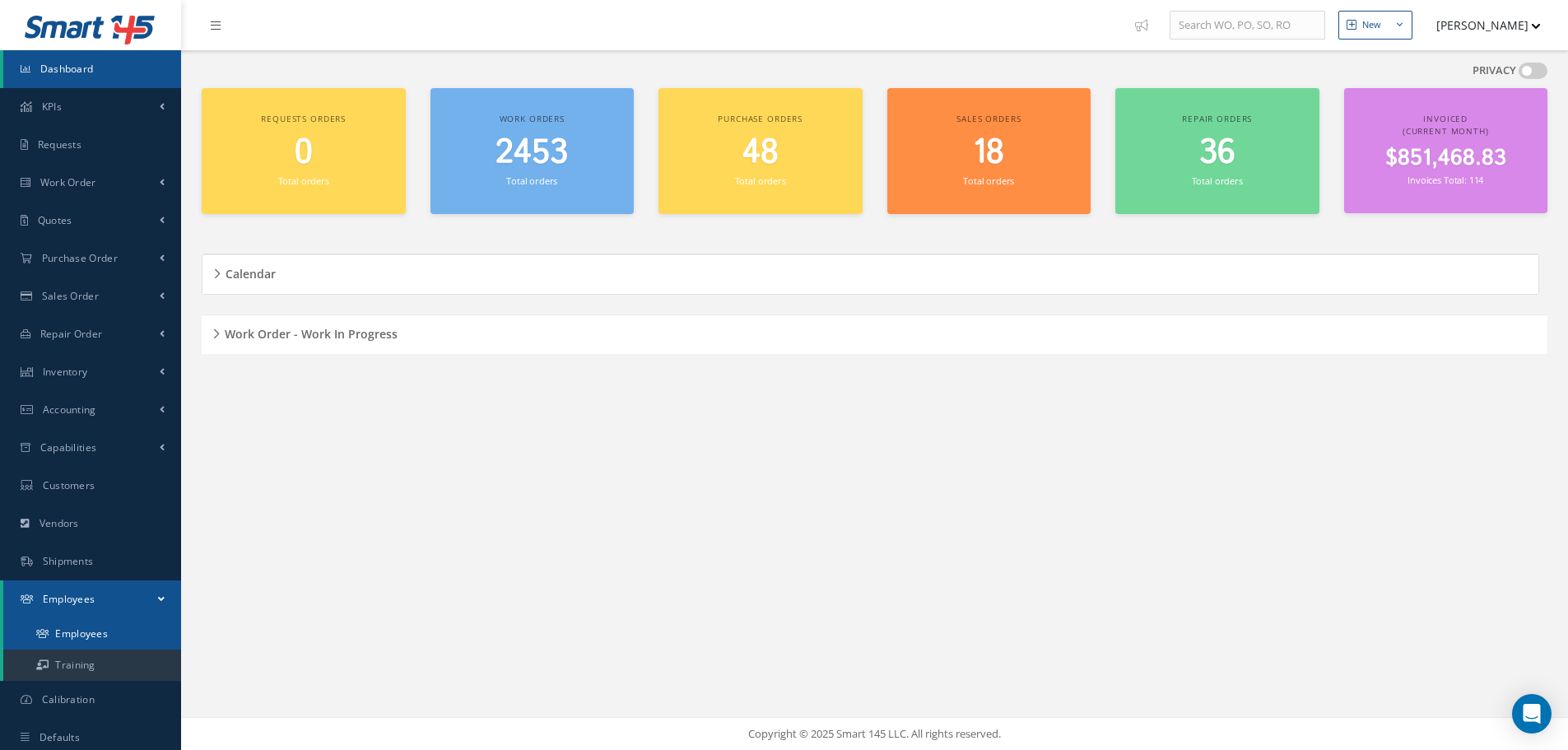
click at [81, 633] on link "Employees" at bounding box center [92, 633] width 178 height 32
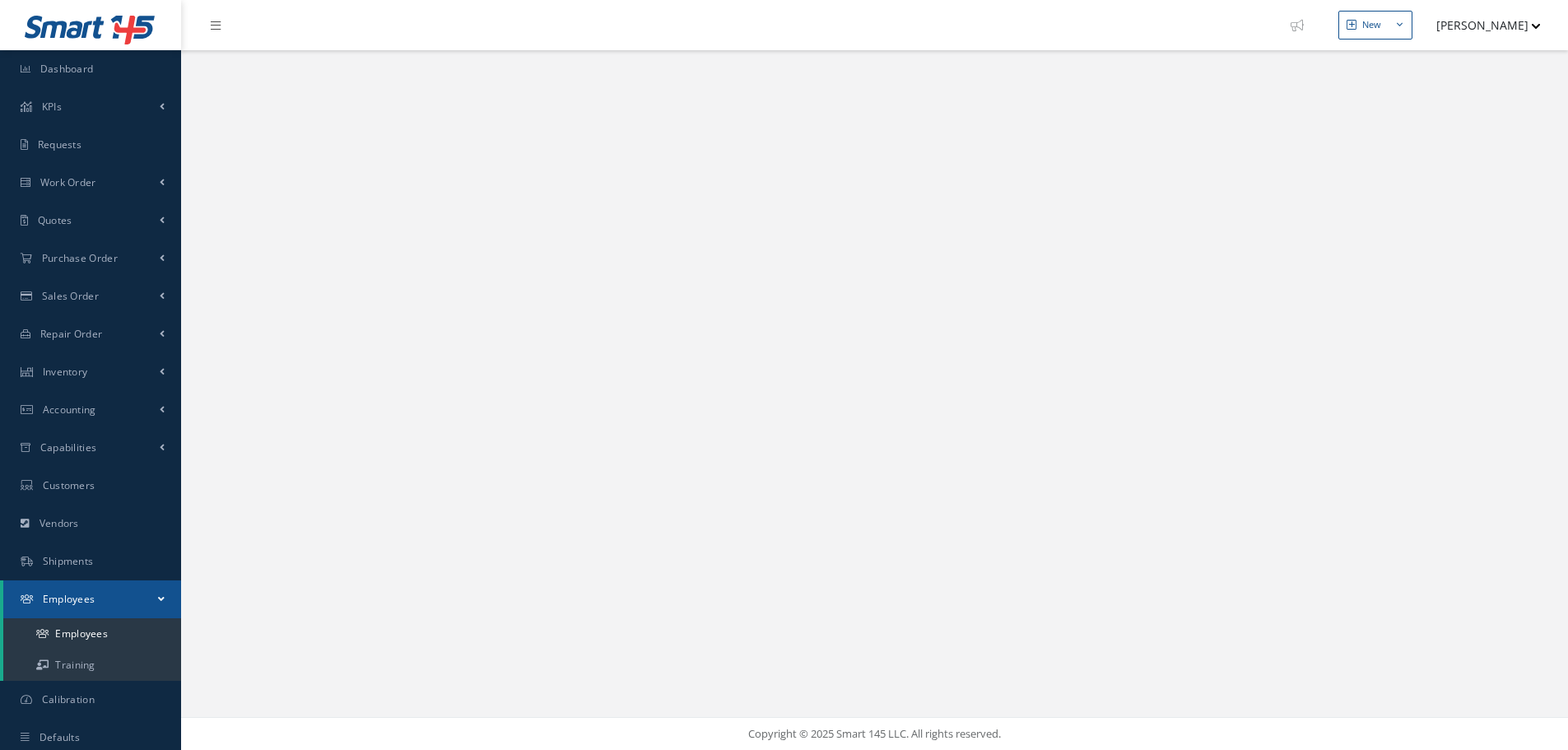
select select "25"
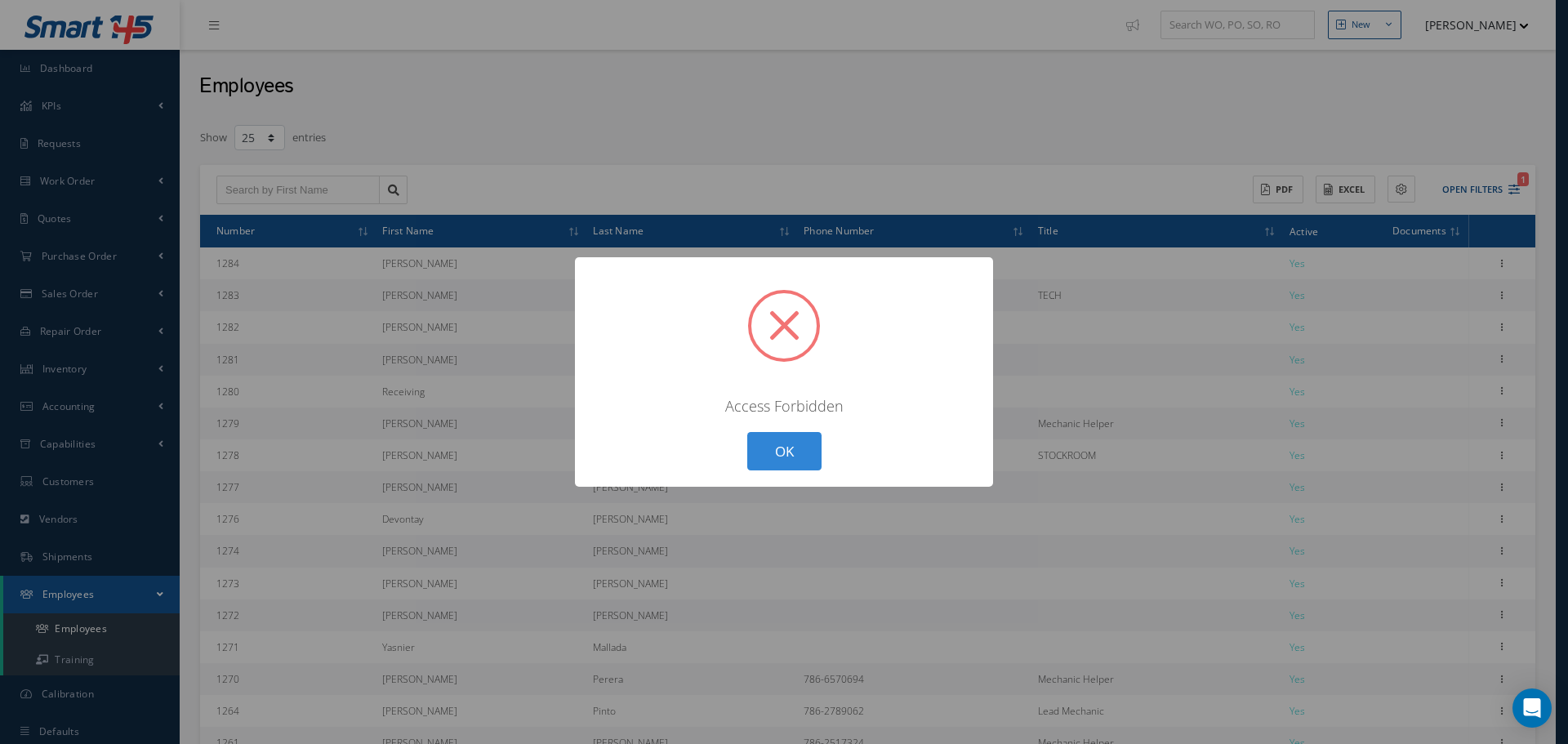
click at [788, 457] on button "OK" at bounding box center [785, 451] width 74 height 38
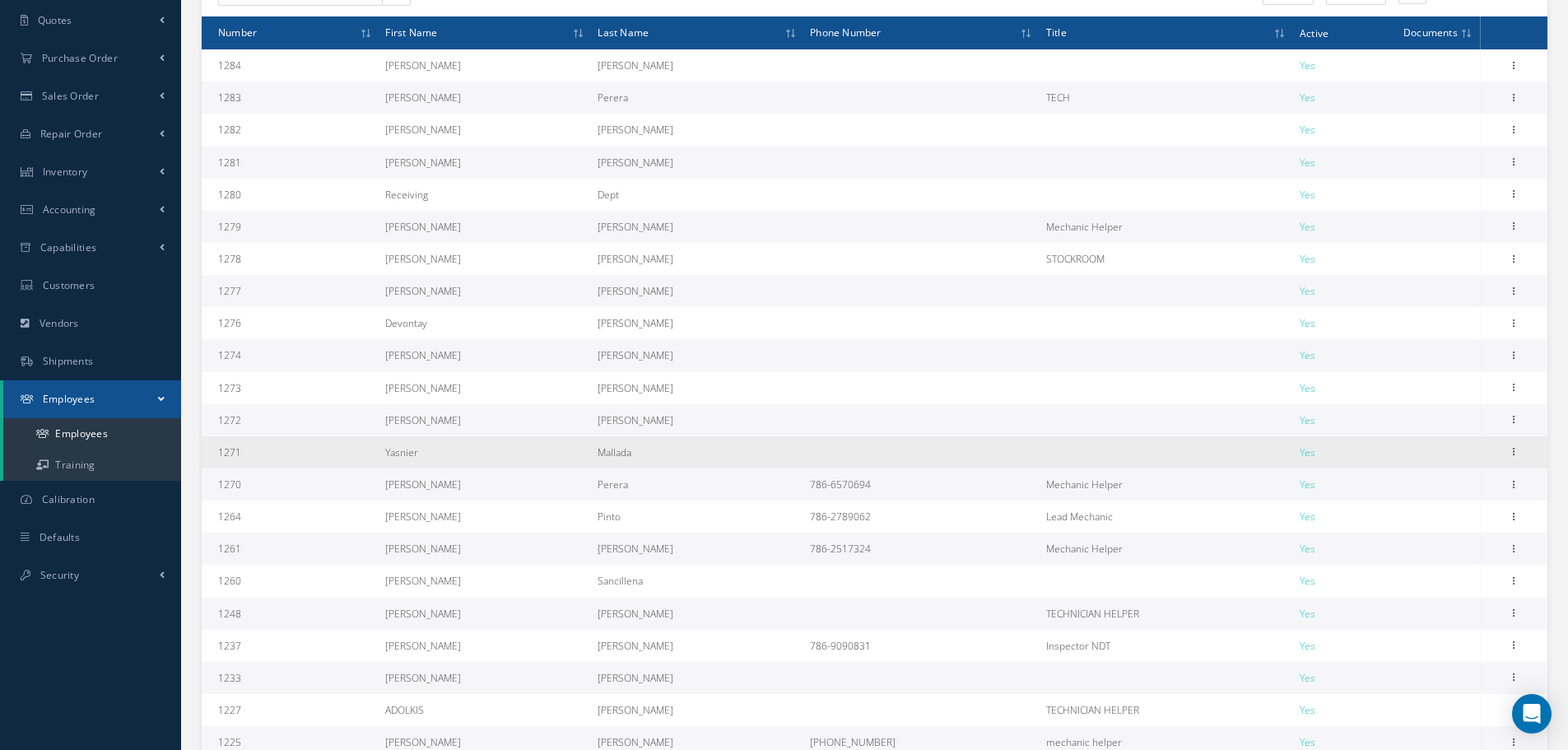
scroll to position [412, 0]
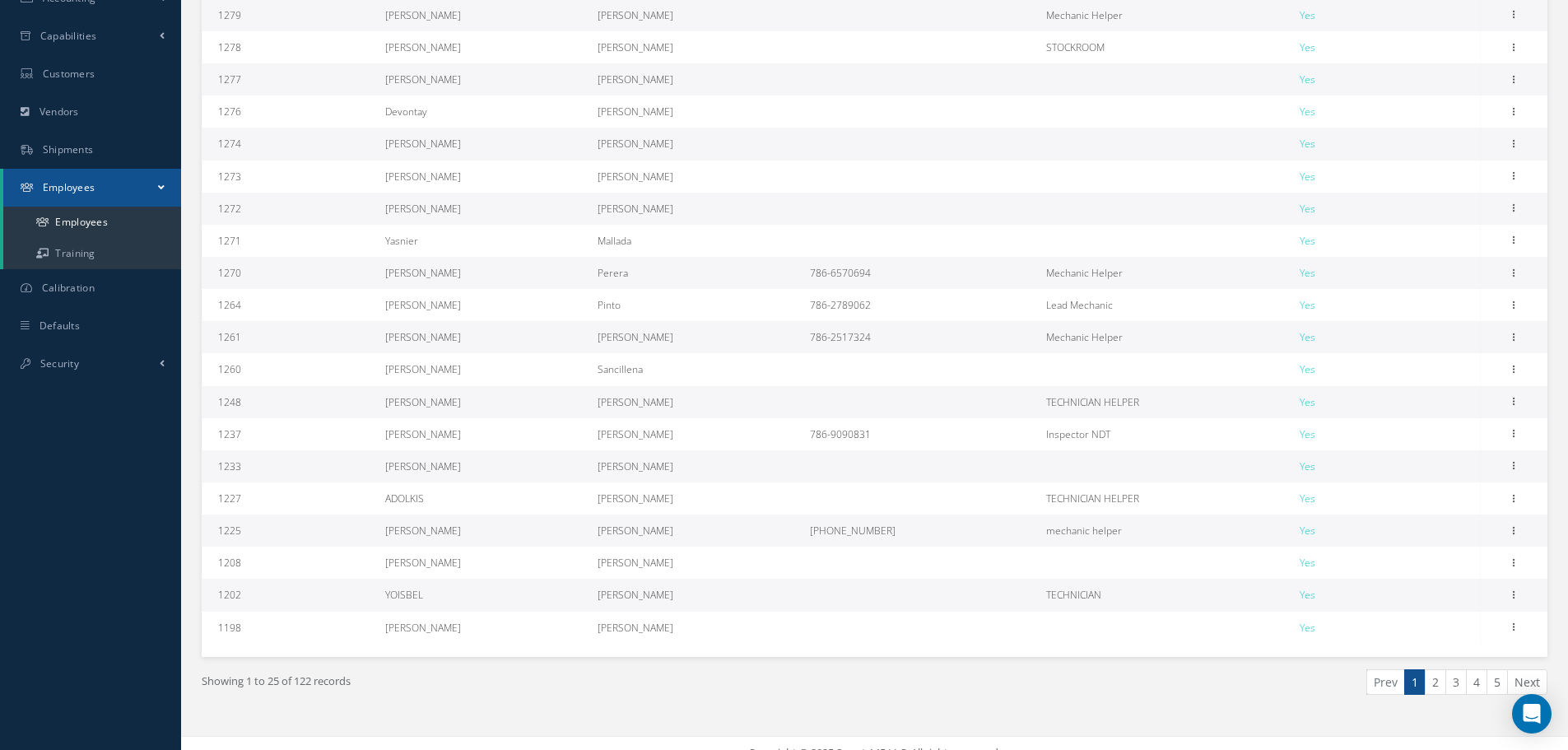
click at [1433, 678] on link "2" at bounding box center [1435, 682] width 21 height 26
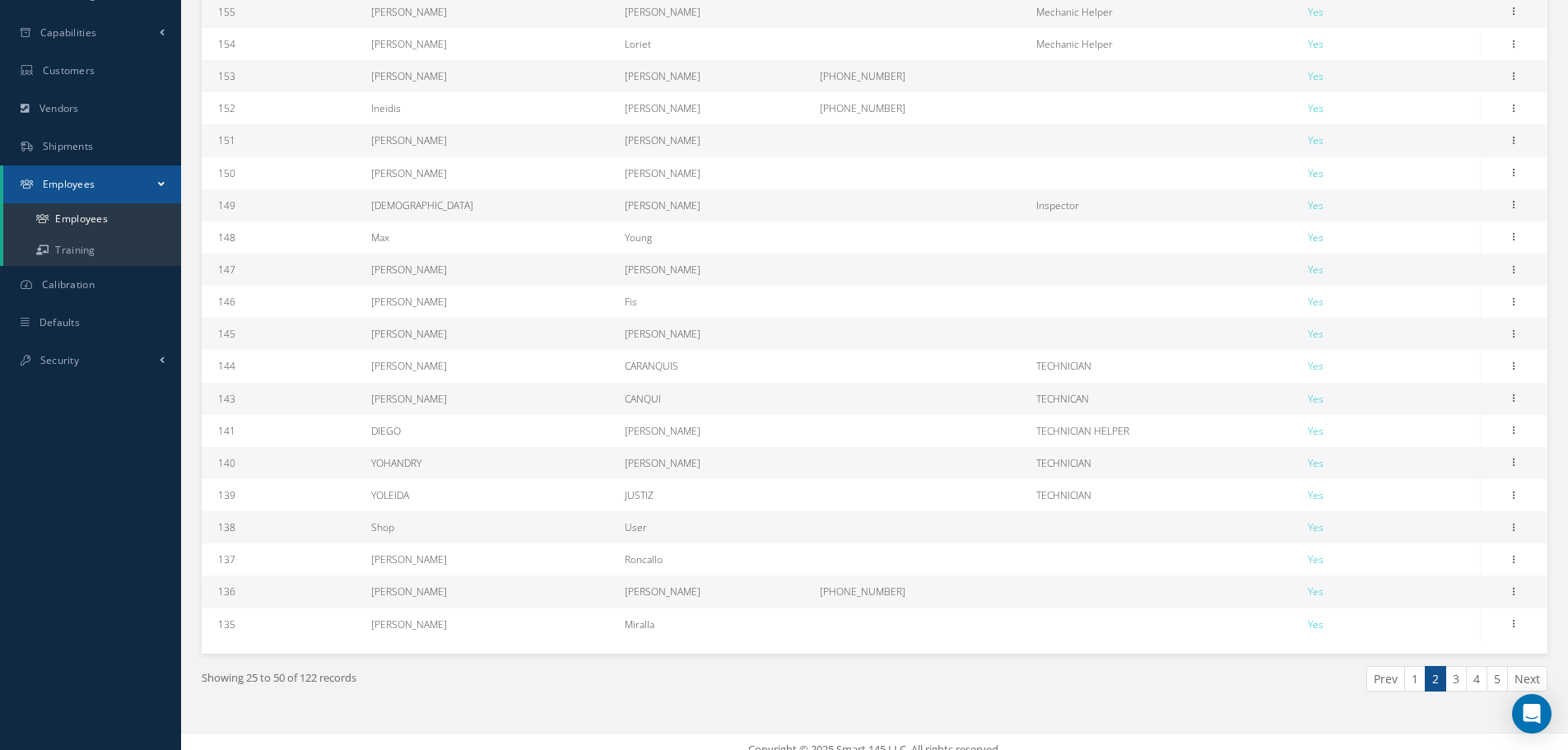
scroll to position [431, 0]
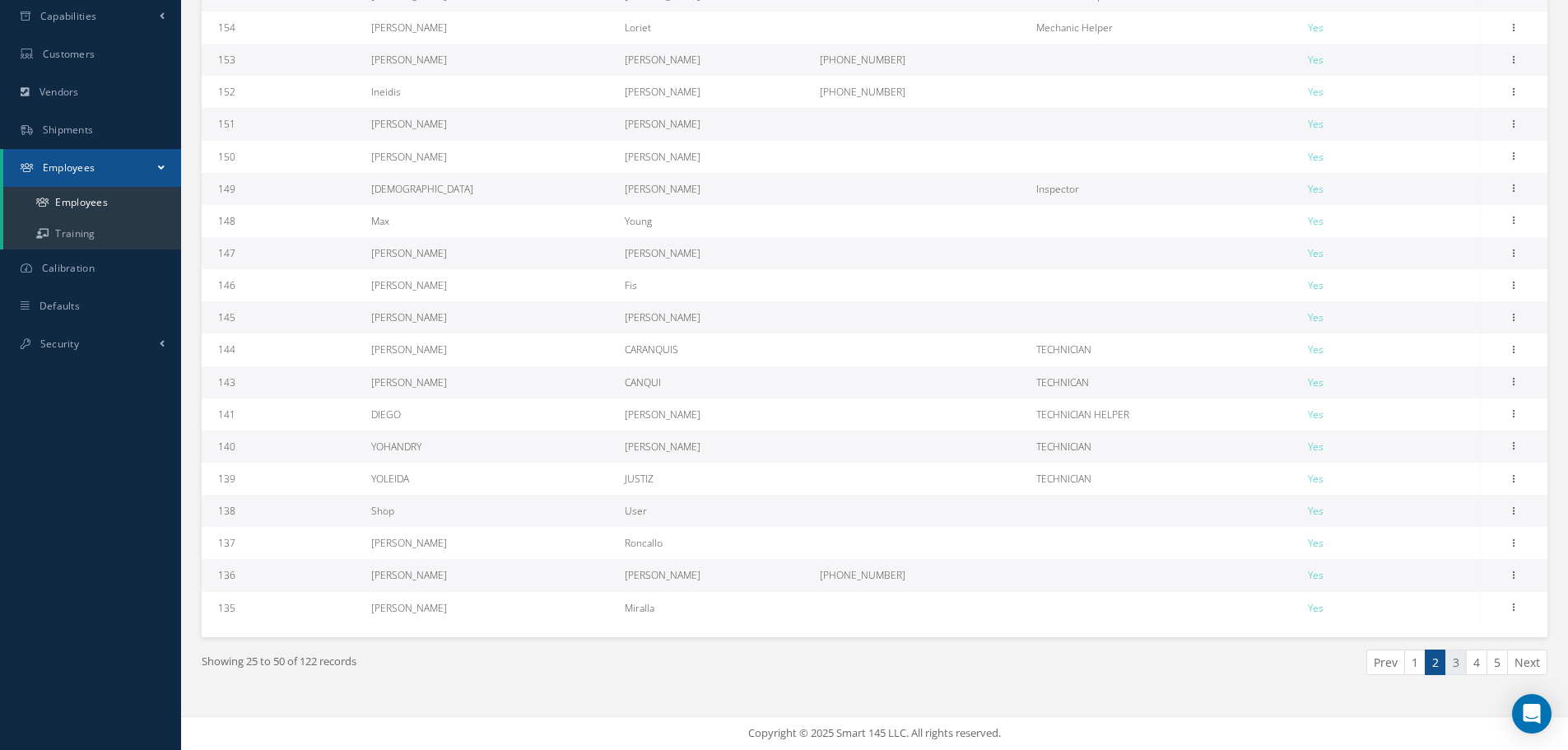
click at [1457, 662] on link "3" at bounding box center [1456, 662] width 21 height 26
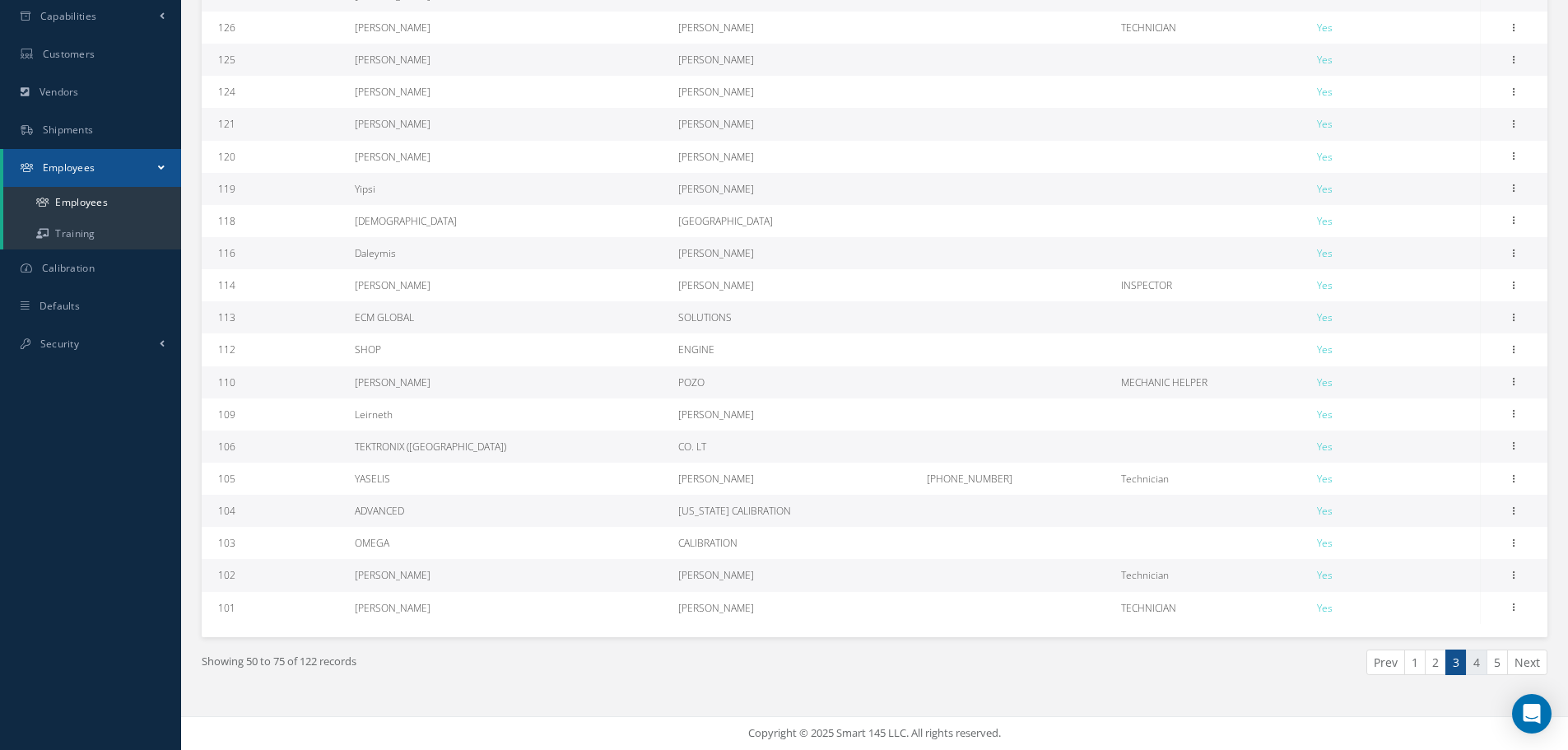
click at [1473, 666] on link "4" at bounding box center [1476, 662] width 21 height 26
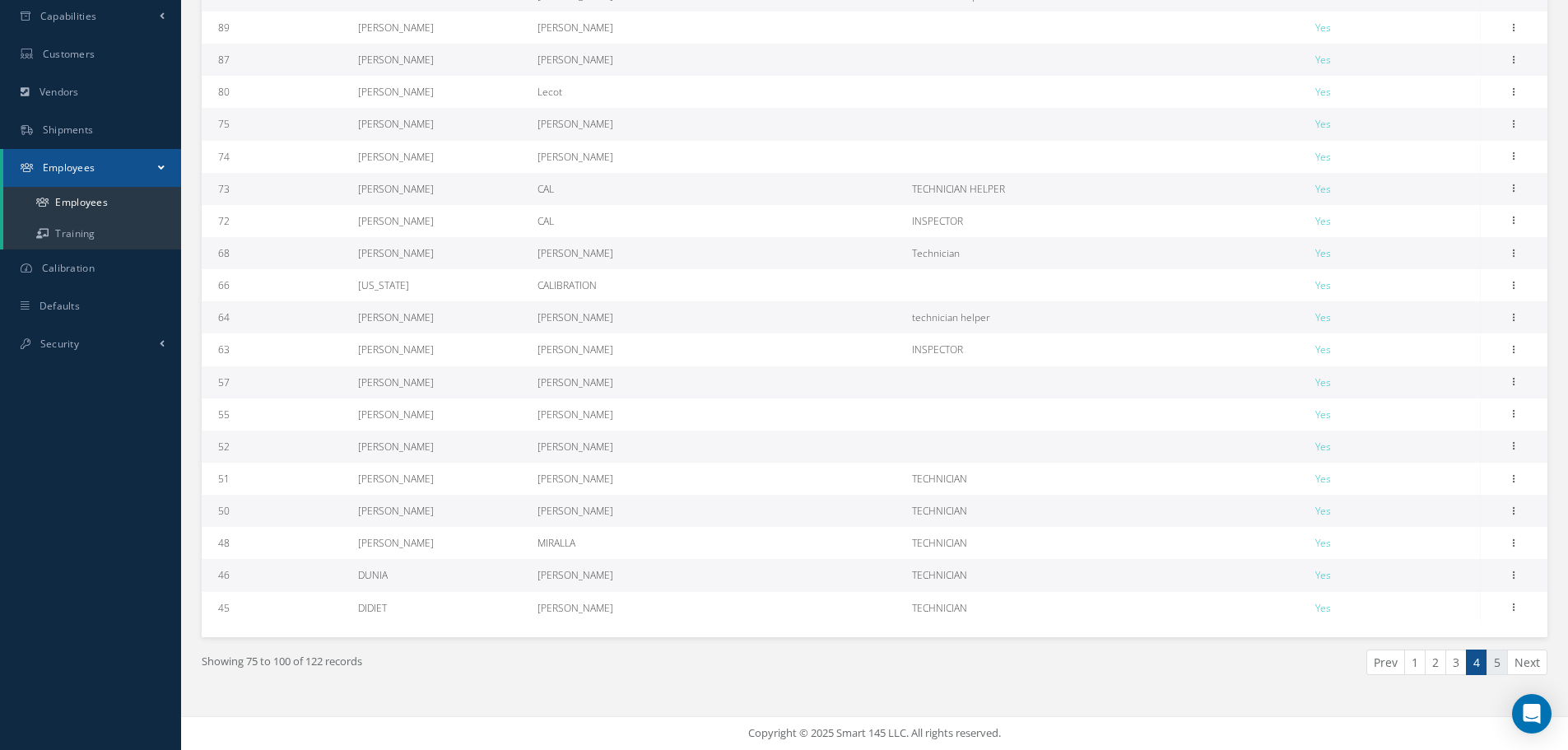
click at [1496, 668] on link "5" at bounding box center [1496, 662] width 21 height 26
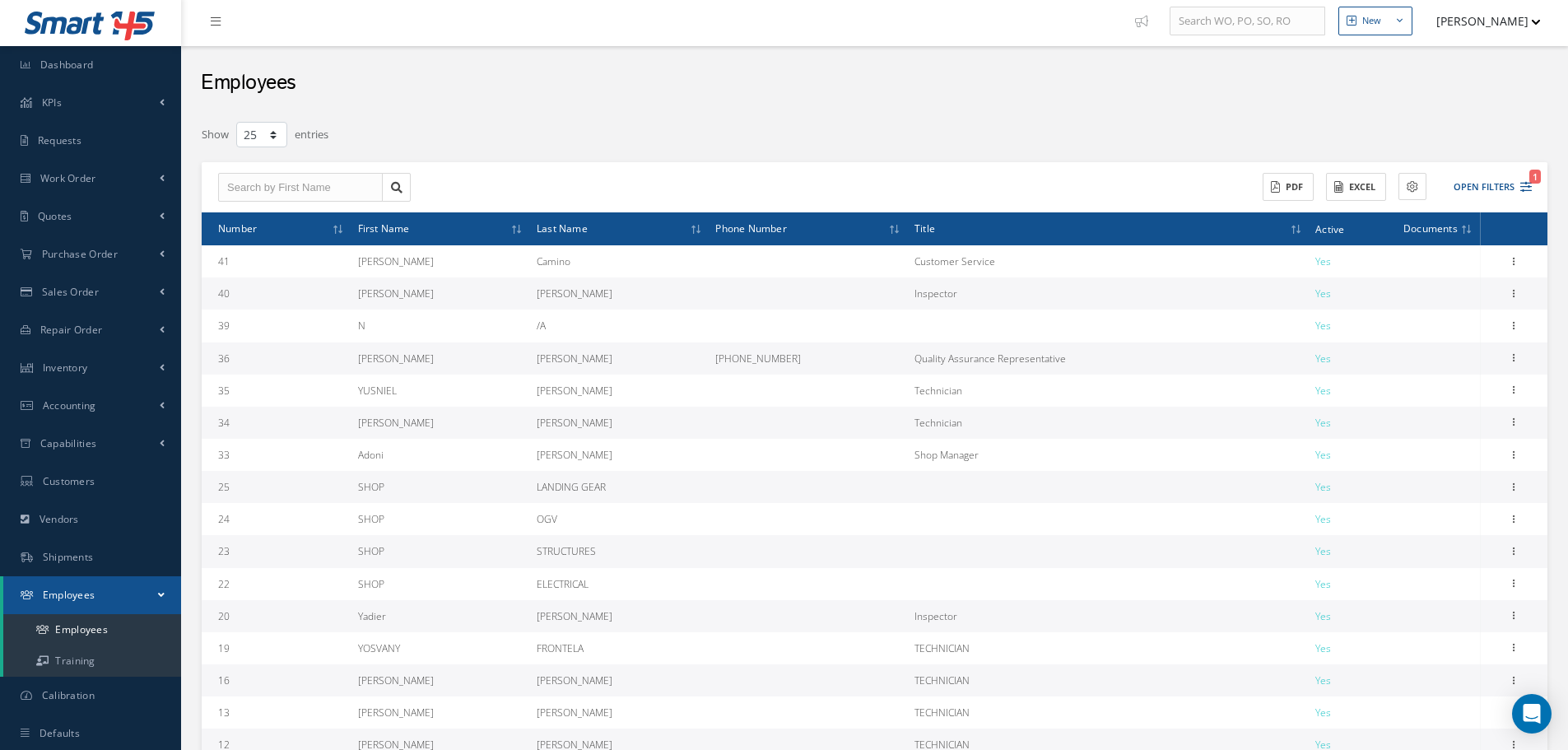
scroll to position [0, 0]
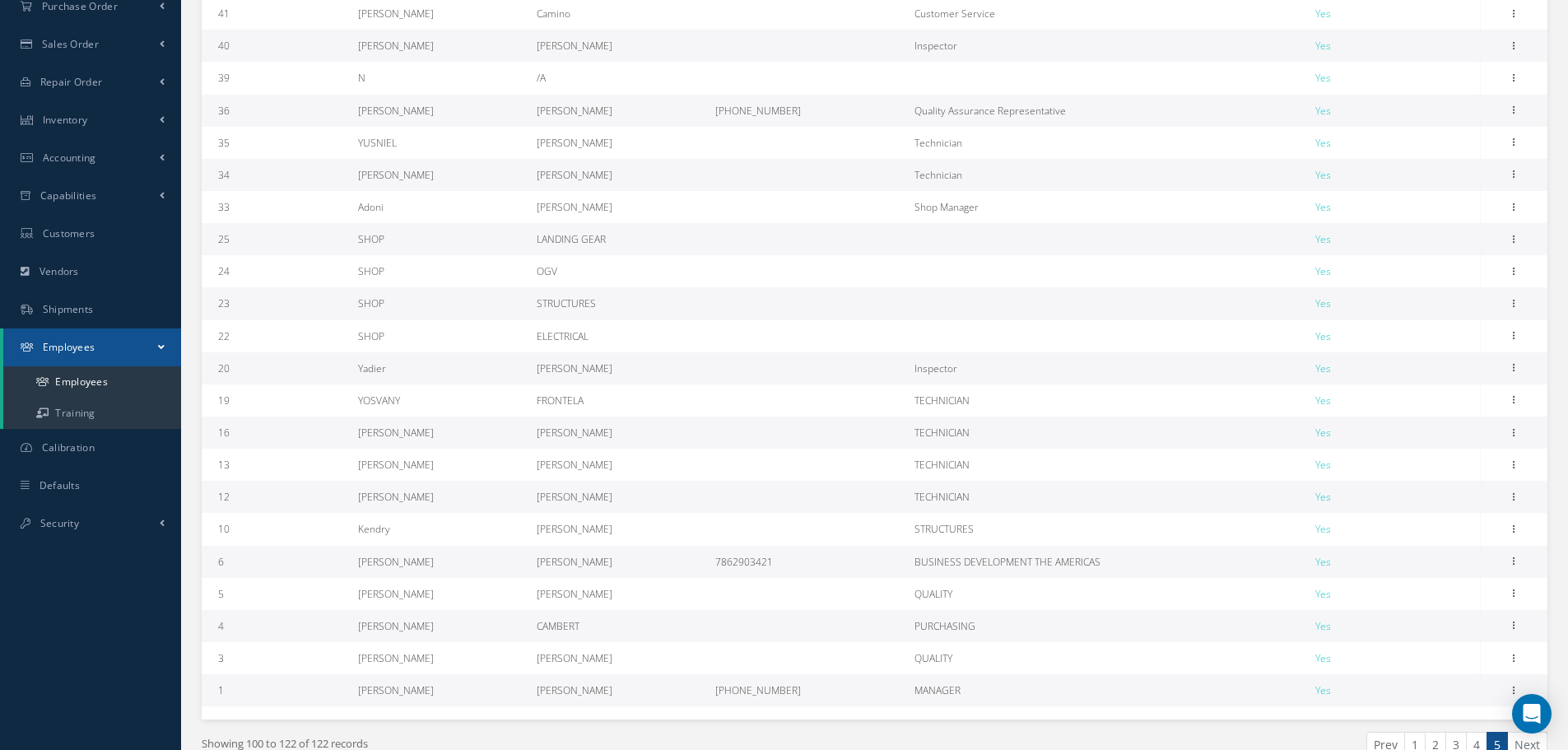
scroll to position [170, 0]
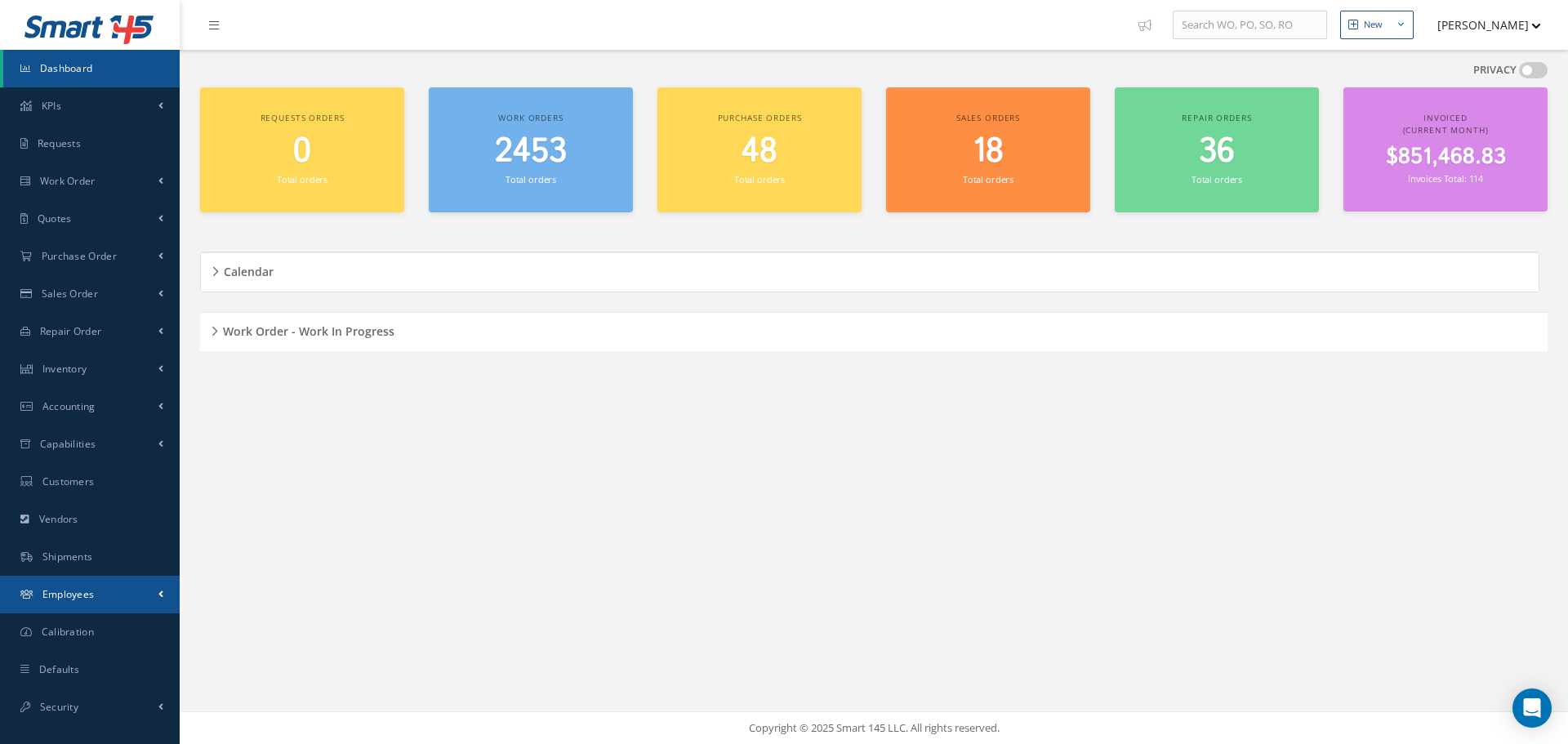
click at [85, 594] on span "Employees" at bounding box center [69, 594] width 52 height 14
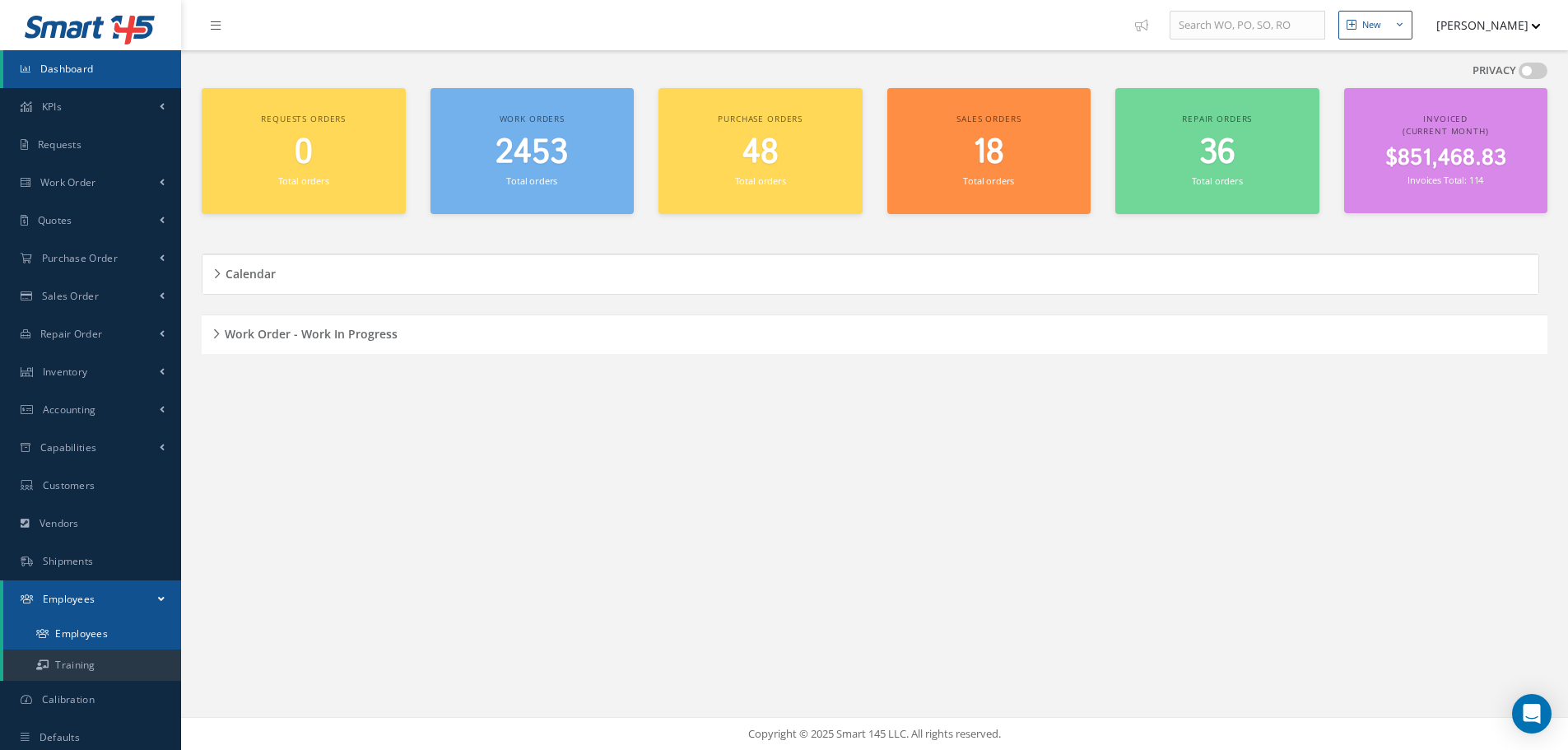
click at [88, 633] on link "Employees" at bounding box center [92, 633] width 178 height 32
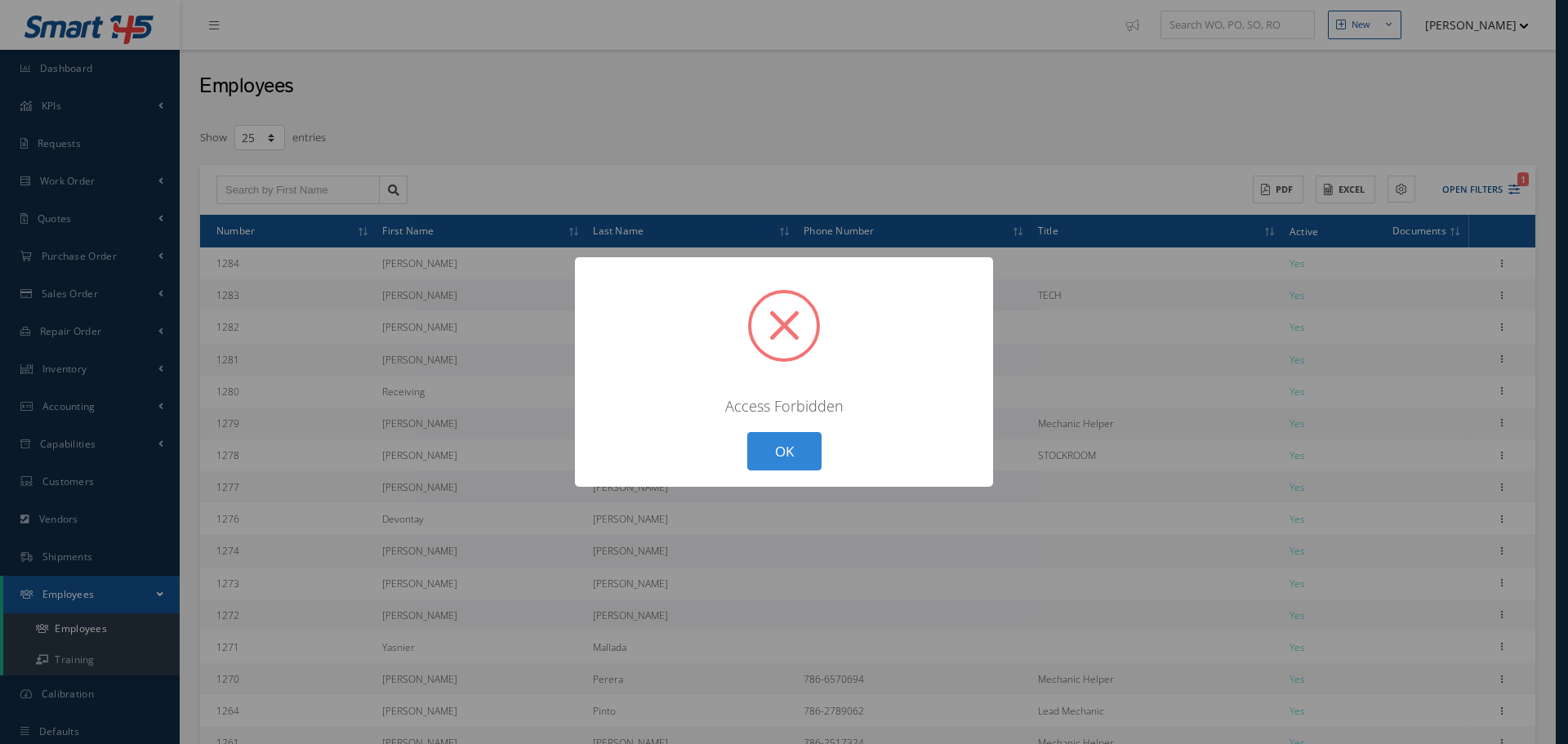
select select "25"
click at [778, 459] on button "OK" at bounding box center [785, 451] width 74 height 38
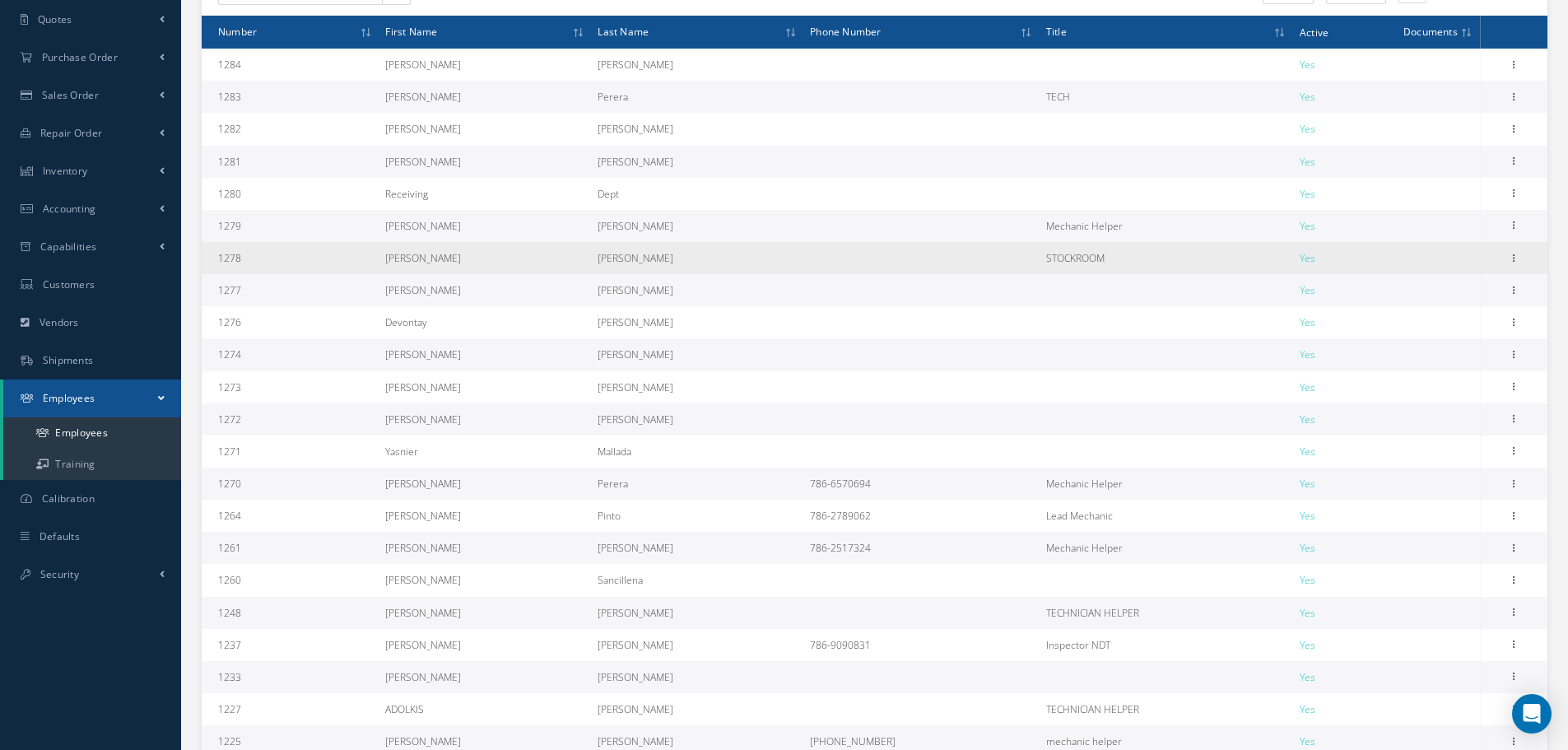
scroll to position [184, 0]
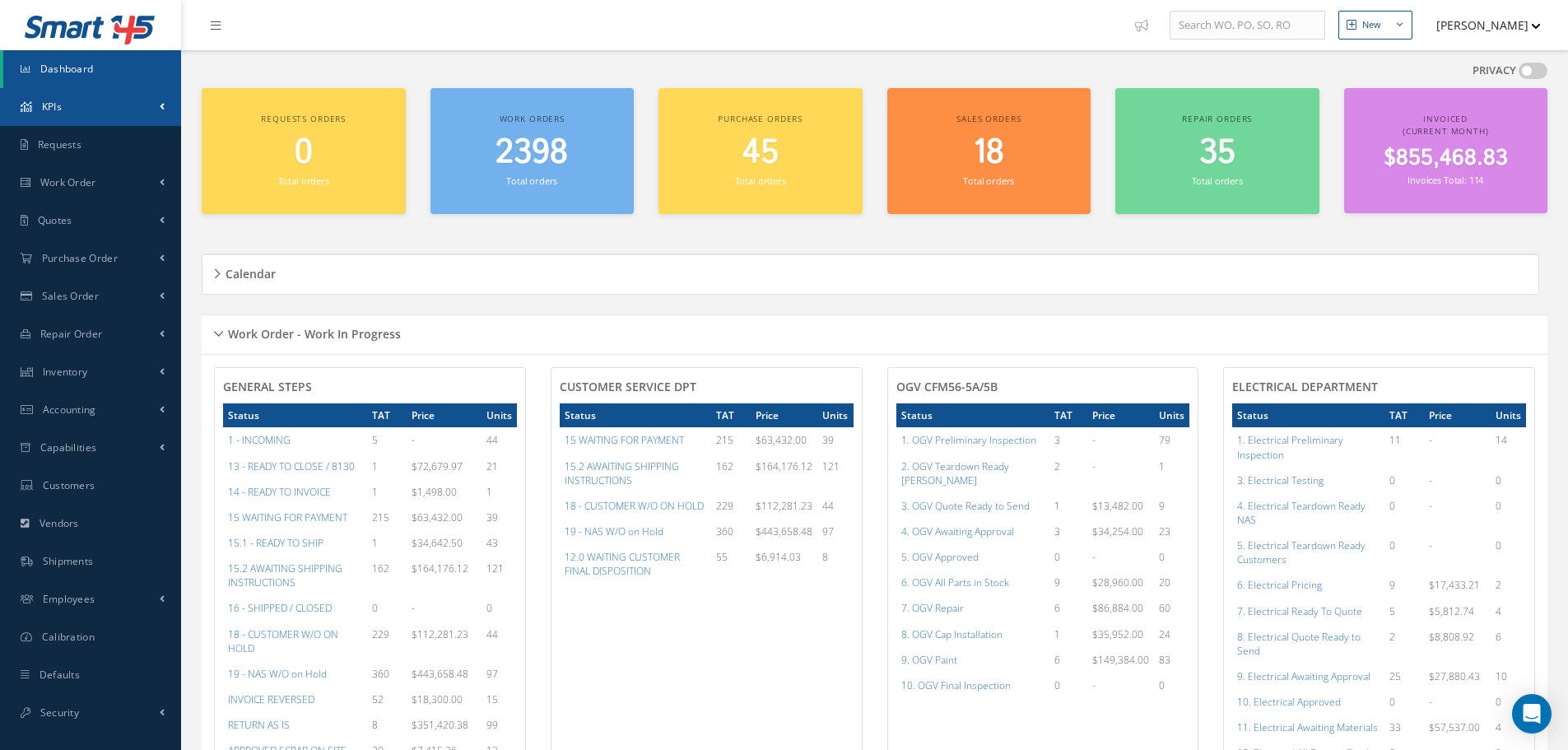
click at [79, 105] on link "KPIs" at bounding box center [90, 107] width 181 height 38
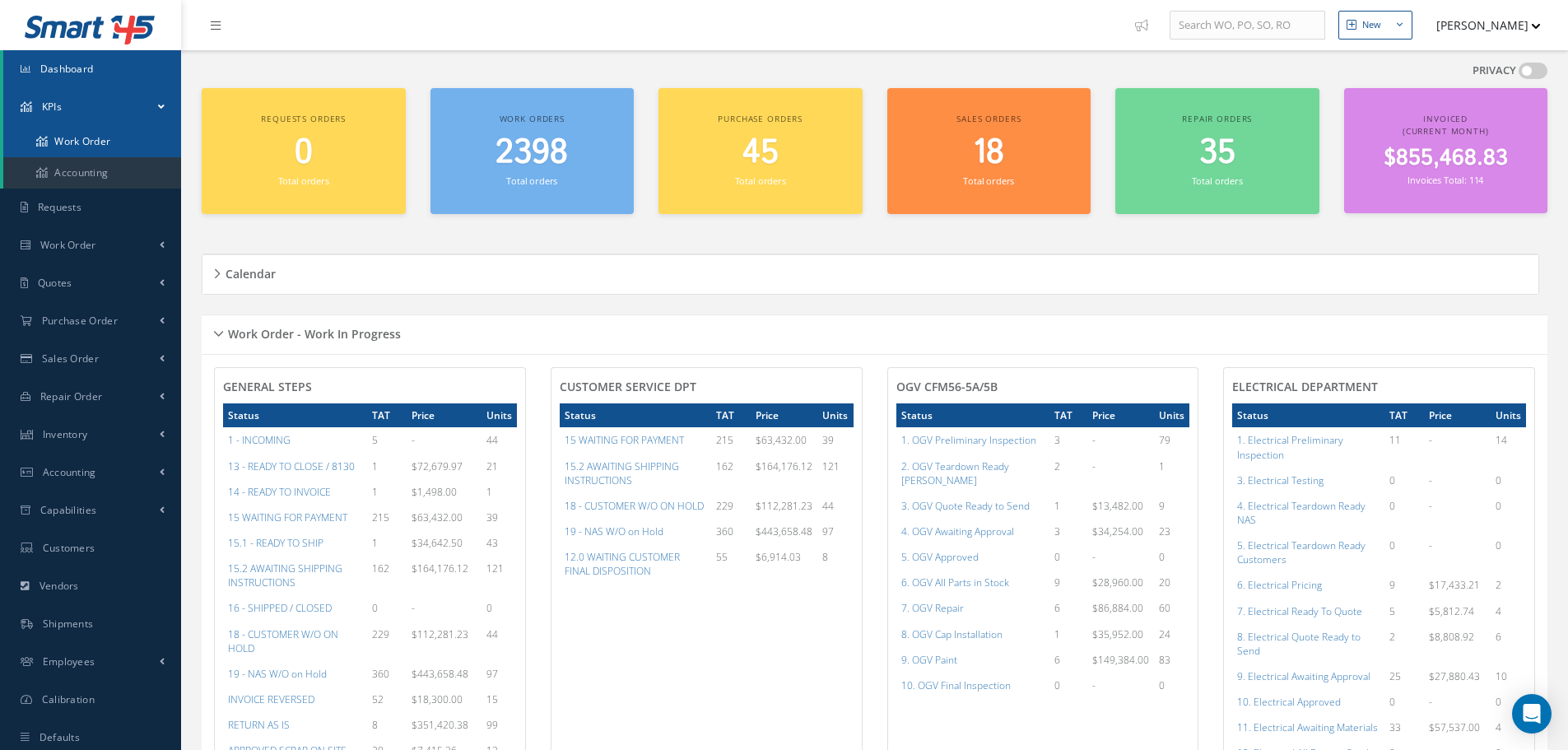
click at [101, 143] on link "Work Order" at bounding box center [92, 141] width 178 height 32
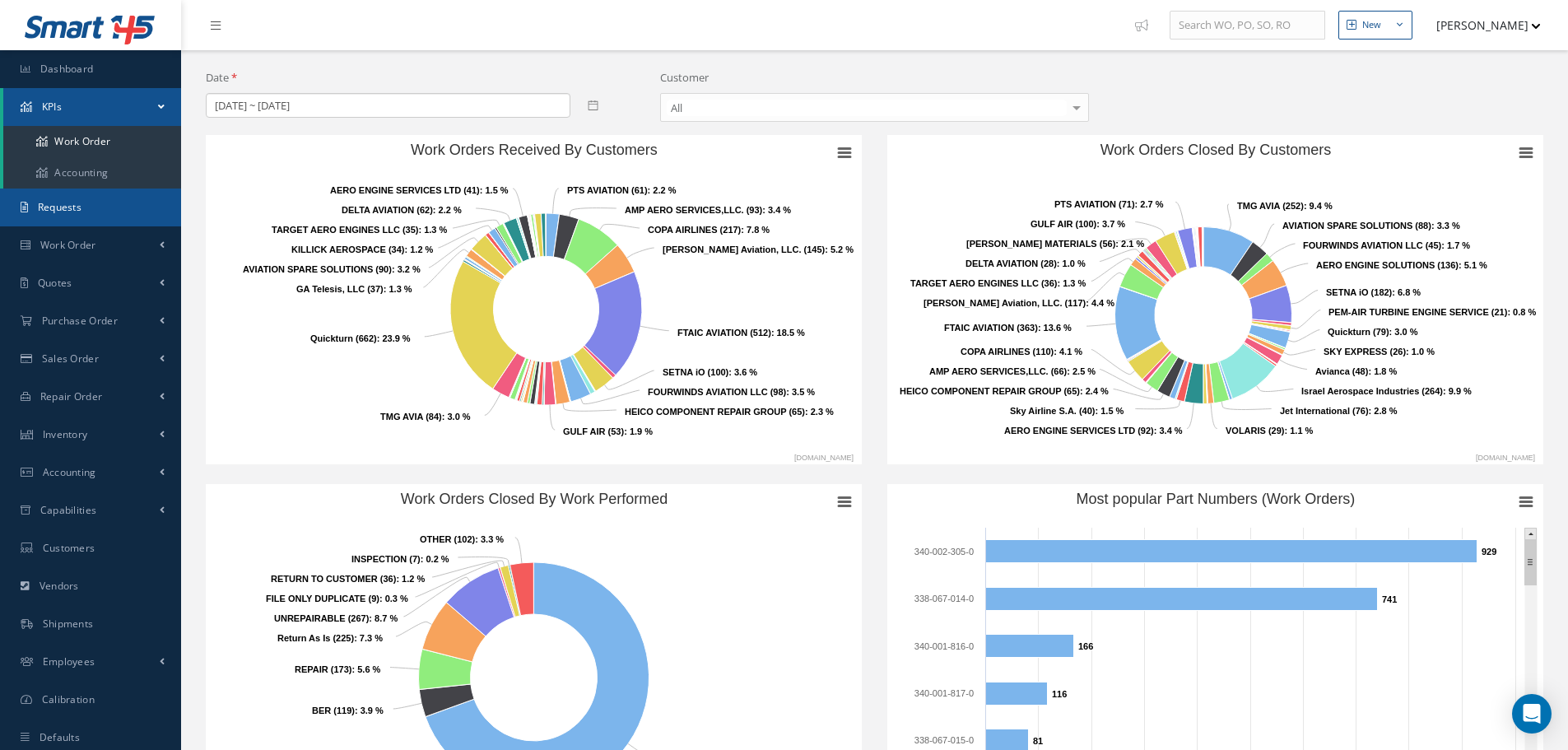
click at [80, 207] on span "Requests" at bounding box center [59, 207] width 43 height 14
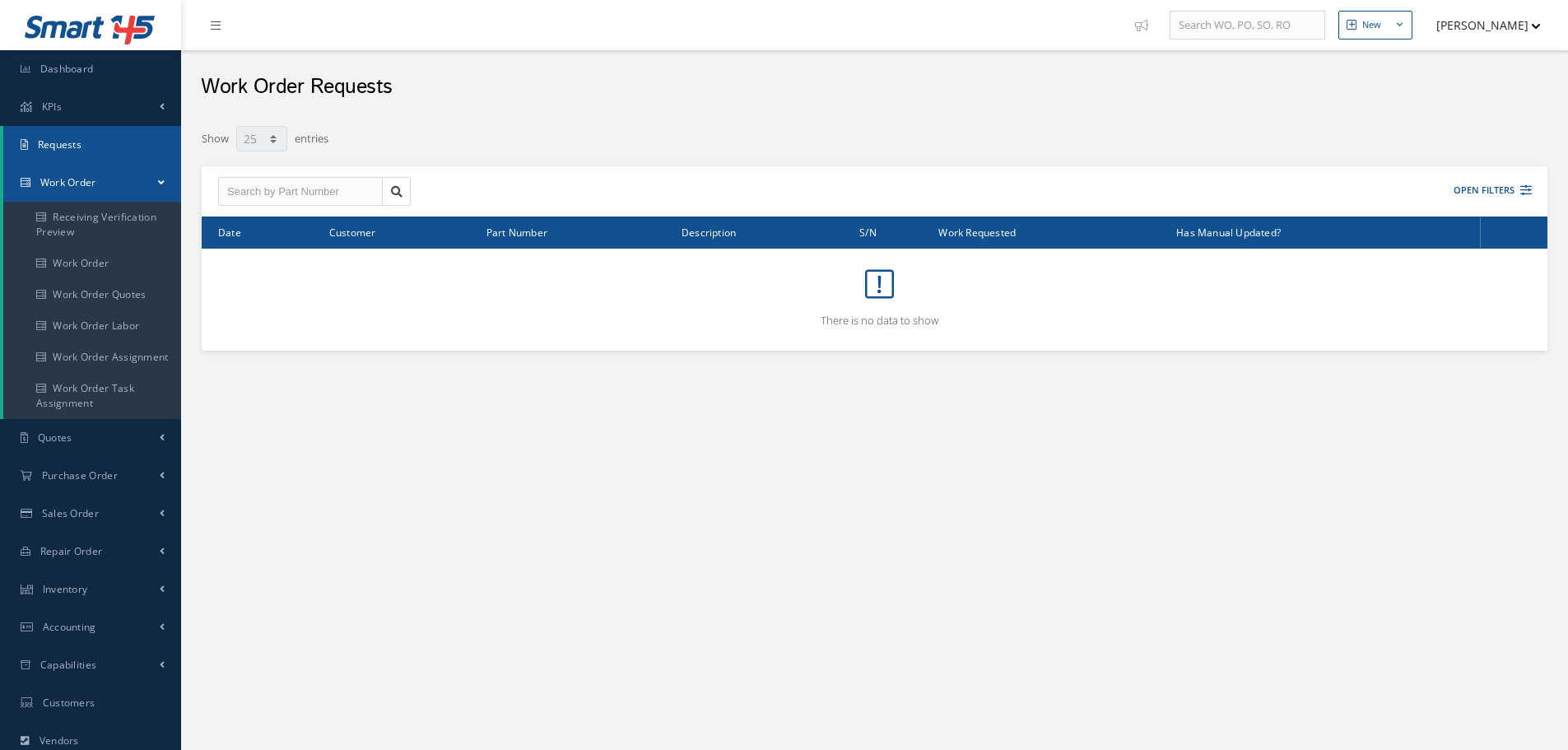
select select "25"
click at [74, 257] on link "Work Order" at bounding box center [92, 263] width 178 height 32
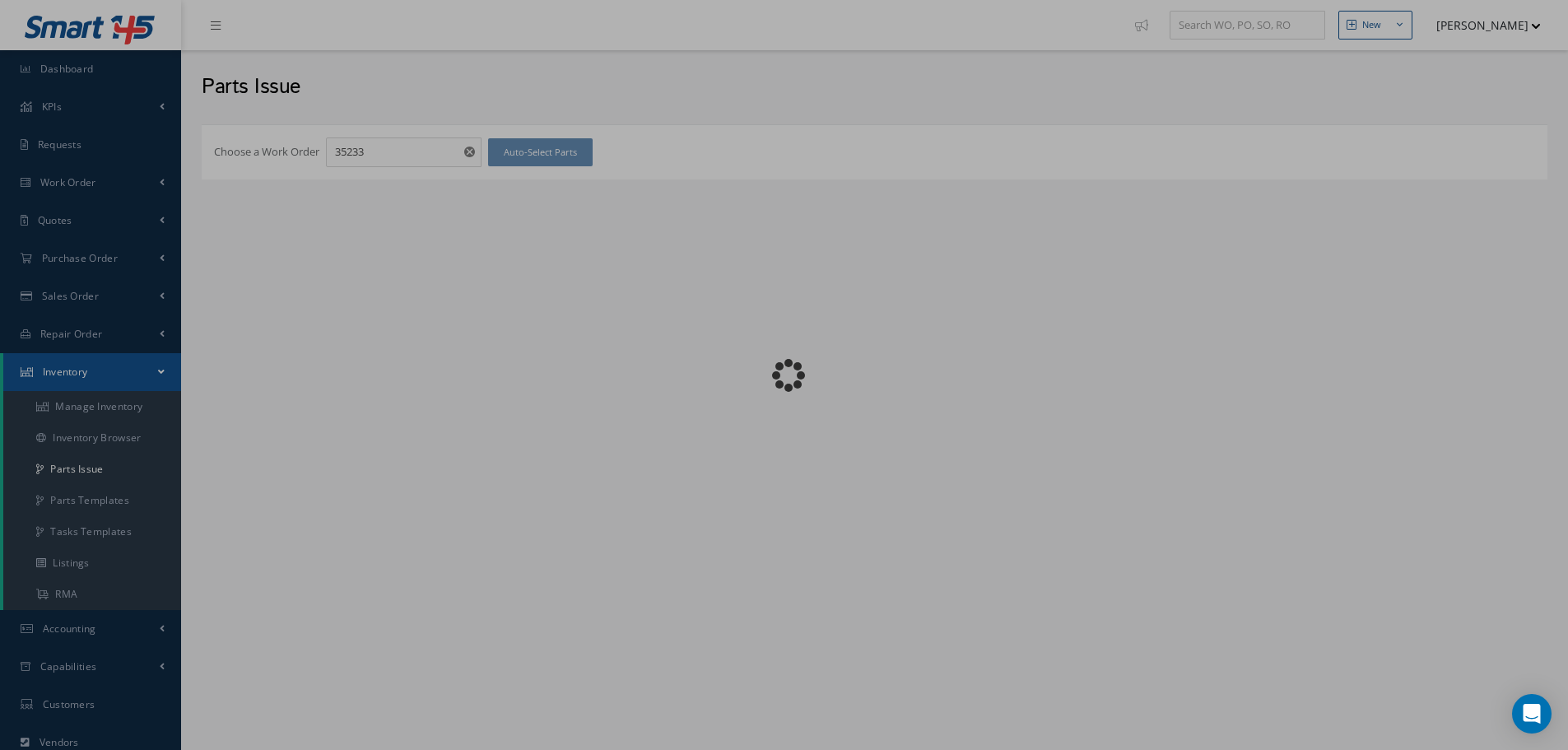
checkbox input "false"
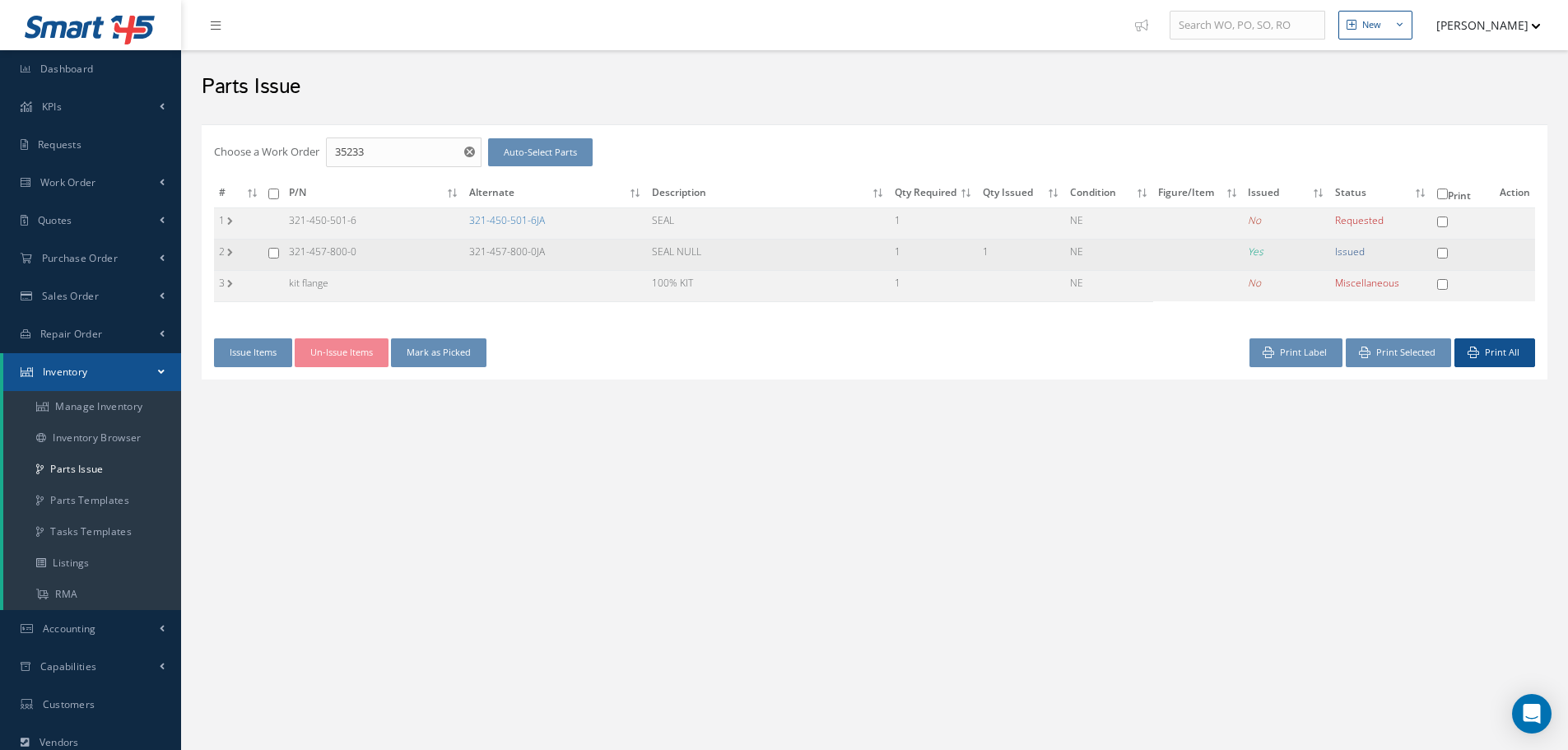
click at [274, 251] on input "checkbox" at bounding box center [274, 253] width 11 height 11
checkbox input "true"
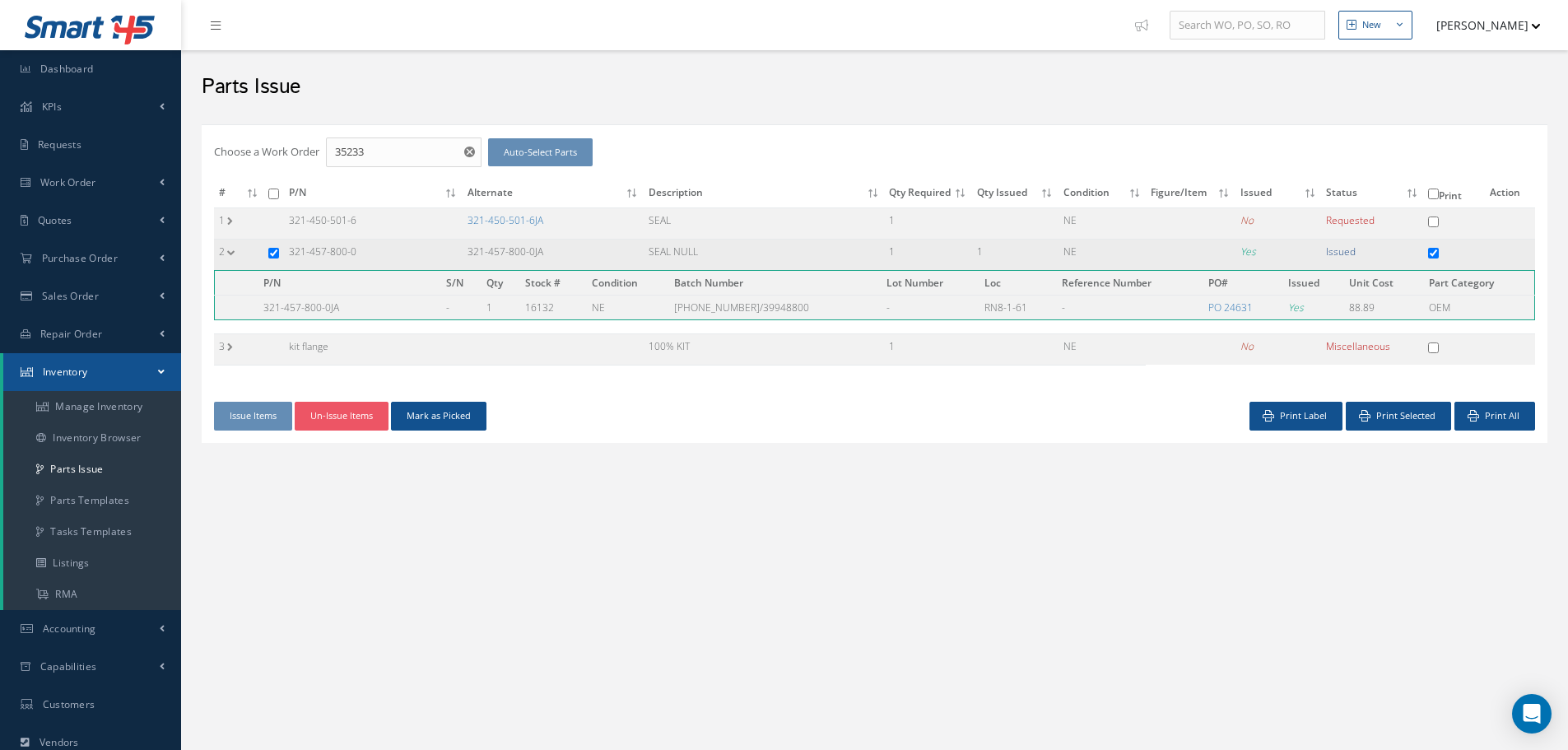
click at [272, 251] on input "checkbox" at bounding box center [274, 253] width 11 height 11
checkbox input "false"
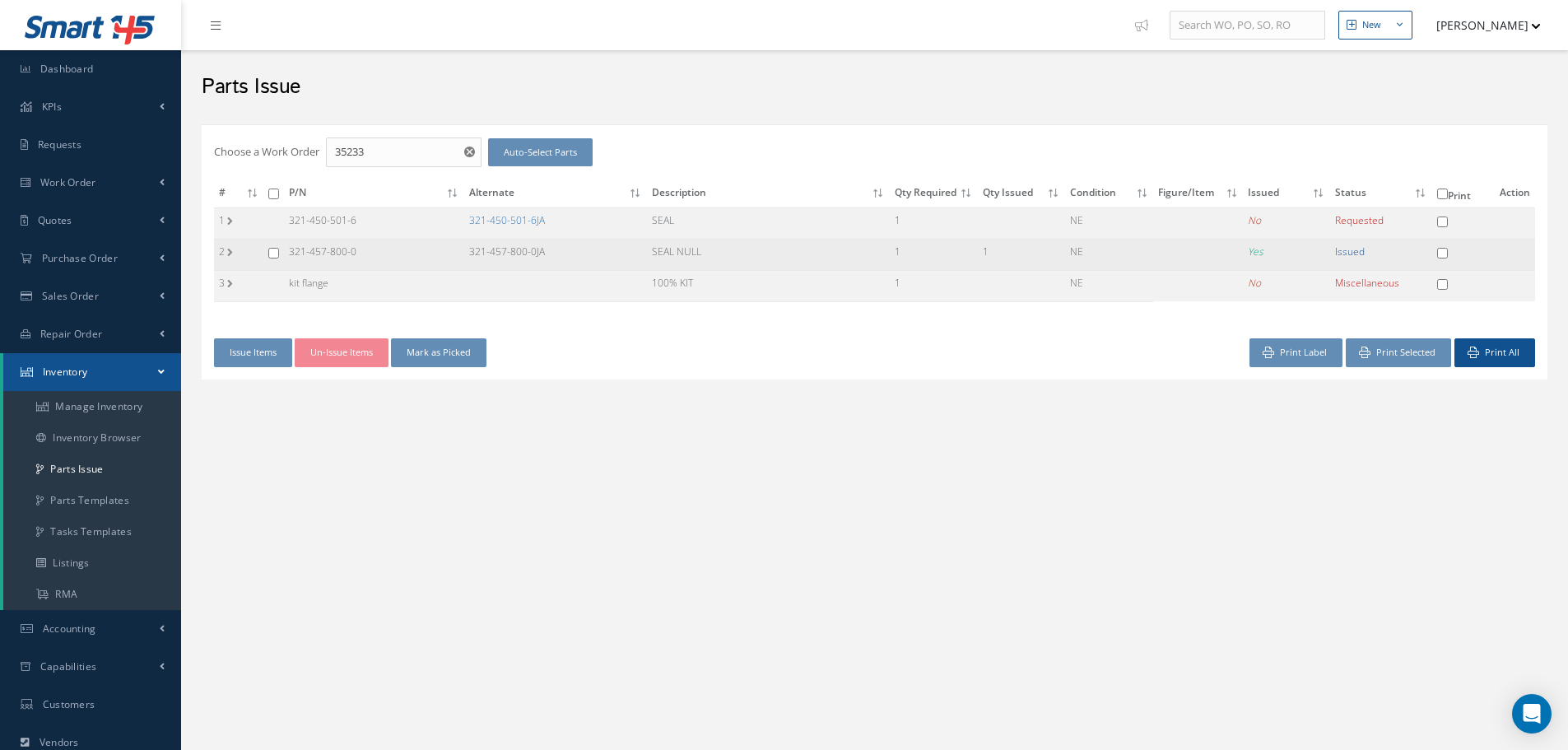
click at [277, 253] on input "checkbox" at bounding box center [274, 253] width 11 height 11
checkbox input "true"
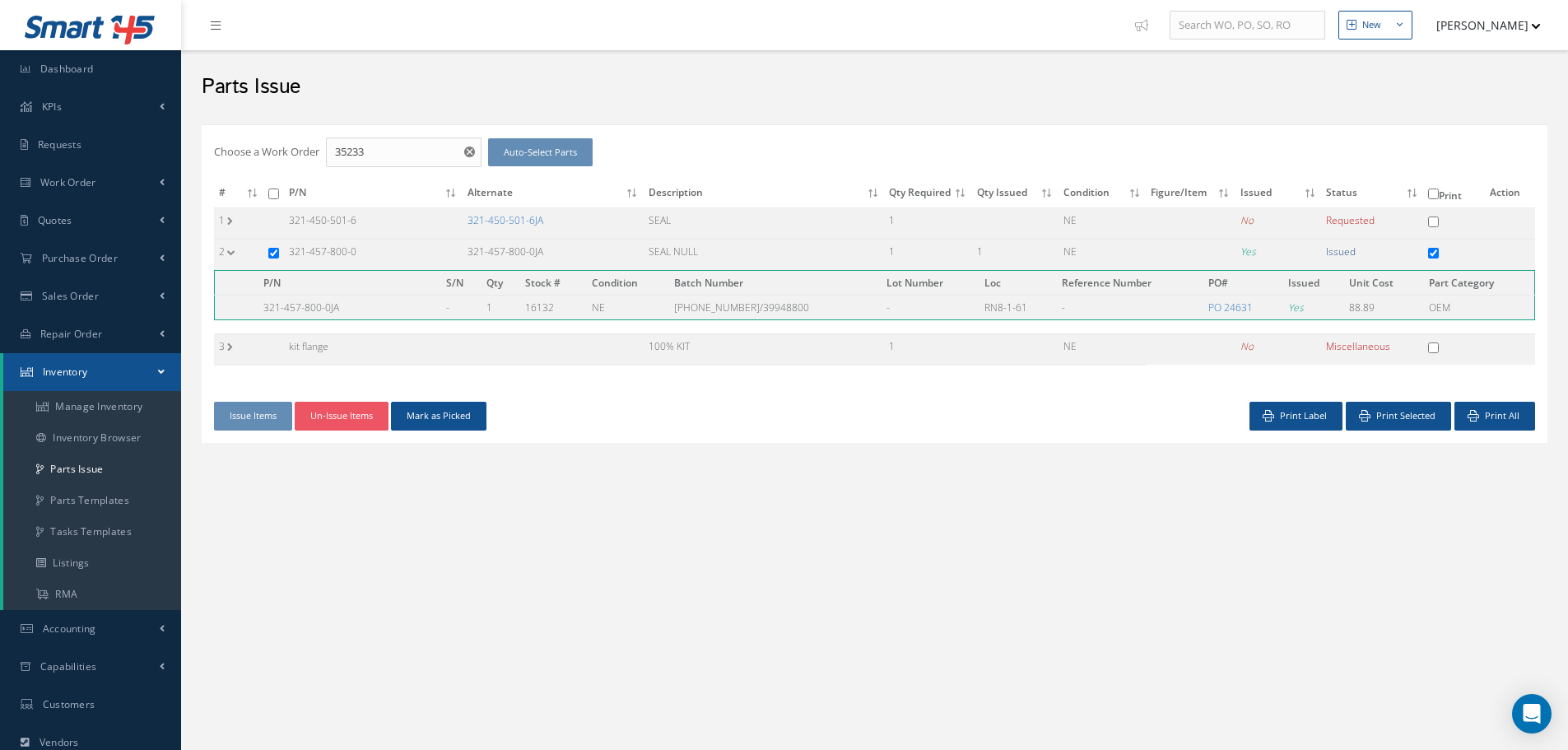
click at [366, 431] on div "Choose a Work Order 35233 Auto-Select Parts # P/N Alternate Description Qty Req…" at bounding box center [874, 284] width 1346 height 319
click at [363, 418] on button "Un-Issue Items" at bounding box center [342, 416] width 94 height 29
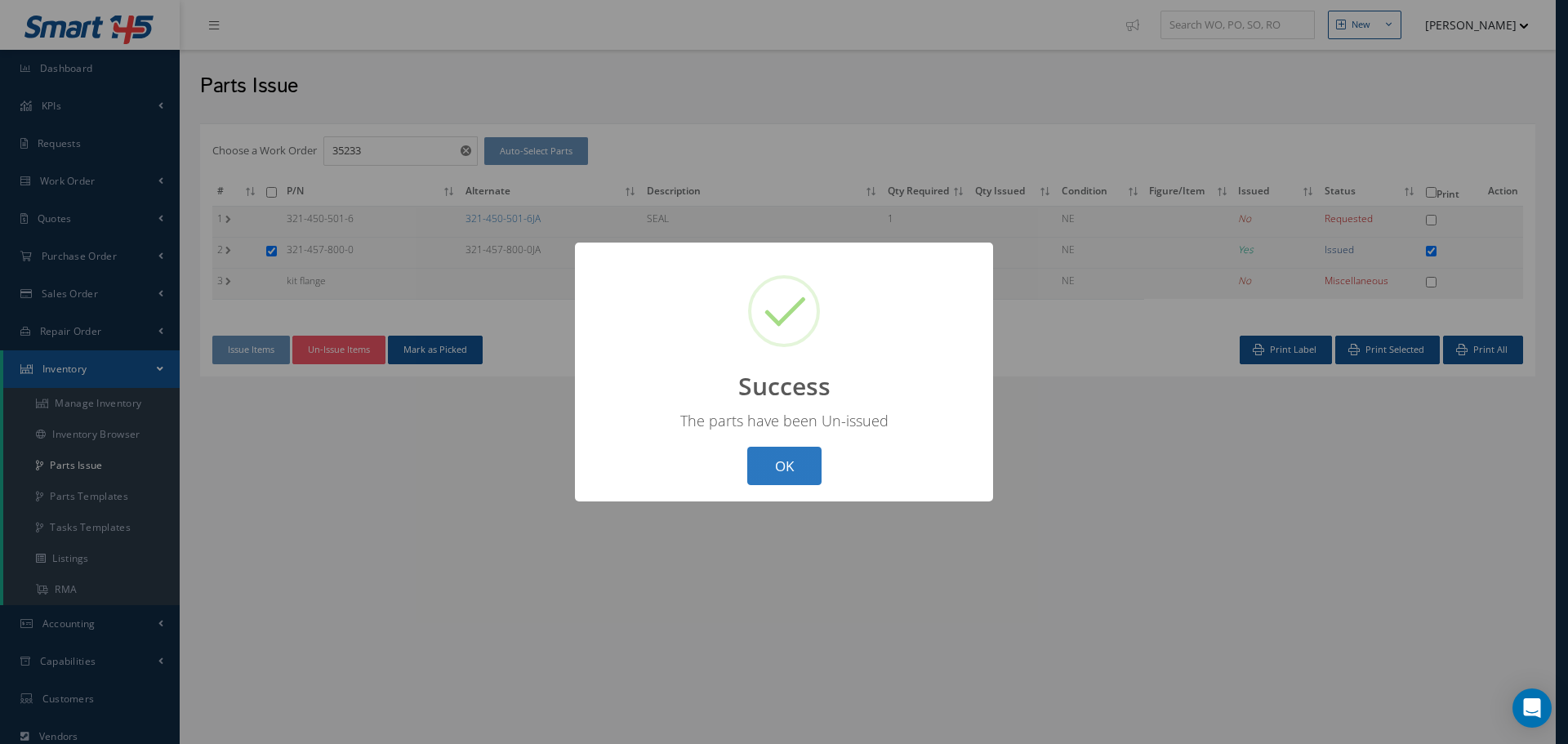
click at [806, 479] on button "OK" at bounding box center [785, 465] width 74 height 38
checkbox input "false"
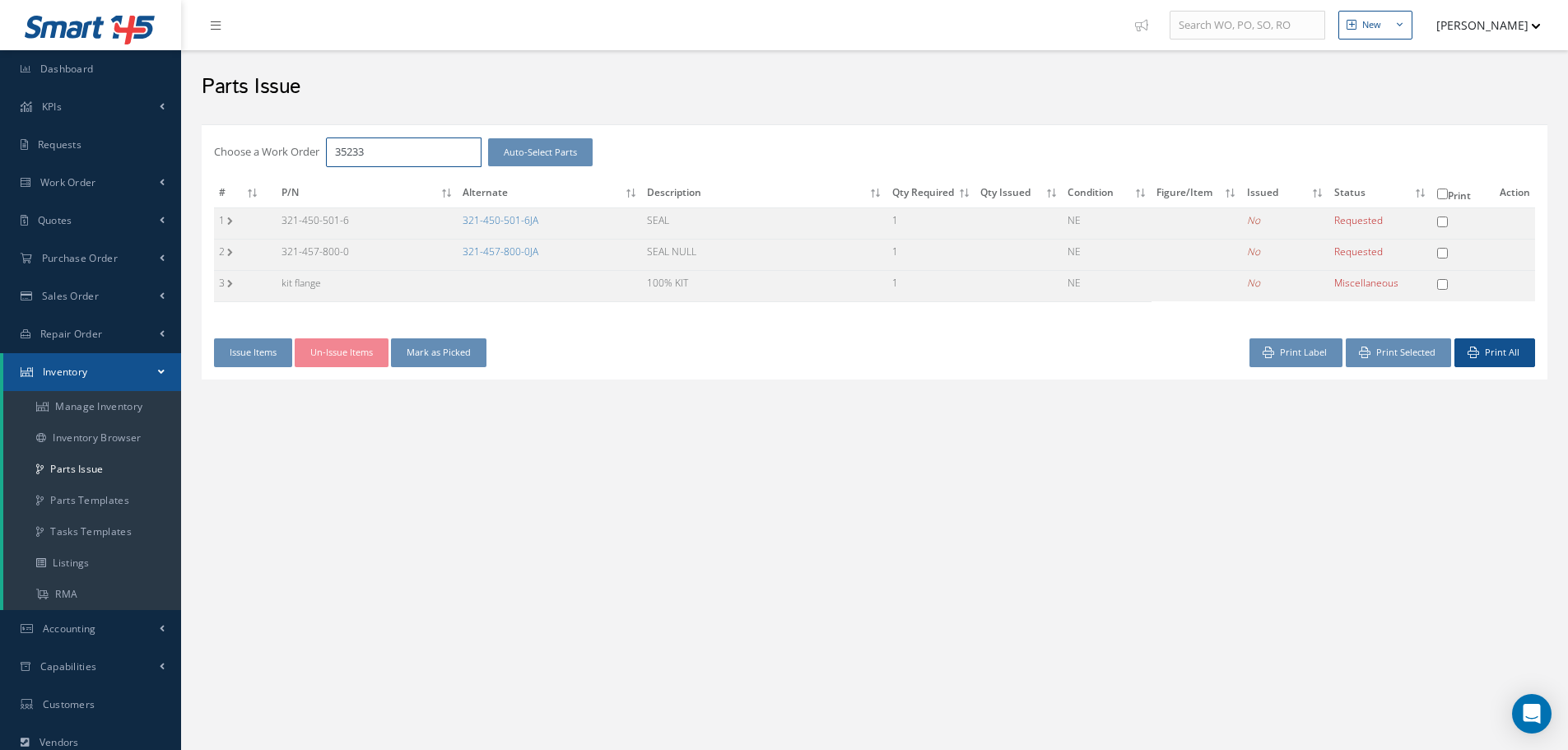
drag, startPoint x: 373, startPoint y: 154, endPoint x: 395, endPoint y: 151, distance: 22.2
click at [374, 154] on input "35233" at bounding box center [403, 152] width 156 height 30
type input "3"
type input "34988"
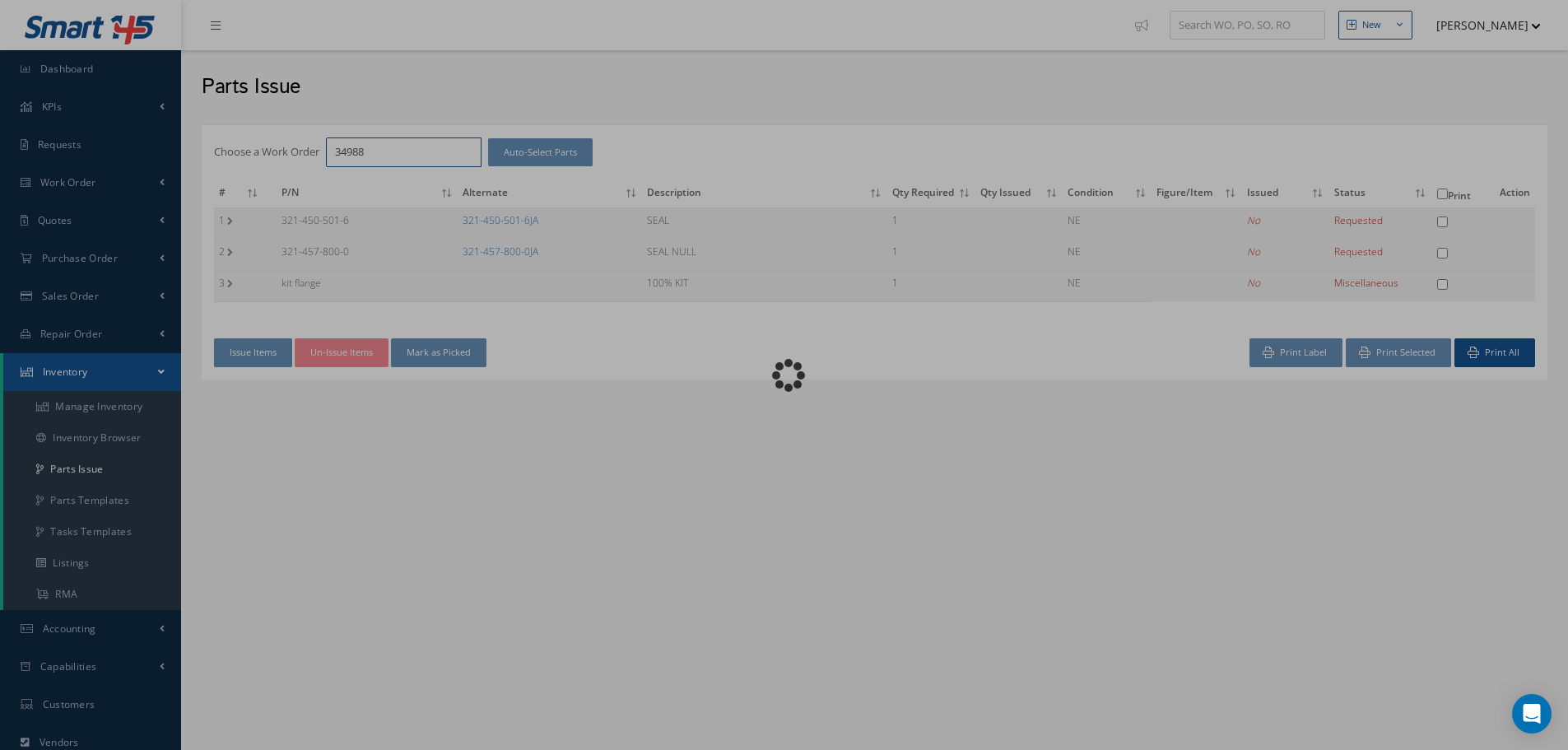
checkbox input "false"
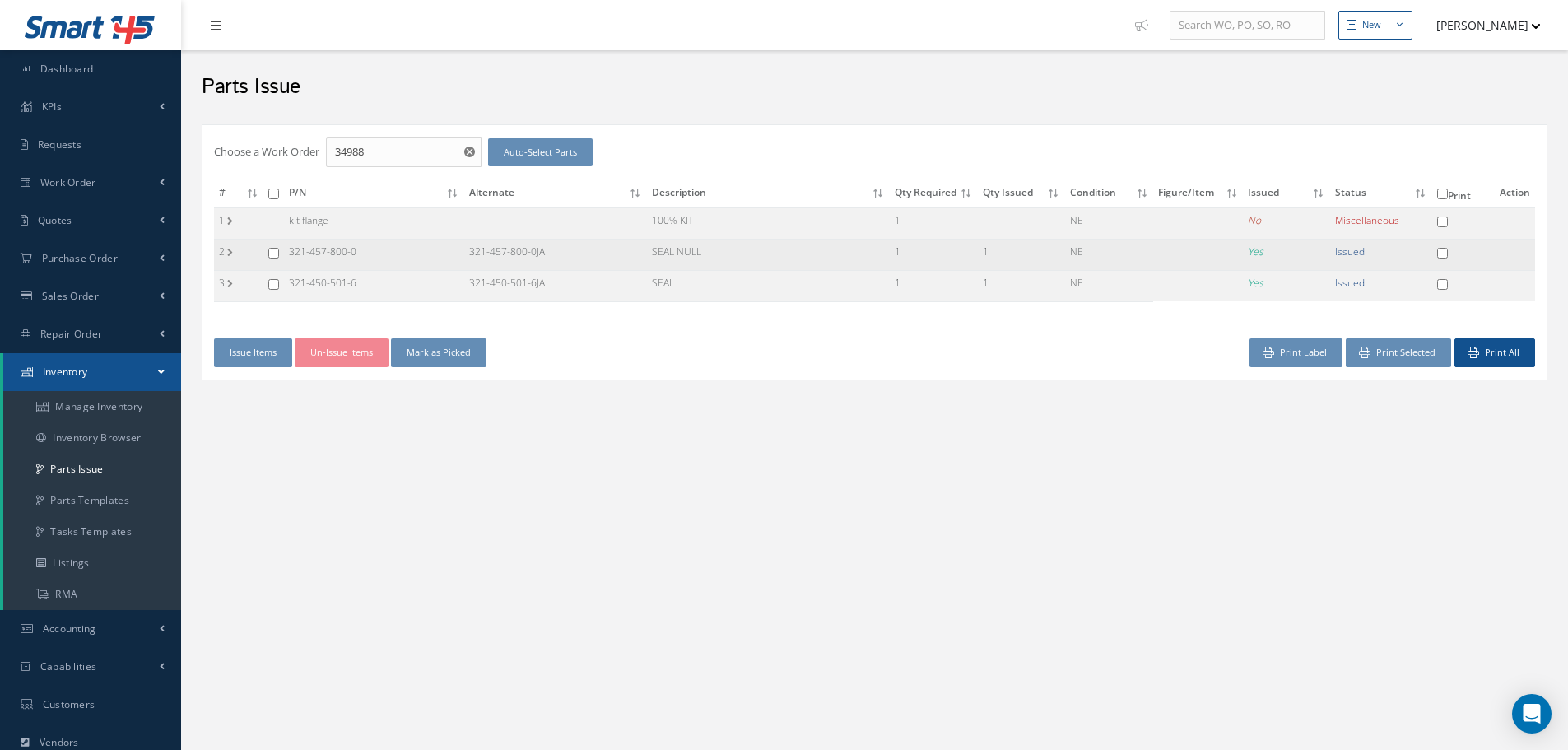
click at [274, 253] on input "checkbox" at bounding box center [274, 253] width 11 height 11
checkbox input "true"
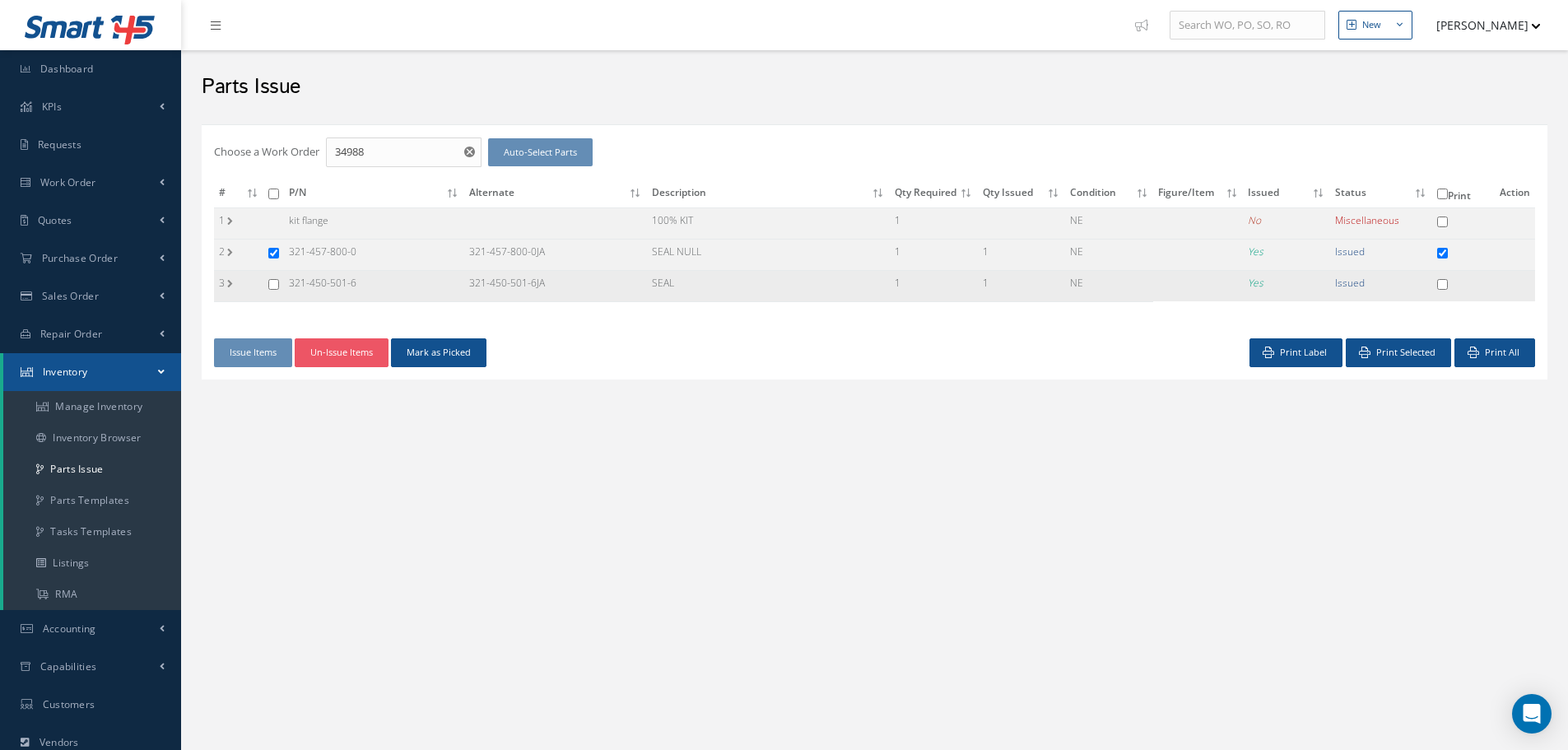
click at [270, 281] on input "checkbox" at bounding box center [274, 284] width 11 height 11
checkbox input "true"
click at [354, 353] on button "Un-Issue Items" at bounding box center [342, 353] width 94 height 29
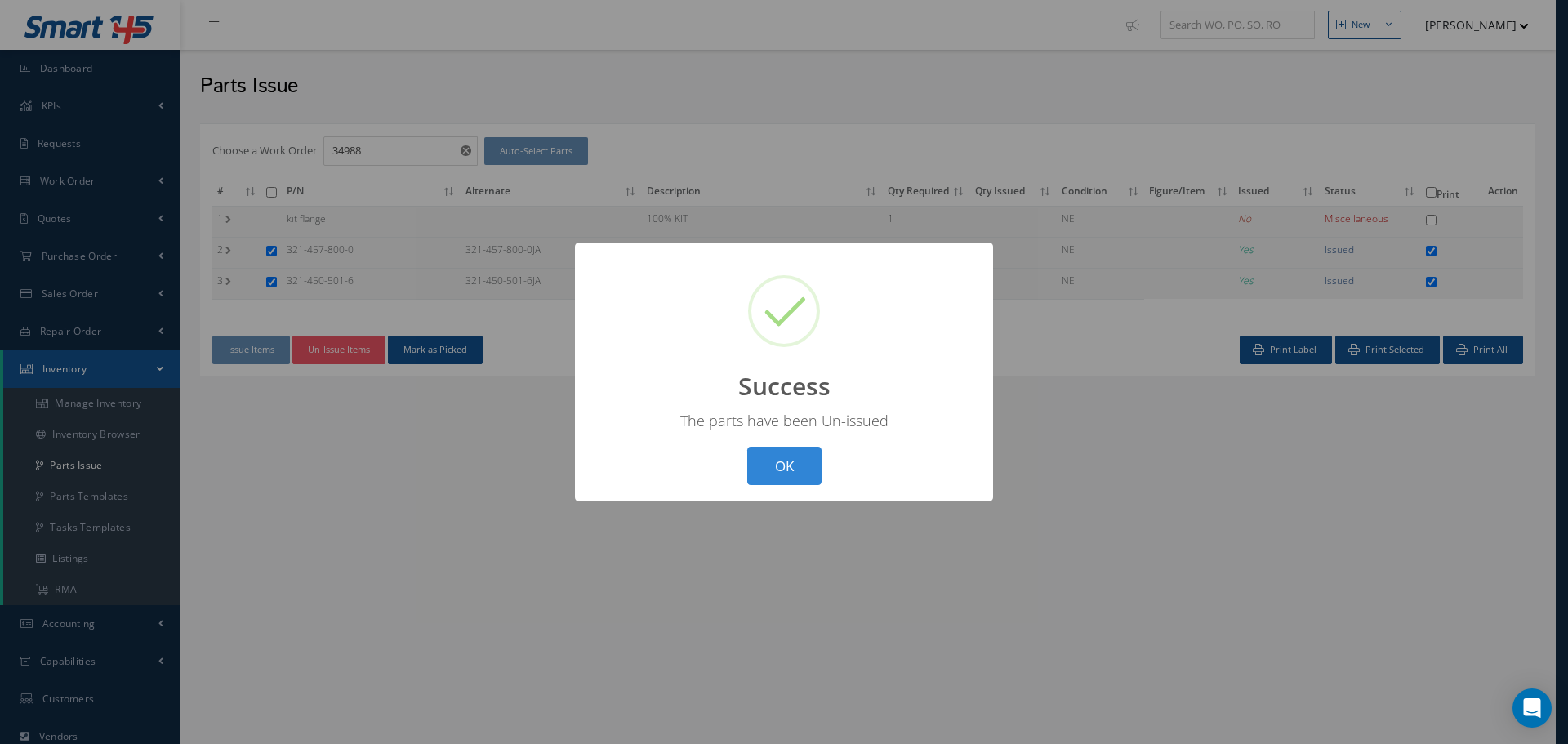
click at [789, 458] on button "OK" at bounding box center [785, 465] width 74 height 38
checkbox input "false"
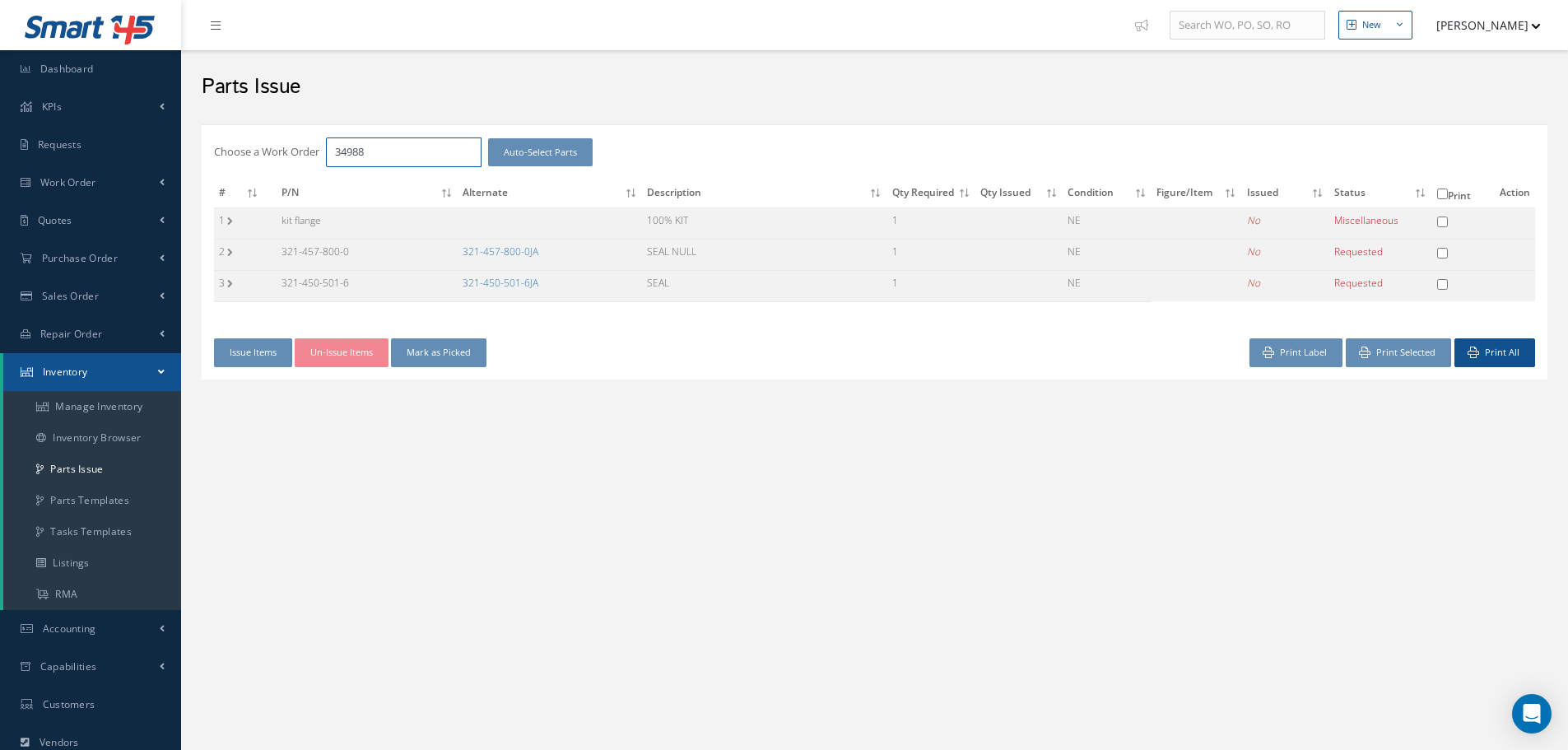
click at [384, 154] on input "34988" at bounding box center [403, 152] width 156 height 30
type input "34989"
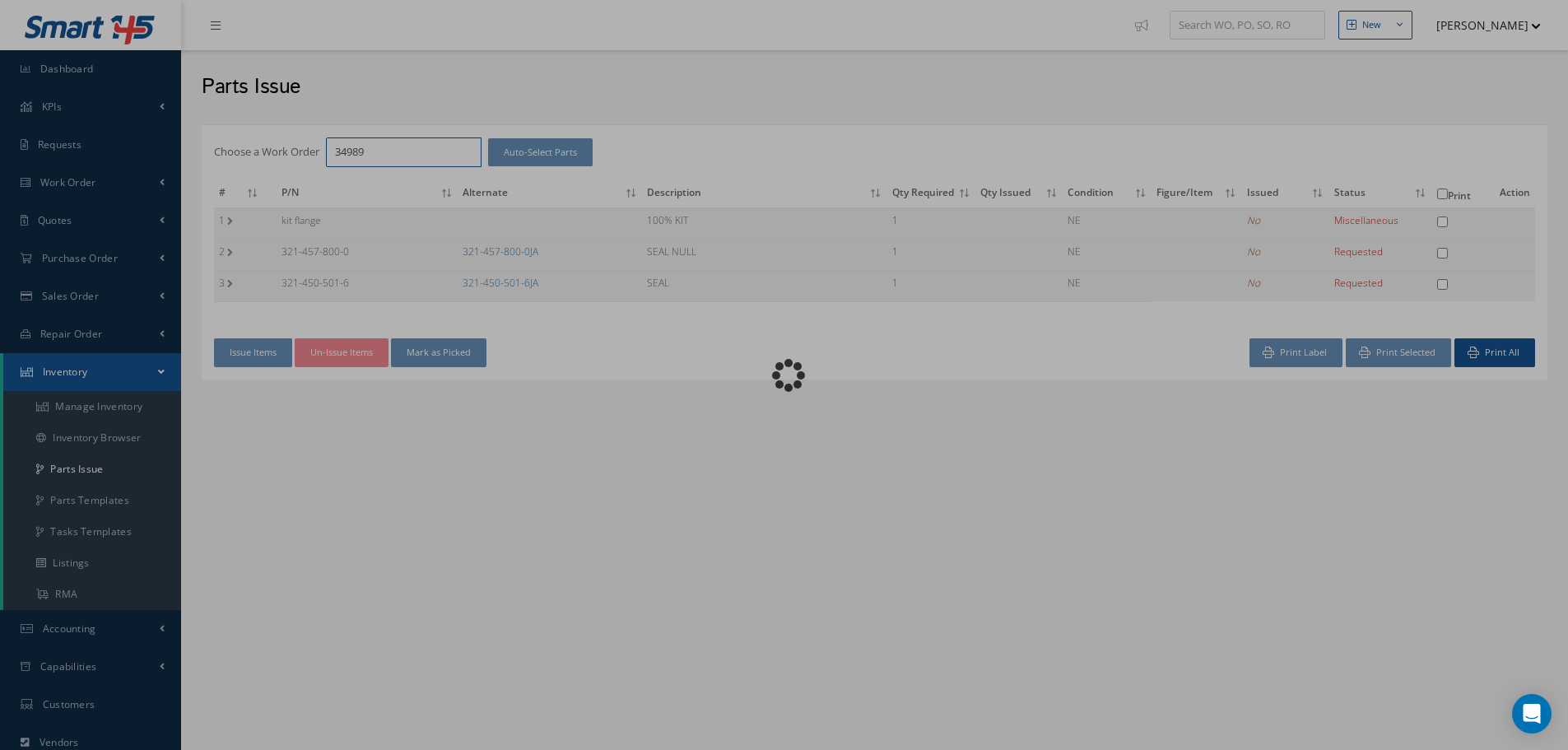
checkbox input "false"
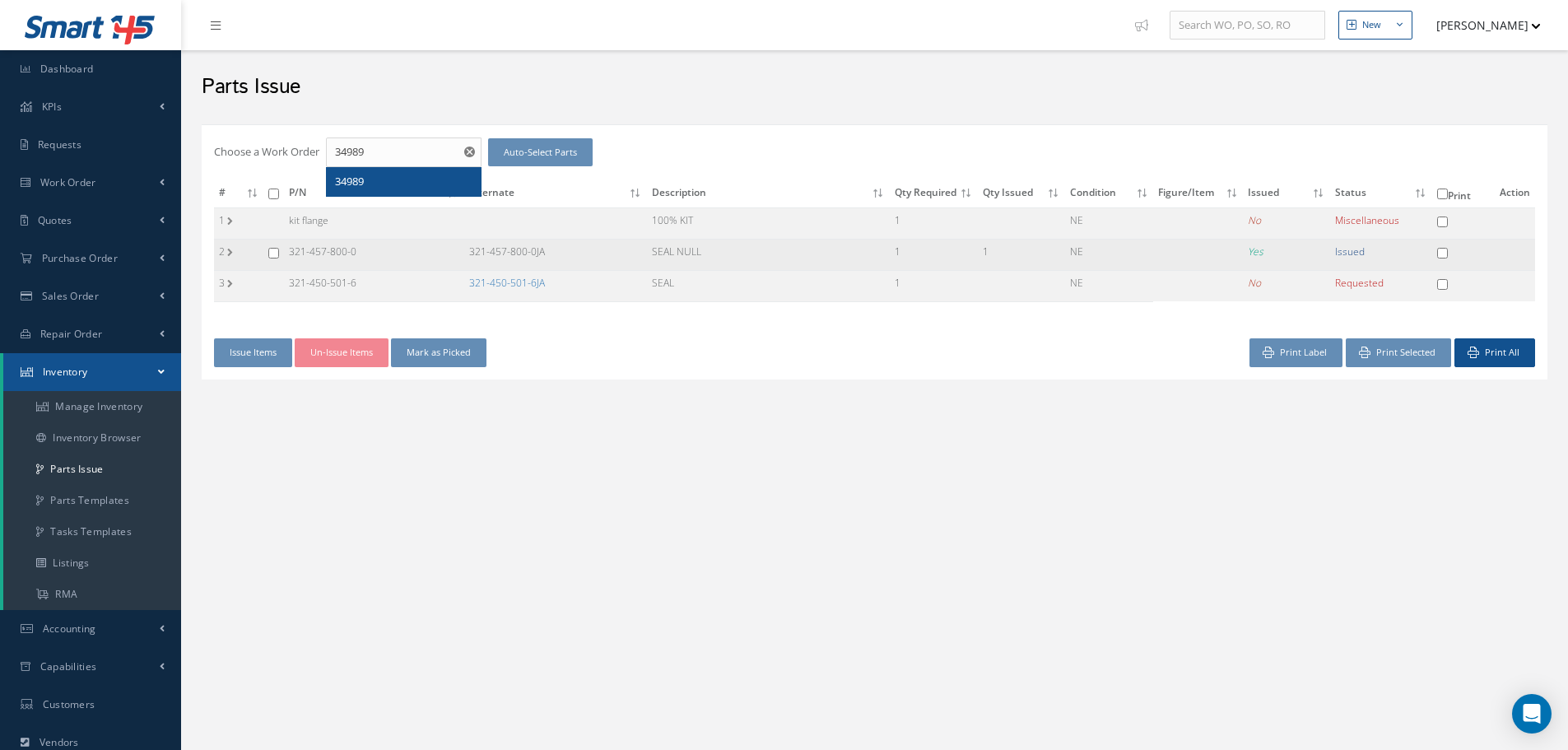
click at [275, 255] on input "checkbox" at bounding box center [274, 253] width 11 height 11
checkbox input "true"
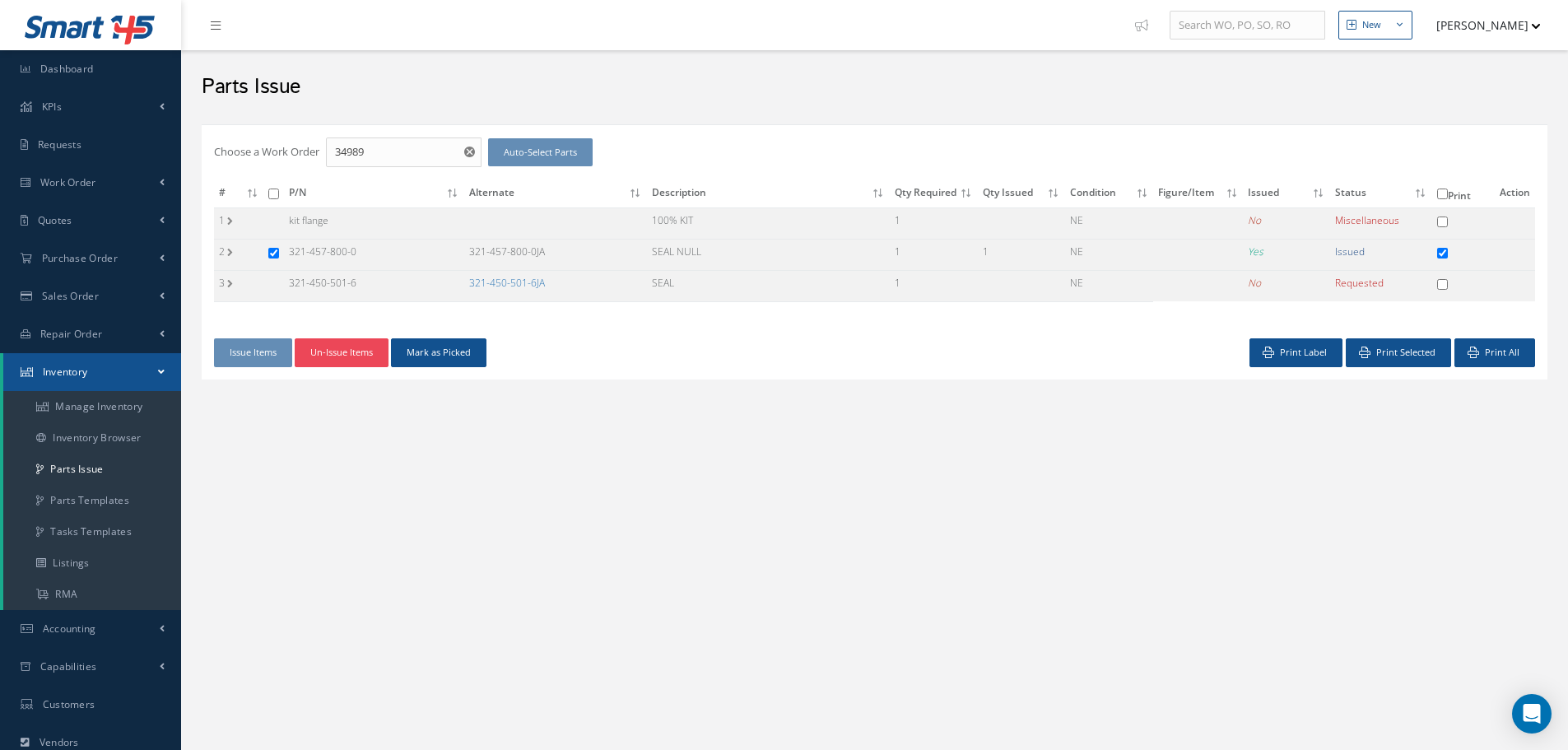
drag, startPoint x: 353, startPoint y: 355, endPoint x: 352, endPoint y: 346, distance: 9.1
click at [355, 355] on button "Un-Issue Items" at bounding box center [342, 353] width 94 height 29
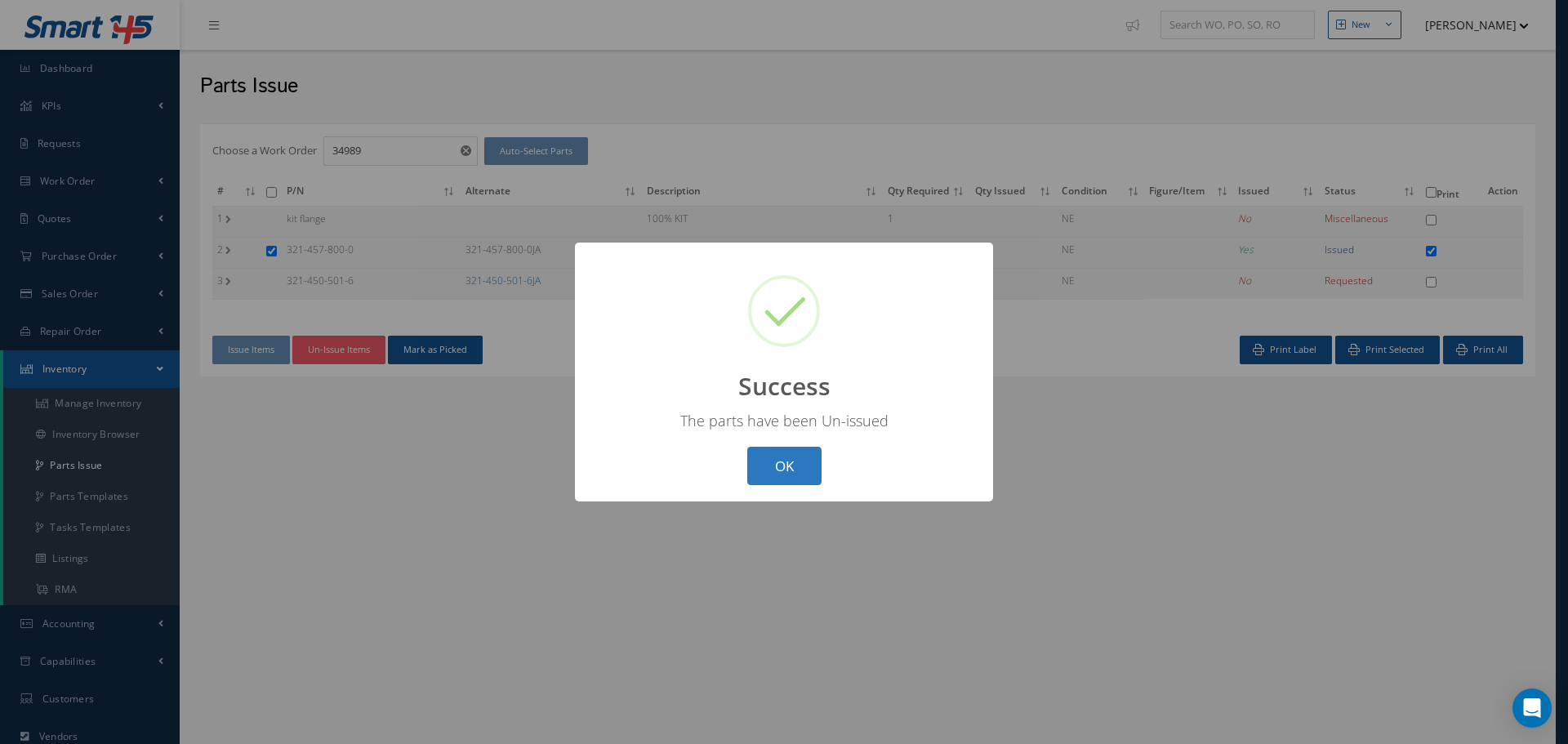
click at [789, 455] on button "OK" at bounding box center [785, 465] width 74 height 38
checkbox input "false"
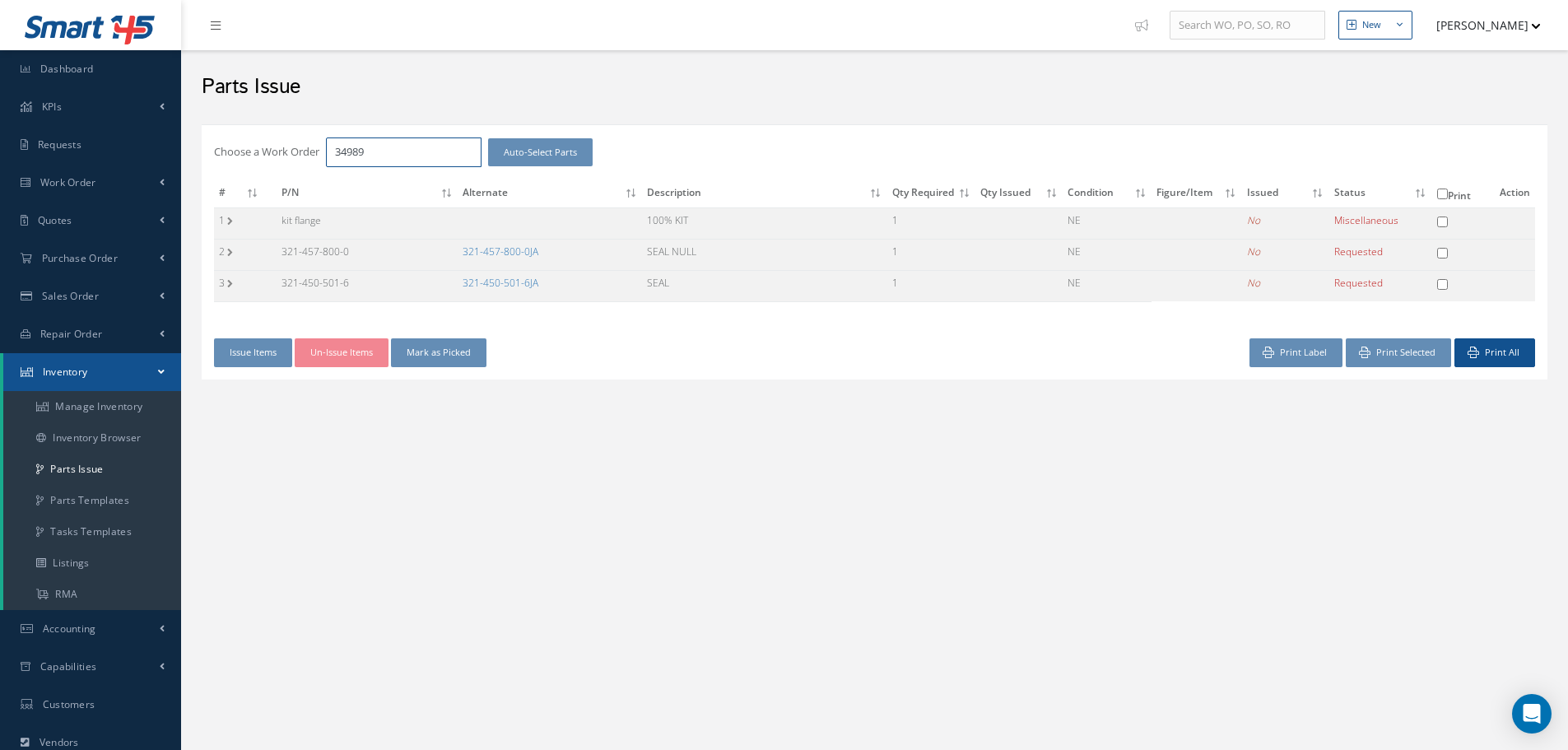
click at [405, 159] on input "34989" at bounding box center [403, 152] width 156 height 30
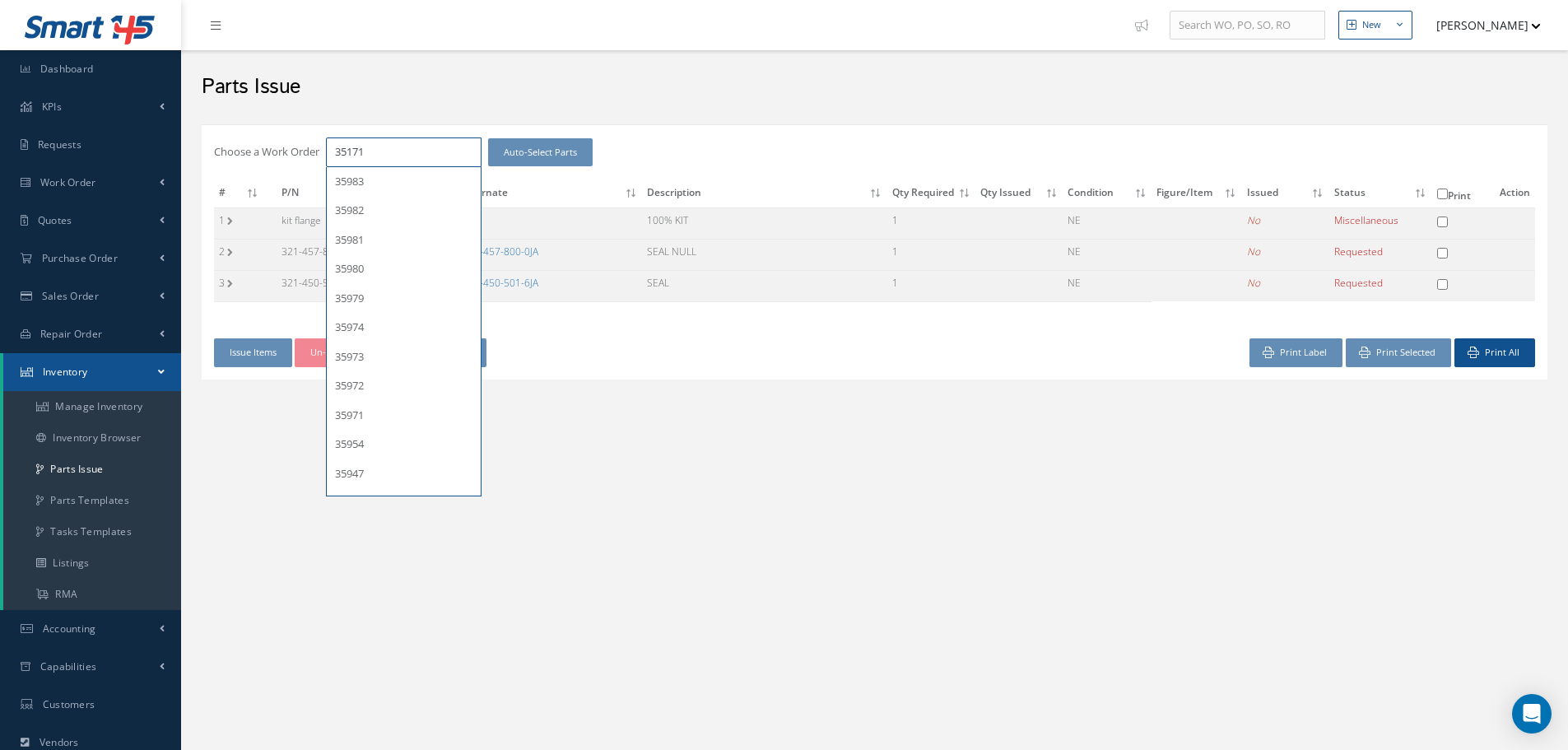
type input "35171"
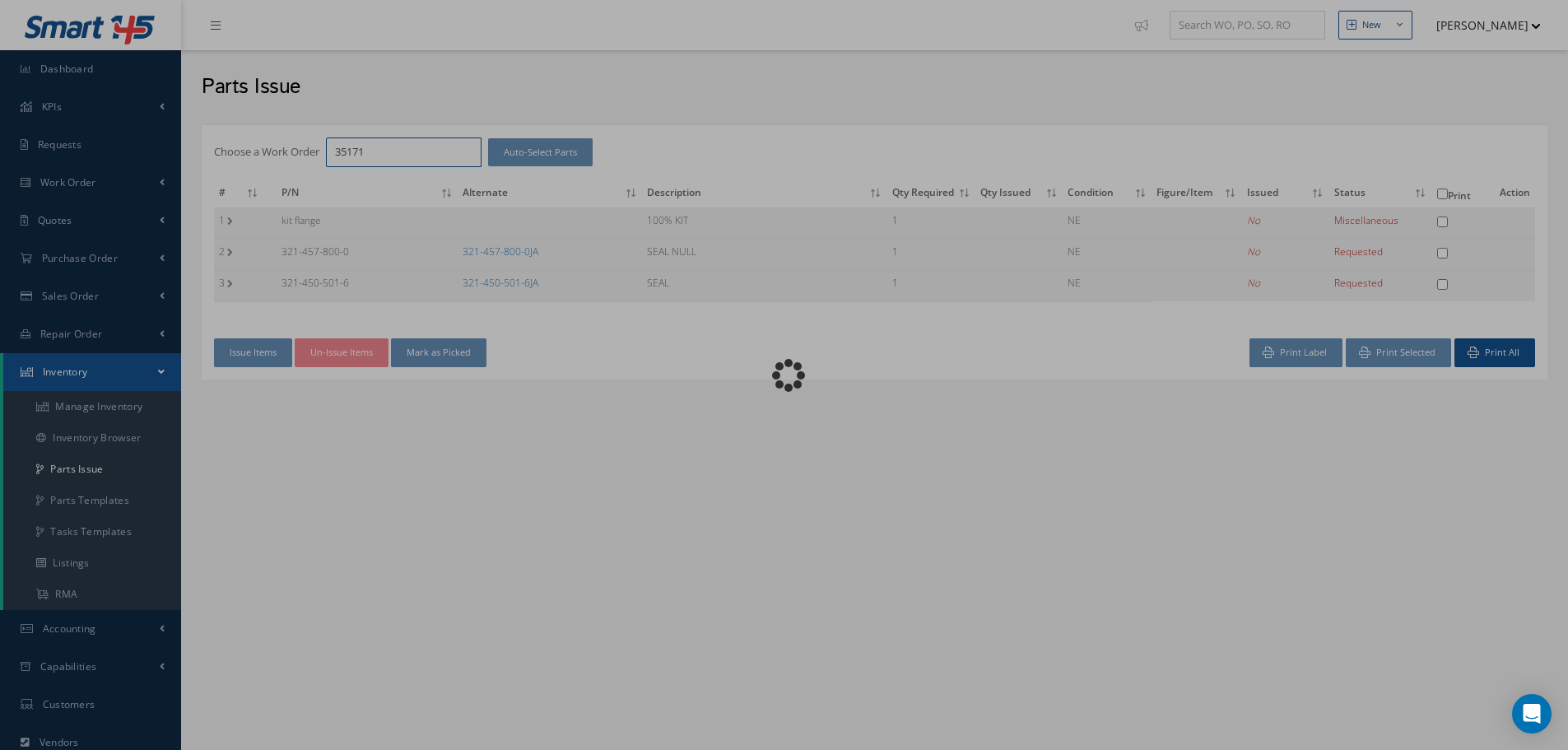
checkbox input "false"
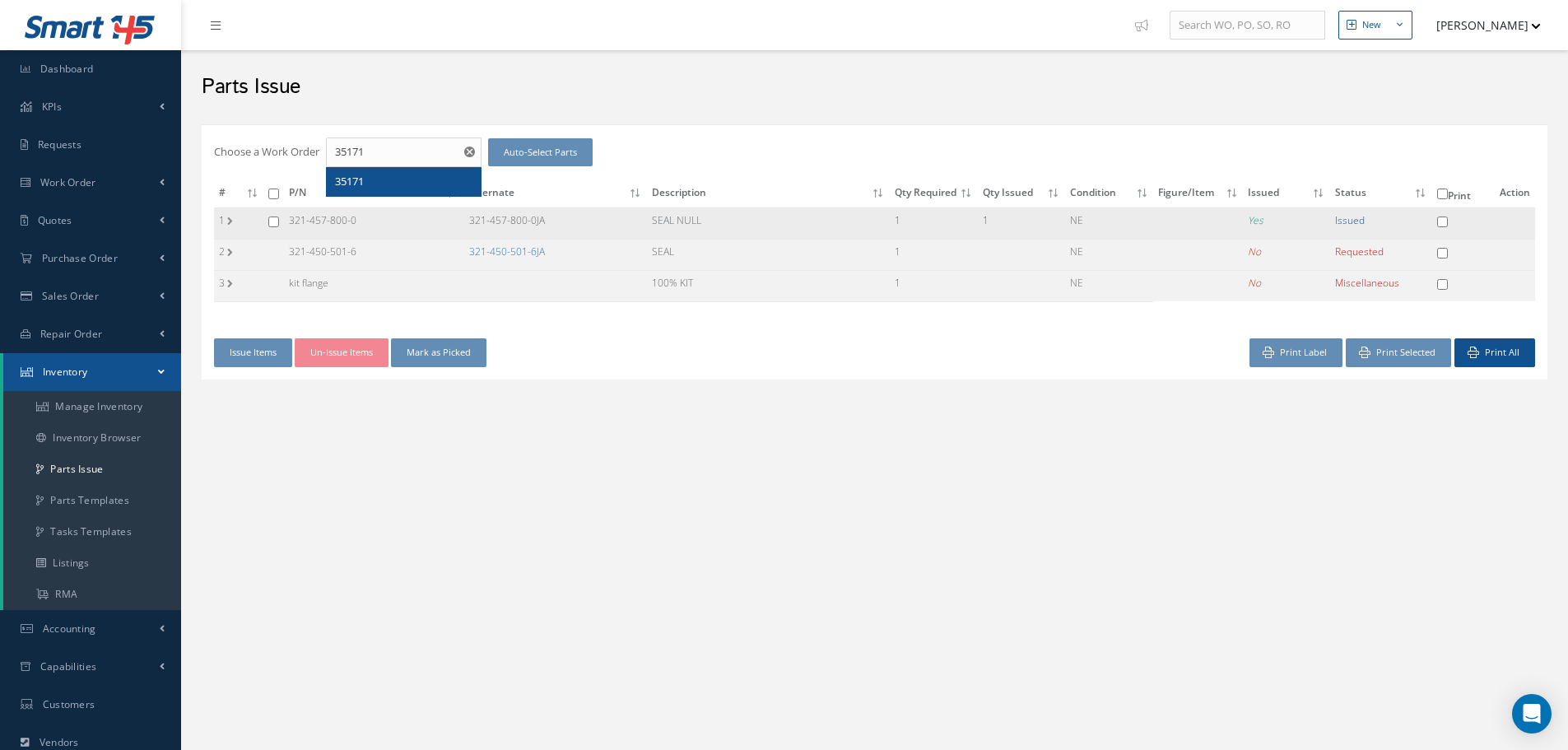
click at [276, 225] on input "checkbox" at bounding box center [274, 222] width 11 height 11
checkbox input "true"
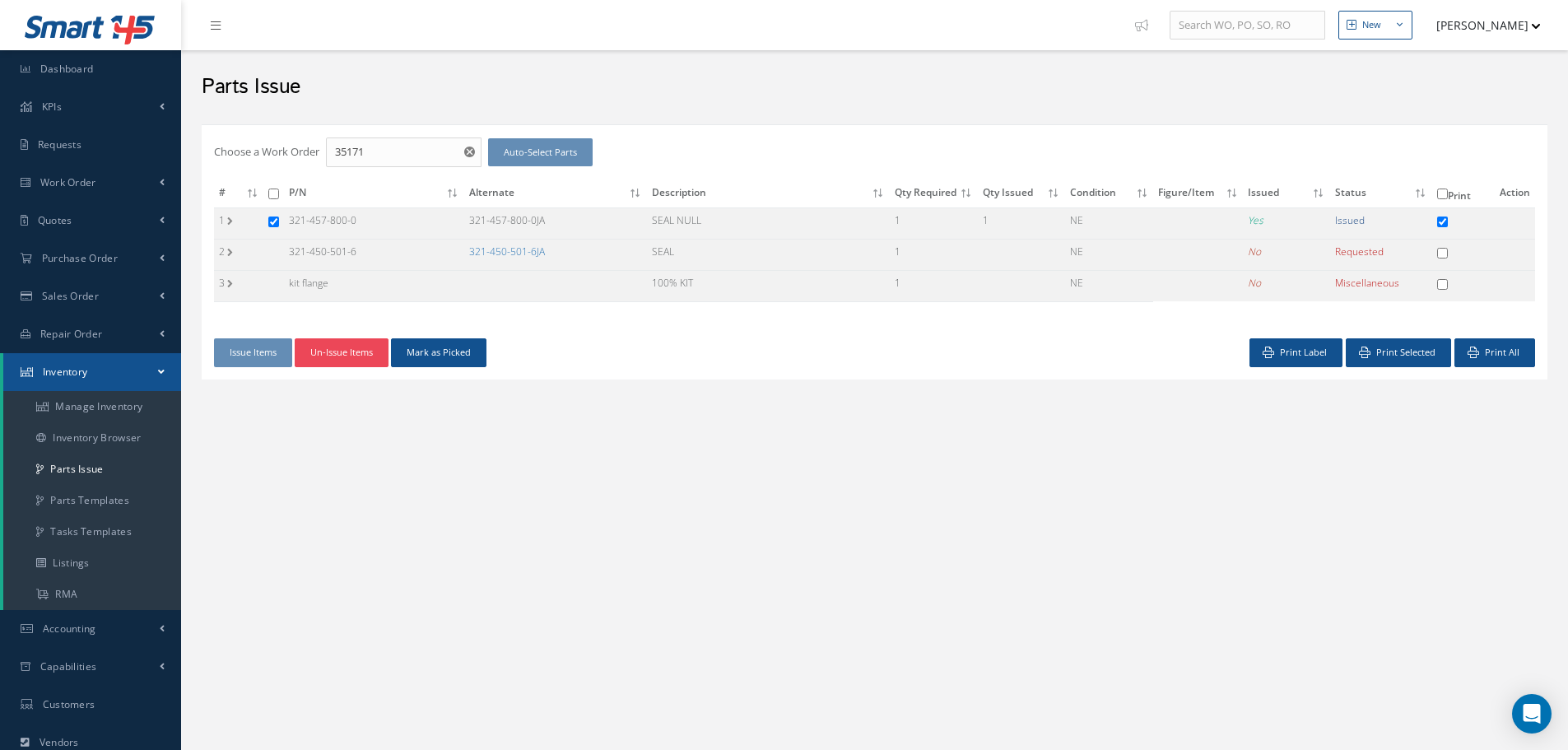
click at [364, 352] on button "Un-Issue Items" at bounding box center [342, 353] width 94 height 29
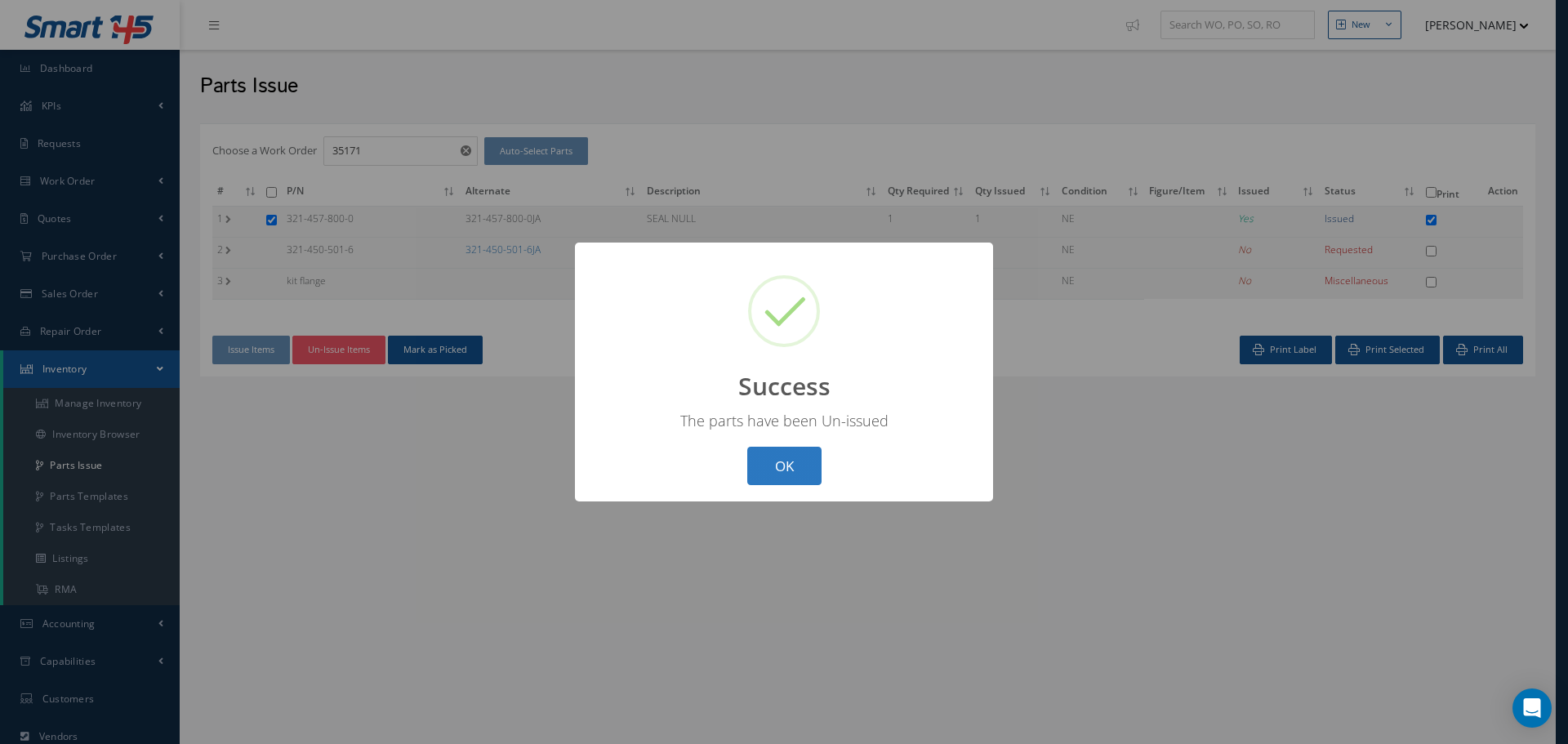
click at [780, 469] on button "OK" at bounding box center [785, 465] width 74 height 38
checkbox input "false"
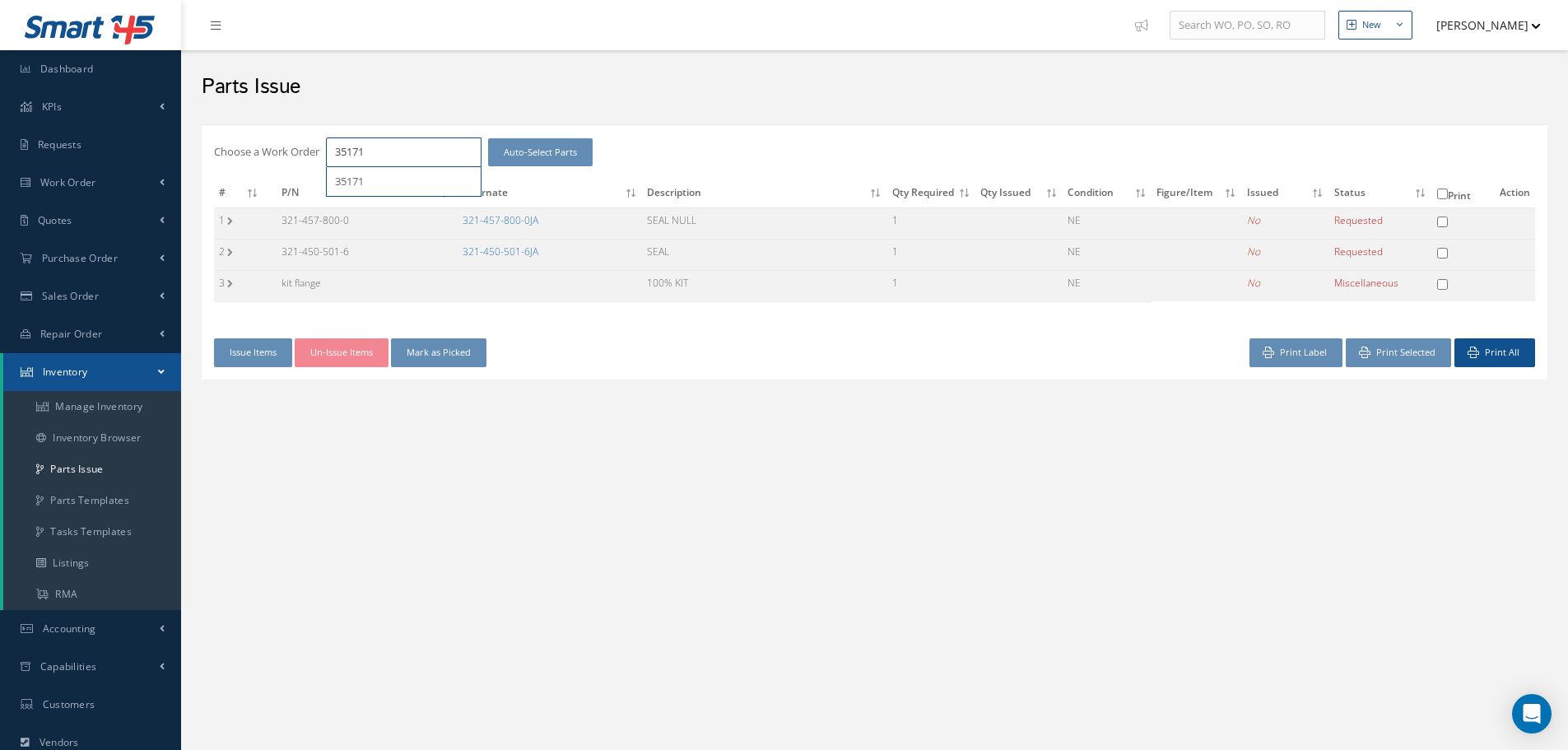
click at [390, 156] on input "35171" at bounding box center [403, 152] width 156 height 30
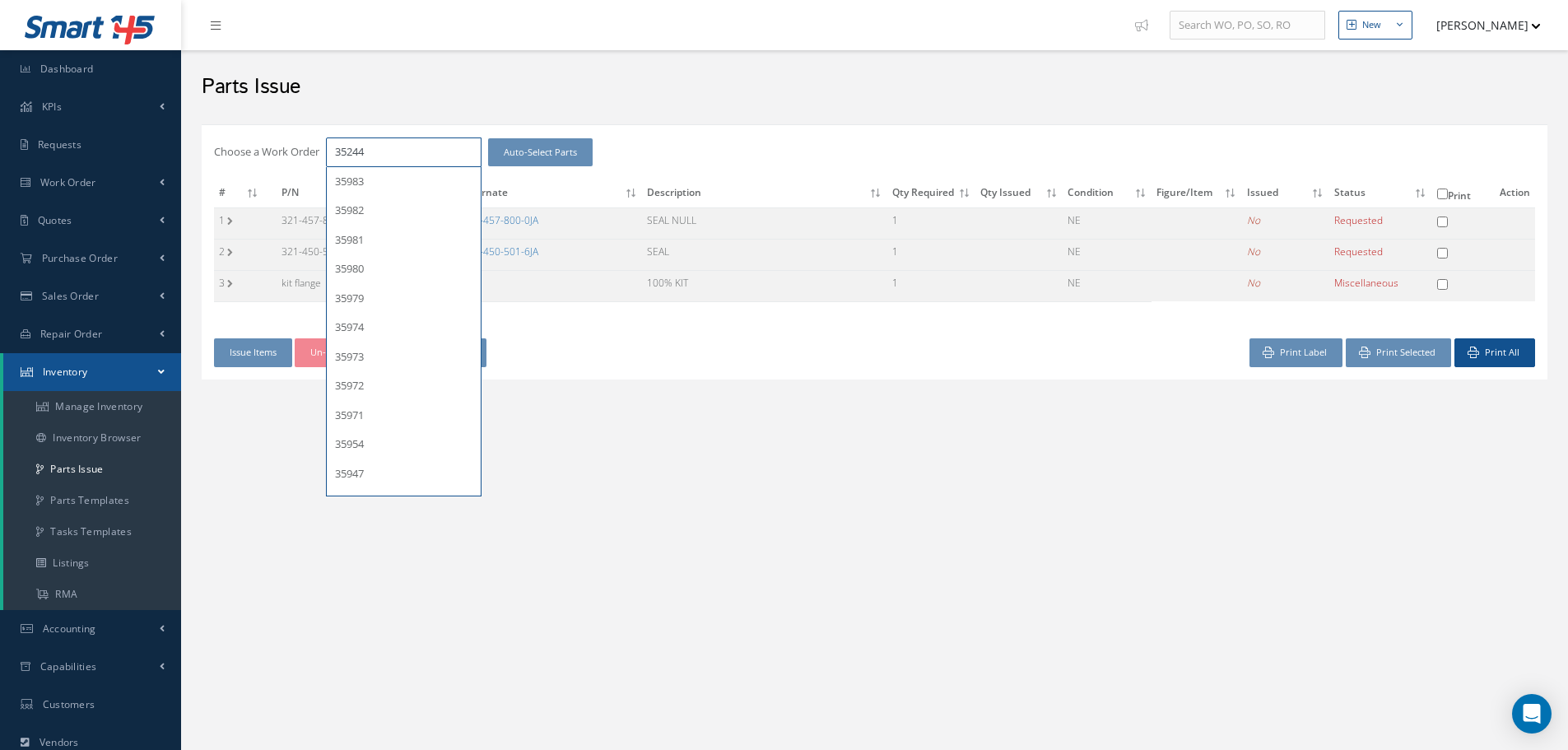
type input "35244"
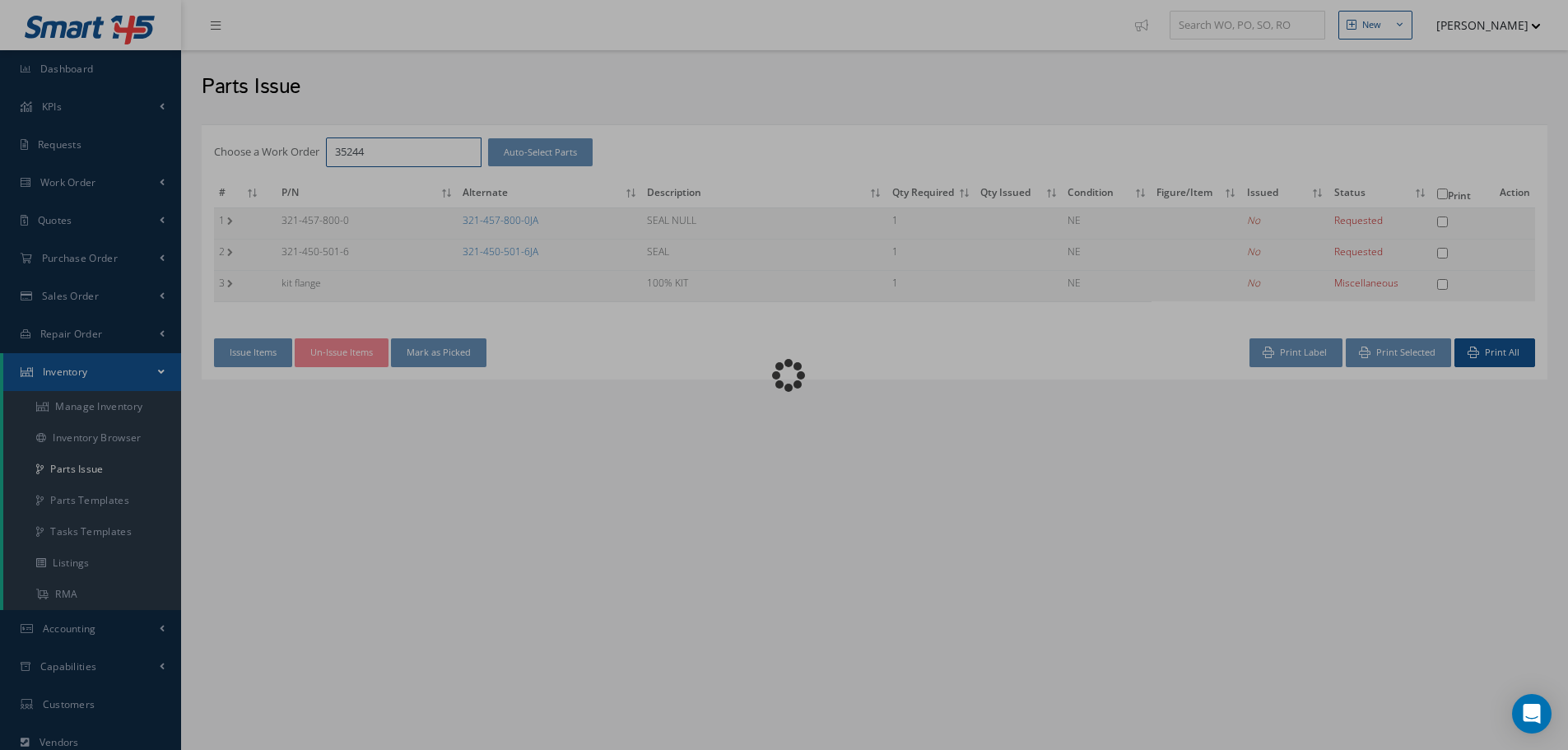
checkbox input "false"
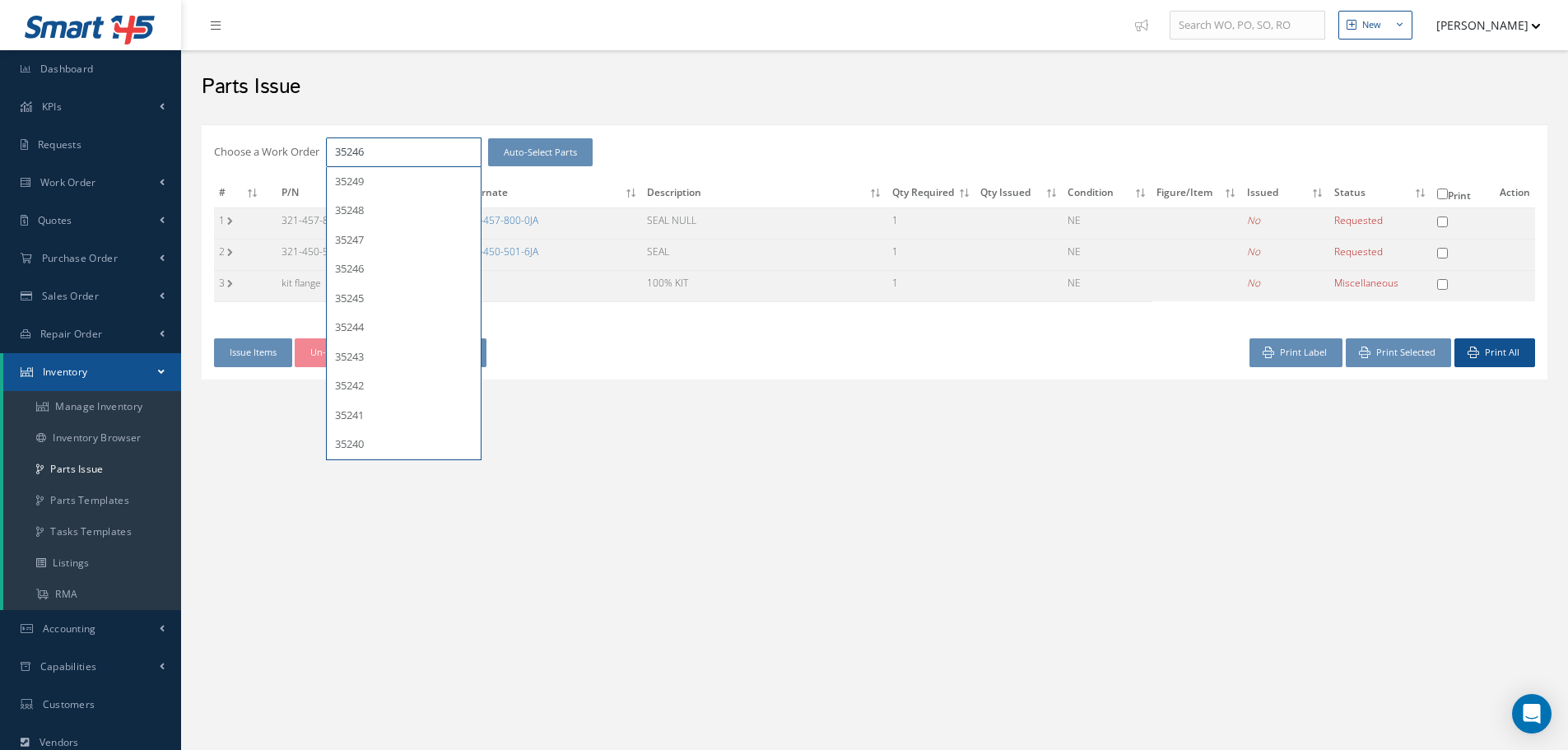
type input "35246"
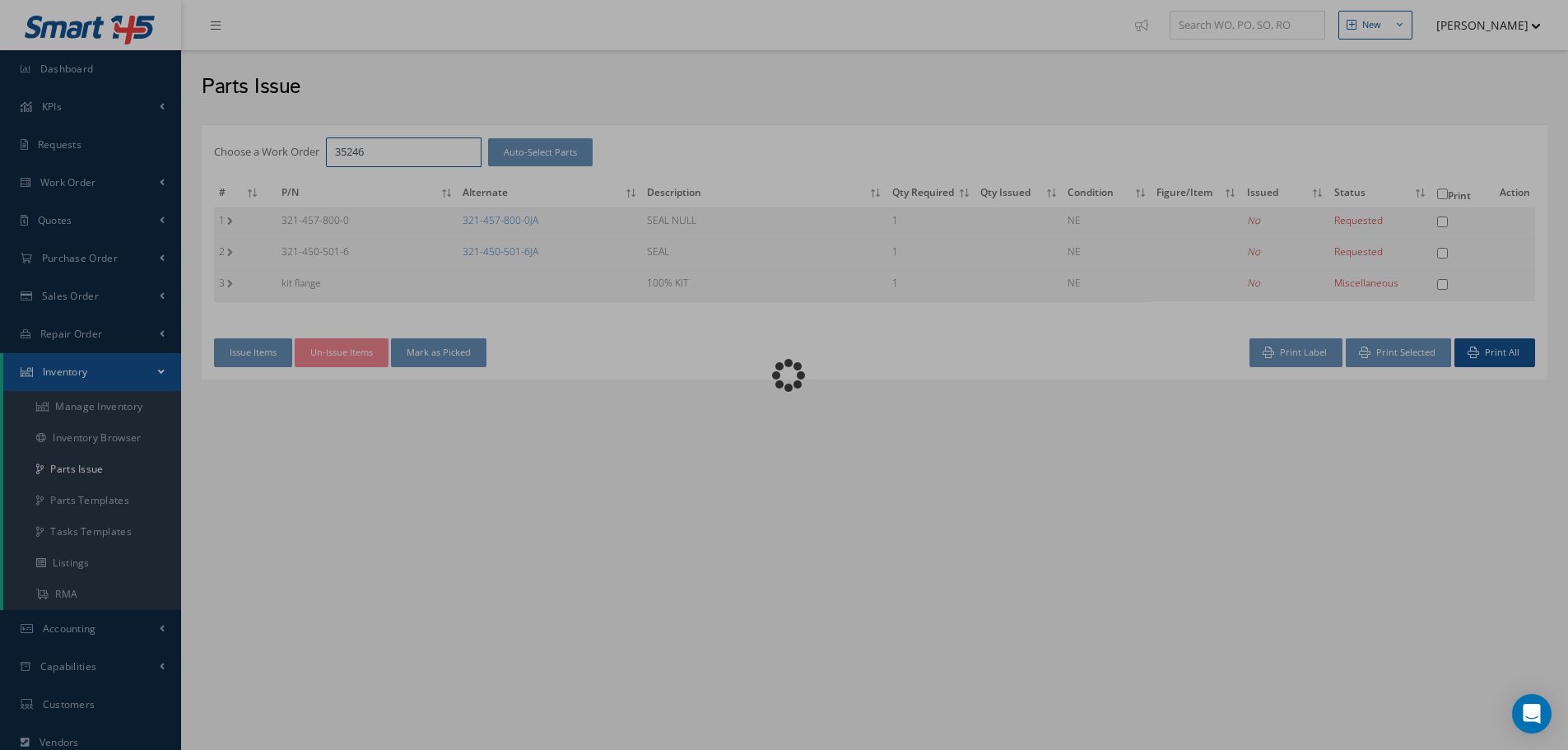
checkbox input "false"
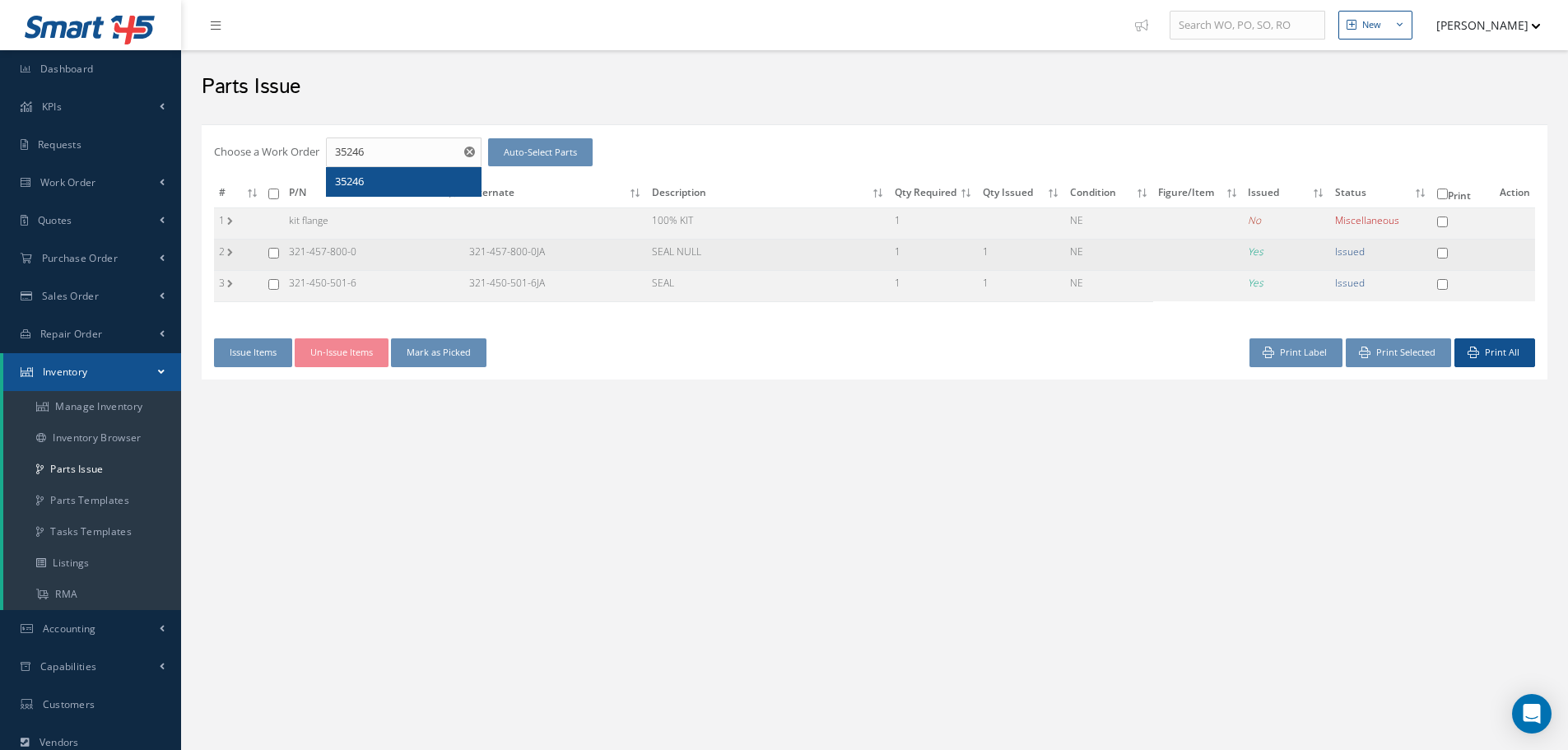
click at [277, 253] on input "checkbox" at bounding box center [274, 253] width 11 height 11
checkbox input "true"
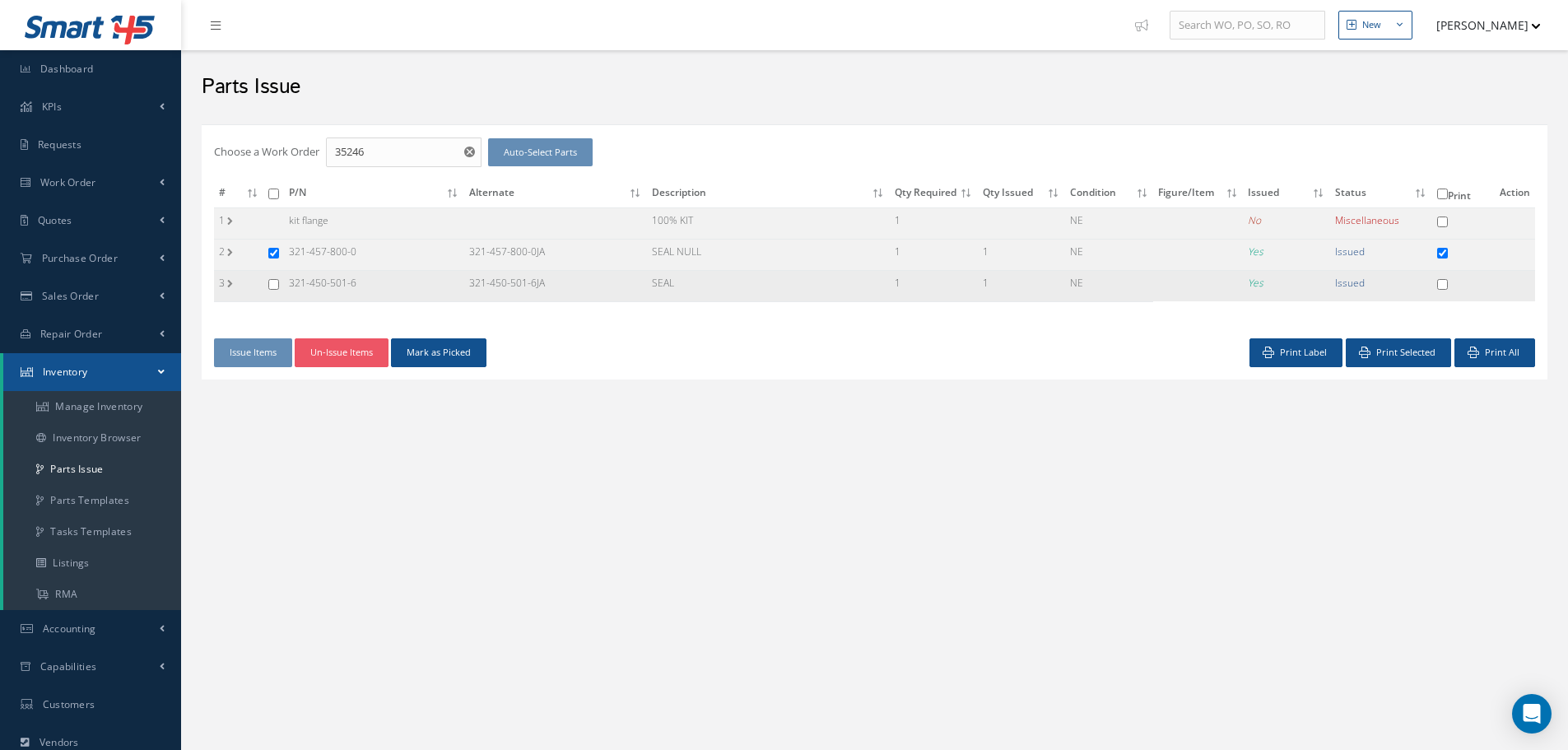
click at [275, 282] on input "checkbox" at bounding box center [274, 284] width 11 height 11
checkbox input "true"
click at [341, 353] on button "Un-Issue Items" at bounding box center [342, 353] width 94 height 29
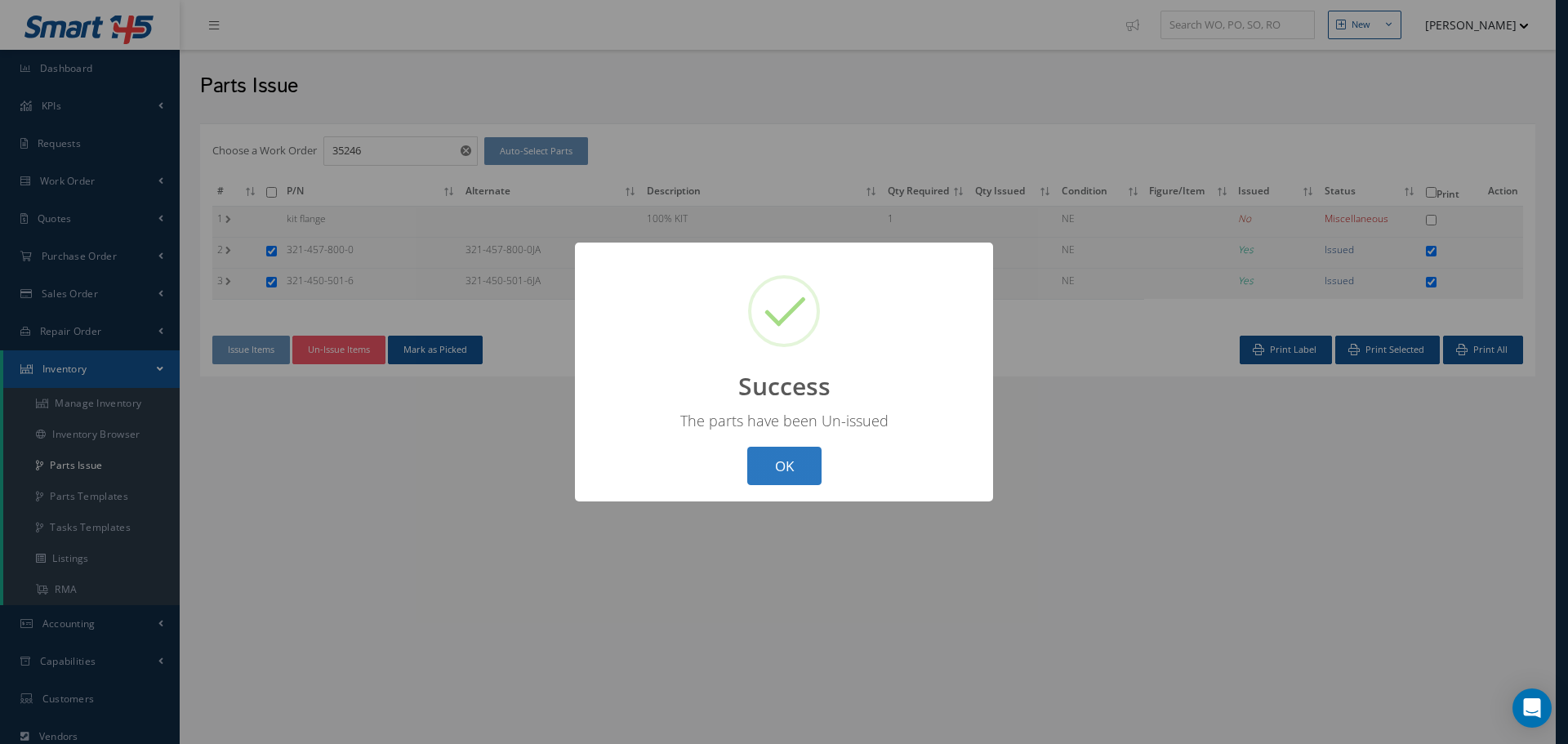
click at [810, 467] on button "OK" at bounding box center [785, 465] width 74 height 38
checkbox input "false"
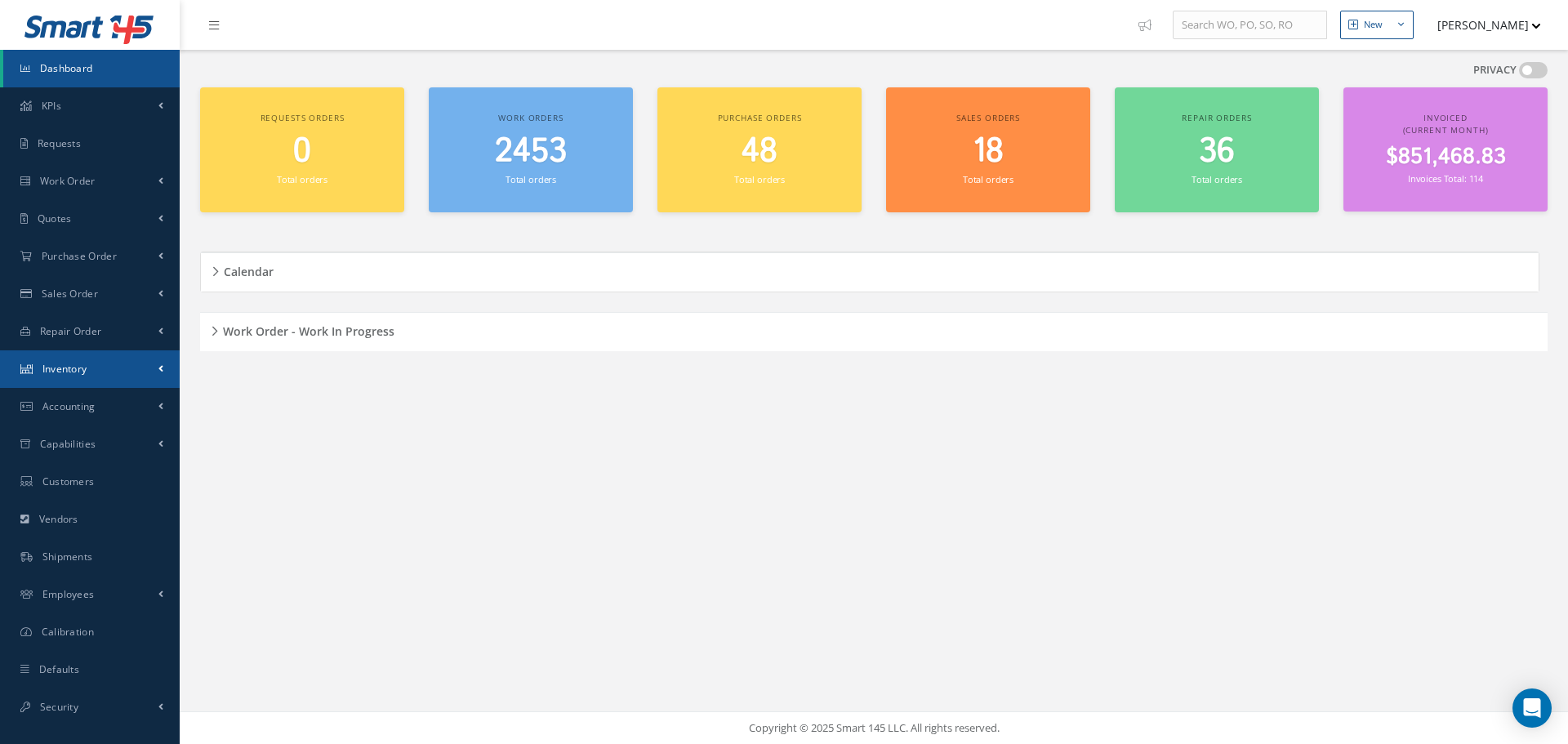
click at [63, 367] on span "Inventory" at bounding box center [64, 369] width 45 height 14
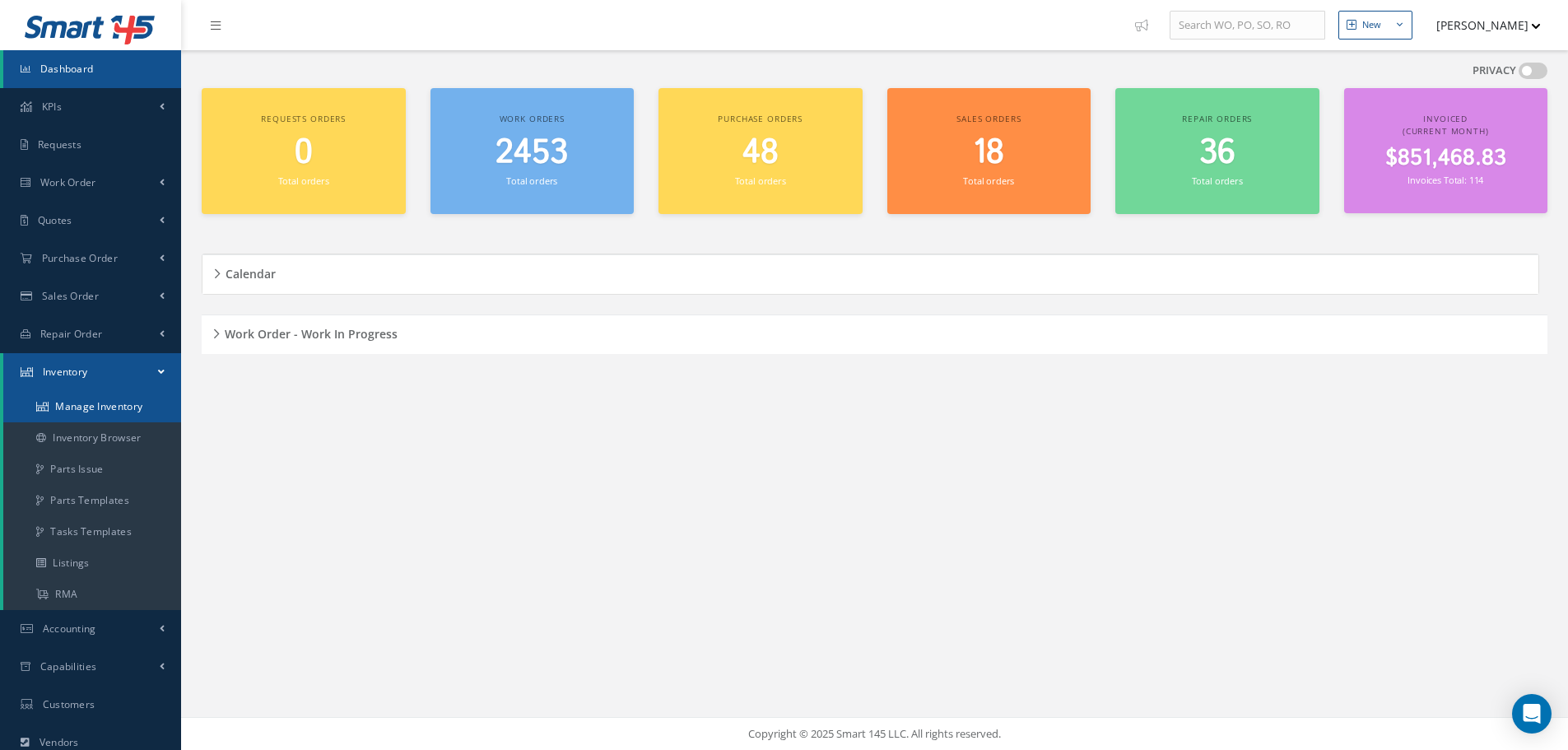
click at [92, 404] on link "Manage Inventory" at bounding box center [92, 407] width 178 height 32
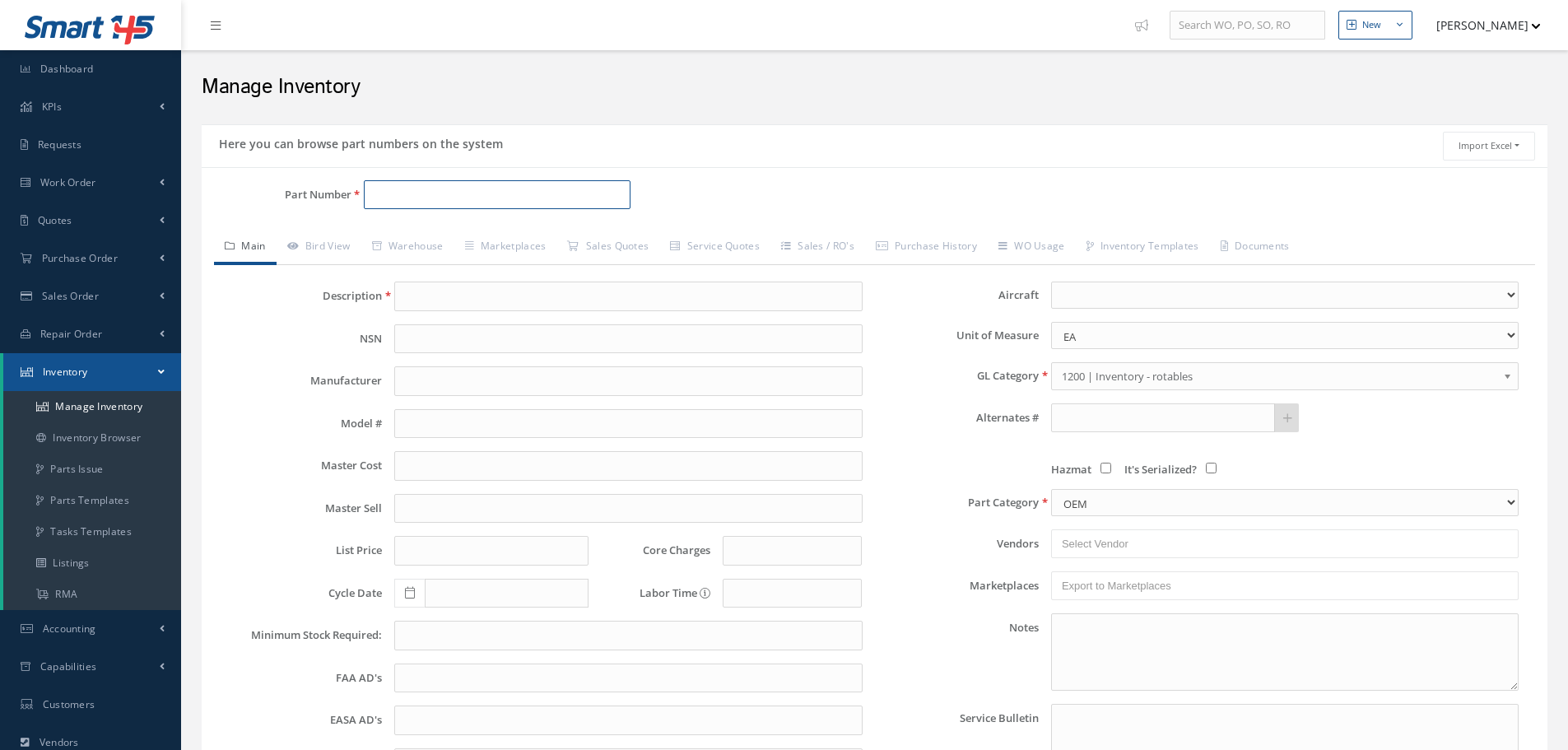
click at [397, 202] on input "Part Number" at bounding box center [497, 195] width 267 height 30
click at [392, 191] on input "321457" at bounding box center [497, 195] width 267 height 30
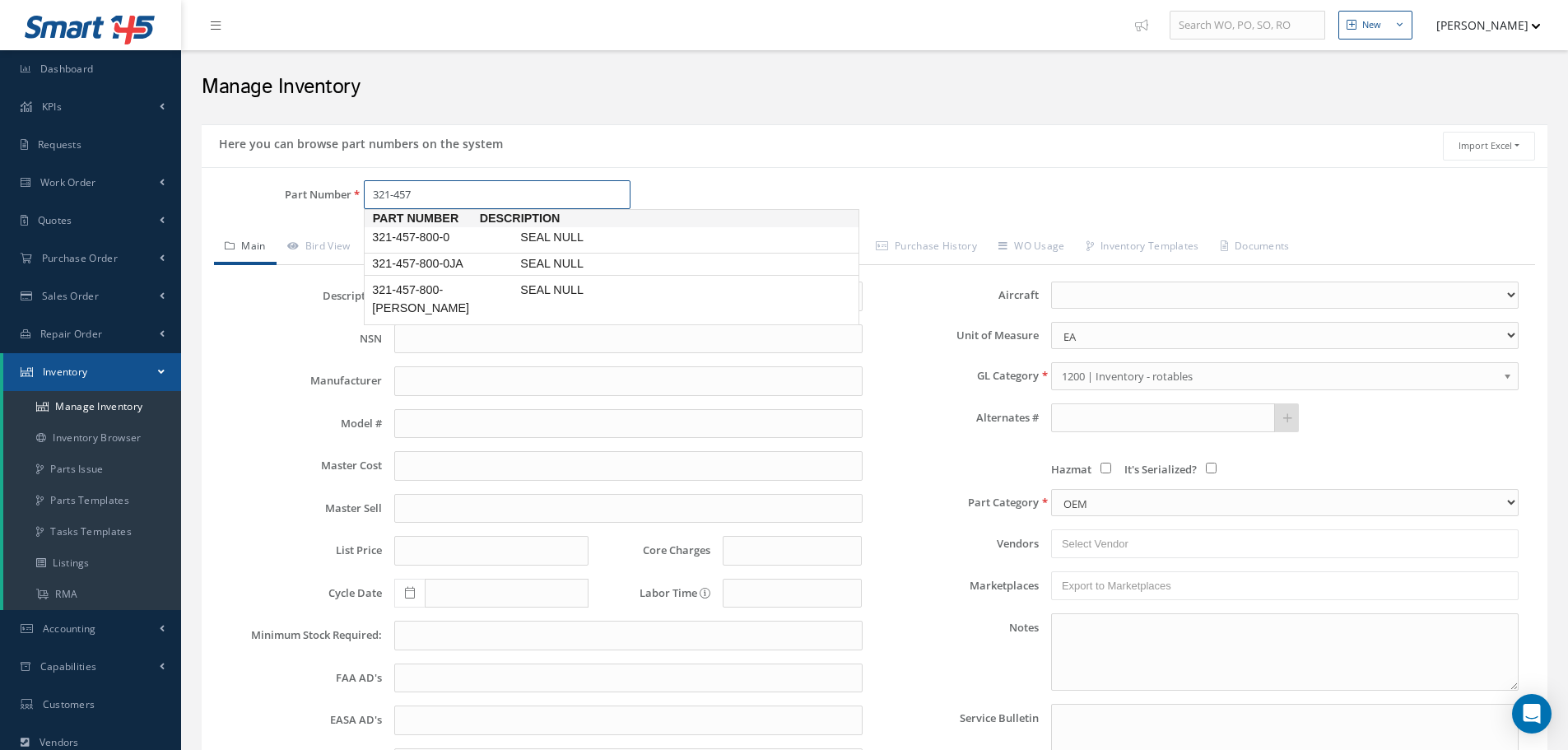
click at [449, 266] on span "321-457-800-0JA" at bounding box center [443, 263] width 148 height 17
type input "321-457-800-0JA"
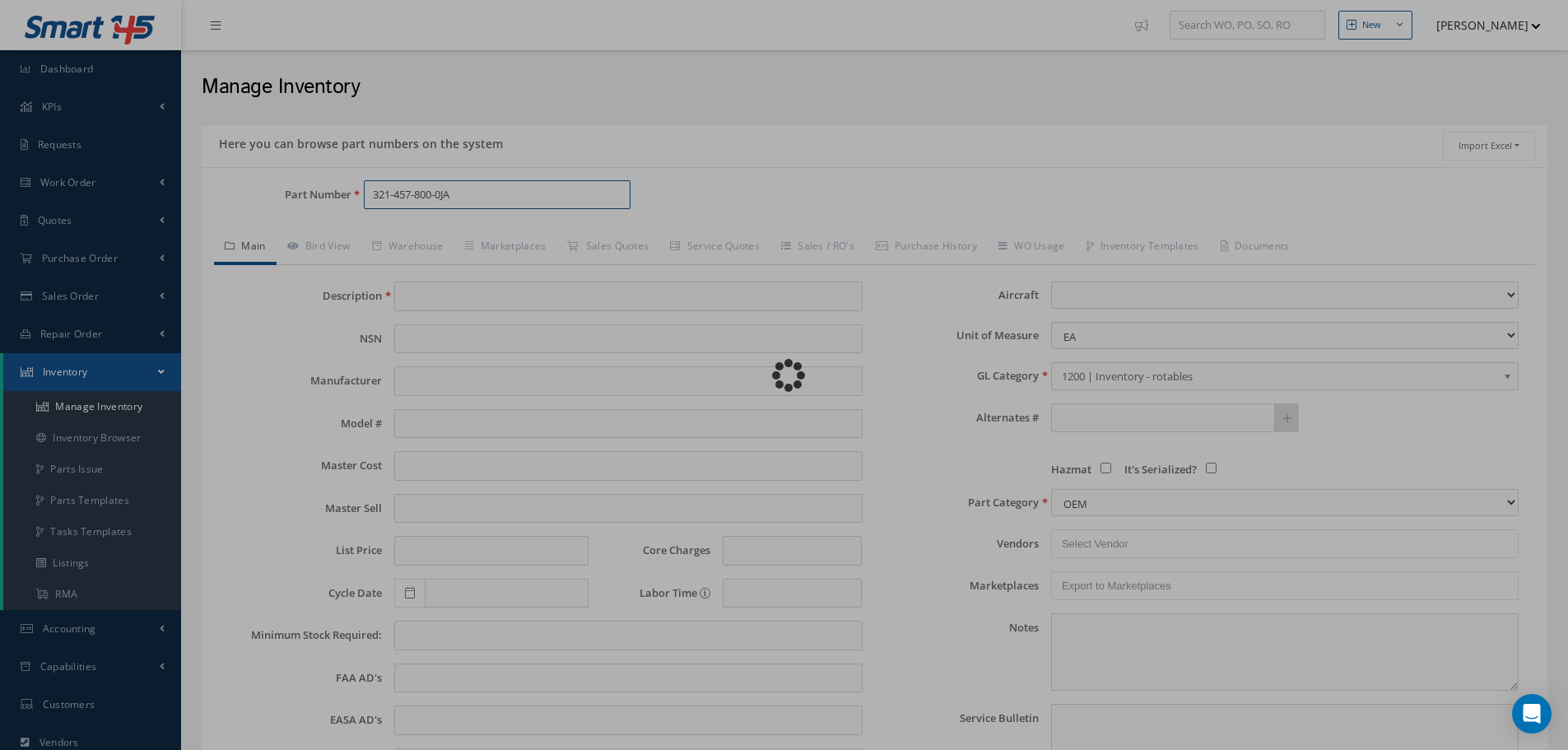
type input "SEAL NULL"
type input "88.89"
type input "0.00"
select select
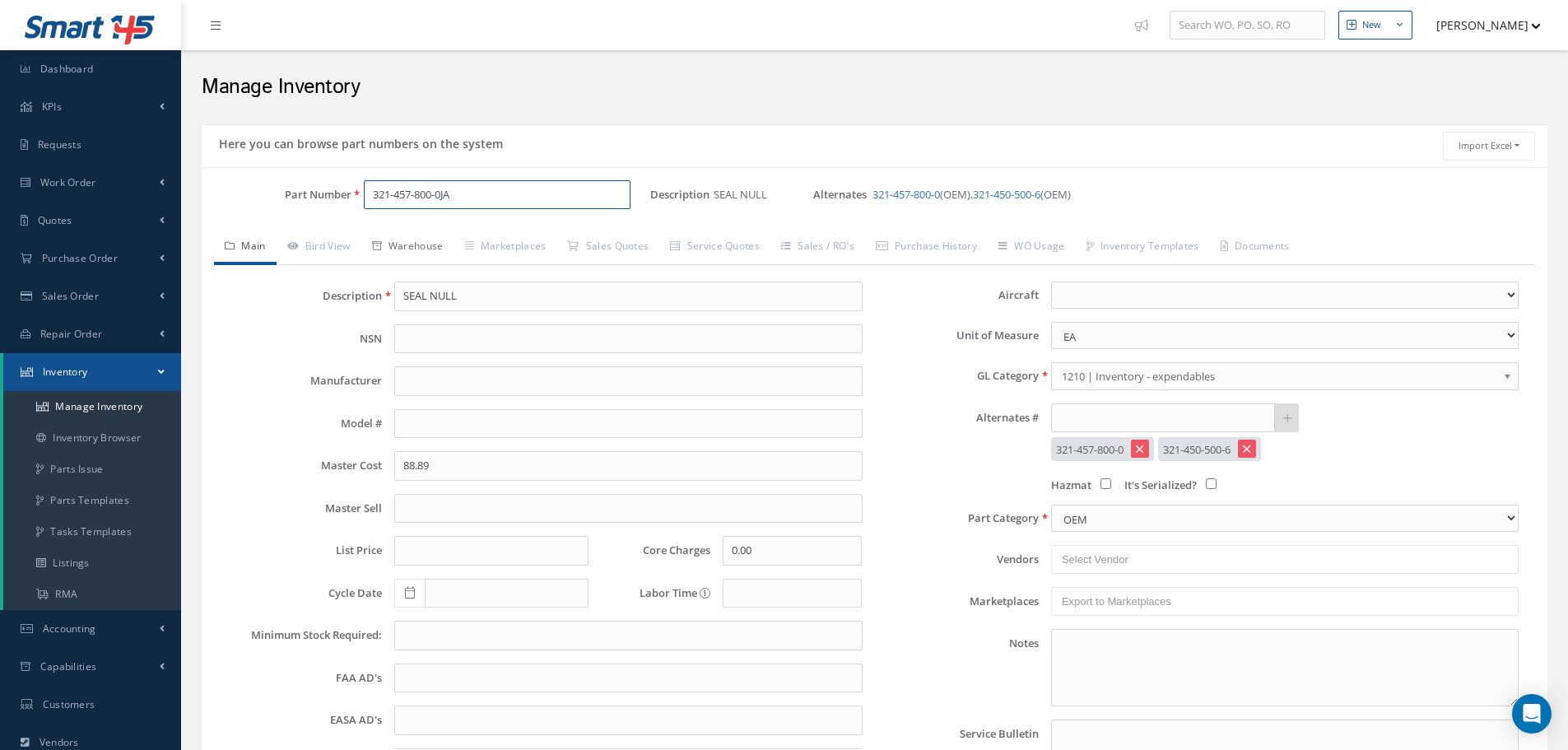
type input "321-457-800-0JA"
click at [418, 248] on link "Warehouse" at bounding box center [407, 247] width 93 height 35
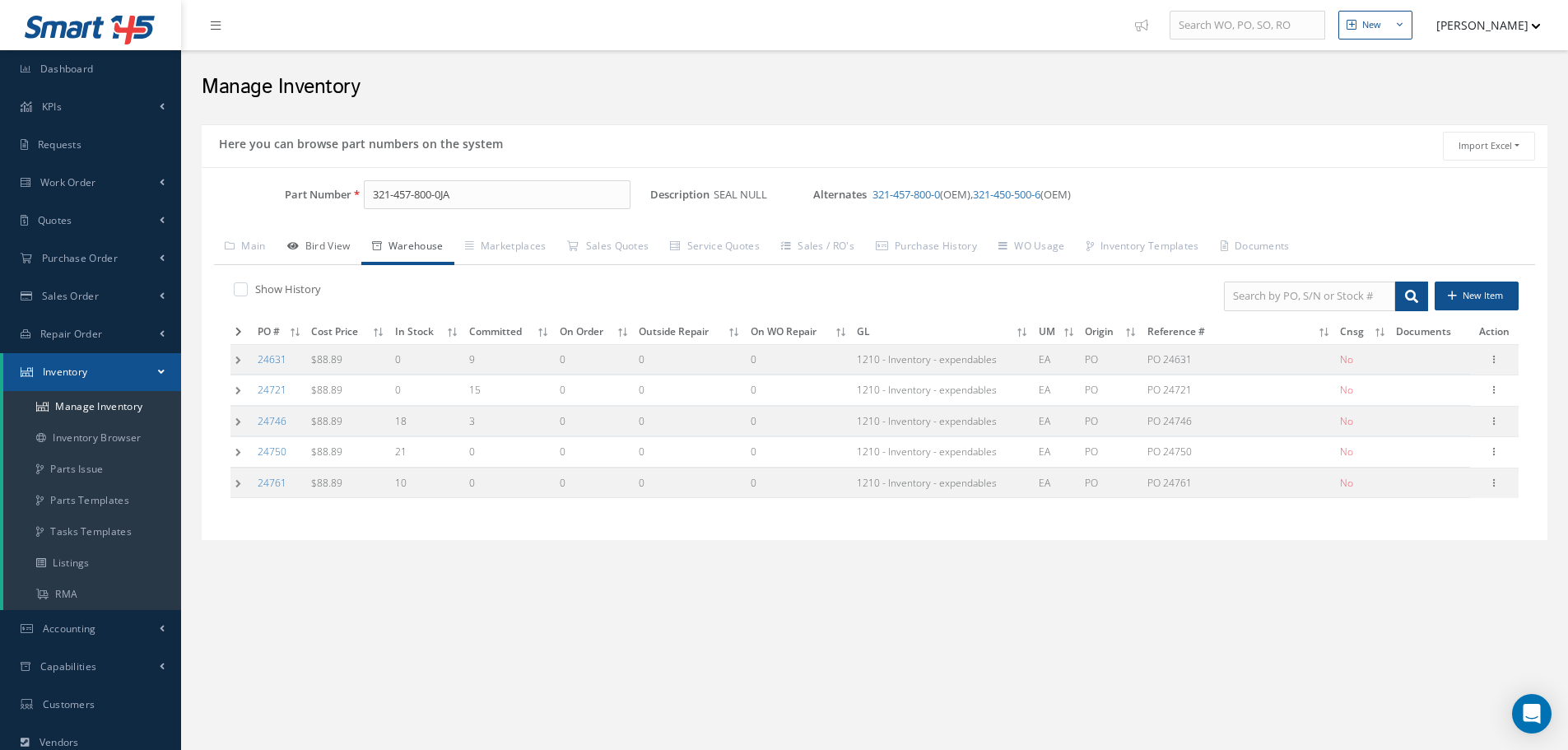
click at [335, 242] on link "Bird View" at bounding box center [319, 247] width 84 height 35
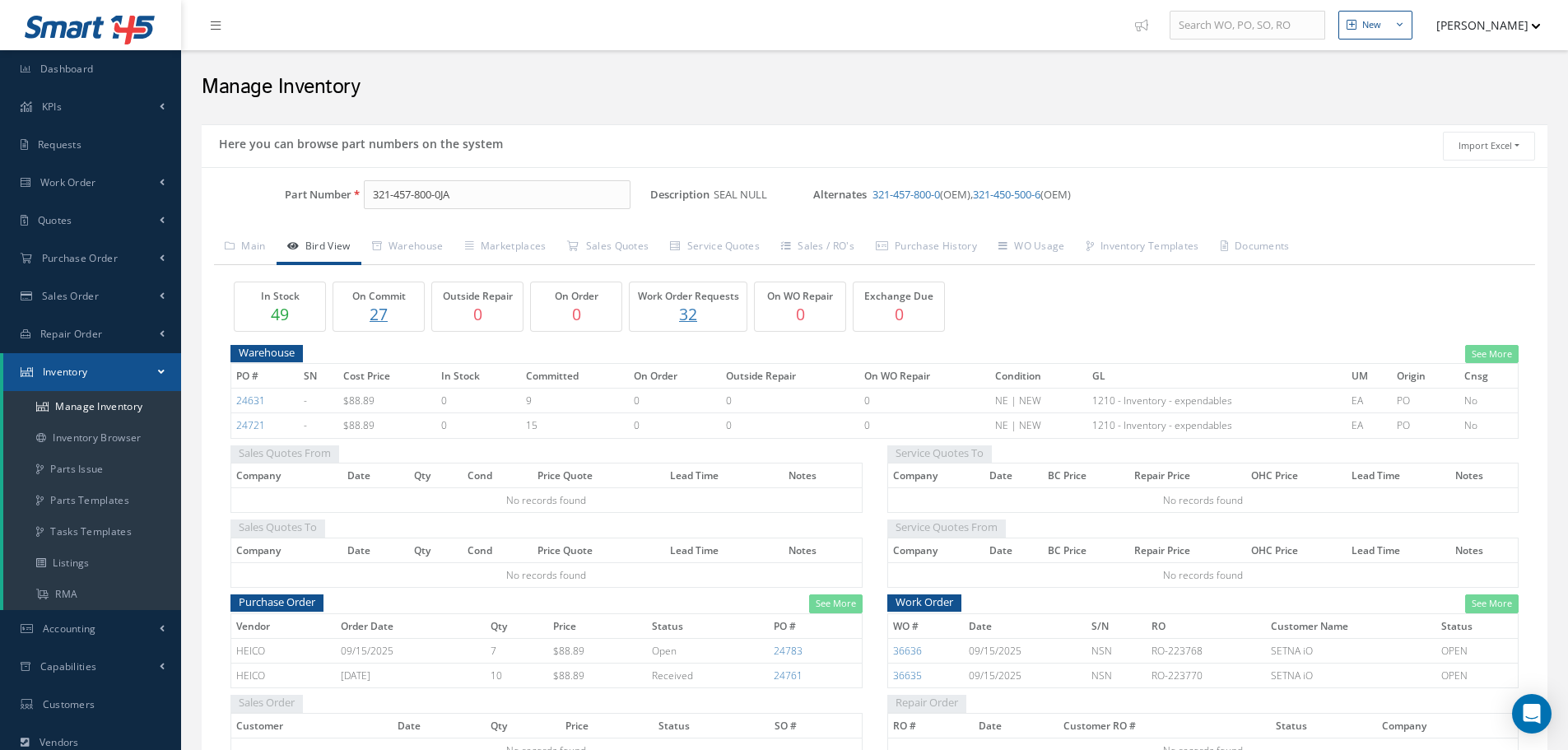
click at [383, 309] on p "27" at bounding box center [378, 314] width 83 height 24
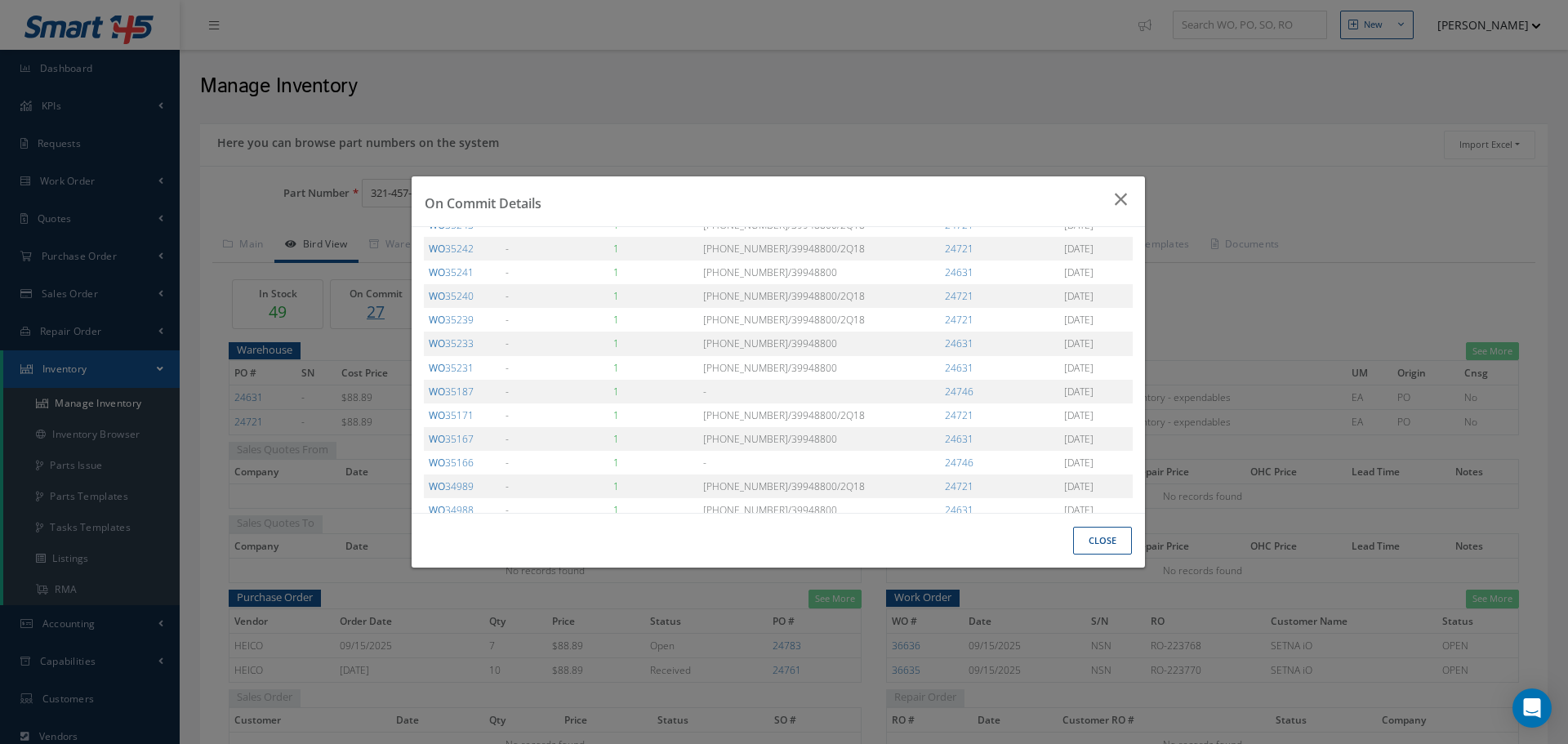
scroll to position [406, 0]
click at [1121, 203] on icon "Close" at bounding box center [1123, 199] width 17 height 19
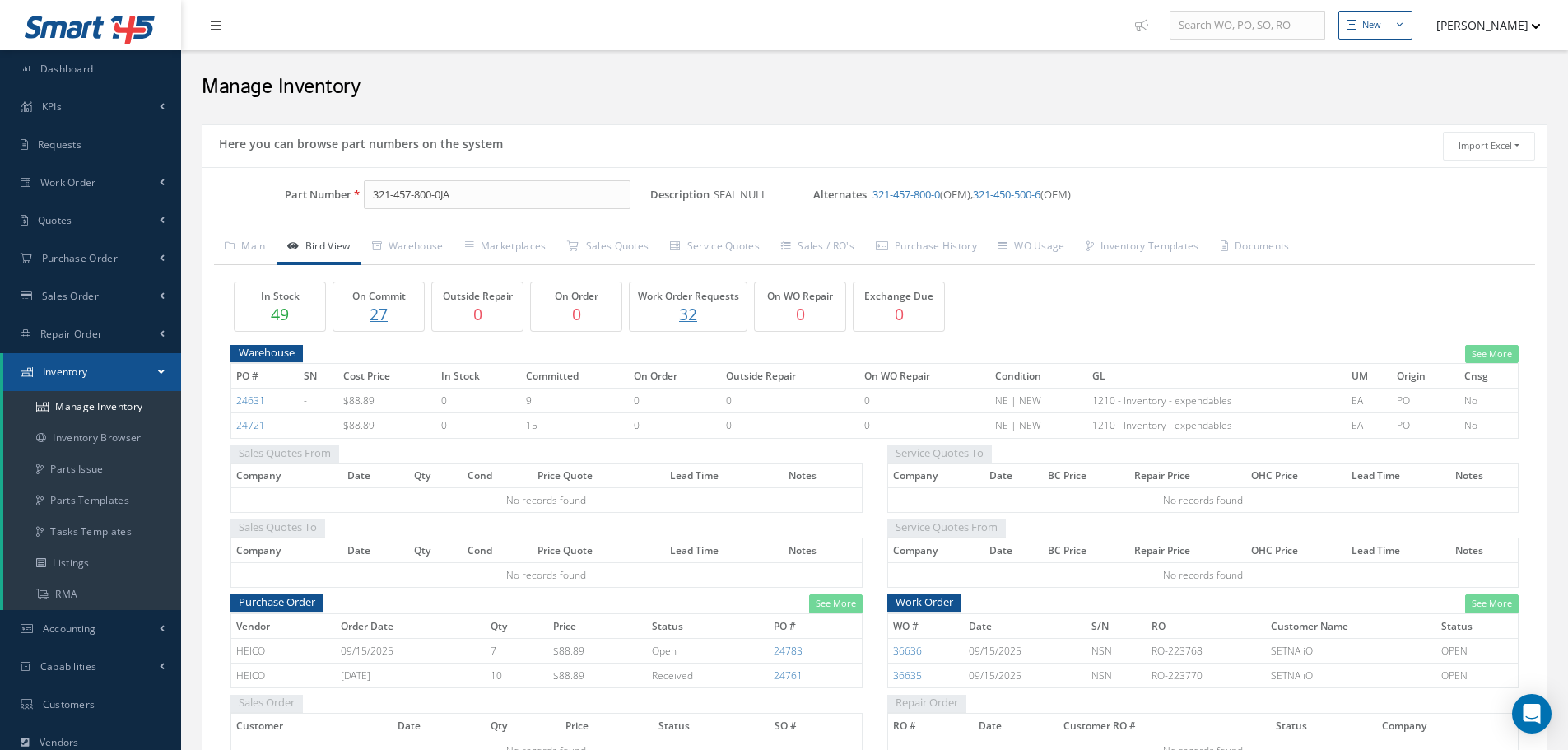
click at [376, 314] on p "27" at bounding box center [378, 314] width 83 height 24
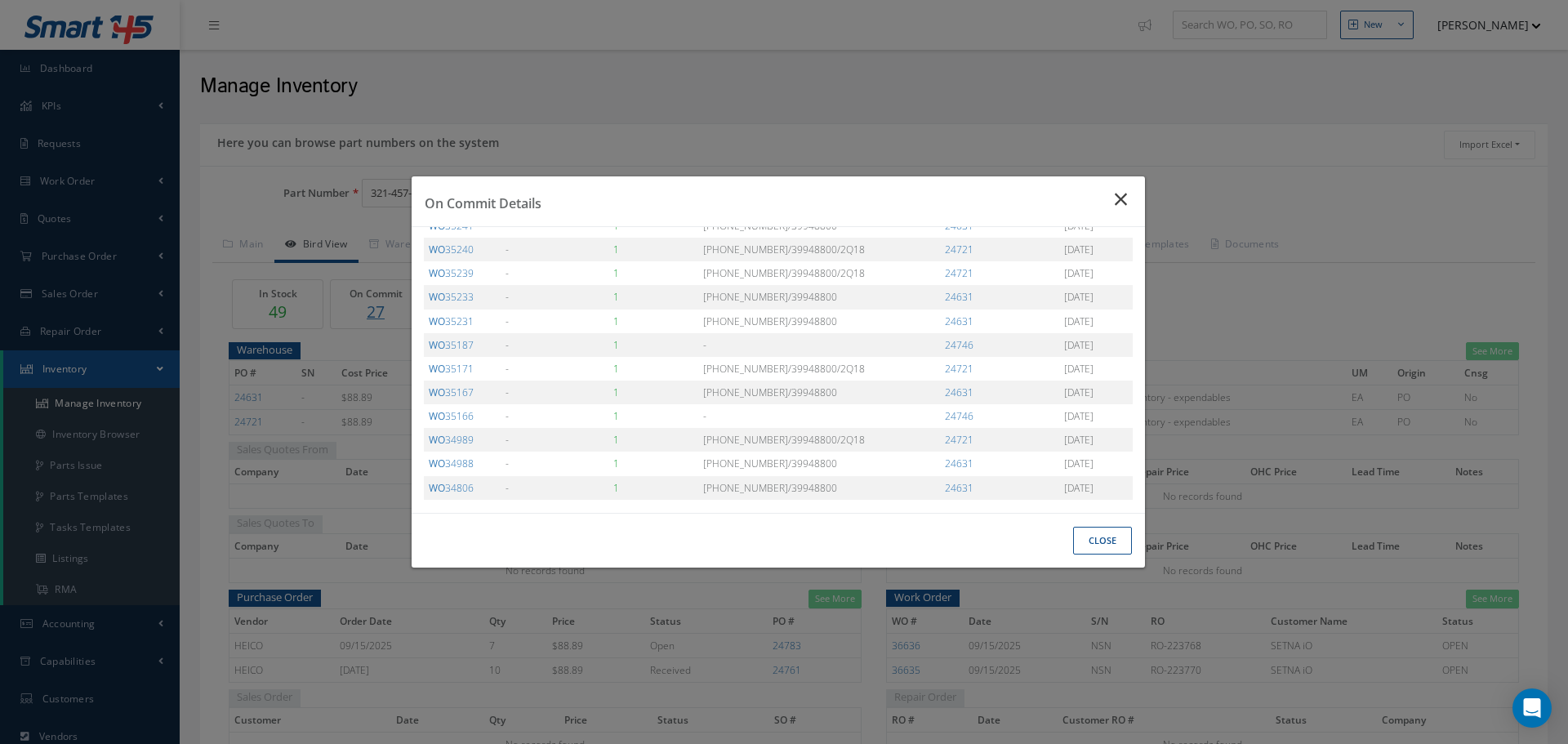
click at [1116, 201] on icon "Close" at bounding box center [1123, 199] width 17 height 19
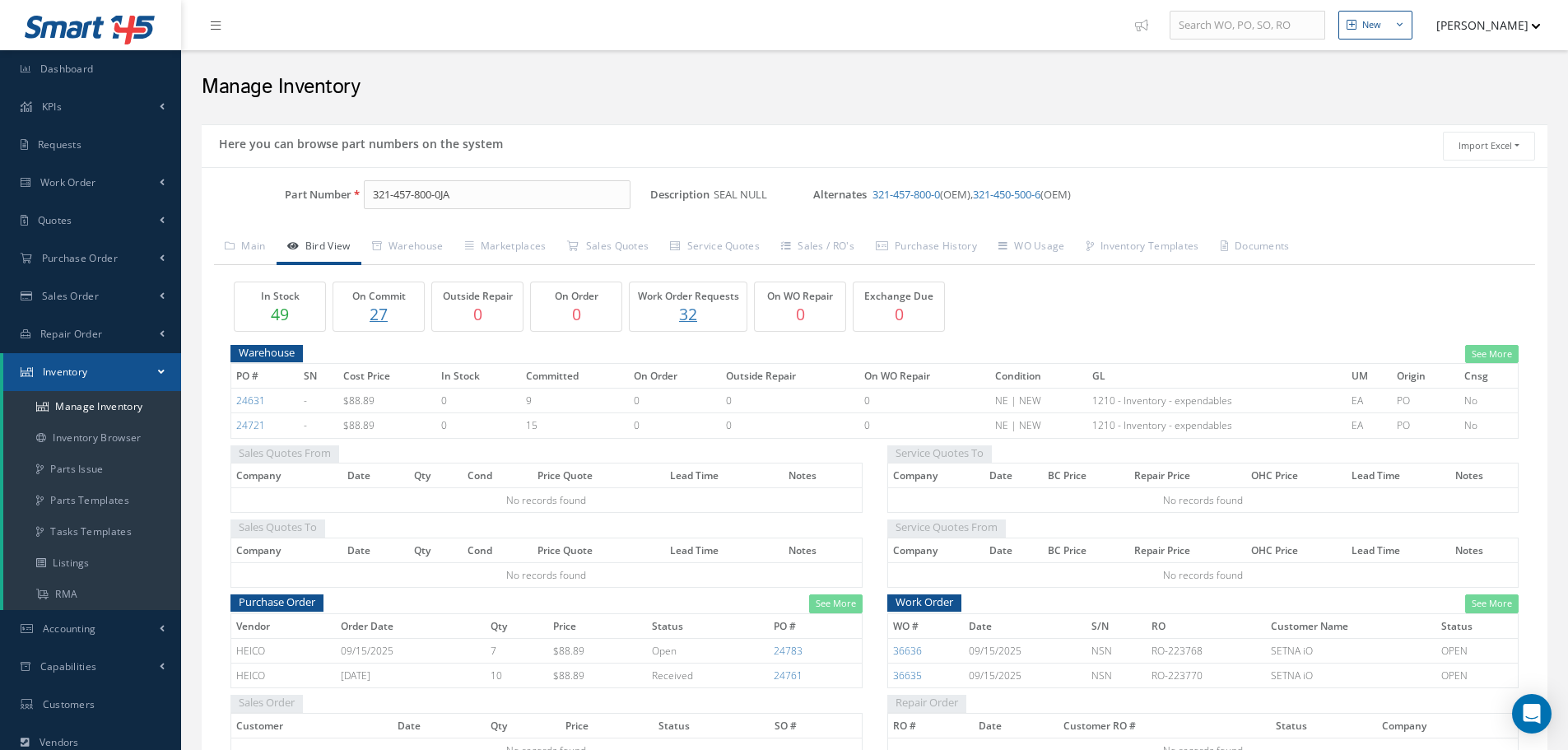
click at [382, 309] on p "27" at bounding box center [378, 314] width 83 height 24
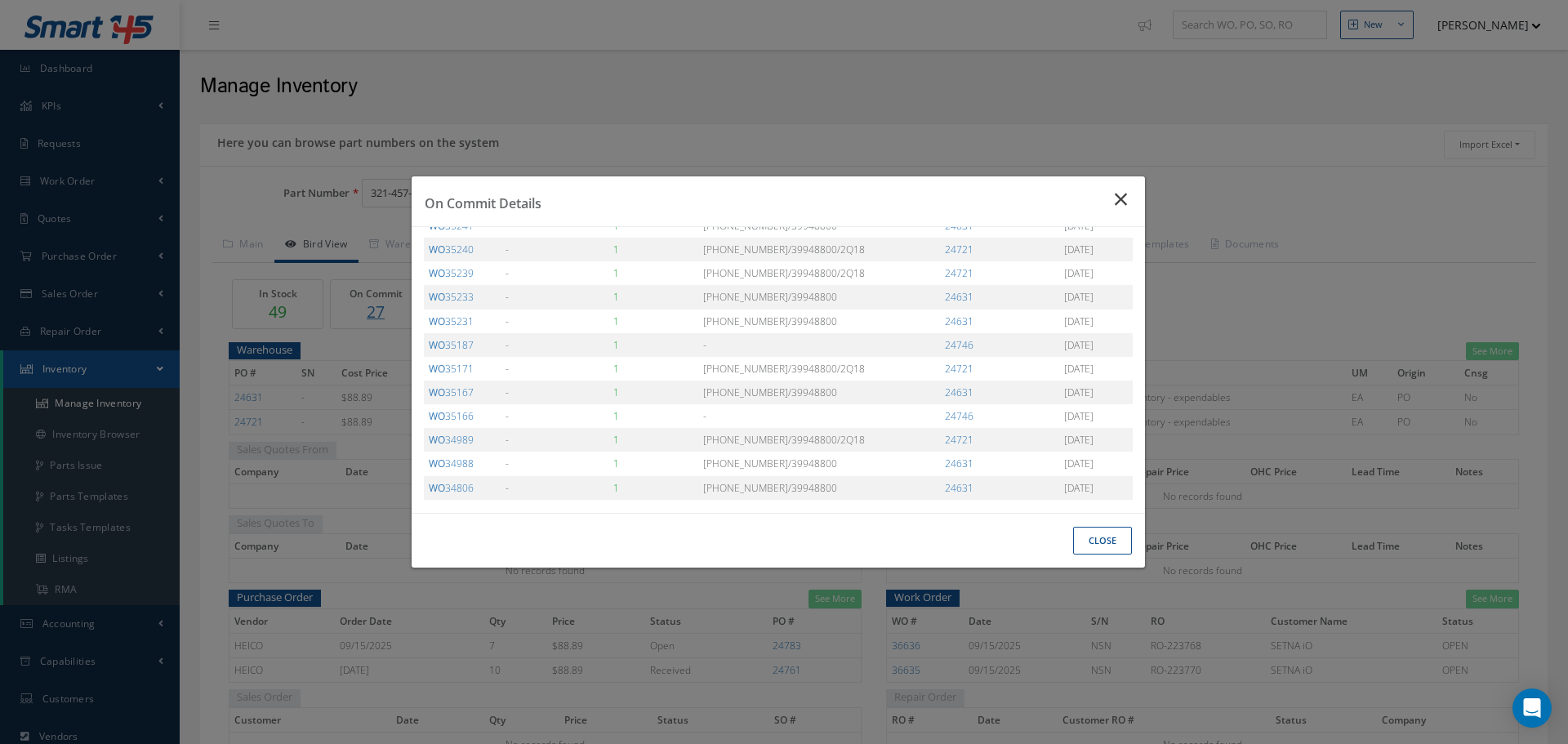
click at [1121, 203] on icon "Close" at bounding box center [1123, 199] width 17 height 19
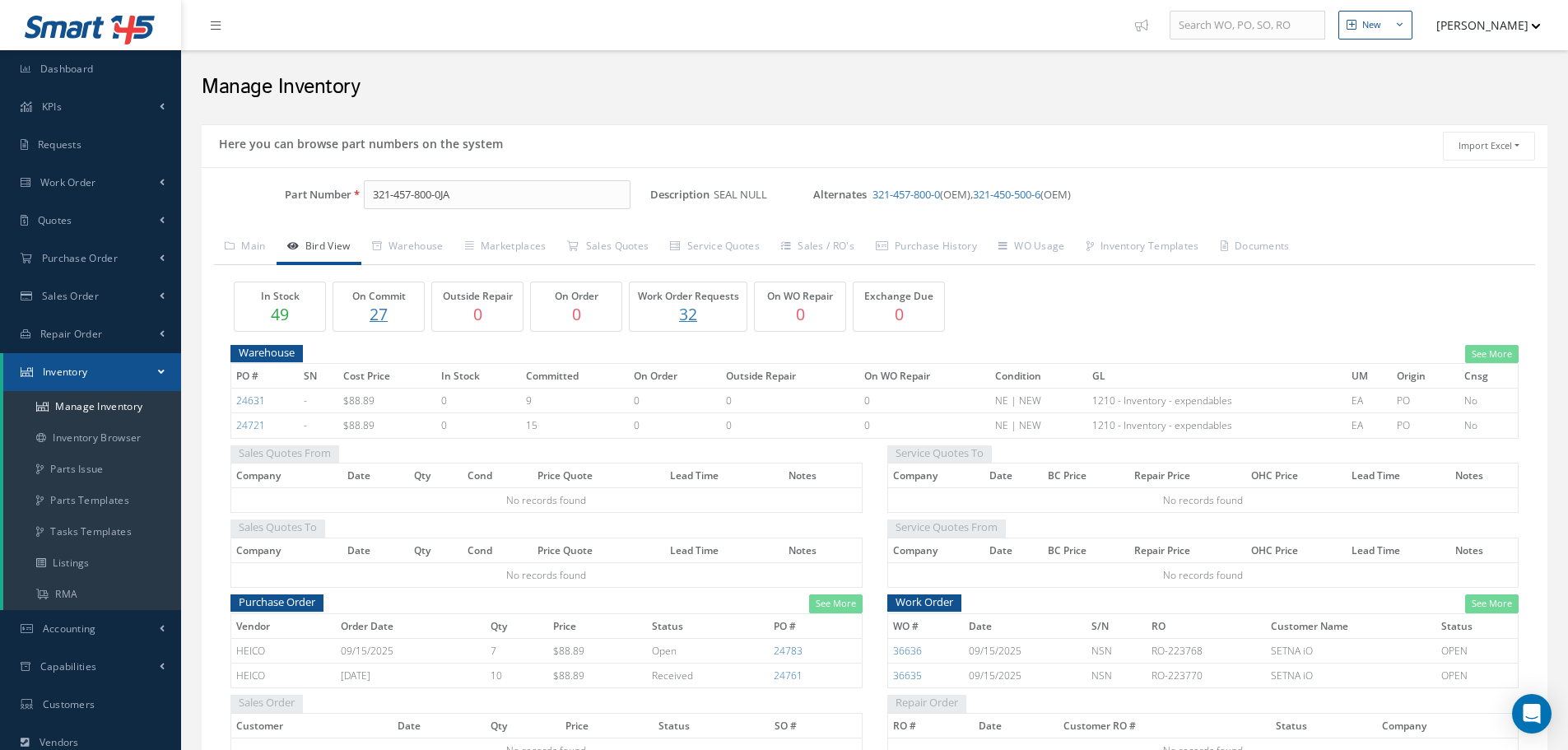
click at [385, 315] on p "27" at bounding box center [378, 314] width 83 height 24
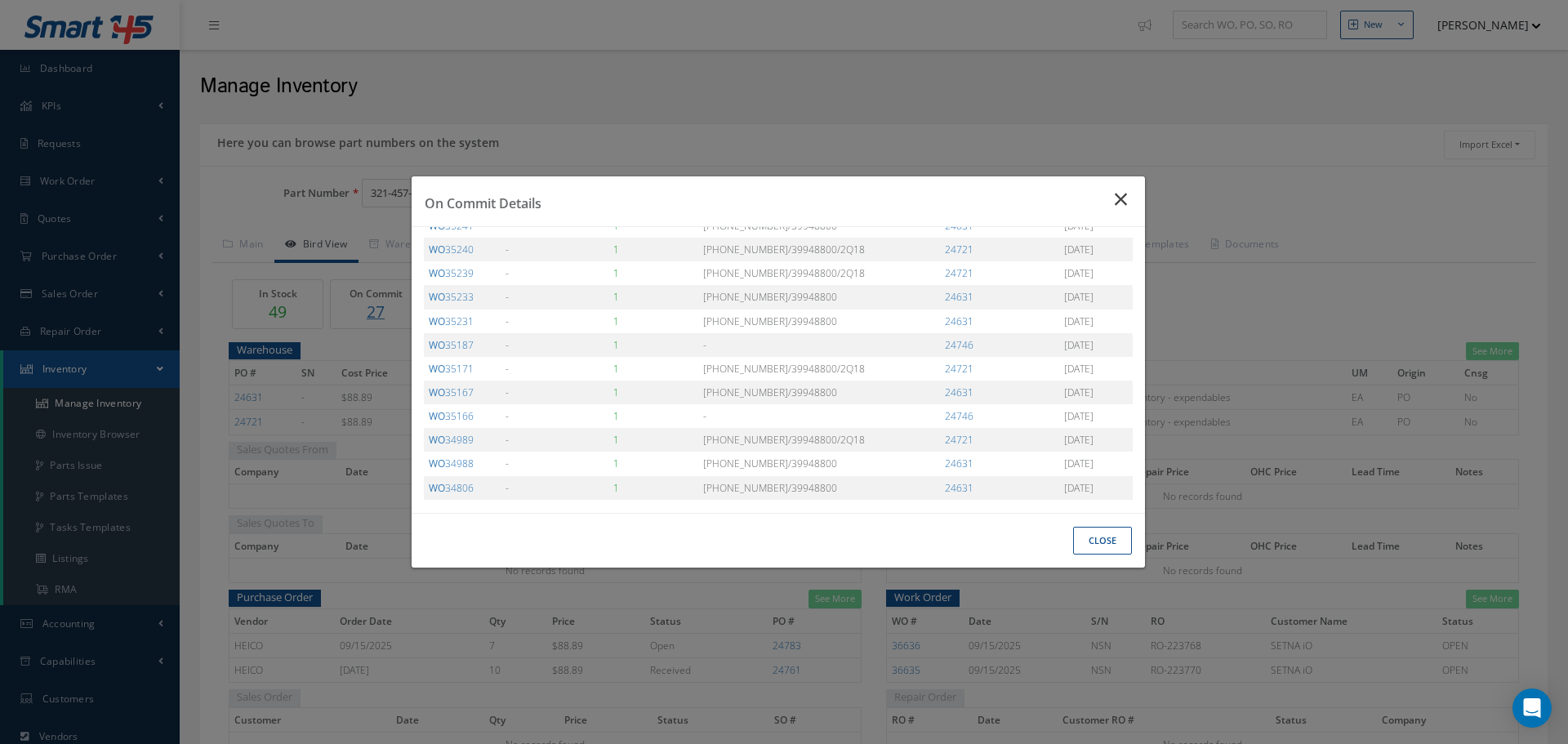
click at [1126, 201] on icon "Close" at bounding box center [1123, 199] width 17 height 19
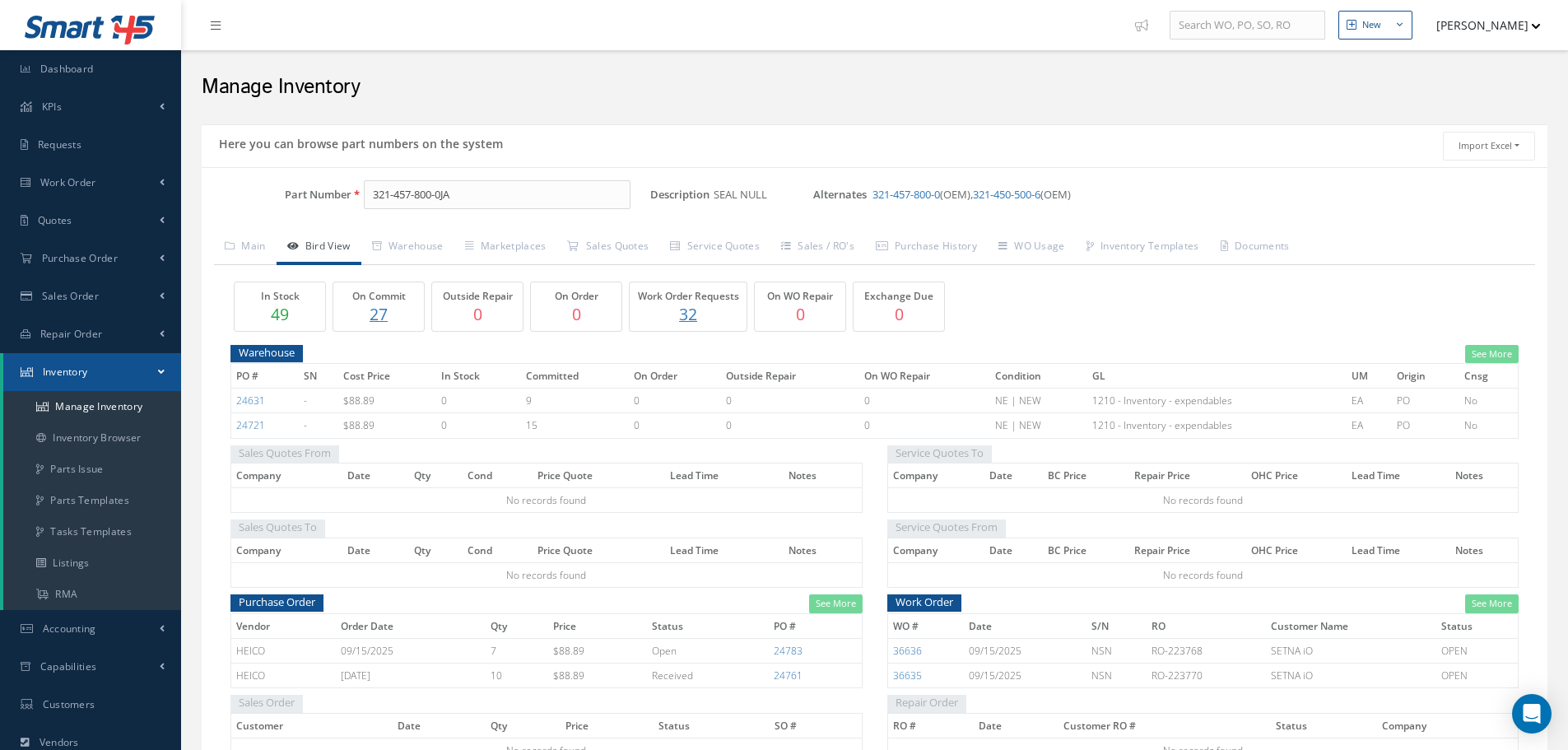
click at [382, 314] on p "27" at bounding box center [378, 314] width 83 height 24
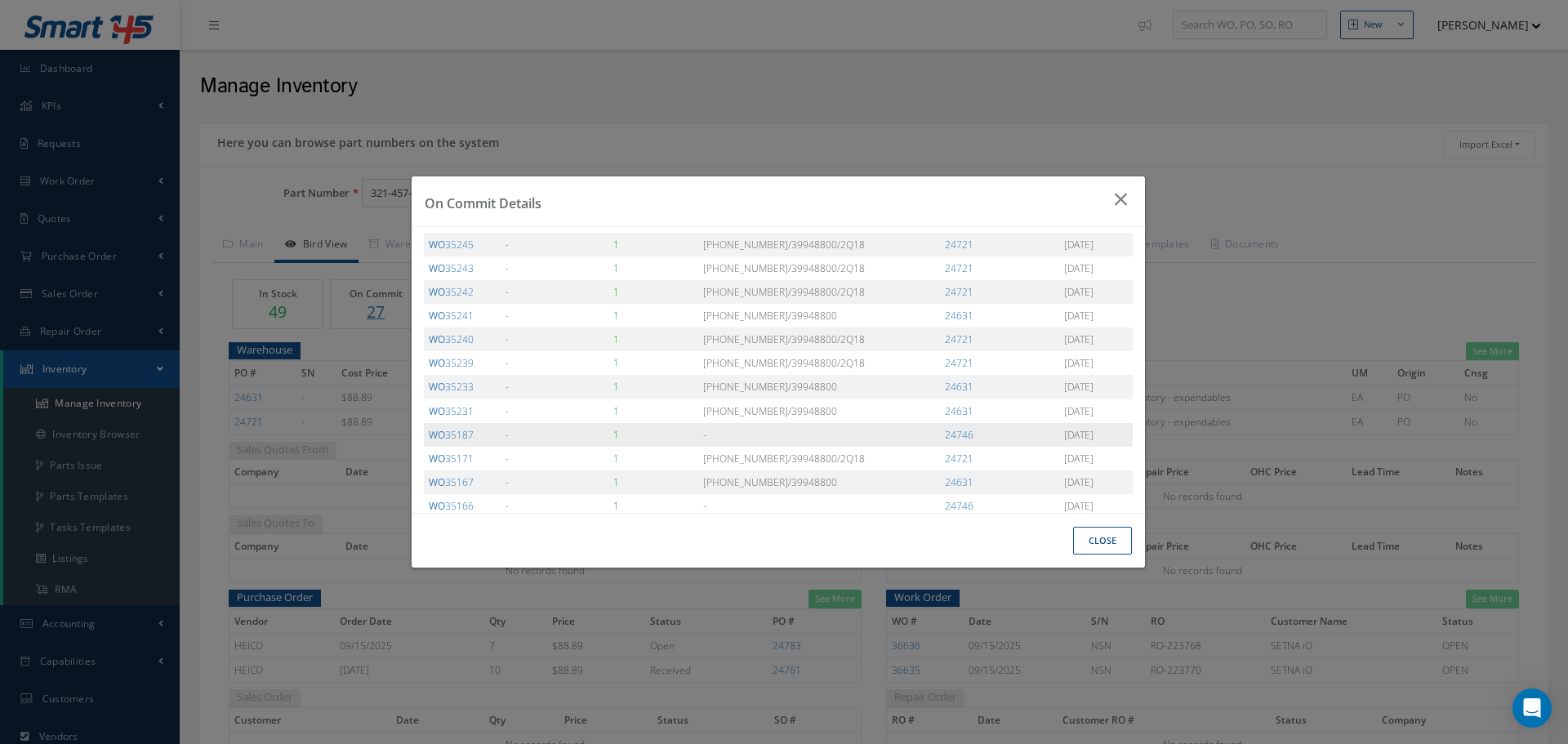
scroll to position [243, 0]
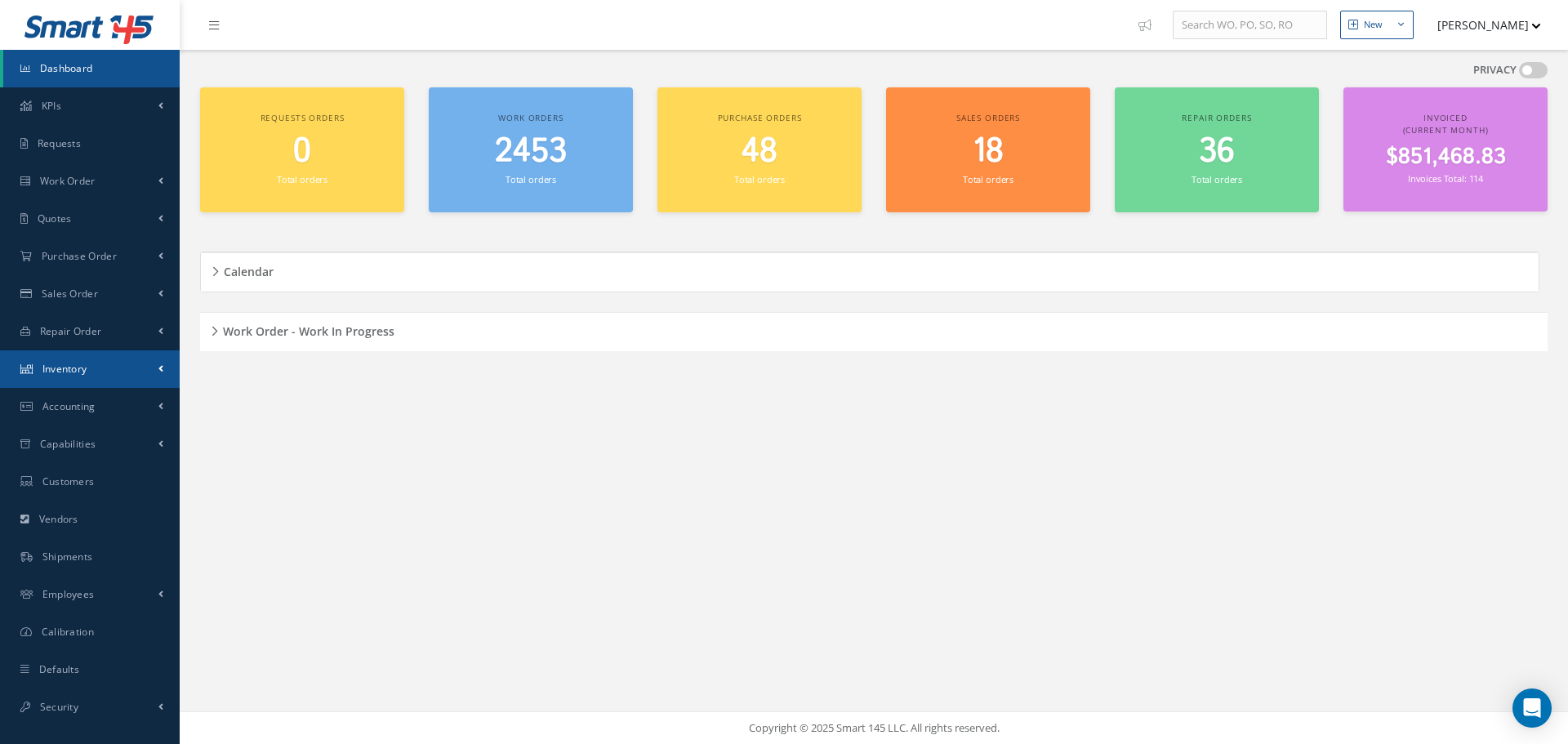
click at [87, 367] on span "Inventory" at bounding box center [64, 369] width 45 height 14
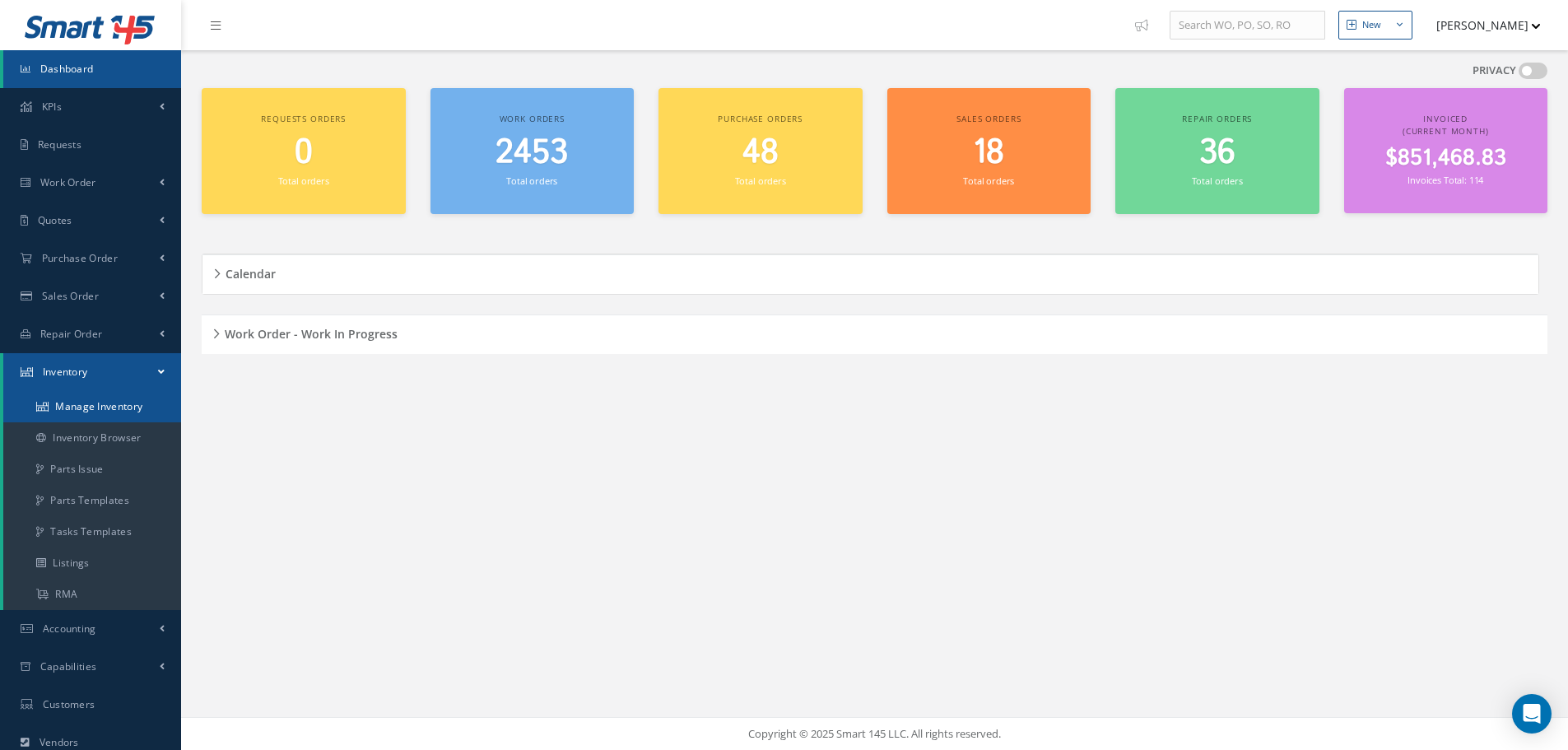
click at [90, 409] on link "Manage Inventory" at bounding box center [92, 407] width 178 height 32
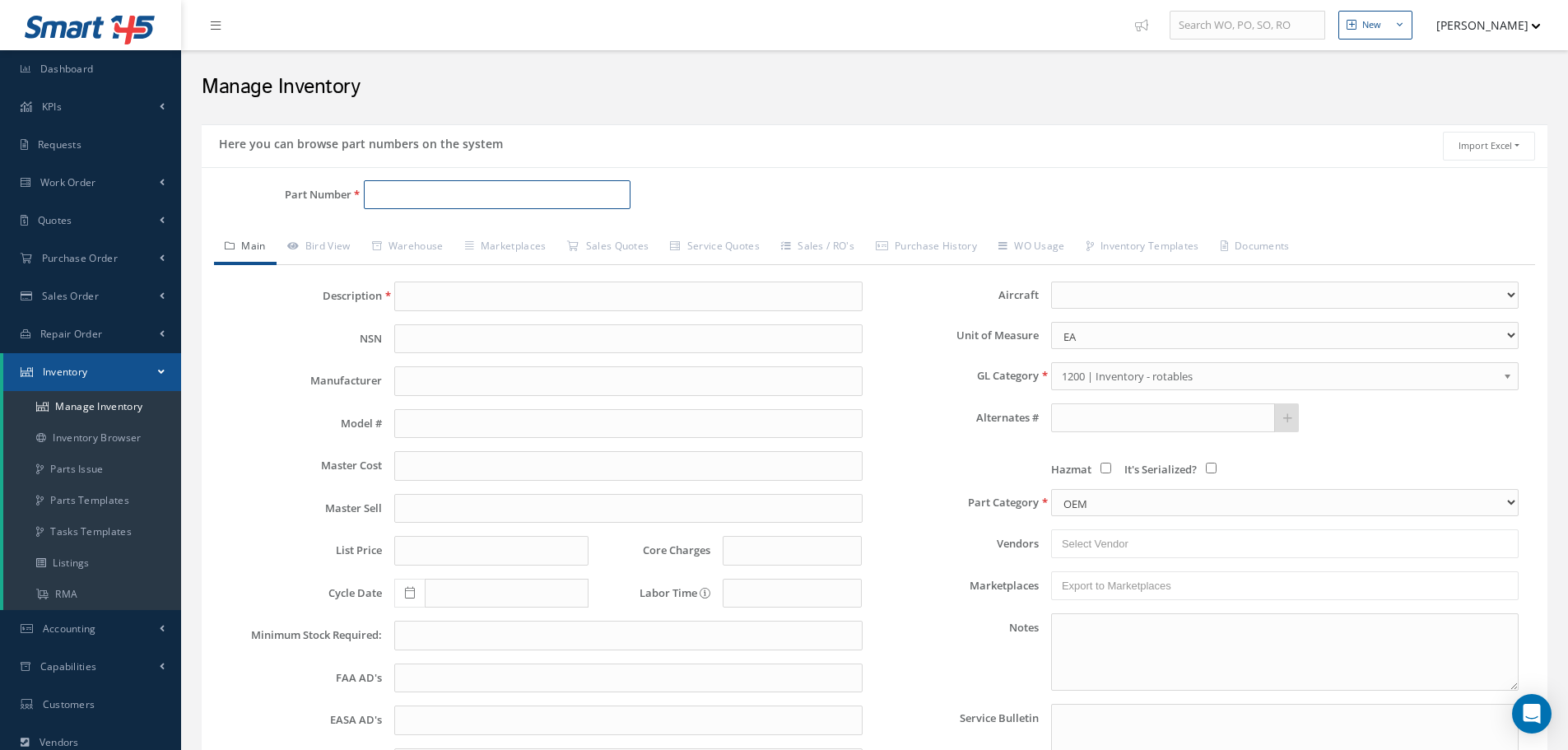
click at [447, 199] on input "Part Number" at bounding box center [497, 195] width 267 height 30
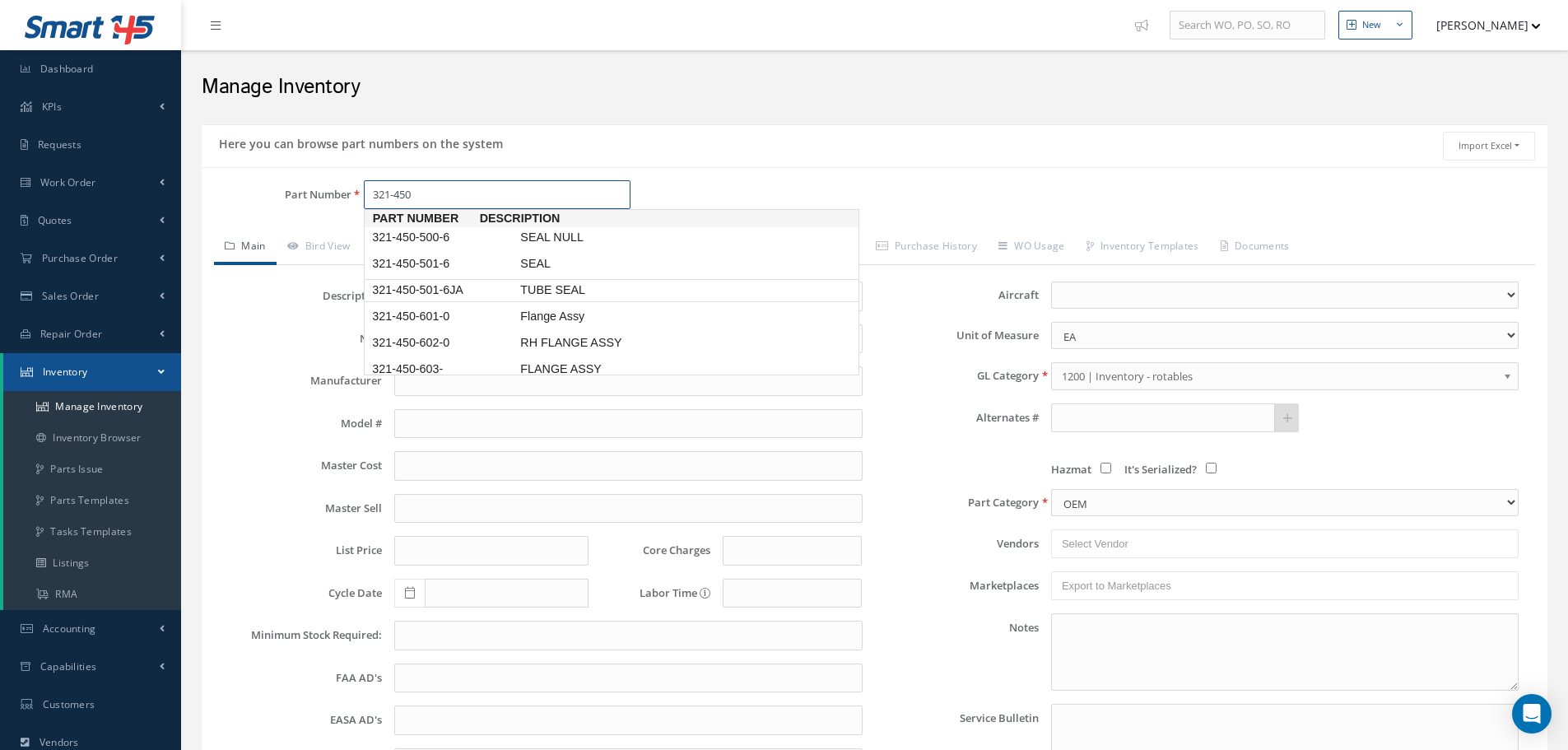
click at [470, 287] on span "321-450-501-6JA" at bounding box center [443, 290] width 148 height 17
type input "321-450-501-6JA"
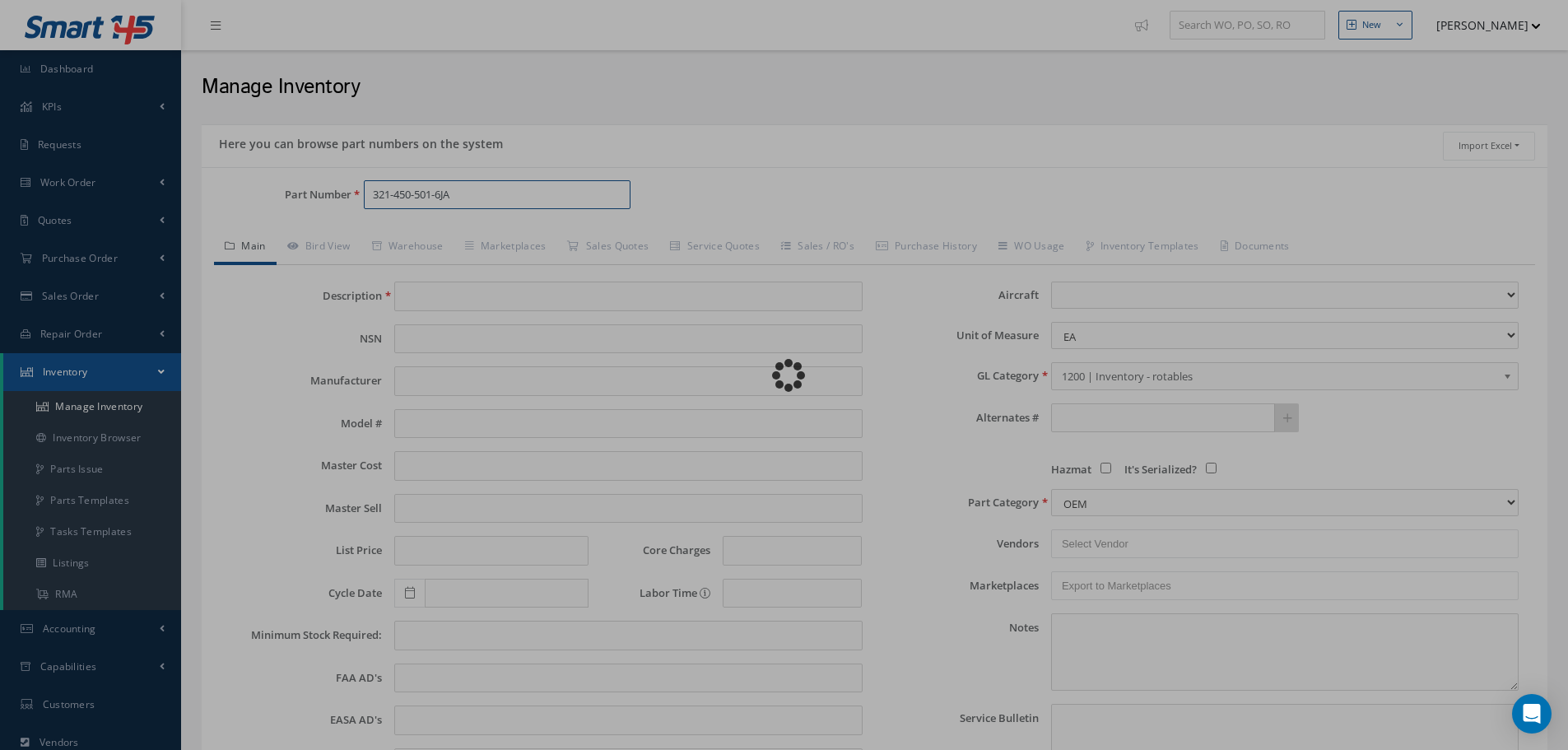
type input "TUBE SEAL"
type input "601.50"
type input "0.00"
select select
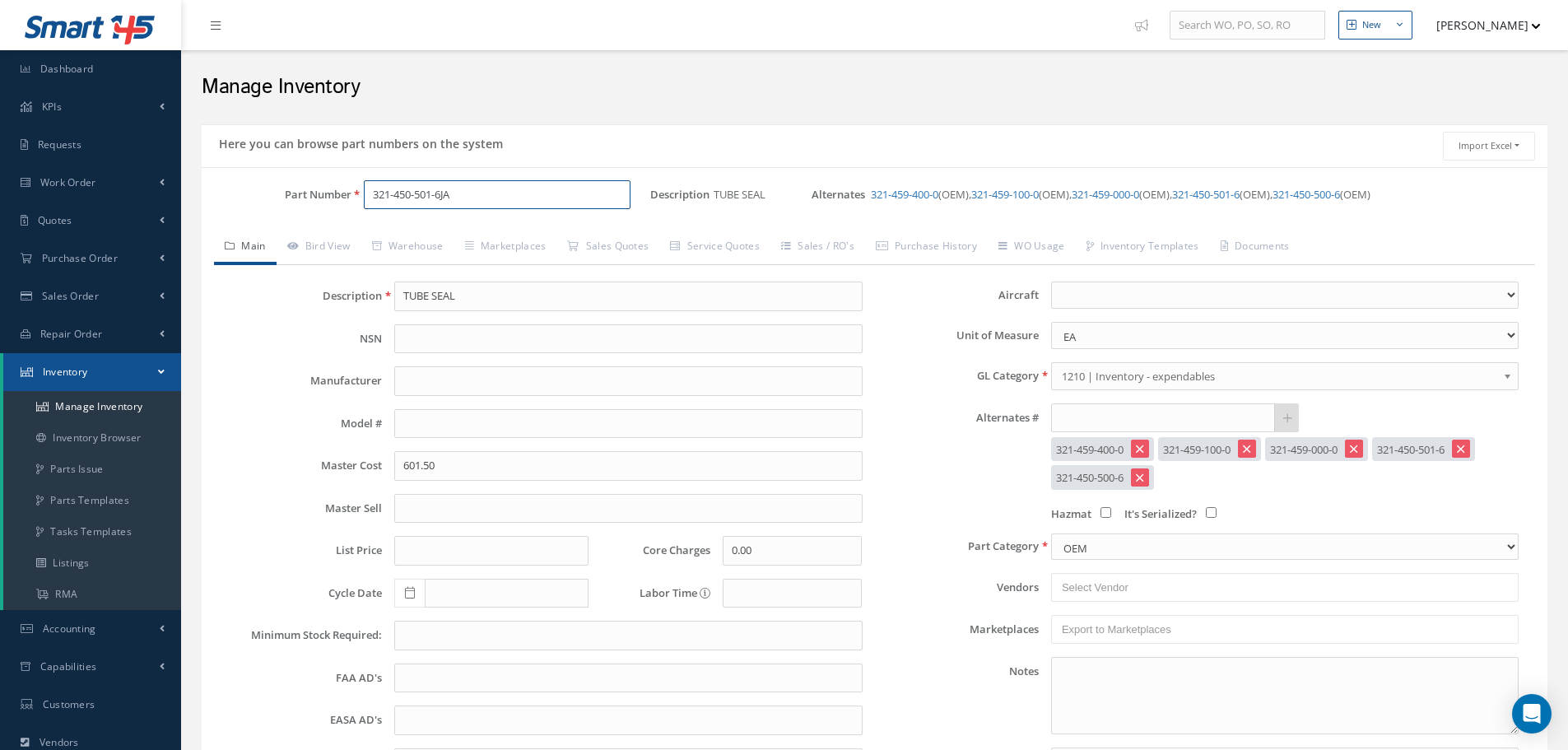
type input "321-450-501-6JA"
click at [421, 250] on link "Warehouse" at bounding box center [407, 247] width 93 height 35
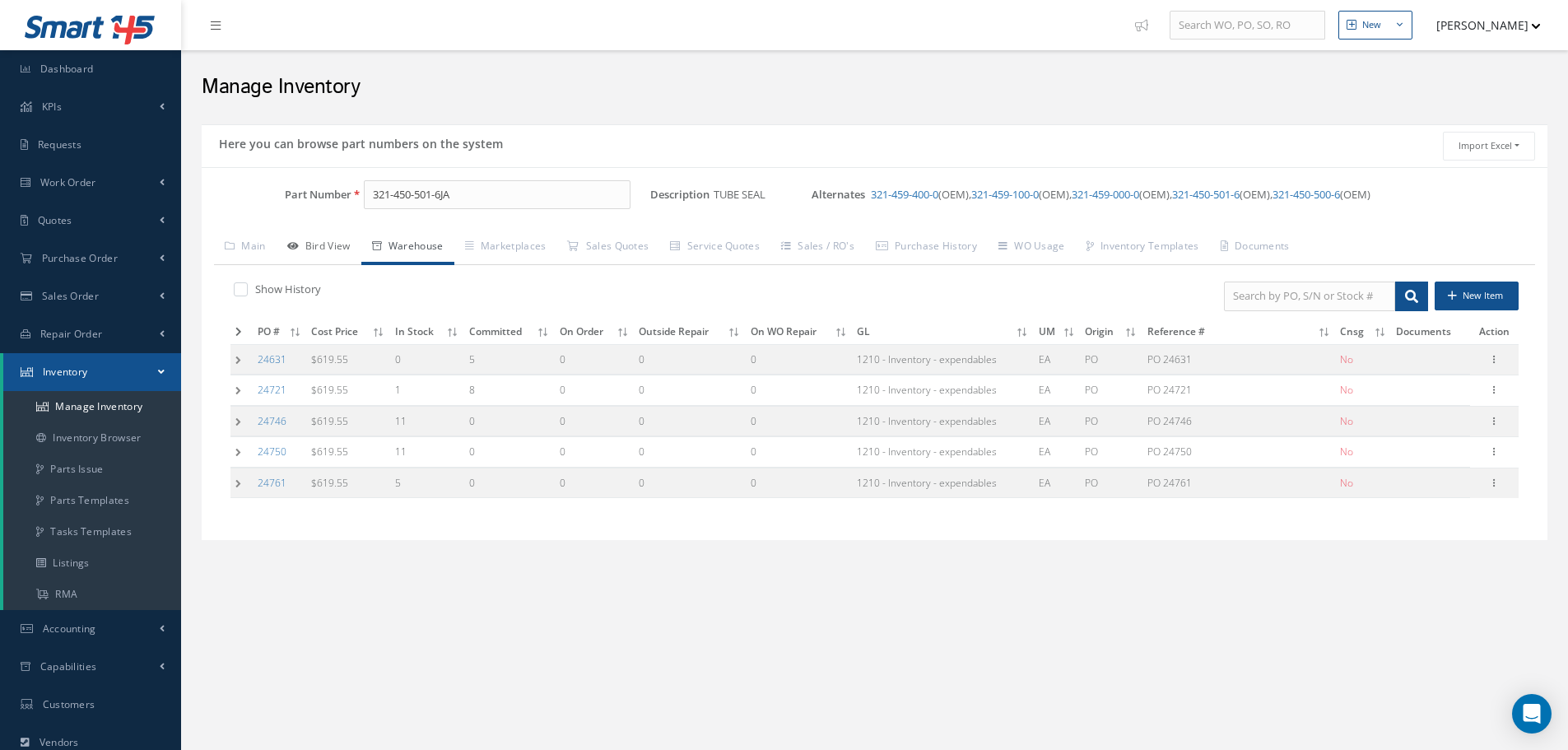
click at [330, 242] on link "Bird View" at bounding box center [319, 247] width 84 height 35
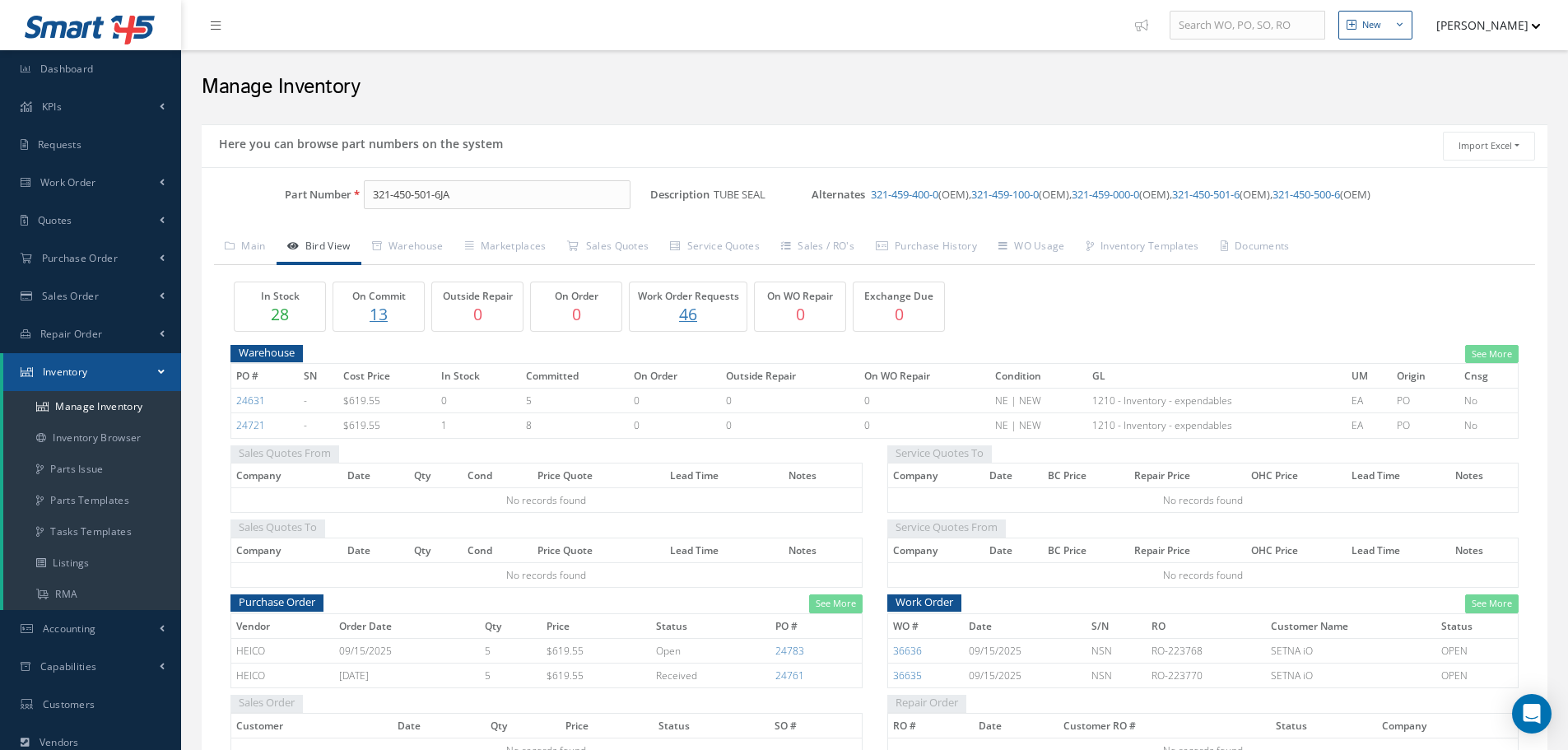
click at [377, 318] on p "13" at bounding box center [378, 314] width 83 height 24
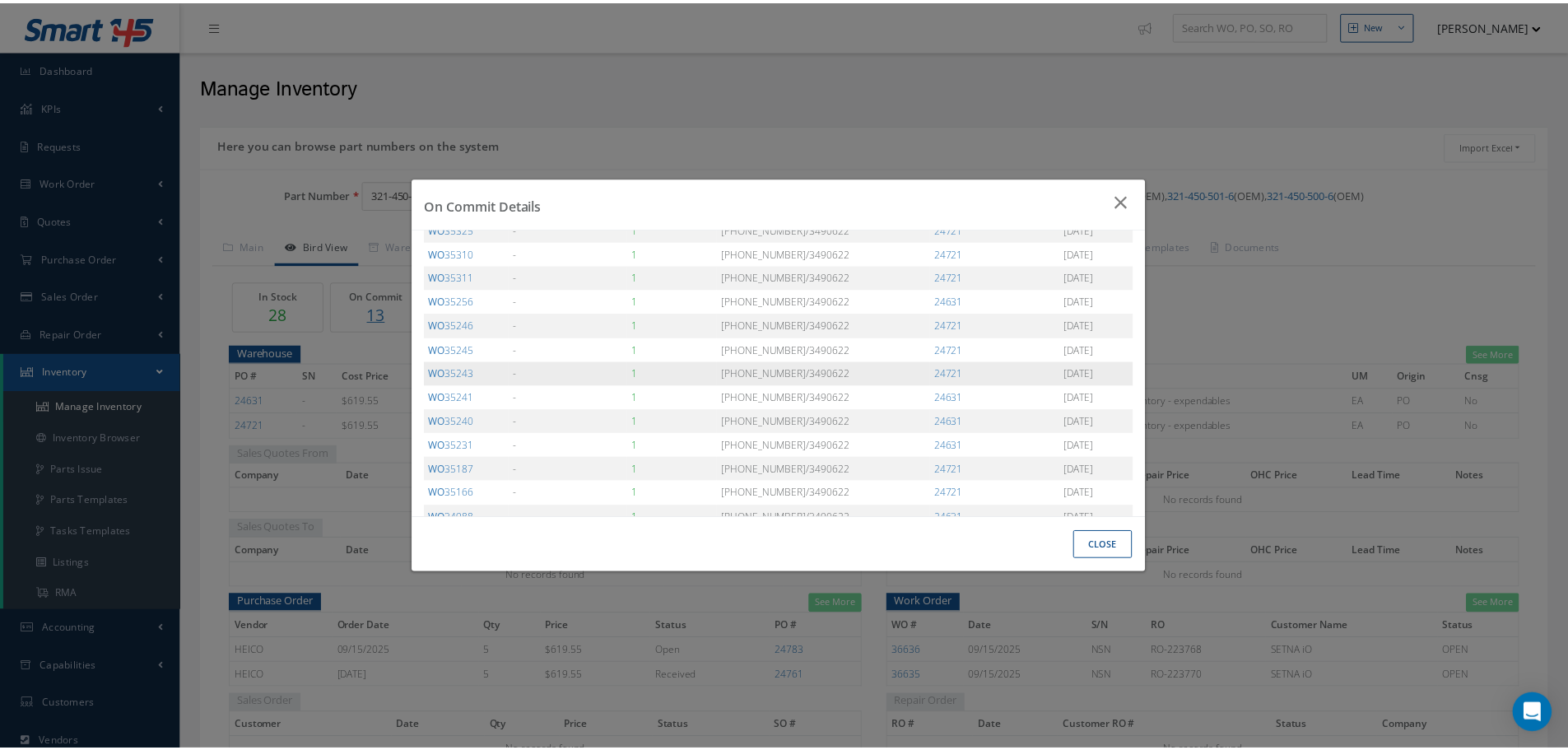
scroll to position [73, 0]
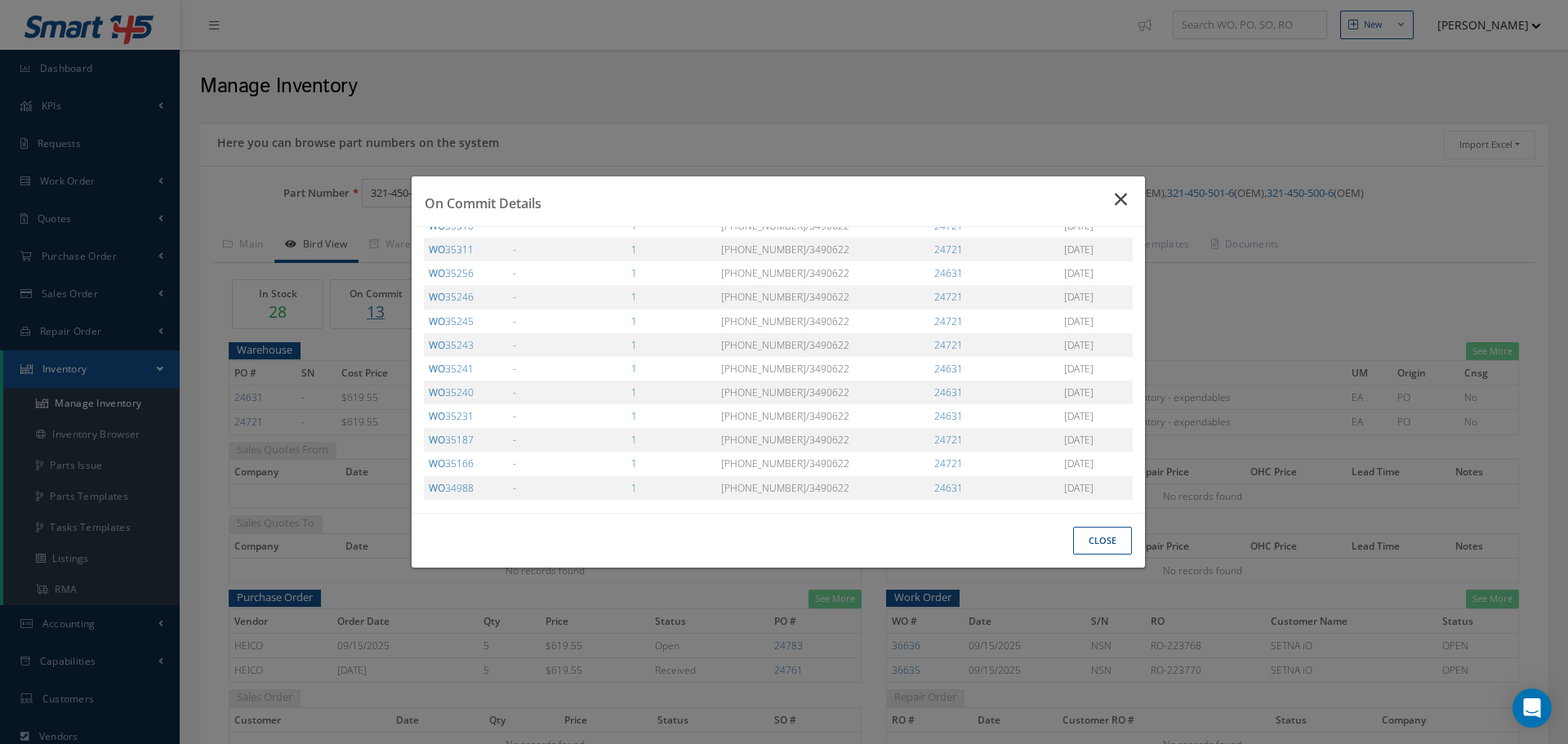
click at [1119, 199] on icon "Close" at bounding box center [1123, 199] width 17 height 19
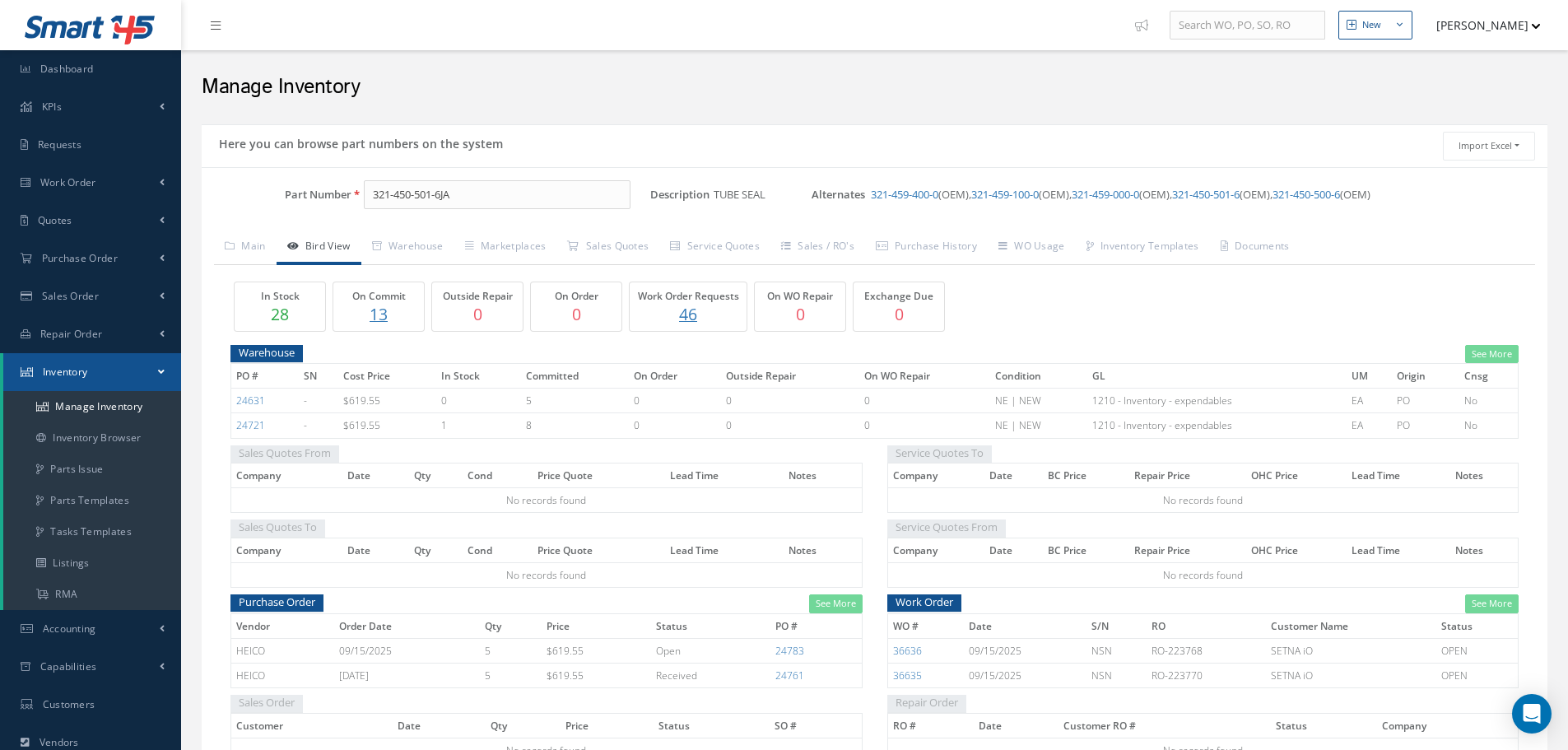
click at [373, 315] on p "13" at bounding box center [378, 314] width 83 height 24
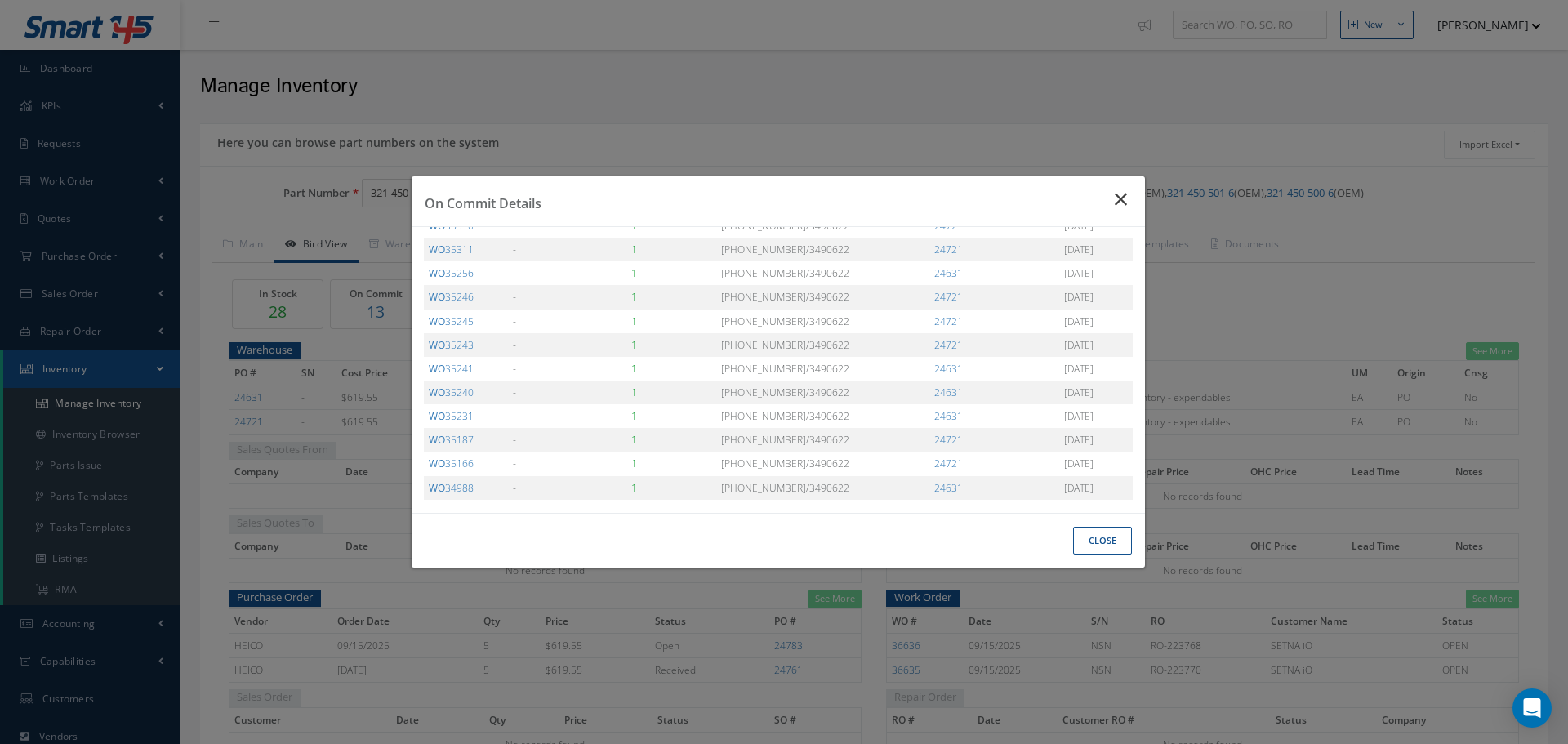
click at [1123, 203] on icon "Close" at bounding box center [1123, 199] width 17 height 19
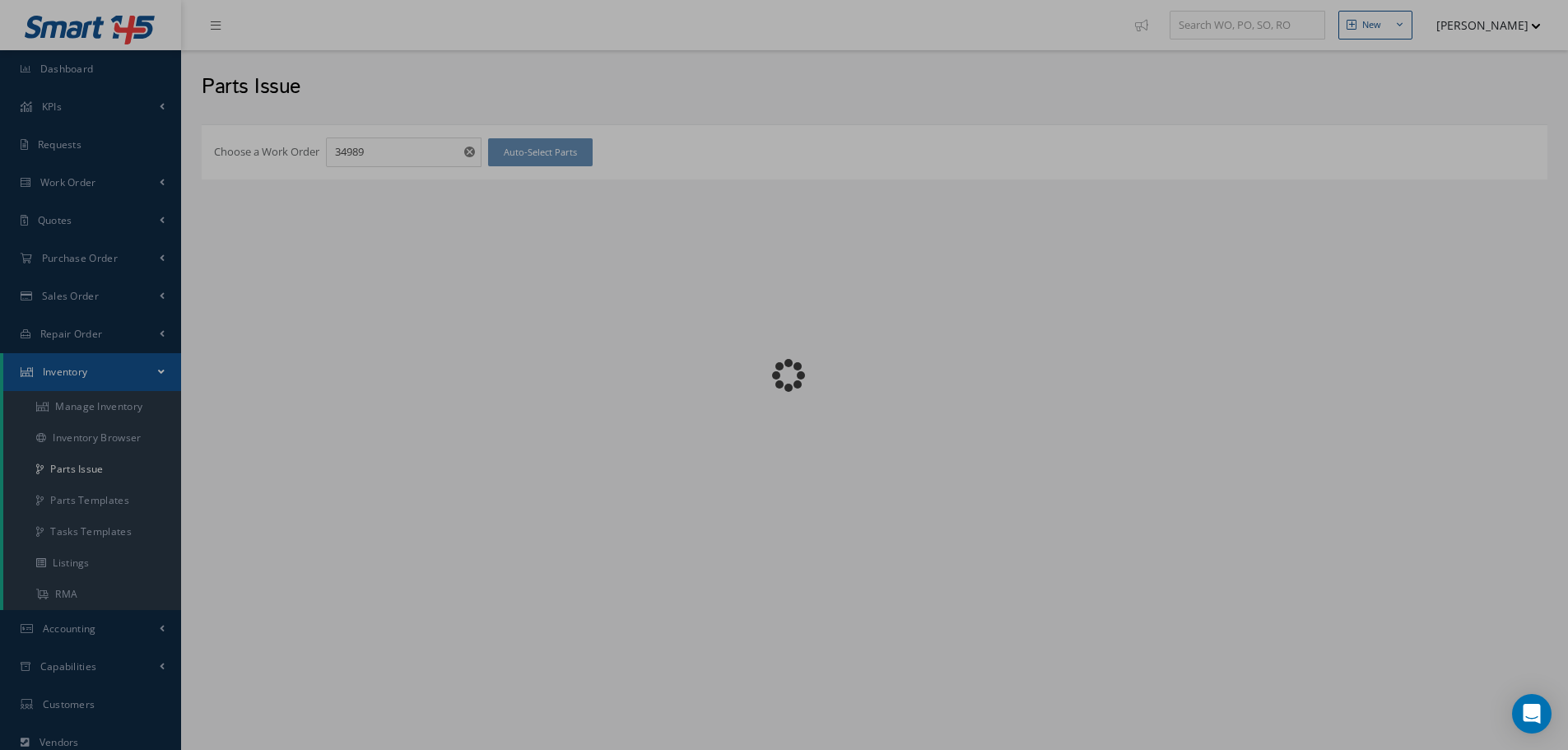
checkbox input "false"
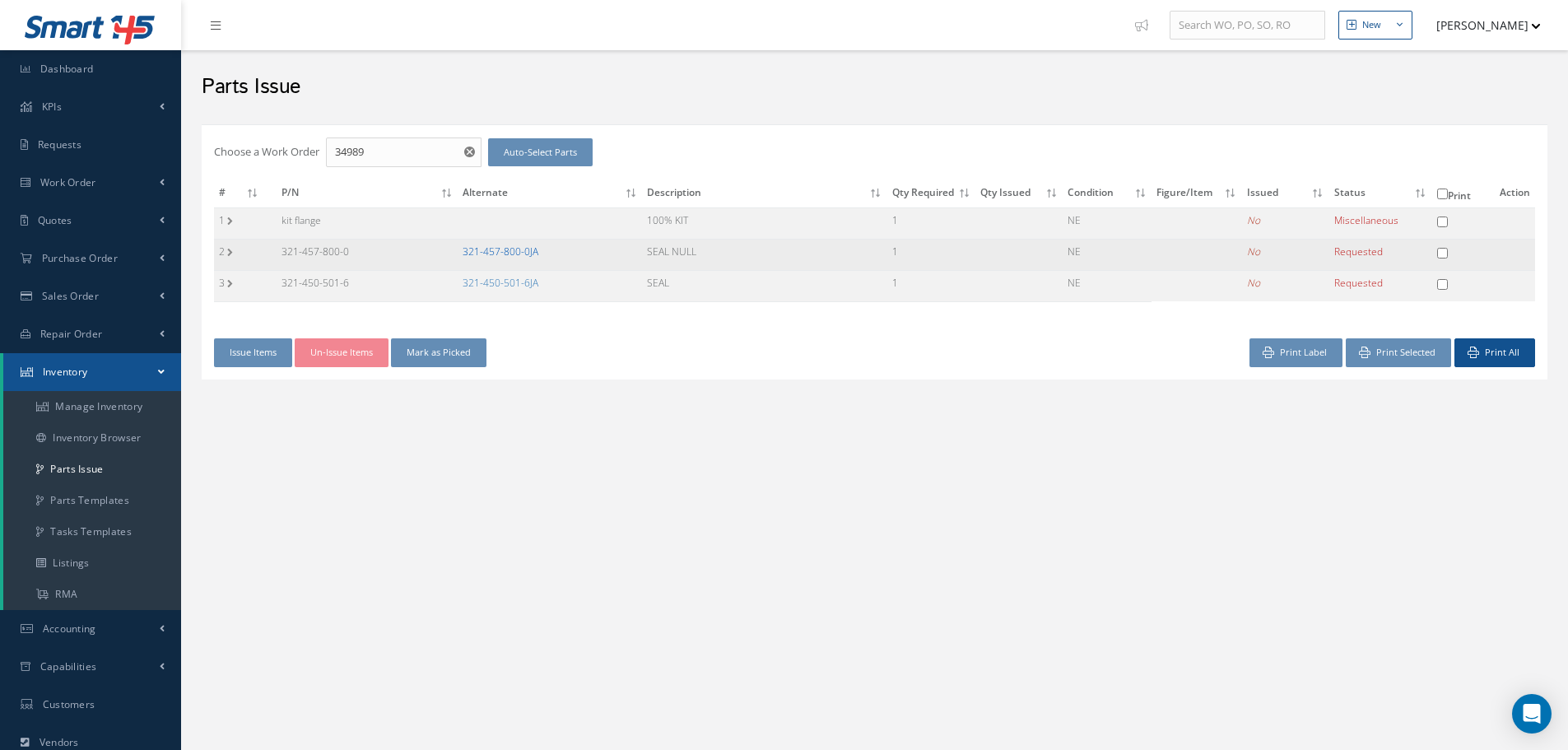
click at [493, 254] on link "321-457-800-0JA" at bounding box center [500, 251] width 76 height 14
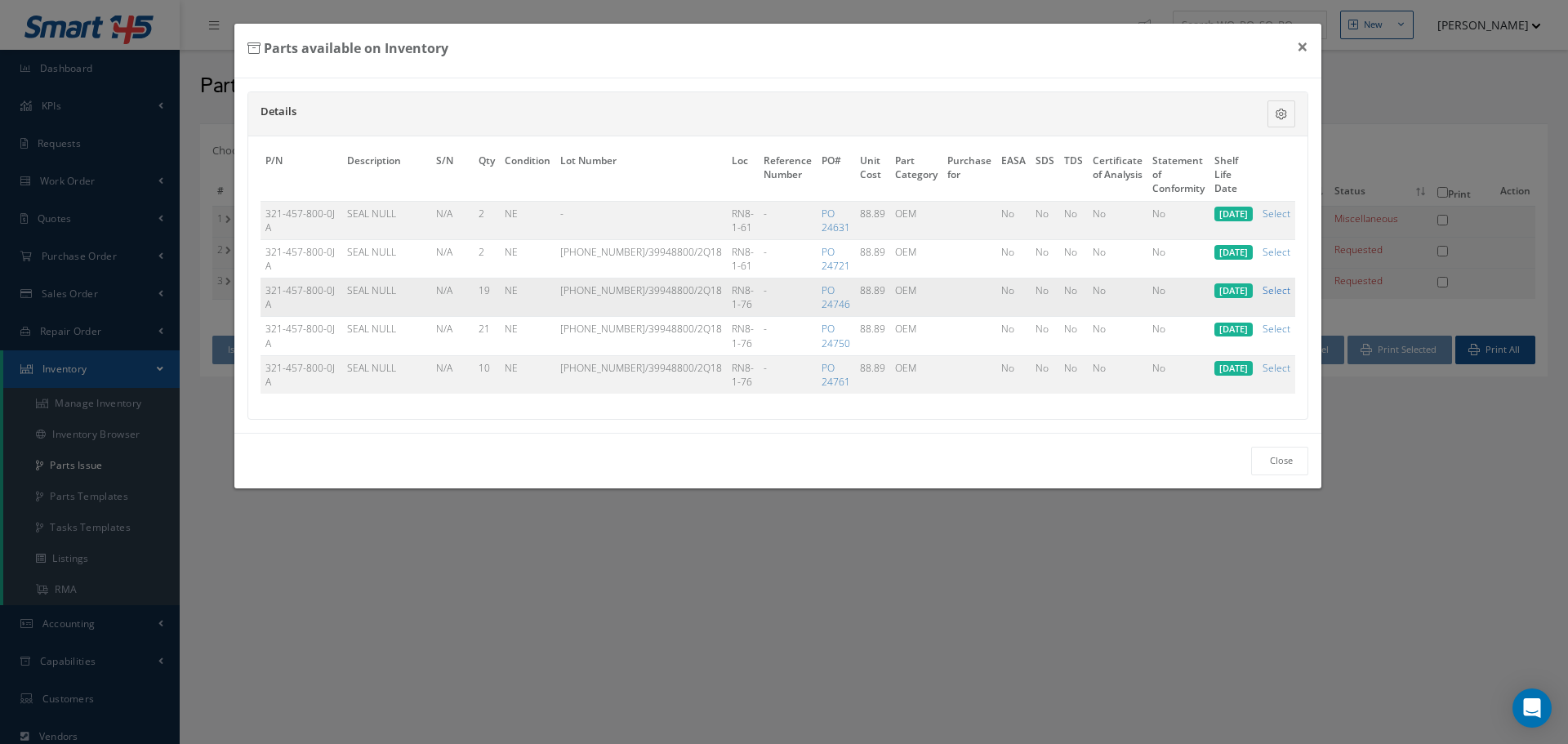
click at [1286, 287] on link "Select" at bounding box center [1276, 290] width 28 height 14
checkbox input "true"
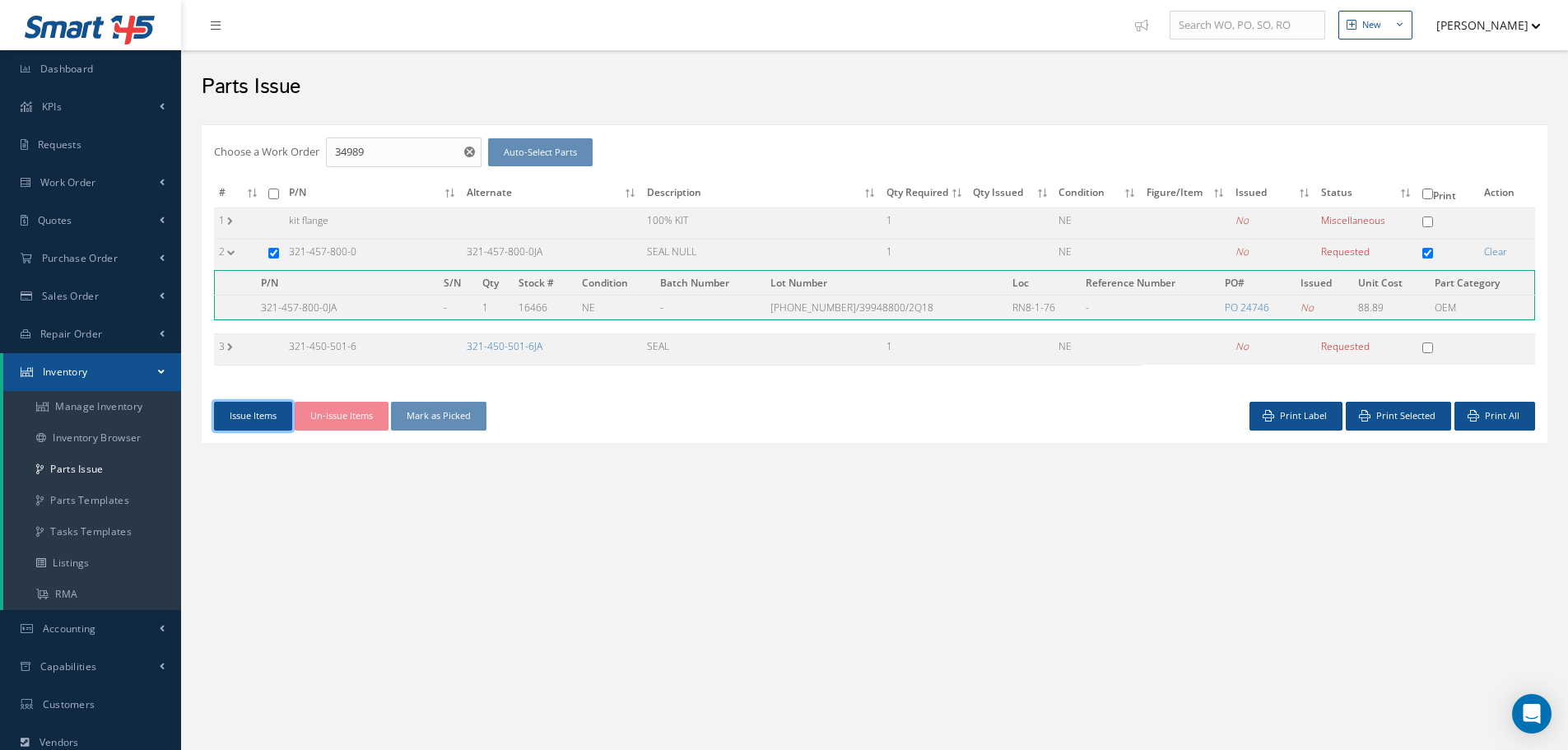
click at [253, 415] on button "Issue Items" at bounding box center [253, 416] width 78 height 29
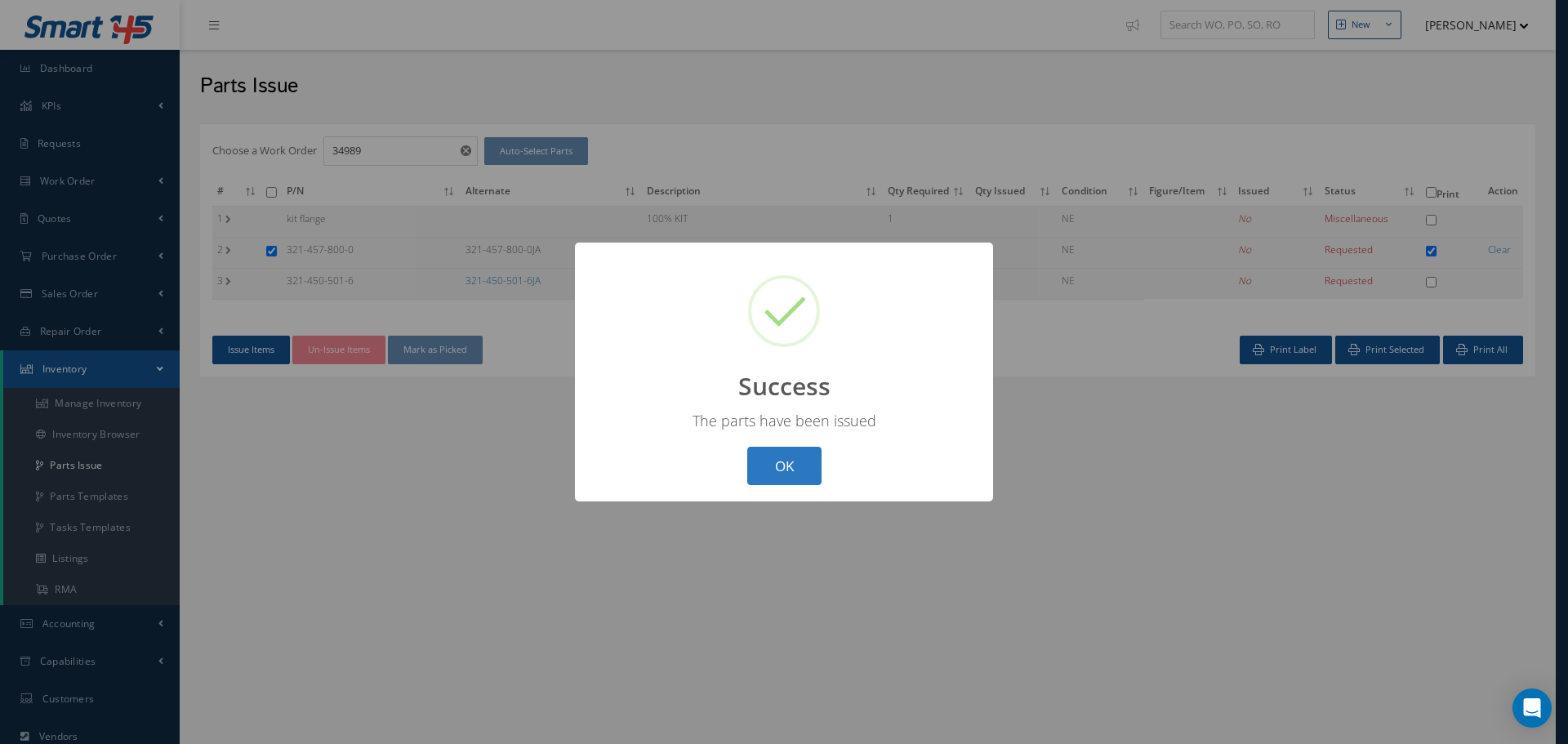
click at [781, 454] on button "OK" at bounding box center [785, 465] width 74 height 38
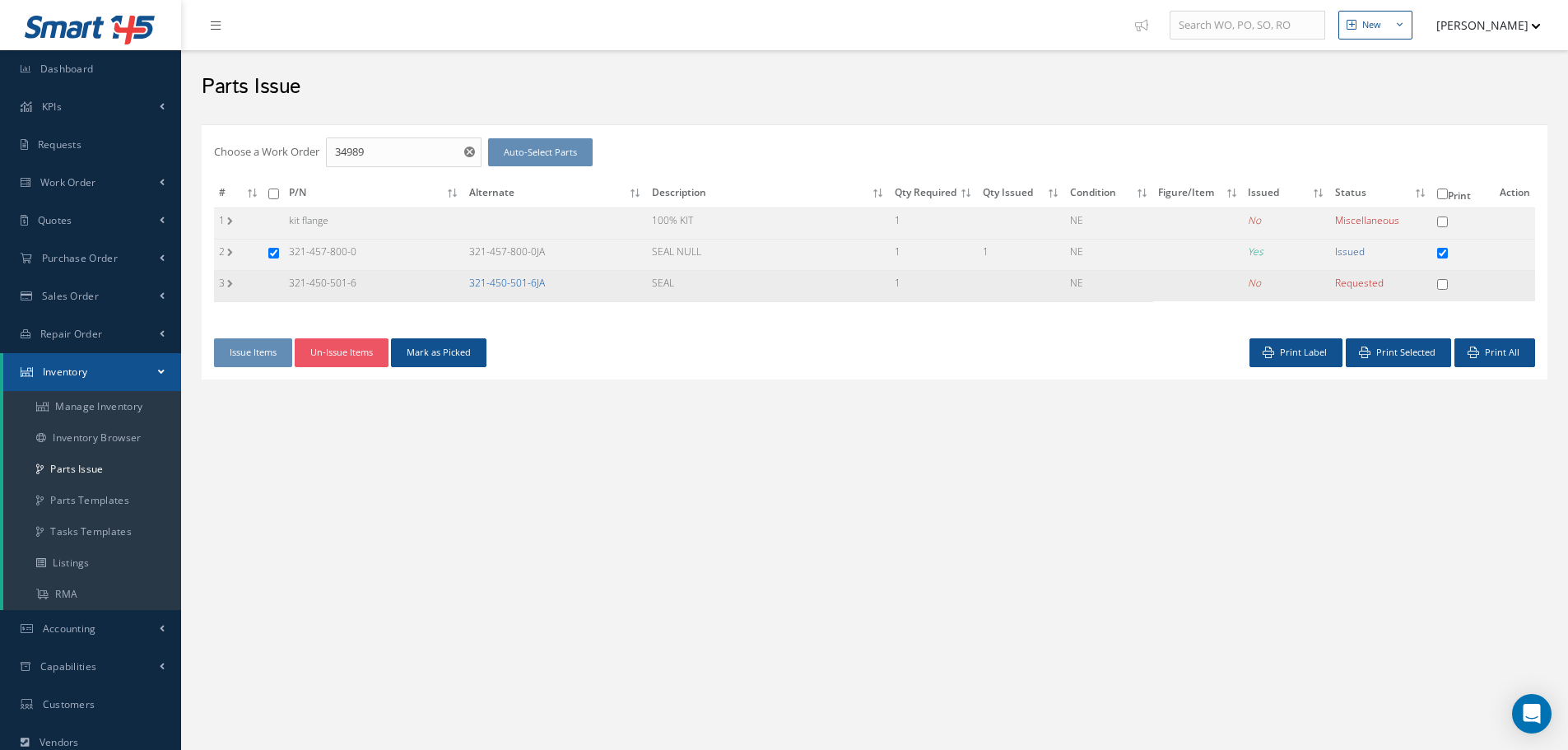
click at [517, 287] on link "321-450-501-6JA" at bounding box center [507, 283] width 76 height 14
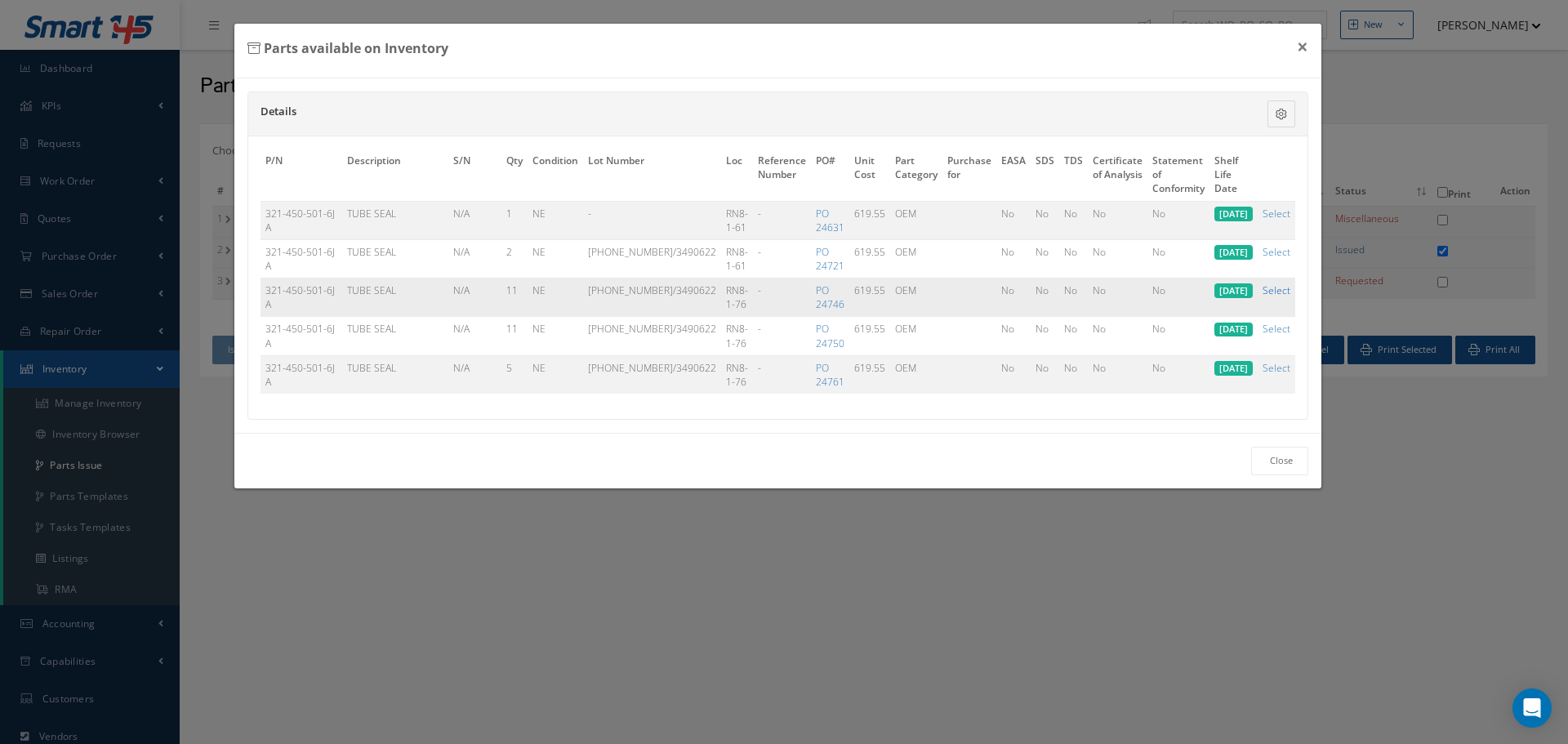
click at [1276, 290] on link "Select" at bounding box center [1276, 290] width 28 height 14
checkbox input "true"
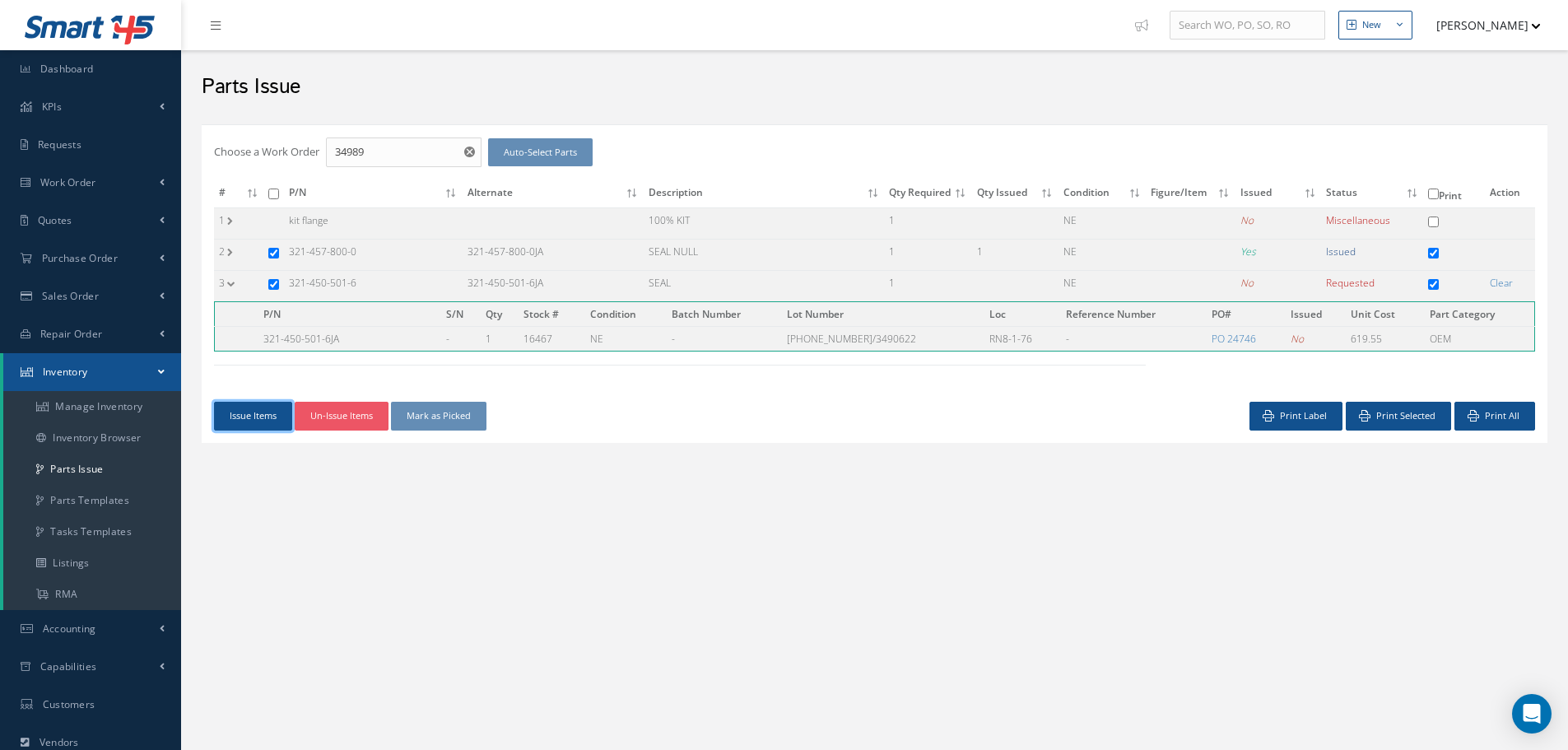
click at [272, 415] on button "Issue Items" at bounding box center [253, 416] width 78 height 29
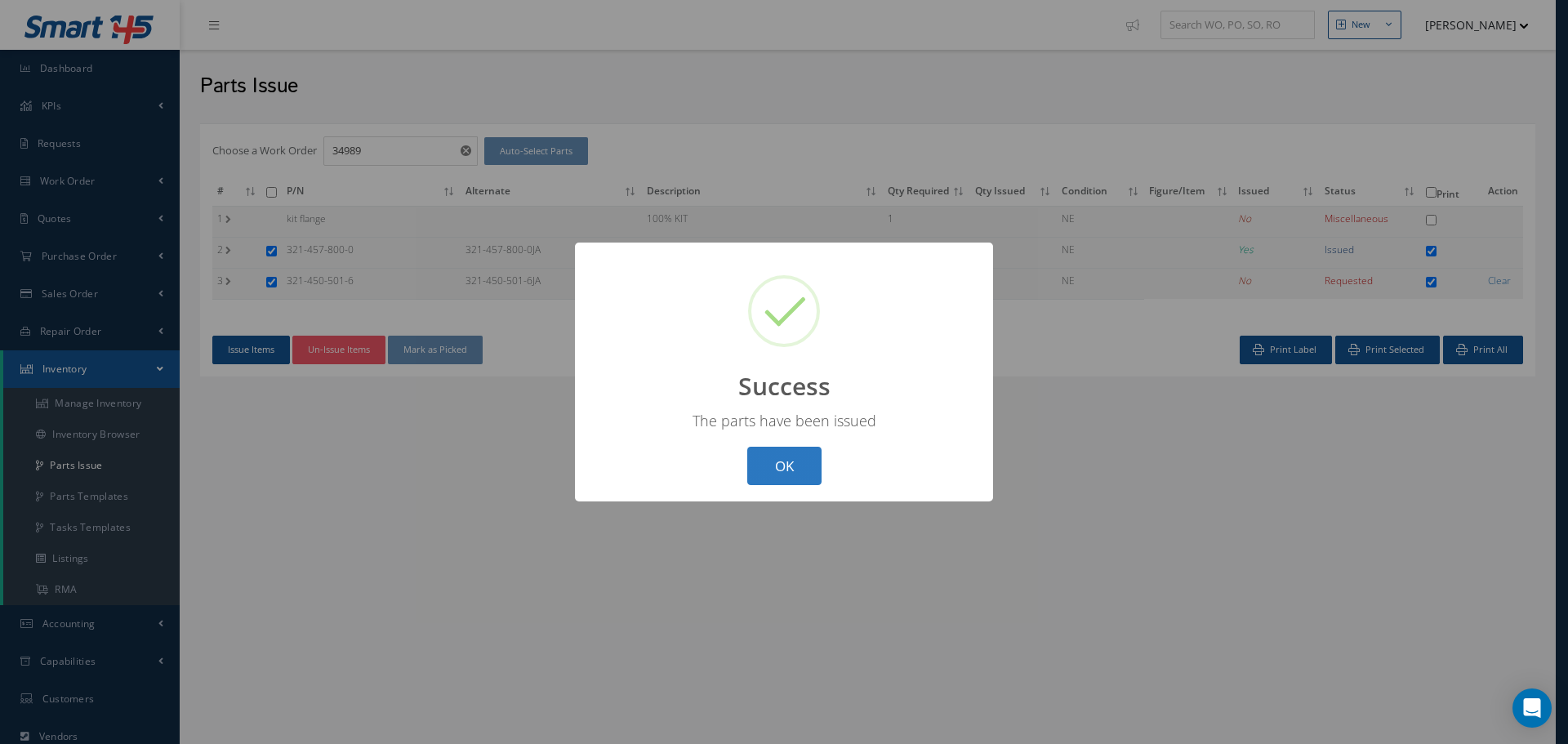
click at [793, 472] on button "OK" at bounding box center [785, 465] width 74 height 38
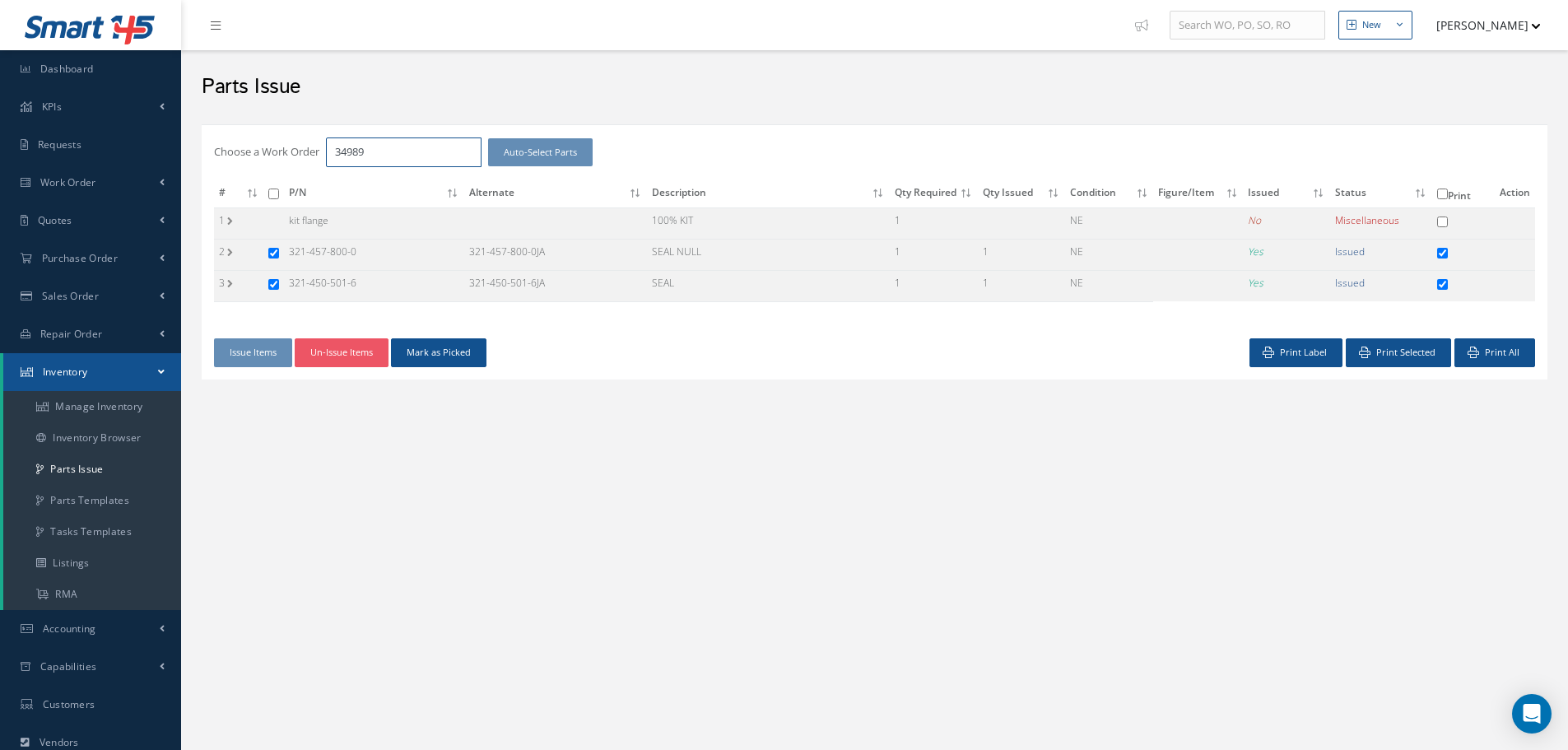
click at [395, 154] on input "34989" at bounding box center [403, 152] width 156 height 30
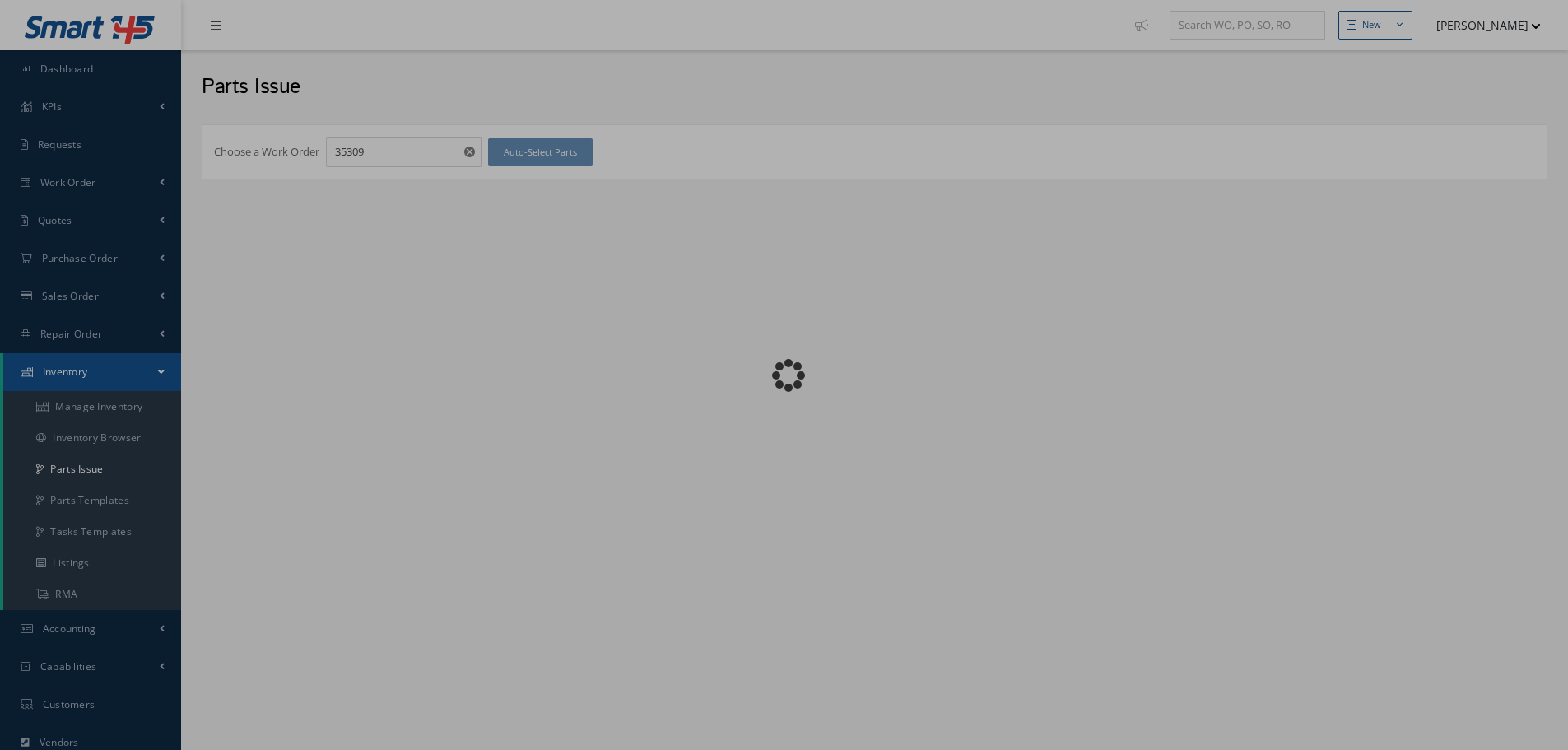
checkbox input "false"
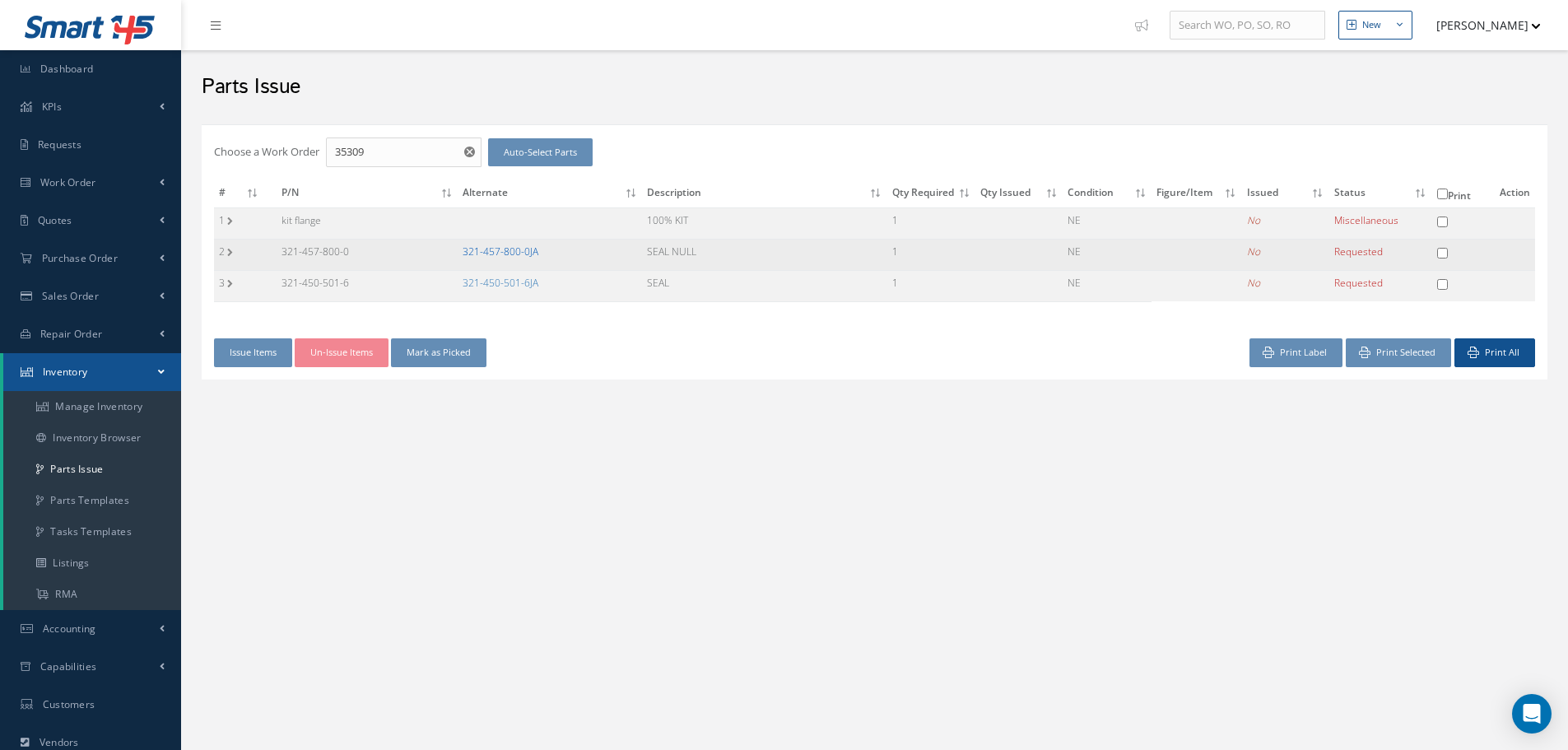
click at [497, 251] on link "321-457-800-0JA" at bounding box center [500, 251] width 76 height 14
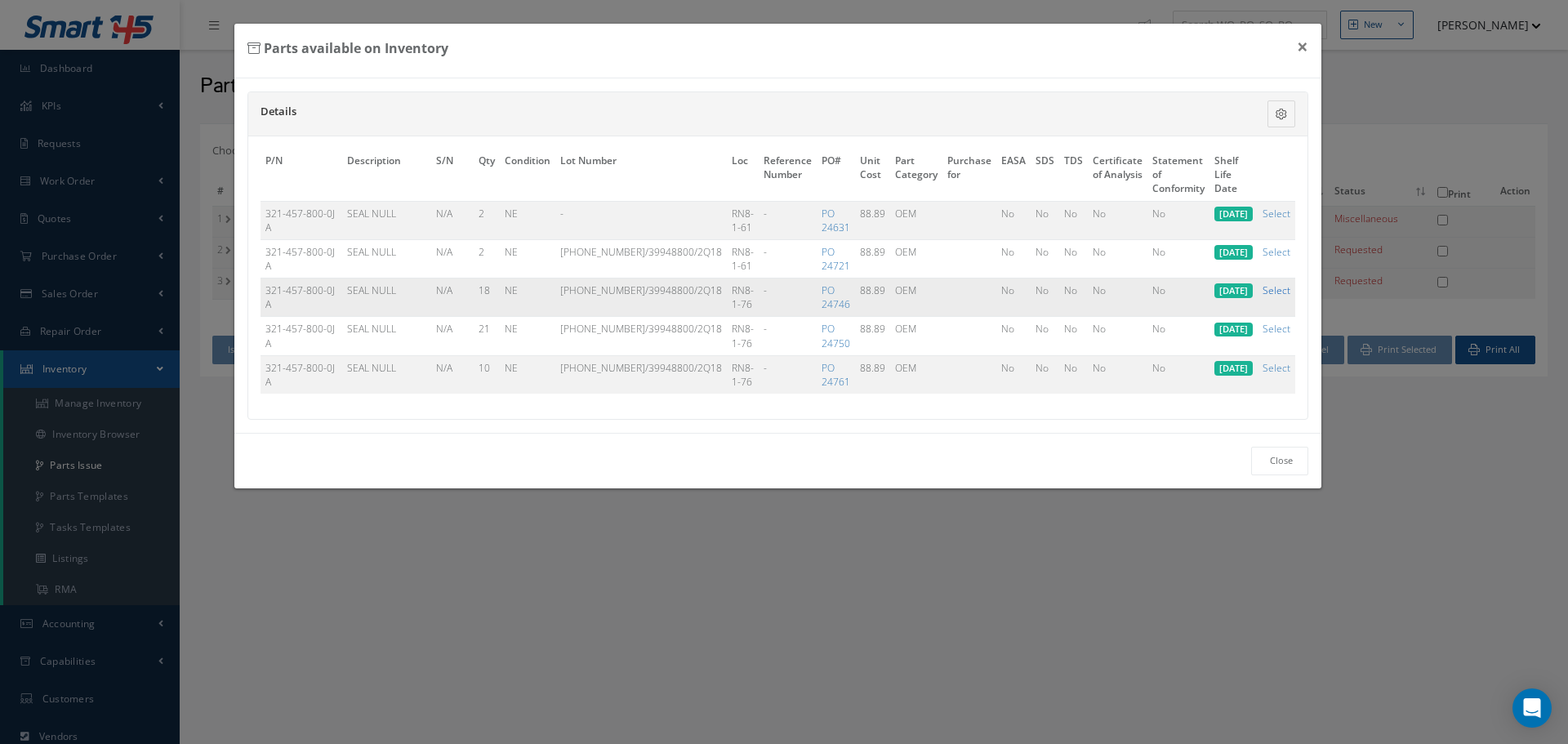
click at [1277, 293] on link "Select" at bounding box center [1276, 290] width 28 height 14
checkbox input "true"
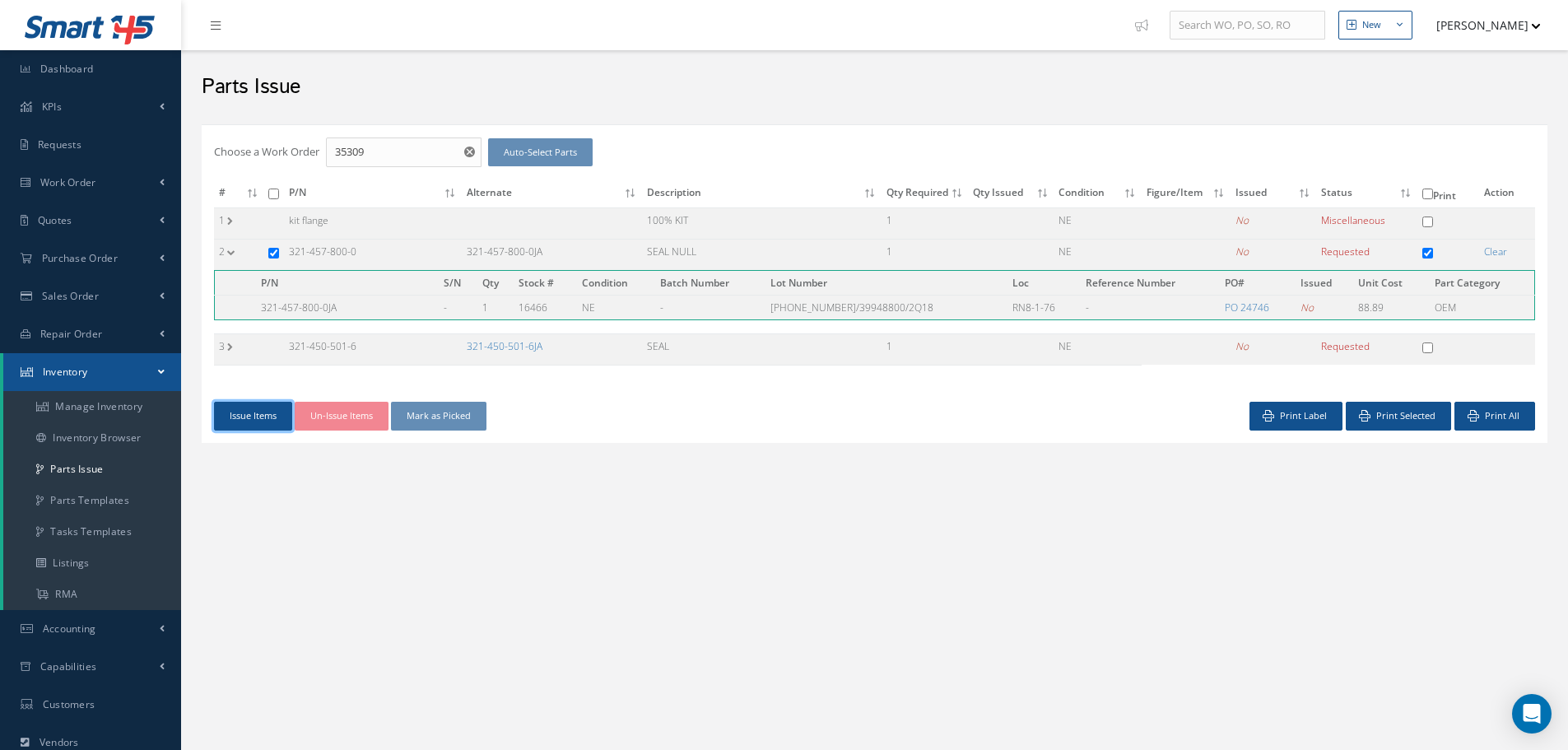
click at [261, 418] on button "Issue Items" at bounding box center [253, 416] width 78 height 29
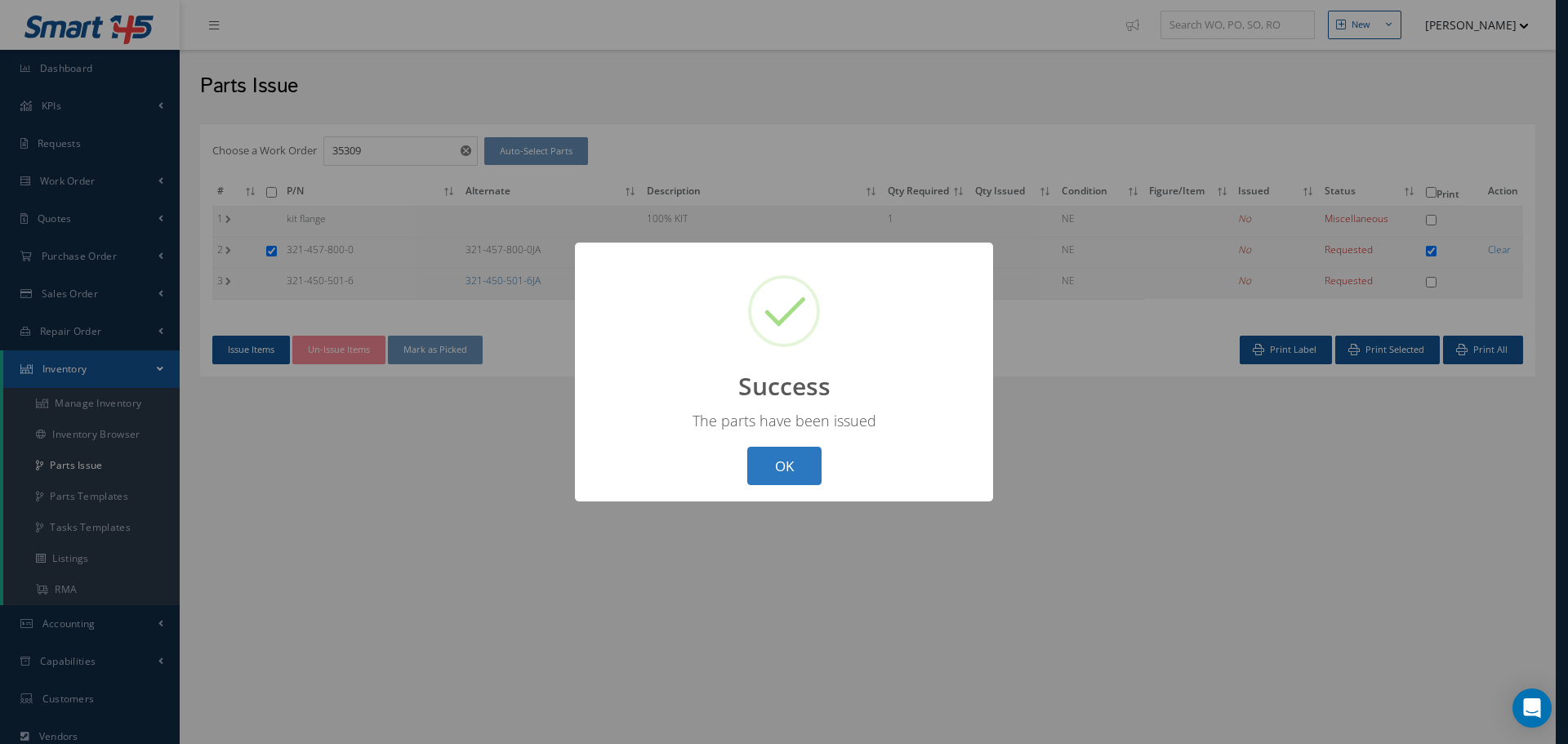
click at [783, 460] on button "OK" at bounding box center [785, 465] width 74 height 38
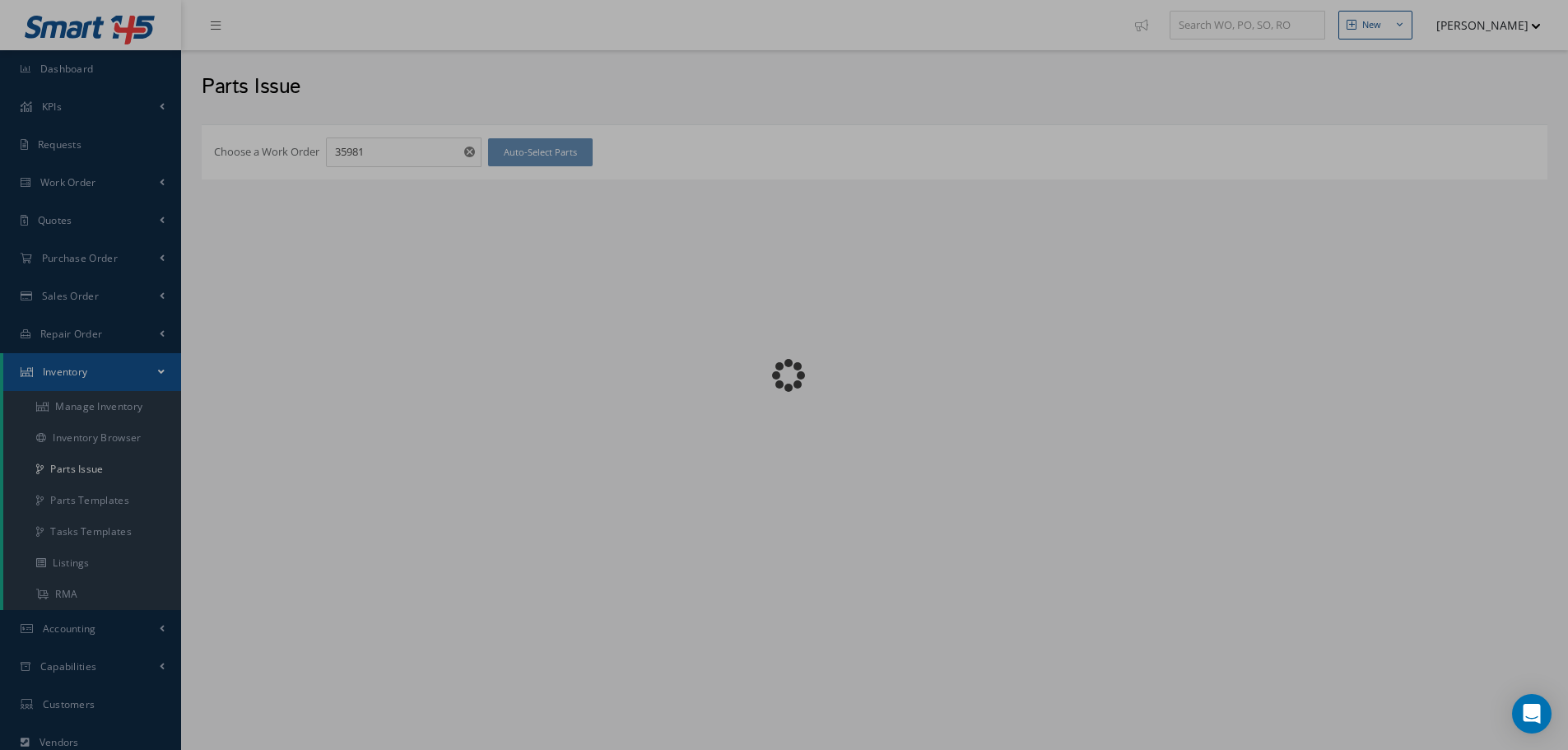
checkbox input "false"
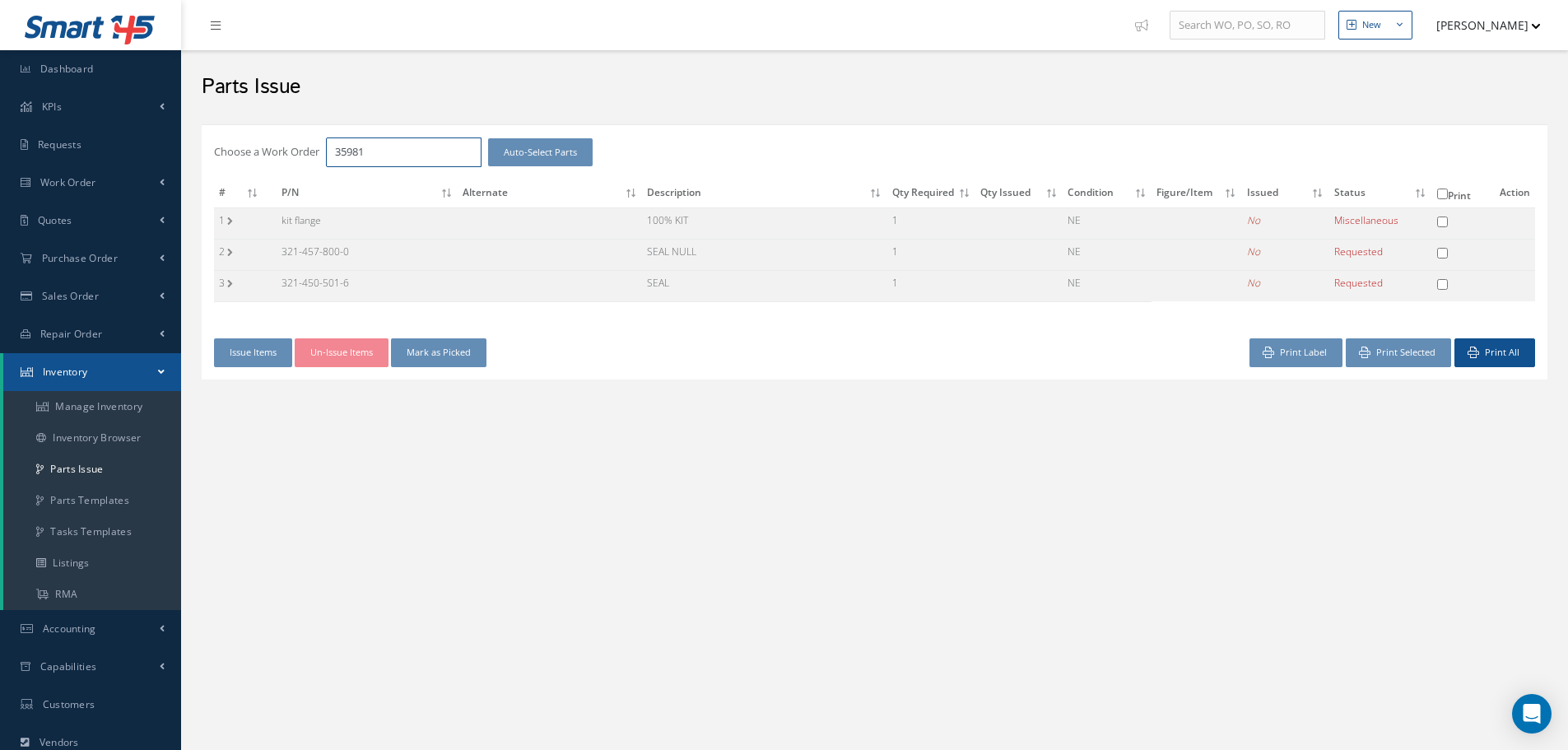
click at [381, 155] on input "35981" at bounding box center [403, 152] width 156 height 30
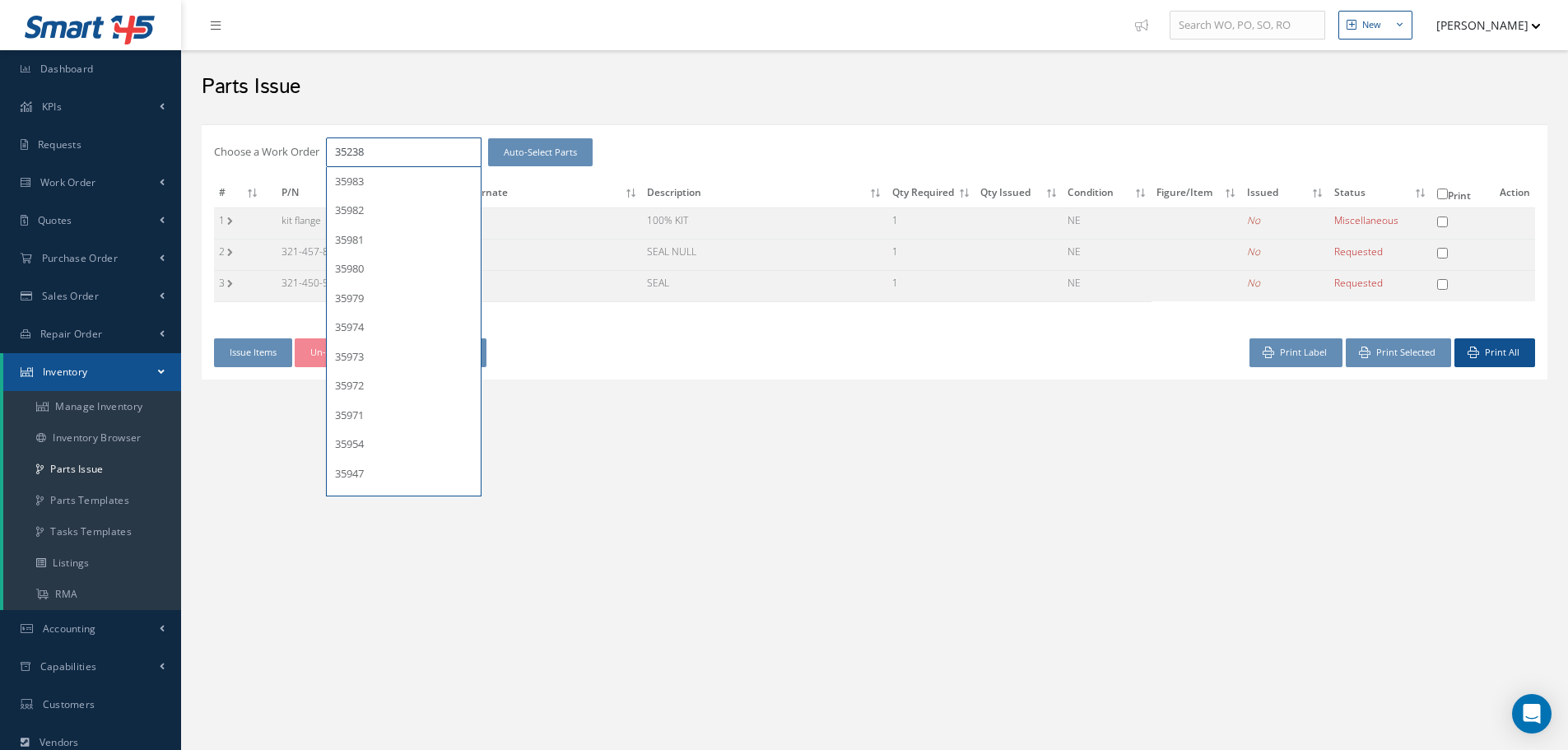
type input "35238"
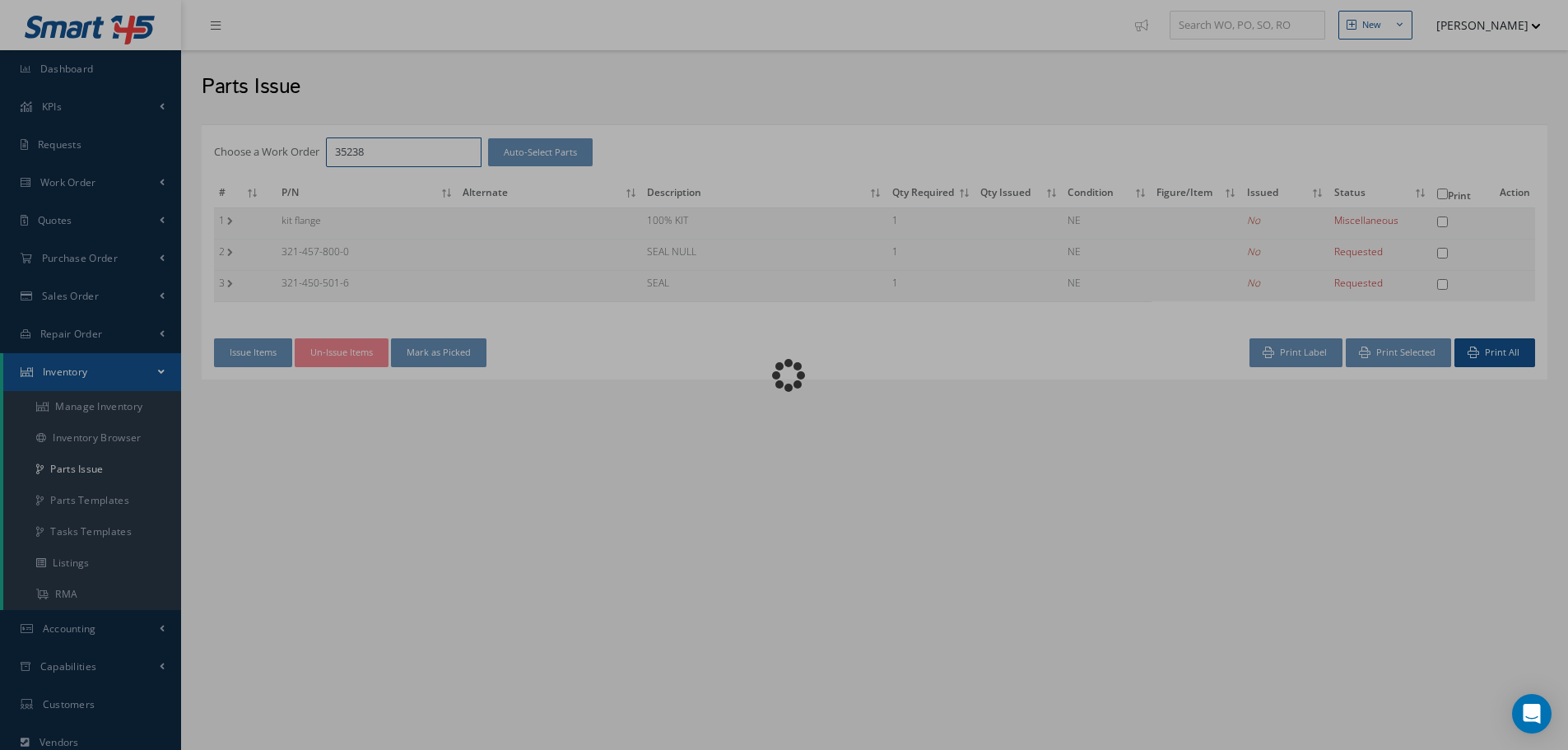
checkbox input "false"
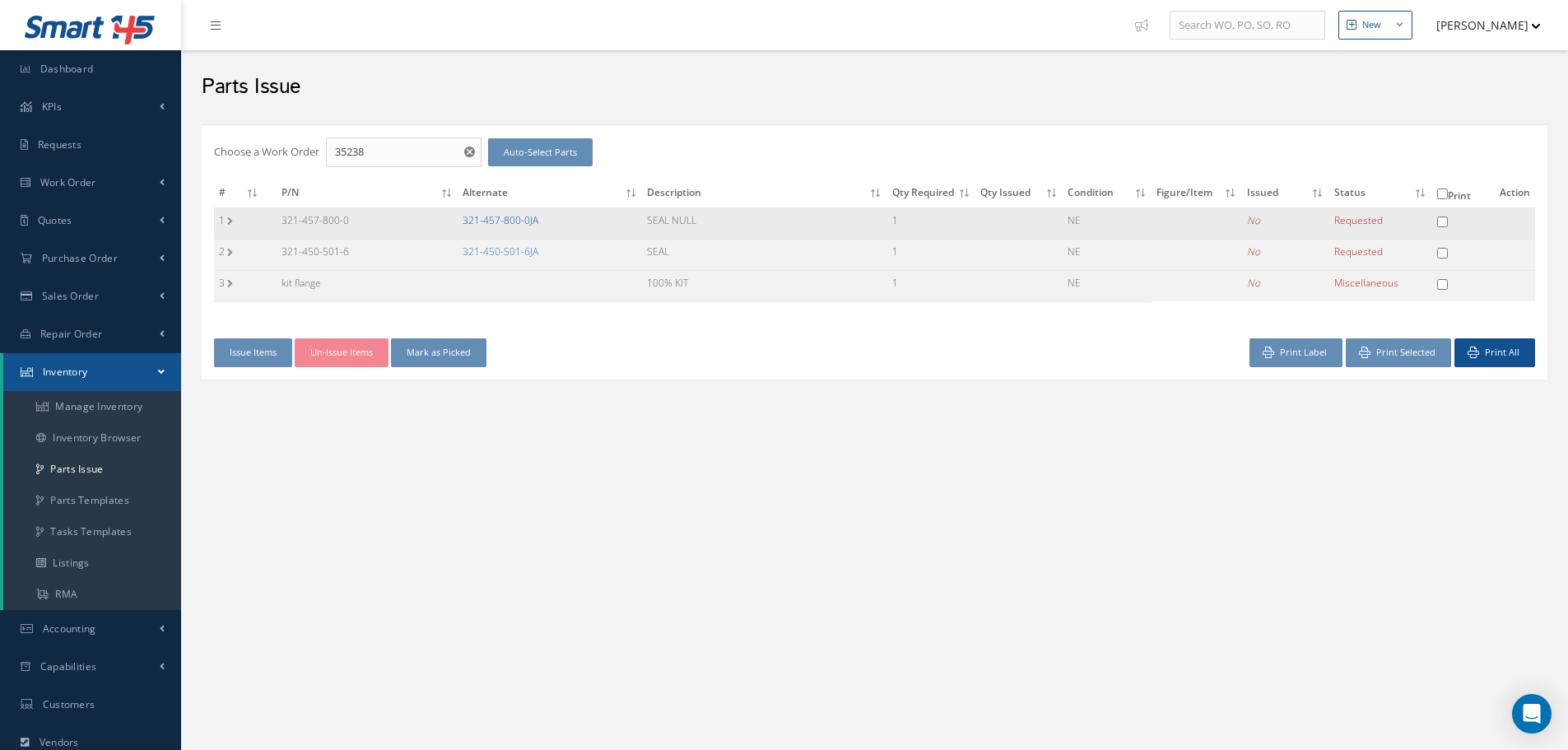
click at [508, 219] on link "321-457-800-0JA" at bounding box center [500, 220] width 76 height 14
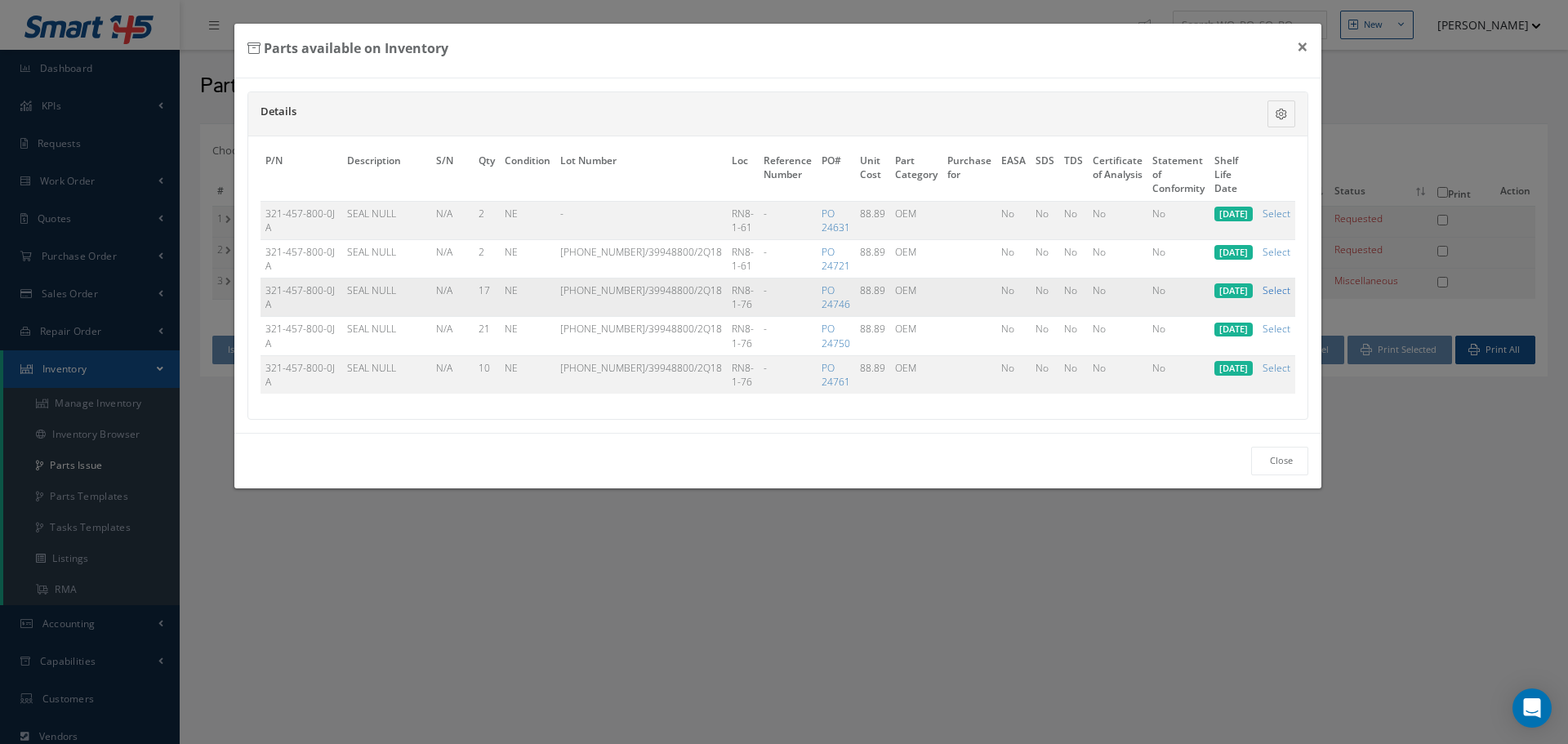
click at [1277, 284] on link "Select" at bounding box center [1276, 290] width 28 height 14
checkbox input "true"
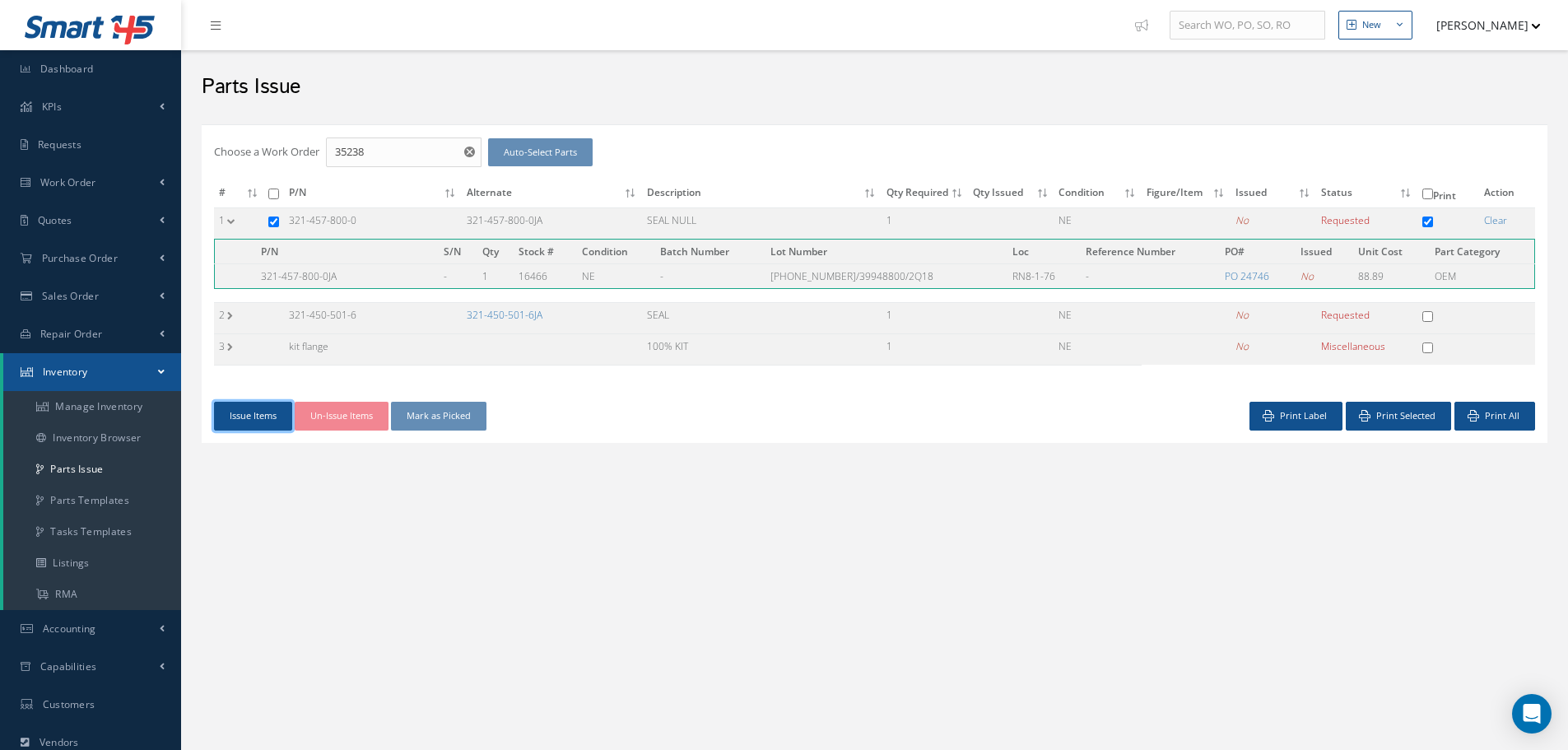
click at [253, 414] on button "Issue Items" at bounding box center [253, 416] width 78 height 29
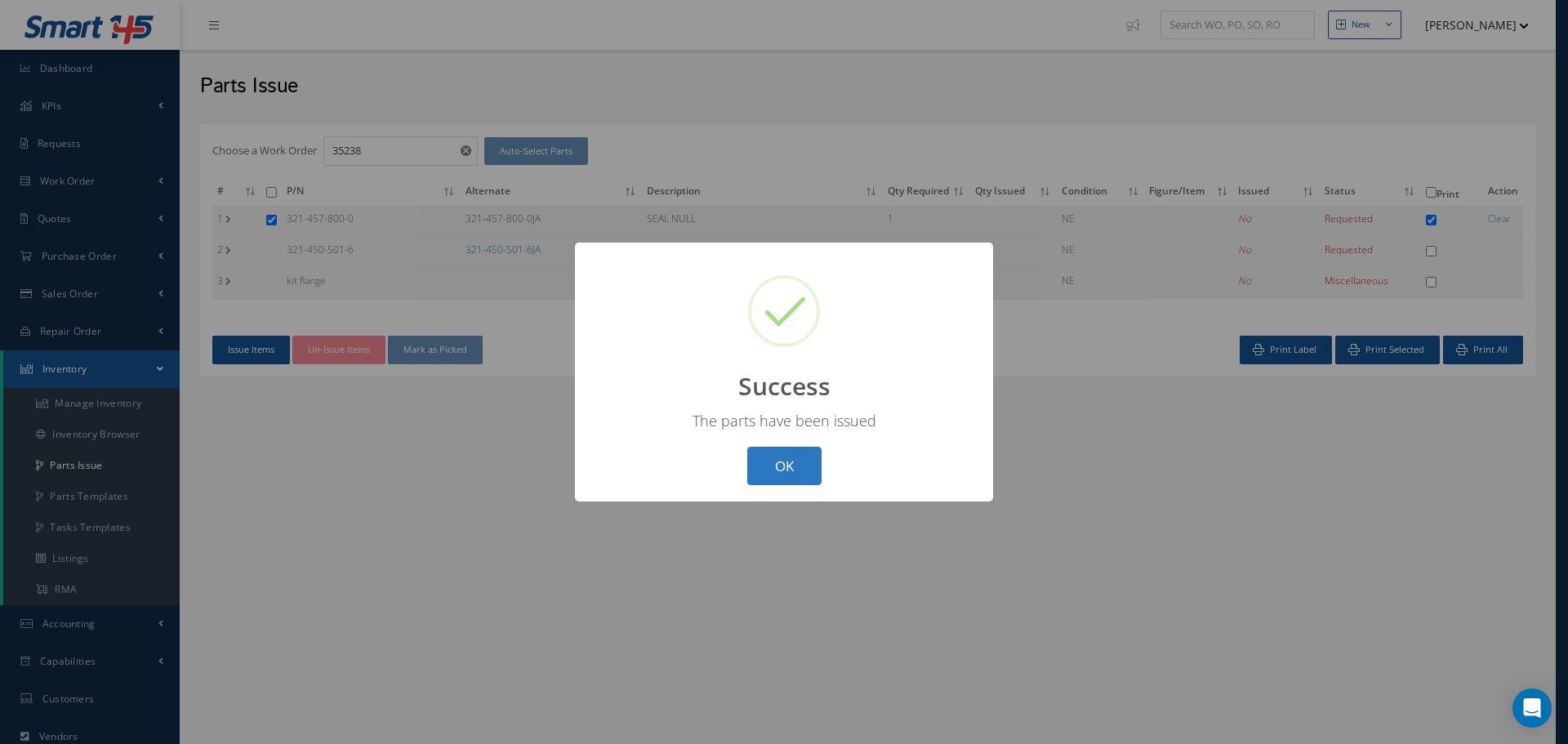
click at [800, 456] on button "OK" at bounding box center [785, 465] width 74 height 38
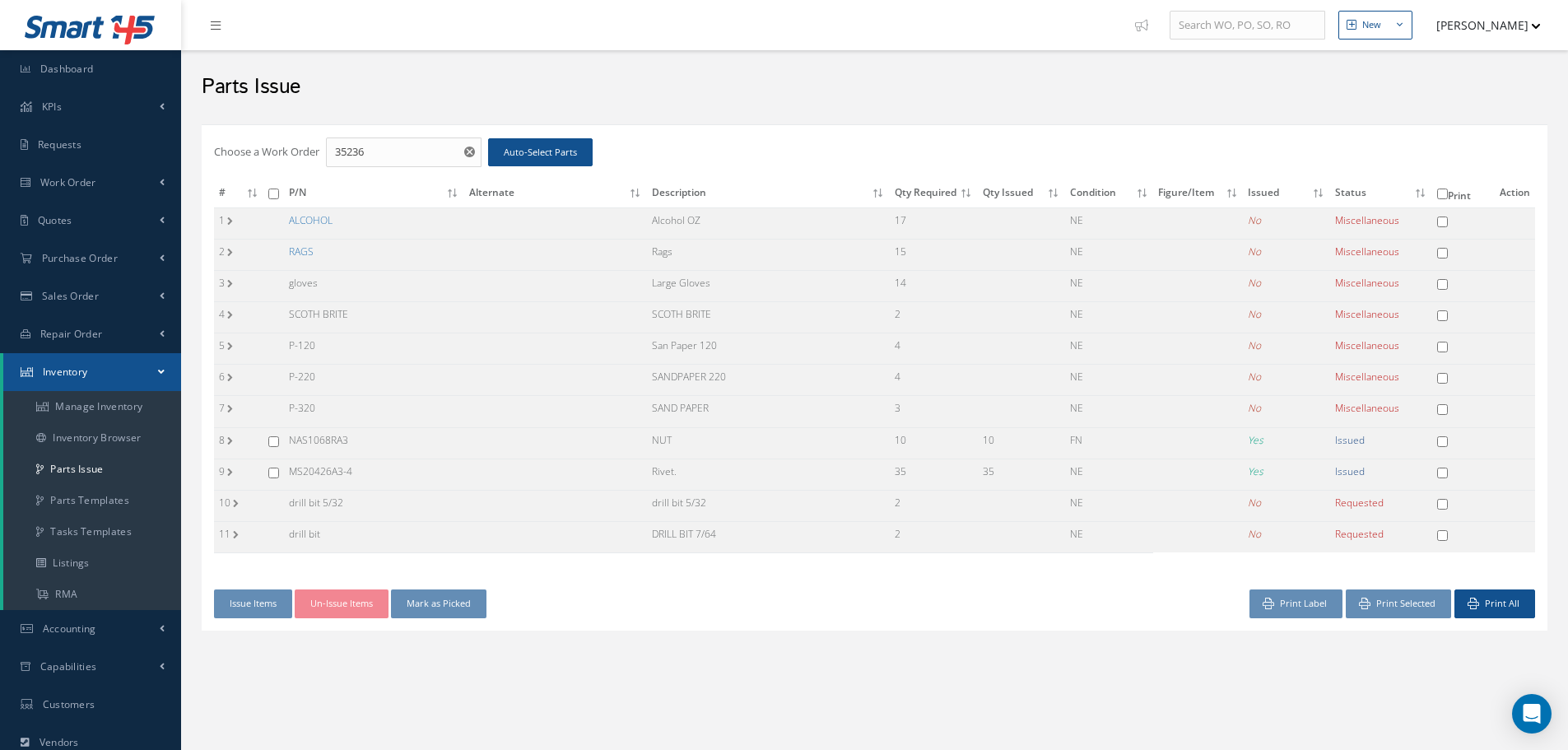
checkbox input "false"
click at [389, 164] on input "35236" at bounding box center [403, 152] width 156 height 30
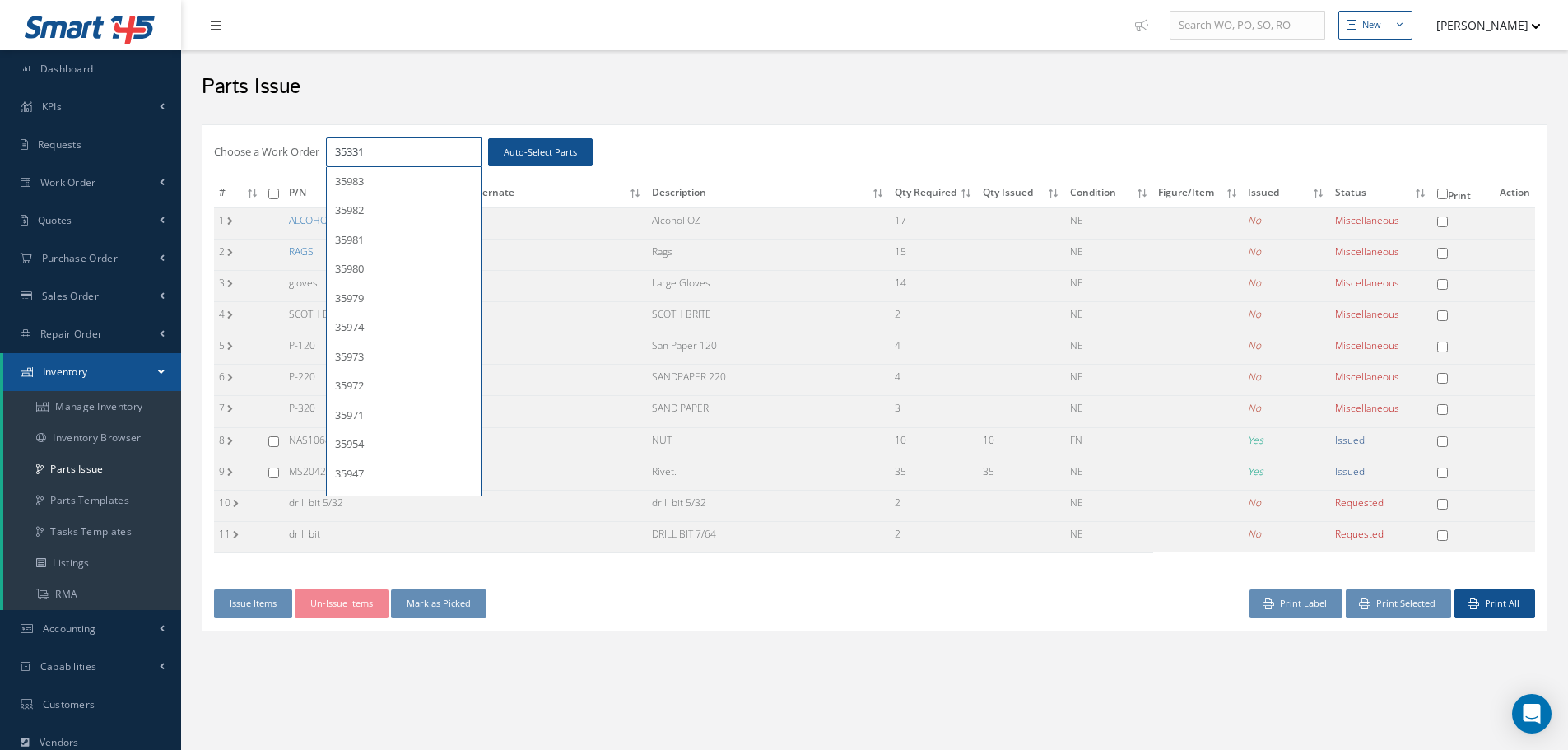
type input "35331"
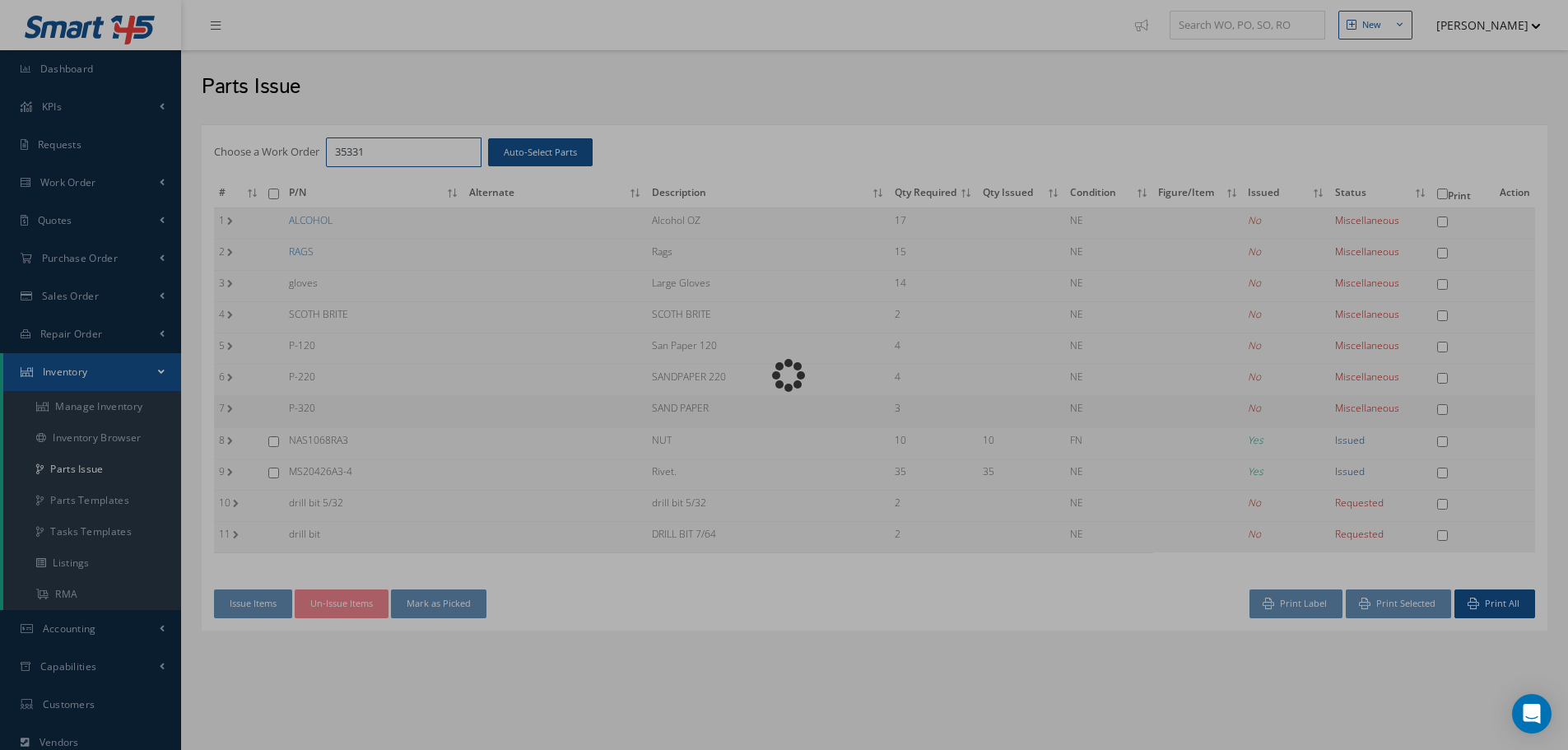
checkbox input "false"
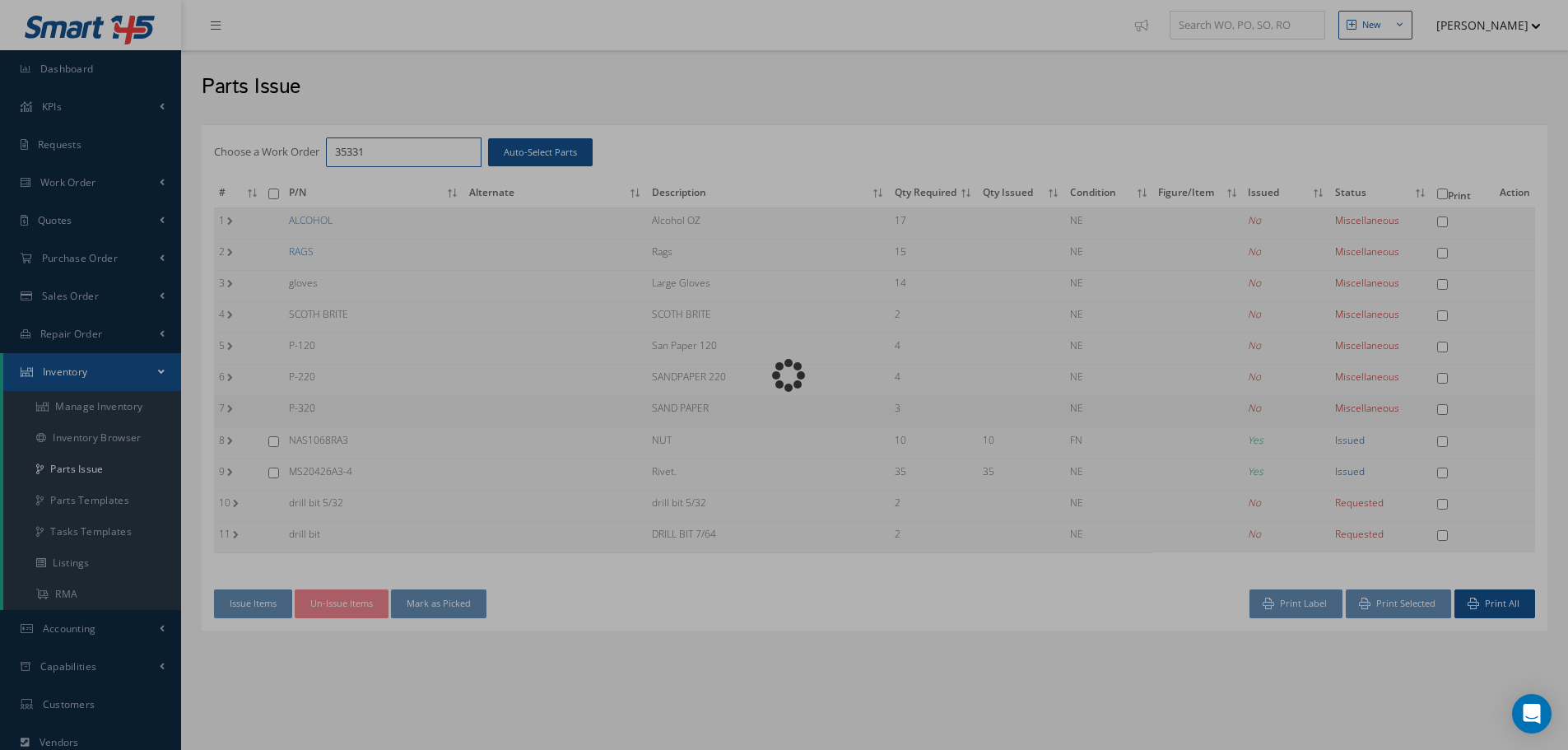
checkbox input "false"
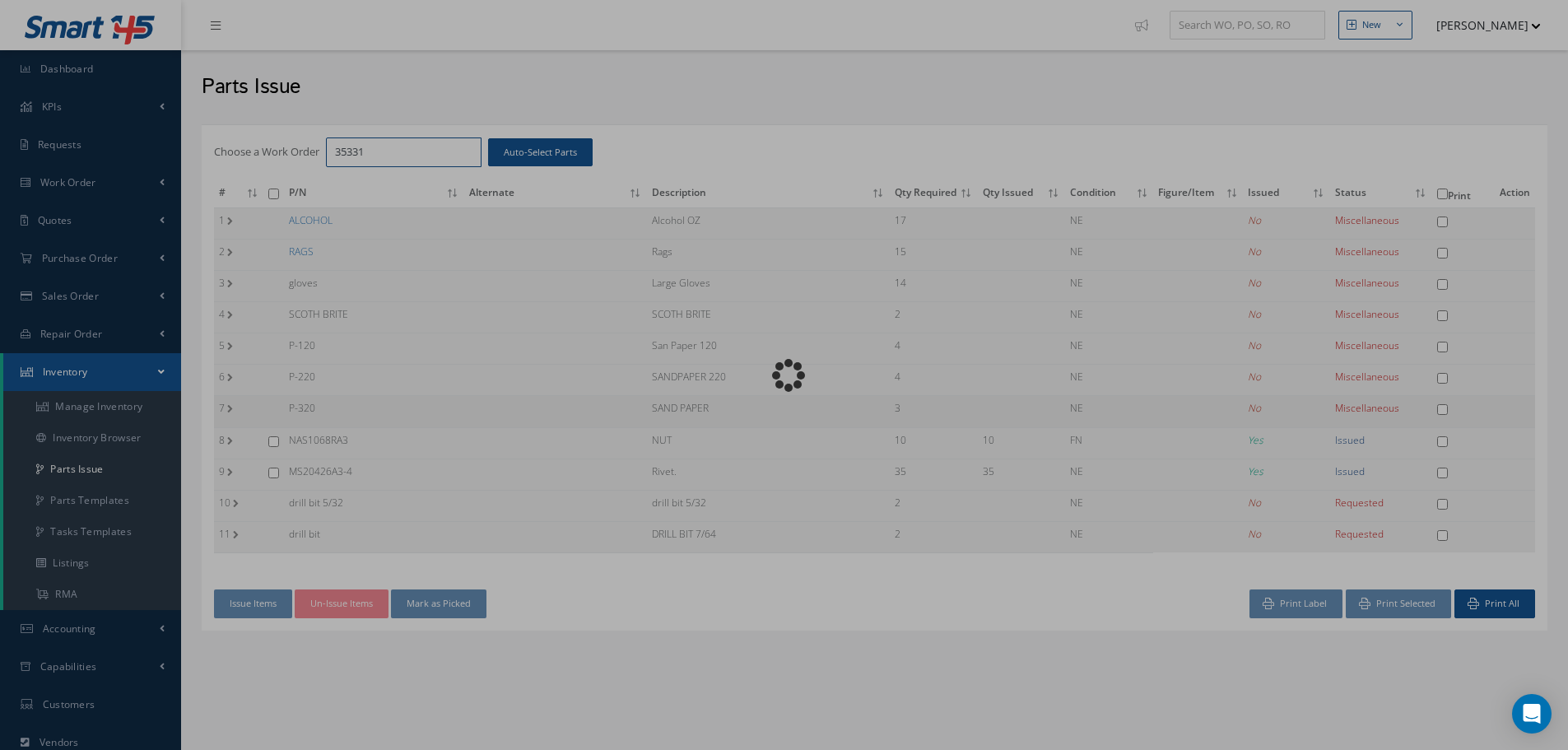
checkbox input "false"
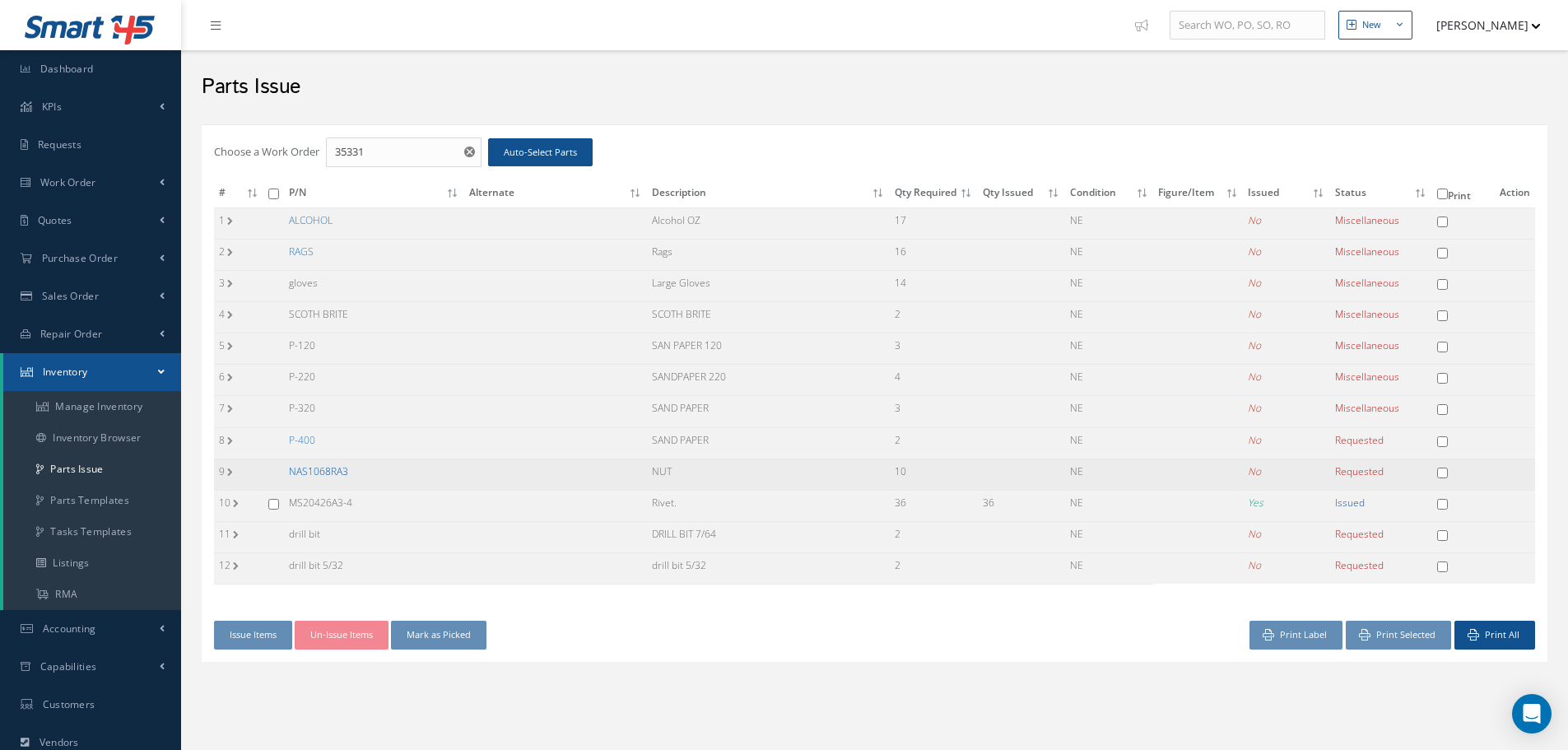
click at [321, 471] on link "NAS1068RA3" at bounding box center [319, 471] width 60 height 14
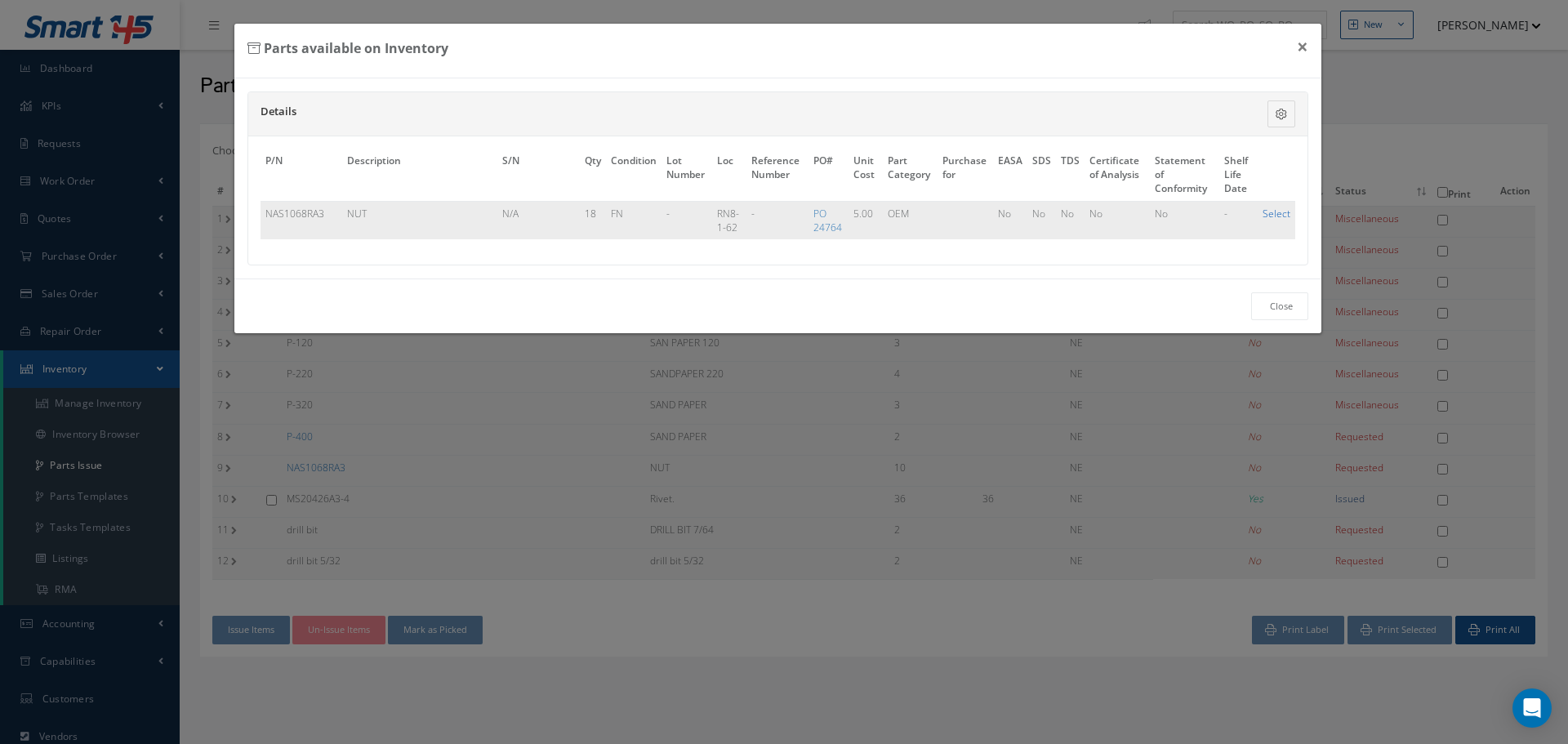
click at [1273, 214] on link "Select" at bounding box center [1276, 213] width 28 height 14
checkbox input "true"
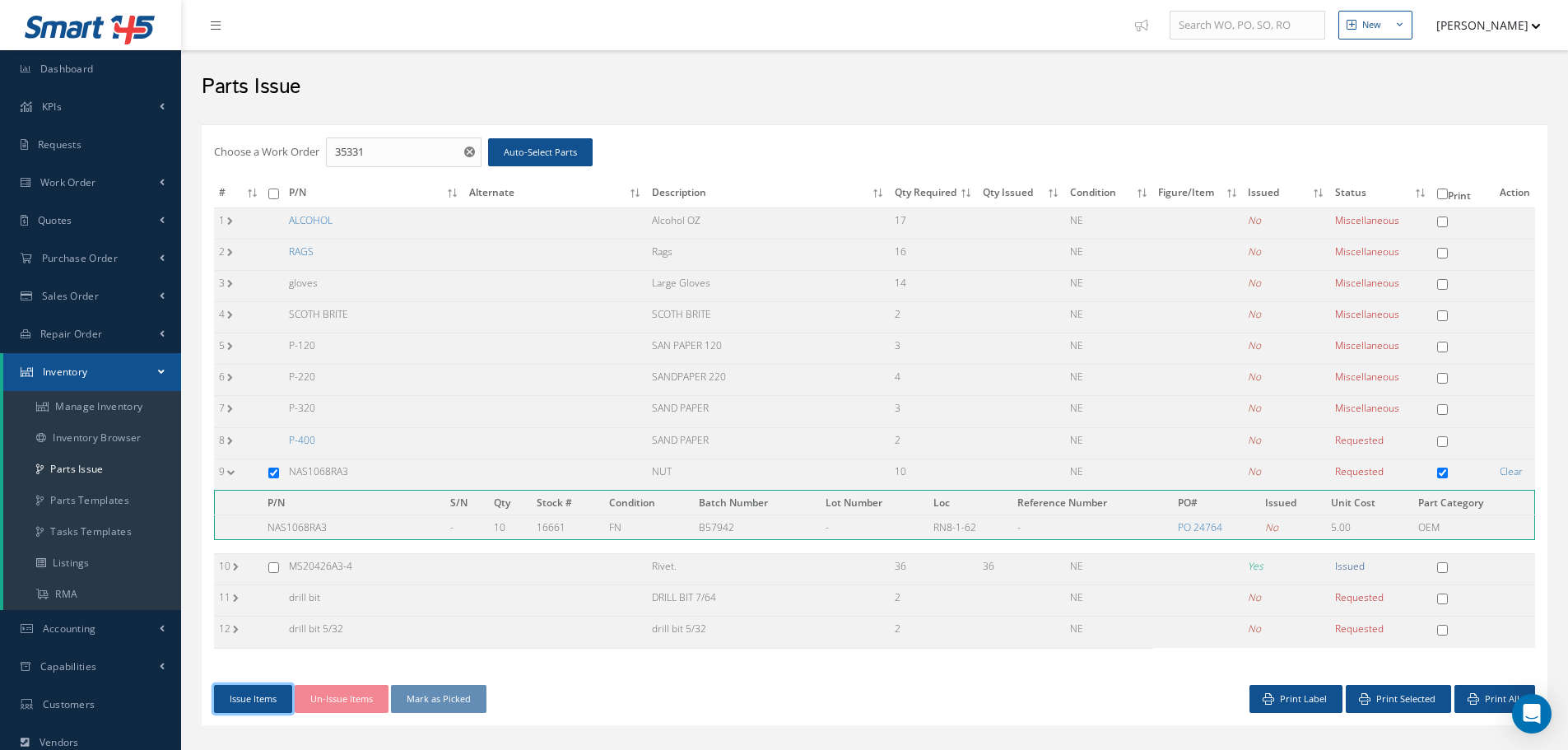
click at [244, 703] on button "Issue Items" at bounding box center [253, 700] width 78 height 29
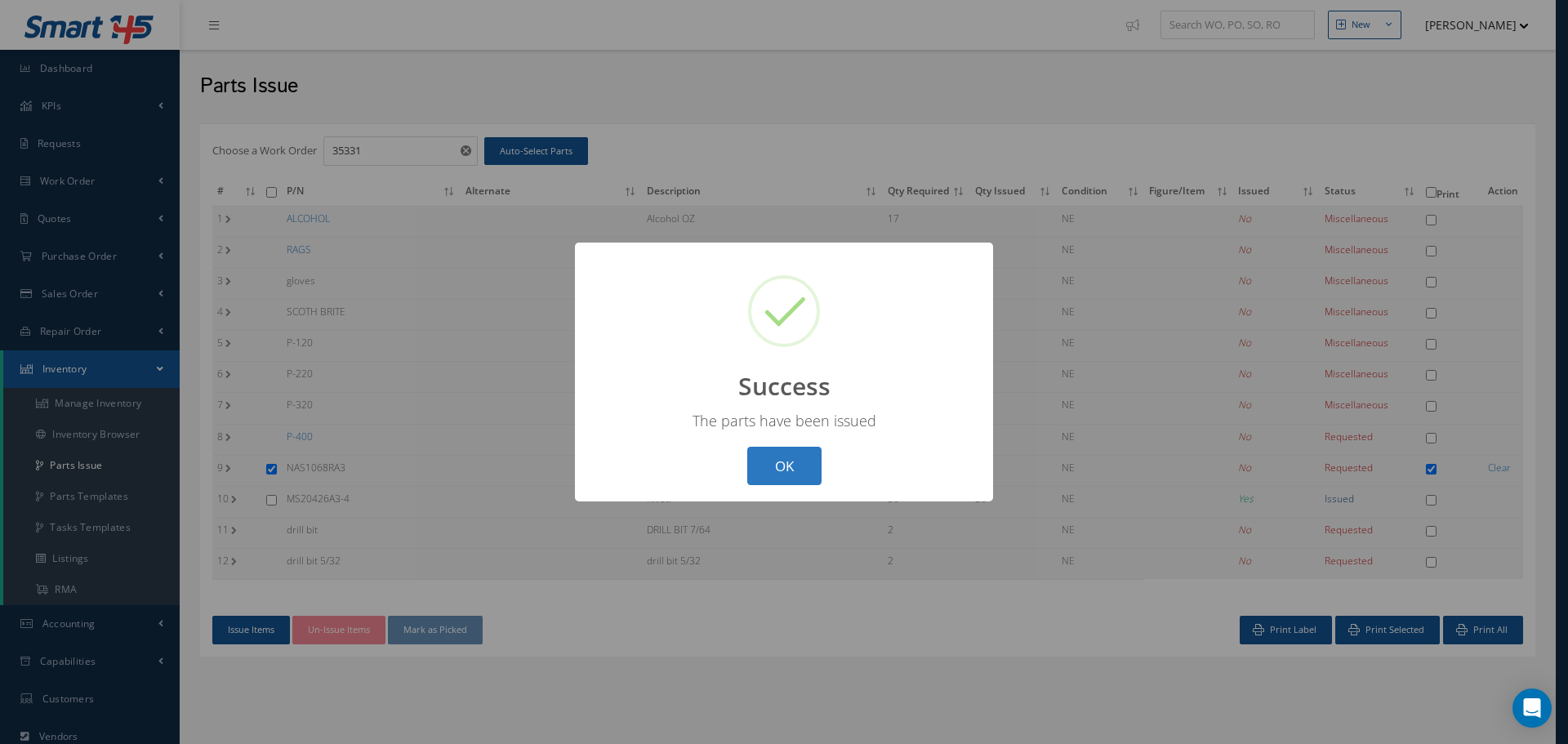
click at [776, 459] on button "OK" at bounding box center [785, 465] width 74 height 38
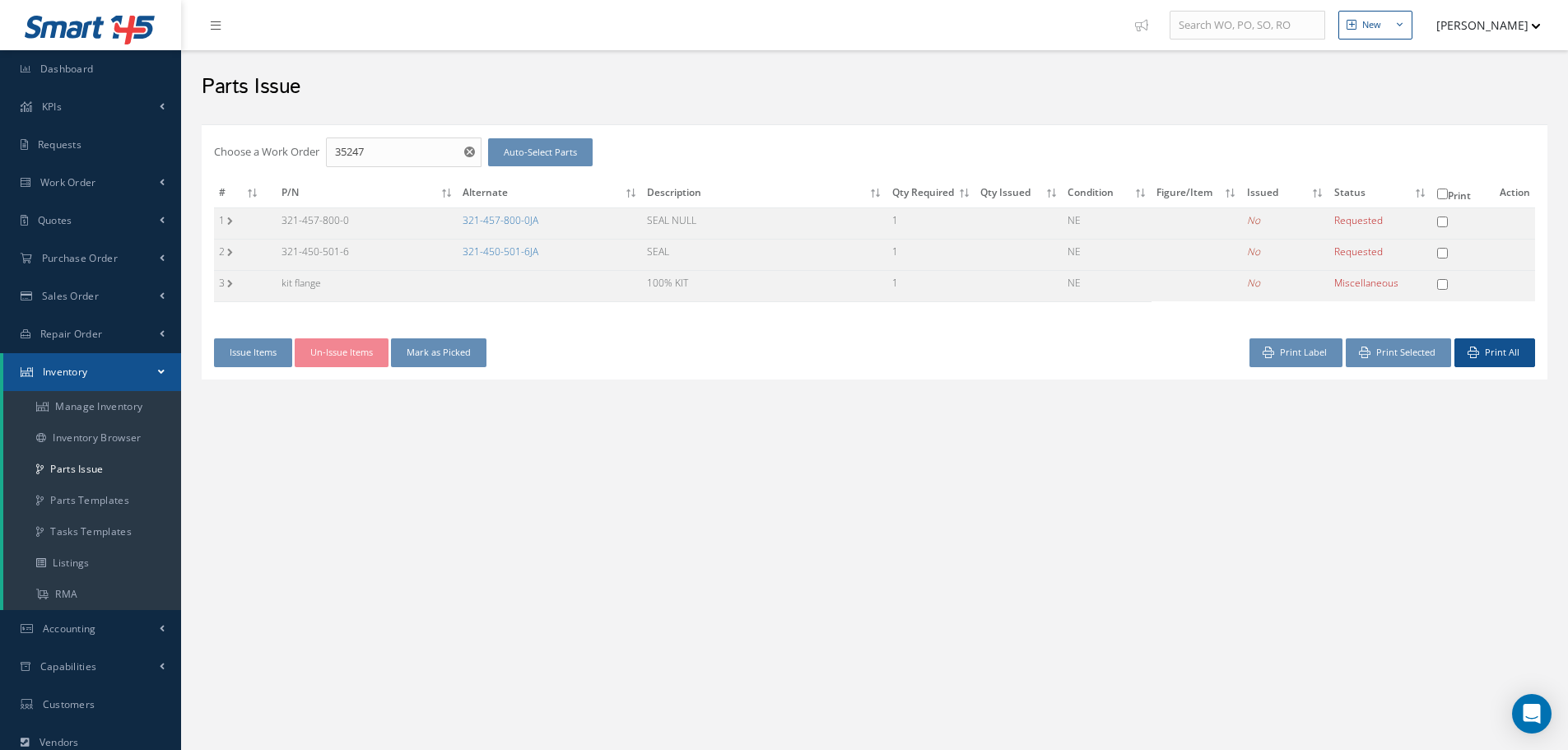
checkbox input "false"
click at [511, 214] on link "321-457-800-0JA" at bounding box center [500, 220] width 76 height 14
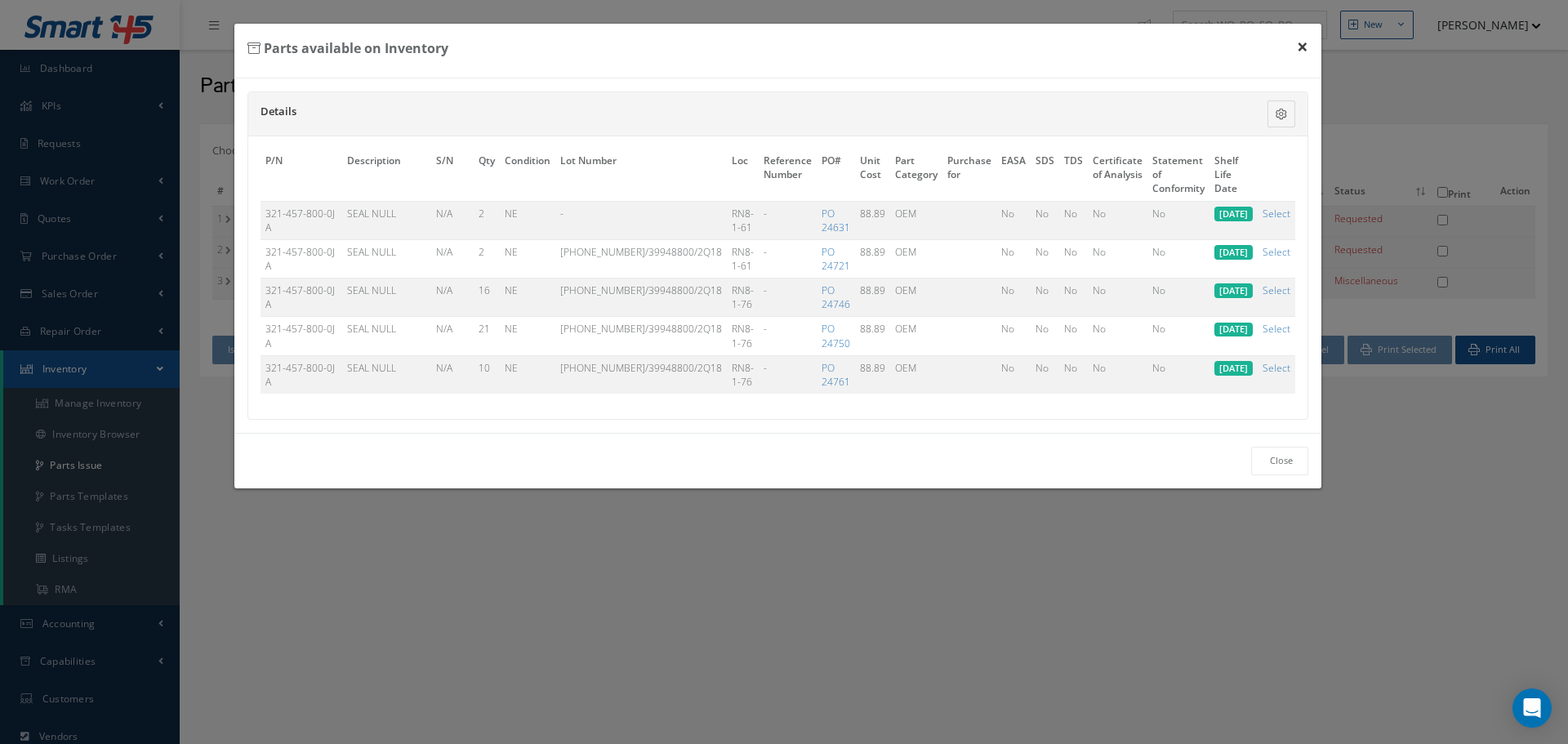
click at [1302, 51] on button "×" at bounding box center [1302, 46] width 37 height 46
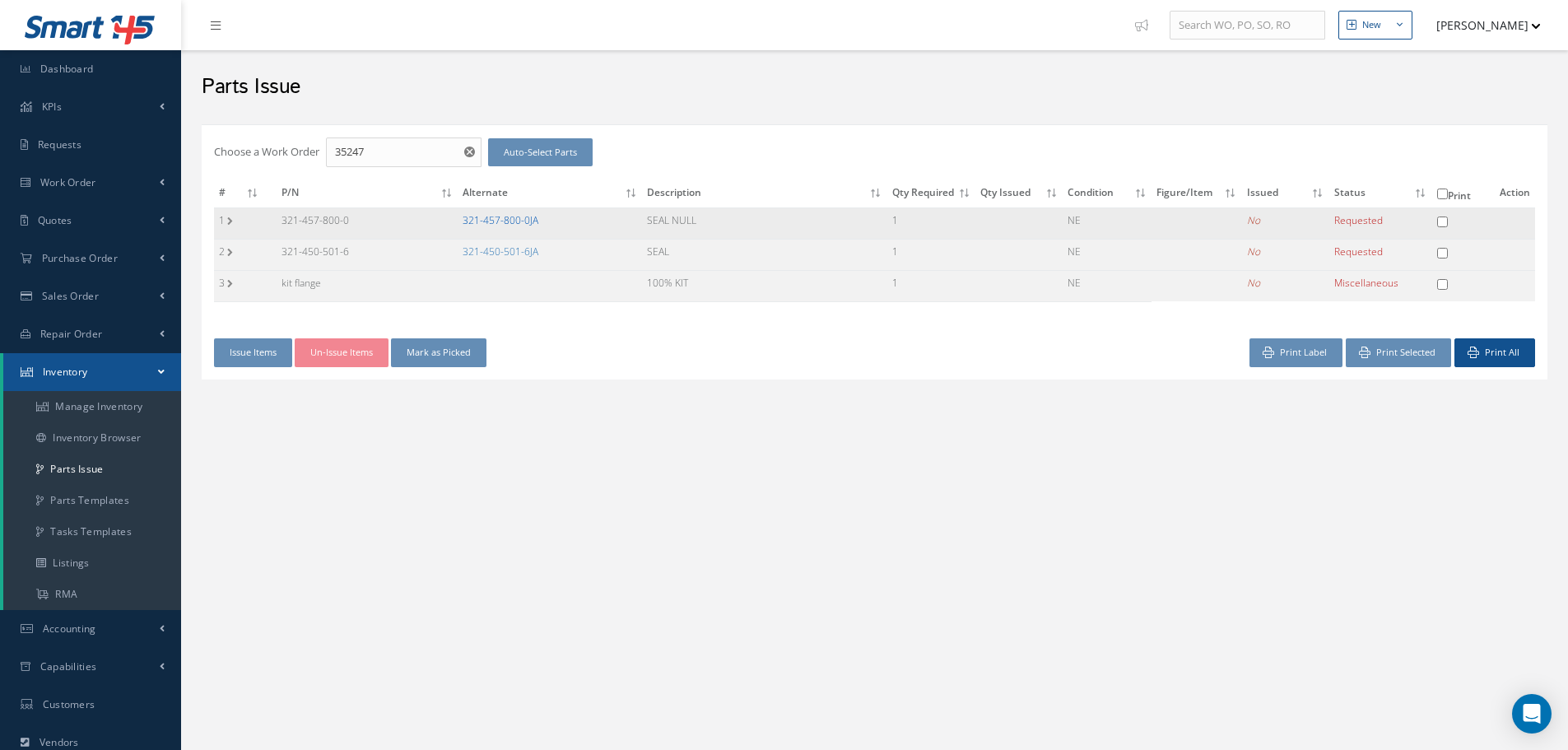
click at [510, 217] on link "321-457-800-0JA" at bounding box center [500, 220] width 76 height 14
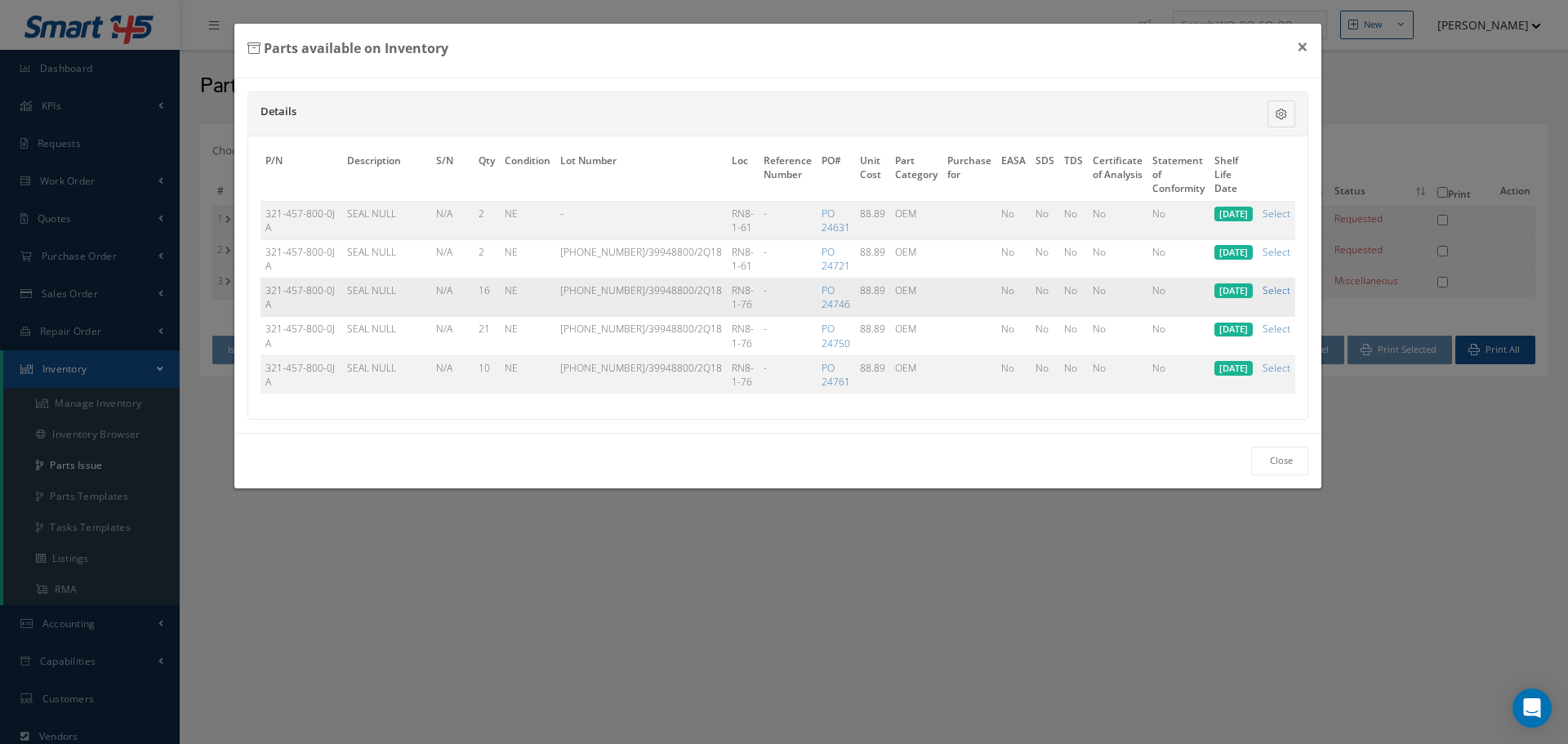
click at [1275, 293] on link "Select" at bounding box center [1276, 290] width 28 height 14
checkbox input "true"
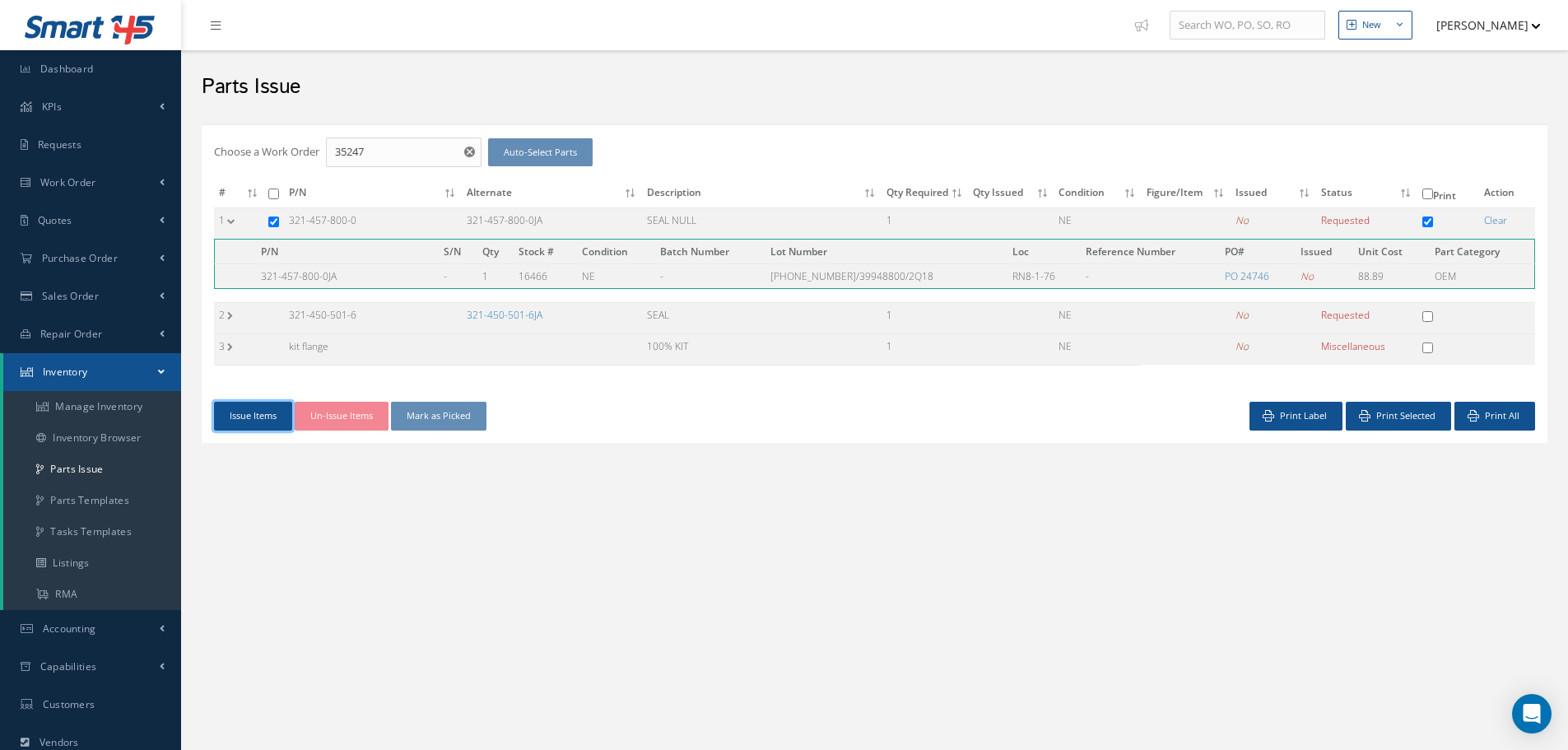
click at [246, 417] on button "Issue Items" at bounding box center [253, 416] width 78 height 29
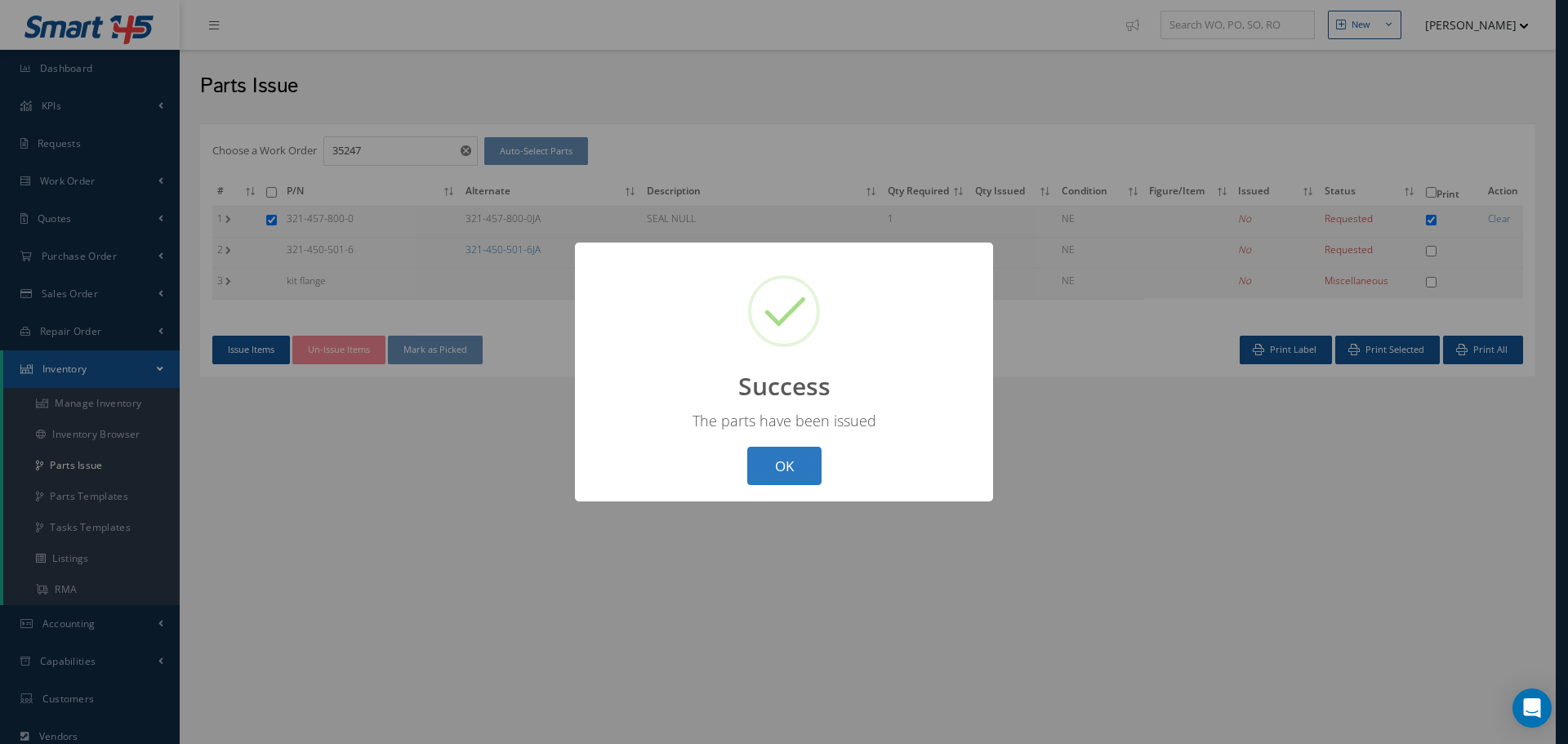
click at [771, 470] on button "OK" at bounding box center [785, 465] width 74 height 38
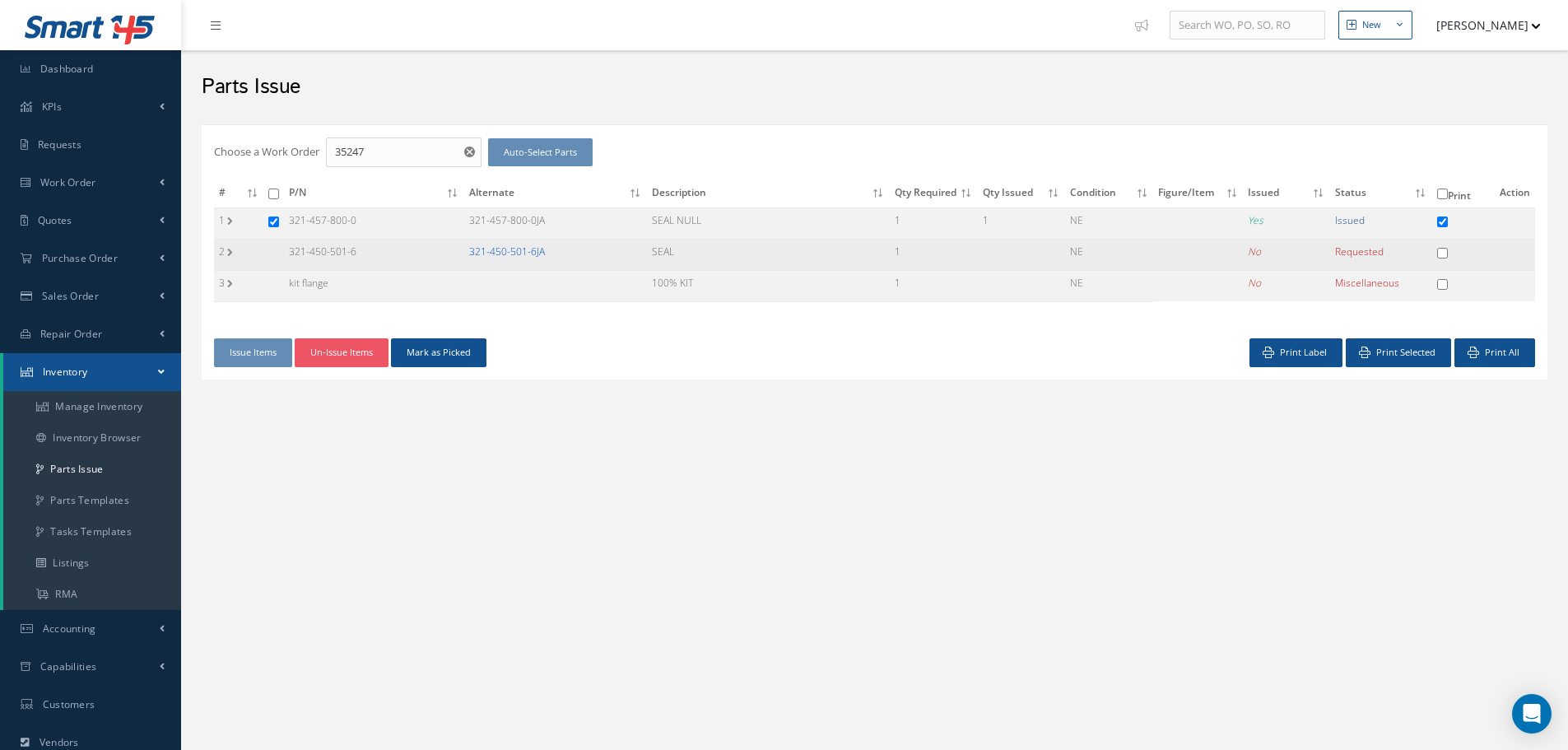
click at [530, 249] on link "321-450-501-6JA" at bounding box center [507, 251] width 76 height 14
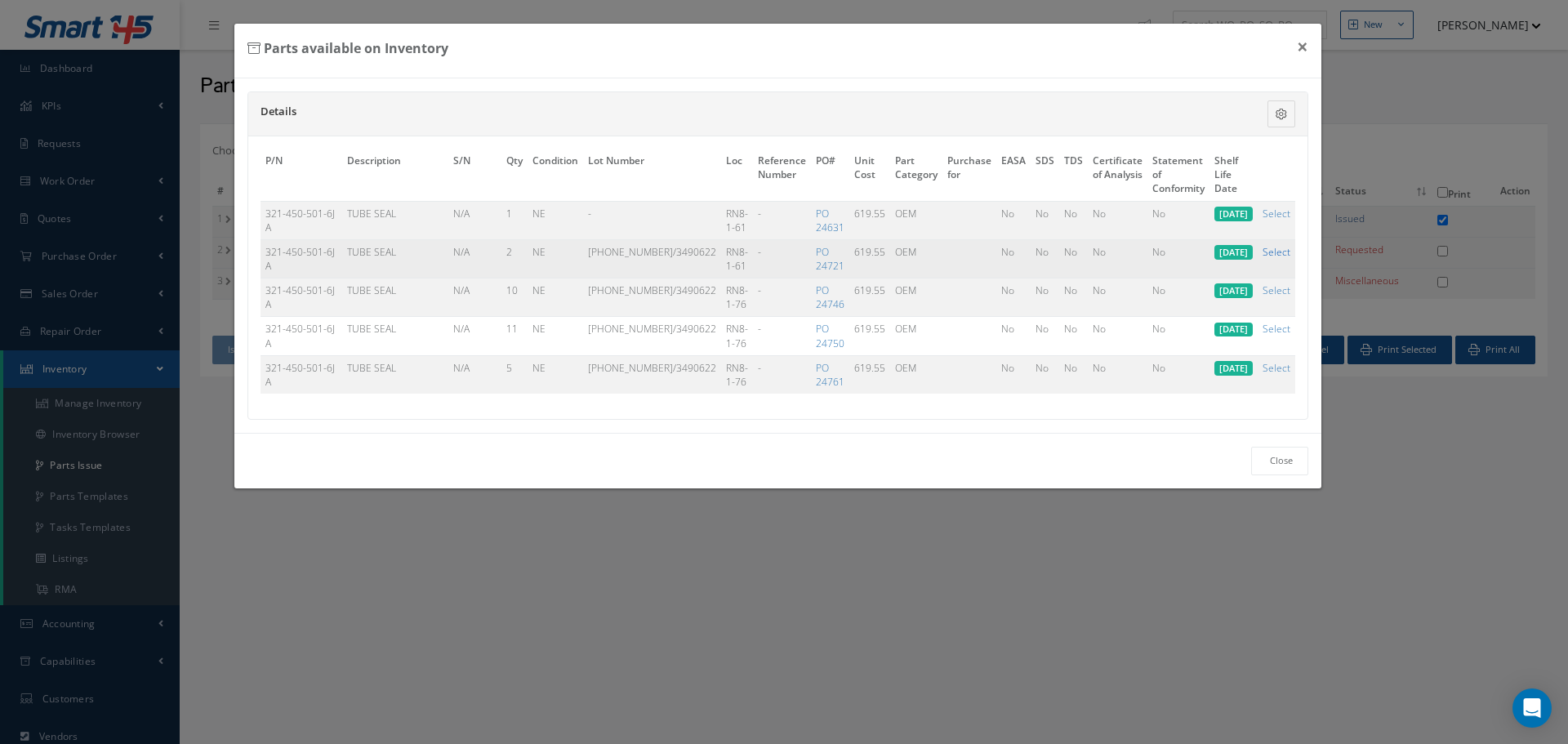
click at [1285, 253] on link "Select" at bounding box center [1276, 252] width 28 height 14
checkbox input "true"
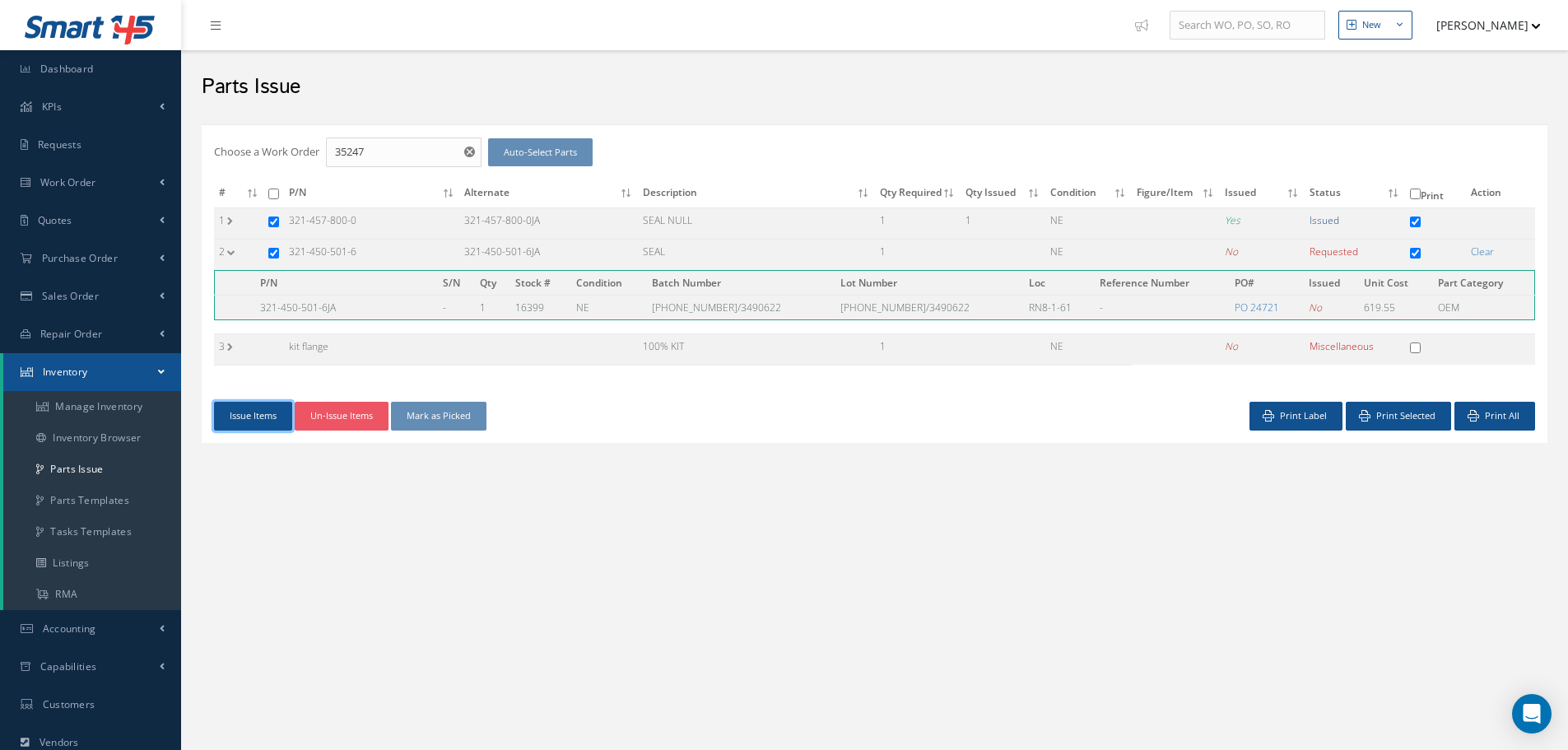
click at [251, 415] on button "Issue Items" at bounding box center [253, 416] width 78 height 29
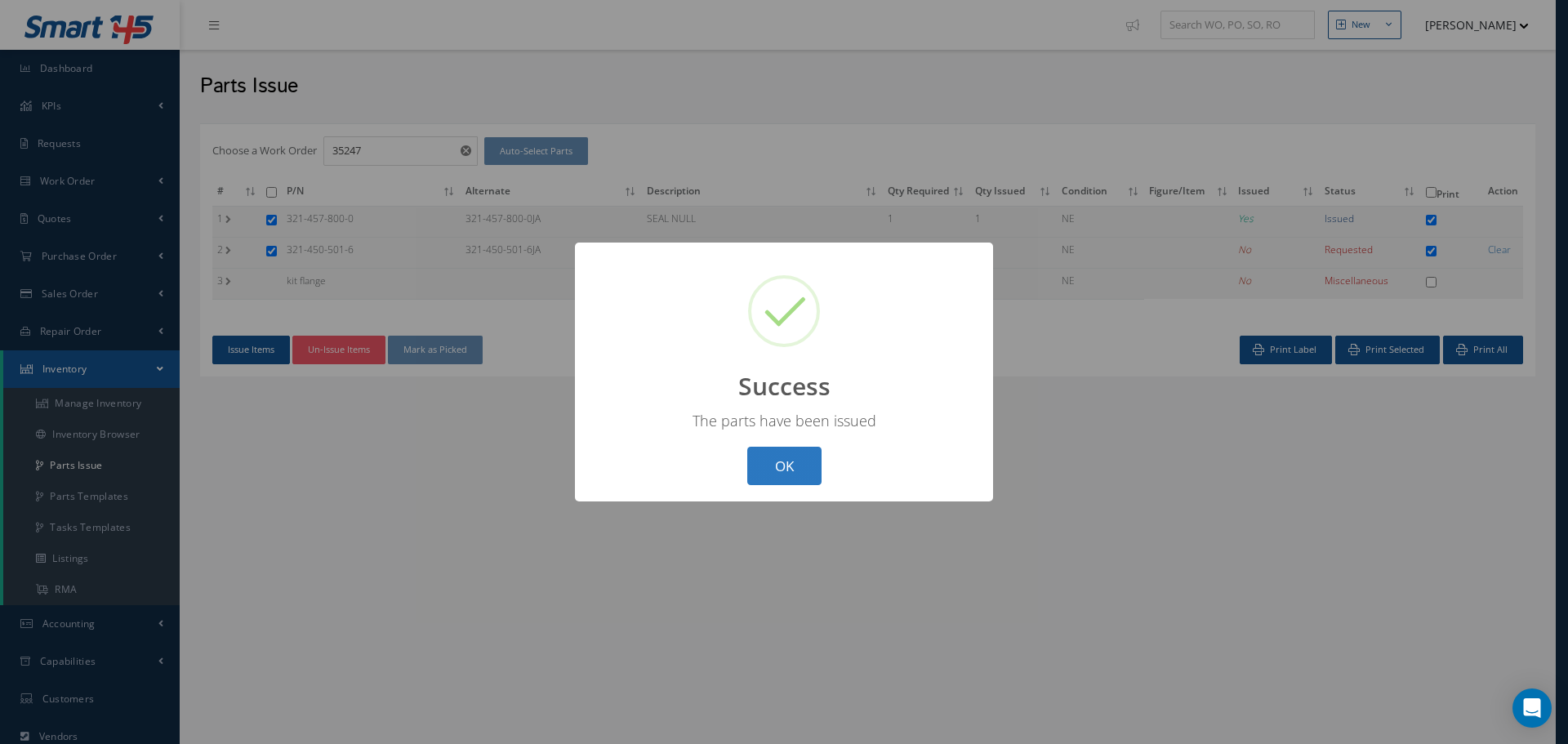
click at [792, 462] on button "OK" at bounding box center [785, 465] width 74 height 38
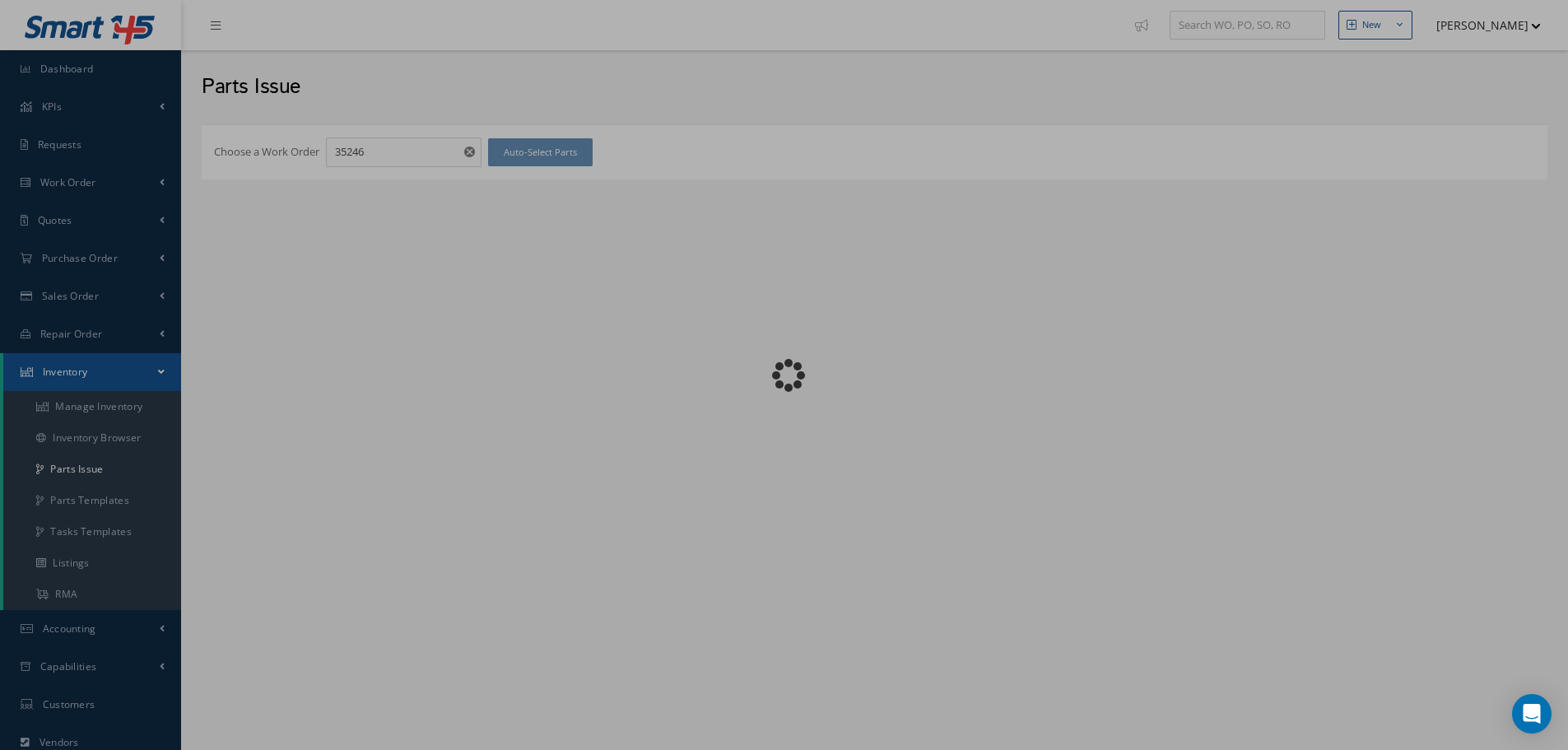
checkbox input "false"
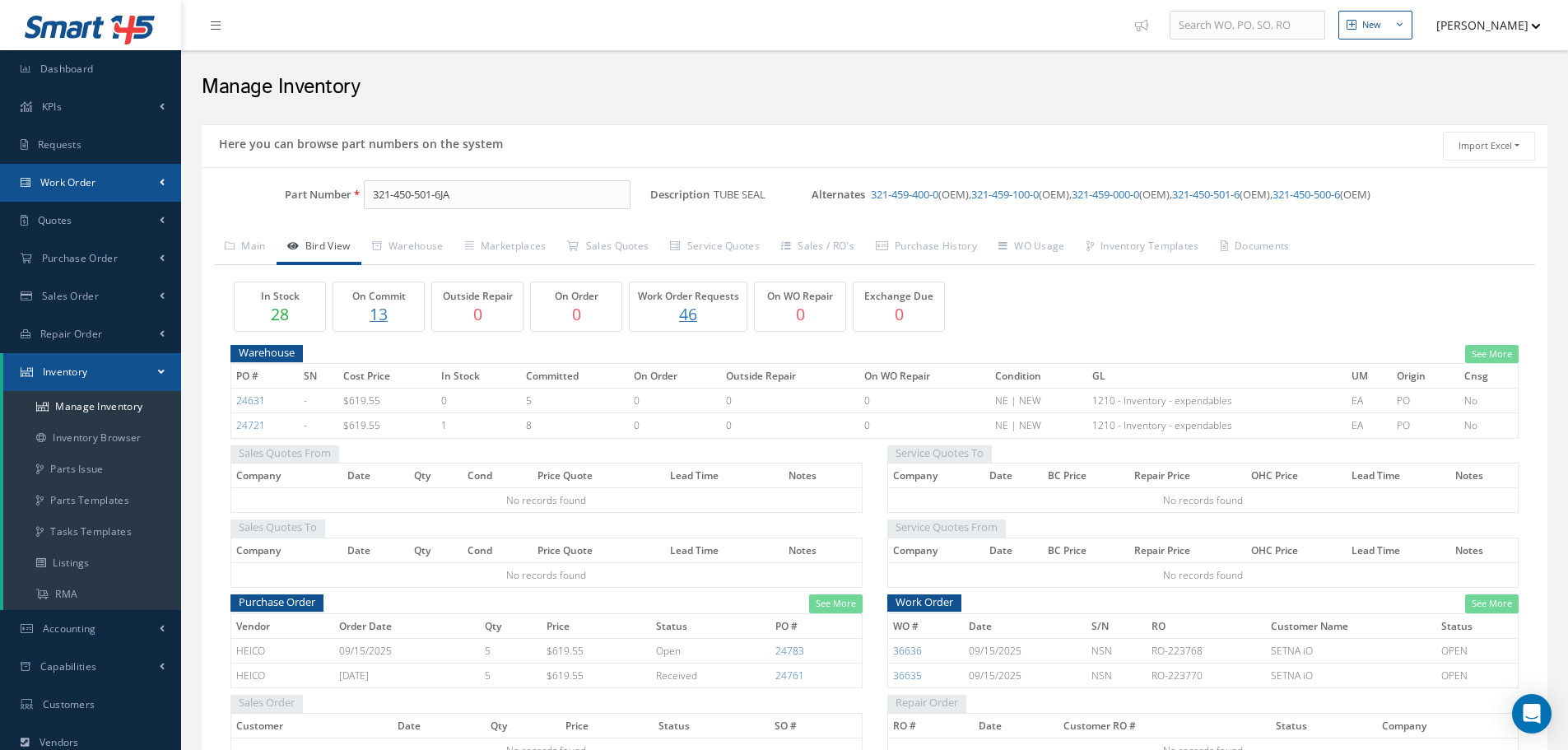
click at [88, 182] on span "Work Order" at bounding box center [68, 182] width 56 height 14
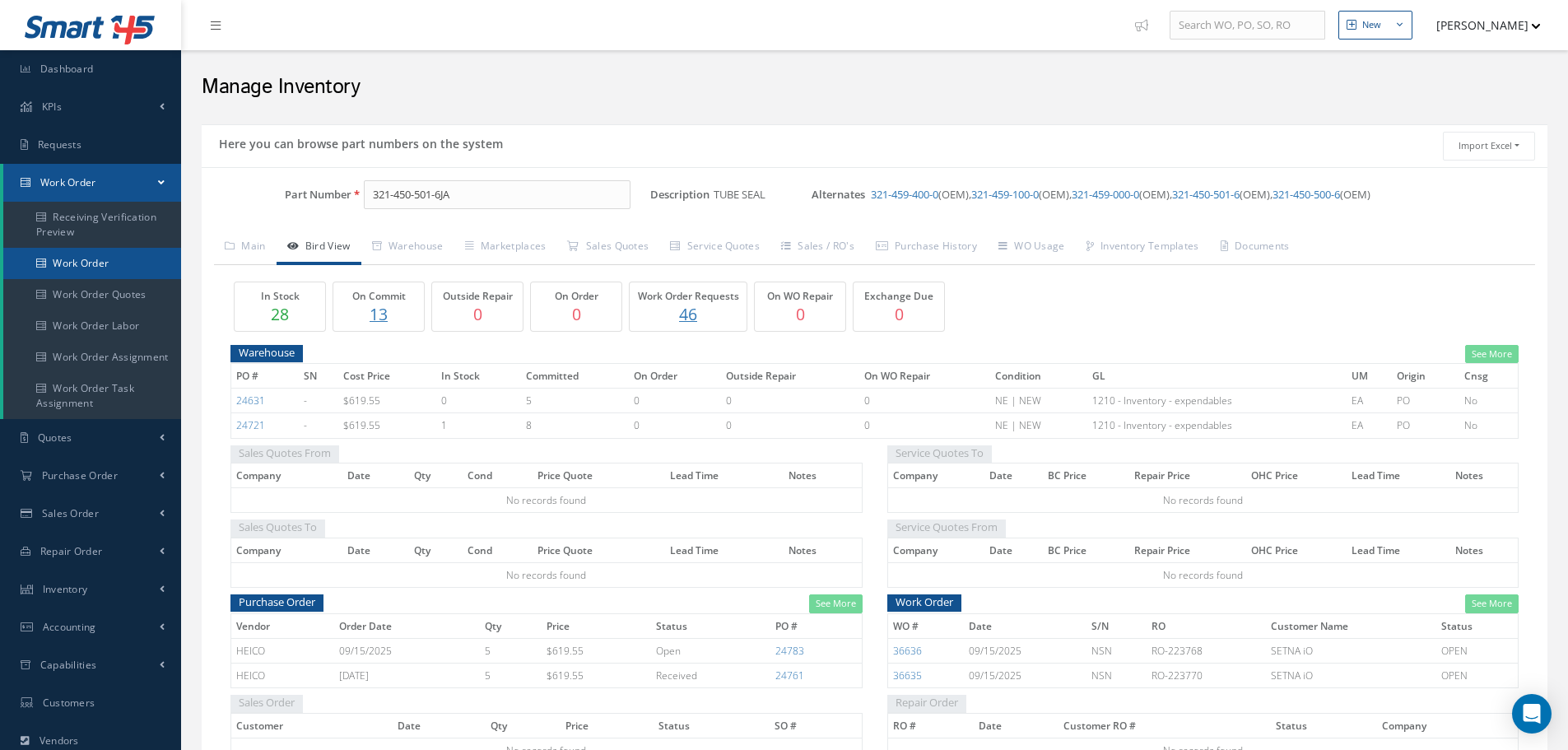
click at [81, 261] on link "Work Order" at bounding box center [92, 263] width 178 height 32
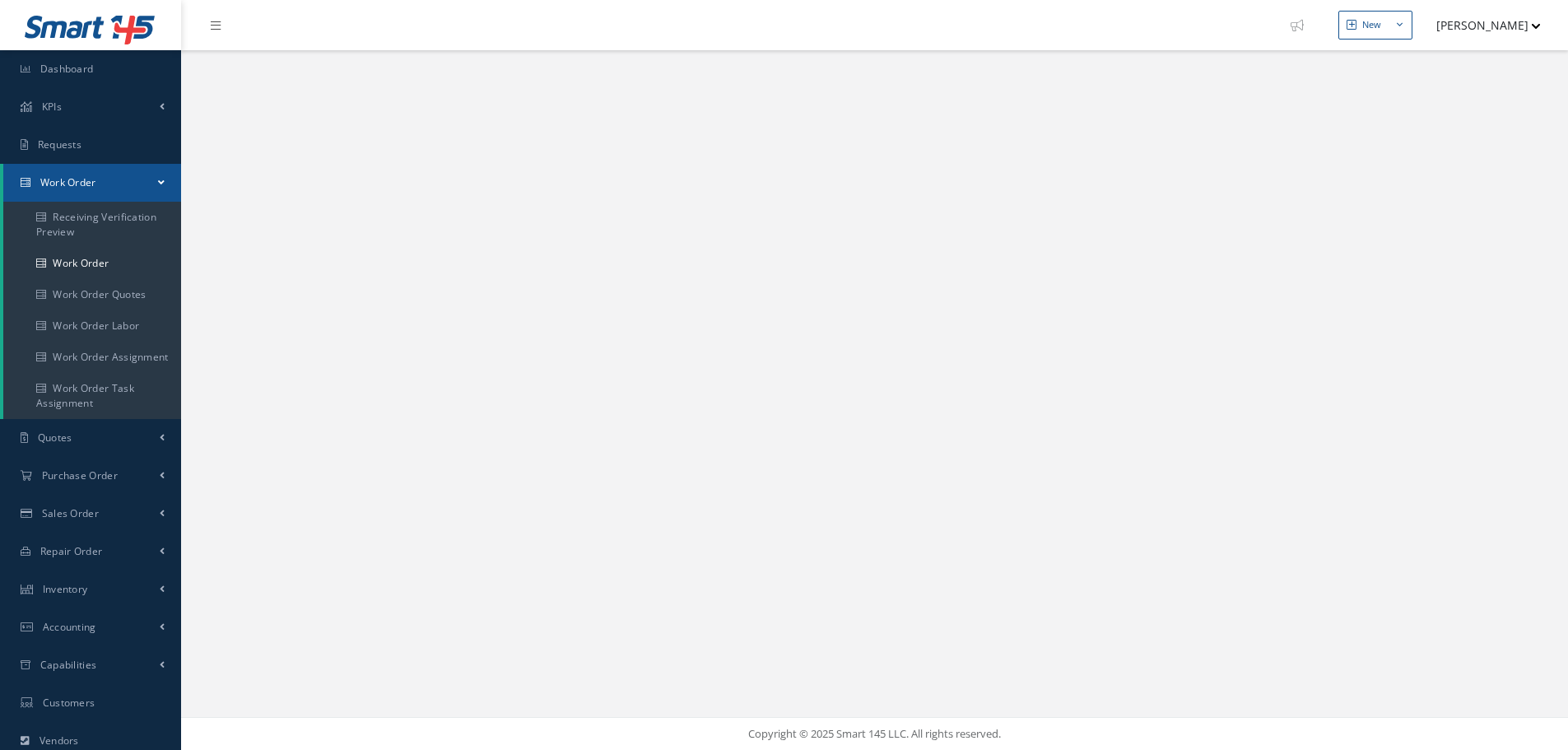
select select "25"
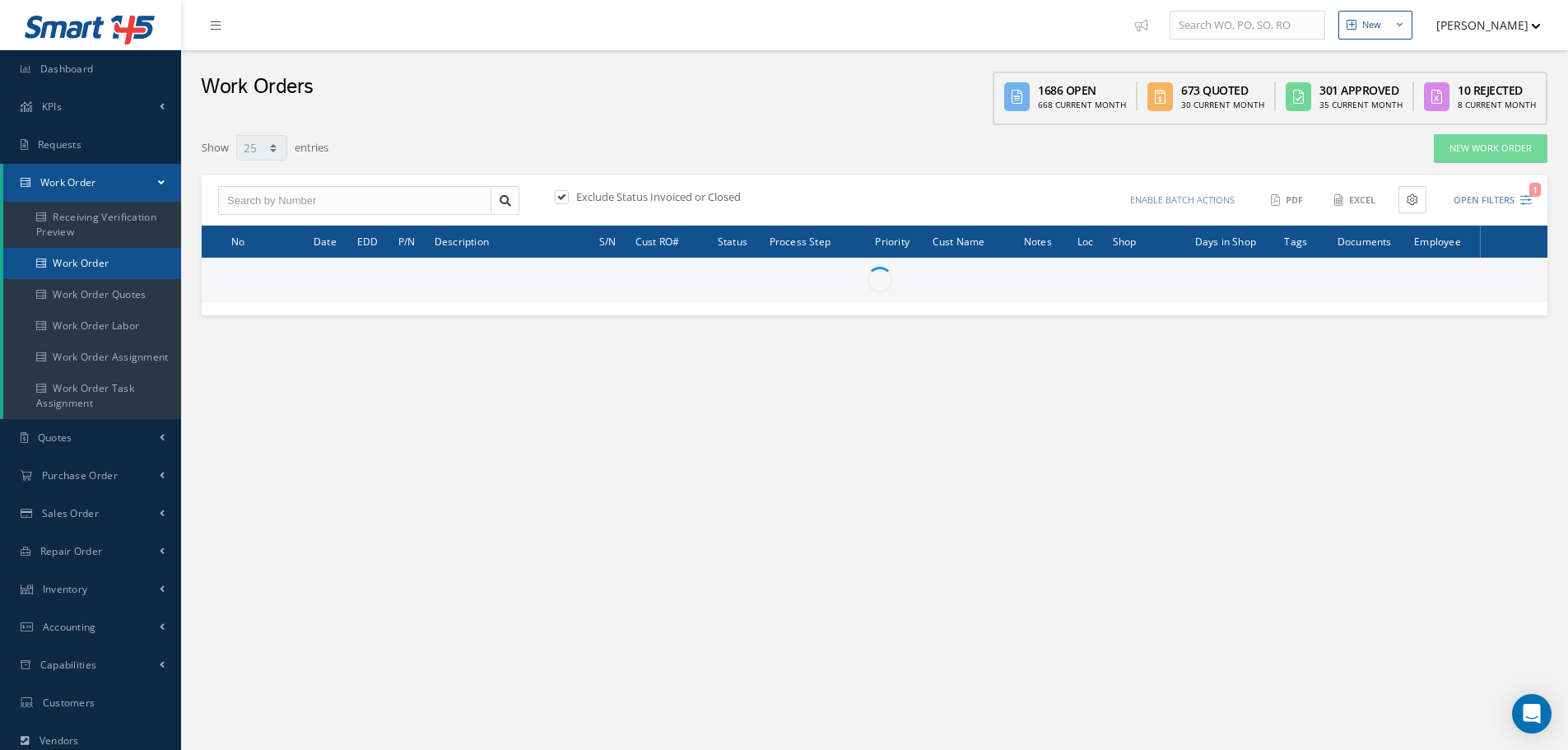
click at [86, 260] on link "Work Order" at bounding box center [92, 263] width 178 height 32
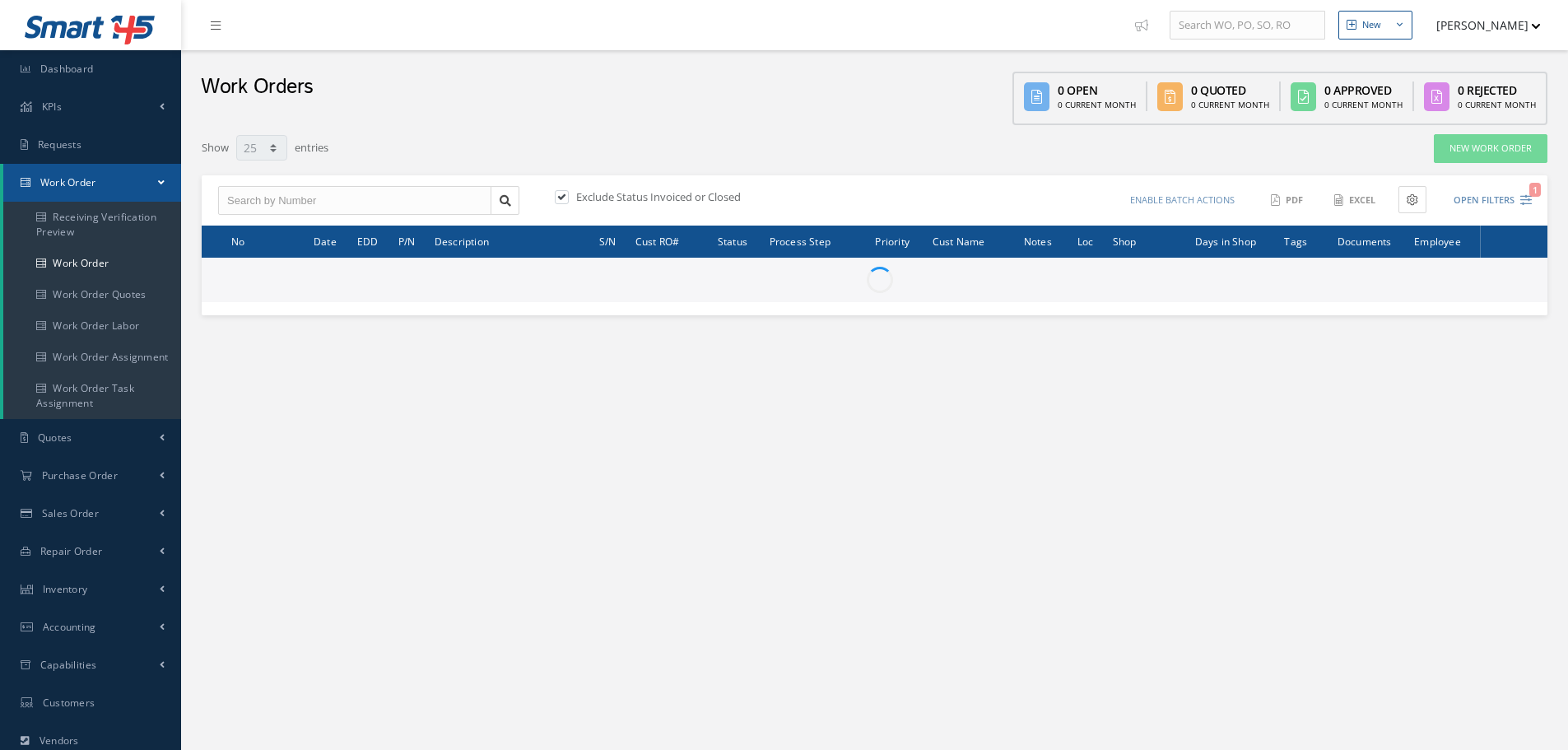
select select "25"
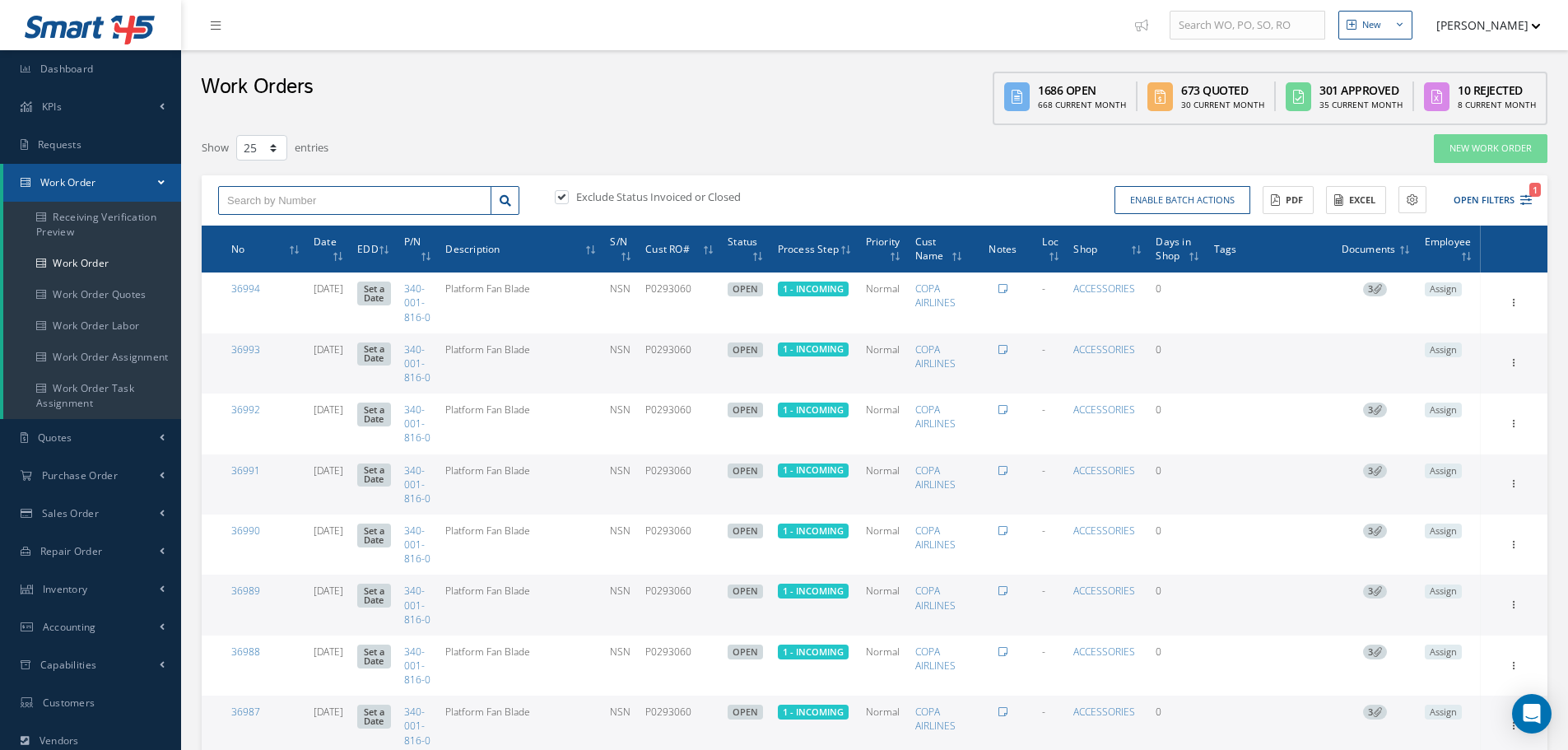
click at [249, 205] on input "text" at bounding box center [355, 200] width 274 height 30
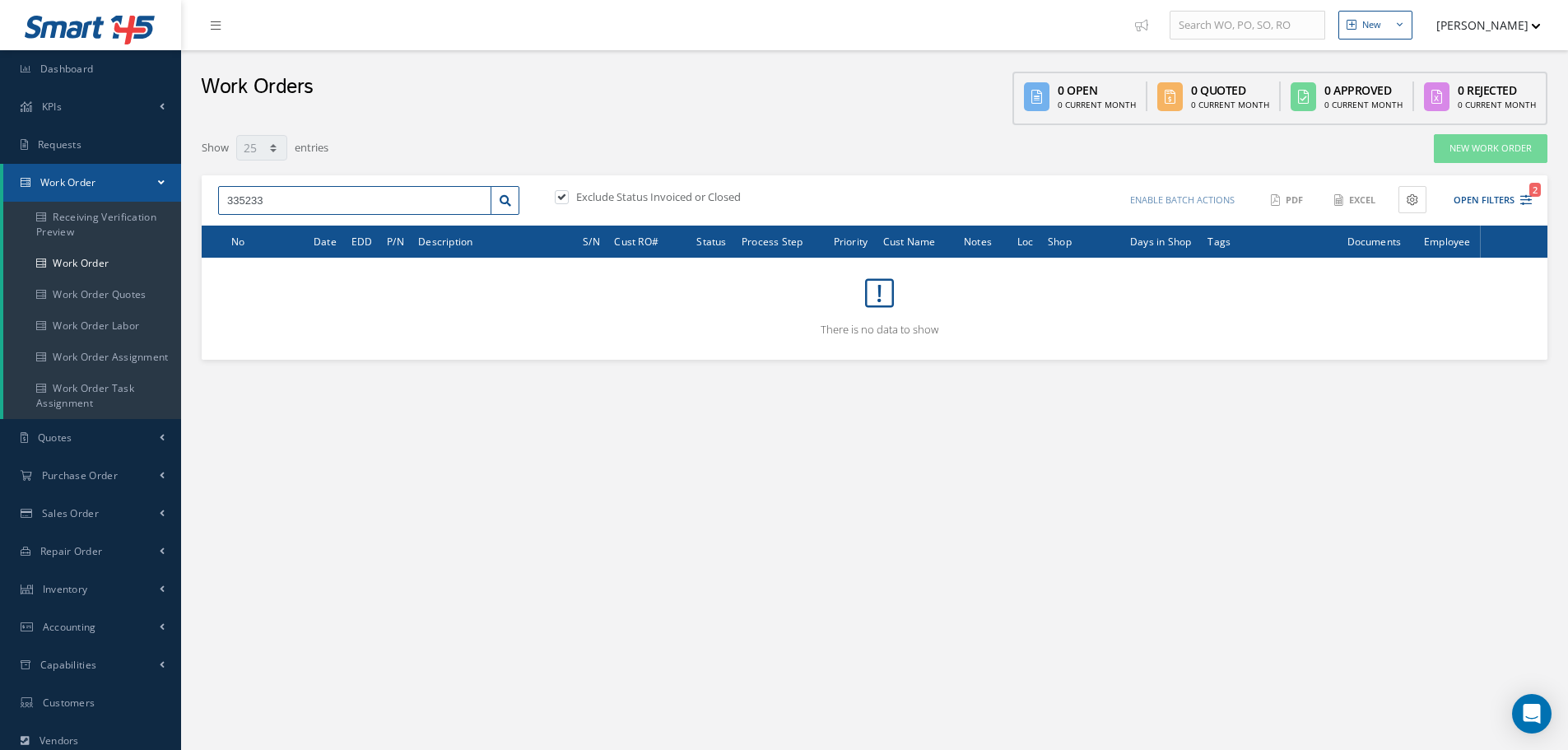
click at [239, 203] on input "335233" at bounding box center [355, 200] width 274 height 30
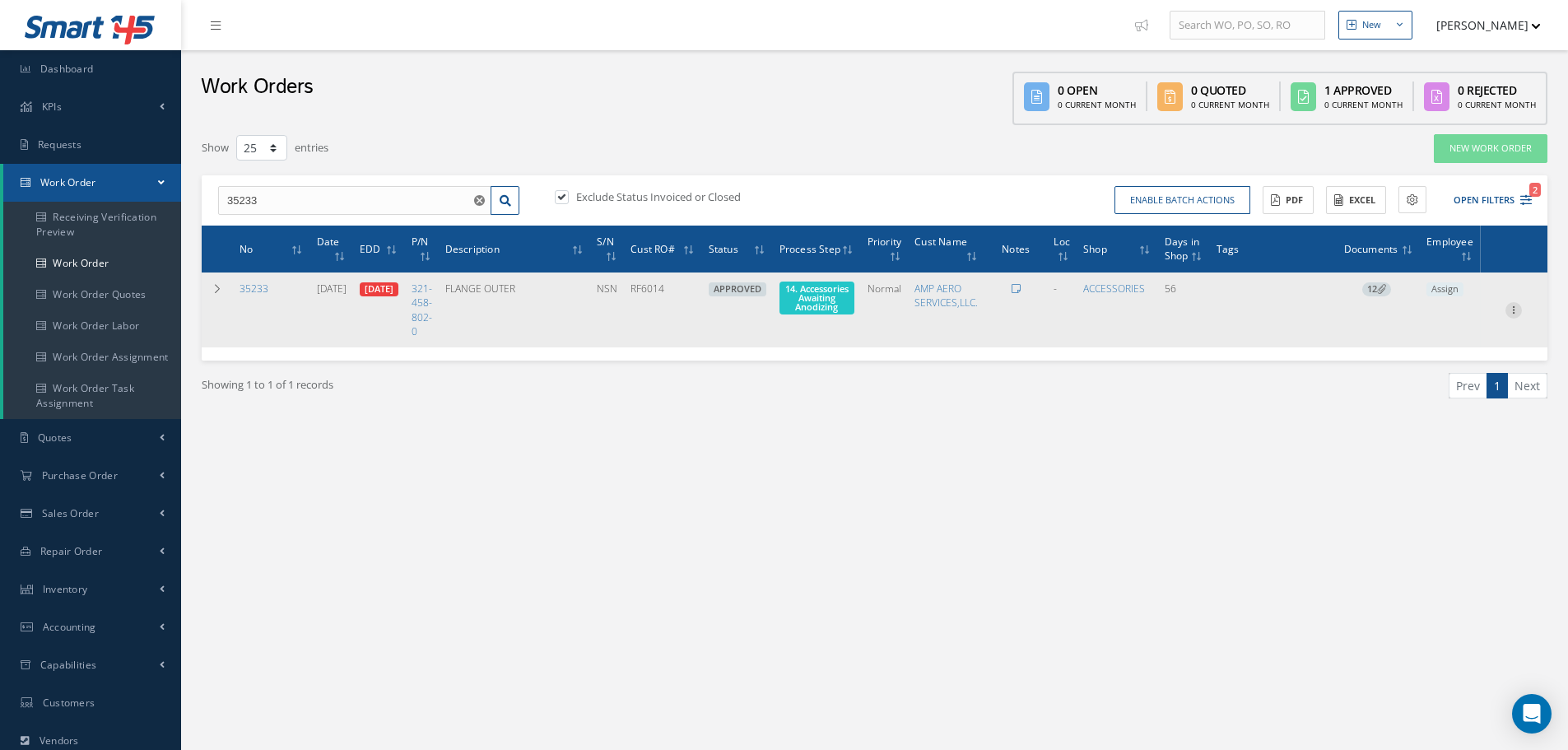
click at [1514, 306] on icon at bounding box center [1513, 308] width 16 height 13
click at [1440, 366] on link "Part Issue" at bounding box center [1438, 362] width 130 height 21
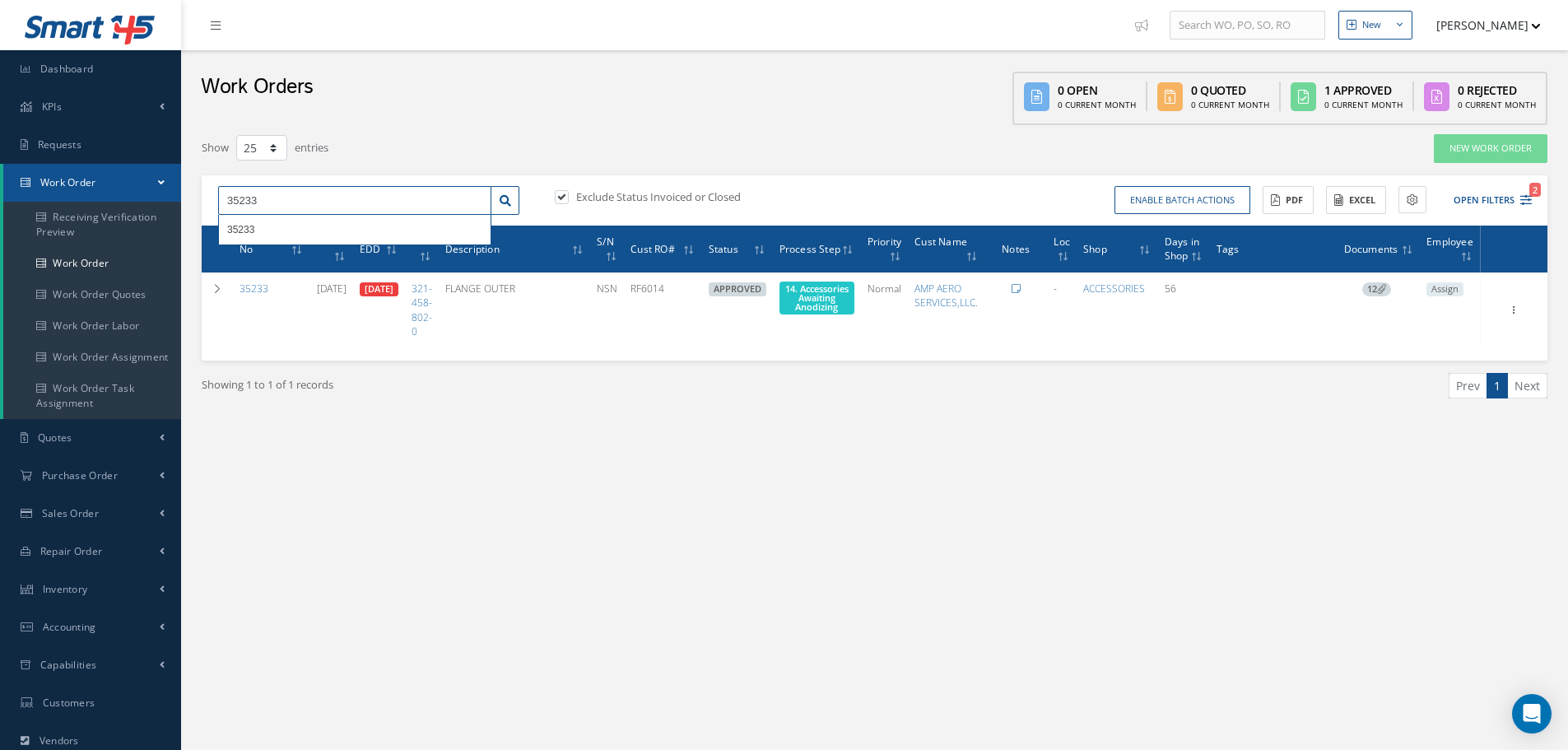
click at [282, 188] on input "35233" at bounding box center [355, 200] width 274 height 30
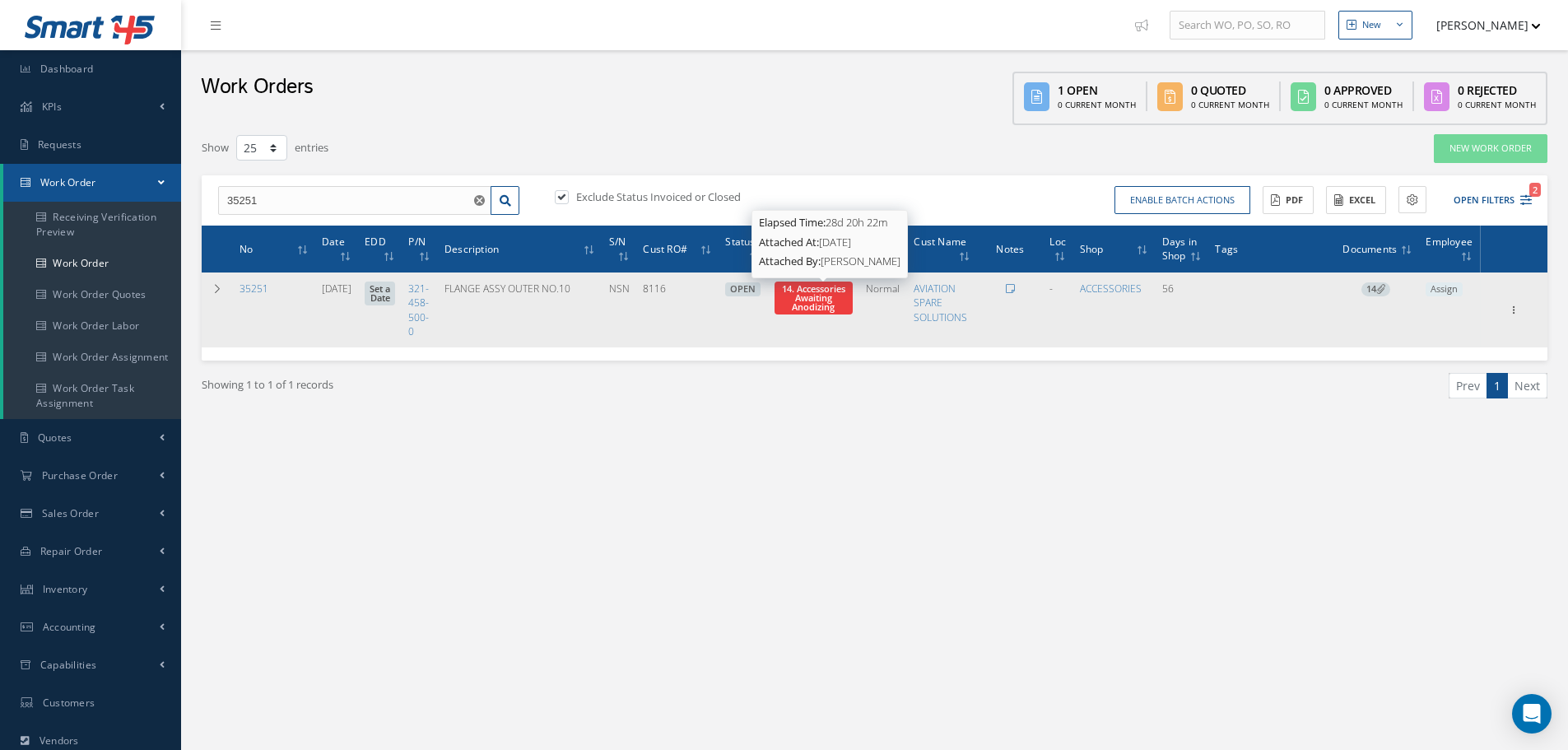
click at [842, 312] on span "14. Accessories Awaiting Anodizing" at bounding box center [814, 297] width 63 height 31
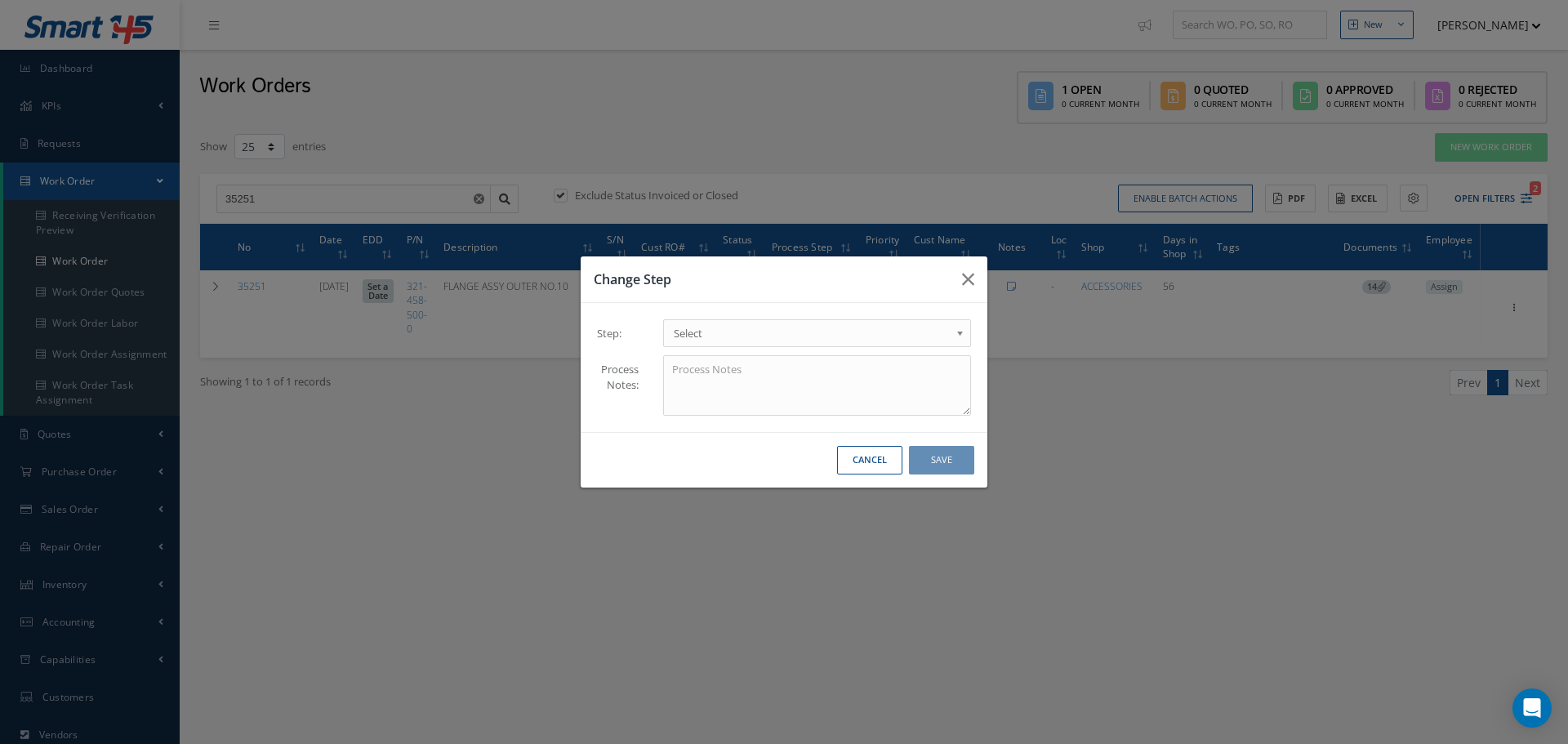
click at [962, 332] on b at bounding box center [962, 336] width 14 height 26
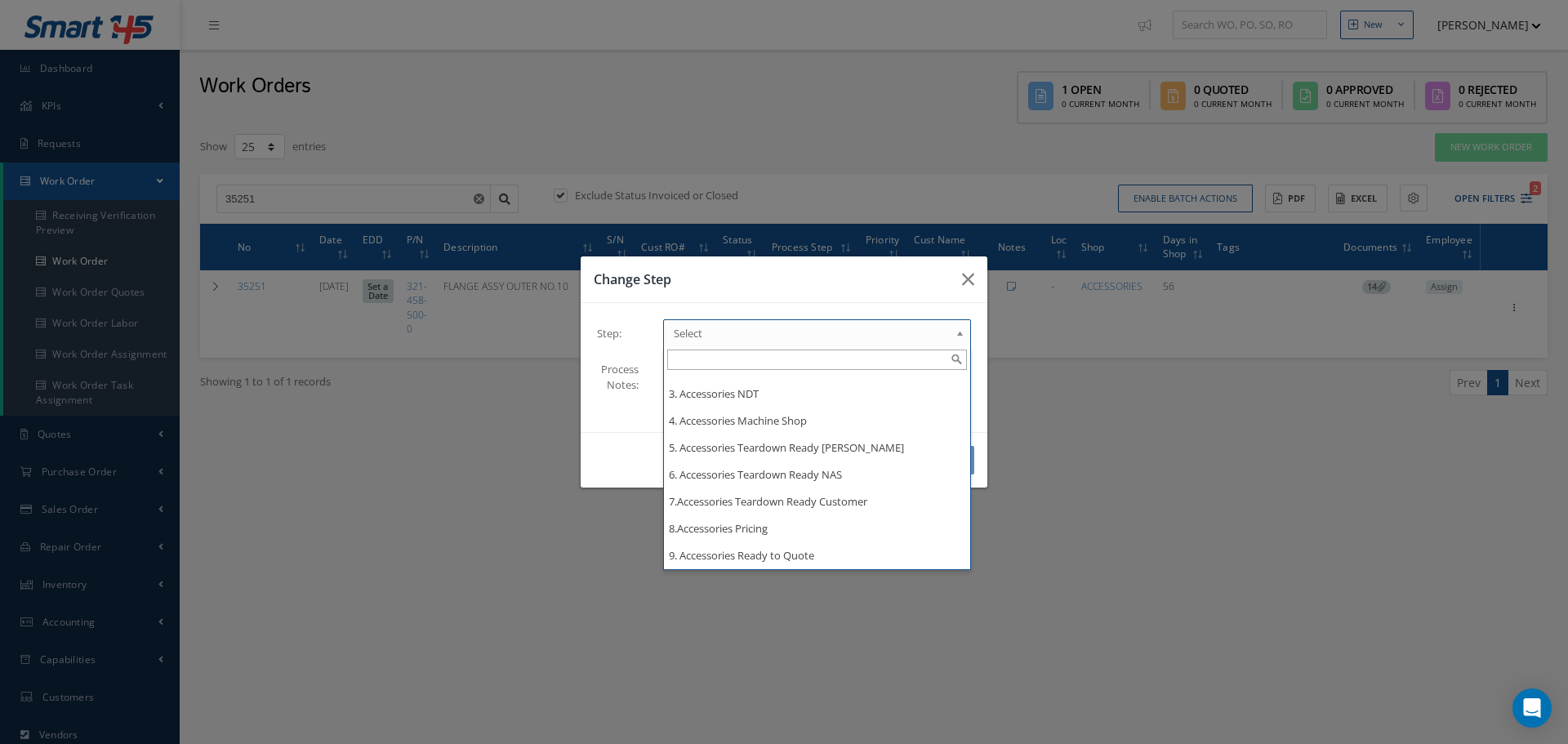
scroll to position [2286, 0]
click at [968, 278] on icon "button" at bounding box center [968, 279] width 12 height 19
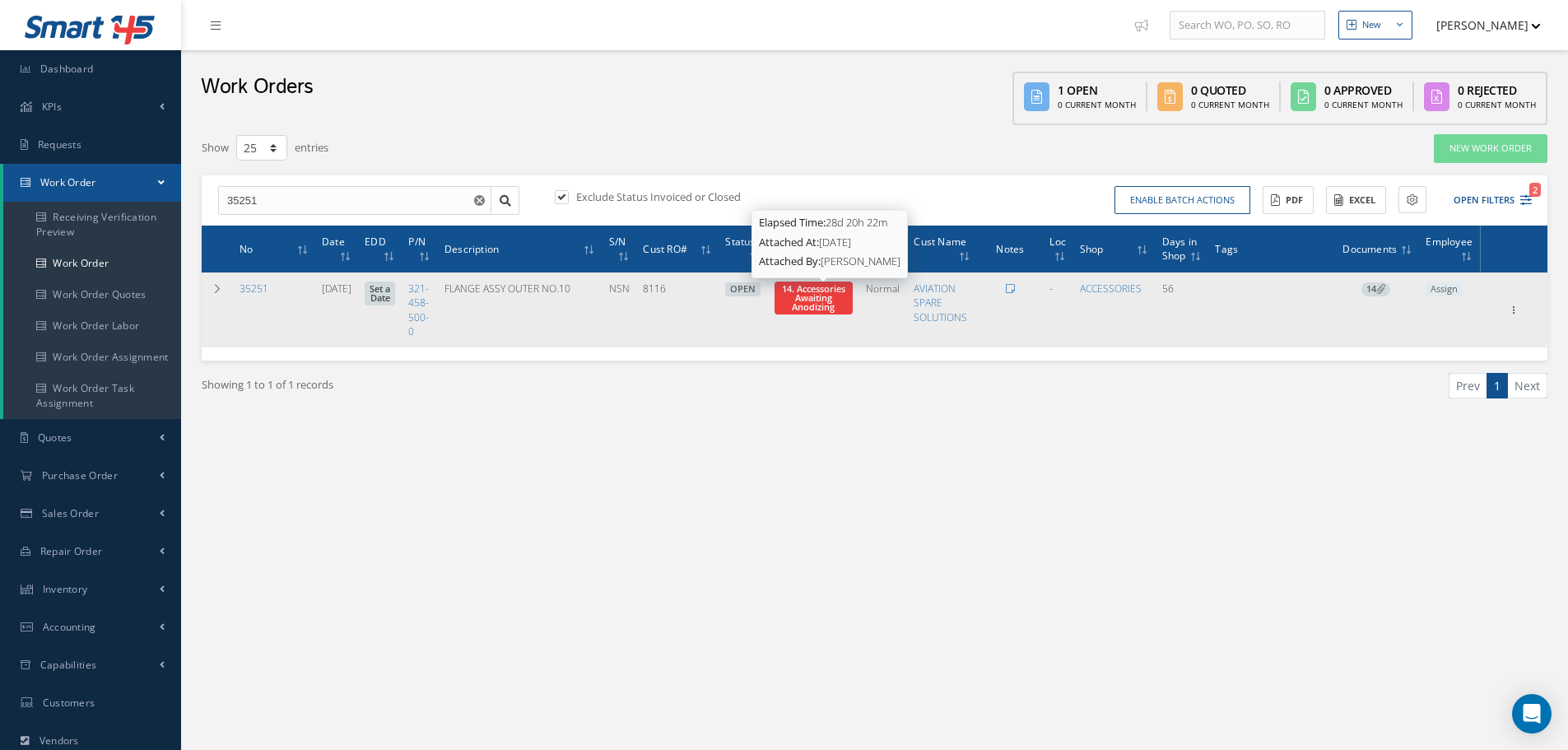
click at [811, 297] on span "14. Accessories Awaiting Anodizing" at bounding box center [814, 297] width 63 height 31
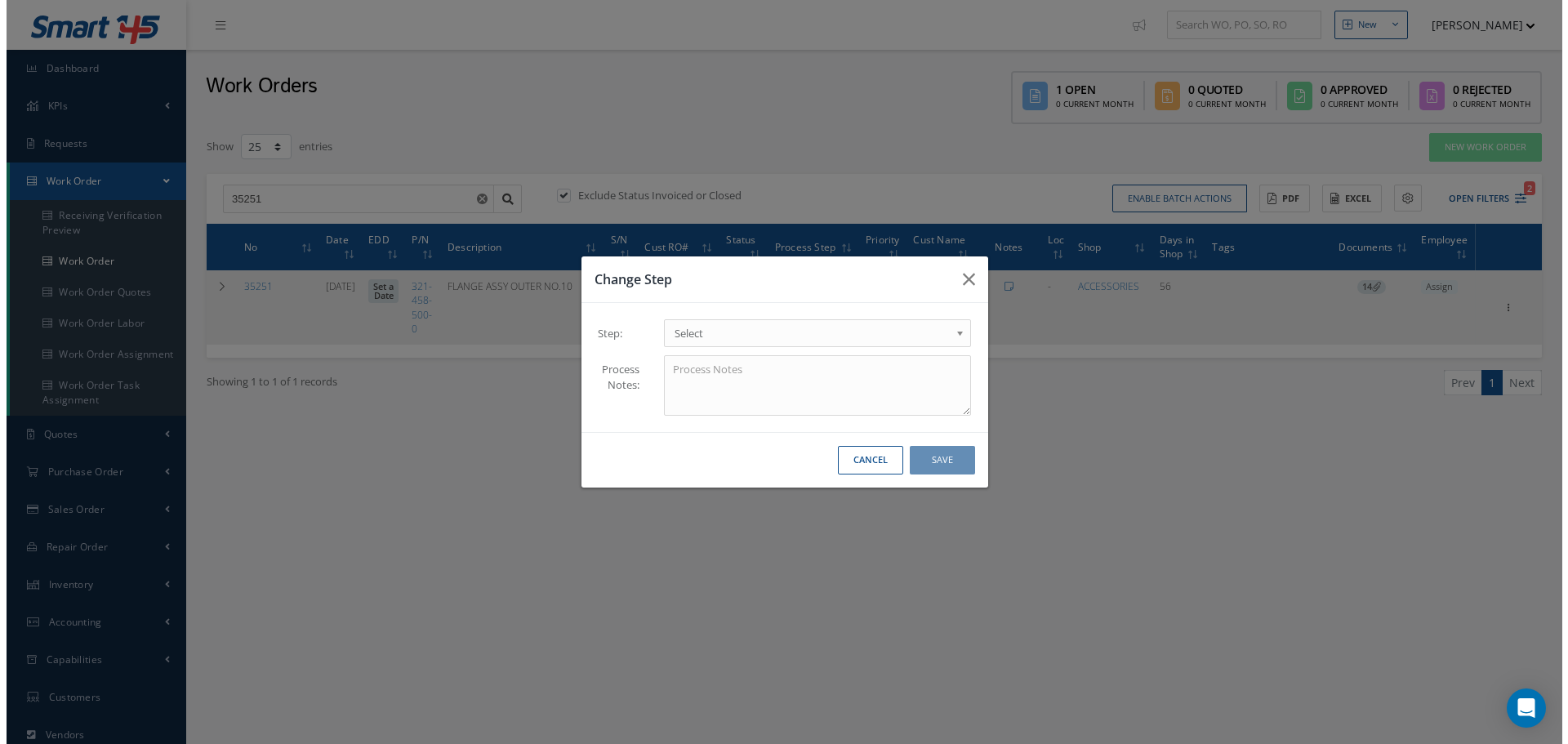
scroll to position [0, 0]
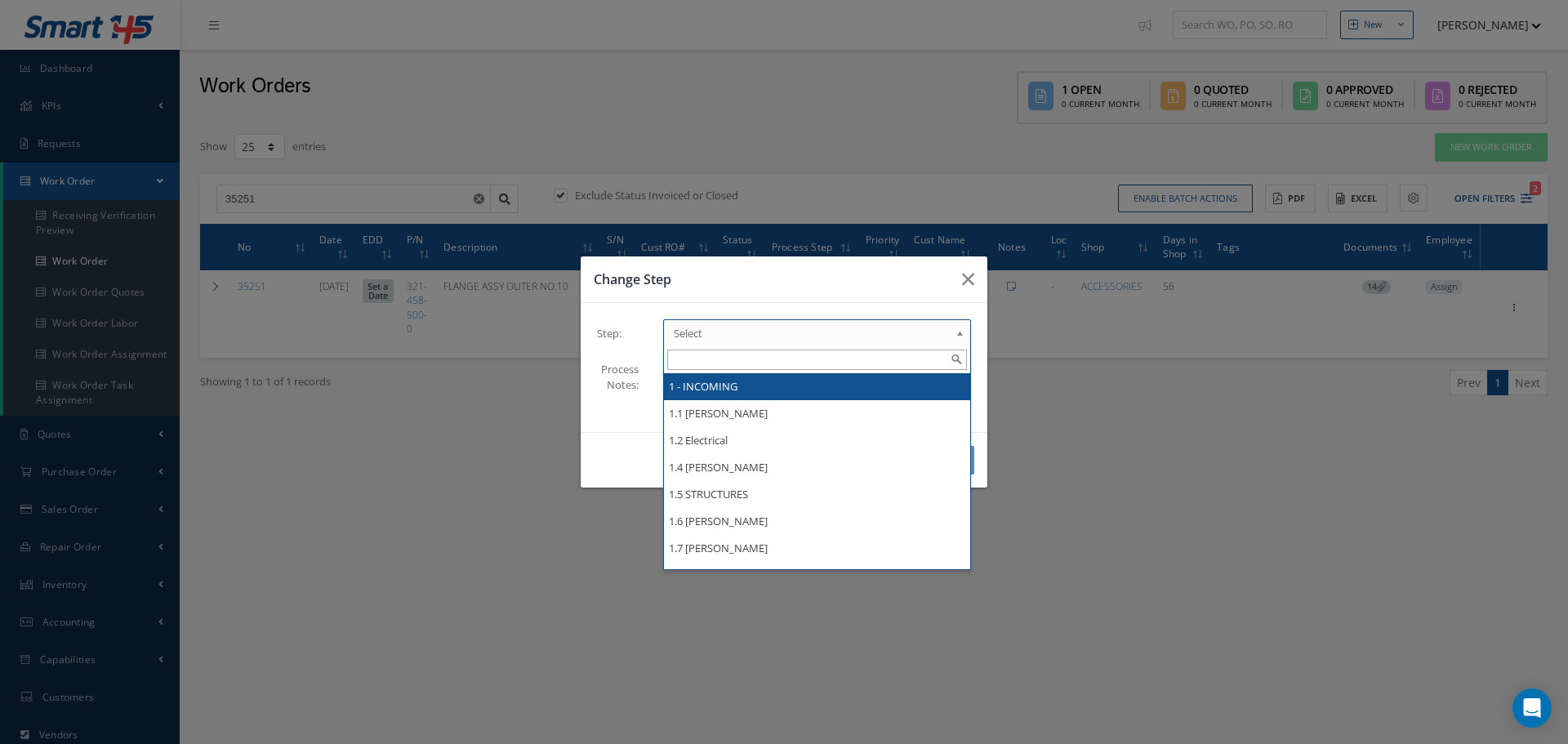
click at [962, 336] on b at bounding box center [962, 336] width 14 height 26
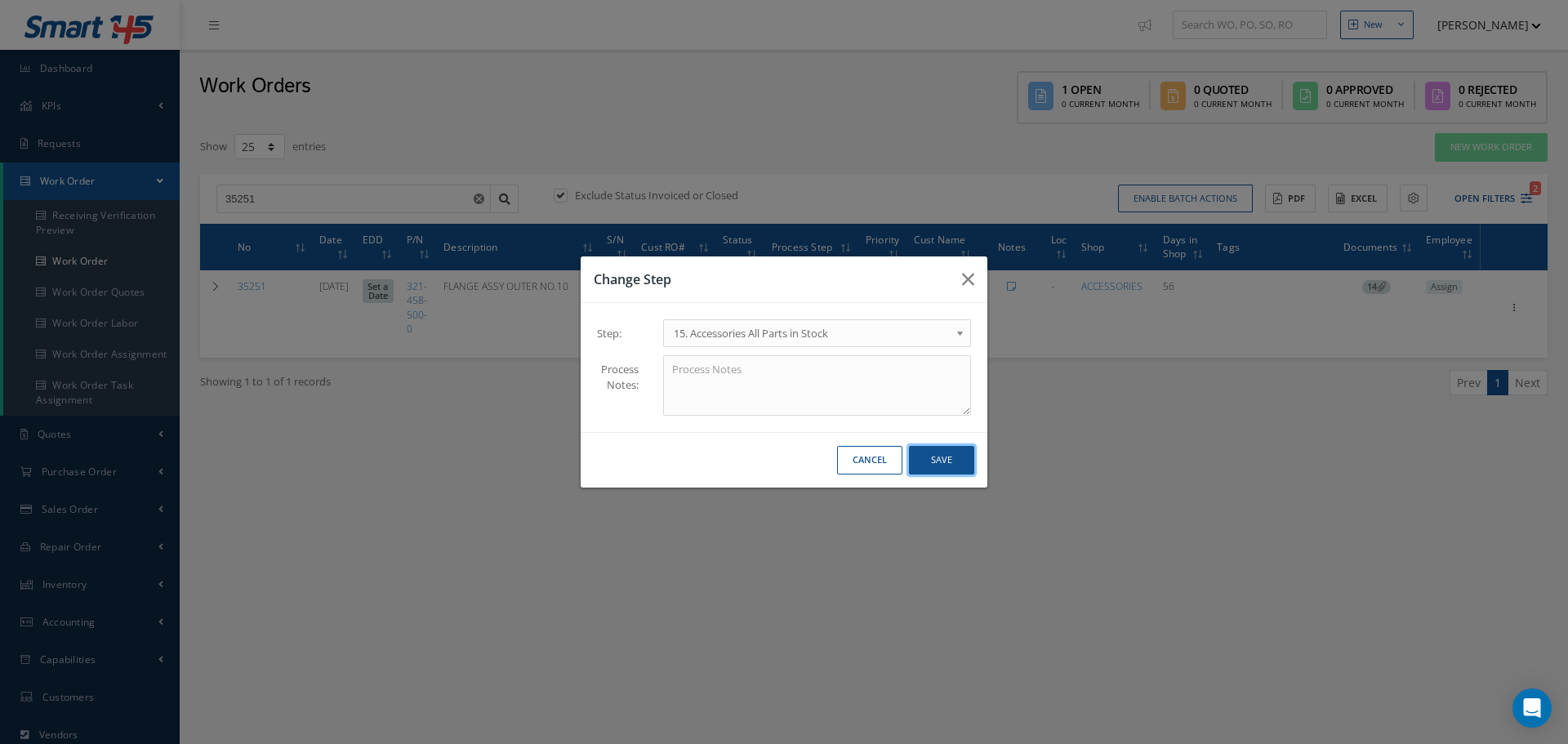
click at [939, 452] on button "Save" at bounding box center [941, 460] width 65 height 29
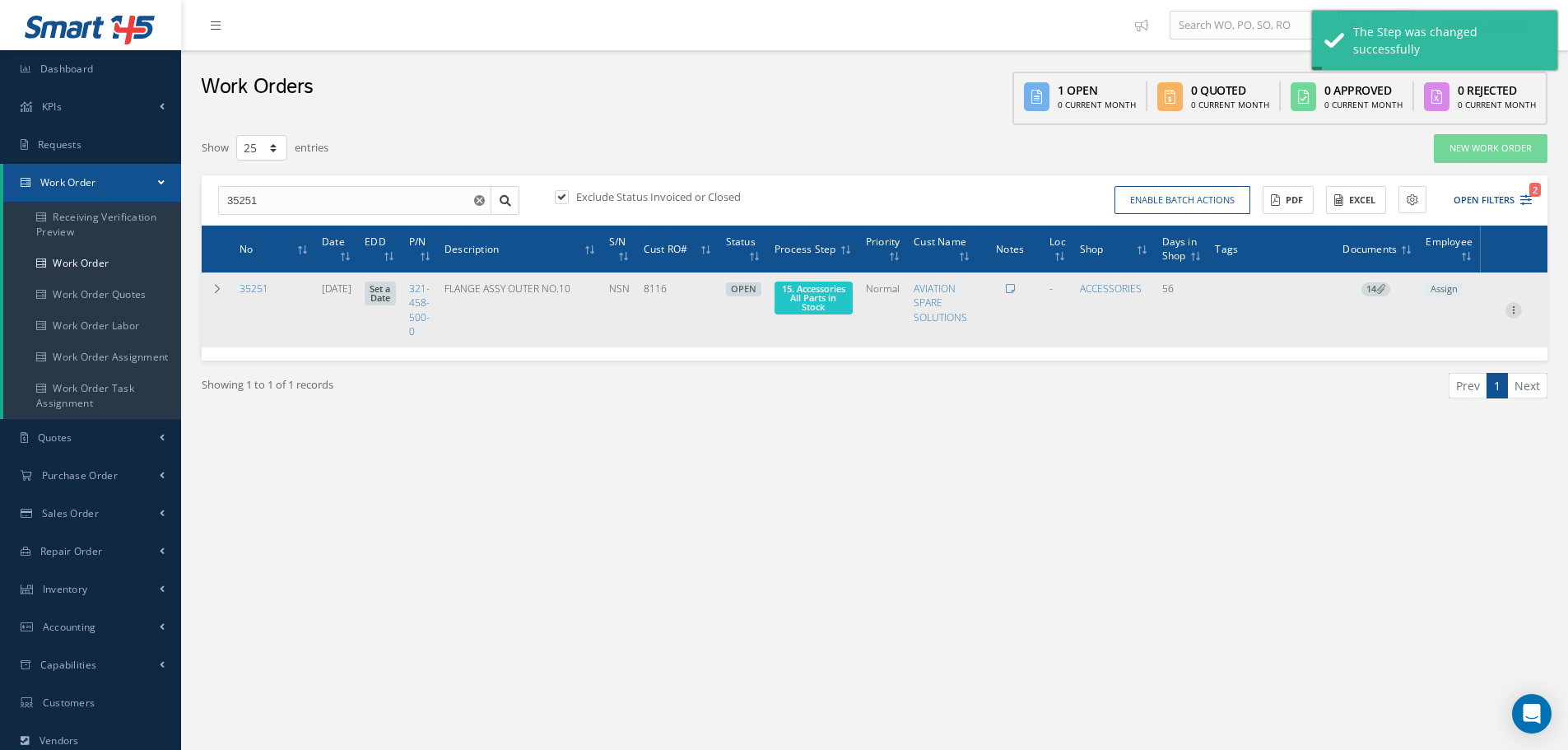
click at [1513, 307] on icon at bounding box center [1513, 308] width 16 height 13
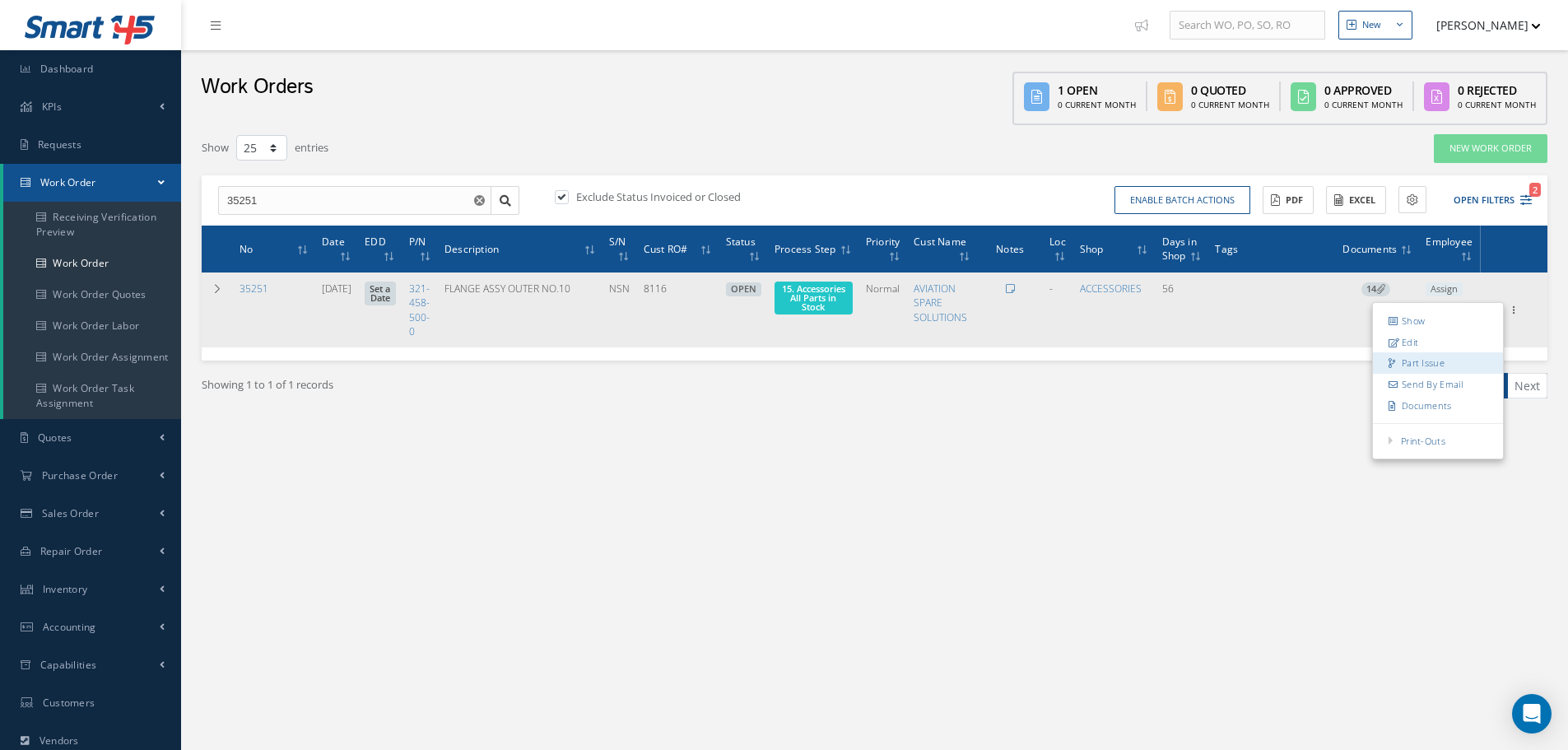
click at [1433, 365] on link "Part Issue" at bounding box center [1438, 362] width 130 height 21
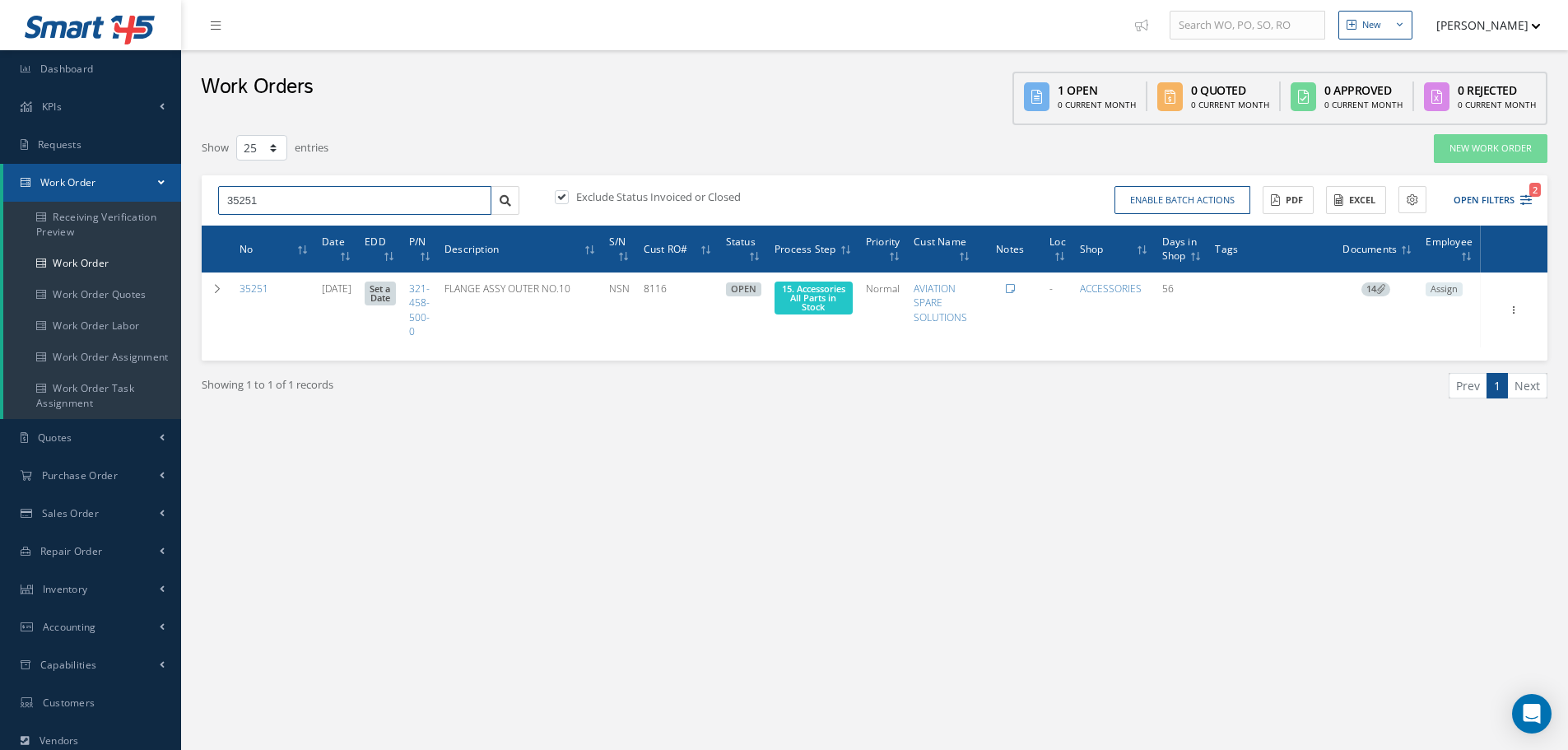
click at [273, 193] on input "35251" at bounding box center [355, 200] width 274 height 30
type input "35171"
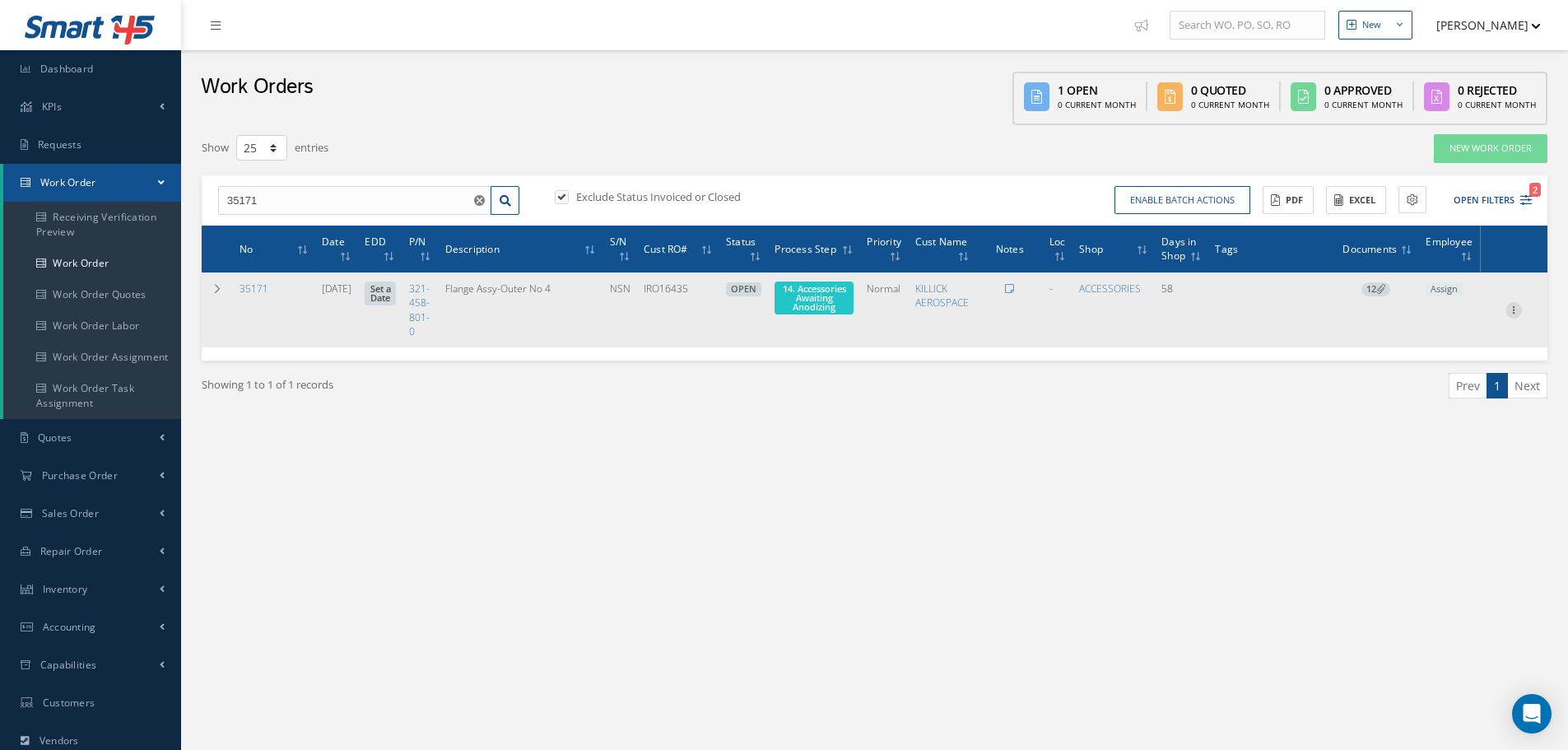
click at [1517, 307] on icon at bounding box center [1513, 308] width 16 height 13
click at [1447, 359] on link "Part Issue" at bounding box center [1438, 362] width 130 height 21
click at [1518, 313] on icon at bounding box center [1513, 308] width 16 height 13
click at [1461, 360] on link "Part Issue" at bounding box center [1438, 362] width 130 height 21
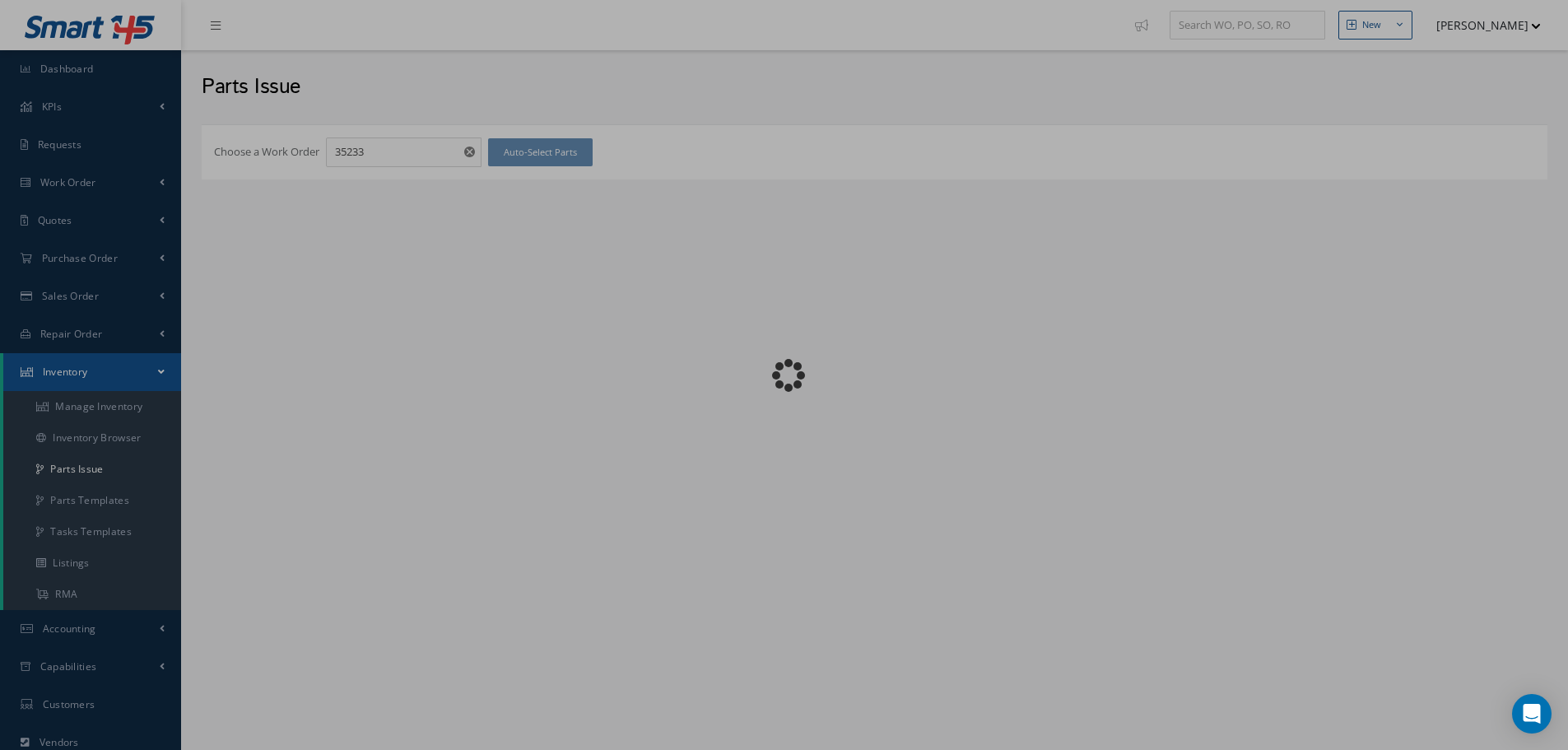
checkbox input "false"
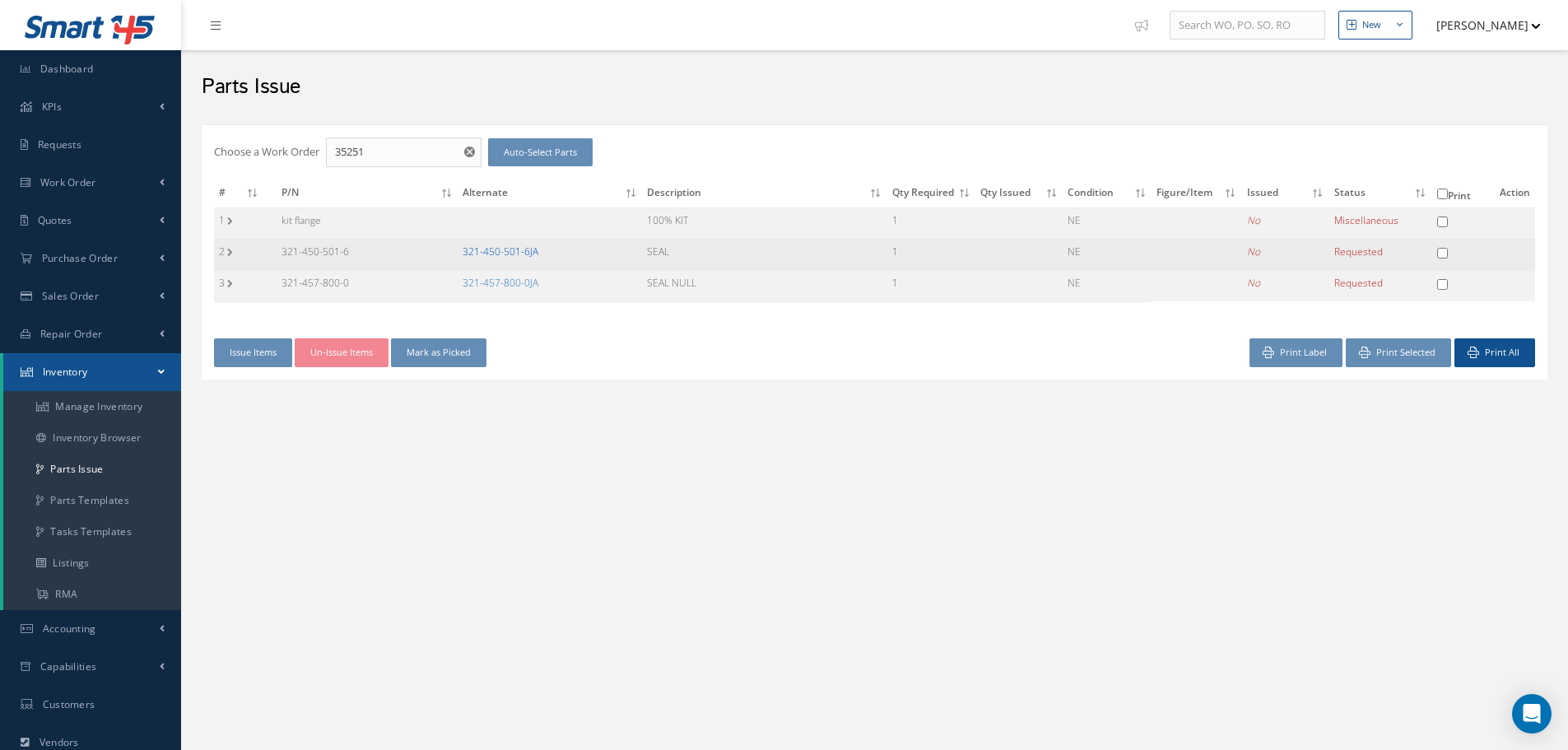
click at [506, 257] on link "321-450-501-6JA" at bounding box center [500, 251] width 76 height 14
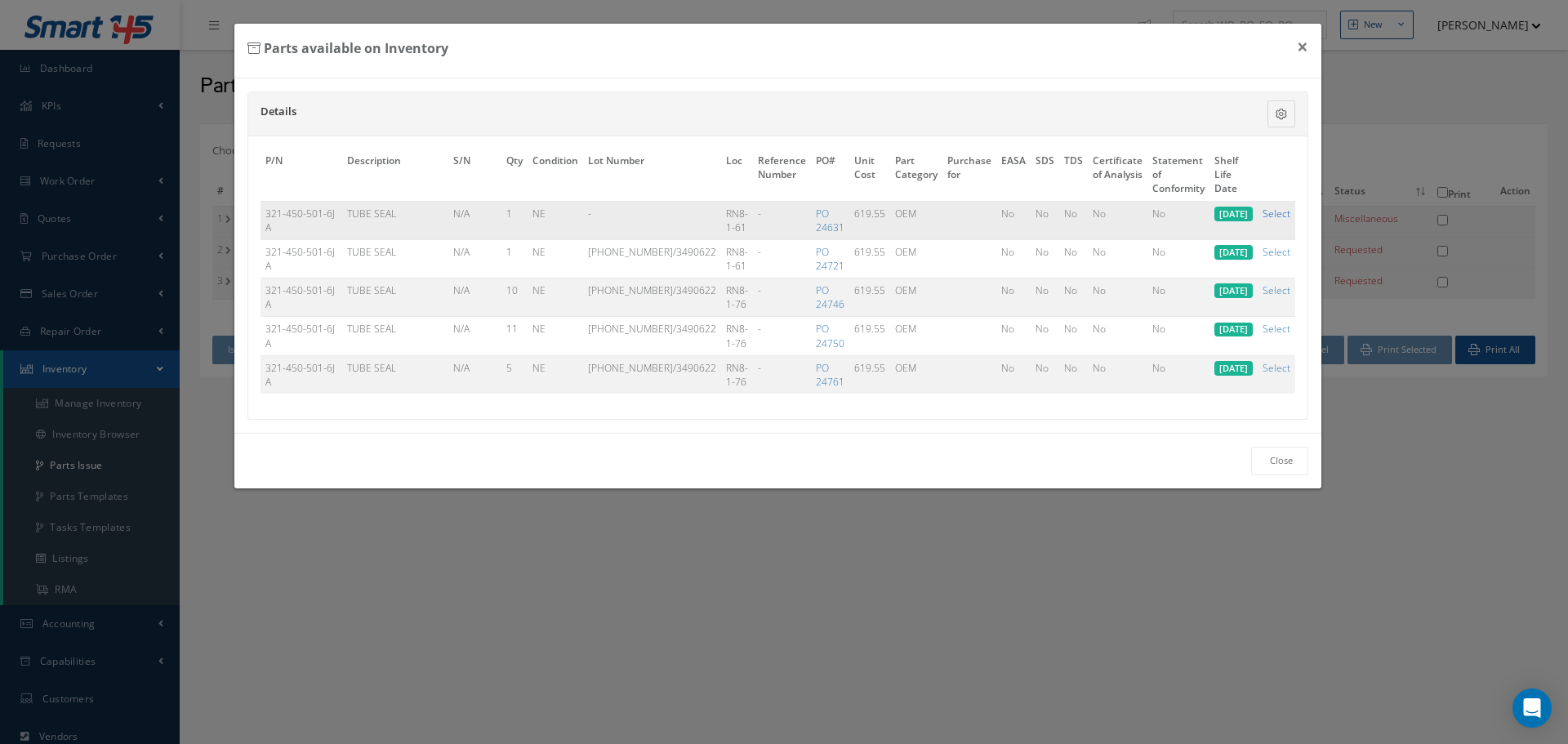
click at [1283, 219] on link "Select" at bounding box center [1276, 213] width 28 height 14
checkbox input "true"
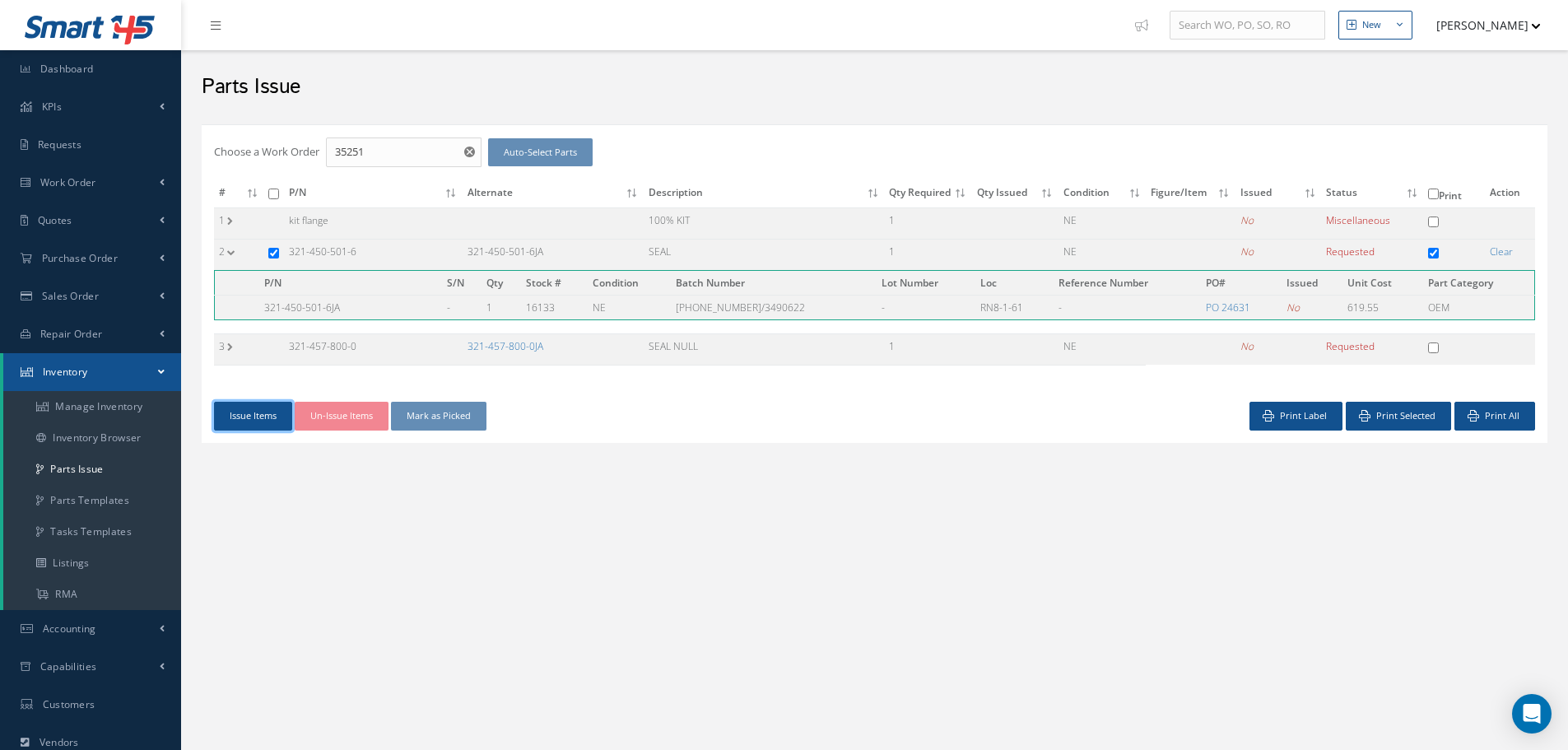
drag, startPoint x: 251, startPoint y: 417, endPoint x: 240, endPoint y: 420, distance: 11.4
click at [255, 419] on button "Issue Items" at bounding box center [253, 416] width 78 height 29
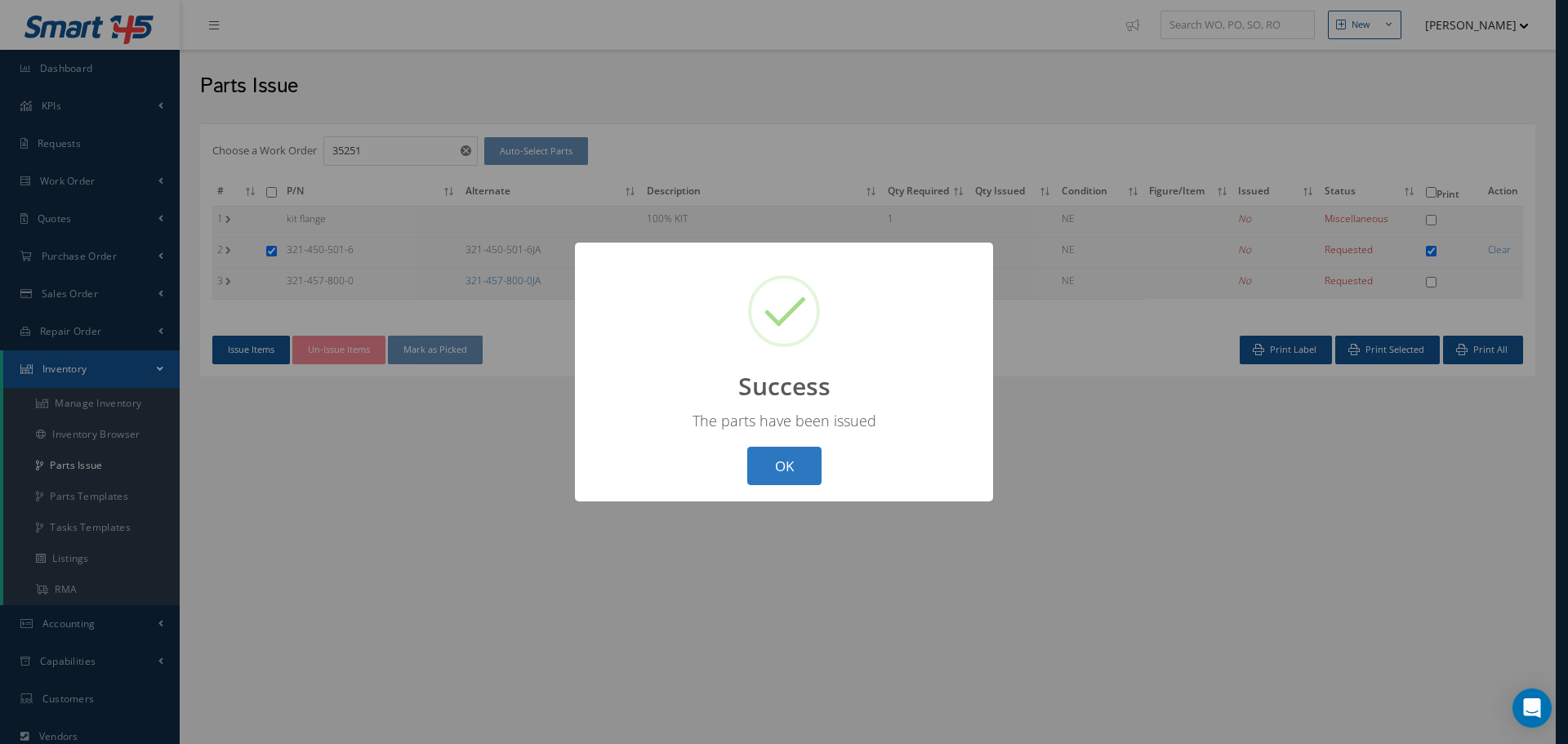
click at [779, 461] on button "OK" at bounding box center [785, 465] width 74 height 38
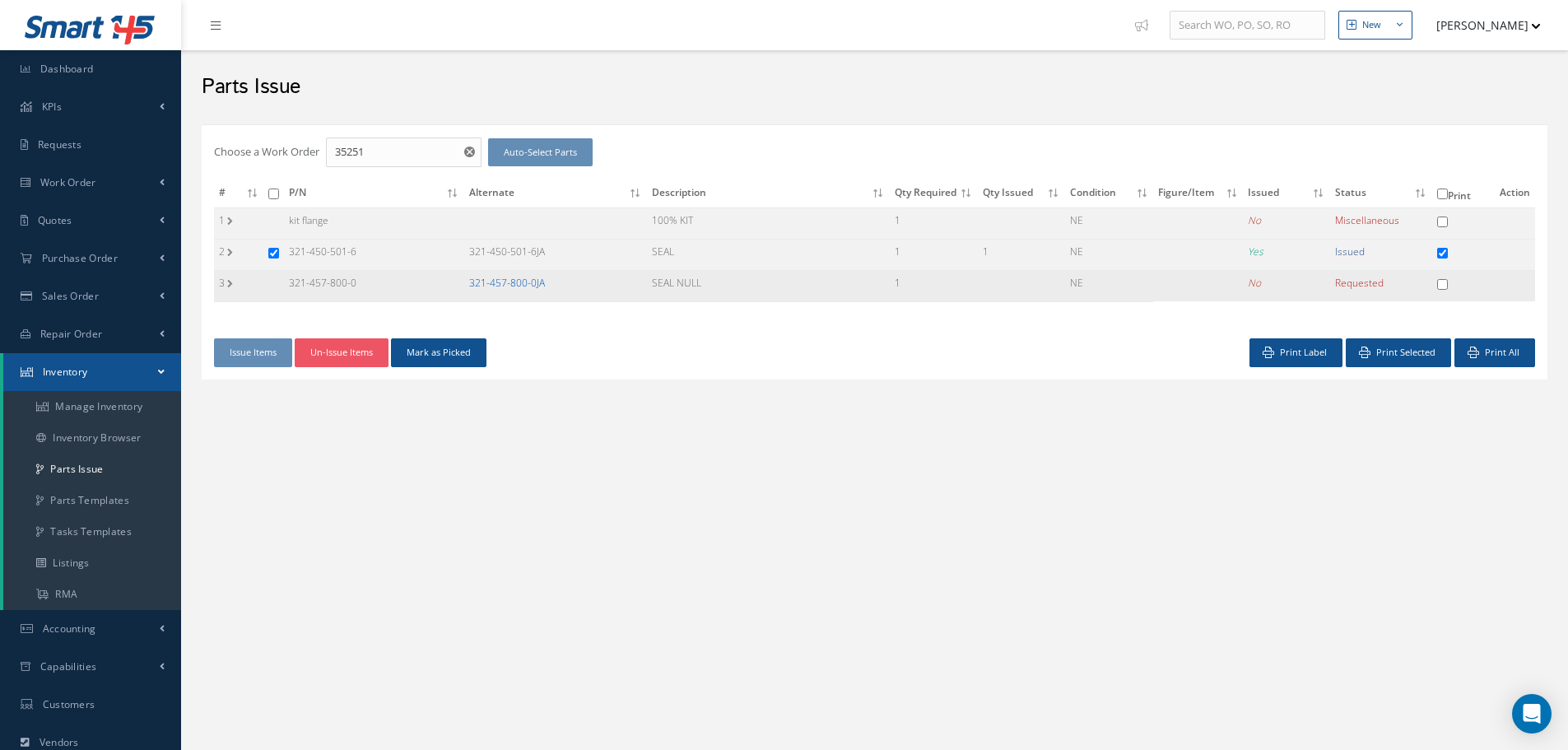
click at [510, 285] on link "321-457-800-0JA" at bounding box center [507, 283] width 76 height 14
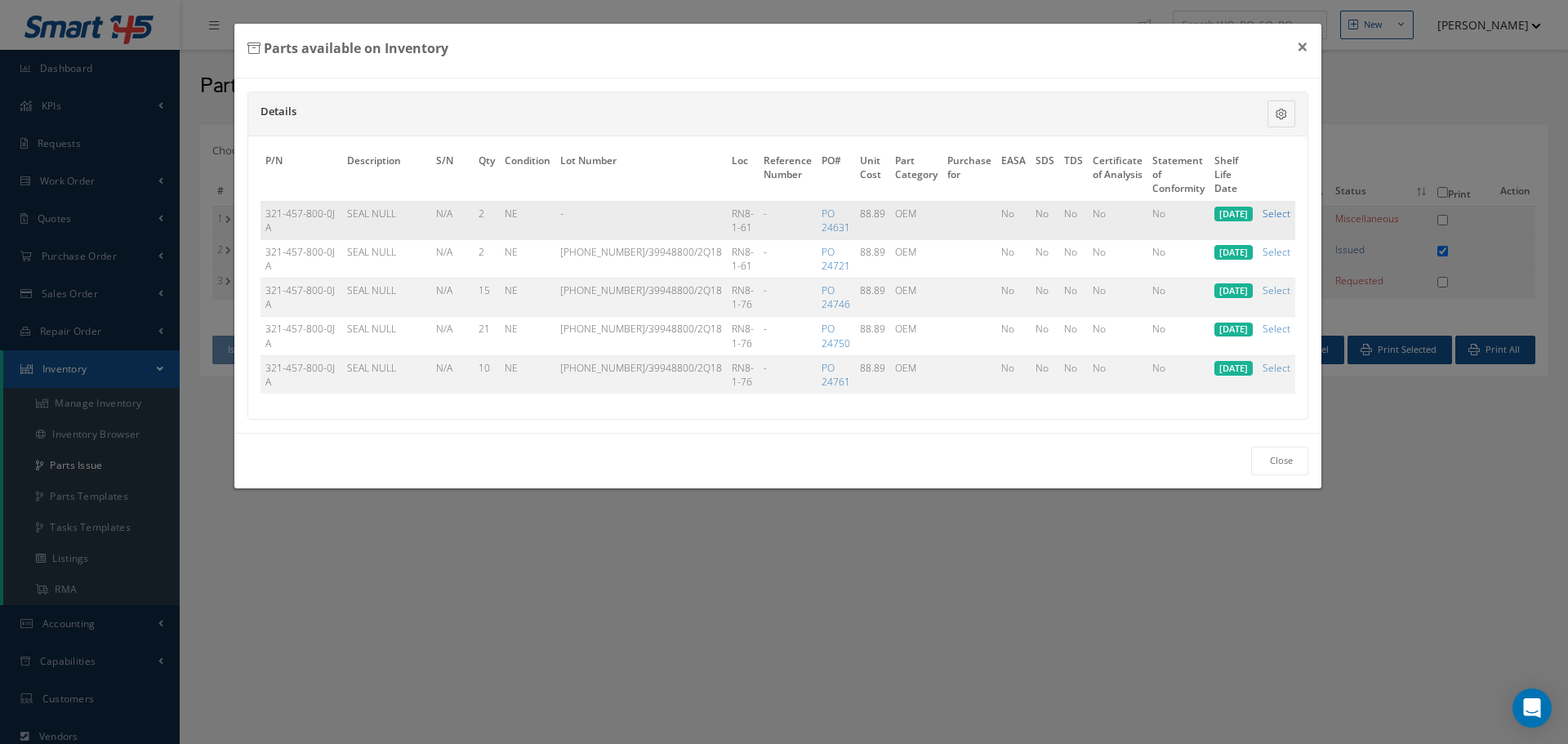
click at [1275, 211] on link "Select" at bounding box center [1276, 213] width 28 height 14
checkbox input "true"
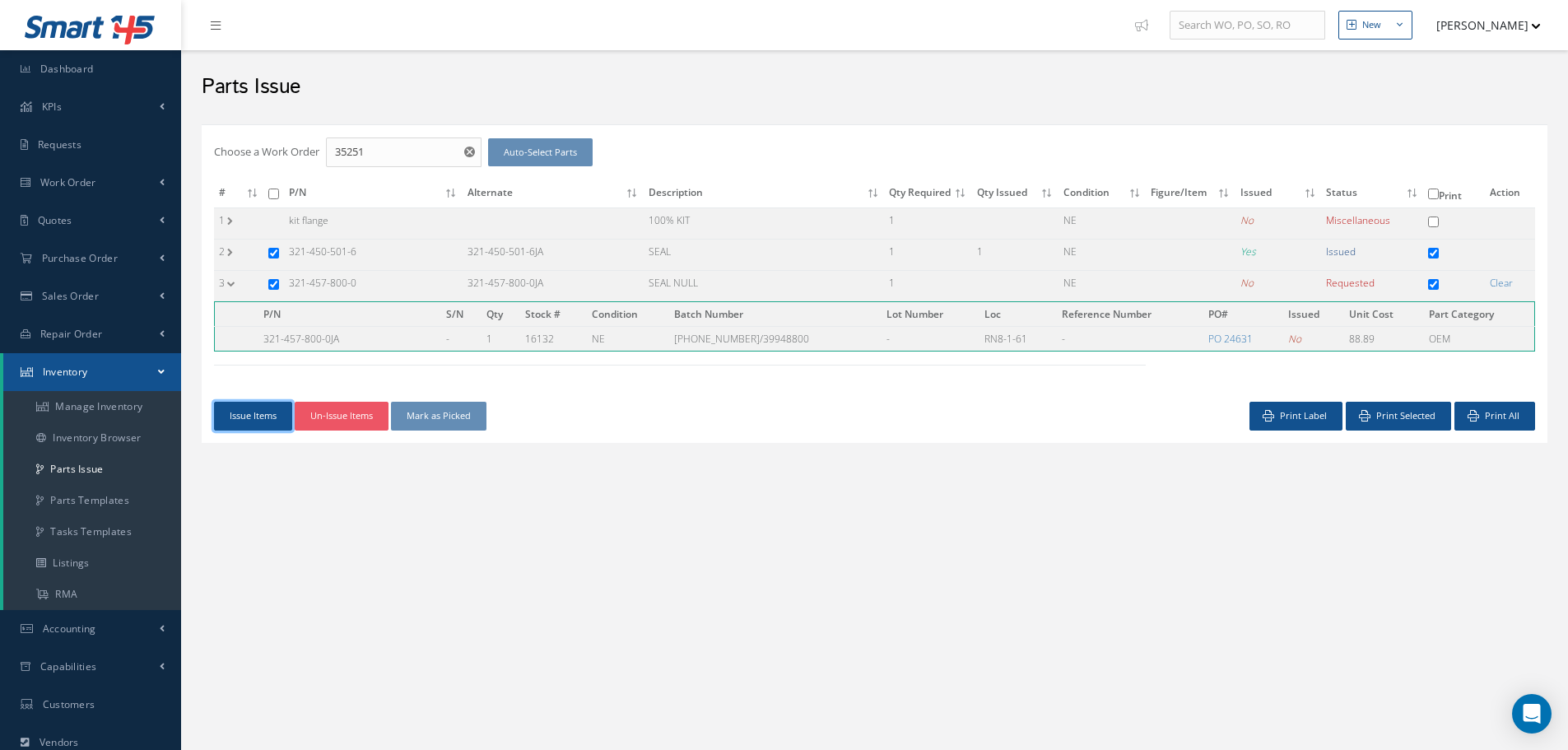
click at [268, 411] on button "Issue Items" at bounding box center [253, 416] width 78 height 29
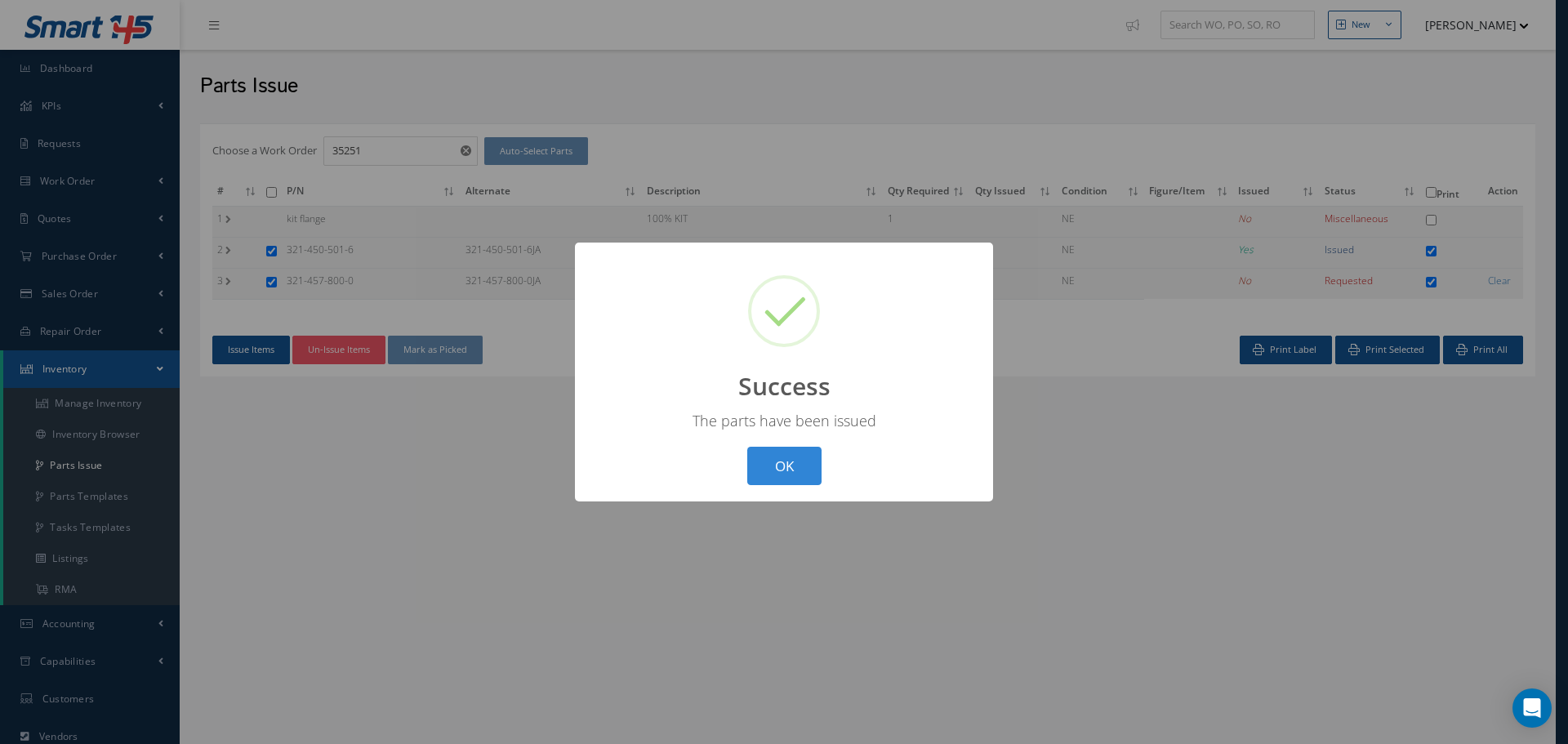
click at [775, 453] on button "OK" at bounding box center [785, 465] width 74 height 38
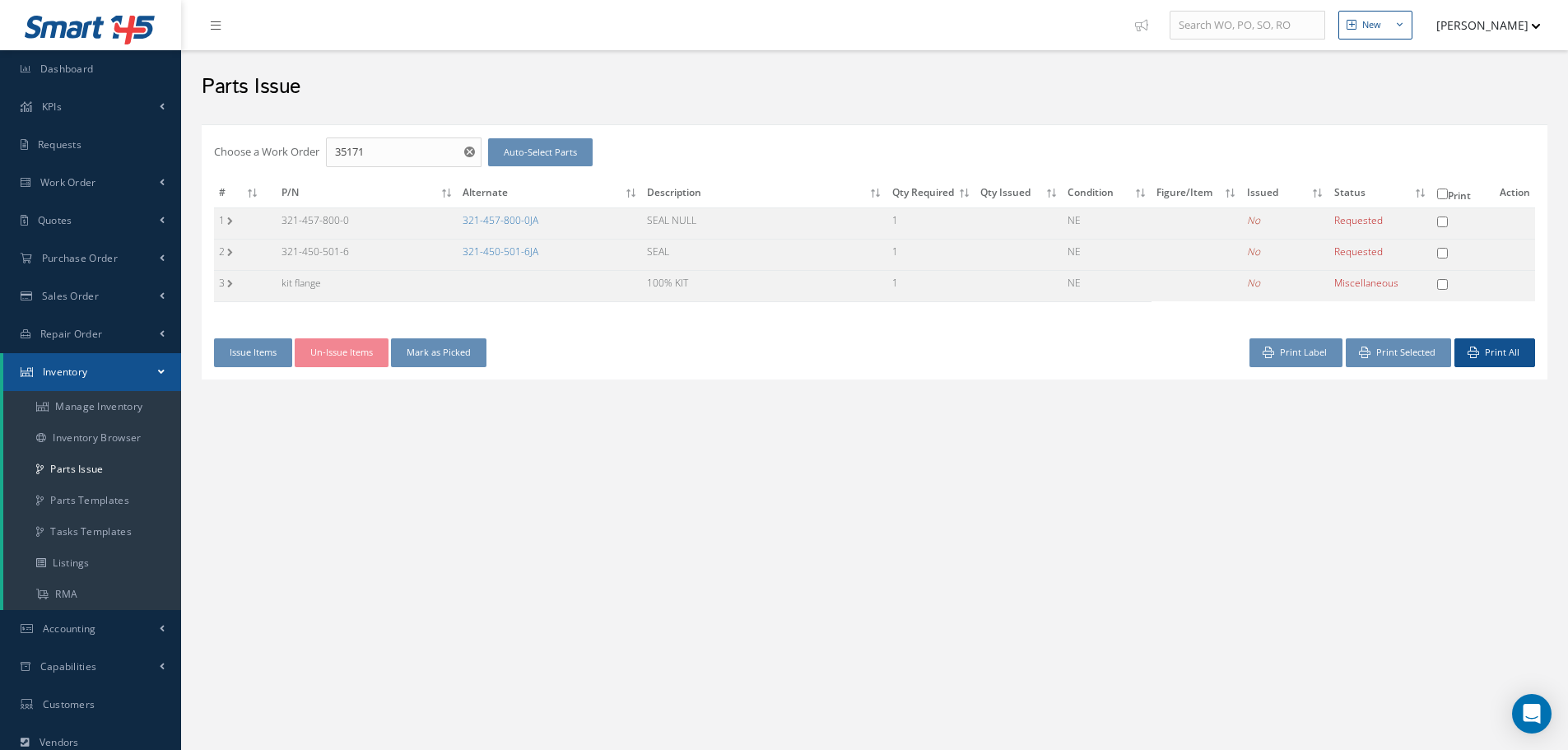
checkbox input "false"
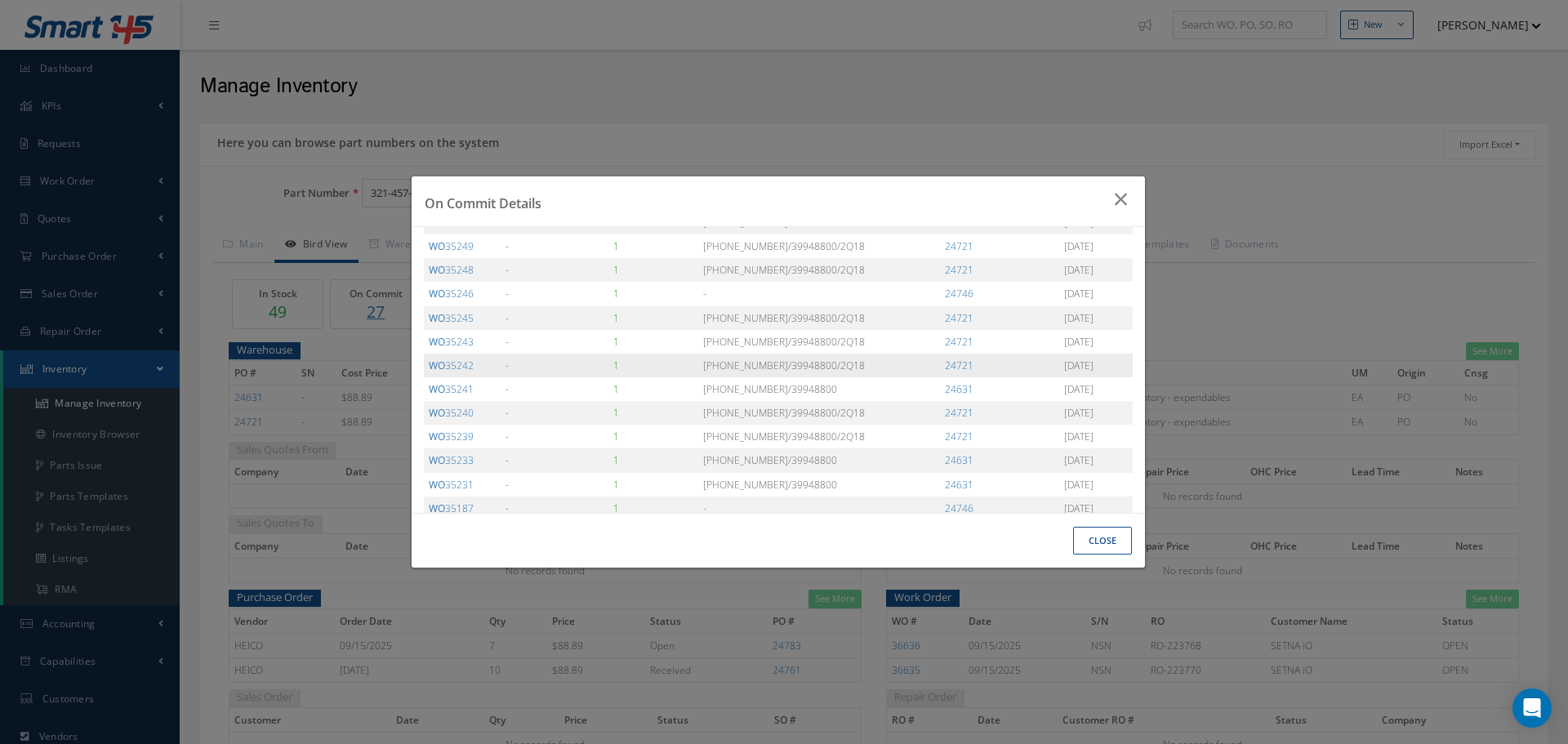
scroll to position [406, 0]
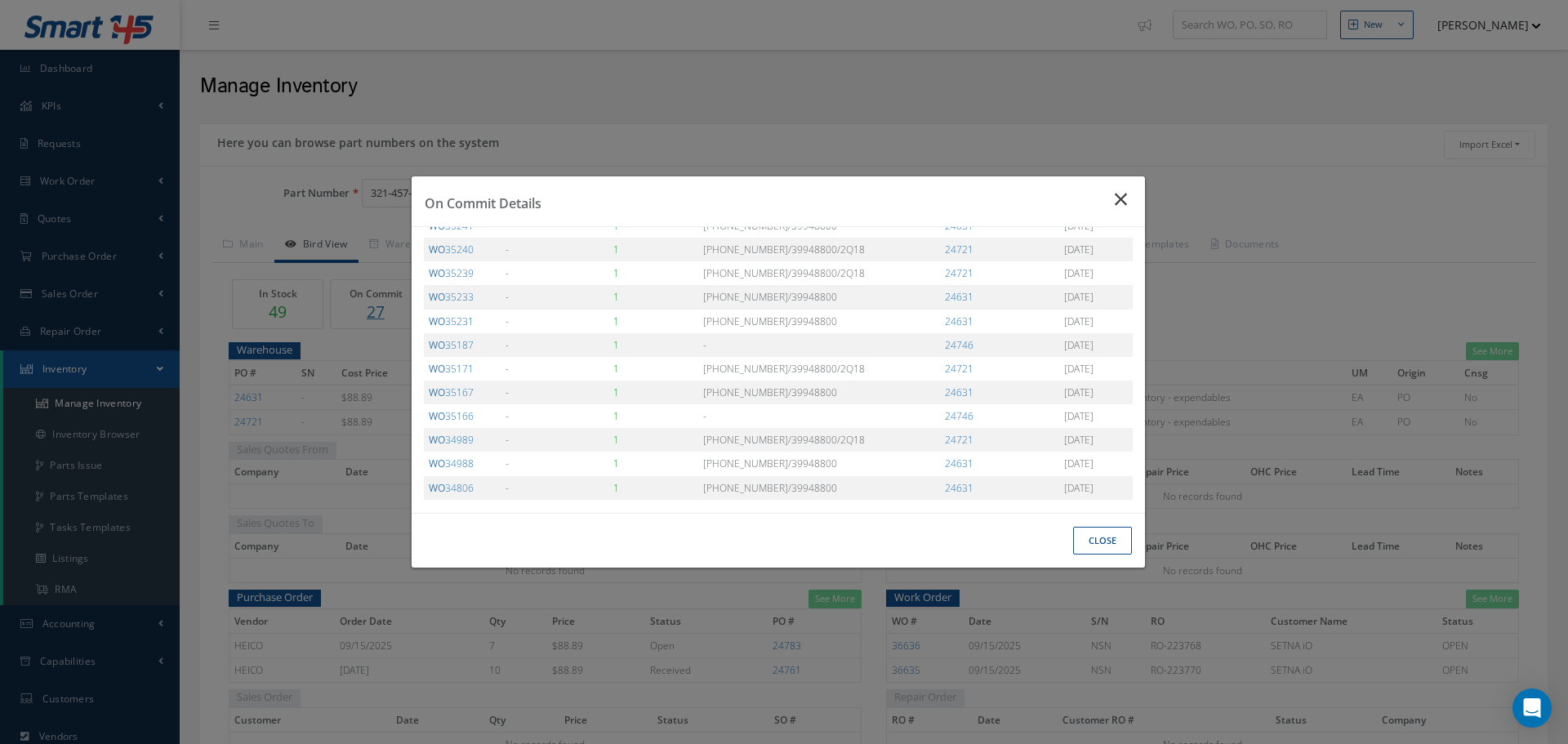
click at [1124, 193] on icon "Close" at bounding box center [1123, 199] width 17 height 19
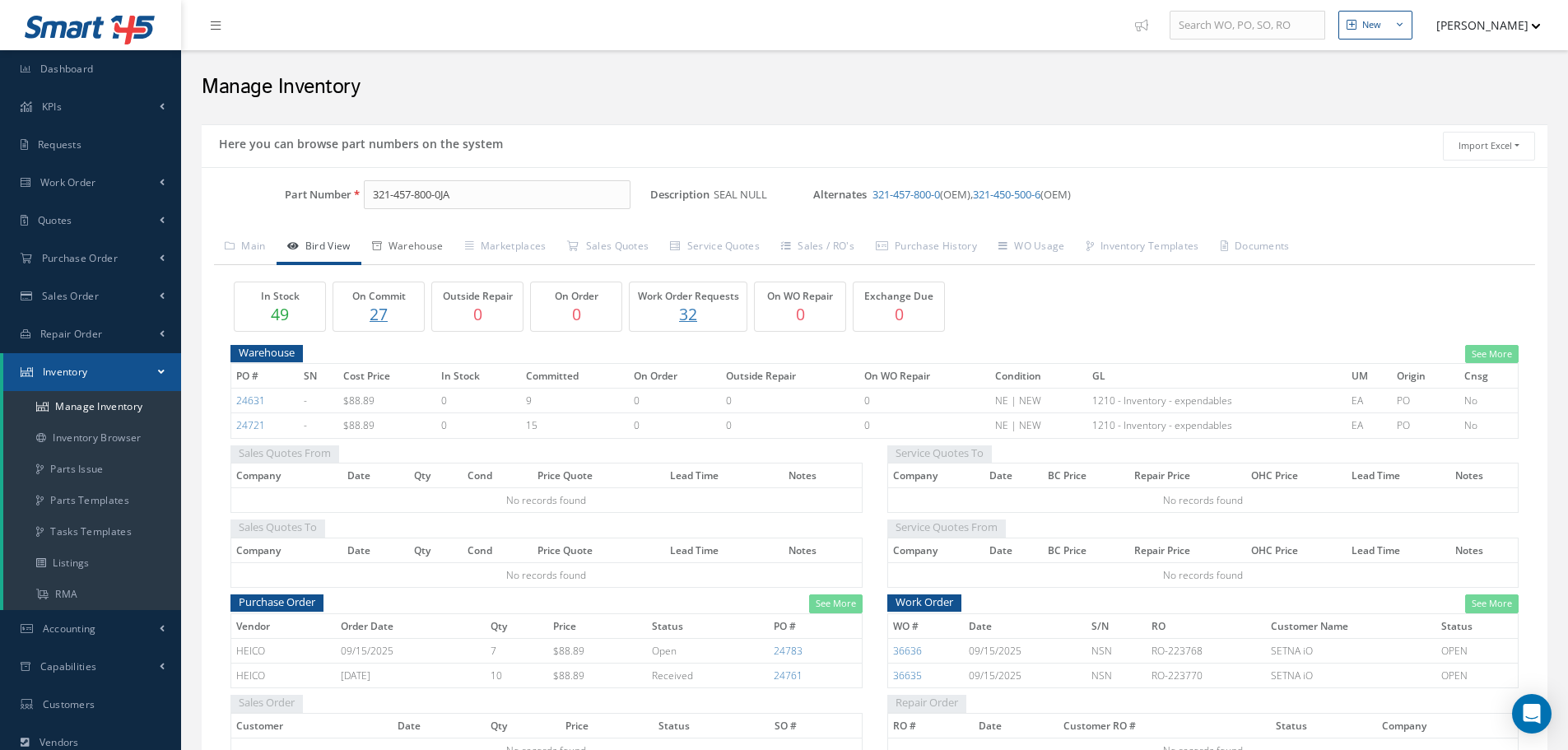
click at [429, 250] on link "Warehouse" at bounding box center [407, 247] width 93 height 35
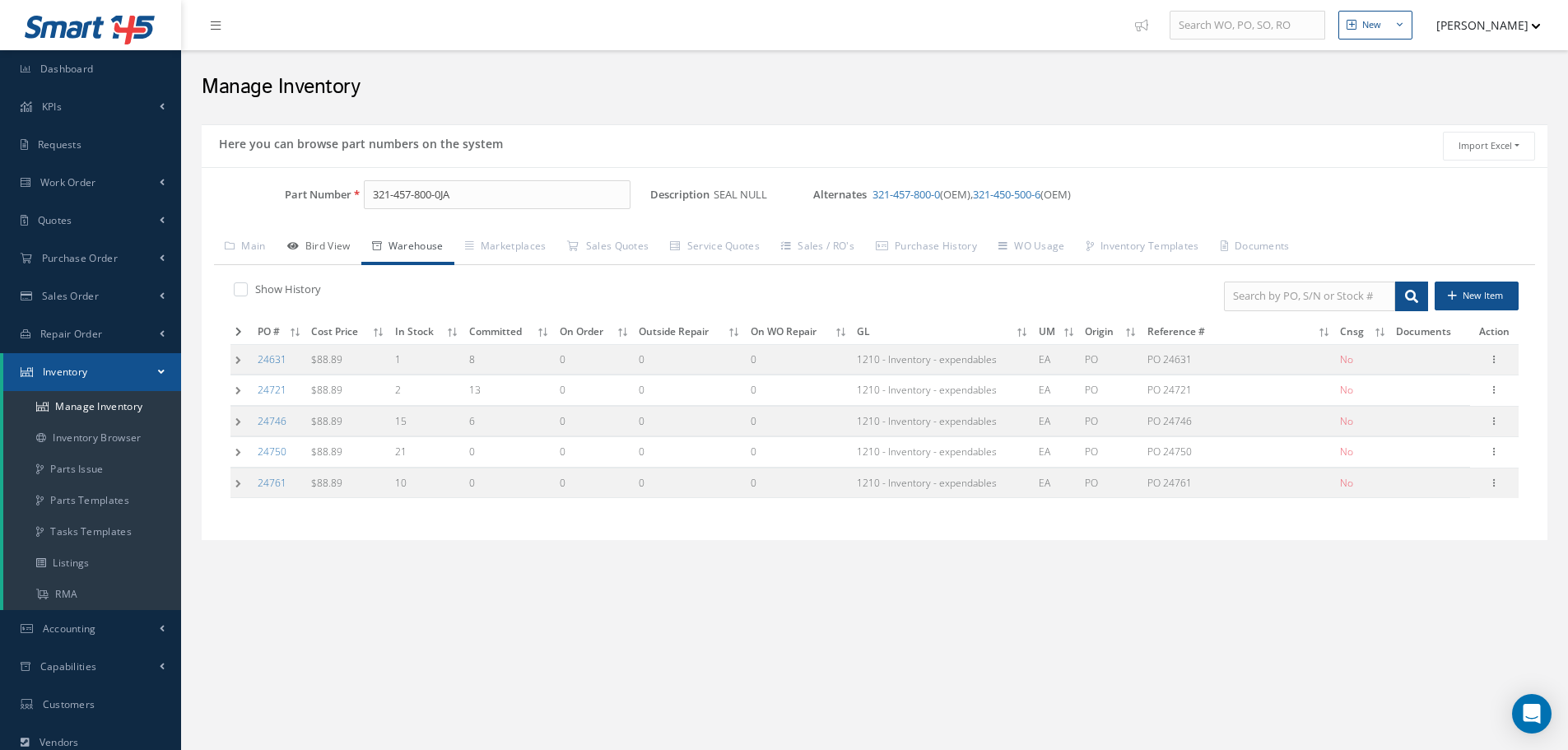
click at [349, 246] on link "Bird View" at bounding box center [319, 247] width 84 height 35
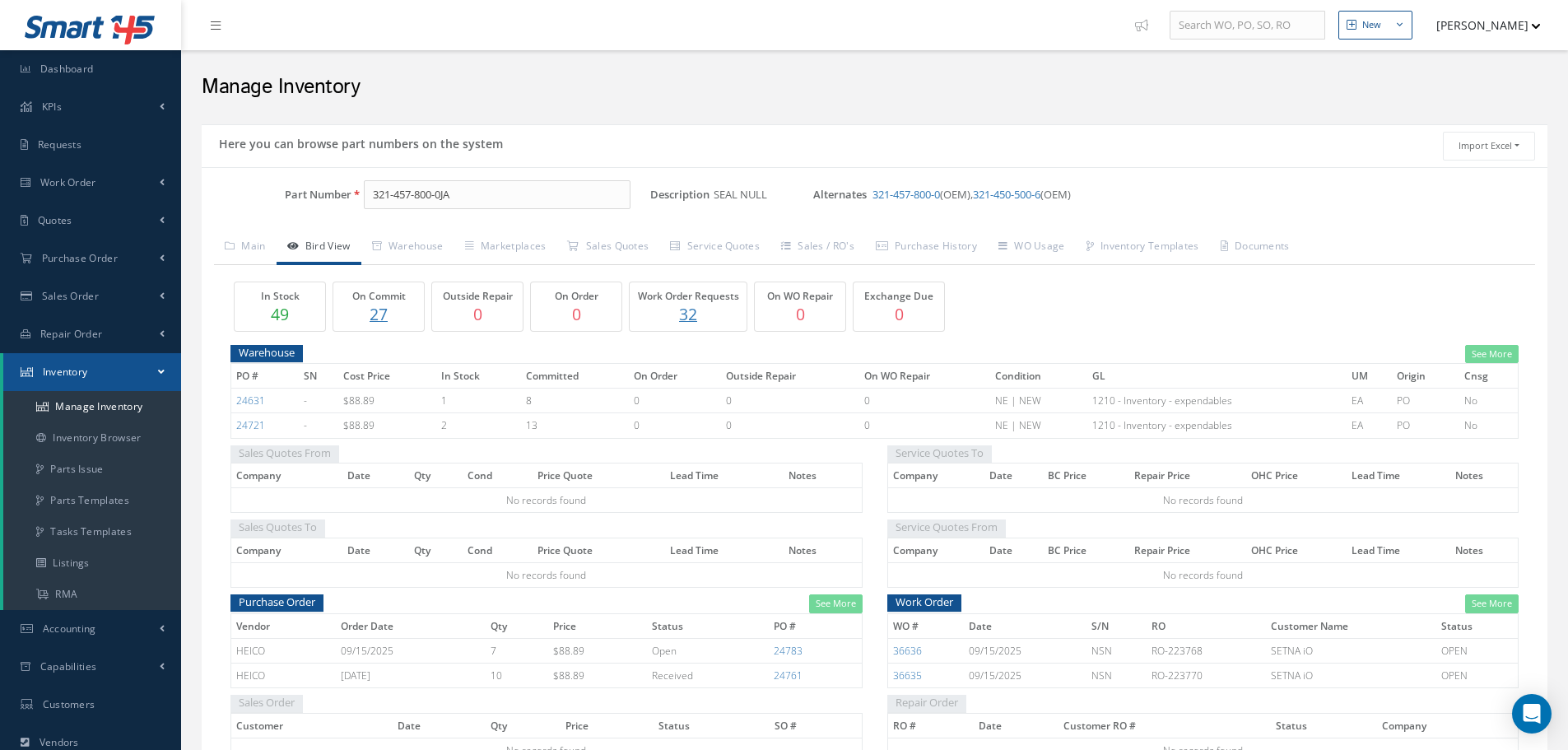
click at [372, 314] on p "27" at bounding box center [378, 314] width 83 height 24
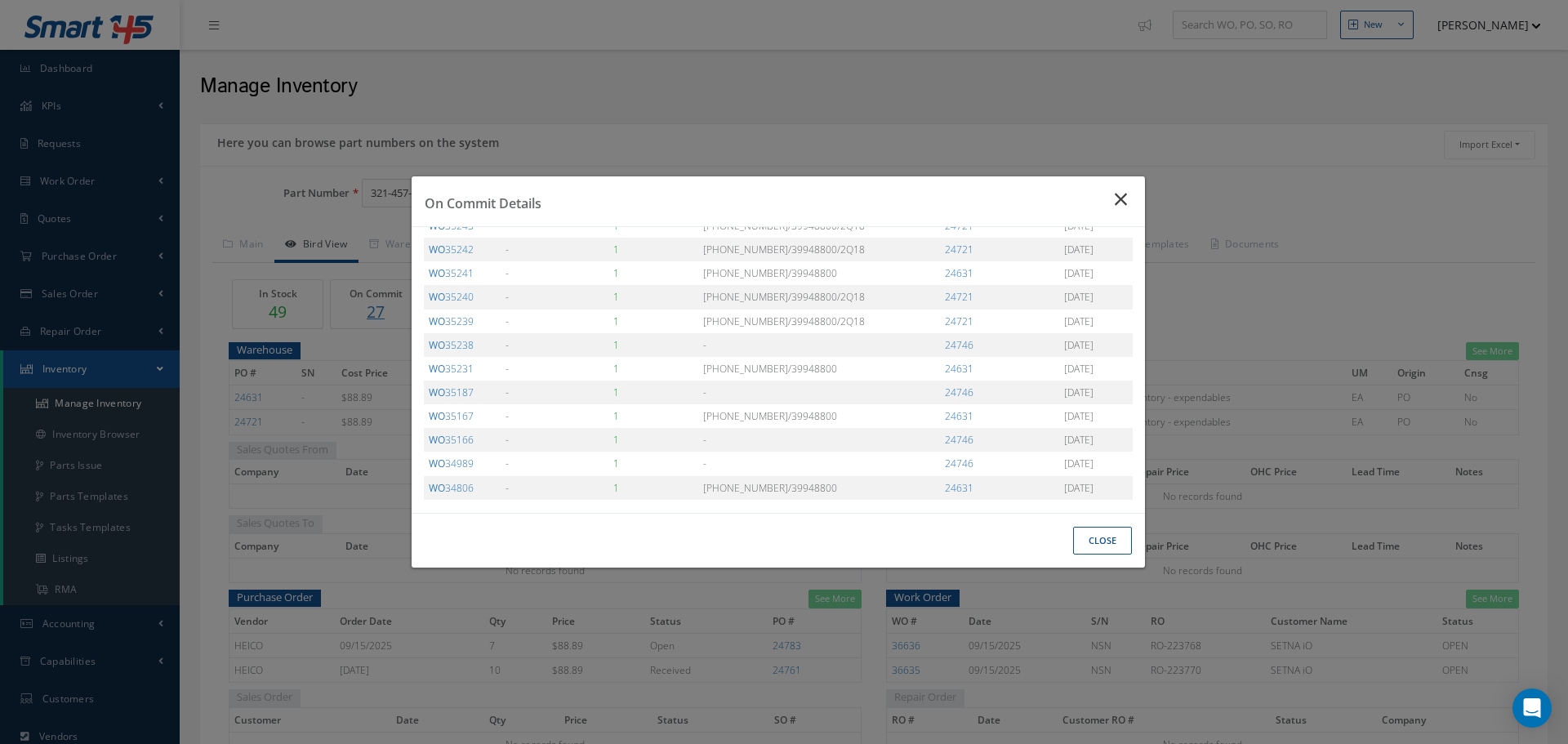
click at [1120, 198] on icon "Close" at bounding box center [1123, 199] width 17 height 19
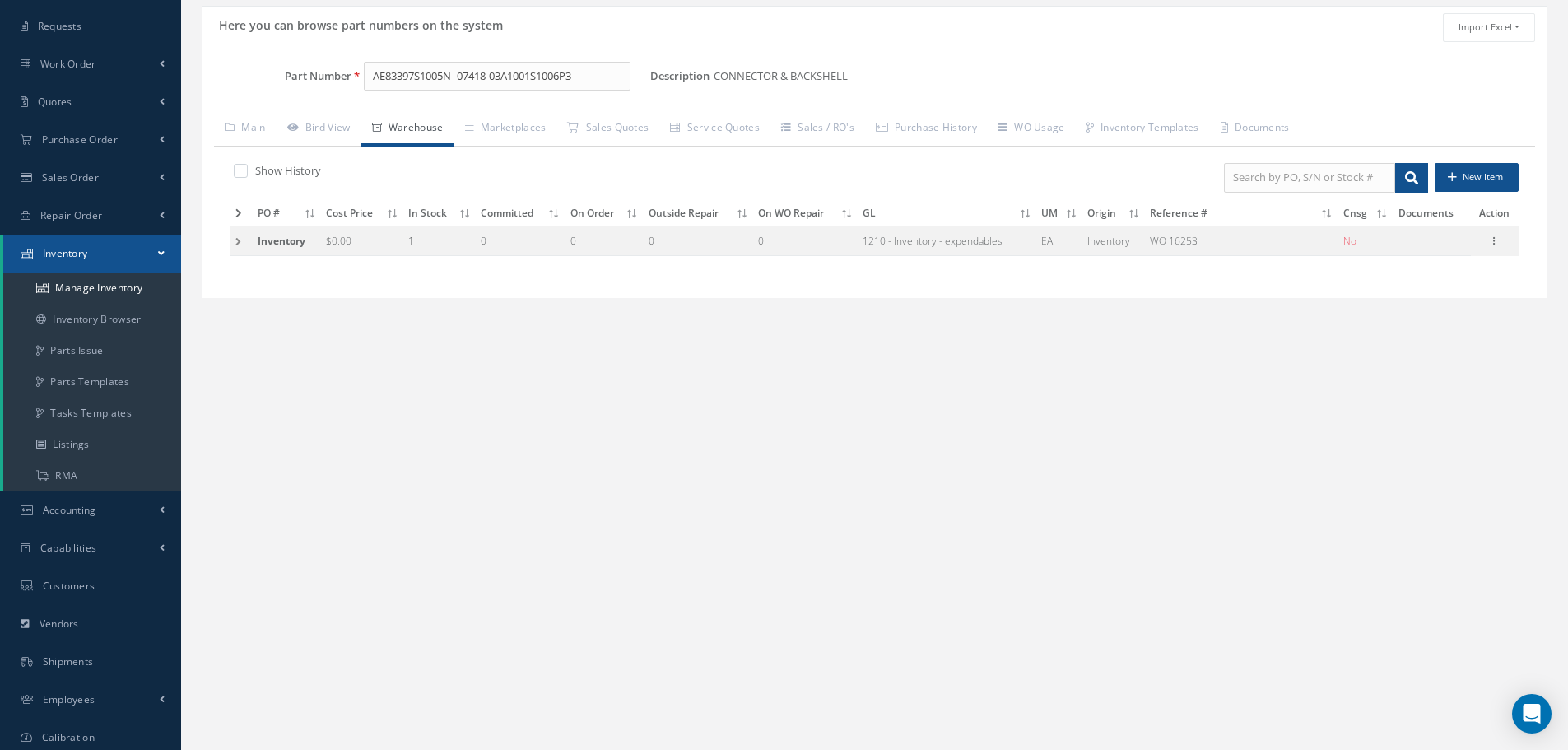
scroll to position [118, 0]
click at [613, 80] on input "AE83397S1005N- 07418-03A1001S1006P3" at bounding box center [497, 76] width 267 height 30
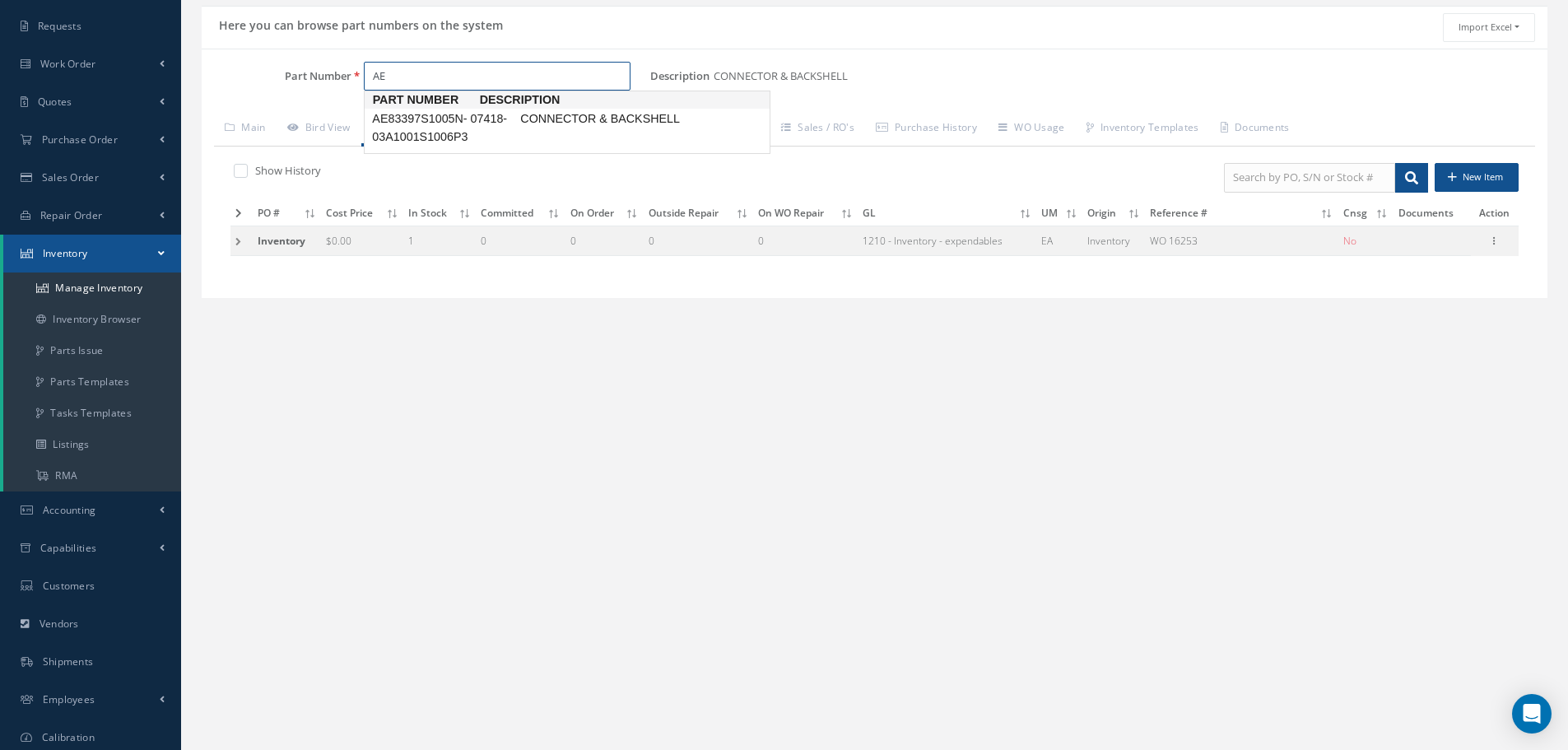
type input "A"
click at [393, 79] on input "Part Number" at bounding box center [497, 76] width 267 height 30
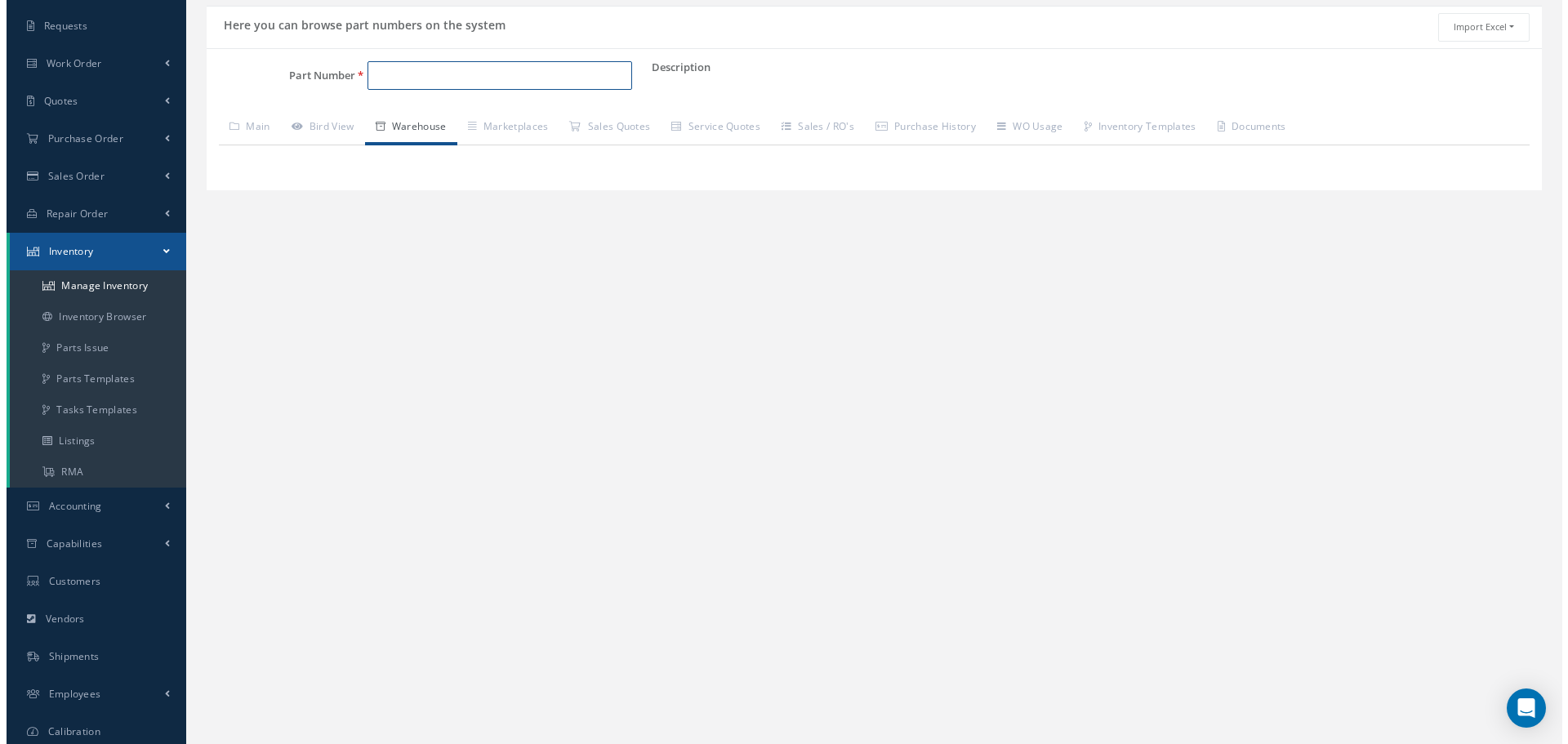
scroll to position [0, 0]
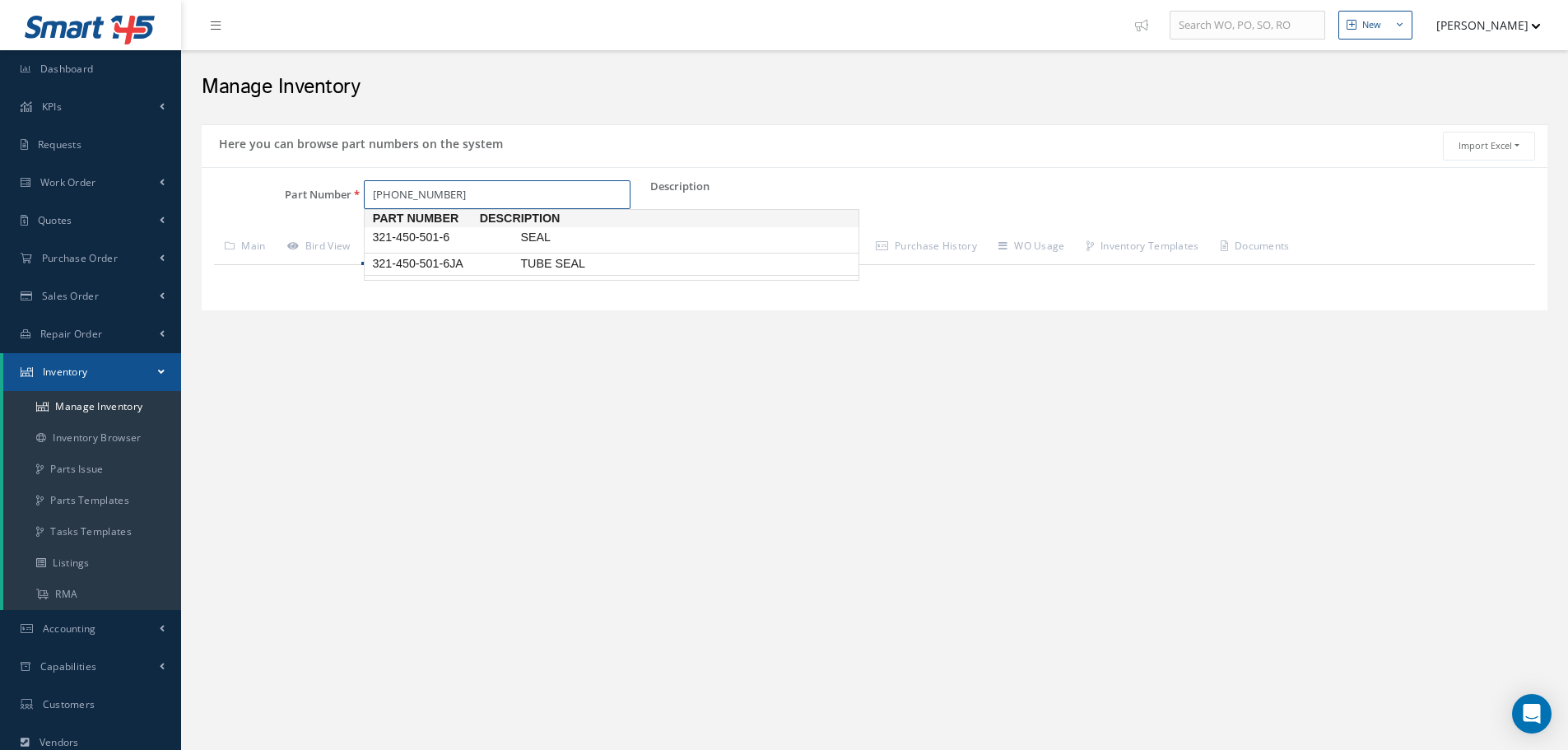
click at [470, 251] on ul "Part Number Description 321-450-501-6 SEAL 321-450-501-6JA TUBE SEAL" at bounding box center [611, 245] width 495 height 72
click at [463, 257] on span "321-450-501-6JA" at bounding box center [443, 263] width 148 height 17
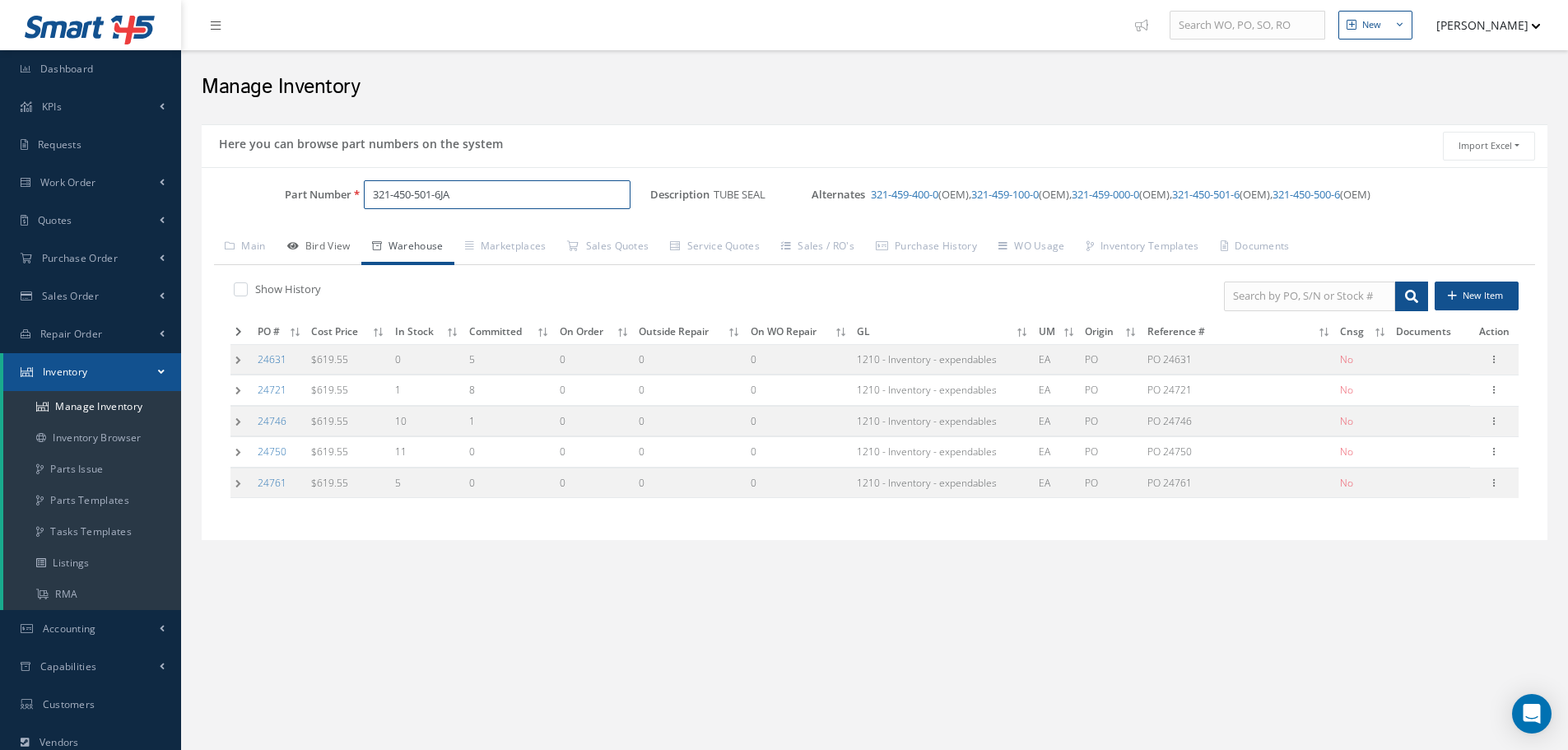
type input "321-450-501-6JA"
click at [334, 241] on link "Bird View" at bounding box center [319, 247] width 84 height 35
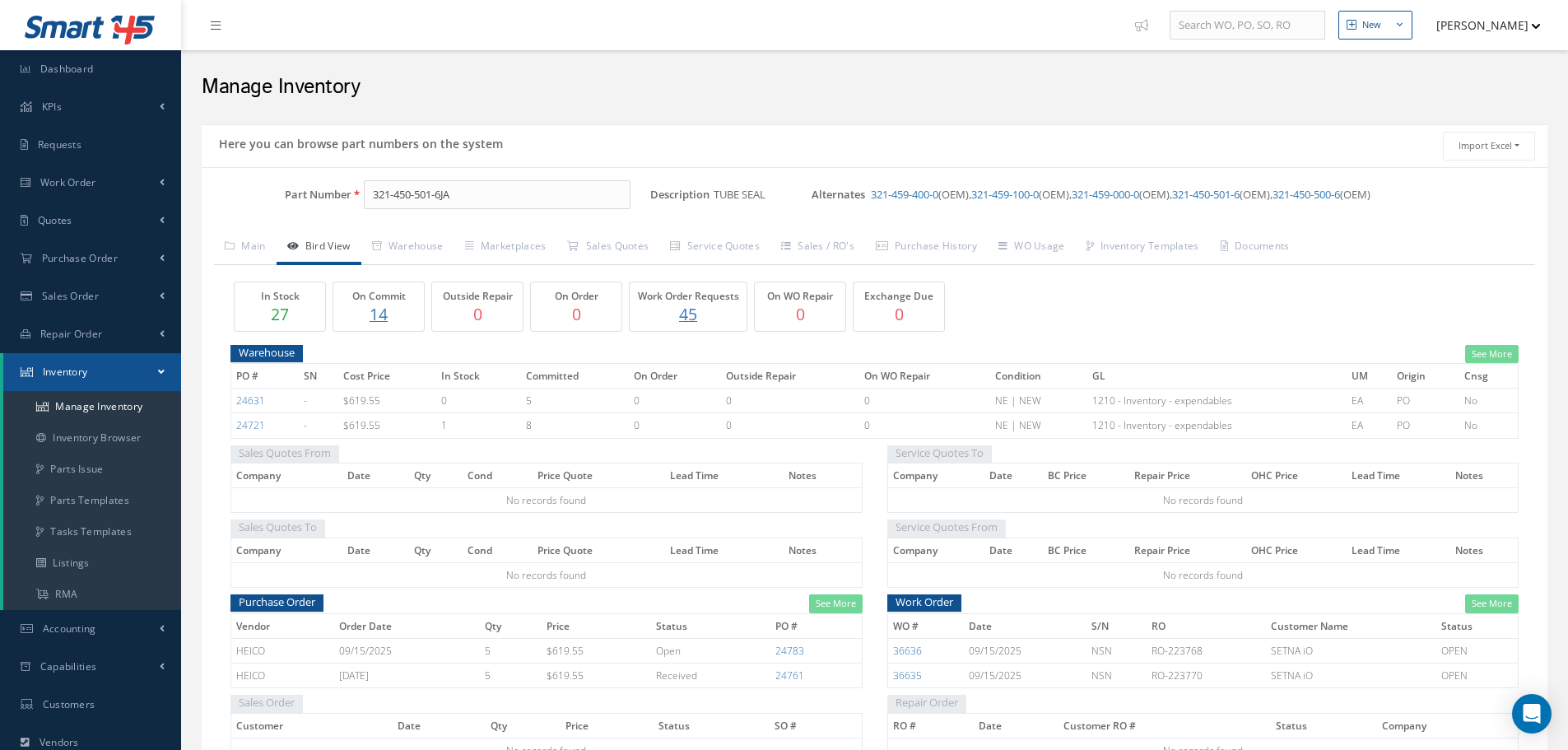
click at [378, 315] on p "14" at bounding box center [378, 314] width 83 height 24
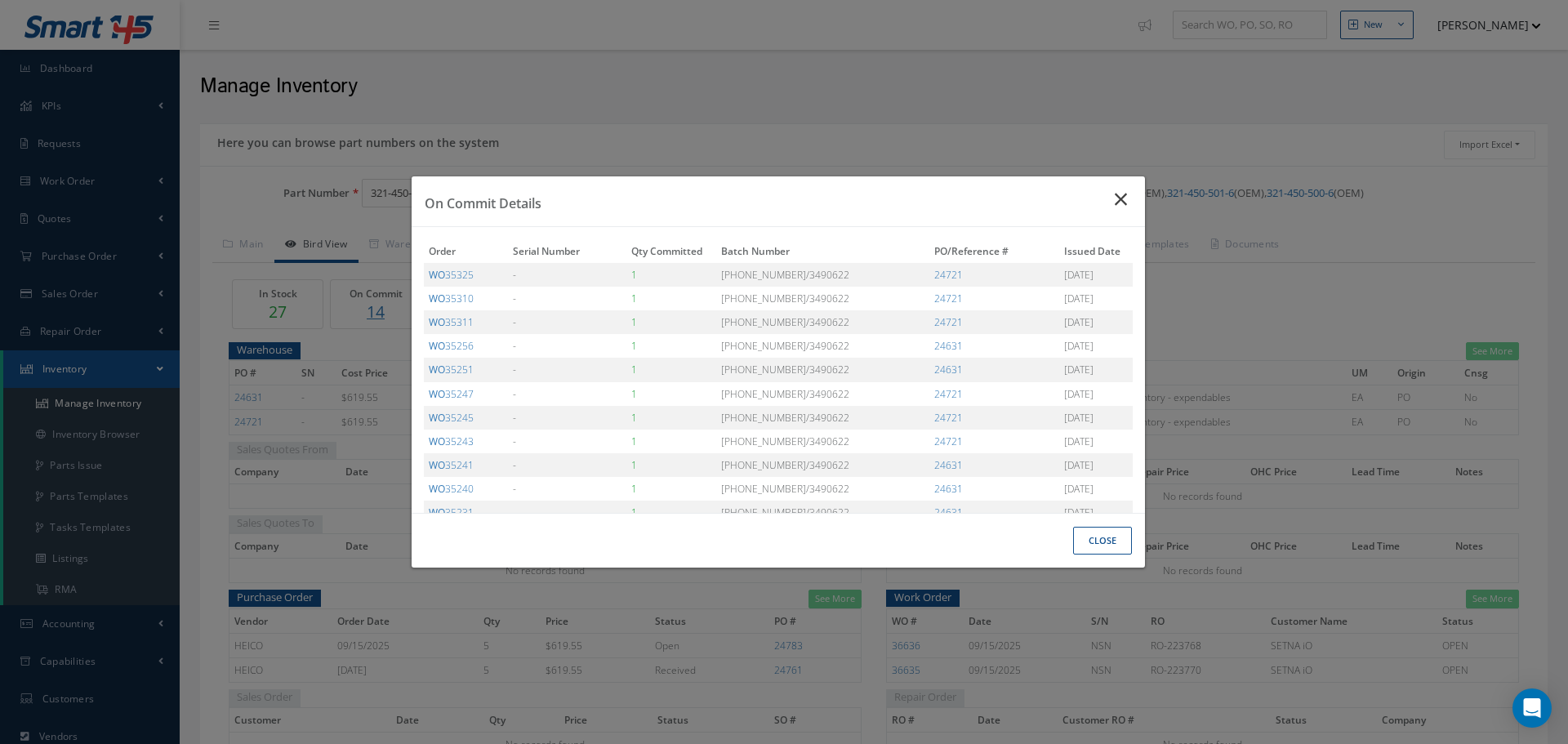
click at [1124, 199] on icon "Close" at bounding box center [1123, 199] width 17 height 19
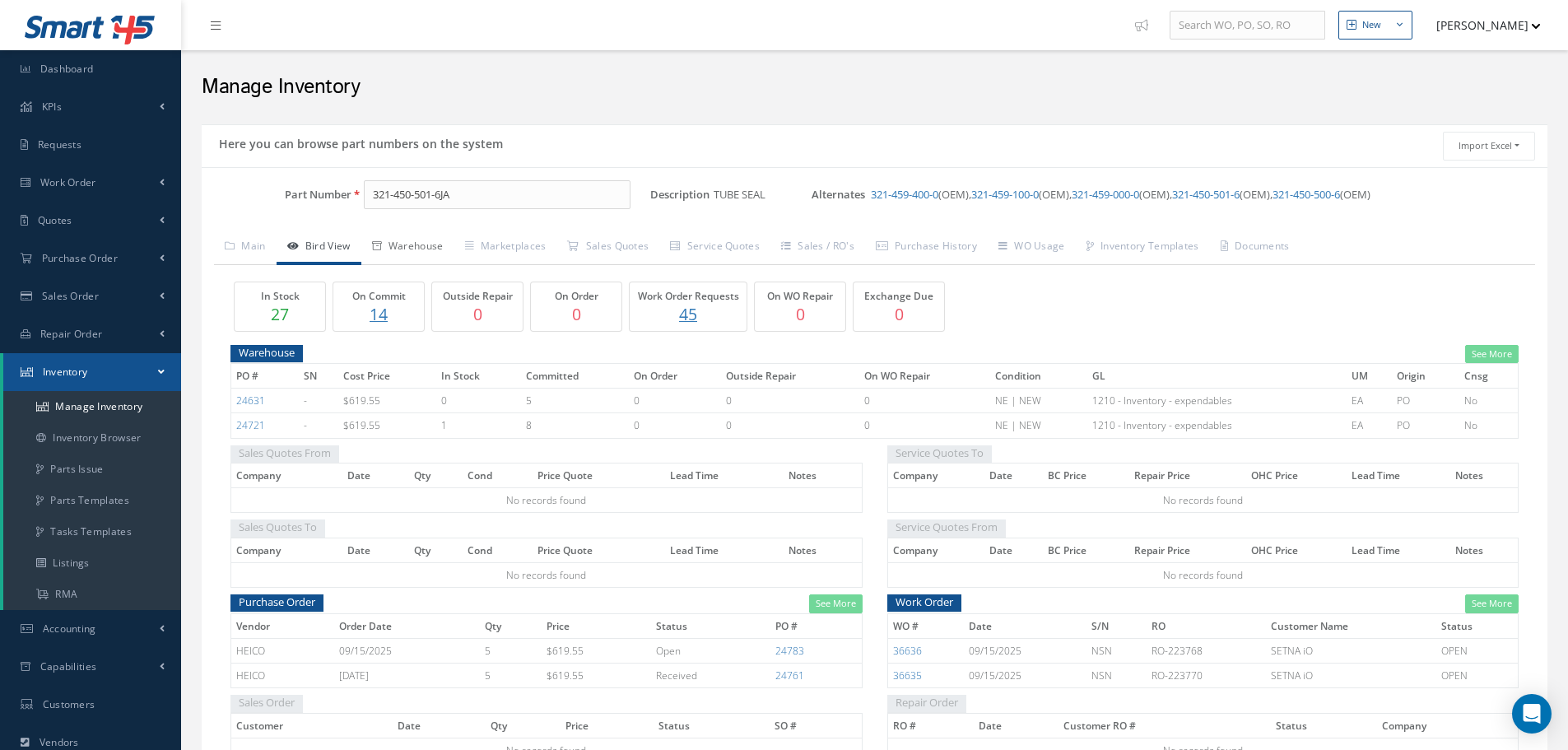
click at [438, 247] on link "Warehouse" at bounding box center [407, 247] width 93 height 35
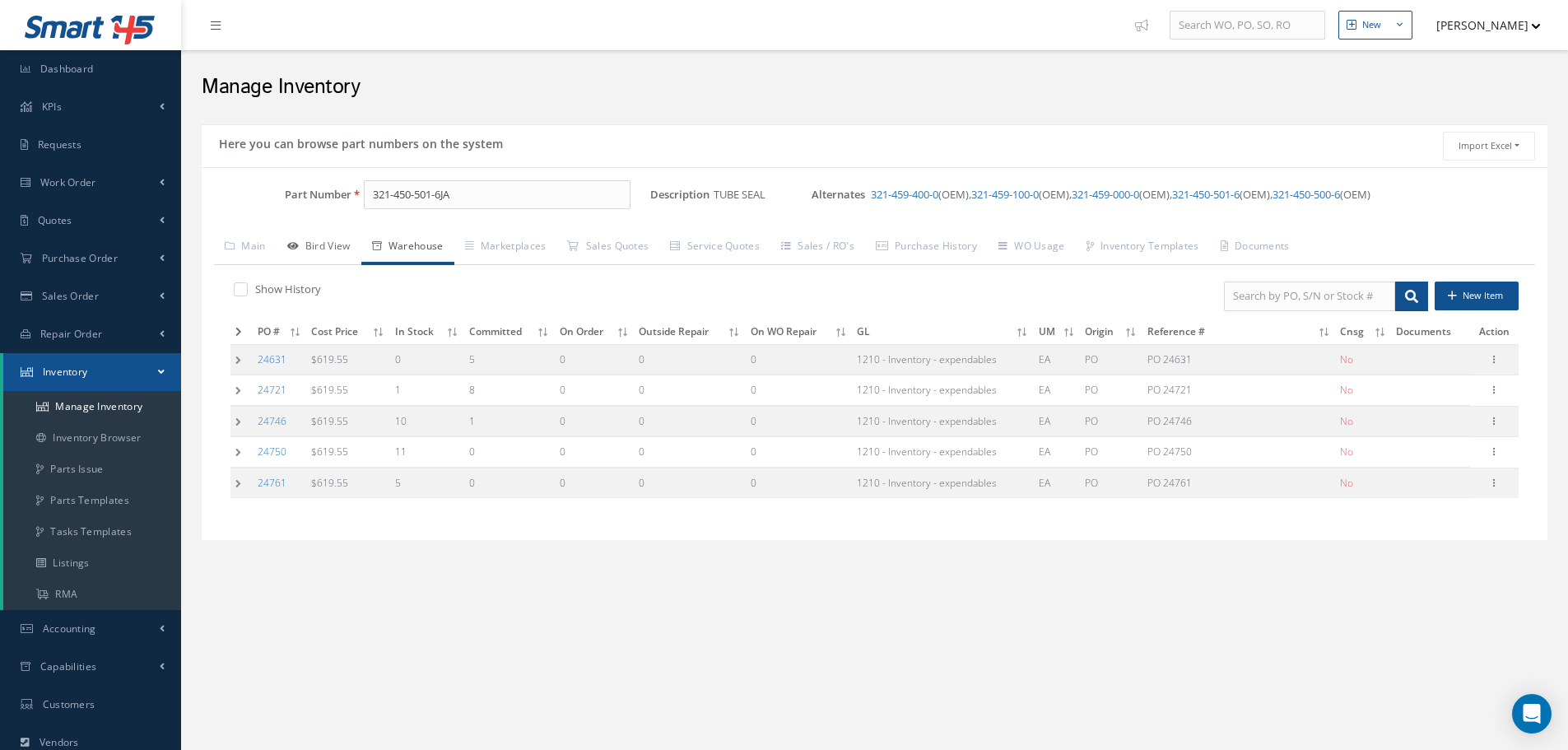
click at [347, 237] on link "Bird View" at bounding box center [319, 247] width 84 height 35
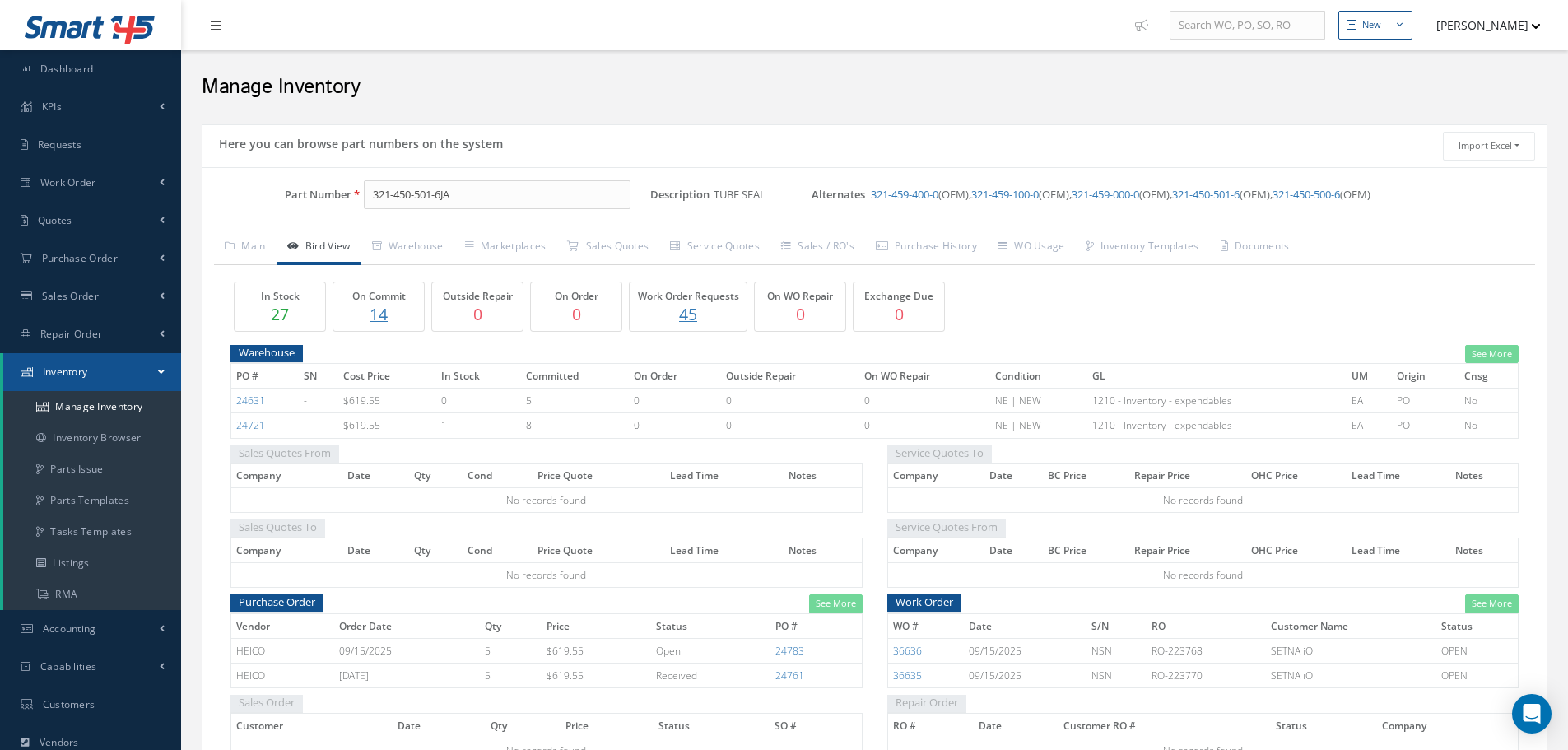
click at [383, 309] on p "14" at bounding box center [378, 314] width 83 height 24
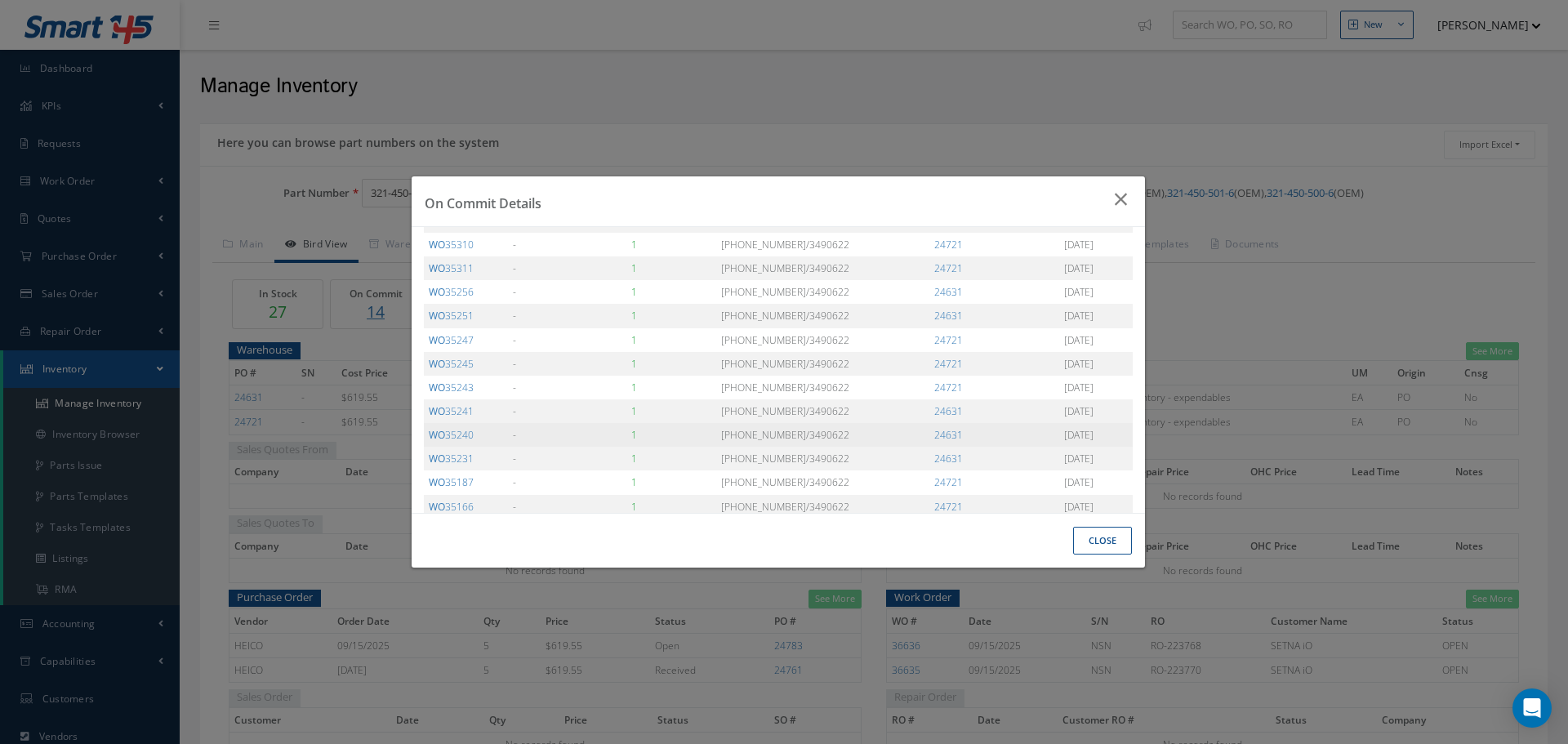
scroll to position [96, 0]
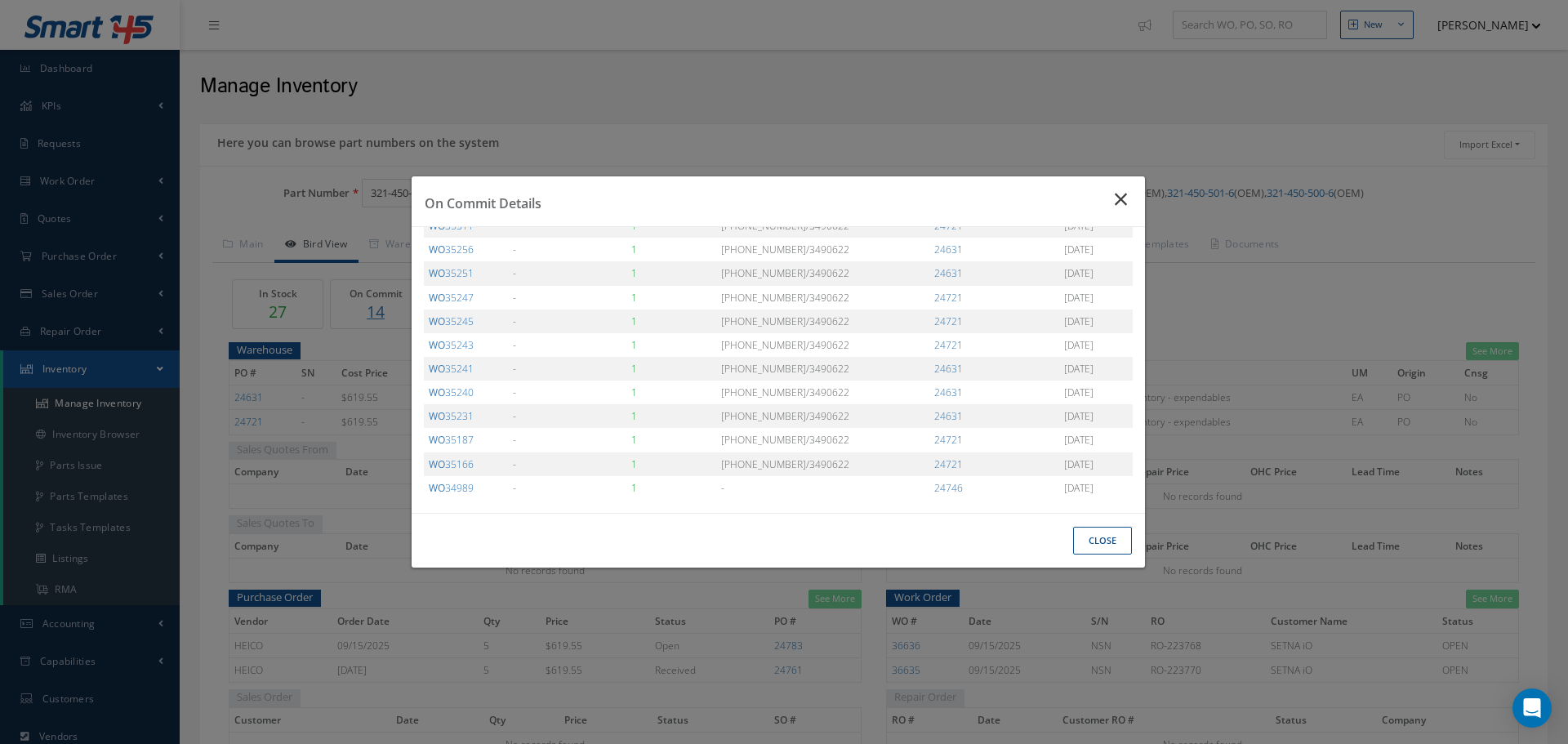
click at [1126, 200] on icon "Close" at bounding box center [1123, 199] width 17 height 19
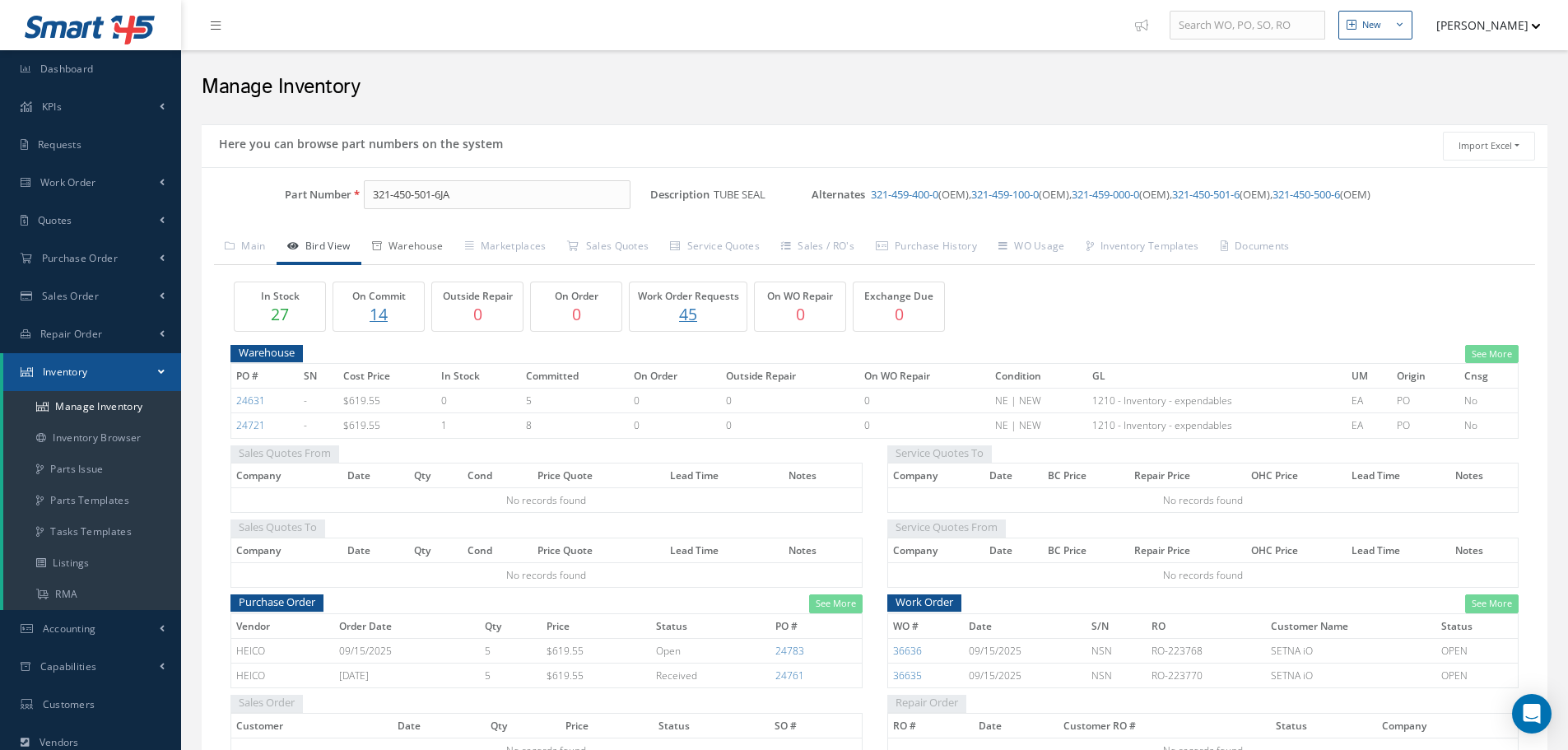
click at [421, 245] on link "Warehouse" at bounding box center [407, 247] width 93 height 35
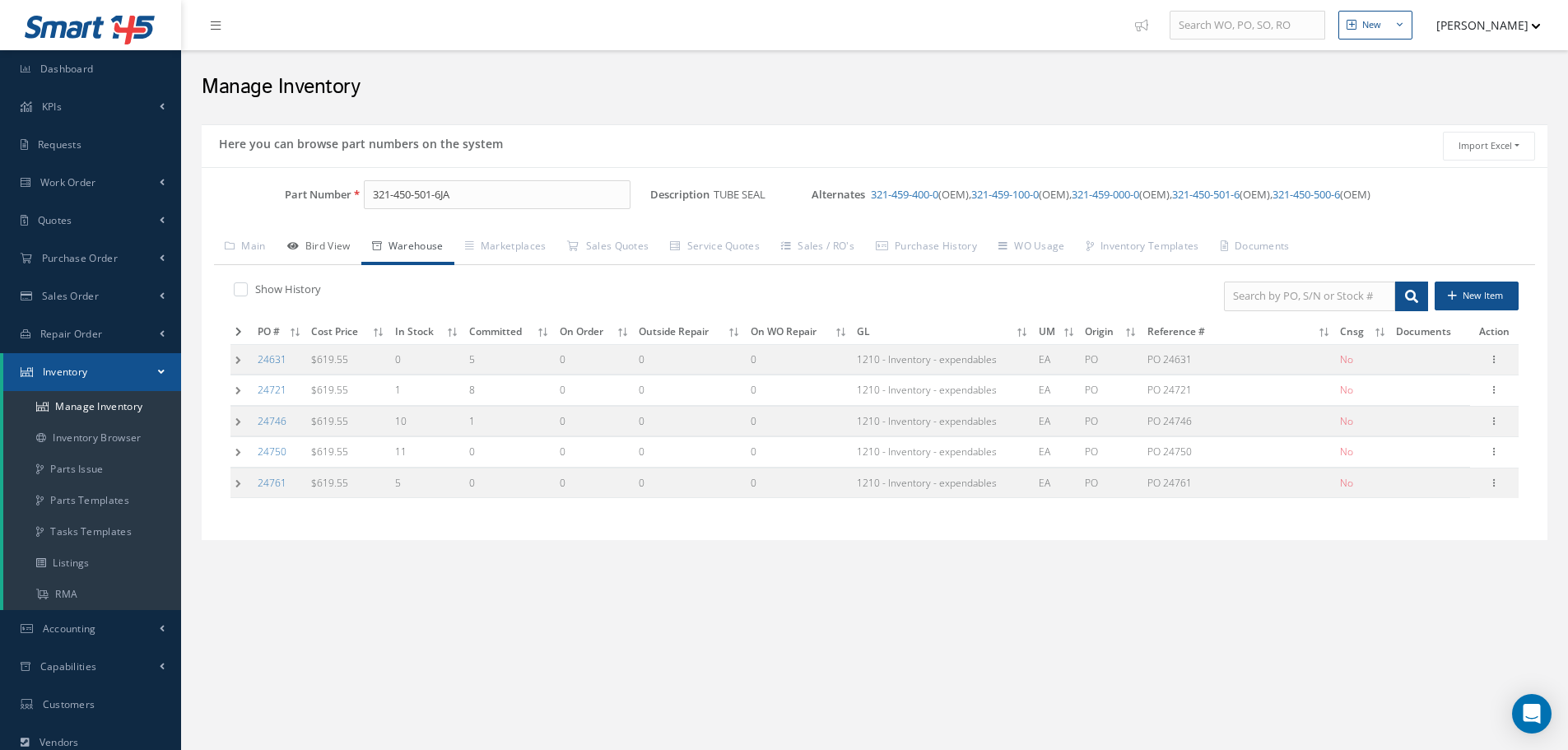
click at [308, 243] on link "Bird View" at bounding box center [319, 247] width 84 height 35
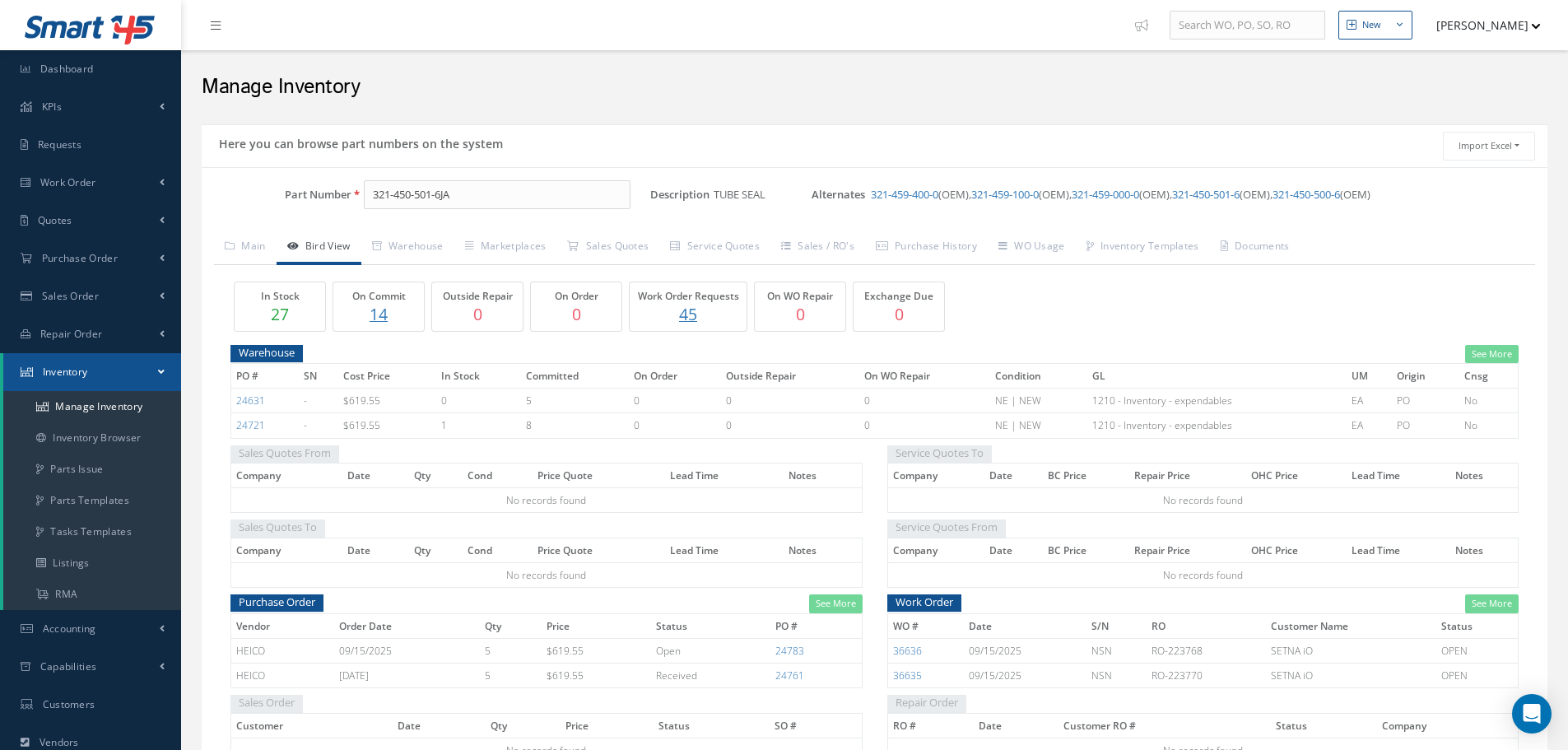
click at [379, 313] on p "14" at bounding box center [378, 314] width 83 height 24
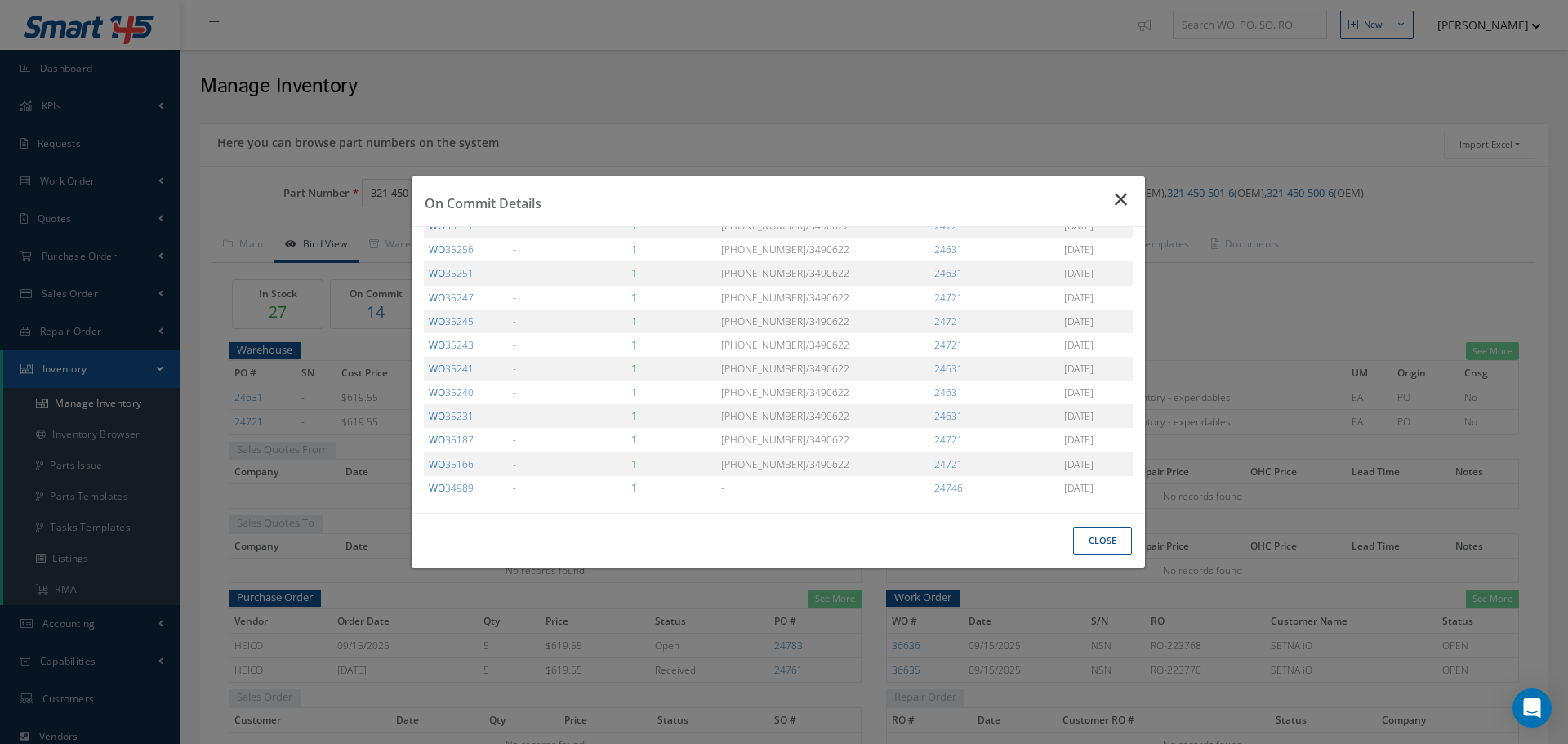
click at [1129, 200] on icon "Close" at bounding box center [1123, 199] width 17 height 19
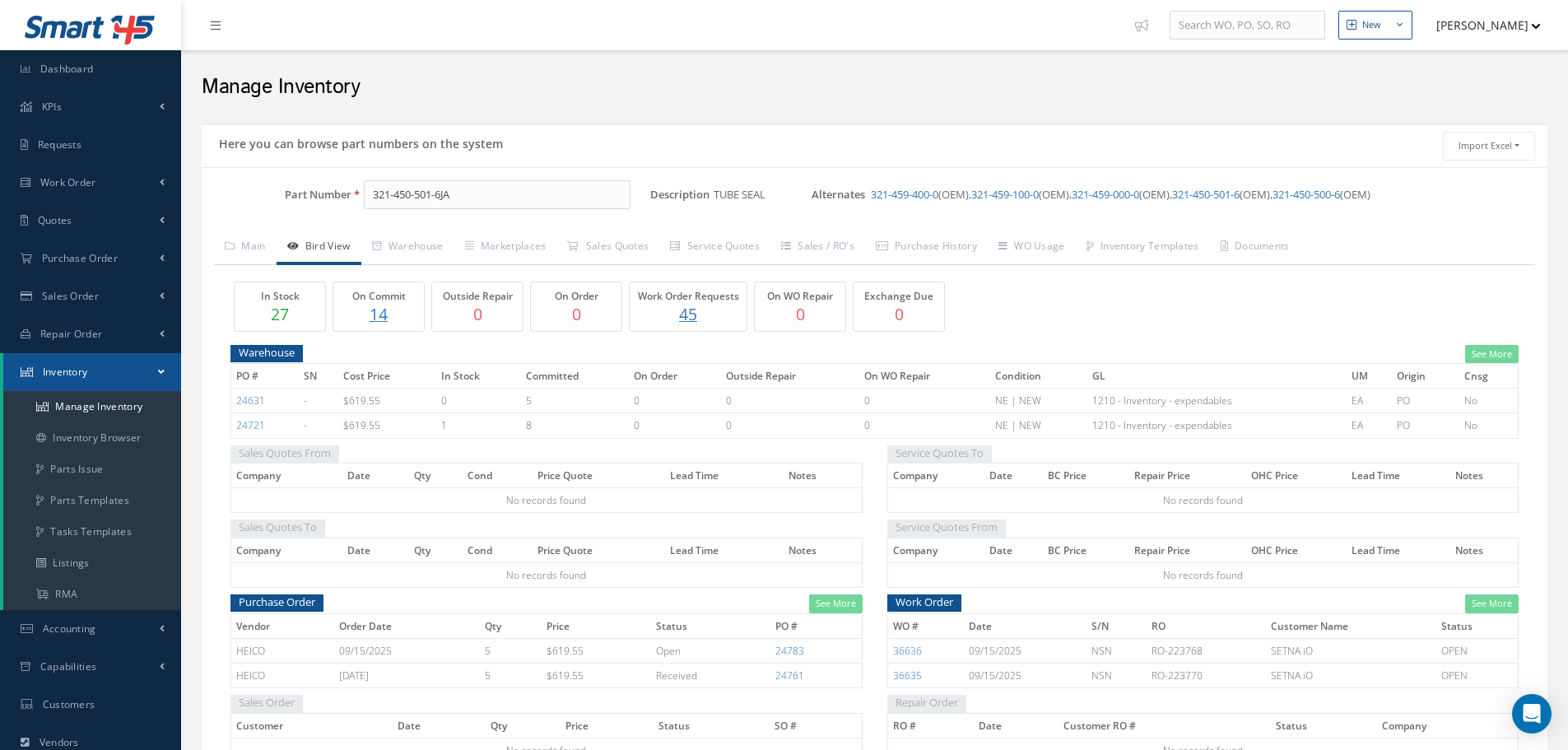
click at [377, 315] on p "14" at bounding box center [378, 314] width 83 height 24
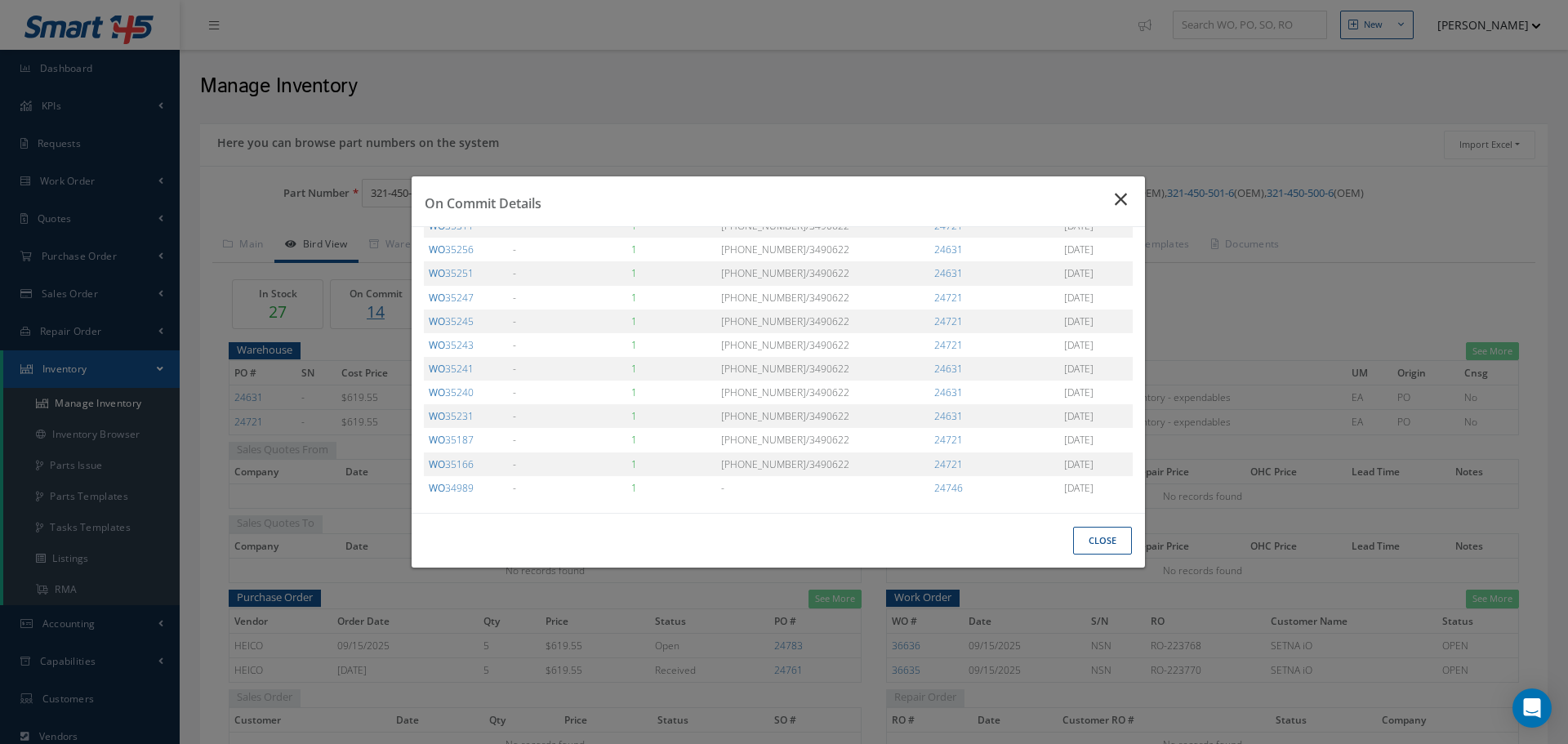
click at [1121, 205] on icon "Close" at bounding box center [1123, 199] width 17 height 19
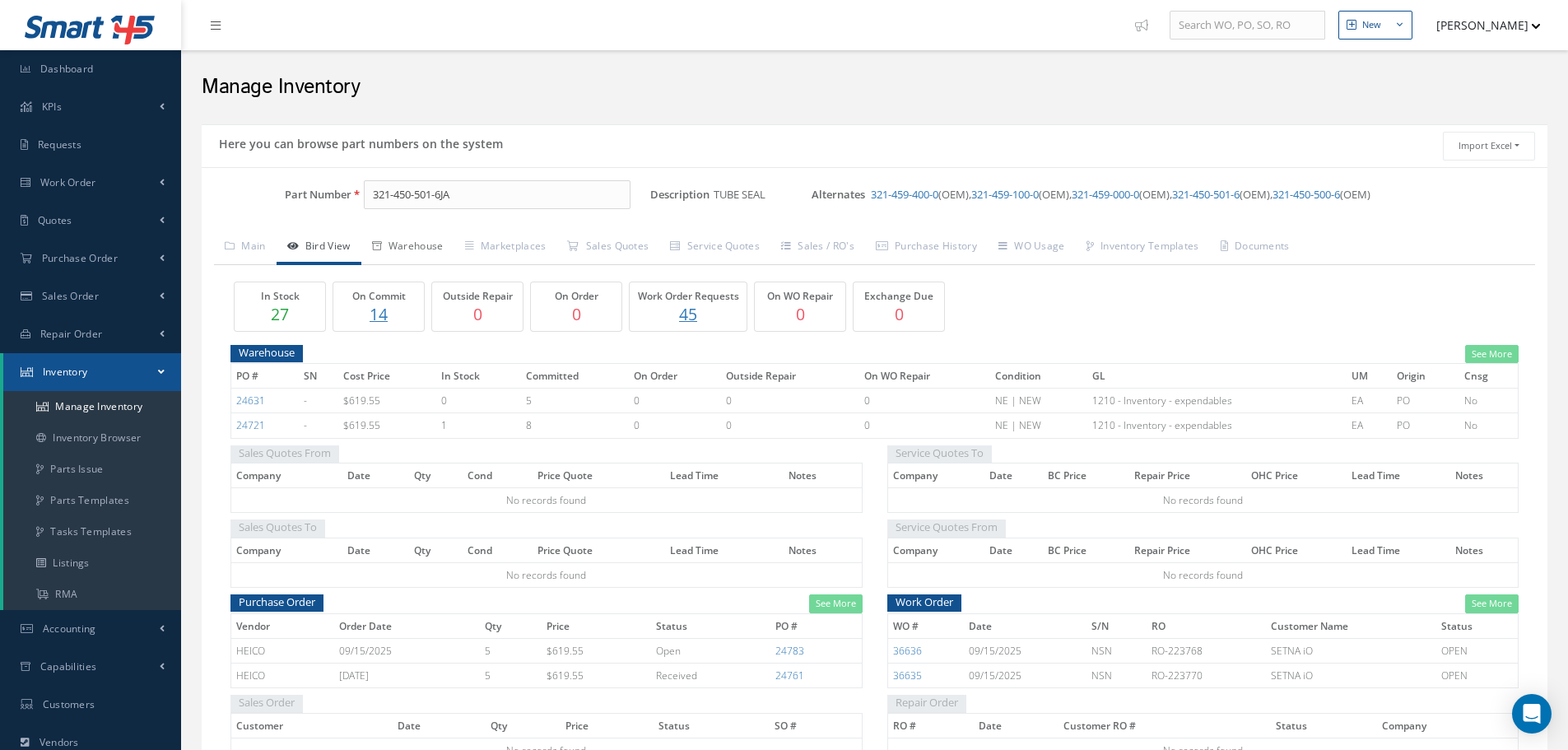
click at [440, 251] on link "Warehouse" at bounding box center [407, 247] width 93 height 35
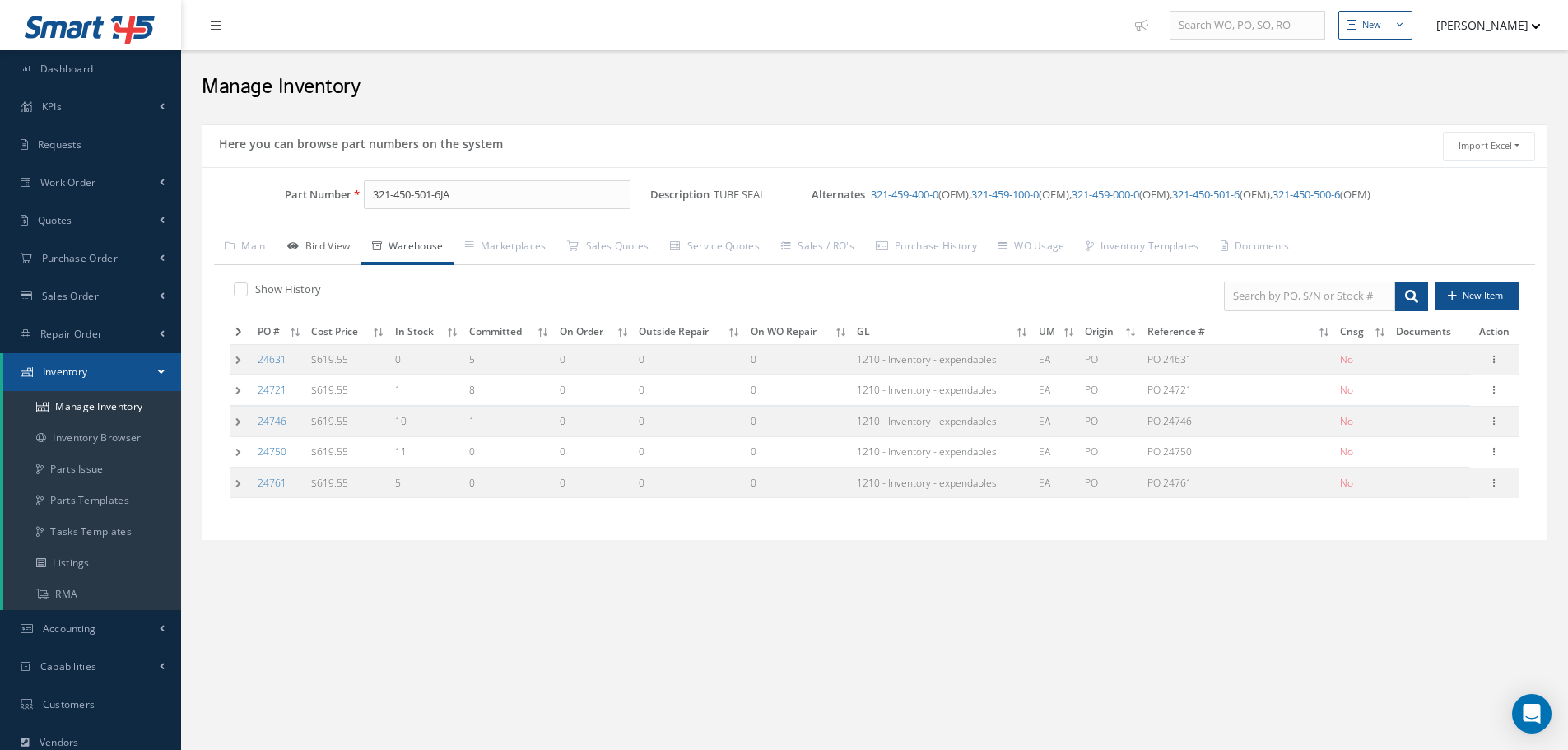
click at [340, 252] on link "Bird View" at bounding box center [319, 247] width 84 height 35
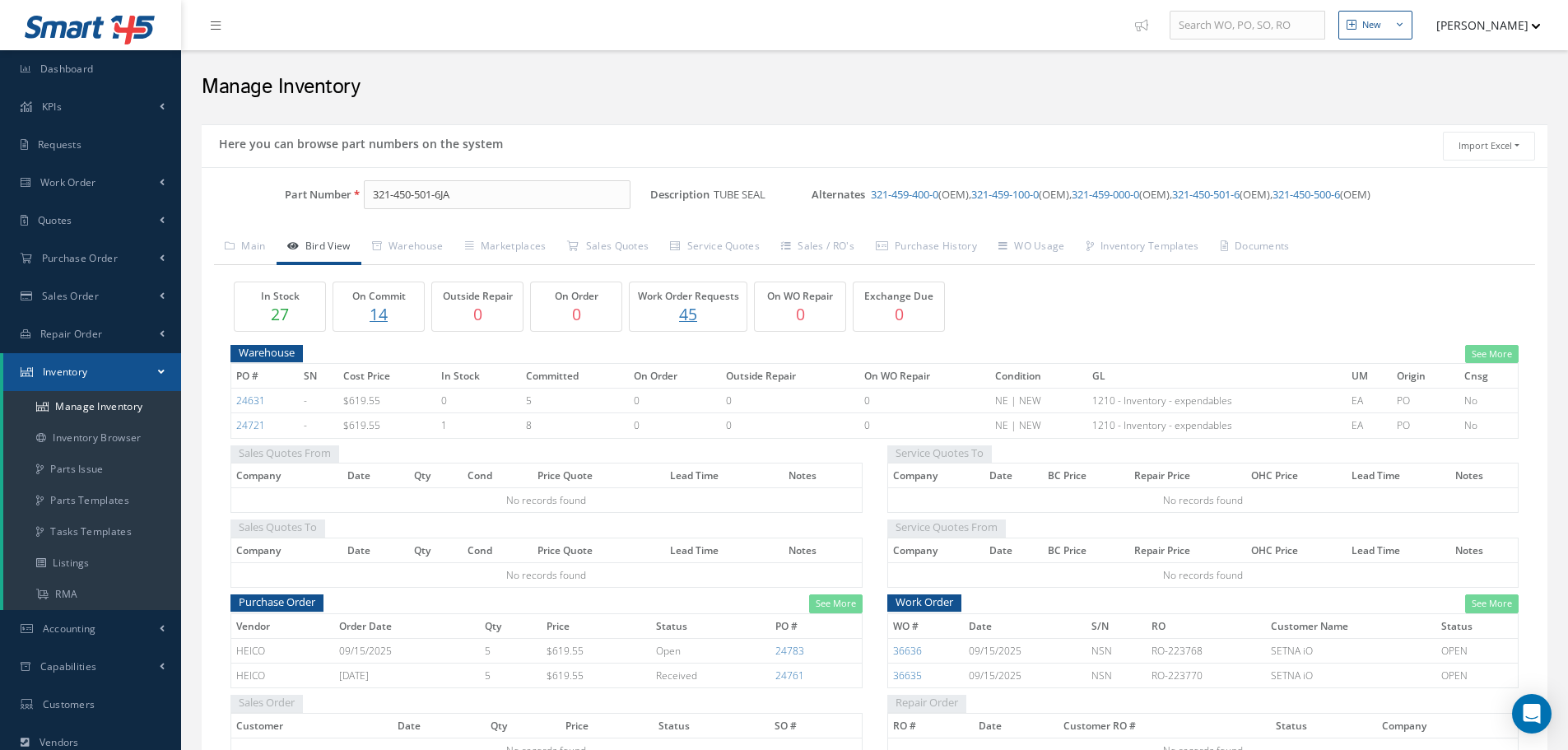
click at [385, 314] on p "14" at bounding box center [378, 314] width 83 height 24
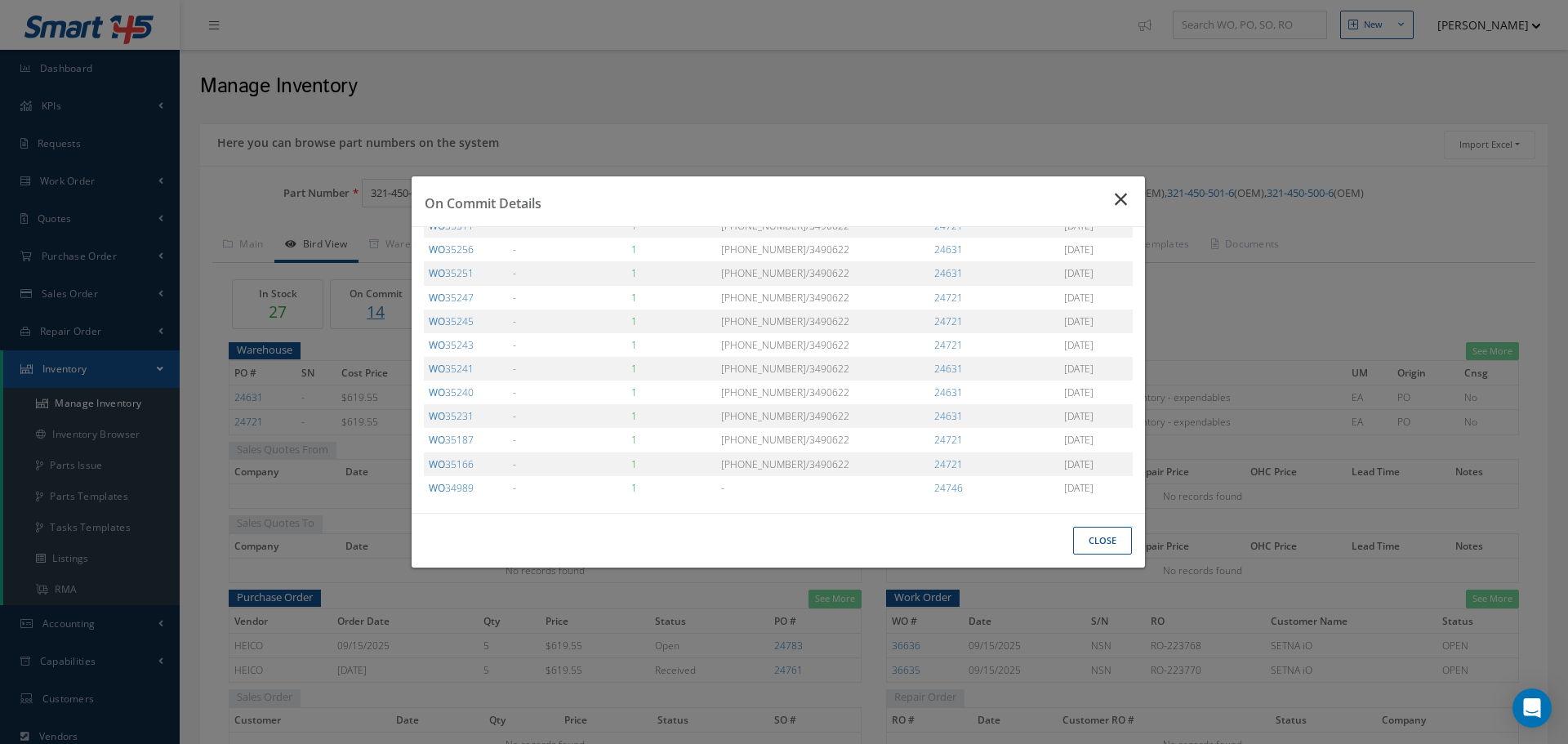
click at [1123, 200] on icon "Close" at bounding box center [1123, 199] width 17 height 19
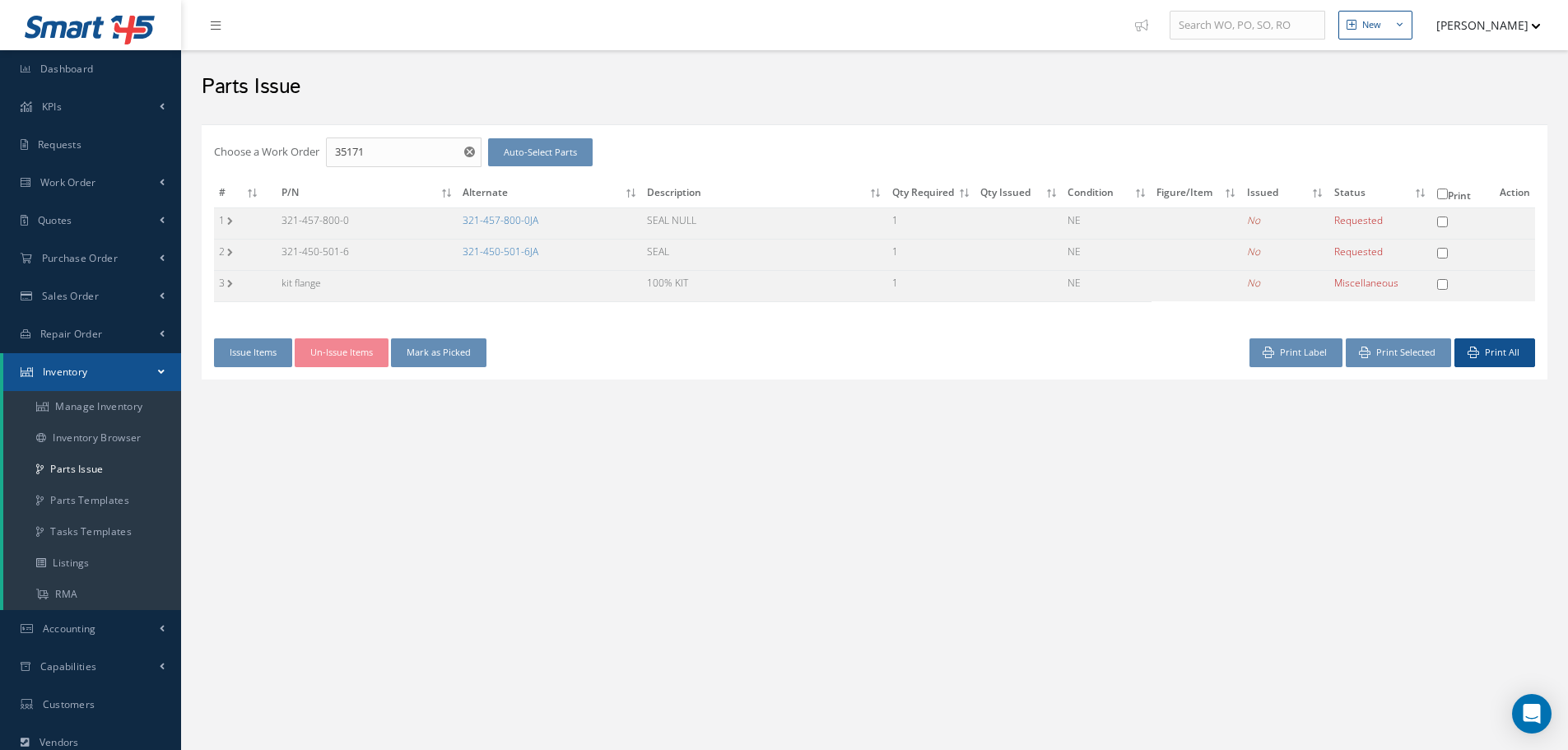
checkbox input "false"
click at [397, 148] on input "35947" at bounding box center [403, 152] width 156 height 30
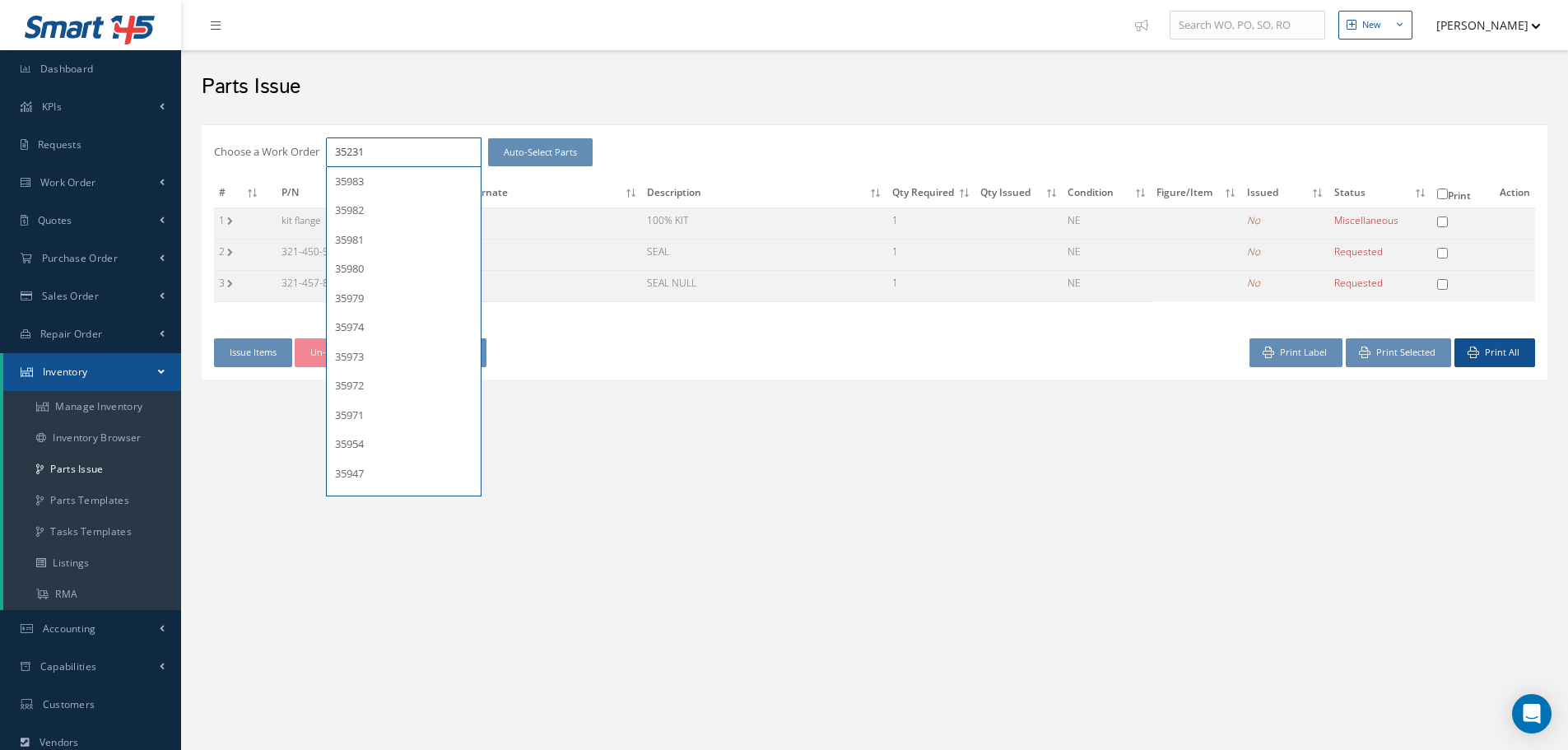
type input "35231"
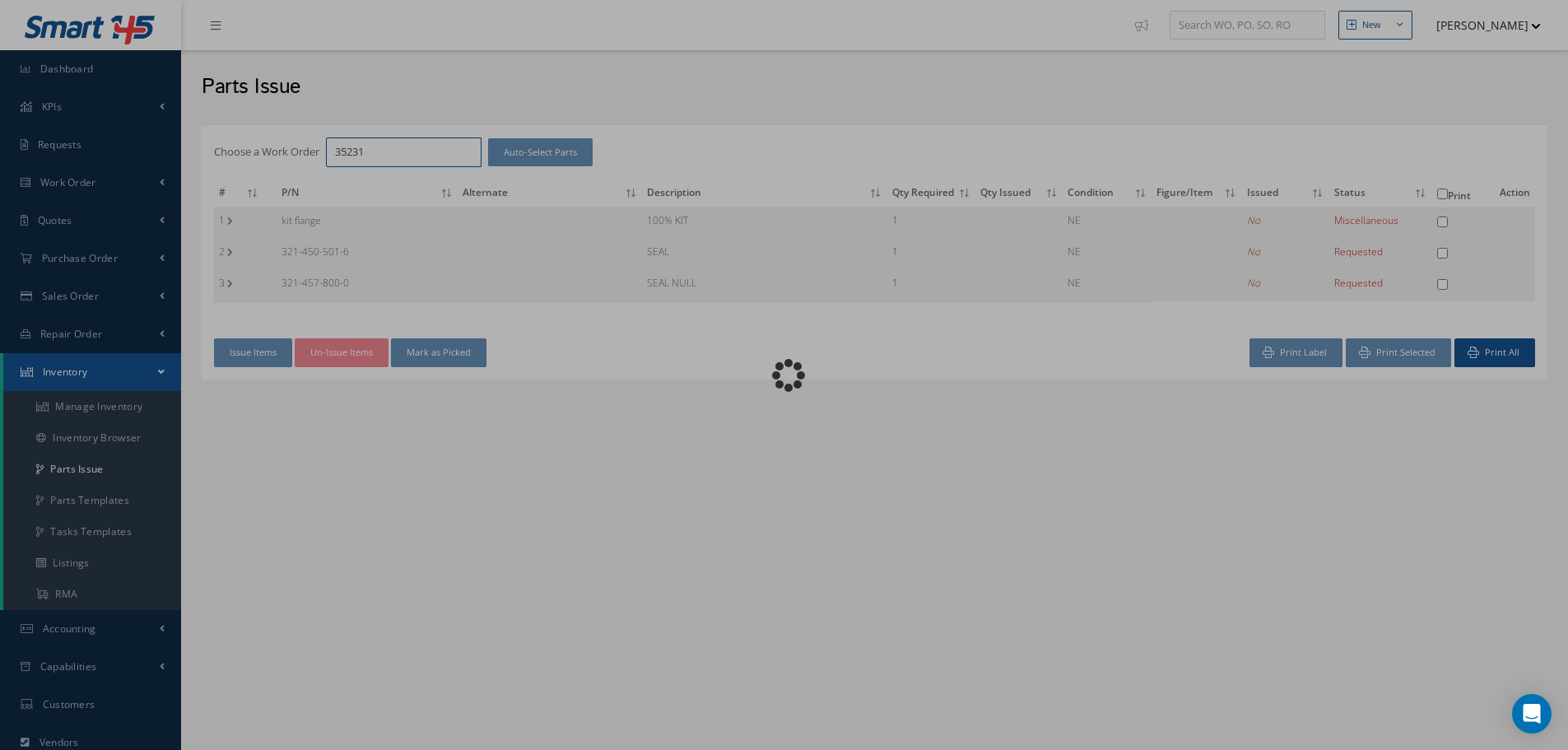
checkbox input "false"
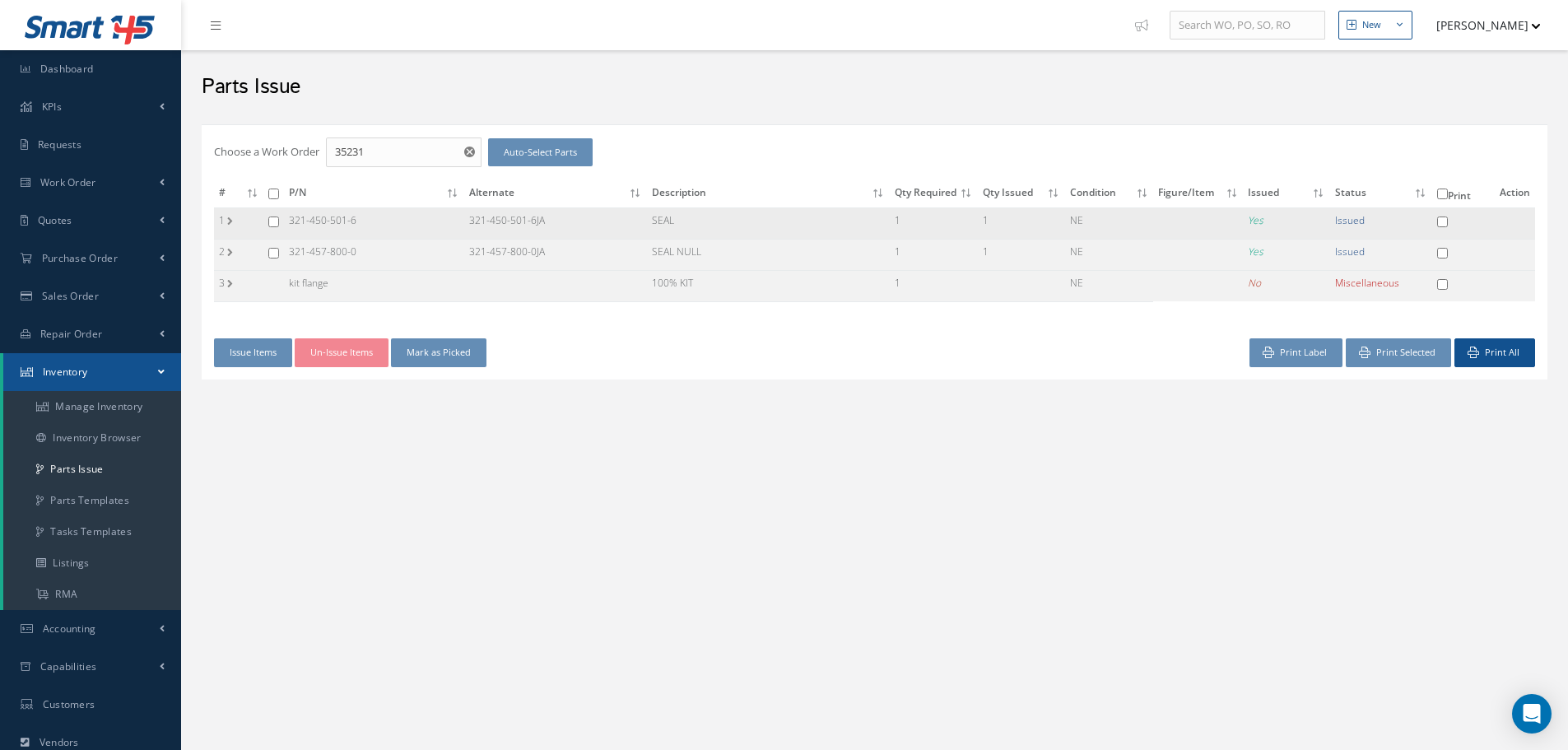
click at [270, 224] on input "checkbox" at bounding box center [274, 222] width 11 height 11
checkbox input "true"
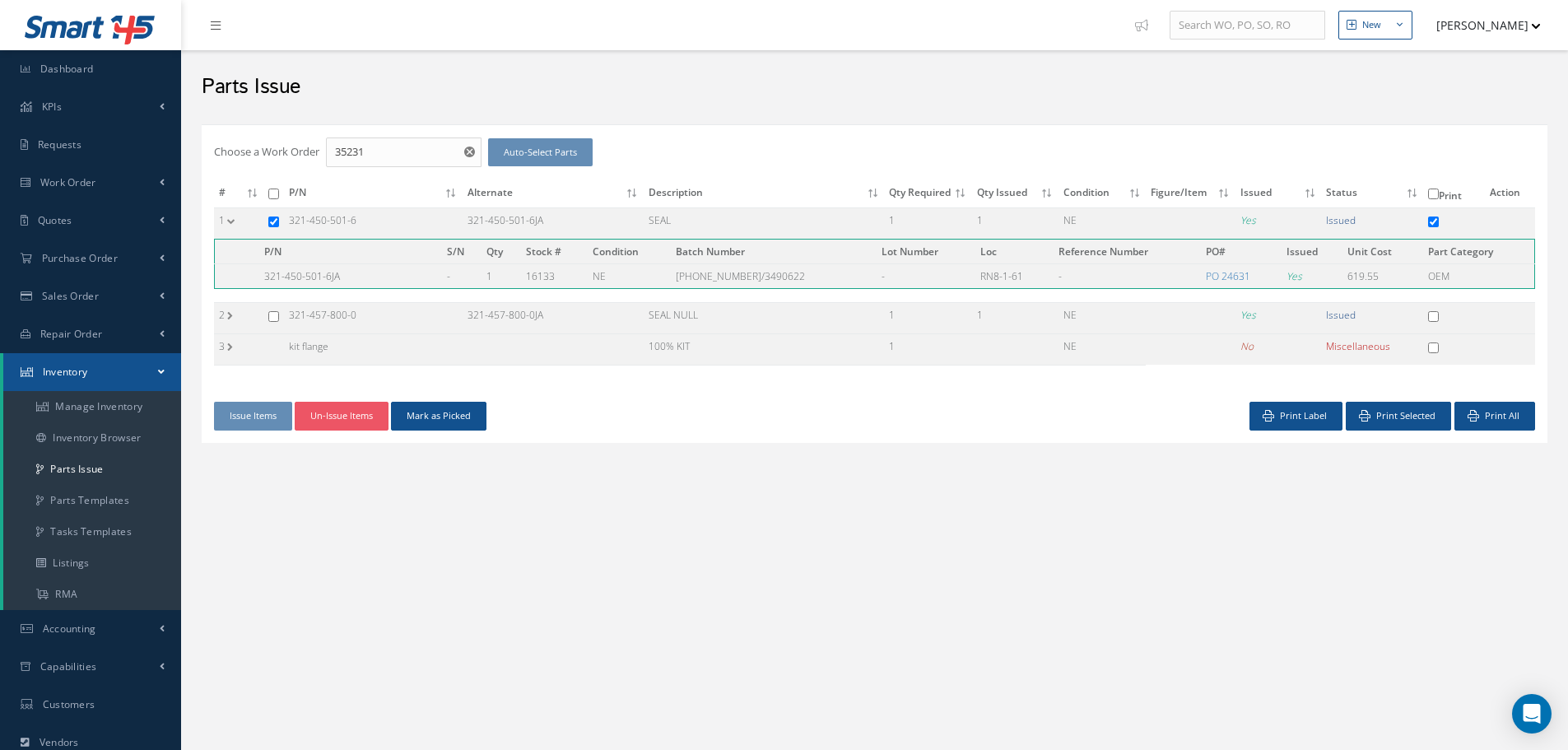
click at [593, 443] on div "Choose a Work Order 35231 35231 Auto-Select Parts # P/N Alternate Description Q…" at bounding box center [874, 306] width 1362 height 380
click at [366, 470] on div "Choose a Work Order 35231 35231 Auto-Select Parts # P/N Alternate Description Q…" at bounding box center [874, 306] width 1362 height 380
click at [278, 442] on div "Choose a Work Order 35231 35231 Auto-Select Parts # P/N Alternate Description Q…" at bounding box center [874, 306] width 1362 height 380
click at [275, 220] on input "checkbox" at bounding box center [274, 222] width 11 height 11
checkbox input "false"
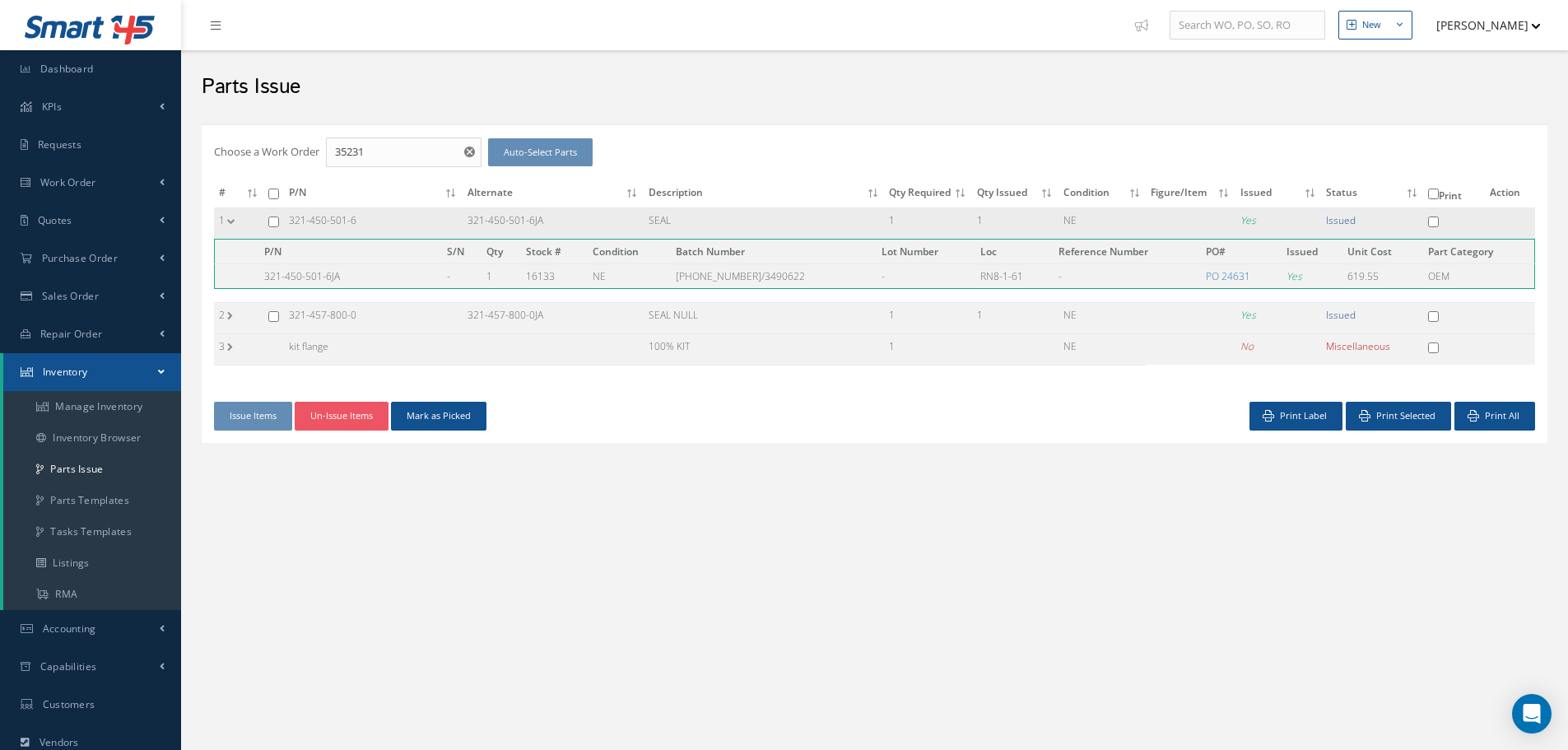
checkbox input "false"
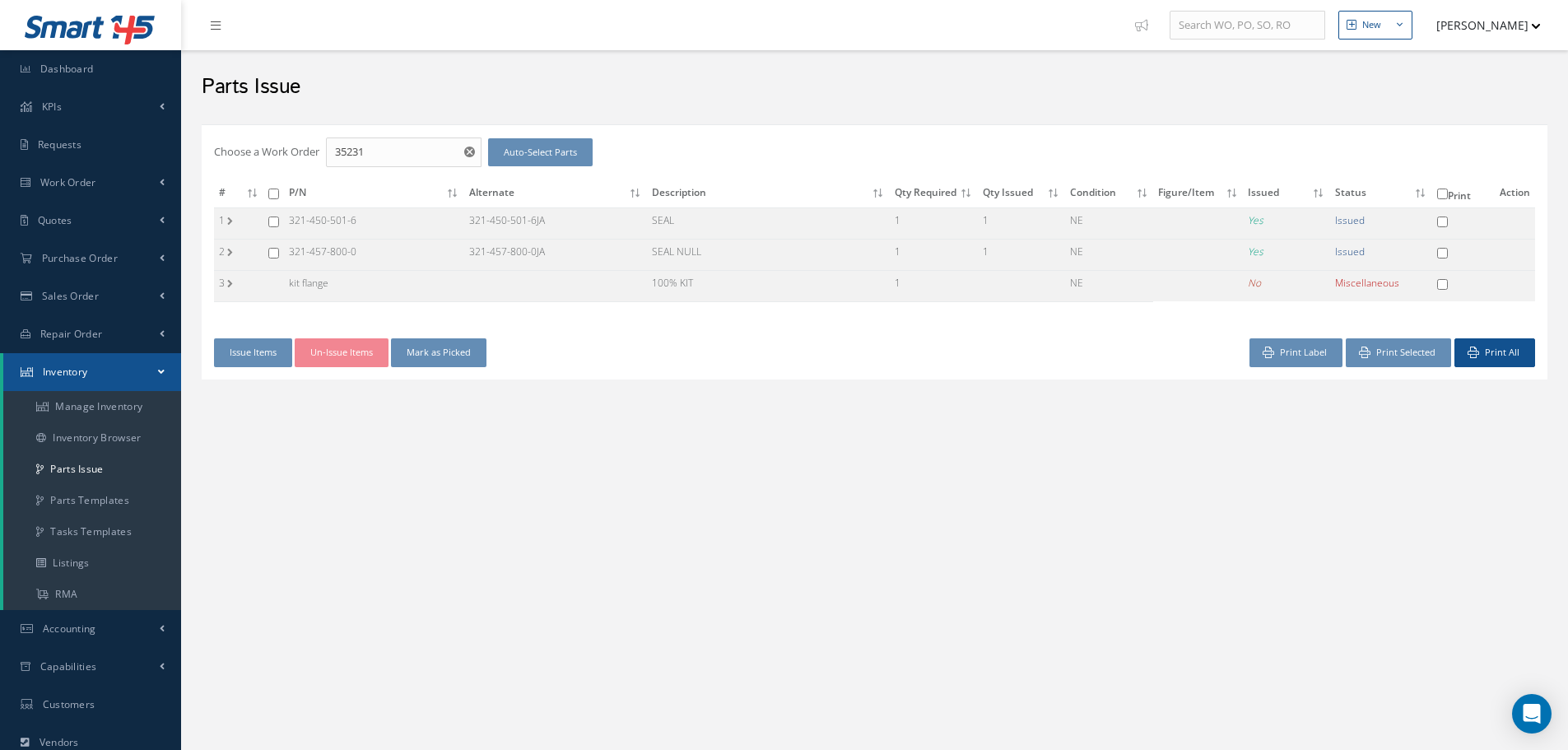
click at [360, 415] on div "Choose a Work Order 35231 35231 Auto-Select Parts # P/N Alternate Description Q…" at bounding box center [874, 274] width 1362 height 317
click at [297, 218] on td "321-450-501-6" at bounding box center [374, 222] width 181 height 32
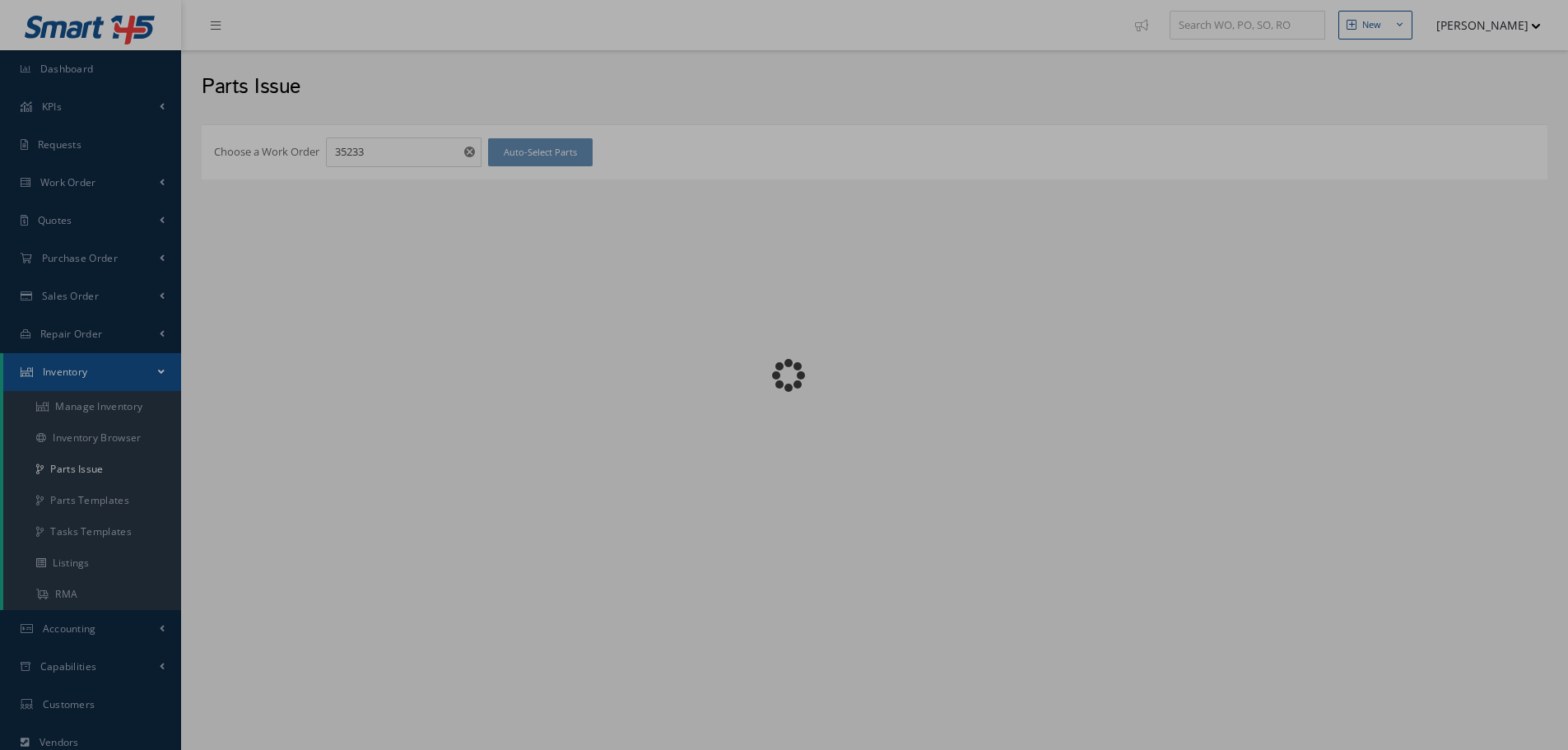
checkbox input "false"
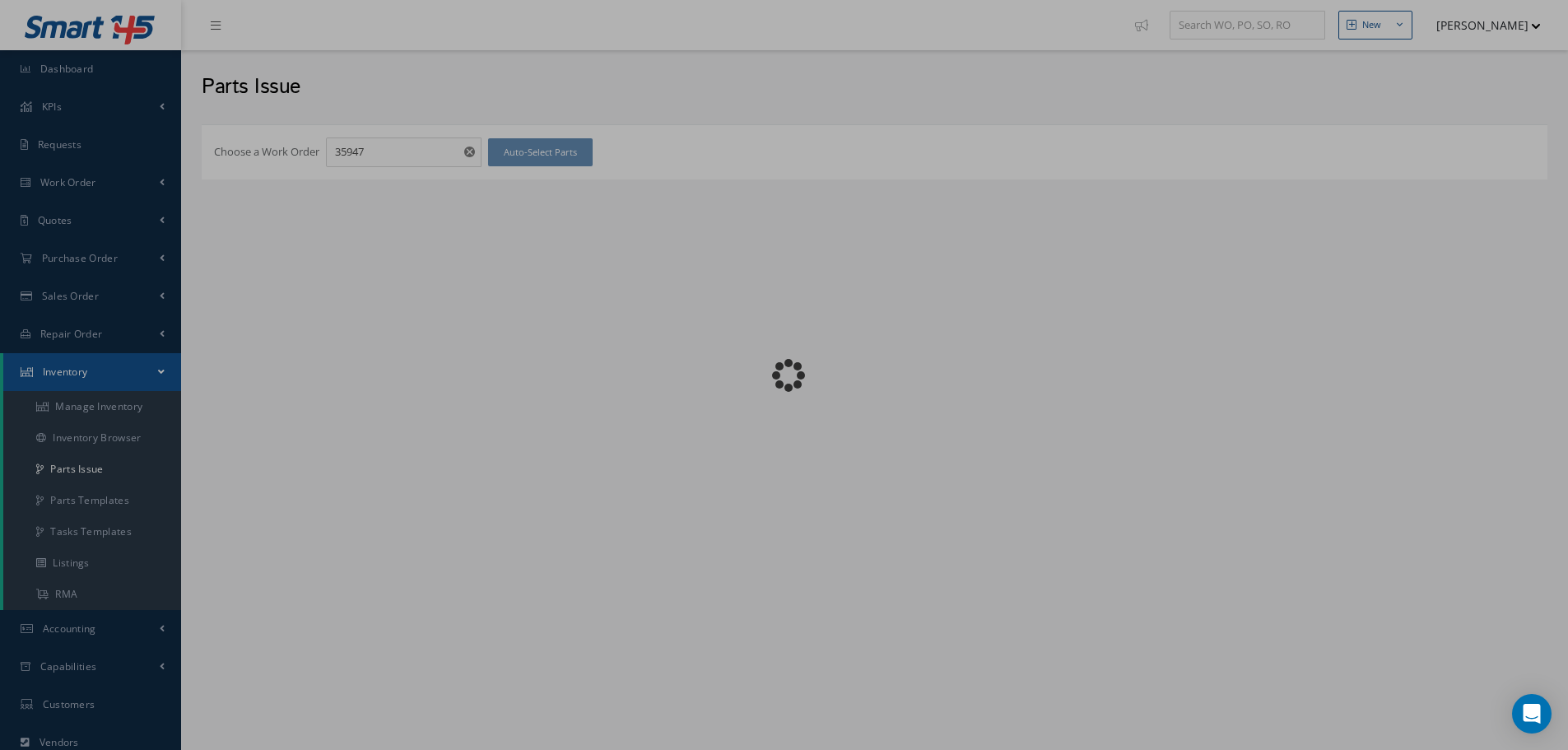
checkbox input "false"
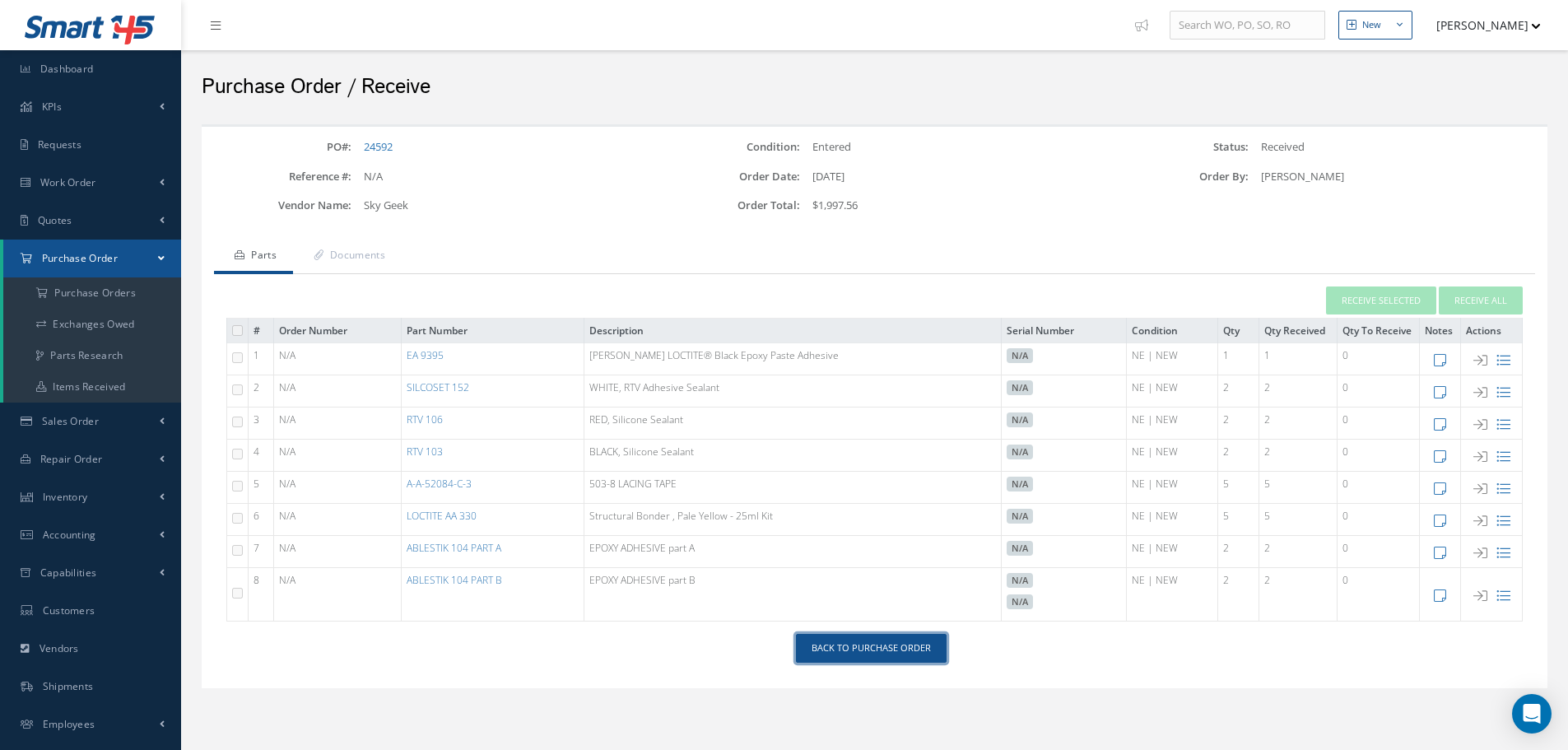
click at [868, 654] on link "Back to Purchase Order" at bounding box center [871, 649] width 151 height 29
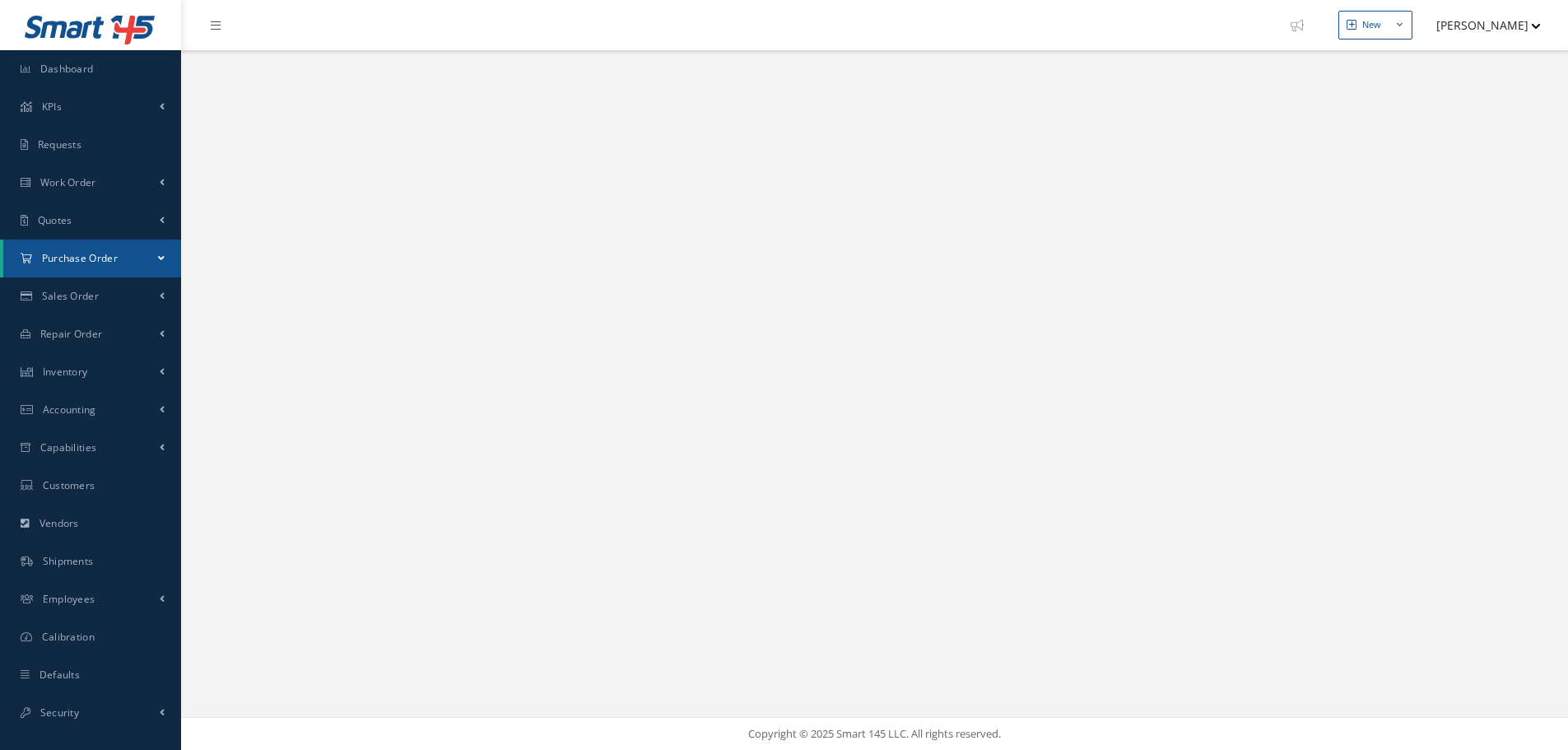
select select "25"
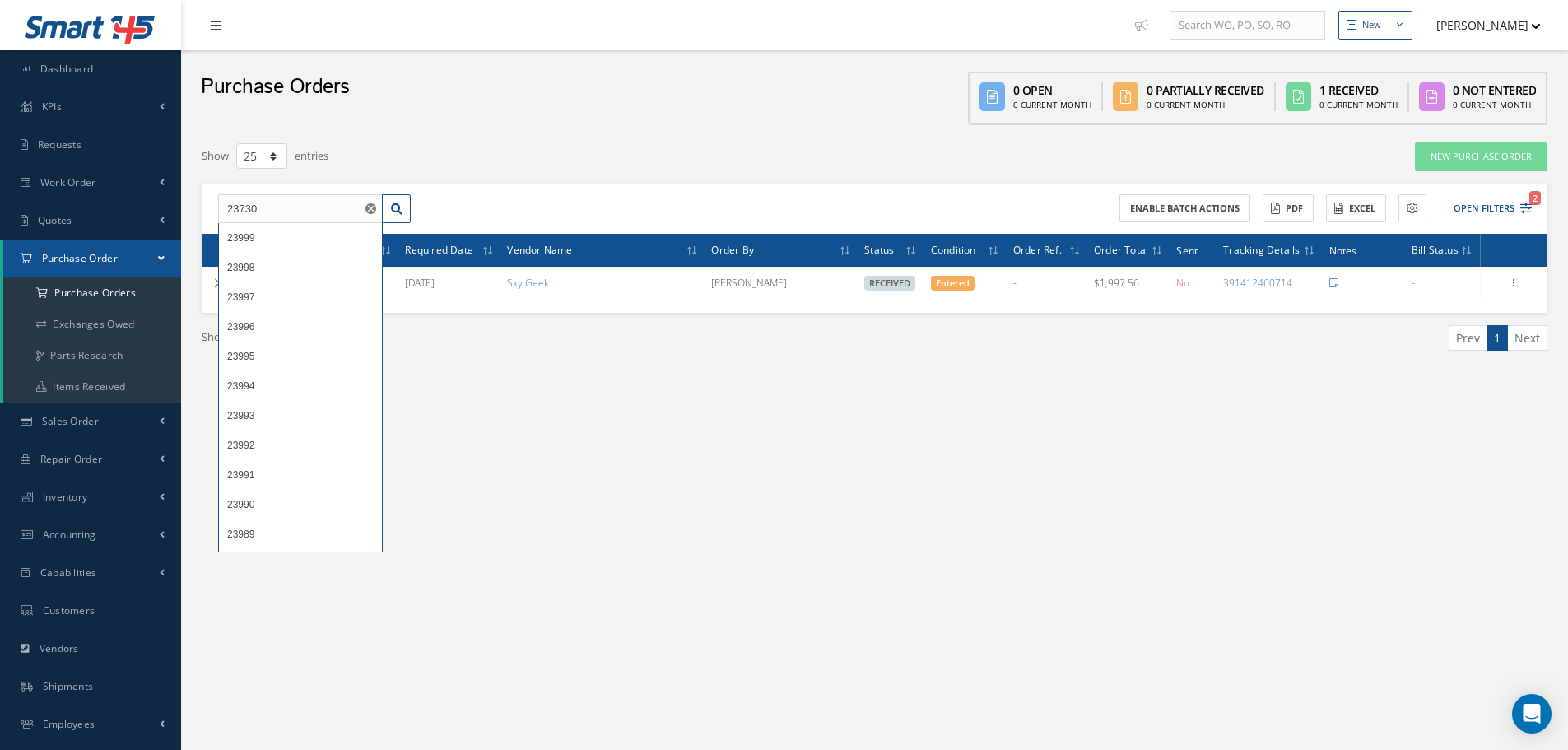
type input "23730"
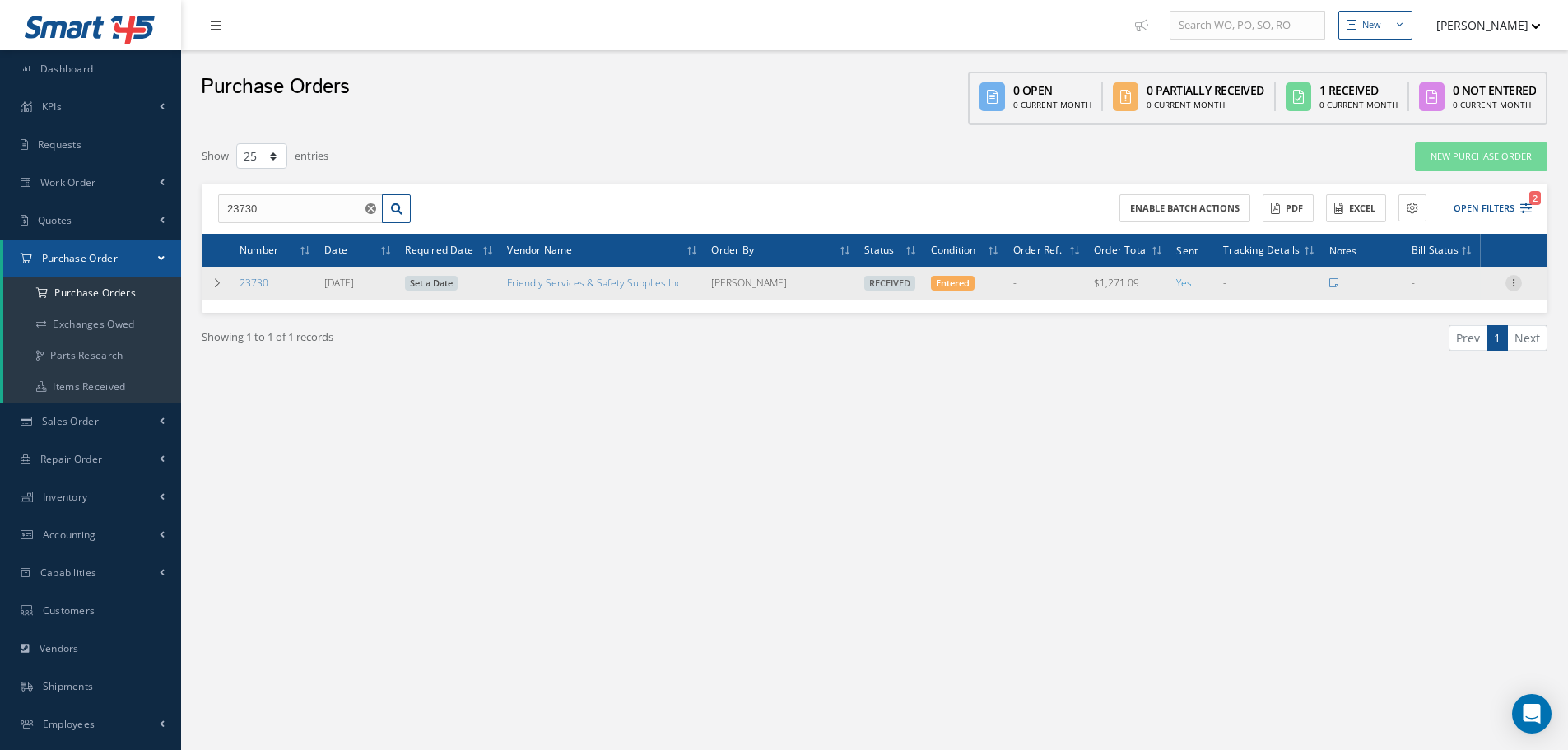
click at [1519, 282] on icon at bounding box center [1513, 281] width 16 height 13
click at [1473, 295] on link "Receiving Details" at bounding box center [1438, 293] width 130 height 21
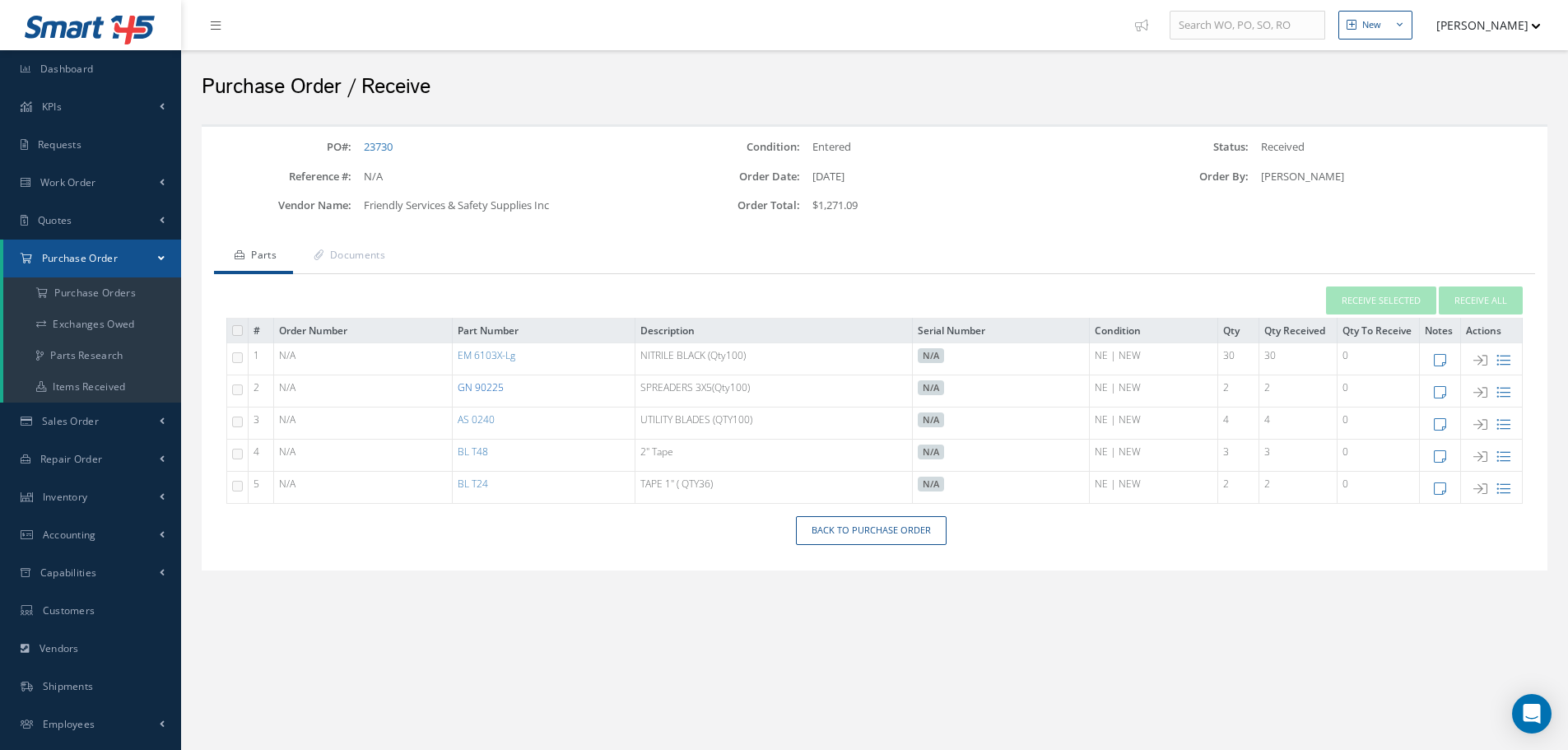
click at [485, 390] on link "GN 90225" at bounding box center [481, 387] width 46 height 14
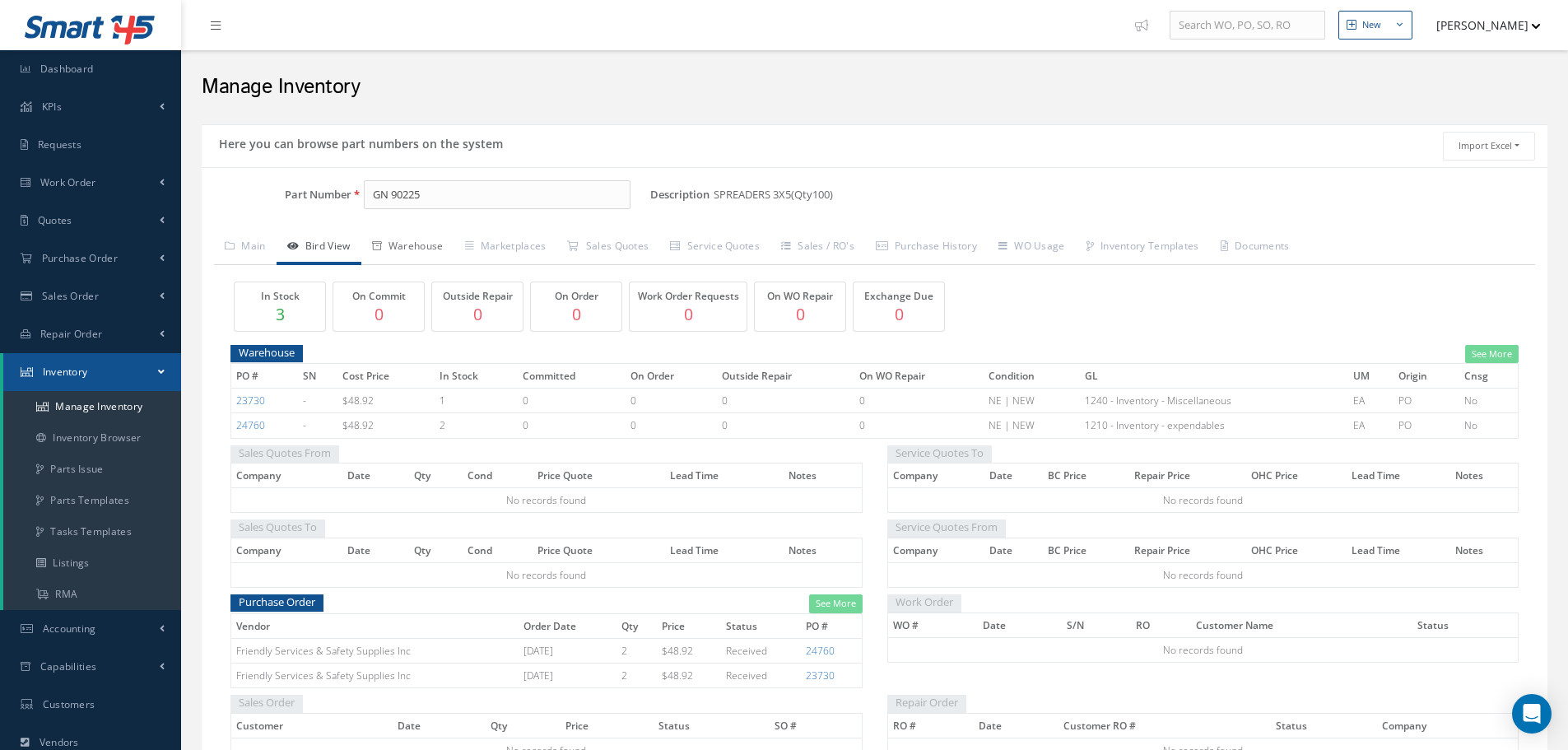
click at [446, 239] on link "Warehouse" at bounding box center [407, 247] width 93 height 35
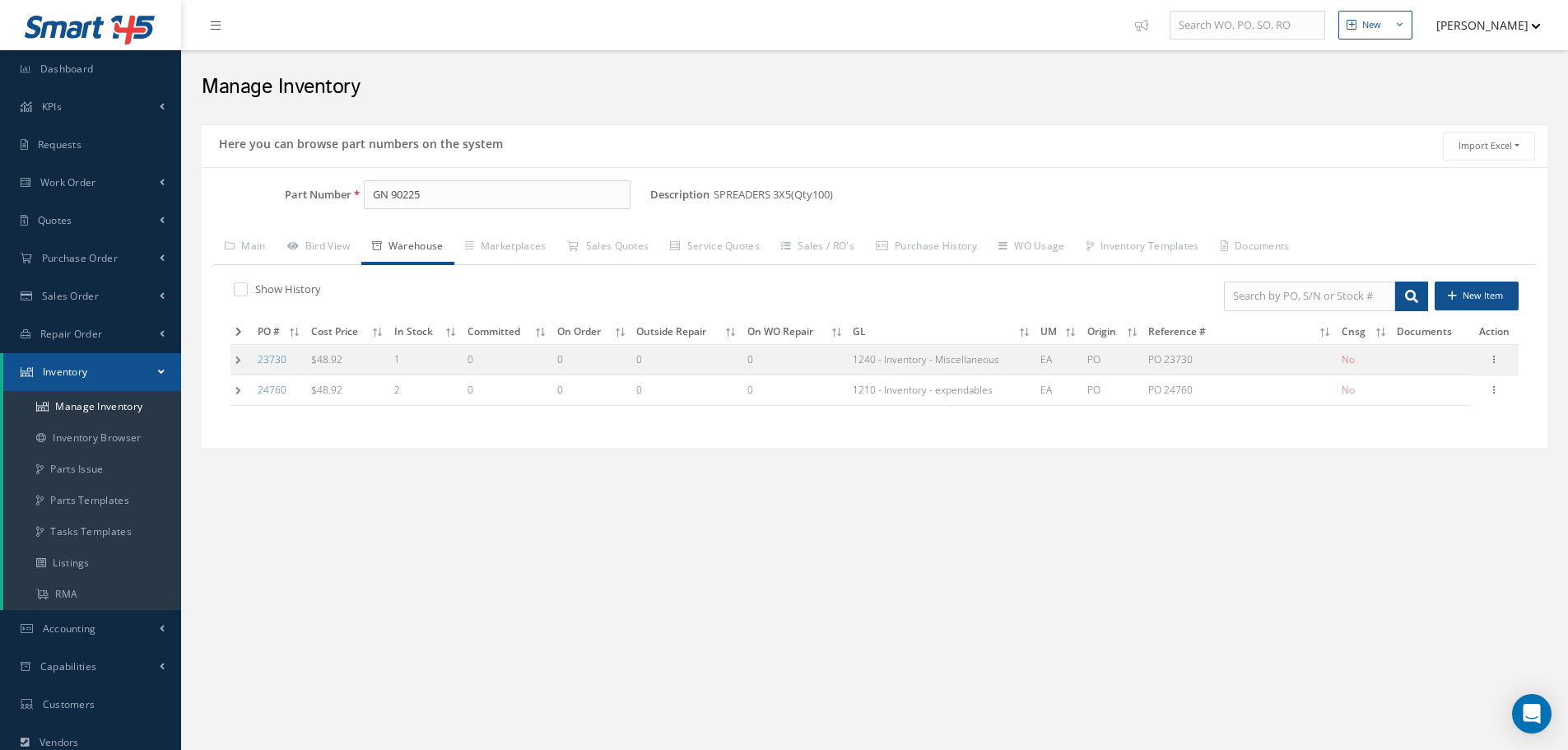
click at [1503, 361] on div "Edit Manage Documents Label 8130 Parts C of C Parts" at bounding box center [1494, 359] width 20 height 20
click at [1496, 360] on icon at bounding box center [1494, 357] width 16 height 13
click at [1439, 367] on link "Edit" at bounding box center [1419, 370] width 130 height 21
type input "48.92"
type input "[DATE]"
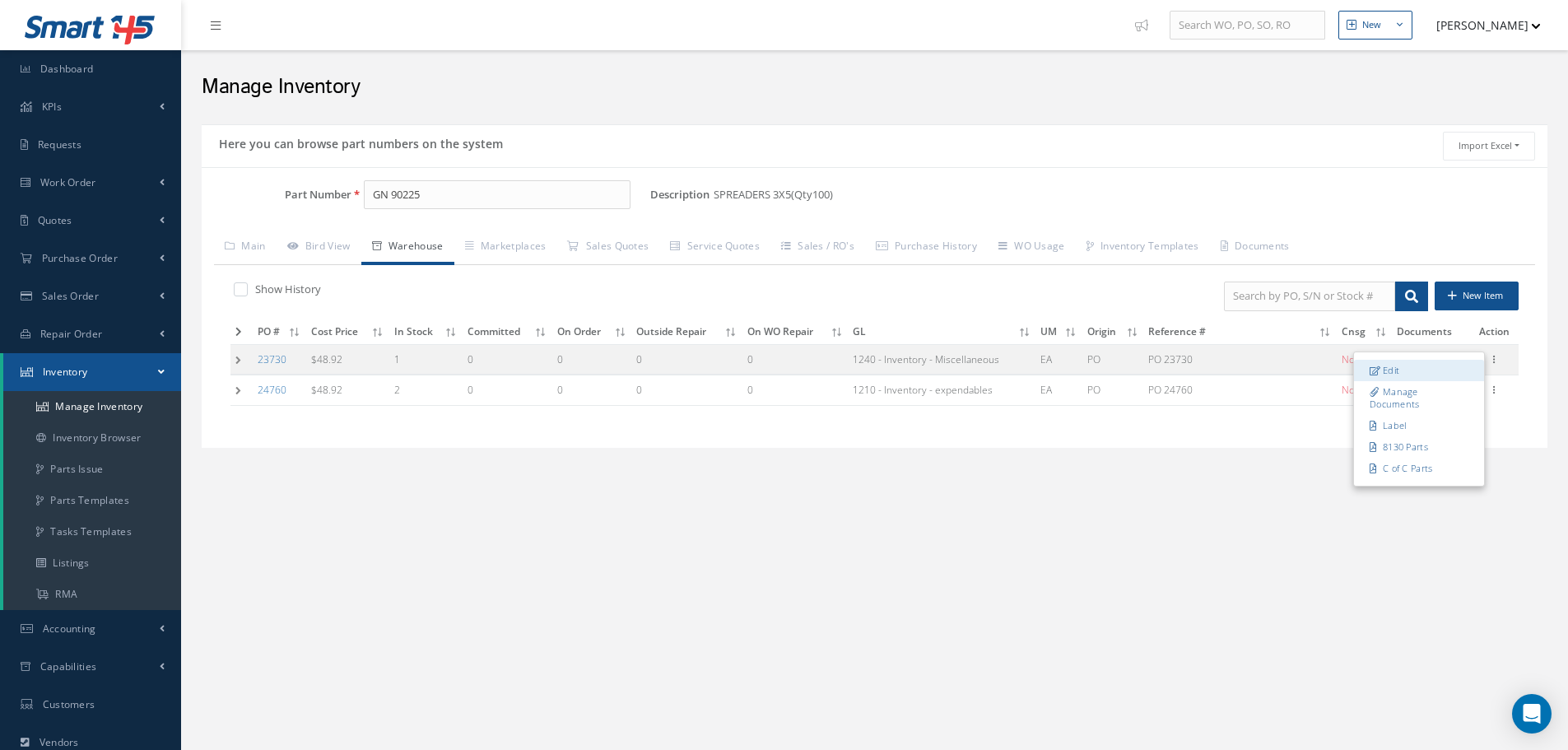
type input "PO 23730"
type input "[DATE]"
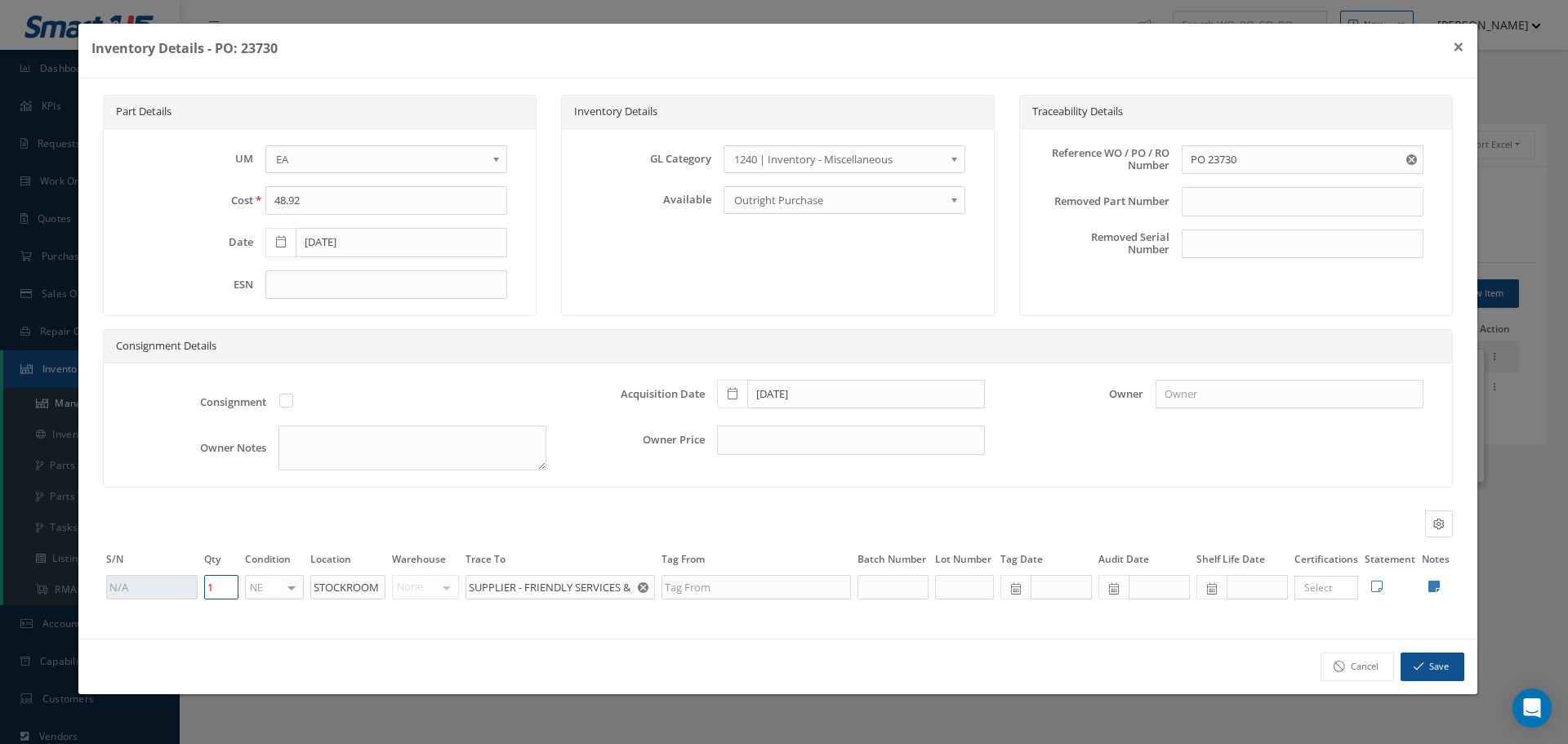
click at [219, 586] on input "1" at bounding box center [221, 587] width 35 height 25
type input "0"
click at [1445, 654] on button "Save" at bounding box center [1432, 667] width 63 height 29
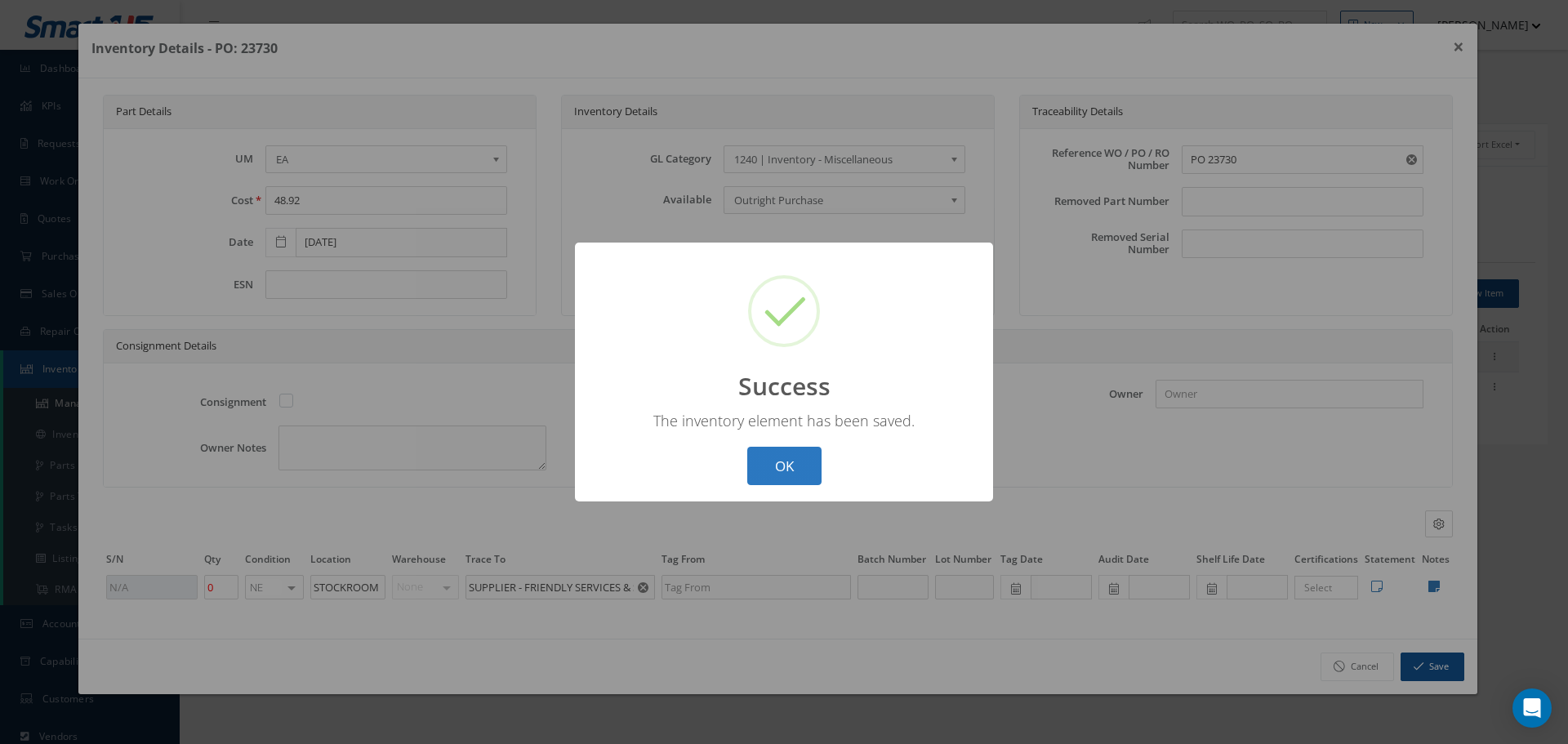
click at [780, 473] on button "OK" at bounding box center [785, 465] width 74 height 38
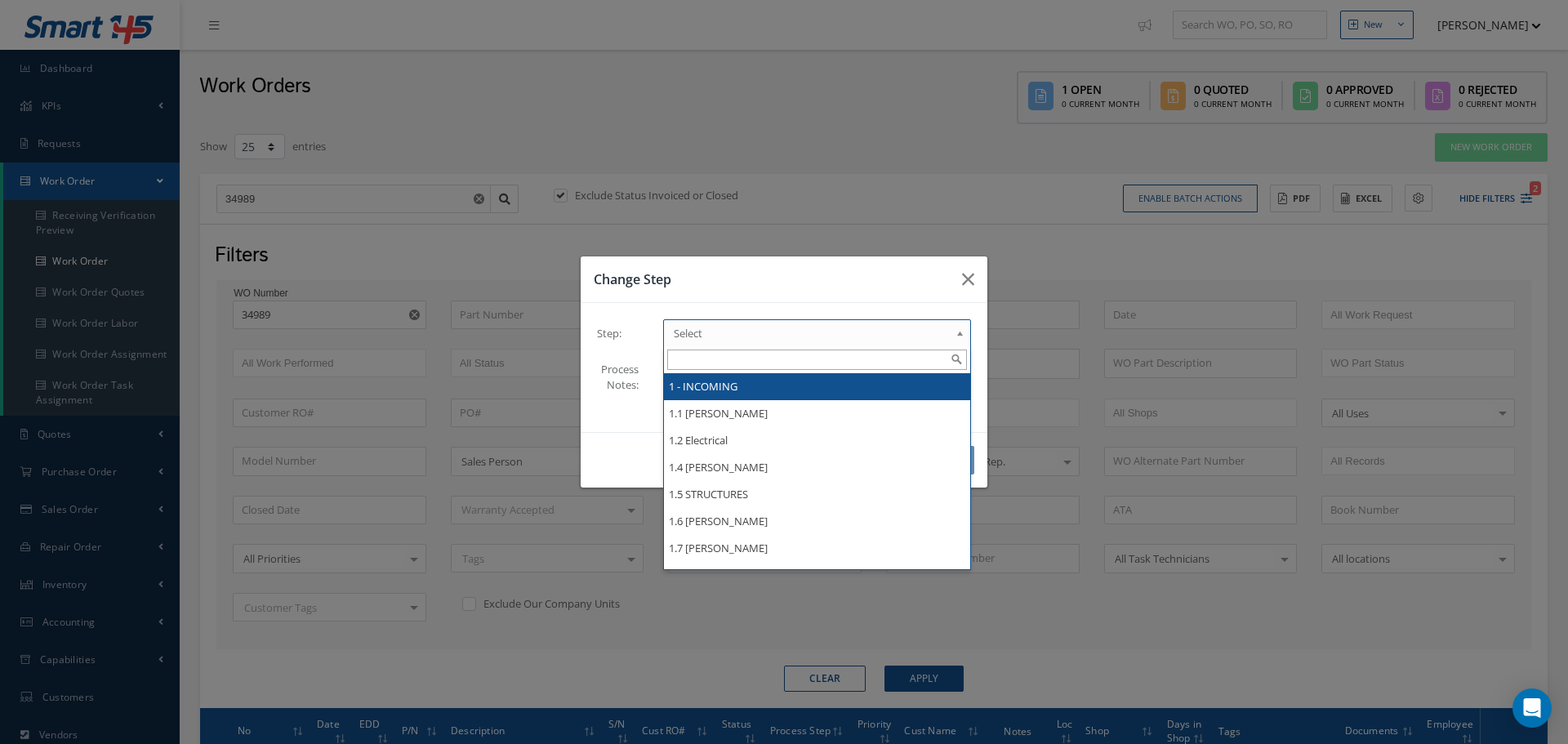
select select "25"
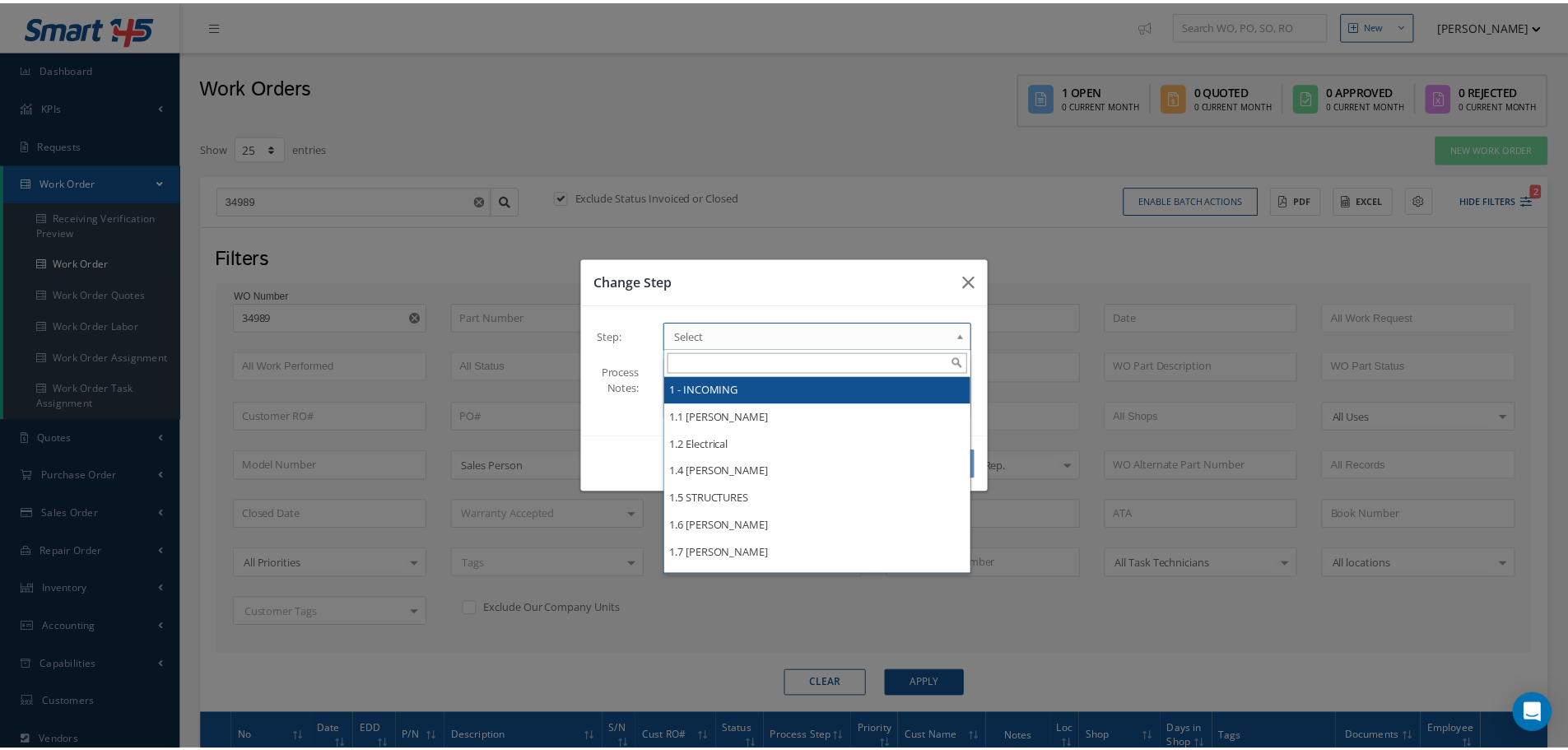
scroll to position [199, 0]
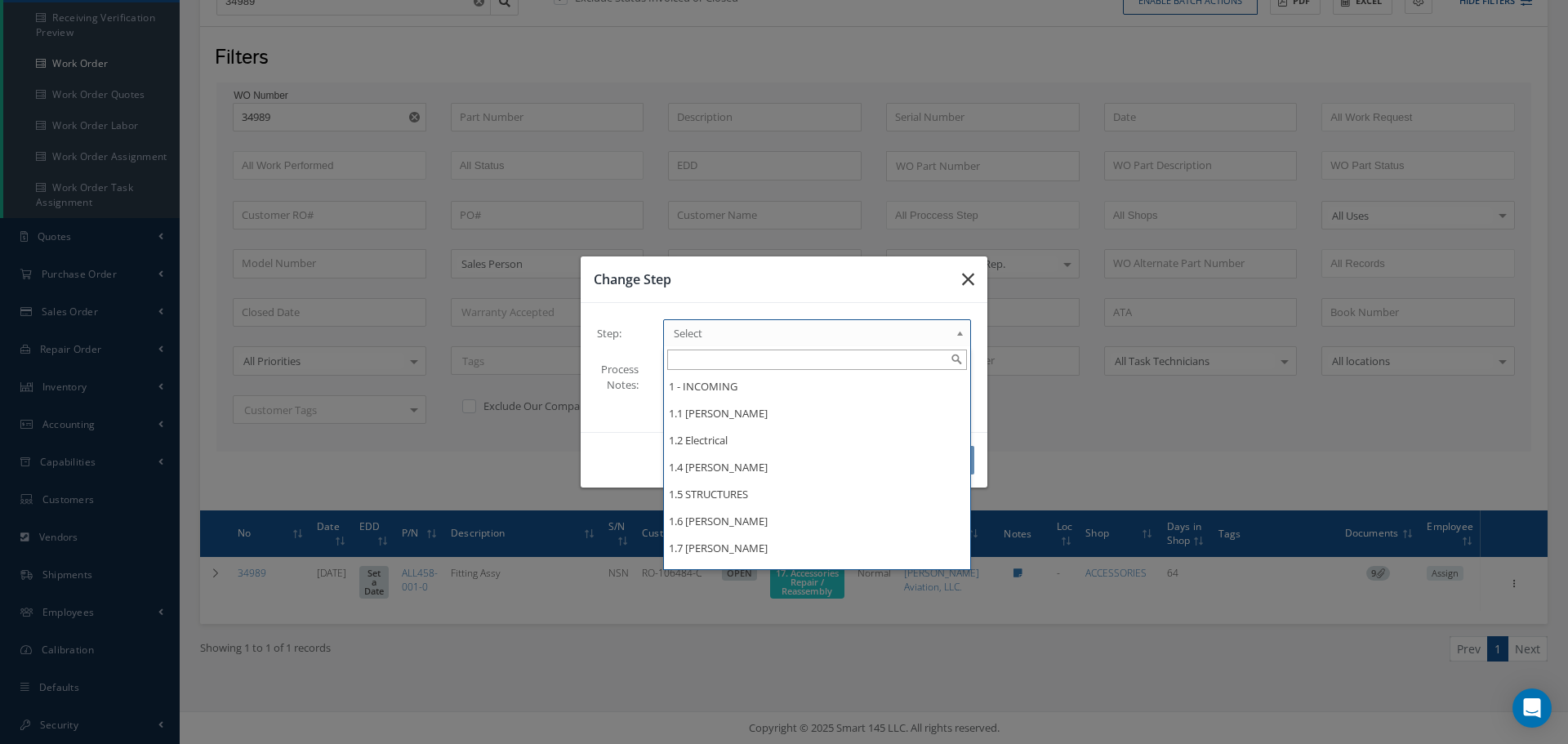
click at [968, 280] on icon "button" at bounding box center [968, 279] width 12 height 19
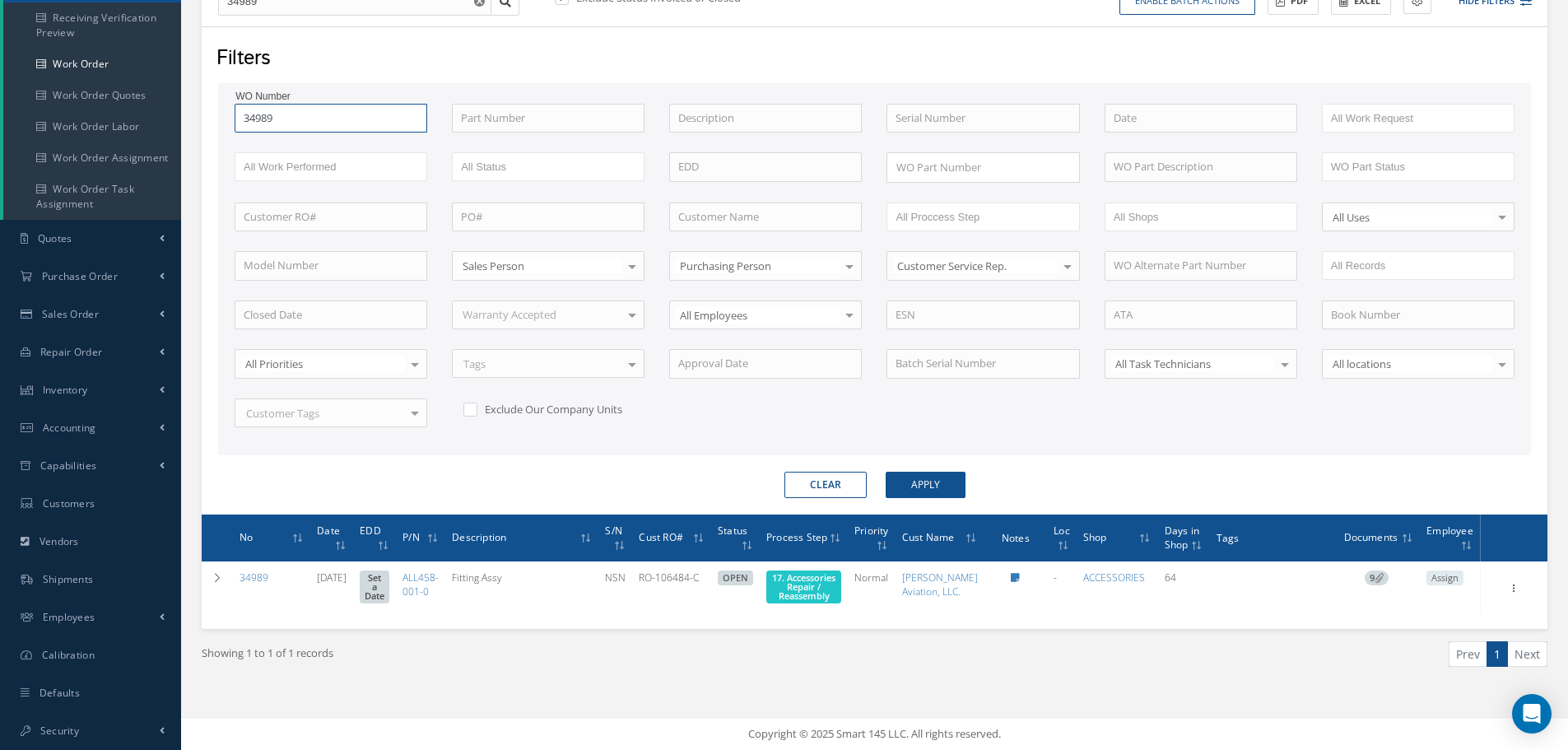
click at [295, 122] on input "34989" at bounding box center [331, 118] width 193 height 30
type input "3498"
type input "34988"
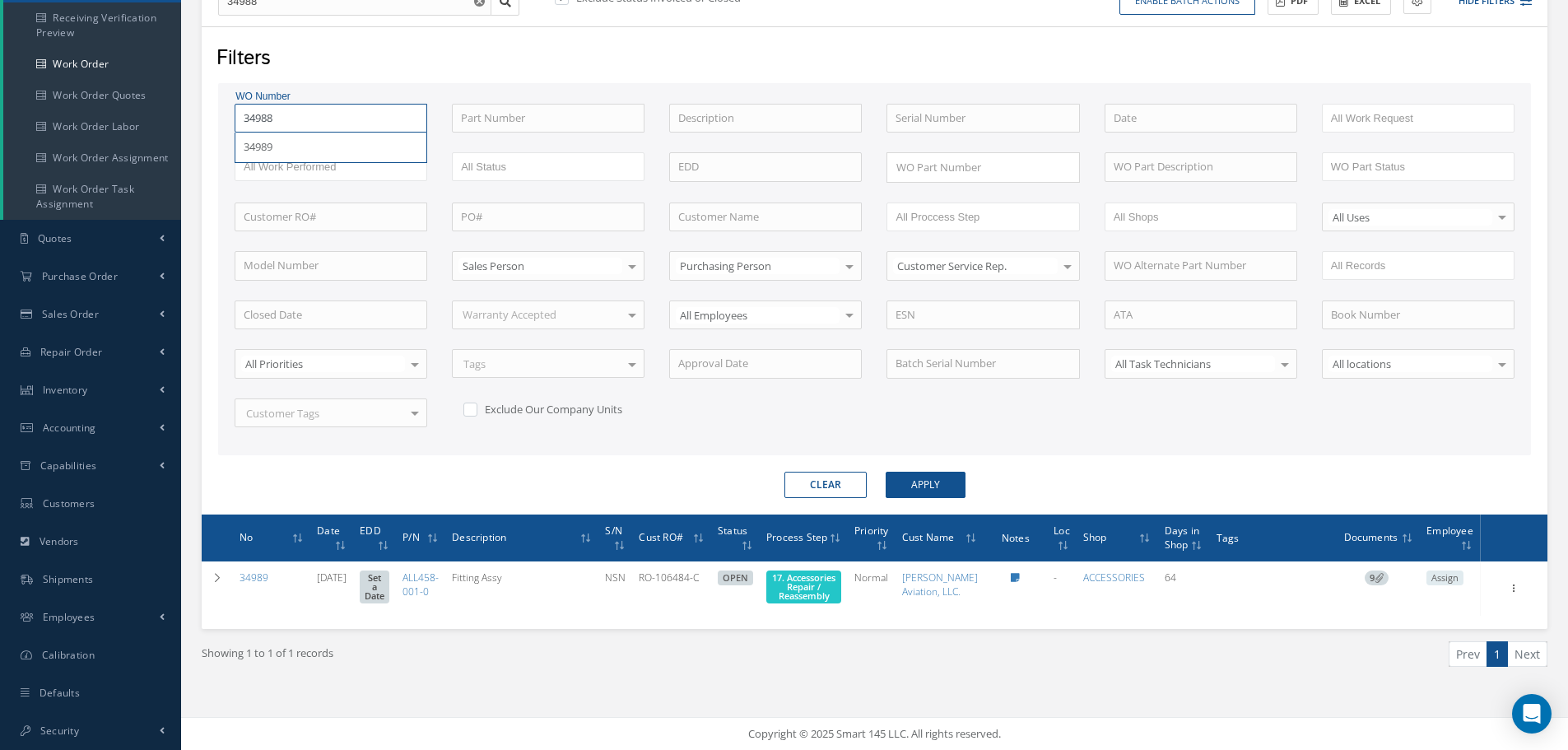
click at [885, 471] on button "Apply" at bounding box center [925, 484] width 80 height 26
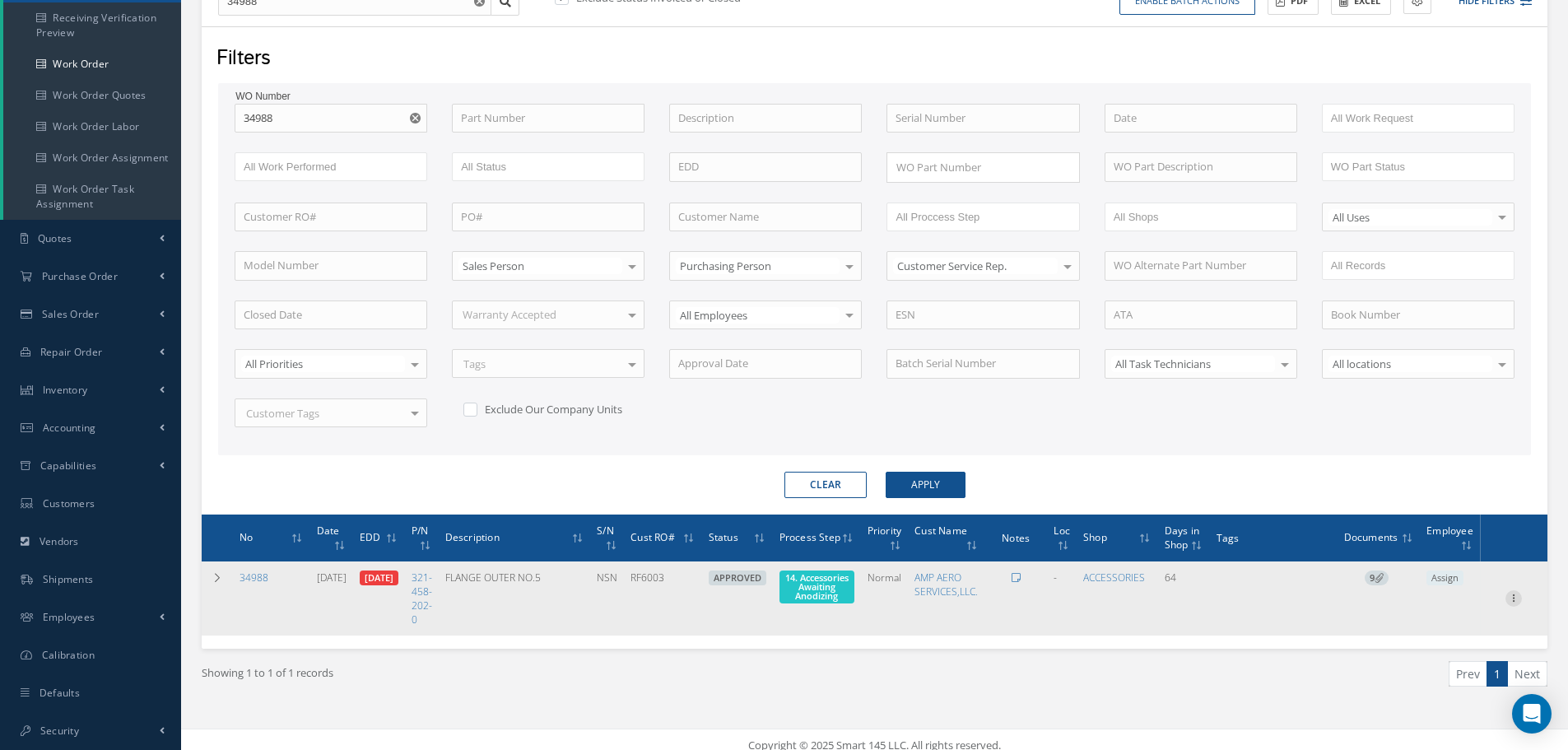
click at [1513, 599] on icon at bounding box center [1513, 596] width 16 height 13
click at [1412, 633] on link "Edit" at bounding box center [1438, 630] width 130 height 21
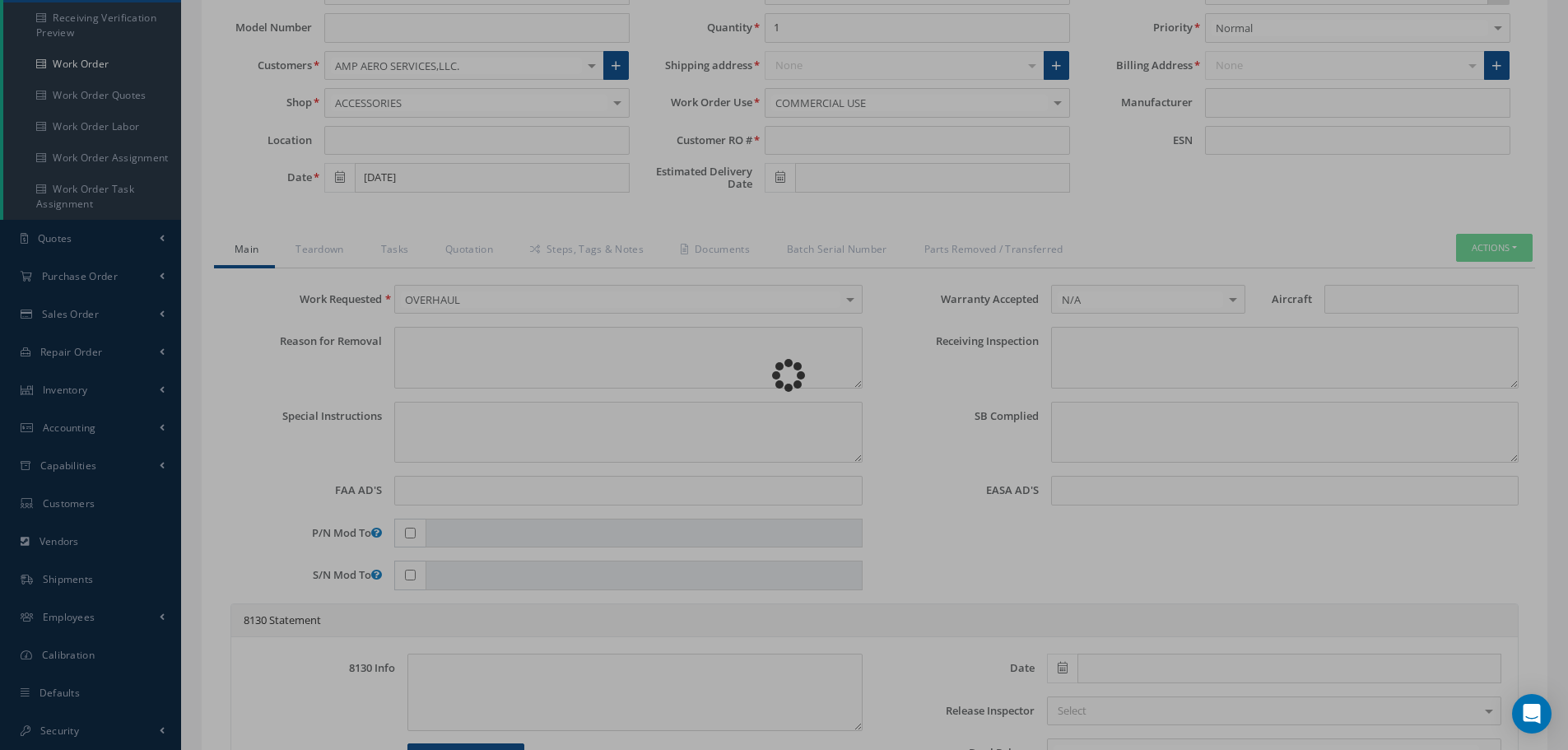
type input "321-458-202-0"
type input "[DATE]"
type input "FLANGE OUTER NO.5"
type input "RF6003"
type input "[DATE]"
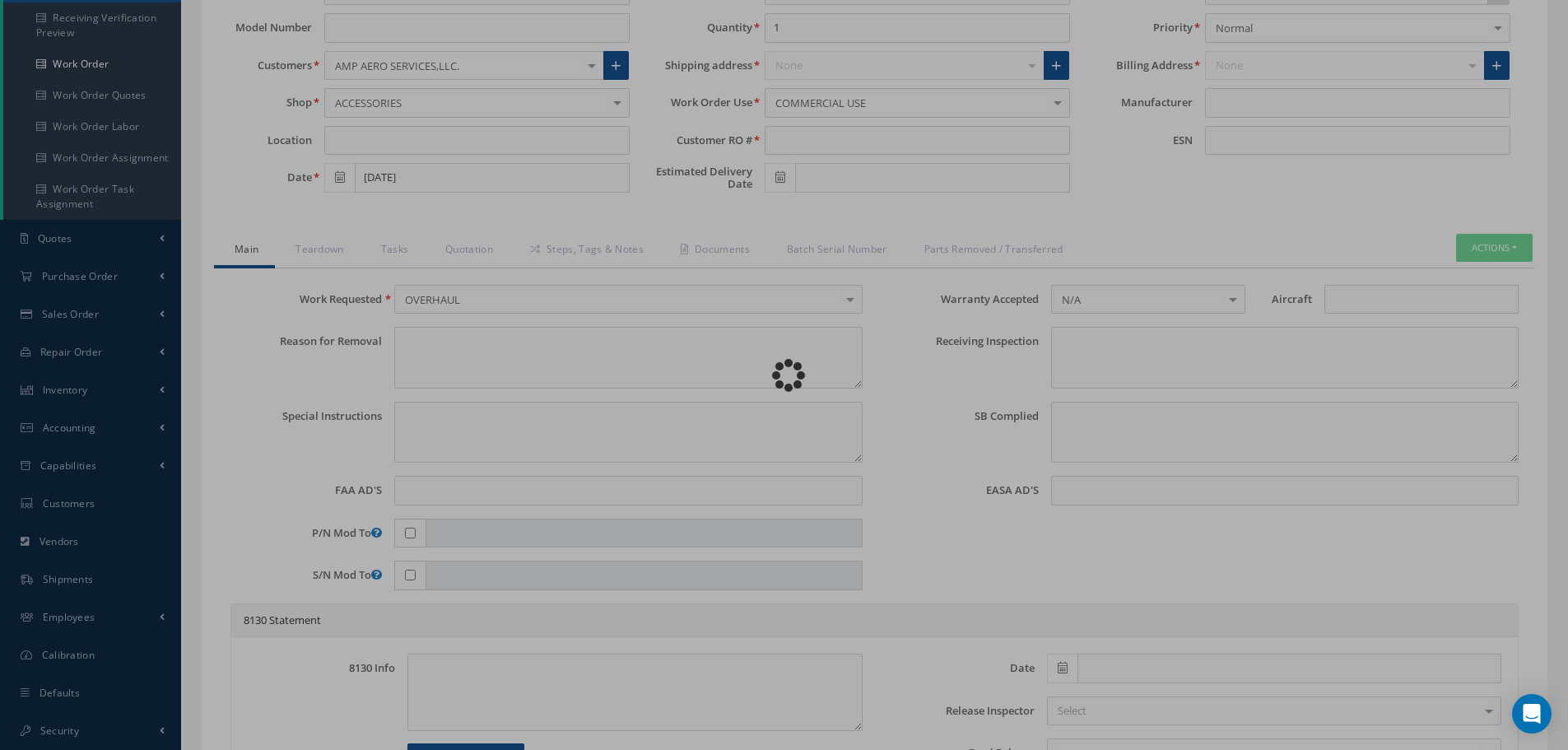
type input "NSN"
type input "779823"
type textarea "NONE"
type textarea "PLEASE SEE R.O. FOR DETAILS"
type textarea "NO VISUAL DAMAGE"
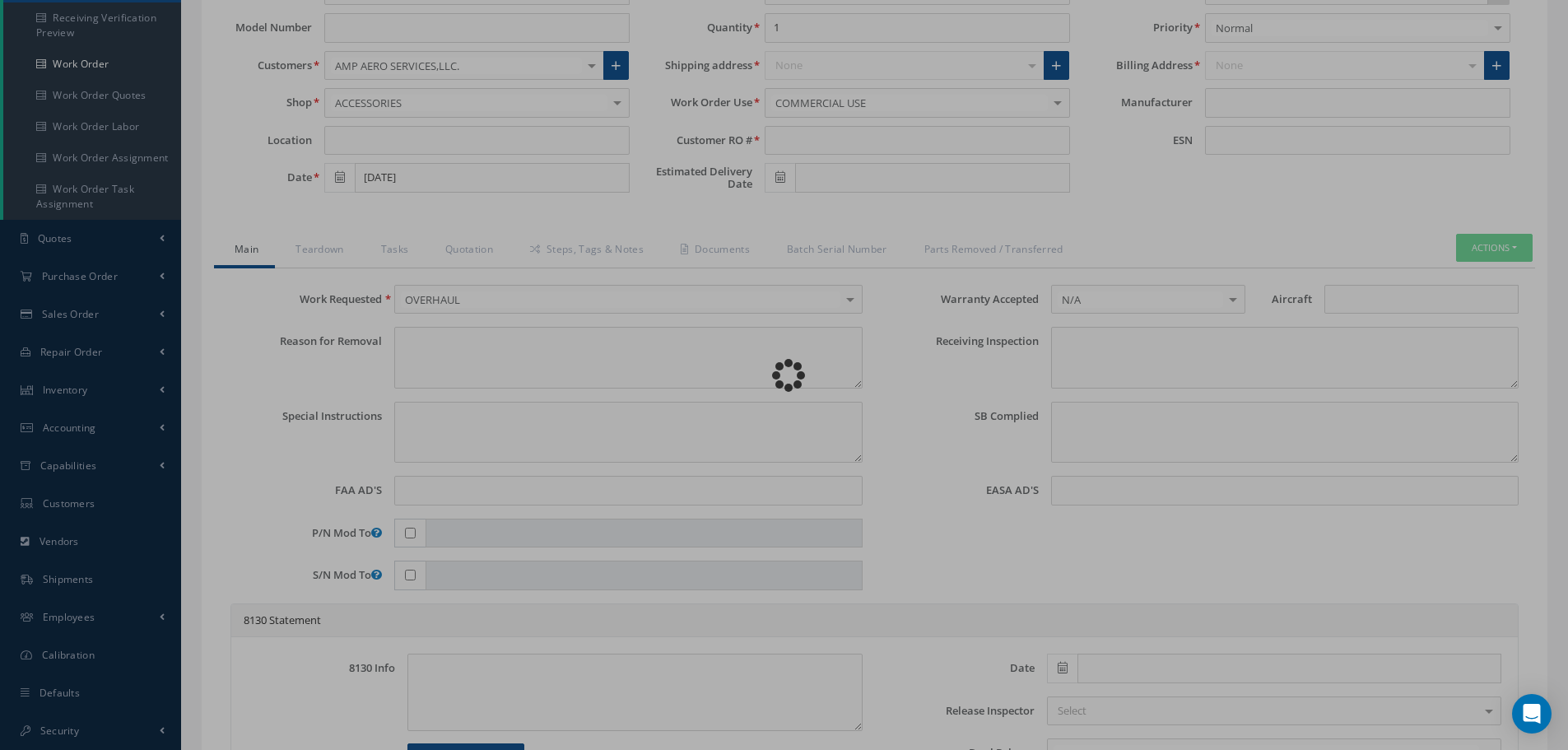
type textarea "None performed"
type textarea "Article was xxxxx in reference with the following Technical Standard : CFM56-5B…"
type textarea "Article has been approved to return to service."
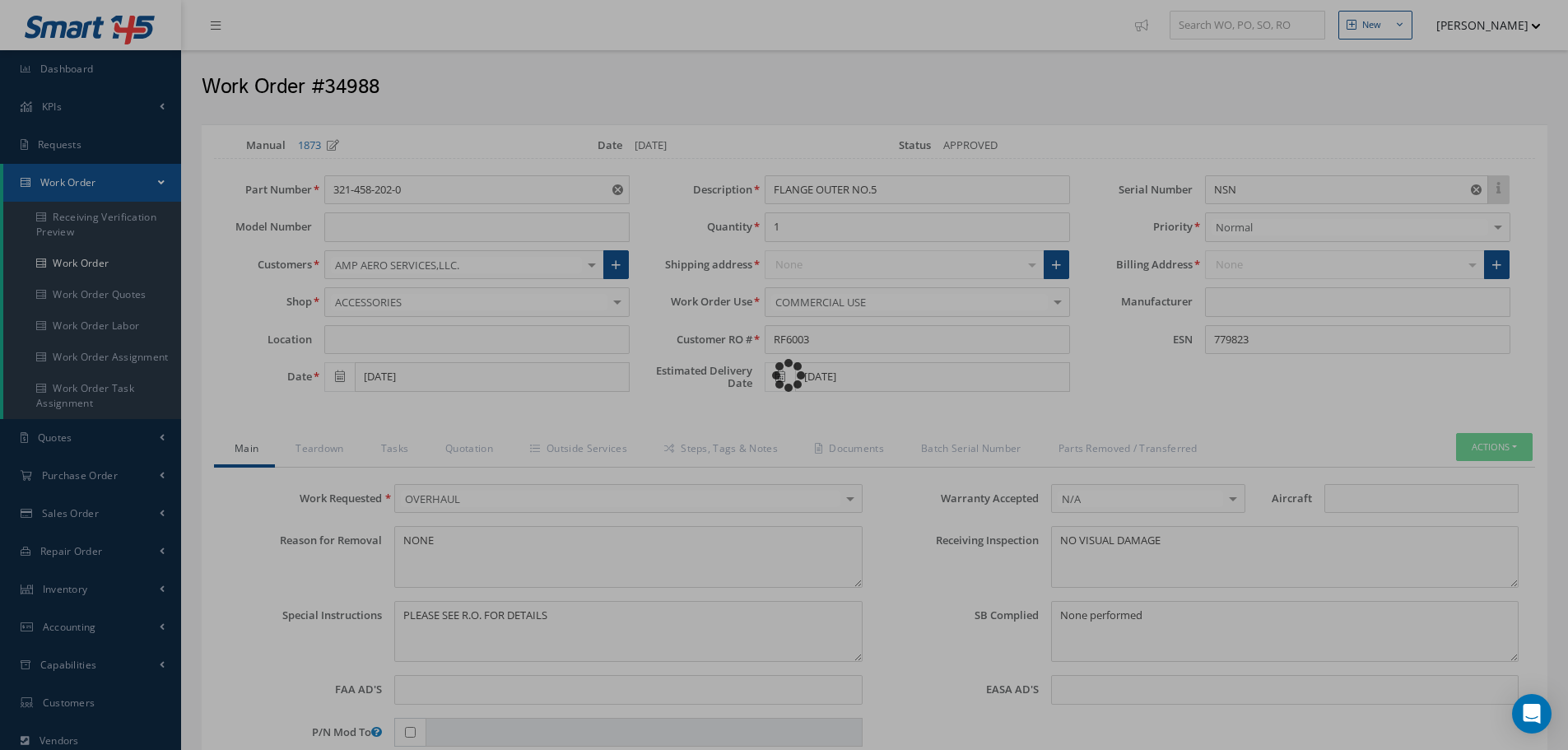
type input "CFM56-5B"
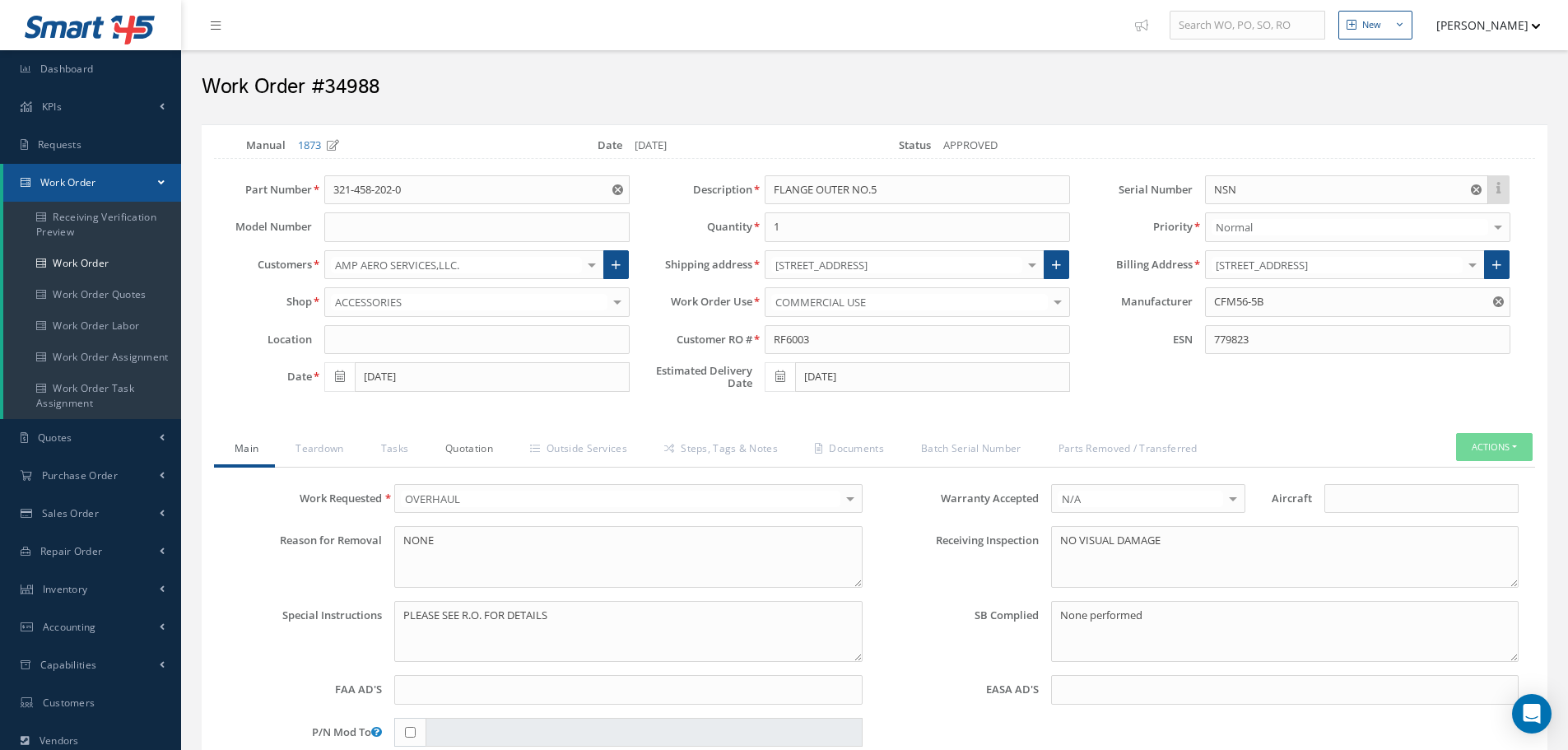
click at [480, 450] on link "Quotation" at bounding box center [466, 450] width 84 height 35
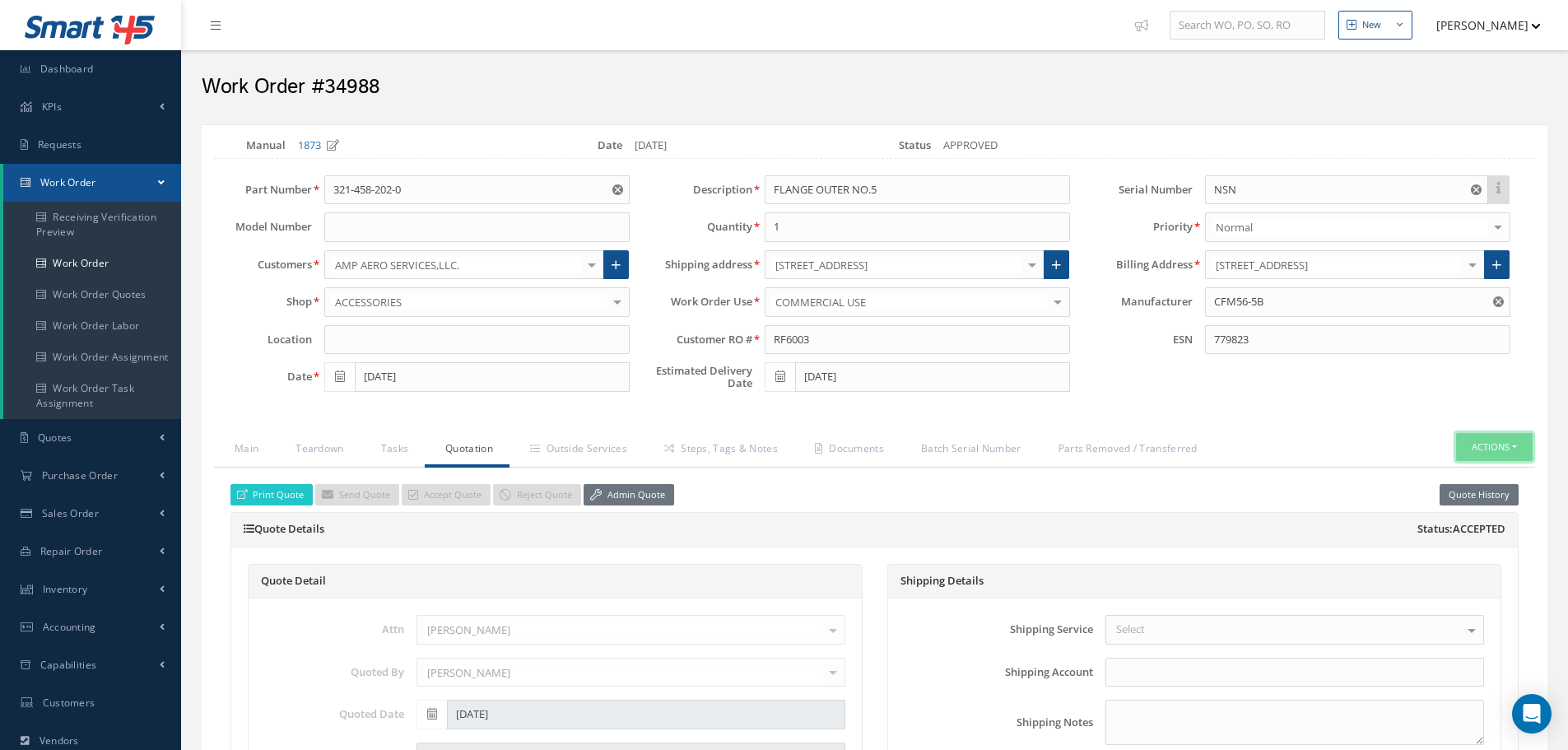
click at [1516, 448] on button "Actions" at bounding box center [1495, 447] width 77 height 29
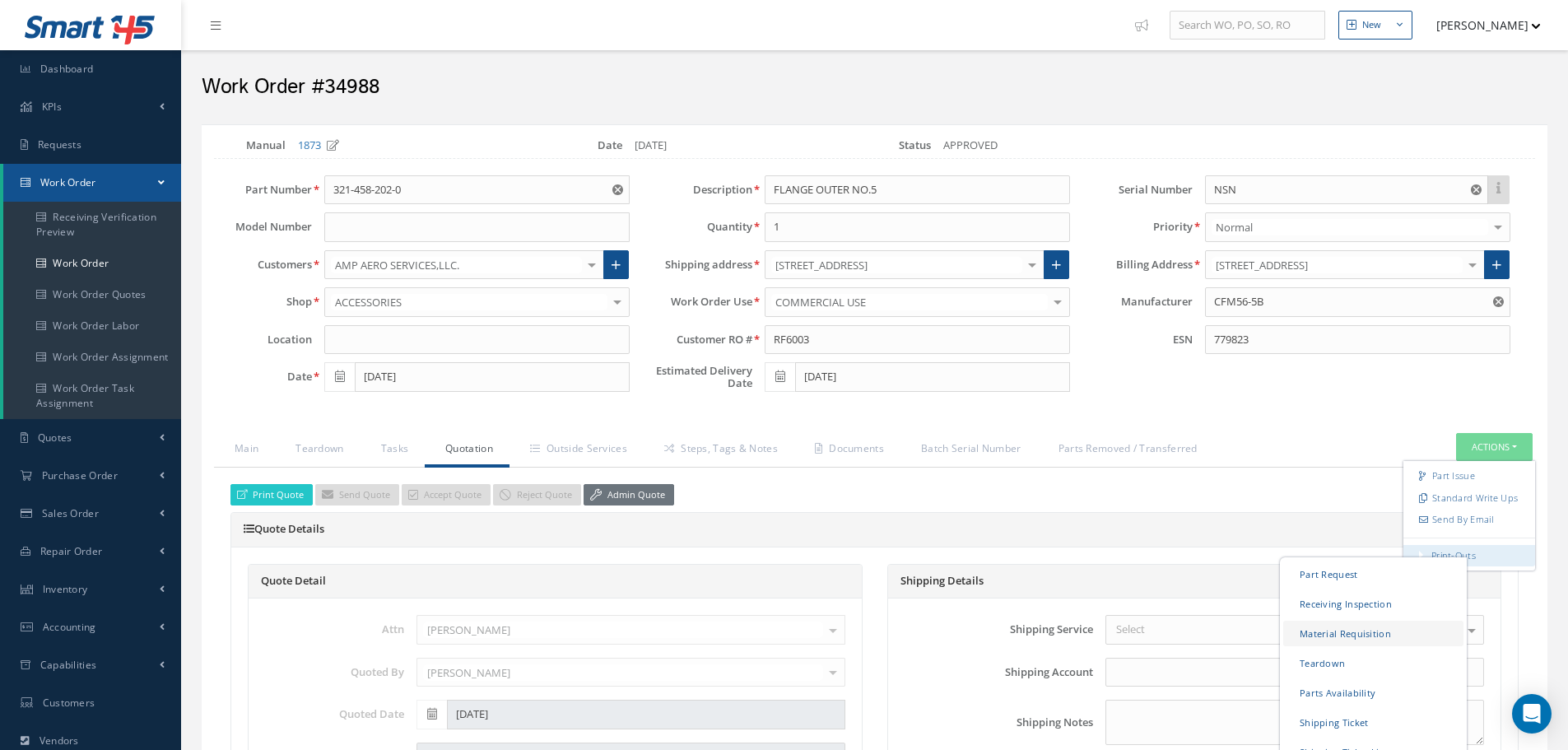
click at [1312, 632] on link "Material Requisition" at bounding box center [1374, 632] width 181 height 26
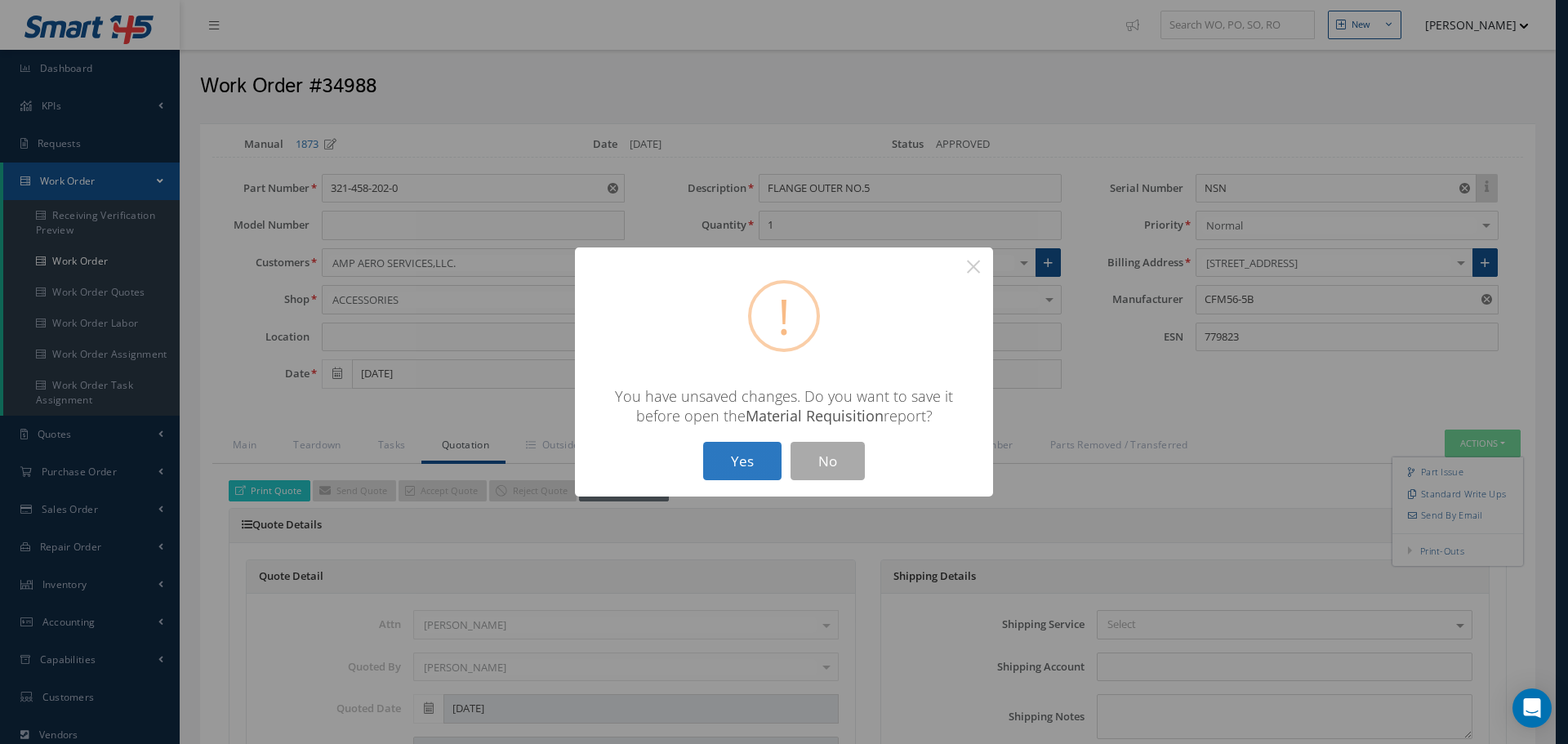
click at [726, 453] on button "Yes" at bounding box center [743, 461] width 79 height 38
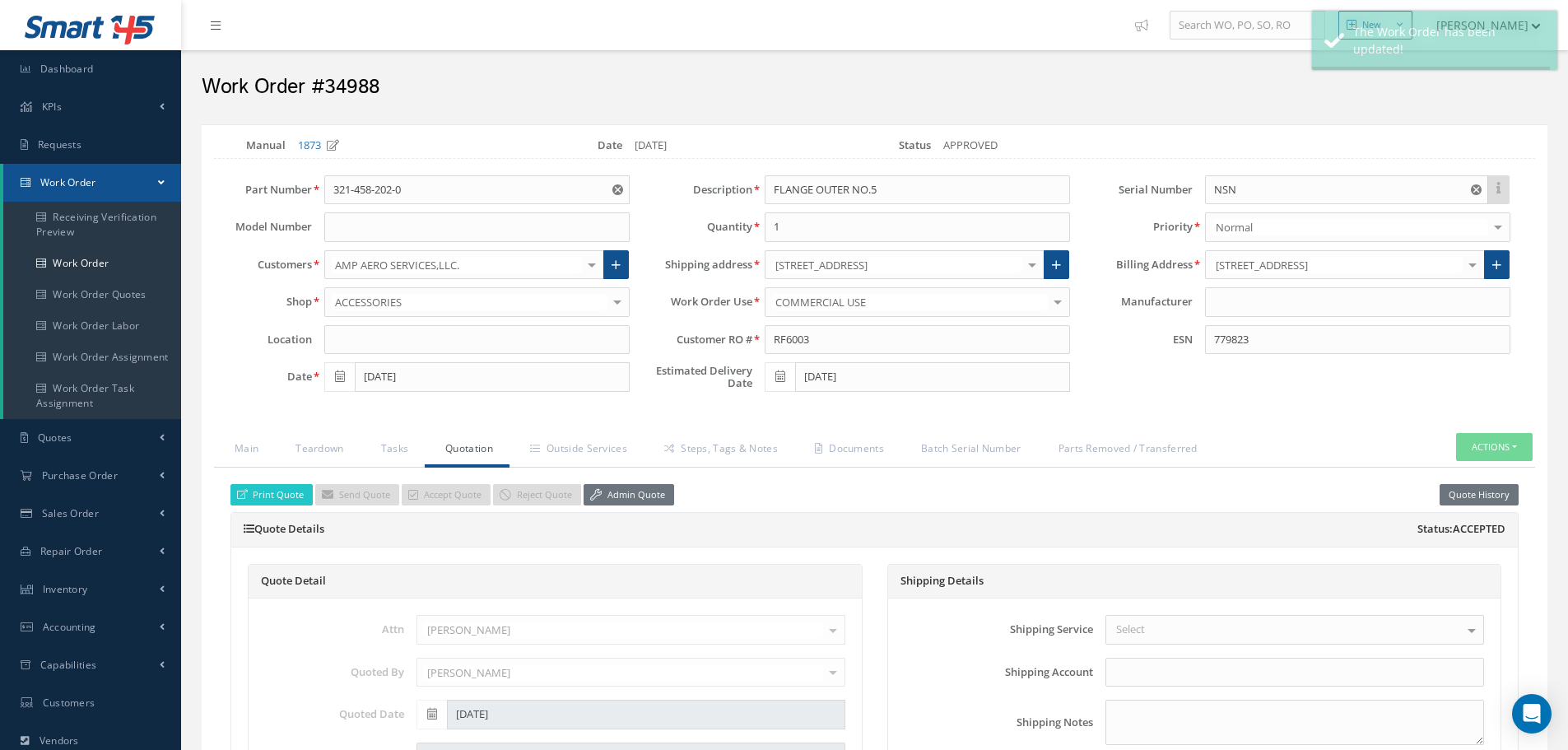
type input "CFM56-5B"
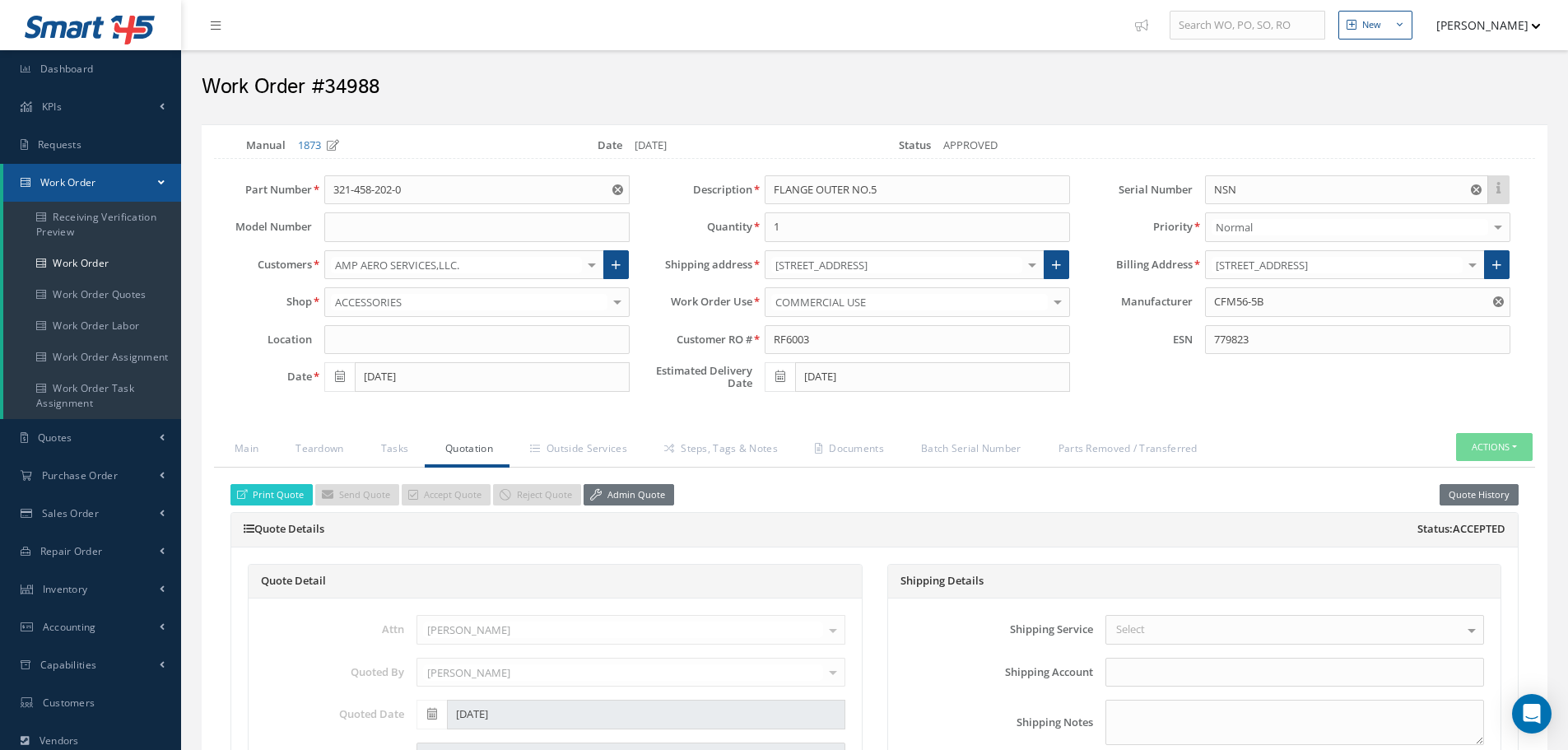
select select "25"
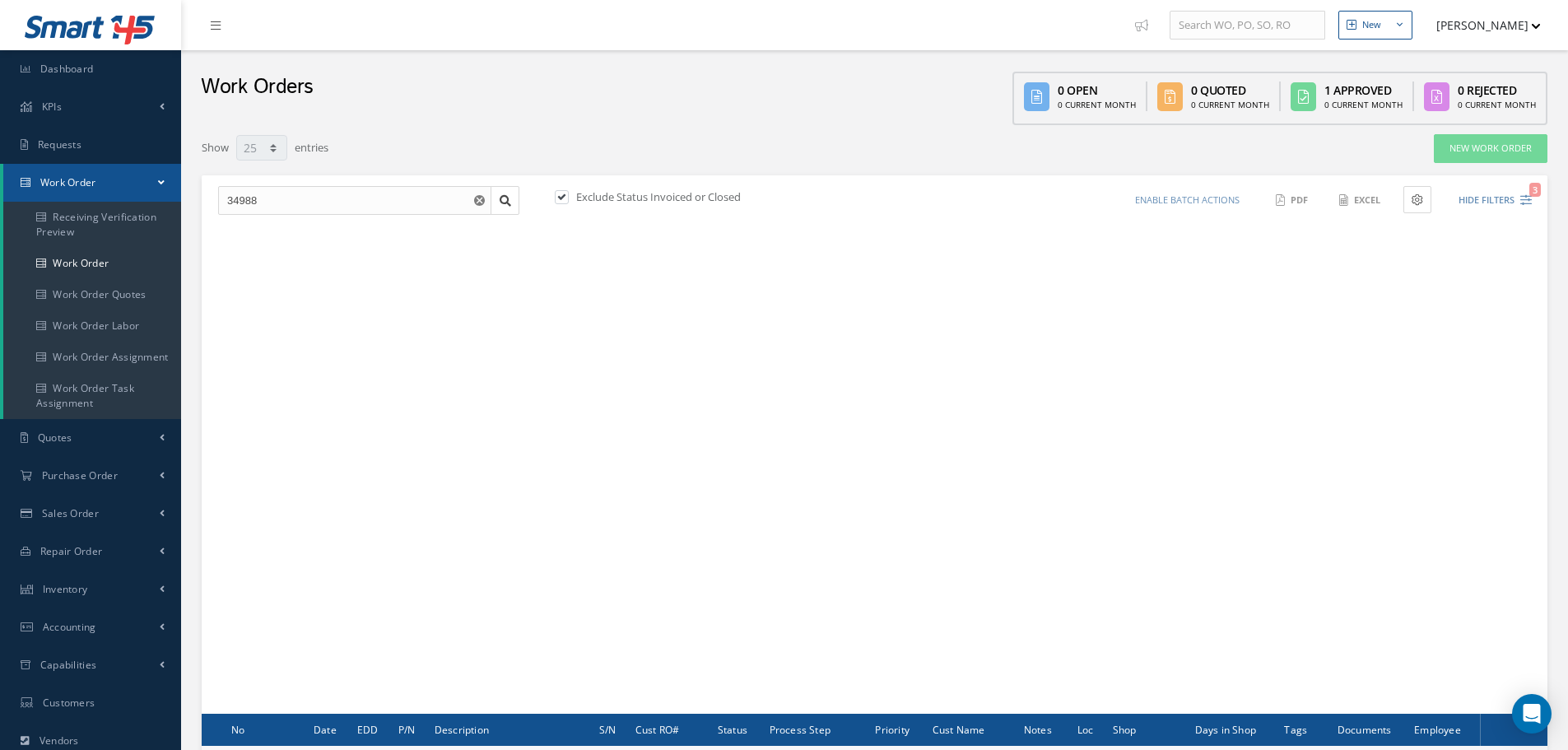
scroll to position [199, 0]
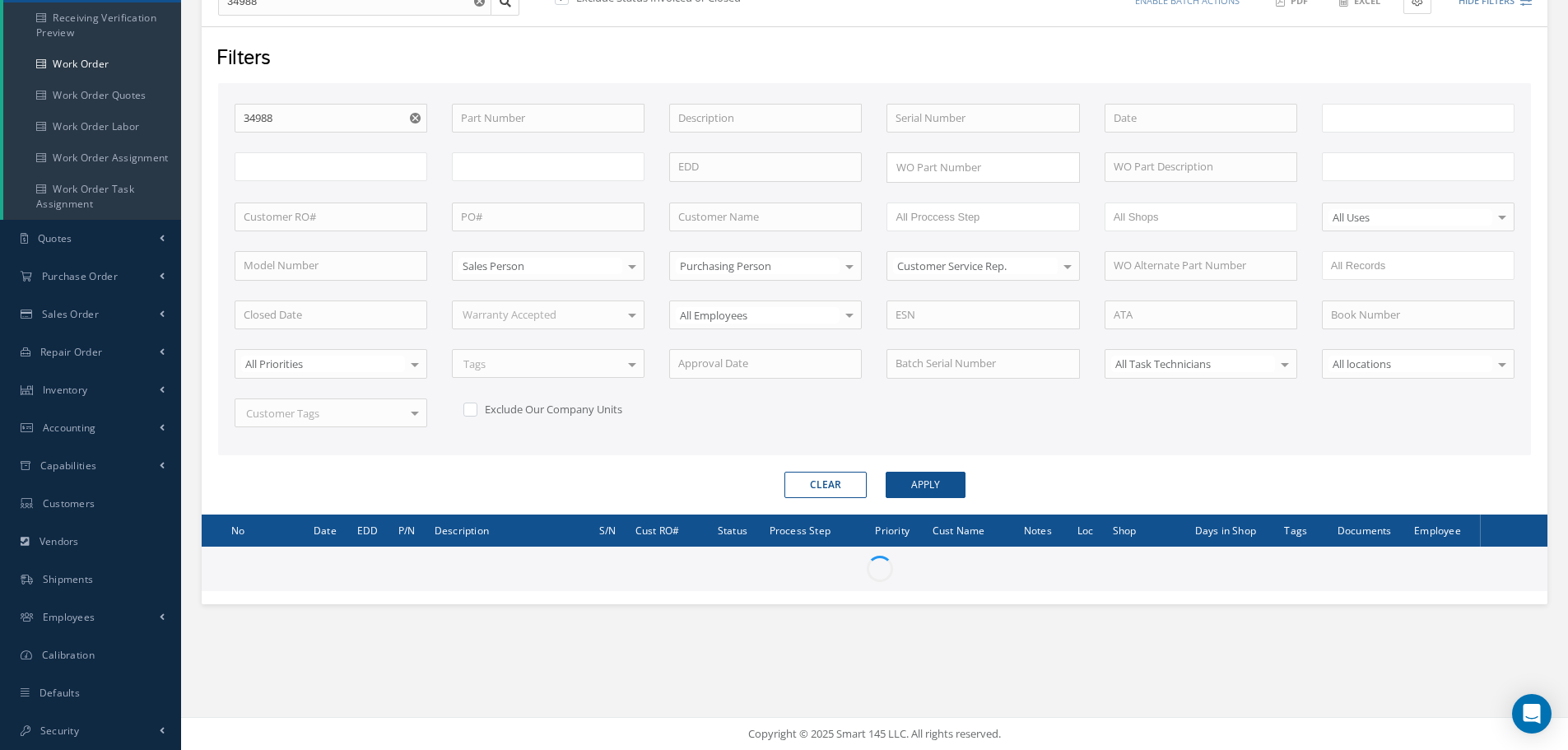
type input "All Work Request"
type input "All Work Performed"
type input "All Status"
type input "WO Part Status"
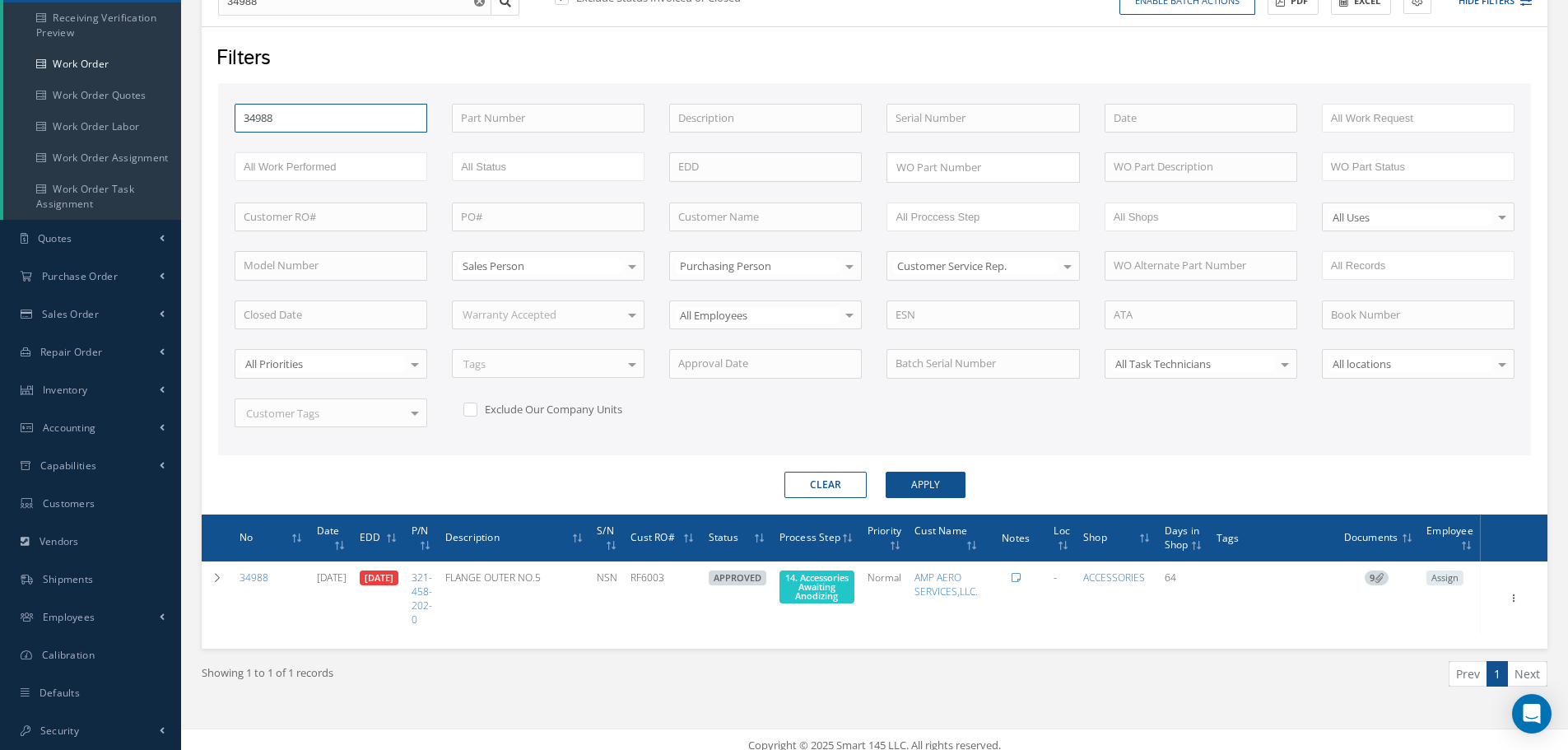
click at [320, 122] on input "34988" at bounding box center [331, 118] width 193 height 30
type input "3498"
type input "349"
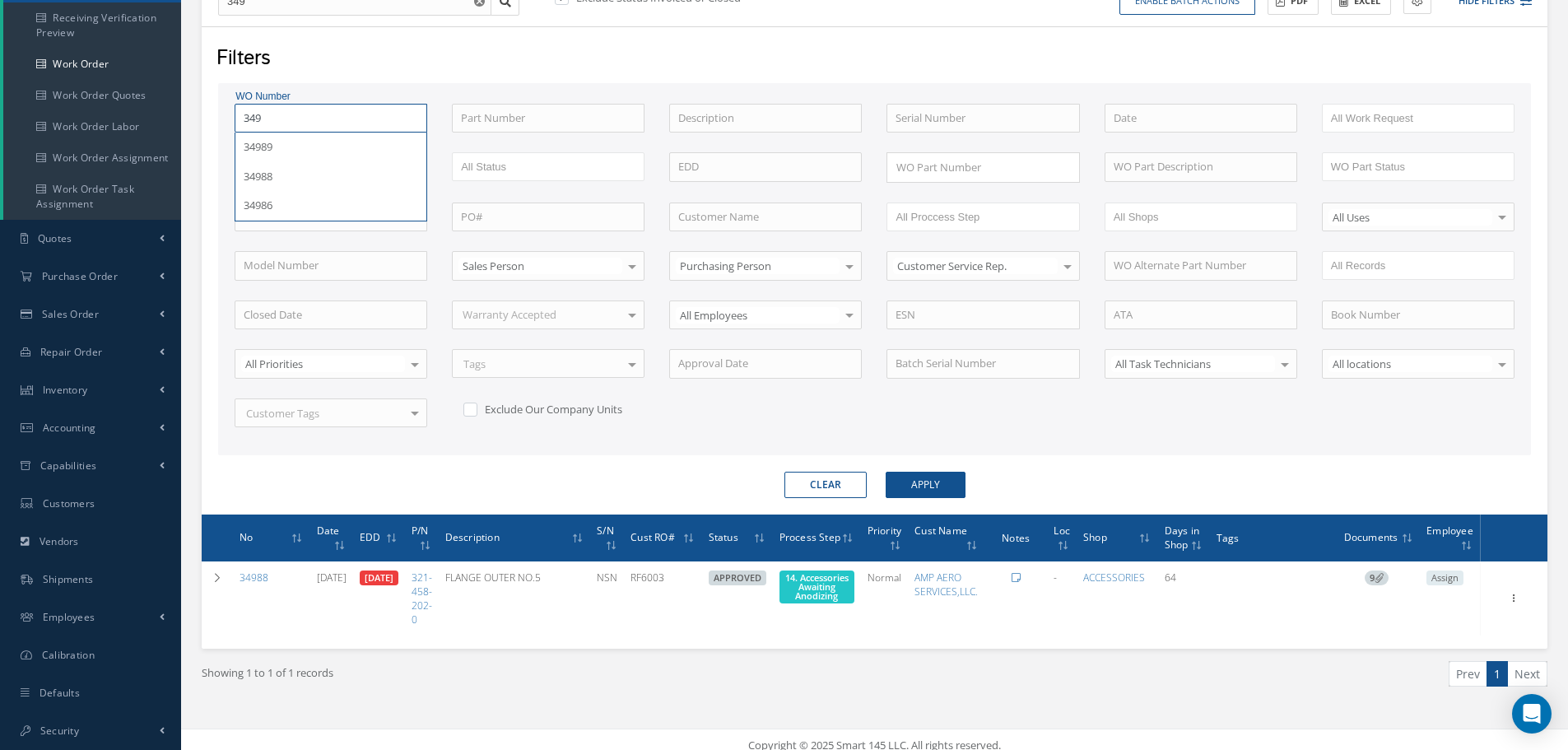
type input "34"
type input "3"
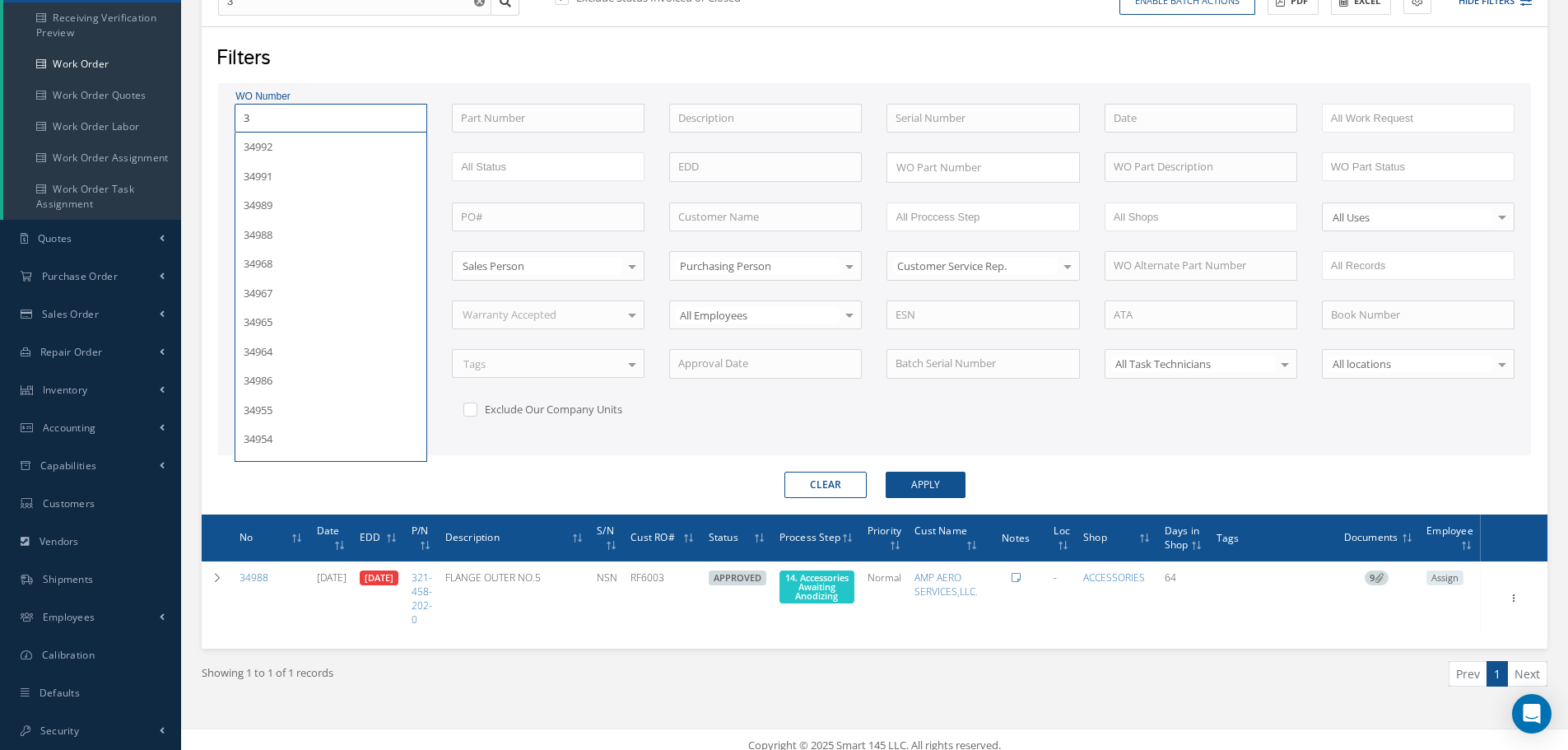
type input "35"
type input "352"
type input "3523"
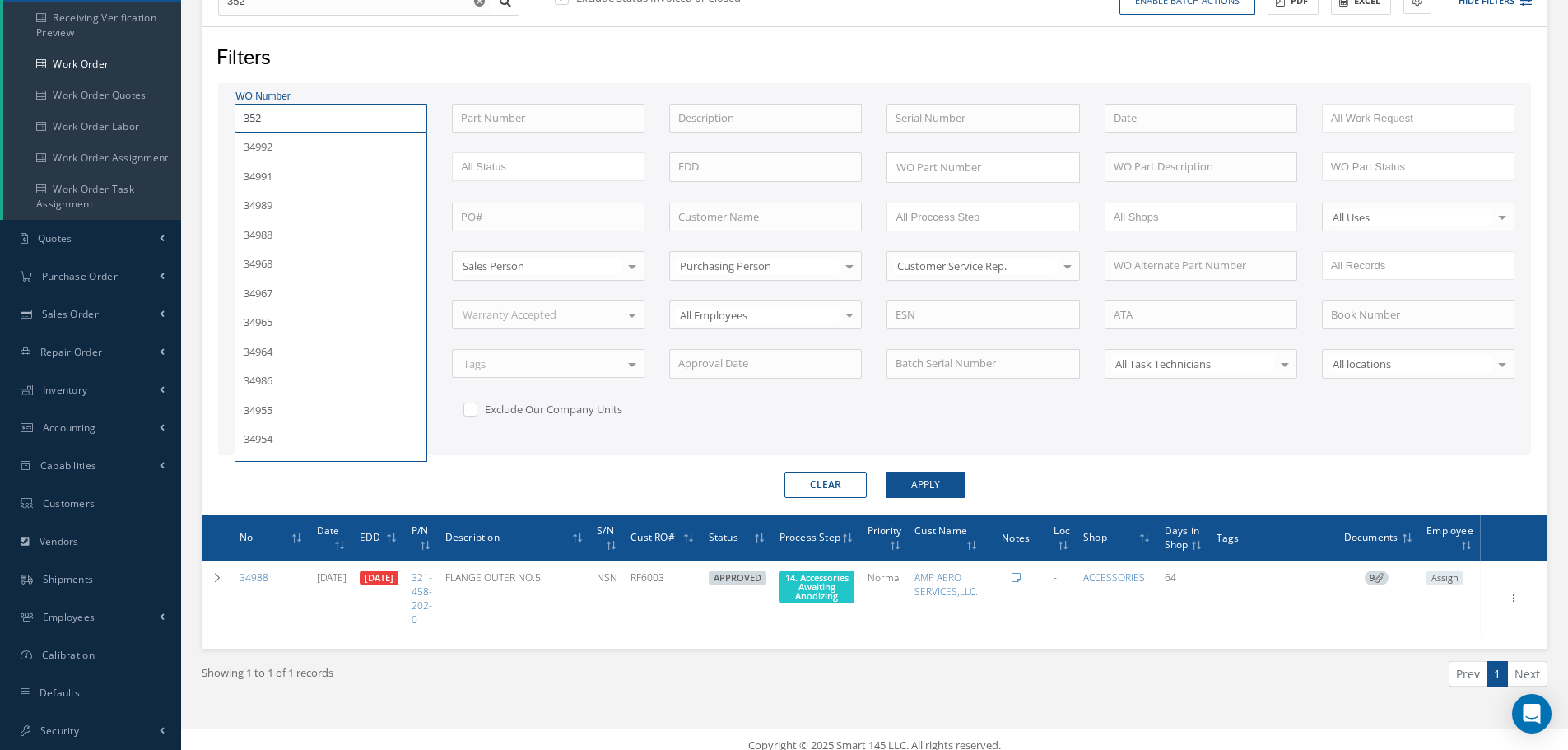
type input "3523"
type input "35233"
click at [885, 471] on button "Apply" at bounding box center [925, 484] width 80 height 26
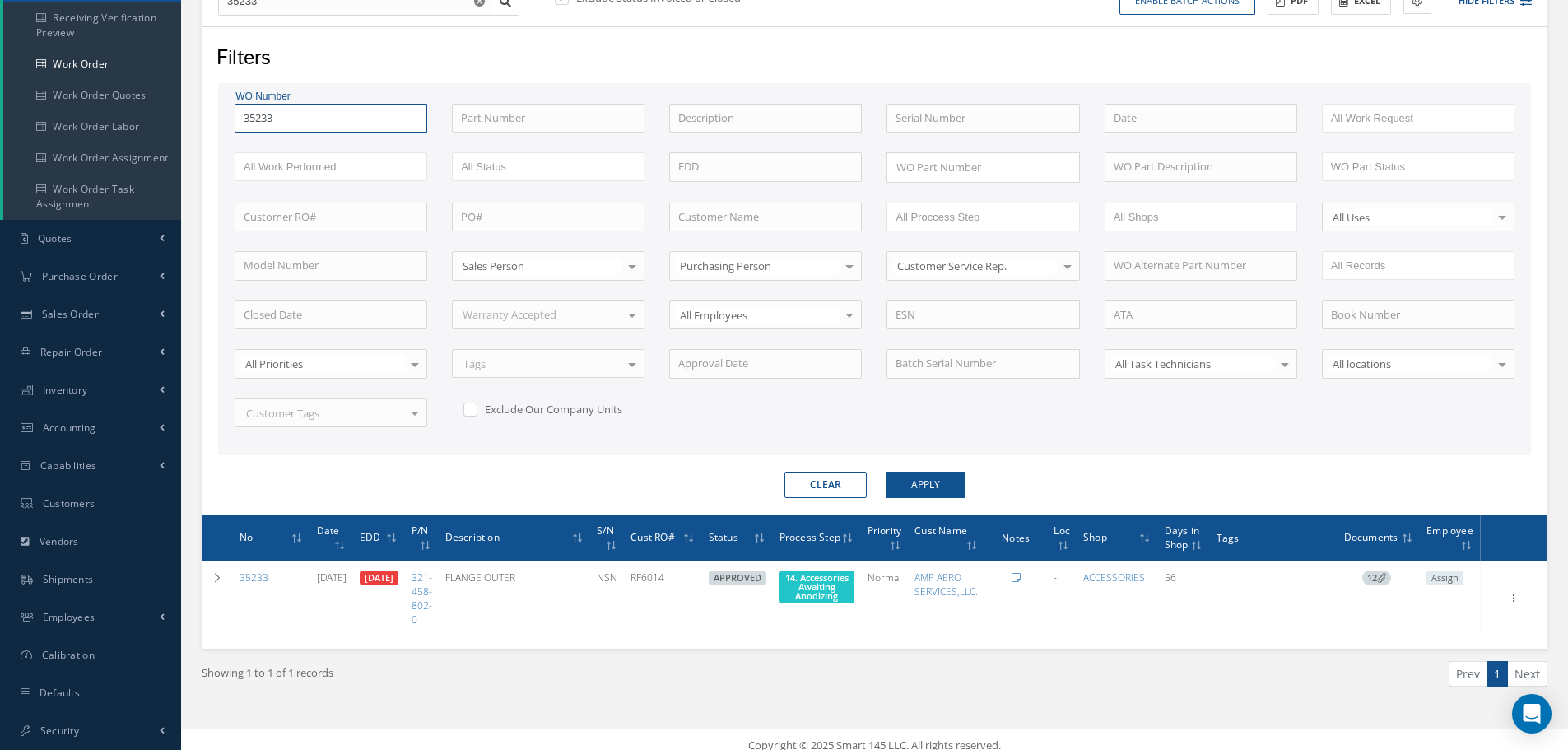
scroll to position [211, 0]
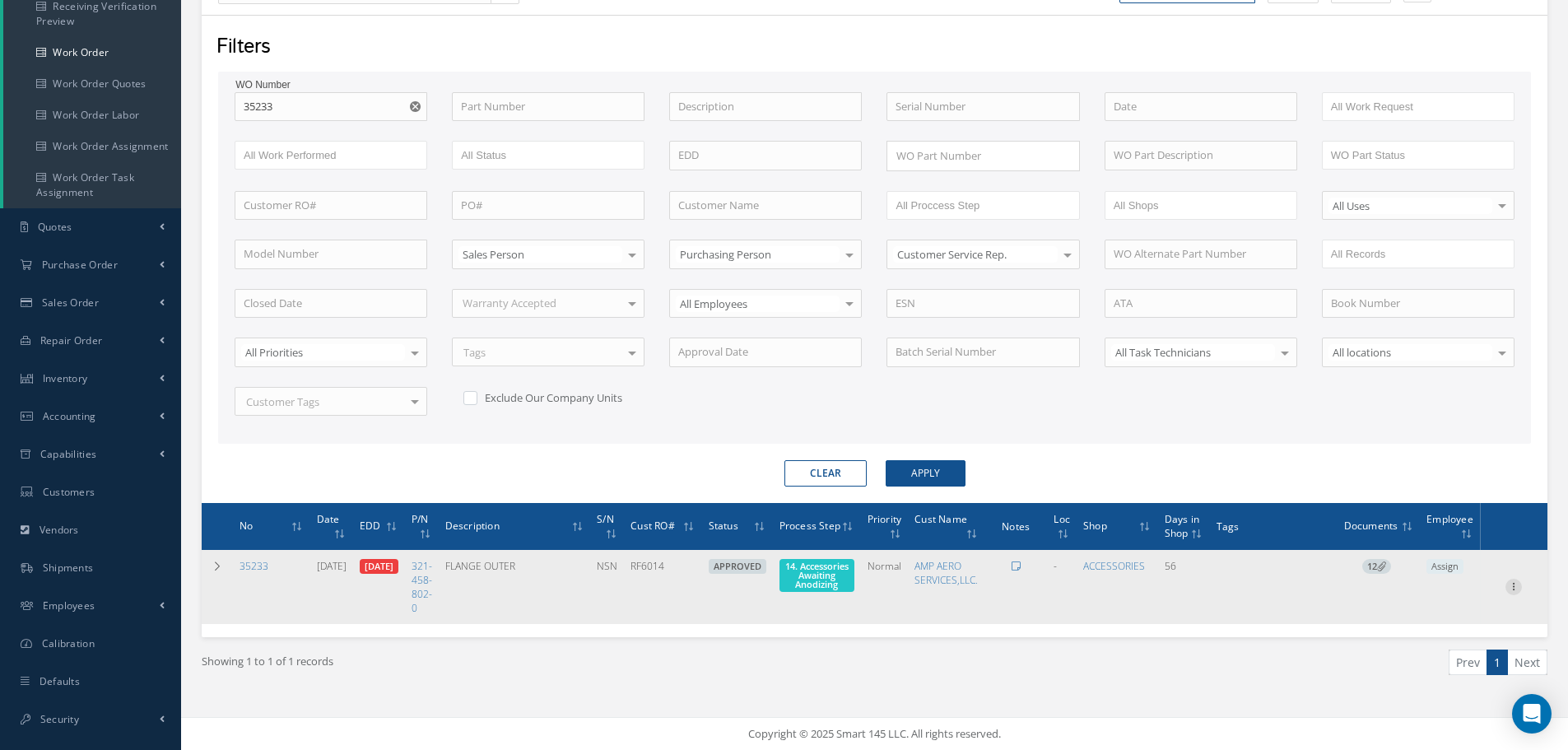
click at [1513, 588] on icon at bounding box center [1513, 585] width 16 height 13
click at [1433, 623] on link "Edit" at bounding box center [1438, 619] width 130 height 21
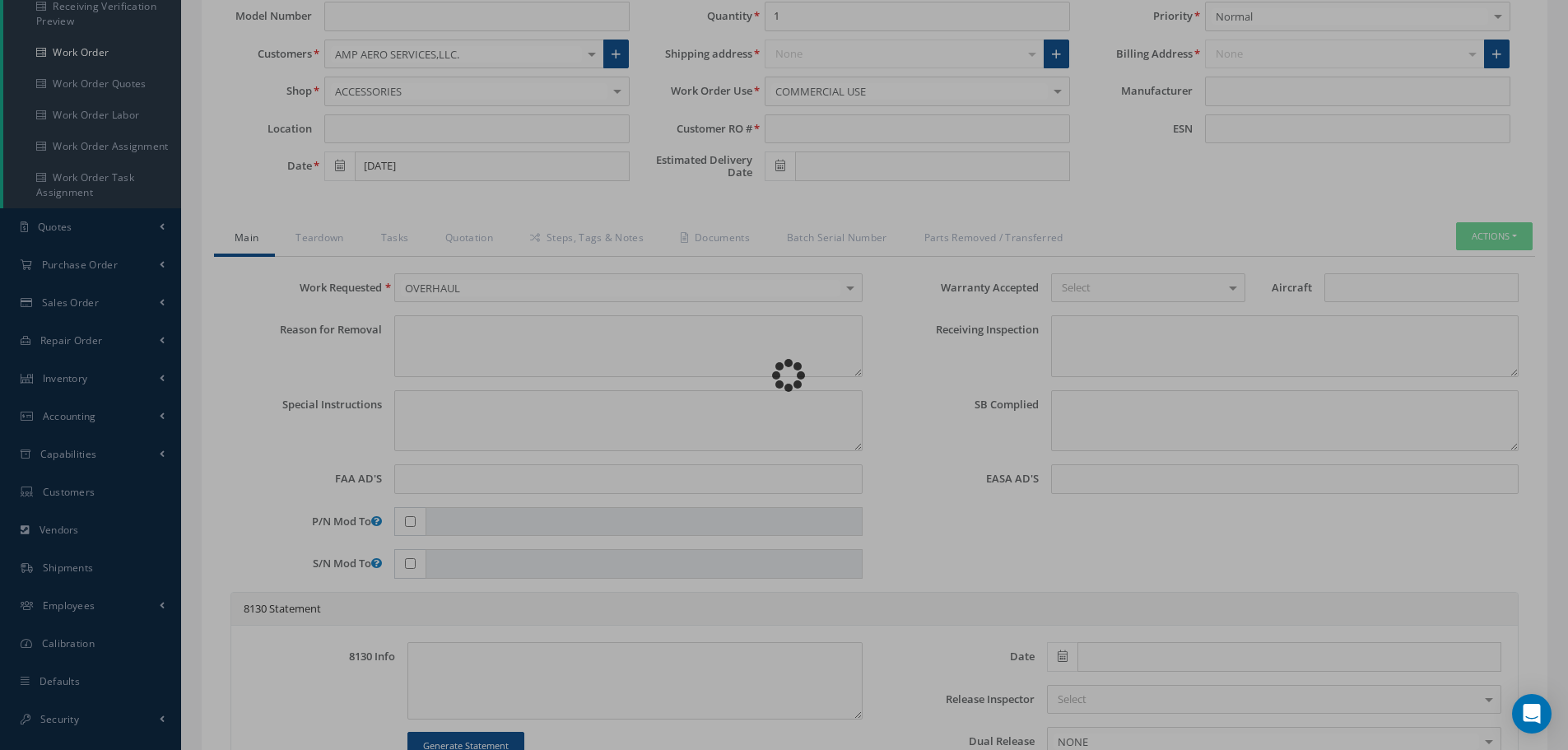
type input "321-458-802-0"
type input "[DATE]"
type input "FLANGE OUTER"
type input "RF6014"
type input "[DATE]"
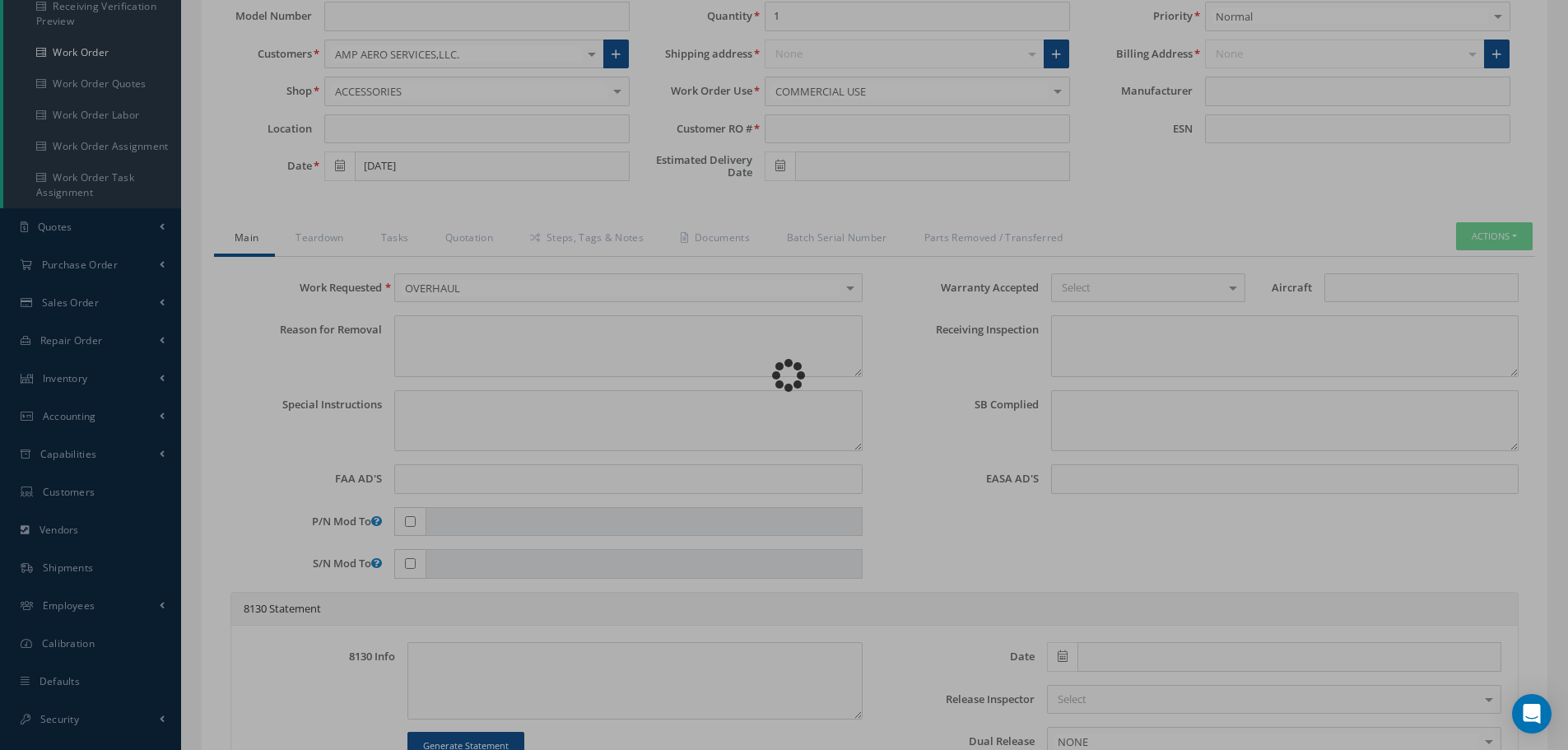
type input "NSN"
type input "779686"
type textarea "NONE"
type textarea "PLEASE SEE R.O. FOR DETAILS"
type textarea "NO VISUAL DAMAGE"
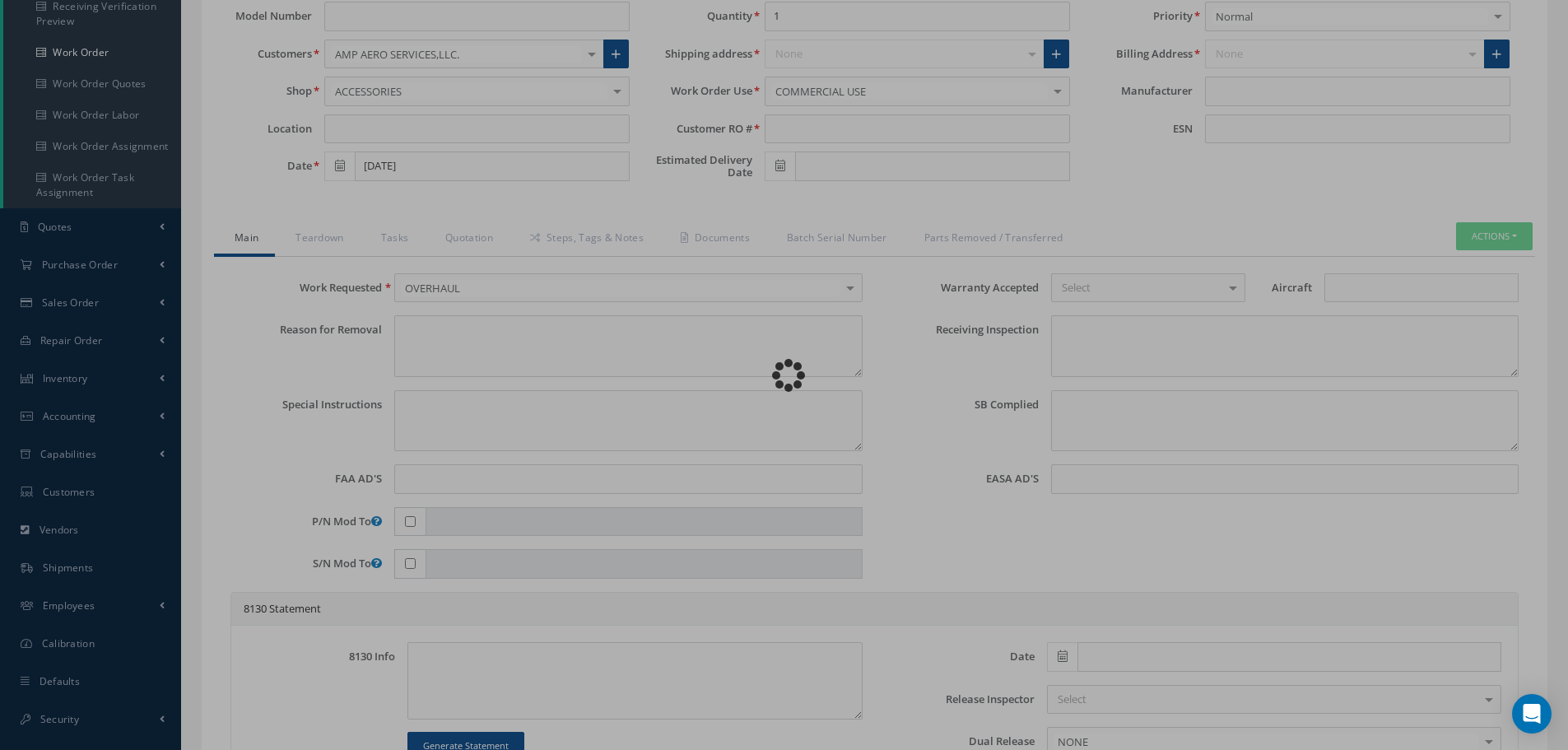
type textarea "None performed"
type textarea "Article was xxxxx in reference with the following Technical Standard : CFM56-5B…"
type textarea "Article has been approved to return to service."
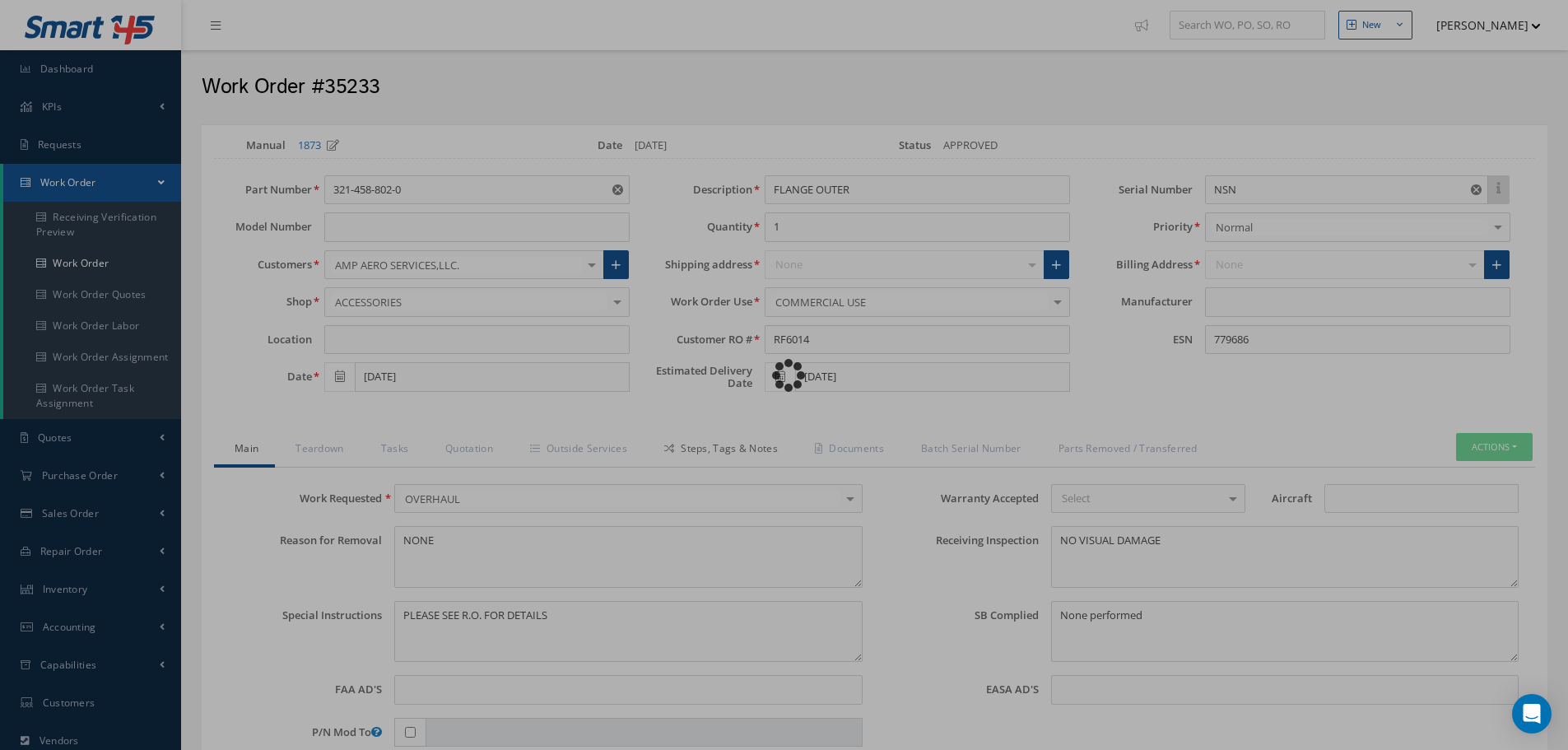
type input "CFM56-5B"
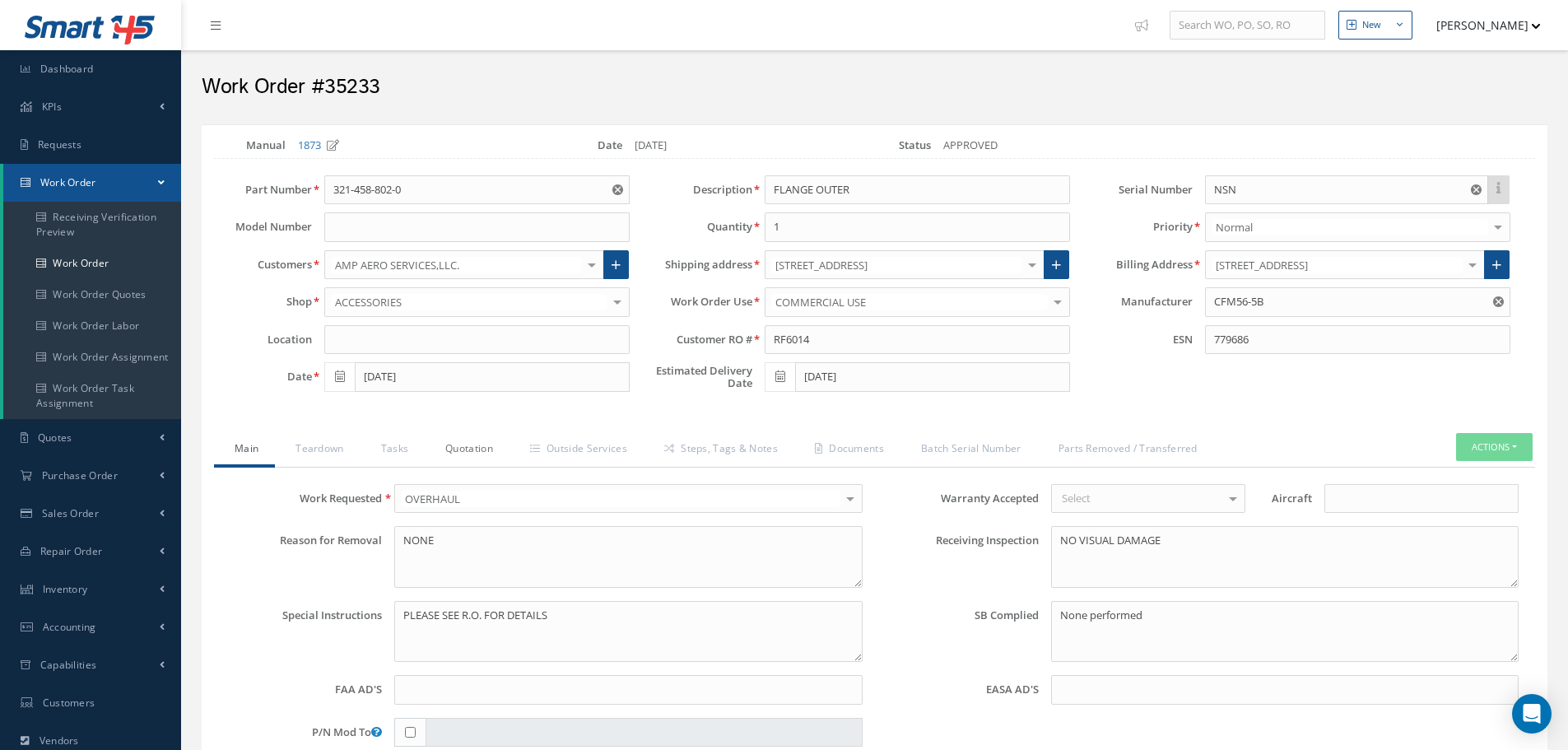
click at [470, 452] on link "Quotation" at bounding box center [466, 450] width 84 height 35
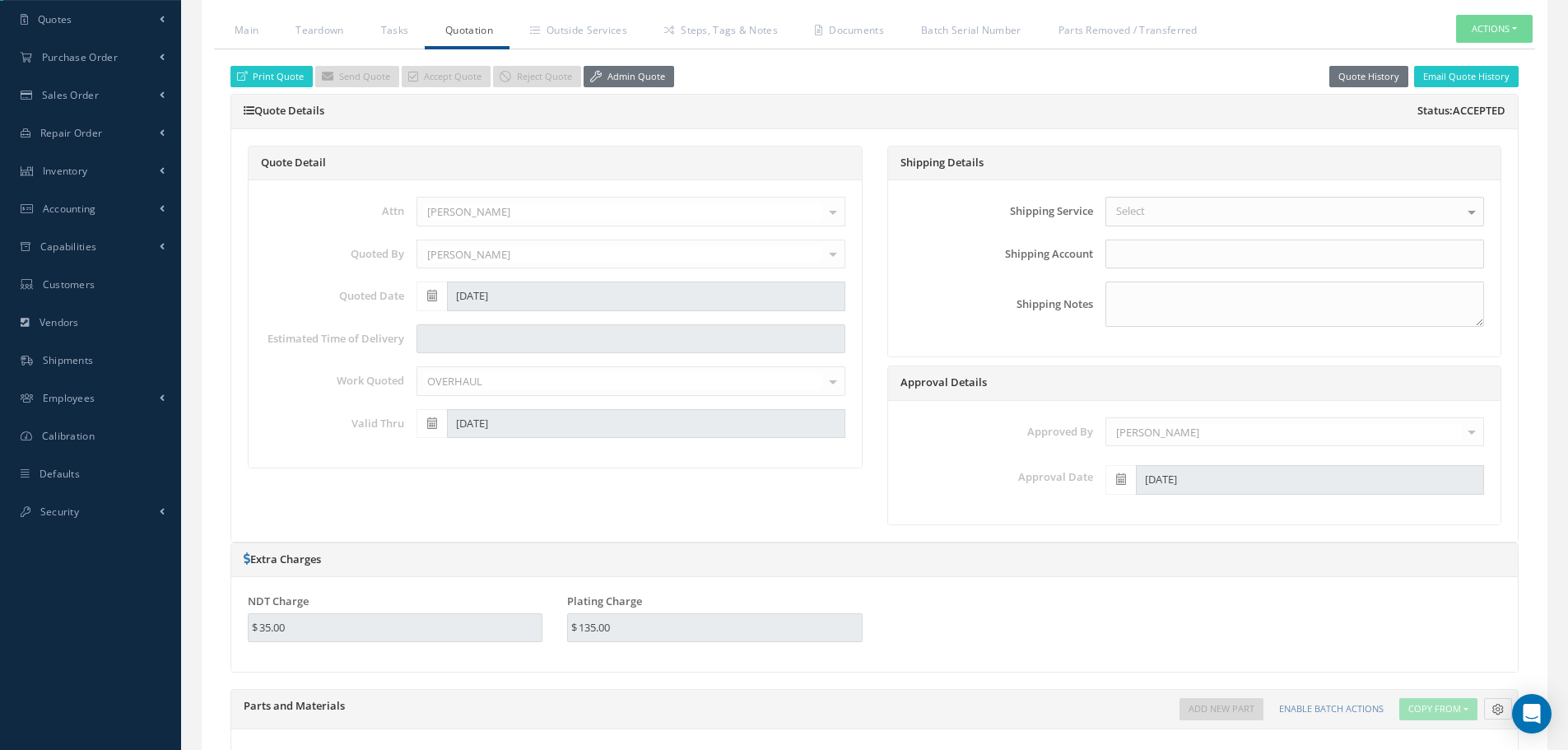
scroll to position [247, 0]
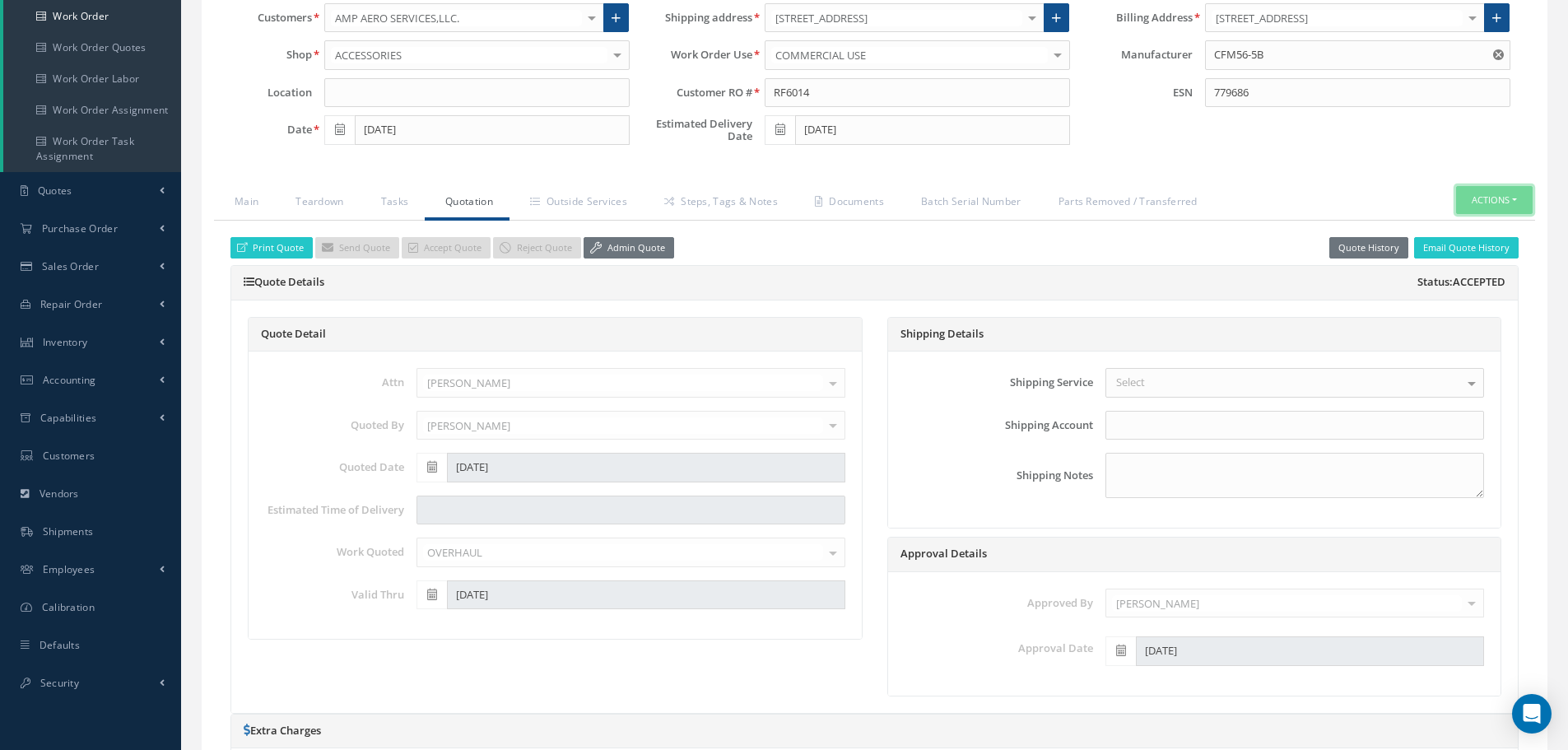
click at [1519, 199] on button "Actions" at bounding box center [1495, 200] width 77 height 29
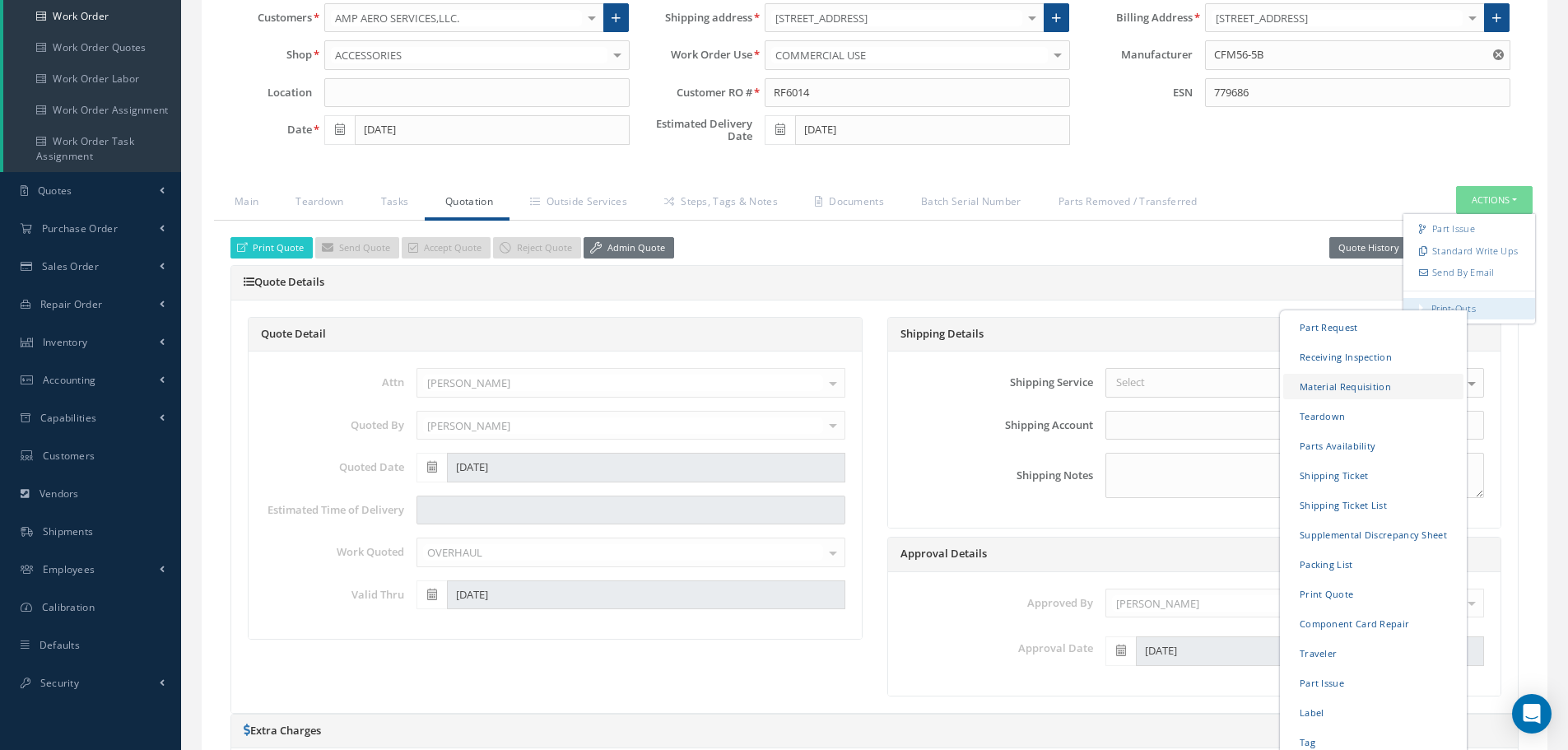
click at [1316, 390] on link "Material Requisition" at bounding box center [1374, 386] width 181 height 26
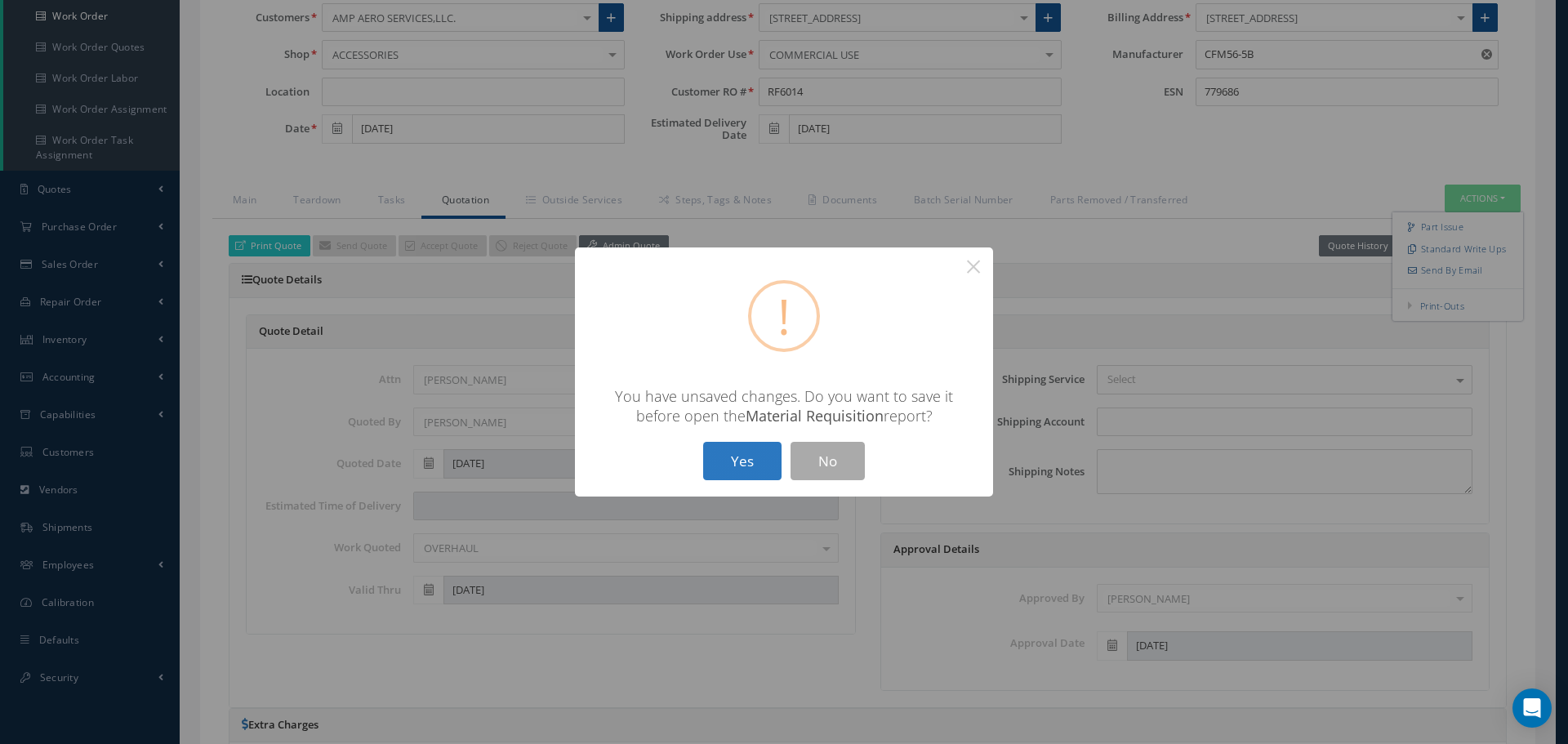
click at [738, 472] on button "Yes" at bounding box center [743, 461] width 79 height 38
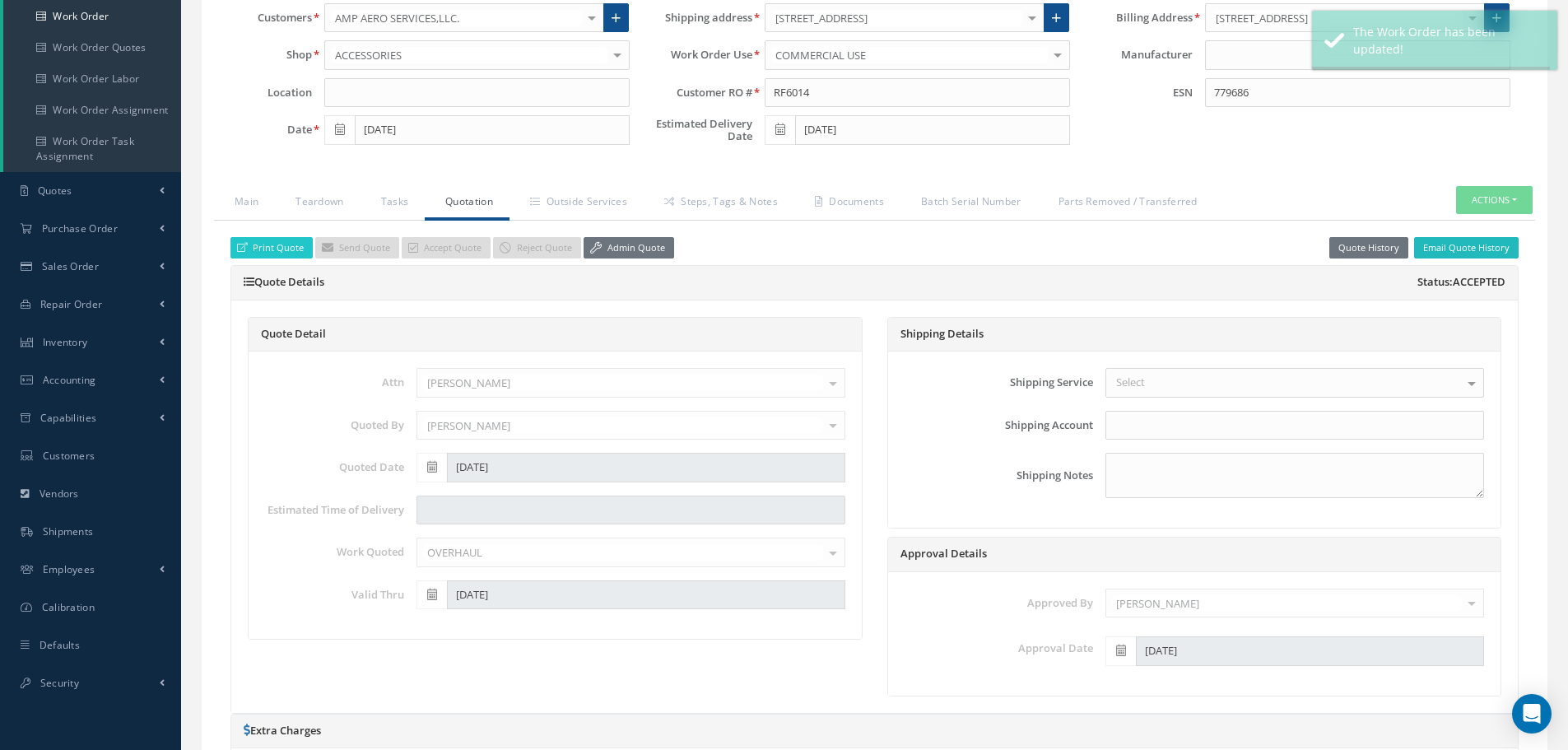
type input "CFM56-5B"
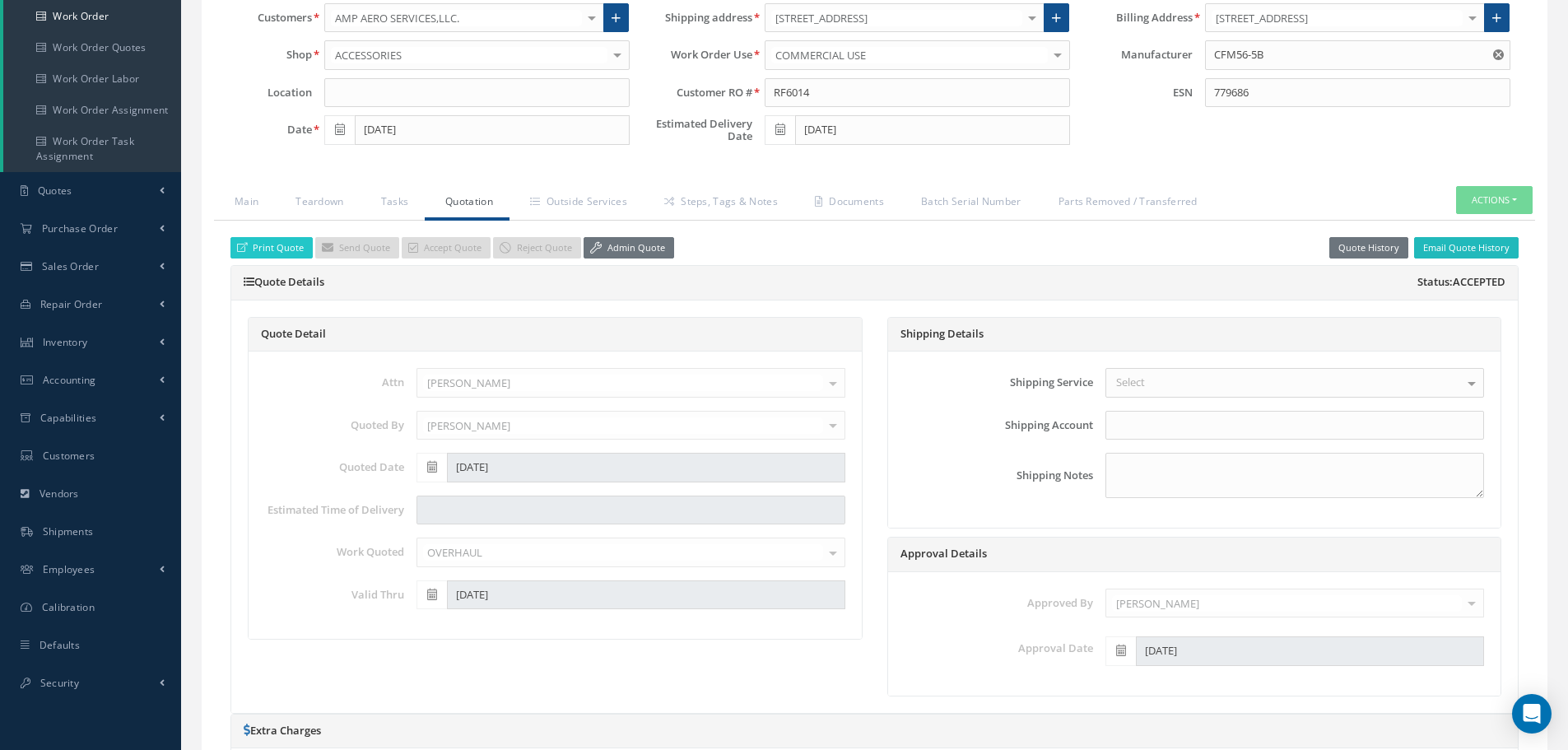
select select "25"
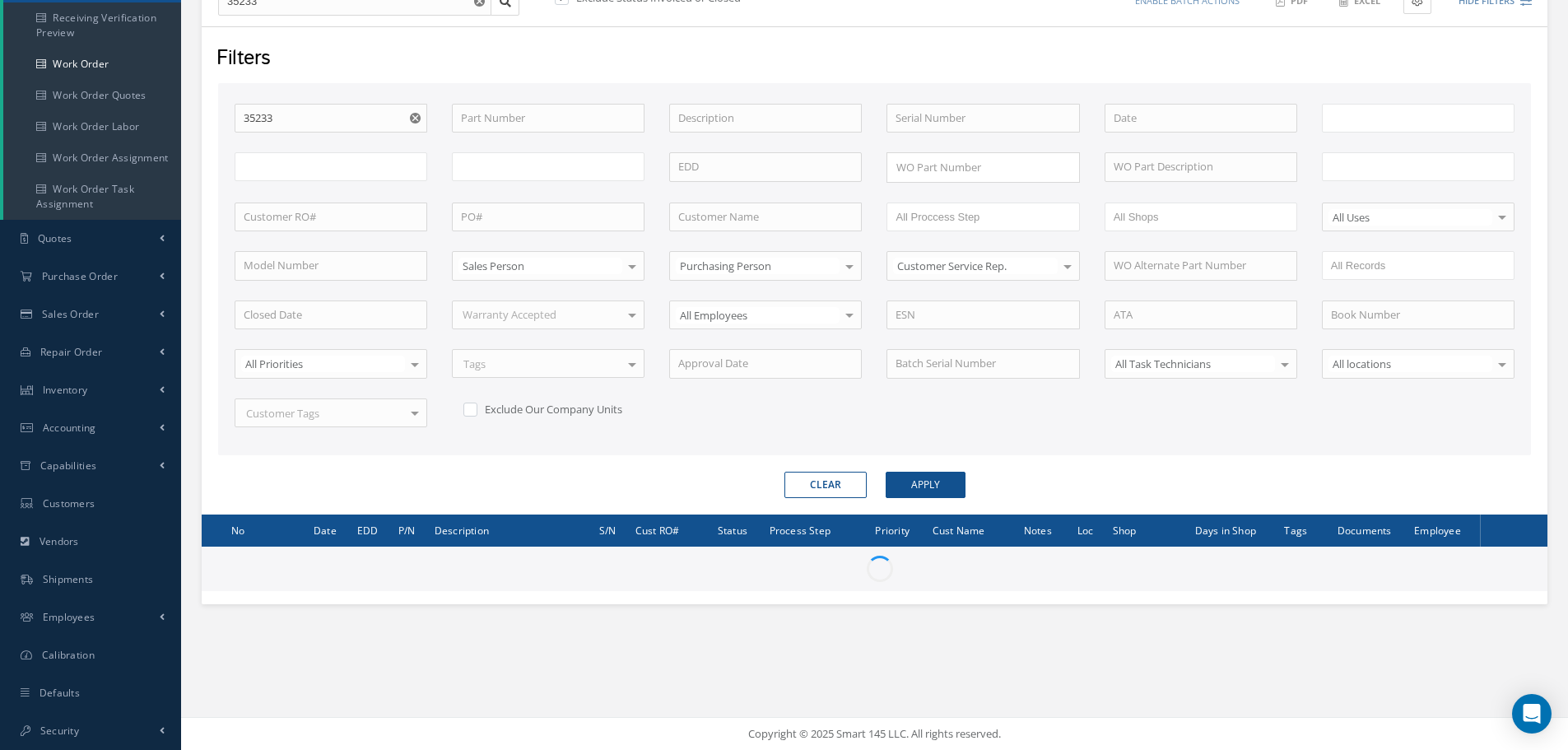
scroll to position [199, 0]
type input "All Work Request"
type input "All Work Performed"
type input "All Status"
type input "WO Part Status"
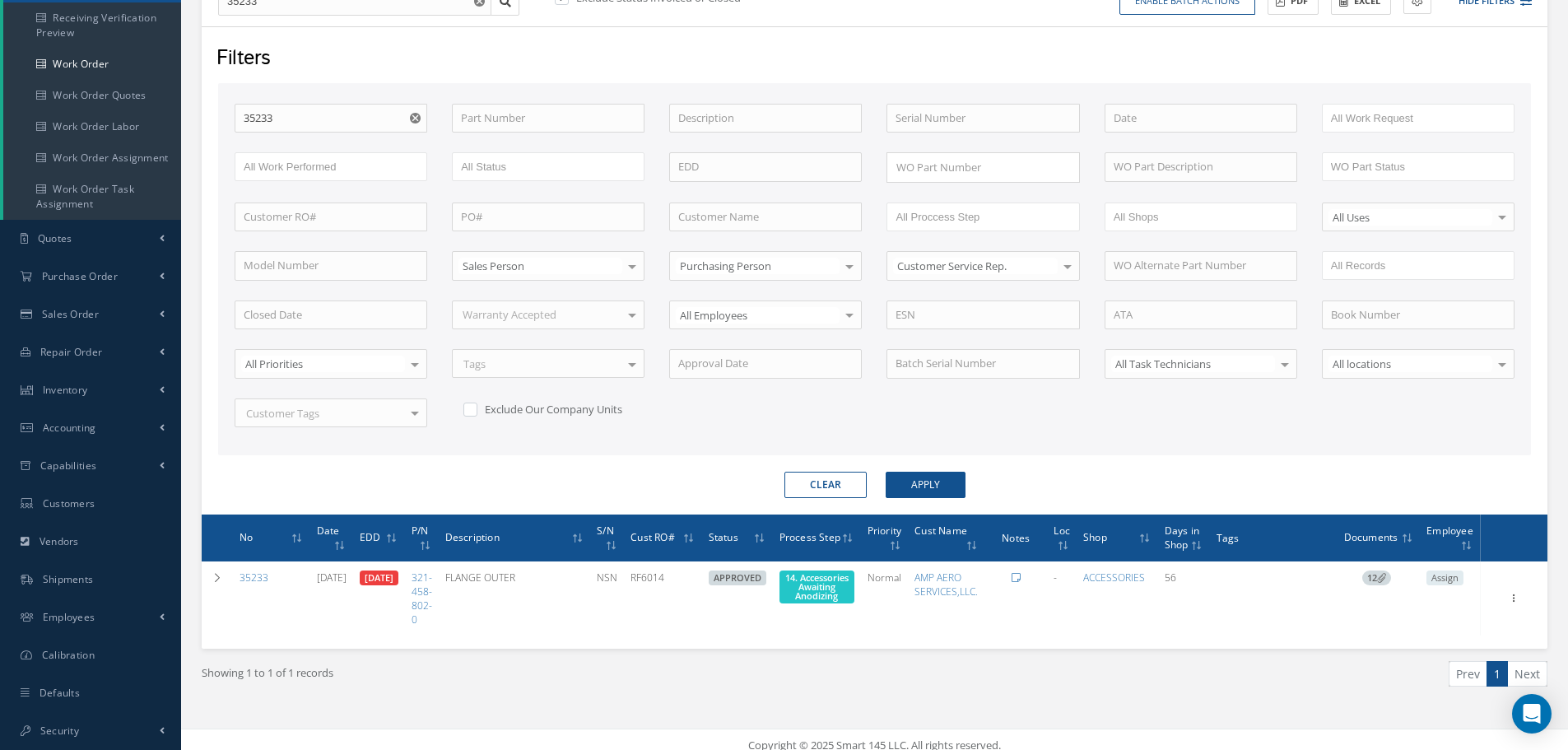
scroll to position [211, 0]
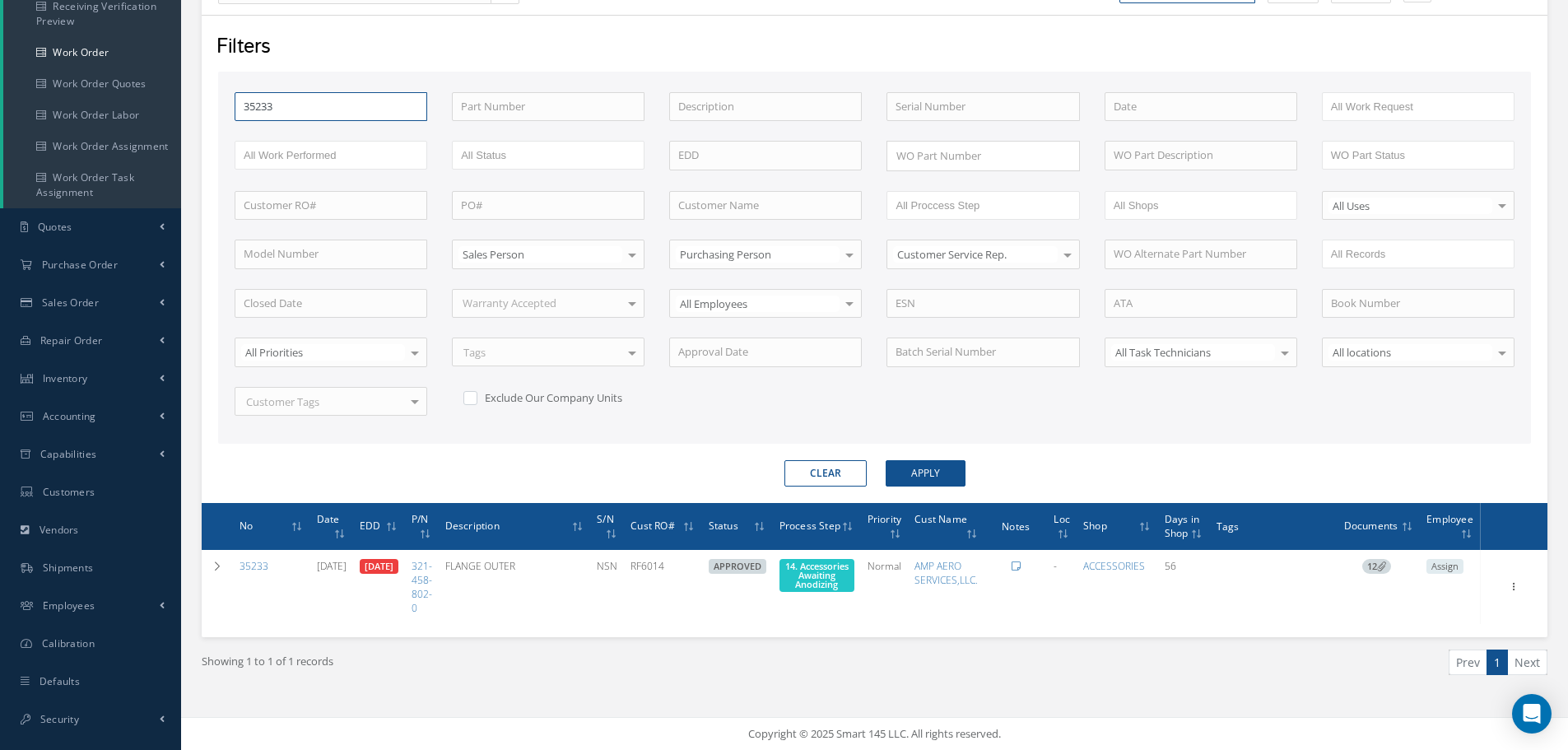
click at [323, 106] on input "35233" at bounding box center [331, 107] width 193 height 30
type input "3523"
type input "352"
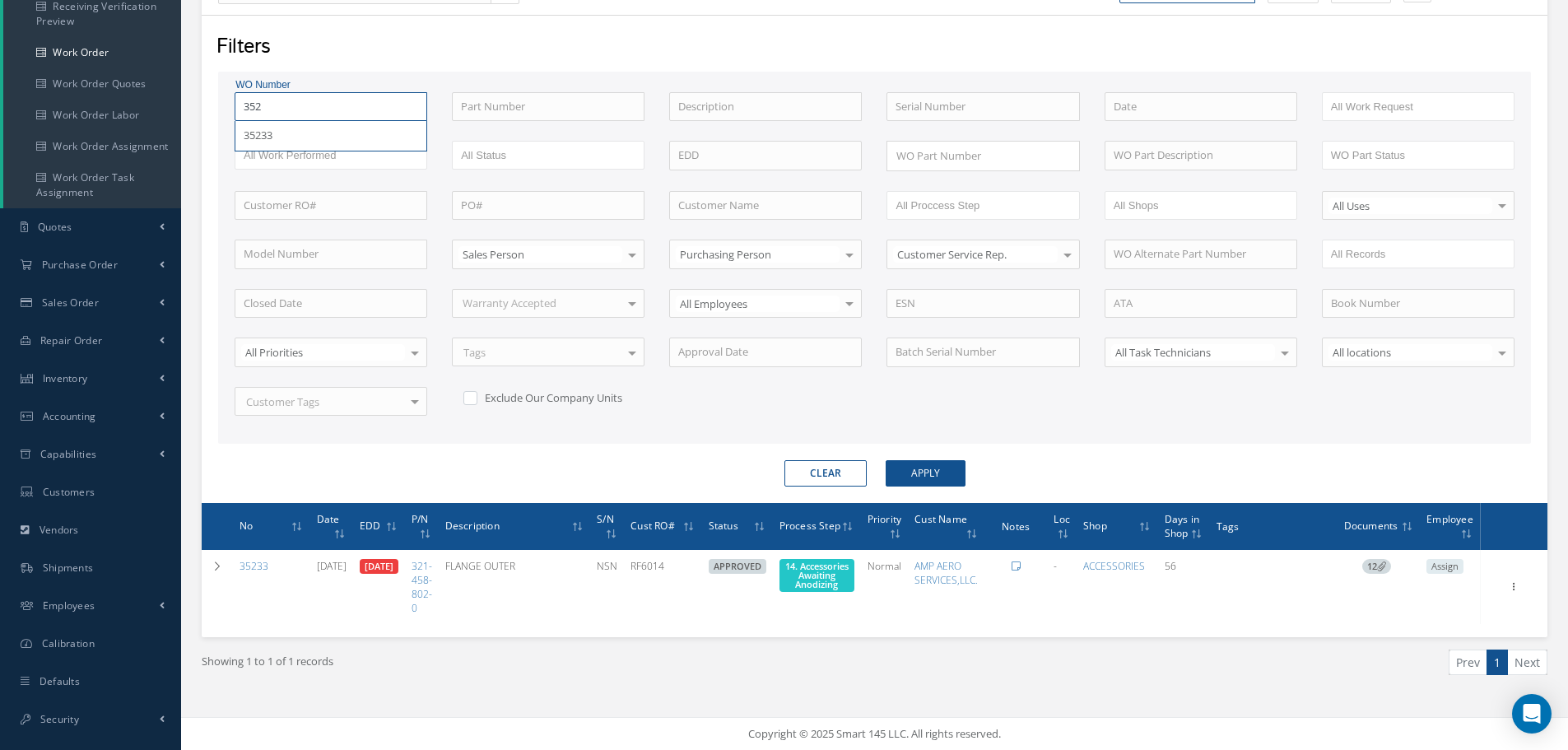
type input "3524"
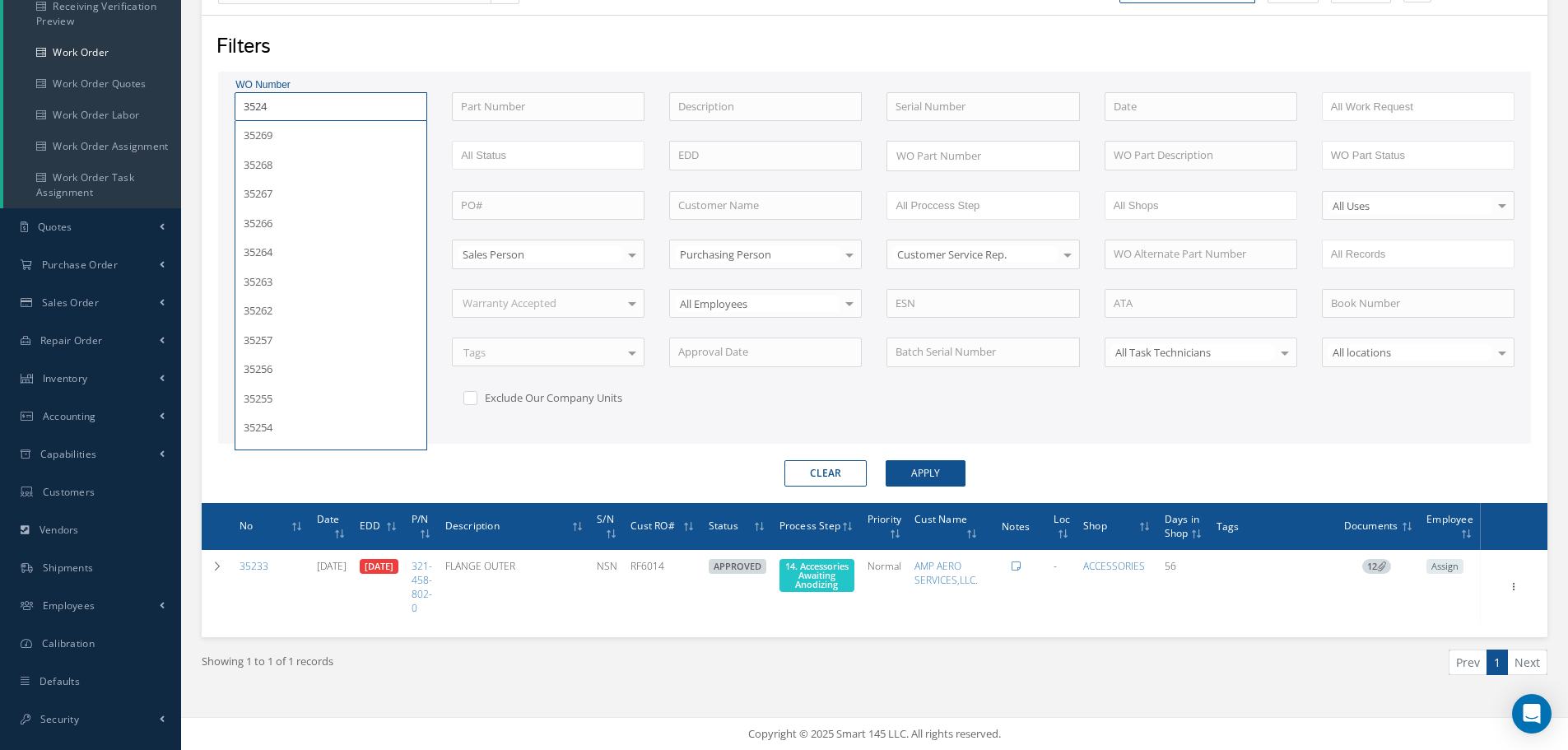
type input "35246"
click at [885, 460] on button "Apply" at bounding box center [925, 473] width 80 height 26
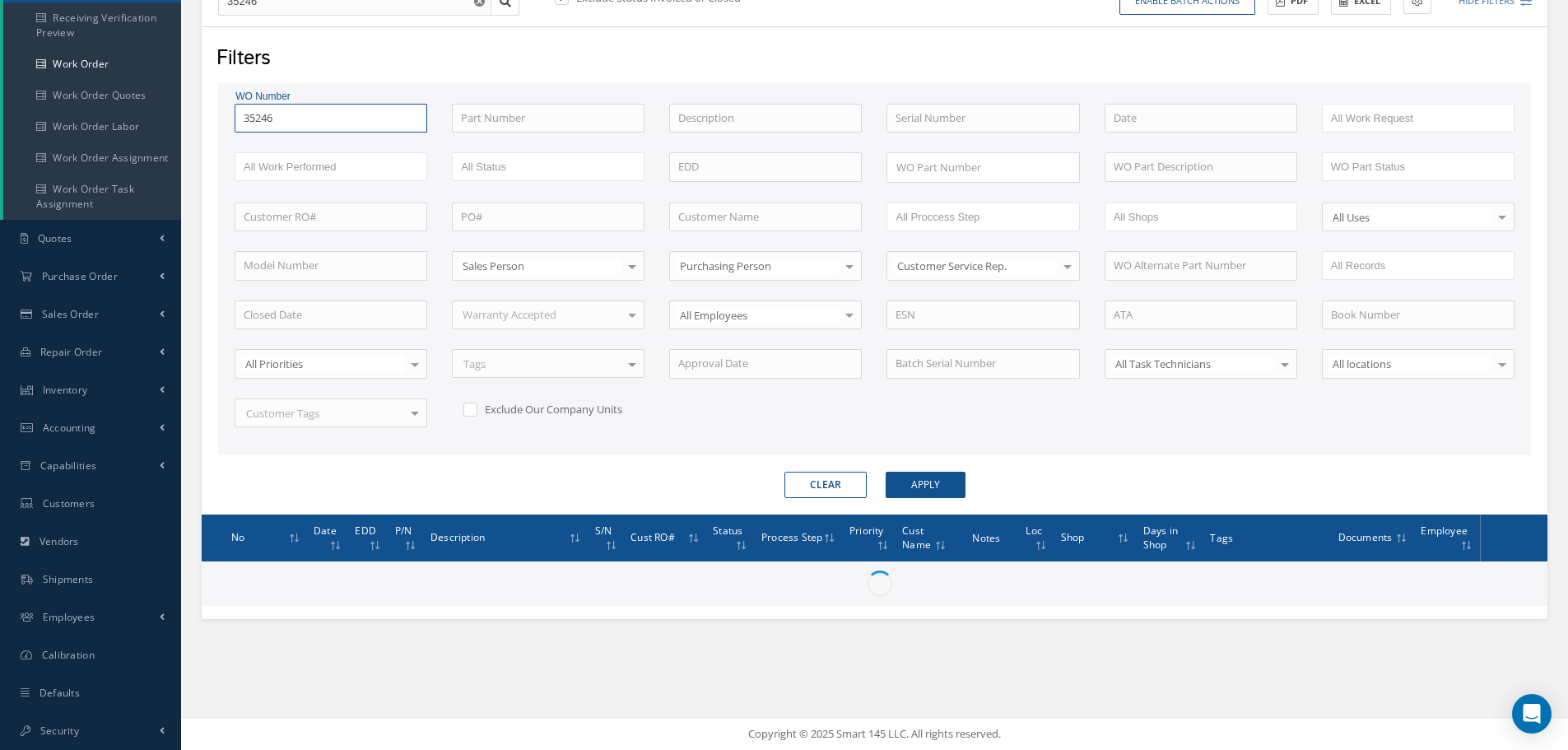
scroll to position [211, 0]
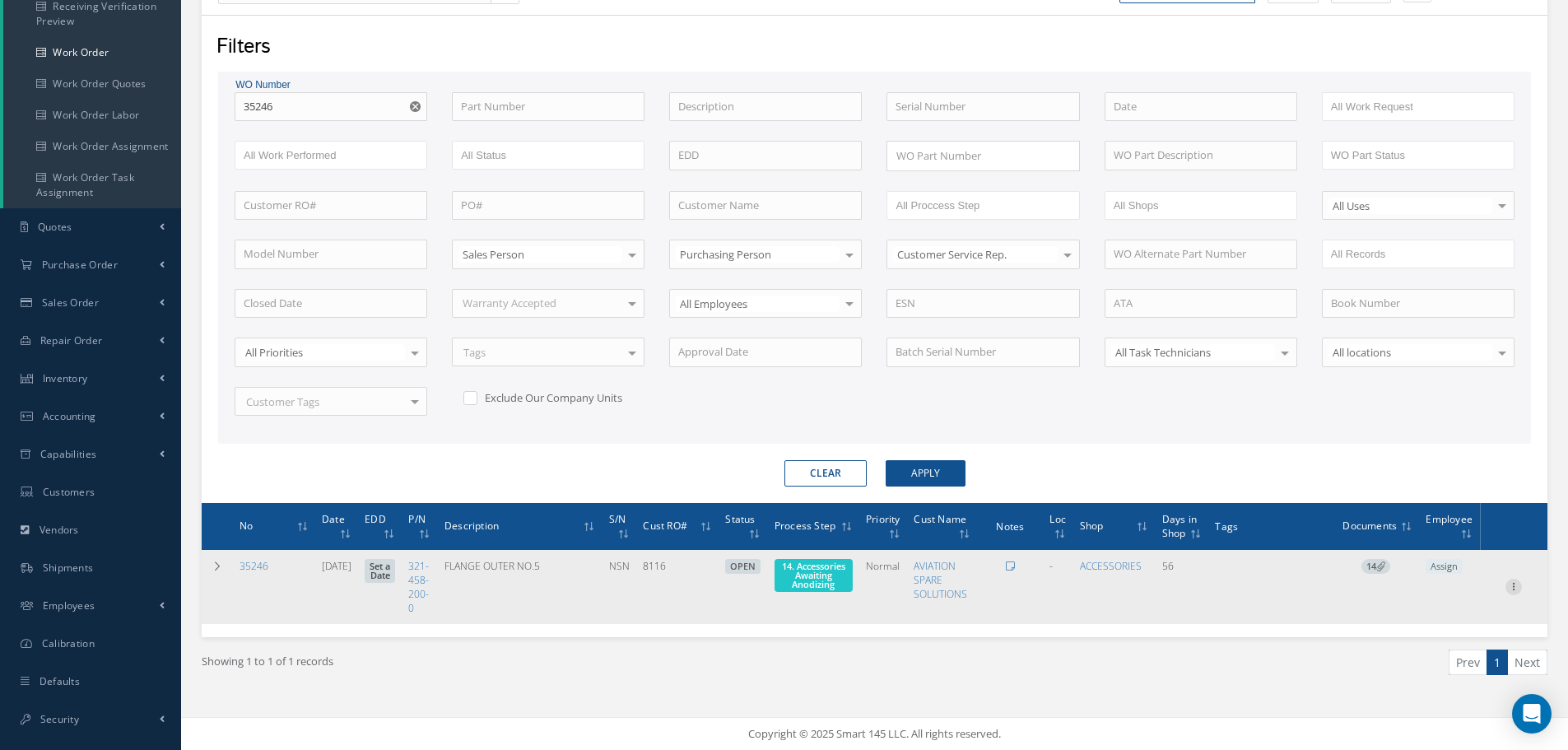
click at [1514, 586] on icon at bounding box center [1513, 585] width 16 height 13
click at [1437, 616] on link "Edit" at bounding box center [1438, 619] width 130 height 21
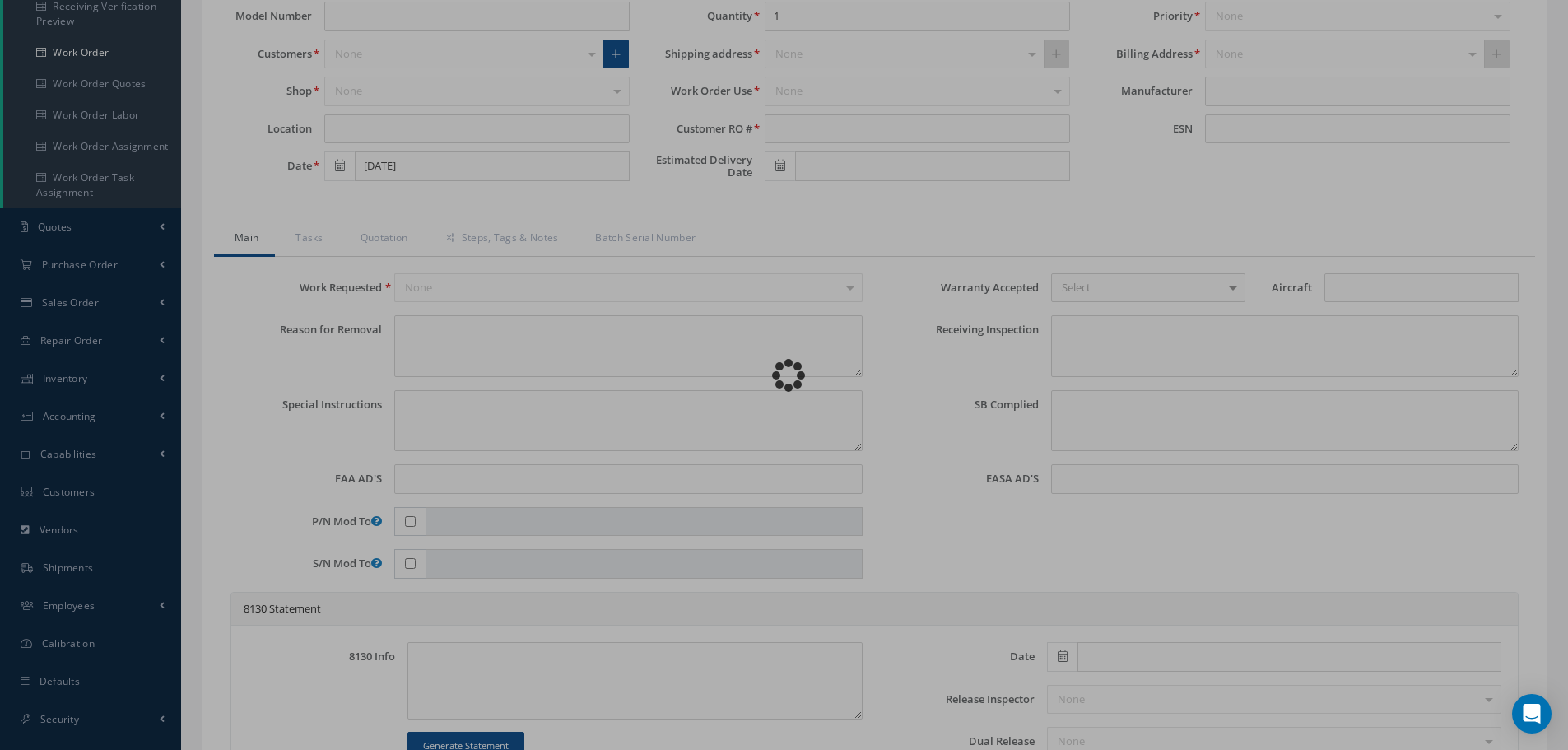
type input "321-458-200-0"
type input "[DATE]"
type input "FLANGE OUTER NO.5"
type input "8116"
type input "NSN"
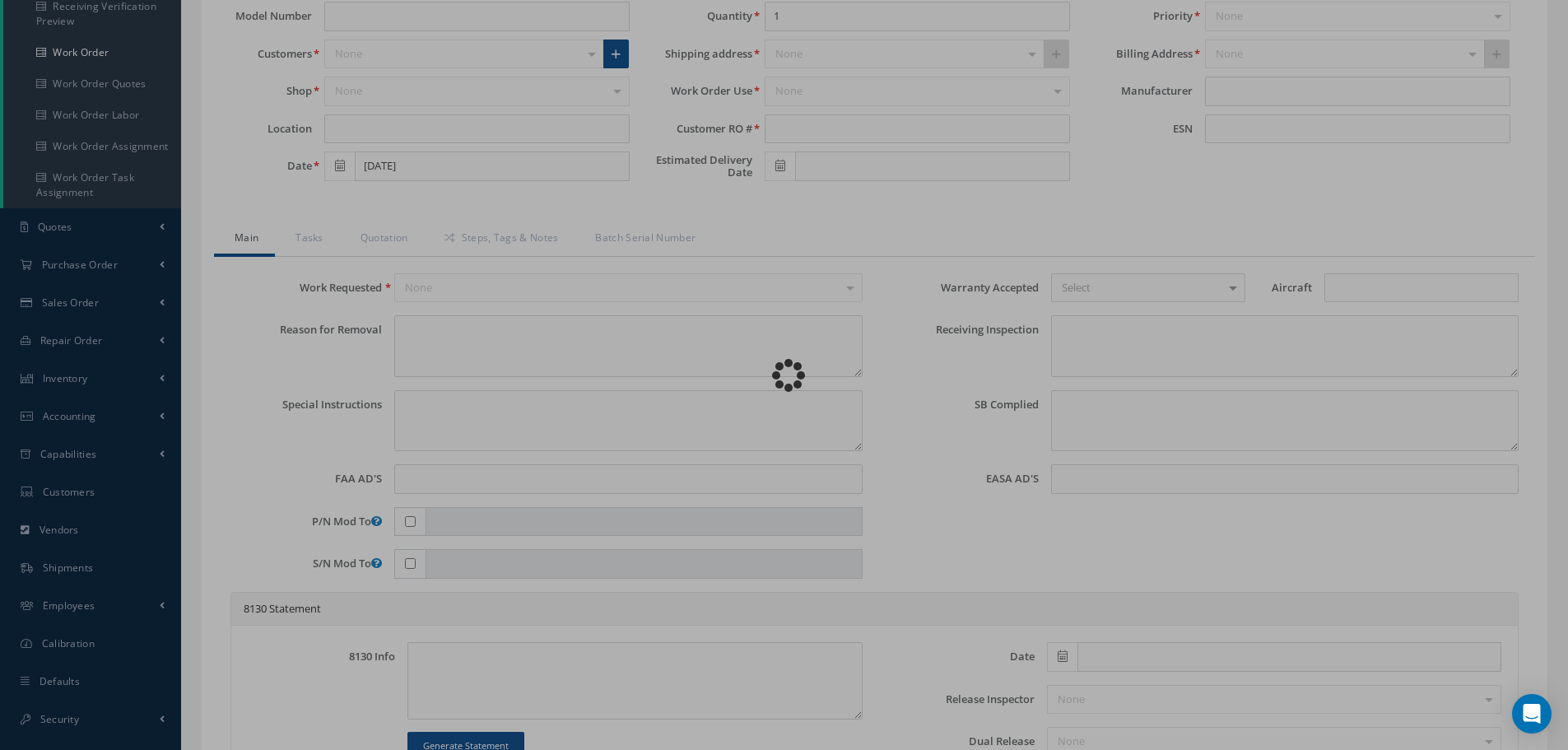
type input "575548"
type textarea "NONE"
type textarea "PLEASE SEE R.O. FOR DETAILS"
type textarea "NO VISUAL DAMAGE"
type textarea "None performed"
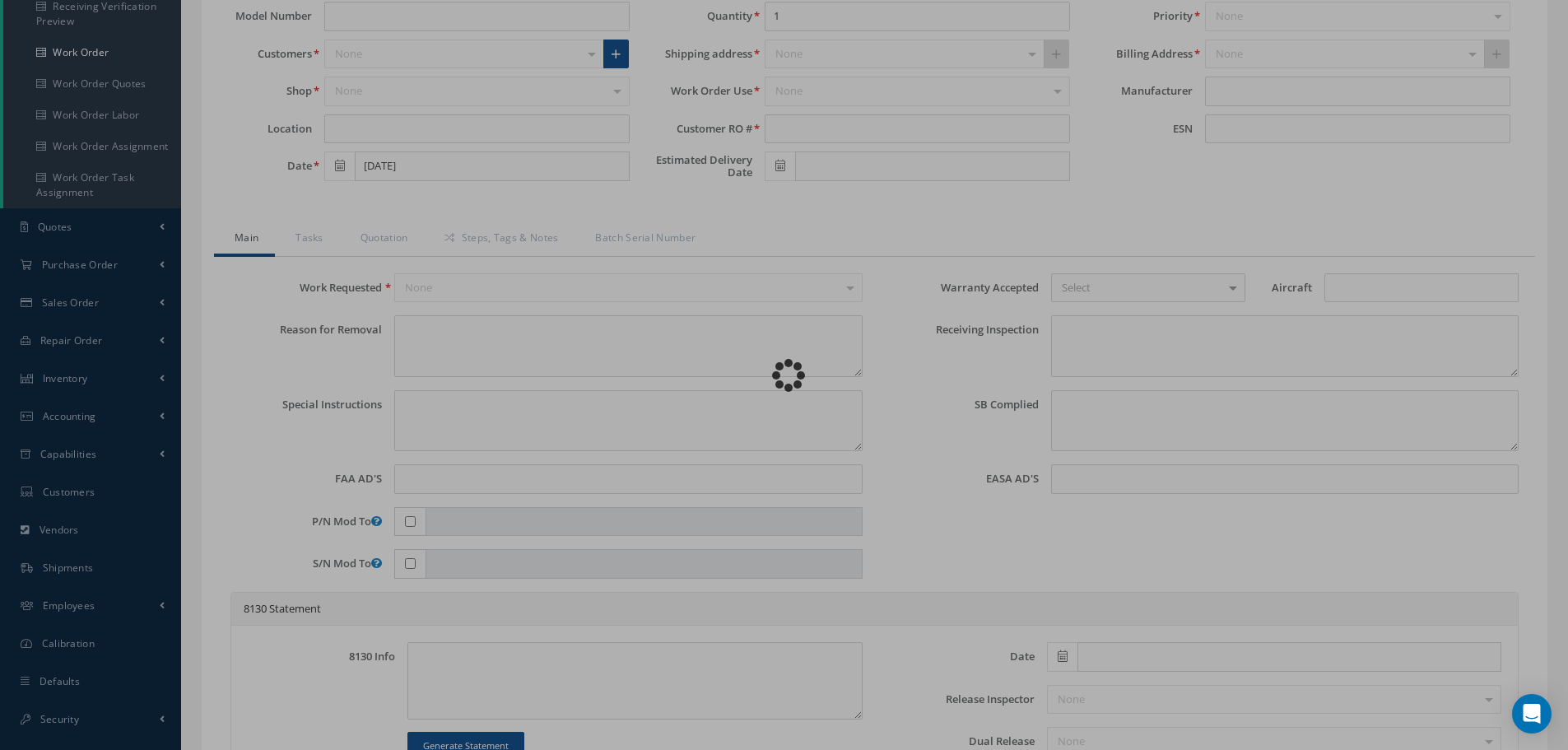
type textarea "Article was xxxxx in reference with the following Technical Standard : CFM56-5B…"
type textarea "Article has been approved to return to service."
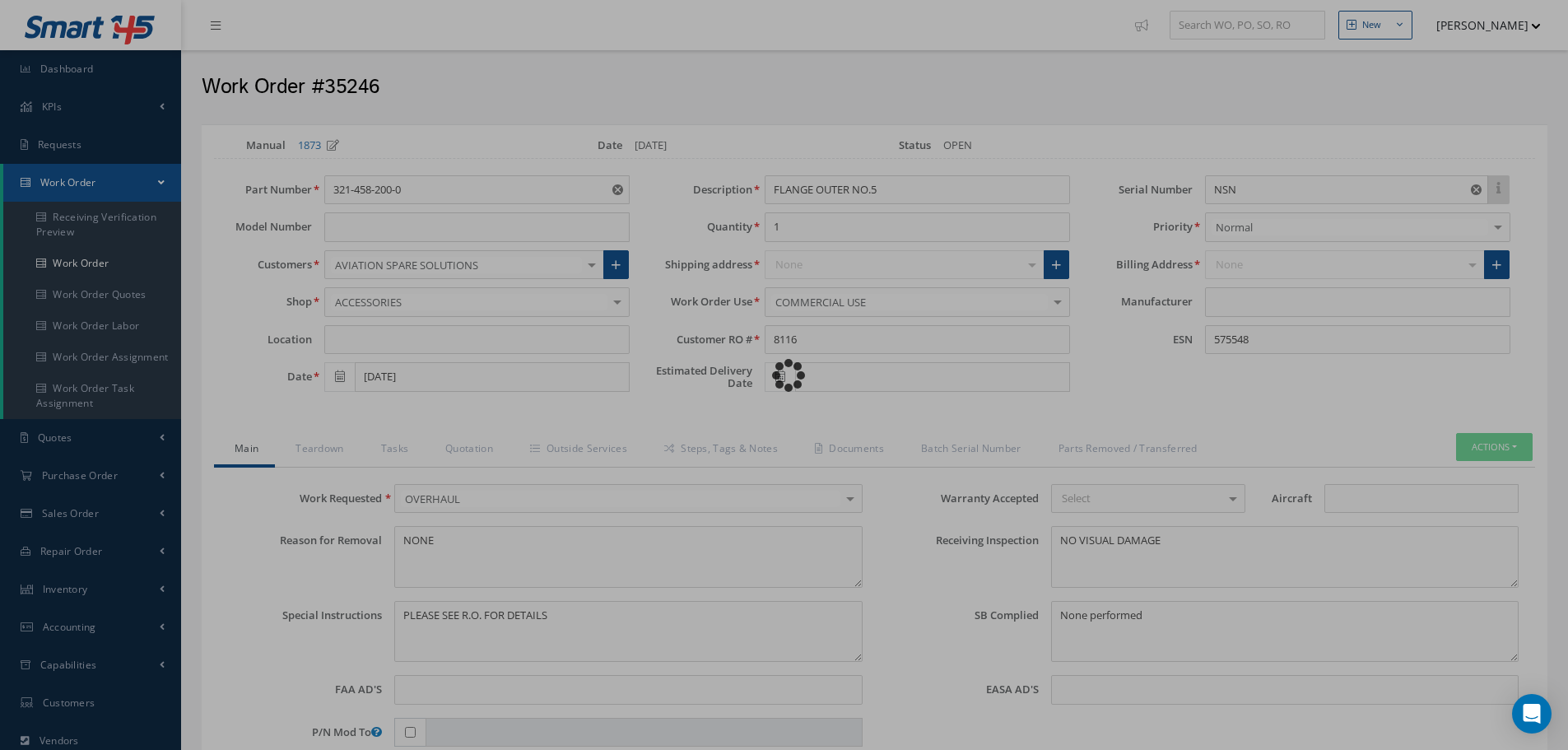
type input "CFM56-5B"
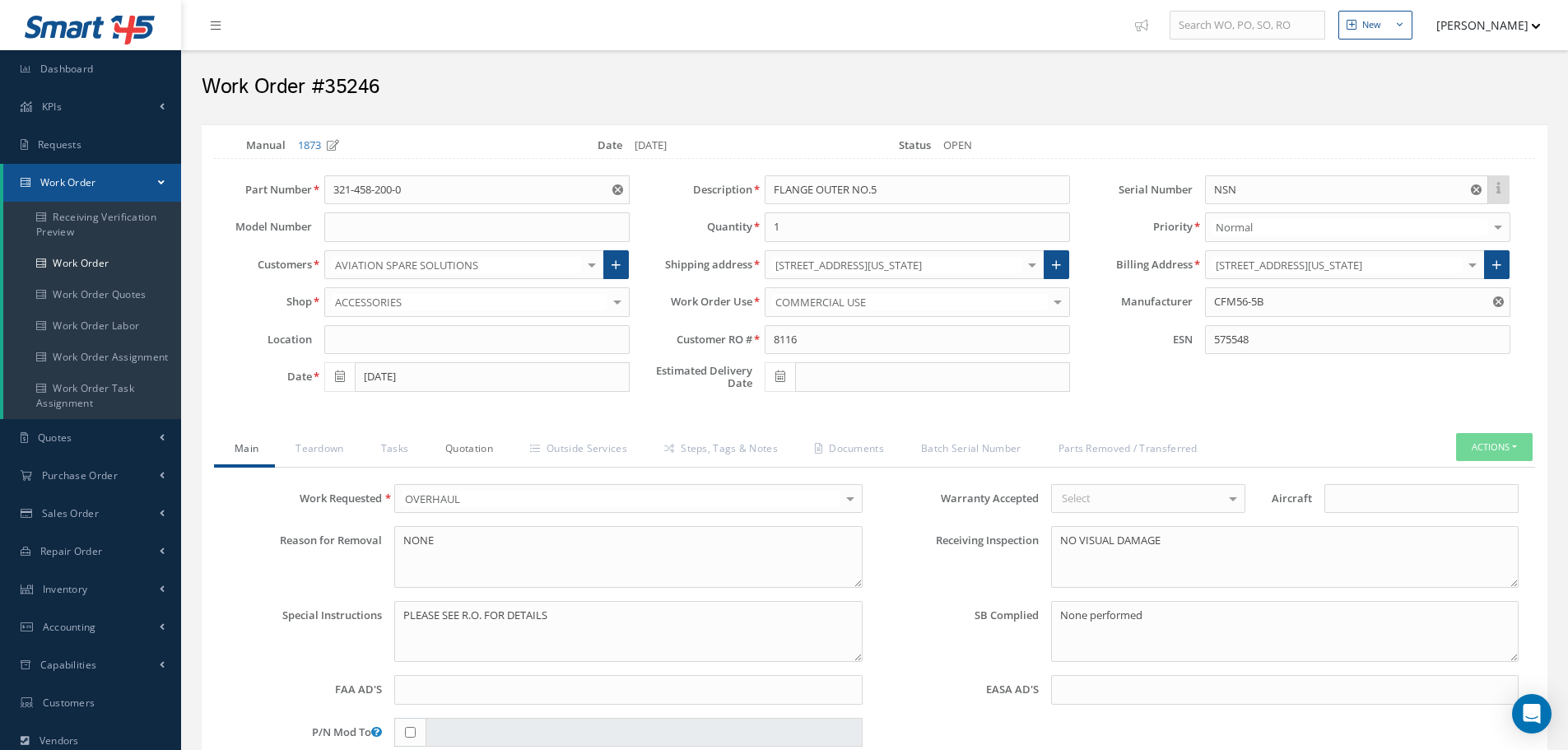
click at [470, 453] on link "Quotation" at bounding box center [466, 450] width 84 height 35
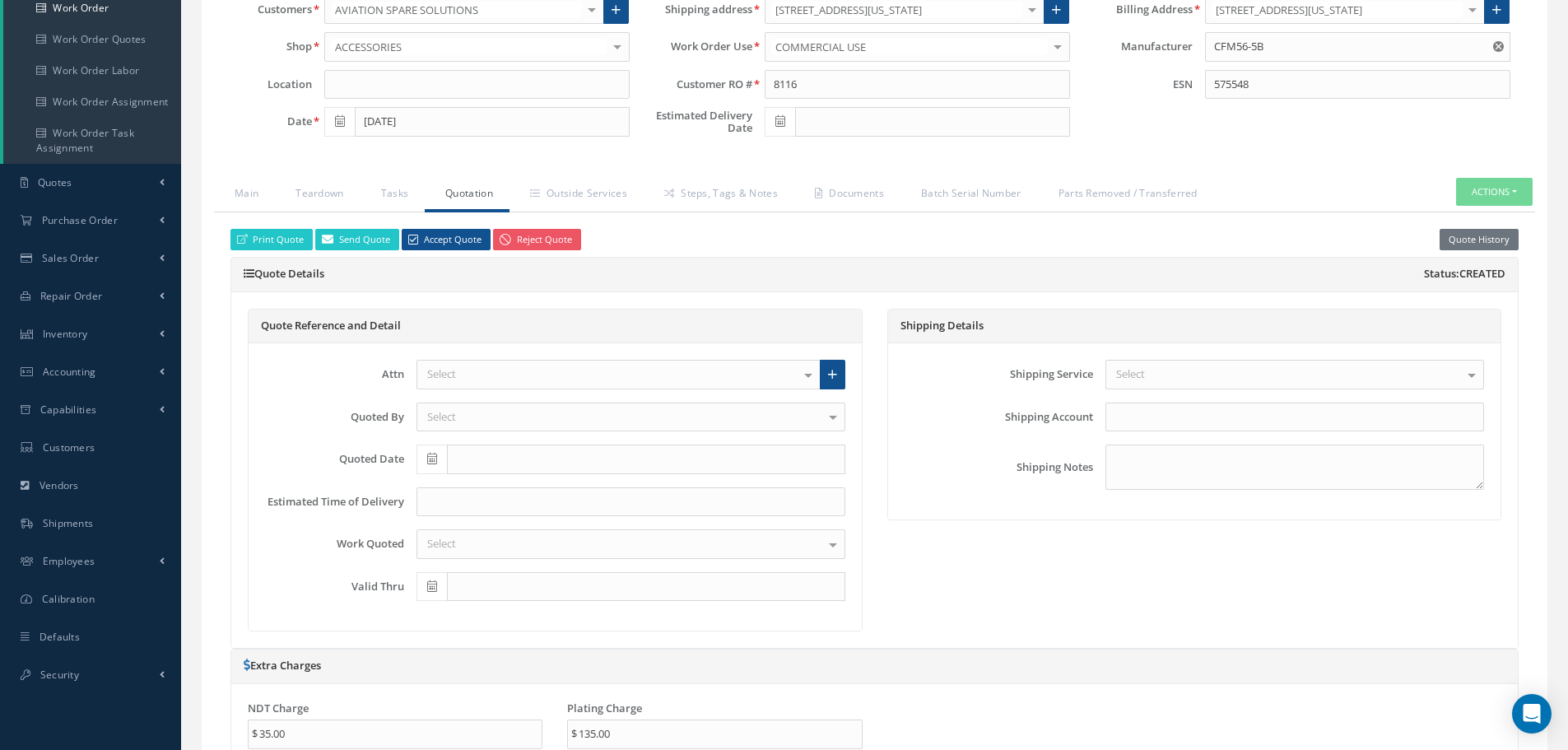
scroll to position [247, 0]
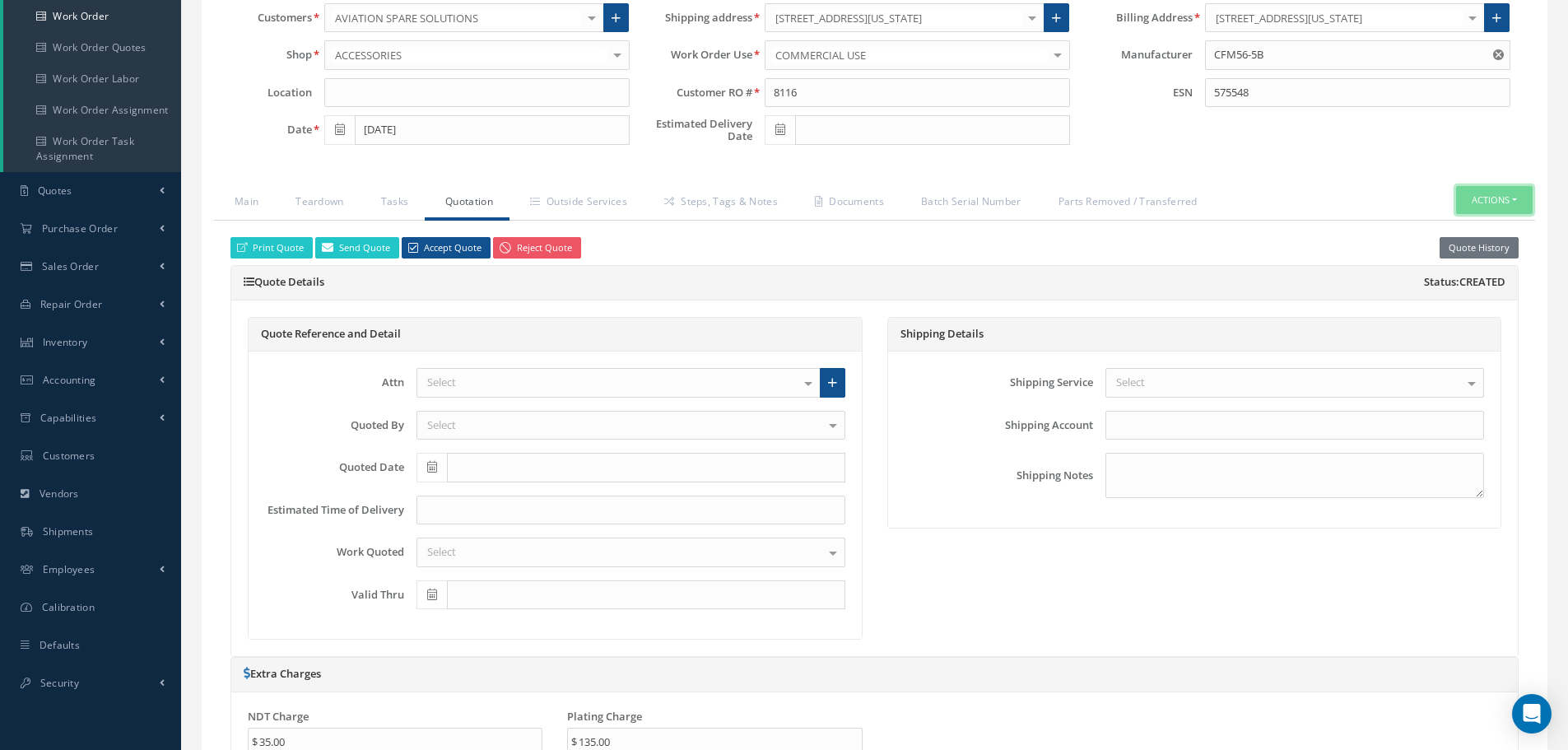
click at [1517, 199] on button "Actions" at bounding box center [1495, 200] width 77 height 29
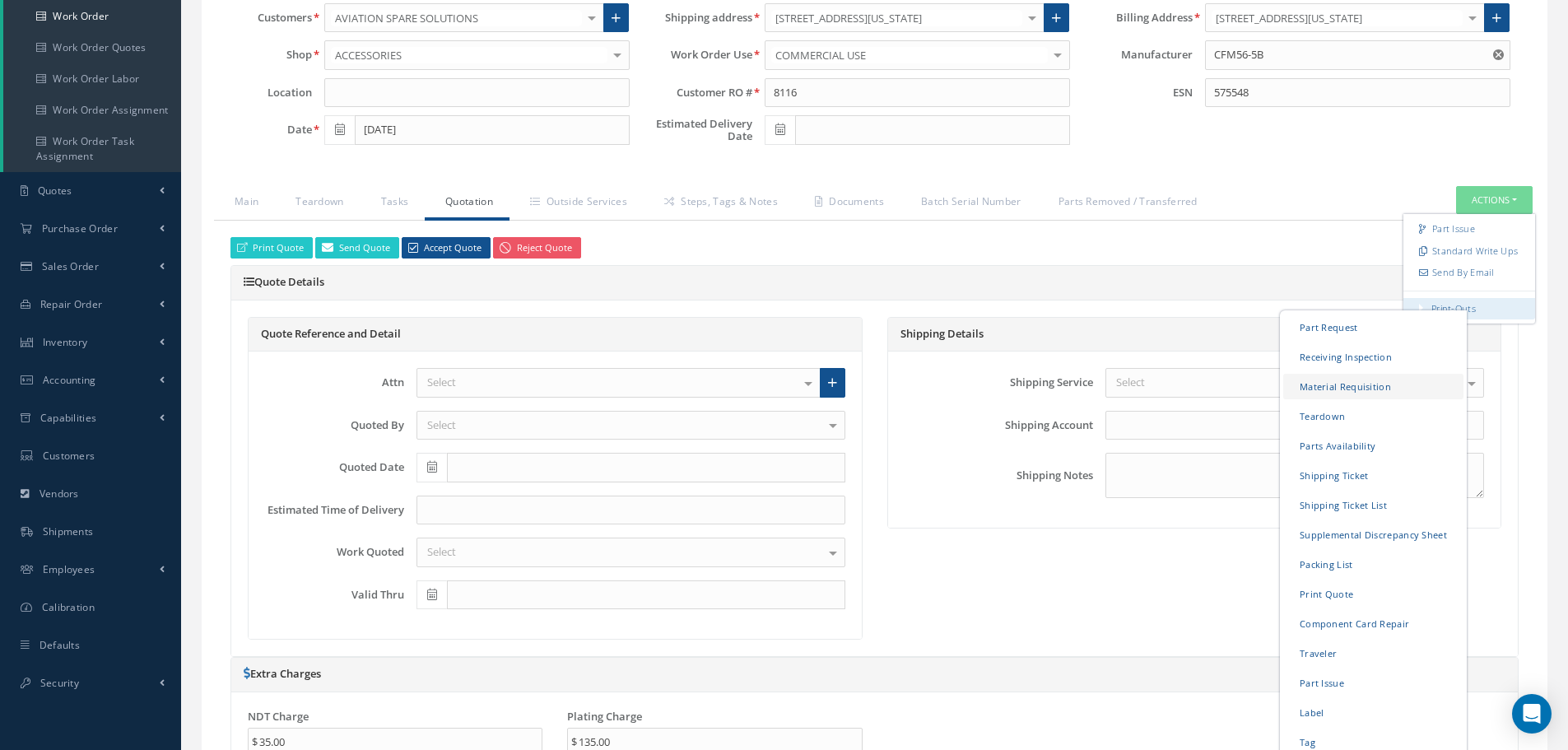
click at [1327, 389] on link "Material Requisition" at bounding box center [1374, 386] width 181 height 26
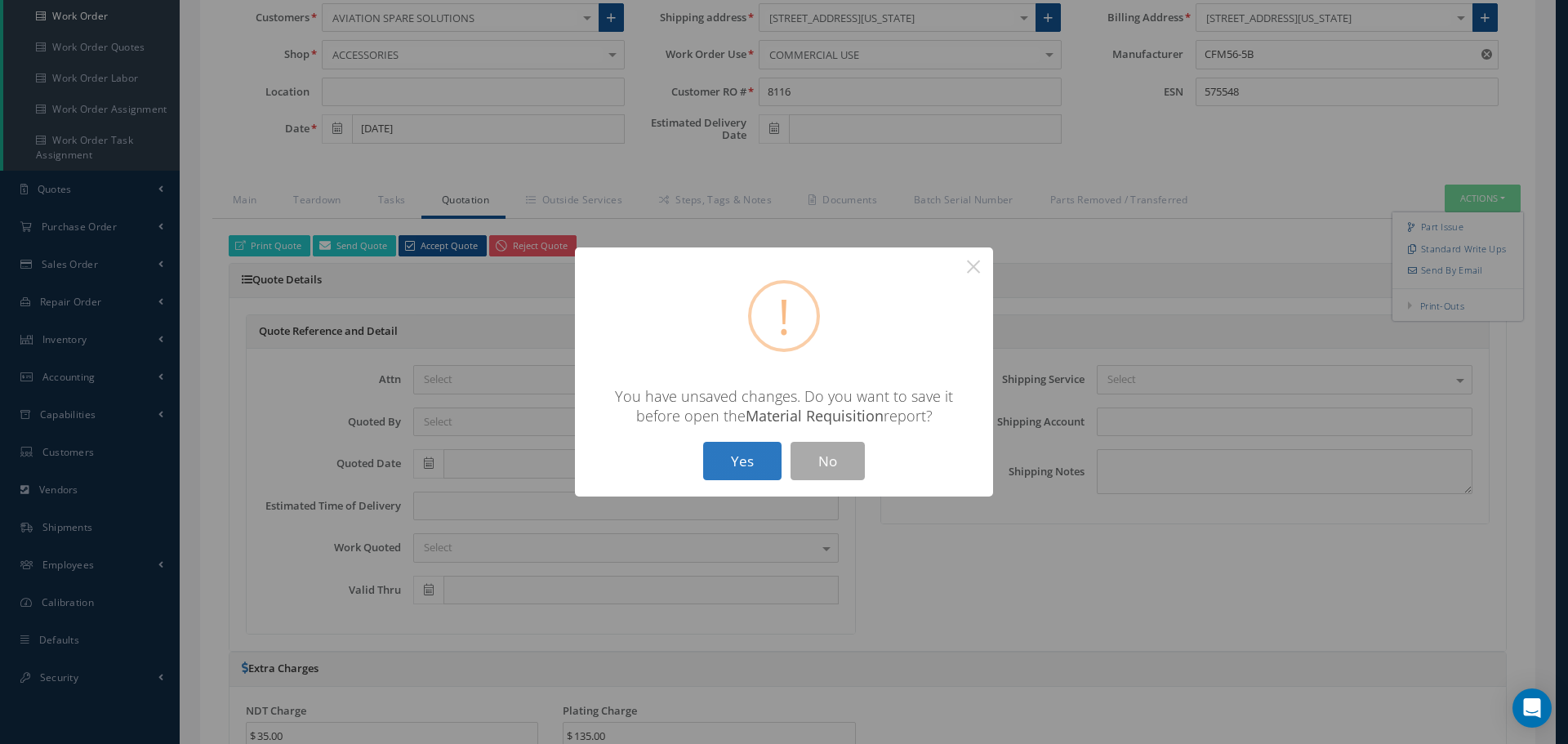
click at [736, 459] on button "Yes" at bounding box center [743, 461] width 79 height 38
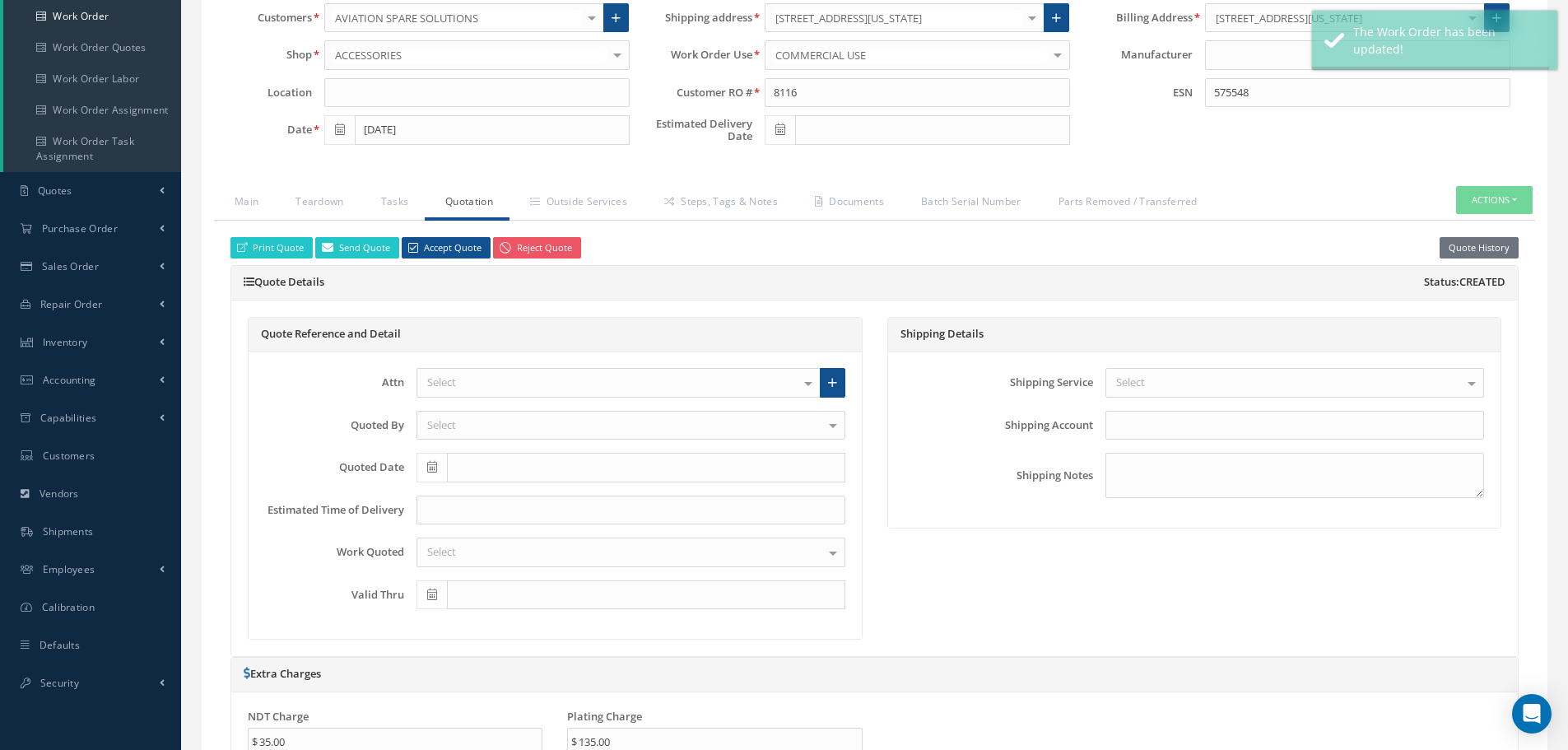
type input "CFM56-5B"
